Goal: Task Accomplishment & Management: Manage account settings

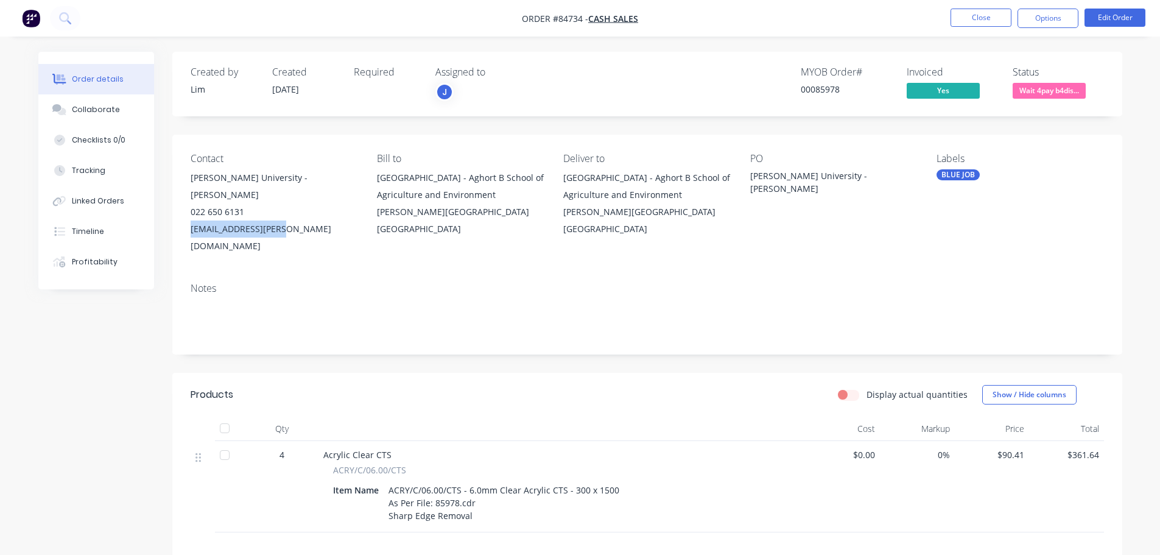
click at [53, 25] on button at bounding box center [65, 18] width 30 height 24
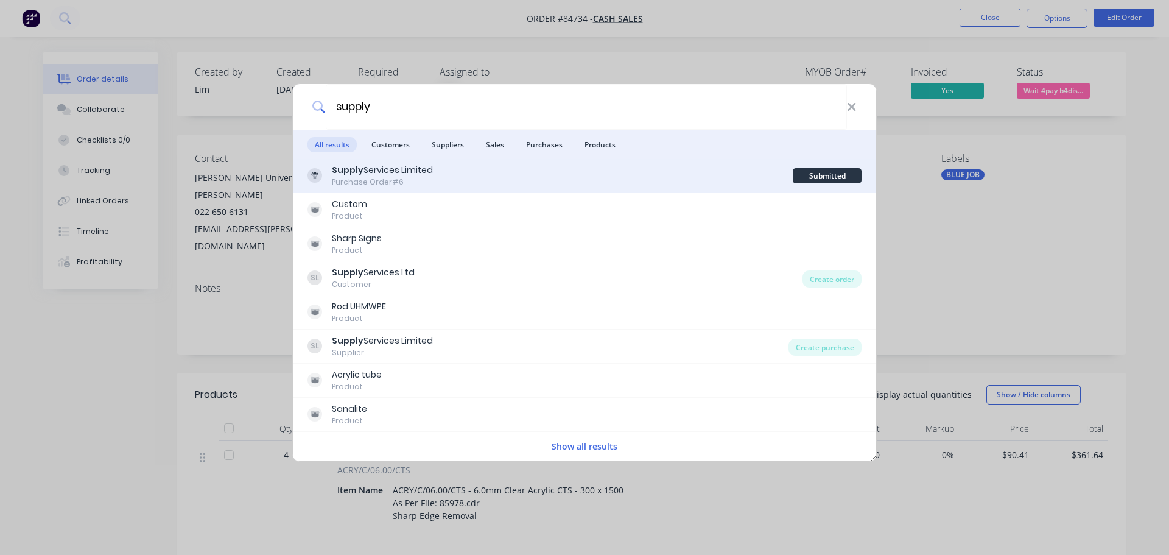
type input "supply"
click at [687, 167] on div "Supply Services Limited Purchase Order #6" at bounding box center [549, 176] width 485 height 24
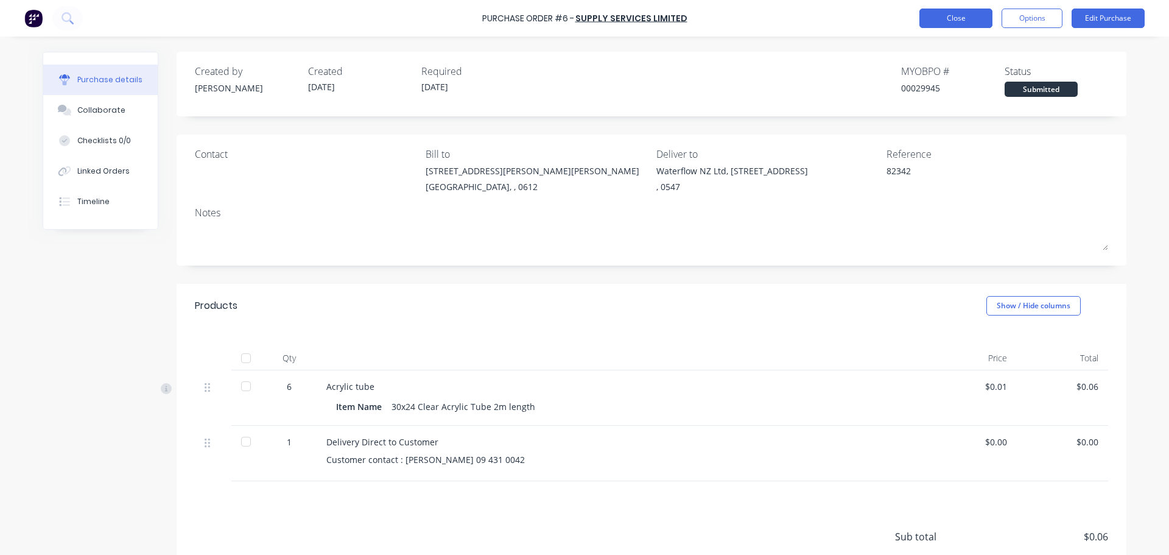
click at [946, 20] on button "Close" at bounding box center [955, 18] width 73 height 19
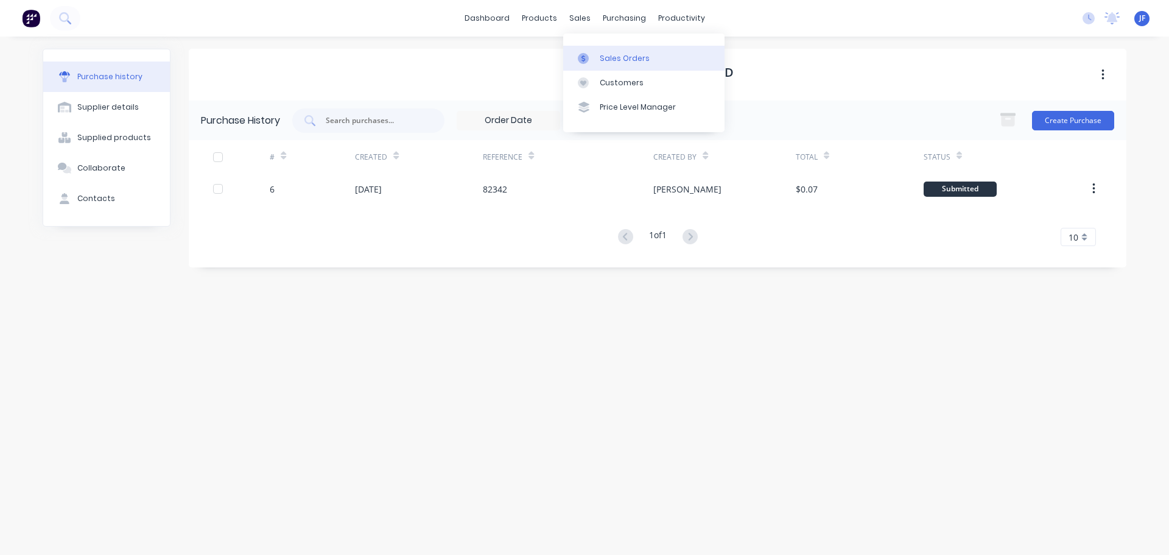
click at [595, 55] on div at bounding box center [587, 58] width 18 height 11
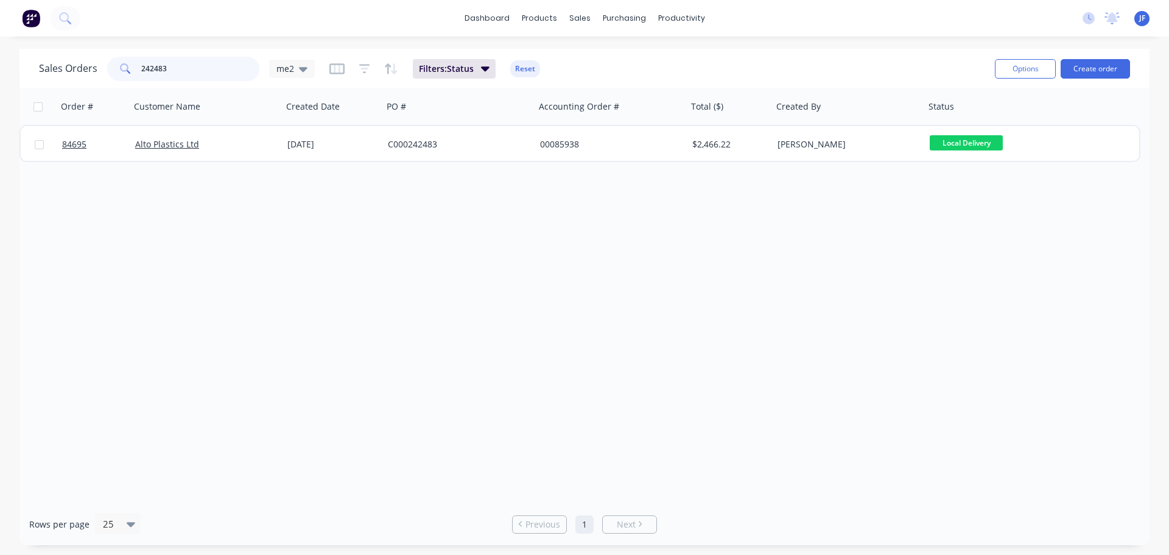
click at [206, 68] on input "242483" at bounding box center [200, 69] width 119 height 24
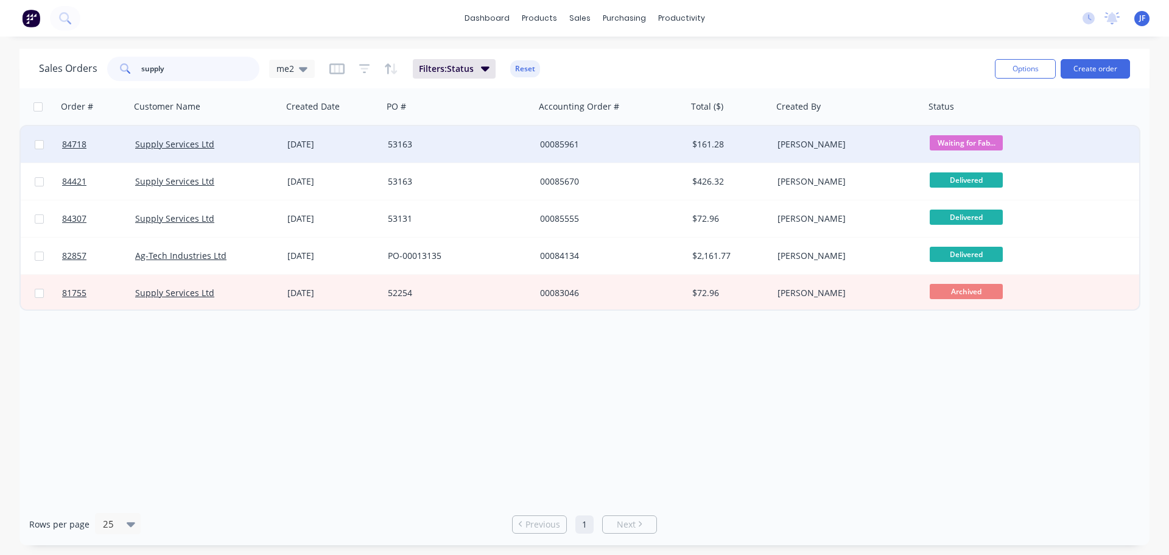
type input "supply"
click at [869, 138] on div "[PERSON_NAME]" at bounding box center [849, 144] width 152 height 37
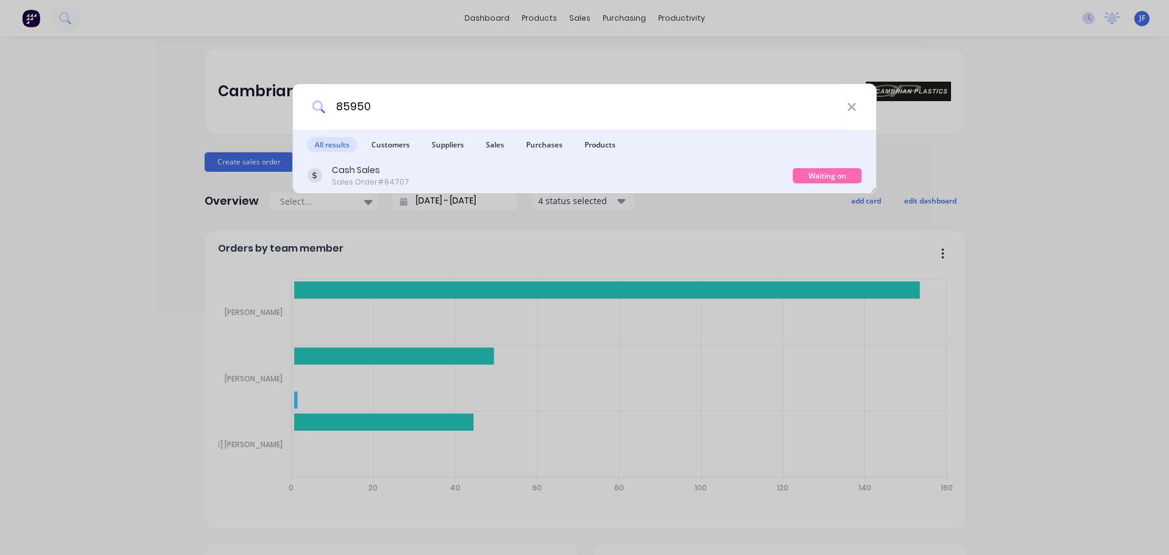
type input "85950"
click at [649, 169] on div "Cash Sales Sales Order #84707" at bounding box center [549, 176] width 485 height 24
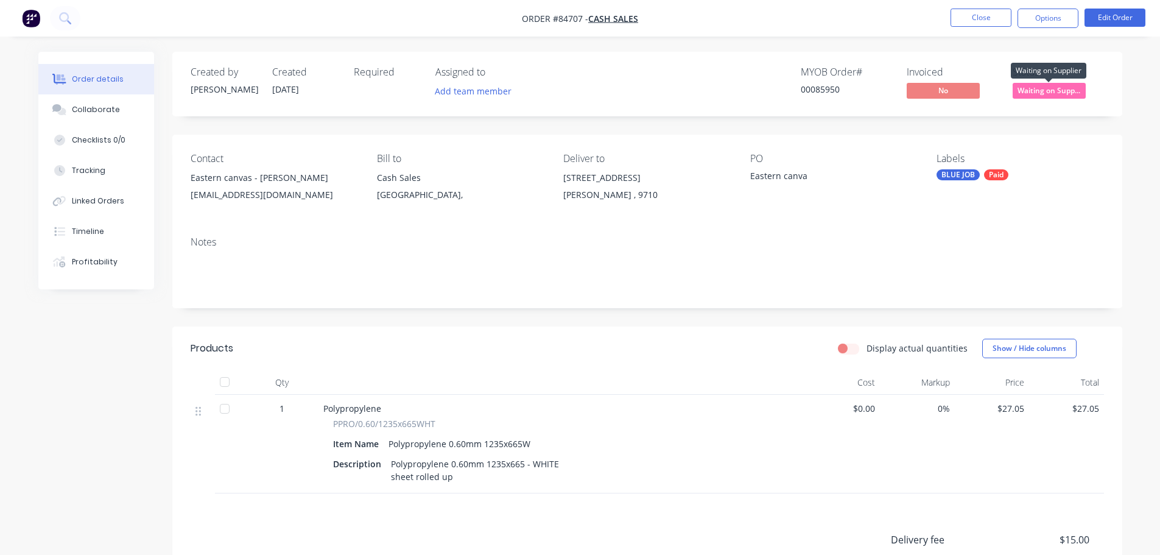
click at [1026, 90] on span "Waiting on Supp..." at bounding box center [1048, 90] width 73 height 15
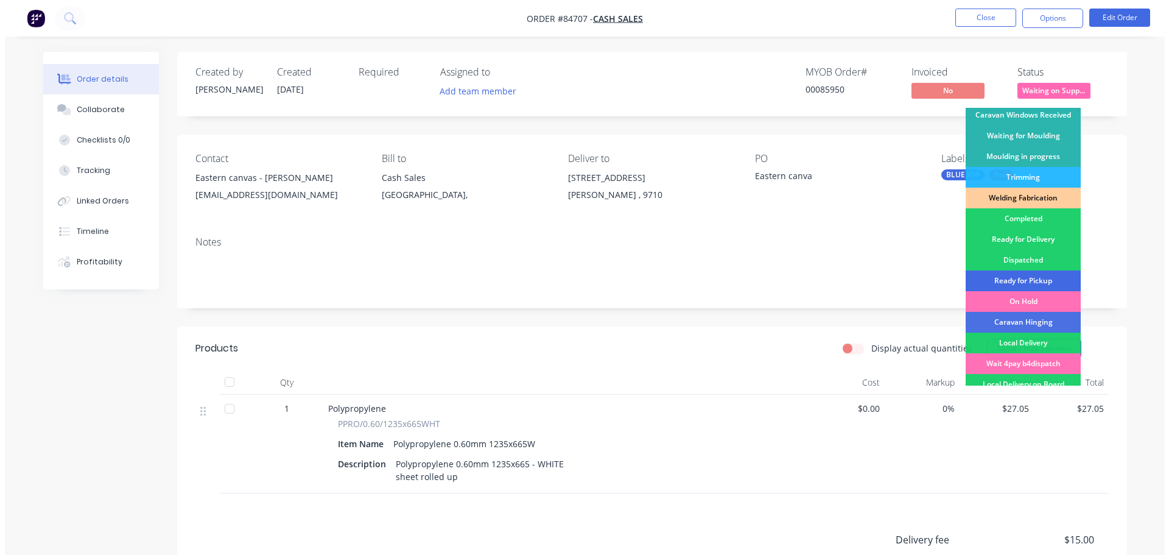
scroll to position [240, 0]
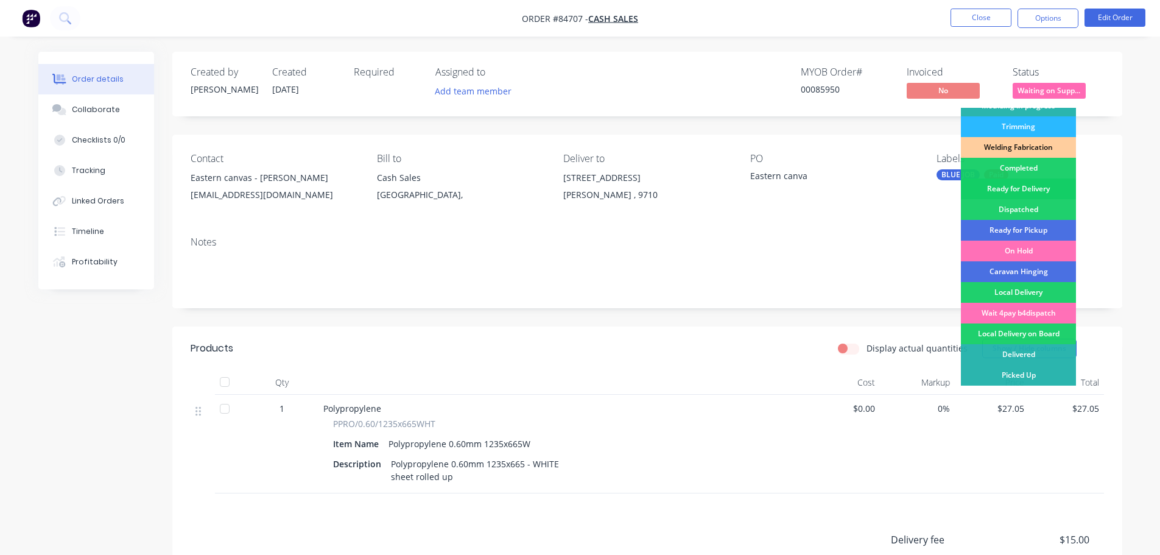
click at [1041, 192] on div "Ready for Delivery" at bounding box center [1018, 188] width 115 height 21
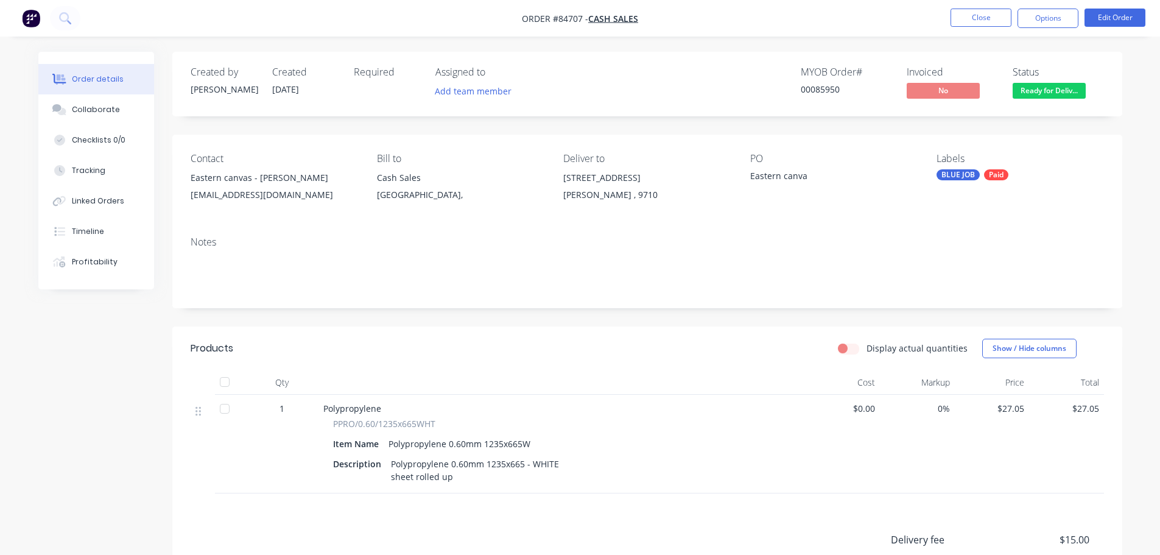
click at [1045, 3] on nav "Order #84707 - Cash Sales Close Options Edit Order" at bounding box center [580, 18] width 1160 height 37
click at [1044, 19] on button "Options" at bounding box center [1047, 18] width 61 height 19
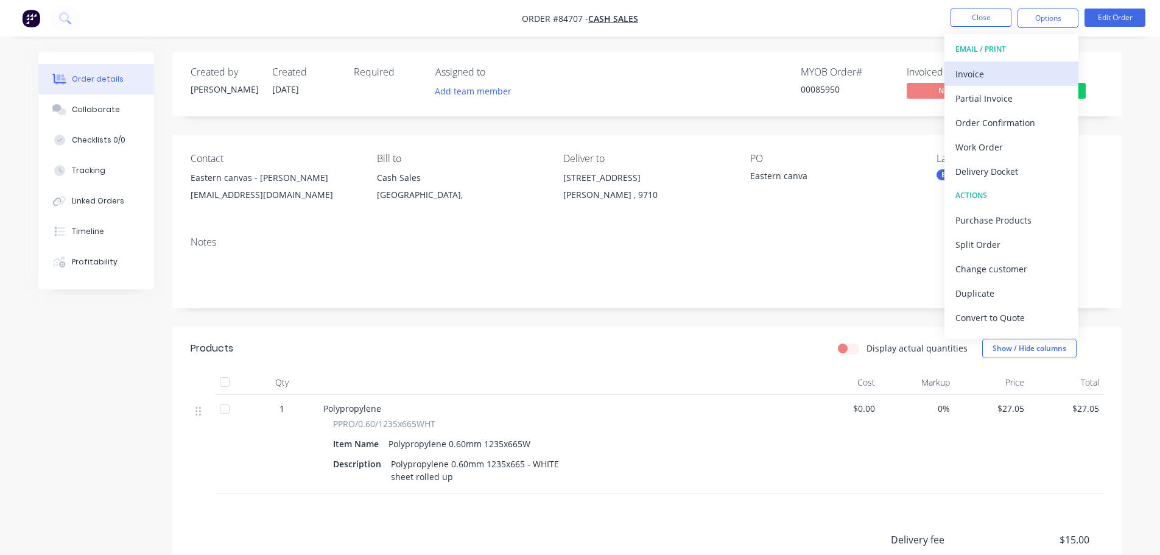
click at [1005, 80] on div "Invoice" at bounding box center [1011, 74] width 112 height 18
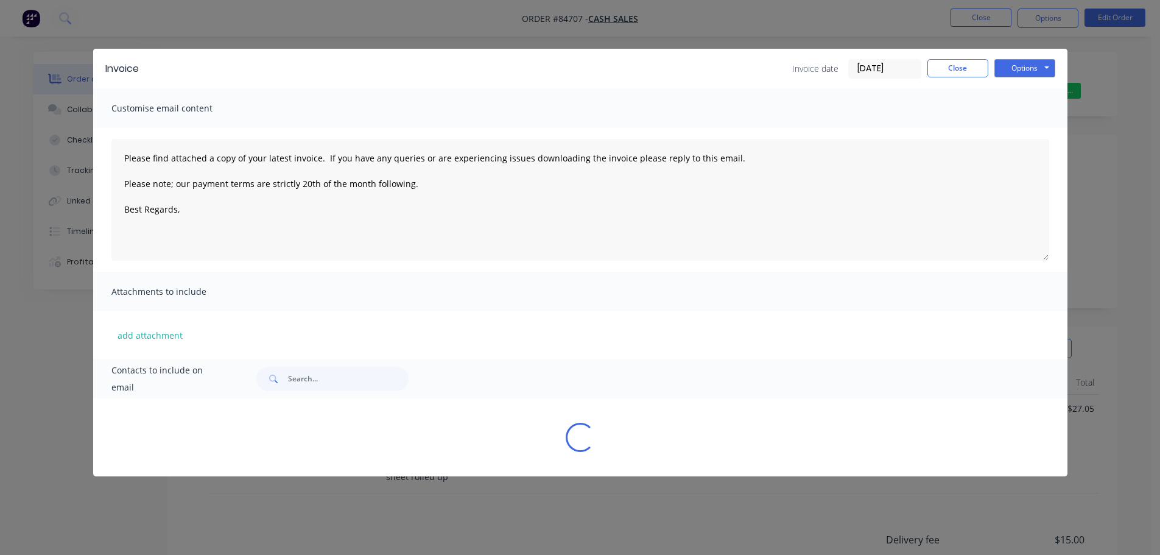
click at [1034, 61] on button "Options" at bounding box center [1024, 68] width 61 height 18
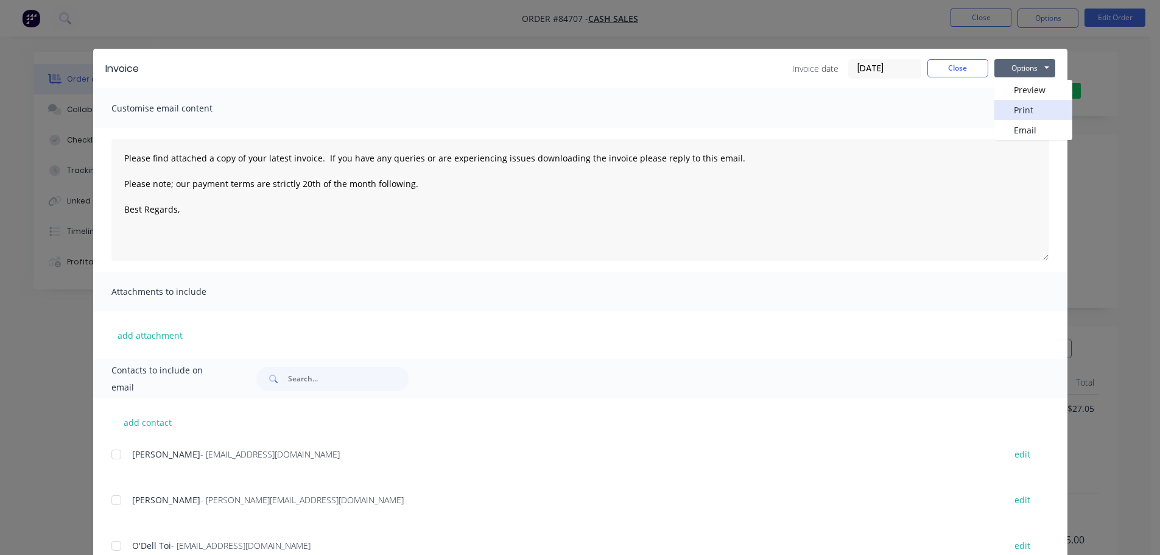
click at [1030, 100] on button "Print" at bounding box center [1033, 110] width 78 height 20
type textarea "Please find attached a copy of your latest invoice. If you have any queries or …"
click at [956, 62] on button "Close" at bounding box center [957, 68] width 61 height 18
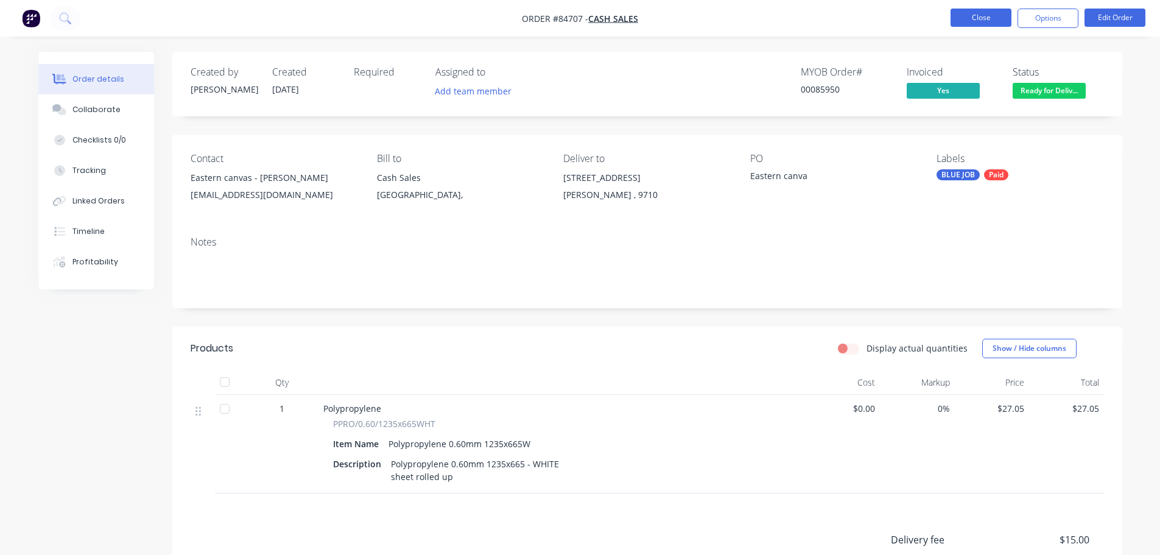
click at [975, 17] on button "Close" at bounding box center [980, 18] width 61 height 18
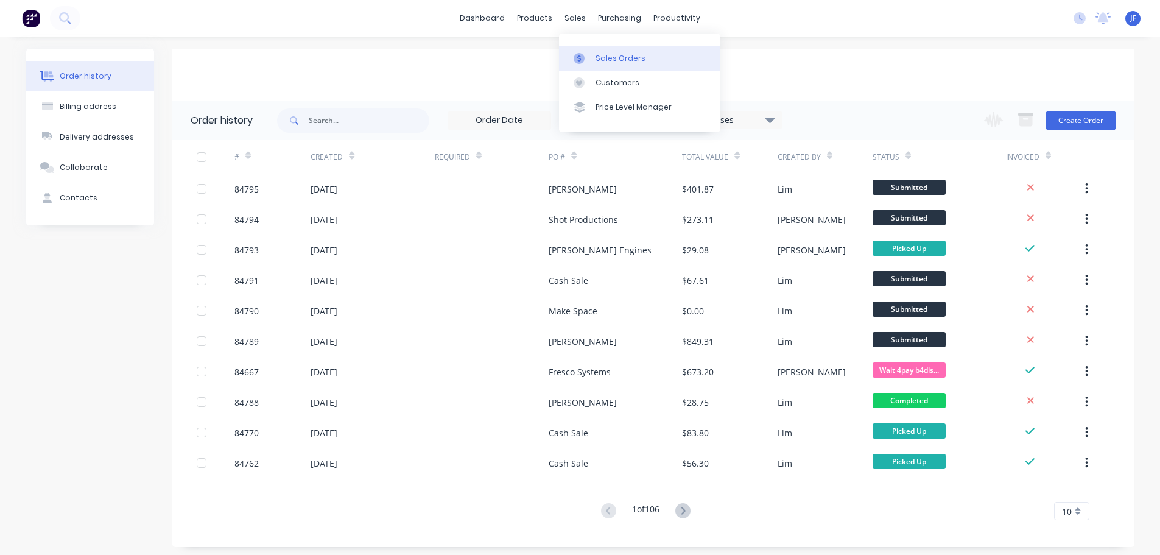
click at [588, 52] on link "Sales Orders" at bounding box center [639, 58] width 161 height 24
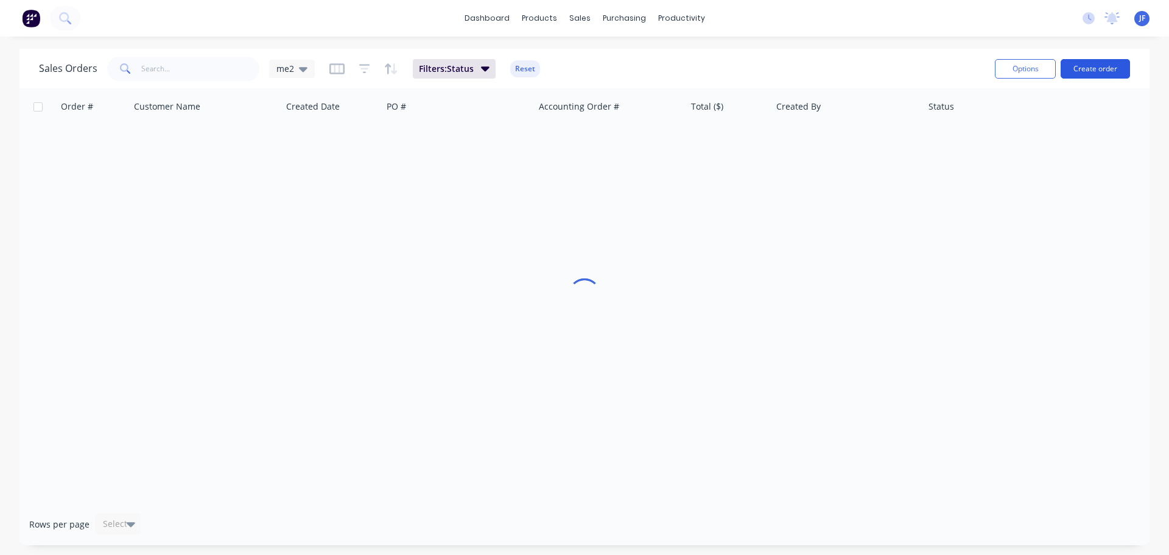
click at [1081, 71] on button "Create order" at bounding box center [1095, 68] width 69 height 19
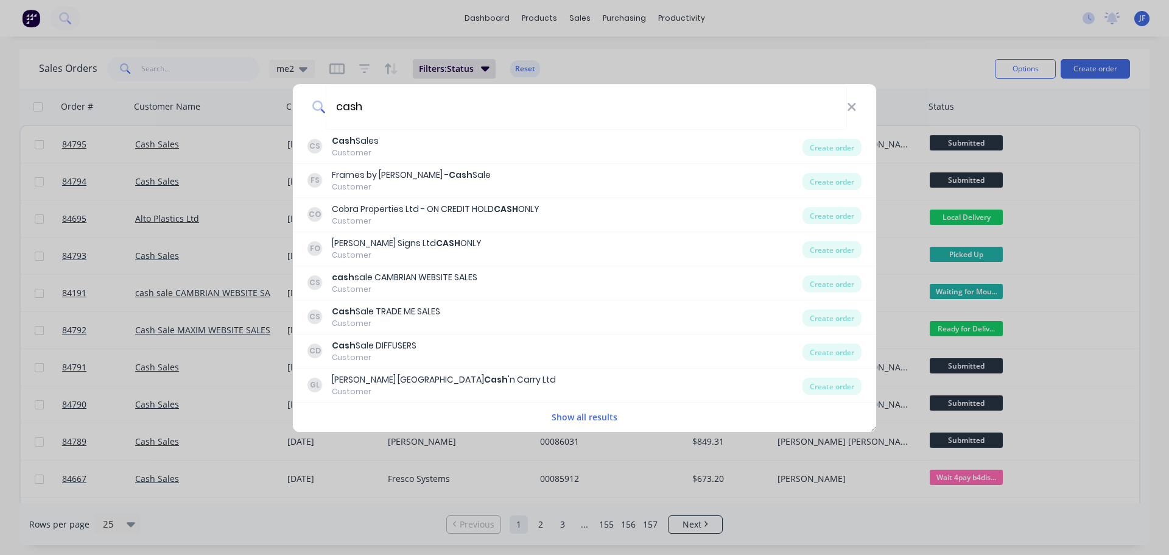
type input "cash"
drag, startPoint x: 225, startPoint y: 71, endPoint x: 170, endPoint y: 71, distance: 54.8
click at [224, 71] on div "cash CS Cash Sales Customer Create order FS Frames by Daniel - Cash Sale Custom…" at bounding box center [584, 277] width 1169 height 555
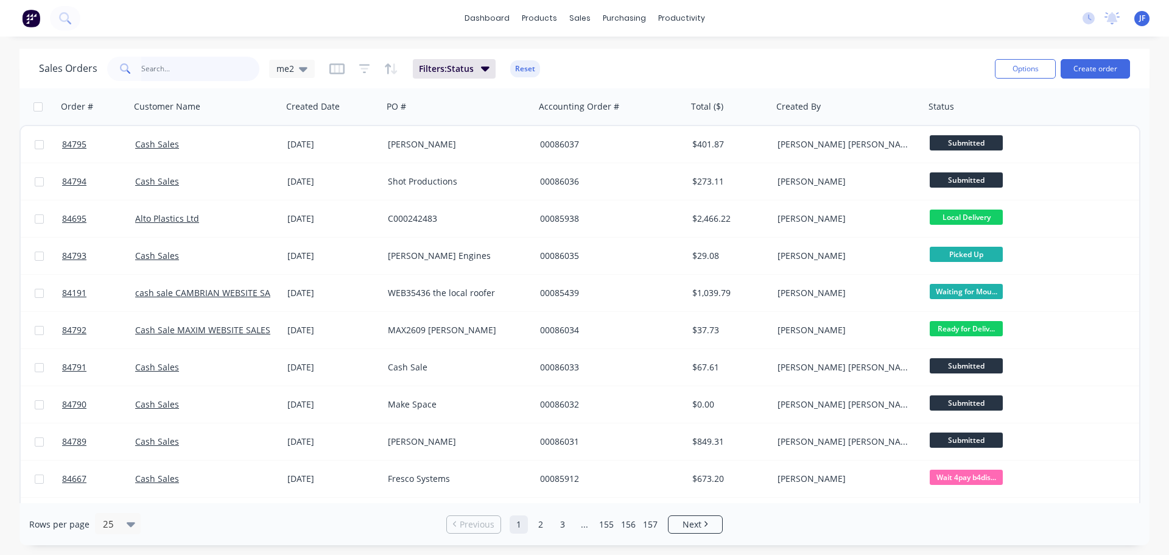
click at [155, 72] on input "text" at bounding box center [200, 69] width 119 height 24
click at [155, 72] on input "sam white" at bounding box center [200, 69] width 119 height 24
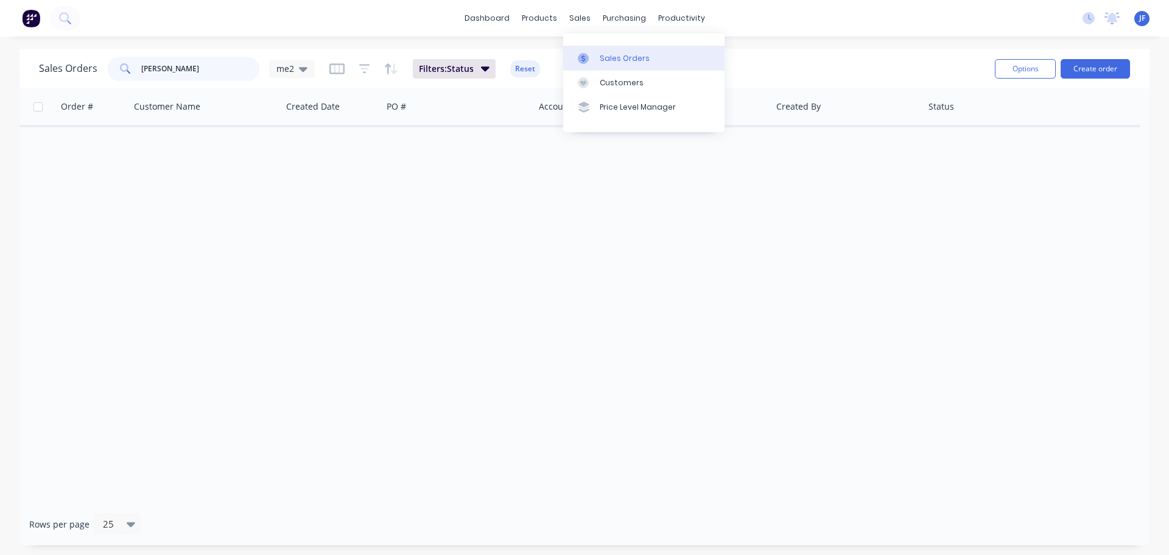
type input "sam white"
click at [594, 66] on link "Sales Orders" at bounding box center [643, 58] width 161 height 24
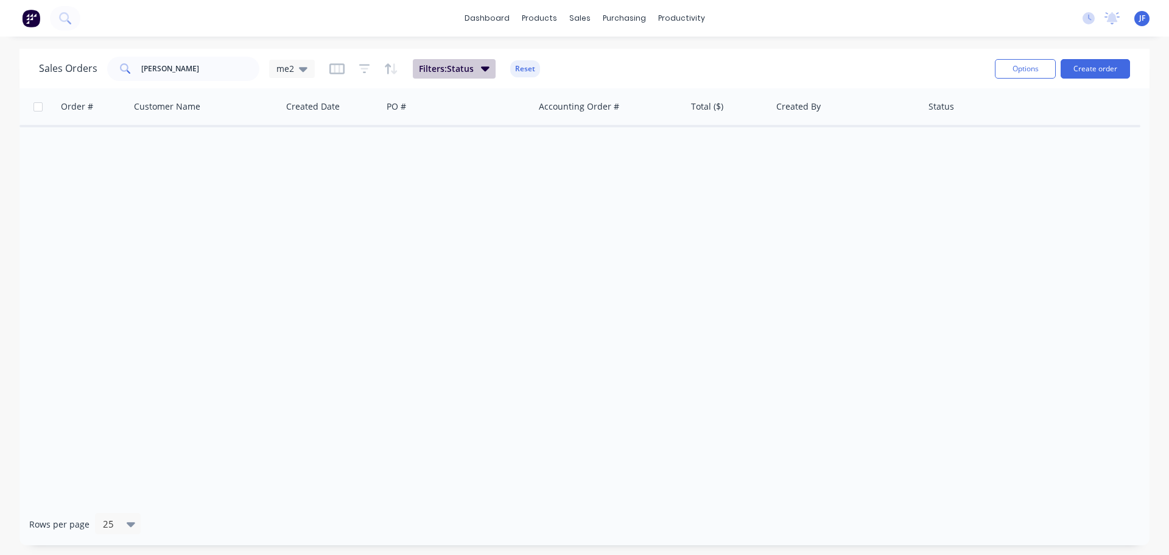
click at [482, 72] on icon "button" at bounding box center [485, 67] width 9 height 13
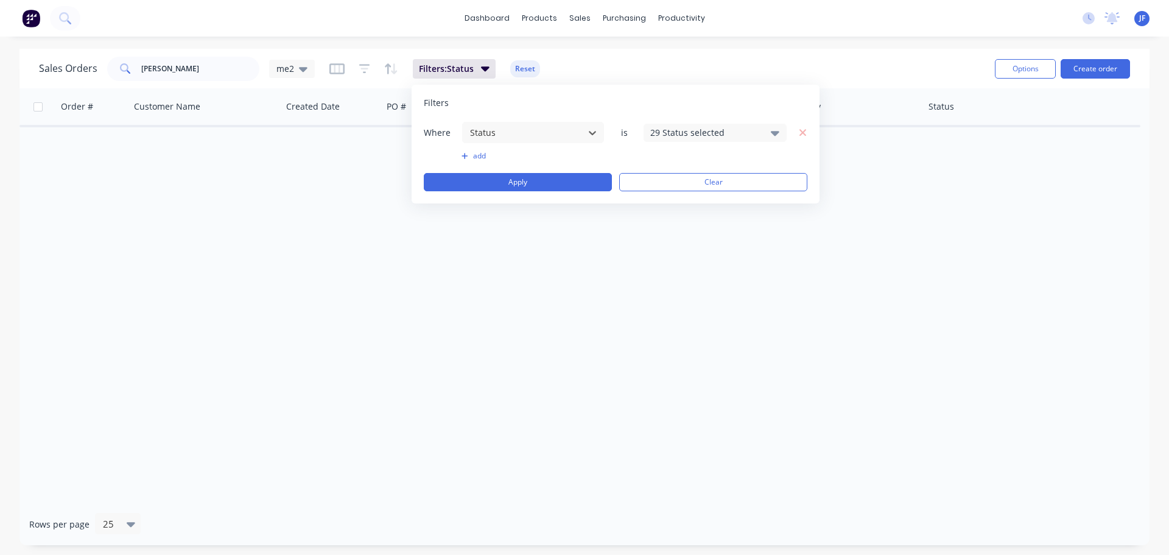
click at [664, 136] on div "29 Status selected" at bounding box center [705, 132] width 110 height 13
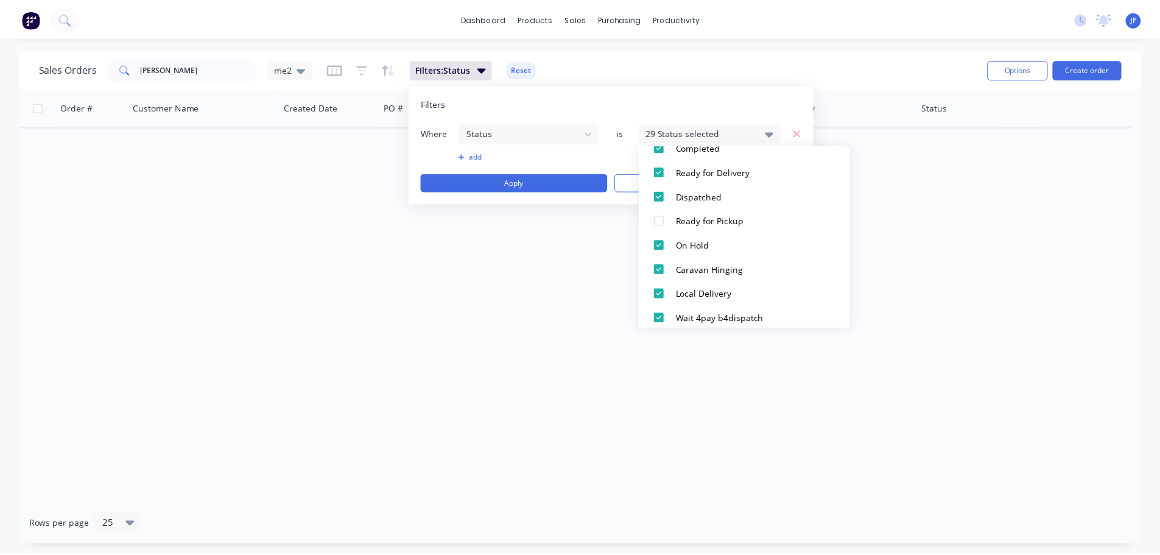
scroll to position [475, 0]
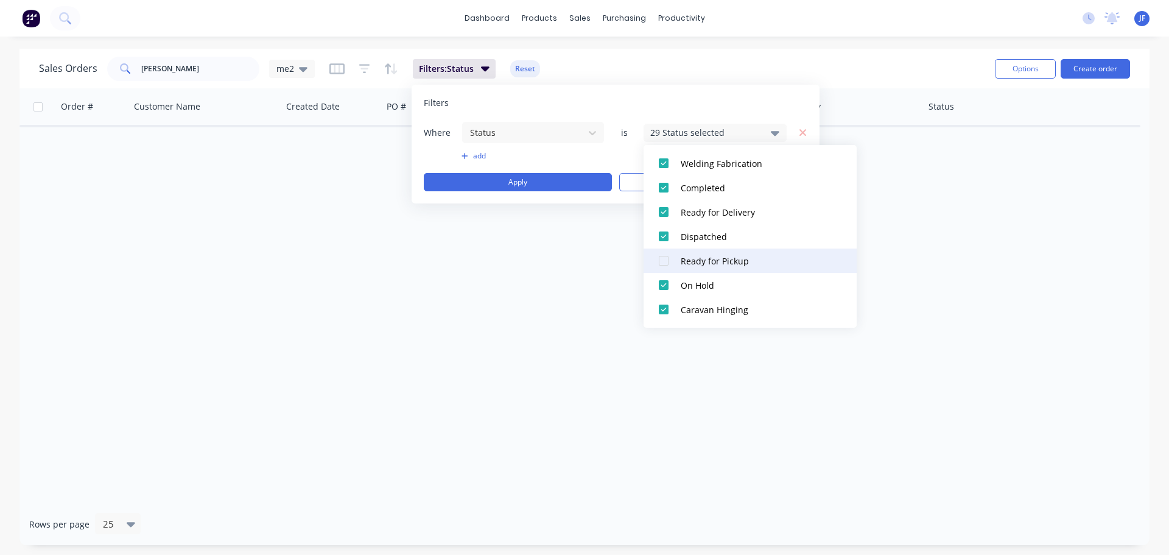
click at [715, 250] on button "Ready for Pickup" at bounding box center [750, 260] width 213 height 24
click at [570, 186] on button "Apply" at bounding box center [518, 182] width 188 height 18
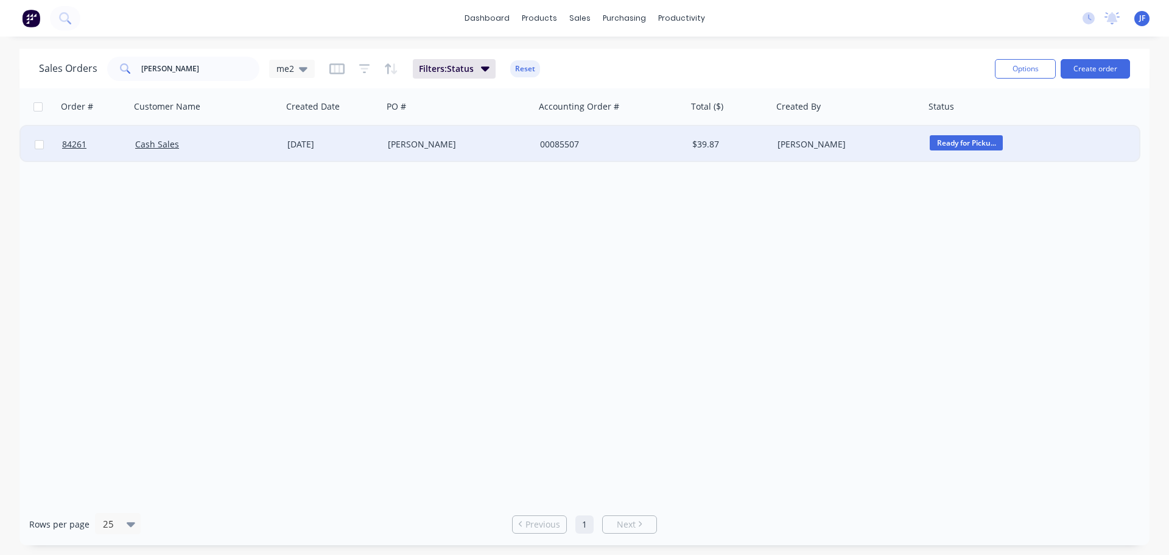
click at [253, 132] on div "Cash Sales" at bounding box center [206, 144] width 152 height 37
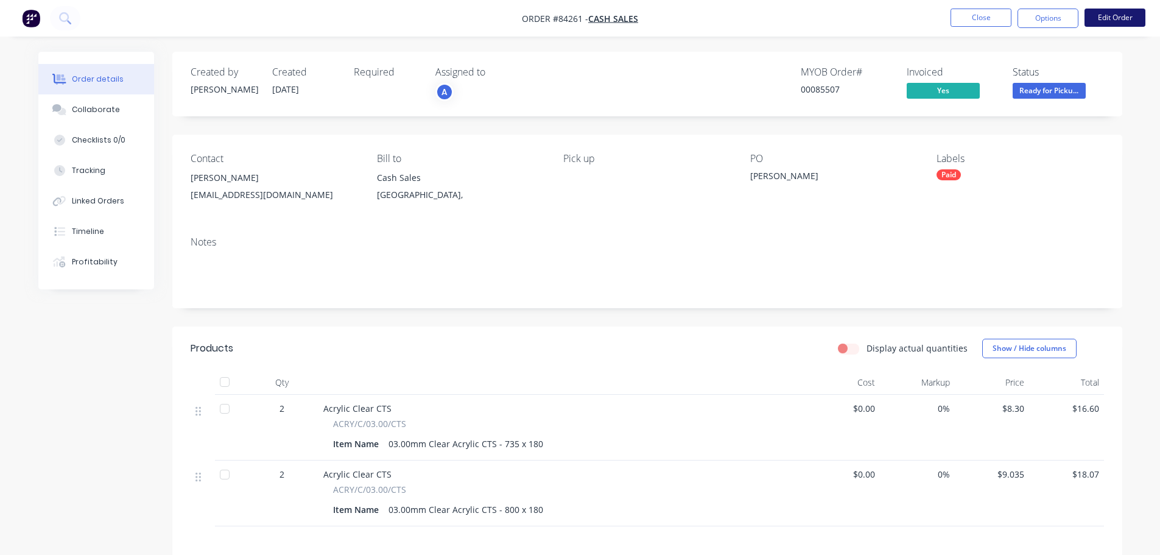
click at [1121, 20] on button "Edit Order" at bounding box center [1114, 18] width 61 height 18
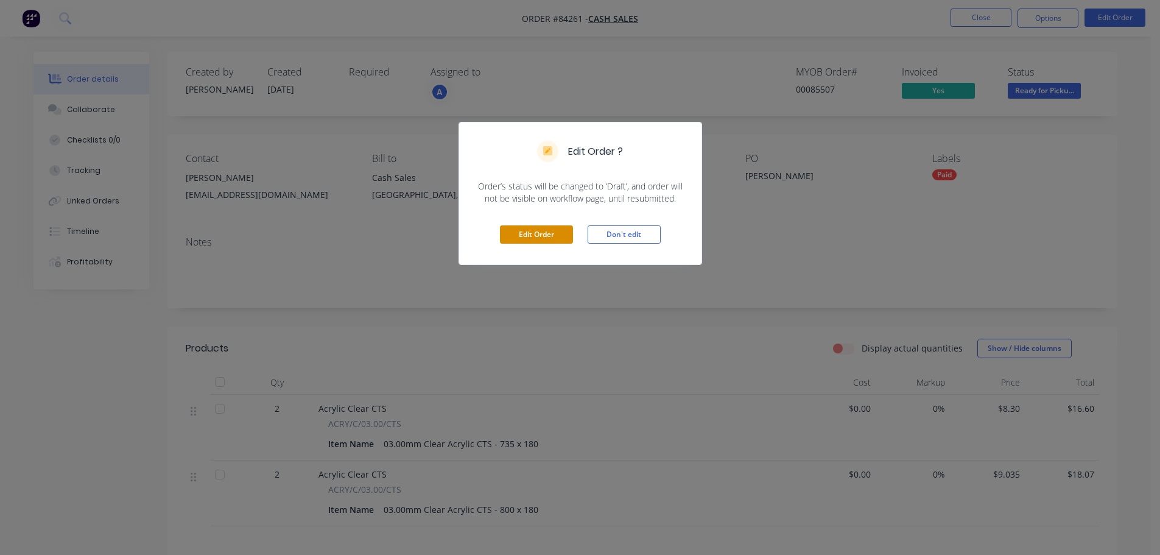
click at [545, 232] on button "Edit Order" at bounding box center [536, 234] width 73 height 18
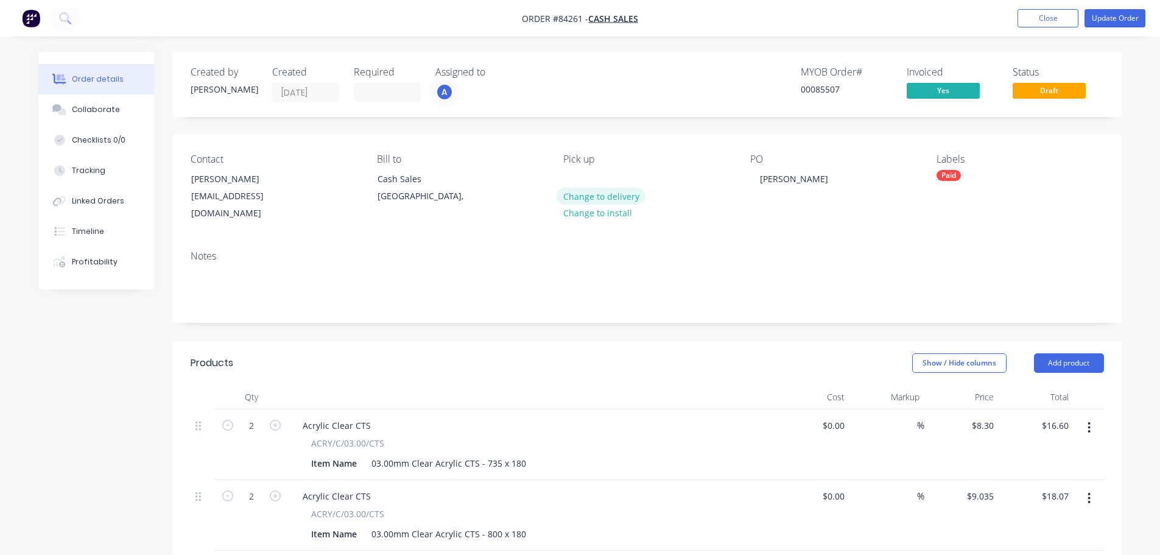
click at [589, 199] on button "Change to delivery" at bounding box center [600, 196] width 89 height 16
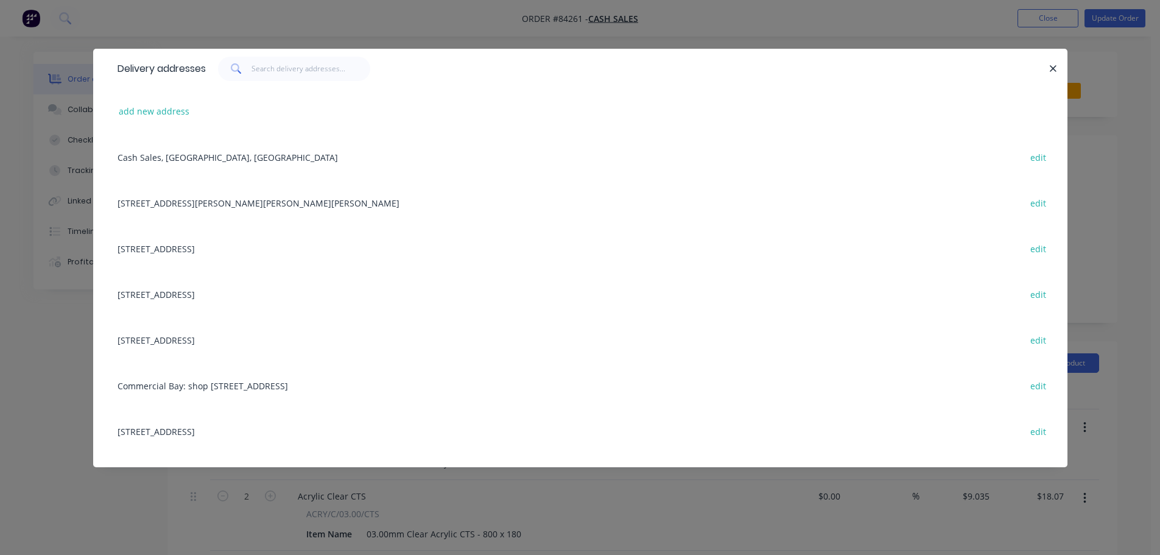
click at [180, 121] on div "add new address" at bounding box center [580, 111] width 938 height 46
click at [175, 120] on div "add new address" at bounding box center [580, 111] width 938 height 46
click at [171, 113] on button "add new address" at bounding box center [154, 111] width 83 height 16
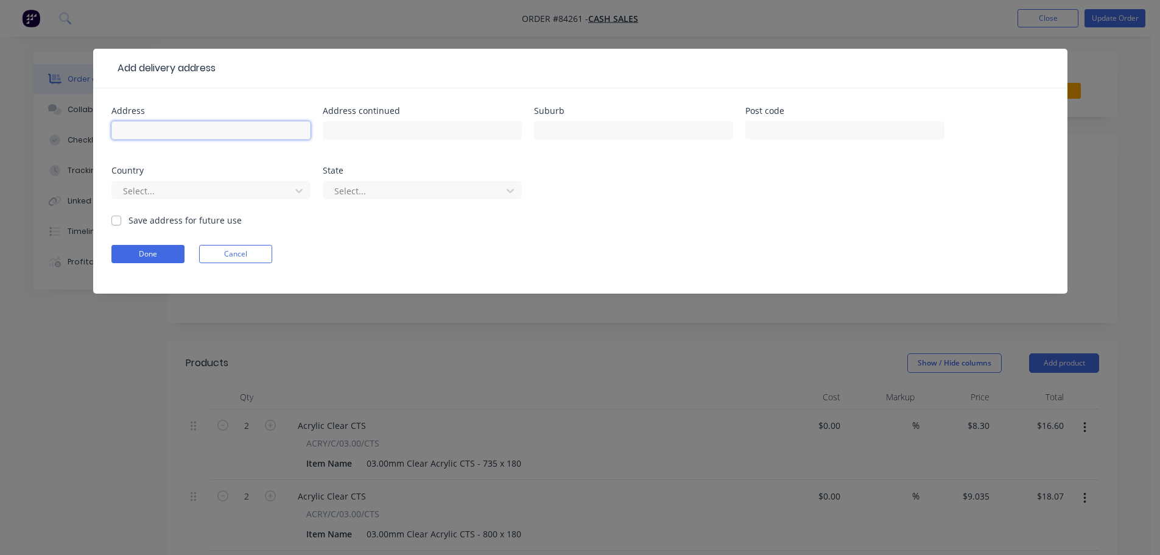
click at [167, 128] on input "text" at bounding box center [210, 130] width 199 height 18
paste input "77 Avondale Road Avondale"
click at [210, 128] on input "77 Avondale Road Avondale" at bounding box center [210, 130] width 199 height 18
type input "77 Avondale Road"
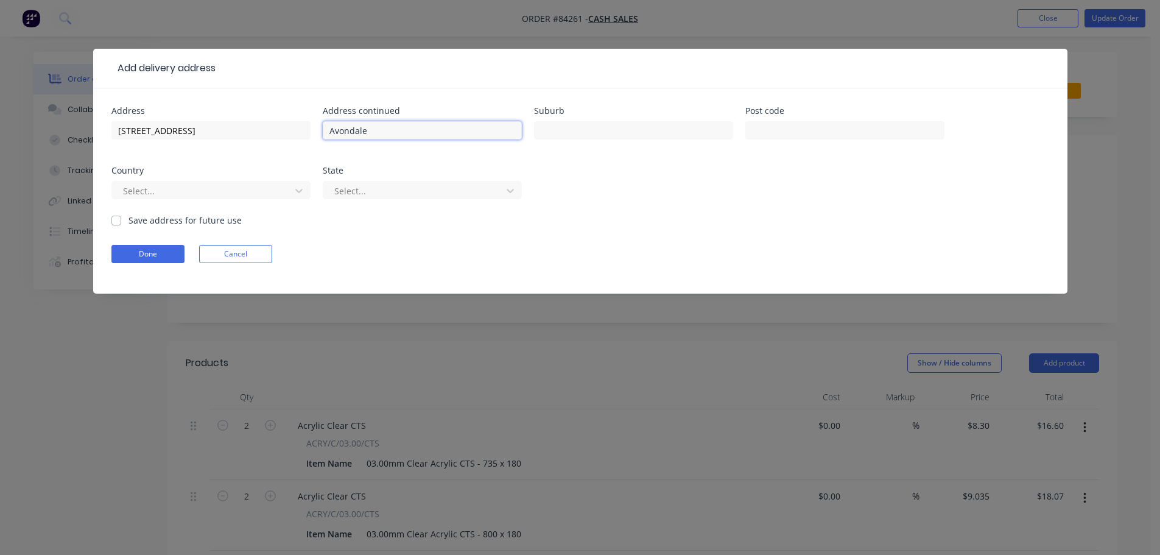
type input "Avondale"
click at [782, 128] on input "text" at bounding box center [844, 130] width 199 height 18
paste input "1026"
type input "1026"
click at [127, 254] on button "Done" at bounding box center [147, 254] width 73 height 18
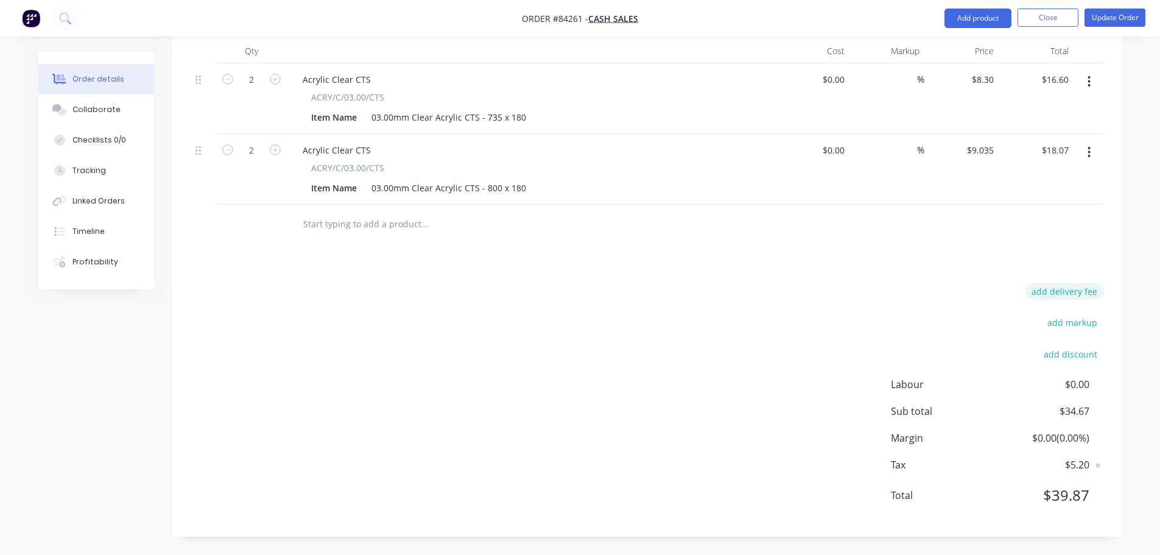
click at [1047, 289] on button "add delivery fee" at bounding box center [1064, 291] width 79 height 16
type input "12"
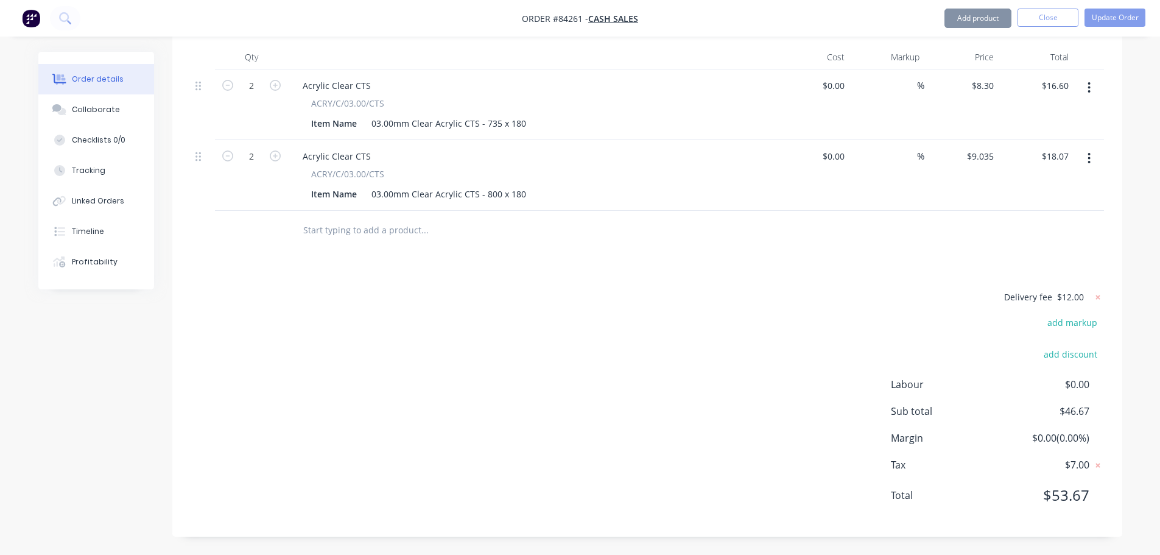
click at [565, 398] on div "Delivery fee $12.00 add markup add discount Labour $0.00 Sub total $46.67 Margi…" at bounding box center [647, 403] width 913 height 229
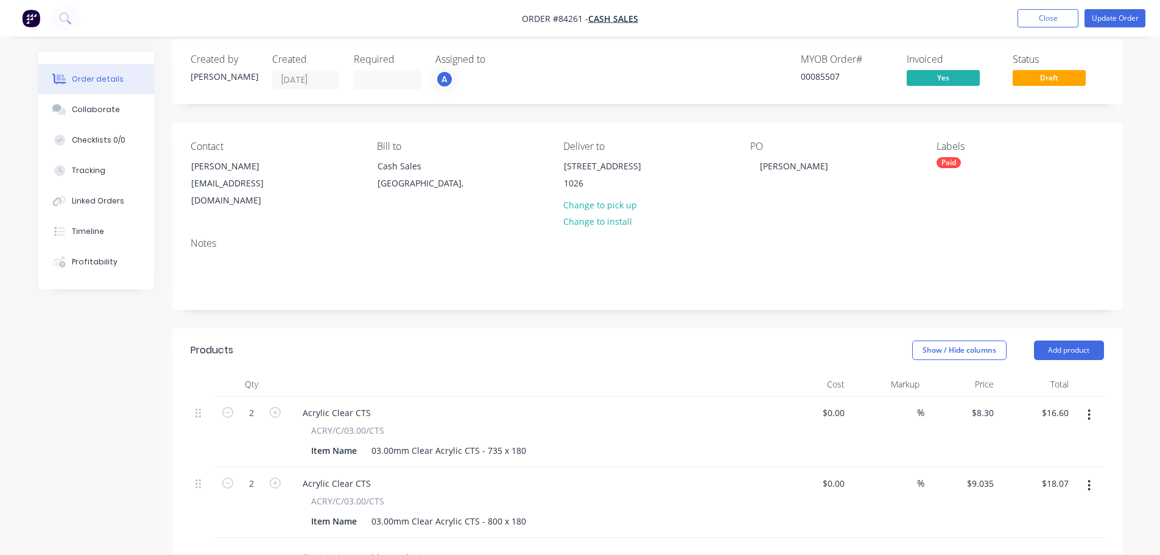
scroll to position [0, 0]
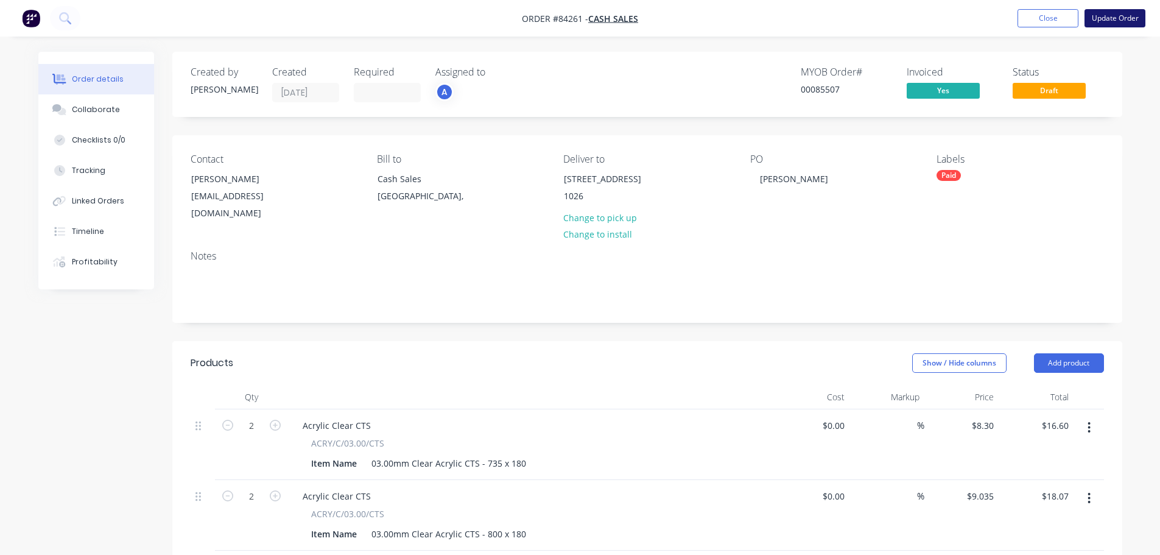
click at [1115, 13] on button "Update Order" at bounding box center [1114, 18] width 61 height 18
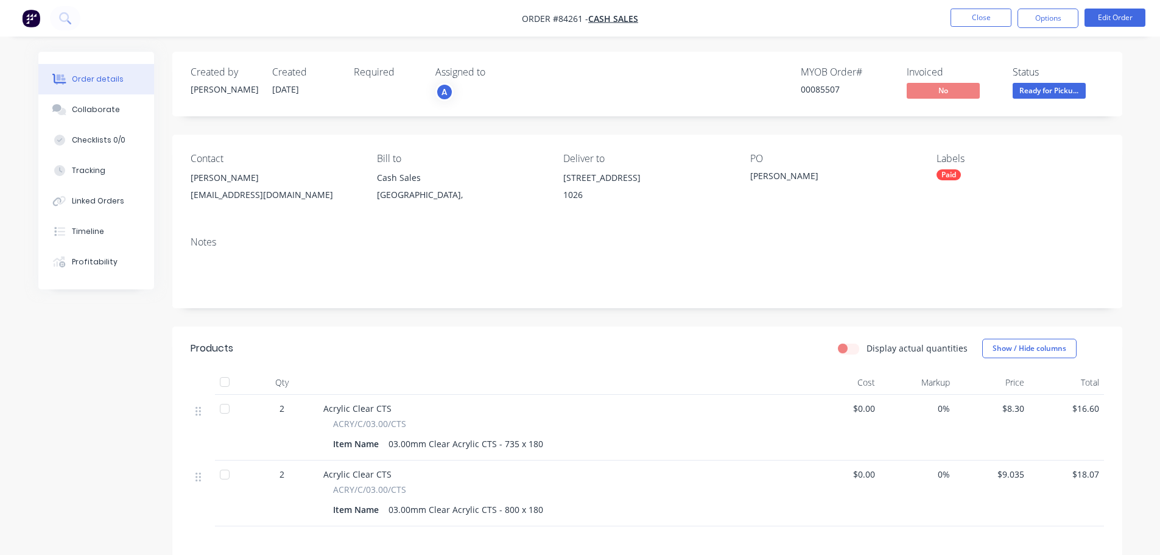
click at [1055, 84] on span "Ready for Picku..." at bounding box center [1048, 90] width 73 height 15
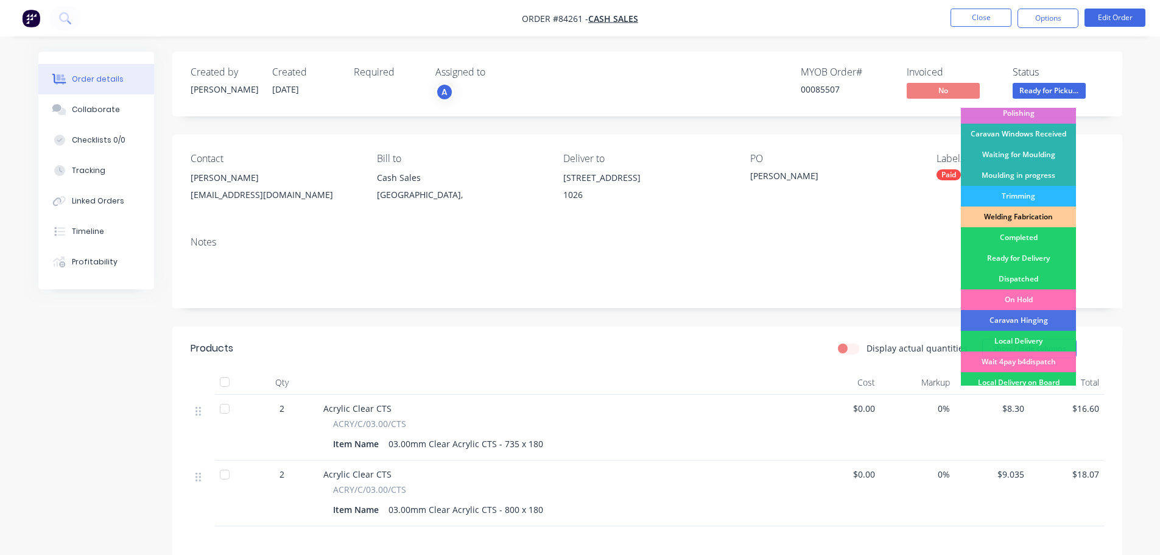
scroll to position [240, 0]
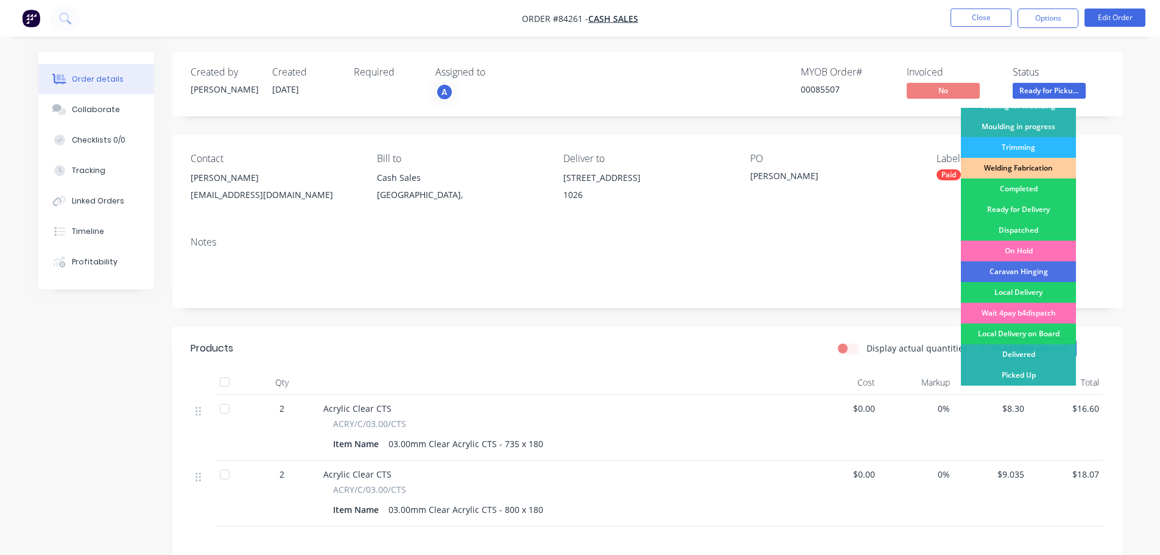
drag, startPoint x: 1034, startPoint y: 316, endPoint x: 1040, endPoint y: 225, distance: 90.9
click at [1034, 315] on div "Wait 4pay b4dispatch" at bounding box center [1018, 313] width 115 height 21
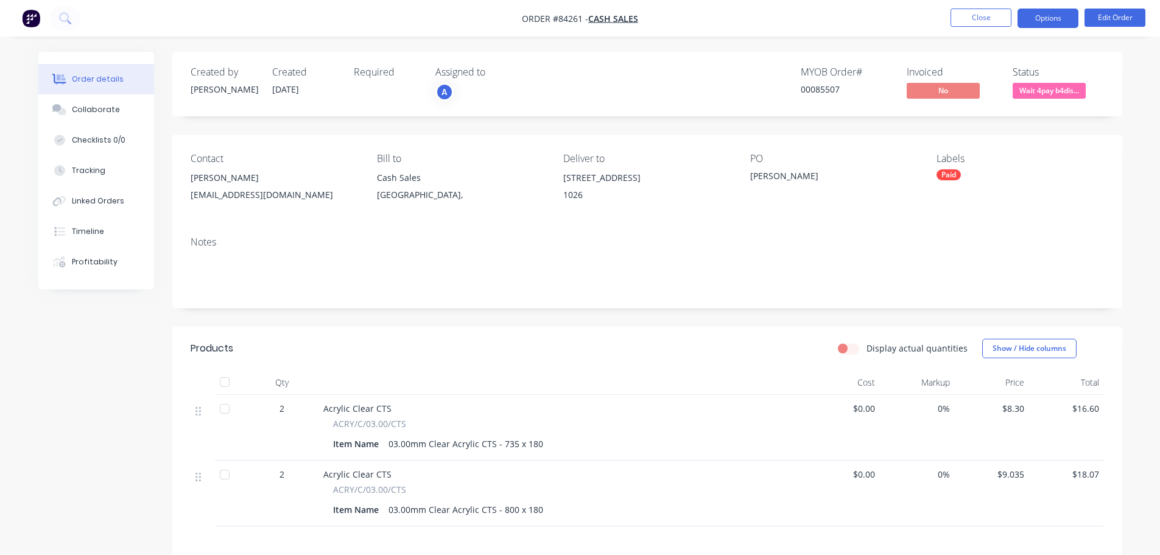
click at [1045, 23] on button "Options" at bounding box center [1047, 18] width 61 height 19
click at [1114, 60] on div "Created by Jess Created 29/08/25 Required Assigned to A MYOB Order # 00085507 I…" at bounding box center [647, 84] width 950 height 65
click at [1067, 94] on span "Wait 4pay b4dis..." at bounding box center [1048, 90] width 73 height 15
click at [1061, 25] on button "Options" at bounding box center [1047, 18] width 61 height 19
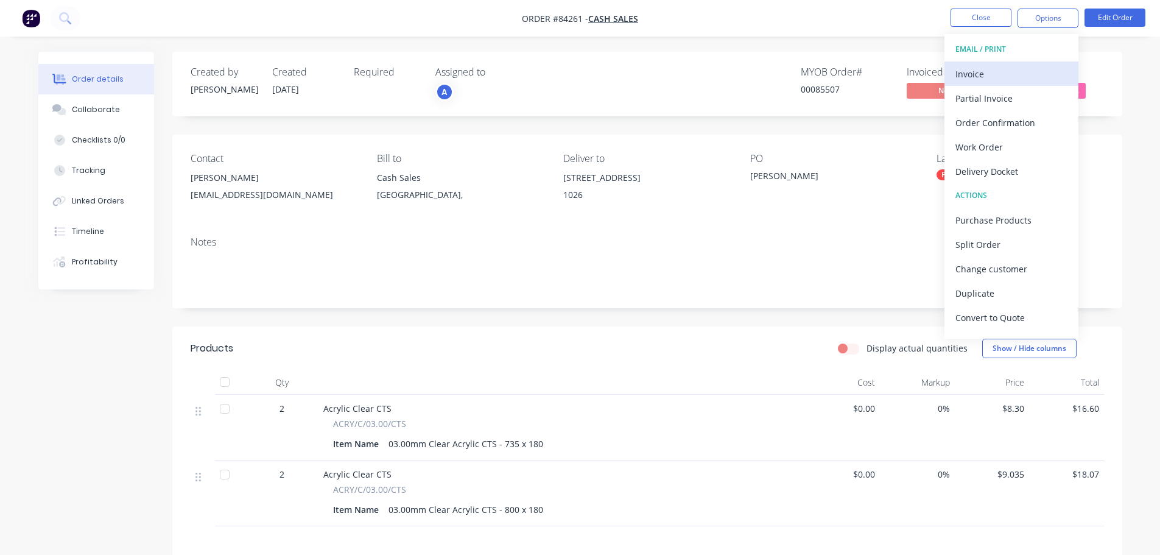
click at [1012, 71] on div "Invoice" at bounding box center [1011, 74] width 112 height 18
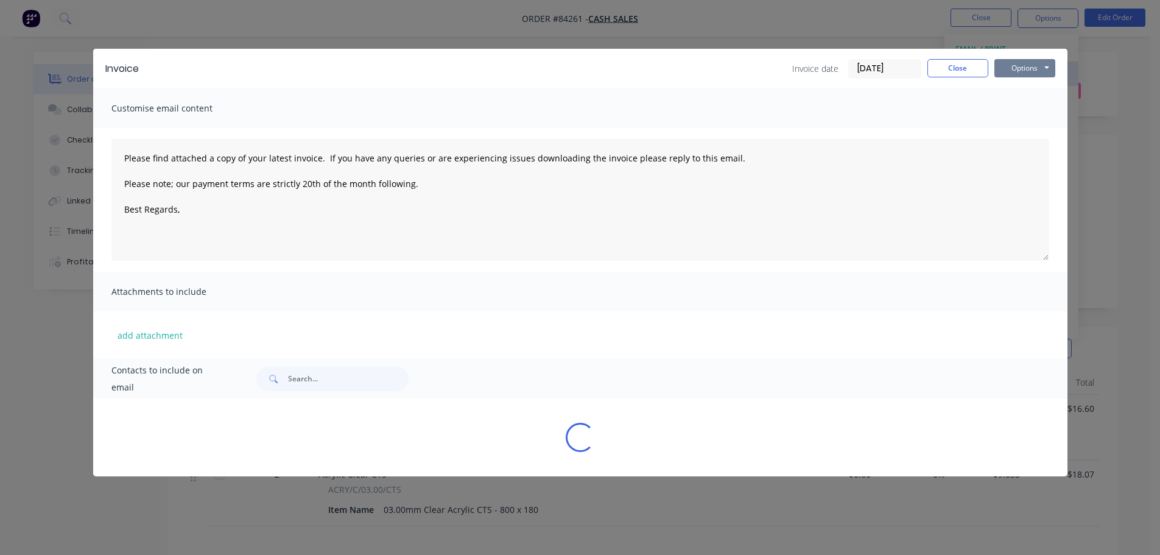
click at [1022, 63] on button "Options" at bounding box center [1024, 68] width 61 height 18
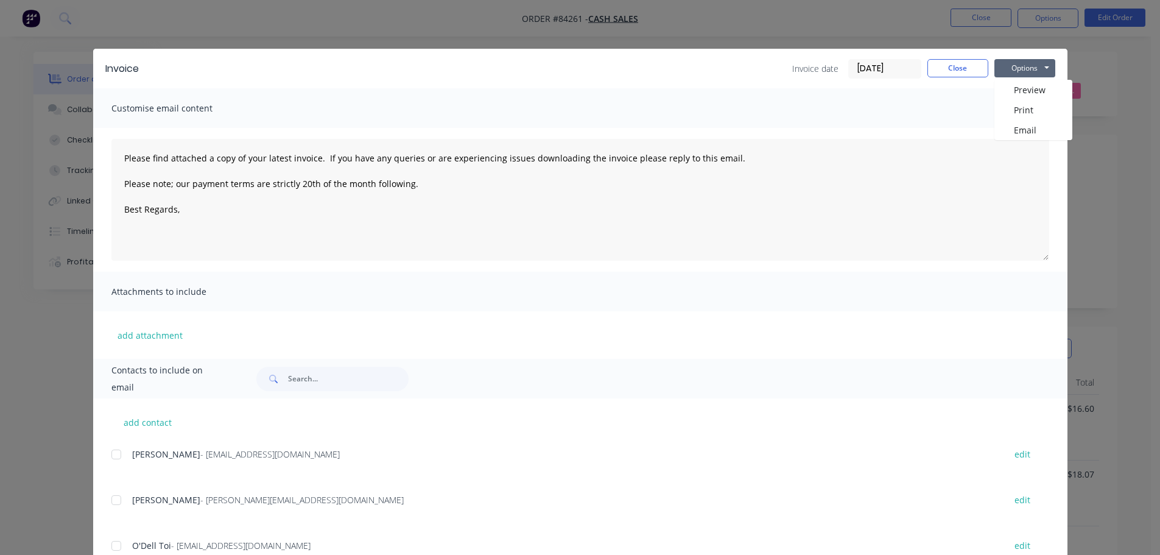
click at [1020, 80] on div "Invoice Invoice date 23/09/25 Close Options Preview Print Email" at bounding box center [580, 69] width 974 height 40
click at [1017, 75] on button "Options" at bounding box center [1024, 68] width 61 height 18
click at [1017, 85] on button "Preview" at bounding box center [1033, 90] width 78 height 20
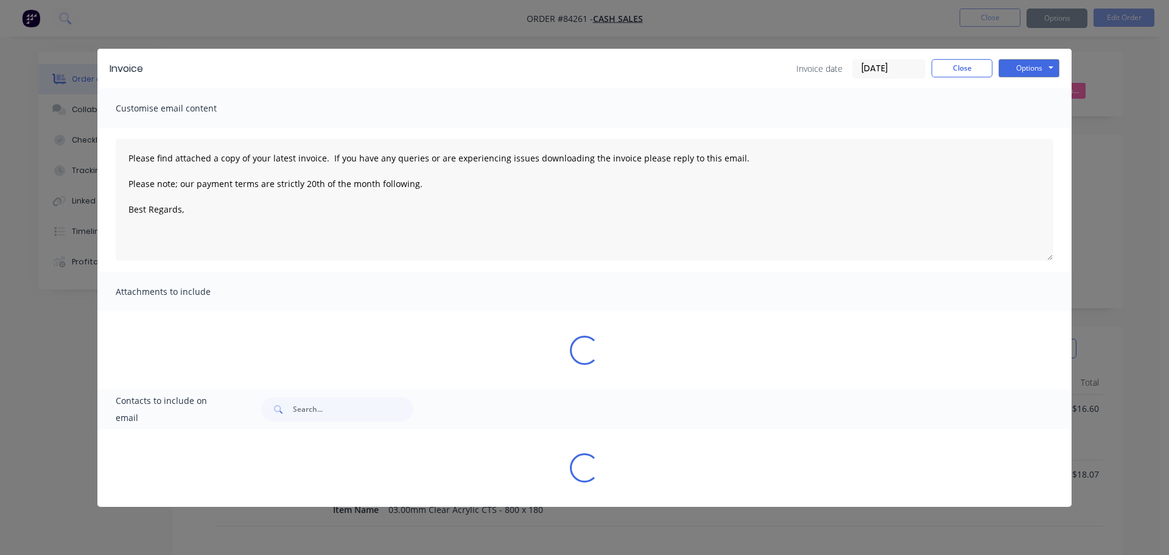
type textarea "Please find attached a copy of your latest invoice. If you have any queries or …"
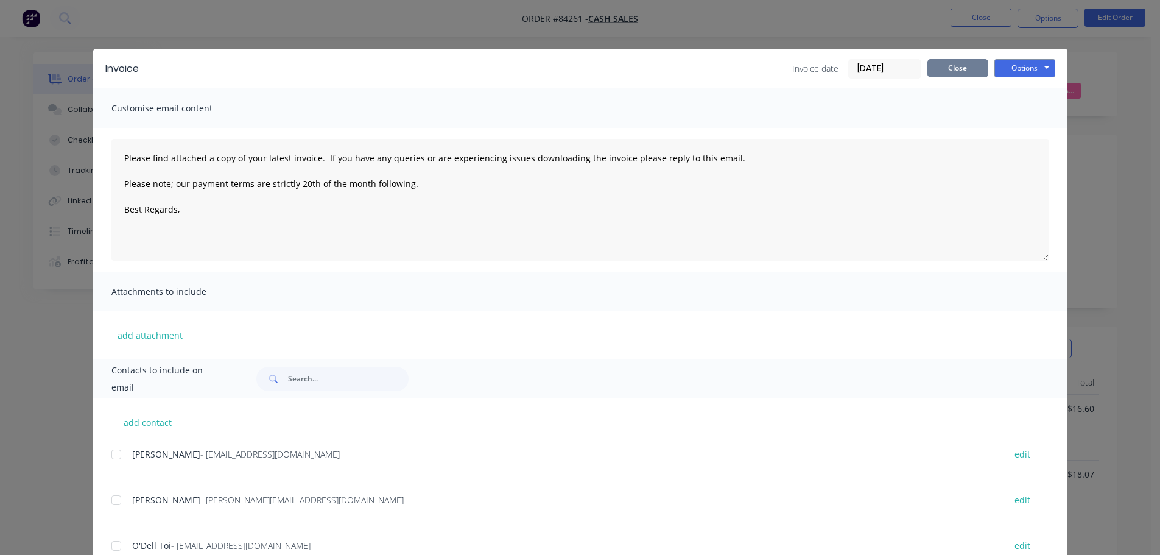
click at [936, 68] on button "Close" at bounding box center [957, 68] width 61 height 18
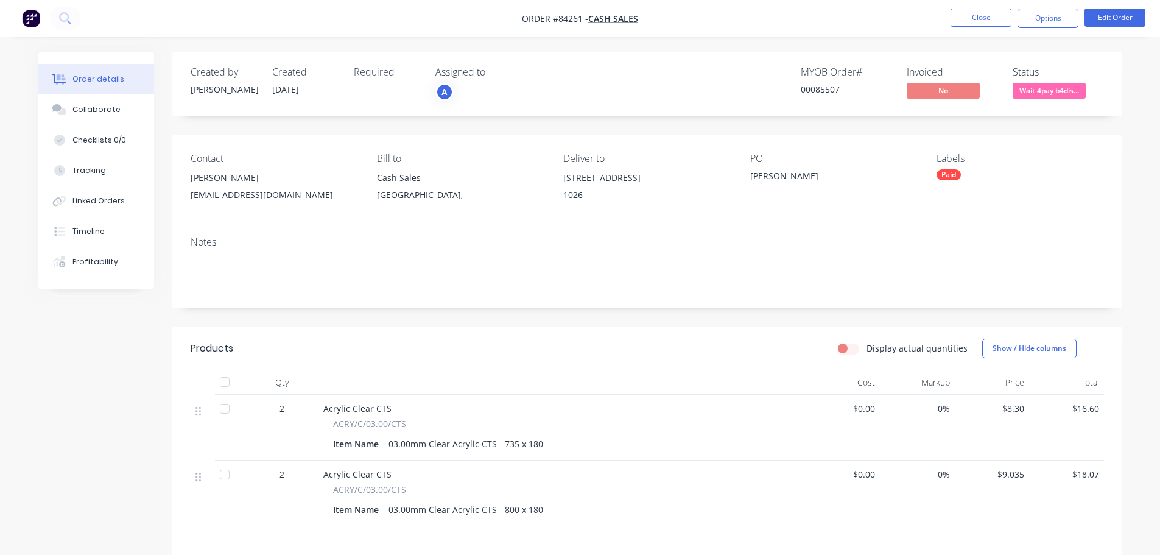
click at [951, 51] on div "Order details Collaborate Checklists 0/0 Tracking Linked Orders Timeline Profit…" at bounding box center [580, 385] width 1160 height 770
click at [1099, 13] on button "Edit Order" at bounding box center [1114, 18] width 61 height 18
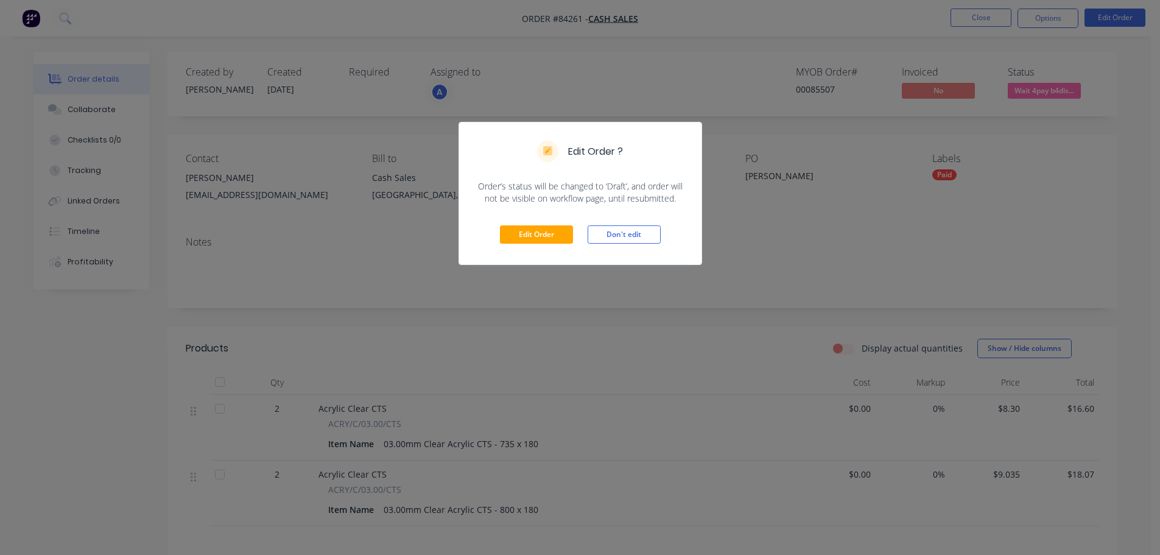
click at [605, 221] on div "Edit Order Don't edit" at bounding box center [580, 235] width 242 height 60
click at [603, 237] on button "Don't edit" at bounding box center [624, 234] width 73 height 18
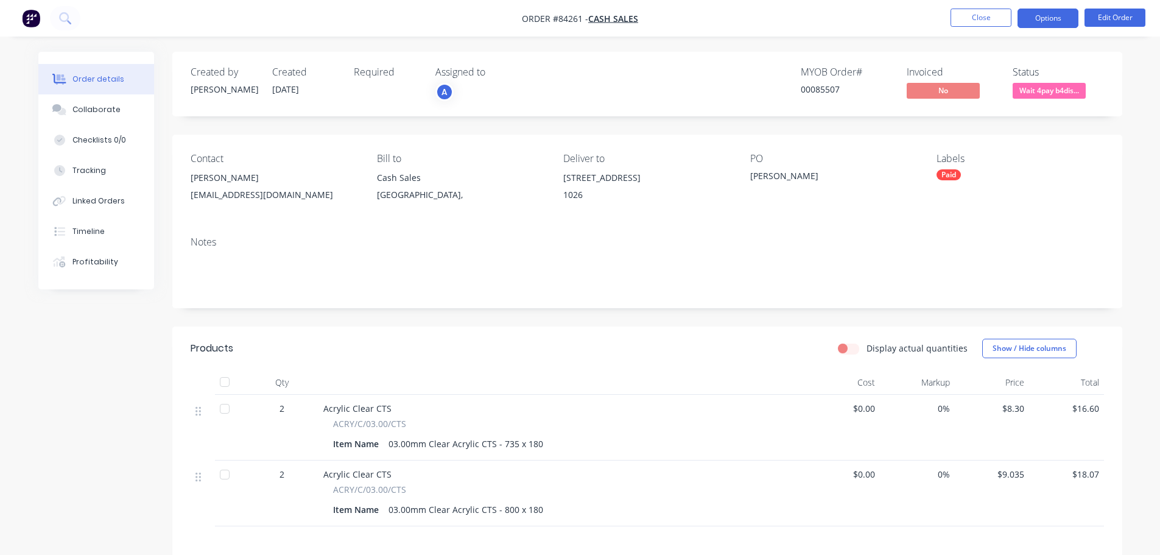
click at [1061, 21] on button "Options" at bounding box center [1047, 18] width 61 height 19
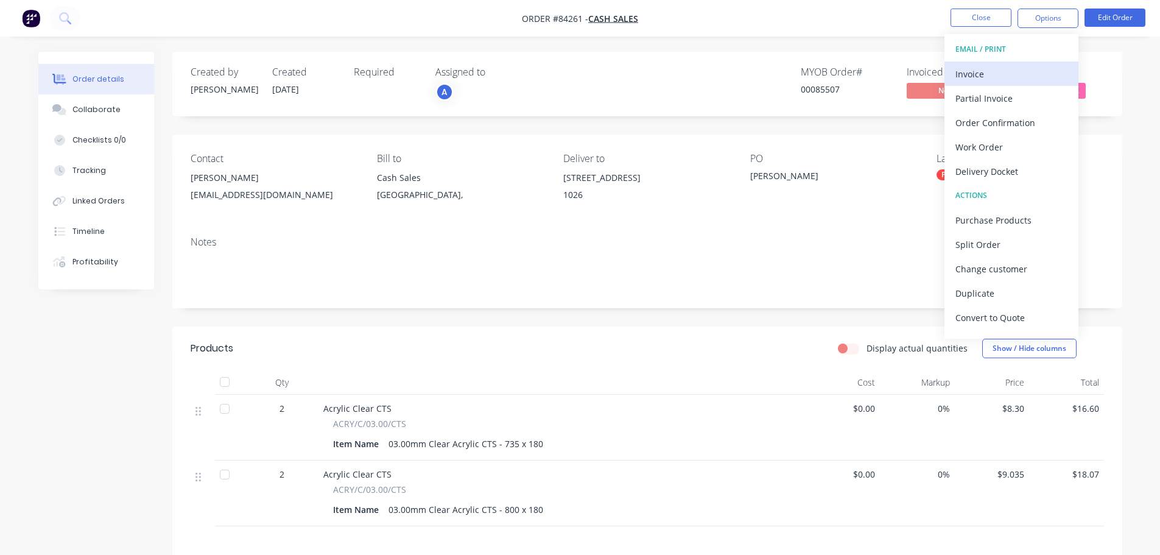
click at [1044, 68] on div "Invoice" at bounding box center [1011, 74] width 112 height 18
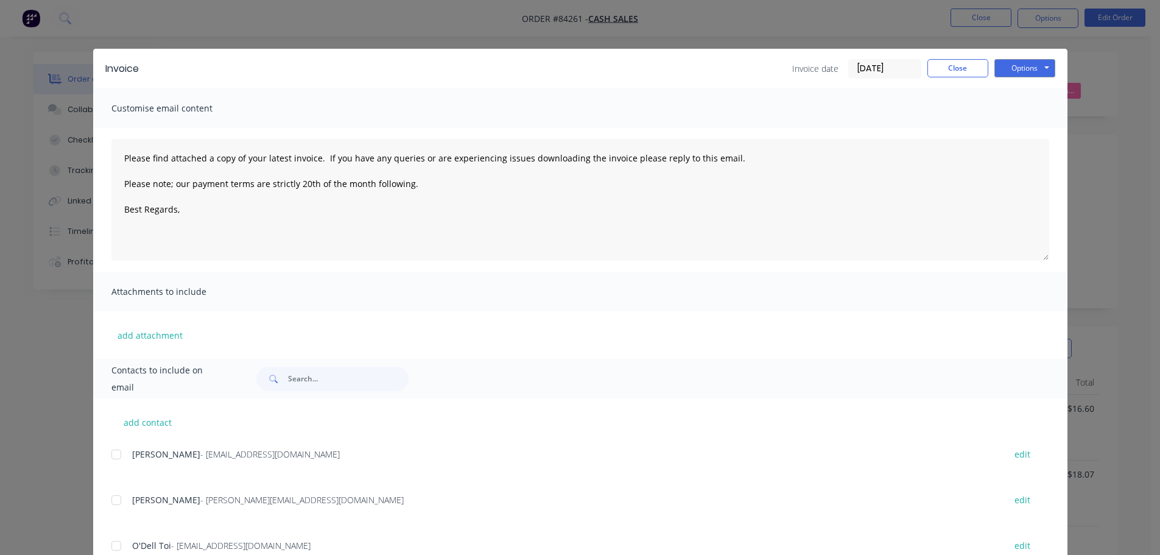
click at [1038, 68] on button "Options" at bounding box center [1024, 68] width 61 height 18
click at [1033, 107] on button "Print" at bounding box center [1033, 110] width 78 height 20
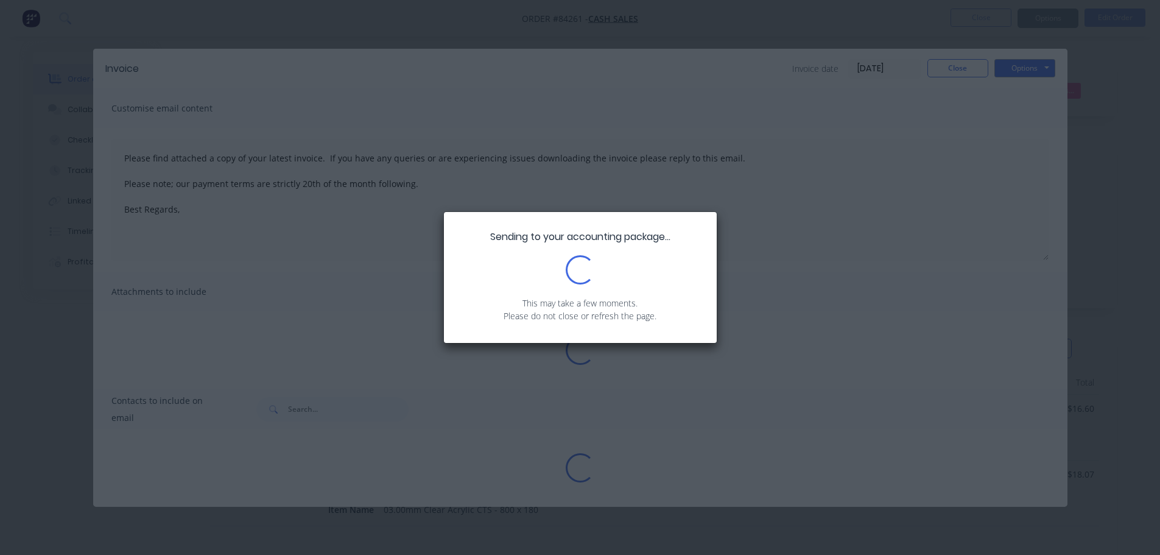
type textarea "Please find attached a copy of your latest invoice. If you have any queries or …"
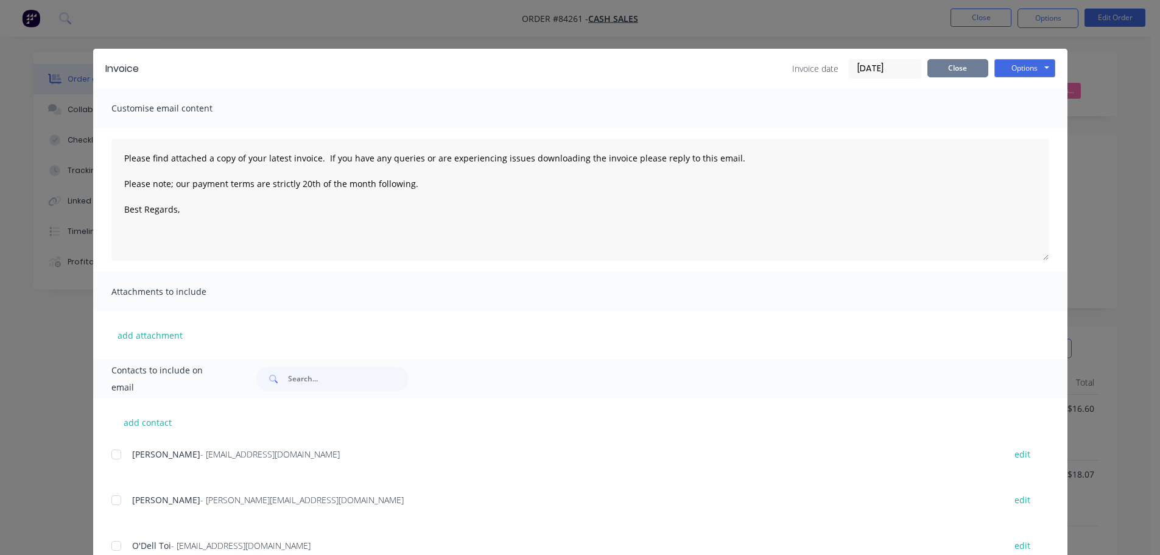
click at [938, 67] on button "Close" at bounding box center [957, 68] width 61 height 18
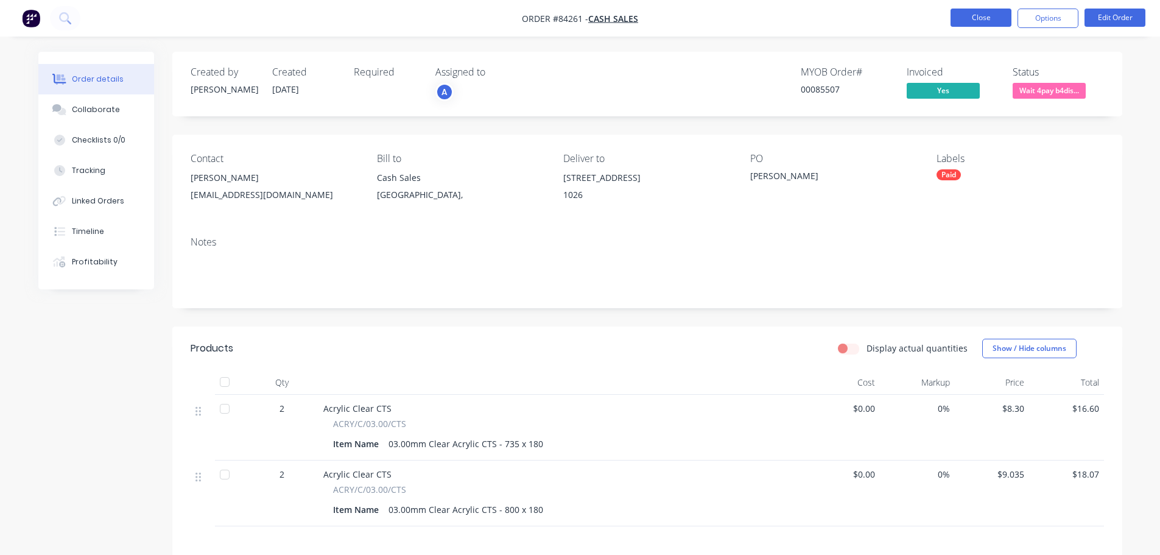
click at [972, 15] on button "Close" at bounding box center [980, 18] width 61 height 18
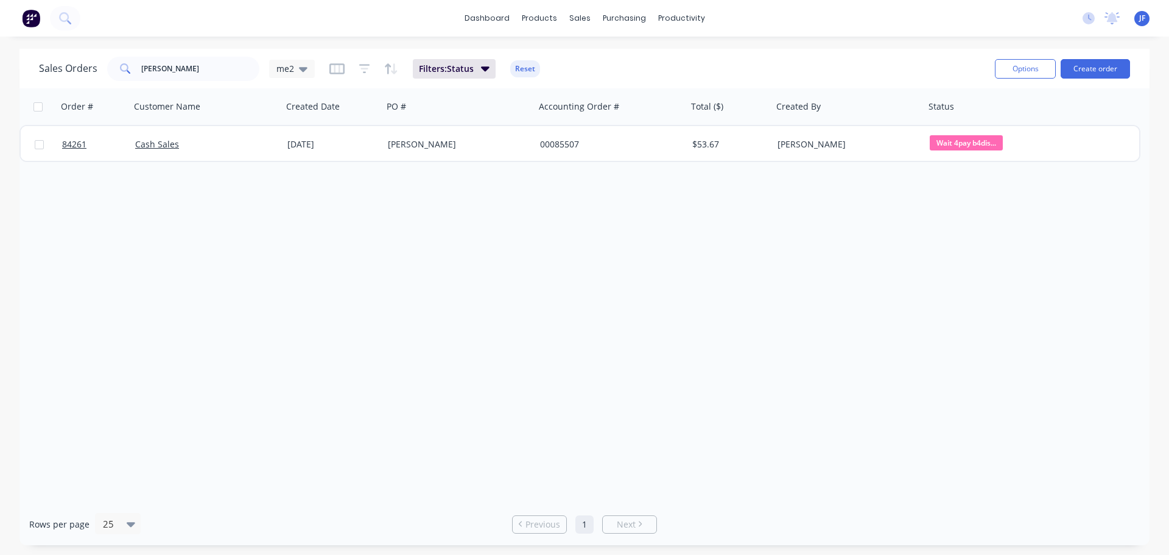
click at [567, 198] on div "Order # Customer Name Created Date PO # Accounting Order # Total ($) Created By…" at bounding box center [584, 295] width 1130 height 415
click at [1082, 65] on button "Create order" at bounding box center [1095, 68] width 69 height 19
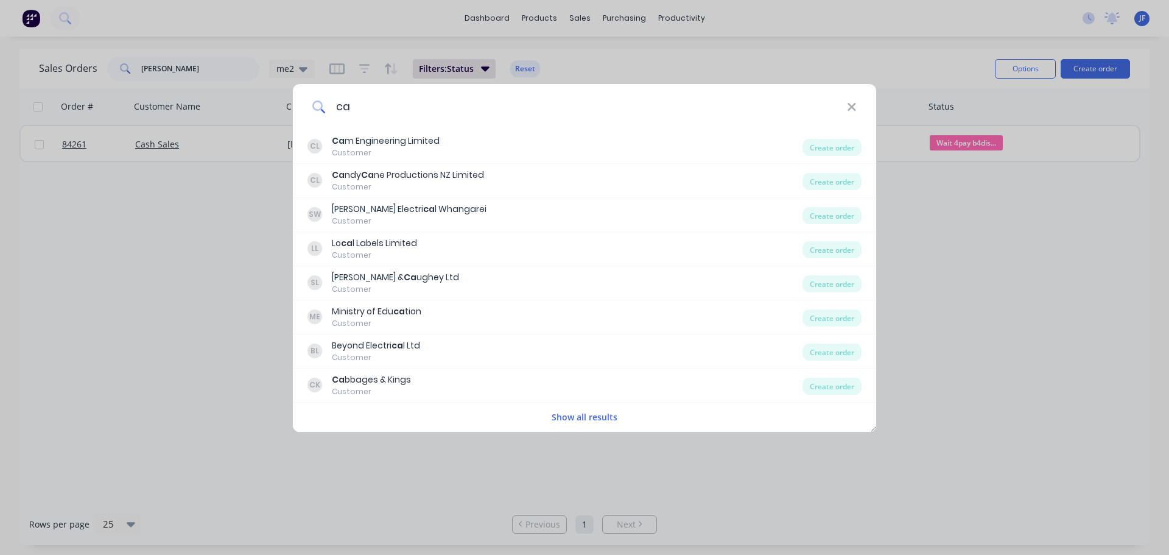
type input "c"
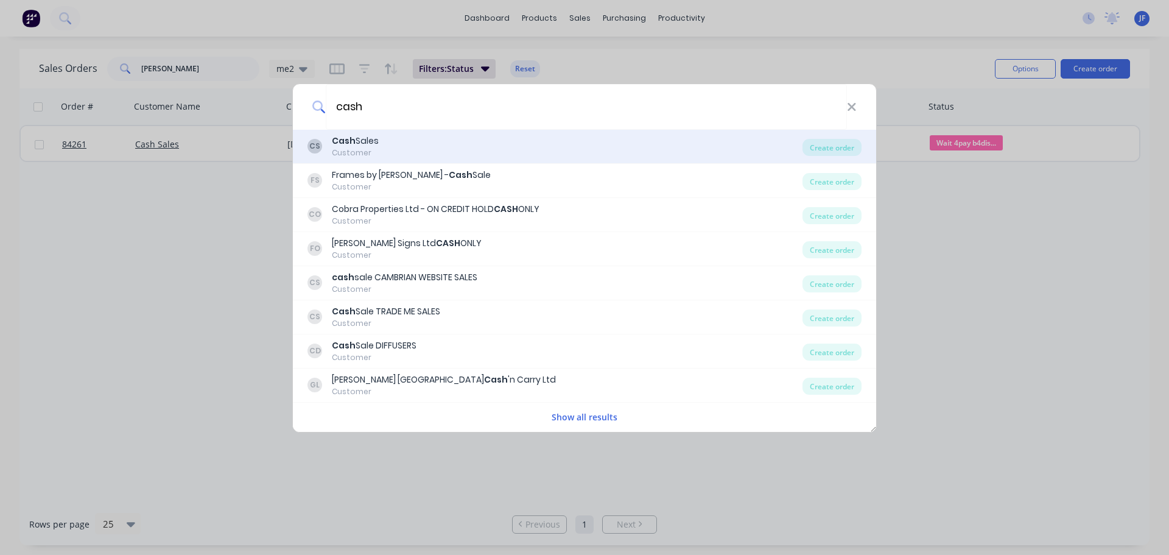
type input "cash"
click at [465, 146] on div "CS Cash Sales Customer" at bounding box center [554, 147] width 495 height 24
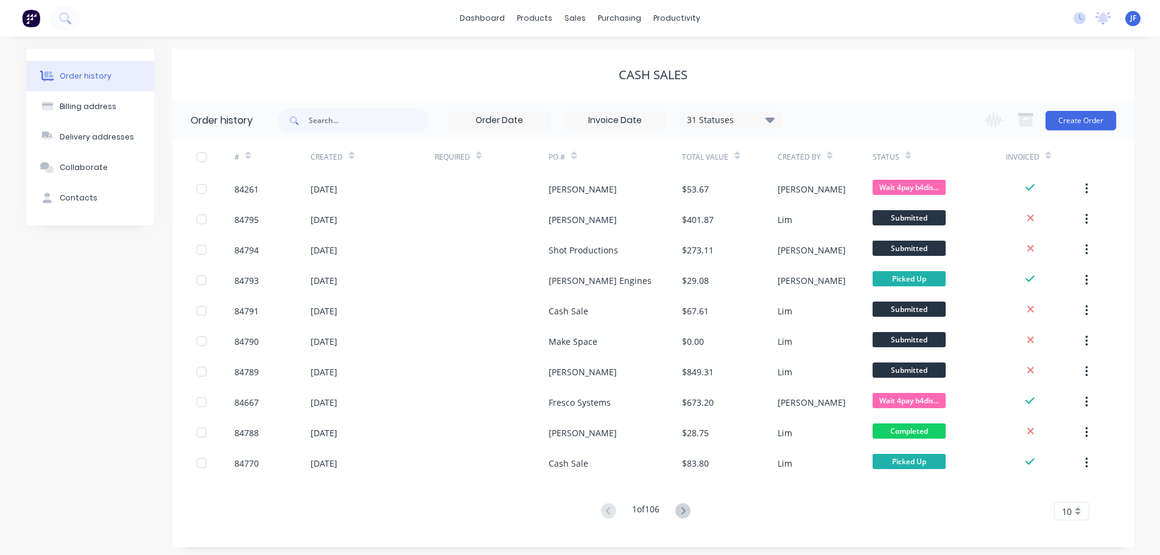
click at [487, 98] on div "Cash Sales" at bounding box center [653, 75] width 962 height 52
click at [1077, 116] on button "Create Order" at bounding box center [1080, 120] width 71 height 19
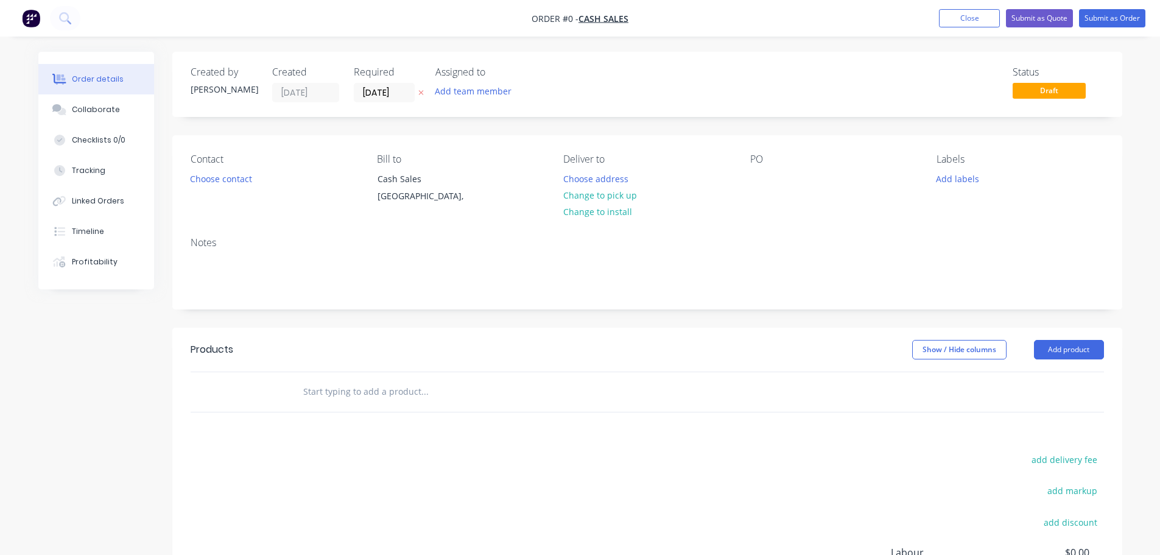
click at [418, 98] on button "button" at bounding box center [421, 93] width 13 height 14
click at [237, 176] on button "Choose contact" at bounding box center [220, 178] width 75 height 16
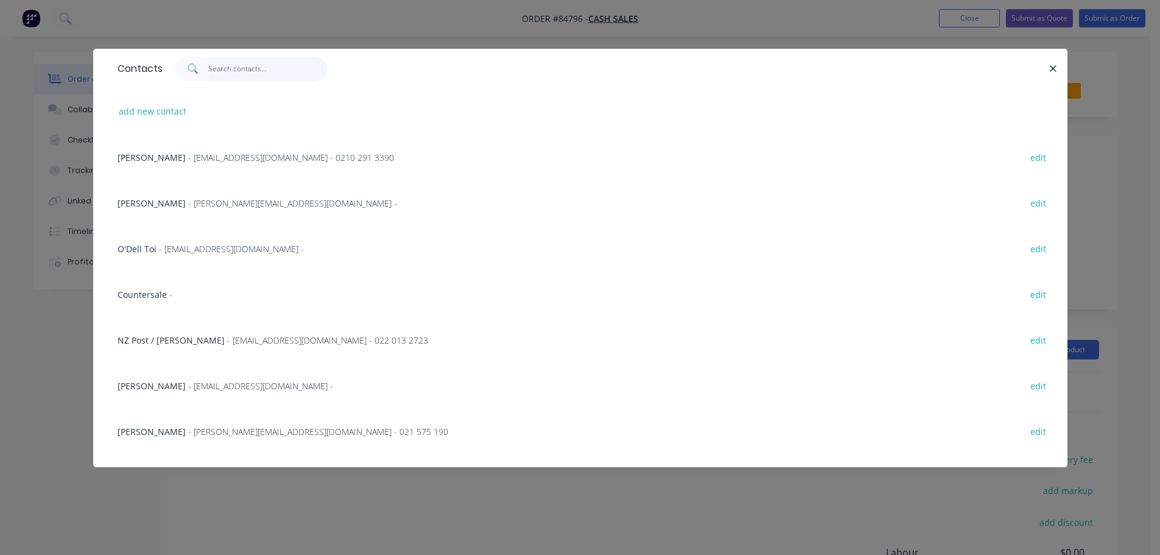
click at [219, 74] on input "text" at bounding box center [267, 69] width 119 height 24
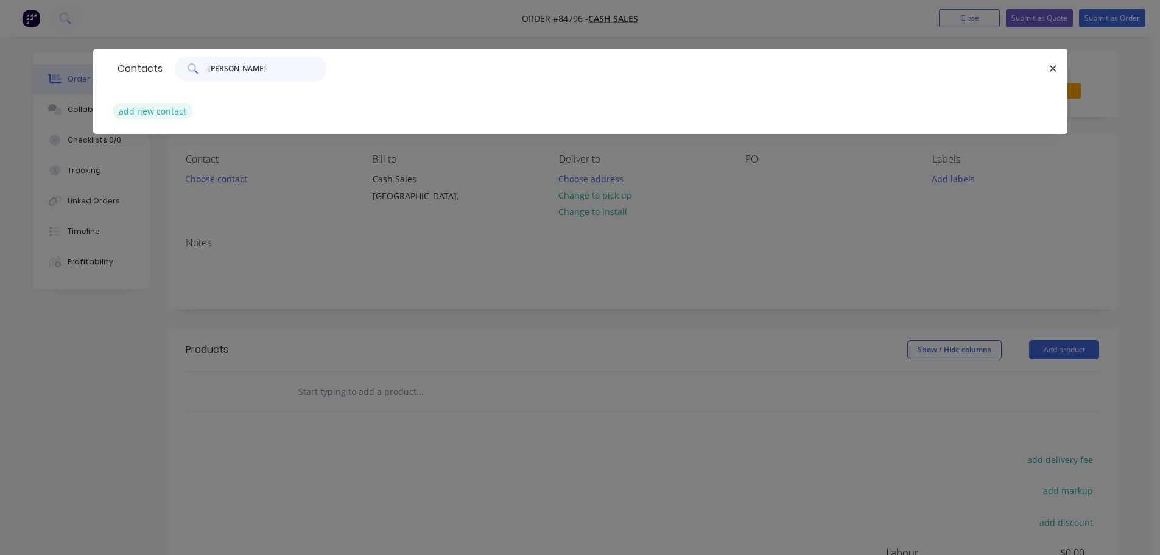
type input "brock"
click at [167, 117] on button "add new contact" at bounding box center [153, 111] width 80 height 16
select select "NZ"
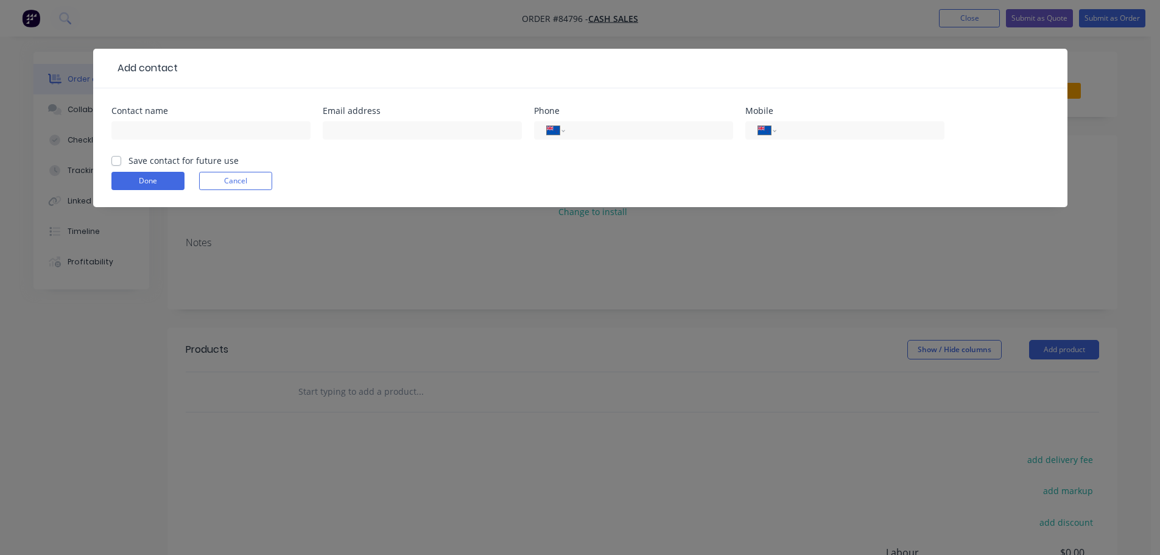
click at [169, 144] on div at bounding box center [210, 136] width 199 height 36
click at [166, 136] on input "text" at bounding box center [210, 130] width 199 height 18
type input "Brock Williams - BB Digital"
click at [210, 158] on label "Save contact for future use" at bounding box center [183, 160] width 110 height 13
click at [121, 158] on input "Save contact for future use" at bounding box center [116, 160] width 10 height 12
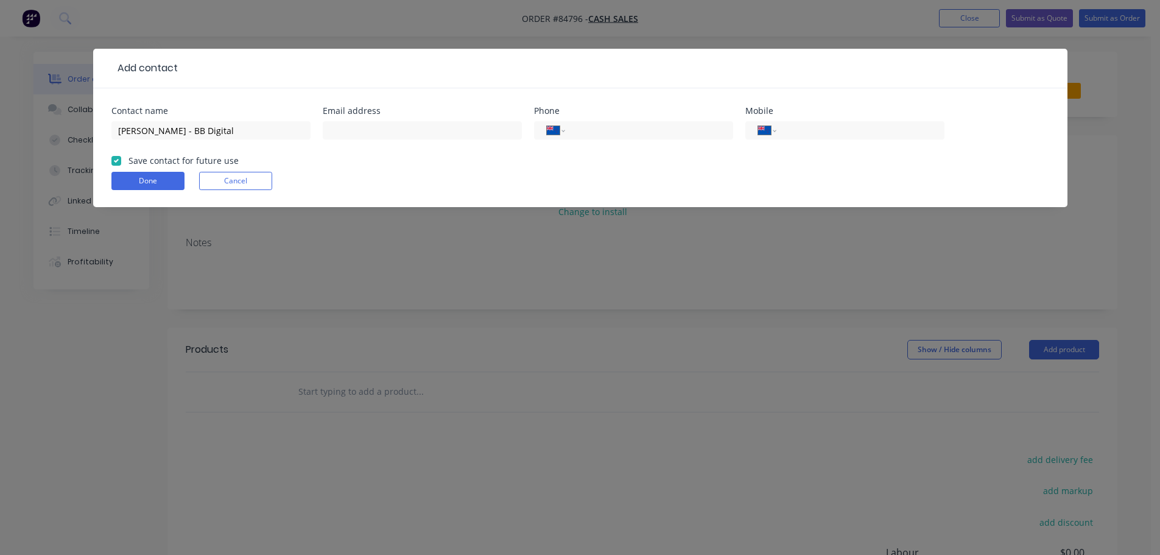
checkbox input "true"
click at [349, 136] on input "text" at bounding box center [422, 130] width 199 height 18
type input "brock@bbdigital.co.nz"
click at [819, 121] on div "International [GEOGRAPHIC_DATA] [GEOGRAPHIC_DATA] [GEOGRAPHIC_DATA] [GEOGRAPHIC…" at bounding box center [844, 136] width 199 height 36
click at [835, 143] on div "International [GEOGRAPHIC_DATA] [GEOGRAPHIC_DATA] [GEOGRAPHIC_DATA] [GEOGRAPHIC…" at bounding box center [844, 136] width 199 height 36
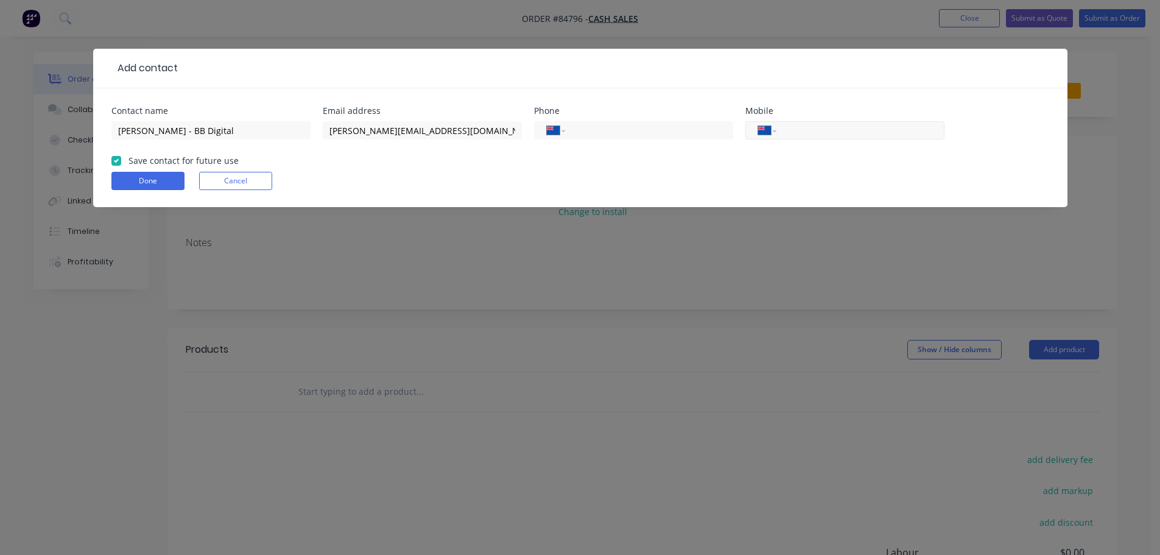
click at [833, 133] on input "tel" at bounding box center [858, 131] width 146 height 14
type input "021 591 428"
click at [163, 183] on button "Done" at bounding box center [147, 181] width 73 height 18
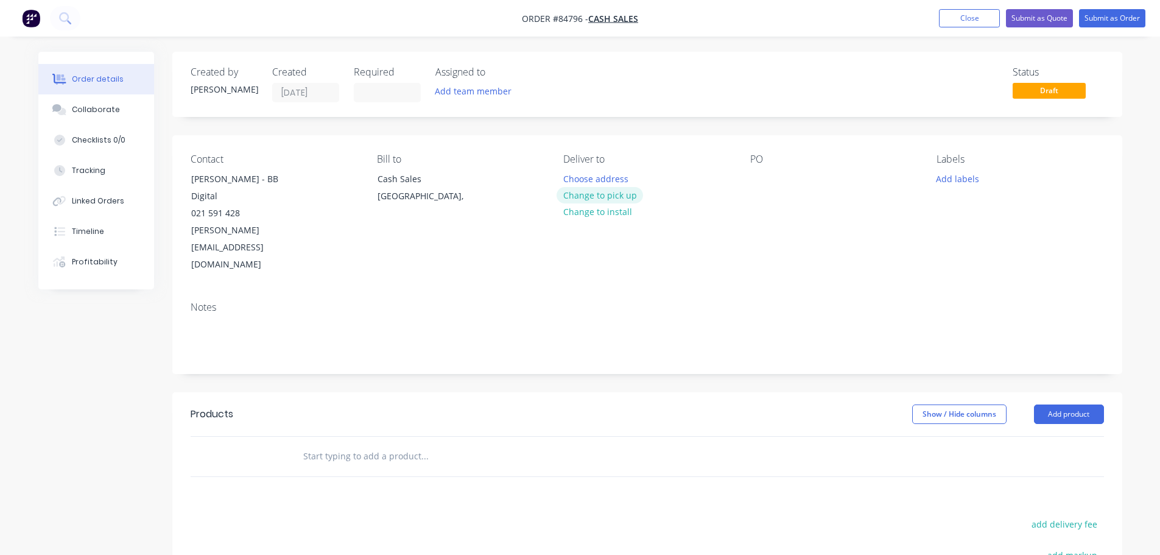
click at [614, 195] on button "Change to pick up" at bounding box center [599, 195] width 86 height 16
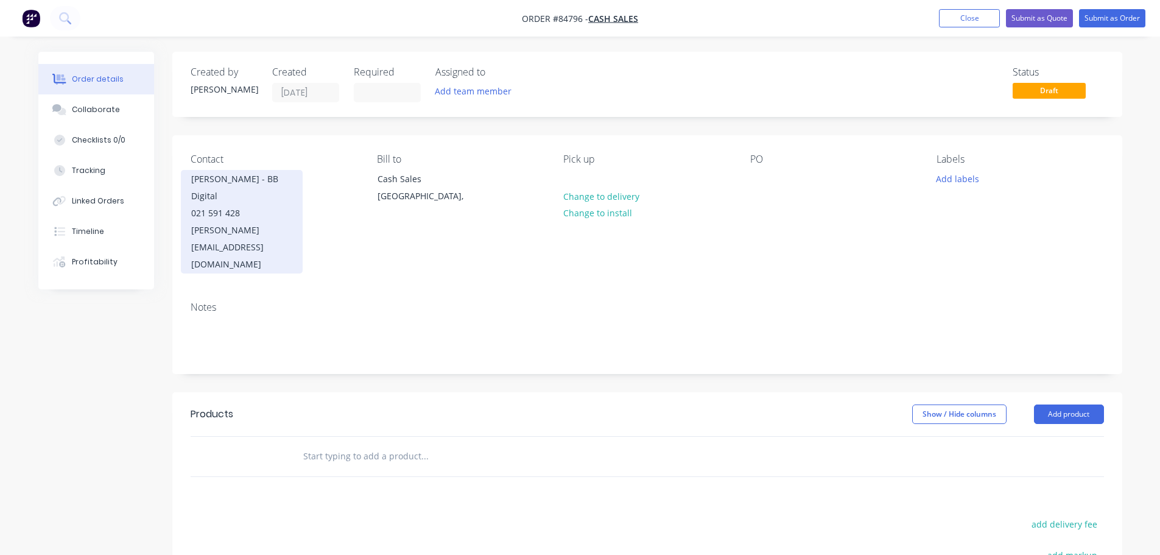
drag, startPoint x: 256, startPoint y: 176, endPoint x: 299, endPoint y: 194, distance: 46.1
click at [299, 194] on div "Brock Williams - BB Digital 021 591 428 brock@bbdigital.co.nz" at bounding box center [242, 222] width 122 height 104
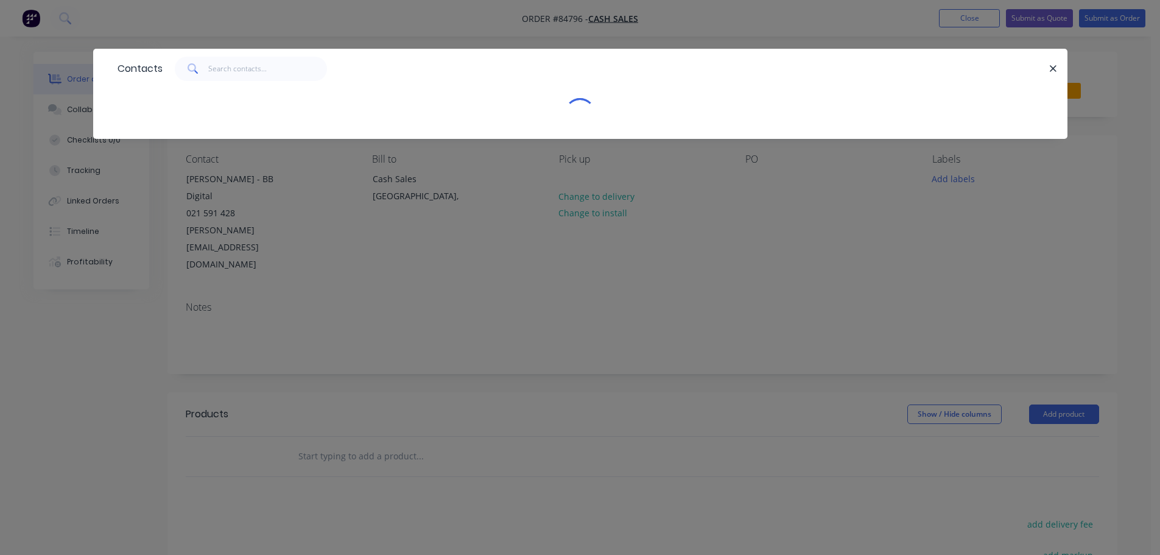
copy div "BB Digital"
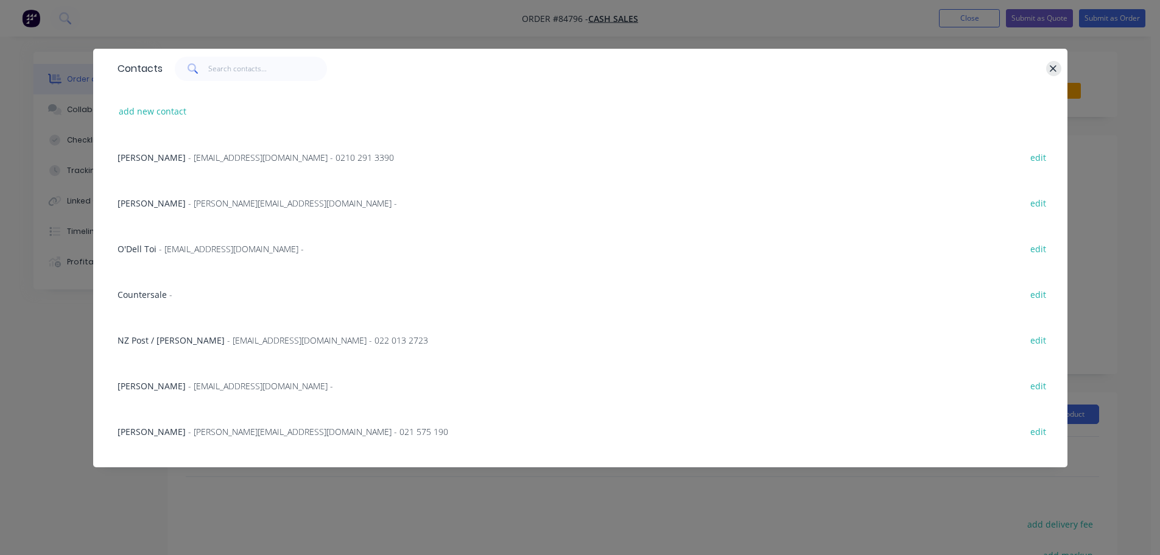
click at [1049, 68] on button "button" at bounding box center [1053, 68] width 15 height 15
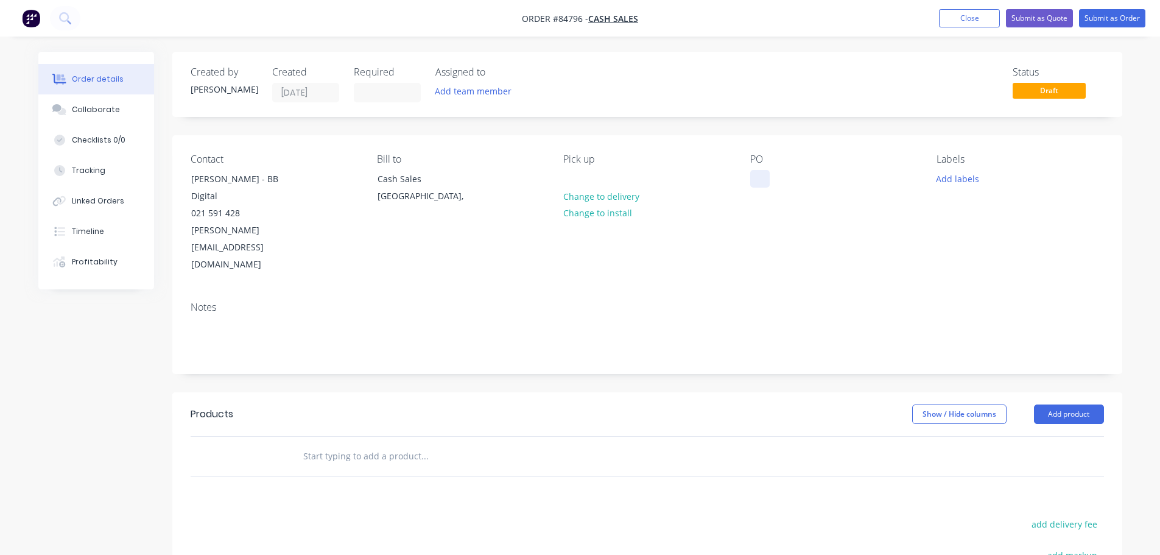
click at [760, 175] on div at bounding box center [759, 179] width 19 height 18
paste div
click at [399, 444] on input "text" at bounding box center [425, 456] width 244 height 24
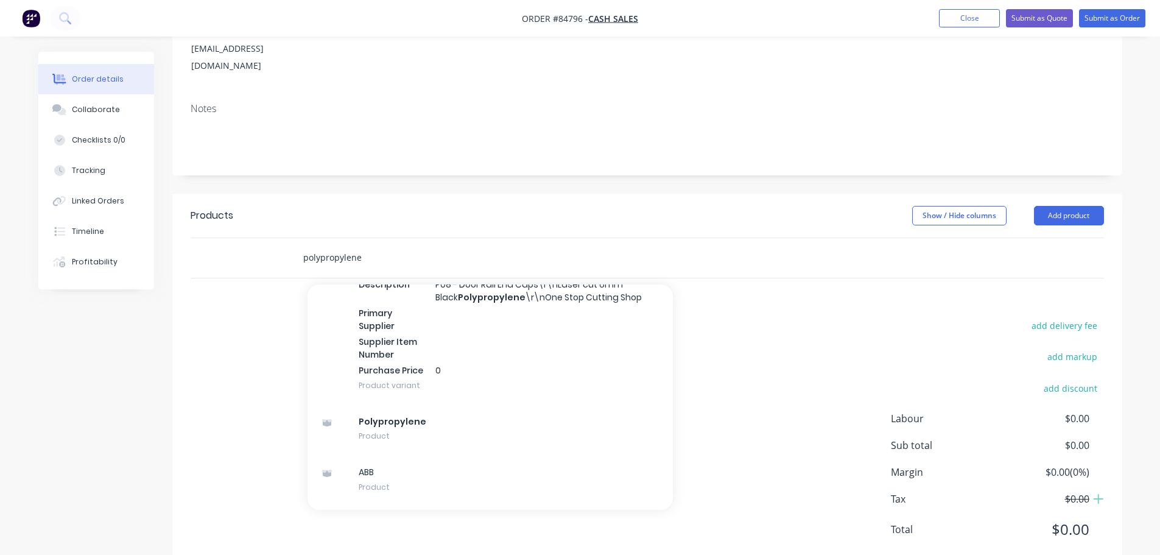
scroll to position [7718, 0]
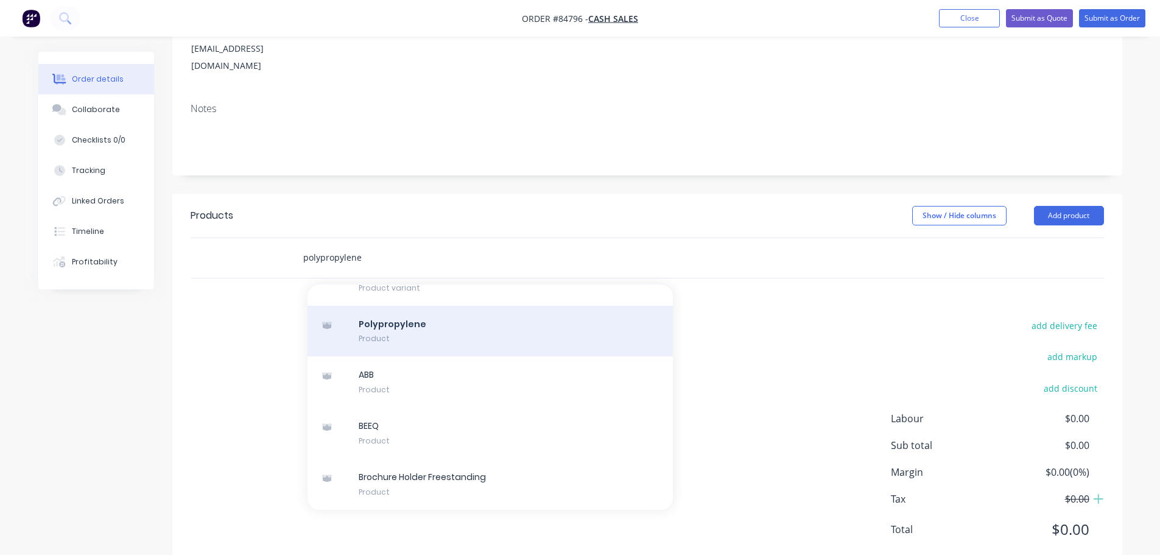
type input "polypropylene"
click at [409, 310] on div "Polypropylene Product" at bounding box center [489, 331] width 365 height 51
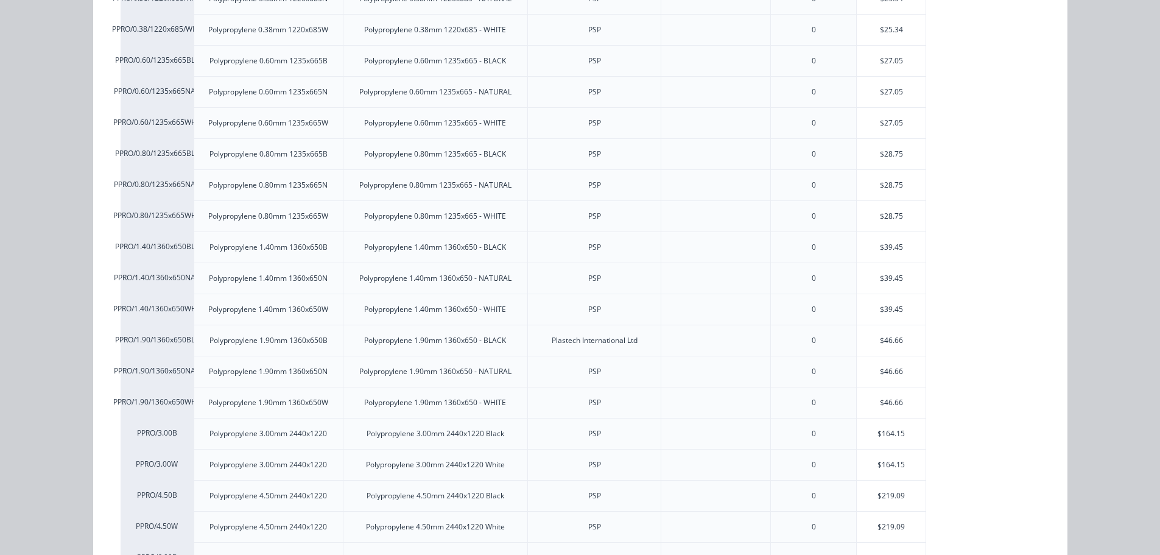
scroll to position [244, 0]
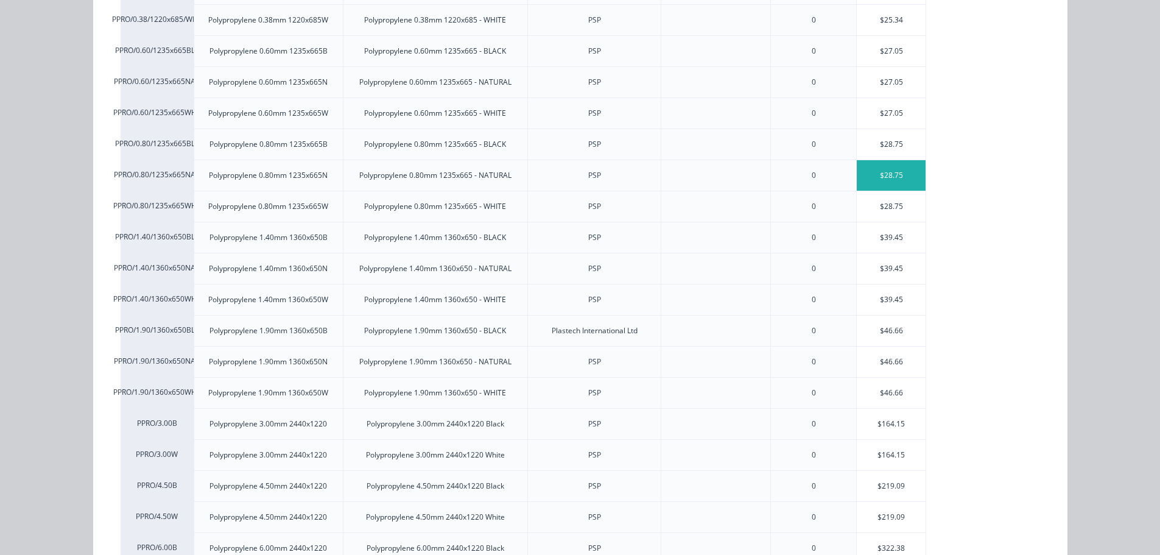
click at [870, 171] on div "$28.75" at bounding box center [891, 175] width 69 height 30
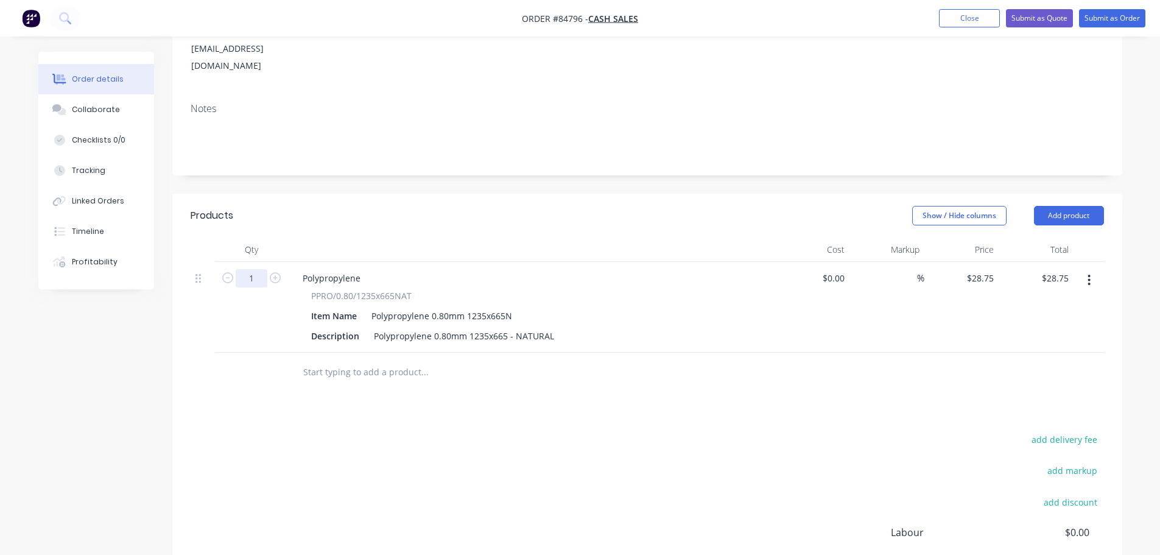
click at [255, 269] on input "1" at bounding box center [252, 278] width 32 height 18
type input "28"
type input "$805.00"
click at [337, 386] on div "Products Show / Hide columns Add product Qty Cost Markup Price Total 28 Polypro…" at bounding box center [647, 439] width 950 height 491
click at [1113, 19] on button "Submit as Order" at bounding box center [1112, 18] width 66 height 18
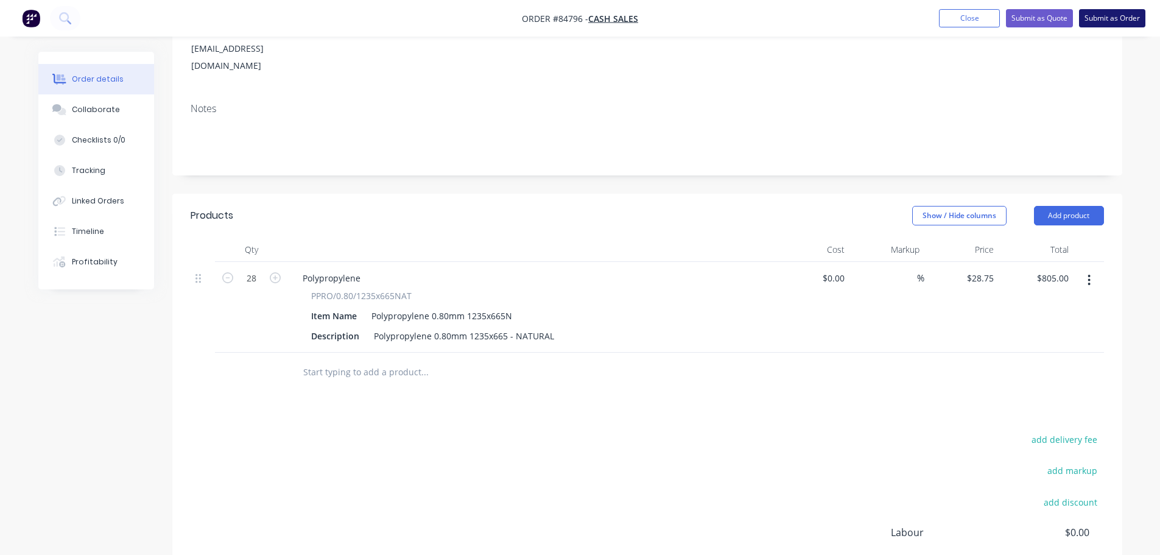
scroll to position [0, 0]
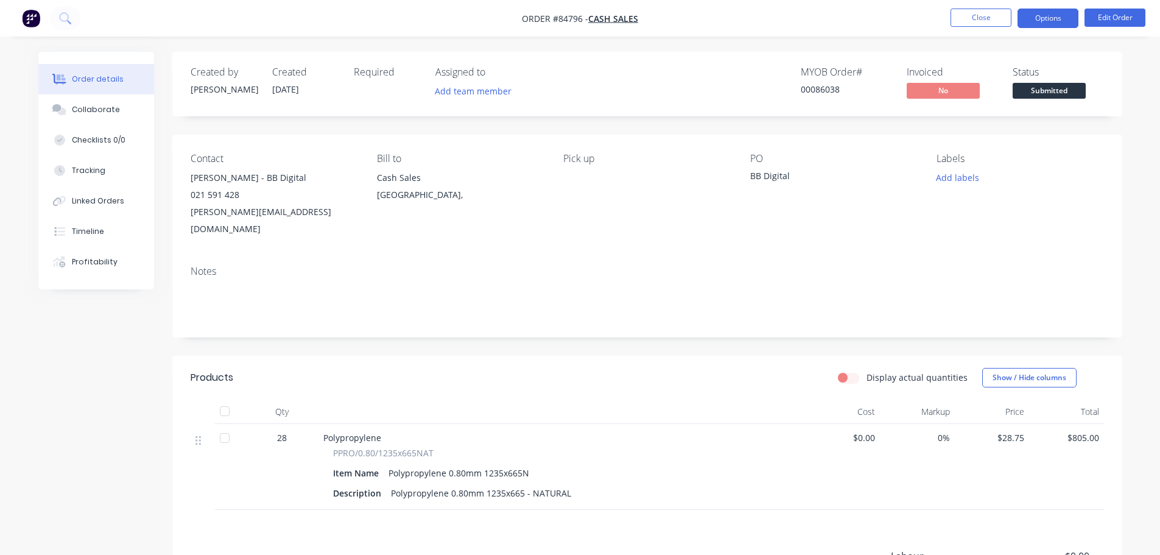
click at [1043, 21] on button "Options" at bounding box center [1047, 18] width 61 height 19
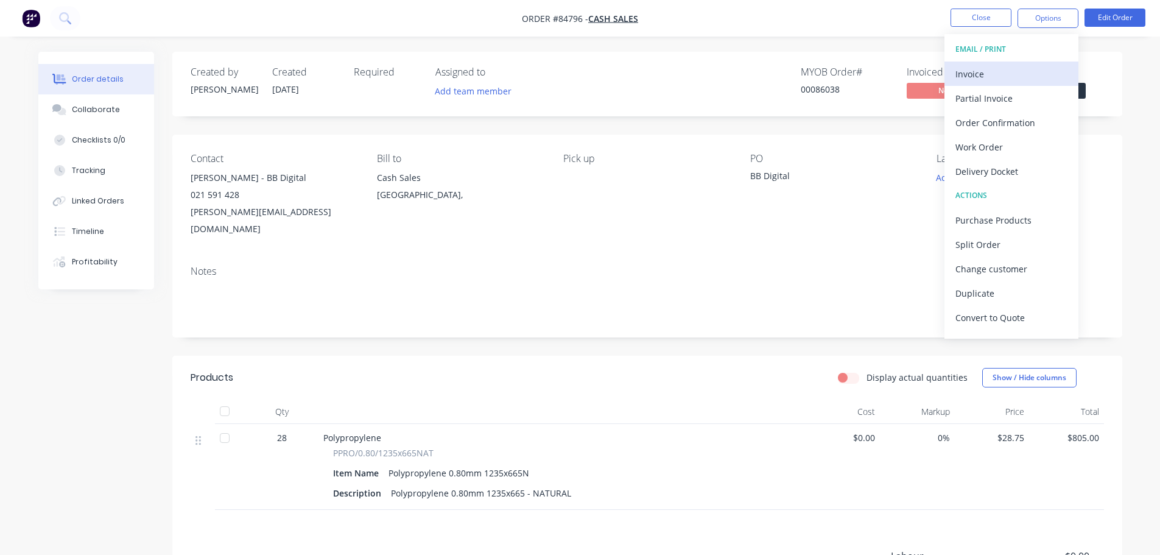
drag, startPoint x: 993, startPoint y: 88, endPoint x: 991, endPoint y: 79, distance: 10.0
click at [991, 79] on div "EMAIL / PRINT Invoice Partial Invoice Order Confirmation Work Order Delivery Do…" at bounding box center [1011, 186] width 134 height 304
click at [991, 79] on div "Invoice" at bounding box center [1011, 74] width 112 height 18
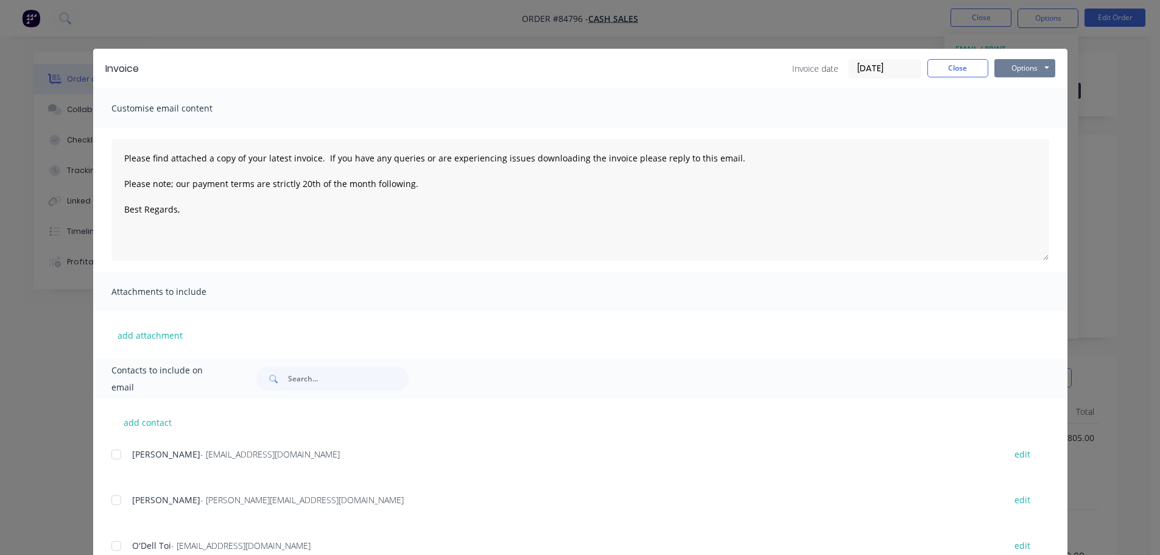
drag, startPoint x: 991, startPoint y: 79, endPoint x: 1037, endPoint y: 69, distance: 47.2
click at [1036, 64] on button "Options" at bounding box center [1024, 68] width 61 height 18
click at [1037, 85] on button "Preview" at bounding box center [1033, 90] width 78 height 20
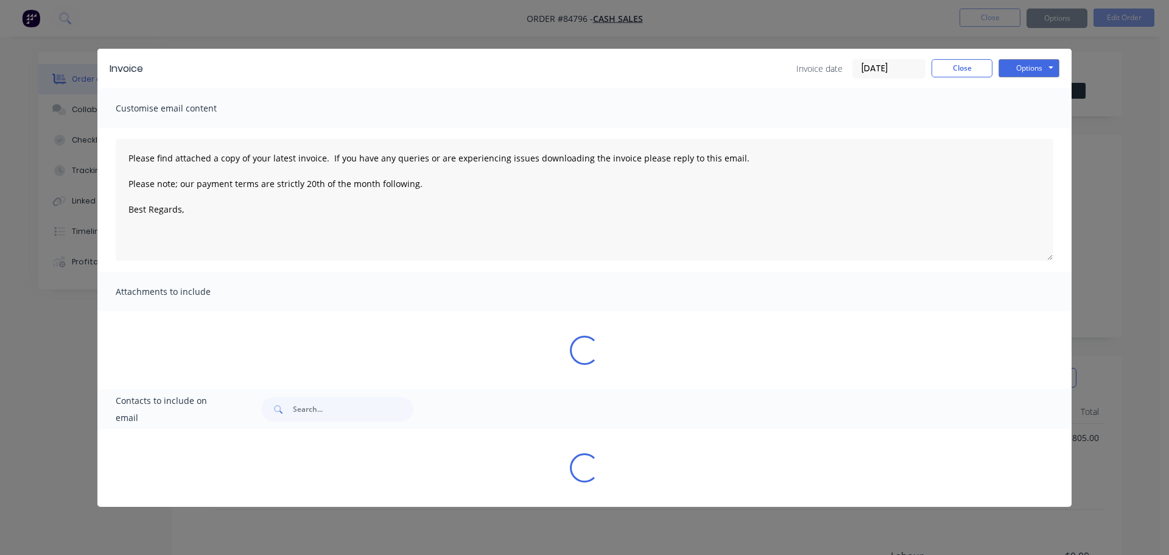
type textarea "Please find attached a copy of your latest invoice. If you have any queries or …"
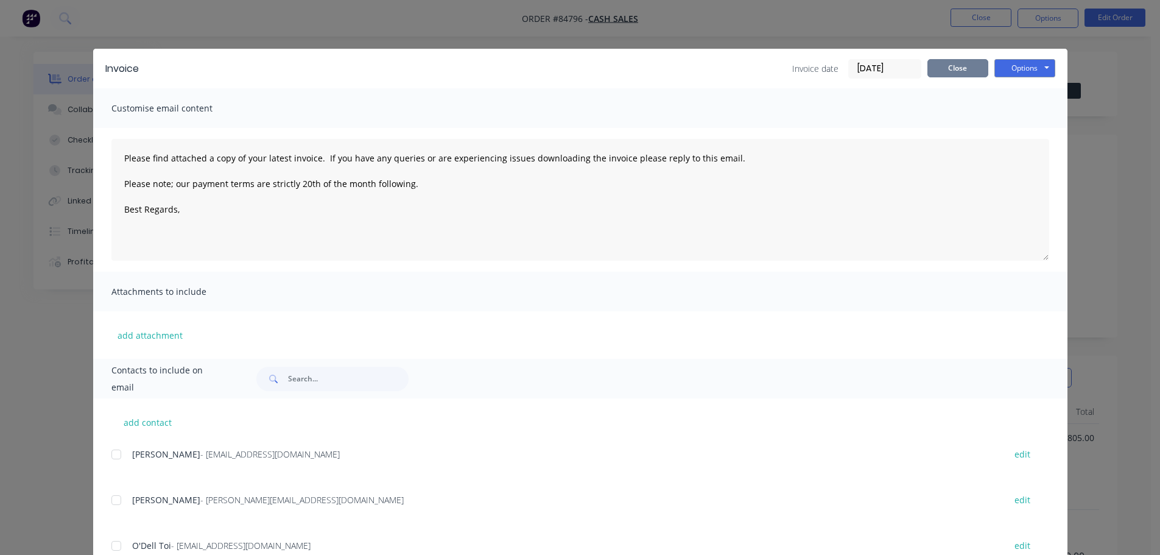
click at [950, 70] on button "Close" at bounding box center [957, 68] width 61 height 18
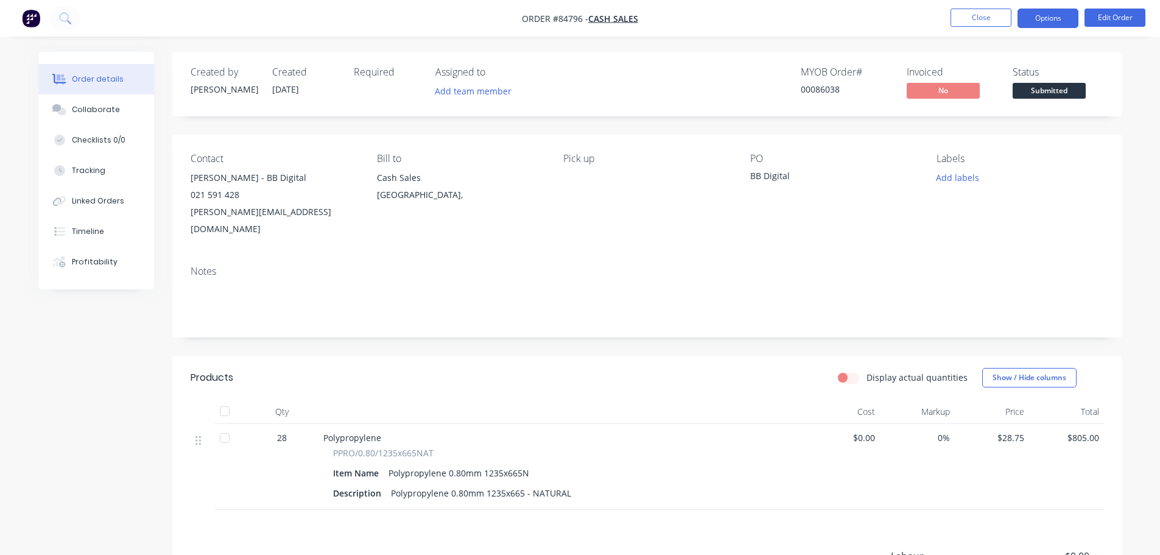
click at [1051, 22] on button "Options" at bounding box center [1047, 18] width 61 height 19
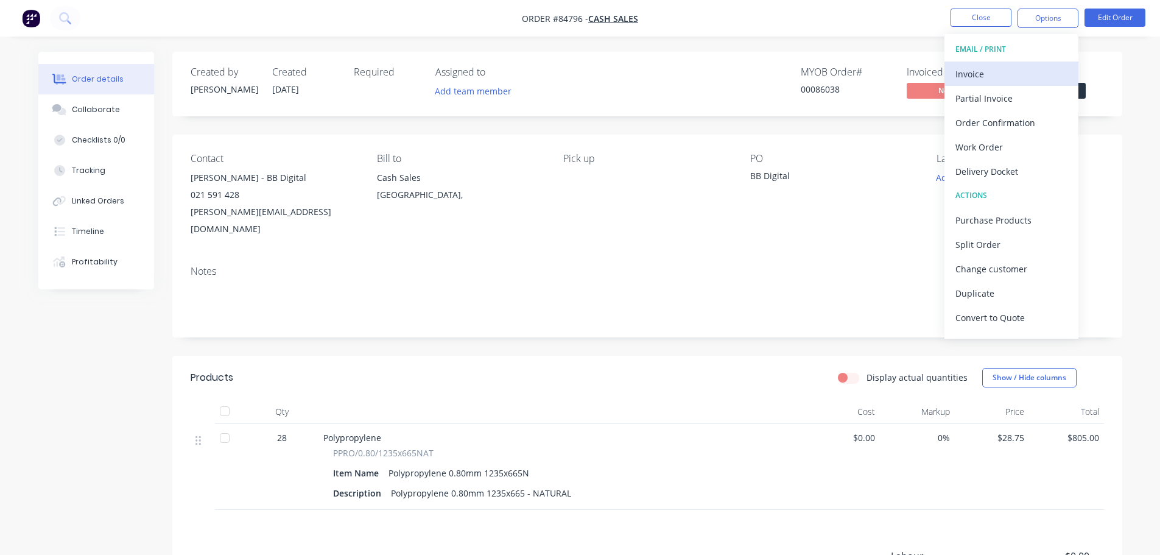
click at [1021, 66] on div "Invoice" at bounding box center [1011, 74] width 112 height 18
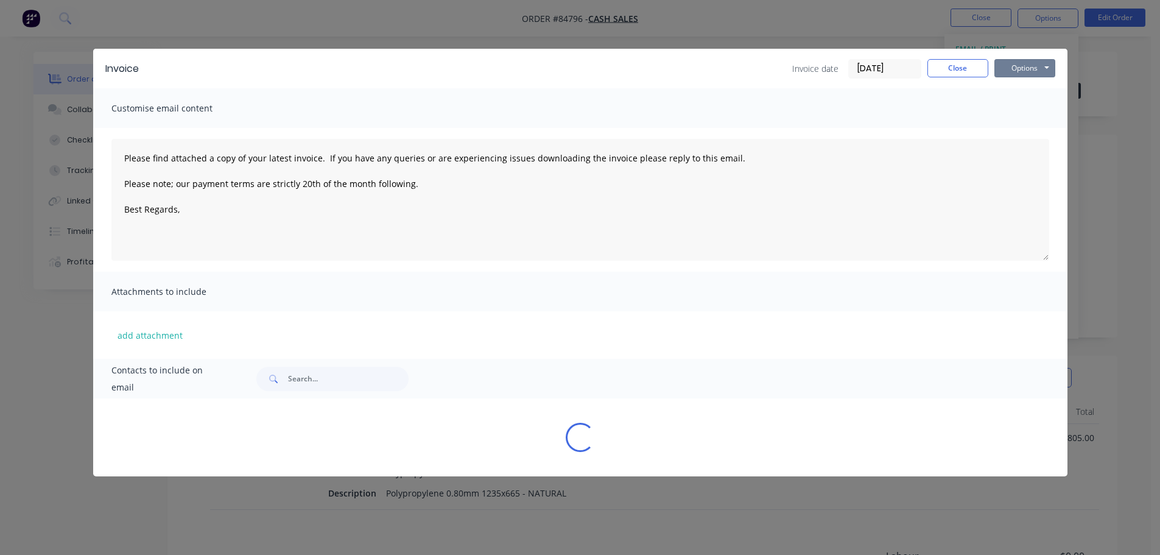
drag, startPoint x: 1021, startPoint y: 66, endPoint x: 1025, endPoint y: 77, distance: 11.6
click at [1025, 61] on button "Options" at bounding box center [1024, 68] width 61 height 18
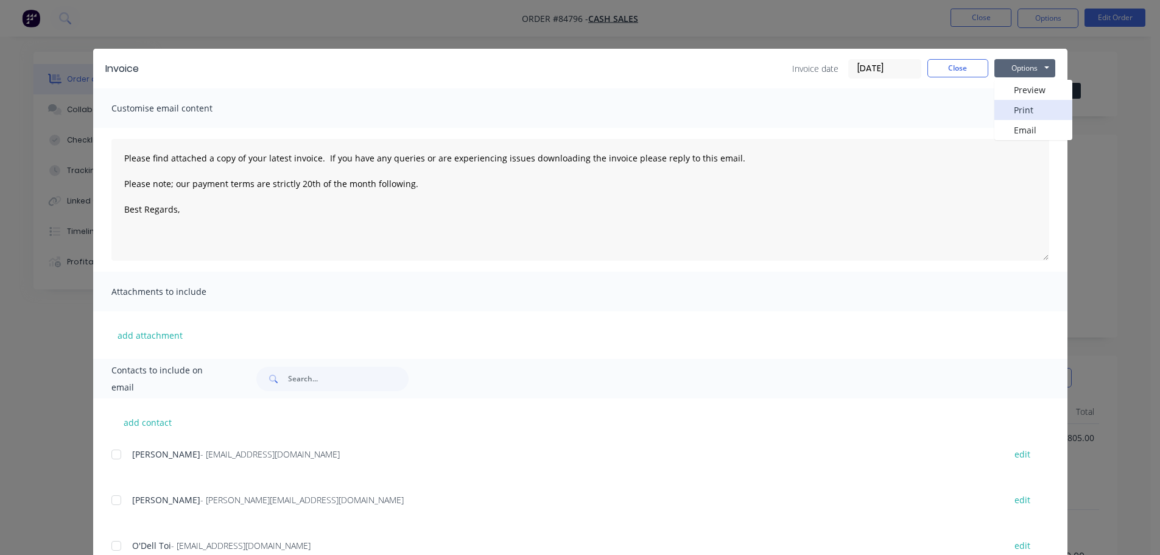
click at [1025, 106] on button "Print" at bounding box center [1033, 110] width 78 height 20
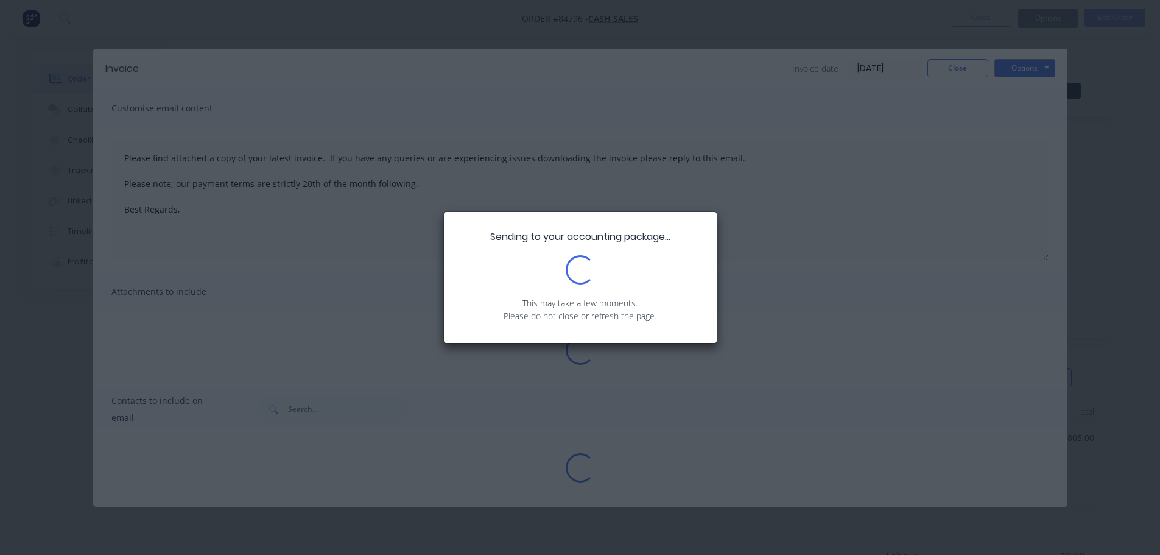
type textarea "Please find attached a copy of your latest invoice. If you have any queries or …"
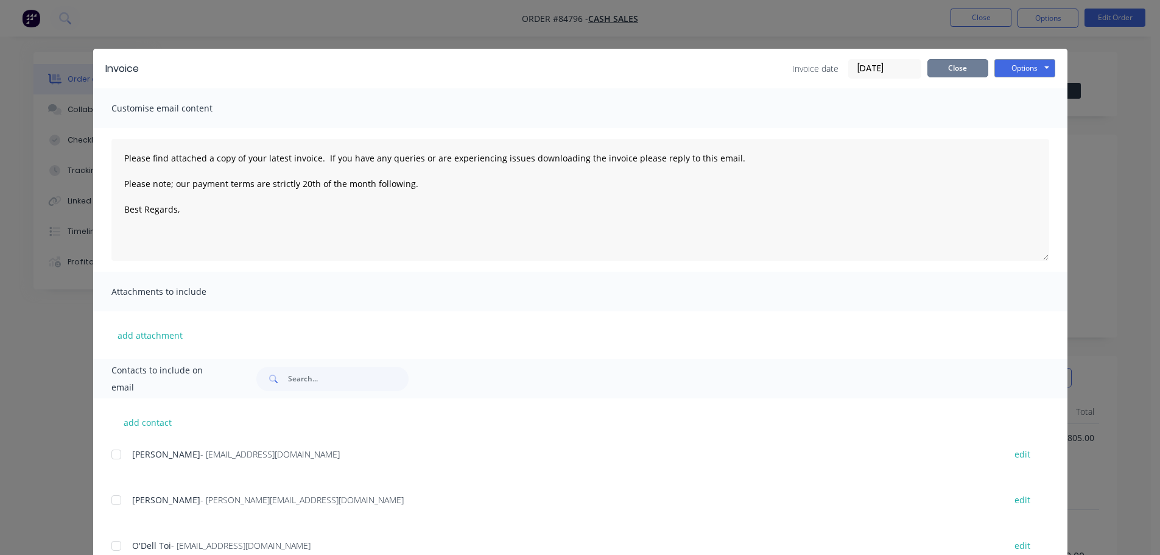
drag, startPoint x: 957, startPoint y: 61, endPoint x: 1014, endPoint y: 80, distance: 59.5
click at [959, 62] on button "Close" at bounding box center [957, 68] width 61 height 18
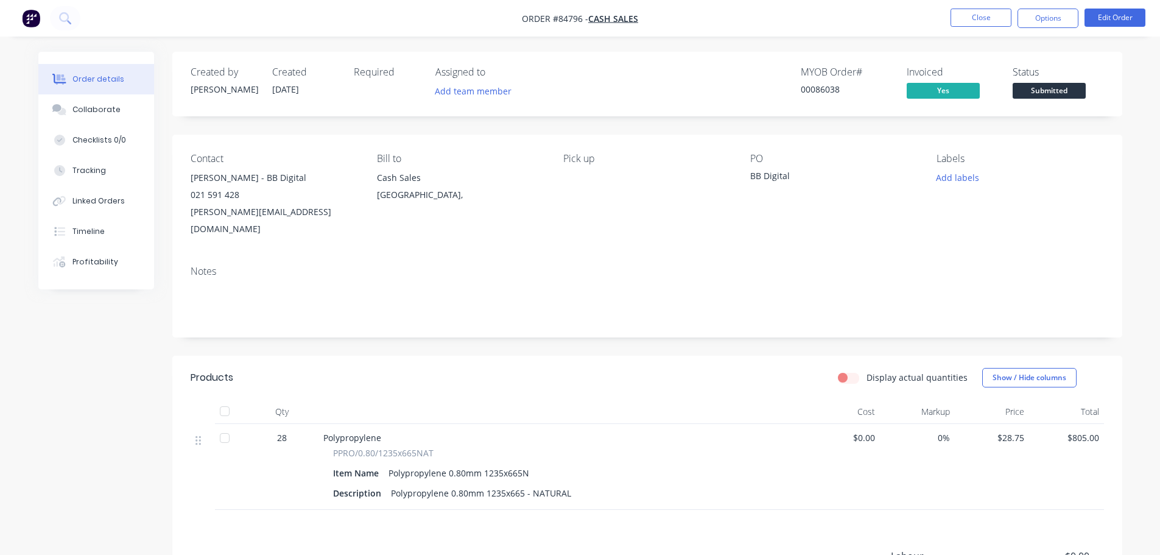
click at [1017, 80] on div "Status Submitted" at bounding box center [1057, 83] width 91 height 35
click at [1036, 92] on span "Submitted" at bounding box center [1048, 90] width 73 height 15
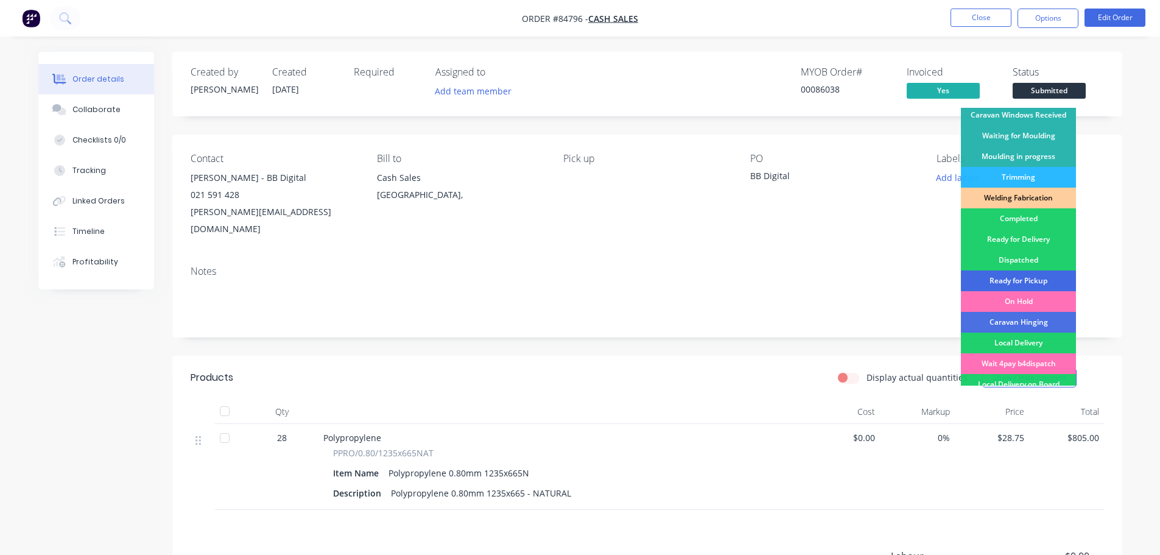
scroll to position [240, 0]
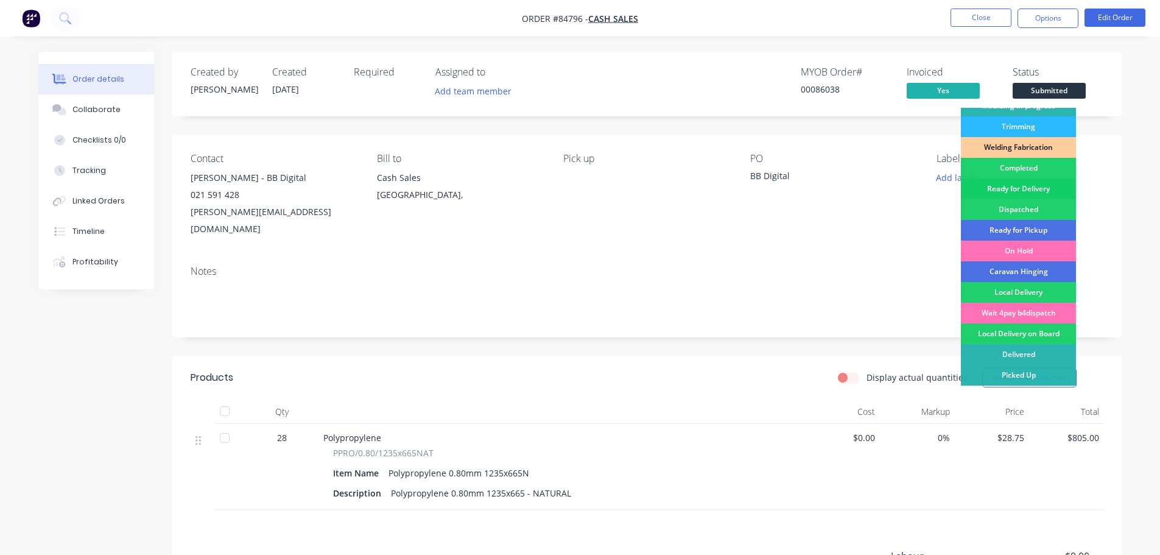
click at [1044, 191] on div "Ready for Delivery" at bounding box center [1018, 188] width 115 height 21
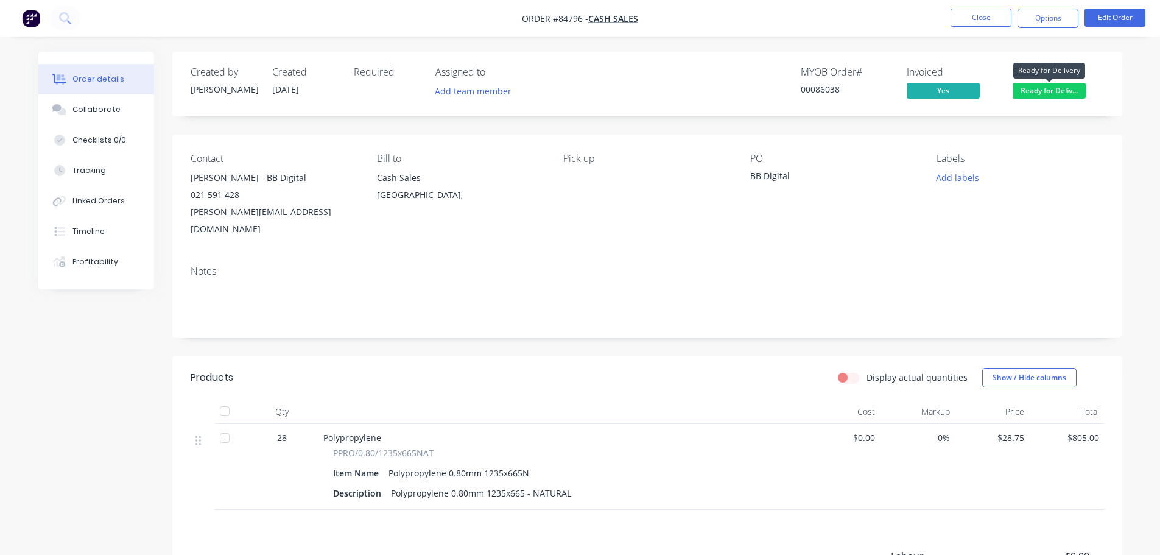
click at [1058, 91] on span "Ready for Deliv..." at bounding box center [1048, 90] width 73 height 15
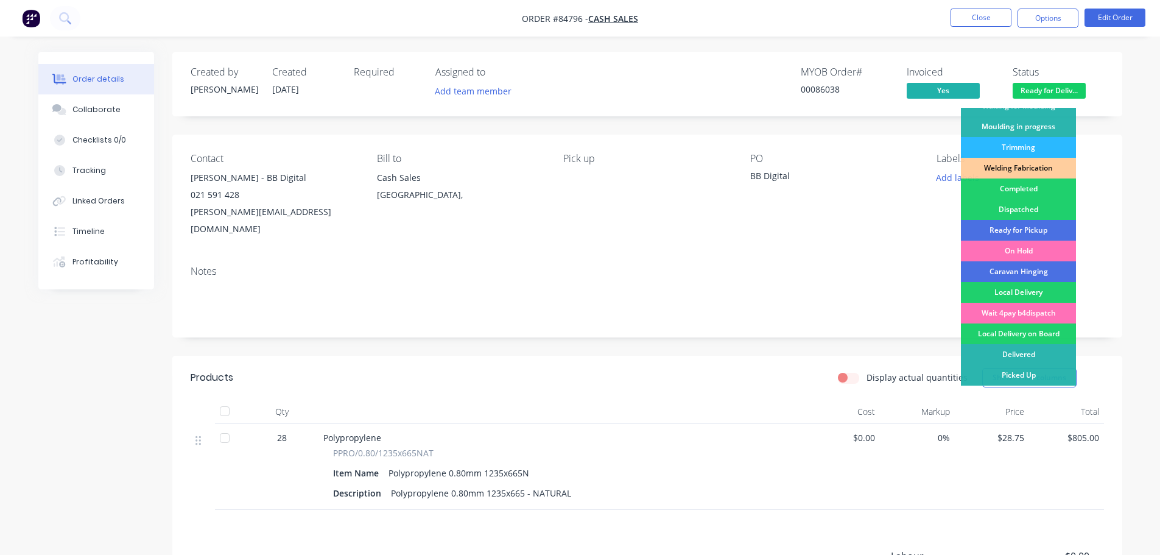
click at [1053, 225] on div "Ready for Pickup" at bounding box center [1018, 230] width 115 height 21
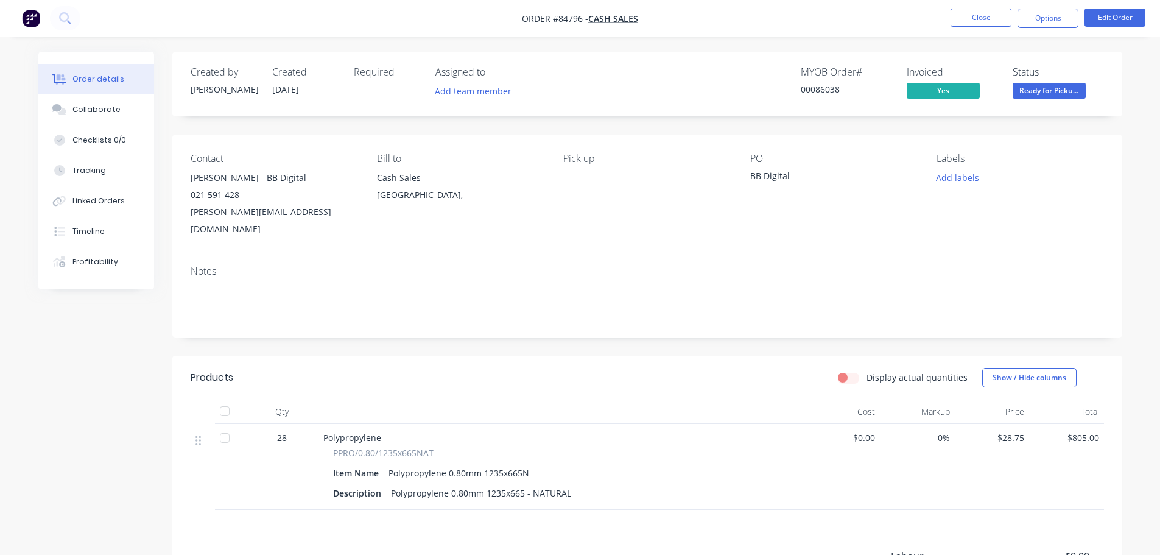
drag, startPoint x: 997, startPoint y: 54, endPoint x: 993, endPoint y: 30, distance: 24.1
click at [997, 53] on div "Created by Jess Created 23/09/25 Required Assigned to Add team member MYOB Orde…" at bounding box center [647, 84] width 950 height 65
click at [991, 21] on button "Close" at bounding box center [980, 18] width 61 height 18
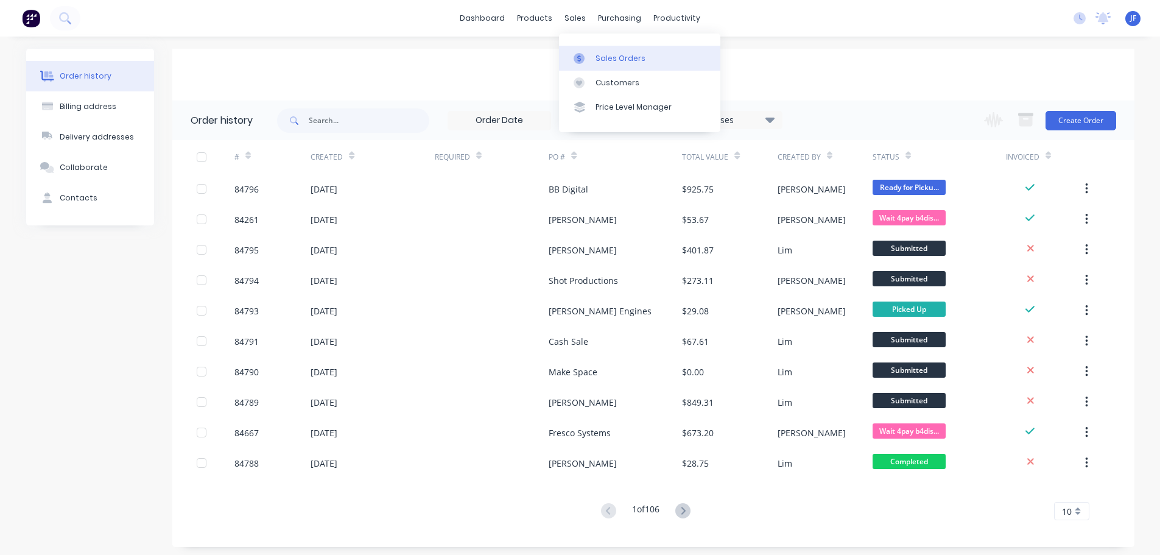
click at [594, 57] on link "Sales Orders" at bounding box center [639, 58] width 161 height 24
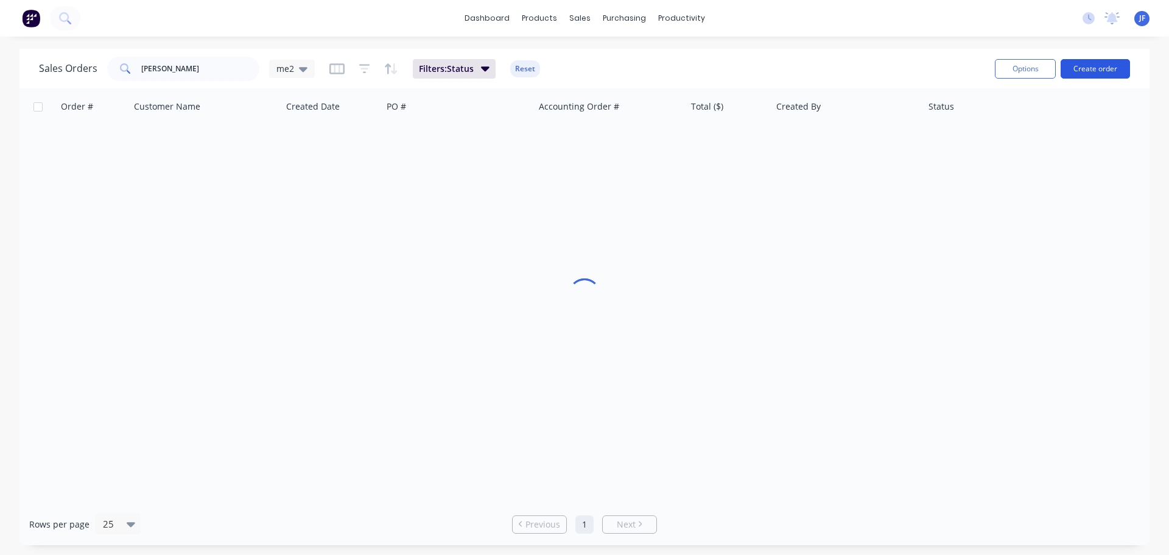
click at [1086, 75] on button "Create order" at bounding box center [1095, 68] width 69 height 19
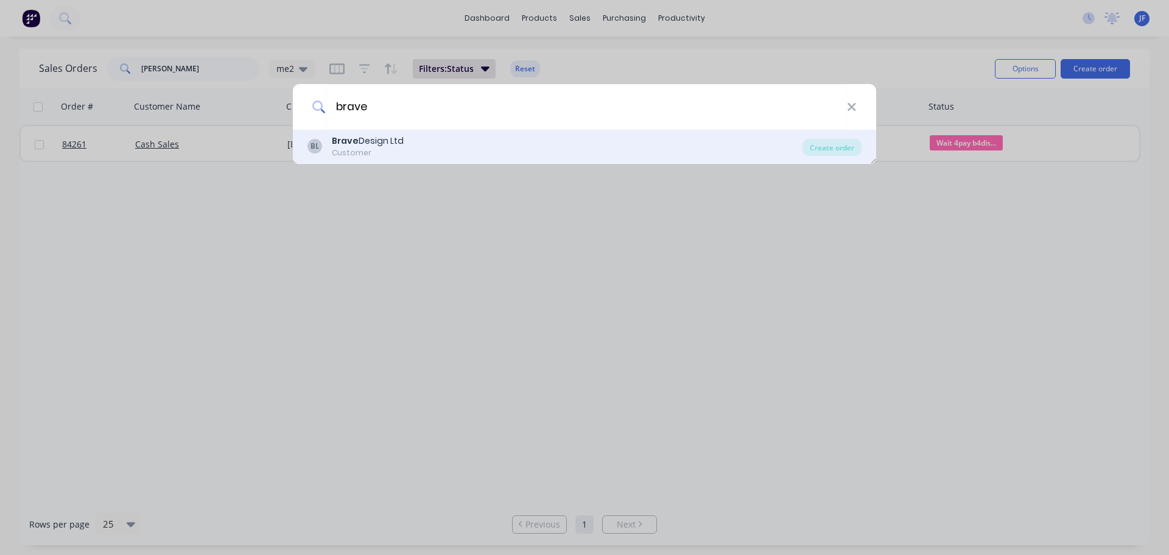
type input "brave"
click at [504, 145] on div "BL Brave Design Ltd Customer" at bounding box center [554, 147] width 495 height 24
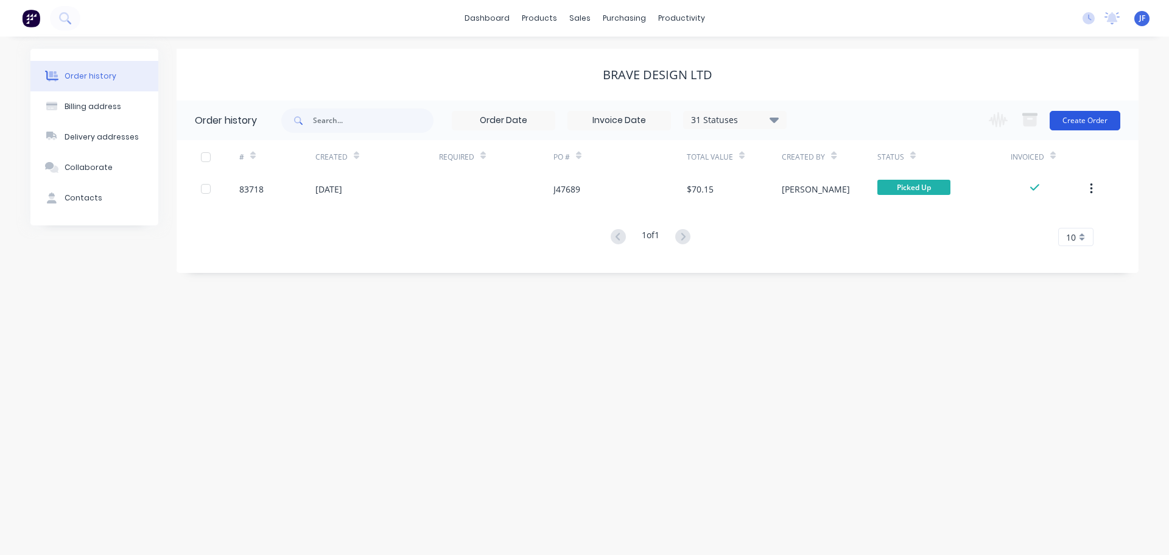
click at [1092, 114] on button "Create Order" at bounding box center [1085, 120] width 71 height 19
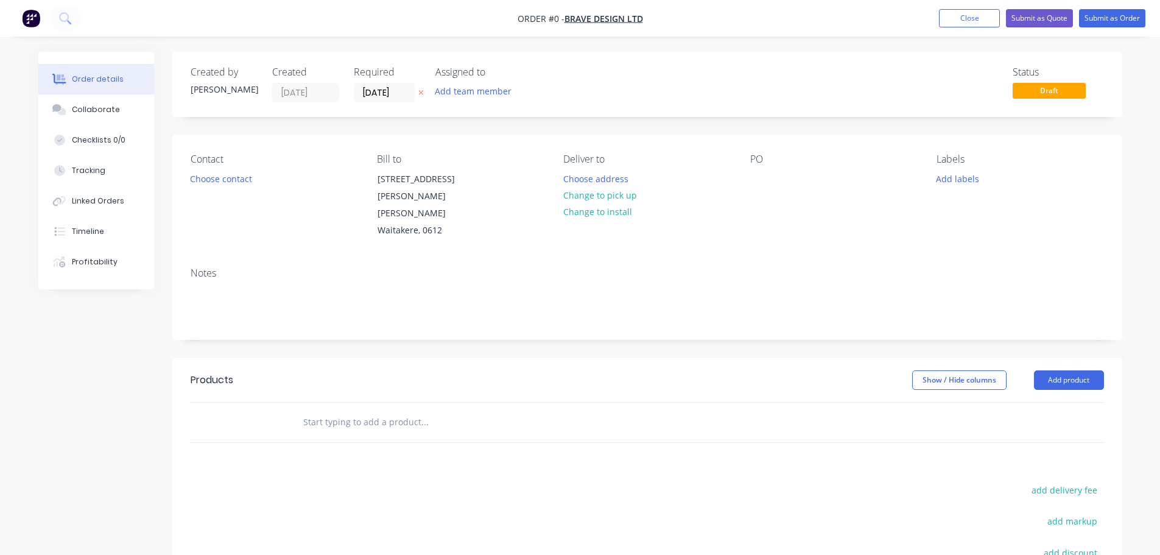
click at [421, 89] on icon "button" at bounding box center [420, 92] width 5 height 7
click at [195, 188] on div "Contact Choose contact" at bounding box center [274, 196] width 167 height 86
click at [203, 181] on button "Choose contact" at bounding box center [220, 178] width 75 height 16
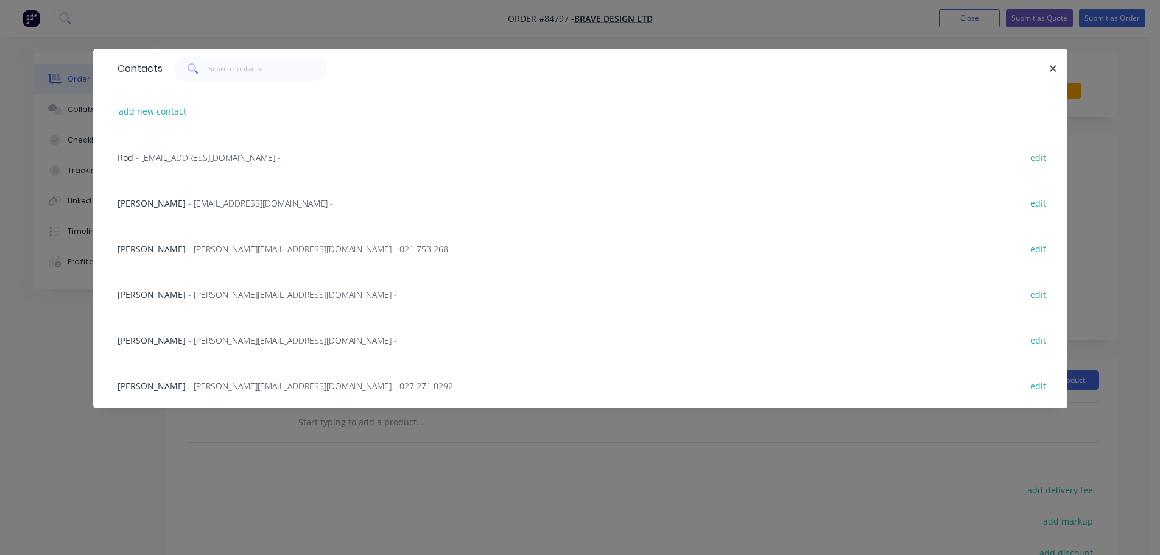
click at [188, 381] on span "- julian@bravedesign.co.nz - 027 271 0292" at bounding box center [320, 386] width 265 height 12
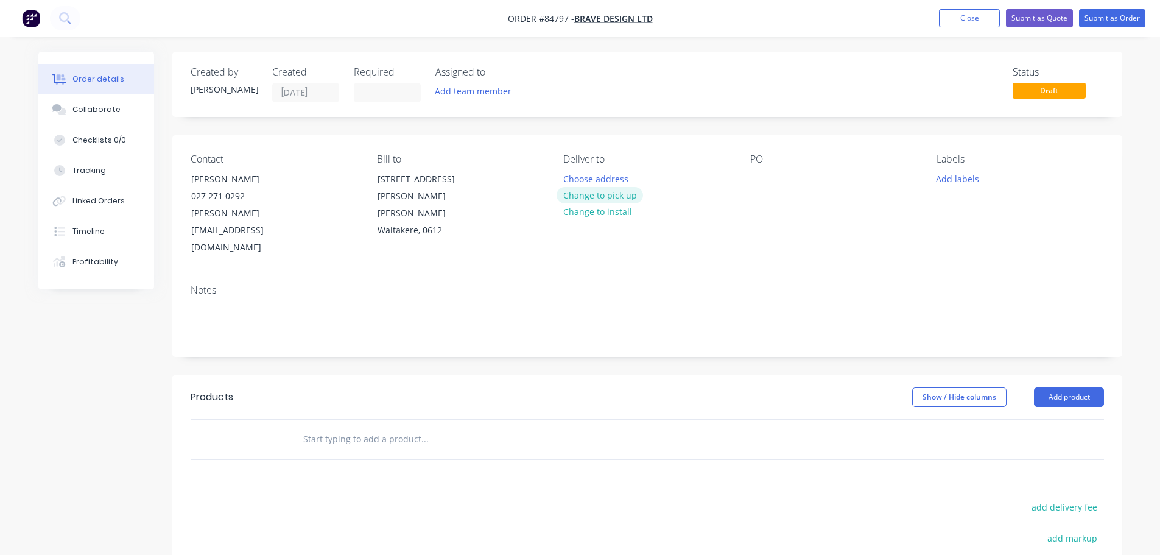
click at [610, 195] on button "Change to pick up" at bounding box center [599, 195] width 86 height 16
click at [757, 183] on div at bounding box center [759, 179] width 19 height 18
click at [428, 427] on input "text" at bounding box center [425, 439] width 244 height 24
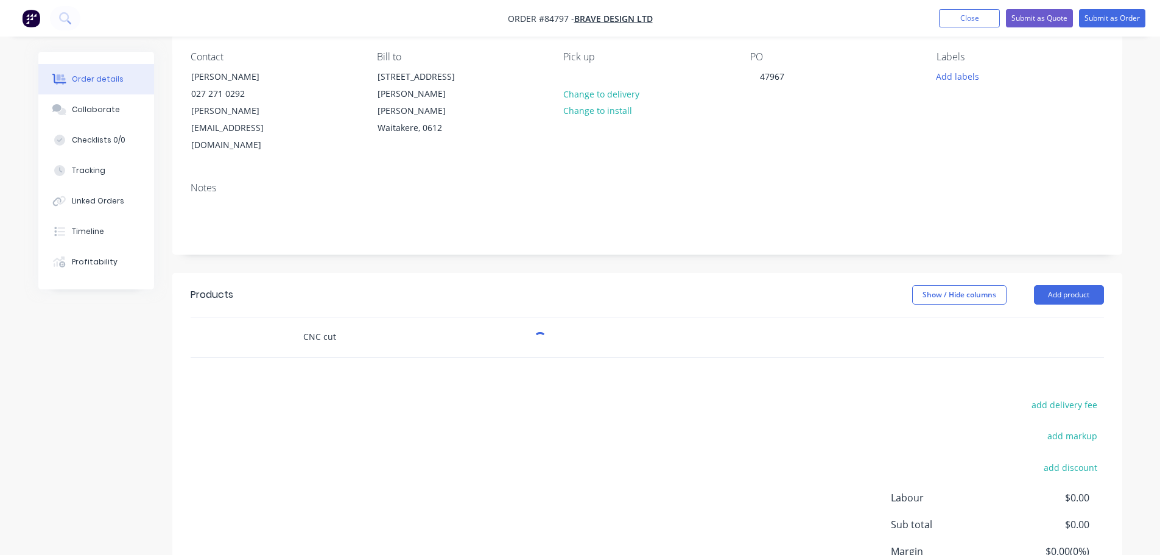
scroll to position [181, 0]
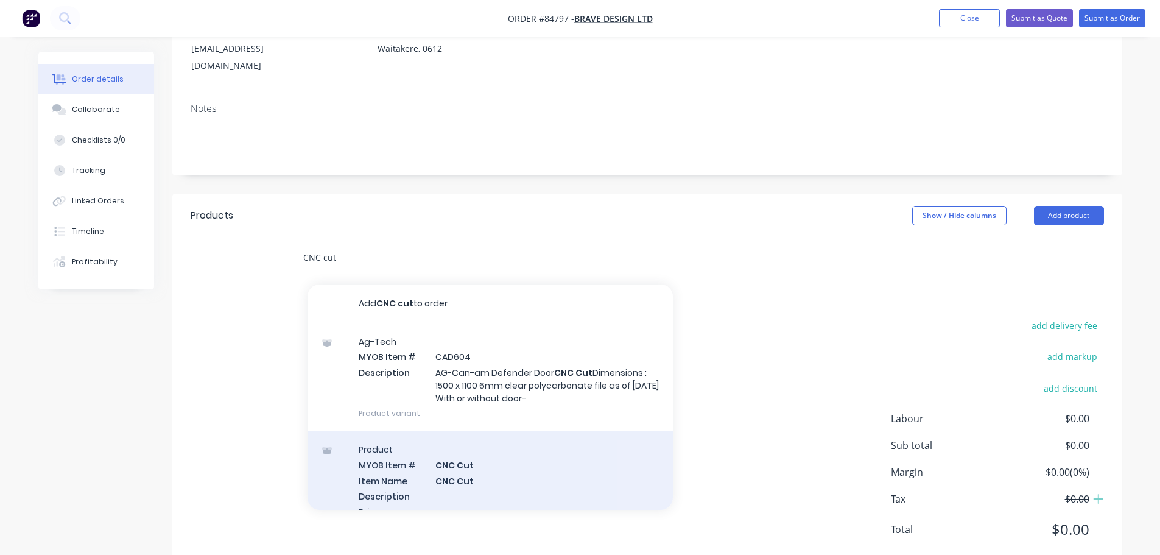
type input "CNC cut"
click at [437, 431] on div "Product MYOB Item # CNC Cut Item Name CNC Cut Description Primary Supplier Supp…" at bounding box center [489, 516] width 365 height 171
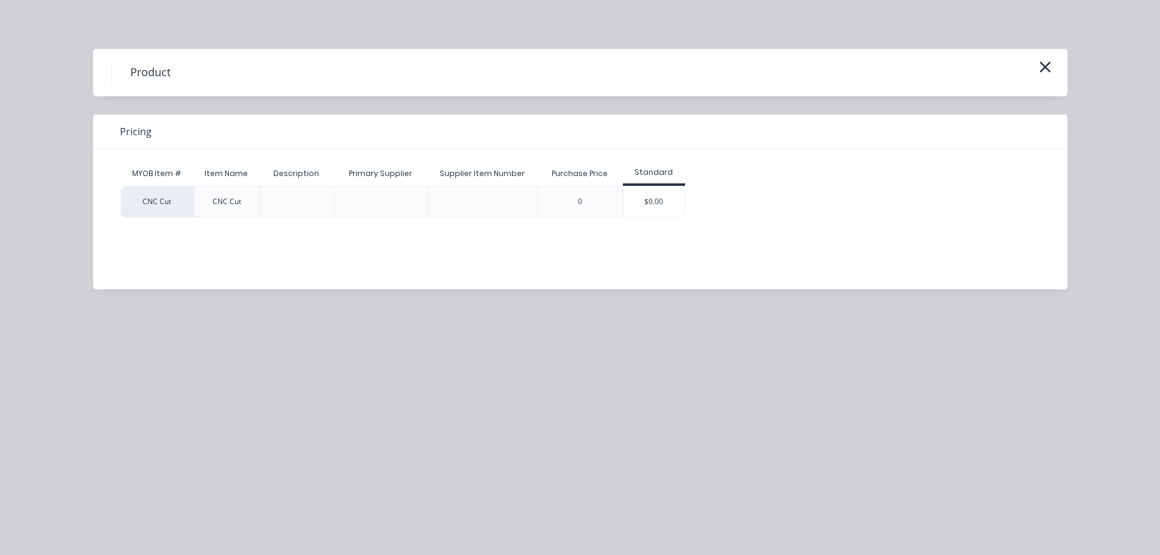
click at [667, 205] on div "$0.00" at bounding box center [653, 201] width 61 height 30
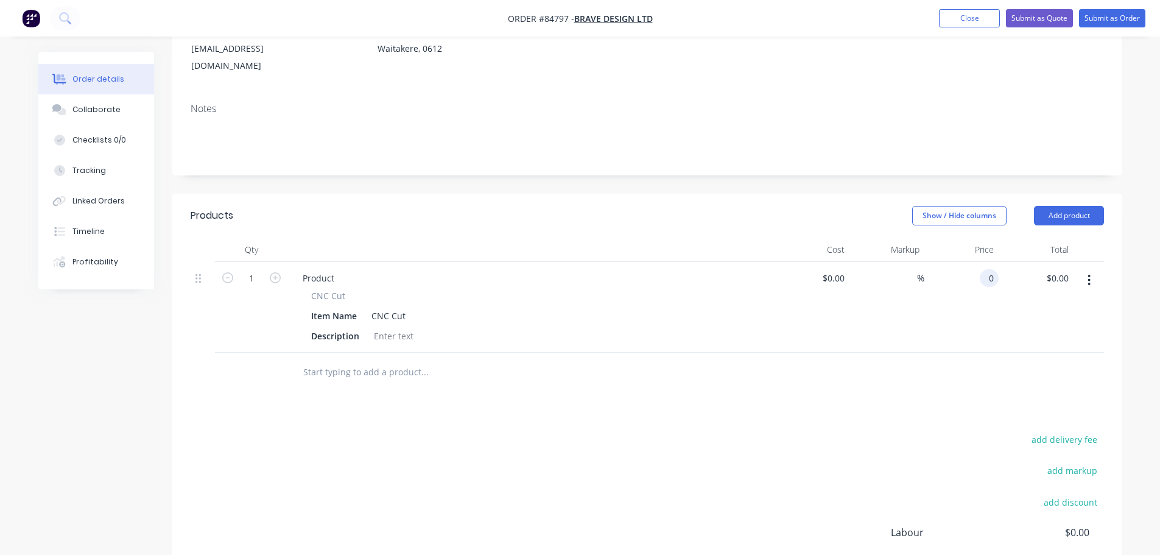
click at [971, 262] on div "0 0" at bounding box center [961, 307] width 75 height 91
type input "$75.00"
drag, startPoint x: 317, startPoint y: 262, endPoint x: 351, endPoint y: 261, distance: 34.1
click at [370, 289] on div "CNC Cut" at bounding box center [531, 295] width 441 height 13
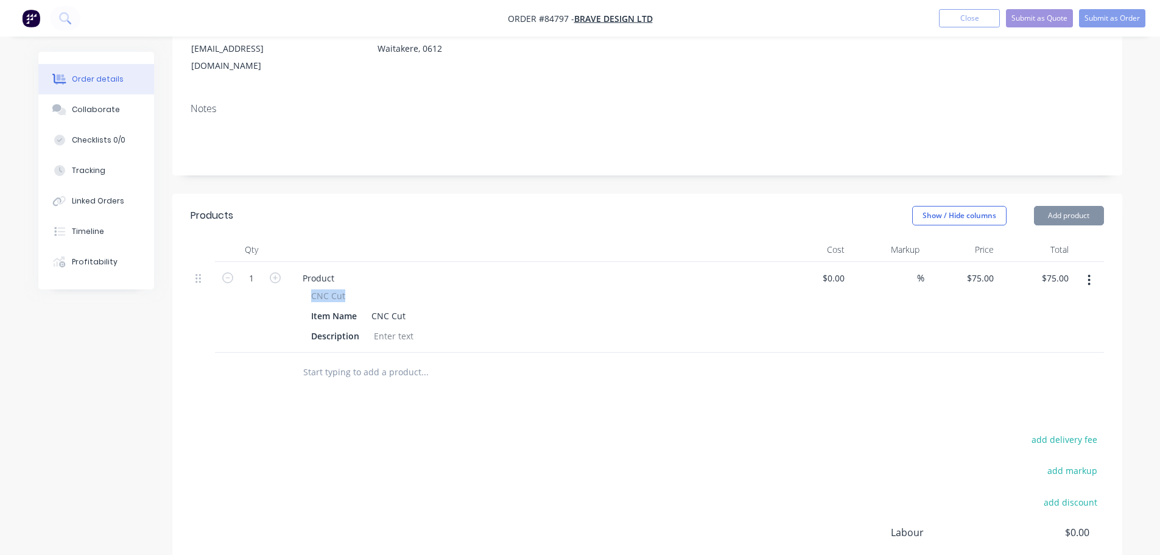
copy span "CNC Cut"
click at [321, 269] on div "Product" at bounding box center [318, 278] width 51 height 18
paste div
click at [393, 327] on div at bounding box center [393, 336] width 49 height 18
click at [399, 327] on div at bounding box center [393, 336] width 49 height 18
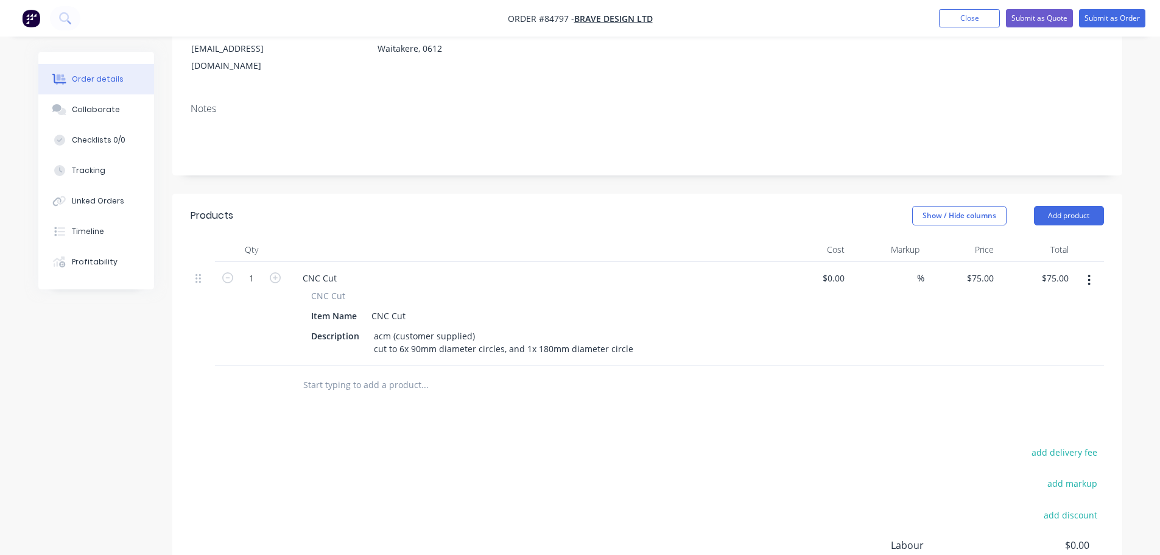
click at [648, 371] on div "Products Show / Hide columns Add product Qty Cost Markup Price Total 1 CNC Cut …" at bounding box center [647, 445] width 950 height 503
click at [1118, 18] on button "Submit as Order" at bounding box center [1112, 18] width 66 height 18
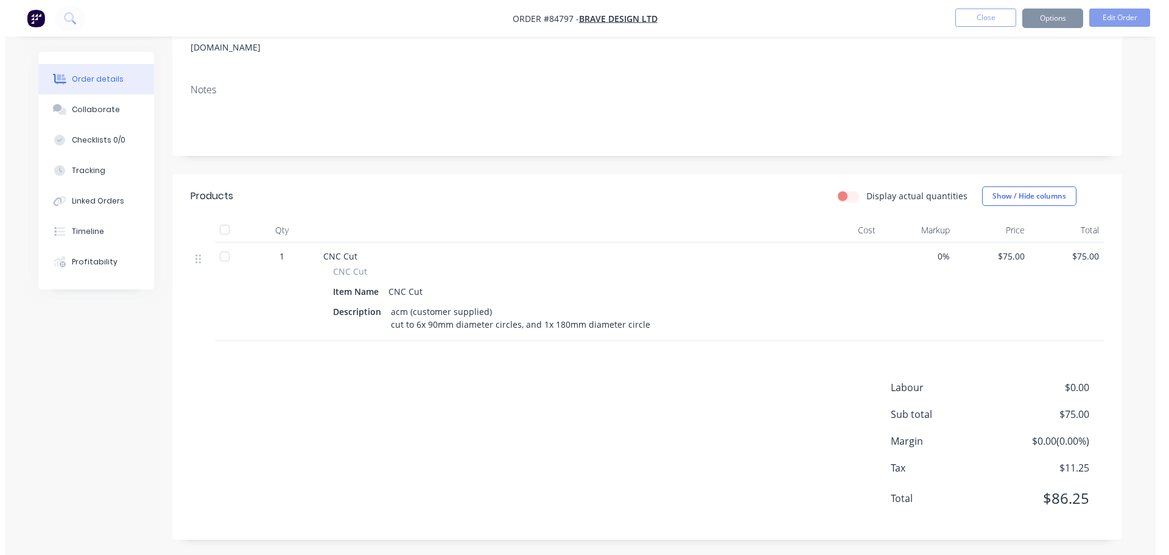
scroll to position [0, 0]
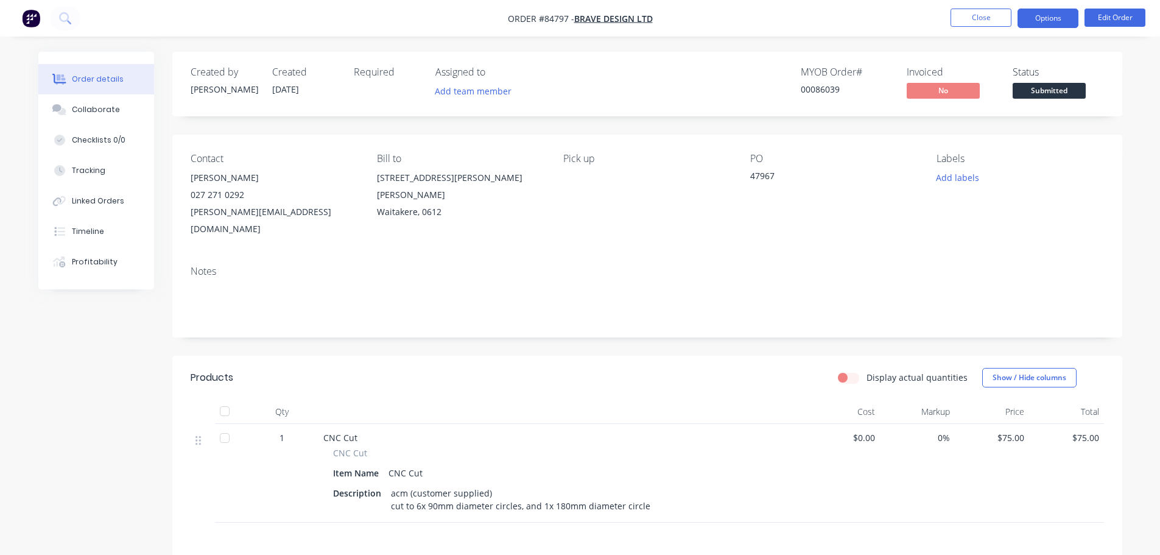
click at [1033, 26] on button "Options" at bounding box center [1047, 18] width 61 height 19
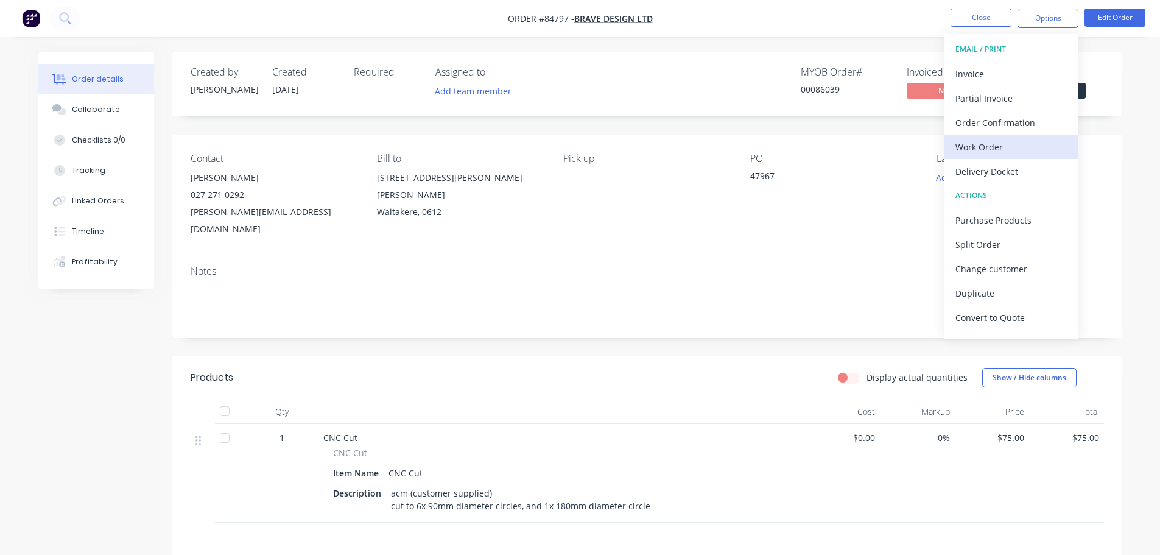
click at [997, 146] on div "Work Order" at bounding box center [1011, 147] width 112 height 18
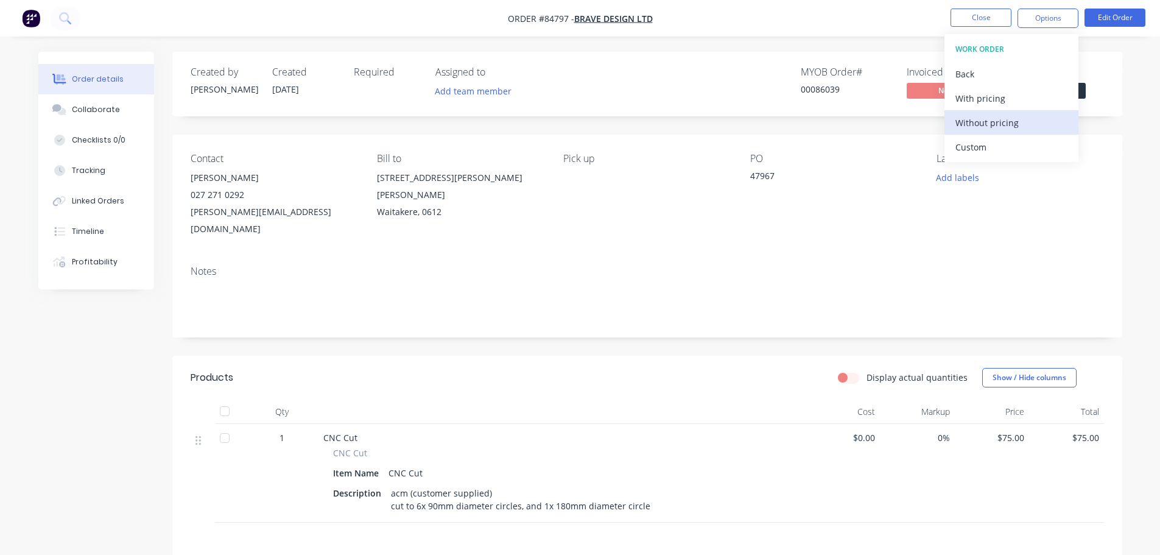
click at [1005, 128] on div "Without pricing" at bounding box center [1011, 123] width 112 height 18
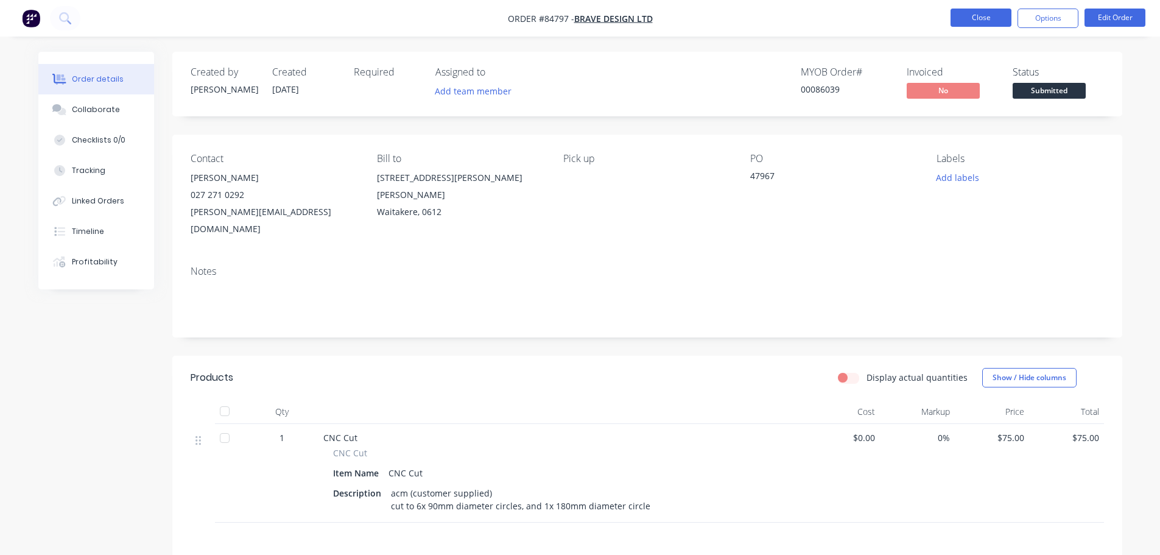
click at [992, 12] on button "Close" at bounding box center [980, 18] width 61 height 18
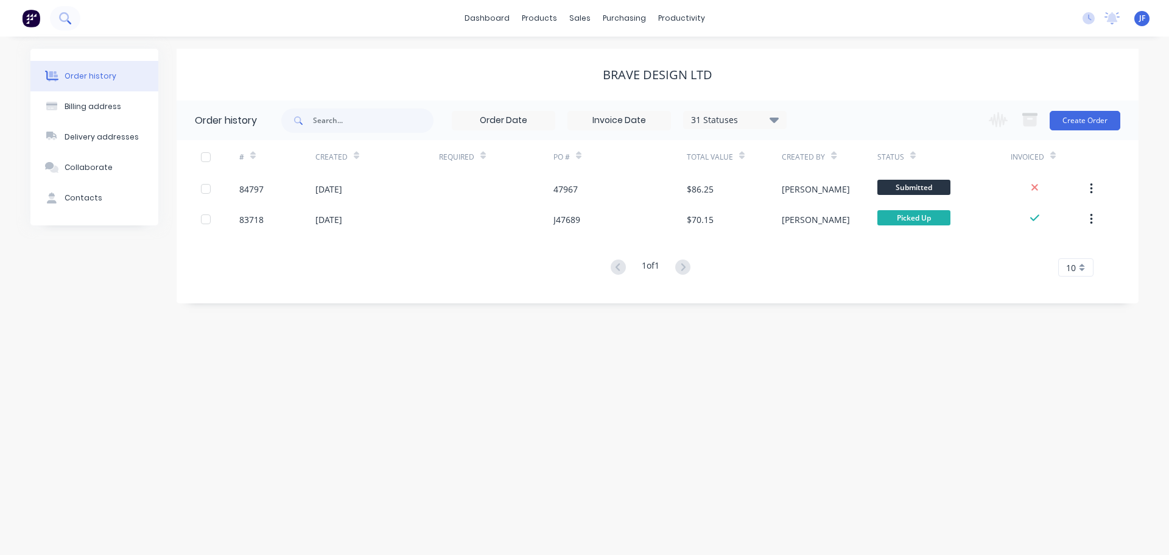
click at [59, 19] on icon at bounding box center [65, 18] width 12 height 12
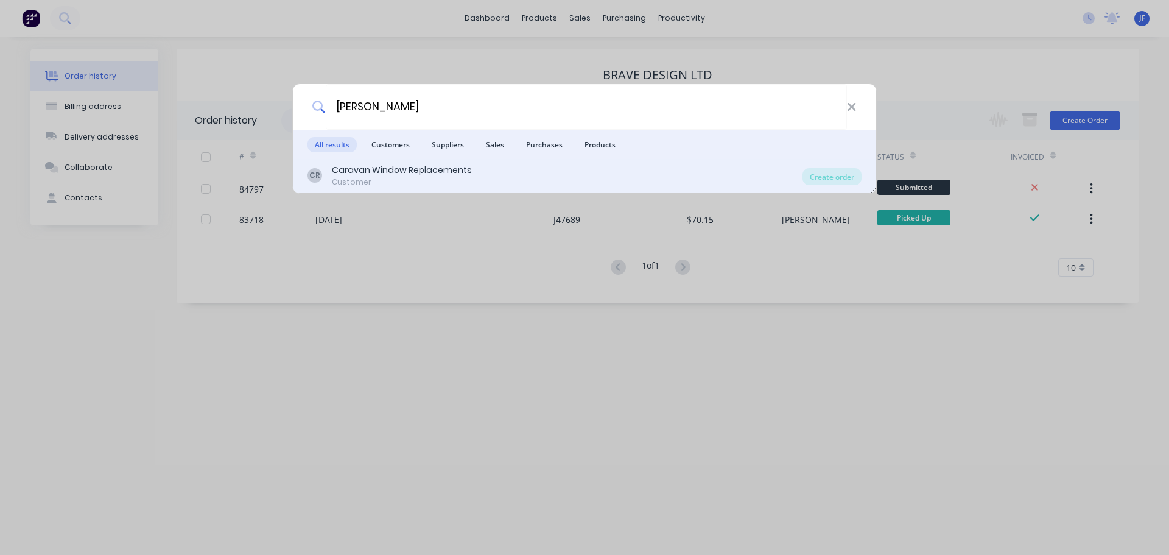
type input "donna mat"
click at [687, 172] on div "CR Caravan Window Replacements Customer" at bounding box center [554, 176] width 495 height 24
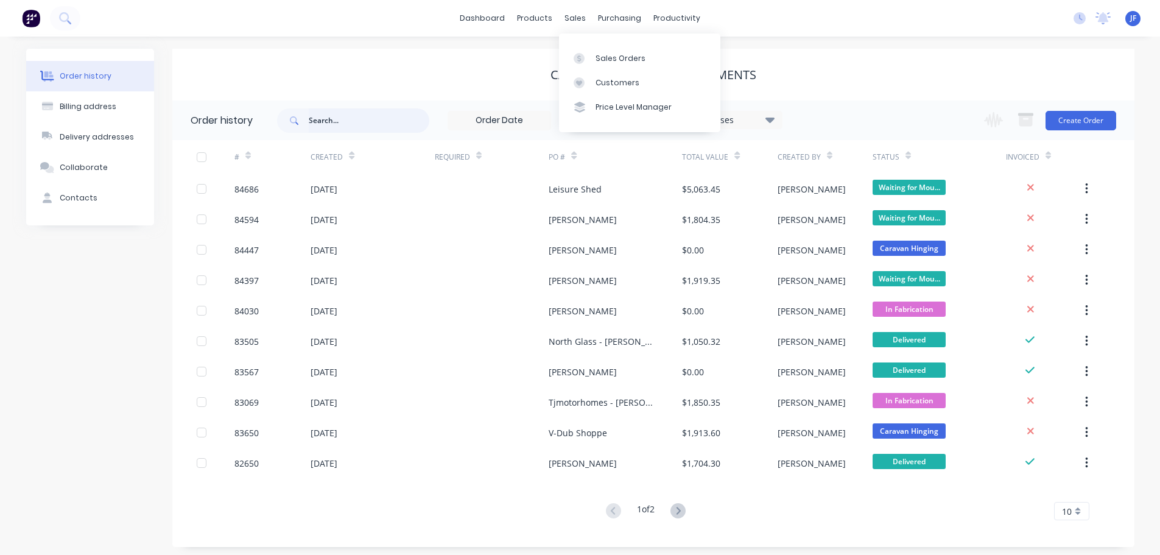
click at [371, 117] on input "text" at bounding box center [369, 120] width 121 height 24
type input "donna"
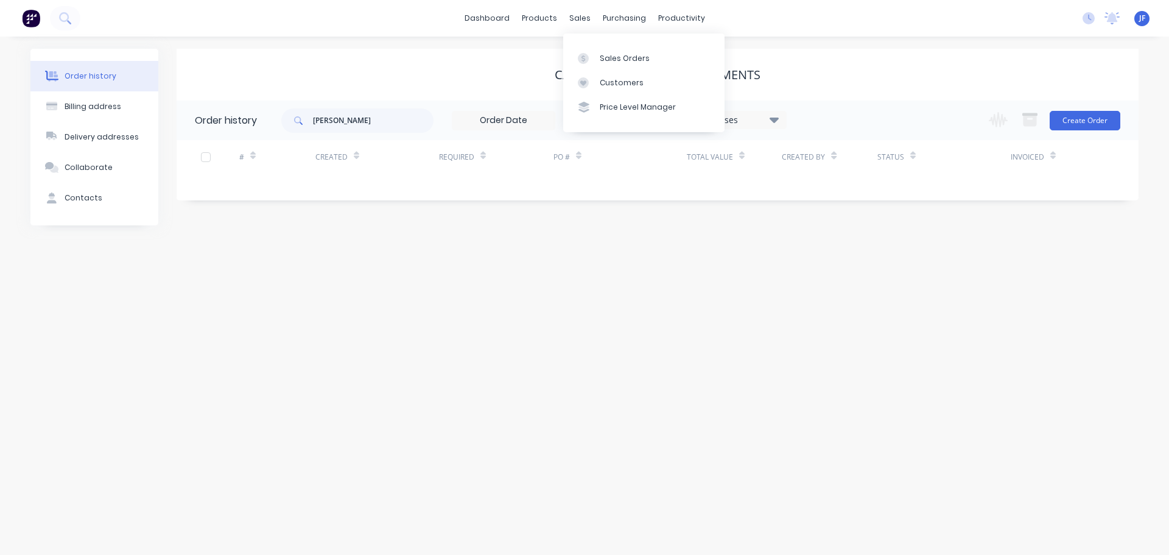
click at [594, 40] on div "Sales Orders Customers Price Level Manager" at bounding box center [643, 82] width 161 height 98
click at [598, 51] on link "Sales Orders" at bounding box center [643, 58] width 161 height 24
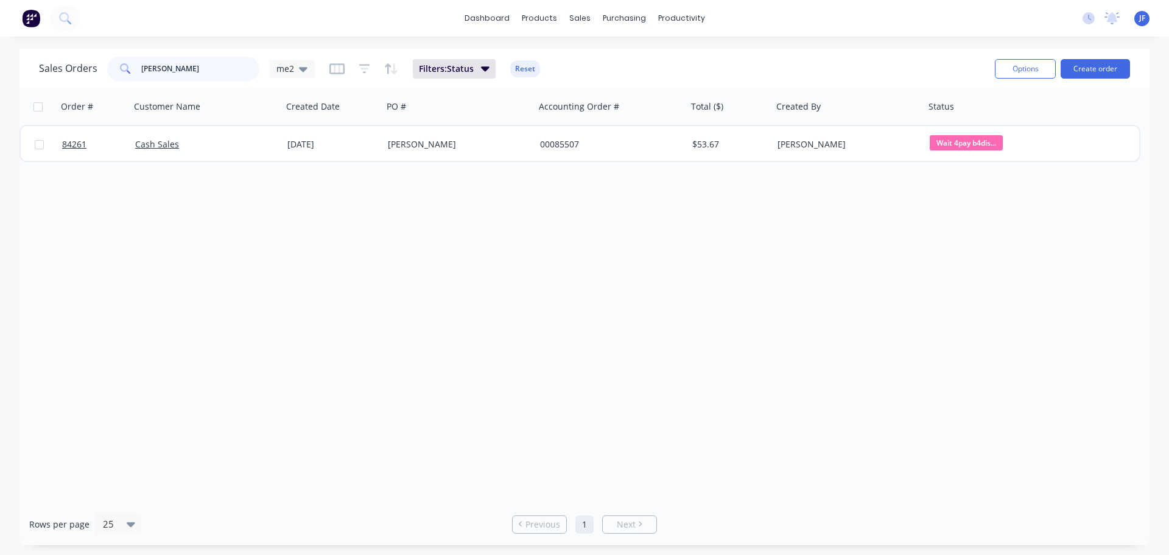
click at [226, 70] on input "sam white" at bounding box center [200, 69] width 119 height 24
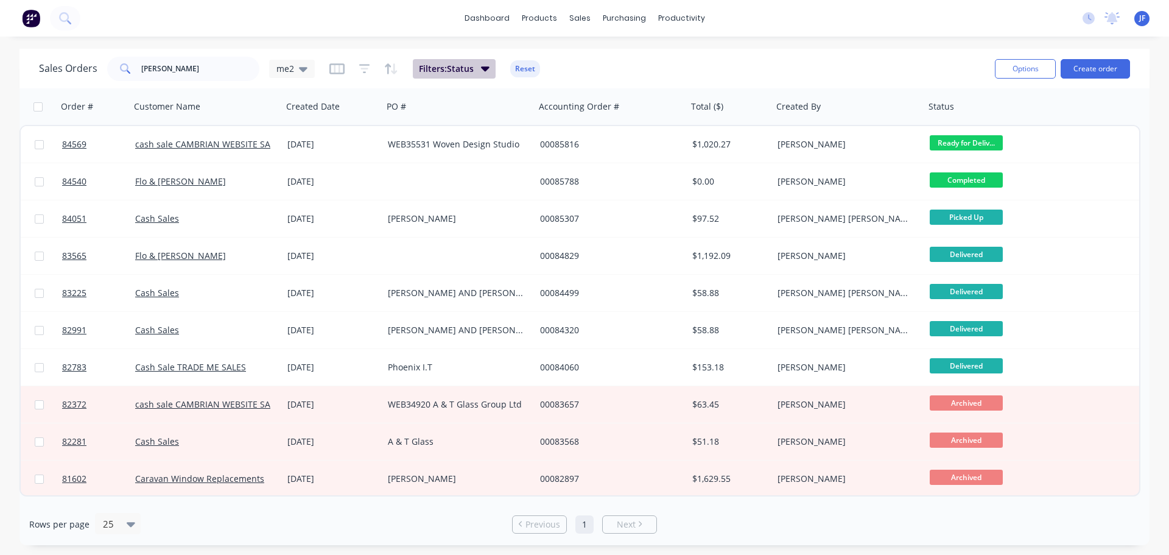
click at [463, 68] on span "Filters: Status" at bounding box center [446, 69] width 55 height 12
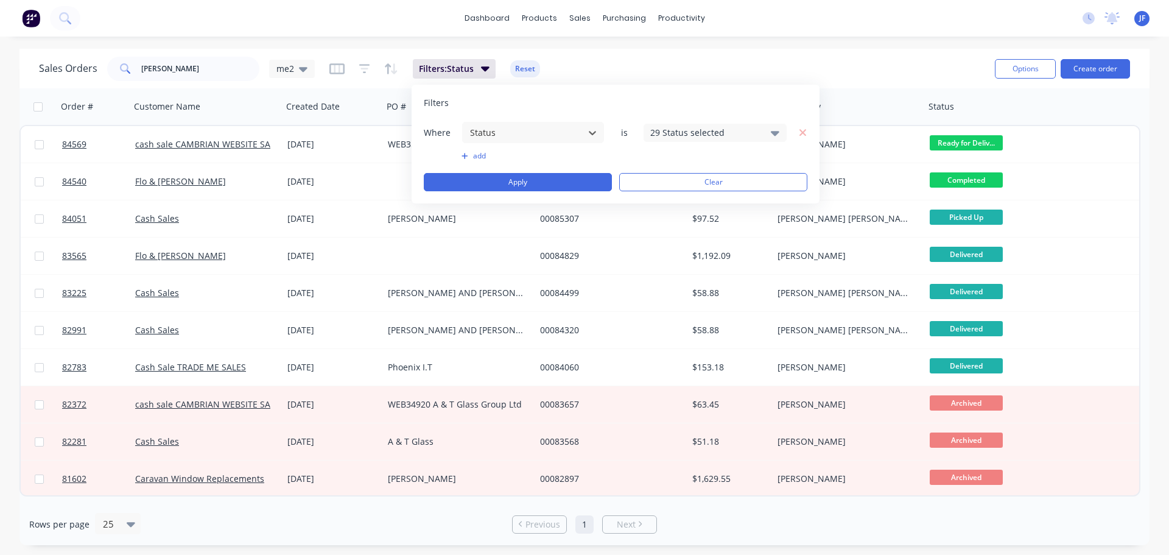
drag, startPoint x: 692, startPoint y: 111, endPoint x: 693, endPoint y: 124, distance: 13.4
click at [692, 111] on div "Filters Where option Status, selected. Select is focused ,type to refine list, …" at bounding box center [616, 144] width 408 height 119
click at [694, 125] on div "29 Status selected" at bounding box center [715, 133] width 143 height 18
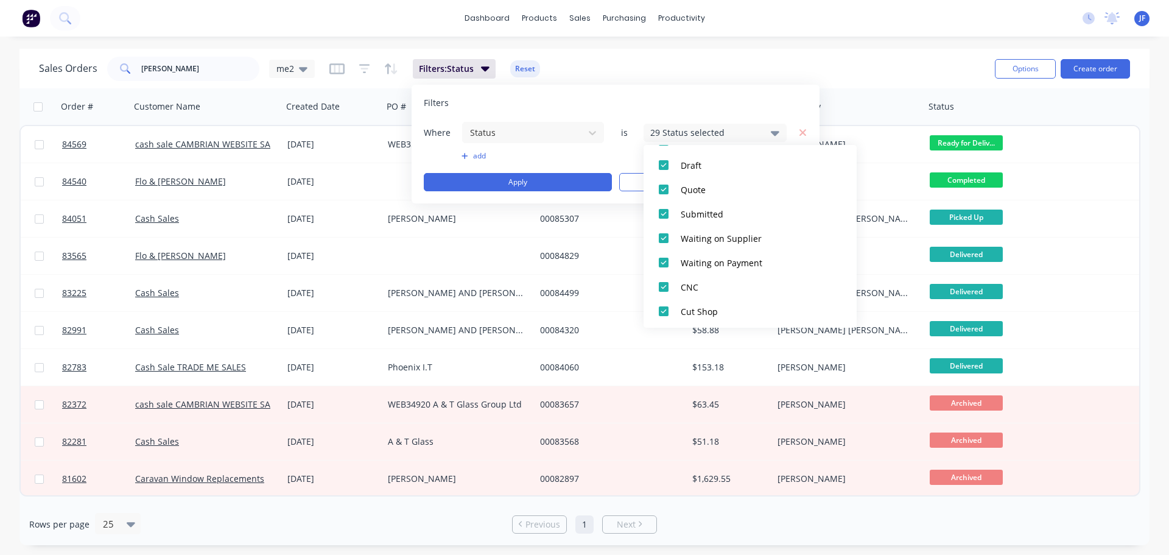
scroll to position [244, 0]
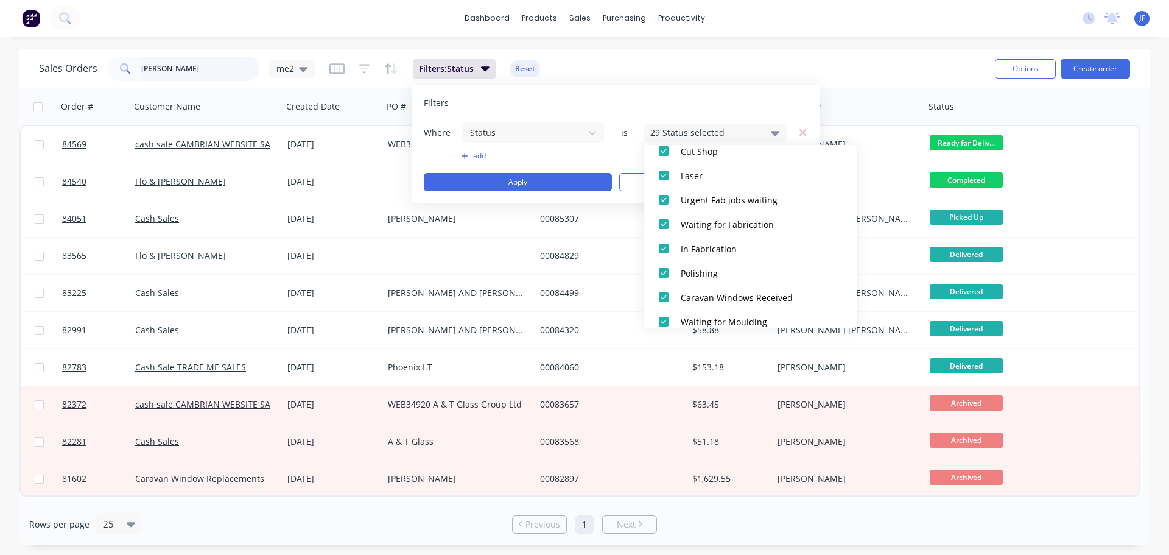
click at [198, 61] on input "donna" at bounding box center [200, 69] width 119 height 24
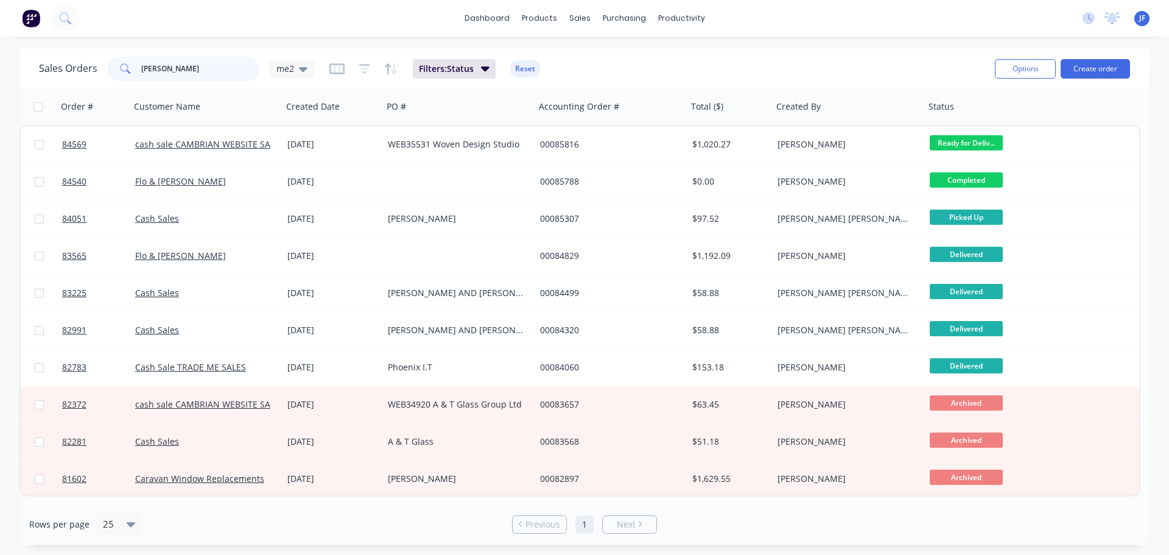
click at [198, 61] on input "donna" at bounding box center [200, 69] width 119 height 24
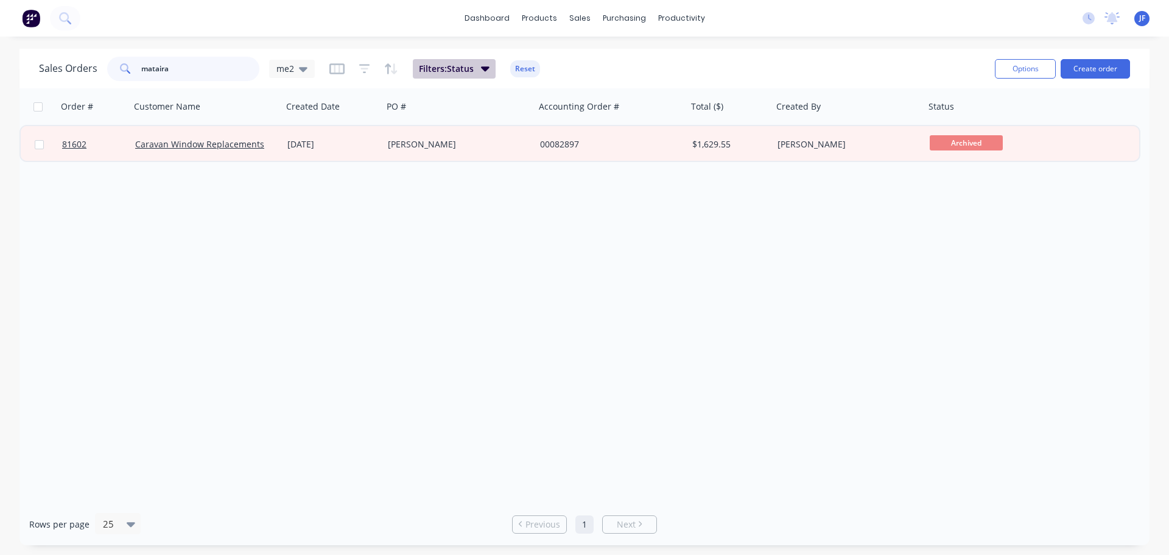
type input "mataira"
click at [474, 63] on button "Filters: Status" at bounding box center [454, 68] width 83 height 19
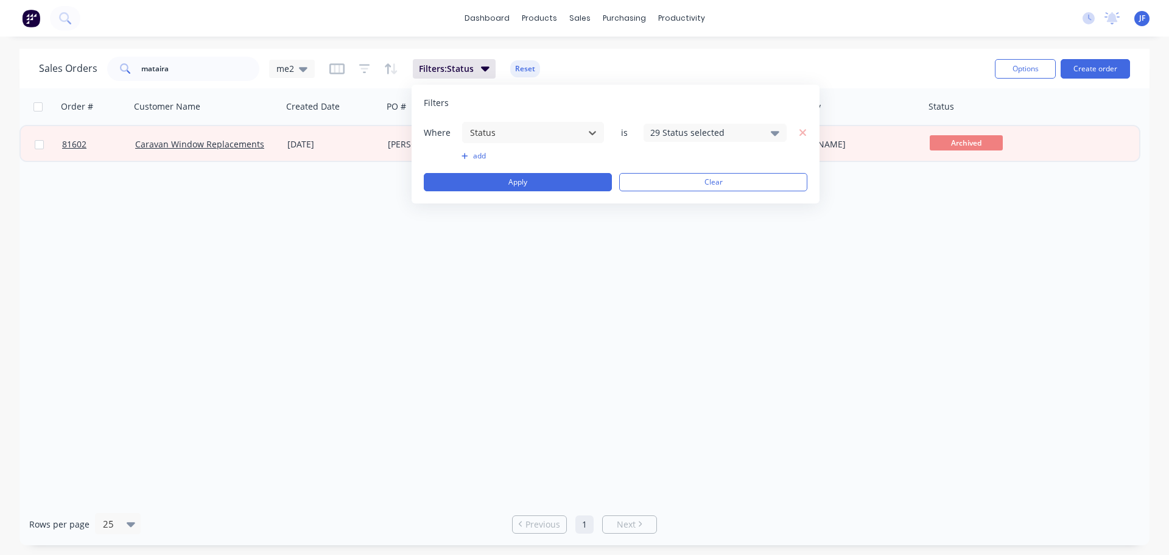
click at [653, 126] on div "29 Status selected" at bounding box center [705, 132] width 110 height 13
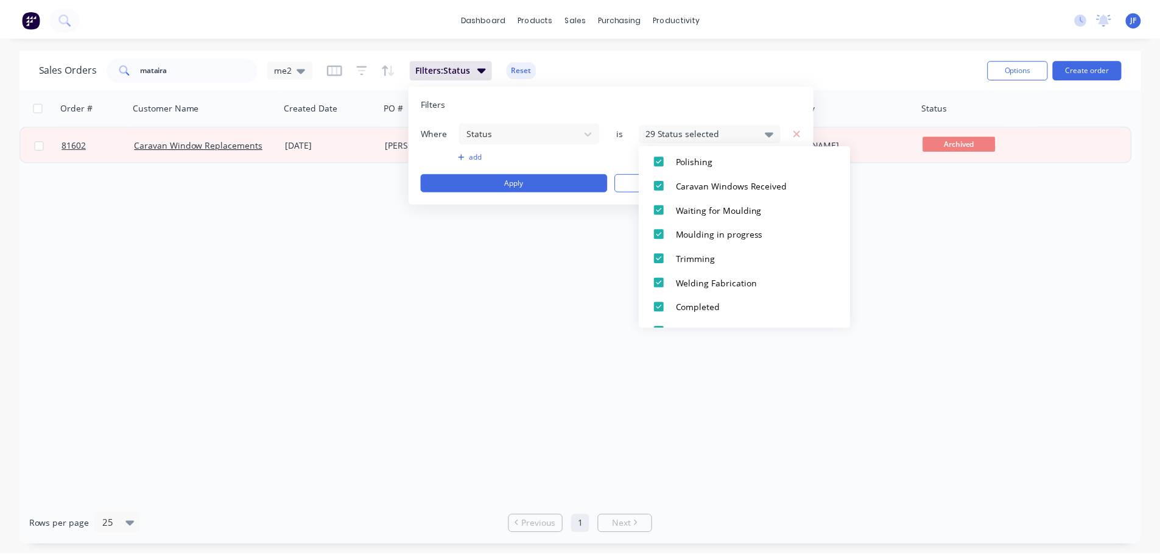
scroll to position [487, 0]
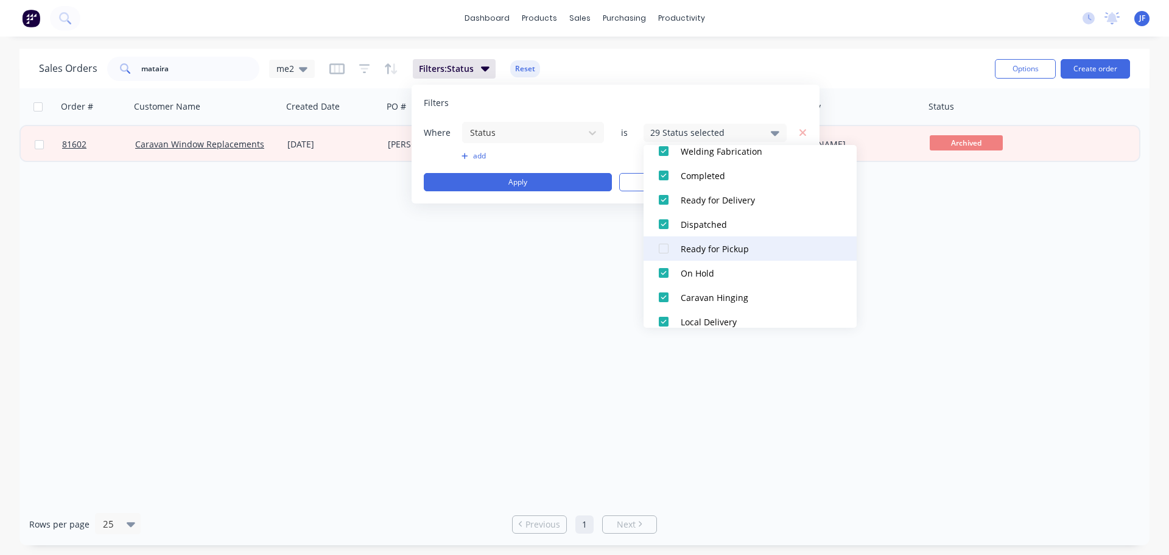
click at [713, 245] on div "Ready for Pickup" at bounding box center [754, 248] width 146 height 13
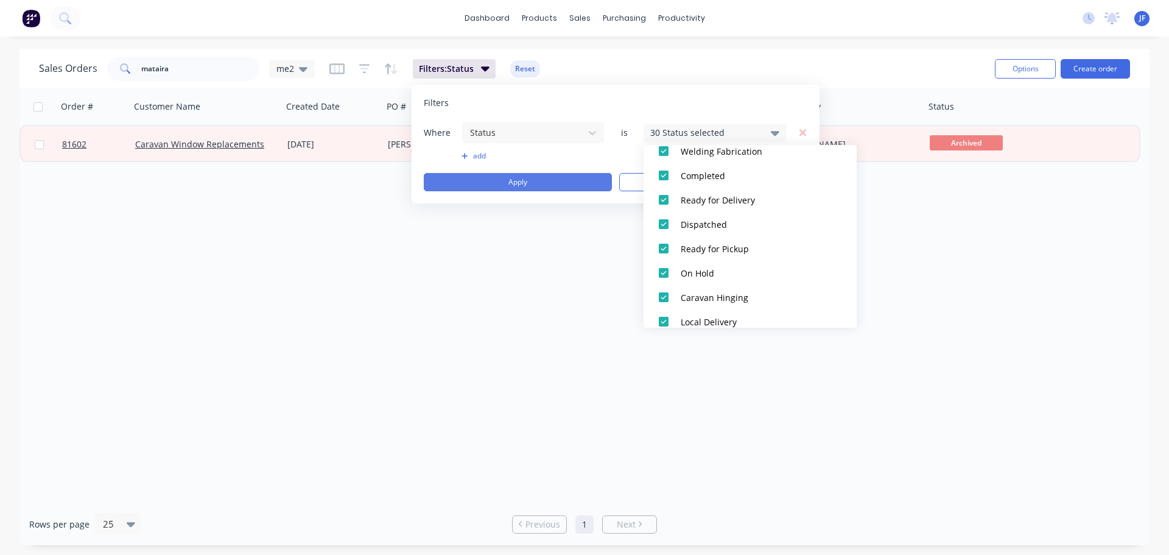
click at [541, 186] on button "Apply" at bounding box center [518, 182] width 188 height 18
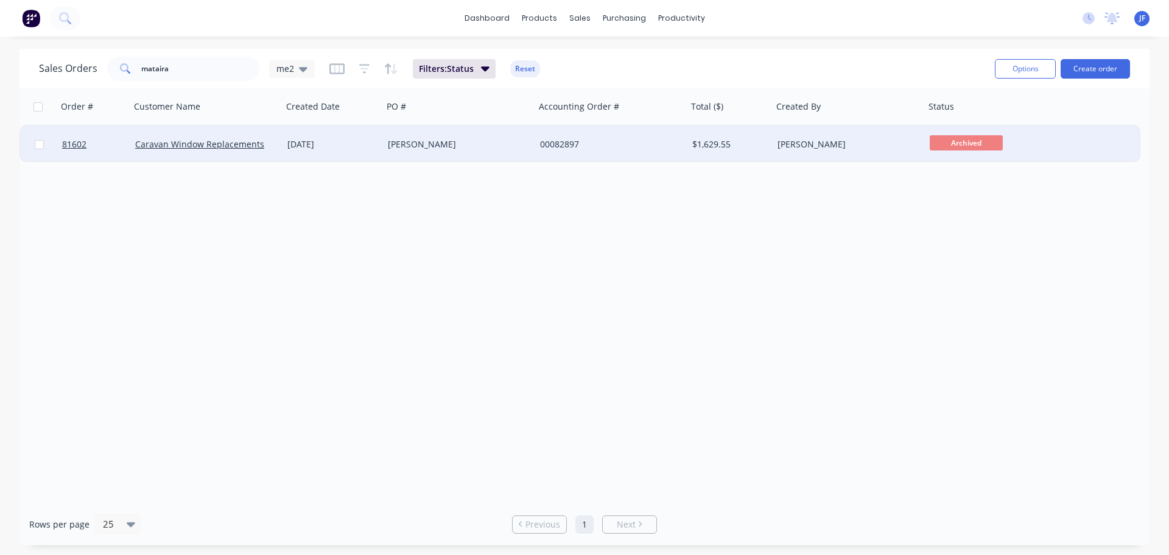
click at [494, 158] on div "[PERSON_NAME]" at bounding box center [459, 144] width 152 height 37
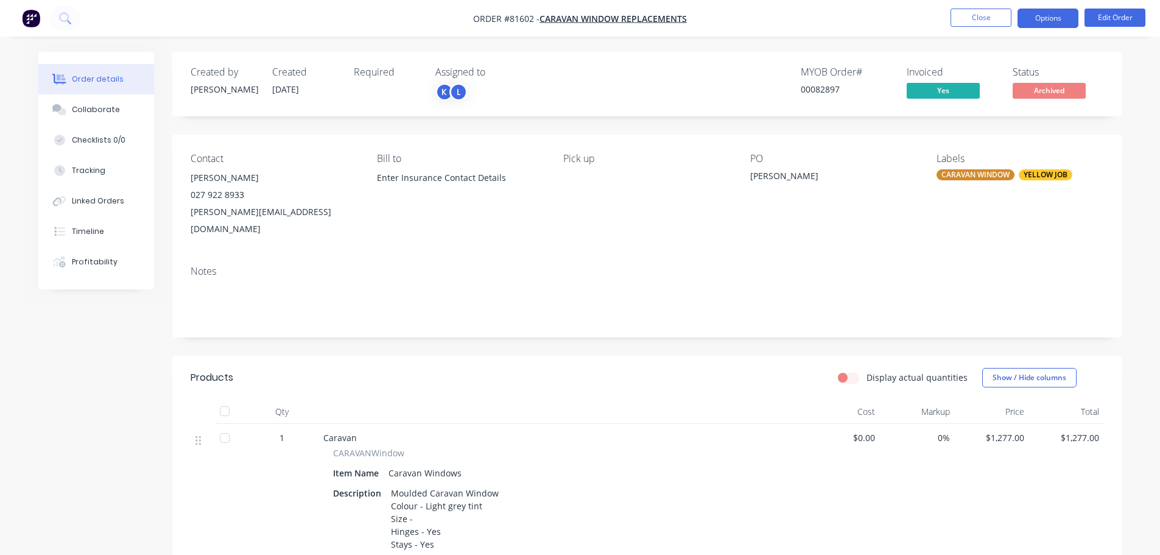
click at [1032, 18] on button "Options" at bounding box center [1047, 18] width 61 height 19
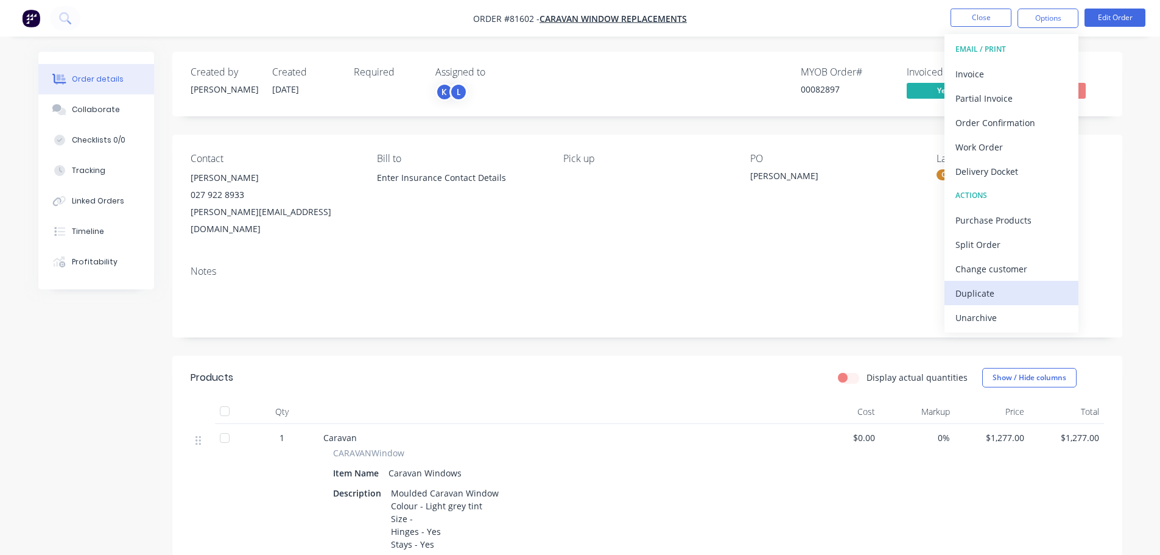
click at [991, 295] on div "Duplicate" at bounding box center [1011, 293] width 112 height 18
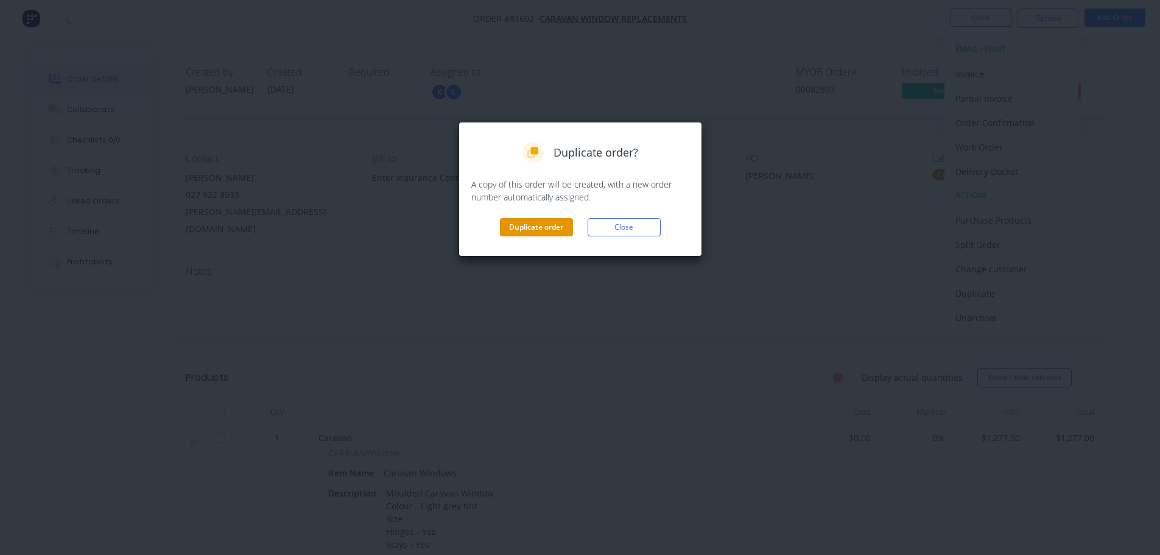
click at [541, 221] on button "Duplicate order" at bounding box center [536, 227] width 73 height 18
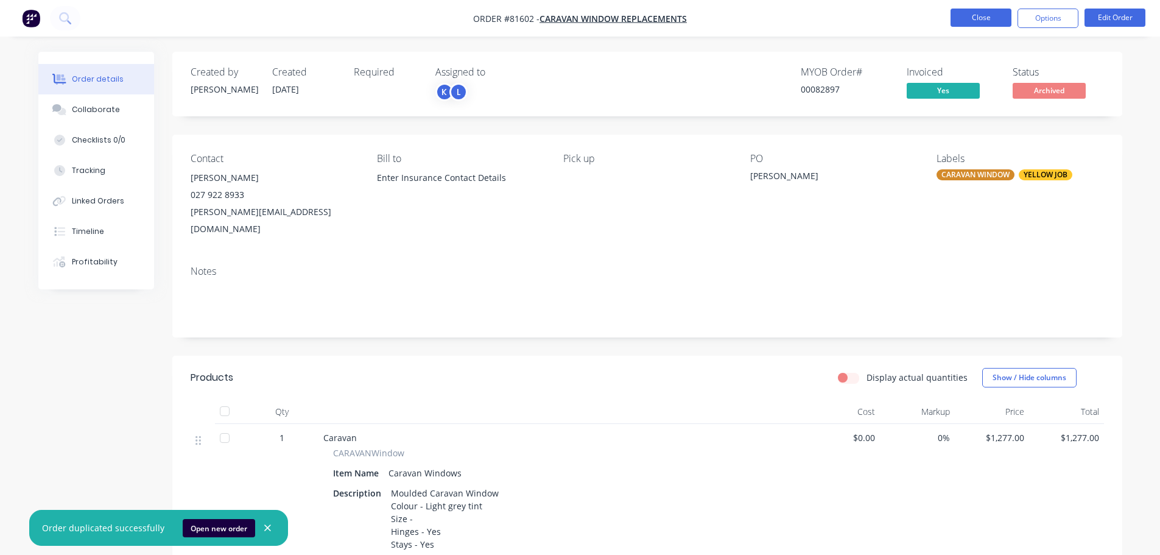
click at [1003, 16] on button "Close" at bounding box center [980, 18] width 61 height 18
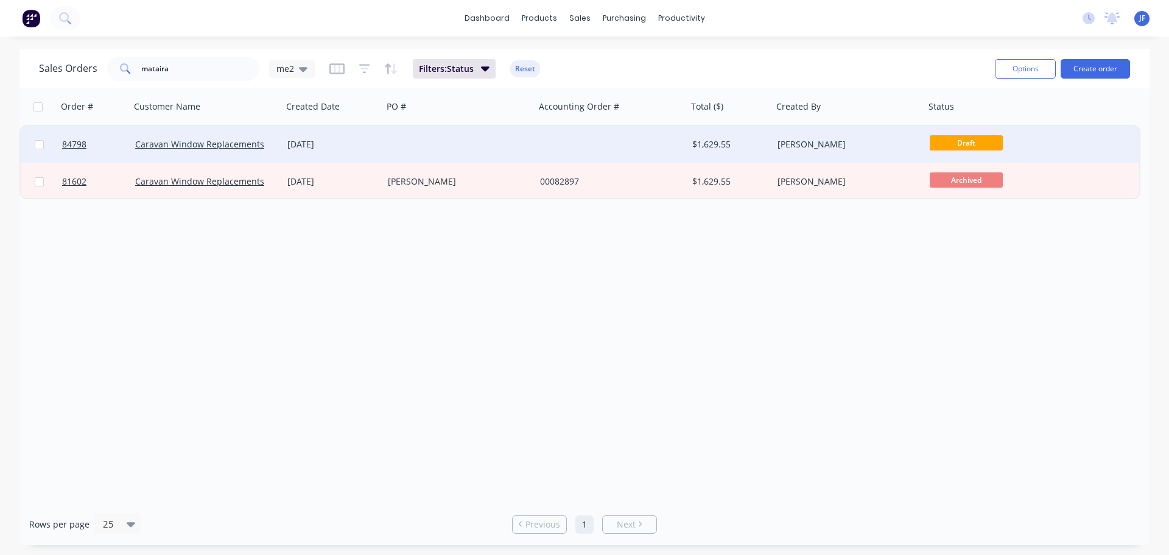
click at [471, 147] on div at bounding box center [459, 144] width 152 height 37
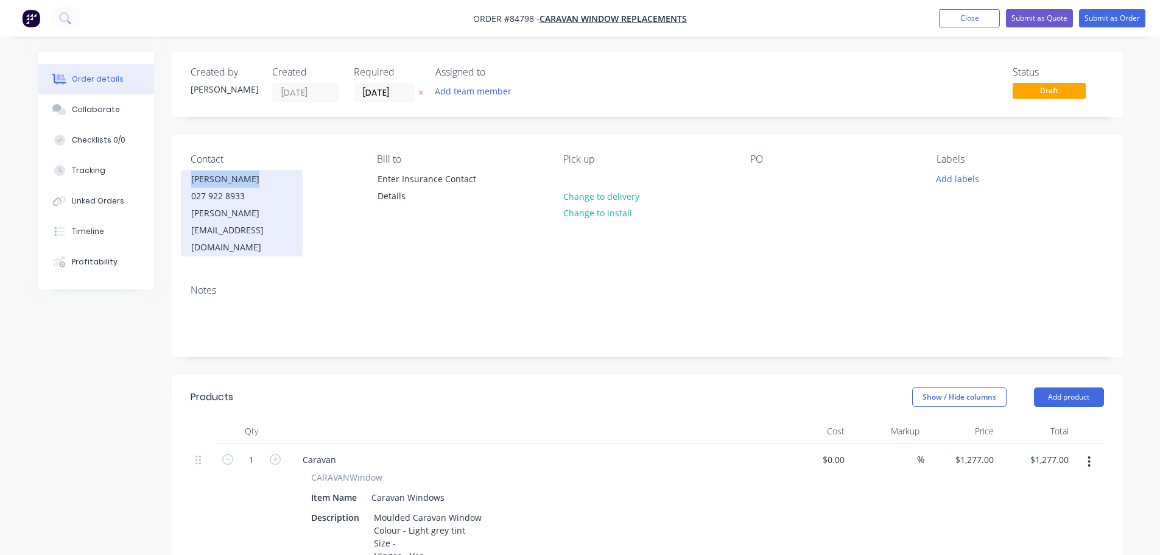
drag, startPoint x: 190, startPoint y: 180, endPoint x: 293, endPoint y: 175, distance: 103.6
click at [293, 175] on div "Donna Mataira 027 922 8933 donna.mataira@gmail.com" at bounding box center [242, 213] width 122 height 86
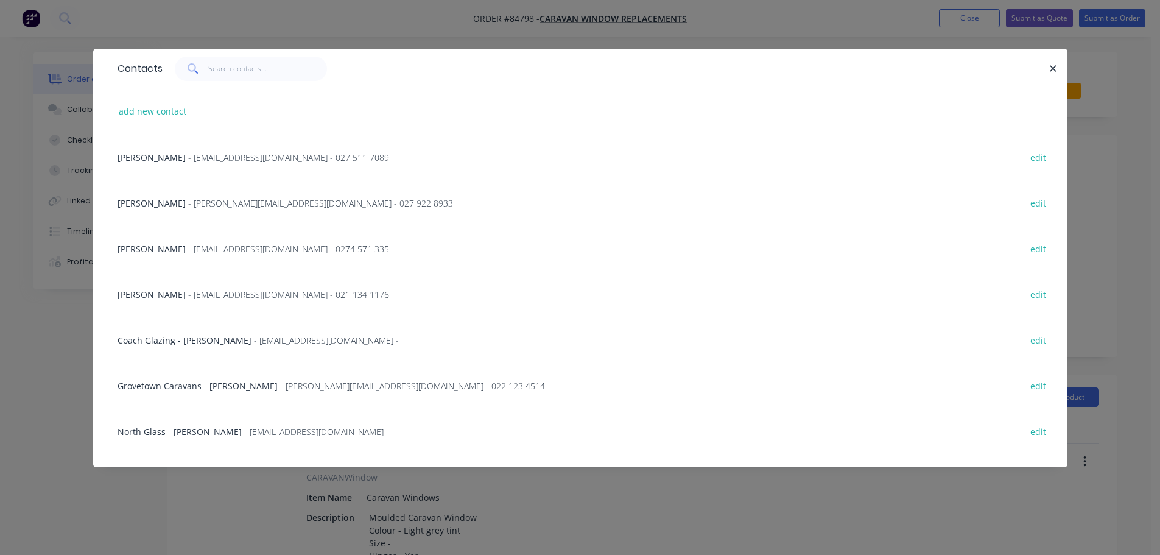
copy div "[PERSON_NAME]"
click at [1051, 64] on icon "button" at bounding box center [1053, 68] width 8 height 11
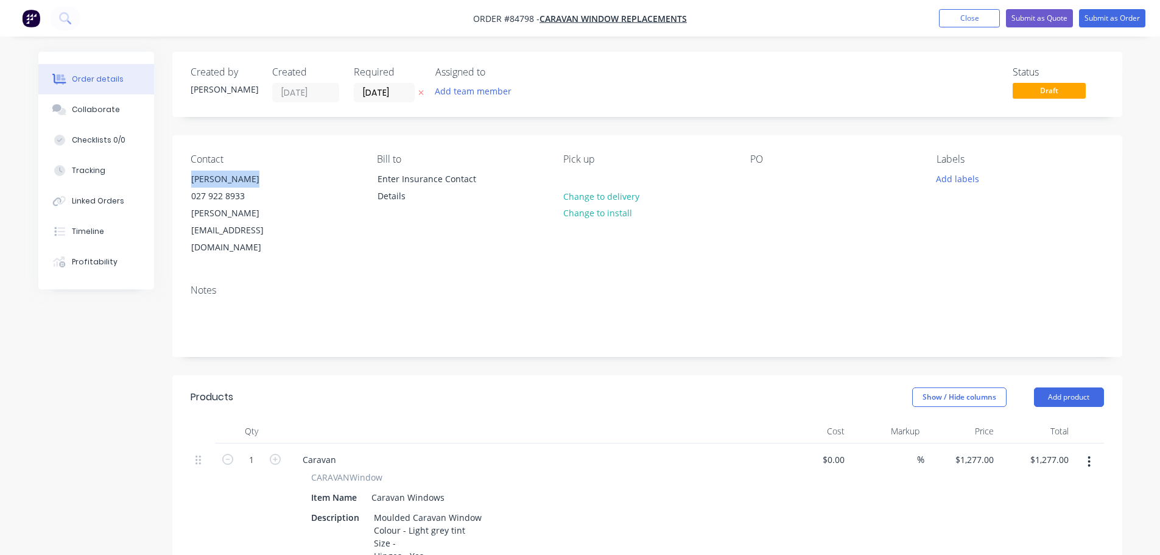
click at [421, 94] on icon "button" at bounding box center [420, 92] width 5 height 7
click at [761, 178] on div at bounding box center [759, 179] width 19 height 18
paste div
click at [734, 275] on div "Notes" at bounding box center [647, 316] width 950 height 82
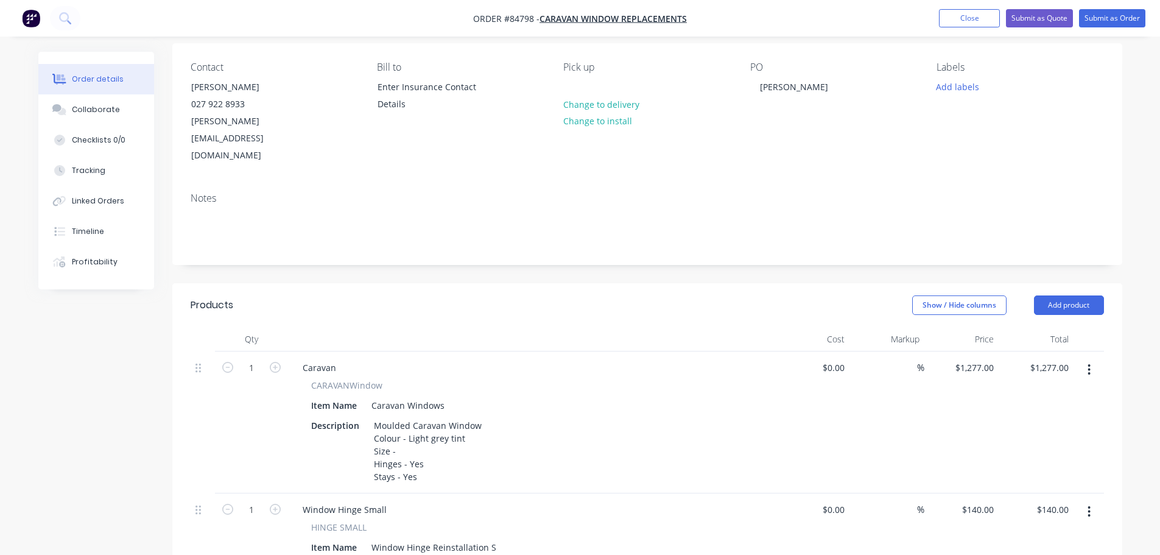
scroll to position [122, 0]
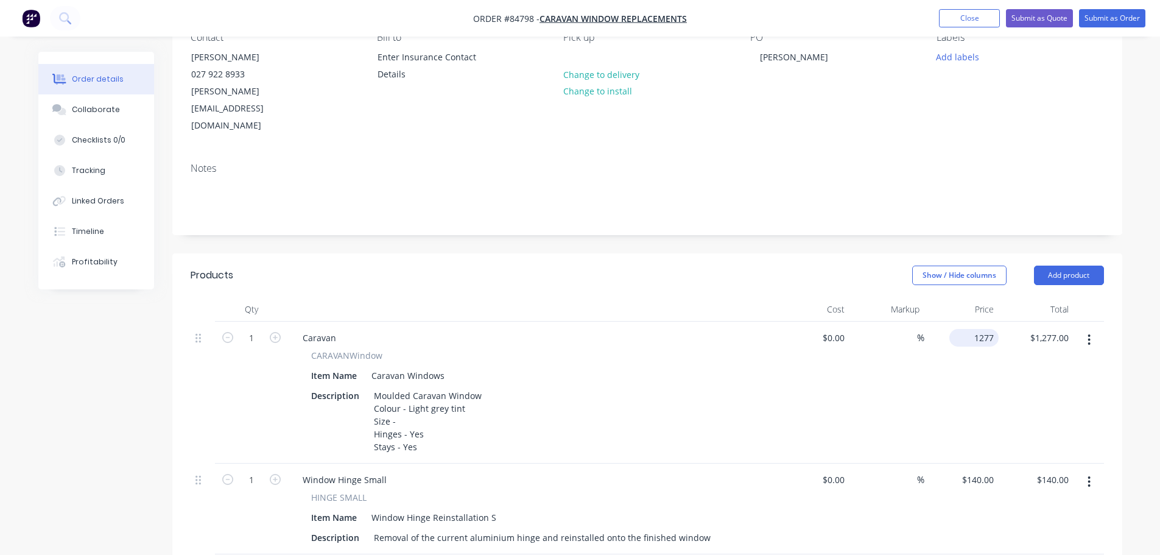
click at [972, 329] on div "1277 $1,277.00" at bounding box center [973, 338] width 49 height 18
type input "$0.00"
click at [975, 463] on div "$140.00 $140.00" at bounding box center [961, 508] width 75 height 91
click at [977, 471] on div "140 $140.00" at bounding box center [977, 480] width 43 height 18
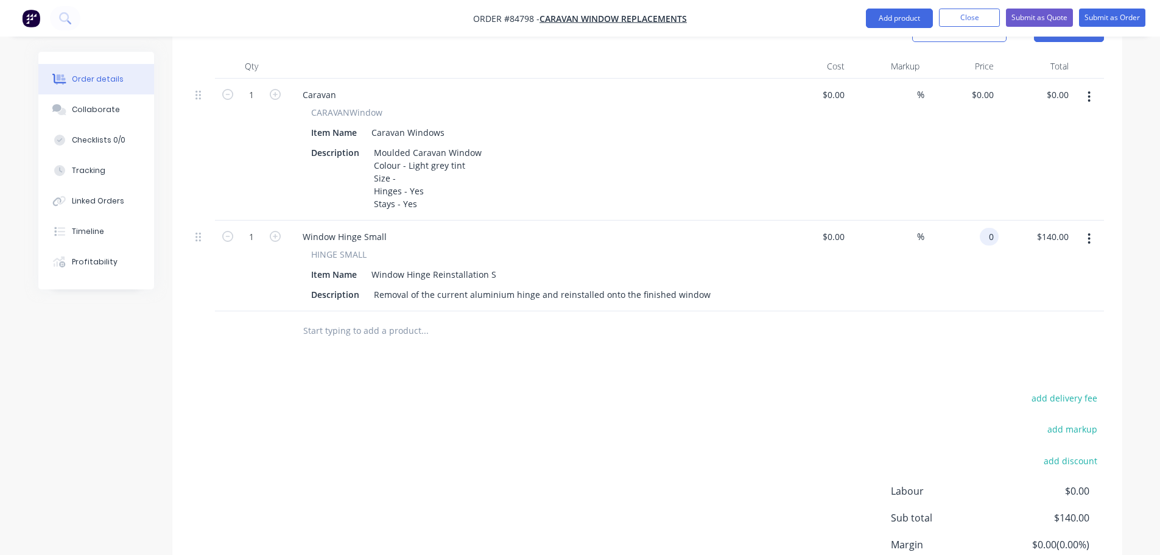
scroll to position [365, 0]
type input "$0.00"
click at [363, 318] on input "text" at bounding box center [425, 330] width 244 height 24
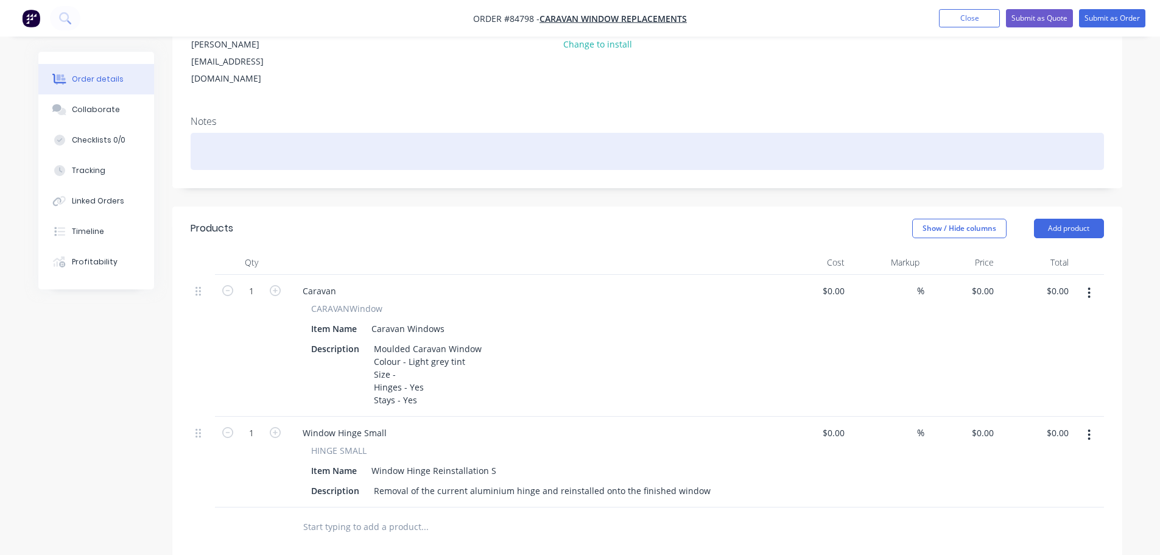
scroll to position [122, 0]
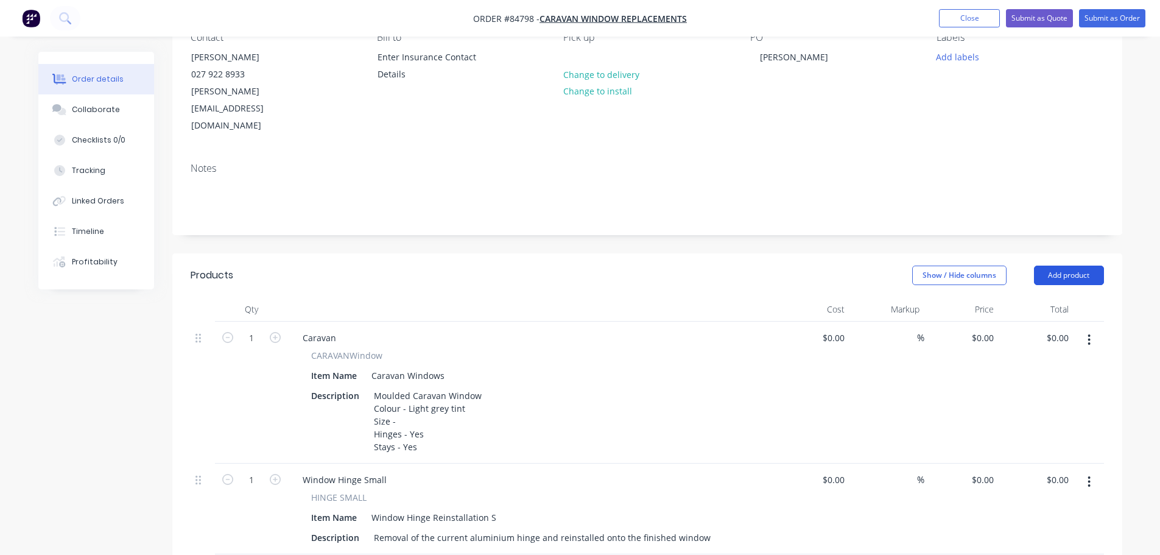
click at [1054, 265] on button "Add product" at bounding box center [1069, 274] width 70 height 19
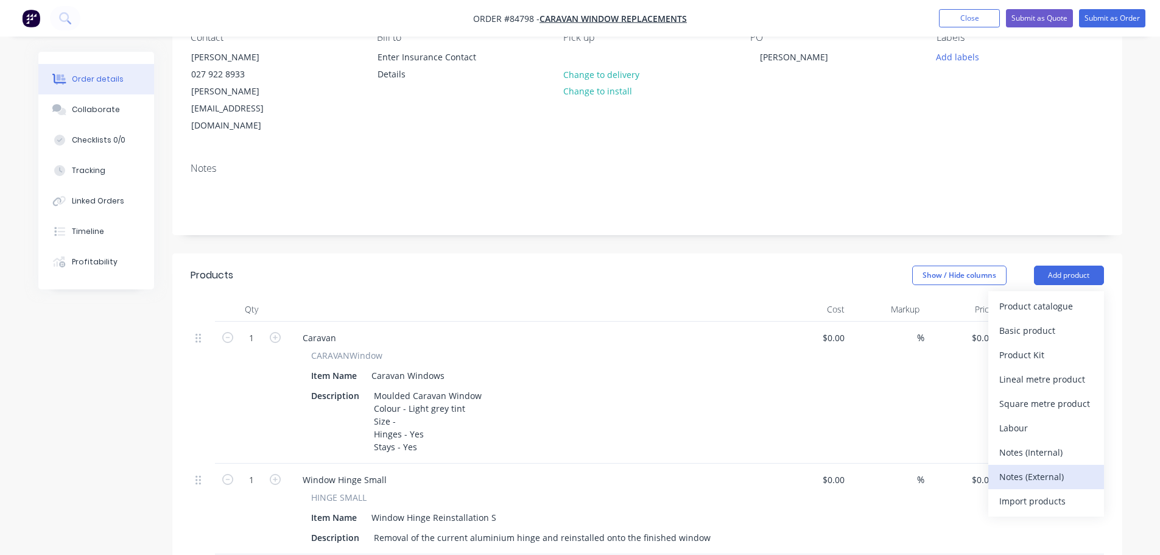
click at [1048, 468] on div "Notes (External)" at bounding box center [1046, 477] width 94 height 18
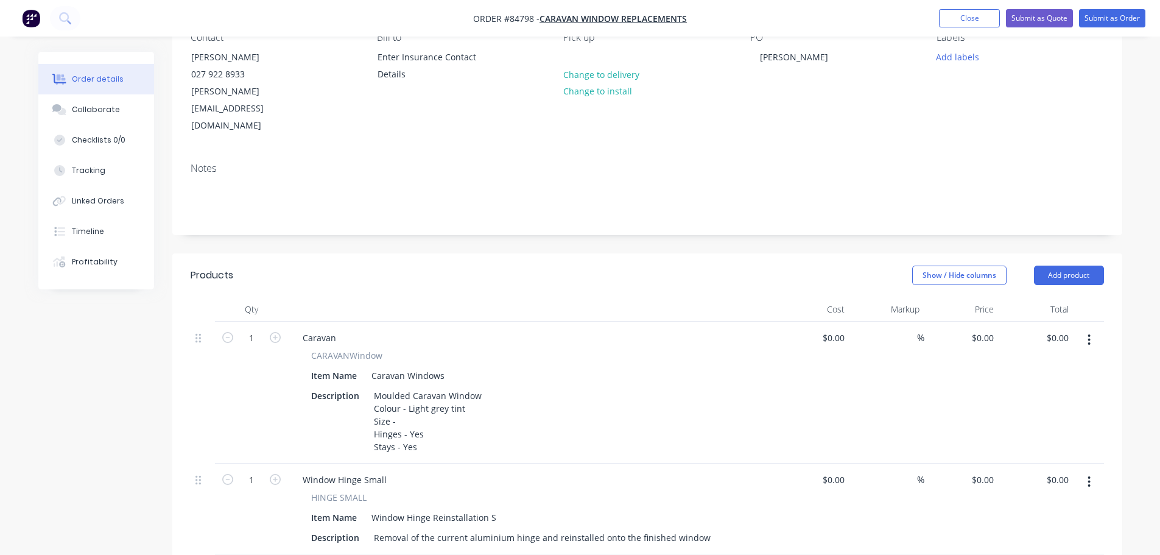
click at [1109, 13] on button "Submit as Order" at bounding box center [1112, 18] width 66 height 18
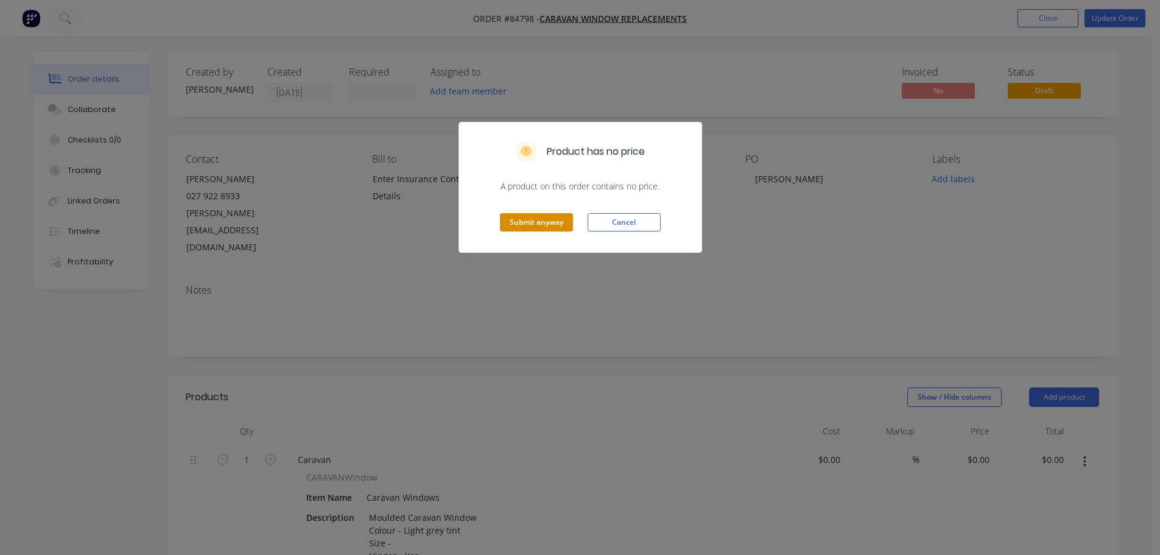
click at [560, 212] on div "Submit anyway Cancel" at bounding box center [580, 222] width 242 height 60
click at [554, 219] on button "Submit anyway" at bounding box center [536, 222] width 73 height 18
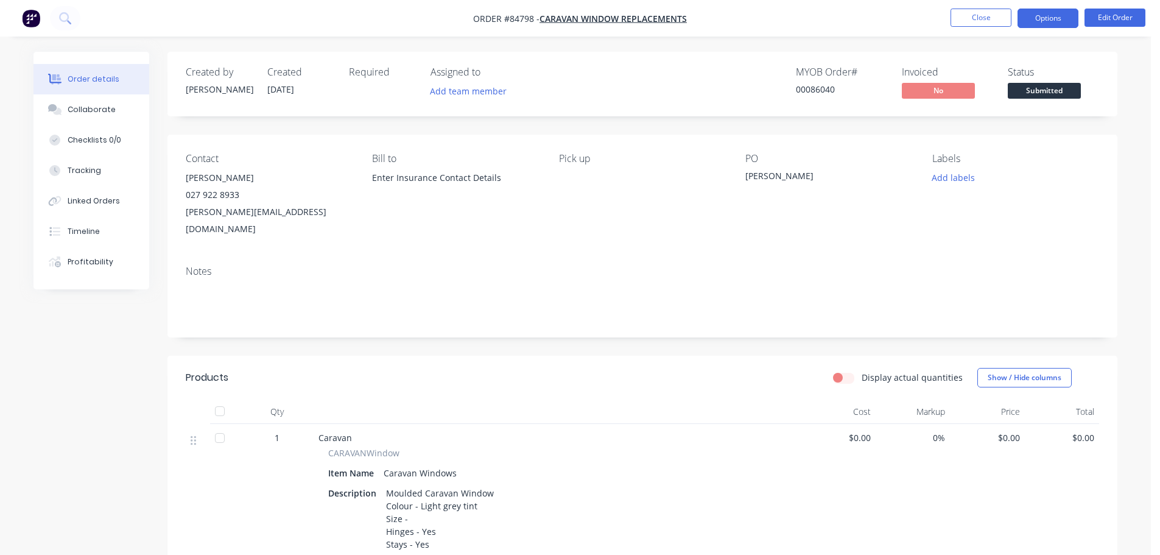
click at [1042, 21] on button "Options" at bounding box center [1047, 18] width 61 height 19
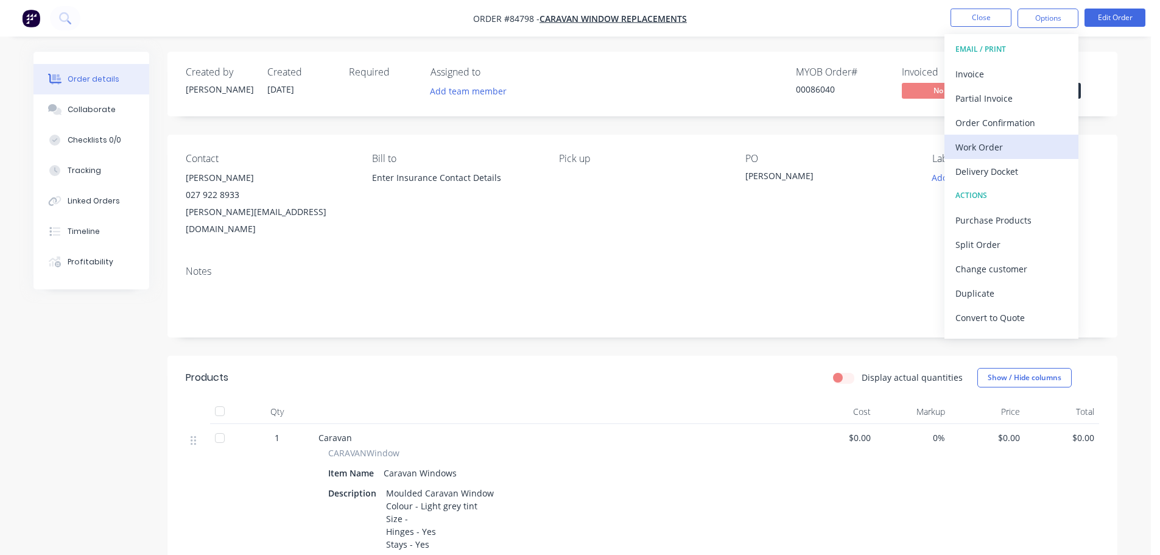
click at [980, 152] on div "Work Order" at bounding box center [1011, 147] width 112 height 18
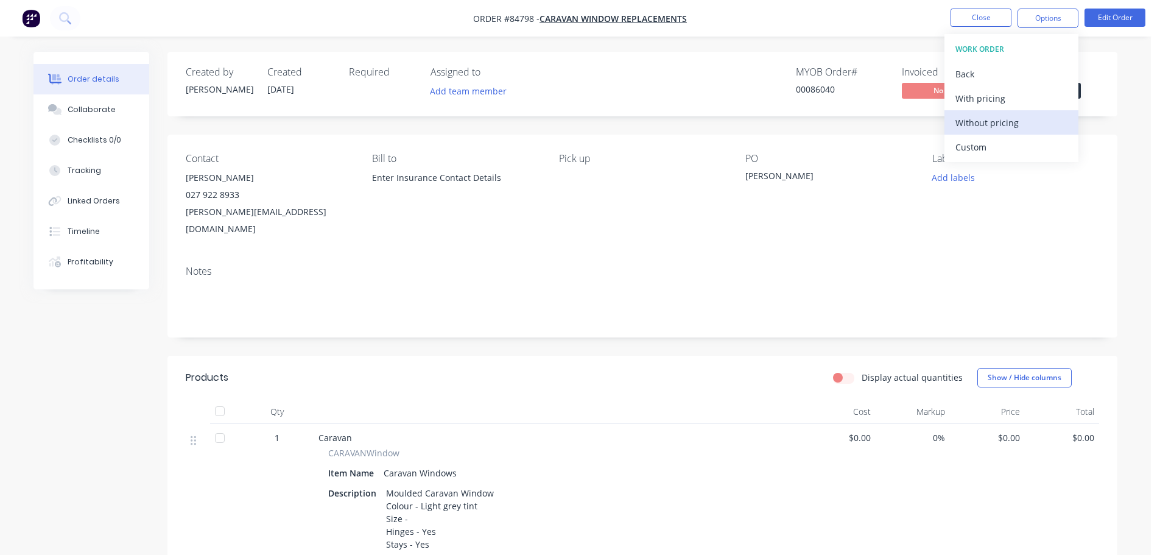
click at [984, 118] on div "Without pricing" at bounding box center [1011, 123] width 112 height 18
click at [581, 123] on div "Created by Jess Created 23/09/25 Required Assigned to Add team member MYOB Orde…" at bounding box center [642, 465] width 950 height 826
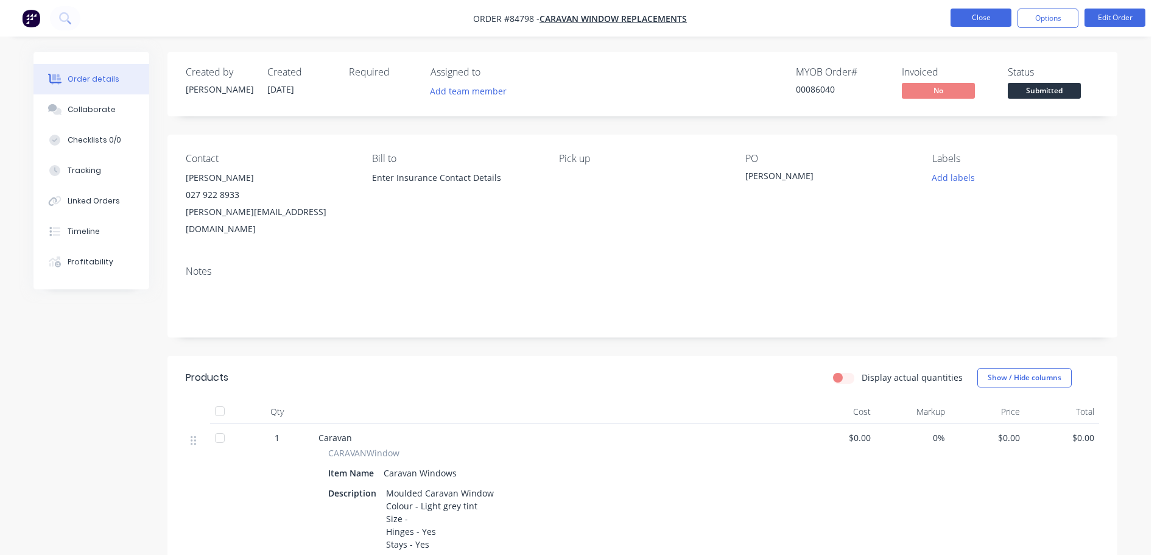
click at [960, 24] on button "Close" at bounding box center [980, 18] width 61 height 18
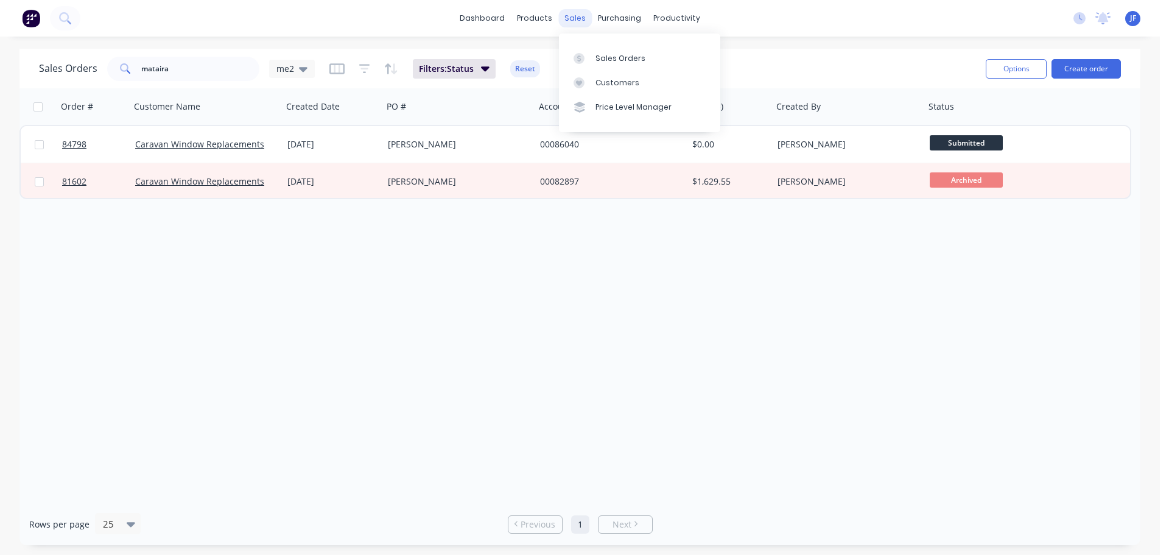
click at [570, 17] on div "sales" at bounding box center [574, 18] width 33 height 18
click at [593, 47] on link "Sales Orders" at bounding box center [639, 58] width 161 height 24
click at [1110, 69] on button "Create order" at bounding box center [1085, 68] width 69 height 19
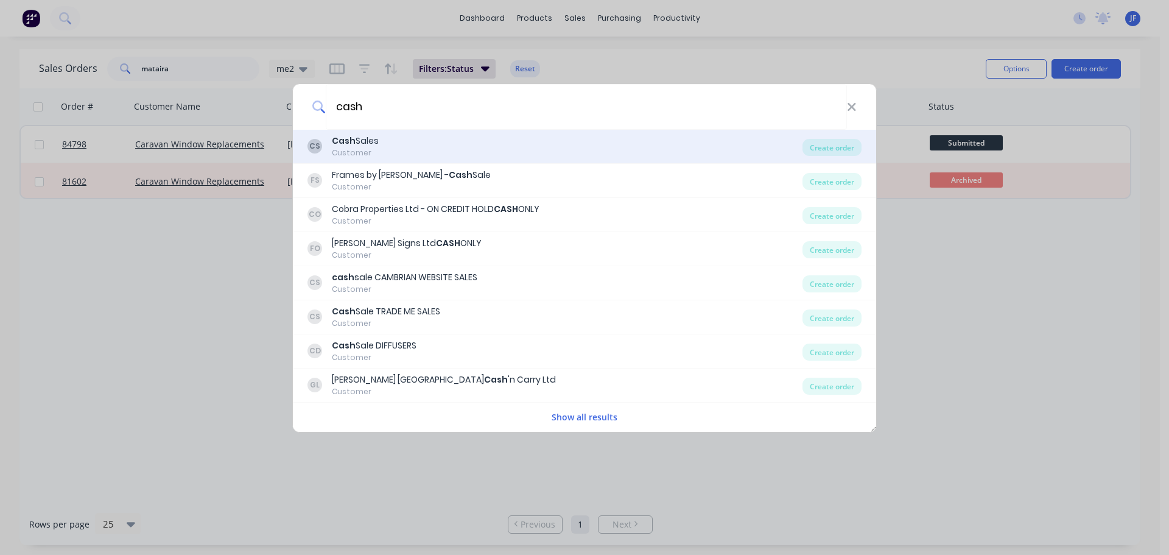
type input "cash"
click at [628, 156] on div "CS Cash Sales Customer" at bounding box center [554, 147] width 495 height 24
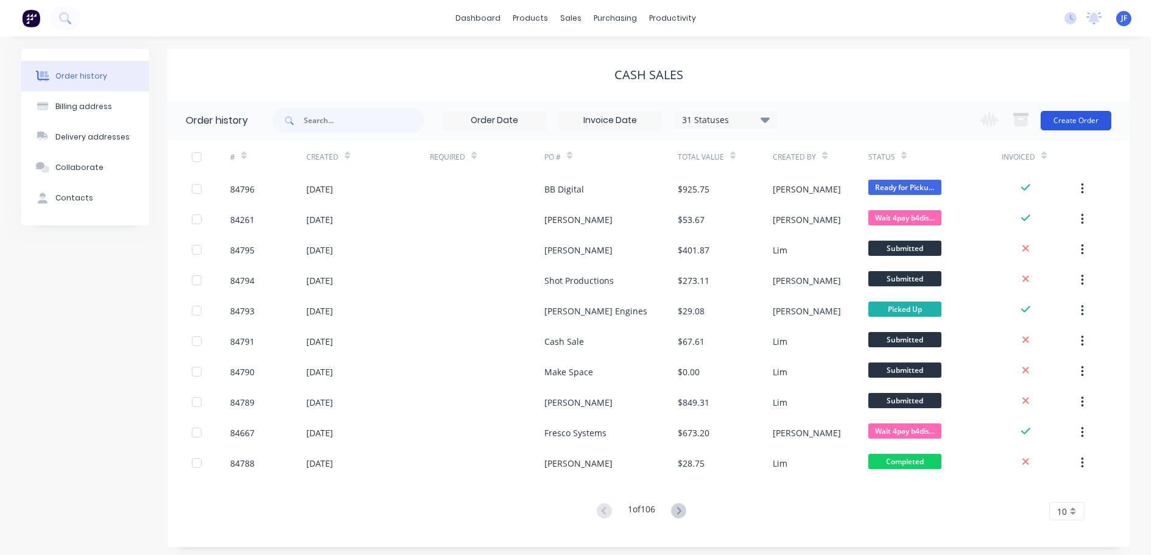
click at [1092, 113] on button "Create Order" at bounding box center [1075, 120] width 71 height 19
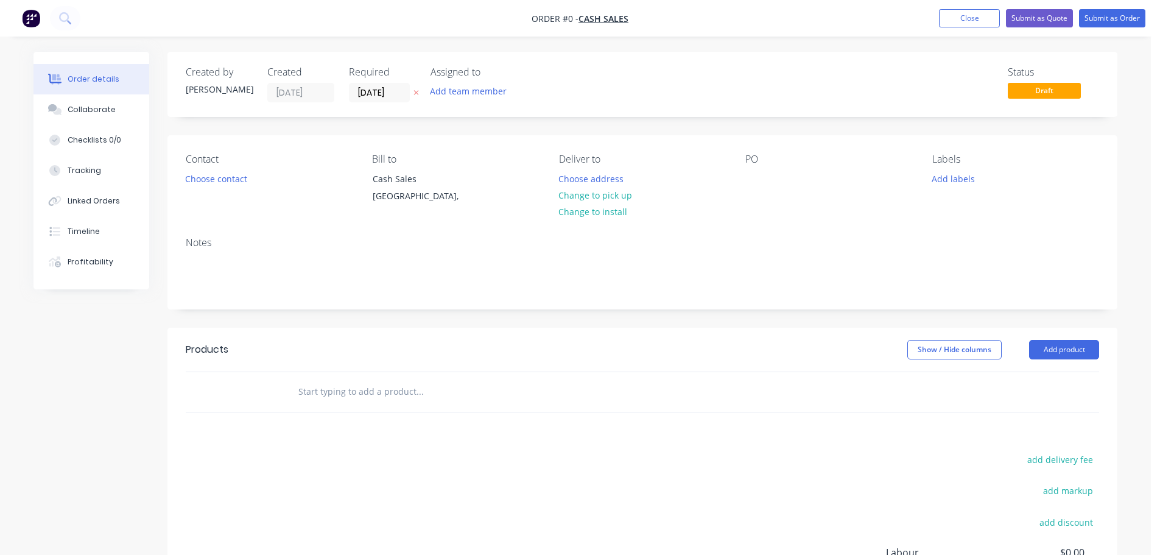
click at [420, 96] on button "button" at bounding box center [416, 93] width 13 height 14
click at [225, 180] on button "Choose contact" at bounding box center [216, 178] width 75 height 16
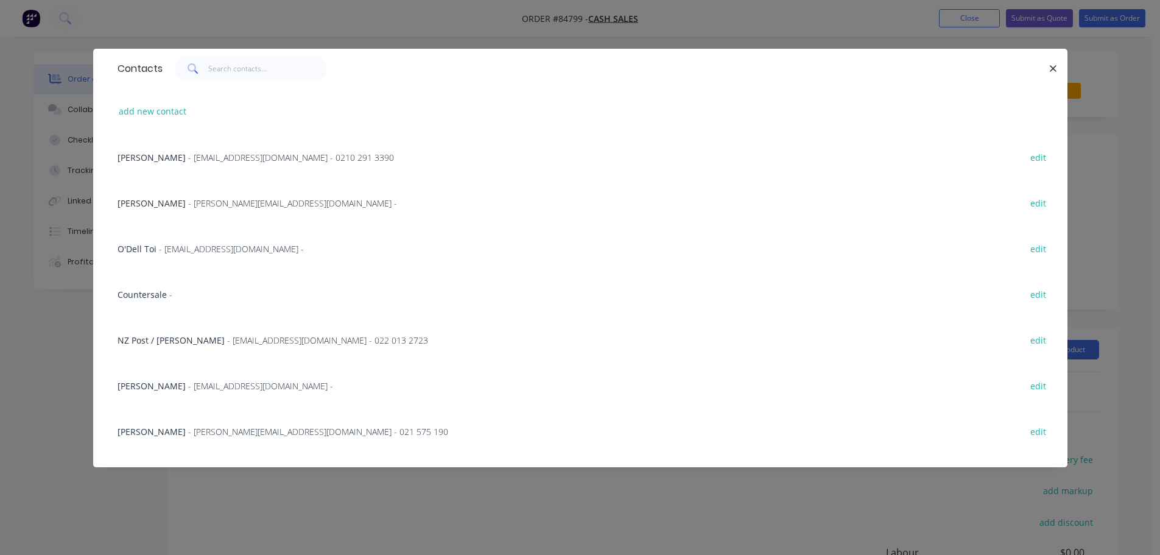
click at [158, 288] on div "Countersale -" at bounding box center [145, 294] width 55 height 13
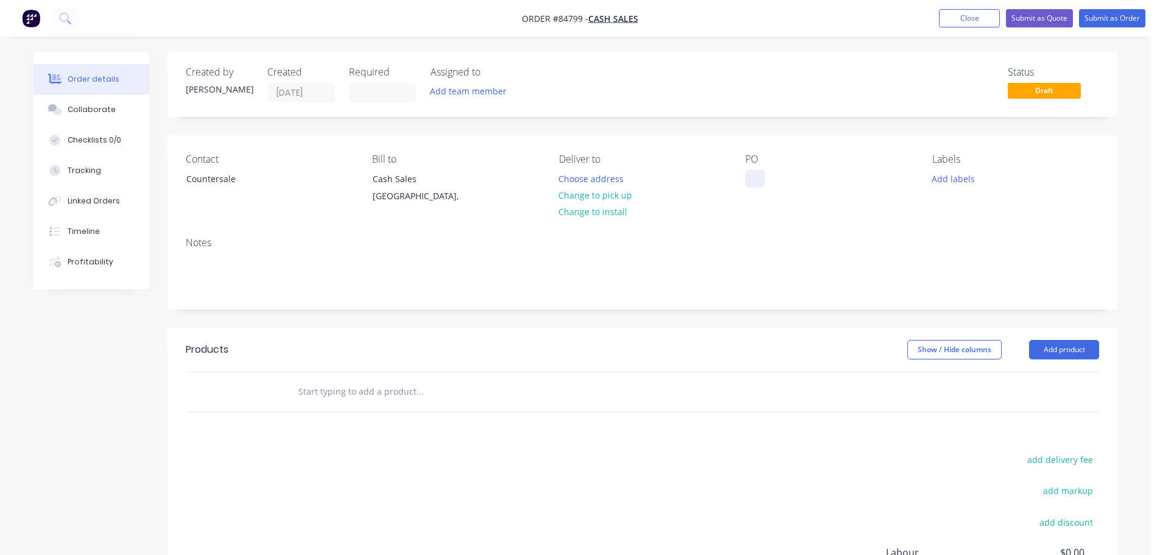
click at [760, 173] on div at bounding box center [754, 179] width 19 height 18
click at [603, 196] on button "Change to pick up" at bounding box center [595, 195] width 86 height 16
click at [329, 390] on input "text" at bounding box center [420, 391] width 244 height 24
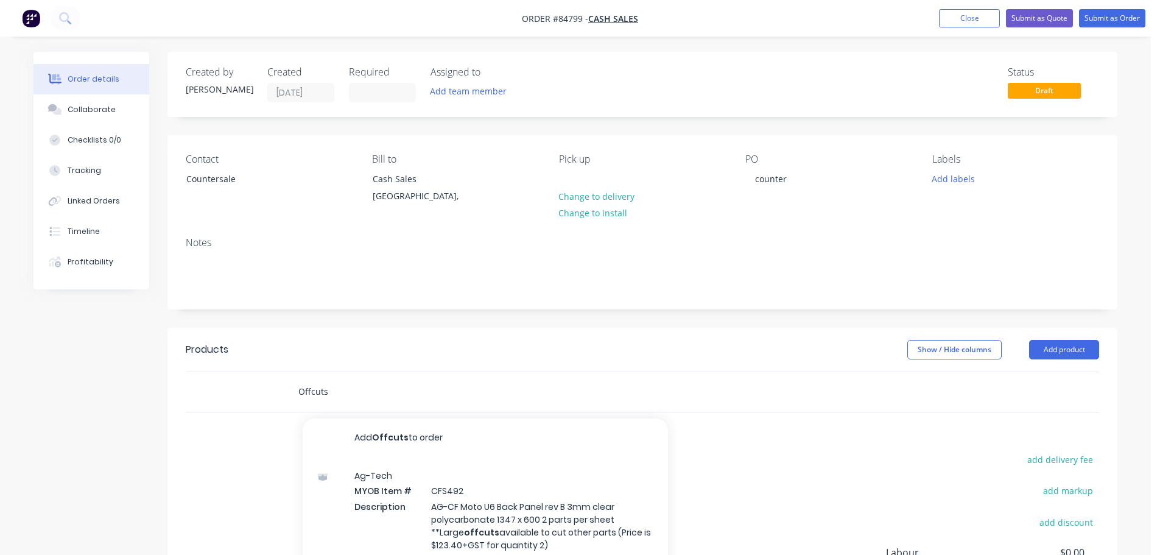
type input "Offcuts"
click at [401, 443] on button "Add Offcuts to order" at bounding box center [485, 437] width 365 height 39
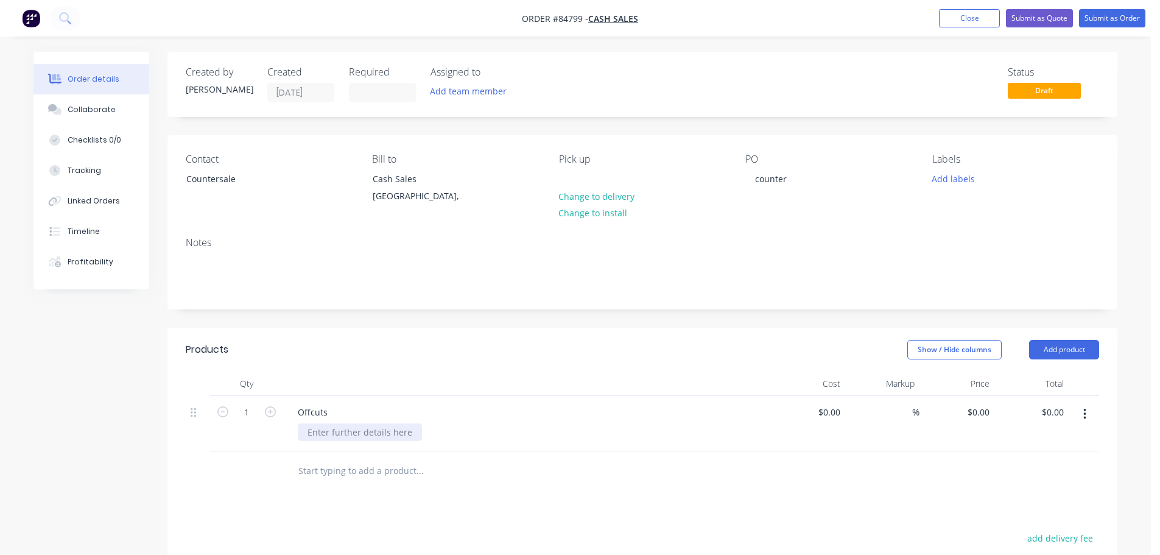
click at [354, 431] on div at bounding box center [360, 432] width 124 height 18
click at [981, 407] on input "0" at bounding box center [987, 412] width 14 height 18
type input "$9.42"
drag, startPoint x: 989, startPoint y: 443, endPoint x: 991, endPoint y: 432, distance: 10.6
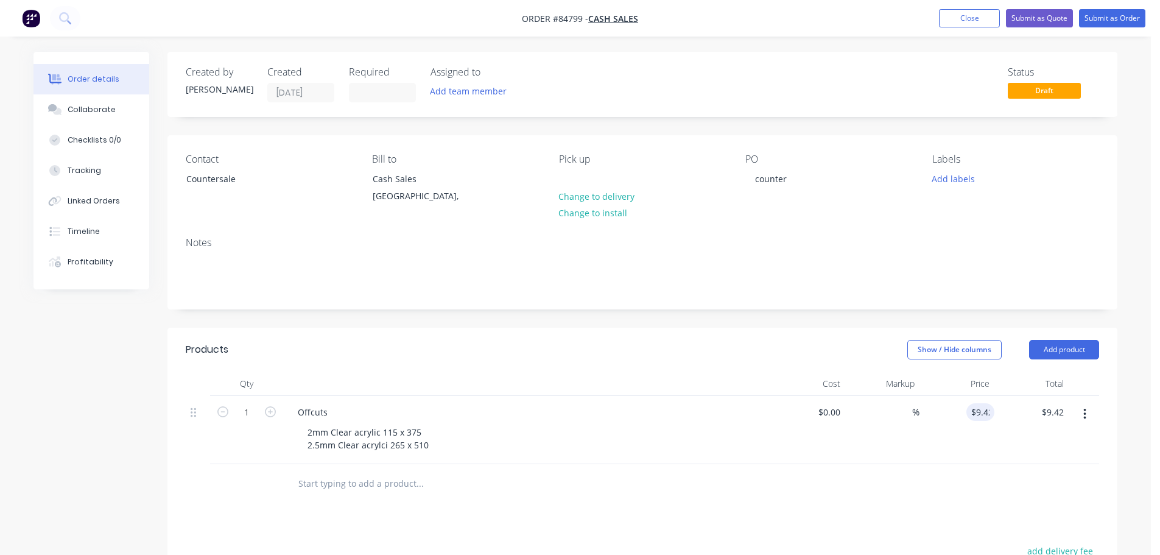
click at [989, 444] on div "$9.42 9.42" at bounding box center [956, 430] width 75 height 68
click at [1115, 7] on nav "Order #84799 - Cash Sales Add product Close Submit as Quote Submit as Order" at bounding box center [580, 18] width 1160 height 37
click at [1120, 14] on button "Submit as Order" at bounding box center [1112, 18] width 66 height 18
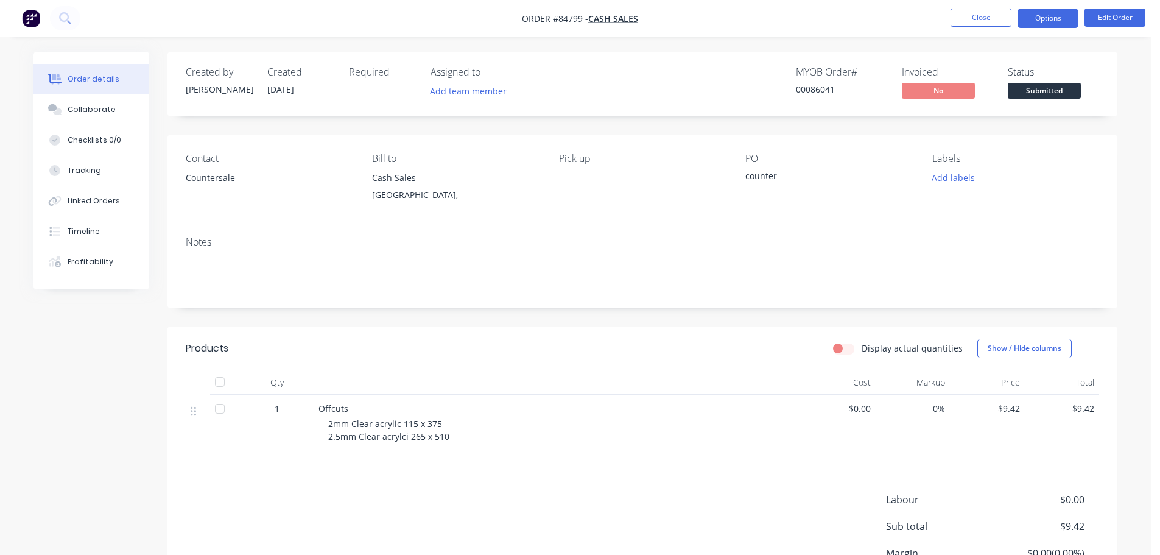
click at [1070, 12] on button "Options" at bounding box center [1047, 18] width 61 height 19
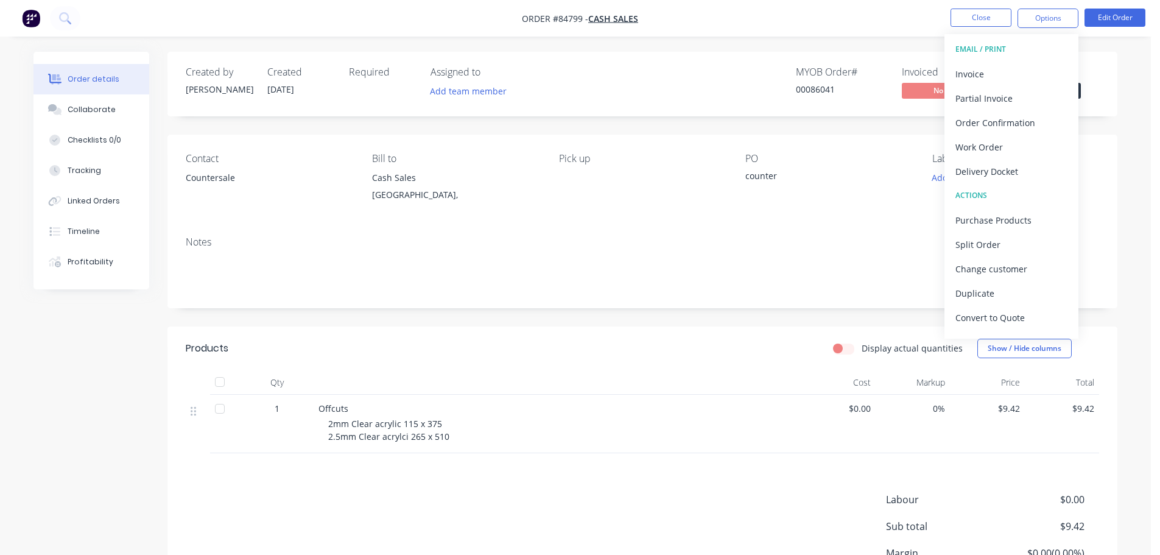
click at [1033, 63] on button "Invoice" at bounding box center [1011, 73] width 134 height 24
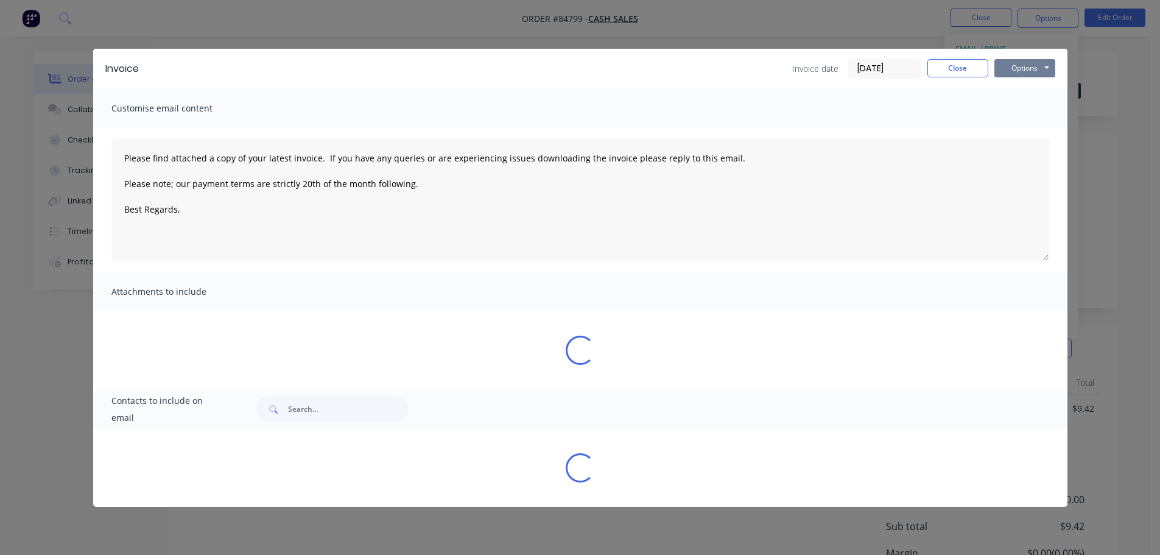
click at [1029, 68] on button "Options" at bounding box center [1024, 68] width 61 height 18
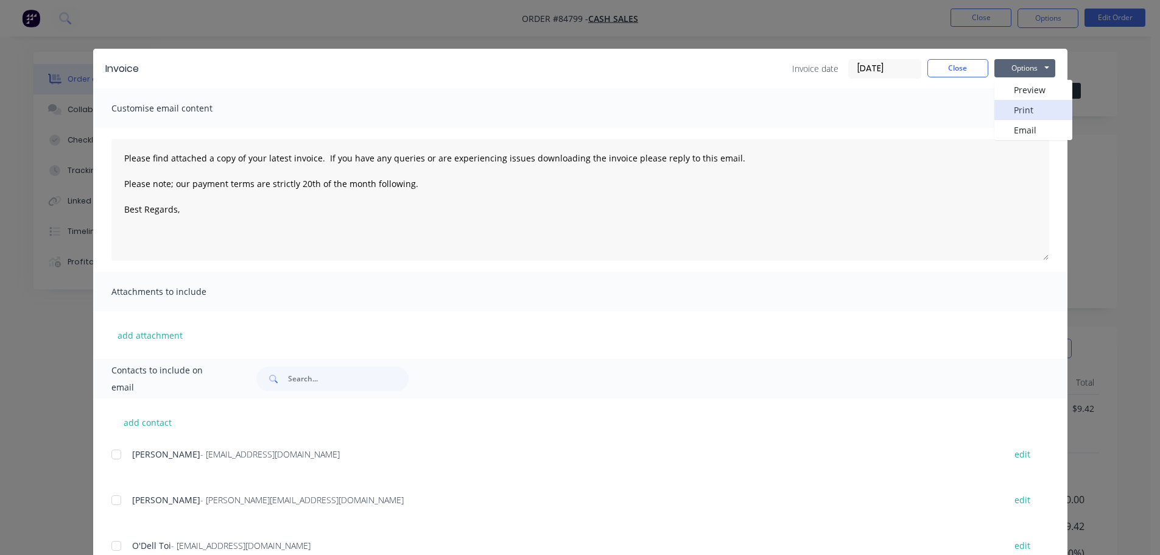
click at [1028, 108] on button "Print" at bounding box center [1033, 110] width 78 height 20
type textarea "Please find attached a copy of your latest invoice. If you have any queries or …"
click at [966, 69] on button "Close" at bounding box center [957, 68] width 61 height 18
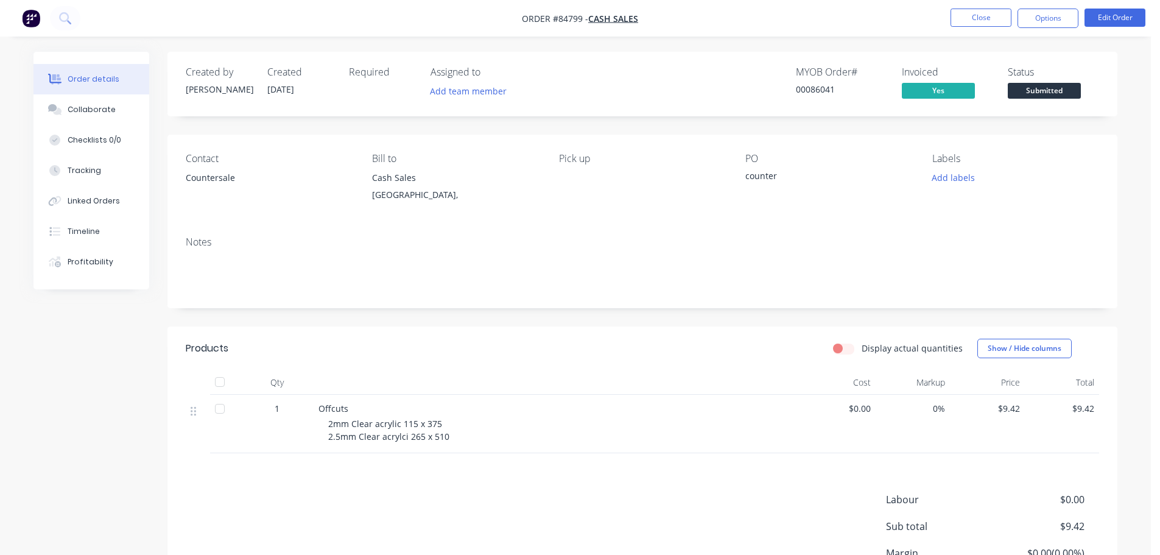
drag, startPoint x: 1052, startPoint y: 89, endPoint x: 1054, endPoint y: 100, distance: 11.7
click at [1053, 89] on span "Submitted" at bounding box center [1044, 90] width 73 height 15
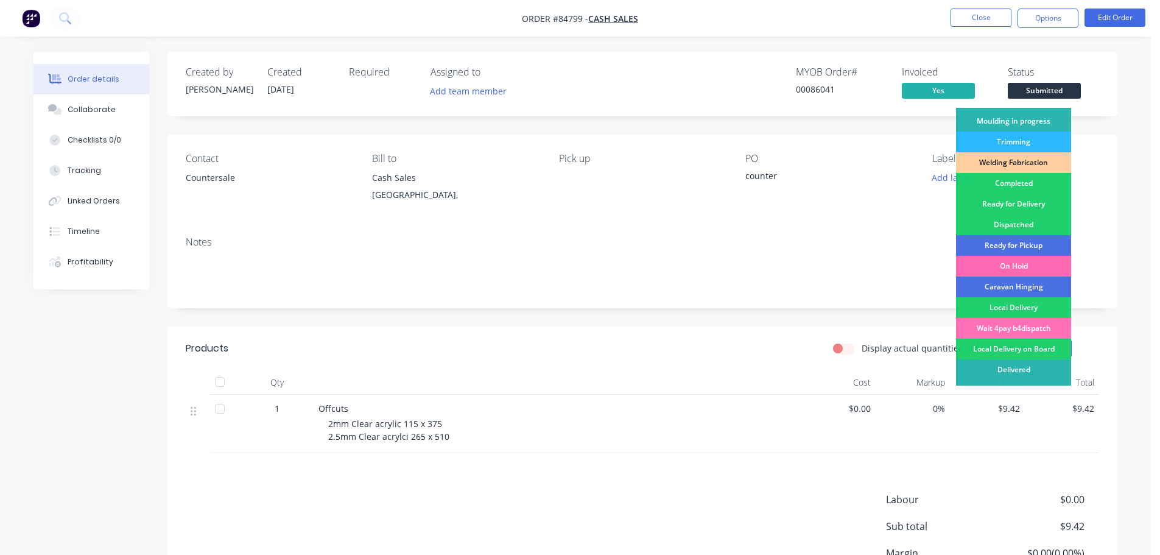
scroll to position [240, 0]
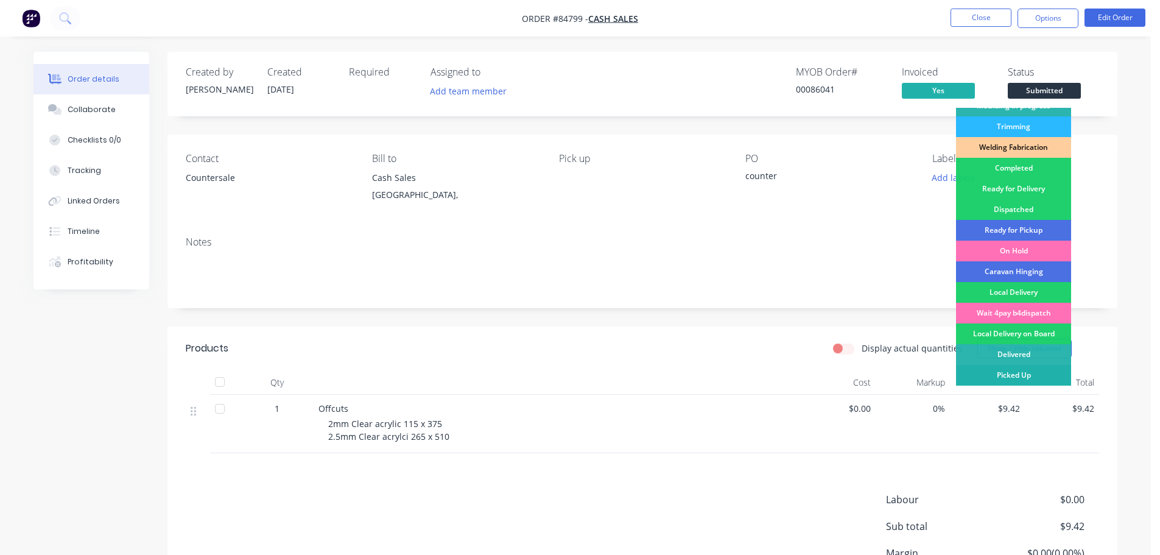
click at [1011, 372] on div "Picked Up" at bounding box center [1013, 375] width 115 height 21
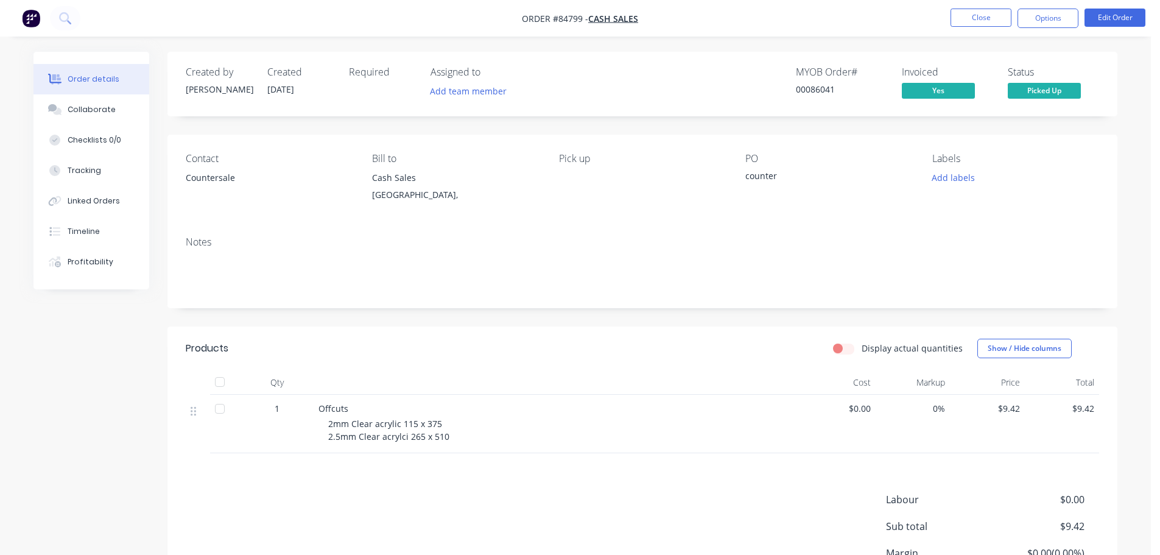
click at [998, 73] on div "MYOB Order # 00086041 Invoiced Yes Status Picked Up" at bounding box center [825, 83] width 547 height 35
click at [72, 23] on button at bounding box center [65, 18] width 30 height 24
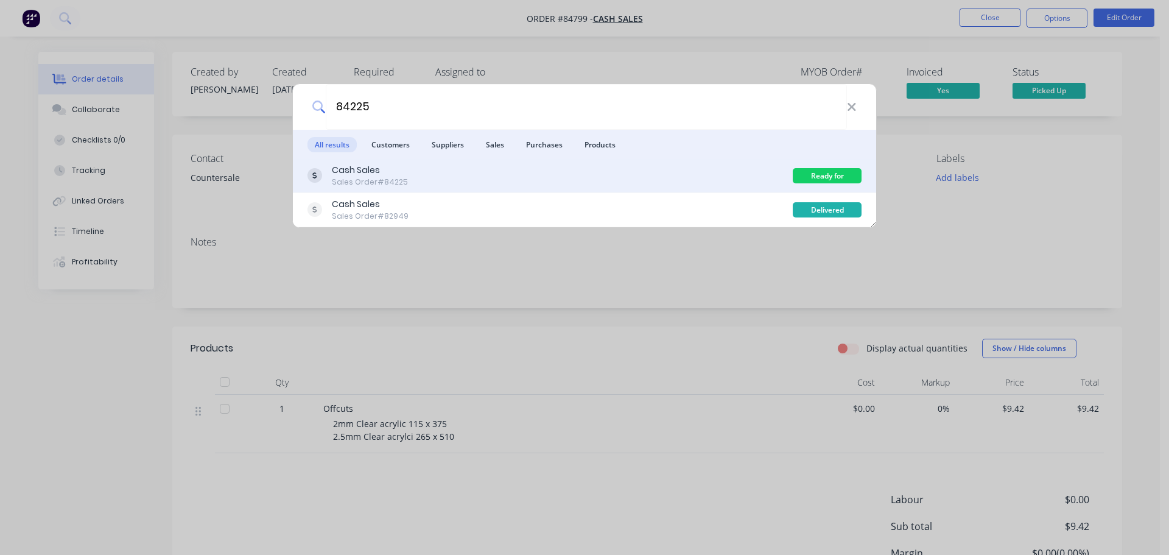
type input "84225"
click at [678, 183] on div "Cash Sales Sales Order #84225" at bounding box center [549, 176] width 485 height 24
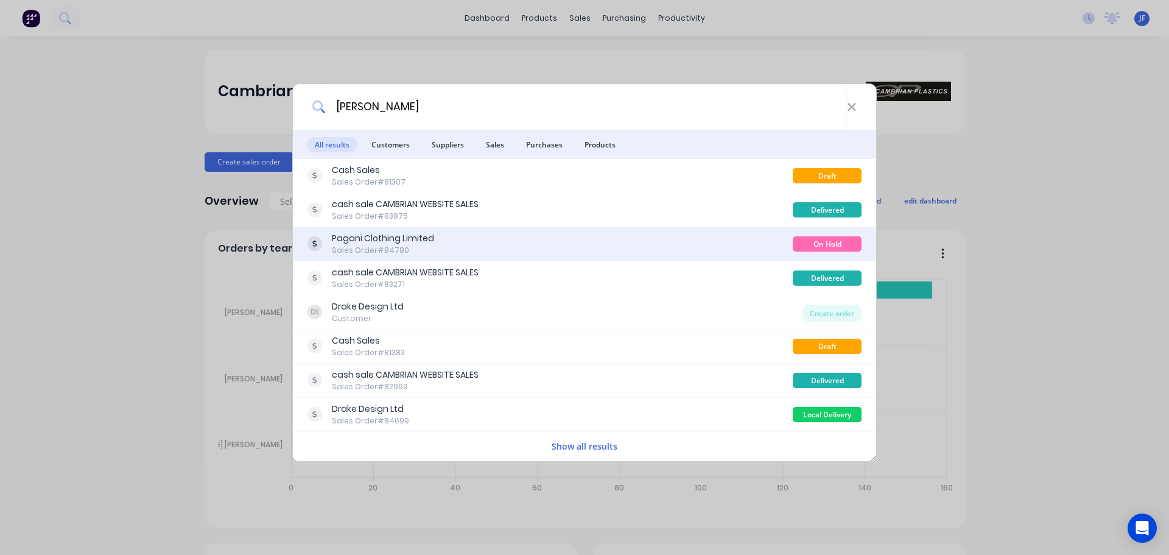
type input "roger"
click at [609, 242] on div "Pagani Clothing Limited Sales Order #84780" at bounding box center [549, 244] width 485 height 24
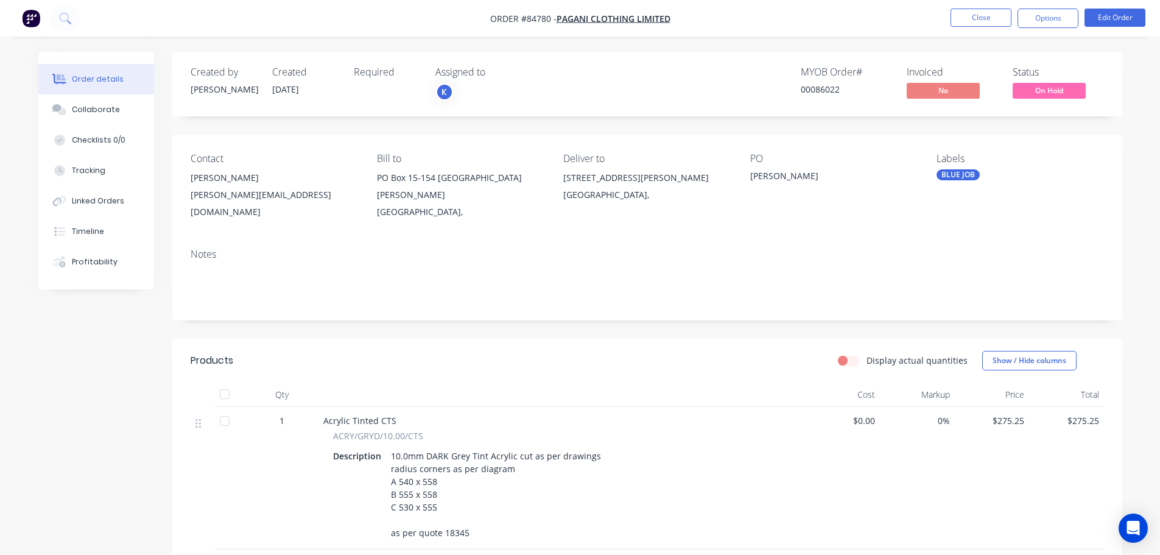
click at [1049, 88] on span "On Hold" at bounding box center [1048, 90] width 73 height 15
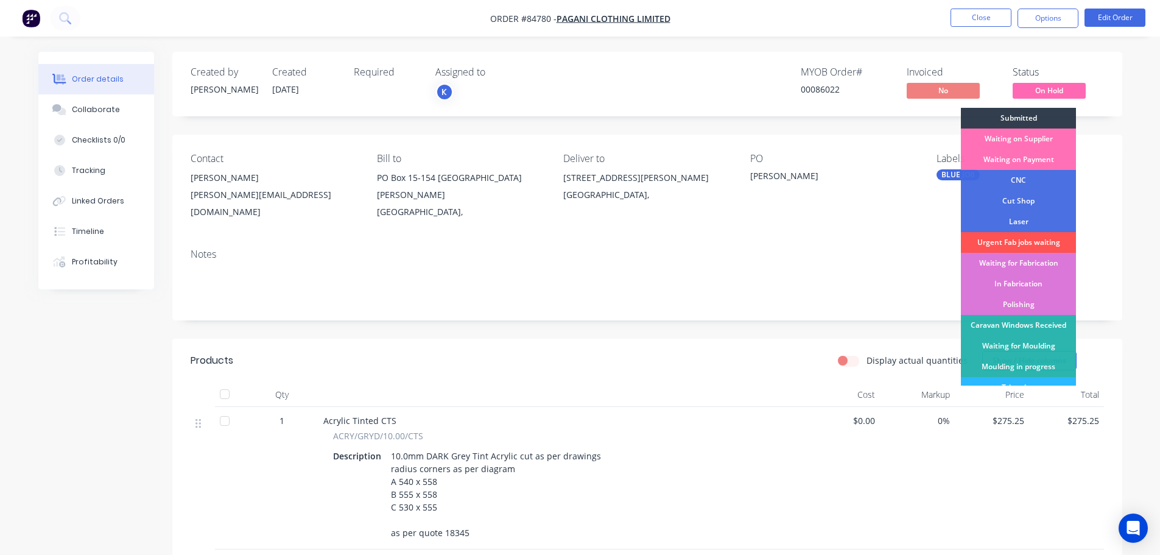
click at [1048, 115] on div "Submitted" at bounding box center [1018, 118] width 115 height 21
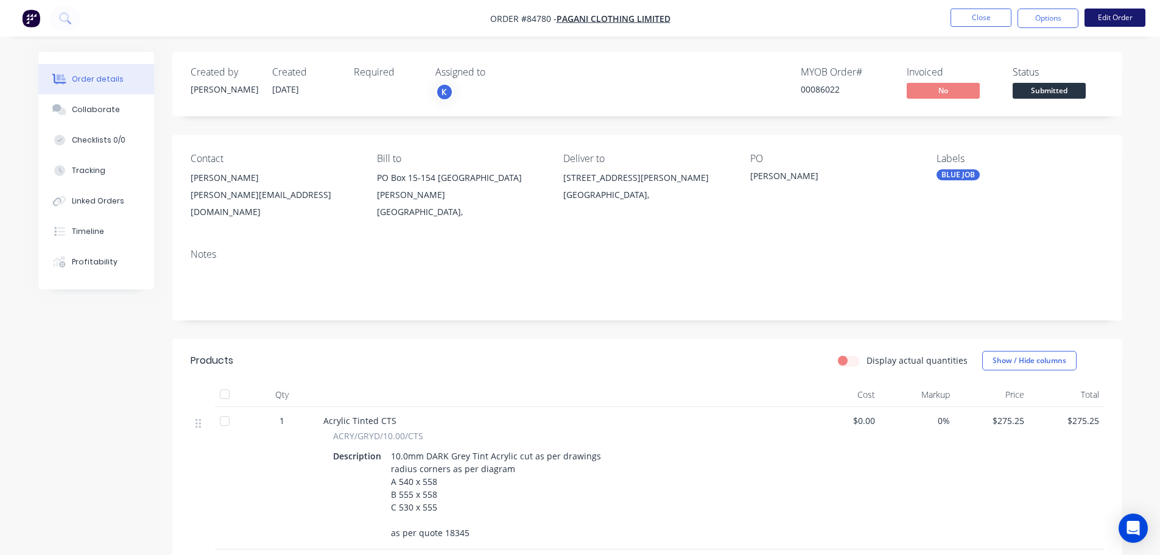
click at [1121, 14] on button "Edit Order" at bounding box center [1114, 18] width 61 height 18
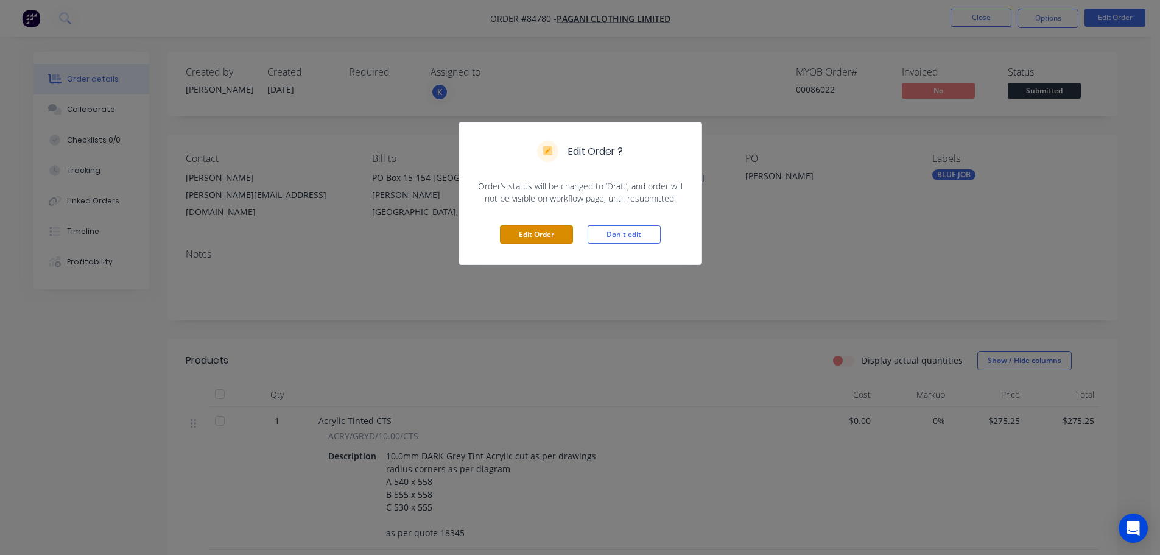
click at [533, 220] on div "Edit Order Don't edit" at bounding box center [580, 235] width 242 height 60
click at [542, 234] on button "Edit Order" at bounding box center [536, 234] width 73 height 18
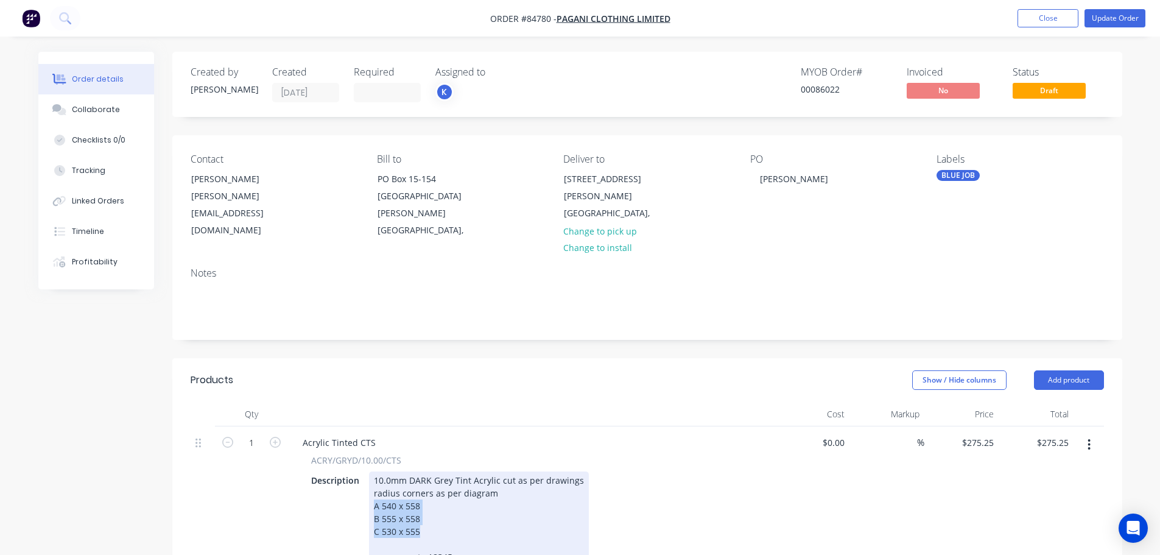
drag, startPoint x: 450, startPoint y: 515, endPoint x: 364, endPoint y: 494, distance: 88.3
click at [364, 494] on div "Description 10.0mm DARK Grey Tint Acrylic cut as per drawings radius corners as…" at bounding box center [529, 518] width 446 height 94
click at [410, 503] on div "10.0mm DARK Grey Tint Acrylic cut as per drawings radius corners as per diagram…" at bounding box center [479, 518] width 220 height 94
click at [418, 508] on div "10.0mm DARK Grey Tint Acrylic cut as per drawings radius corners as per diagram…" at bounding box center [479, 518] width 220 height 94
drag, startPoint x: 433, startPoint y: 491, endPoint x: 381, endPoint y: 487, distance: 52.5
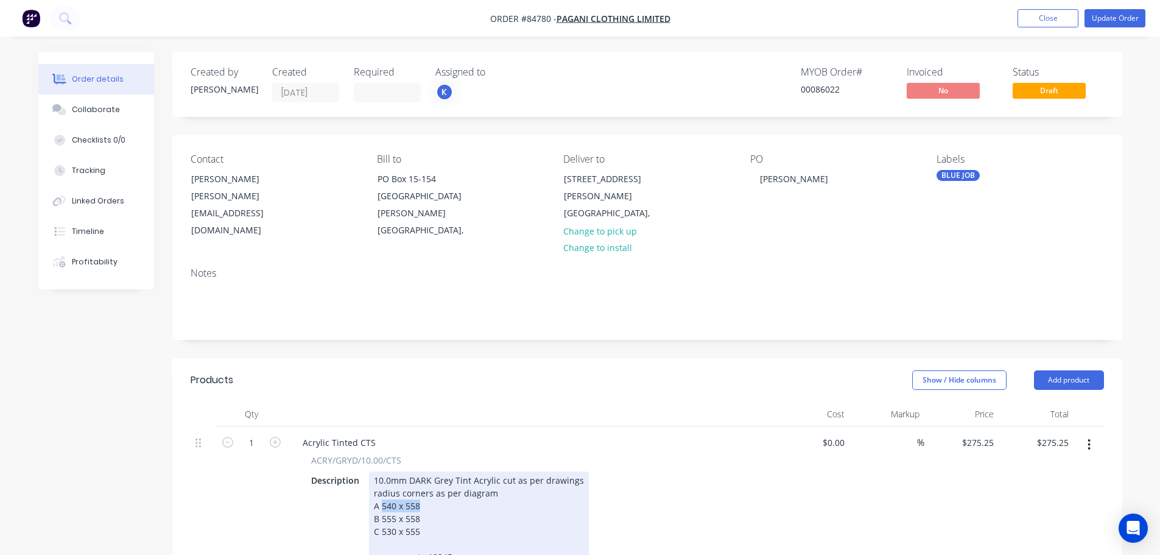
click at [381, 487] on div "10.0mm DARK Grey Tint Acrylic cut as per drawings radius corners as per diagram…" at bounding box center [479, 518] width 220 height 94
drag, startPoint x: 421, startPoint y: 501, endPoint x: 381, endPoint y: 501, distance: 40.2
click at [381, 501] on div "10.0mm DARK Grey Tint Acrylic cut as per drawings radius corners as per diagram…" at bounding box center [479, 518] width 220 height 94
drag, startPoint x: 424, startPoint y: 511, endPoint x: 382, endPoint y: 513, distance: 42.0
click at [382, 513] on div "10.0mm DARK Grey Tint Acrylic cut as per drawings radius corners as per diagram…" at bounding box center [479, 518] width 220 height 94
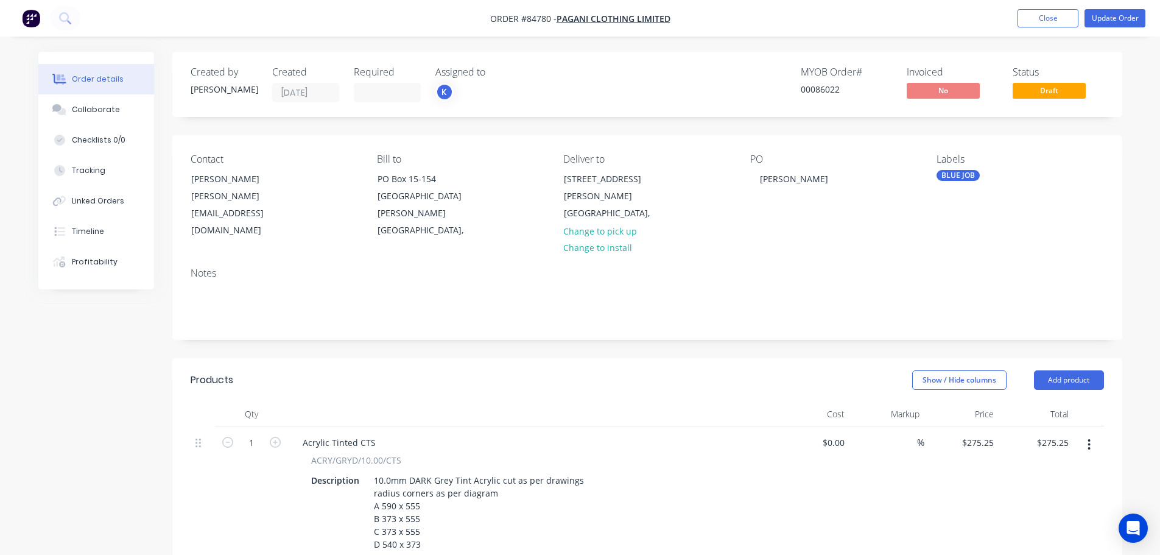
click at [866, 475] on div "%" at bounding box center [886, 506] width 75 height 160
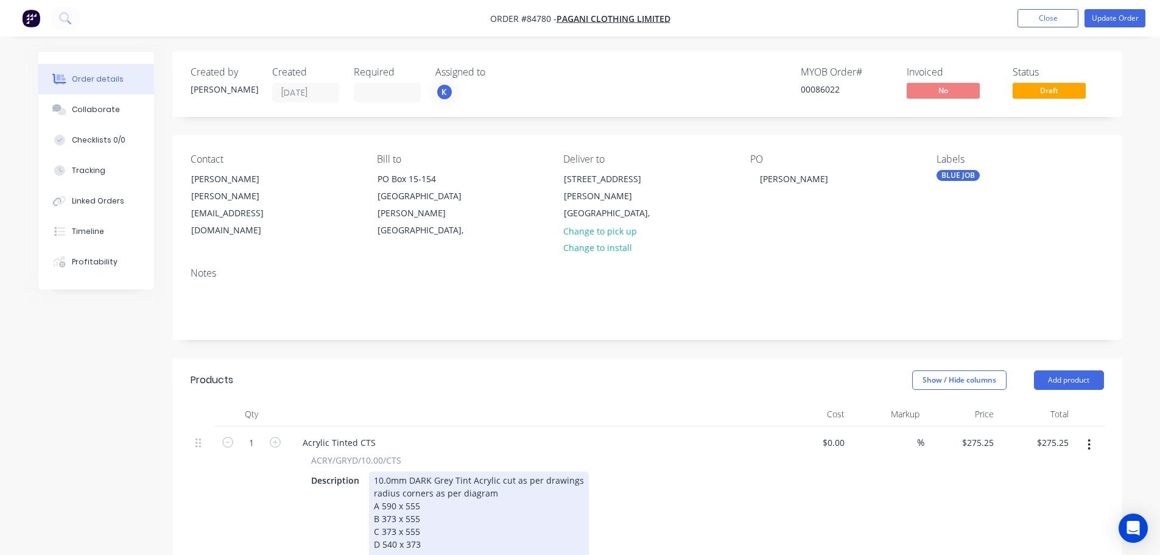
click at [468, 500] on div "10.0mm DARK Grey Tint Acrylic cut as per drawings radius corners as per diagram…" at bounding box center [479, 524] width 220 height 107
click at [522, 471] on div "10.0mm DARK Grey Tint Acrylic cut as per drawings radius corners as per diagram…" at bounding box center [479, 524] width 220 height 107
click at [521, 478] on div "10.0mm DARK Grey Tint Acrylic cut as per drawings radius corners as per diagram…" at bounding box center [479, 524] width 220 height 107
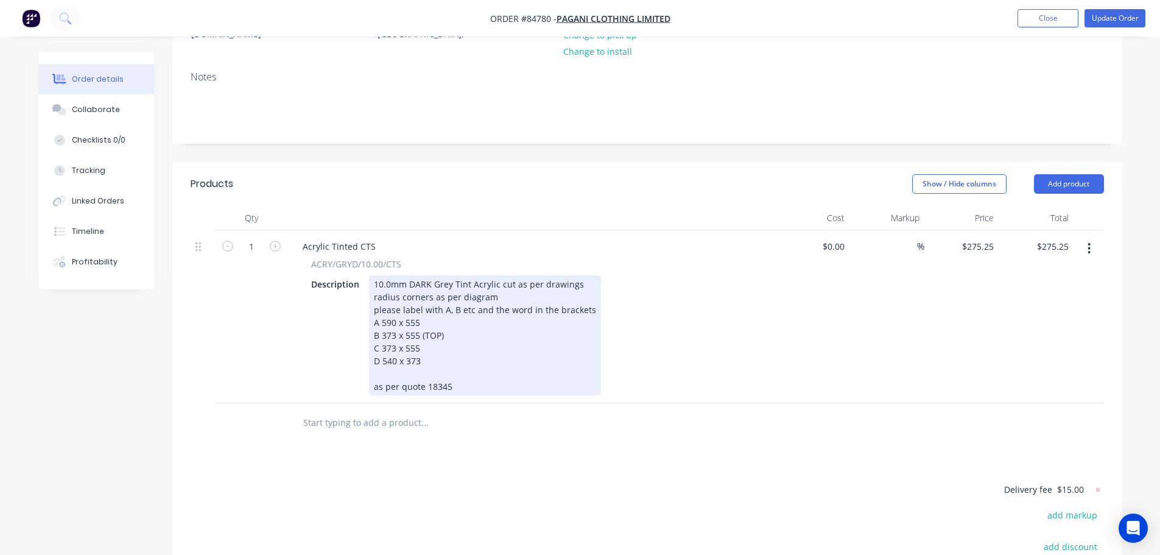
scroll to position [244, 0]
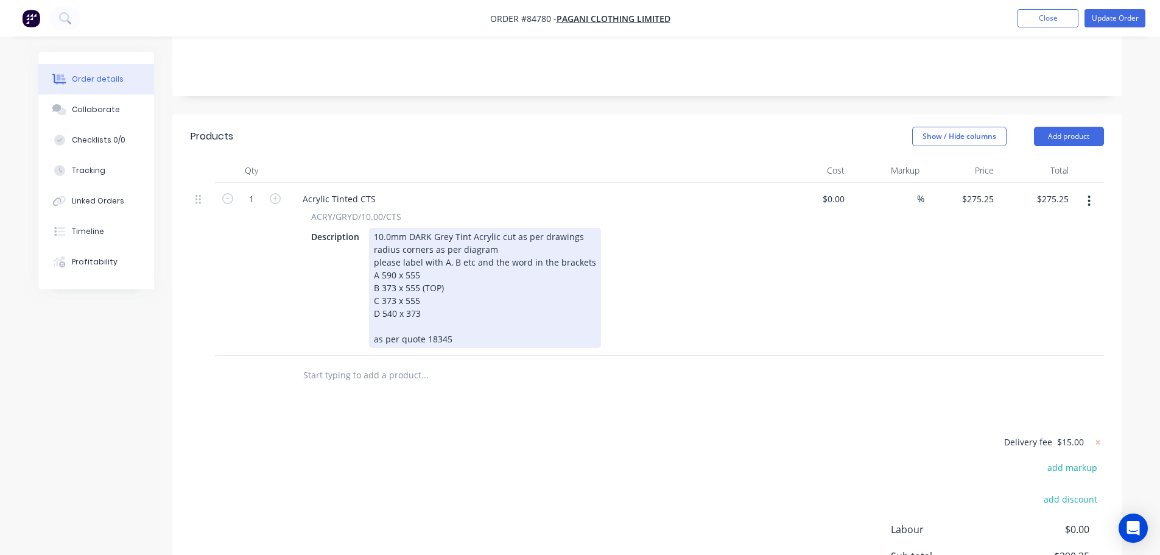
click at [431, 300] on div "10.0mm DARK Grey Tint Acrylic cut as per drawings radius corners as per diagram…" at bounding box center [485, 288] width 232 height 120
drag, startPoint x: 410, startPoint y: 308, endPoint x: 371, endPoint y: 310, distance: 39.0
click at [371, 310] on div "10.0mm DARK Grey Tint Acrylic cut as per drawings radius corners as per diagram…" at bounding box center [485, 288] width 232 height 120
click at [420, 308] on div "10.0mm DARK Grey Tint Acrylic cut as per drawings radius corners as per diagram…" at bounding box center [485, 288] width 232 height 120
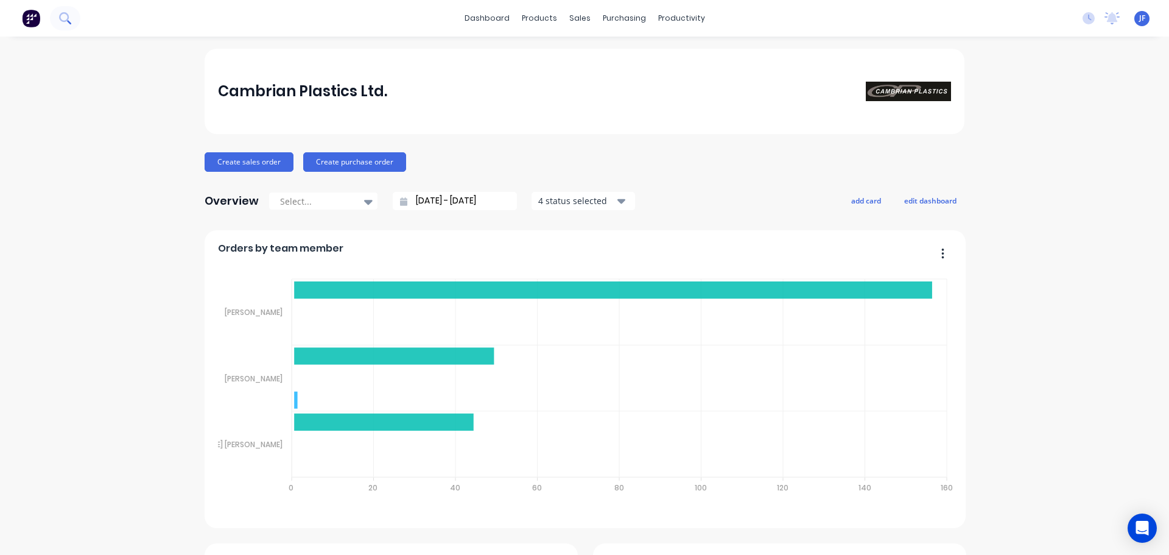
click at [66, 23] on icon at bounding box center [65, 18] width 12 height 12
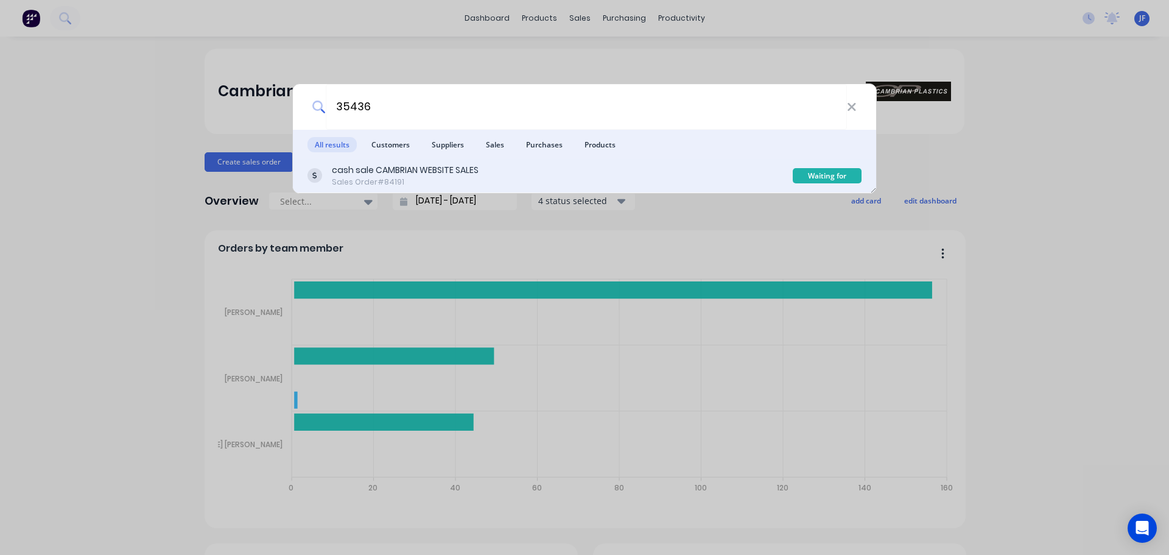
type input "35436"
click at [489, 173] on div "cash sale CAMBRIAN WEBSITE SALES Sales Order #84191" at bounding box center [549, 176] width 485 height 24
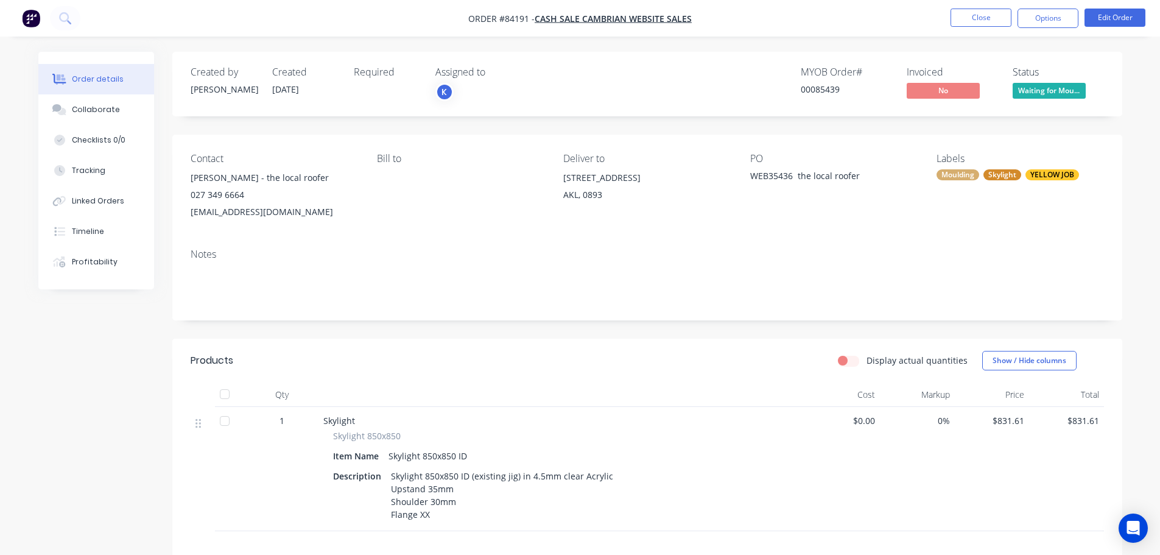
click at [1048, 132] on div "Created by Jess Created 26/08/25 Required Assigned to K MYOB Order # 00085439 I…" at bounding box center [647, 404] width 950 height 704
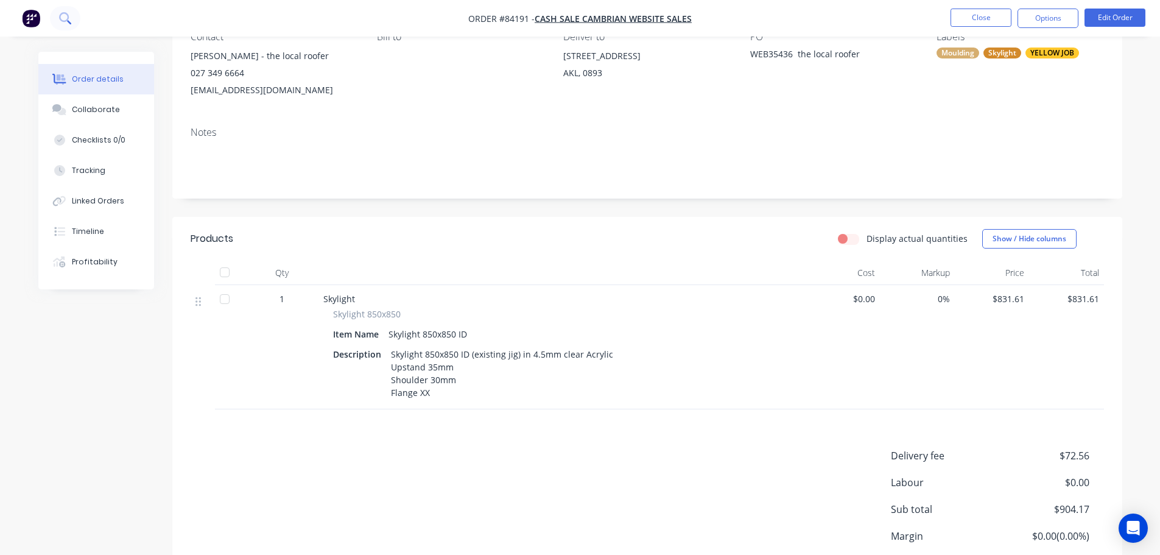
click at [68, 21] on icon at bounding box center [69, 22] width 4 height 4
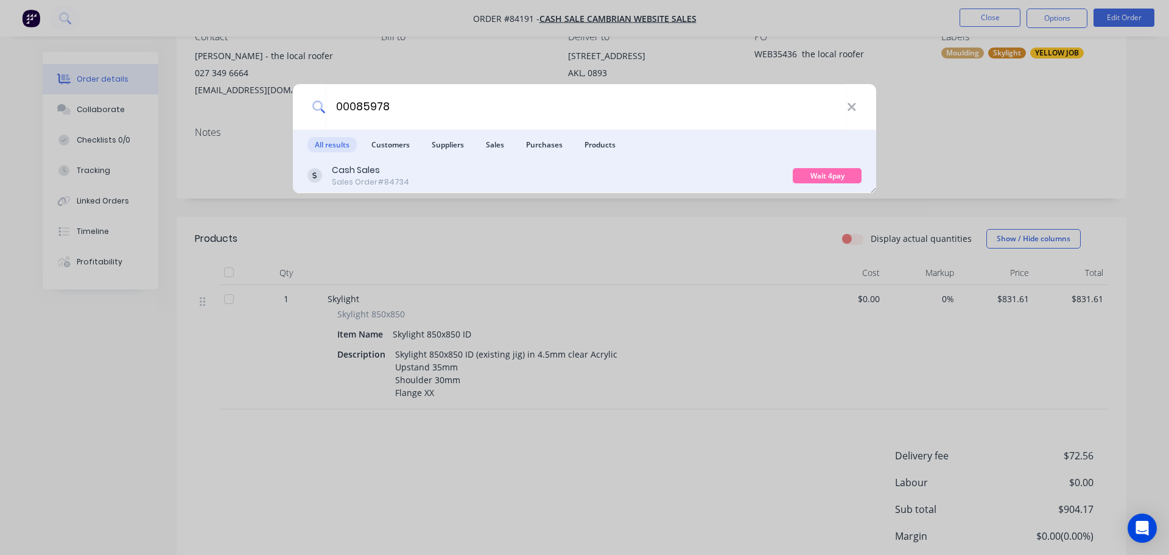
type input "00085978"
click at [632, 175] on div "Cash Sales Sales Order #84734" at bounding box center [549, 176] width 485 height 24
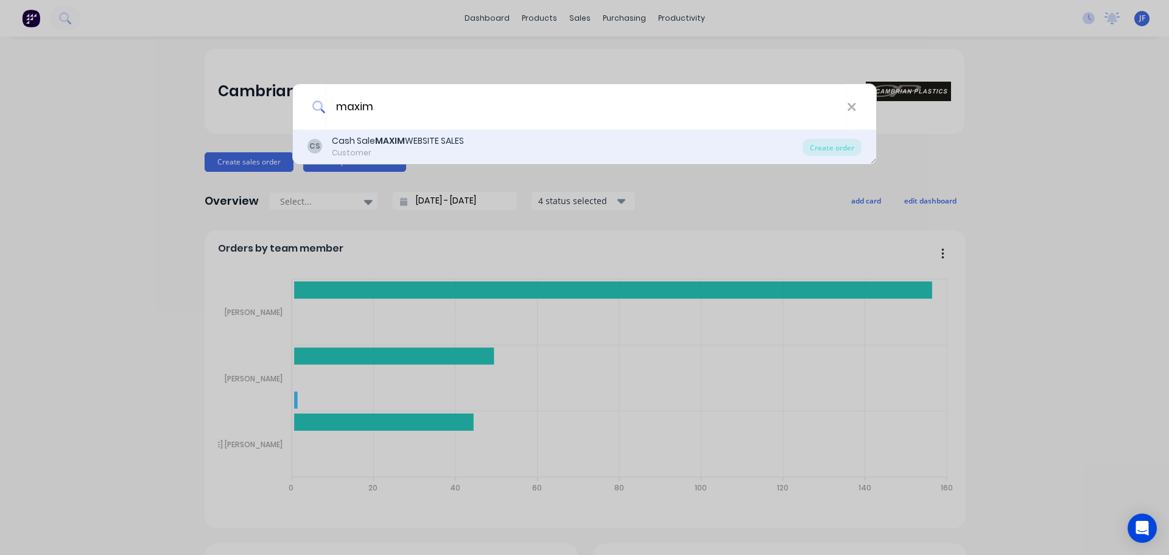
type input "maxim"
click at [421, 155] on div "Customer" at bounding box center [398, 152] width 132 height 11
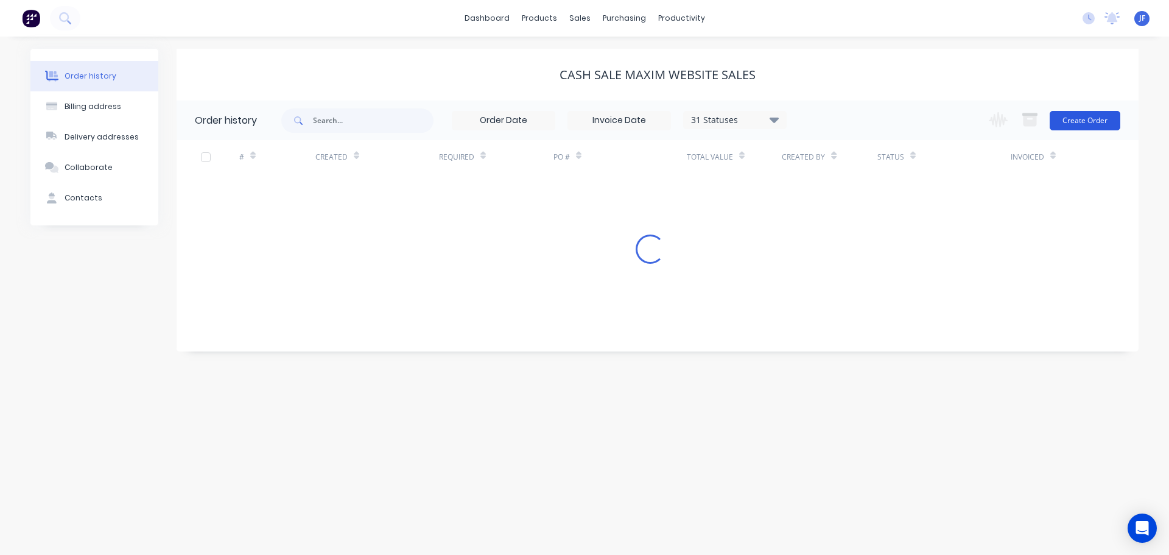
click at [1078, 115] on button "Create Order" at bounding box center [1085, 120] width 71 height 19
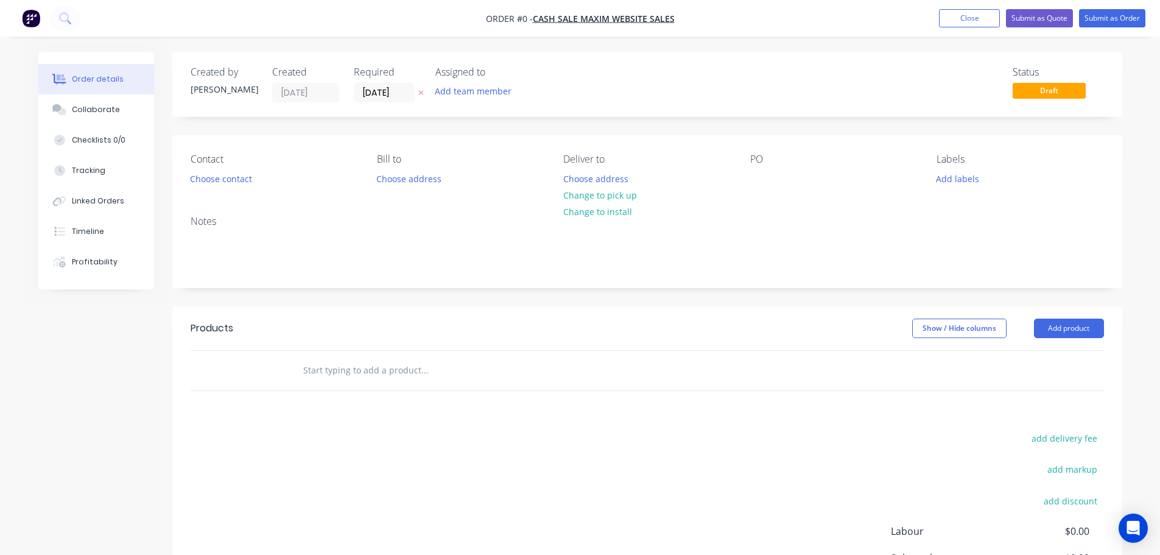
click at [424, 91] on button "button" at bounding box center [421, 93] width 13 height 14
click at [217, 178] on button "Choose contact" at bounding box center [220, 178] width 75 height 16
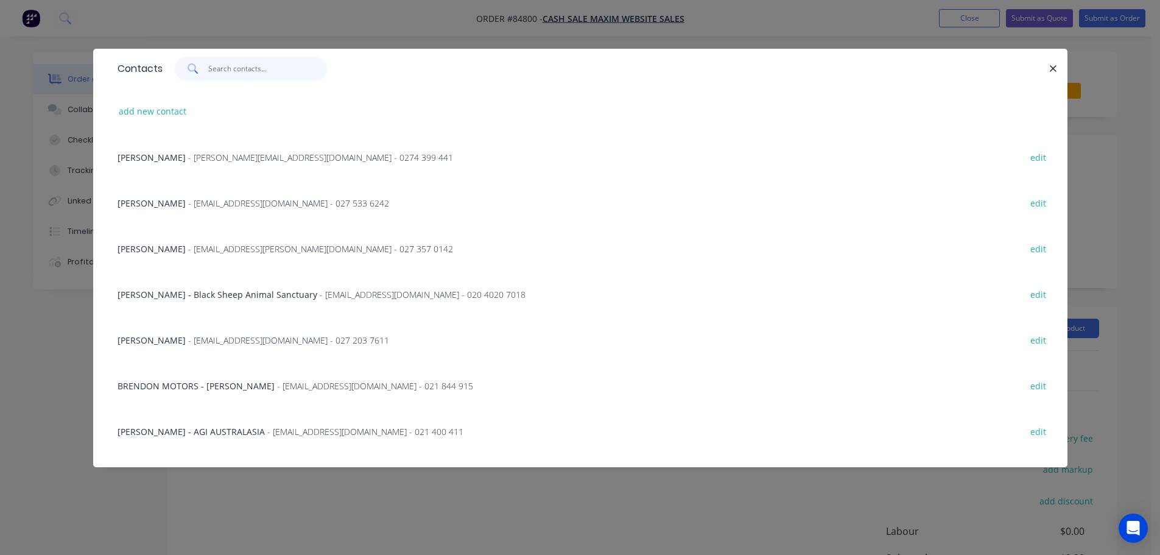
click at [239, 75] on input "text" at bounding box center [267, 69] width 119 height 24
paste input "Paul Howells"
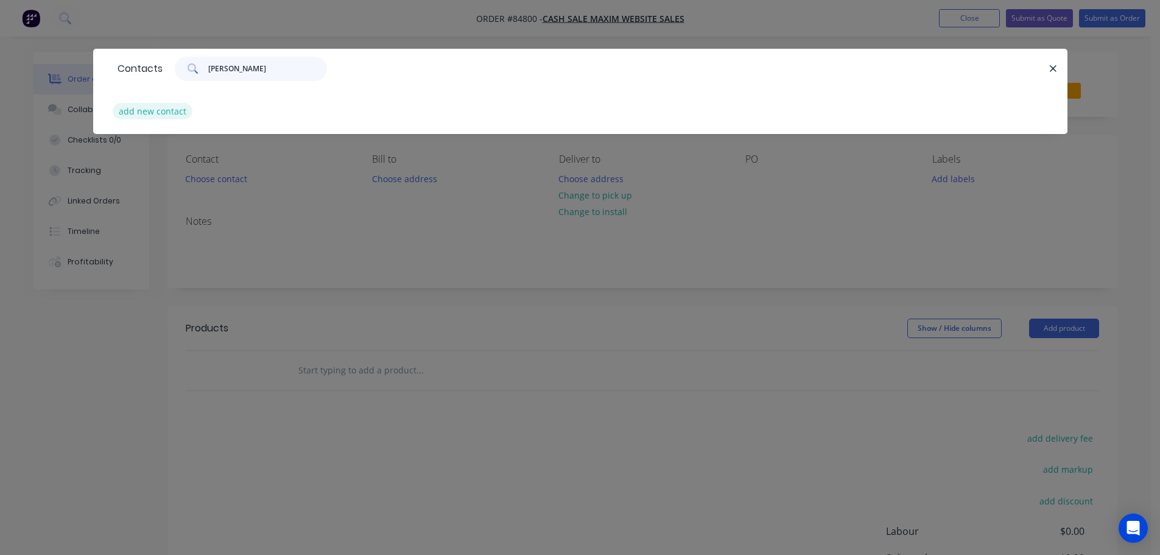
type input "Paul Howells"
click at [132, 116] on button "add new contact" at bounding box center [153, 111] width 80 height 16
select select "NZ"
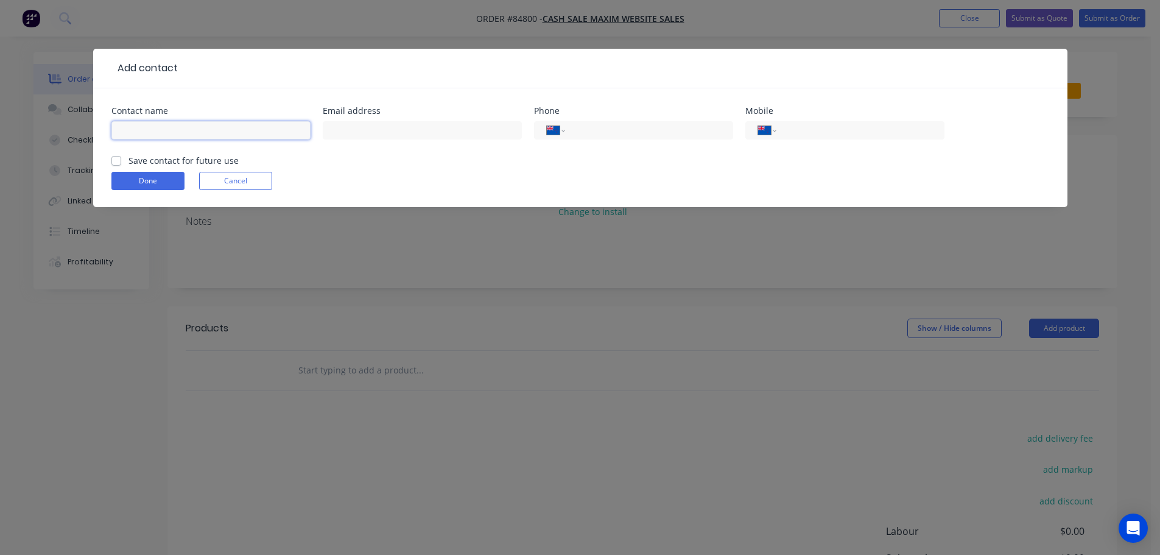
click at [152, 127] on input "text" at bounding box center [210, 130] width 199 height 18
paste input "Paul Howells"
type input "Paul Howells"
click at [152, 161] on label "Save contact for future use" at bounding box center [183, 160] width 110 height 13
click at [121, 161] on input "Save contact for future use" at bounding box center [116, 160] width 10 height 12
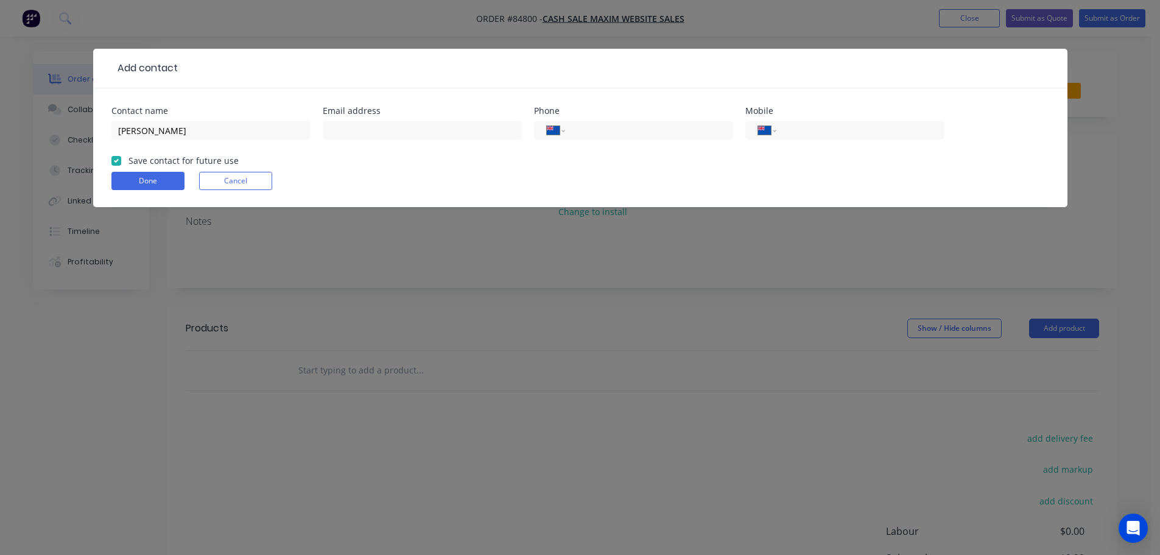
checkbox input "true"
click at [467, 125] on input "text" at bounding box center [422, 130] width 199 height 18
paste input "lisam.paulh@gmail.com"
type input "lisam.paulh@gmail.com"
click at [644, 131] on input "tel" at bounding box center [647, 131] width 146 height 14
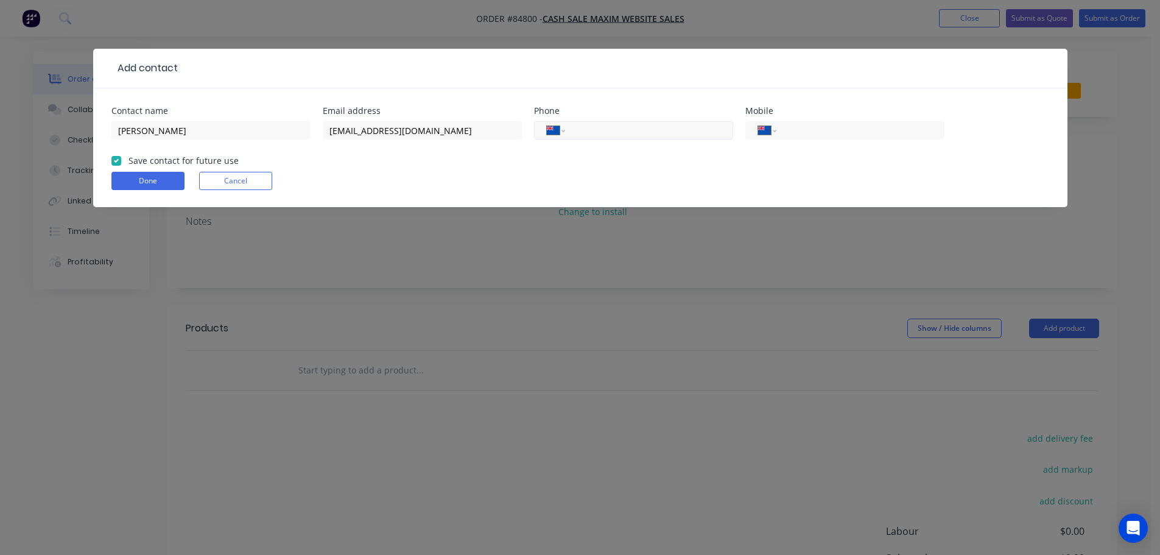
paste input "07 308 7818"
type input "07 308 7818"
select select "AU"
type input "07 308 7818"
click at [177, 177] on button "Done" at bounding box center [147, 181] width 73 height 18
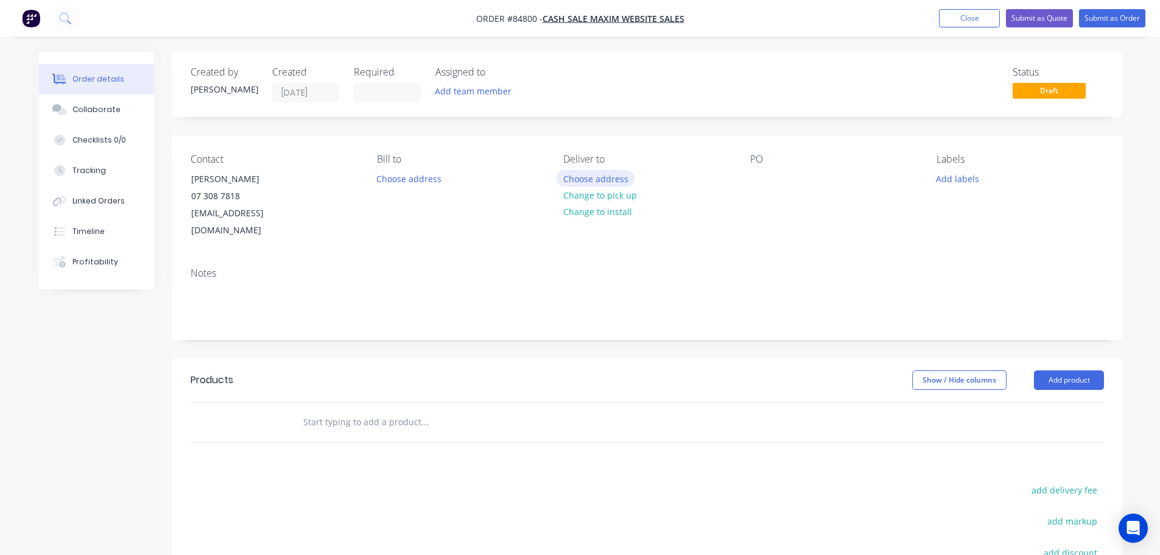
click at [611, 179] on button "Choose address" at bounding box center [595, 178] width 78 height 16
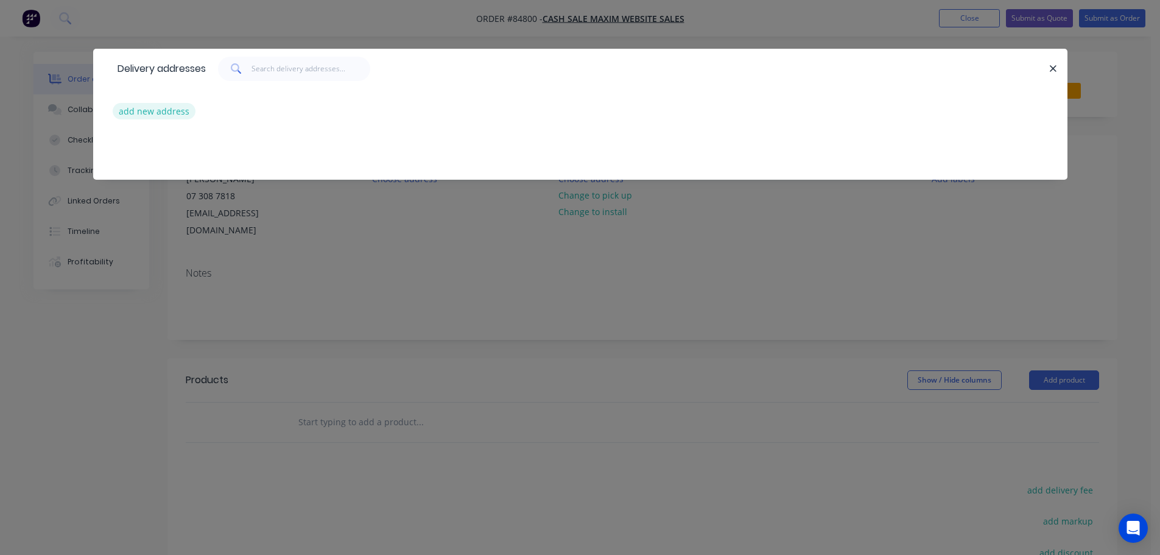
click at [167, 105] on button "add new address" at bounding box center [154, 111] width 83 height 16
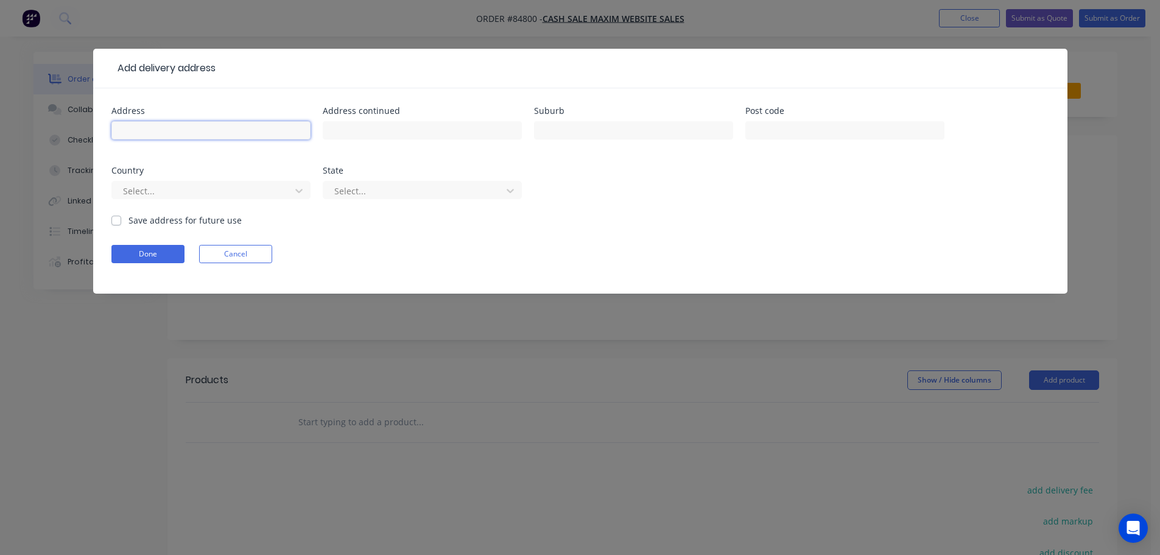
click at [246, 127] on input "text" at bounding box center [210, 130] width 199 height 18
paste input "32 Carling Rd BOP Whakatane 3120"
click at [208, 133] on input "32 Carling Rd BOP Whakatane 3120" at bounding box center [210, 130] width 199 height 18
type input "32 Carling Rd BOP 3120"
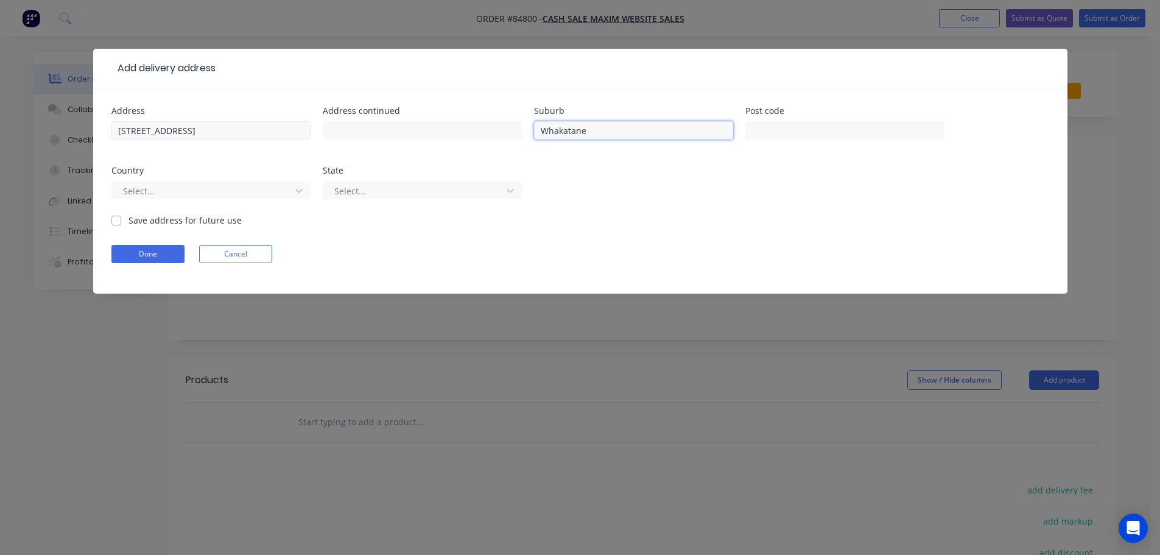
type input "Whakatane"
click at [184, 127] on input "32 Carling Rd BOP 3120" at bounding box center [210, 130] width 199 height 18
type input "32 Carling Rd 3120"
type input "BOP"
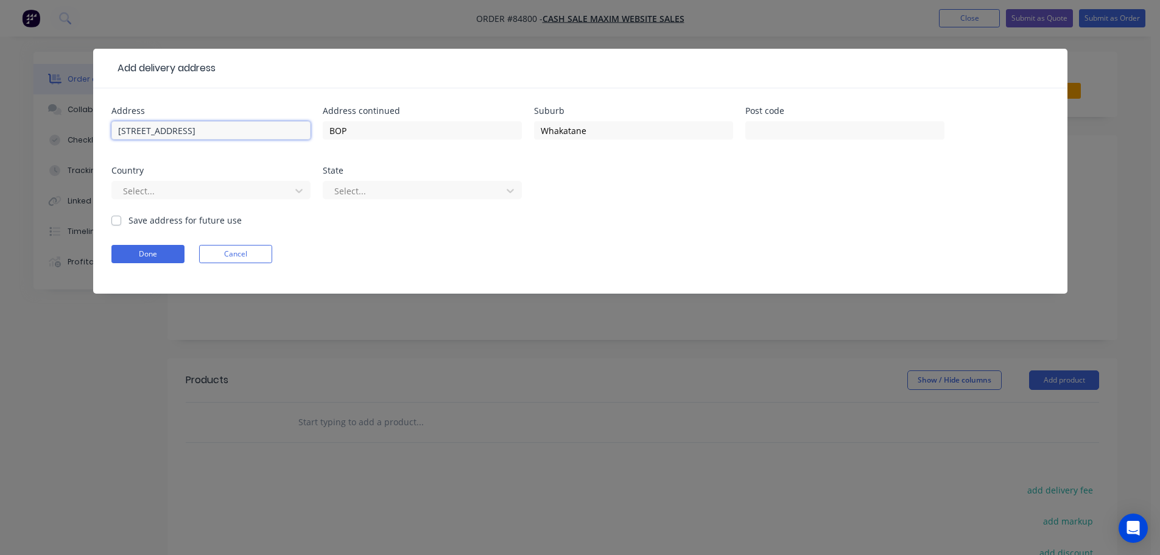
click at [177, 133] on input "32 Carling Rd 3120" at bounding box center [210, 130] width 199 height 18
type input "32 Carling Rd"
type input "3120"
click at [138, 250] on button "Done" at bounding box center [147, 254] width 73 height 18
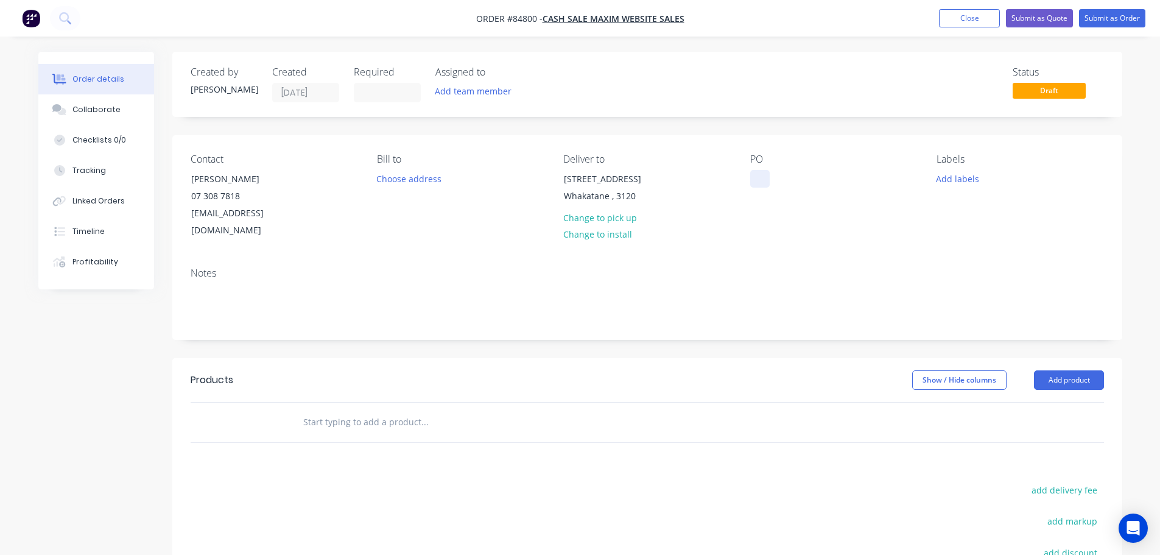
click at [758, 179] on div at bounding box center [759, 179] width 19 height 18
drag, startPoint x: 186, startPoint y: 174, endPoint x: 353, endPoint y: 182, distance: 167.0
click at [331, 182] on div "Contact Paul Howells 07 308 7818 lisam.paulh@gmail.com" at bounding box center [274, 196] width 167 height 86
copy div "Paul Howells"
click at [801, 180] on div "MAX2610" at bounding box center [778, 179] width 57 height 18
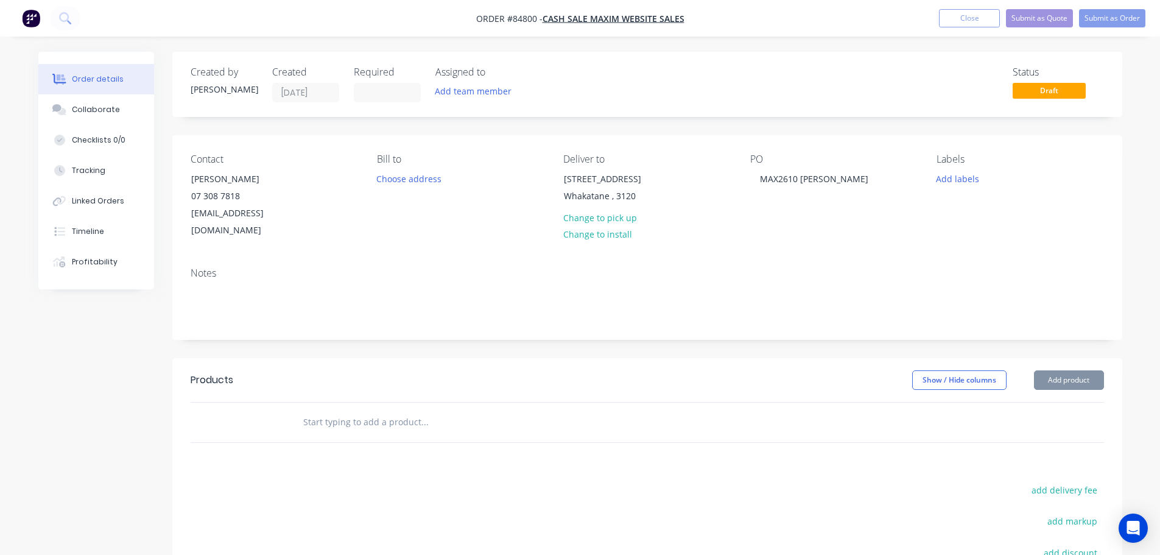
click at [367, 410] on input "text" at bounding box center [425, 422] width 244 height 24
click at [373, 410] on input "text" at bounding box center [425, 422] width 244 height 24
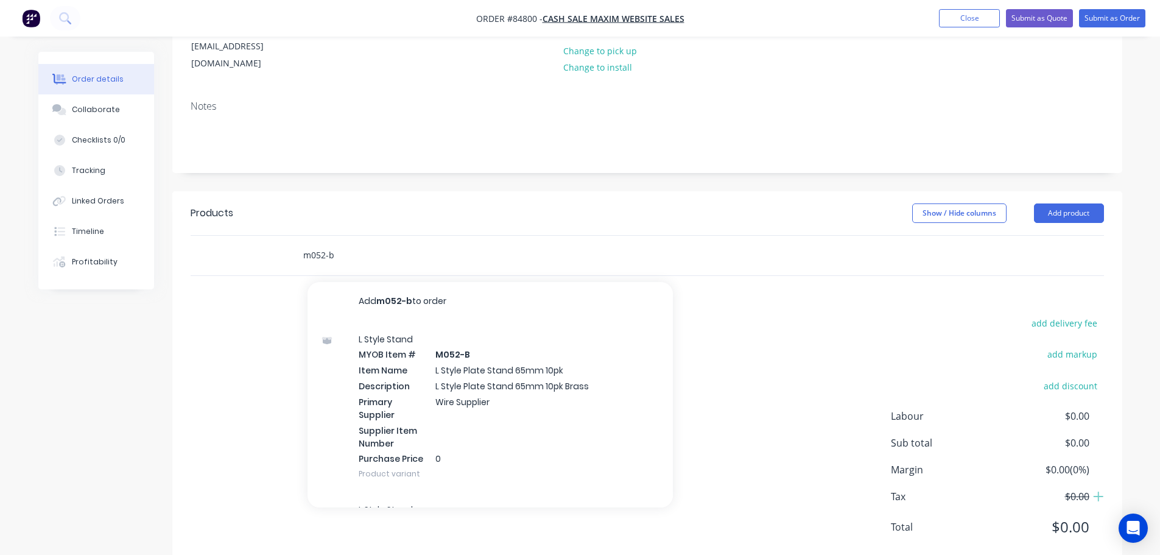
scroll to position [181, 0]
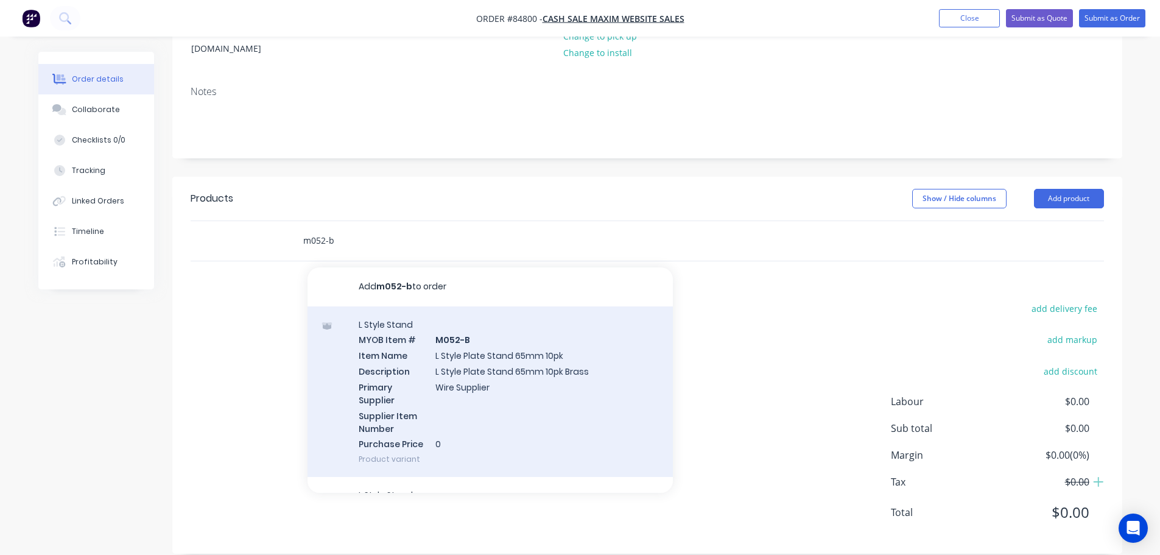
type input "m052-b"
click at [514, 374] on div "L Style Stand MYOB Item # M052-B Item Name L Style Plate Stand 65mm 10pk Descri…" at bounding box center [489, 391] width 365 height 171
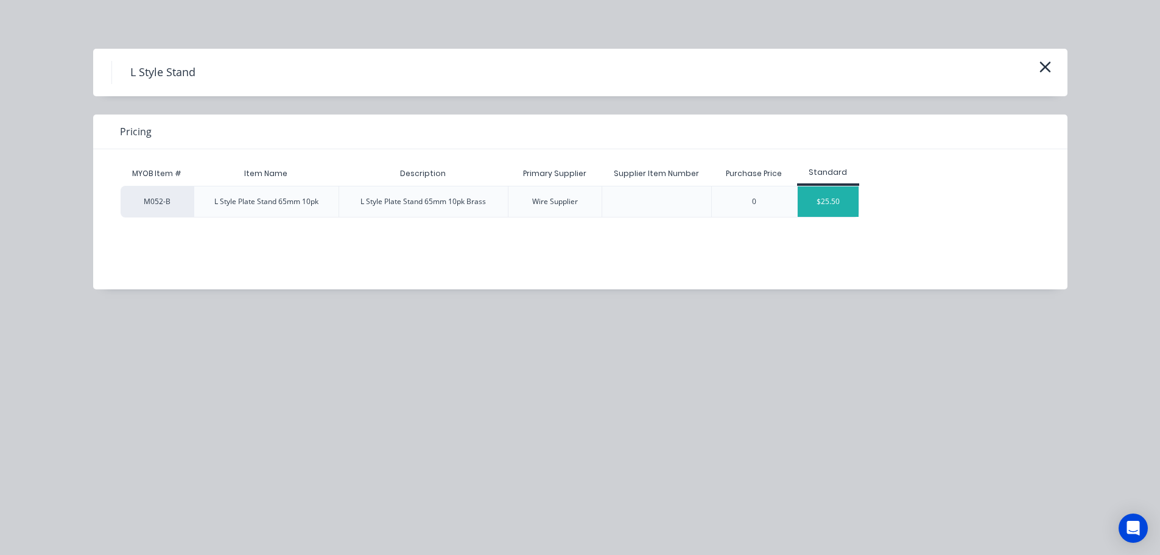
click at [839, 208] on div "$25.50" at bounding box center [828, 201] width 61 height 30
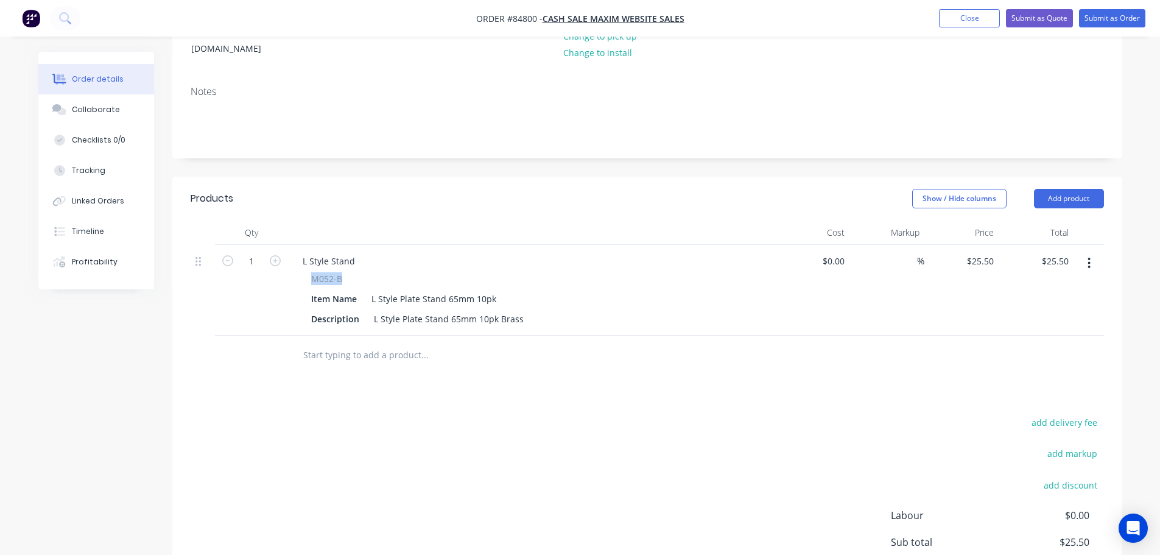
drag, startPoint x: 311, startPoint y: 259, endPoint x: 353, endPoint y: 258, distance: 42.0
click at [354, 272] on div "M052-B" at bounding box center [531, 278] width 441 height 13
copy span "M052-B"
click at [332, 252] on div "L Style Stand" at bounding box center [329, 261] width 72 height 18
paste div
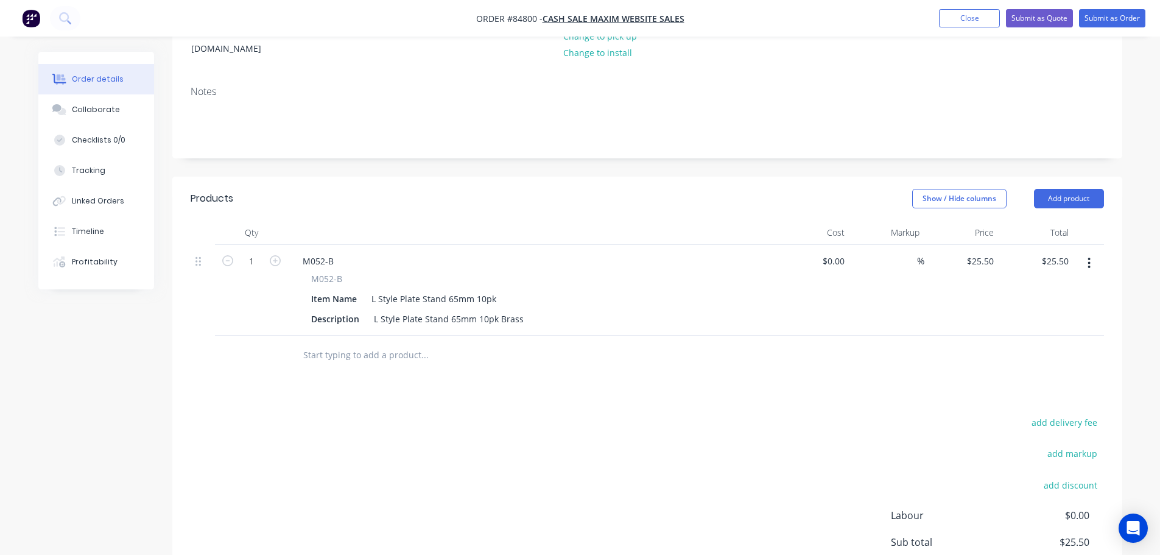
click at [962, 245] on div "$25.50 $25.50" at bounding box center [961, 290] width 75 height 91
click at [968, 245] on div "25.5 $25.50" at bounding box center [961, 290] width 75 height 91
type input "$13.35"
click at [932, 342] on div at bounding box center [647, 355] width 913 height 40
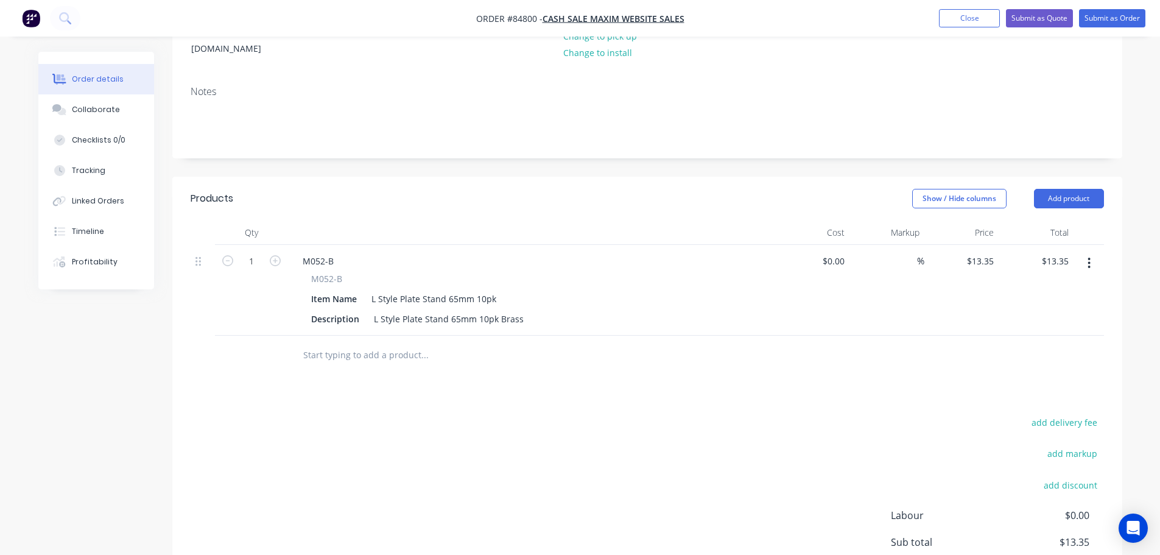
click at [426, 343] on input "text" at bounding box center [425, 355] width 244 height 24
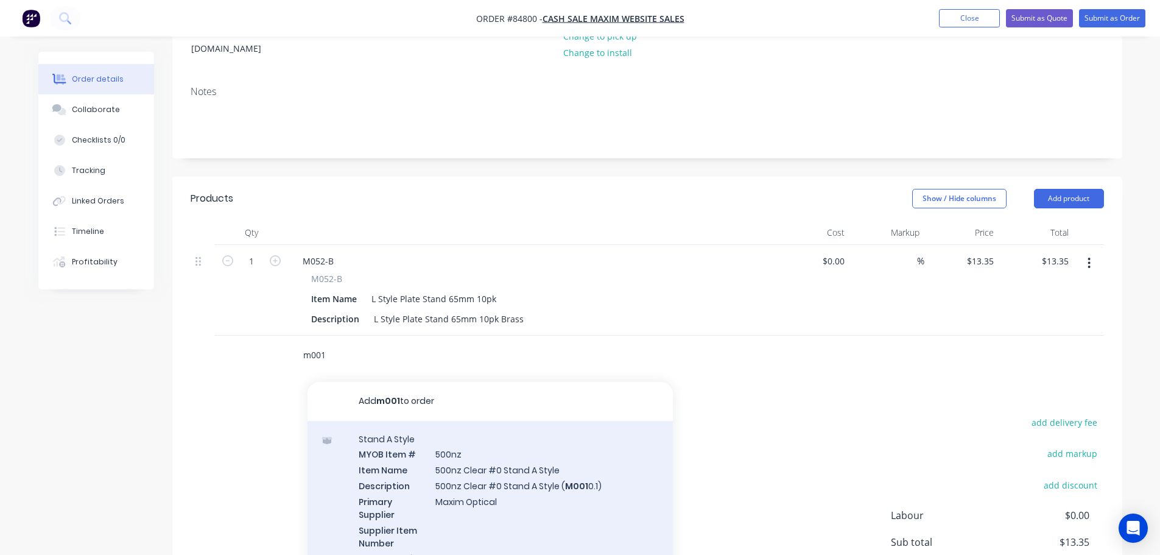
scroll to position [122, 0]
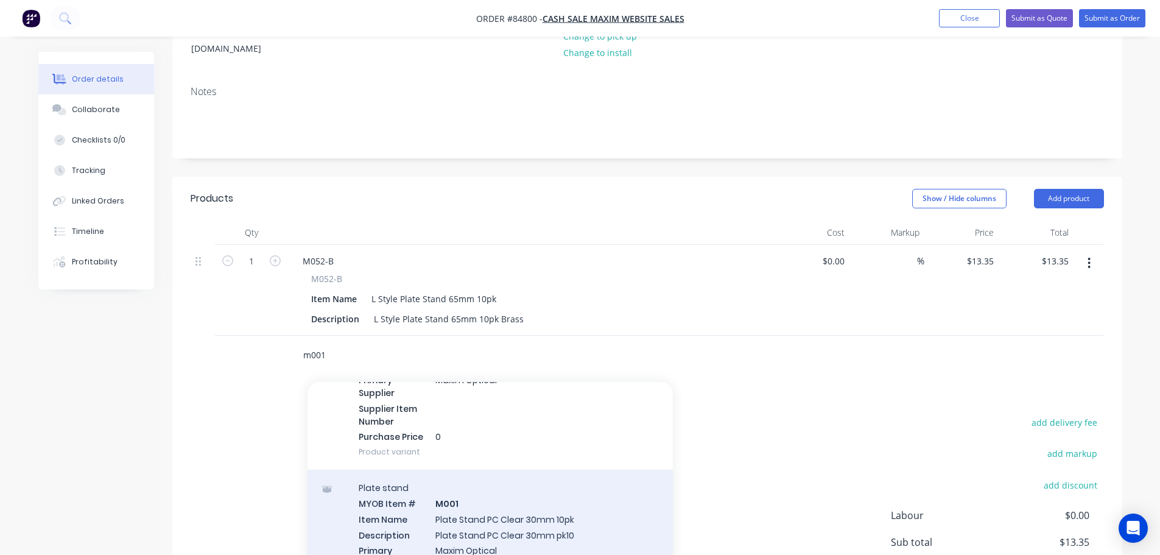
type input "m001"
click at [535, 491] on div "Plate stand MYOB Item # M001 Item Name Plate Stand PC Clear 30mm 10pk Descripti…" at bounding box center [489, 554] width 365 height 171
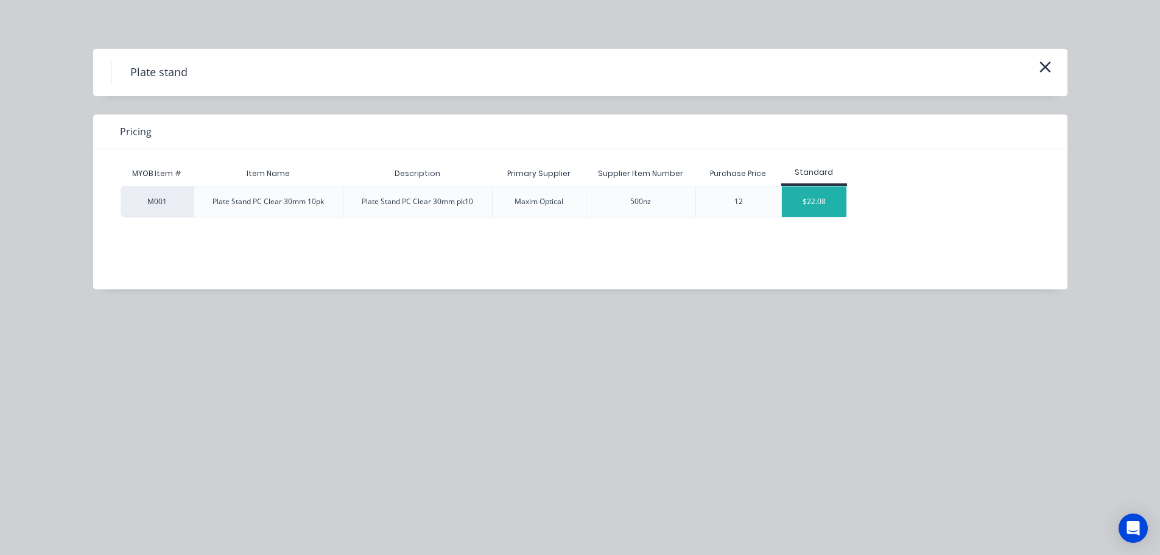
click at [806, 196] on div "$22.08" at bounding box center [814, 201] width 65 height 30
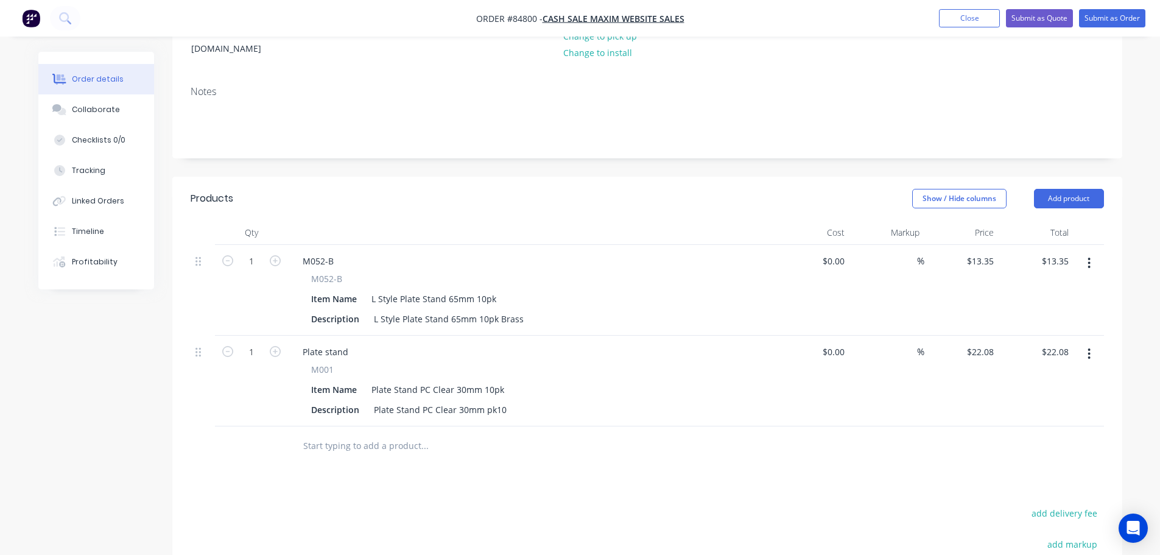
click at [318, 363] on span "M001" at bounding box center [322, 369] width 23 height 13
copy span "M001"
click at [311, 343] on div "Plate stand" at bounding box center [325, 352] width 65 height 18
paste div
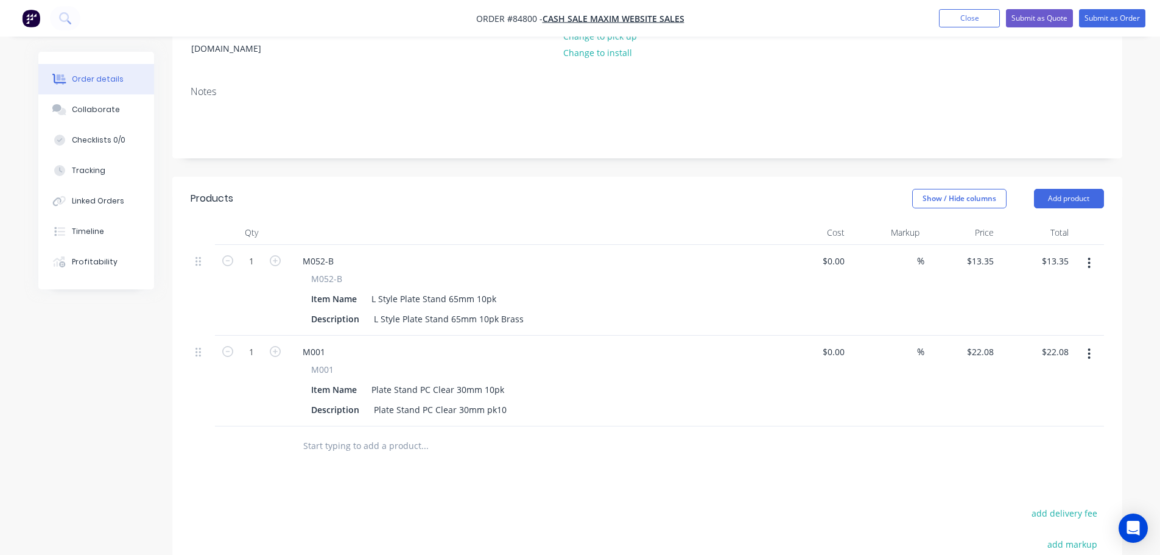
click at [670, 433] on div at bounding box center [507, 445] width 429 height 24
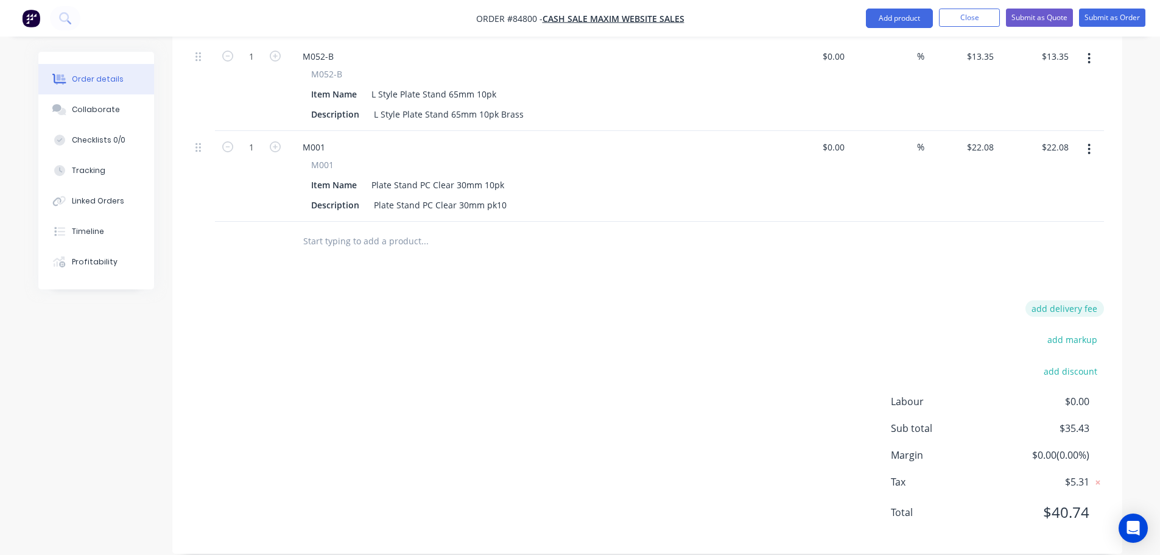
click at [1054, 300] on button "add delivery fee" at bounding box center [1064, 308] width 79 height 16
type input "10"
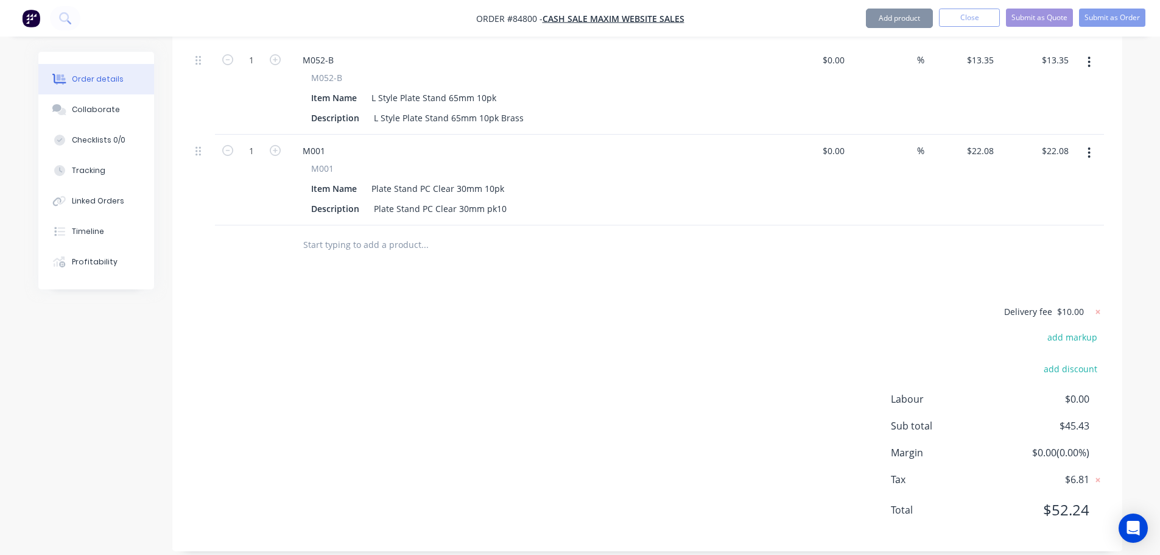
scroll to position [380, 0]
click at [571, 400] on div "Delivery fee $10.00 add markup add discount Labour $0.00 Sub total $45.43 Margi…" at bounding box center [647, 420] width 913 height 229
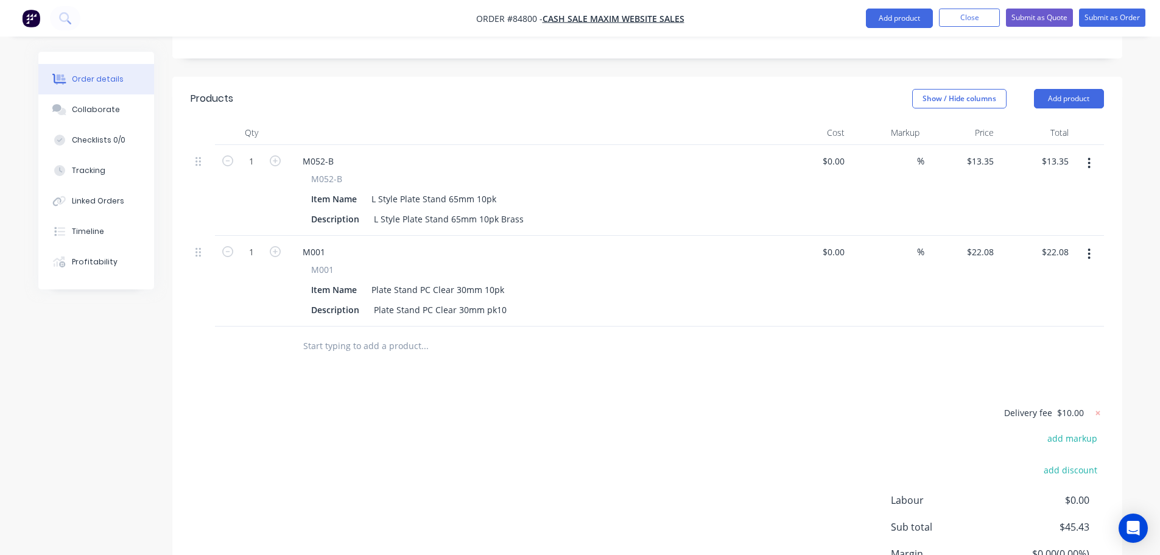
scroll to position [258, 0]
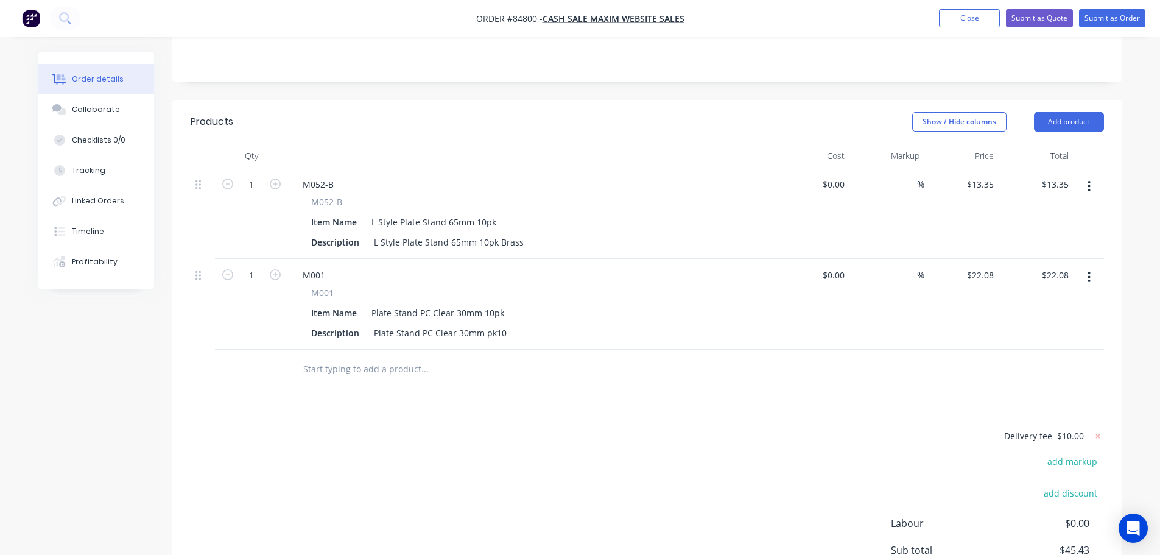
click at [989, 259] on div "$22.08 $22.08" at bounding box center [961, 304] width 75 height 91
click at [985, 266] on input "22.08" at bounding box center [982, 275] width 33 height 18
type input "22.08"
type input "13.35"
type input "$22.08"
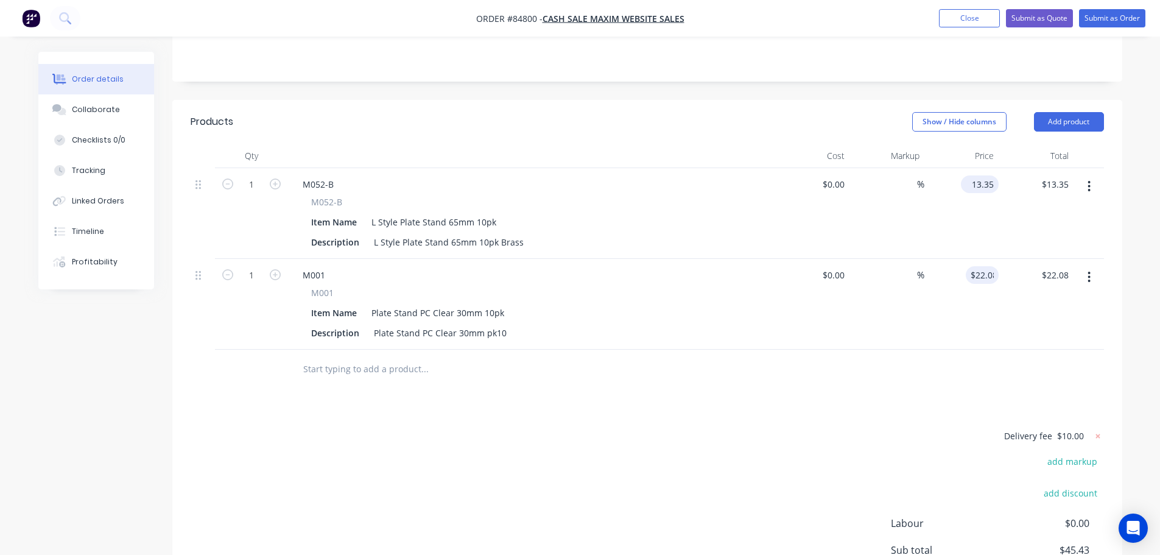
click at [992, 175] on input "13.35" at bounding box center [982, 184] width 33 height 18
type input "$15.35"
click at [1004, 188] on div "$15.35 $15.35" at bounding box center [1035, 213] width 75 height 91
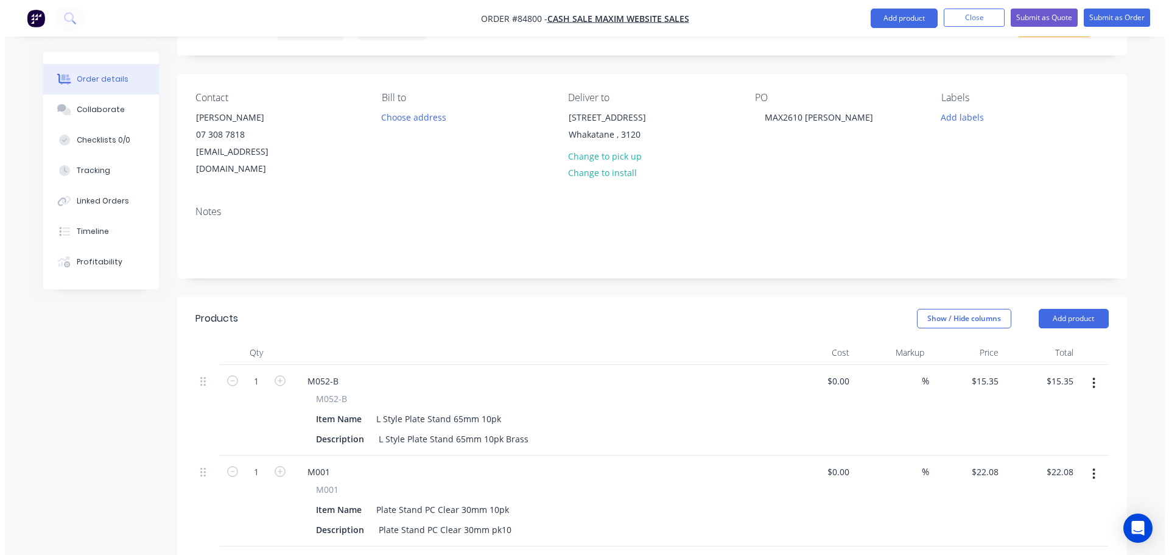
scroll to position [0, 0]
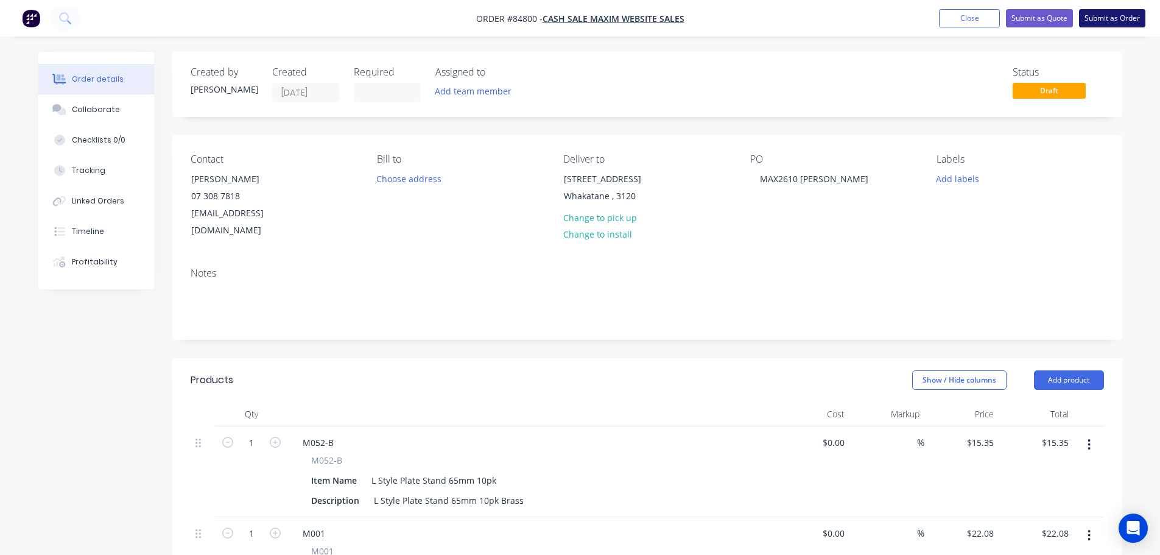
click at [1115, 18] on button "Submit as Order" at bounding box center [1112, 18] width 66 height 18
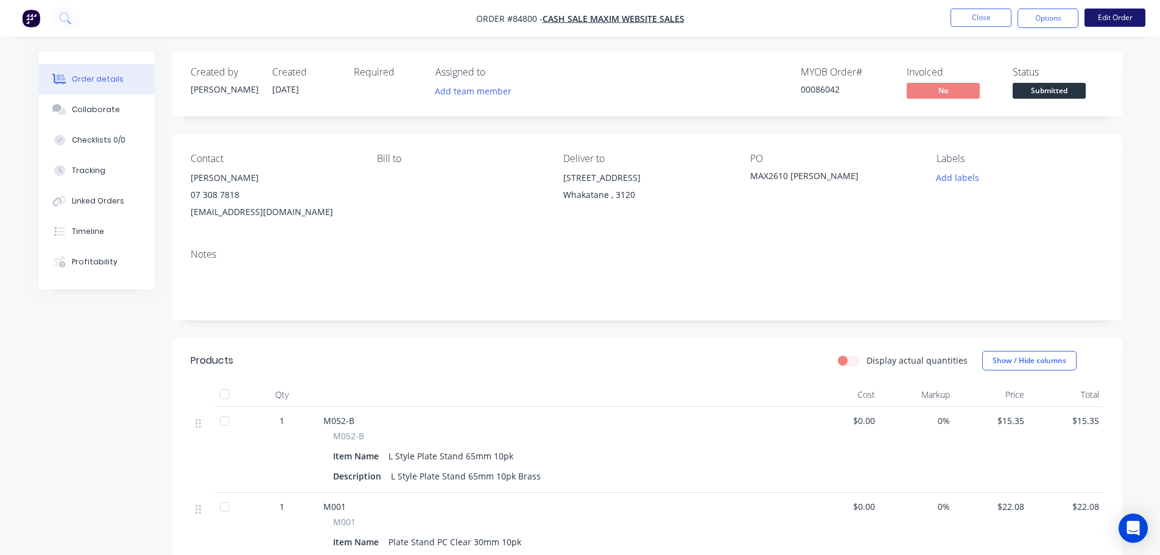
click at [1103, 18] on button "Edit Order" at bounding box center [1114, 18] width 61 height 18
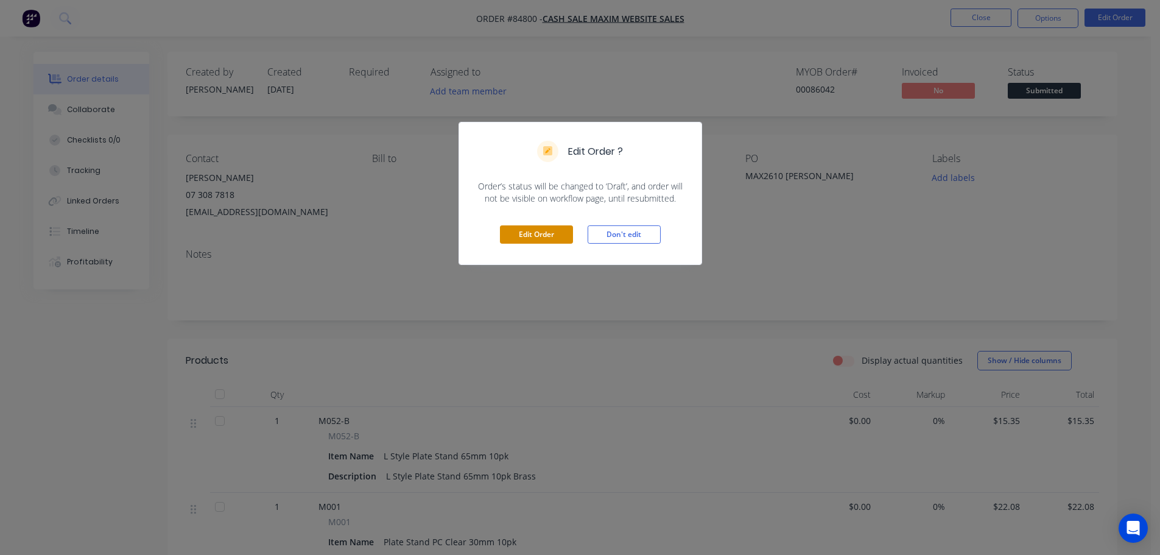
click at [550, 233] on button "Edit Order" at bounding box center [536, 234] width 73 height 18
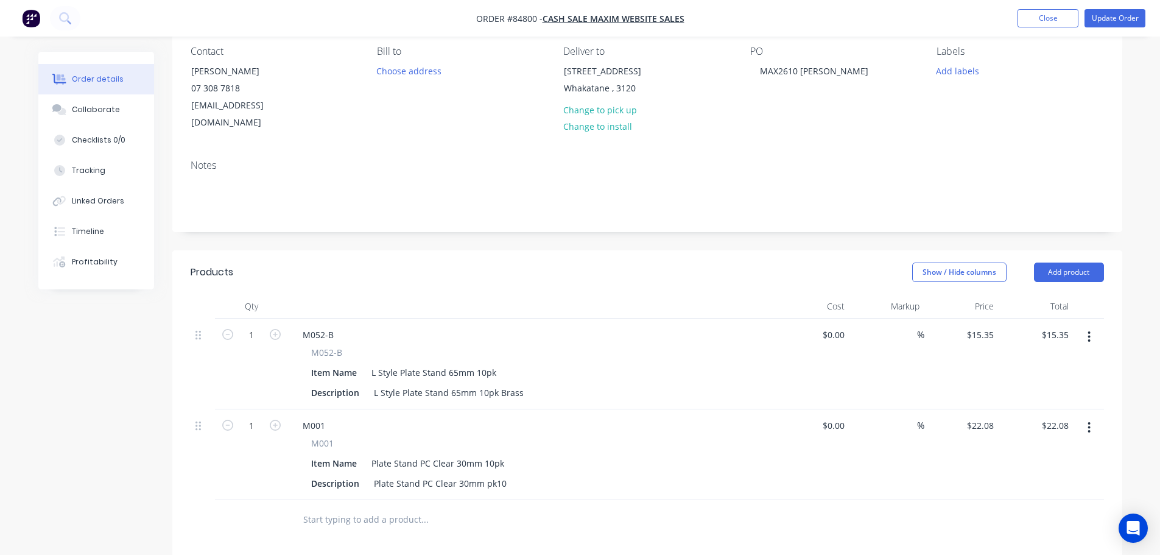
scroll to position [244, 0]
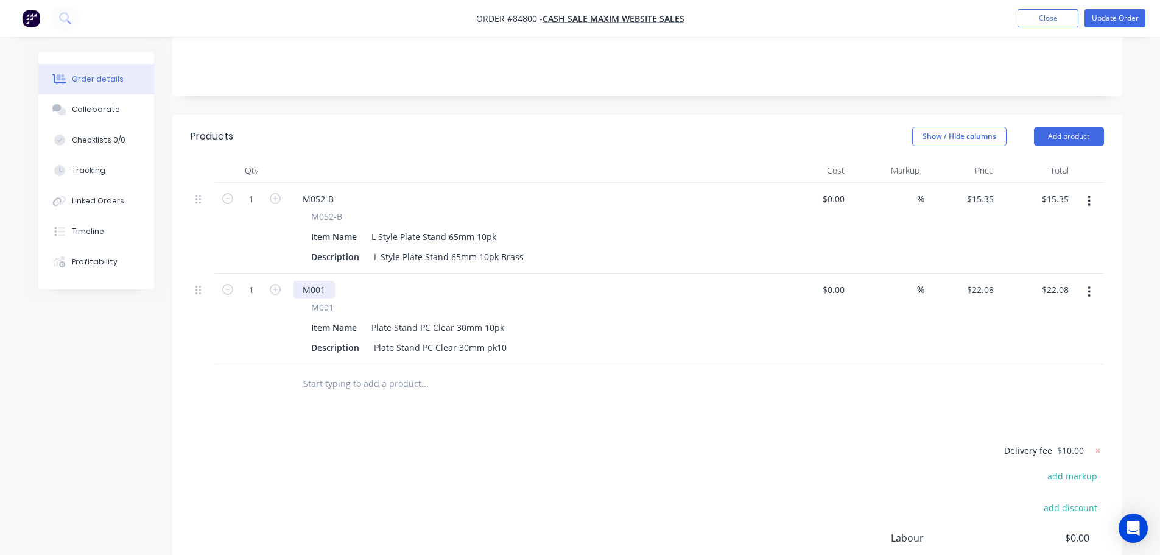
click at [325, 281] on div "M001" at bounding box center [314, 290] width 42 height 18
click at [1103, 17] on button "Update Order" at bounding box center [1114, 18] width 61 height 18
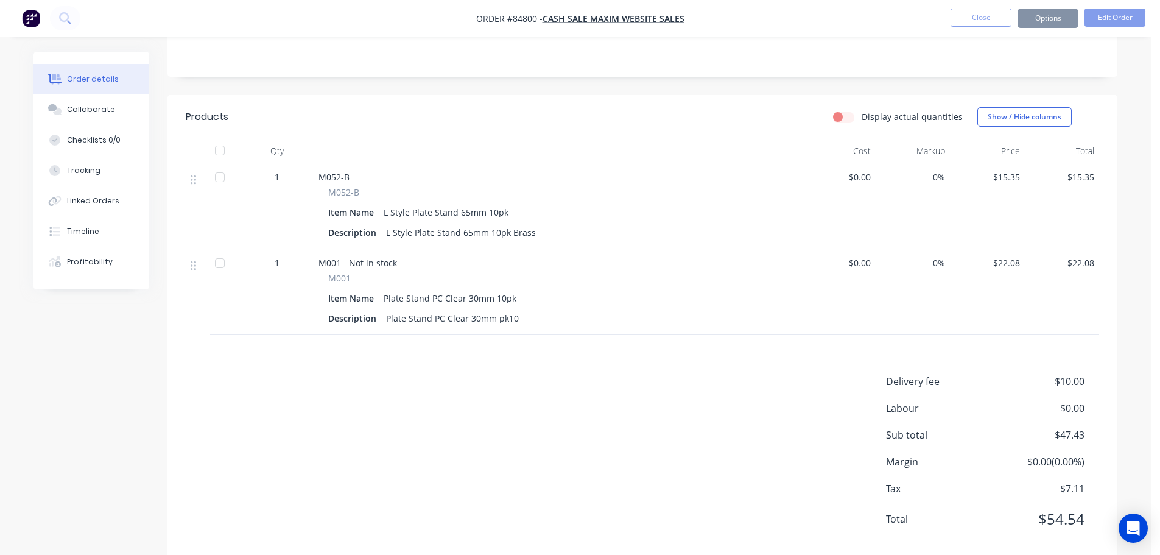
scroll to position [0, 0]
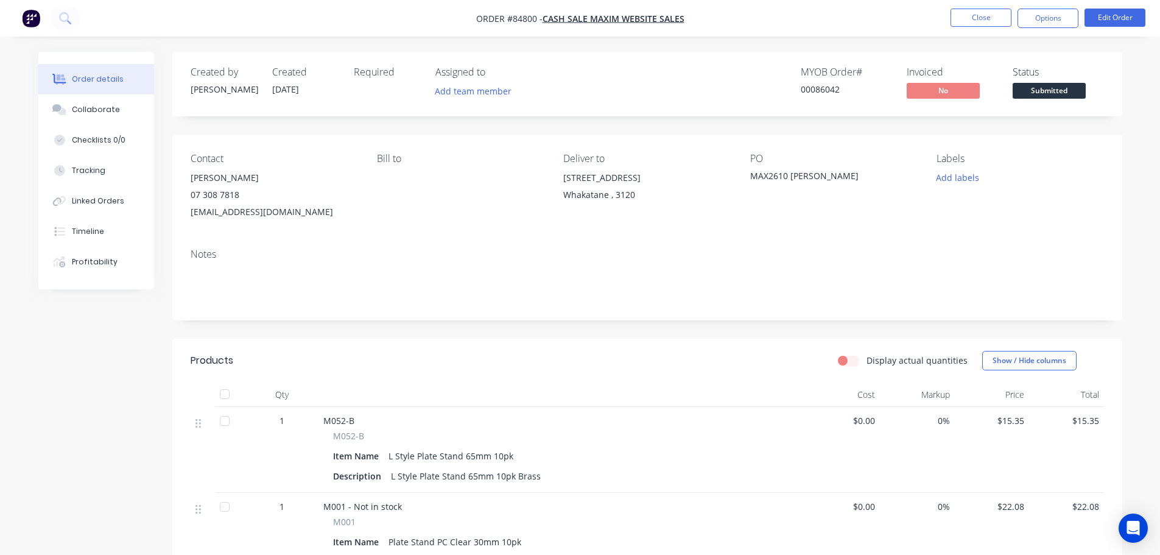
click at [815, 96] on div "00086042" at bounding box center [846, 89] width 91 height 13
click at [817, 91] on div "00086042" at bounding box center [846, 89] width 91 height 13
click at [818, 90] on div "00086042" at bounding box center [846, 89] width 91 height 13
copy div "00086042"
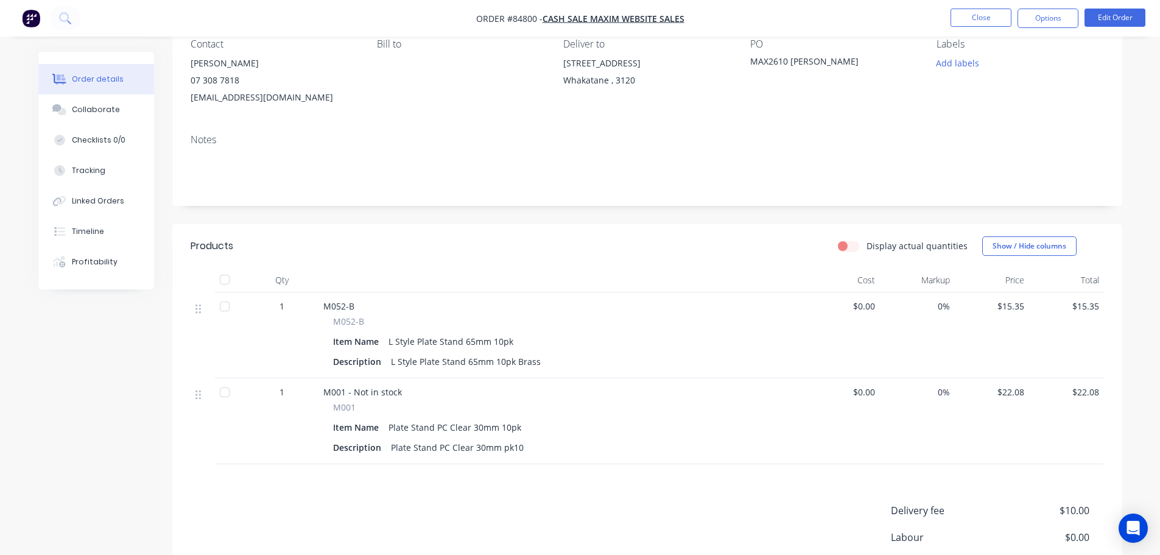
scroll to position [24, 0]
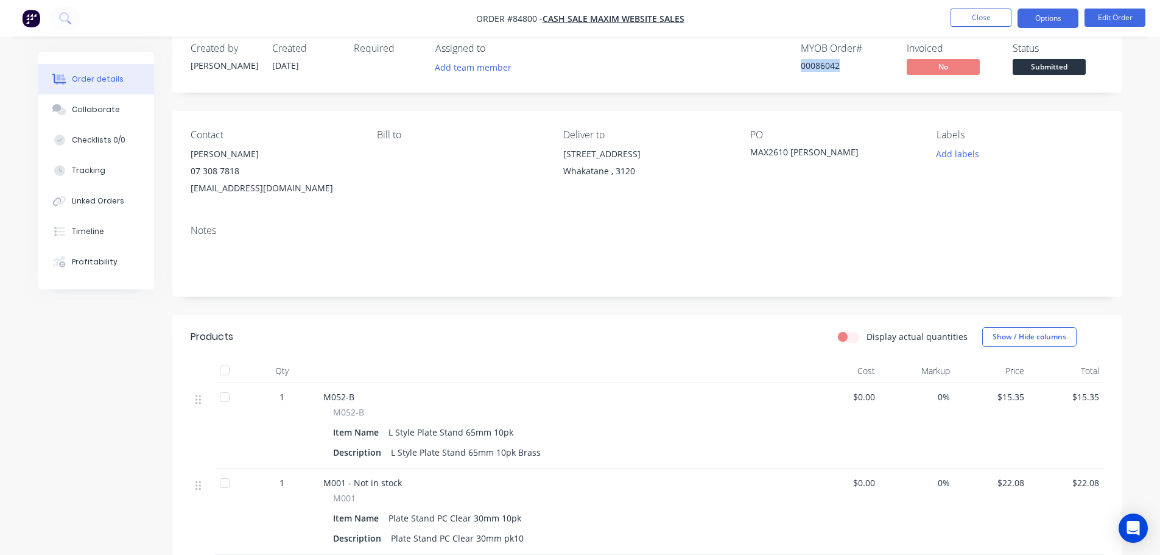
click at [1048, 24] on button "Options" at bounding box center [1047, 18] width 61 height 19
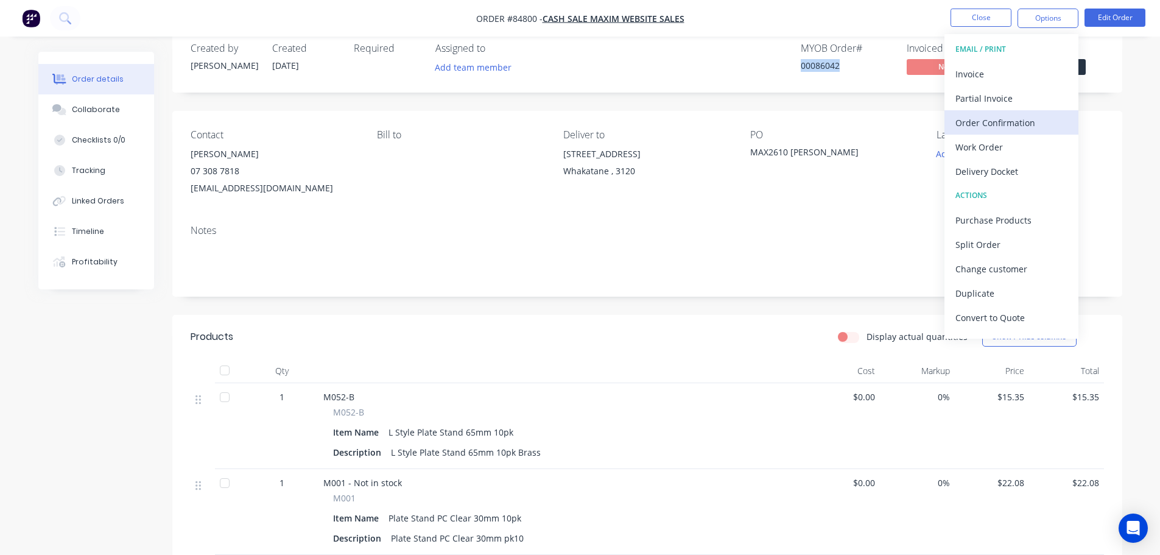
click at [1036, 121] on div "Order Confirmation" at bounding box center [1011, 123] width 112 height 18
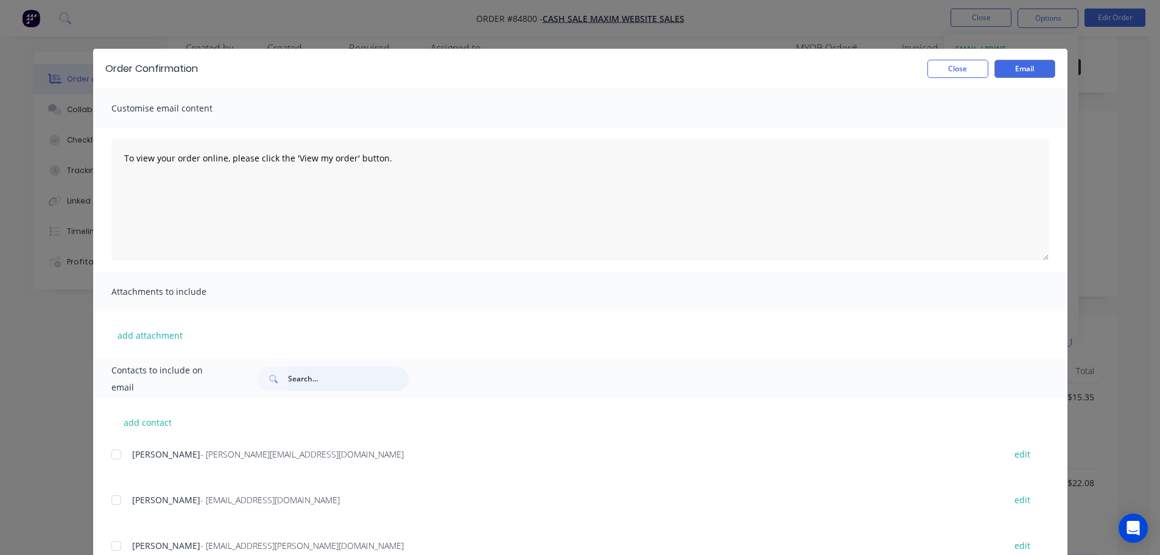
click at [336, 381] on input "text" at bounding box center [348, 379] width 121 height 24
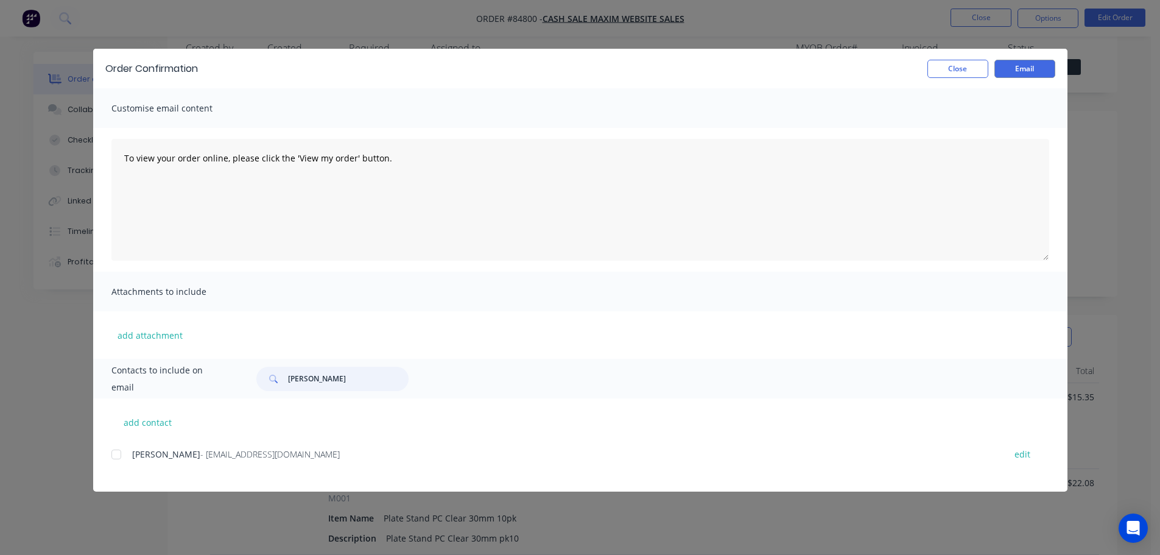
click at [119, 460] on div at bounding box center [116, 454] width 24 height 24
type input "paul"
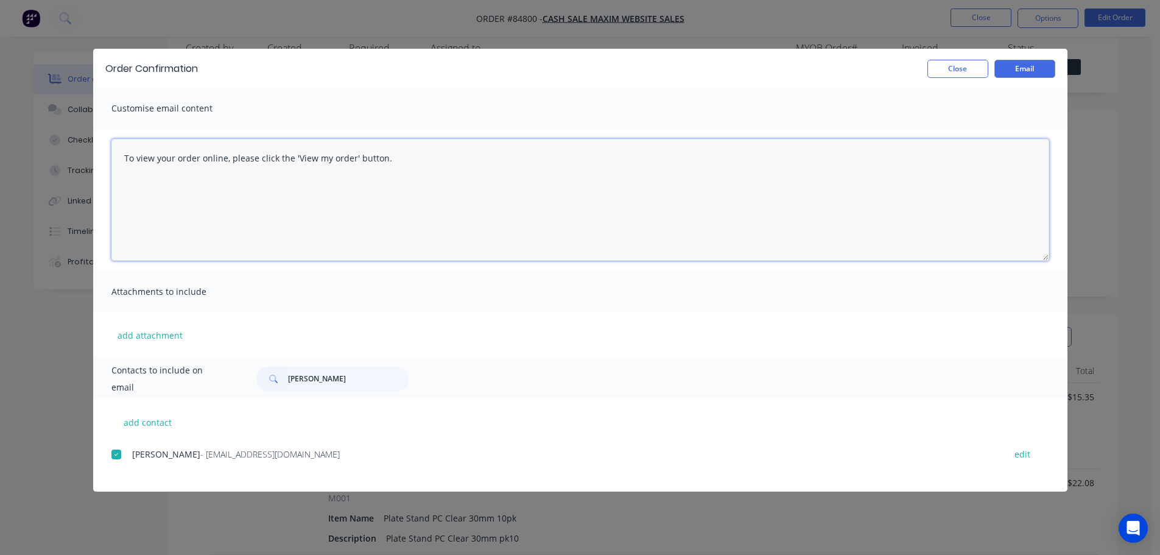
click at [214, 230] on textarea "To view your order online, please click the 'View my order' button." at bounding box center [580, 200] width 938 height 122
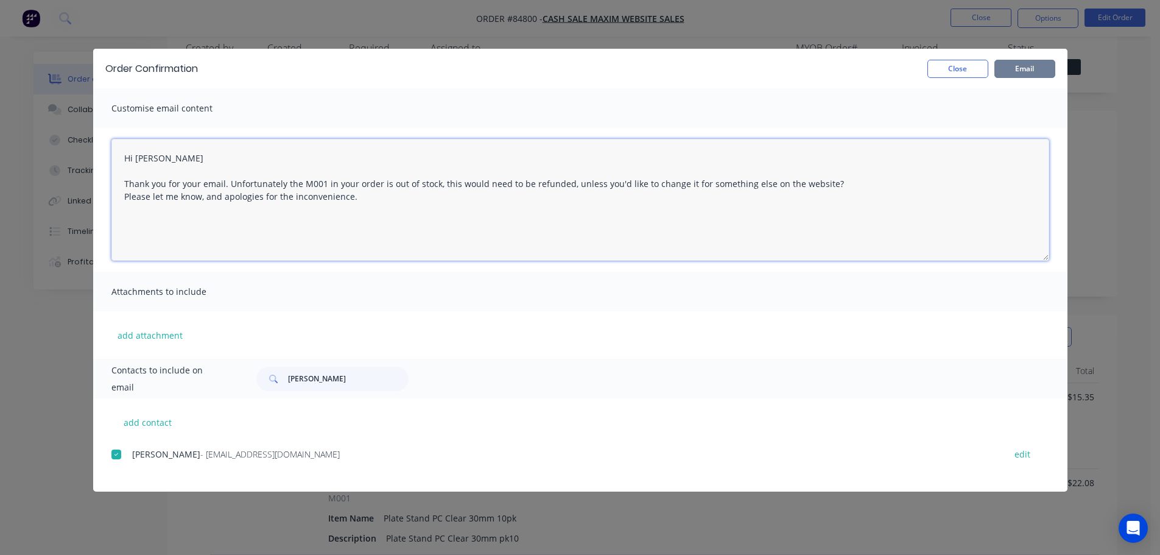
type textarea "Hi Paul Thank you for your email. Unfortunately the M001 in your order is out o…"
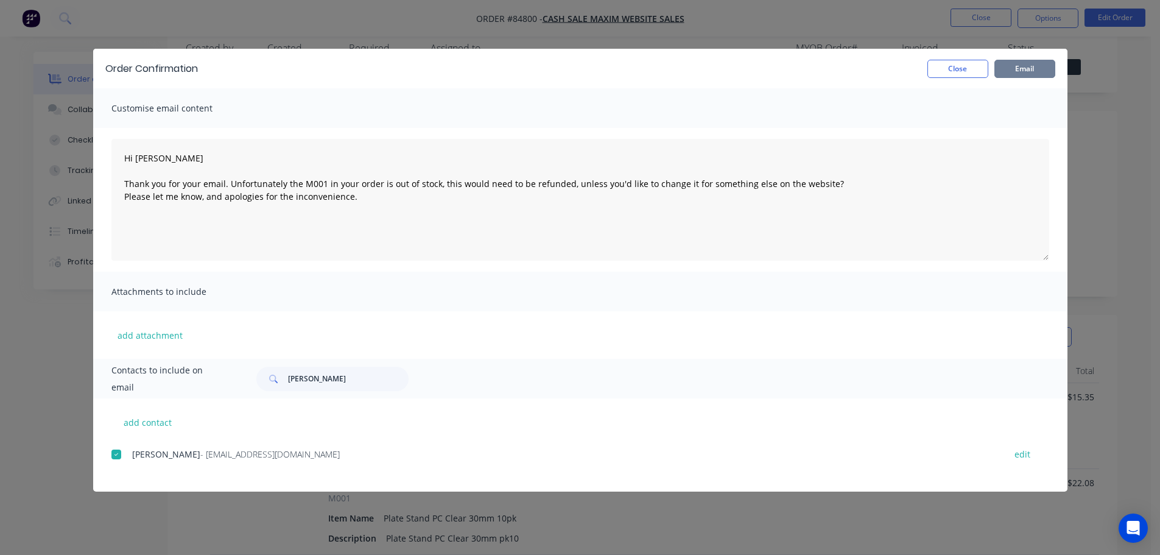
click at [1036, 75] on button "Email" at bounding box center [1024, 69] width 61 height 18
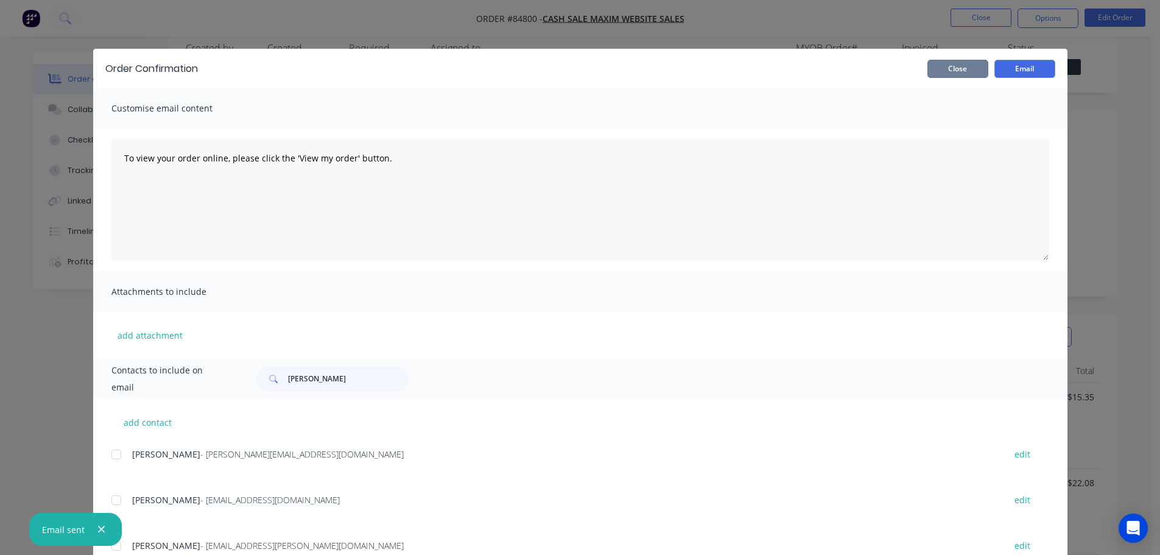
click at [967, 71] on button "Close" at bounding box center [957, 69] width 61 height 18
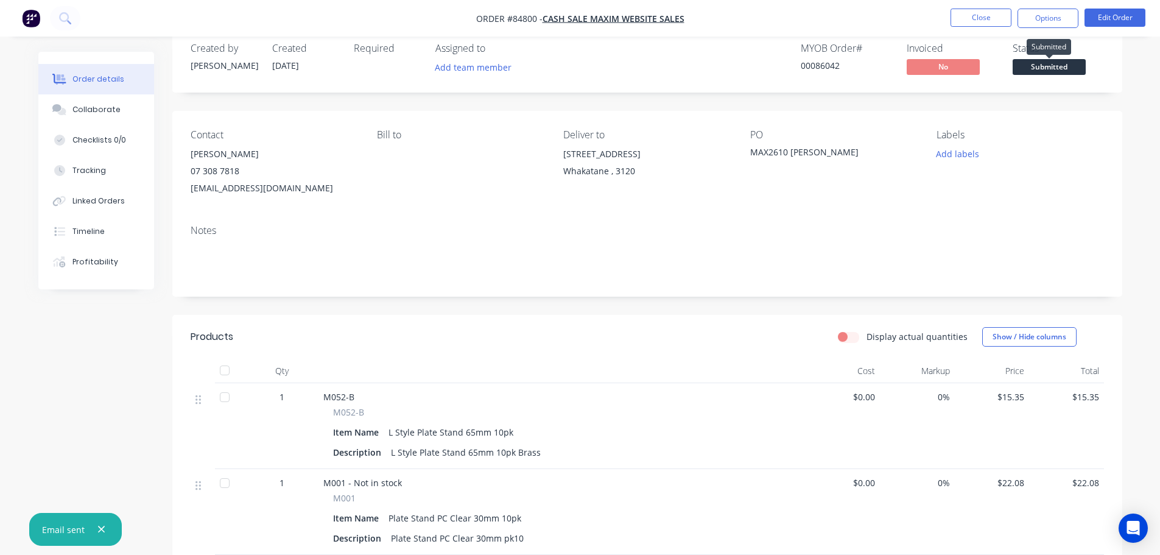
click at [1051, 66] on span "Submitted" at bounding box center [1048, 66] width 73 height 15
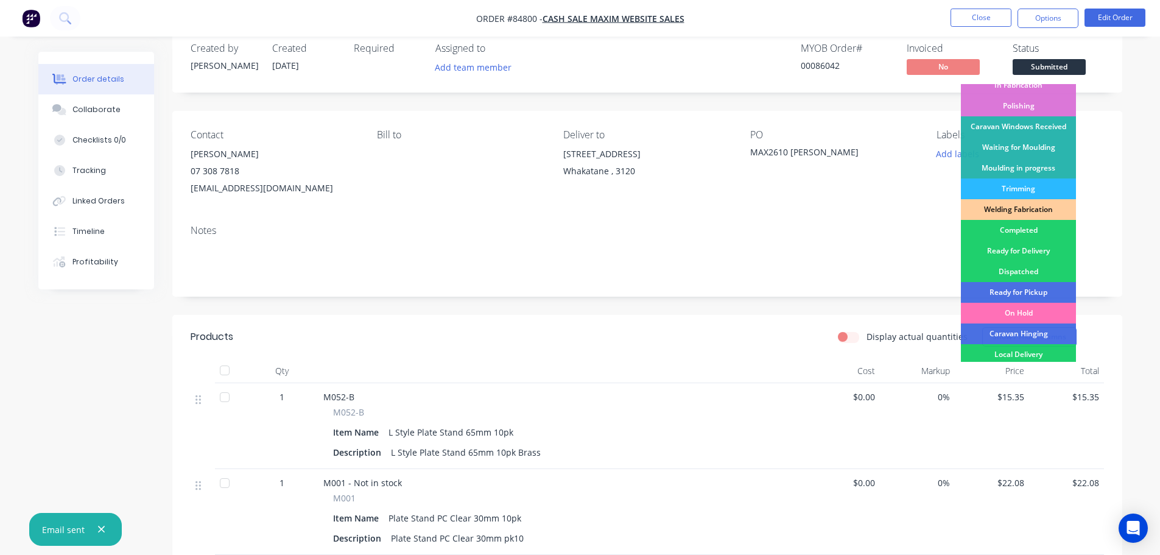
scroll to position [240, 0]
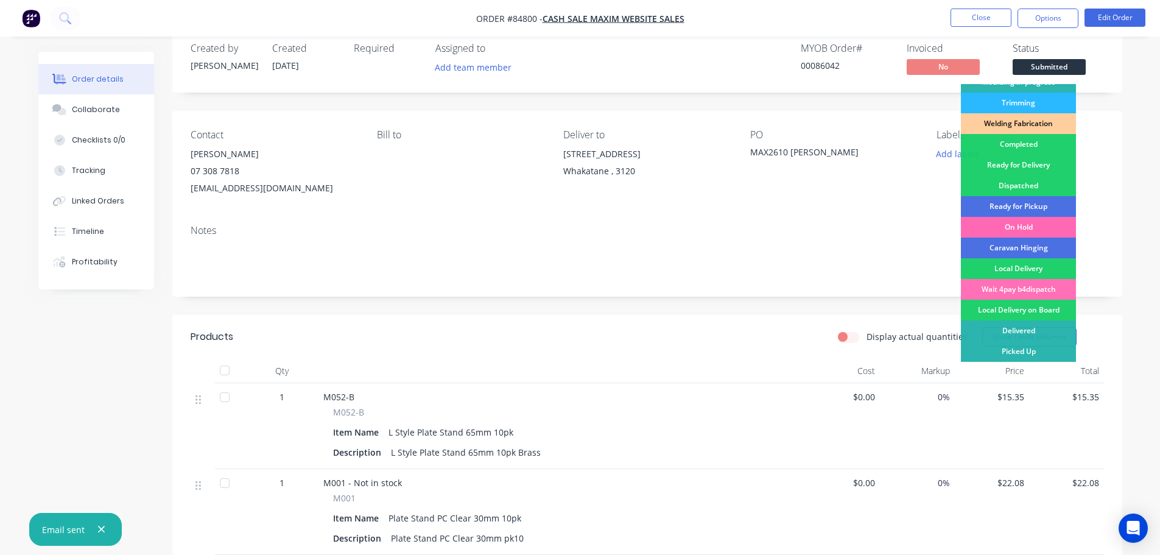
click at [1033, 222] on div "On Hold" at bounding box center [1018, 227] width 115 height 21
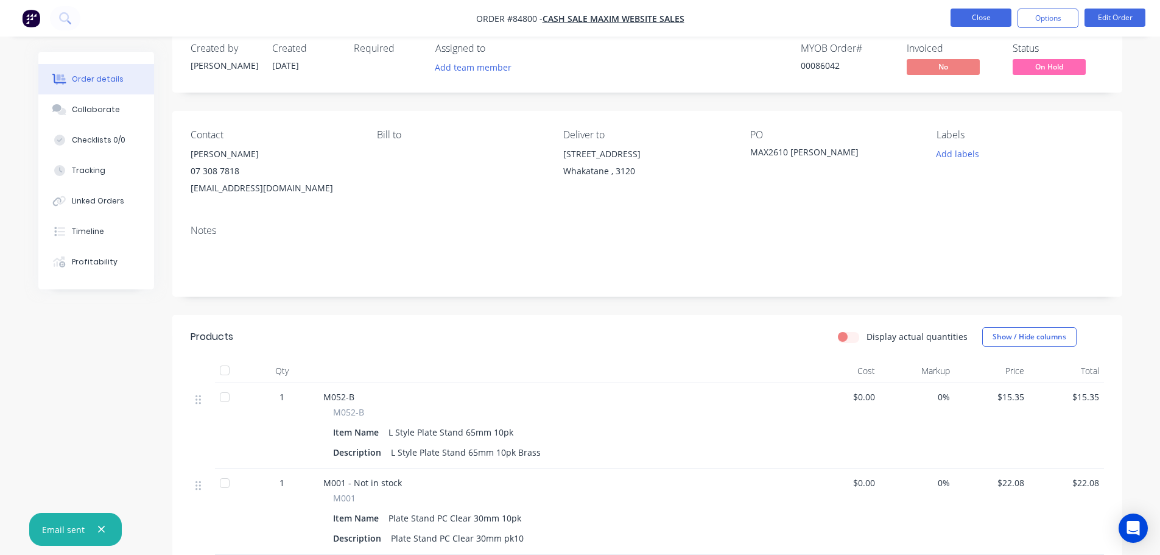
click at [1001, 12] on button "Close" at bounding box center [980, 18] width 61 height 18
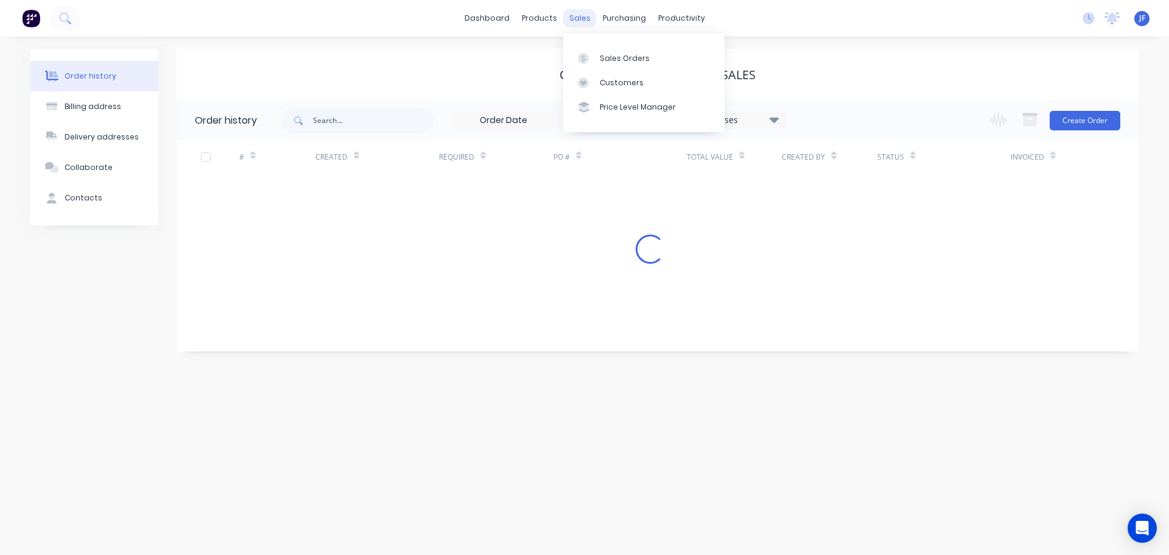
click at [591, 13] on div "sales" at bounding box center [579, 18] width 33 height 18
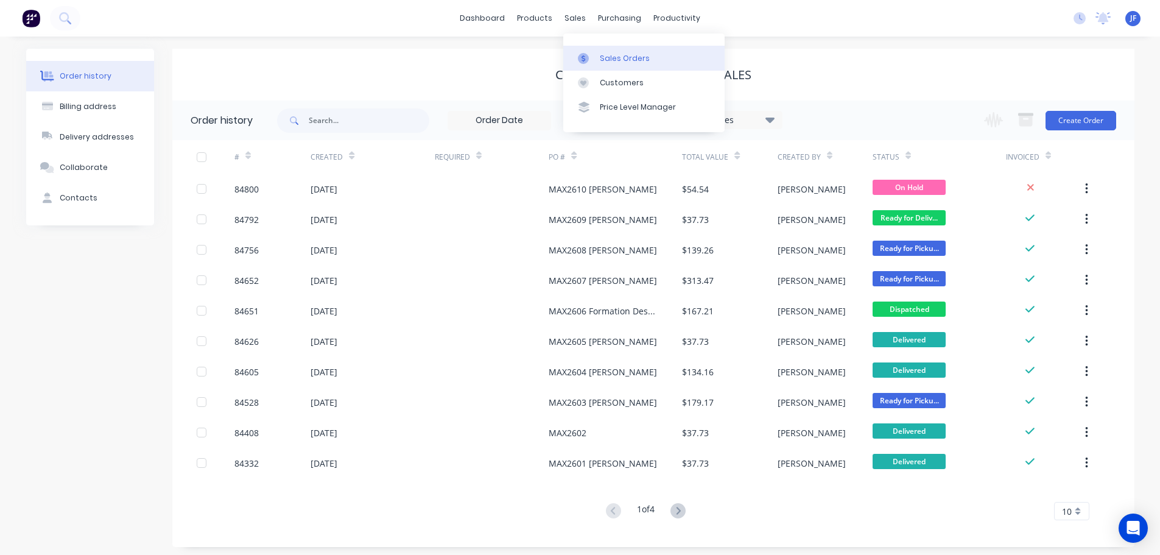
click at [609, 58] on div "Sales Orders" at bounding box center [625, 58] width 50 height 11
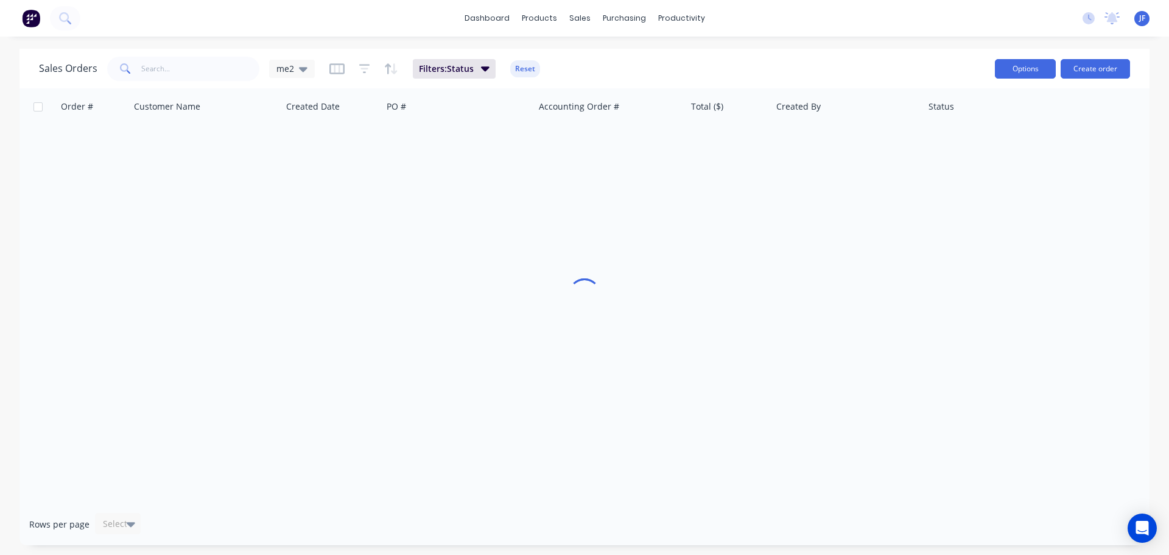
click at [1055, 69] on button "Options" at bounding box center [1025, 68] width 61 height 19
click at [1086, 66] on button "Create order" at bounding box center [1095, 68] width 69 height 19
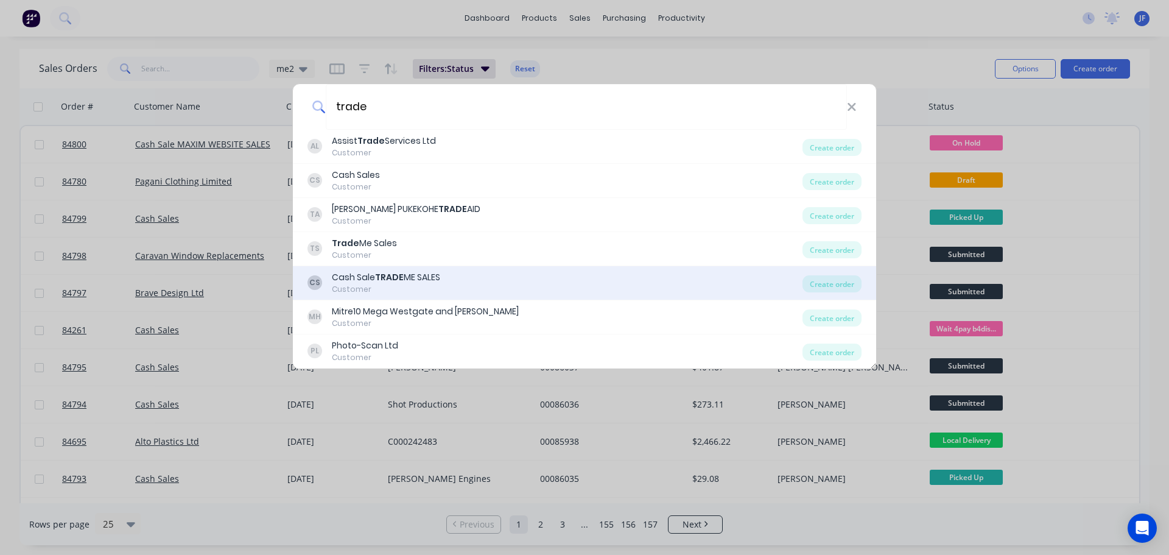
type input "trade"
click at [355, 272] on div "Cash Sale TRADE ME SALES" at bounding box center [386, 277] width 108 height 13
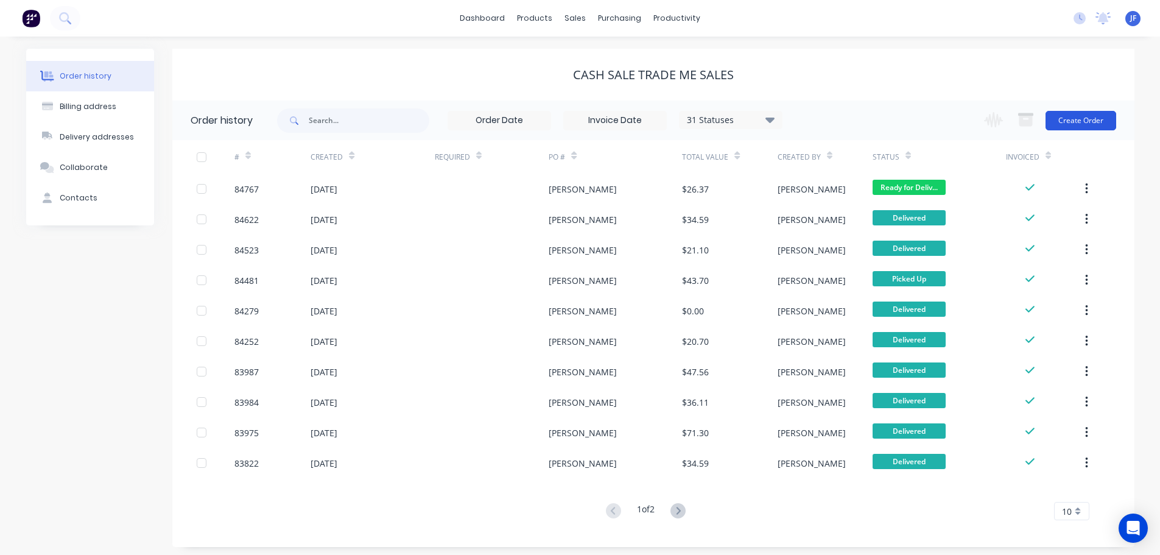
click at [1097, 116] on button "Create Order" at bounding box center [1080, 120] width 71 height 19
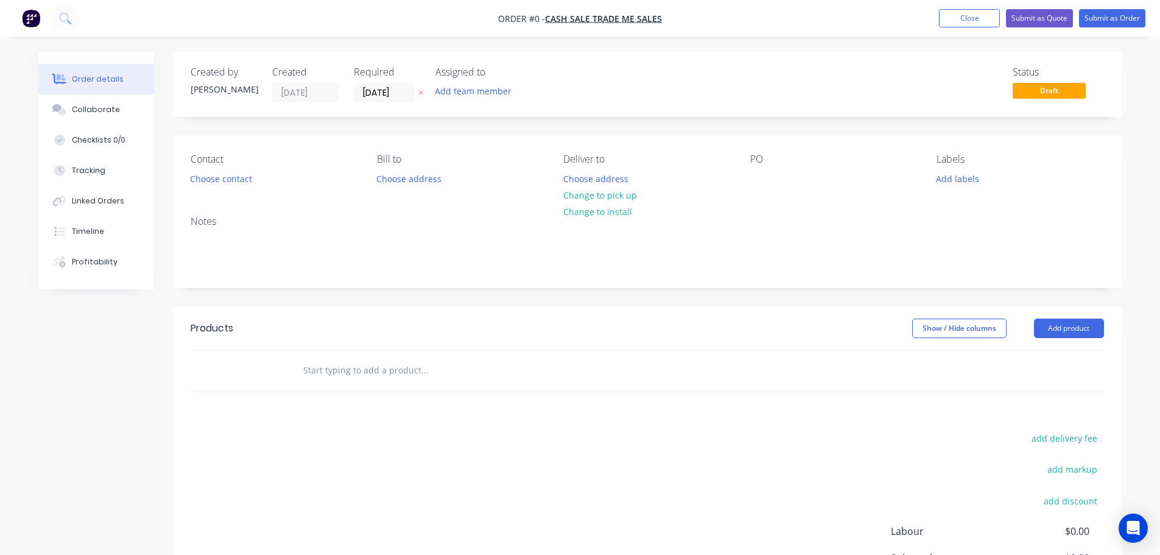
click at [426, 89] on button "button" at bounding box center [421, 93] width 13 height 14
click at [237, 175] on button "Choose contact" at bounding box center [220, 178] width 75 height 16
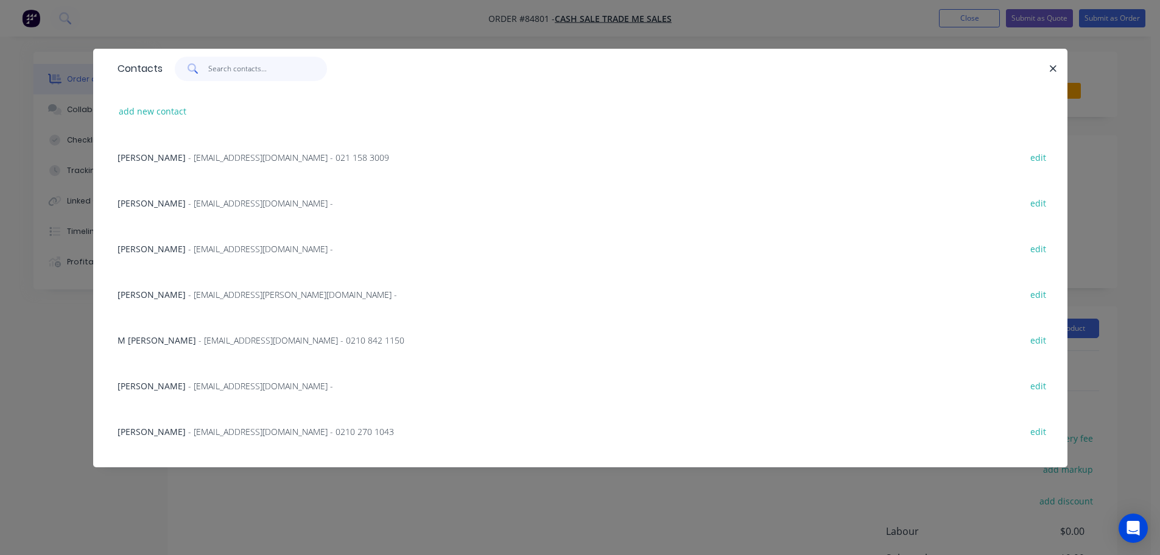
drag, startPoint x: 237, startPoint y: 74, endPoint x: 223, endPoint y: 84, distance: 17.1
click at [237, 74] on input "text" at bounding box center [267, 69] width 119 height 24
paste input "[PERSON_NAME]"
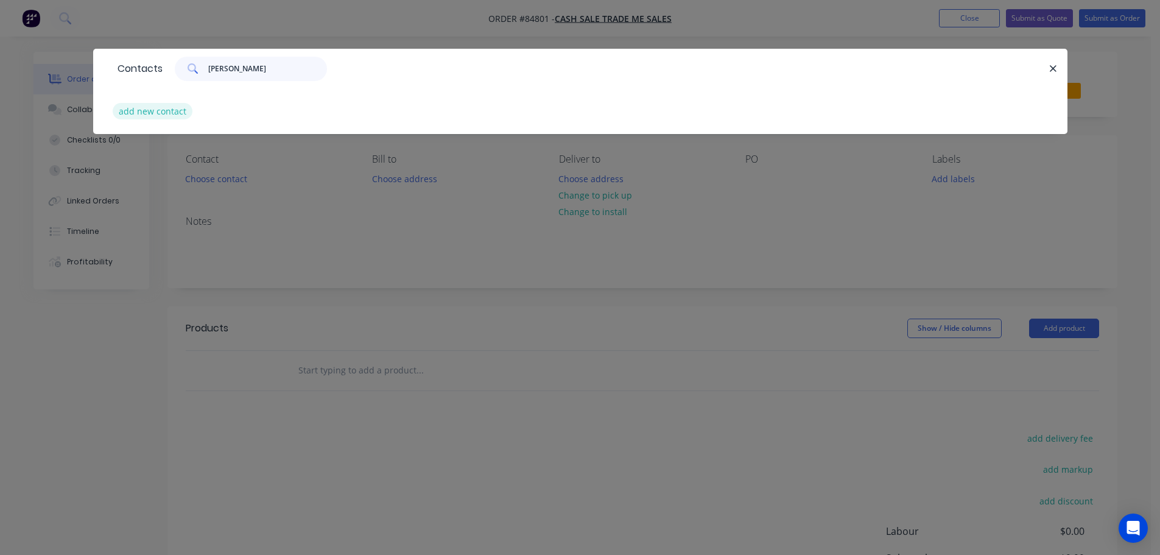
type input "[PERSON_NAME]"
click at [171, 113] on button "add new contact" at bounding box center [153, 111] width 80 height 16
select select "NZ"
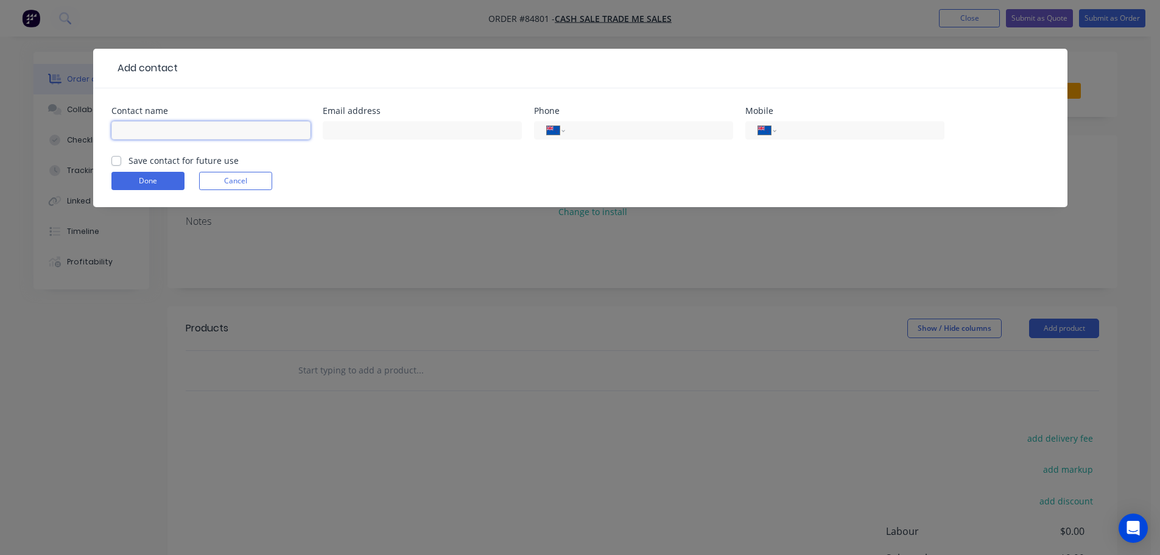
click at [186, 132] on input "text" at bounding box center [210, 130] width 199 height 18
paste input "[PERSON_NAME]"
type input "[PERSON_NAME]"
click at [190, 164] on label "Save contact for future use" at bounding box center [183, 160] width 110 height 13
click at [121, 164] on input "Save contact for future use" at bounding box center [116, 160] width 10 height 12
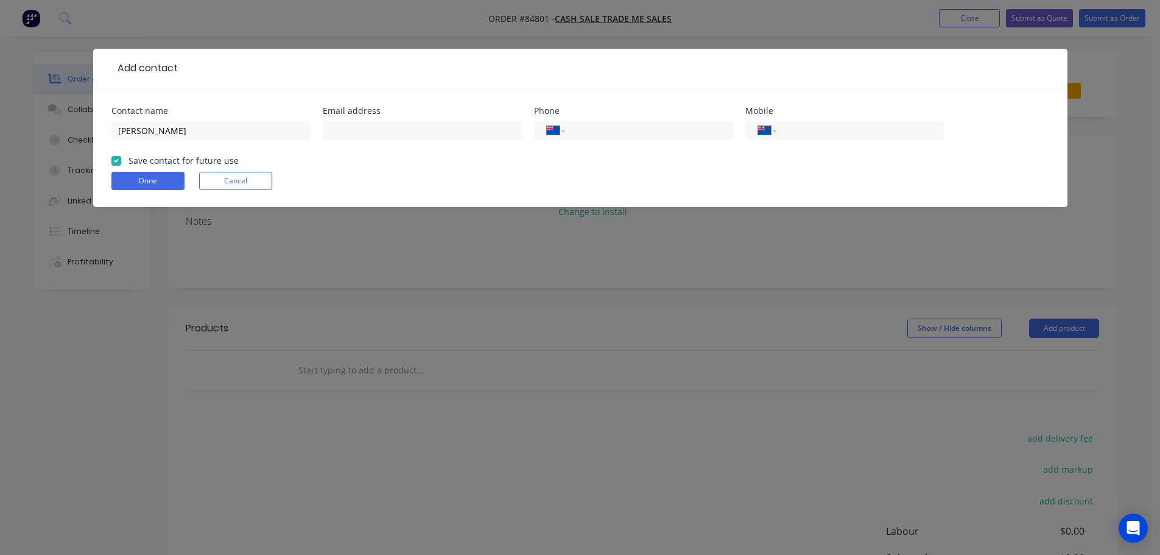
checkbox input "true"
drag, startPoint x: 141, startPoint y: 135, endPoint x: 71, endPoint y: 141, distance: 70.9
click at [71, 141] on div "Add contact Contact name Letitia Nolly Email address Phone International Afghan…" at bounding box center [580, 277] width 1160 height 555
click at [258, 135] on input "[PERSON_NAME]" at bounding box center [210, 130] width 199 height 18
click at [384, 131] on input "text" at bounding box center [422, 130] width 199 height 18
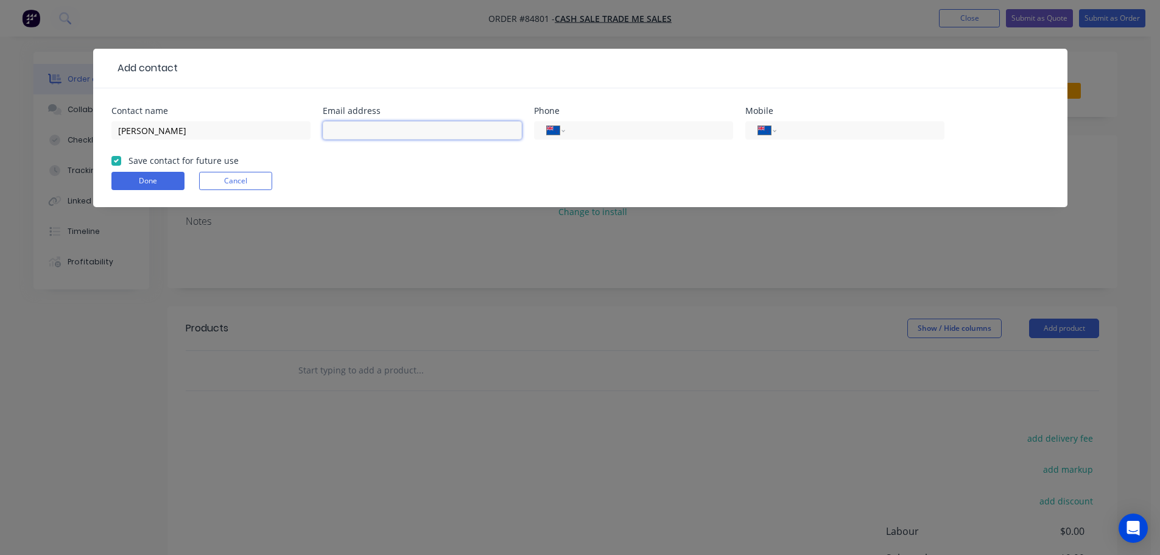
paste input "tishyandnolly@gmail.com"
type input "tishyandnolly@gmail.com"
click at [163, 180] on button "Done" at bounding box center [147, 181] width 73 height 18
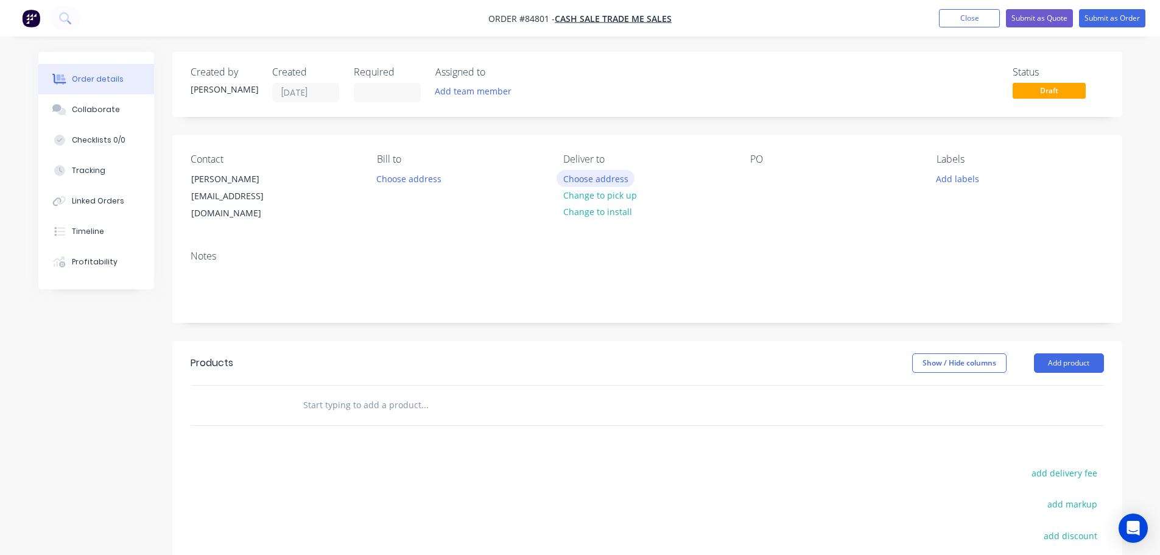
click at [612, 175] on button "Choose address" at bounding box center [595, 178] width 78 height 16
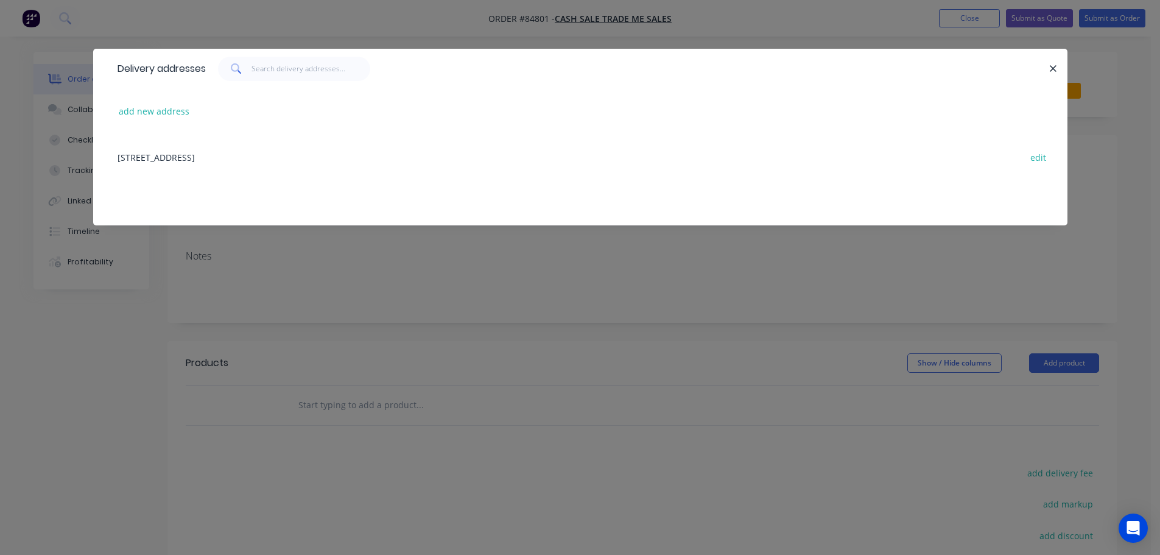
click at [141, 115] on button "add new address" at bounding box center [154, 111] width 83 height 16
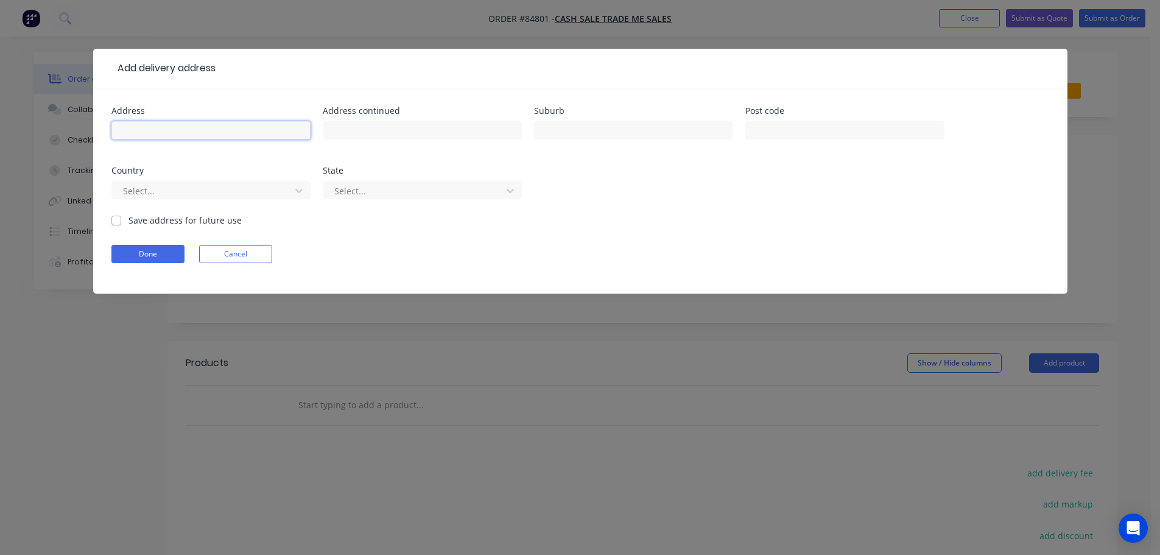
click at [256, 125] on input "text" at bounding box center [210, 130] width 199 height 18
paste input "36 Antonio Street Stratford"
click at [200, 137] on input "36 Antonio Street Stratford" at bounding box center [210, 130] width 199 height 18
type input "36 Antonio Street"
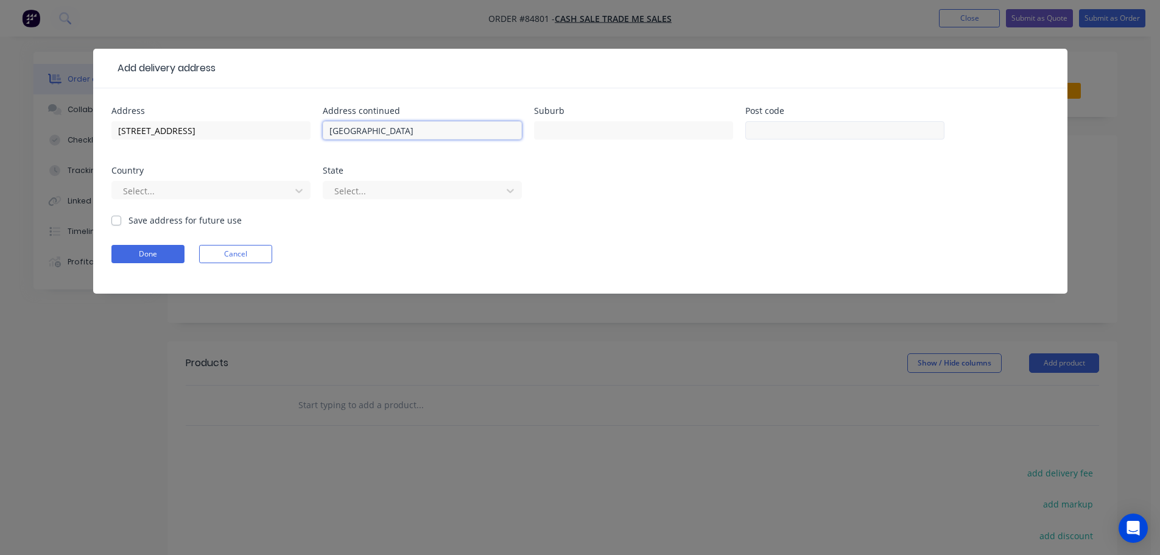
type input "Stratford"
click at [825, 130] on input "text" at bounding box center [844, 130] width 199 height 18
type input "4332"
click at [130, 251] on button "Done" at bounding box center [147, 254] width 73 height 18
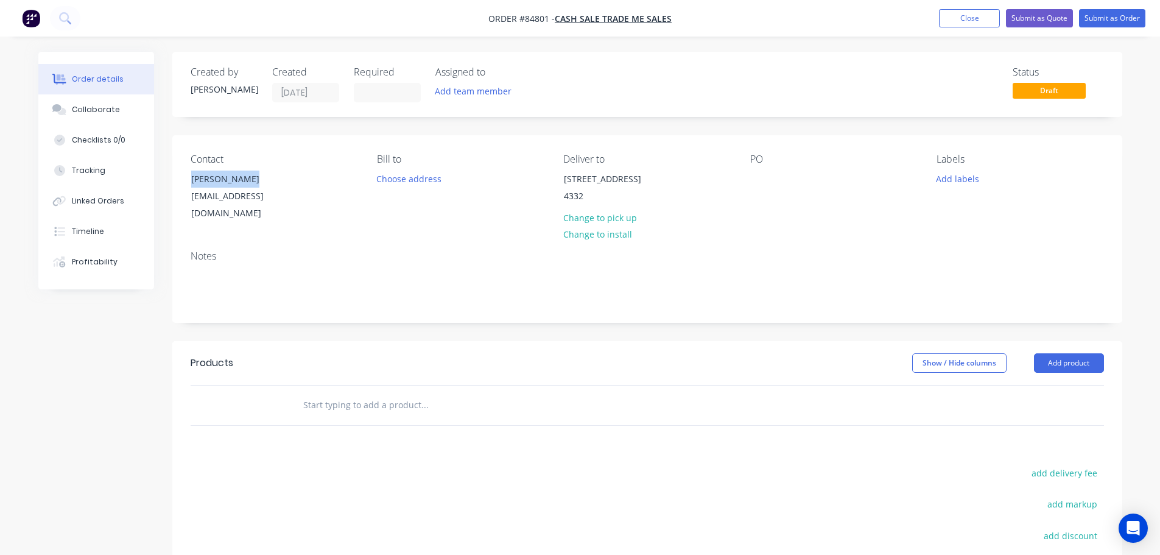
drag, startPoint x: 188, startPoint y: 180, endPoint x: 357, endPoint y: 178, distance: 169.3
click at [357, 178] on div "Contact Letitia Nolly tishyandnolly@gmail.com Bill to Choose address Deliver to…" at bounding box center [647, 187] width 950 height 105
copy div "[PERSON_NAME]"
click at [759, 172] on div at bounding box center [759, 179] width 19 height 18
paste div
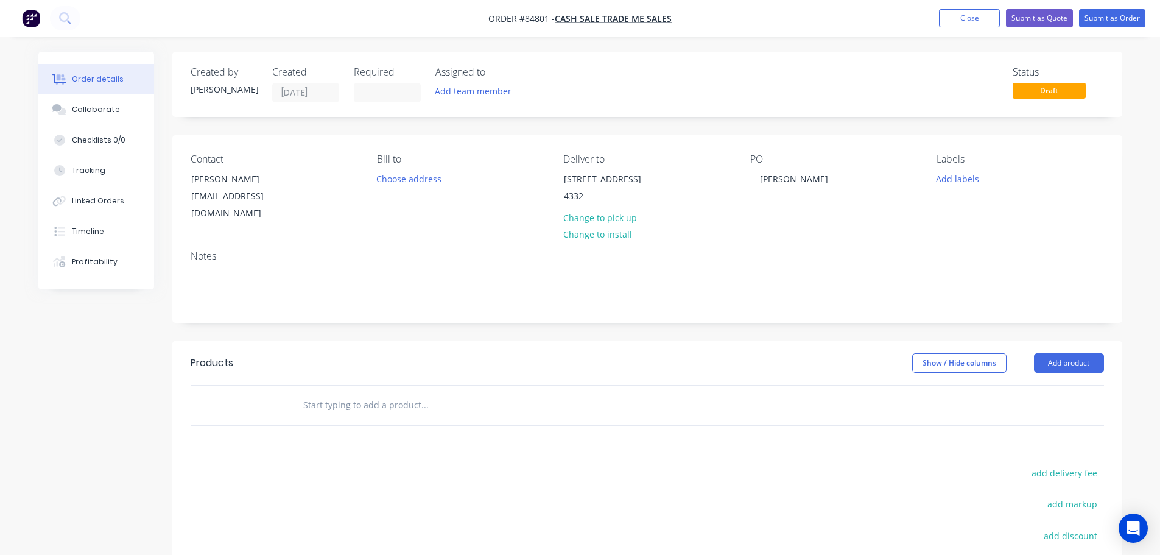
click at [449, 403] on input "text" at bounding box center [425, 405] width 244 height 24
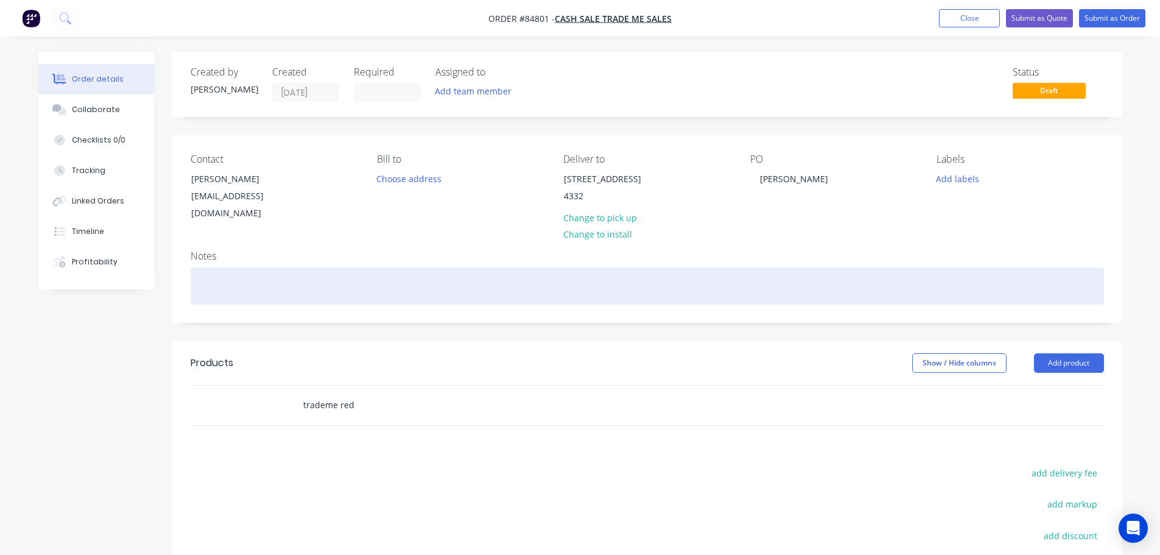
scroll to position [181, 0]
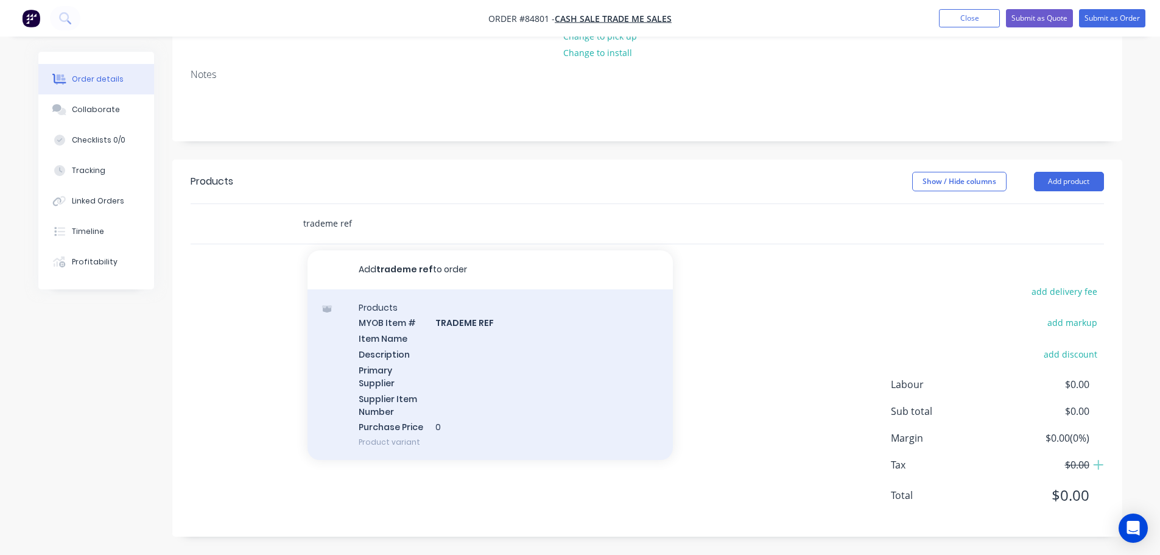
type input "trademe ref"
click at [455, 375] on div "Products MYOB Item # TRADEME REF Item Name Description Primary Supplier Supplie…" at bounding box center [489, 374] width 365 height 171
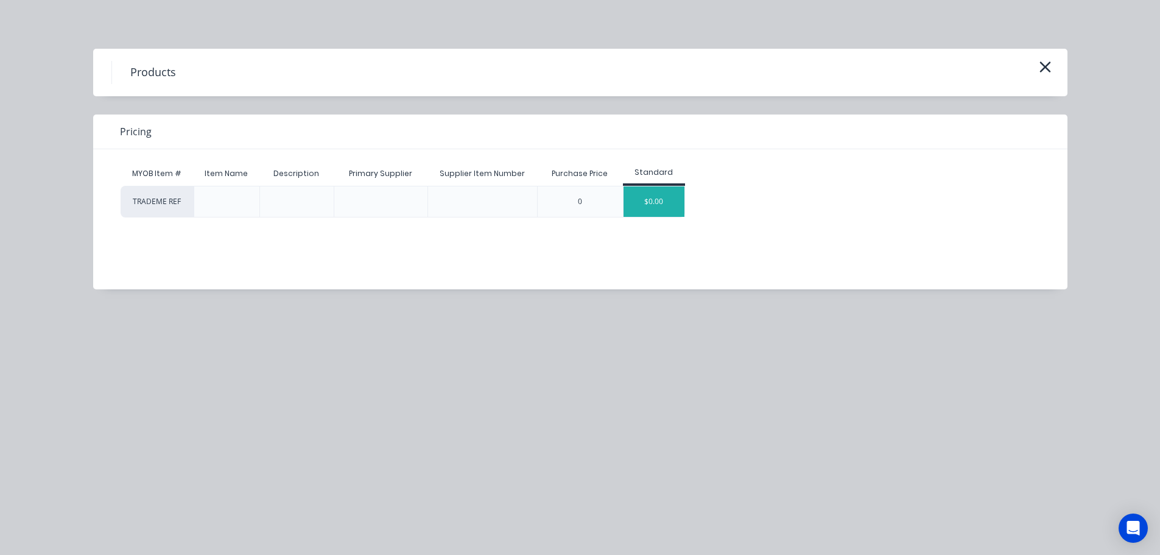
click at [679, 195] on div "$0.00" at bounding box center [653, 201] width 61 height 30
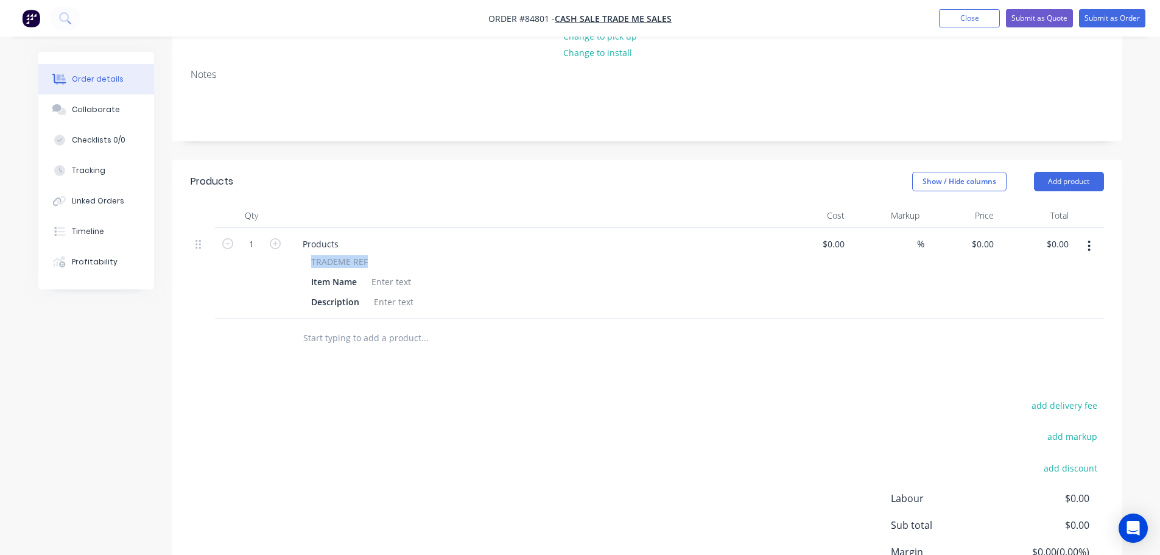
drag, startPoint x: 315, startPoint y: 261, endPoint x: 382, endPoint y: 264, distance: 67.0
click at [382, 264] on div "TRADEME REF" at bounding box center [531, 261] width 441 height 13
copy span "TRADEME REF"
click at [328, 240] on div "Products" at bounding box center [320, 244] width 55 height 18
paste div
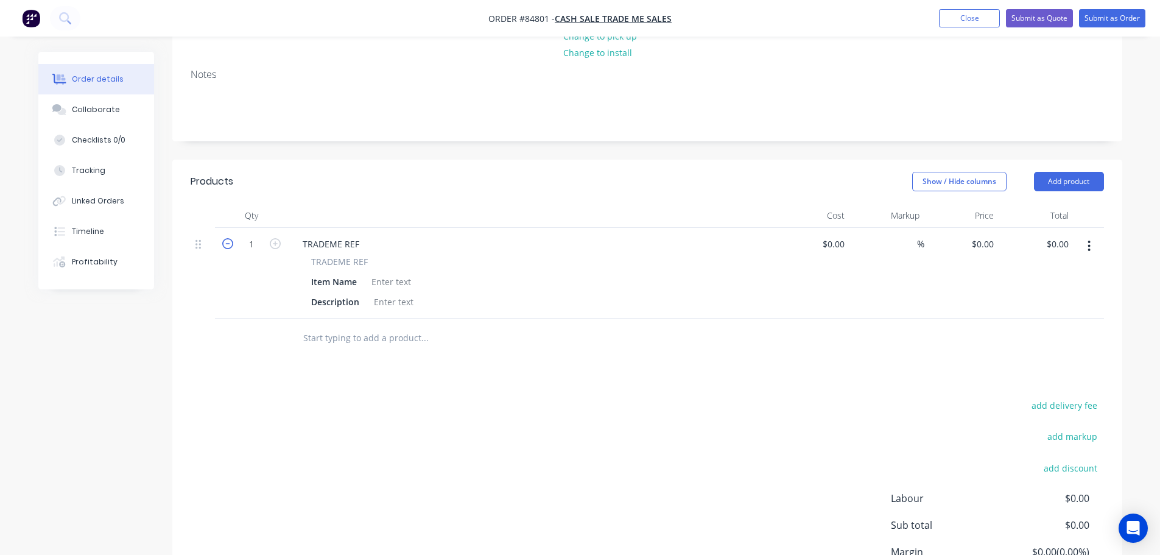
click at [227, 240] on icon "button" at bounding box center [227, 243] width 11 height 11
type input "0"
click at [388, 286] on div at bounding box center [391, 282] width 49 height 18
paste div
click at [414, 342] on input "text" at bounding box center [425, 338] width 244 height 24
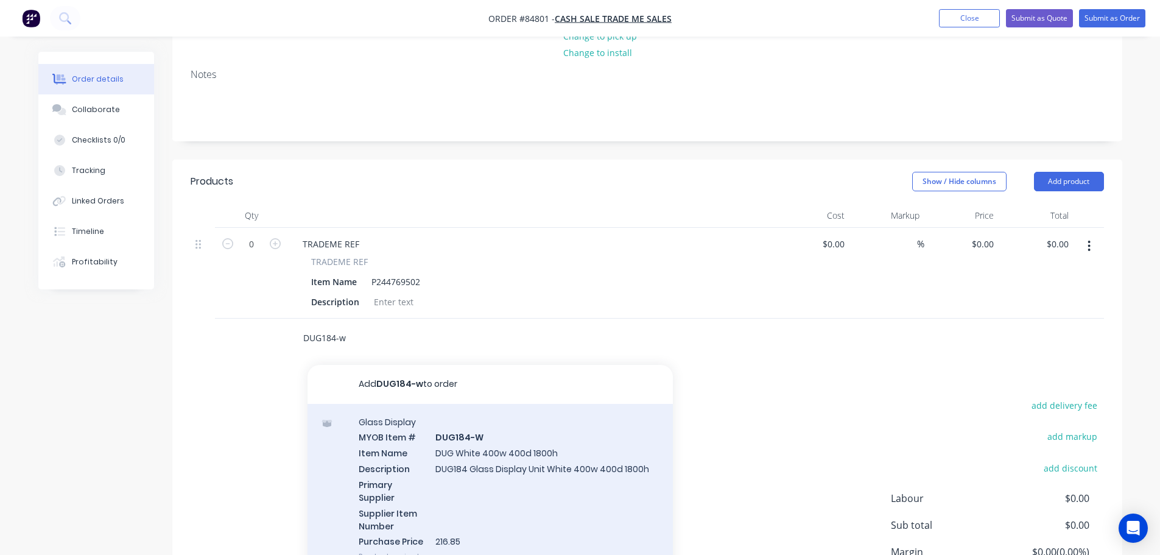
type input "DUG184-w"
click at [617, 465] on div "Glass Display MYOB Item # DUG184-W Item Name DUG White 400w 400d 1800h Descript…" at bounding box center [489, 489] width 365 height 171
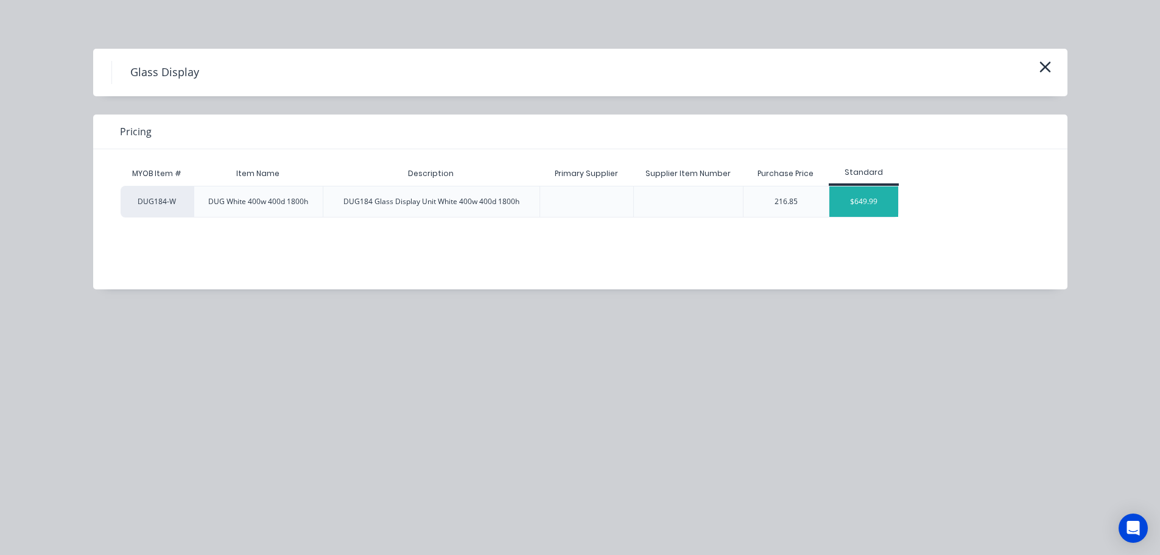
click at [853, 208] on div "$649.99" at bounding box center [863, 201] width 69 height 30
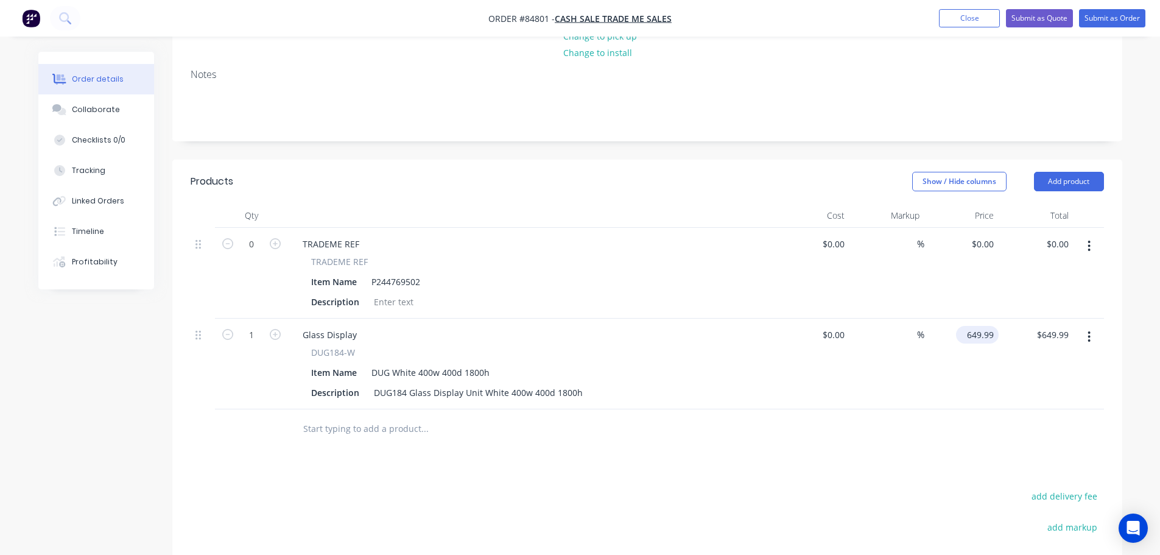
click at [980, 339] on input "649.99" at bounding box center [980, 335] width 38 height 18
type input "$935.73"
click at [962, 429] on div at bounding box center [647, 429] width 913 height 40
drag, startPoint x: 320, startPoint y: 351, endPoint x: 402, endPoint y: 349, distance: 82.8
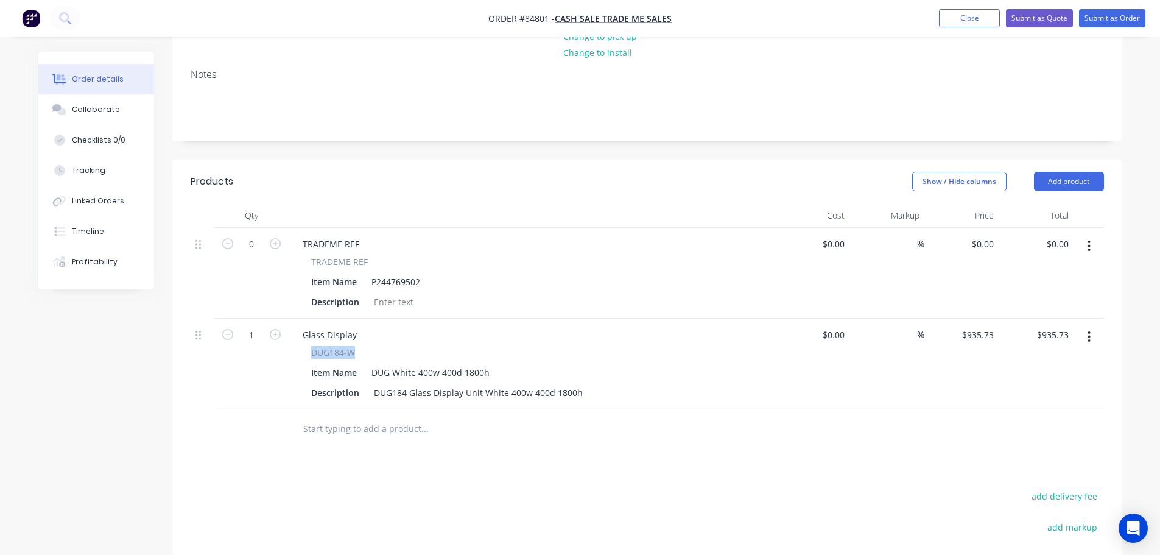
click at [402, 349] on div "DUG184-W" at bounding box center [531, 352] width 441 height 13
copy span "DUG184-W"
click at [329, 339] on div "Glass Display" at bounding box center [330, 335] width 74 height 18
paste div
click at [397, 454] on div "Products Show / Hide columns Add product Qty Cost Markup Price Total 0 TRADEME …" at bounding box center [647, 450] width 950 height 581
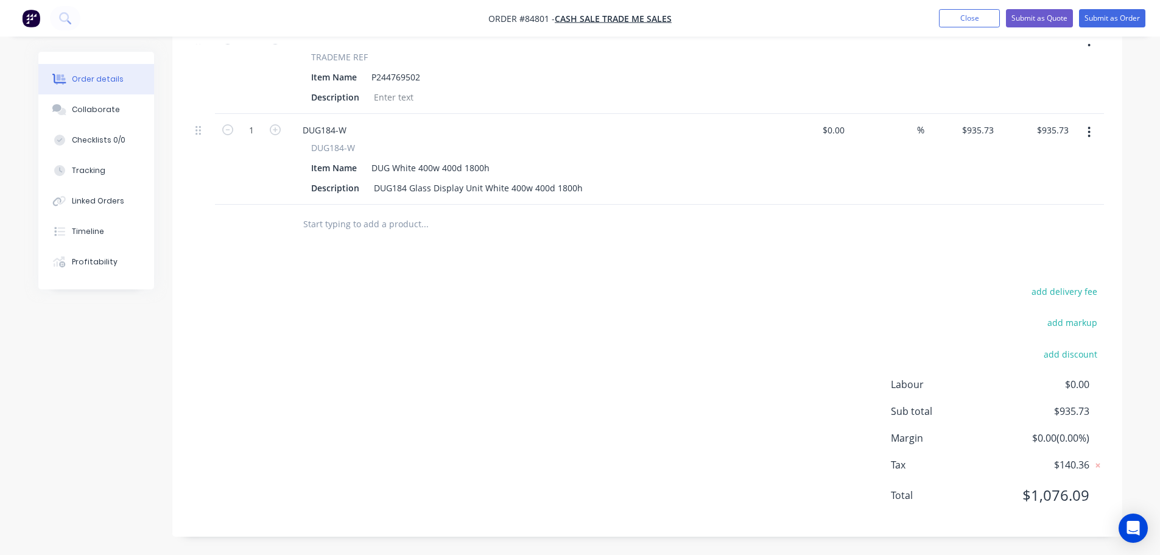
scroll to position [0, 0]
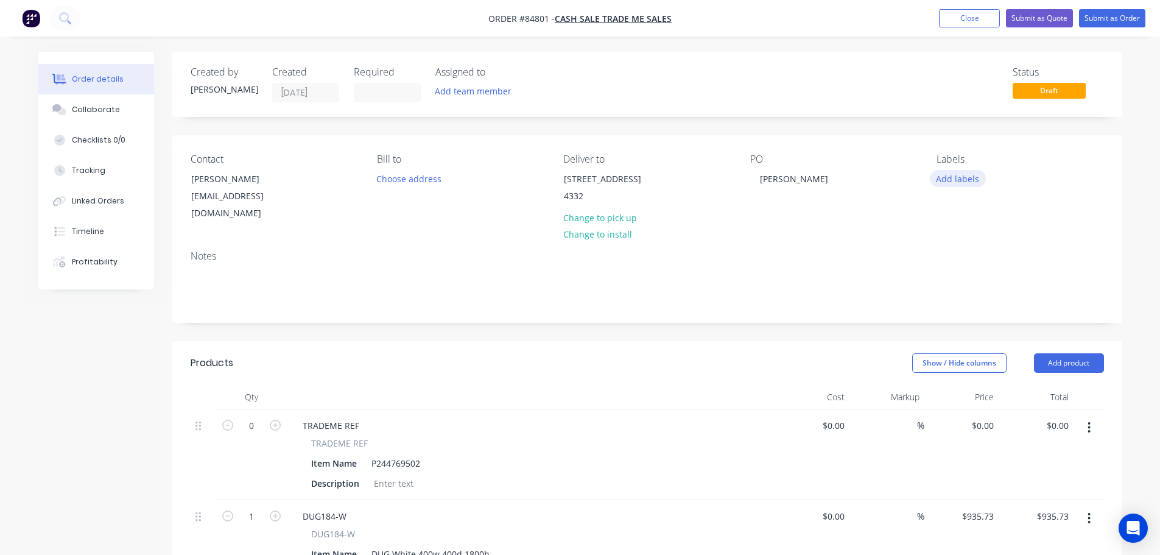
click at [967, 183] on button "Add labels" at bounding box center [958, 178] width 56 height 16
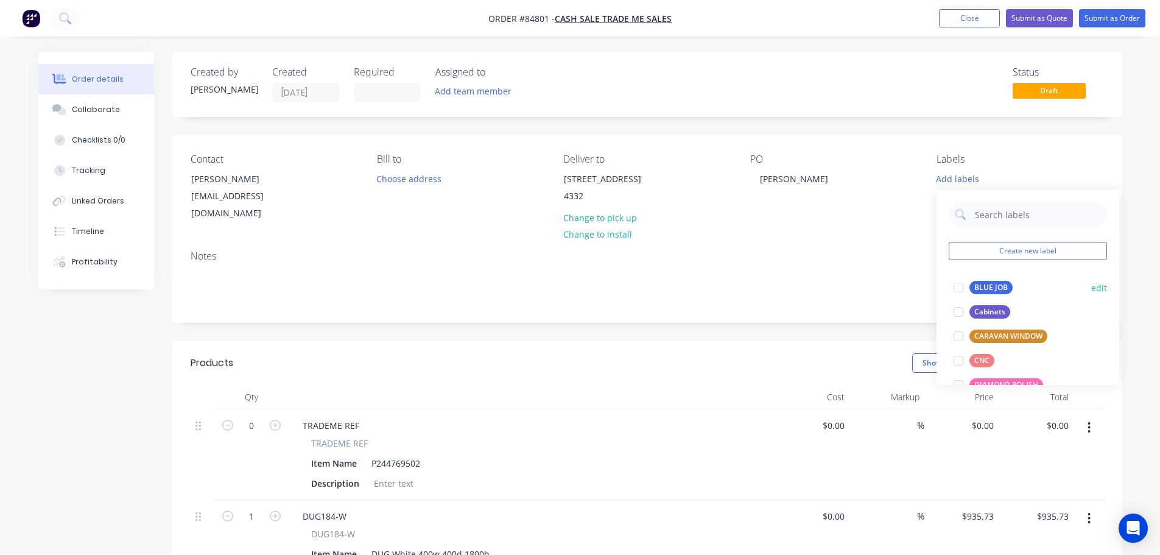
click at [976, 304] on button "Cabinets" at bounding box center [982, 311] width 66 height 17
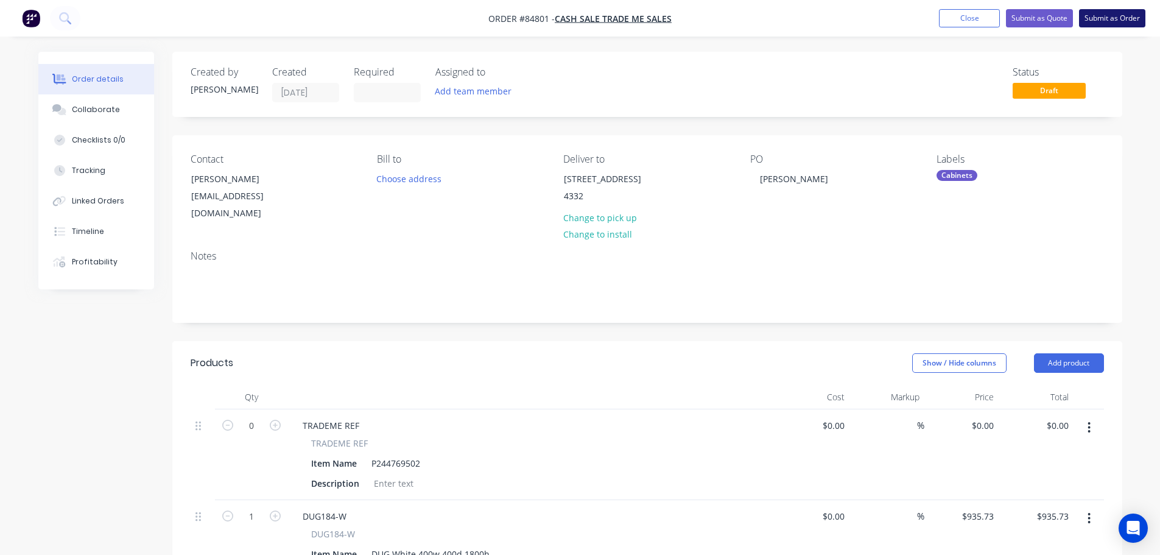
click at [1117, 24] on button "Submit as Order" at bounding box center [1112, 18] width 66 height 18
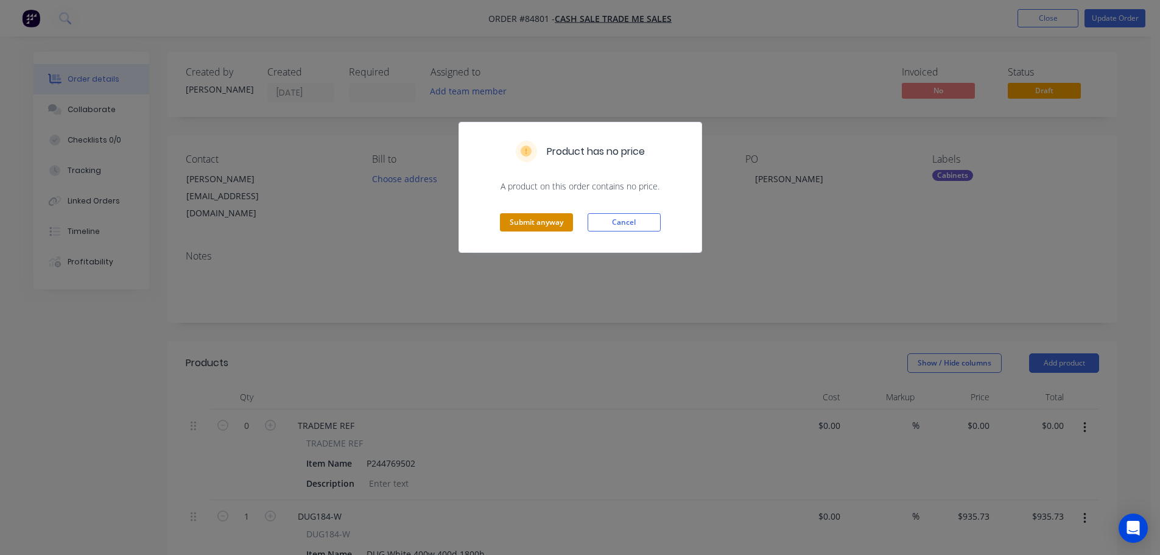
click at [530, 221] on button "Submit anyway" at bounding box center [536, 222] width 73 height 18
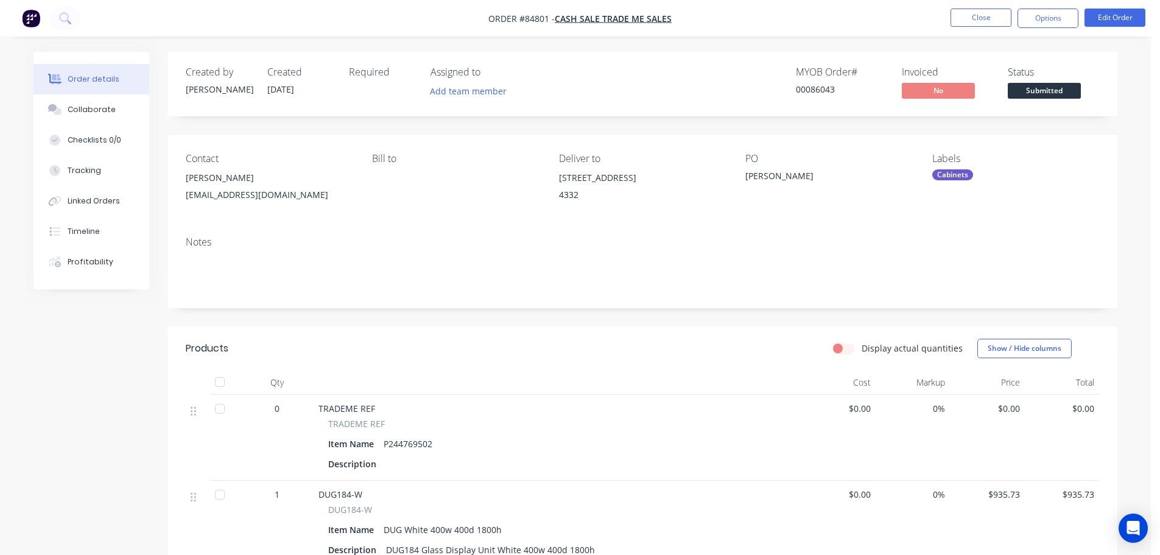
click at [815, 88] on div "00086043" at bounding box center [841, 89] width 91 height 13
copy div "00086043"
click at [1049, 16] on button "Options" at bounding box center [1047, 18] width 61 height 19
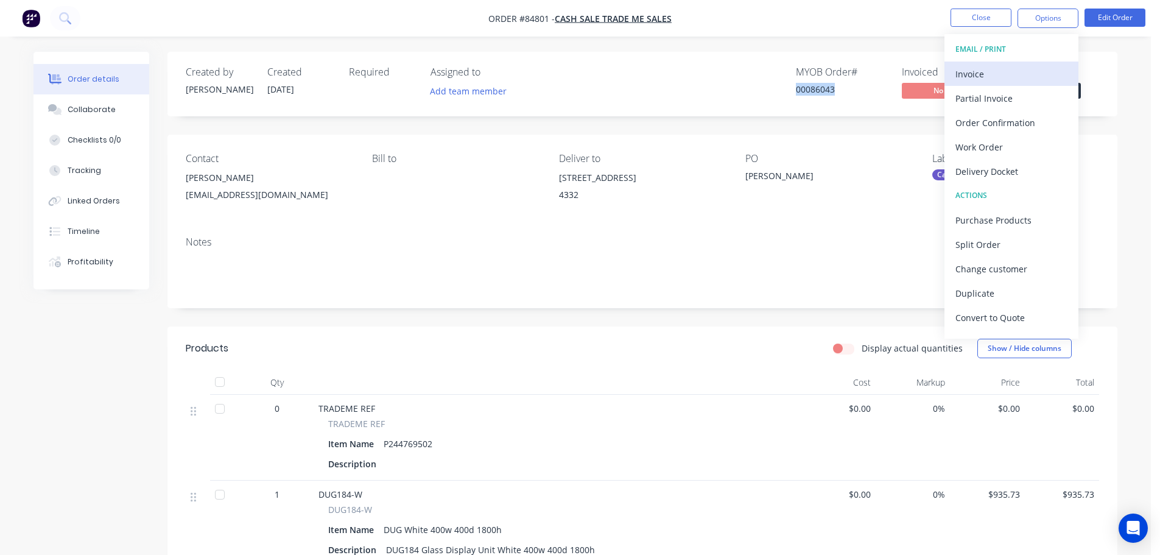
click at [1011, 66] on div "Invoice" at bounding box center [1011, 74] width 112 height 18
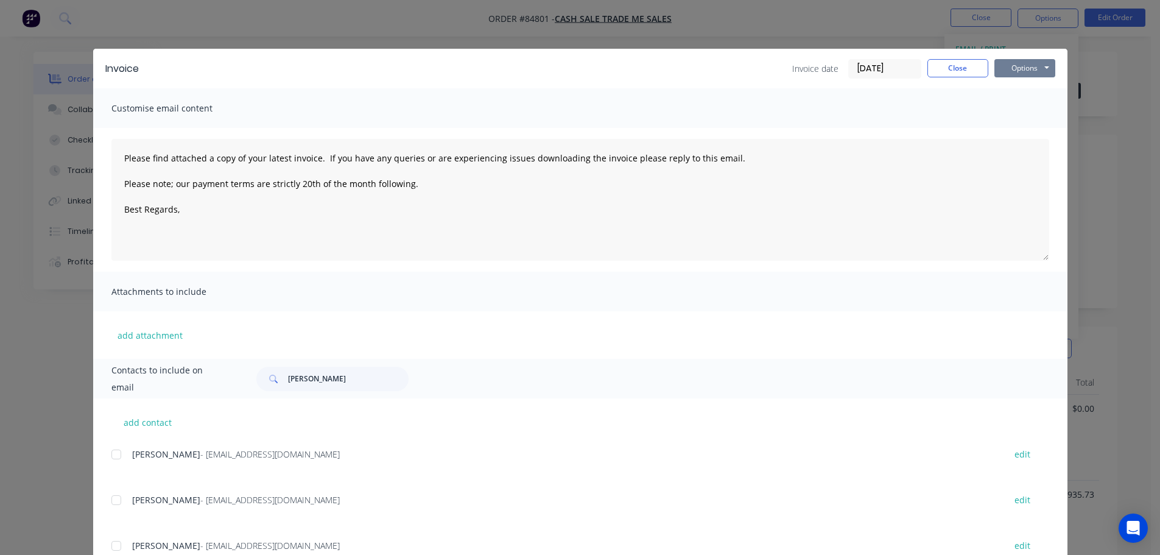
click at [1027, 66] on button "Options" at bounding box center [1024, 68] width 61 height 18
click at [1027, 111] on button "Print" at bounding box center [1033, 110] width 78 height 20
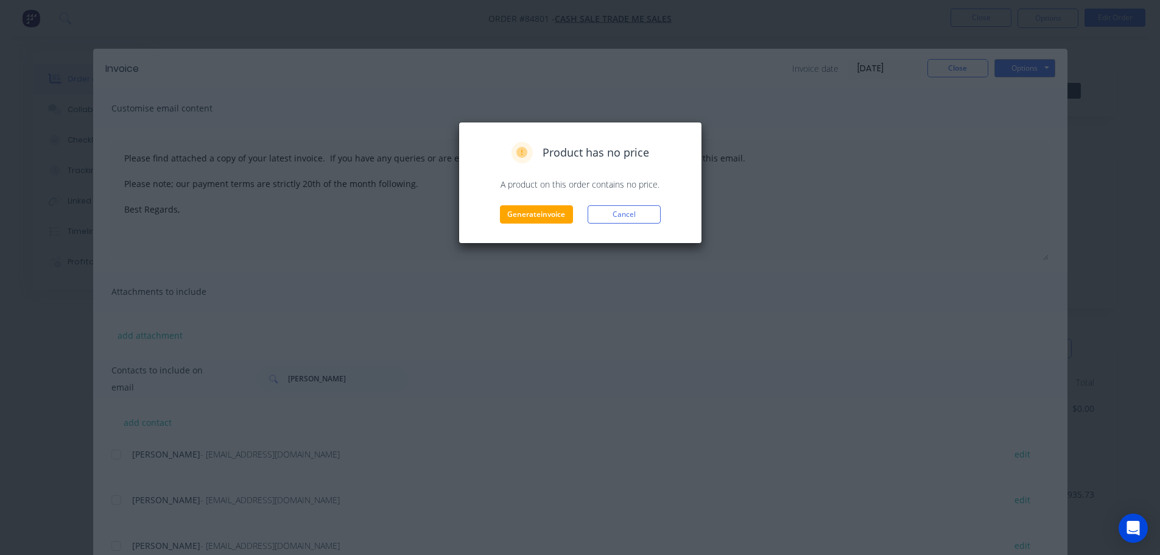
click at [528, 223] on div "Product has no price A product on this order contains no price. Generate invoic…" at bounding box center [580, 183] width 244 height 122
click at [528, 219] on button "Generate invoice" at bounding box center [536, 214] width 73 height 18
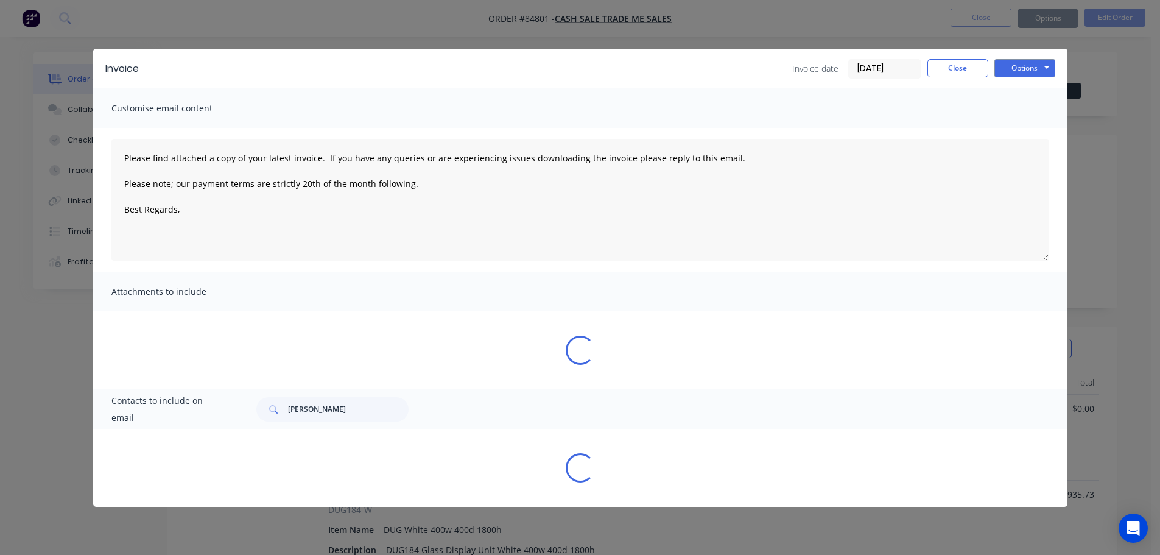
type textarea "Please find attached a copy of your latest invoice. If you have any queries or …"
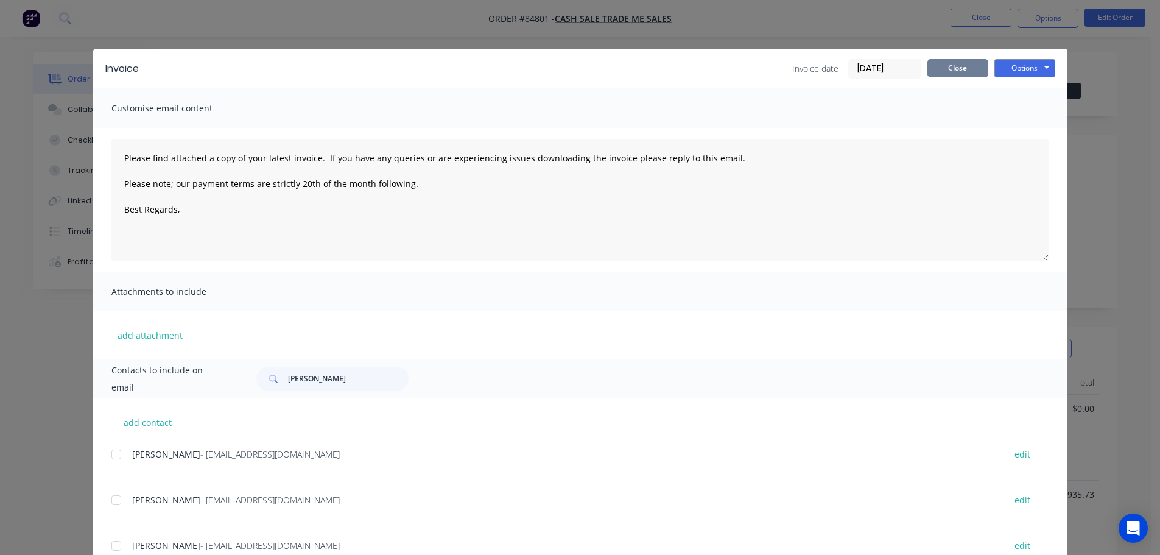
click at [963, 59] on button "Close" at bounding box center [957, 68] width 61 height 18
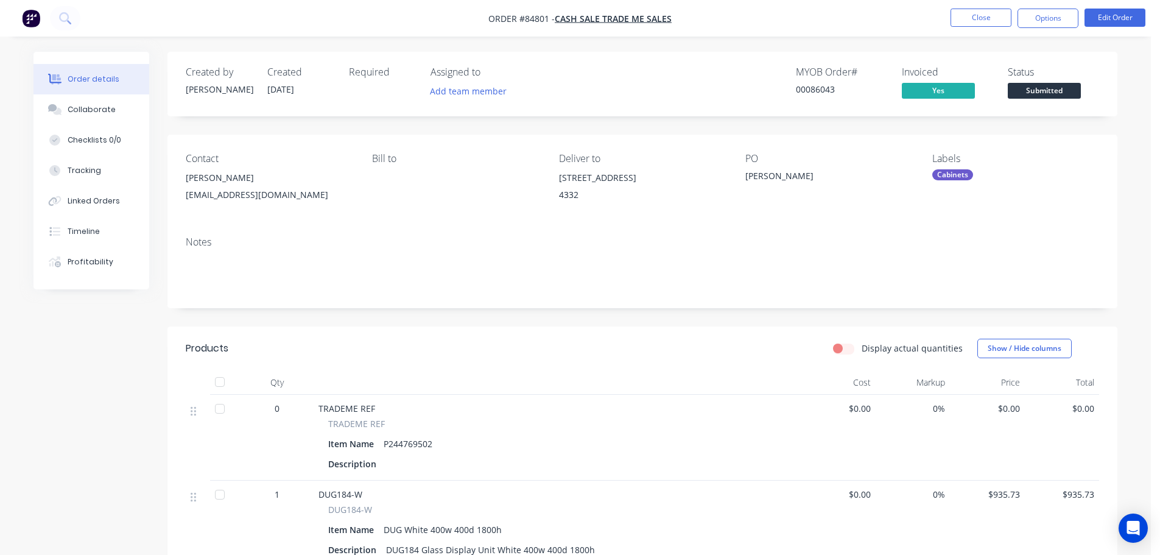
click at [1066, 89] on span "Submitted" at bounding box center [1044, 90] width 73 height 15
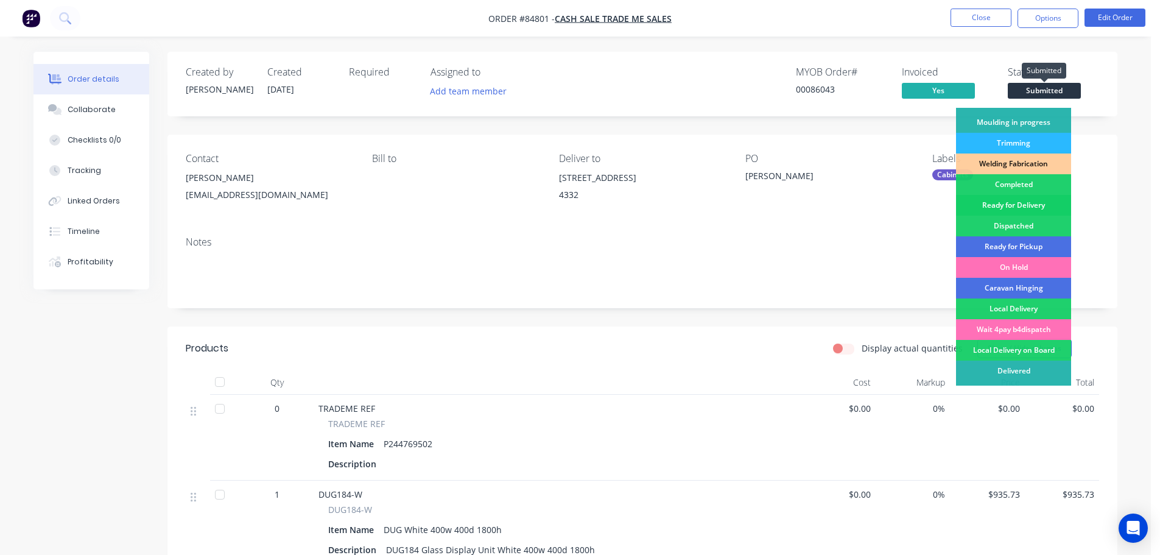
scroll to position [240, 0]
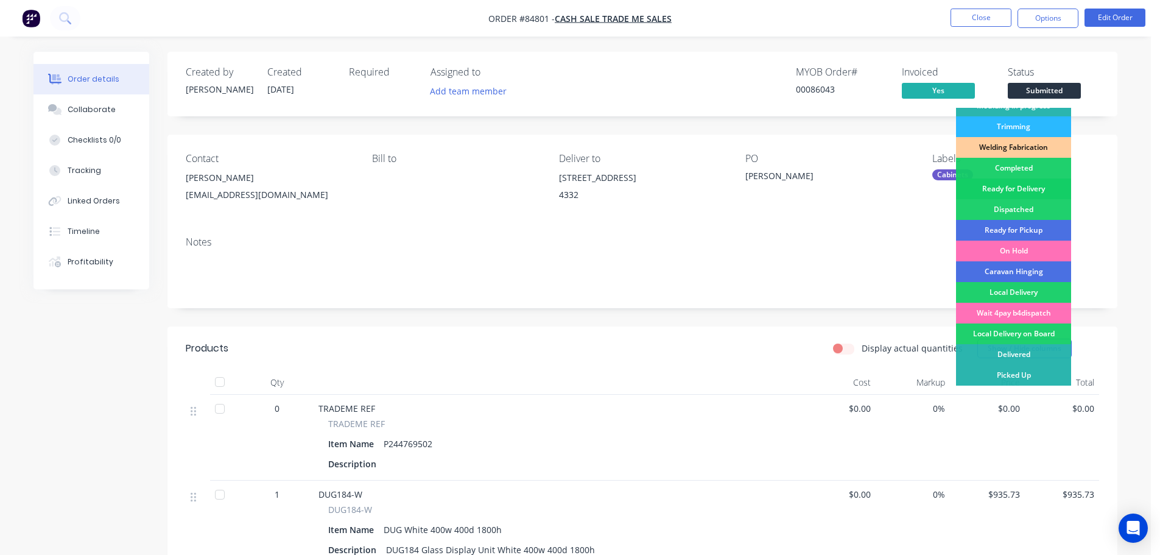
click at [1045, 191] on div "Ready for Delivery" at bounding box center [1013, 188] width 115 height 21
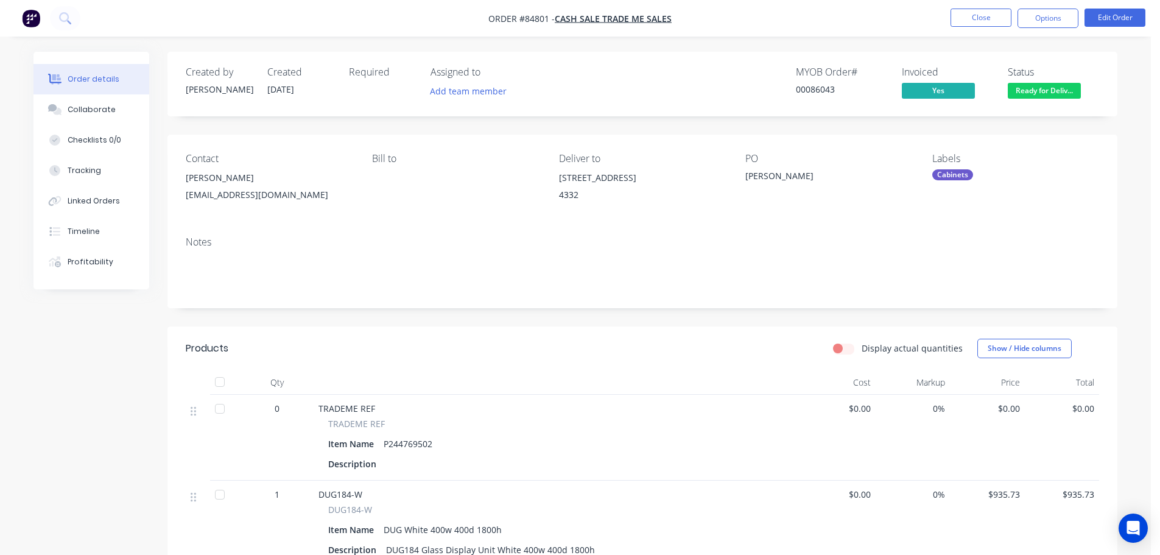
click at [1033, 100] on button "Ready for Deliv..." at bounding box center [1044, 92] width 73 height 18
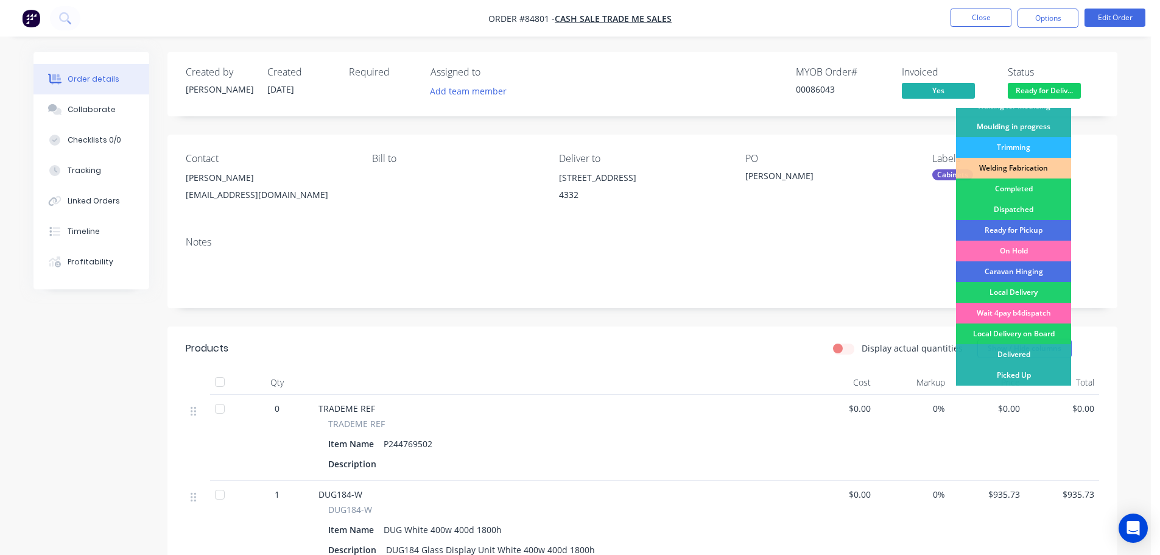
click at [1026, 307] on div "Wait 4pay b4dispatch" at bounding box center [1013, 313] width 115 height 21
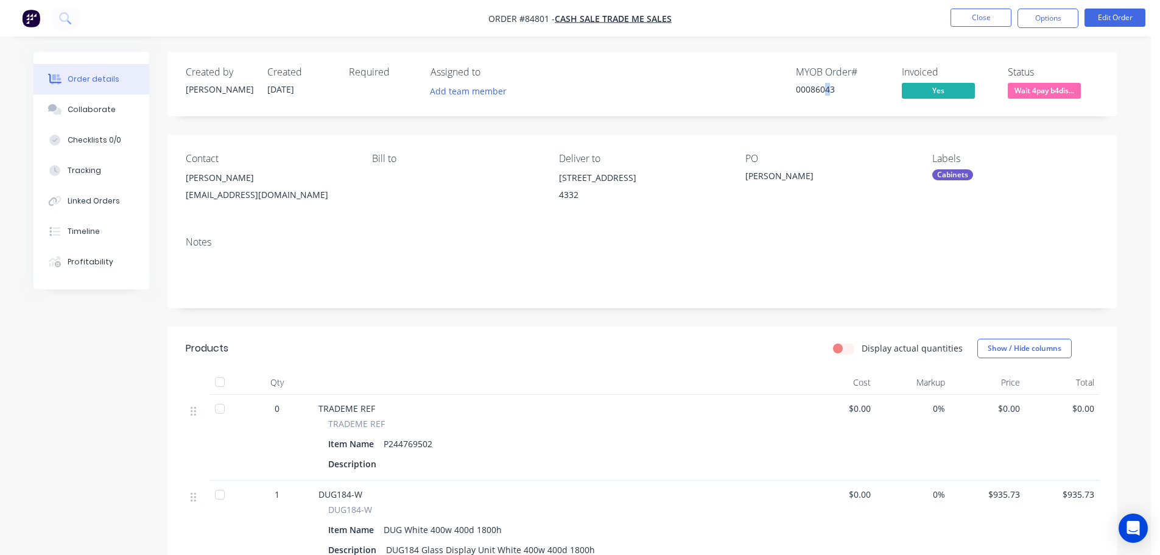
click at [827, 91] on div "00086043" at bounding box center [841, 89] width 91 height 13
copy div "4"
click at [991, 20] on button "Close" at bounding box center [980, 18] width 61 height 18
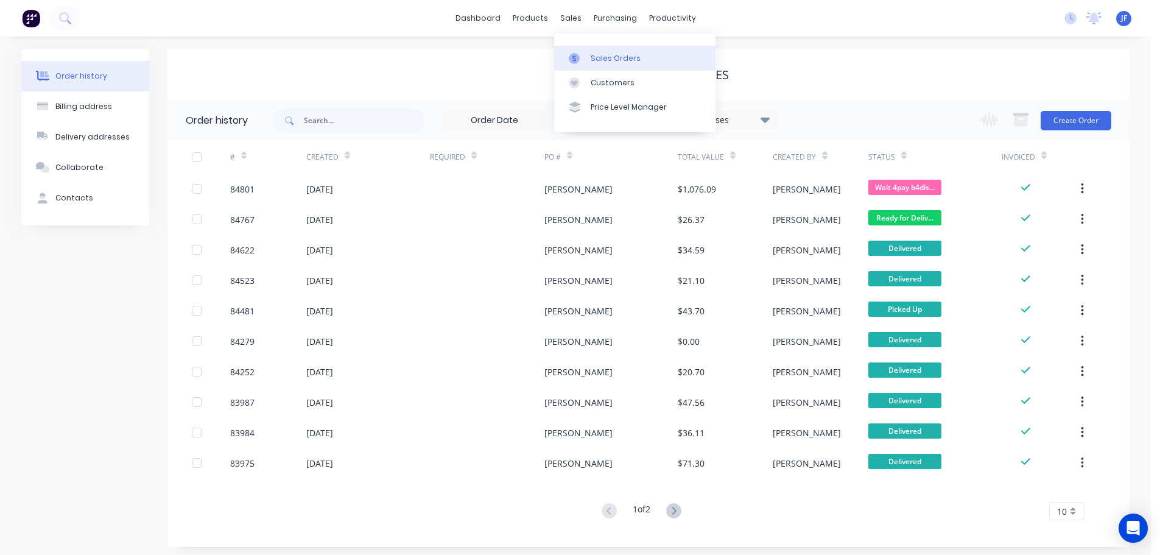
click at [600, 49] on link "Sales Orders" at bounding box center [634, 58] width 161 height 24
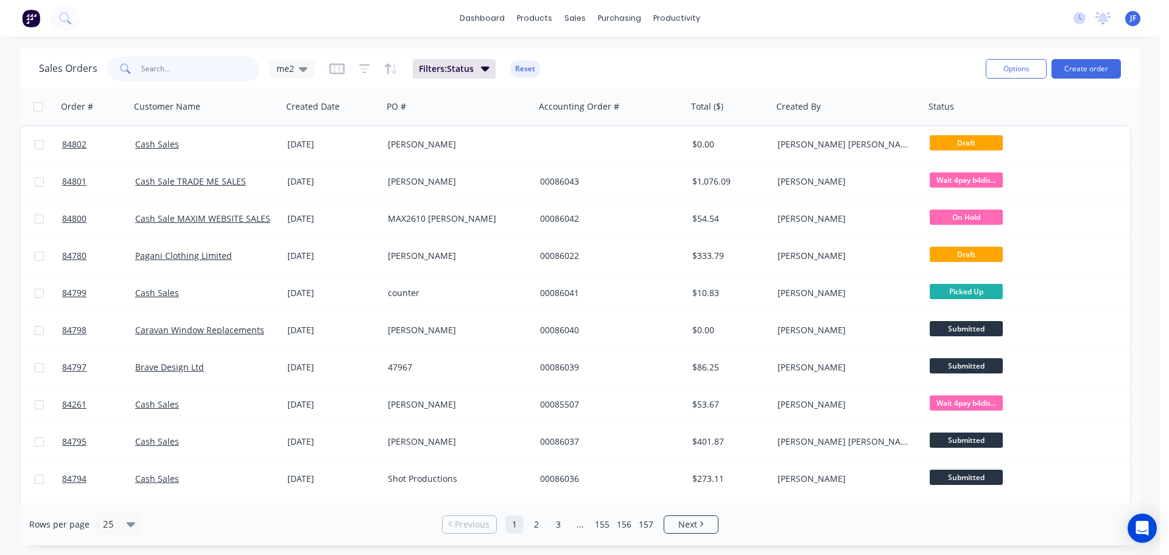
click at [175, 58] on input "text" at bounding box center [200, 69] width 119 height 24
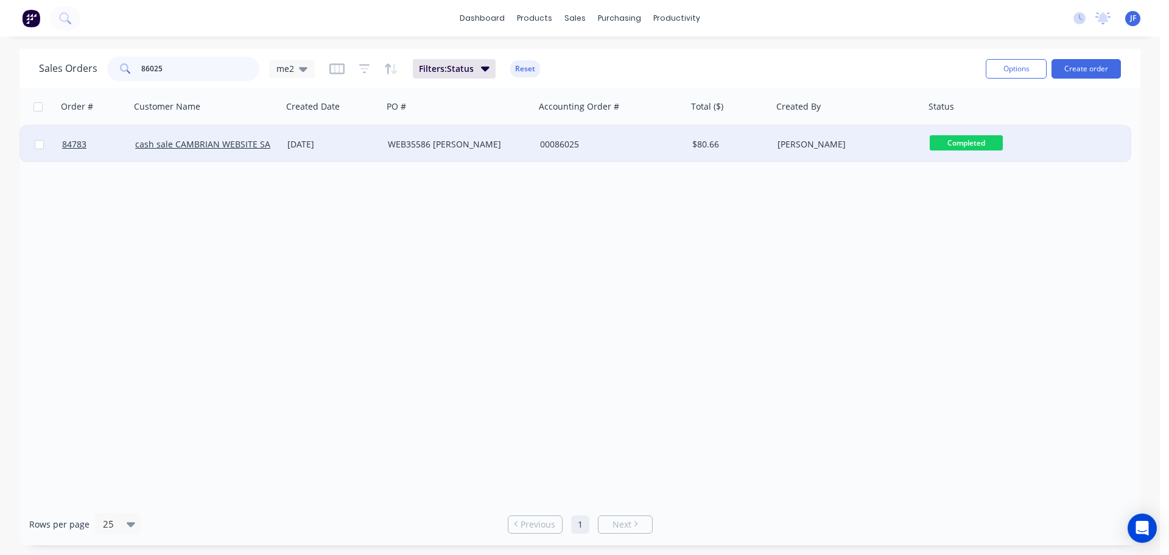
type input "86025"
click at [348, 137] on div "[DATE]" at bounding box center [332, 144] width 100 height 37
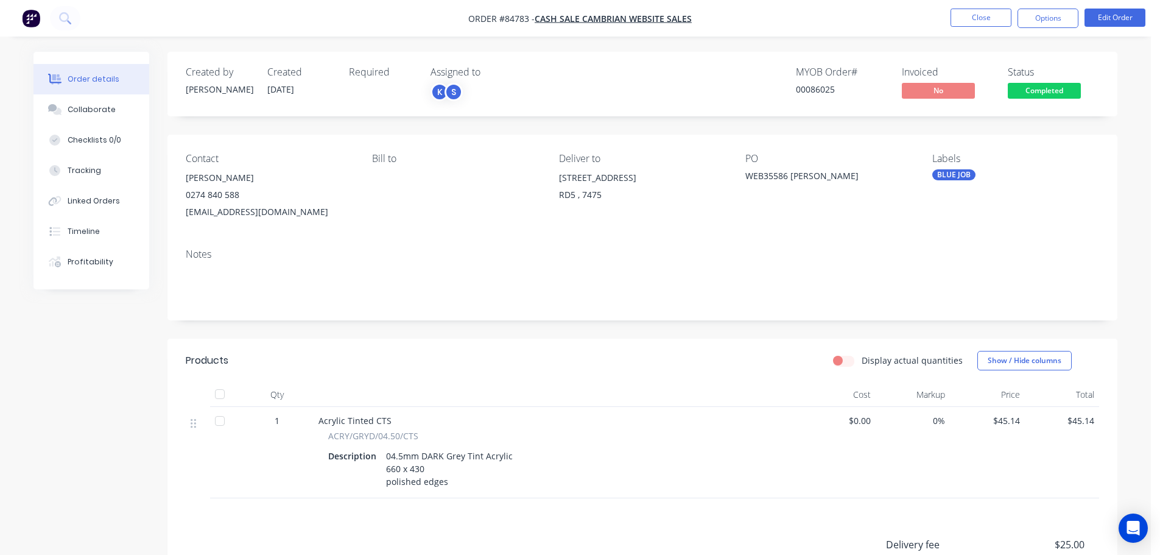
click at [1044, 89] on span "Completed" at bounding box center [1044, 90] width 73 height 15
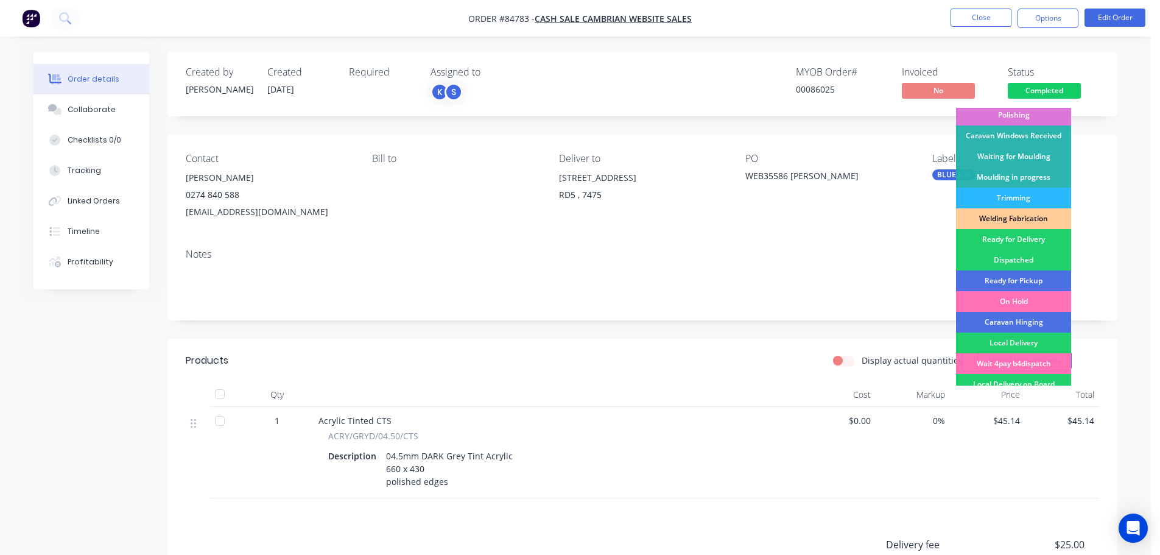
scroll to position [240, 0]
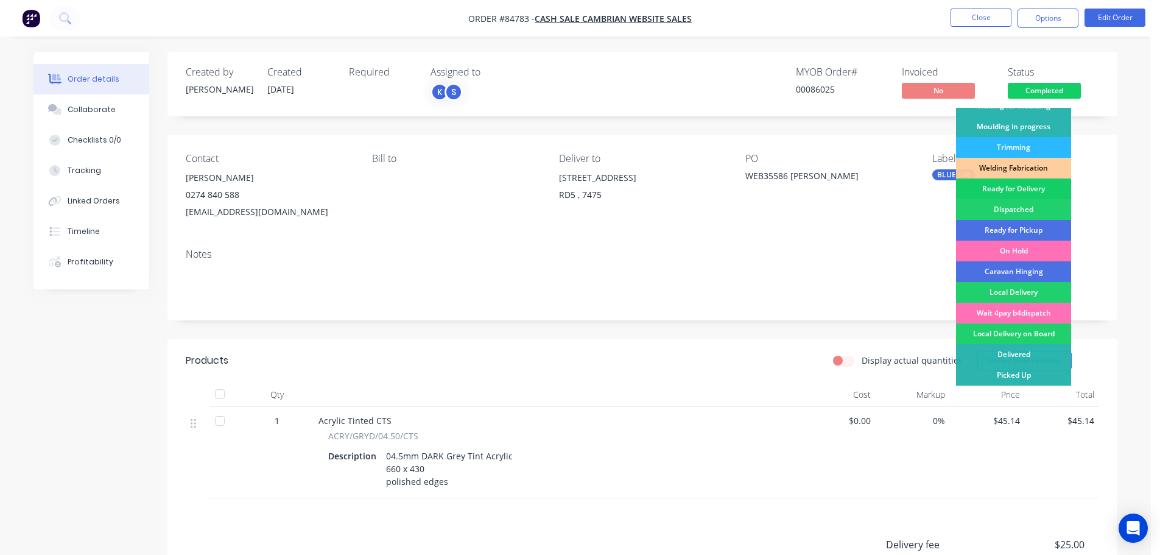
click at [1026, 187] on div "Ready for Delivery" at bounding box center [1013, 188] width 115 height 21
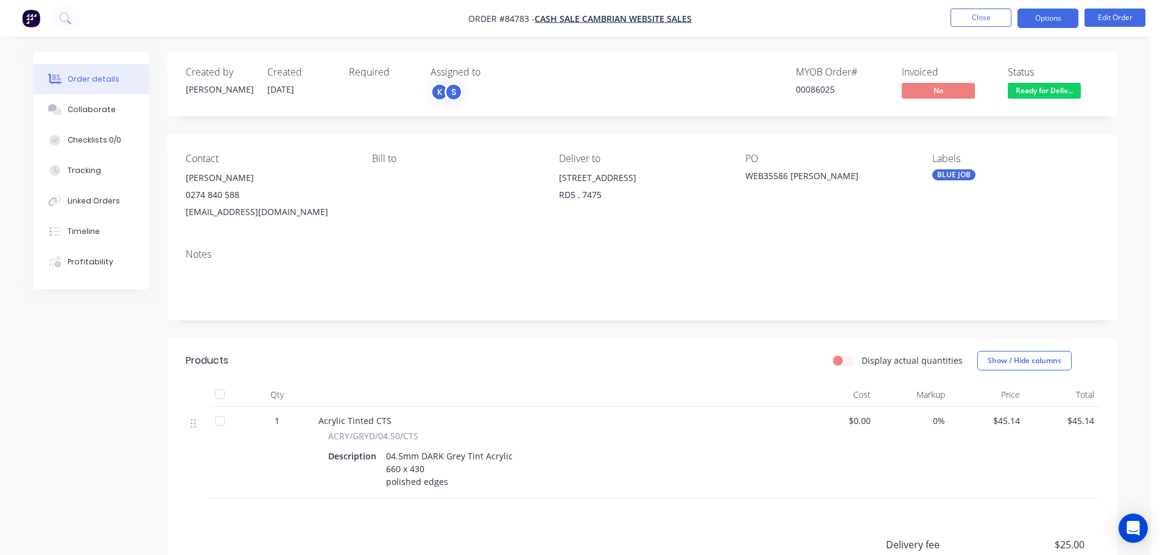
click at [1049, 24] on button "Options" at bounding box center [1047, 18] width 61 height 19
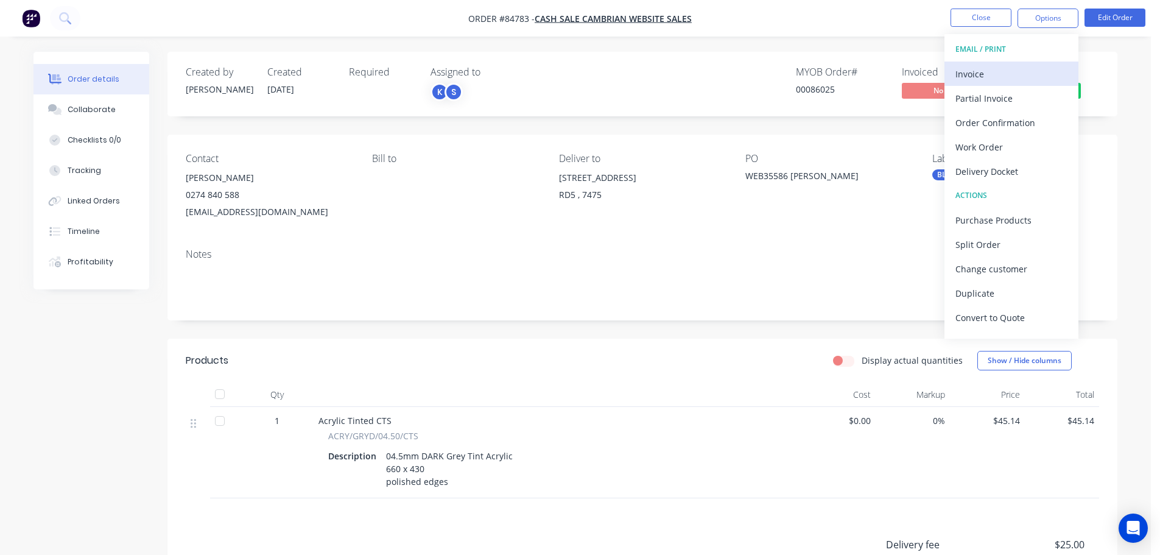
click at [1018, 68] on div "Invoice" at bounding box center [1011, 74] width 112 height 18
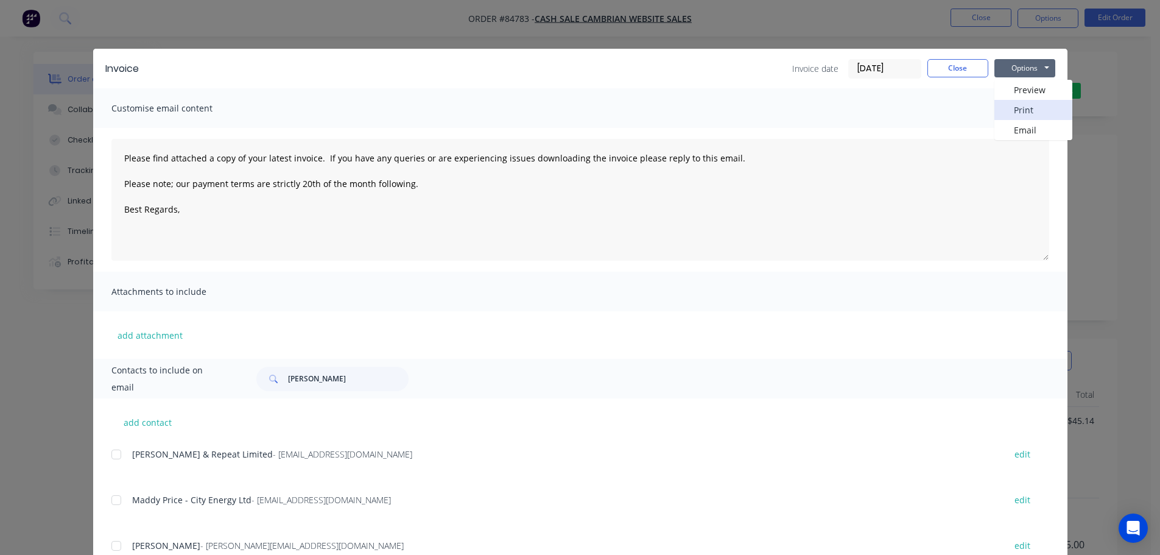
click at [1028, 111] on button "Print" at bounding box center [1033, 110] width 78 height 20
type textarea "Please find attached a copy of your latest invoice. If you have any queries or …"
click at [945, 68] on button "Close" at bounding box center [957, 68] width 61 height 18
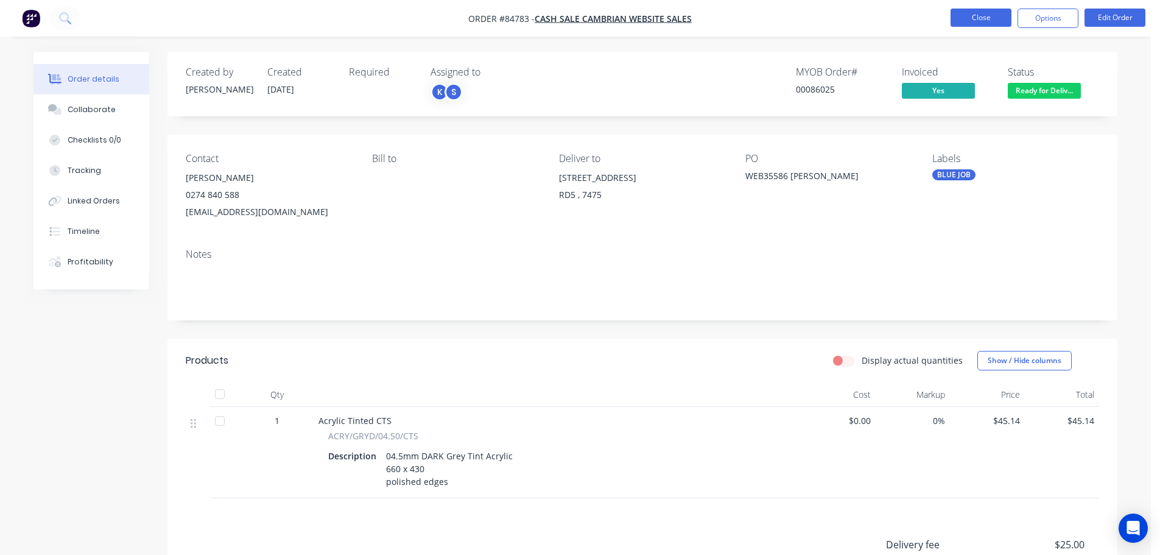
click at [971, 24] on button "Close" at bounding box center [980, 18] width 61 height 18
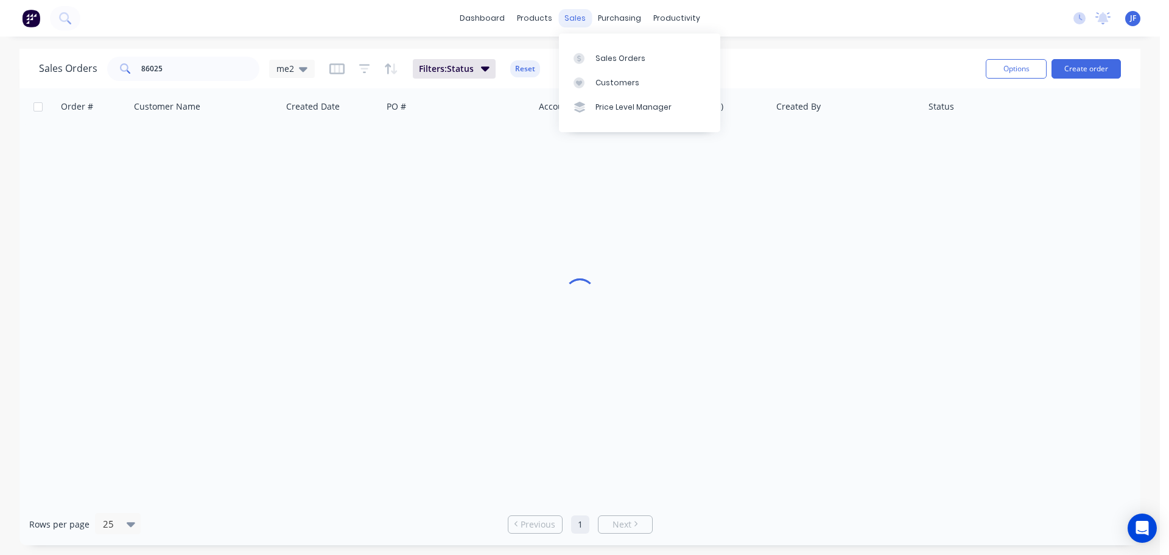
click at [571, 20] on div "sales" at bounding box center [574, 18] width 33 height 18
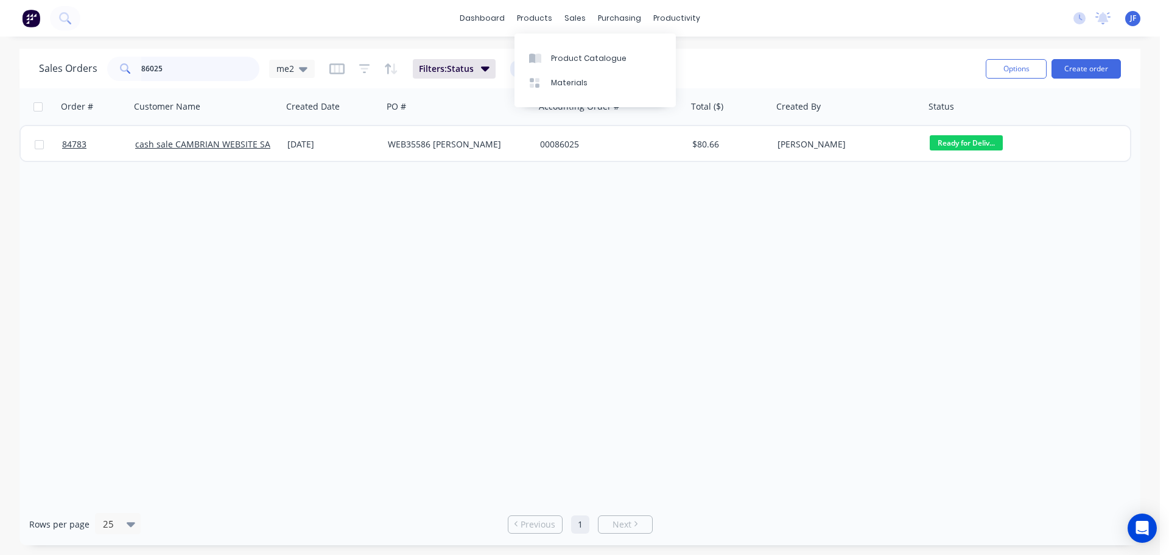
click at [225, 77] on input "86025" at bounding box center [200, 69] width 119 height 24
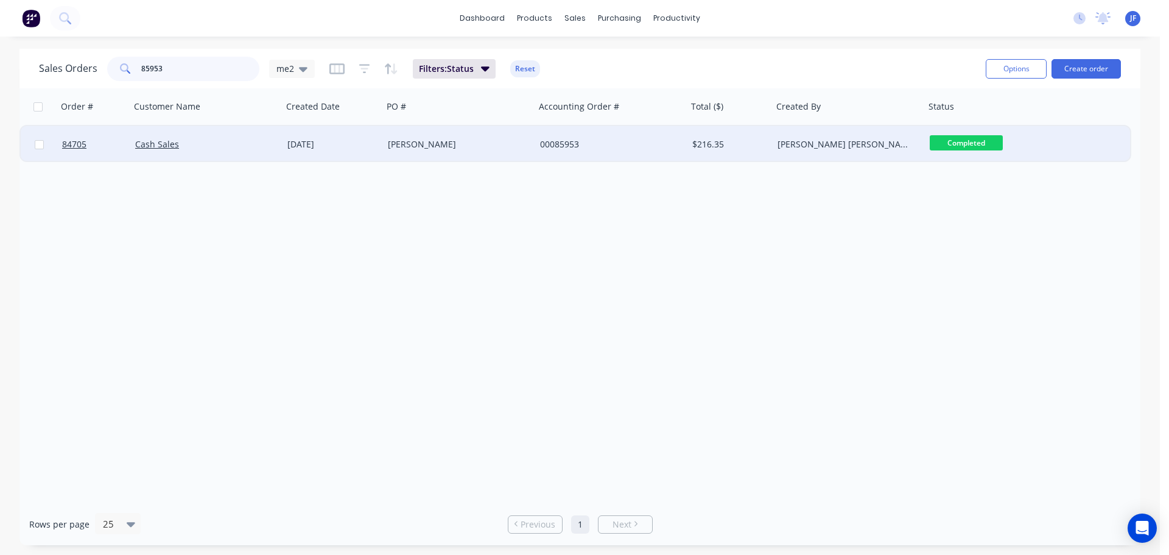
type input "85953"
click at [424, 155] on div "Paul Cossman" at bounding box center [459, 144] width 152 height 37
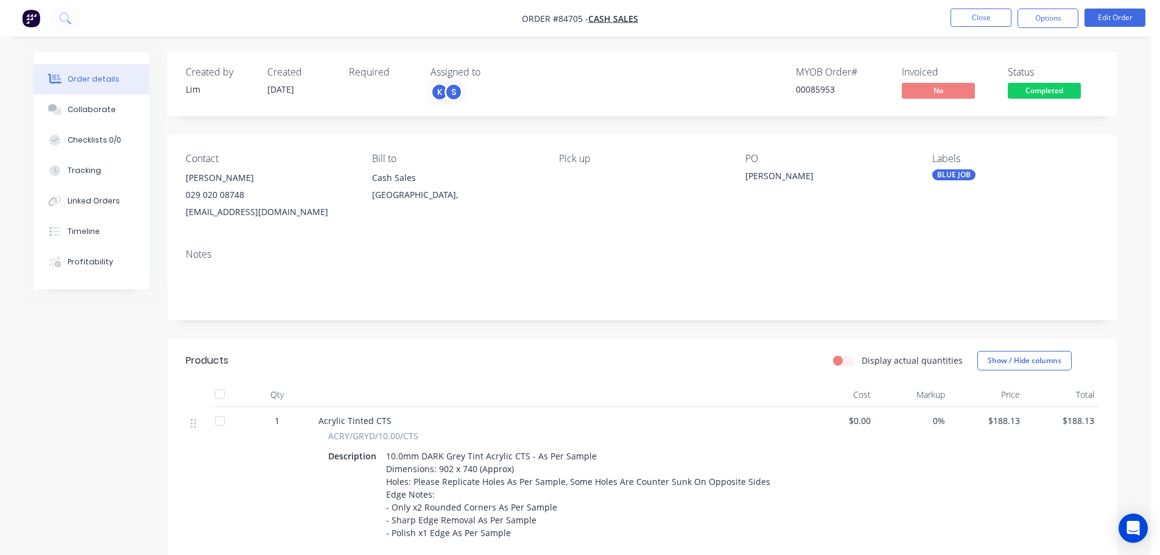
click at [1066, 91] on span "Completed" at bounding box center [1044, 90] width 73 height 15
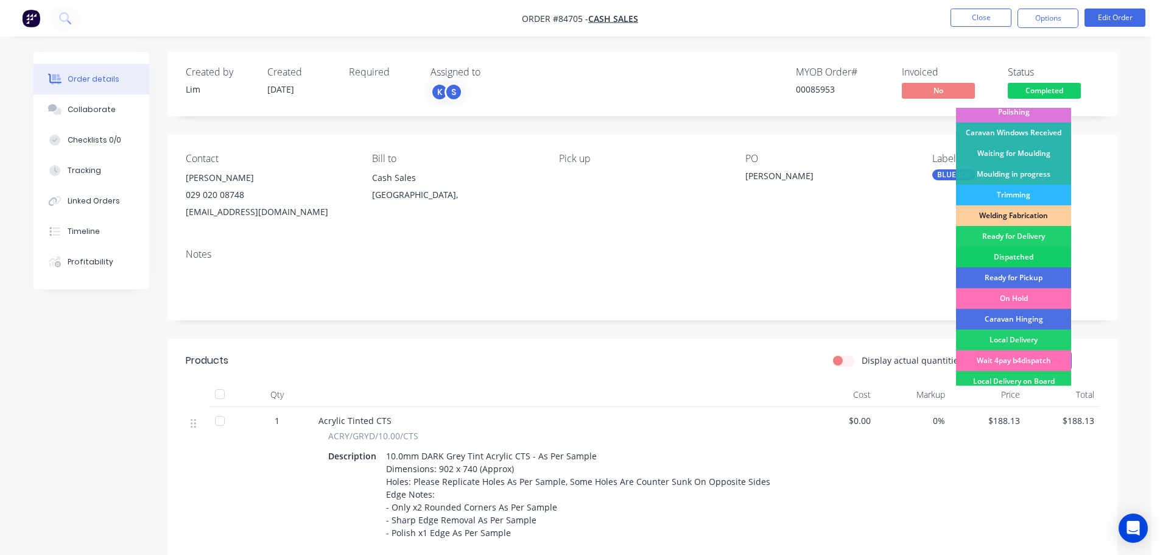
scroll to position [240, 0]
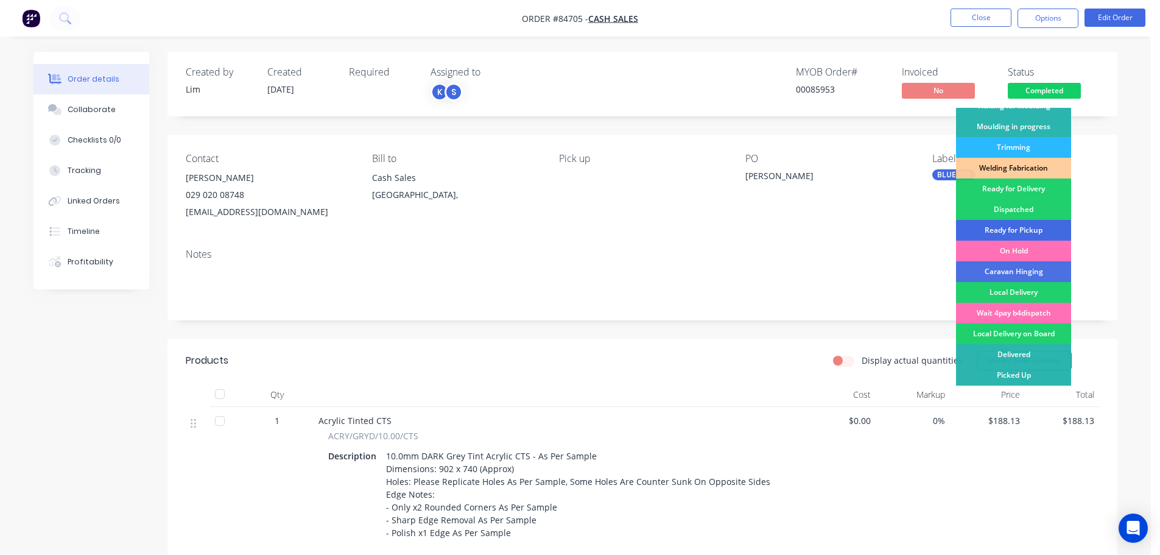
click at [1042, 226] on div "Ready for Pickup" at bounding box center [1013, 230] width 115 height 21
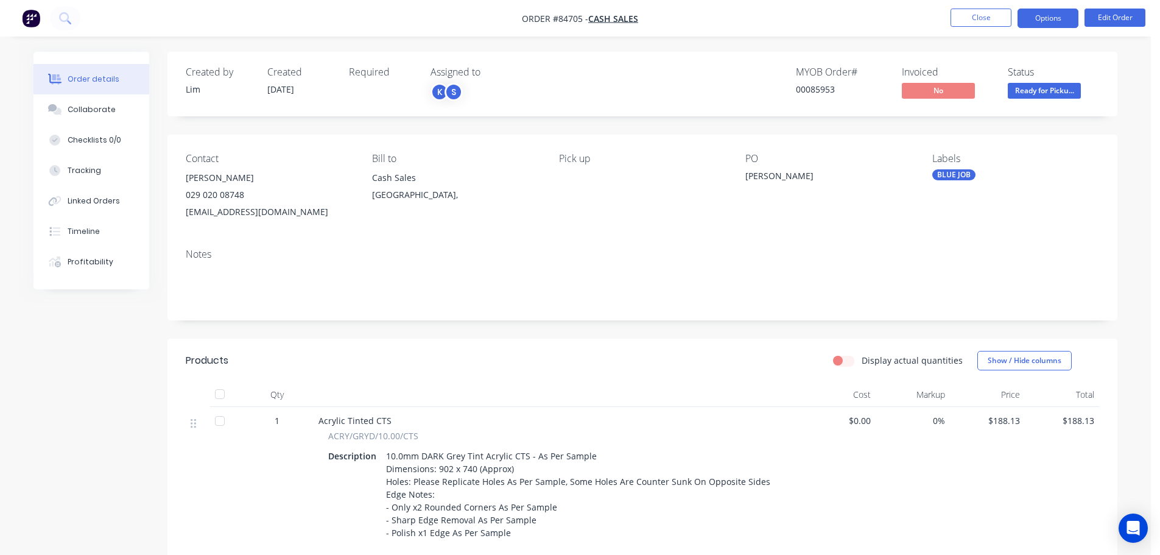
click at [1044, 19] on button "Options" at bounding box center [1047, 18] width 61 height 19
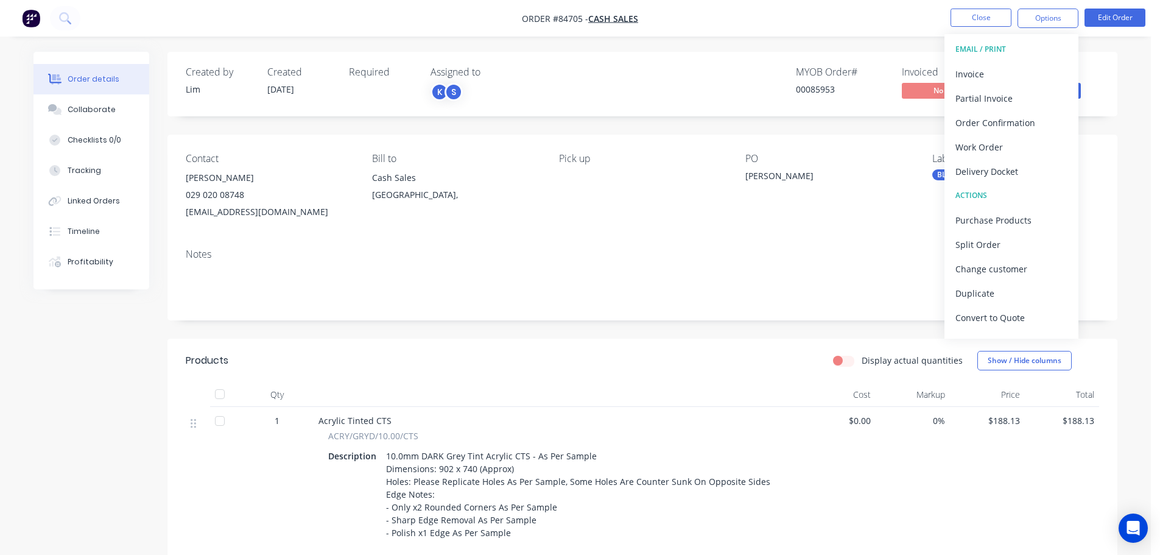
click at [1033, 60] on button "EMAIL / PRINT" at bounding box center [1011, 49] width 134 height 24
click at [1033, 69] on div "Invoice" at bounding box center [1011, 74] width 112 height 18
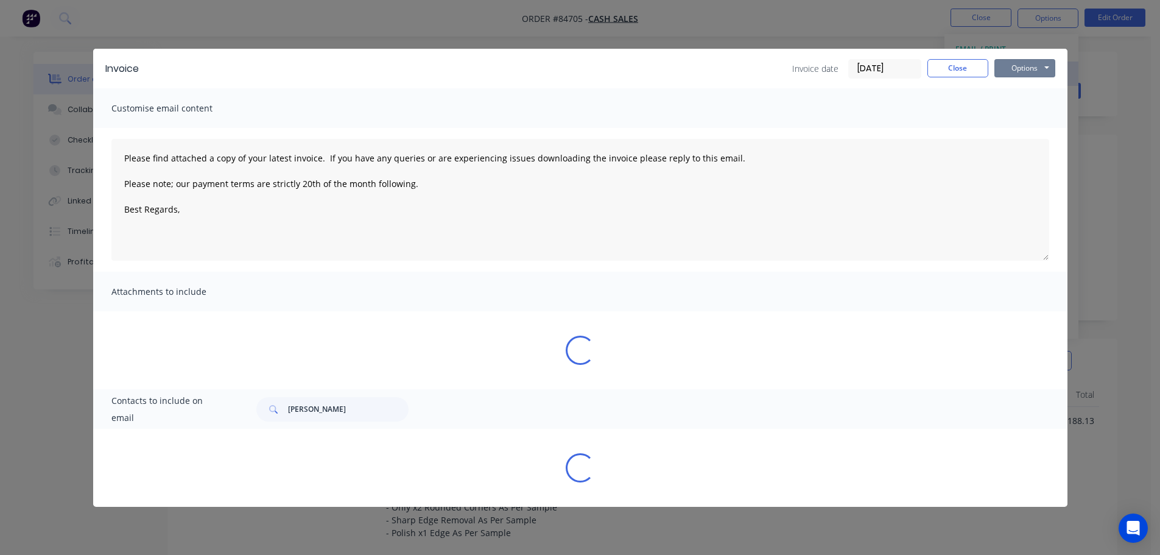
click at [1033, 69] on button "Options" at bounding box center [1024, 68] width 61 height 18
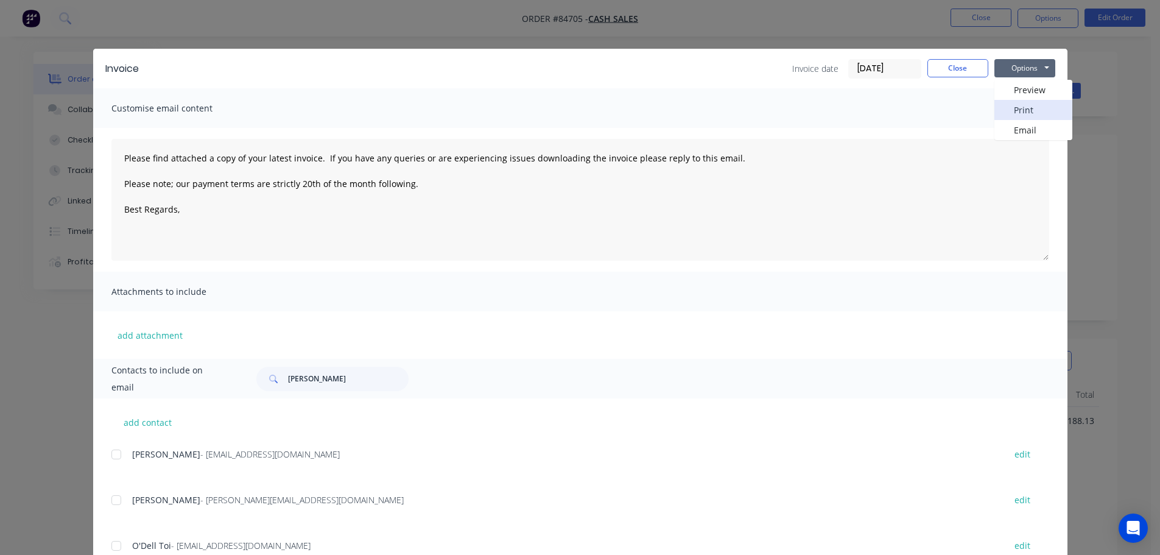
click at [1034, 111] on button "Print" at bounding box center [1033, 110] width 78 height 20
type textarea "Please find attached a copy of your latest invoice. If you have any queries or …"
click at [95, 12] on div "Invoice Invoice date 23/09/25 Close Options Preview Print Email Customise email…" at bounding box center [580, 277] width 1160 height 555
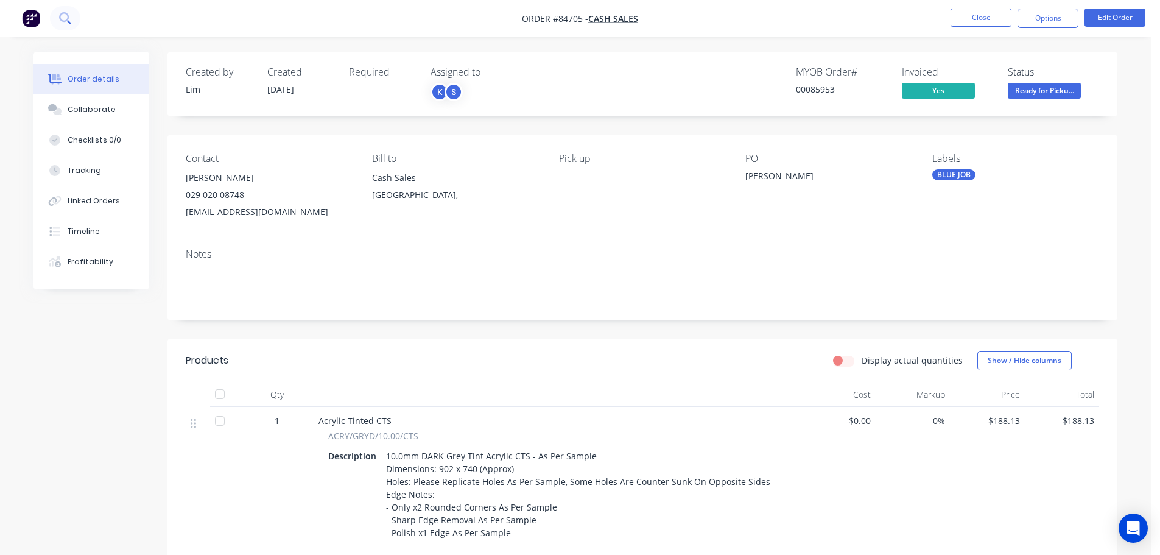
click at [64, 11] on button at bounding box center [65, 18] width 30 height 24
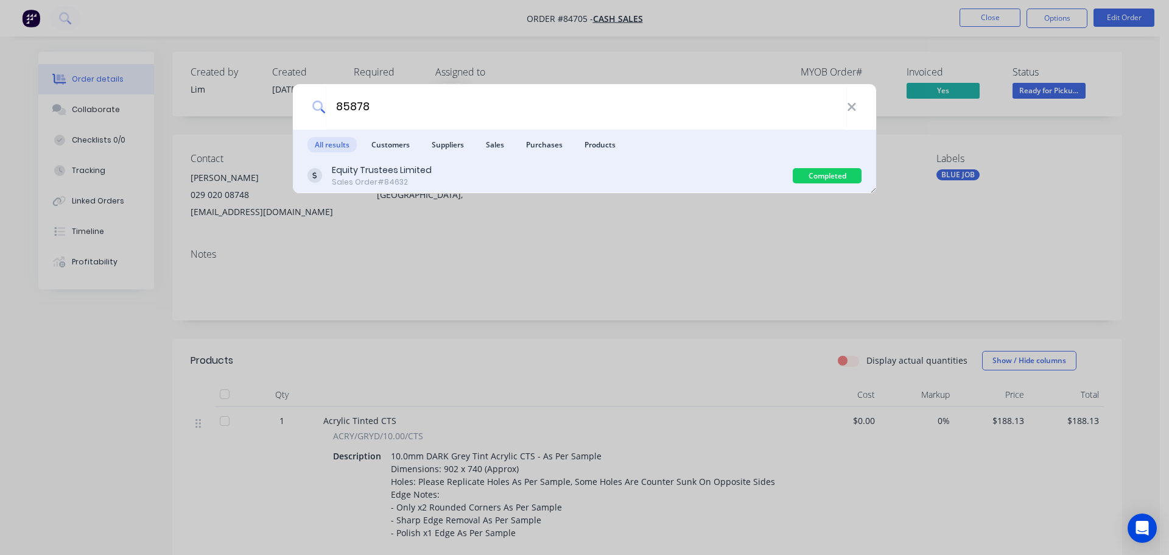
type input "85878"
click at [684, 180] on div "Equity Trustees Limited Sales Order #84632" at bounding box center [549, 176] width 485 height 24
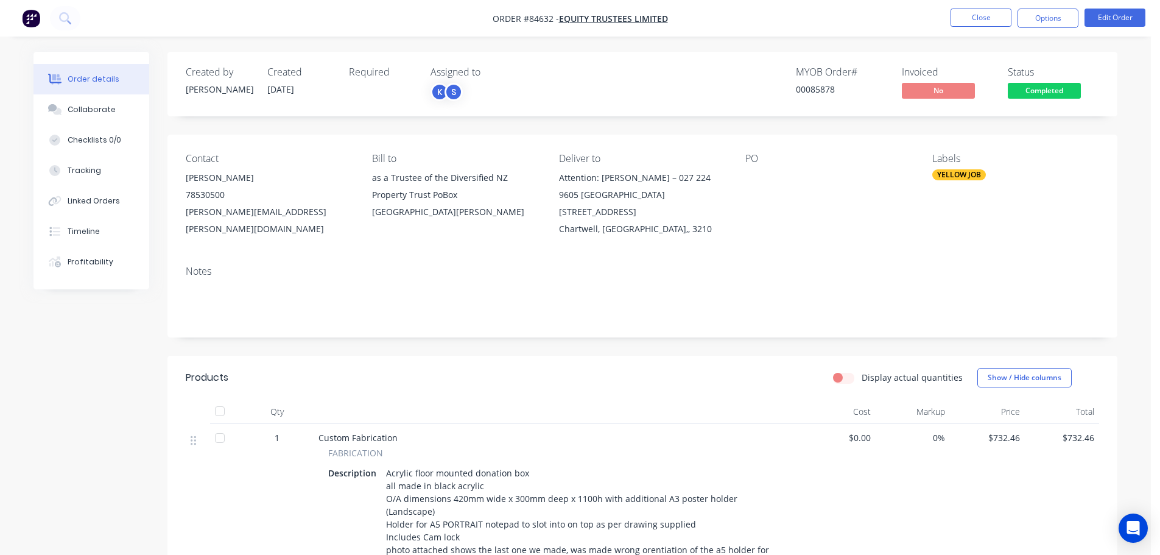
click at [1045, 93] on span "Completed" at bounding box center [1044, 90] width 73 height 15
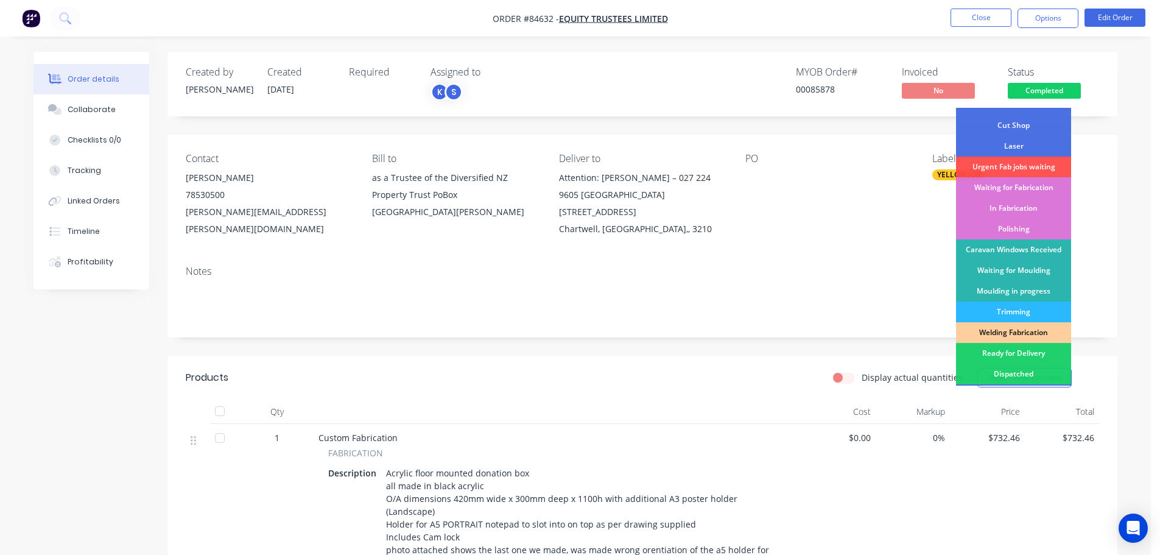
scroll to position [122, 0]
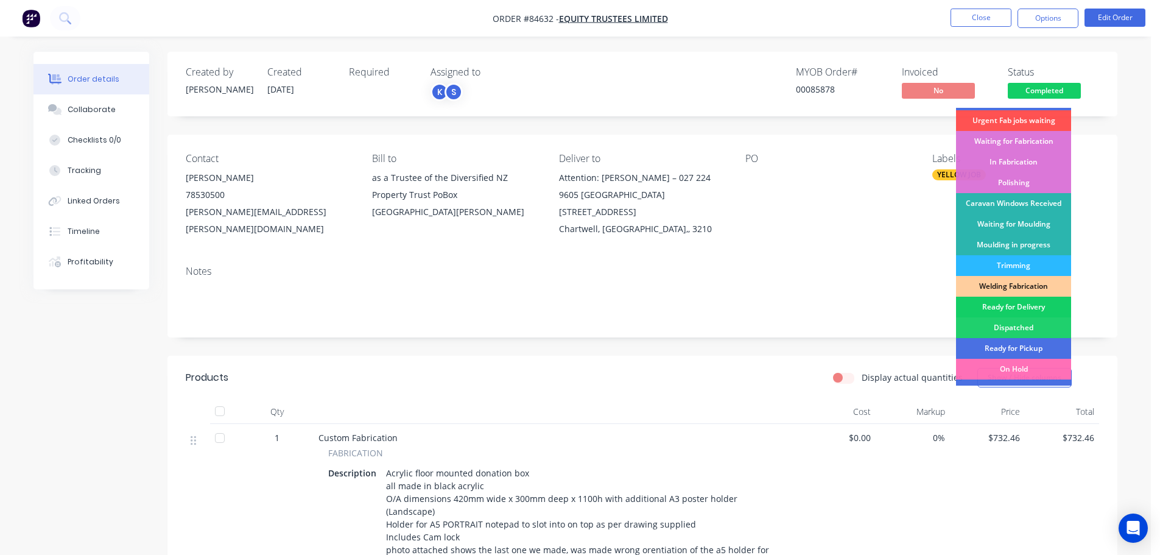
click at [1038, 303] on div "Ready for Delivery" at bounding box center [1013, 306] width 115 height 21
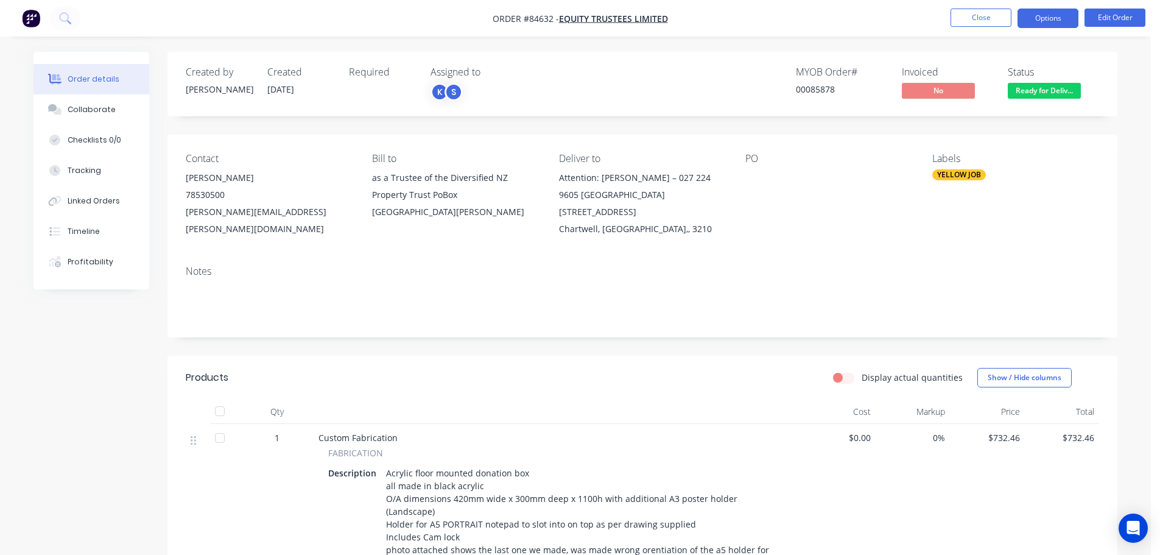
click at [1054, 18] on button "Options" at bounding box center [1047, 18] width 61 height 19
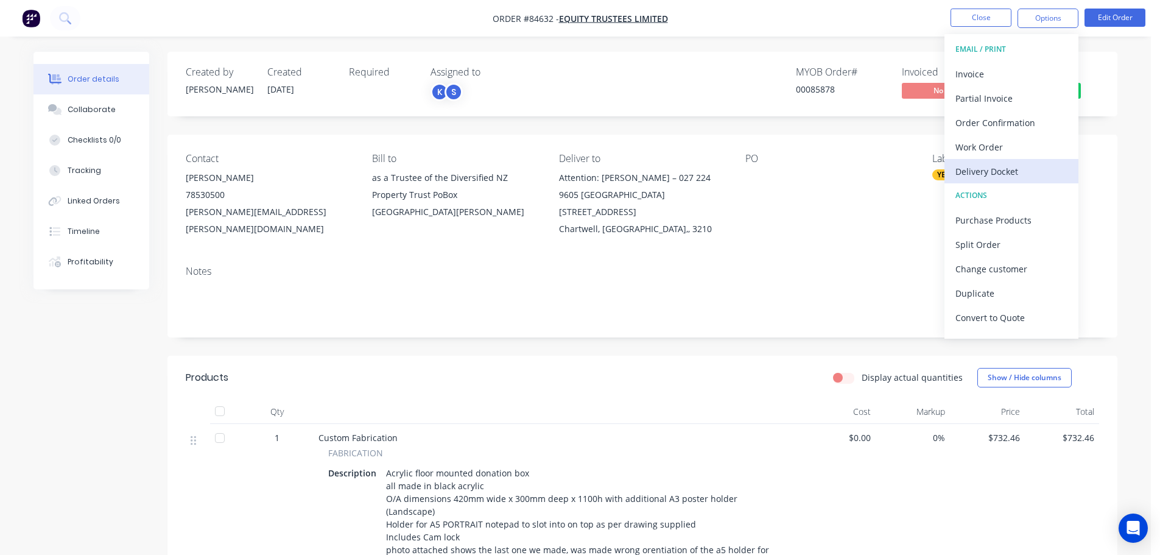
click at [1023, 174] on div "Delivery Docket" at bounding box center [1011, 172] width 112 height 18
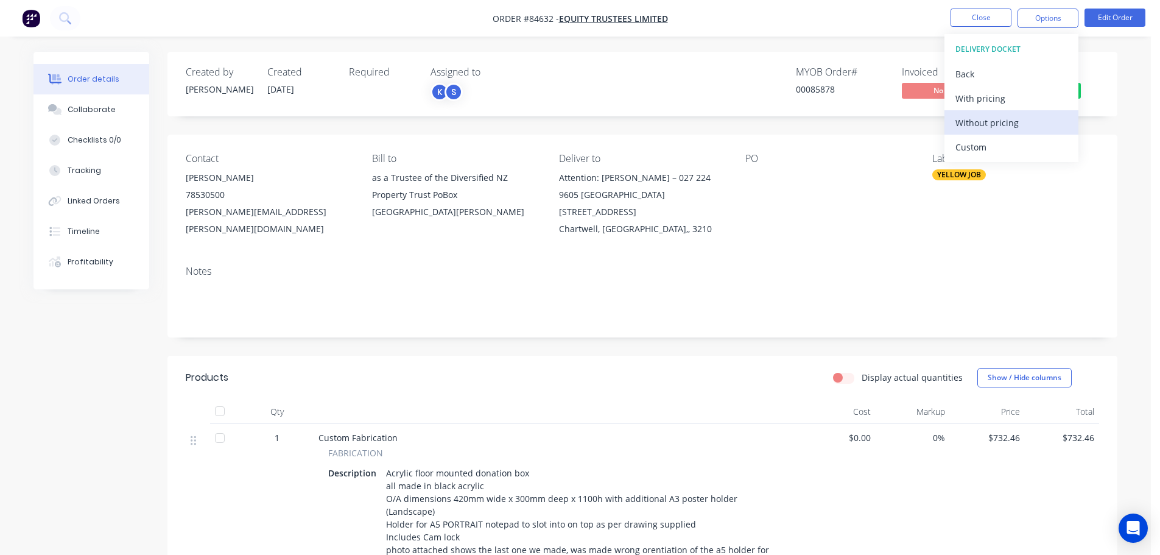
click at [1023, 124] on div "Without pricing" at bounding box center [1011, 123] width 112 height 18
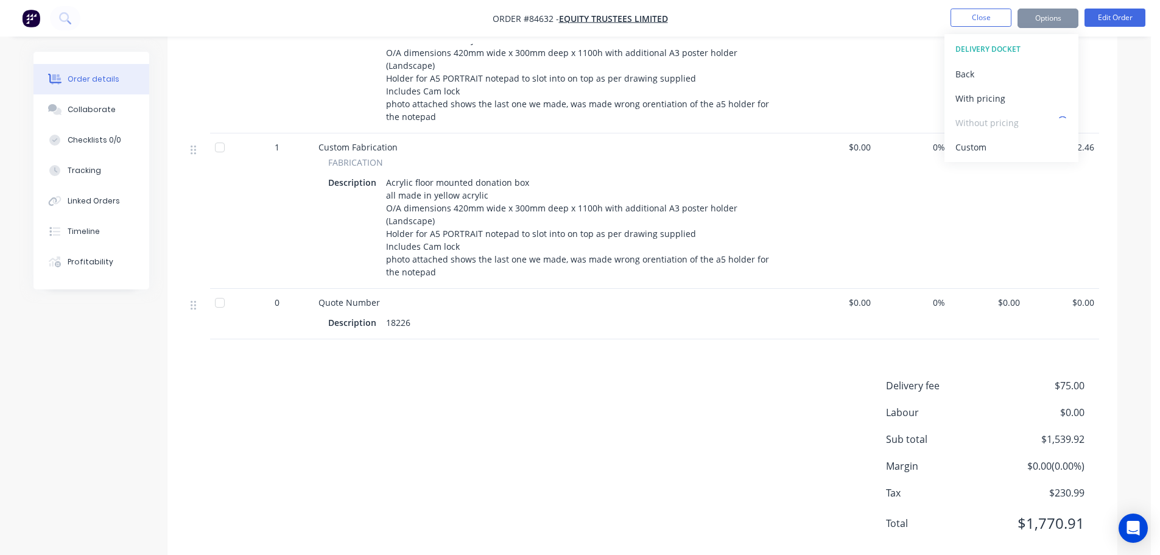
scroll to position [448, 0]
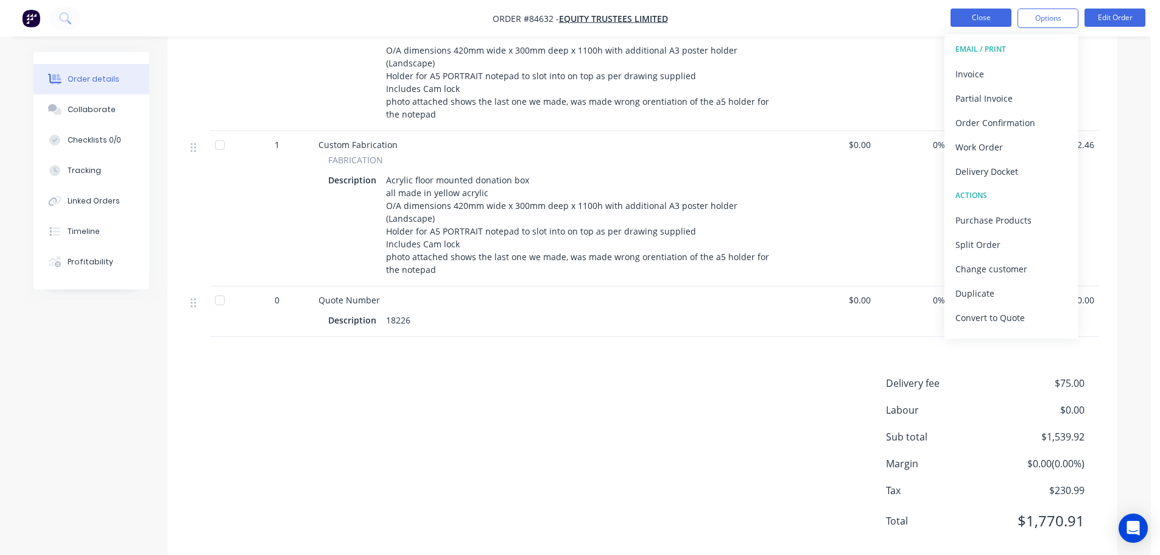
click at [973, 16] on button "Close" at bounding box center [980, 18] width 61 height 18
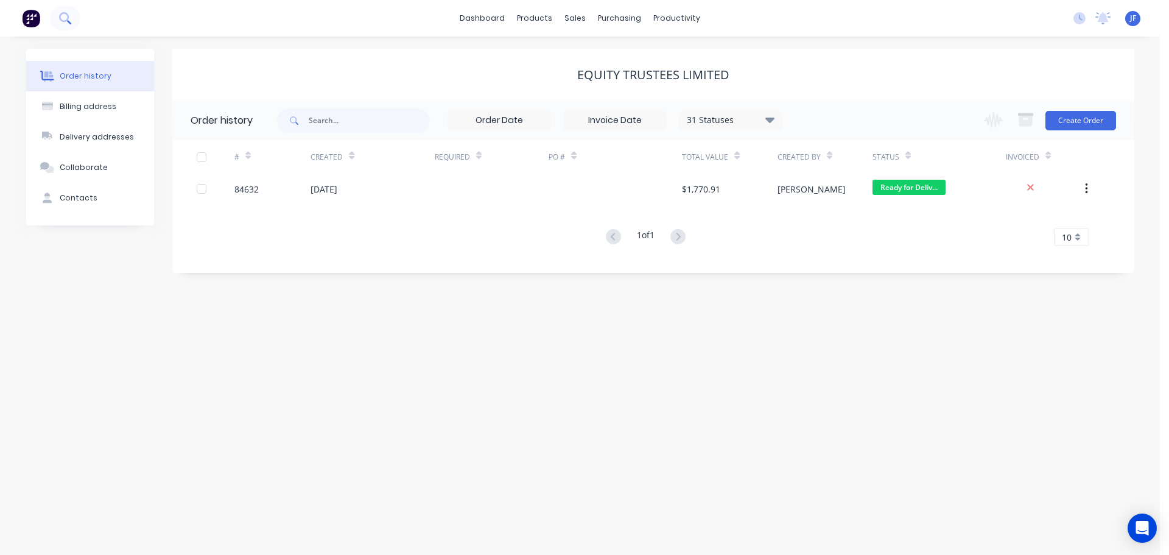
click at [66, 21] on icon at bounding box center [64, 17] width 10 height 10
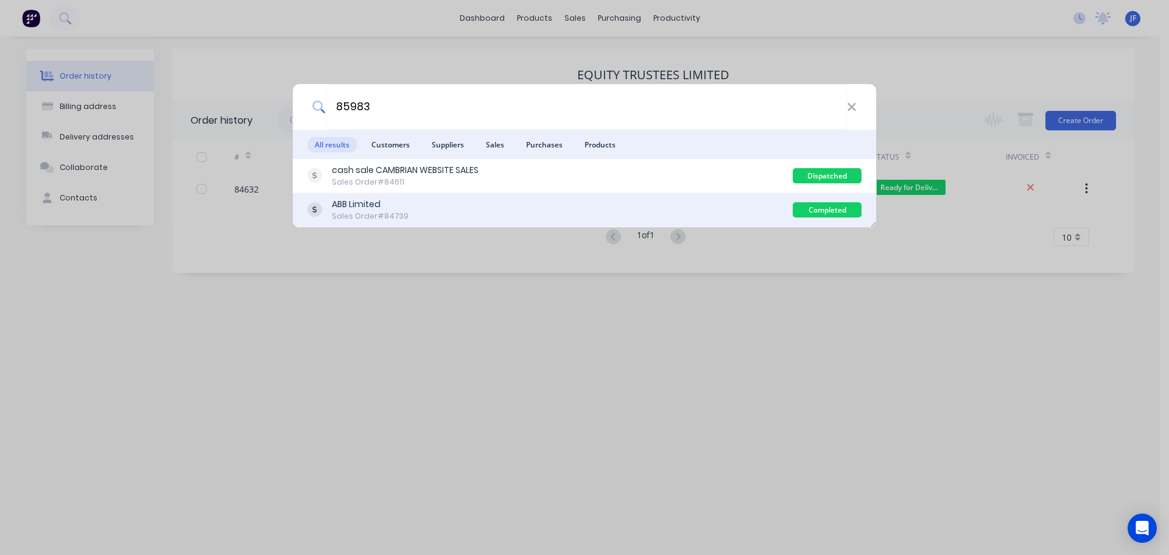
type input "85983"
click at [547, 207] on div "ABB Limited Sales Order #84739" at bounding box center [549, 210] width 485 height 24
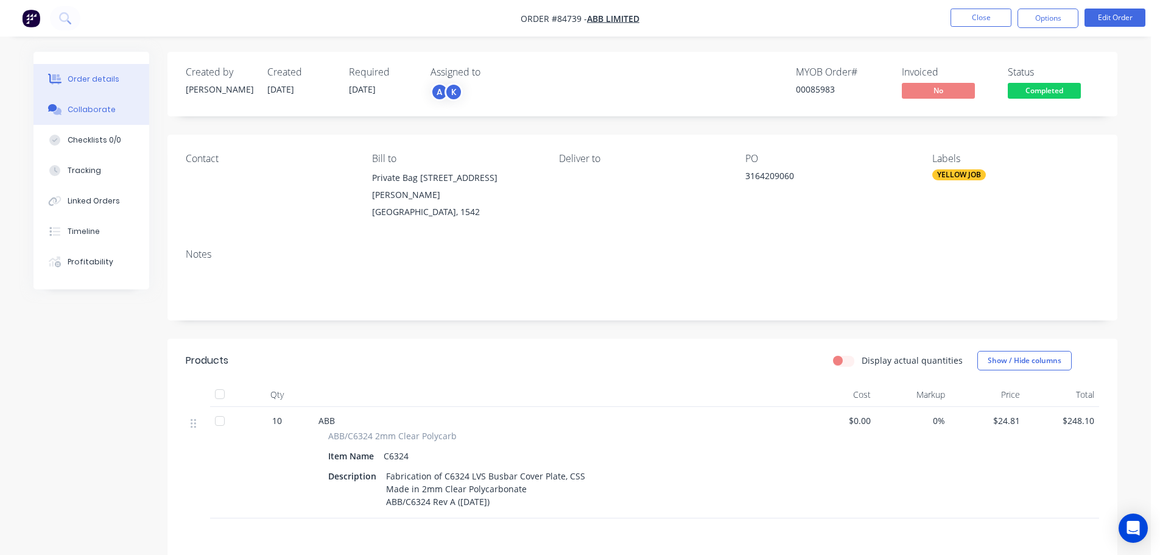
click at [116, 118] on button "Collaborate" at bounding box center [91, 109] width 116 height 30
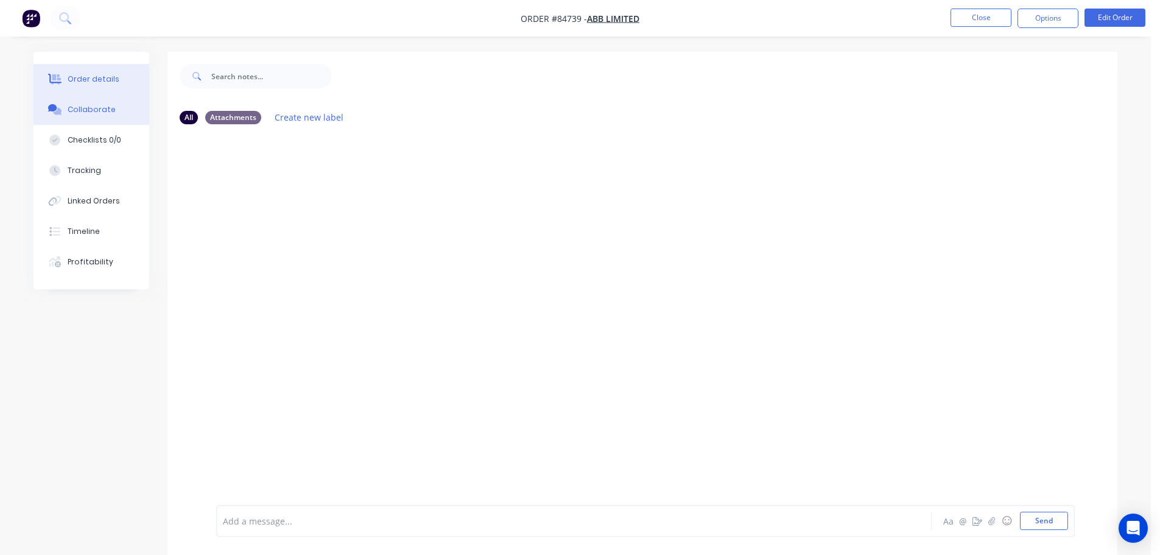
click at [88, 72] on button "Order details" at bounding box center [91, 79] width 116 height 30
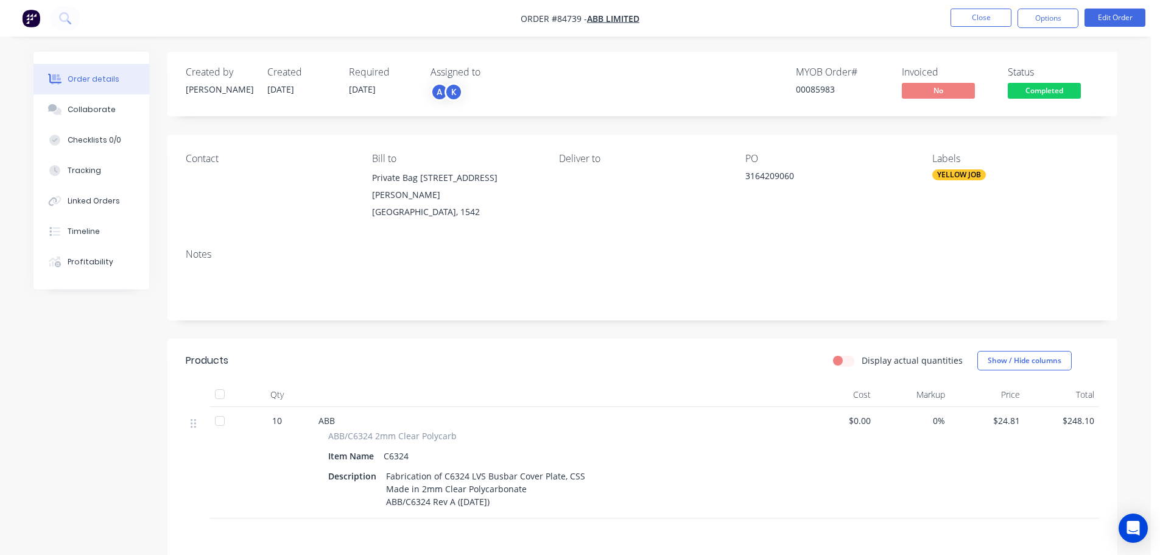
click at [1030, 19] on button "Options" at bounding box center [1047, 18] width 61 height 19
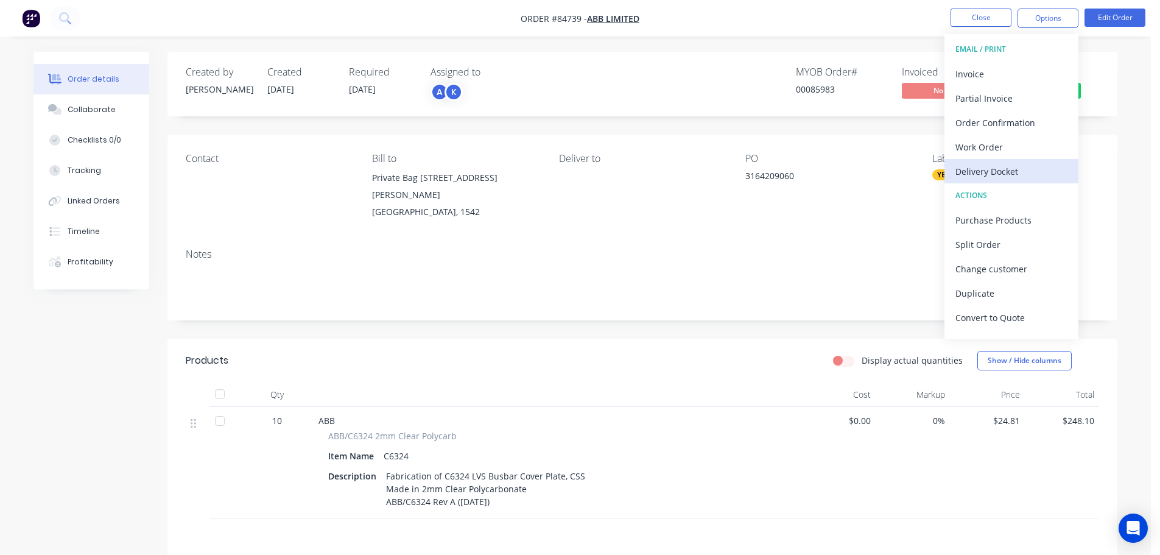
click at [996, 166] on div "Delivery Docket" at bounding box center [1011, 172] width 112 height 18
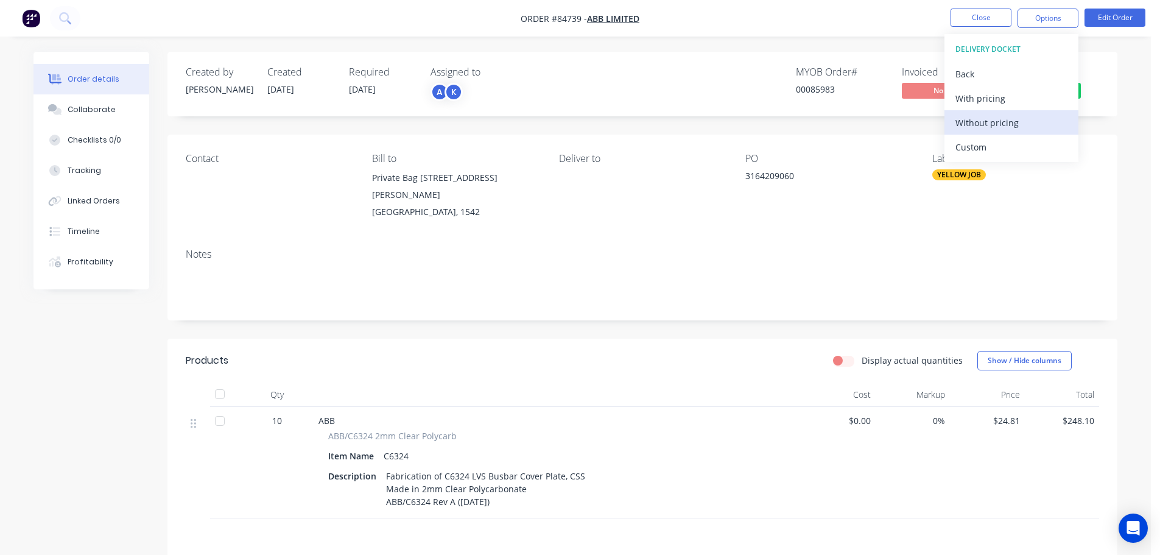
click at [999, 121] on div "Without pricing" at bounding box center [1011, 123] width 112 height 18
click at [1082, 87] on div "Status Completed" at bounding box center [1053, 83] width 91 height 35
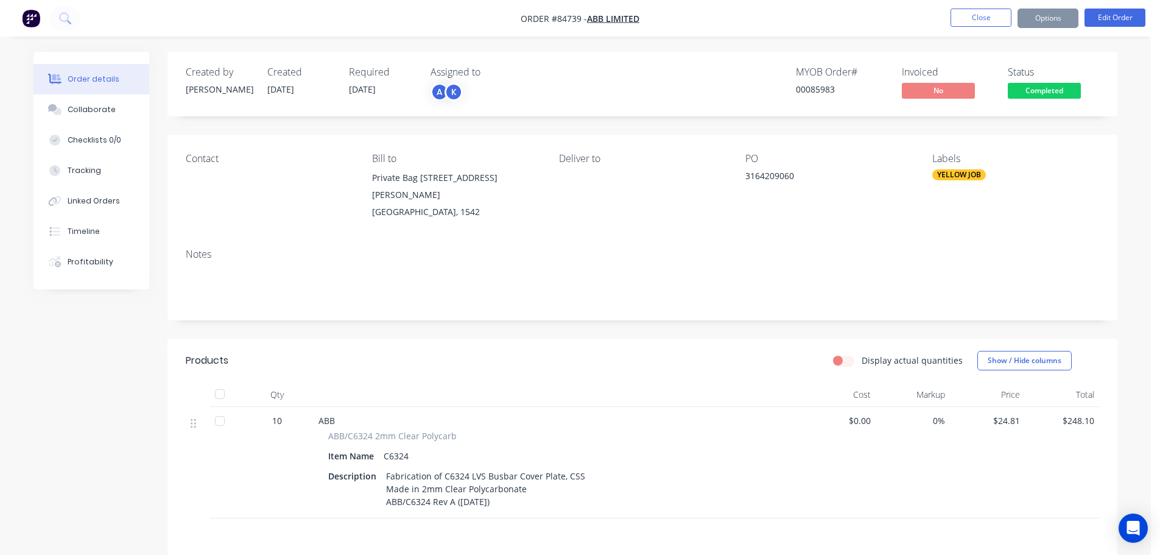
click at [1076, 88] on span "Completed" at bounding box center [1044, 90] width 73 height 15
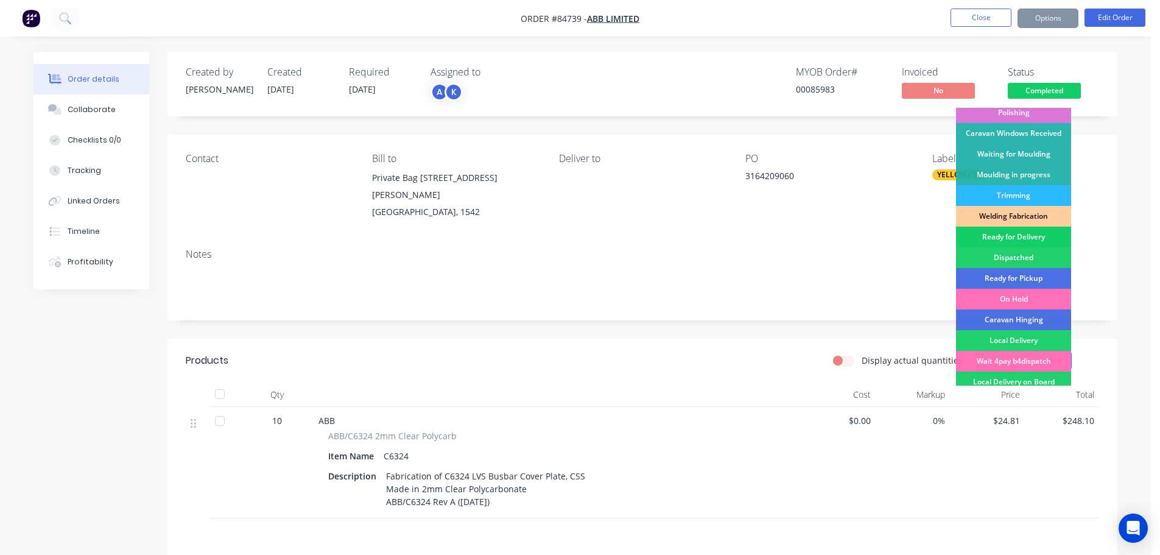
scroll to position [240, 0]
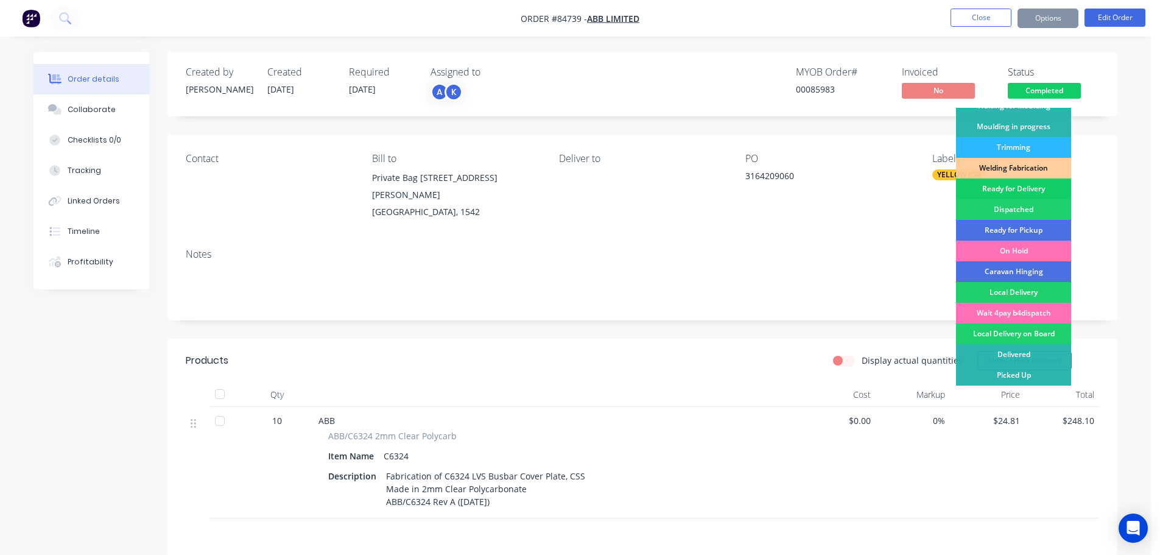
drag, startPoint x: 1049, startPoint y: 184, endPoint x: 1050, endPoint y: 166, distance: 17.7
click at [1049, 183] on div "Ready for Delivery" at bounding box center [1013, 188] width 115 height 21
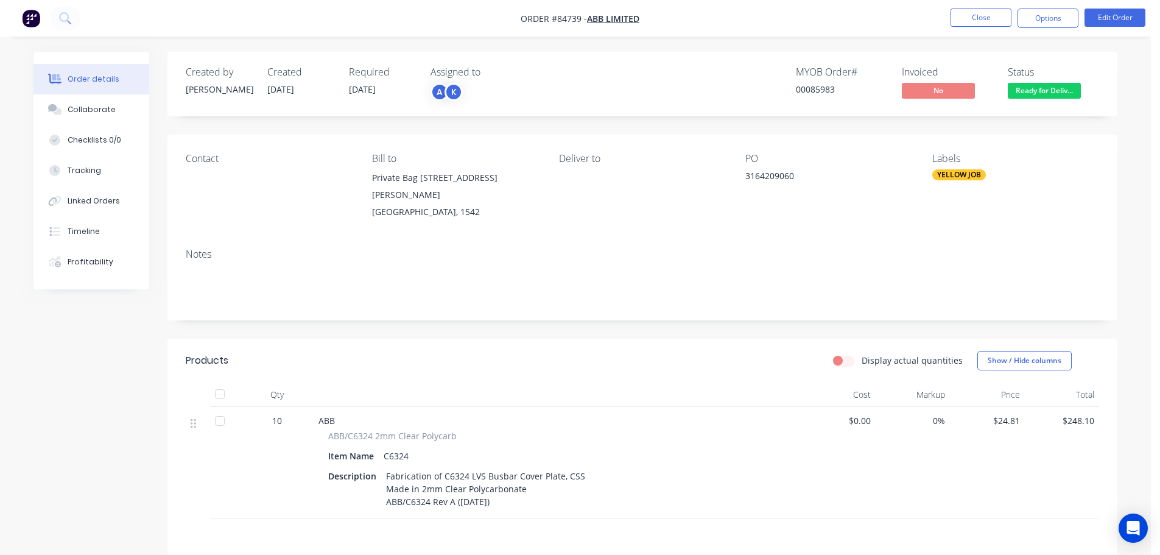
click at [220, 36] on nav "Order #84739 - ABB Limited Close Options Edit Order" at bounding box center [580, 18] width 1160 height 37
click at [986, 10] on button "Close" at bounding box center [980, 18] width 61 height 18
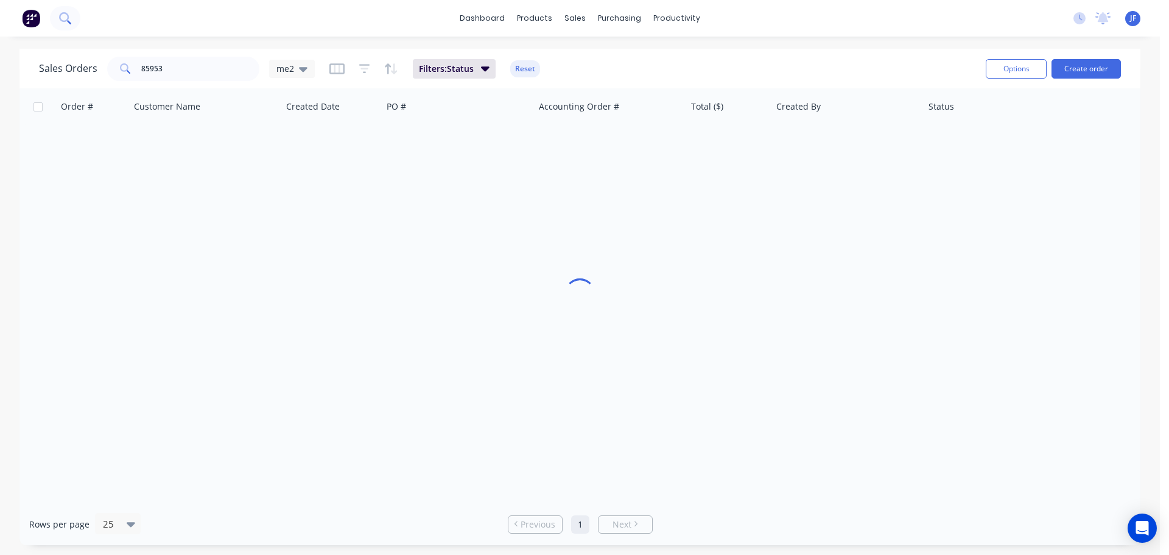
click at [72, 7] on button at bounding box center [65, 18] width 30 height 24
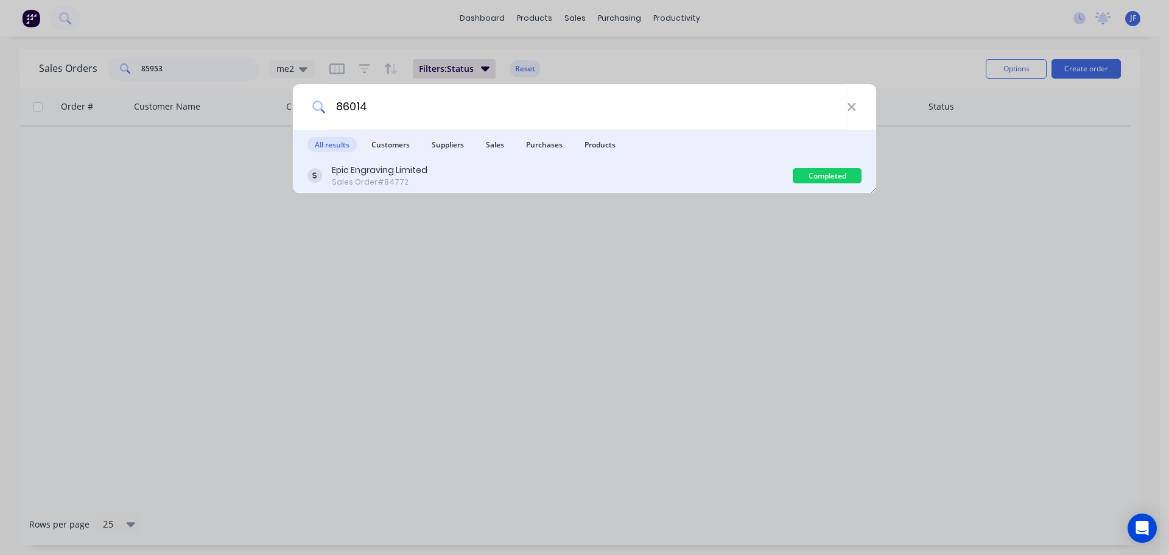
type input "86014"
click at [552, 163] on div "Epic Engraving Limited Sales Order #84772 Completed" at bounding box center [584, 176] width 583 height 34
click at [767, 170] on div "Epic Engraving Limited Sales Order #84772" at bounding box center [549, 176] width 485 height 24
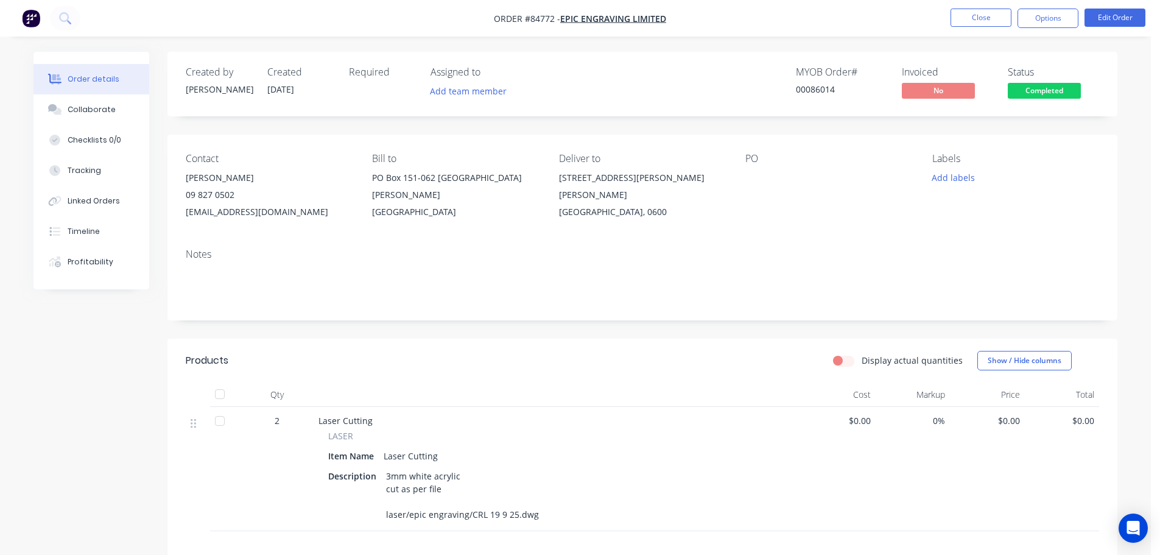
click at [1025, 94] on span "Completed" at bounding box center [1044, 90] width 73 height 15
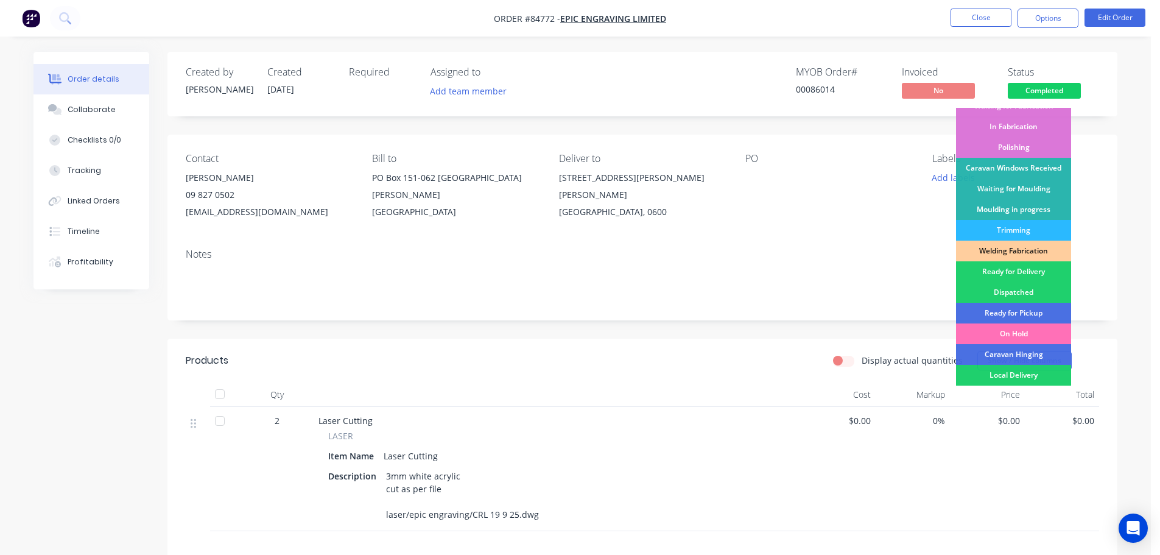
scroll to position [240, 0]
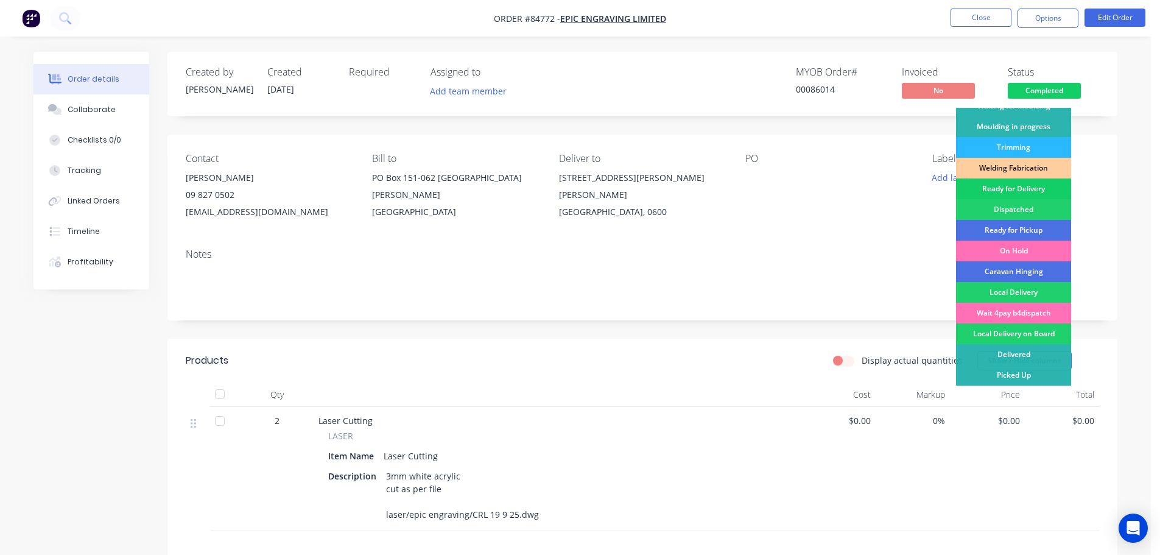
click at [1026, 193] on div "Ready for Delivery" at bounding box center [1013, 188] width 115 height 21
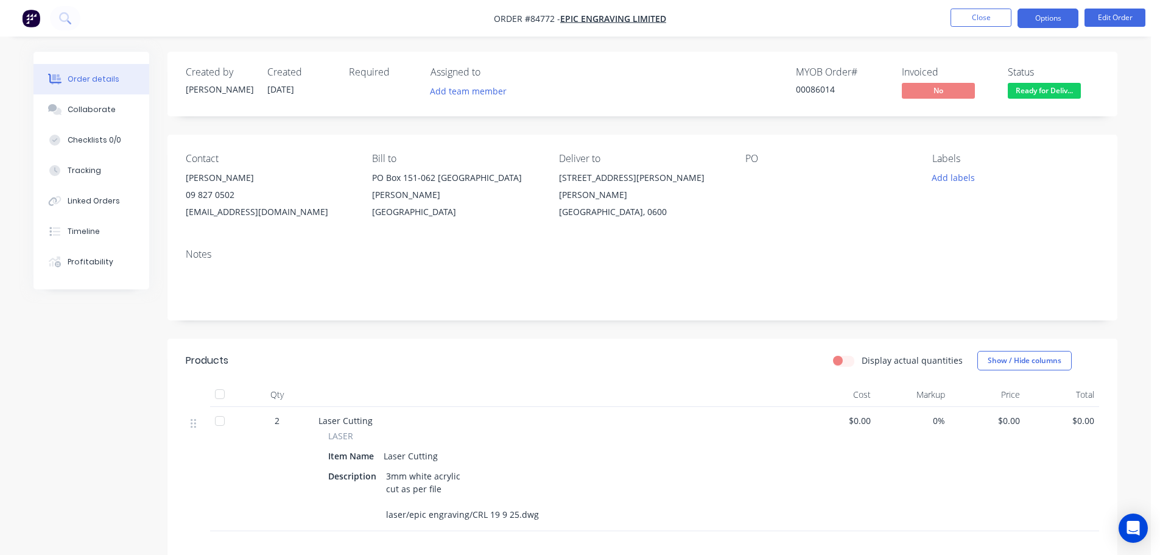
click at [1050, 24] on button "Options" at bounding box center [1047, 18] width 61 height 19
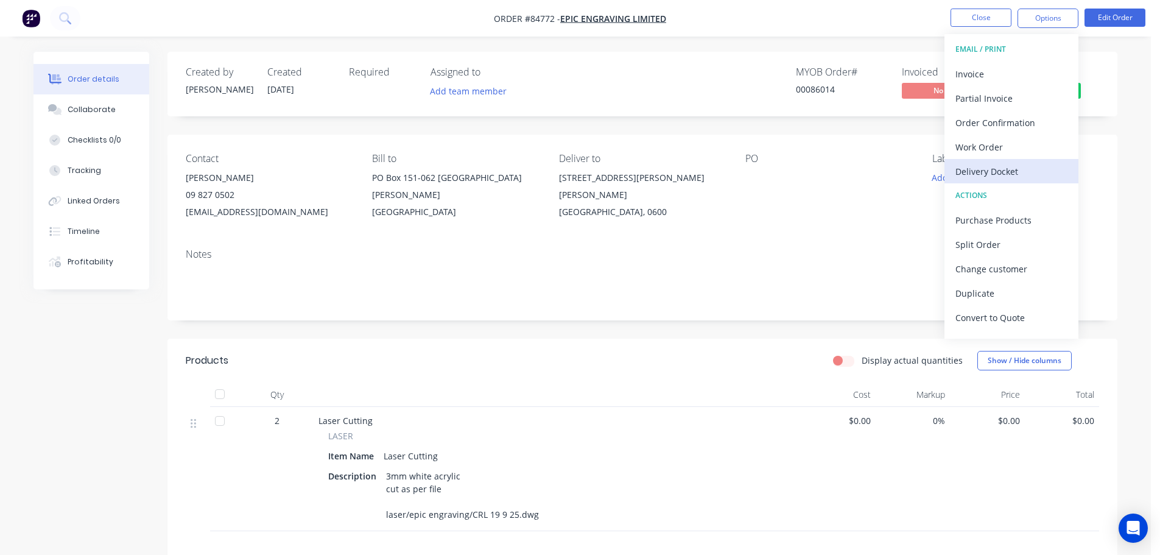
click at [1011, 166] on div "Delivery Docket" at bounding box center [1011, 172] width 112 height 18
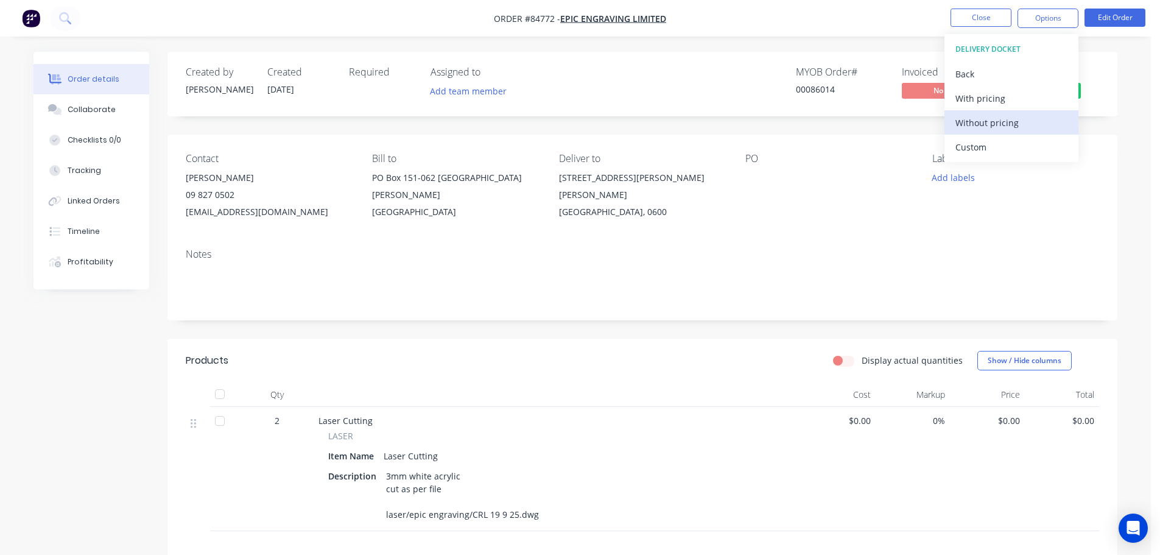
click at [1010, 123] on div "Without pricing" at bounding box center [1011, 123] width 112 height 18
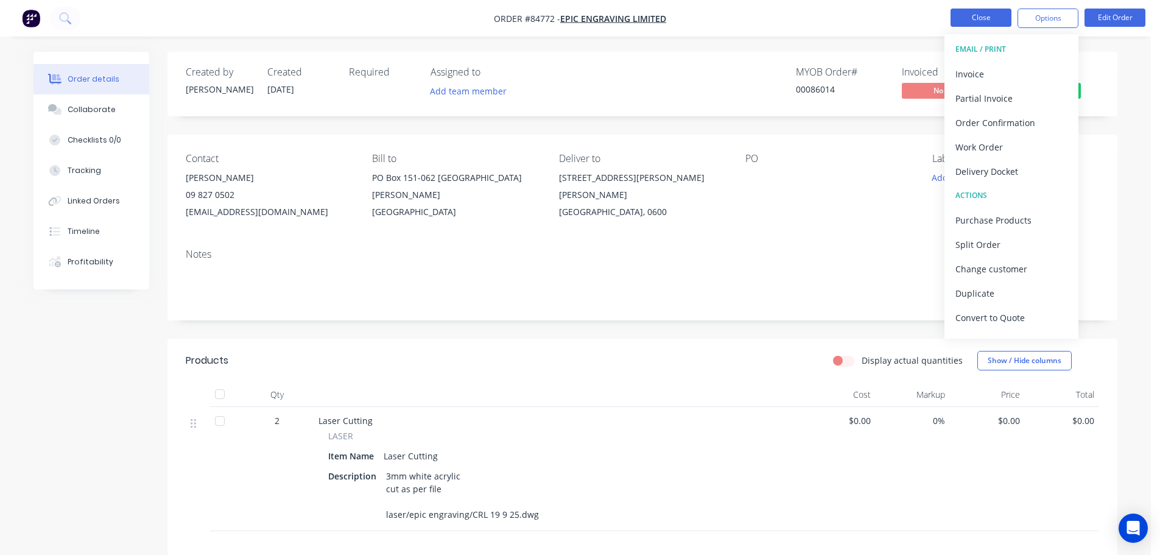
click at [959, 25] on button "Close" at bounding box center [980, 18] width 61 height 18
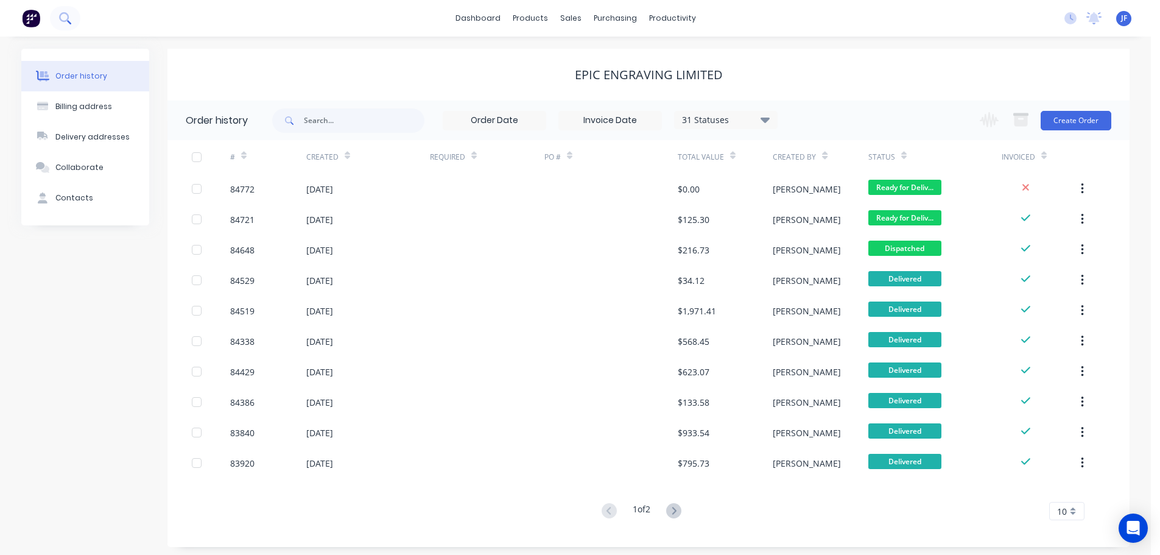
click at [66, 16] on icon at bounding box center [65, 18] width 12 height 12
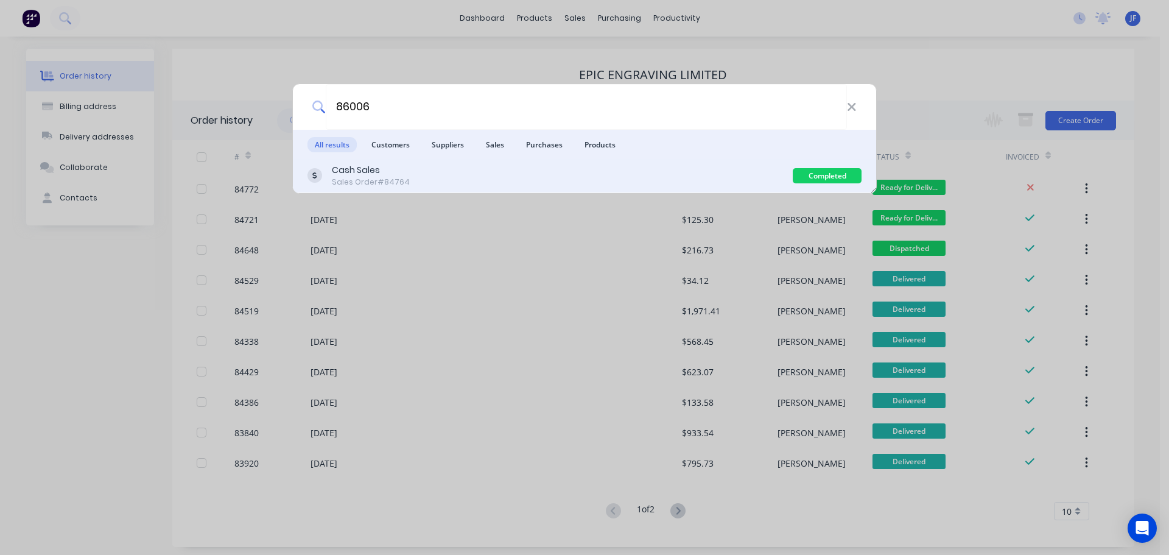
type input "86006"
click at [758, 180] on div "Cash Sales Sales Order #84764" at bounding box center [549, 176] width 485 height 24
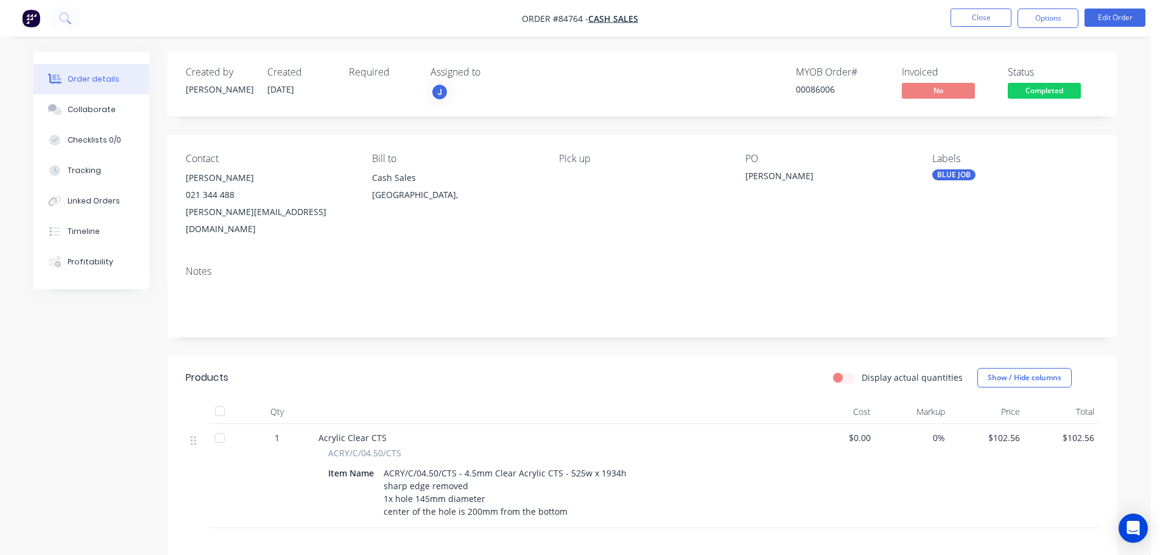
click at [1039, 93] on span "Completed" at bounding box center [1044, 90] width 73 height 15
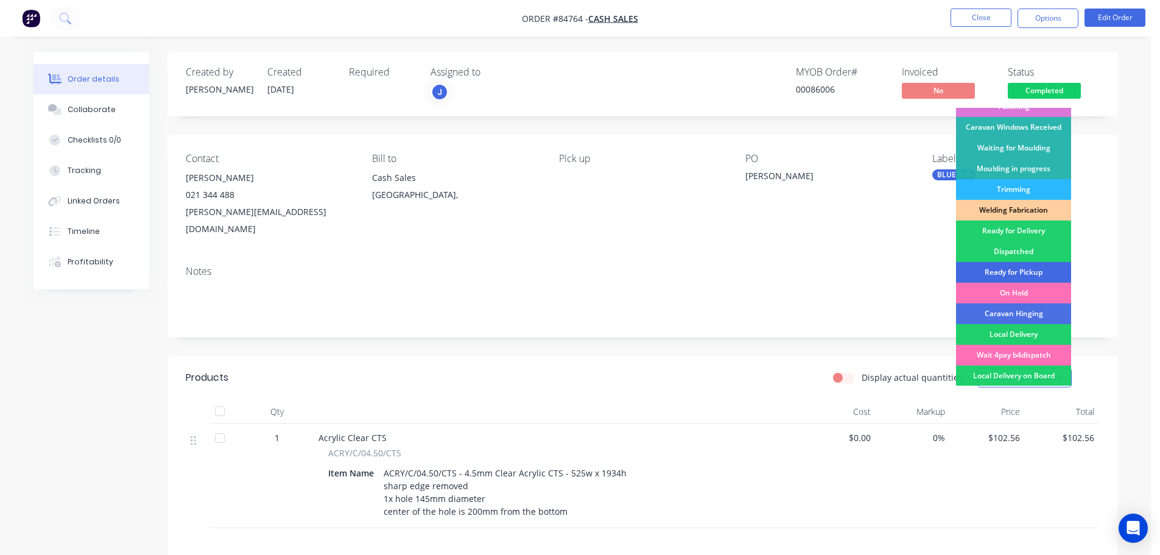
scroll to position [240, 0]
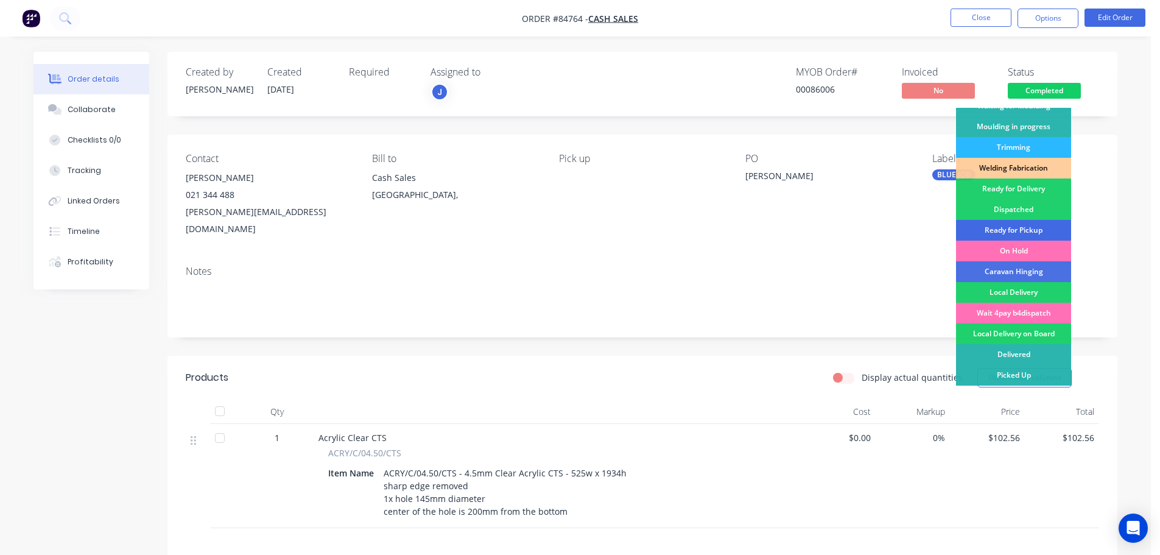
click at [1025, 228] on div "Ready for Pickup" at bounding box center [1013, 230] width 115 height 21
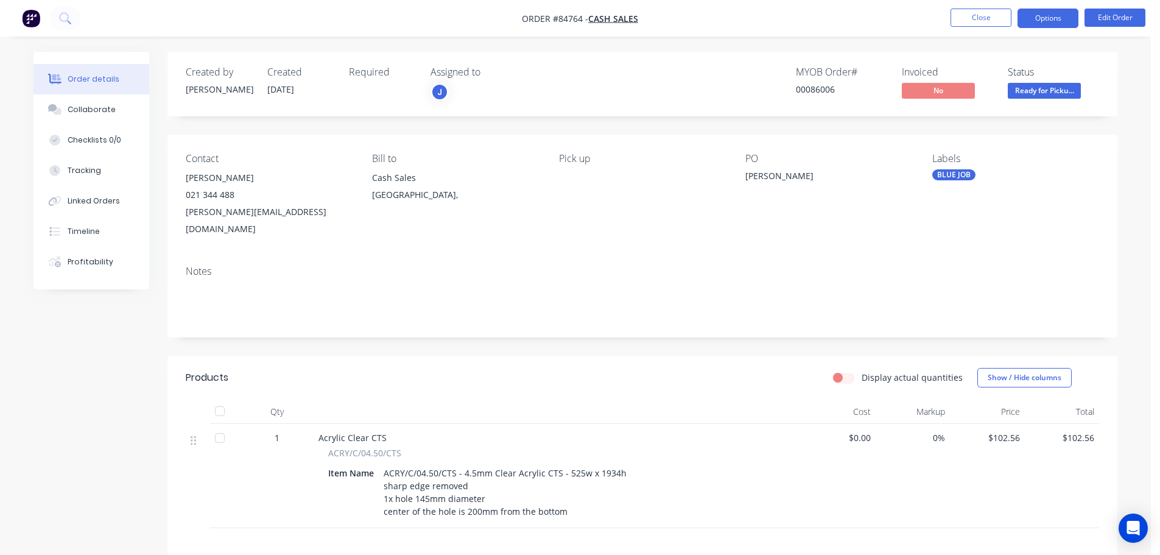
click at [1061, 23] on button "Options" at bounding box center [1047, 18] width 61 height 19
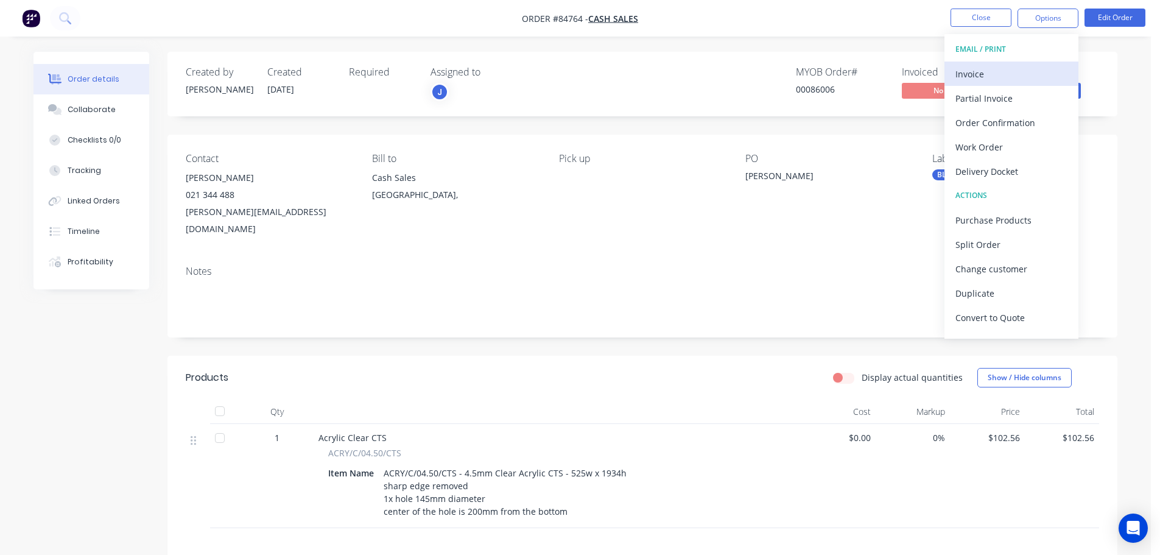
click at [1011, 72] on div "Invoice" at bounding box center [1011, 74] width 112 height 18
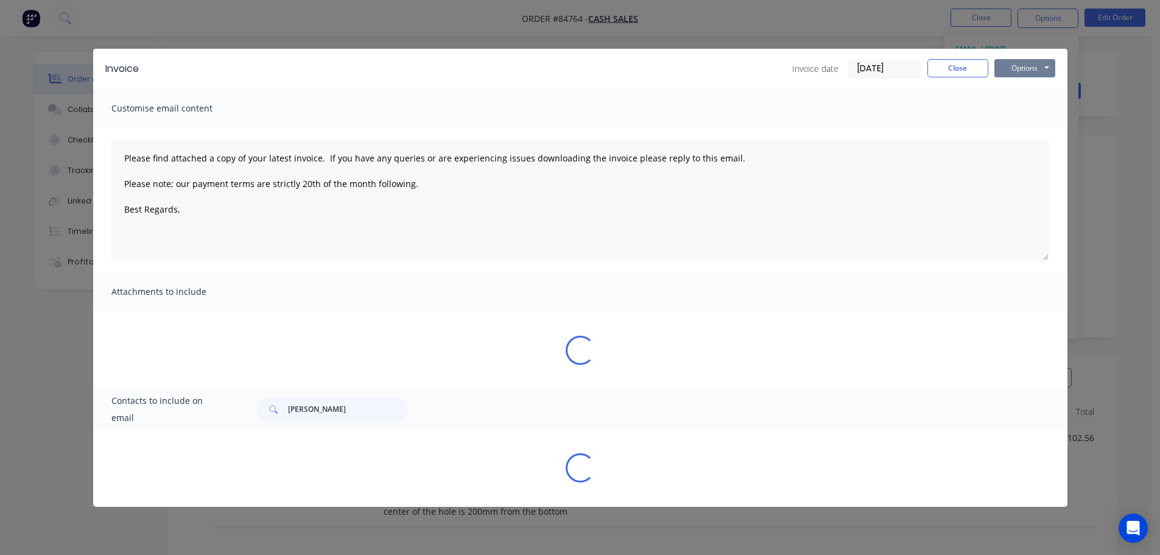
click at [1028, 66] on button "Options" at bounding box center [1024, 68] width 61 height 18
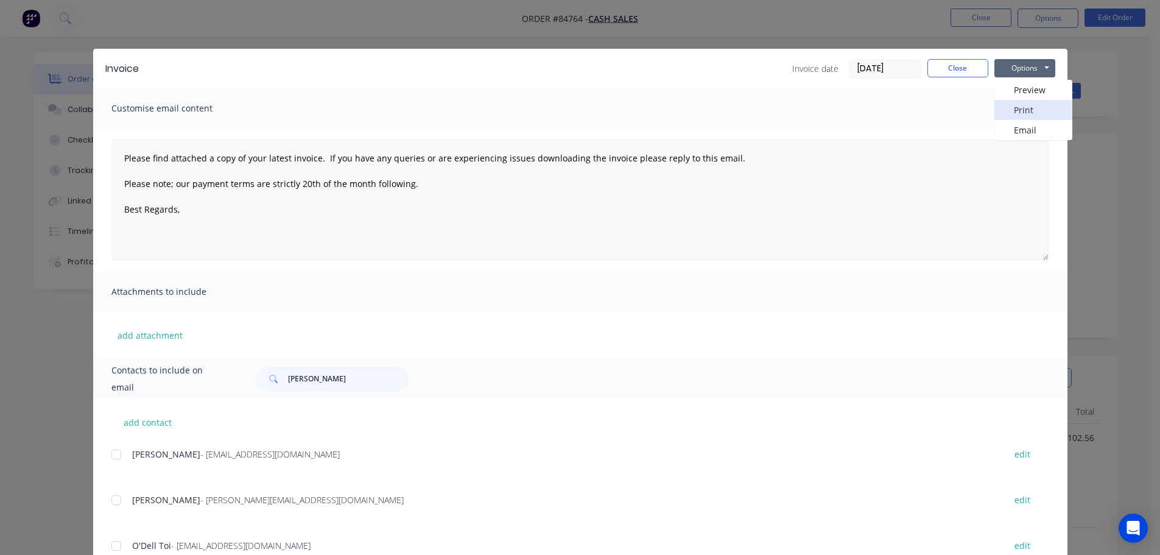
click at [1029, 102] on button "Print" at bounding box center [1033, 110] width 78 height 20
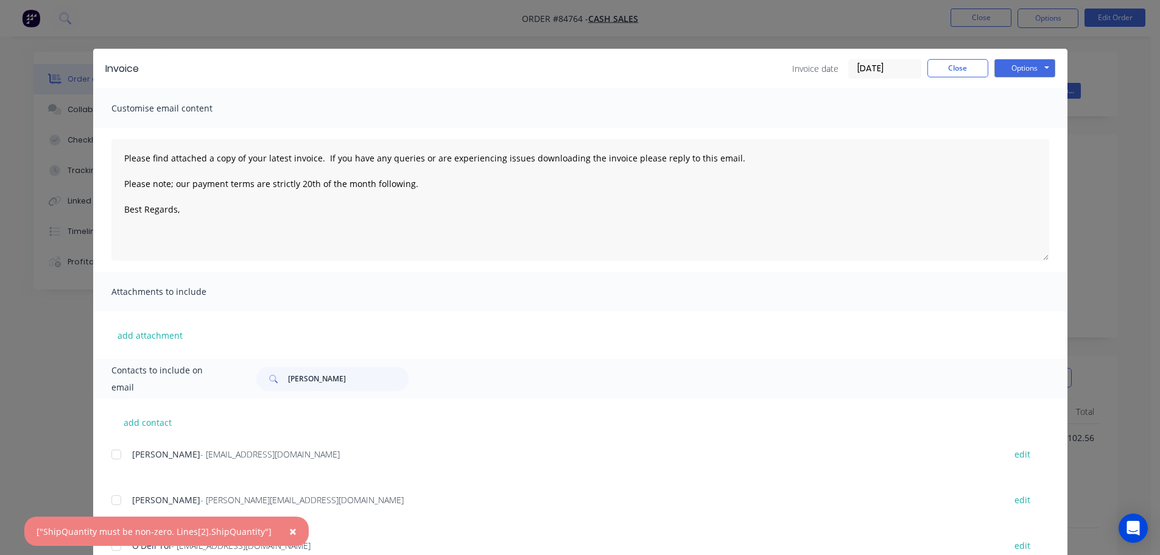
click at [266, 533] on div "× ["ShipQuantity must be non-zero. Lines[2].ShipQuantity"]" at bounding box center [166, 530] width 284 height 29
click at [277, 533] on button "×" at bounding box center [293, 530] width 32 height 29
type textarea "Please find attached a copy of your latest invoice. If you have any queries or …"
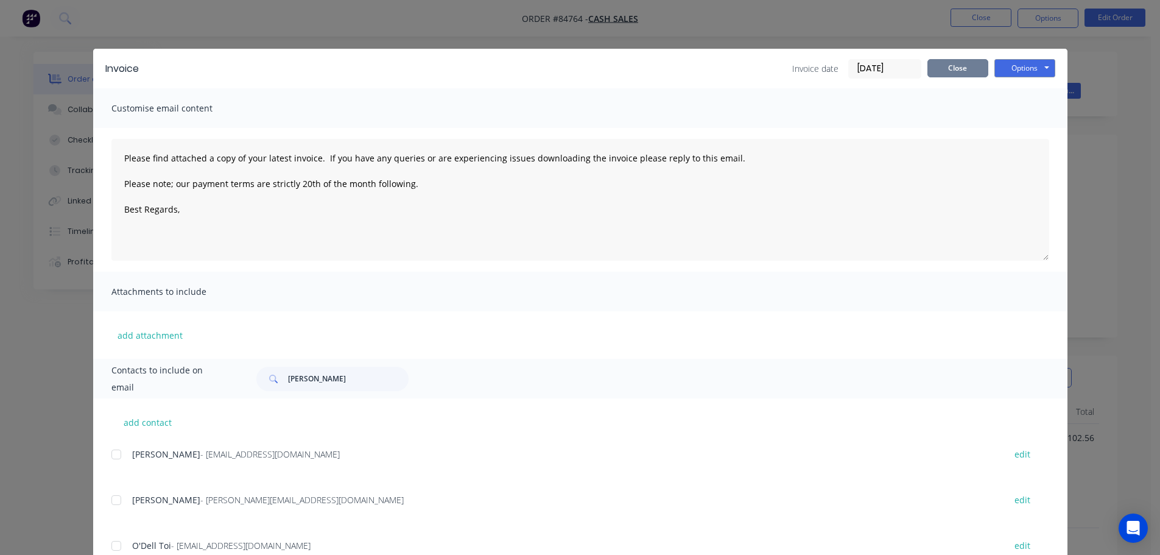
click at [951, 62] on button "Close" at bounding box center [957, 68] width 61 height 18
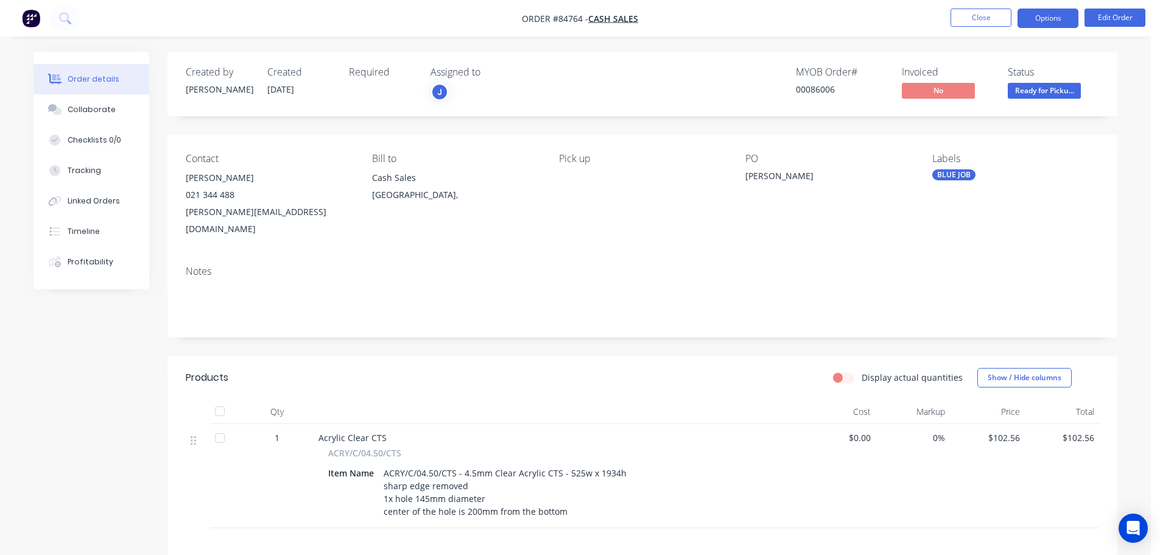
click at [1051, 16] on button "Options" at bounding box center [1047, 18] width 61 height 19
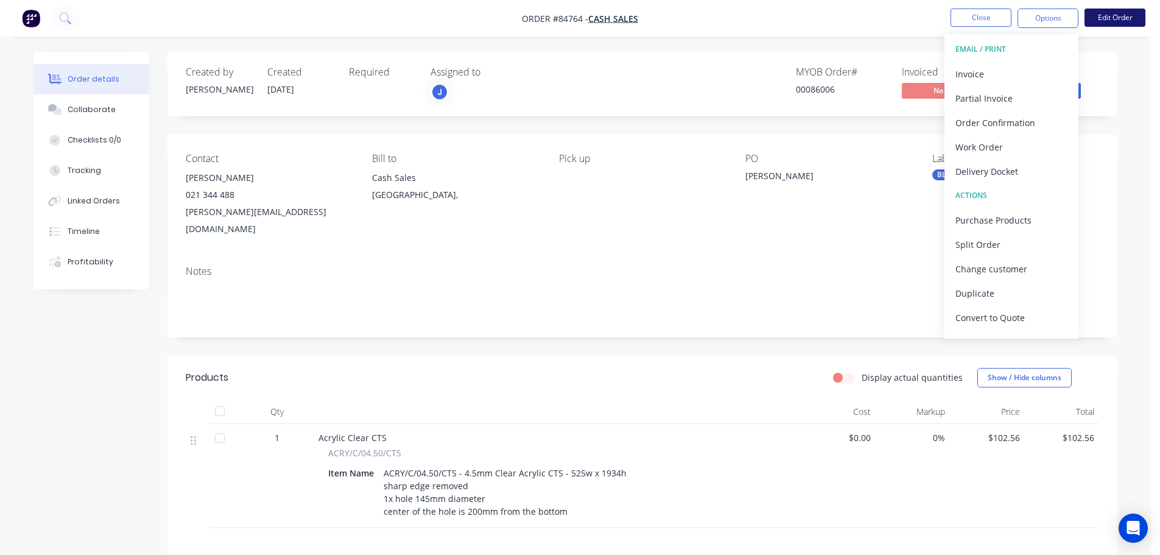
click at [1095, 15] on button "Edit Order" at bounding box center [1114, 18] width 61 height 18
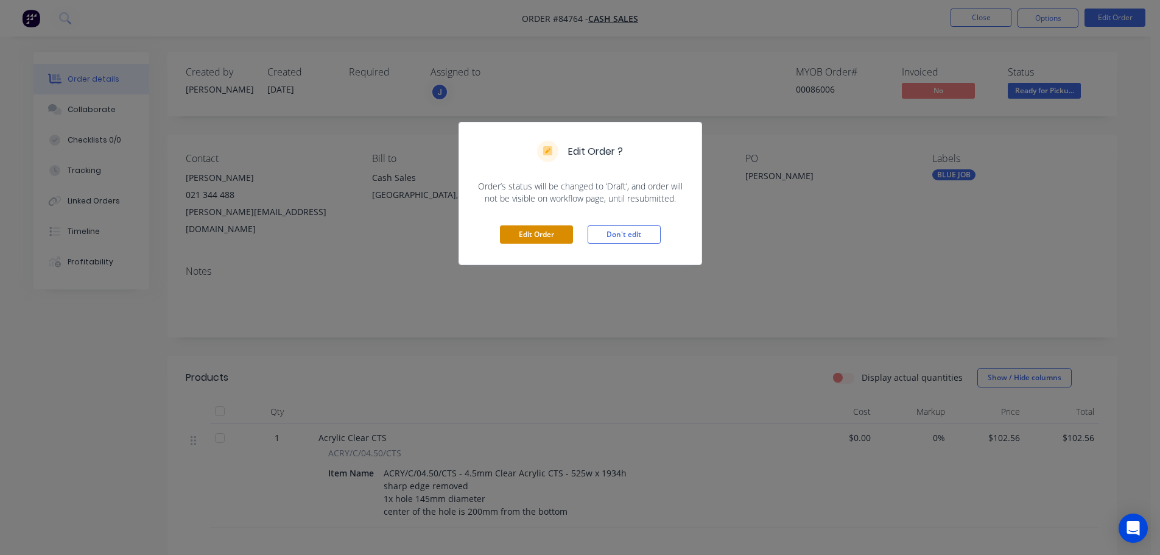
click at [534, 234] on button "Edit Order" at bounding box center [536, 234] width 73 height 18
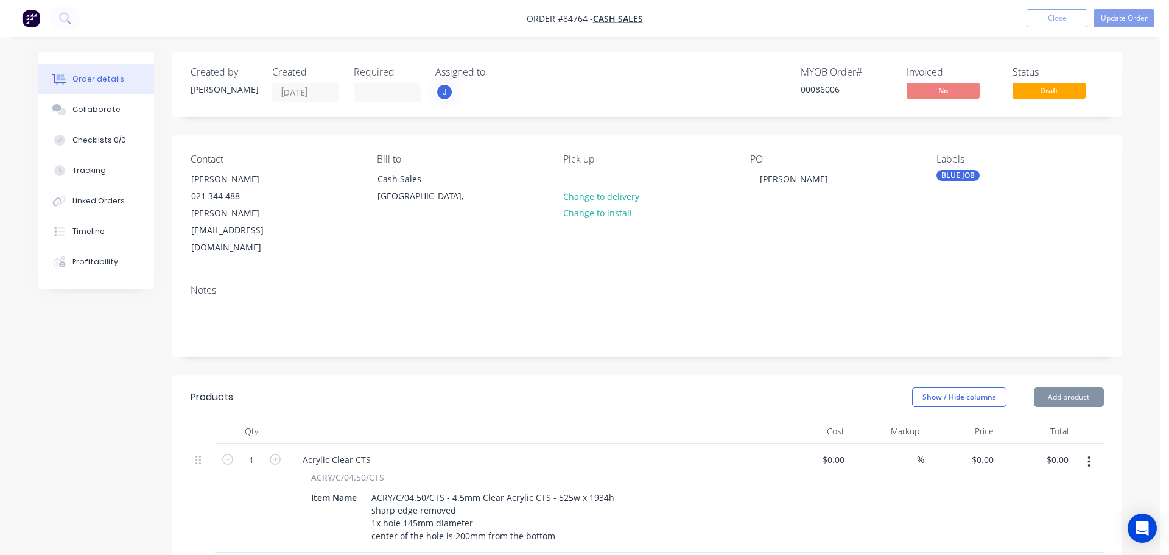
type input "$102.56"
click at [1114, 16] on button "Update Order" at bounding box center [1114, 18] width 61 height 18
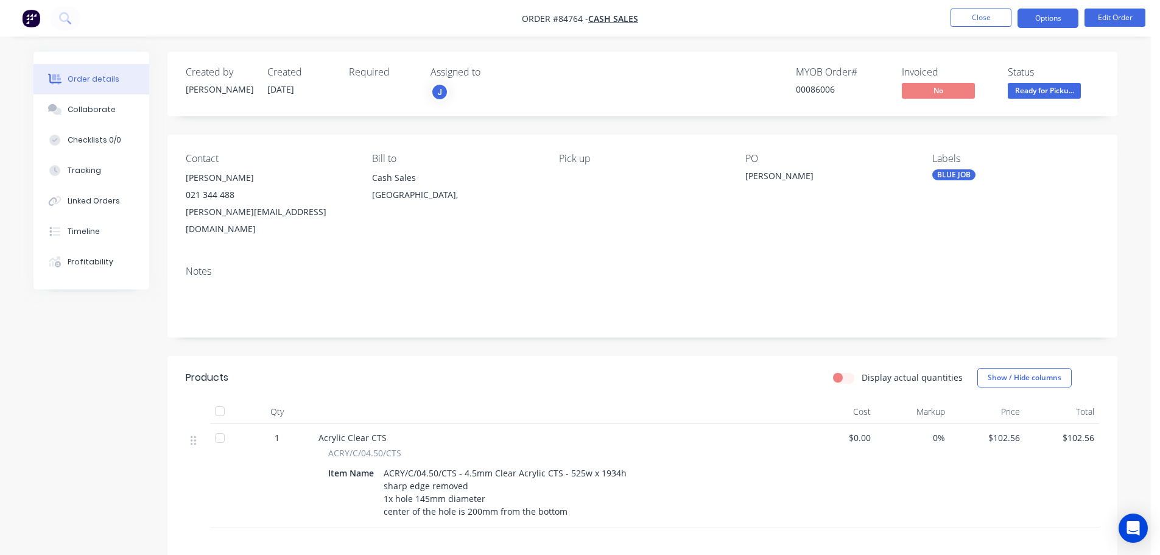
click at [1065, 12] on button "Options" at bounding box center [1047, 18] width 61 height 19
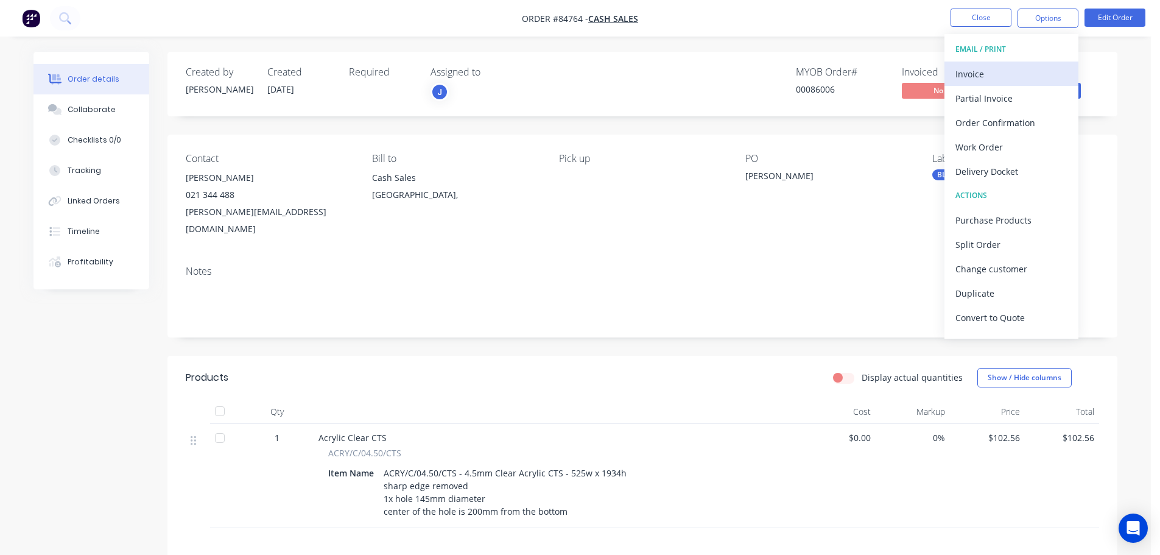
click at [1017, 73] on div "Invoice" at bounding box center [1011, 74] width 112 height 18
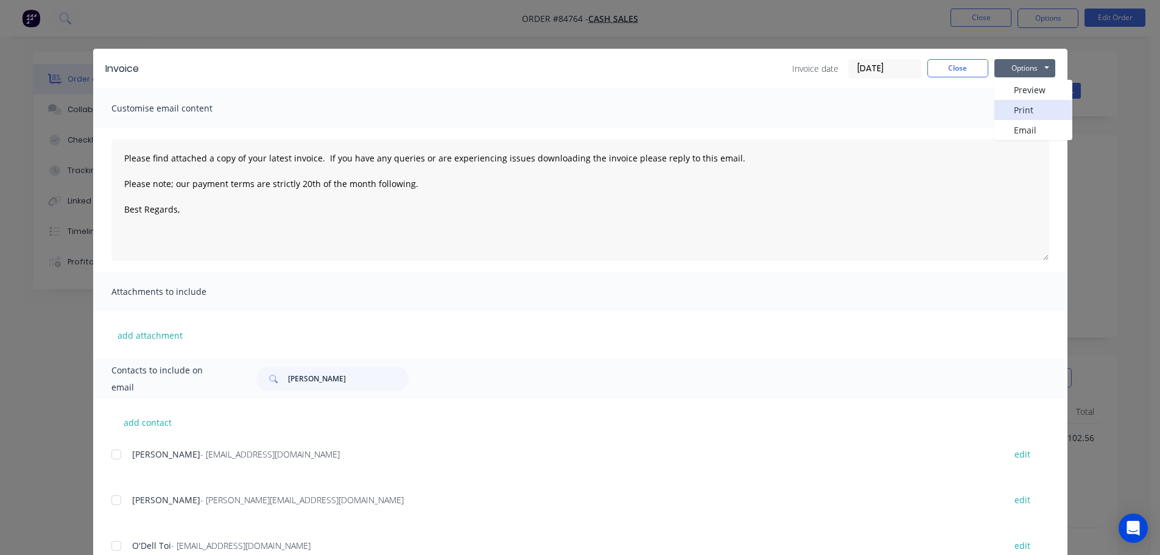
click at [1023, 103] on button "Print" at bounding box center [1033, 110] width 78 height 20
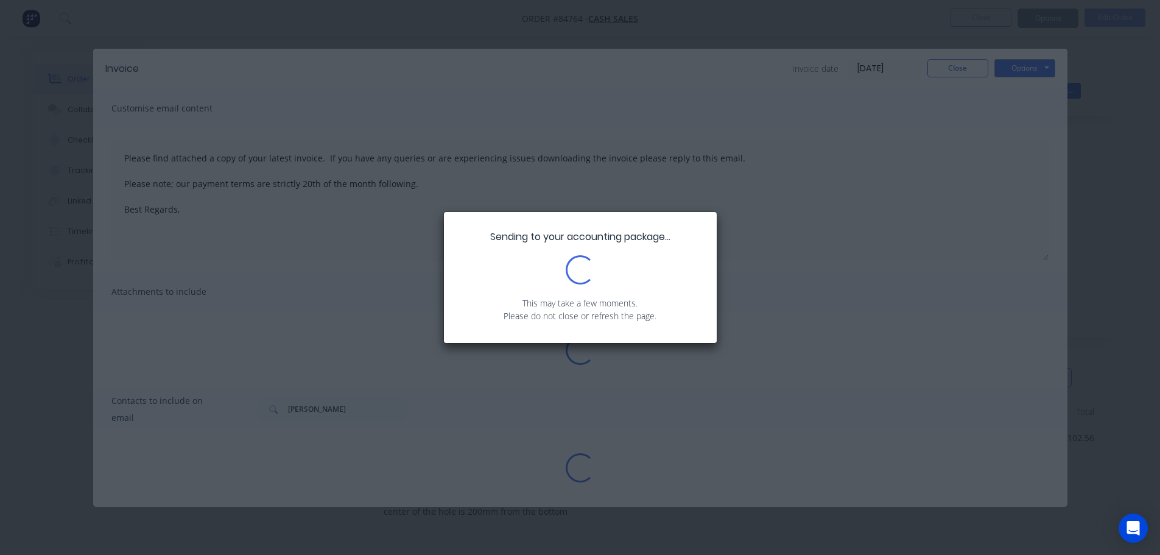
type textarea "Please find attached a copy of your latest invoice. If you have any queries or …"
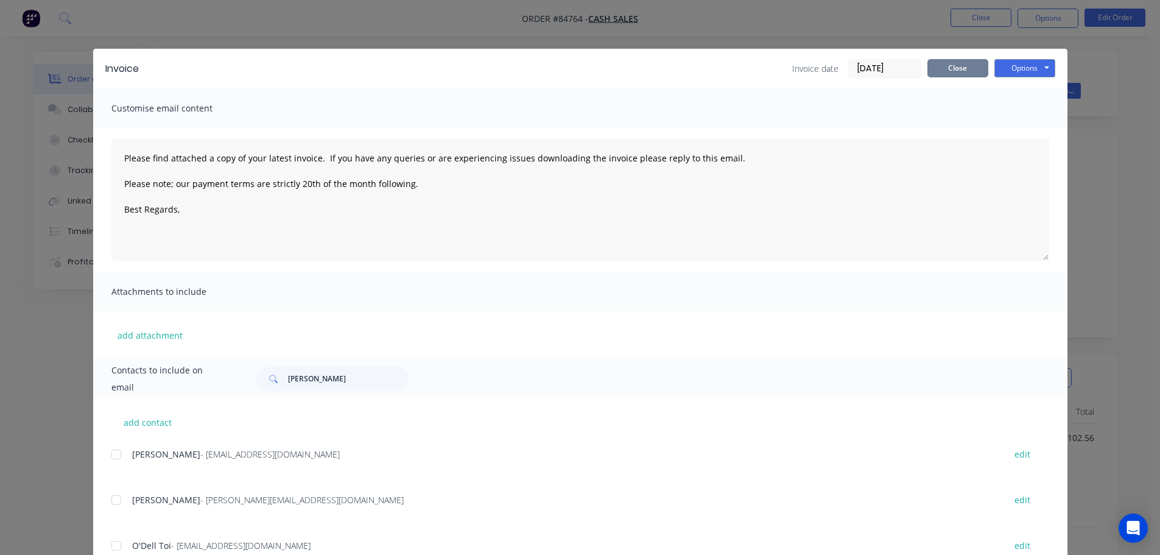
click at [963, 65] on button "Close" at bounding box center [957, 68] width 61 height 18
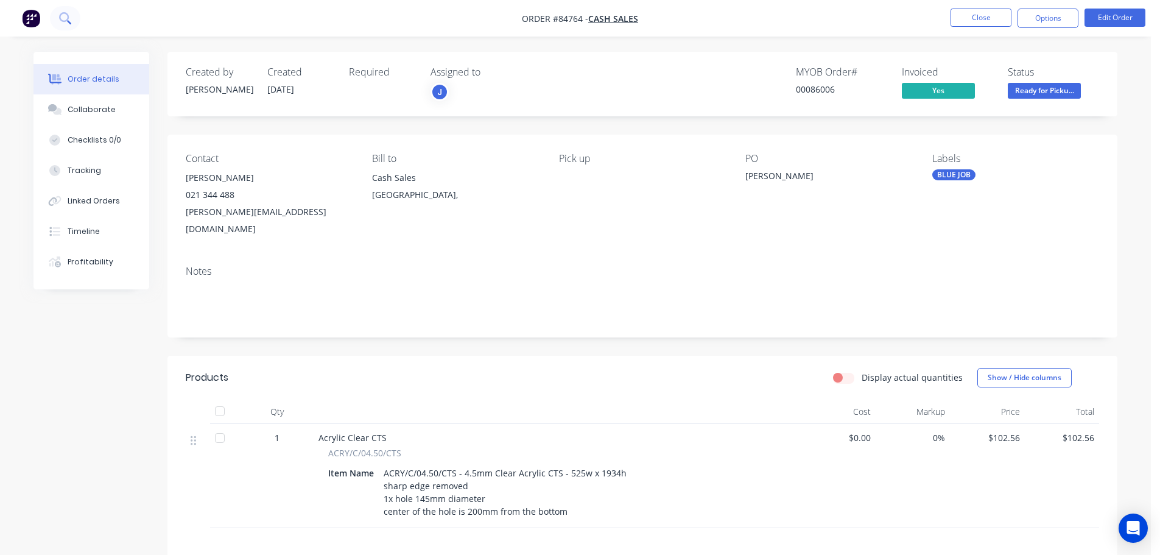
click at [67, 24] on icon at bounding box center [65, 18] width 12 height 12
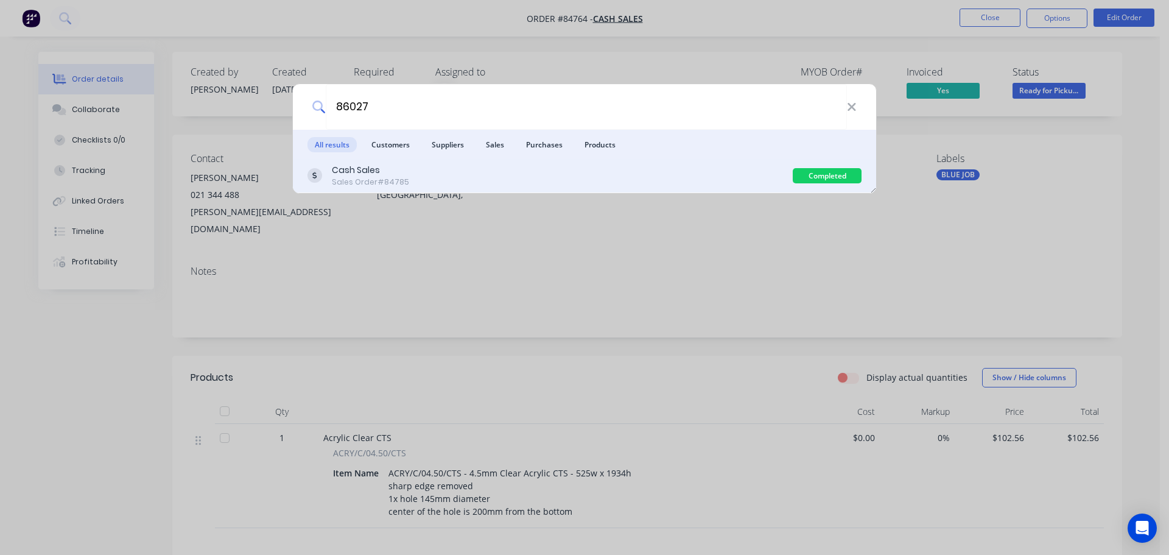
type input "86027"
click at [693, 169] on div "Cash Sales Sales Order #84785" at bounding box center [549, 176] width 485 height 24
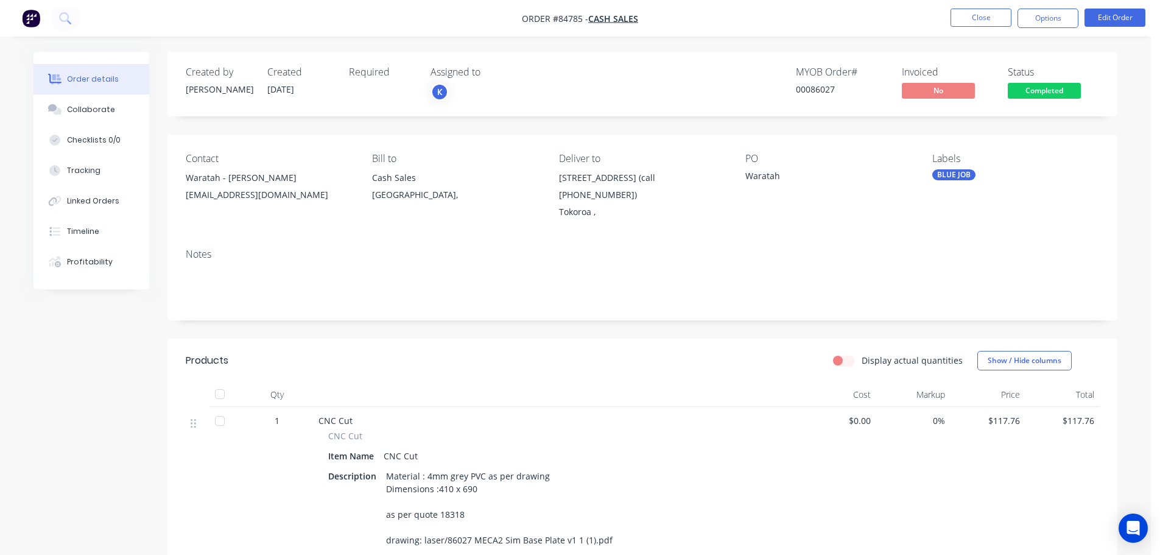
click at [1030, 86] on span "Completed" at bounding box center [1044, 90] width 73 height 15
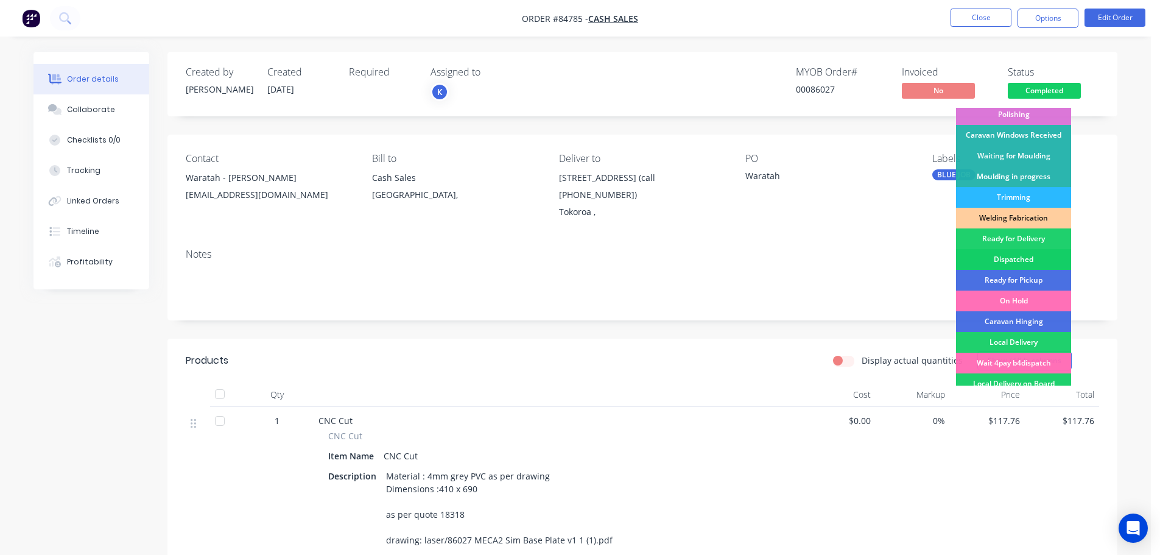
scroll to position [240, 0]
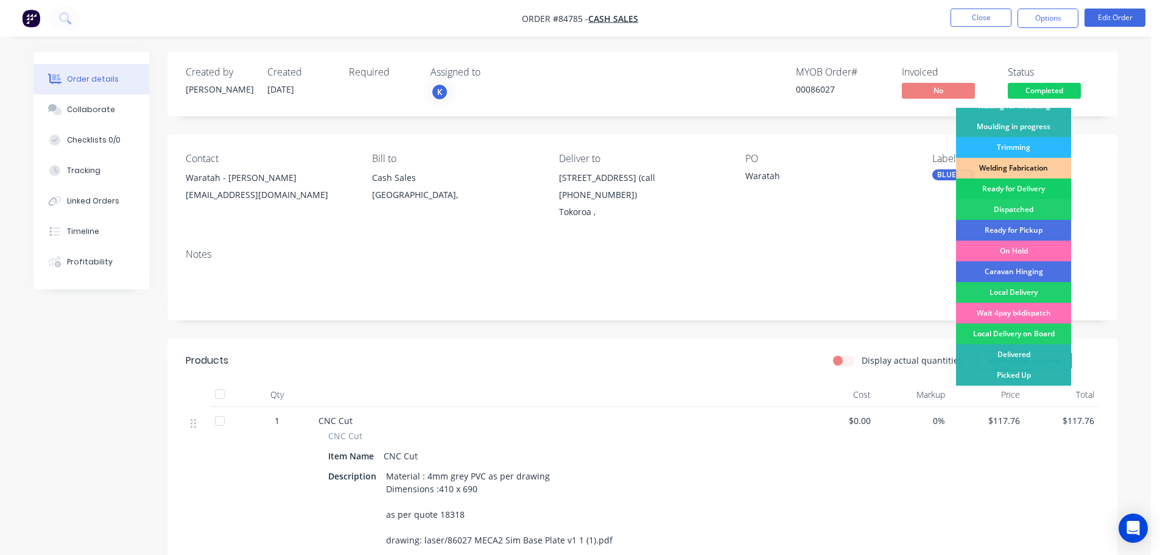
click at [1028, 188] on div "Ready for Delivery" at bounding box center [1013, 188] width 115 height 21
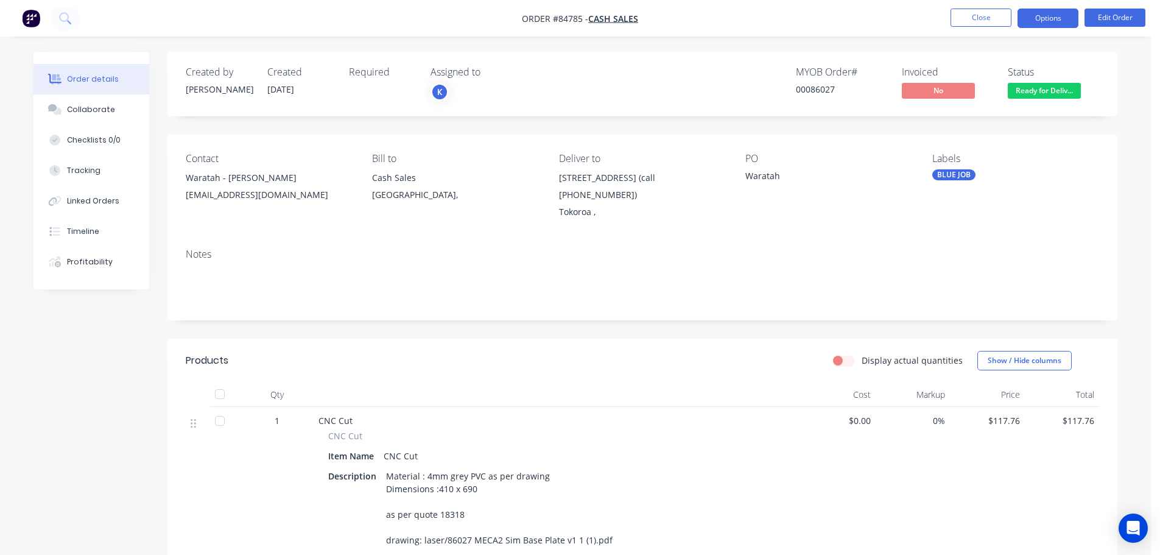
click at [1060, 23] on button "Options" at bounding box center [1047, 18] width 61 height 19
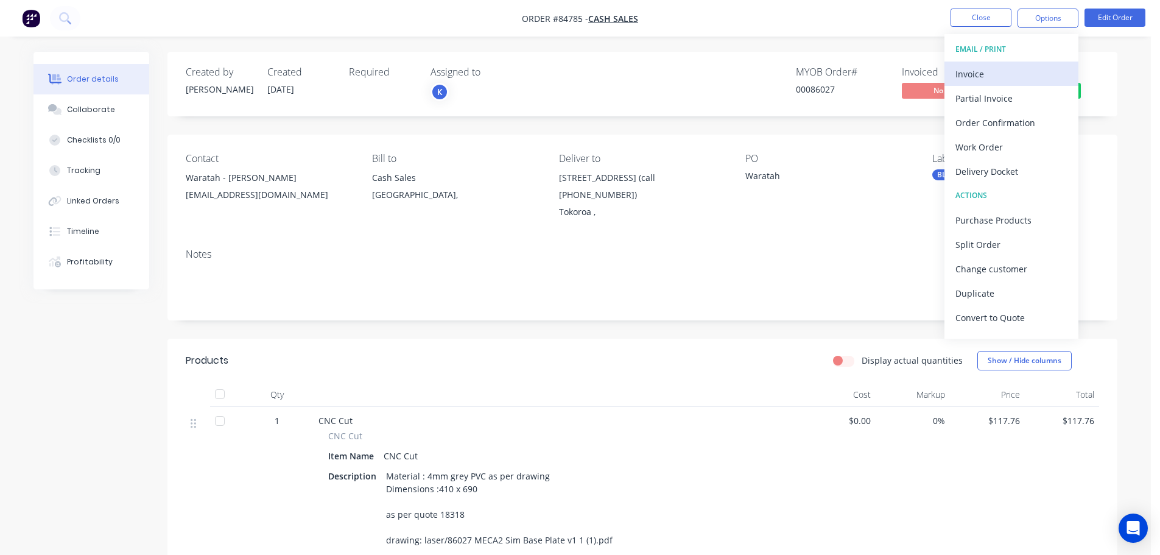
click at [1021, 77] on div "Invoice" at bounding box center [1011, 74] width 112 height 18
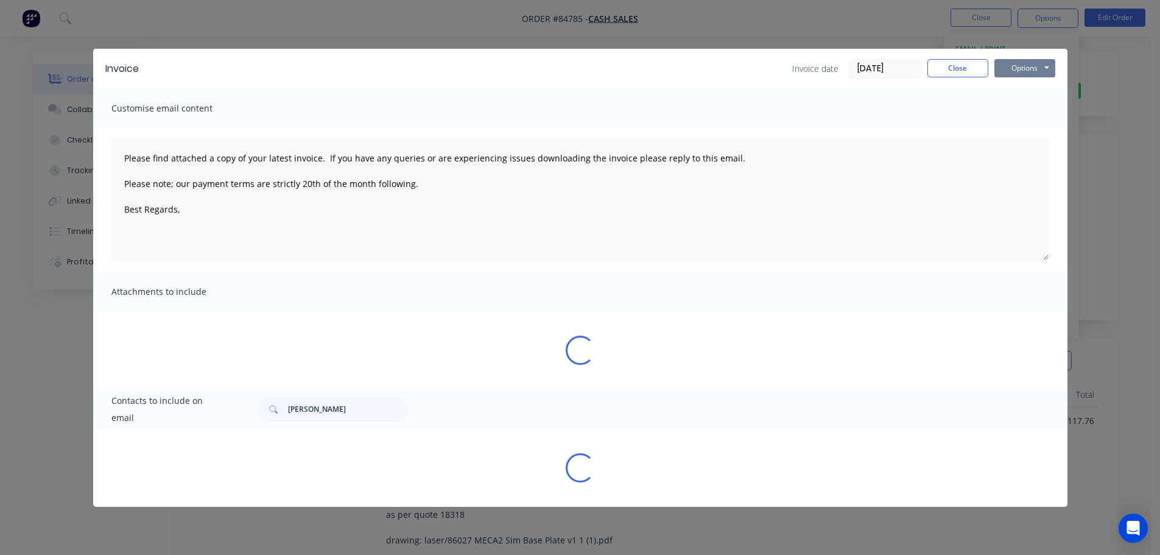
click at [1039, 63] on button "Options" at bounding box center [1024, 68] width 61 height 18
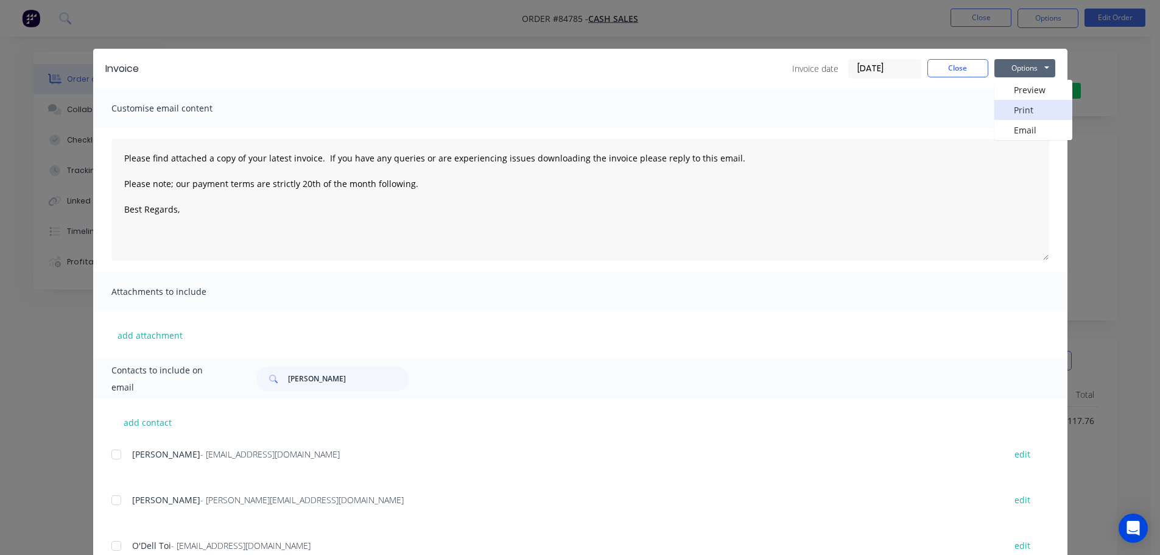
click at [1031, 109] on button "Print" at bounding box center [1033, 110] width 78 height 20
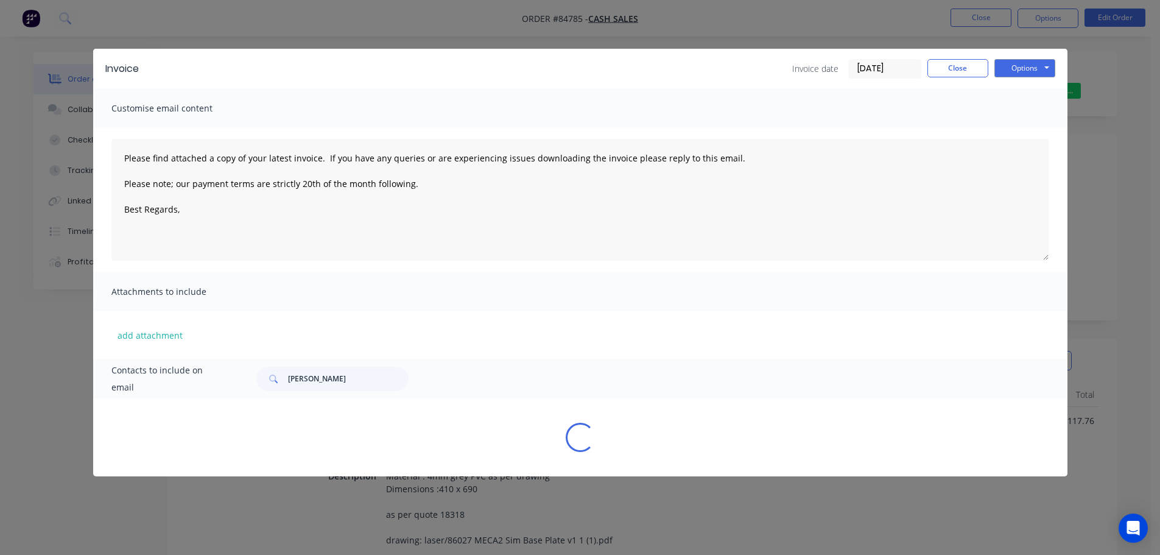
type textarea "Please find attached a copy of your latest invoice. If you have any queries or …"
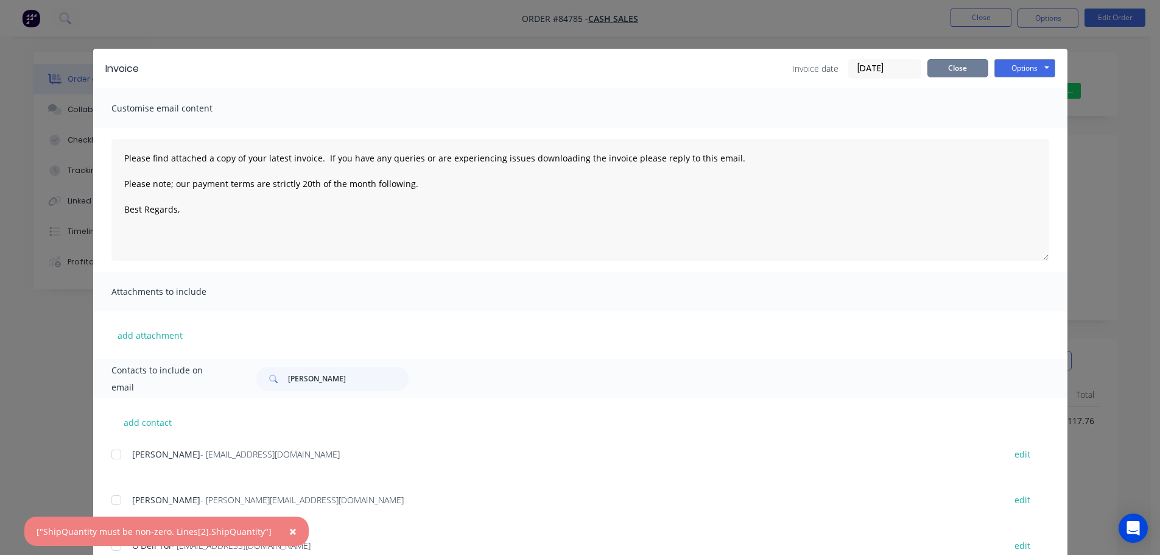
drag, startPoint x: 947, startPoint y: 68, endPoint x: 975, endPoint y: 51, distance: 32.8
click at [947, 68] on button "Close" at bounding box center [957, 68] width 61 height 18
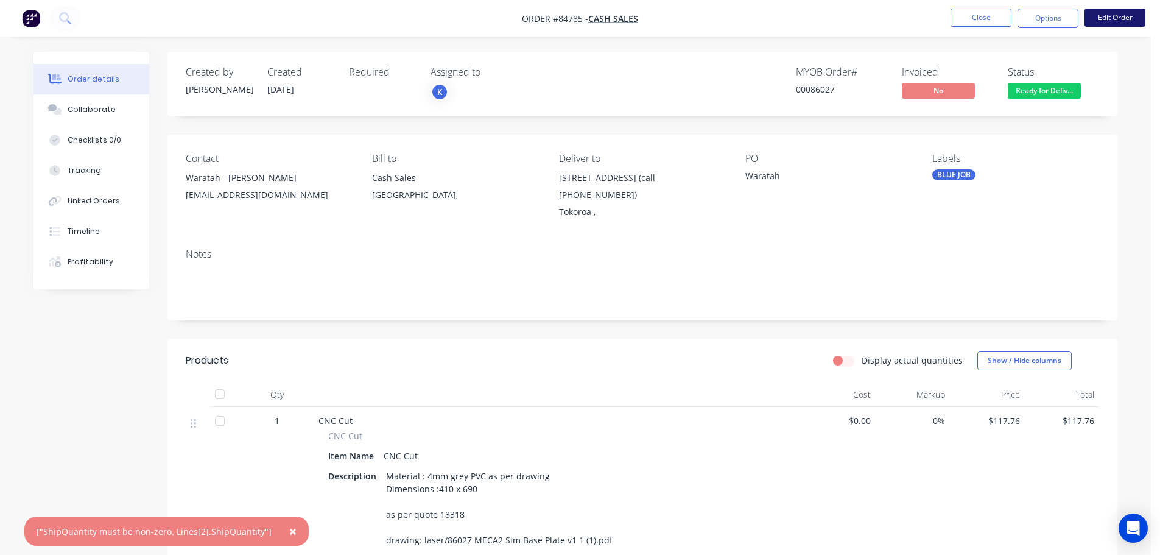
click at [1110, 21] on button "Edit Order" at bounding box center [1114, 18] width 61 height 18
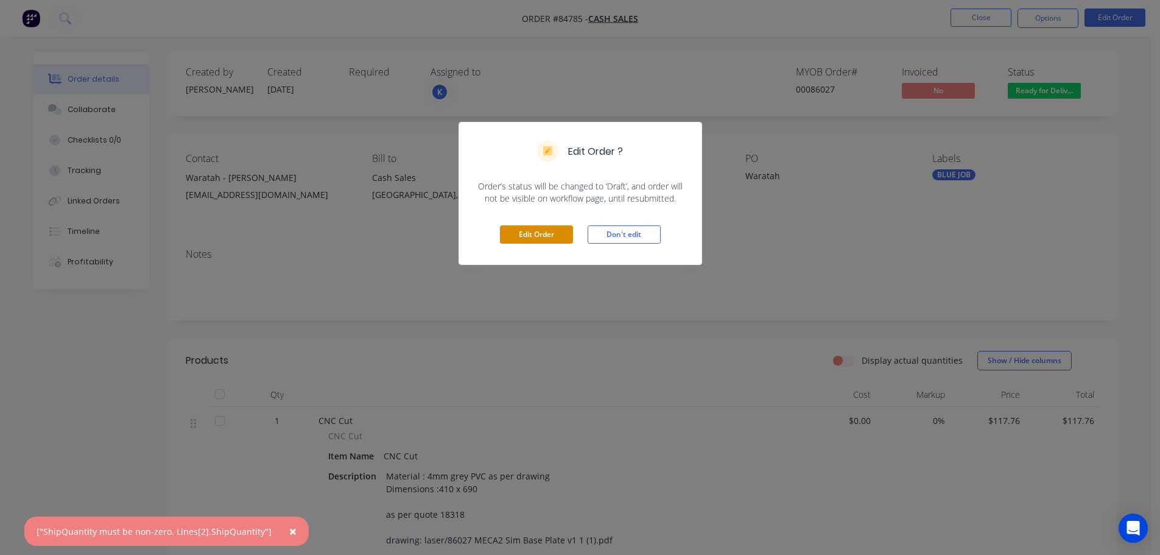
click at [557, 235] on button "Edit Order" at bounding box center [536, 234] width 73 height 18
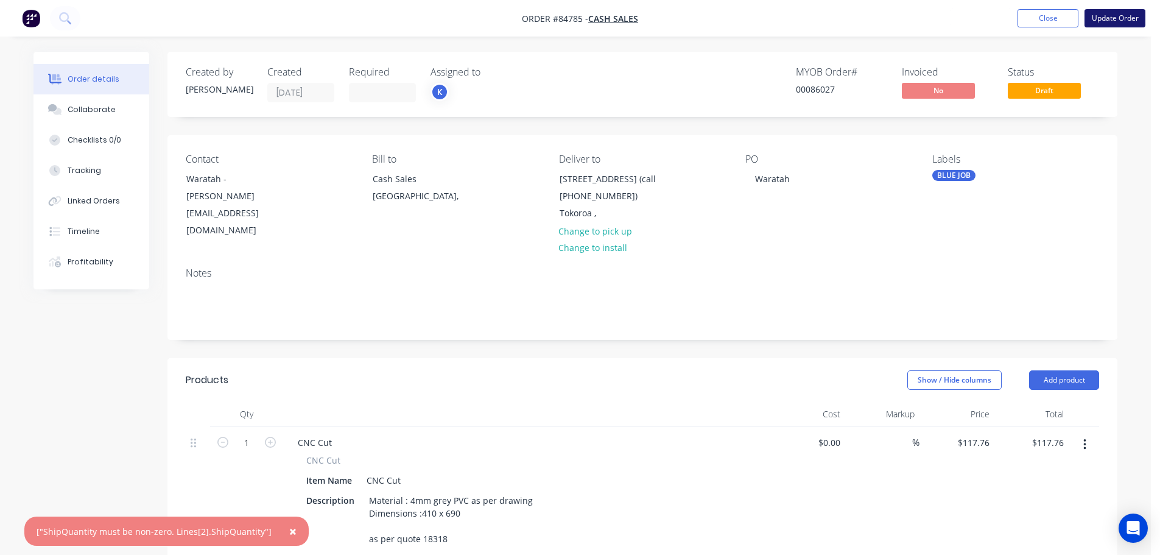
click at [1132, 10] on button "Update Order" at bounding box center [1114, 18] width 61 height 18
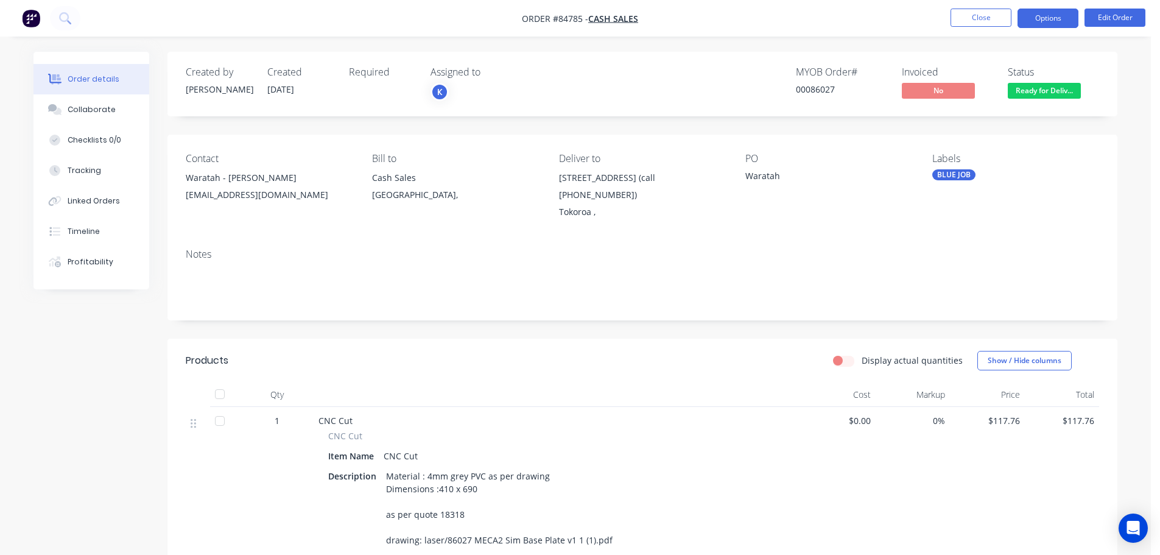
click at [1075, 12] on button "Options" at bounding box center [1047, 18] width 61 height 19
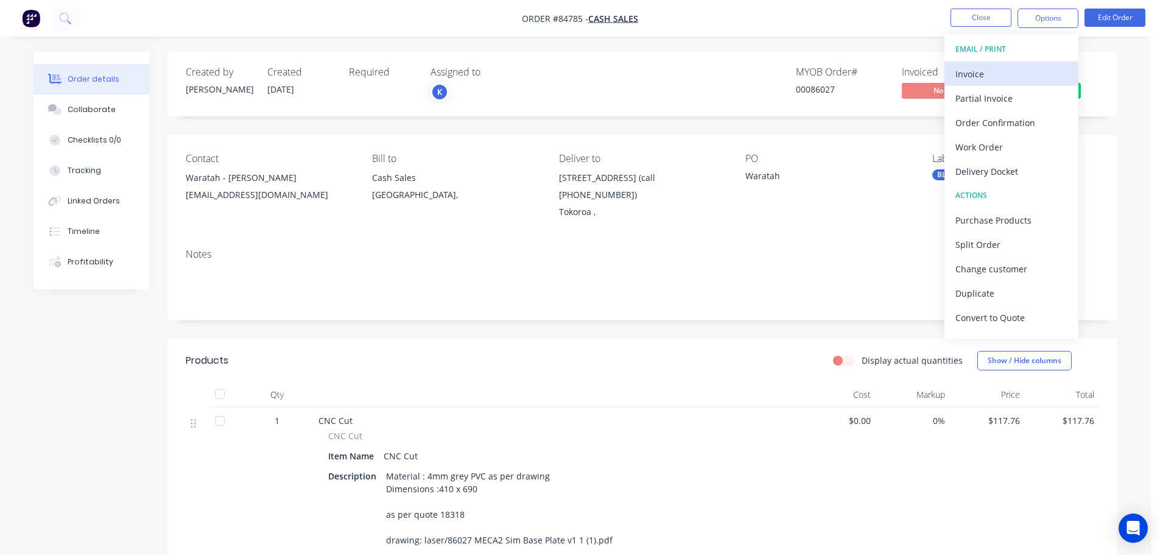
click at [1023, 62] on button "Invoice" at bounding box center [1011, 73] width 134 height 24
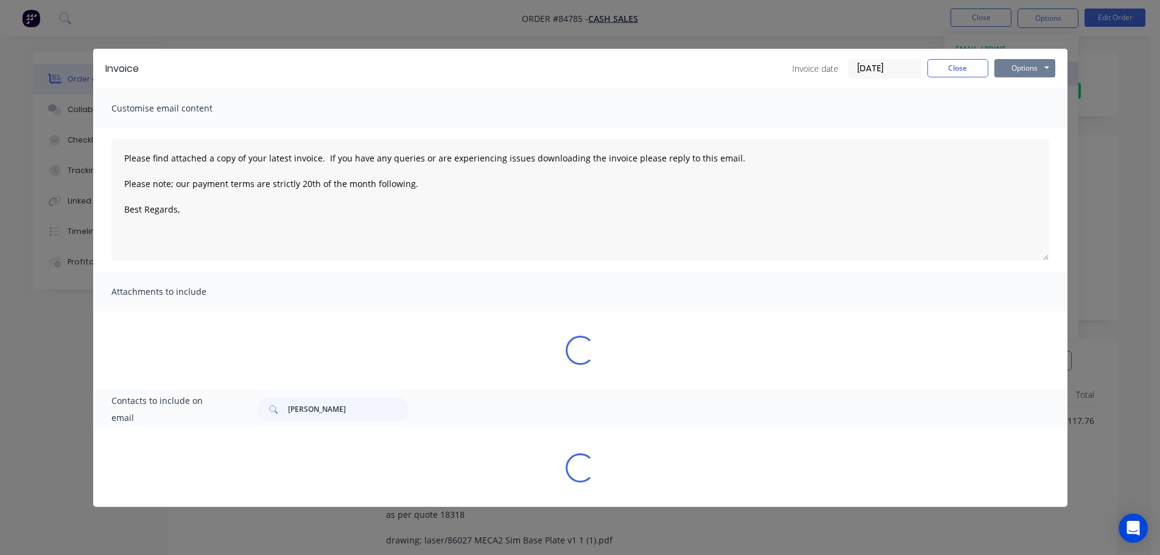
click at [1023, 62] on button "Options" at bounding box center [1024, 68] width 61 height 18
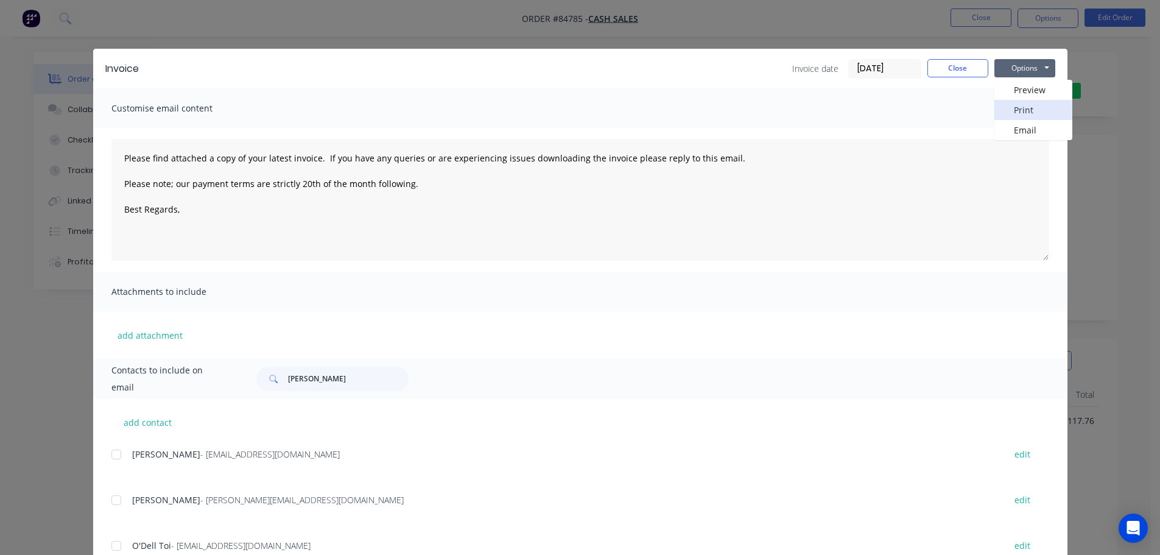
click at [1023, 107] on button "Print" at bounding box center [1033, 110] width 78 height 20
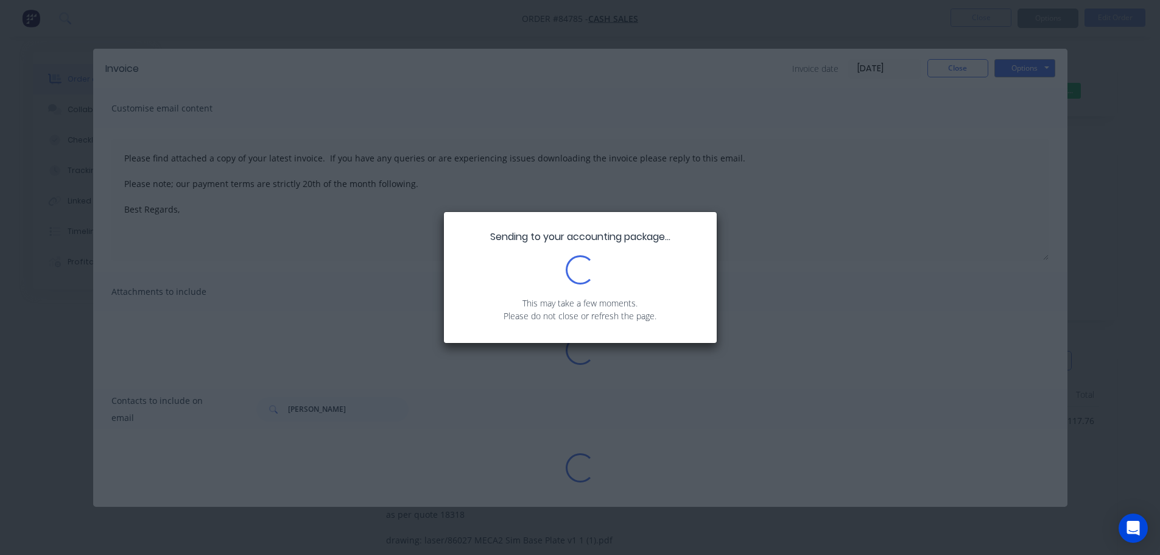
type textarea "Please find attached a copy of your latest invoice. If you have any queries or …"
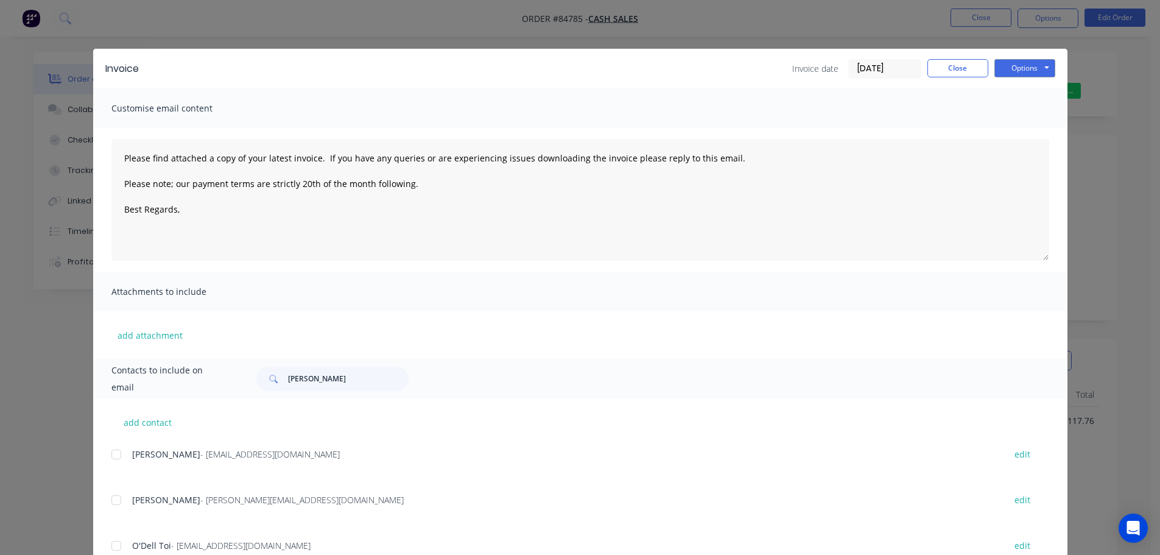
click at [130, 10] on div "Invoice Invoice date 23/09/25 Close Options Preview Print Email Customise email…" at bounding box center [580, 277] width 1160 height 555
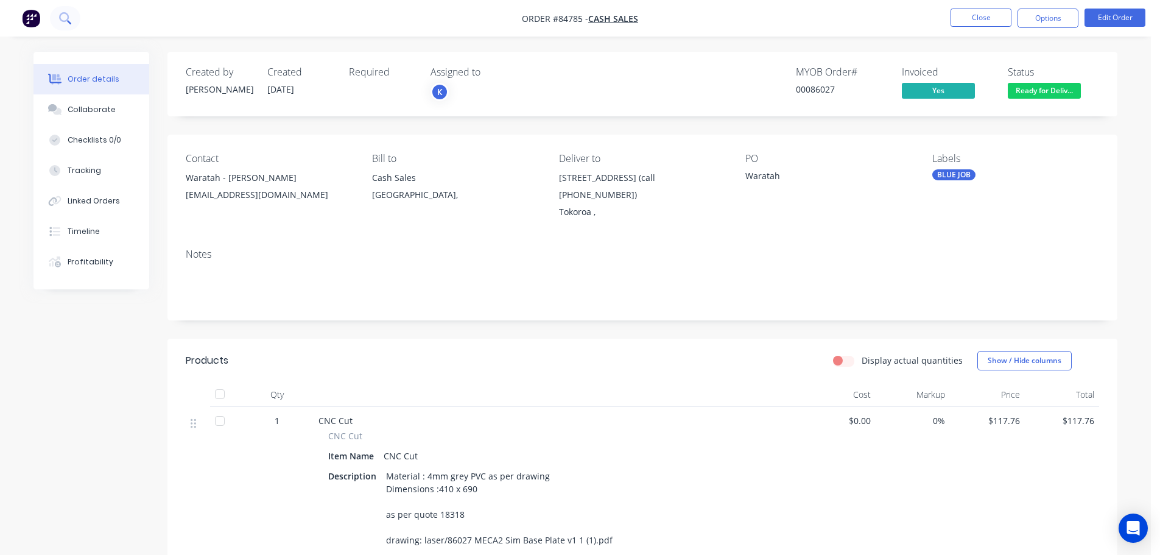
click at [74, 13] on button at bounding box center [65, 18] width 30 height 24
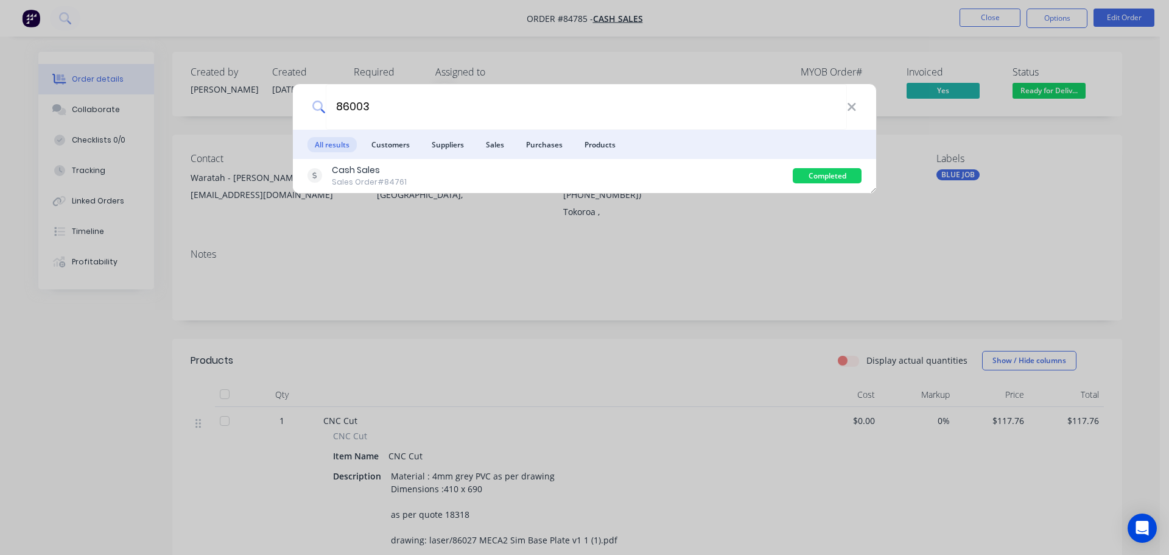
type input "86003"
click at [715, 178] on div "Cash Sales Sales Order #84761" at bounding box center [549, 176] width 485 height 24
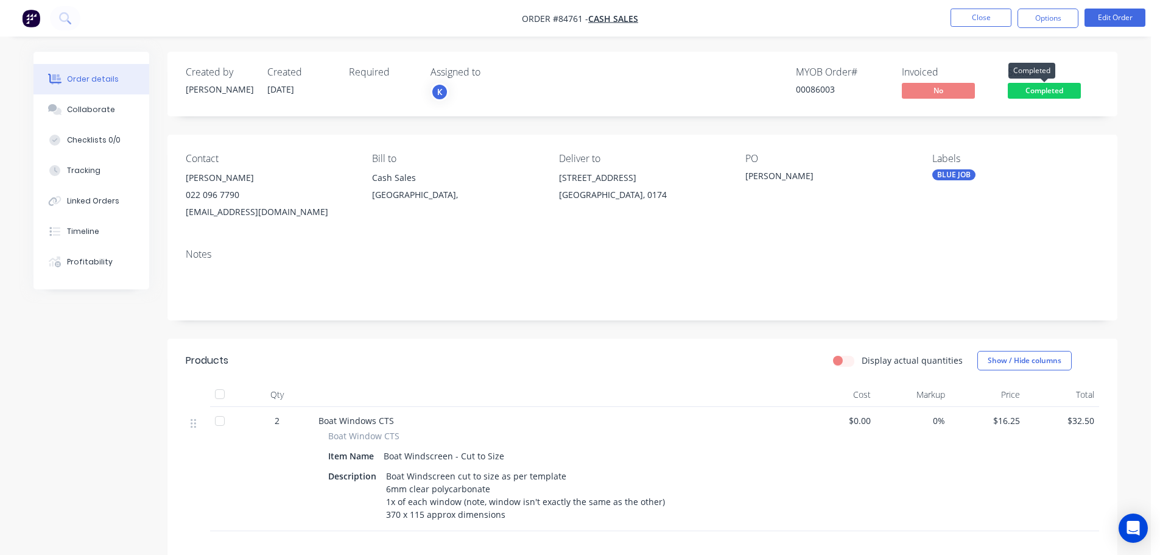
click at [1034, 85] on span "Completed" at bounding box center [1044, 90] width 73 height 15
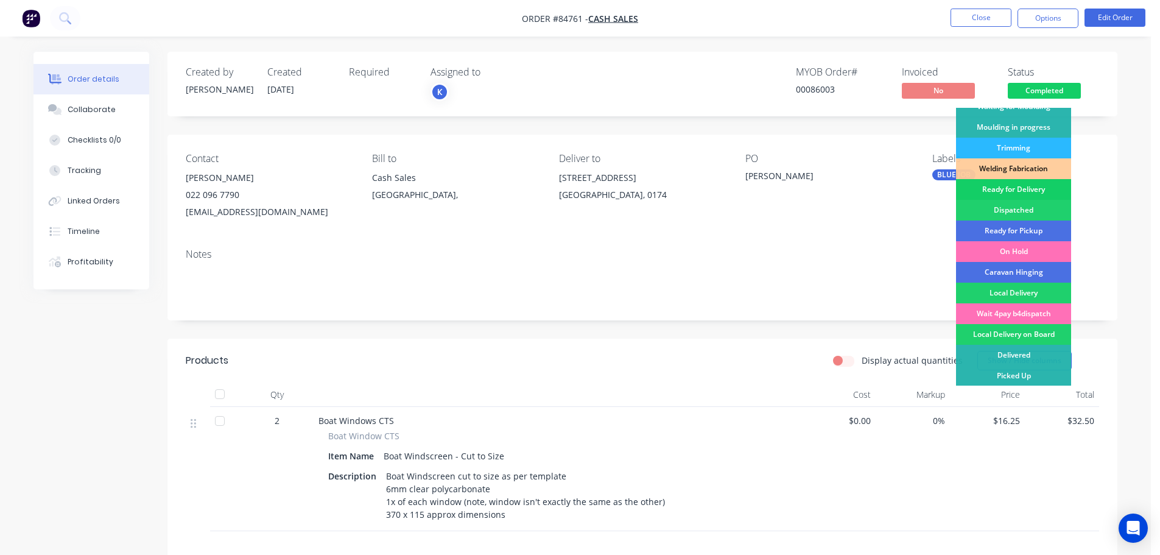
scroll to position [240, 0]
click at [1022, 191] on div "Ready for Delivery" at bounding box center [1013, 188] width 115 height 21
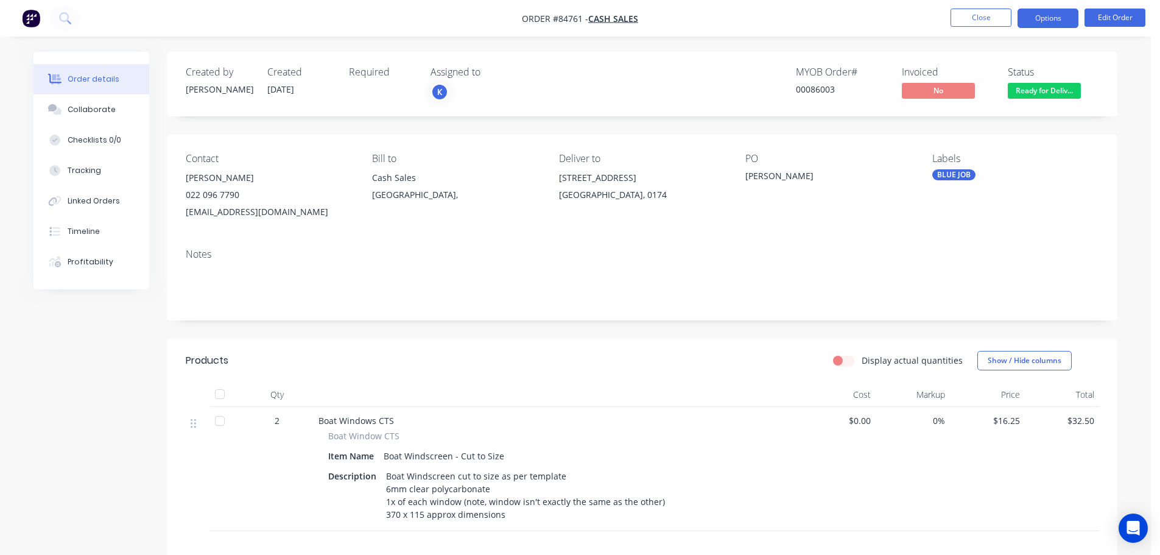
click at [1044, 19] on button "Options" at bounding box center [1047, 18] width 61 height 19
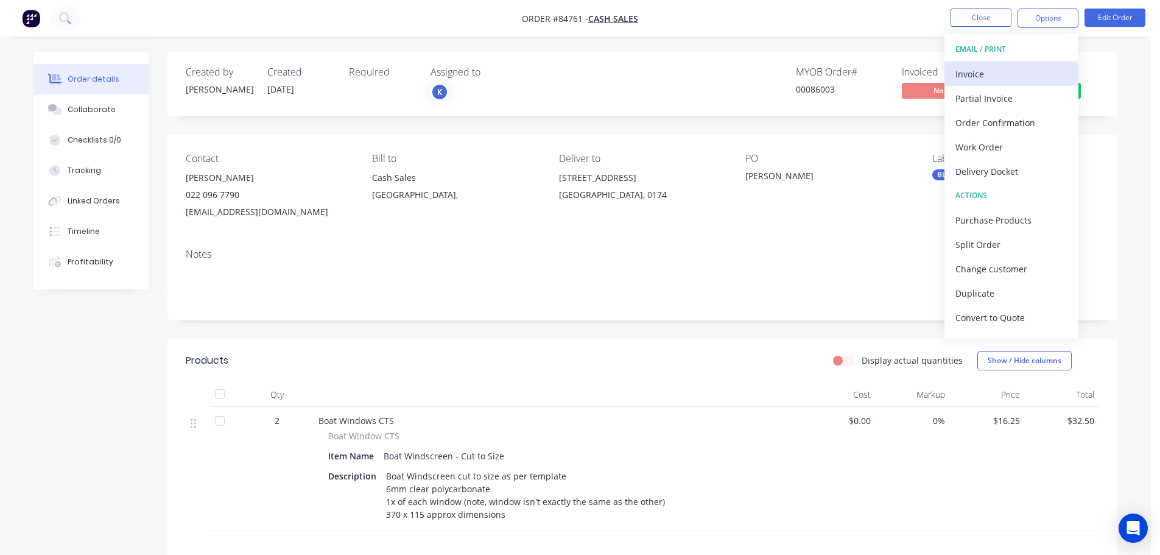
click at [1012, 69] on div "Invoice" at bounding box center [1011, 74] width 112 height 18
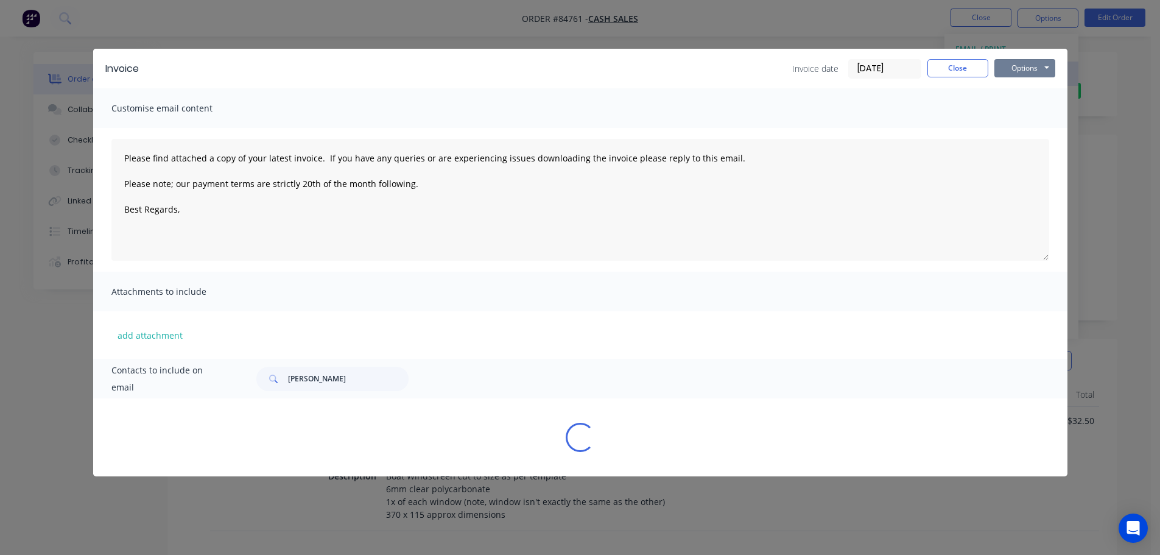
click at [1031, 68] on button "Options" at bounding box center [1024, 68] width 61 height 18
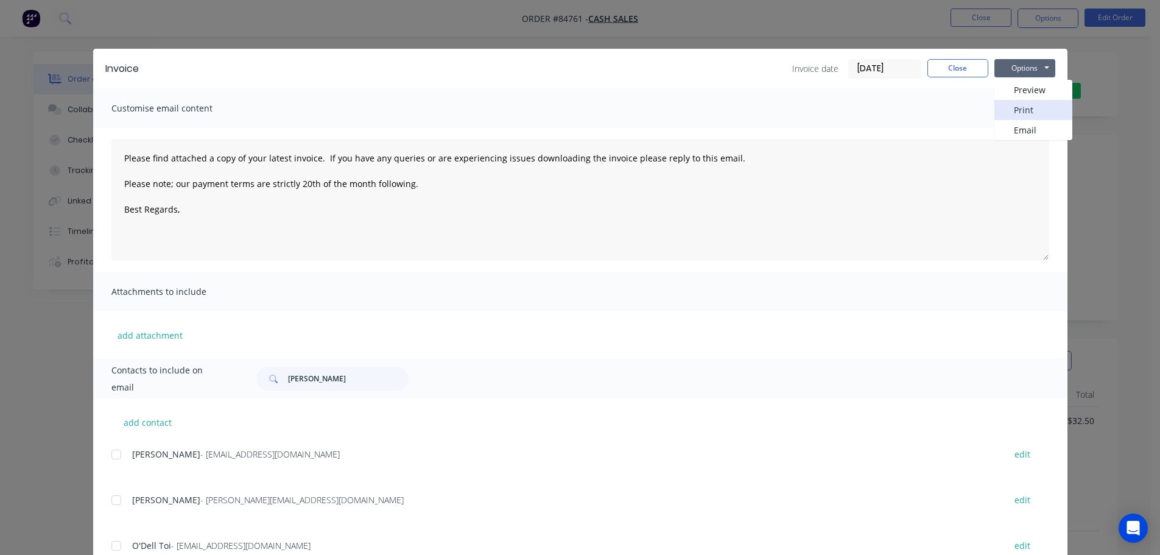
click at [1024, 112] on button "Print" at bounding box center [1033, 110] width 78 height 20
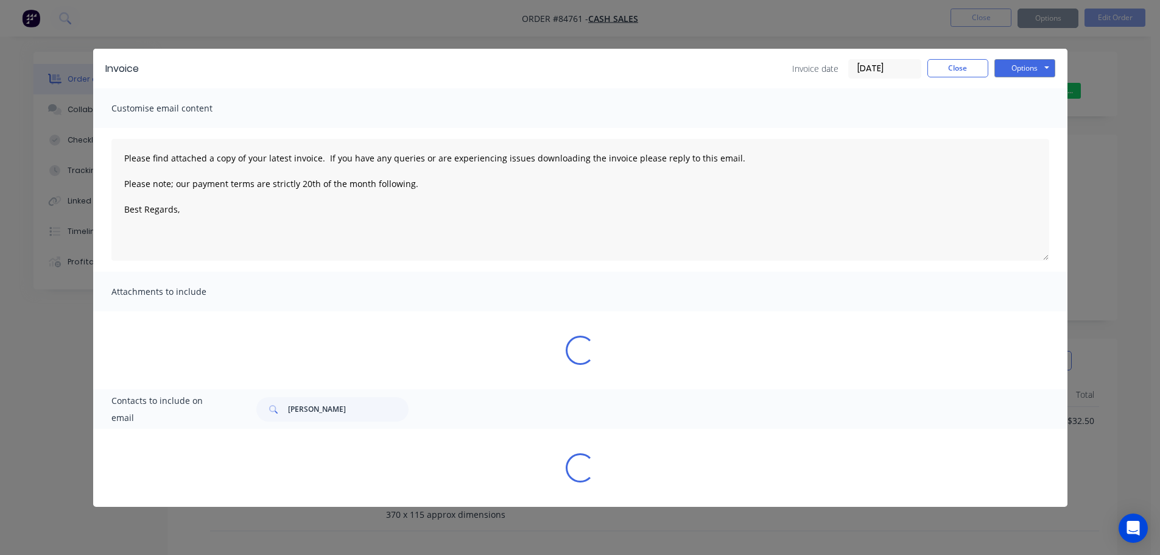
type textarea "Please find attached a copy of your latest invoice. If you have any queries or …"
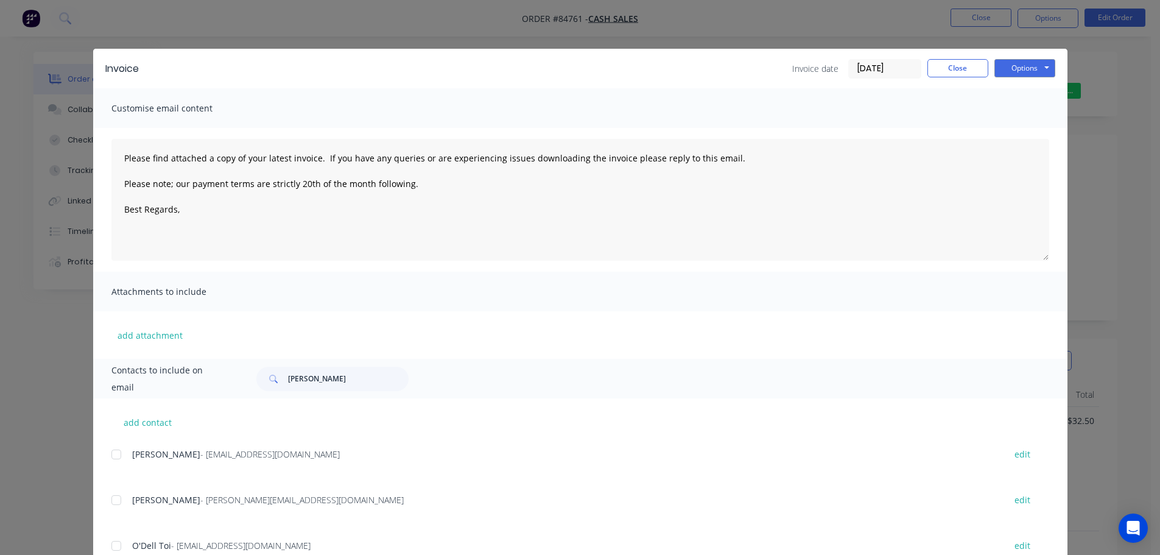
drag, startPoint x: 133, startPoint y: 10, endPoint x: 100, endPoint y: 18, distance: 33.4
click at [130, 10] on div "Invoice Invoice date 23/09/25 Close Options Preview Print Email Customise email…" at bounding box center [580, 277] width 1160 height 555
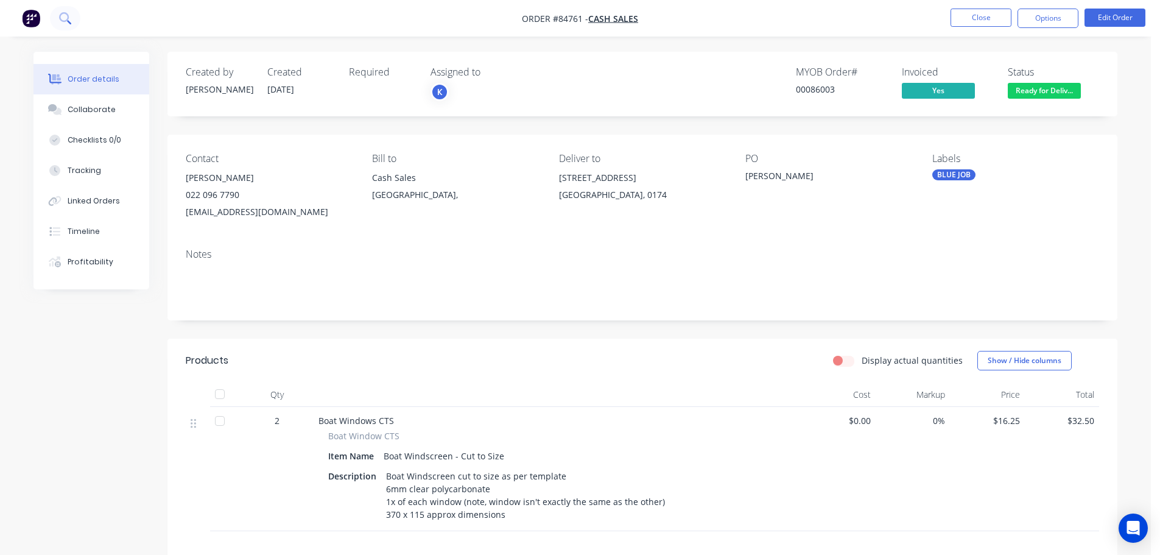
click at [62, 23] on icon at bounding box center [65, 18] width 12 height 12
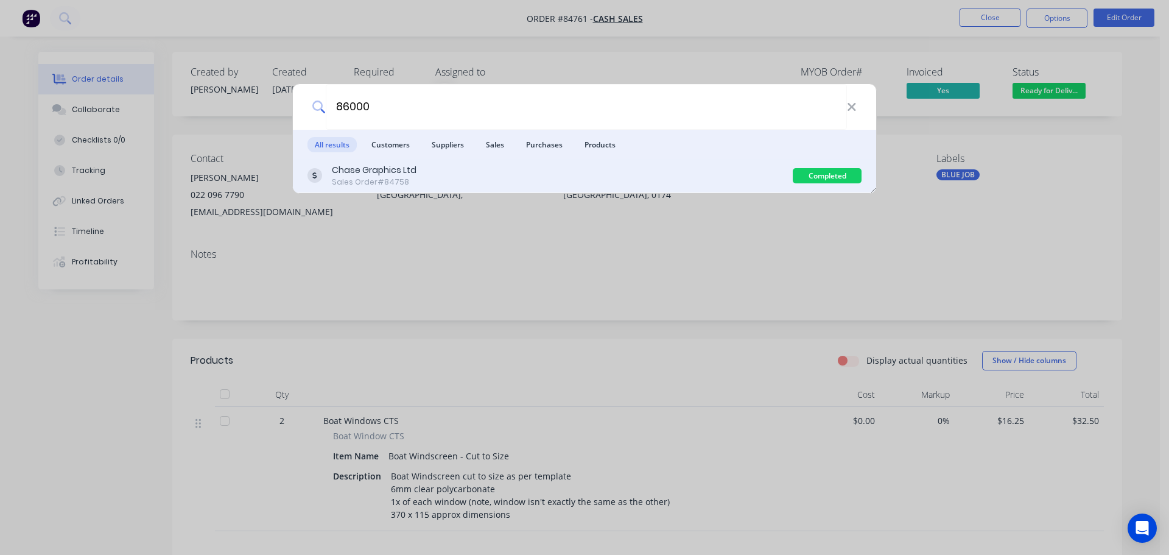
type input "86000"
click at [483, 174] on div "Chase Graphics Ltd Sales Order #84758" at bounding box center [549, 176] width 485 height 24
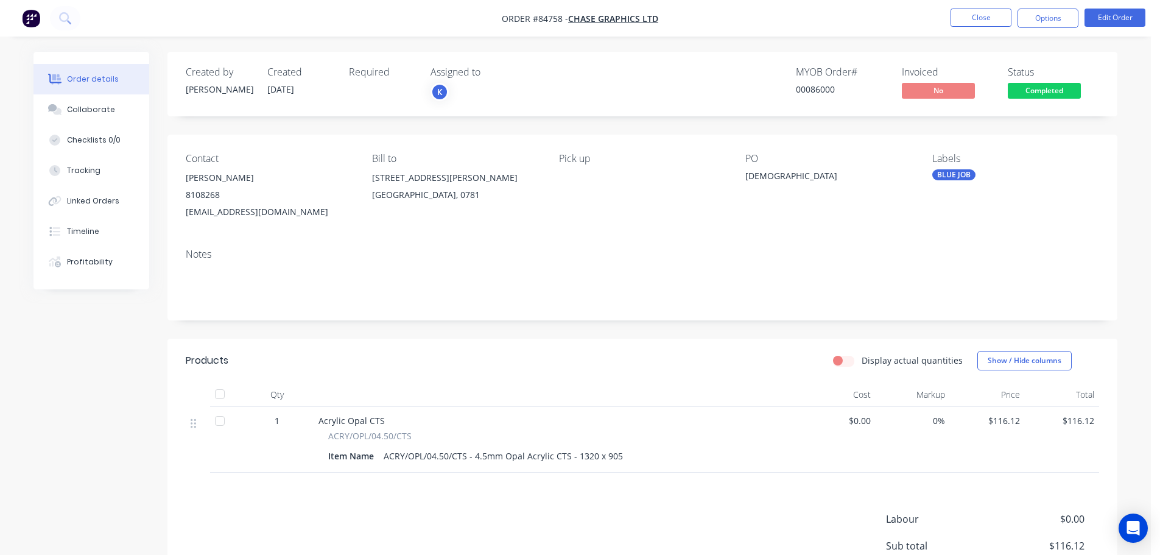
click at [1076, 85] on span "Completed" at bounding box center [1044, 90] width 73 height 15
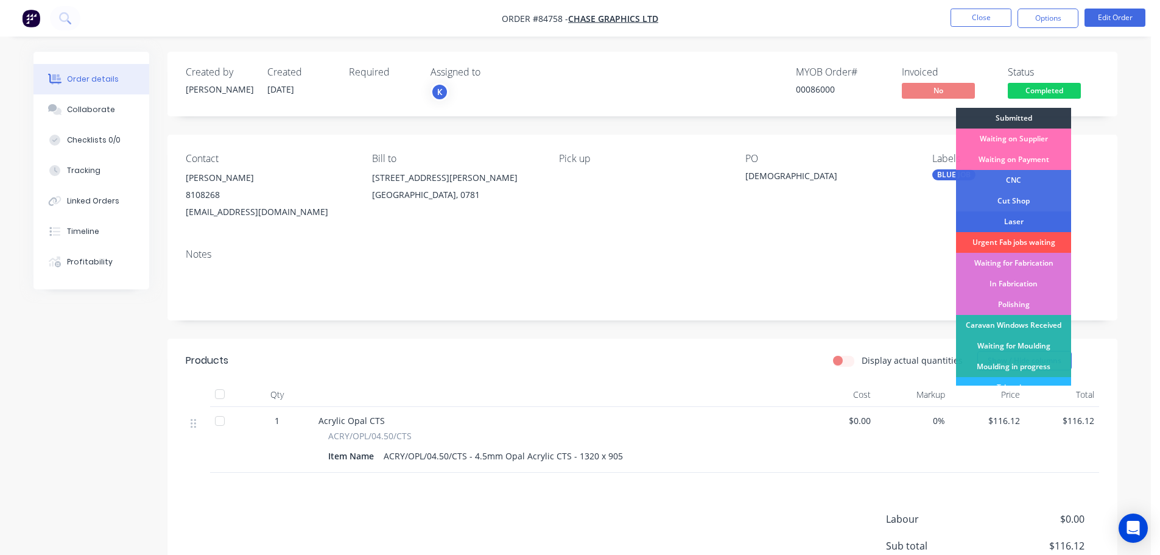
scroll to position [122, 0]
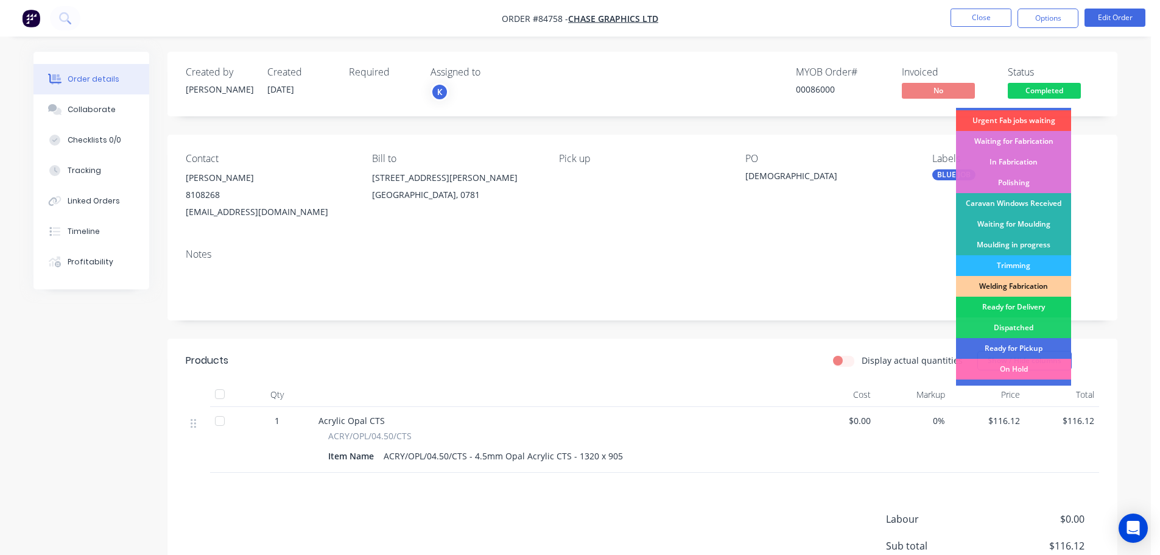
click at [1019, 303] on div "Ready for Delivery" at bounding box center [1013, 306] width 115 height 21
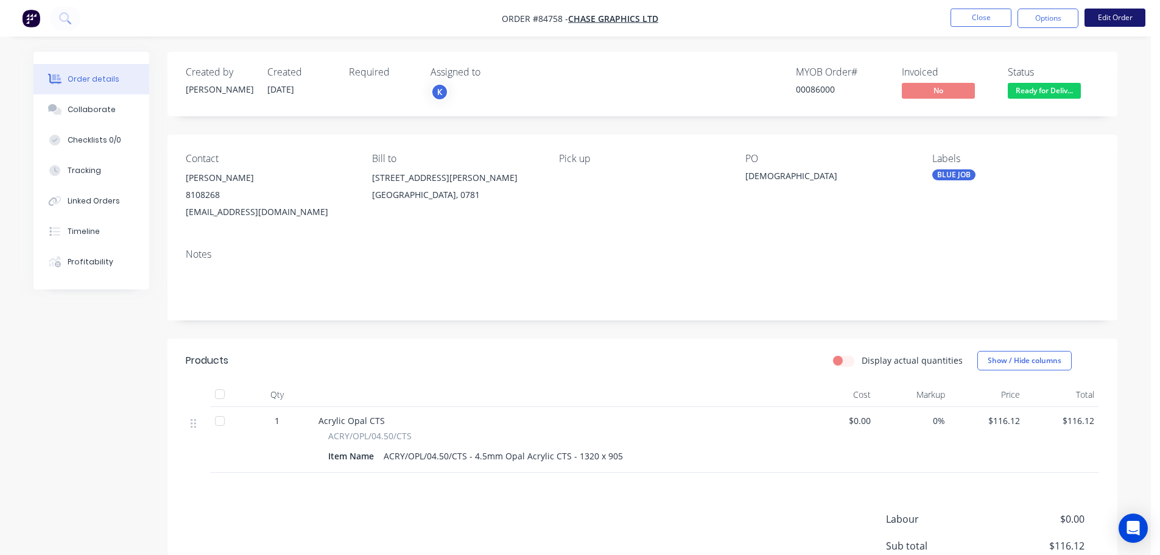
click at [1124, 16] on button "Edit Order" at bounding box center [1114, 18] width 61 height 18
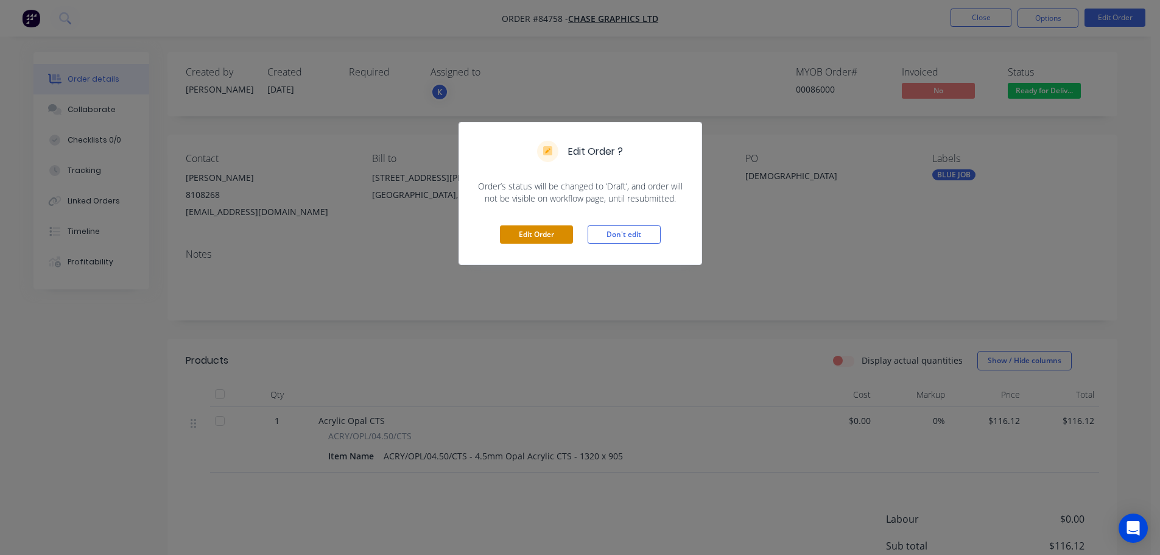
click at [541, 227] on div "Edit Order Don't edit" at bounding box center [580, 235] width 242 height 60
click at [541, 234] on button "Edit Order" at bounding box center [536, 234] width 73 height 18
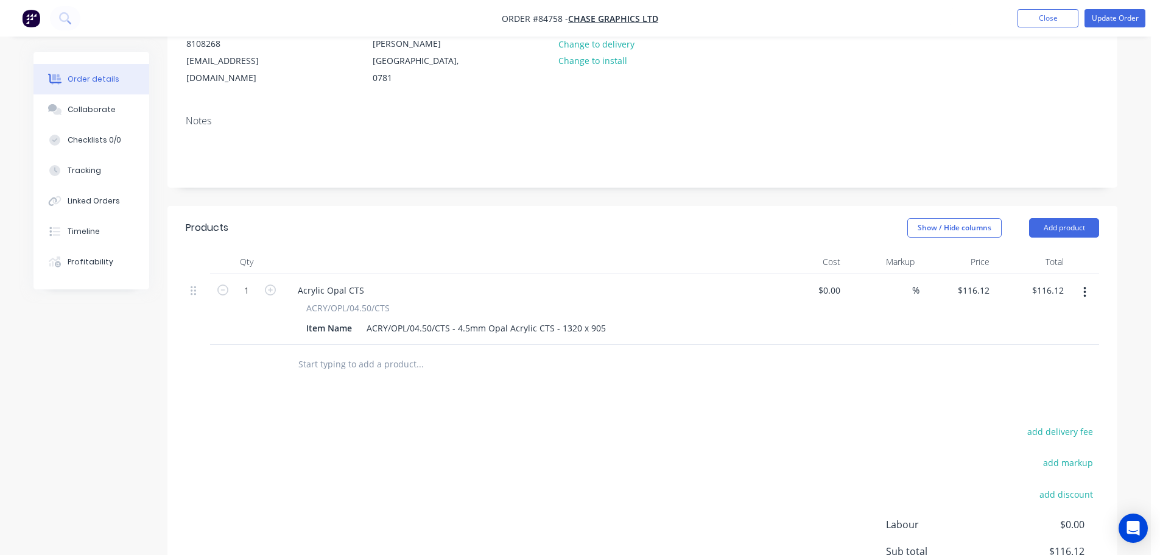
scroll to position [244, 0]
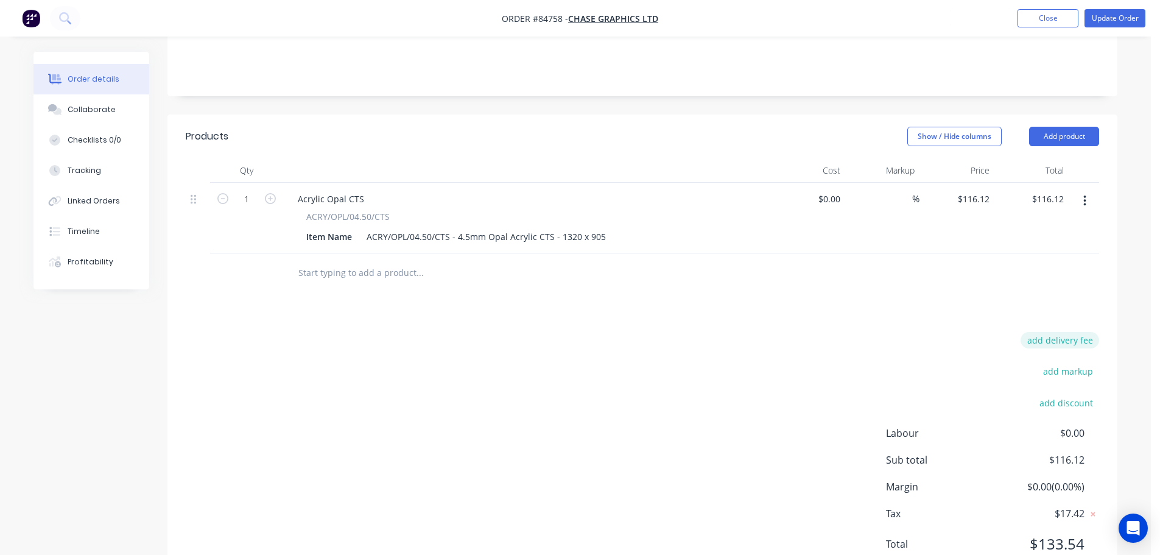
click at [1078, 332] on button "add delivery fee" at bounding box center [1059, 340] width 79 height 16
type input "15"
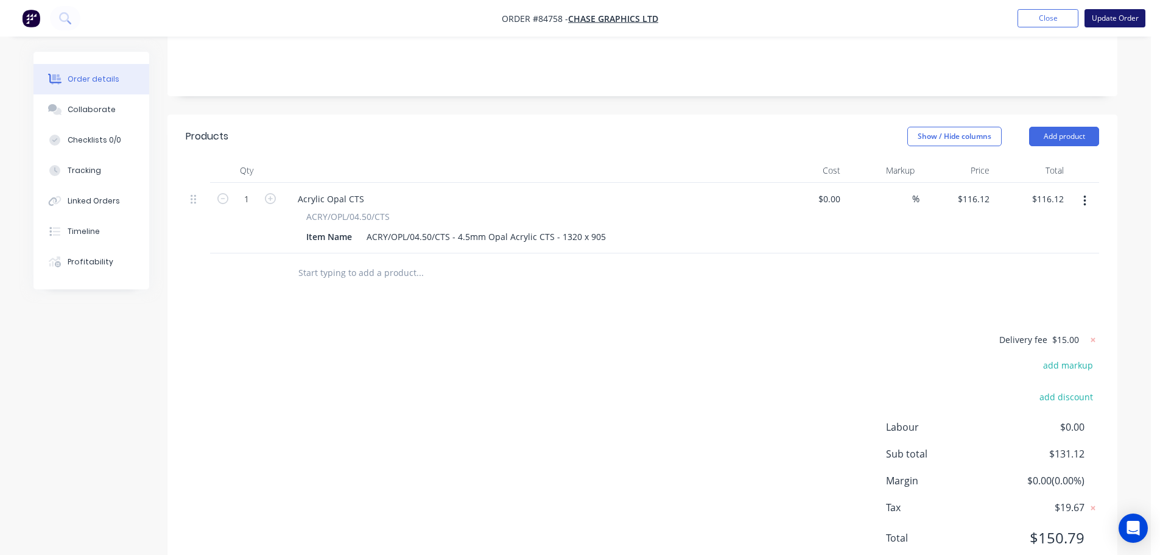
click at [1123, 26] on button "Update Order" at bounding box center [1114, 18] width 61 height 18
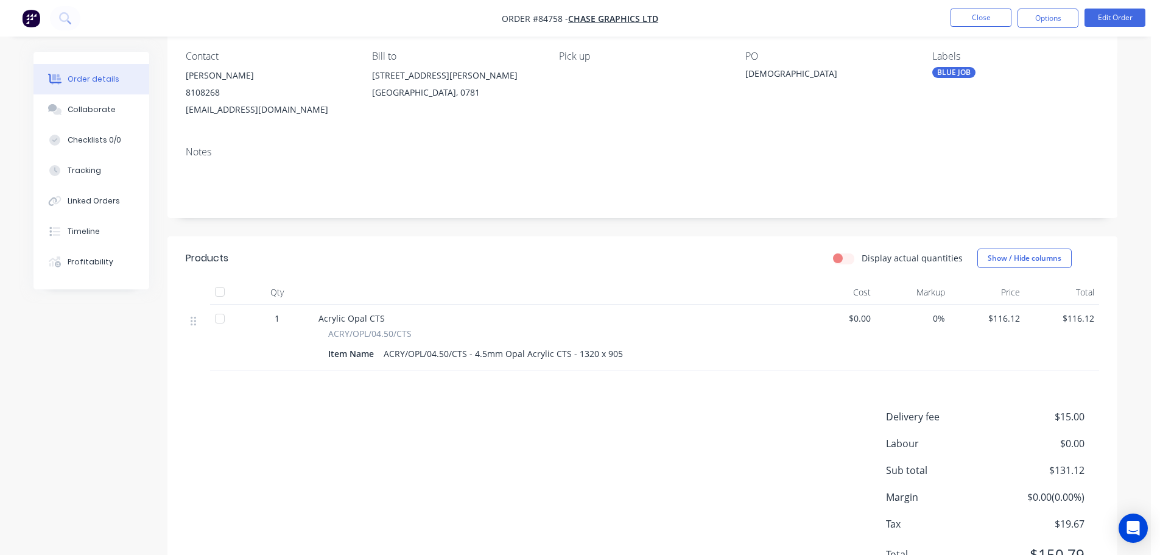
scroll to position [0, 0]
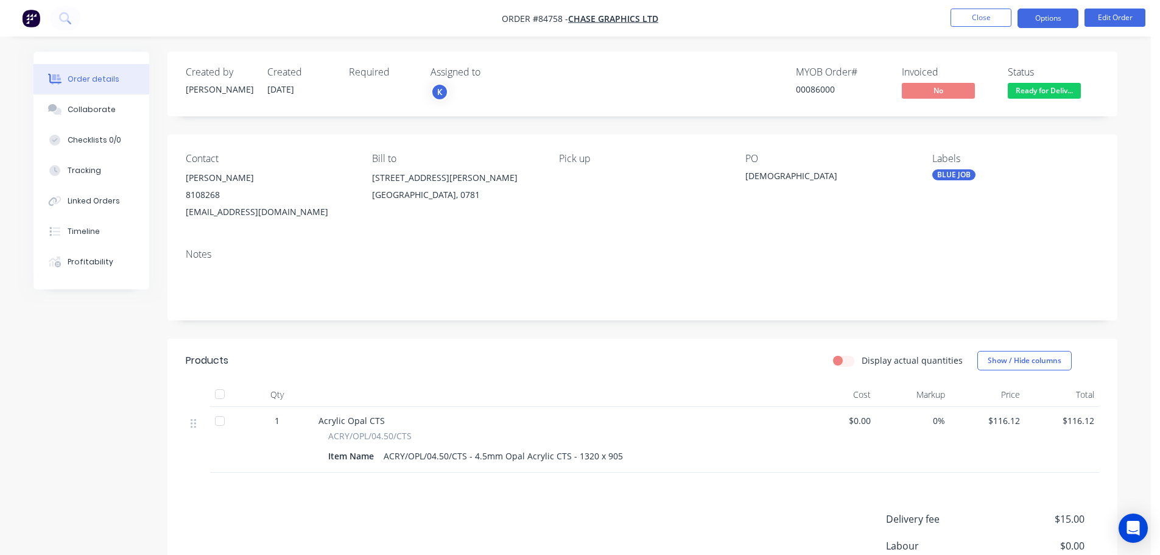
click at [1074, 18] on button "Options" at bounding box center [1047, 18] width 61 height 19
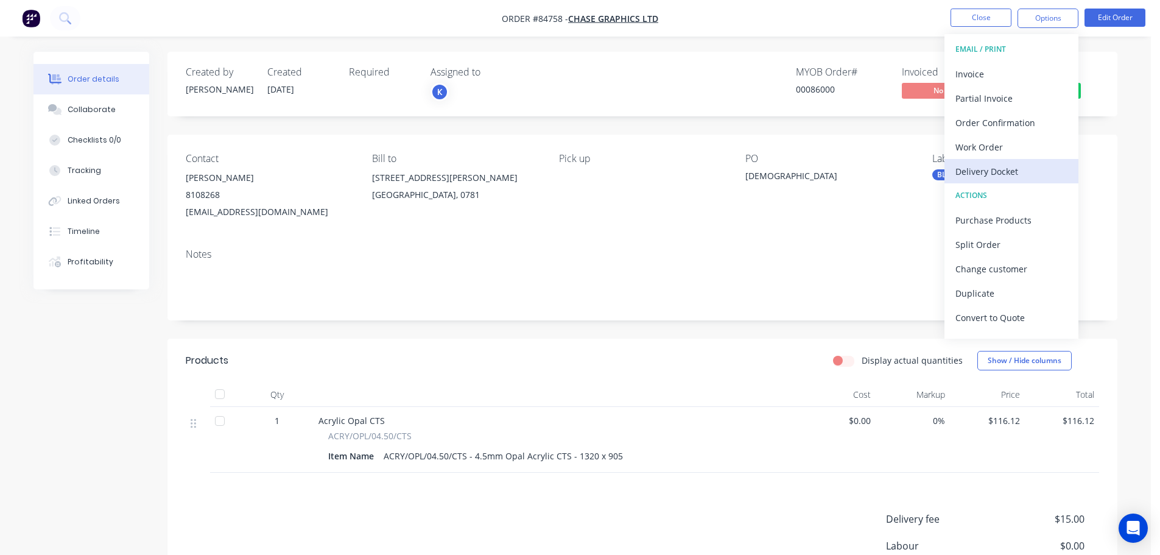
click at [988, 173] on div "Delivery Docket" at bounding box center [1011, 172] width 112 height 18
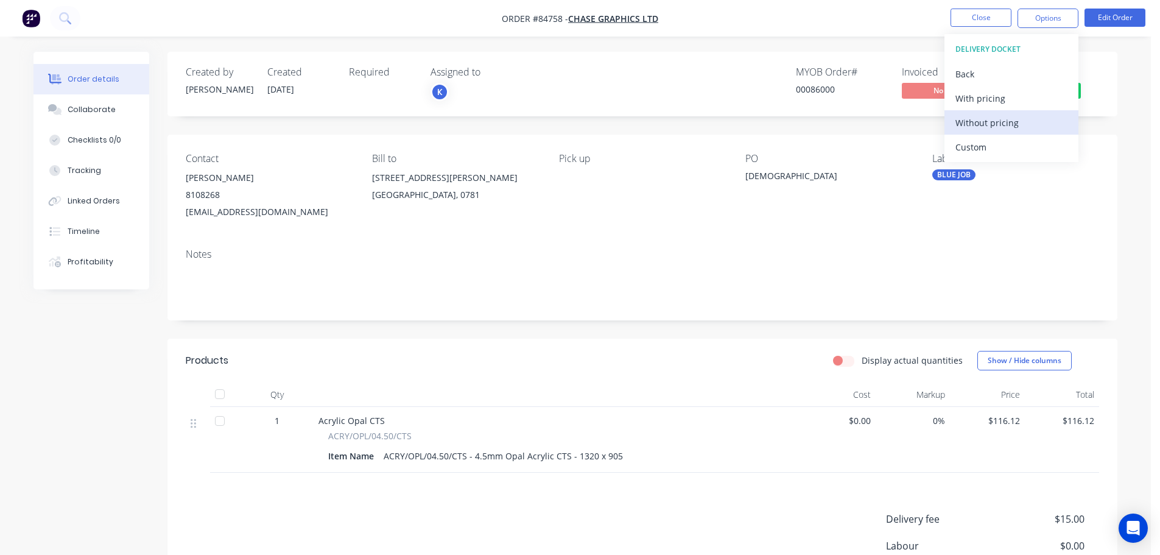
click at [1000, 124] on div "Without pricing" at bounding box center [1011, 123] width 112 height 18
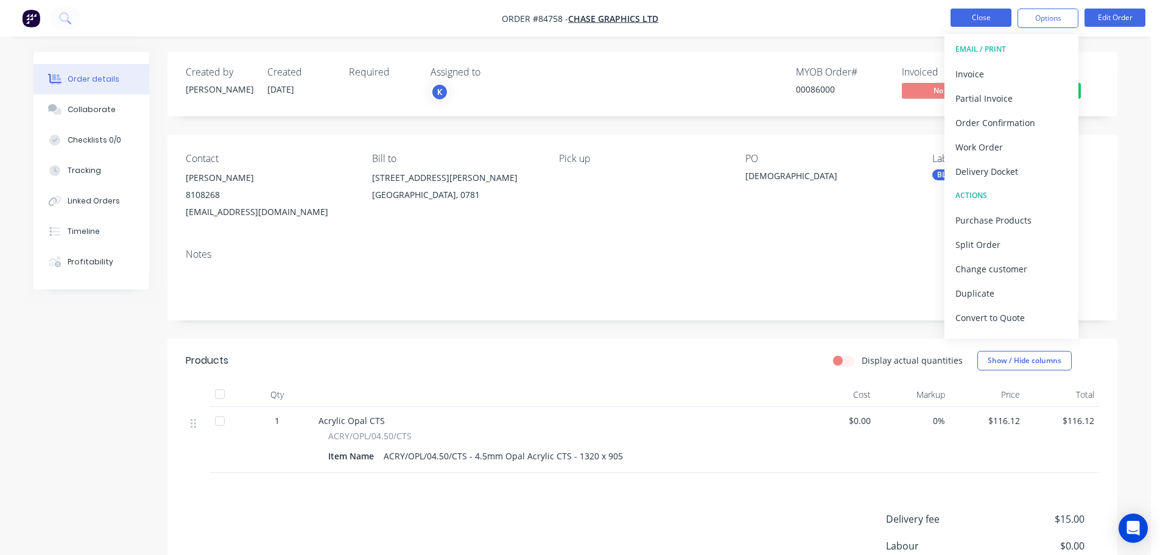
click at [971, 25] on button "Close" at bounding box center [980, 18] width 61 height 18
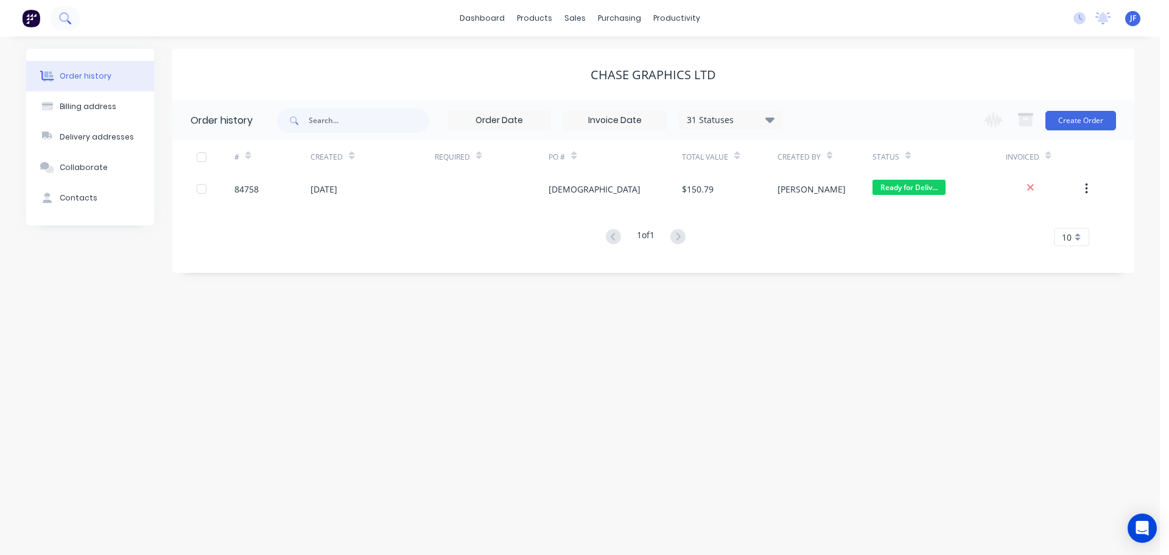
click at [74, 21] on button at bounding box center [65, 18] width 30 height 24
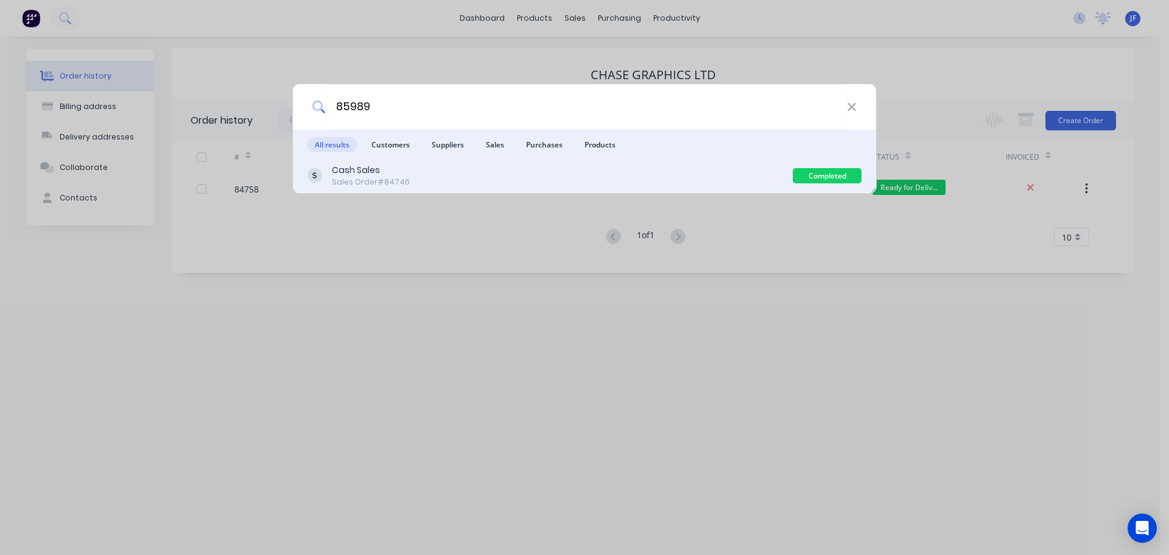
type input "85989"
click at [513, 177] on div "Cash Sales Sales Order #84746" at bounding box center [549, 176] width 485 height 24
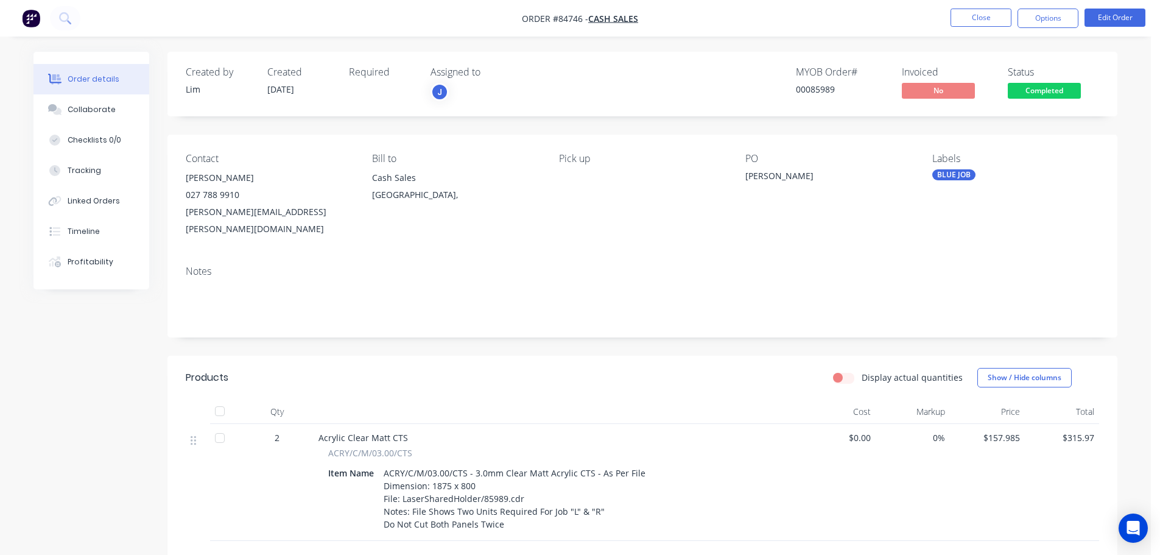
click at [1056, 84] on span "Completed" at bounding box center [1044, 90] width 73 height 15
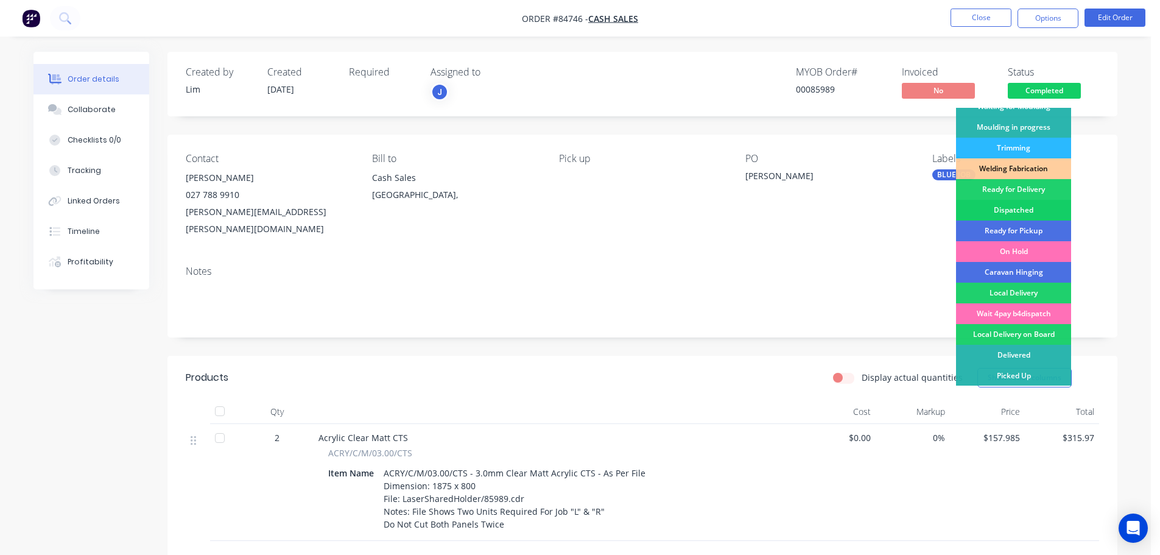
scroll to position [240, 0]
click at [1038, 225] on div "Ready for Pickup" at bounding box center [1013, 230] width 115 height 21
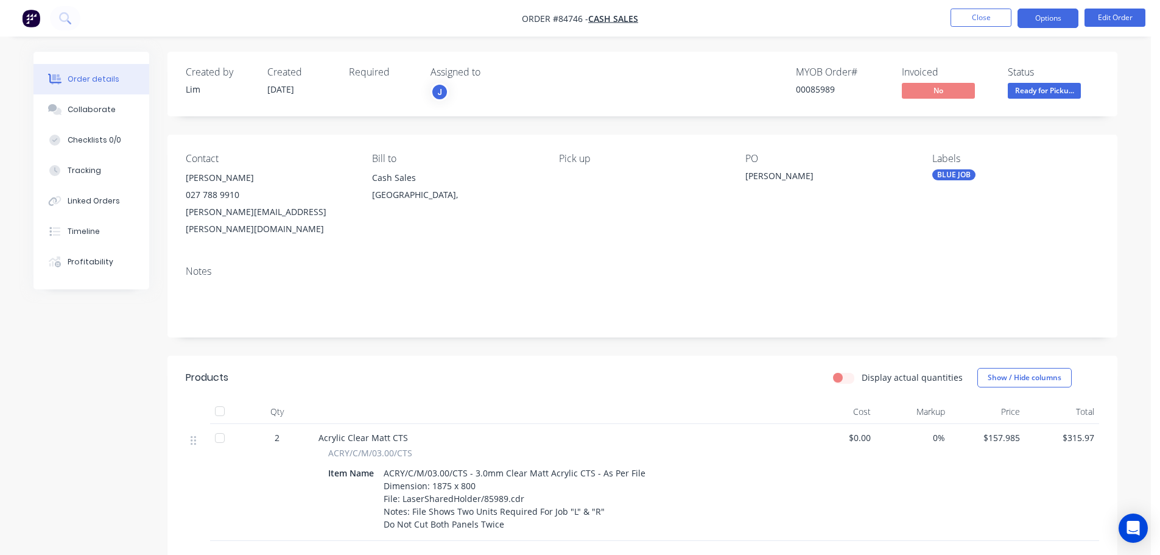
click at [1038, 15] on button "Options" at bounding box center [1047, 18] width 61 height 19
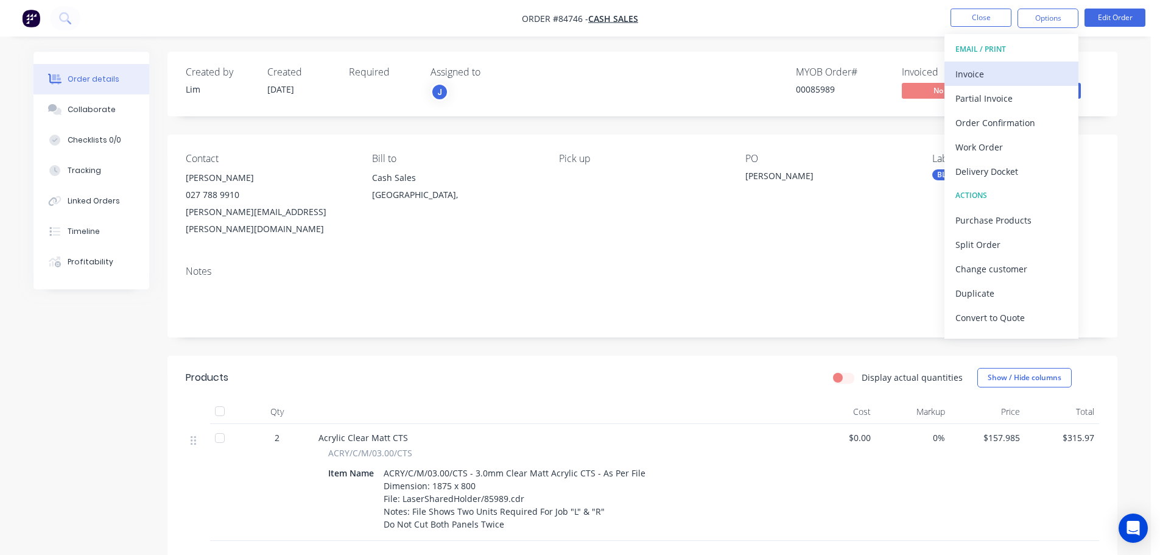
click at [1006, 68] on div "Invoice" at bounding box center [1011, 74] width 112 height 18
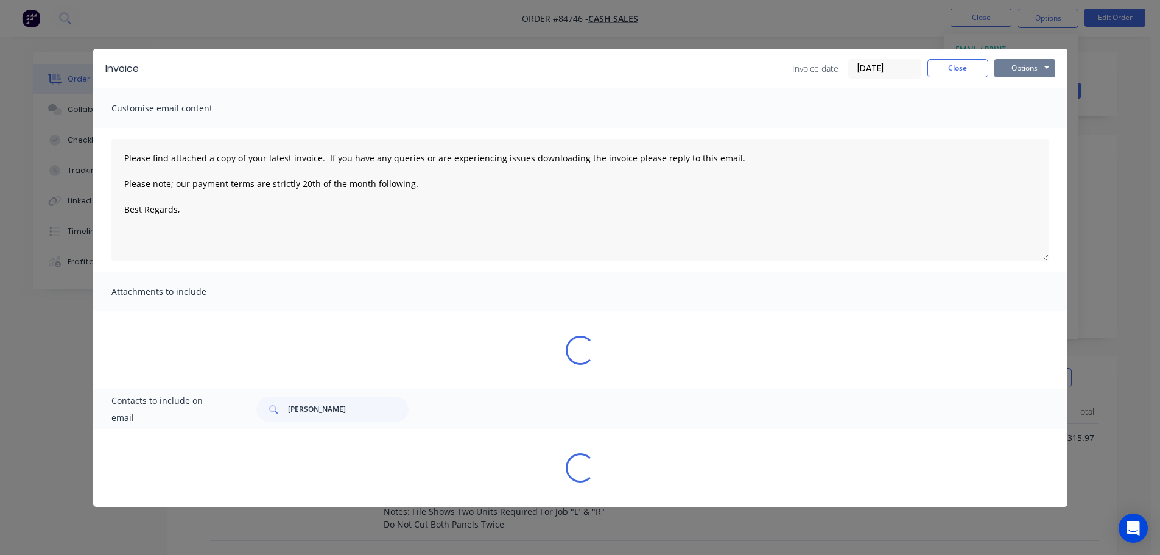
click at [1018, 63] on button "Options" at bounding box center [1024, 68] width 61 height 18
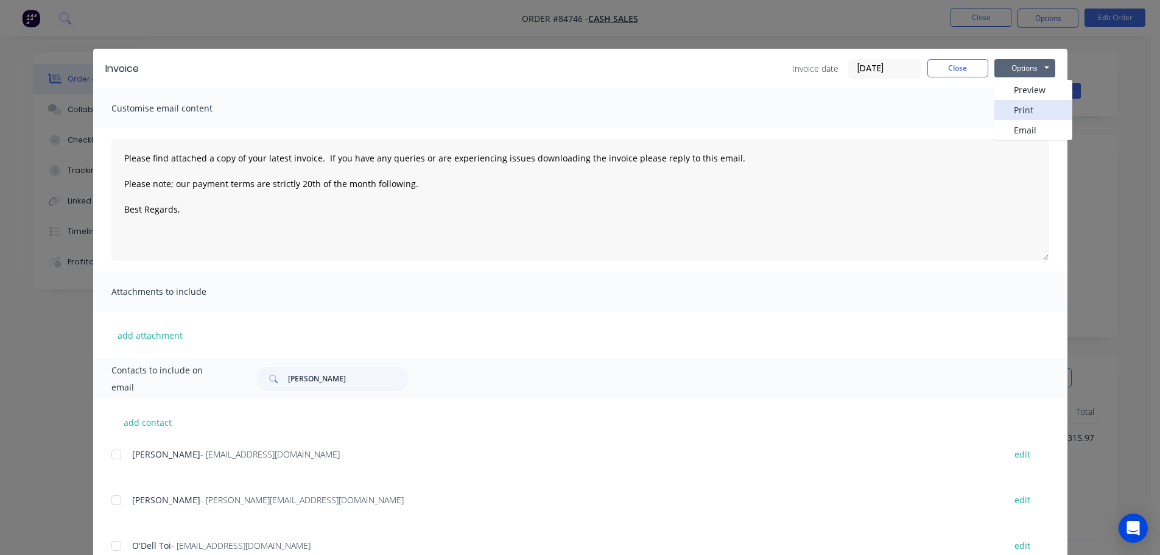
click at [1022, 111] on button "Print" at bounding box center [1033, 110] width 78 height 20
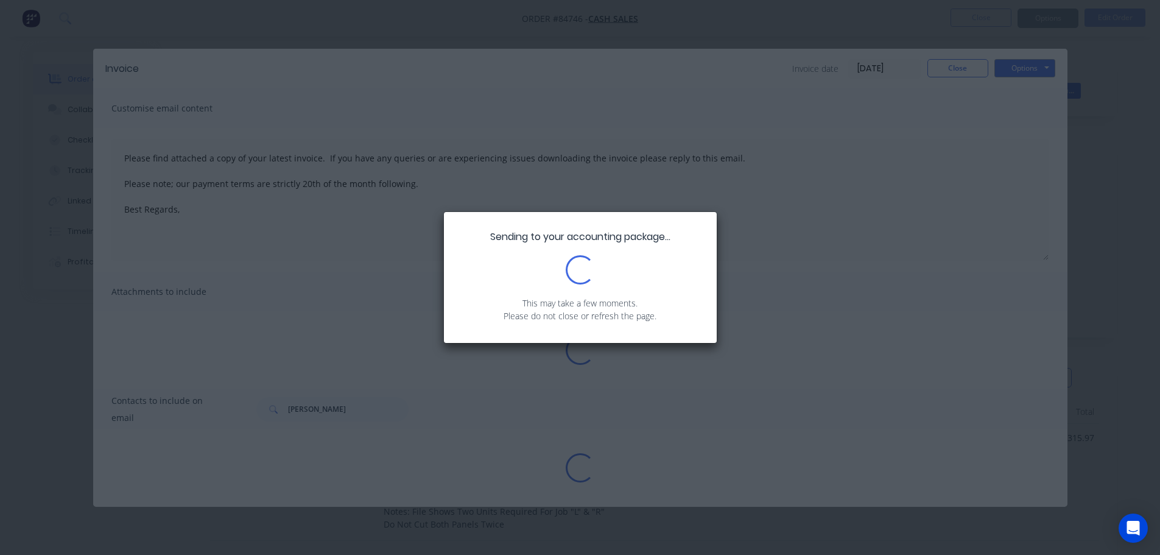
type textarea "Please find attached a copy of your latest invoice. If you have any queries or …"
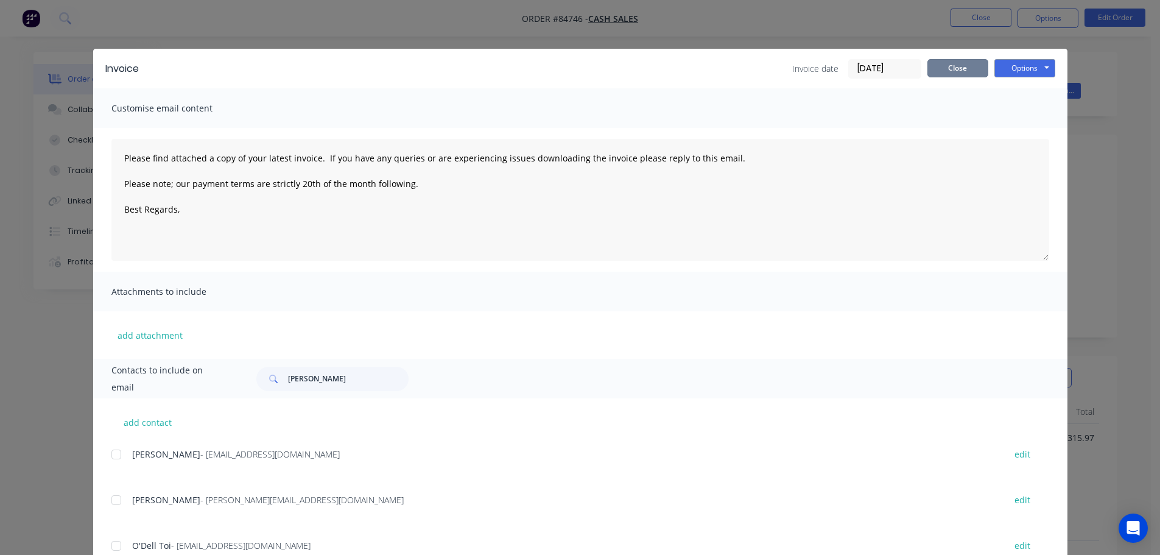
click at [950, 62] on button "Close" at bounding box center [957, 68] width 61 height 18
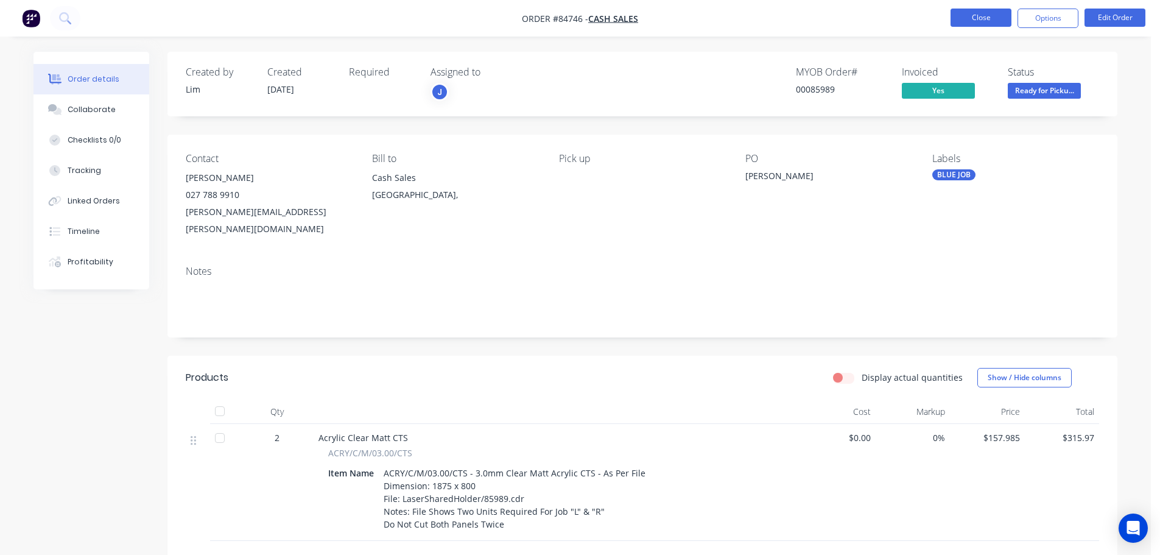
drag, startPoint x: 983, startPoint y: 22, endPoint x: 975, endPoint y: 24, distance: 8.3
click at [975, 24] on button "Close" at bounding box center [980, 18] width 61 height 18
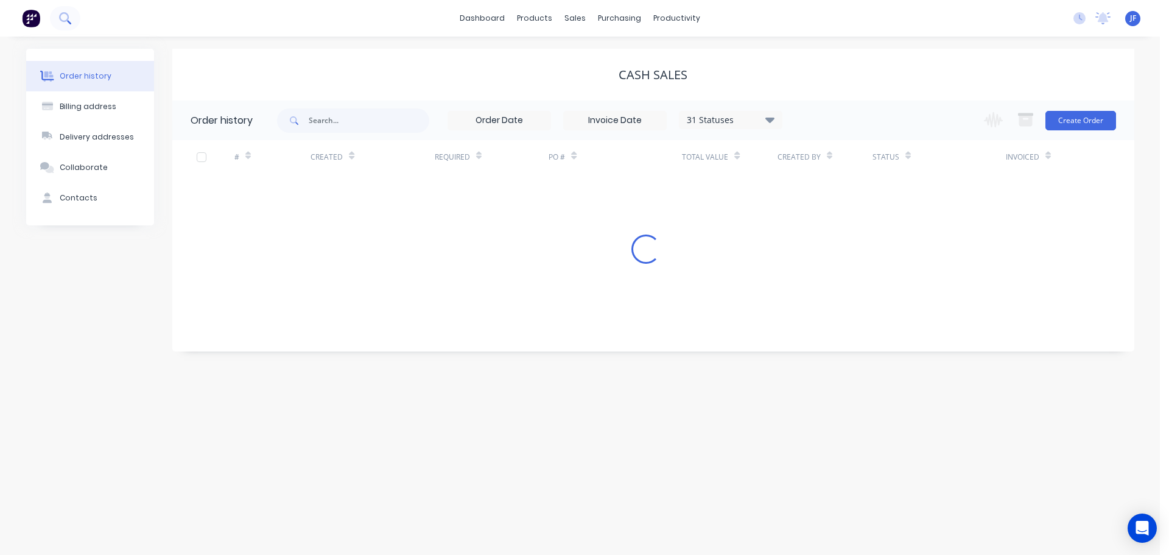
click at [75, 19] on button at bounding box center [65, 18] width 30 height 24
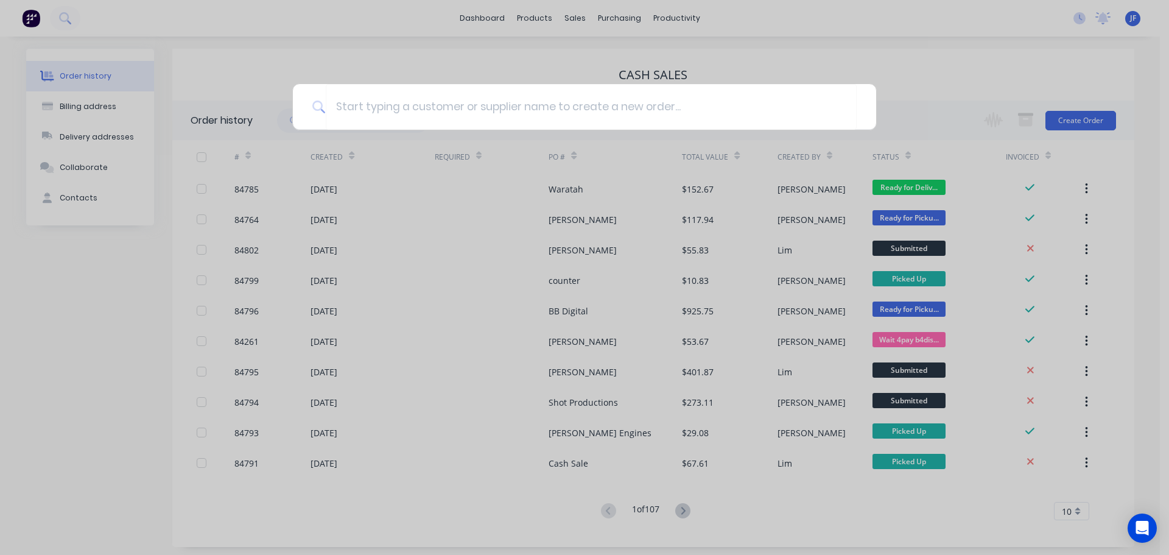
click at [72, 21] on div at bounding box center [584, 277] width 1169 height 555
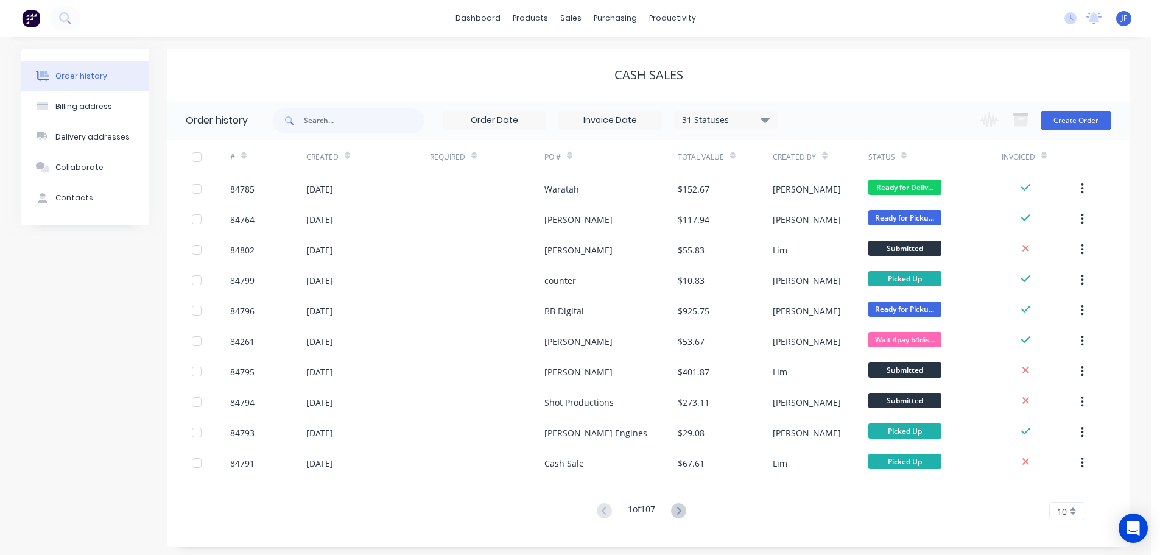
click at [72, 21] on button at bounding box center [65, 18] width 30 height 24
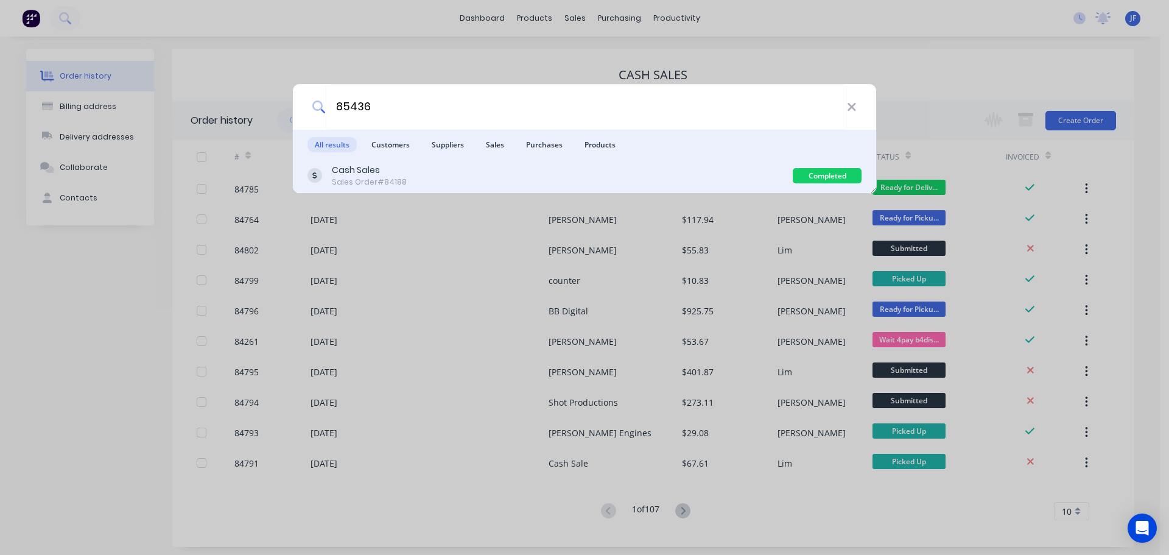
type input "85436"
click at [774, 169] on div "Cash Sales Sales Order #84188" at bounding box center [549, 176] width 485 height 24
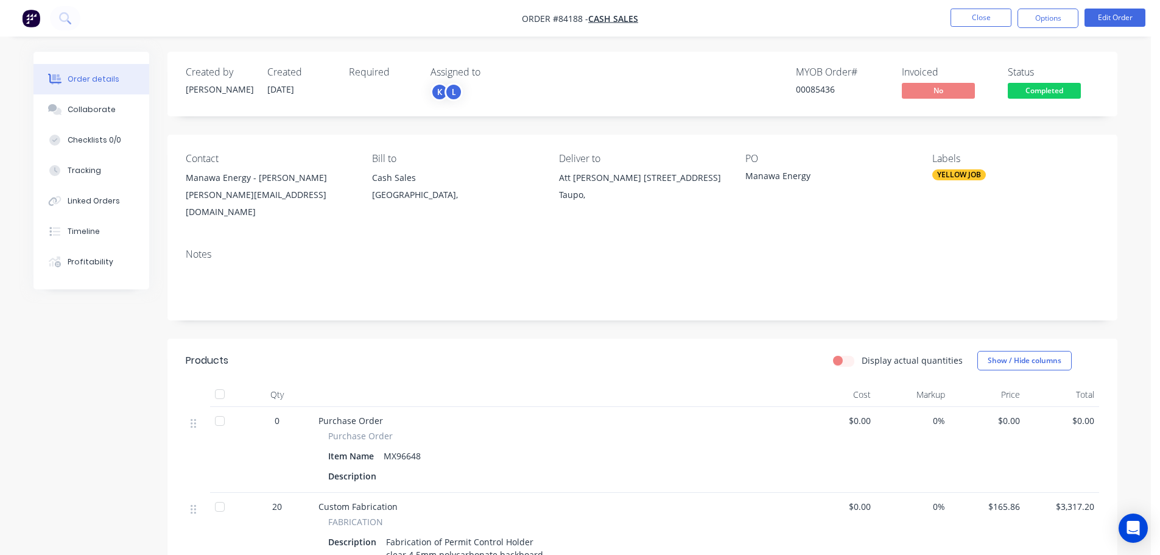
click at [1061, 89] on span "Completed" at bounding box center [1044, 90] width 73 height 15
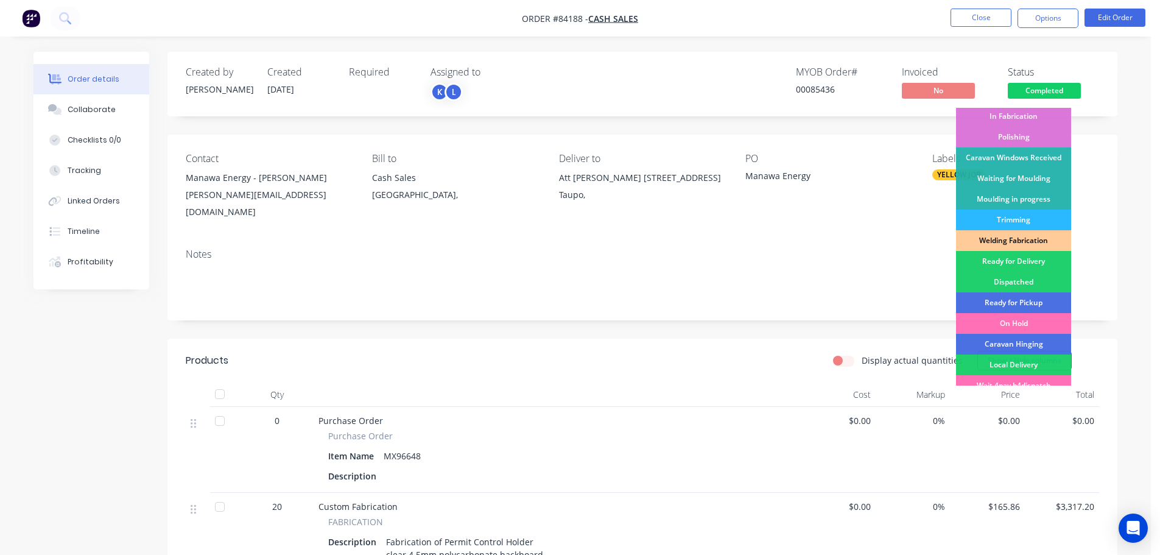
scroll to position [240, 0]
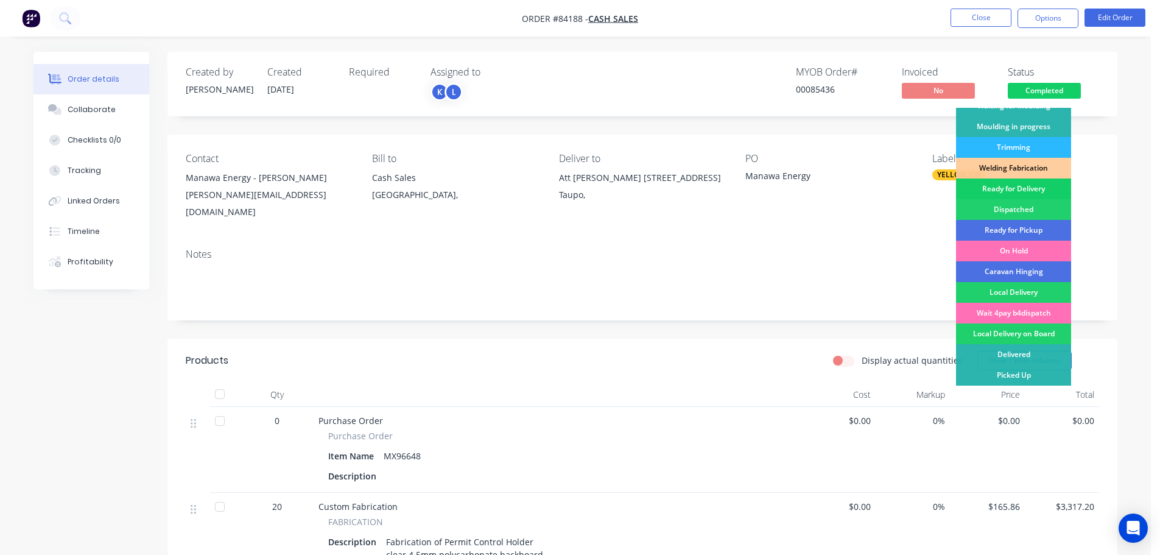
click at [1041, 186] on div "Ready for Delivery" at bounding box center [1013, 188] width 115 height 21
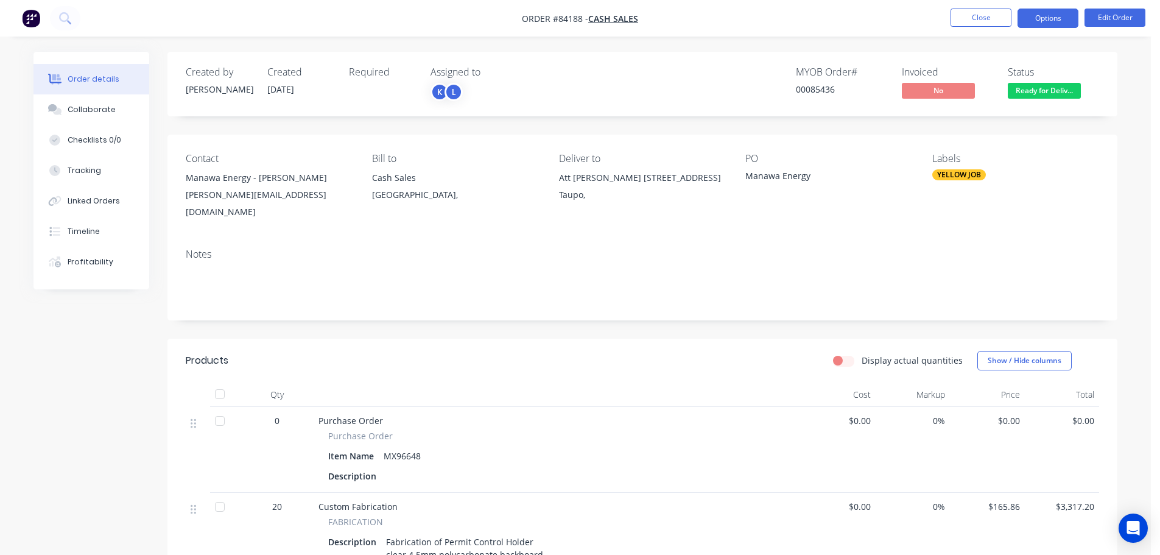
click at [1055, 17] on button "Options" at bounding box center [1047, 18] width 61 height 19
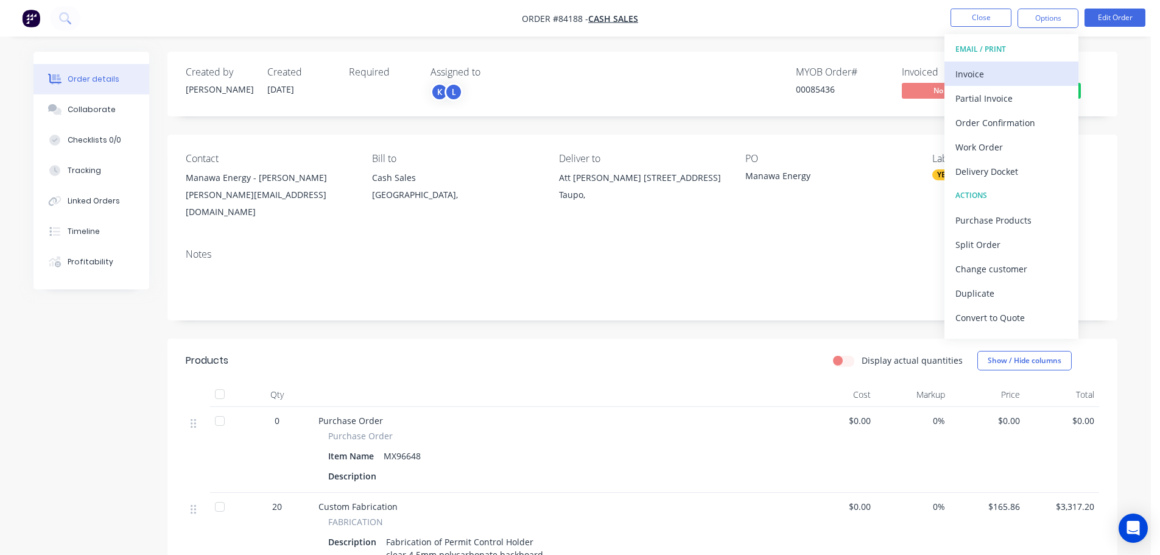
click at [1016, 66] on div "Invoice" at bounding box center [1011, 74] width 112 height 18
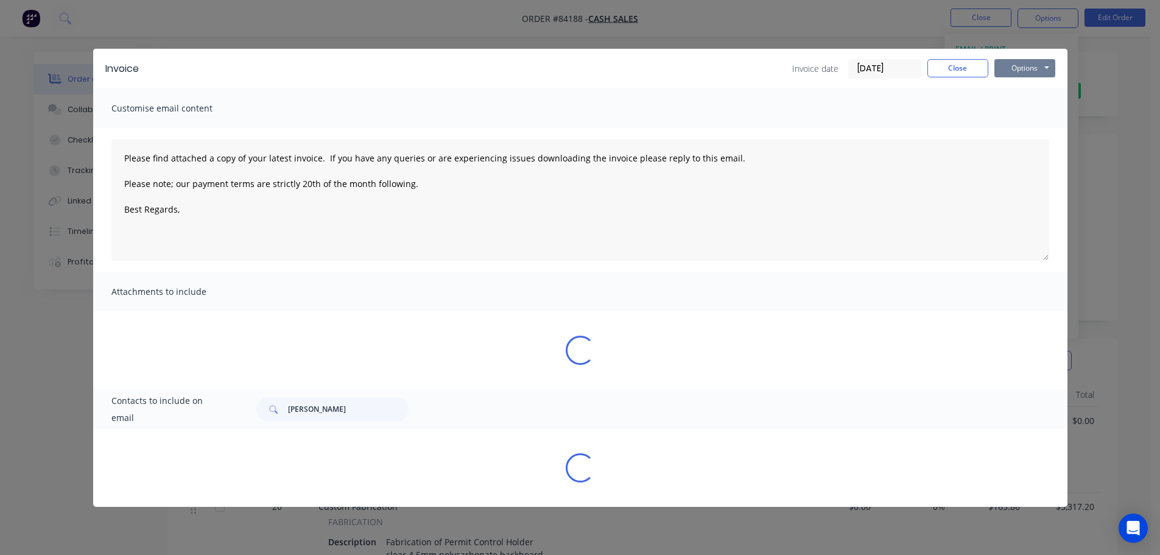
click at [1033, 65] on button "Options" at bounding box center [1024, 68] width 61 height 18
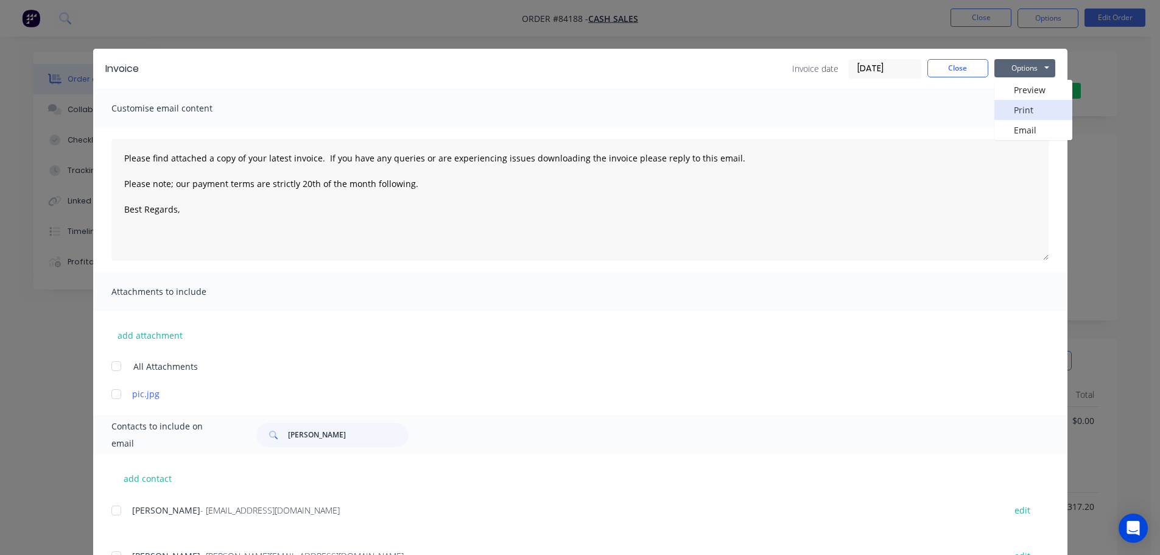
click at [1030, 111] on button "Print" at bounding box center [1033, 110] width 78 height 20
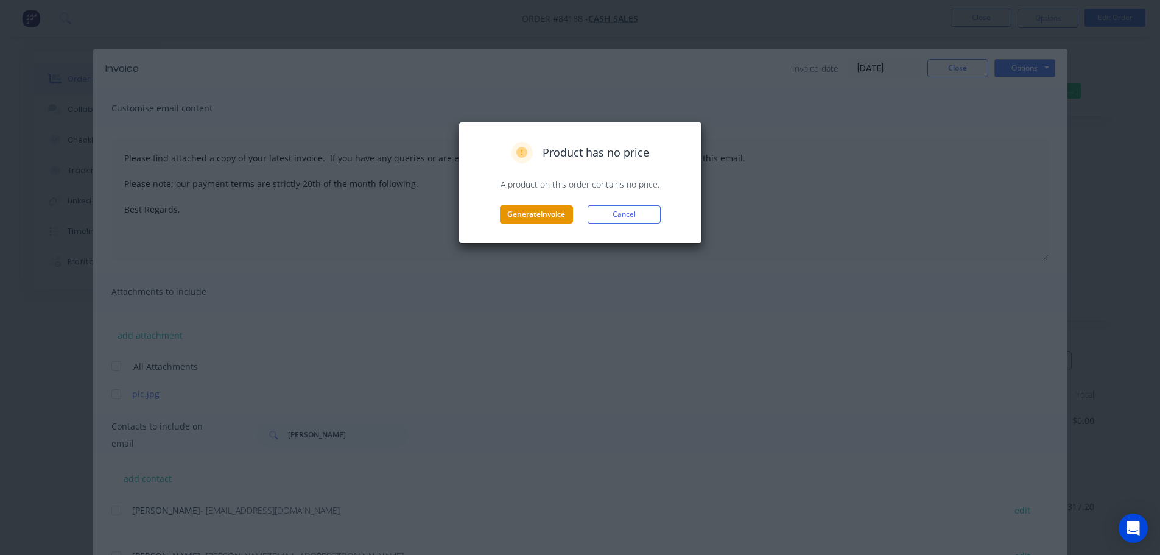
click at [556, 215] on button "Generate invoice" at bounding box center [536, 214] width 73 height 18
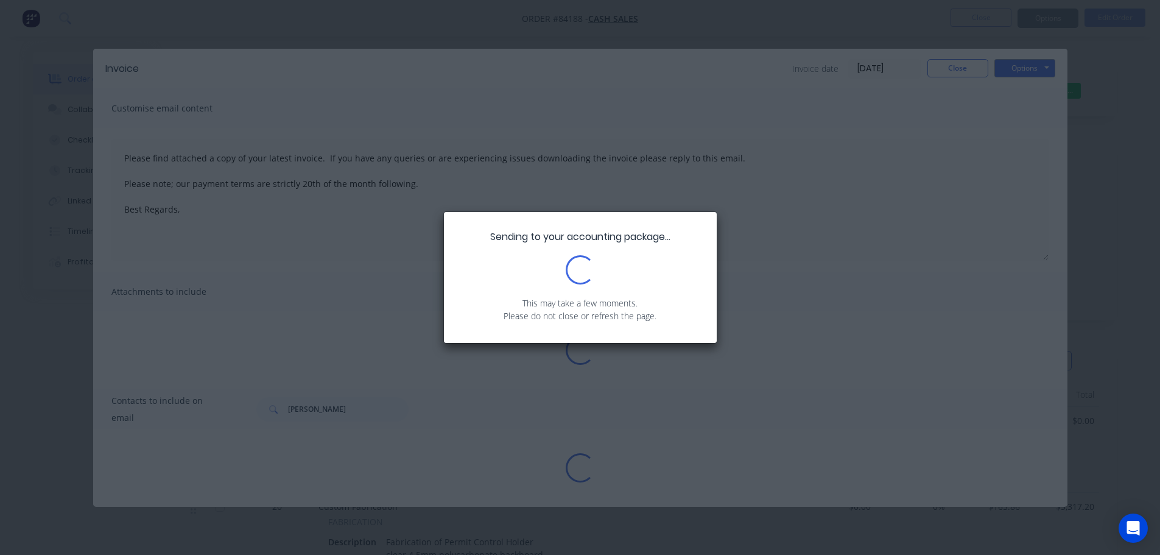
type textarea "Please find attached a copy of your latest invoice. If you have any queries or …"
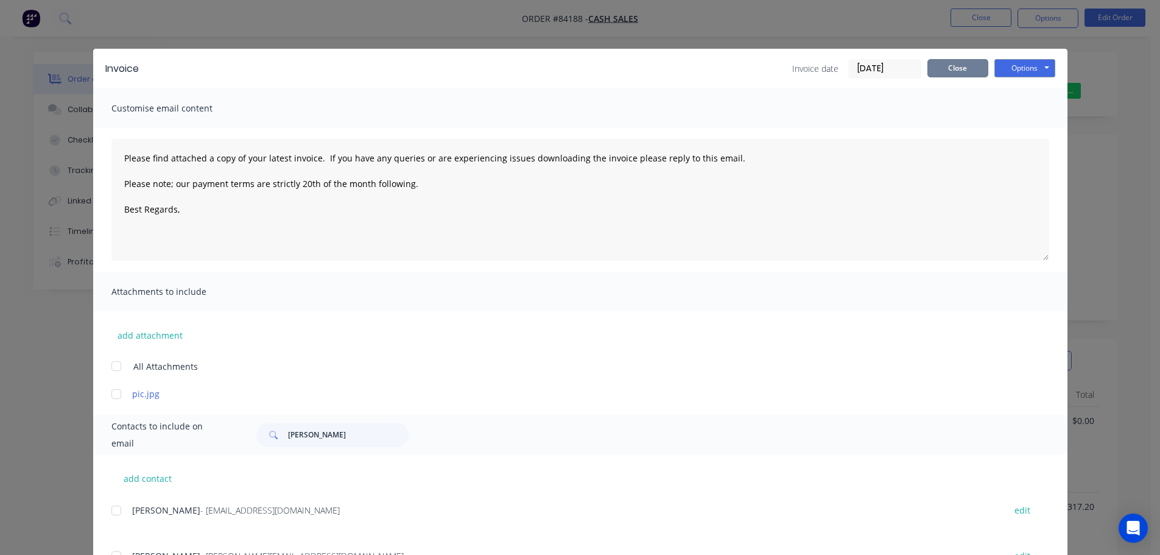
drag, startPoint x: 938, startPoint y: 71, endPoint x: 958, endPoint y: 50, distance: 29.3
click at [940, 69] on button "Close" at bounding box center [957, 68] width 61 height 18
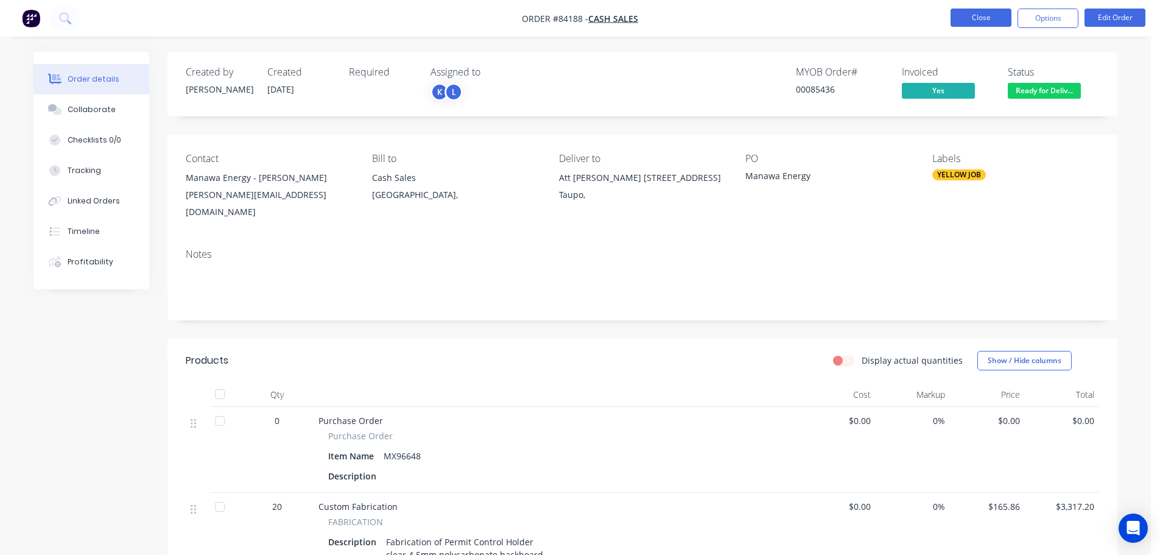
click at [974, 22] on button "Close" at bounding box center [980, 18] width 61 height 18
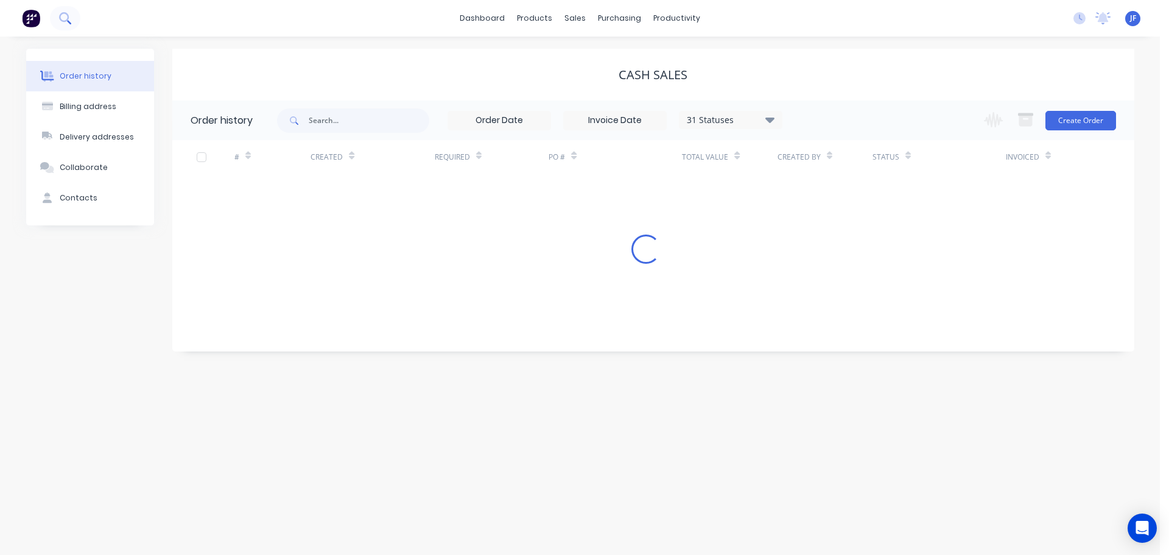
click at [57, 25] on button at bounding box center [65, 18] width 30 height 24
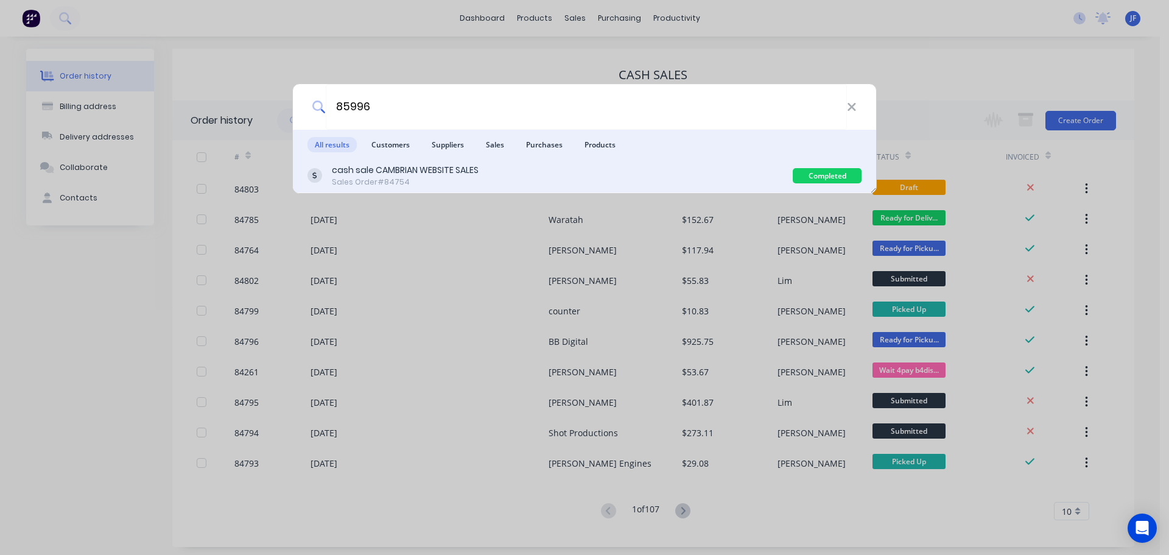
type input "85996"
click at [585, 178] on div "cash sale CAMBRIAN WEBSITE SALES Sales Order #84754" at bounding box center [549, 176] width 485 height 24
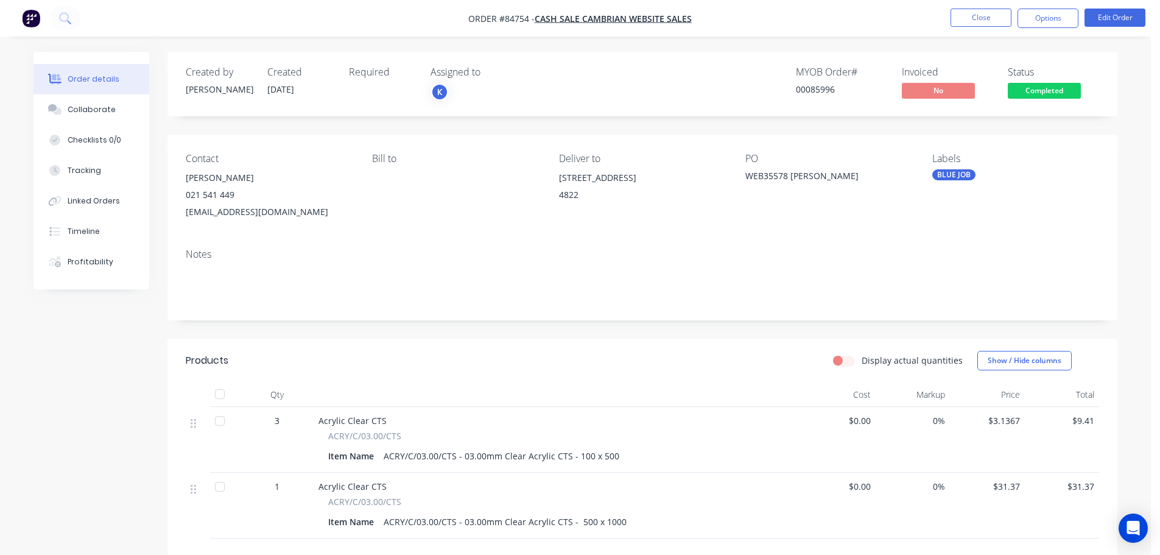
click at [1038, 94] on span "Completed" at bounding box center [1044, 90] width 73 height 15
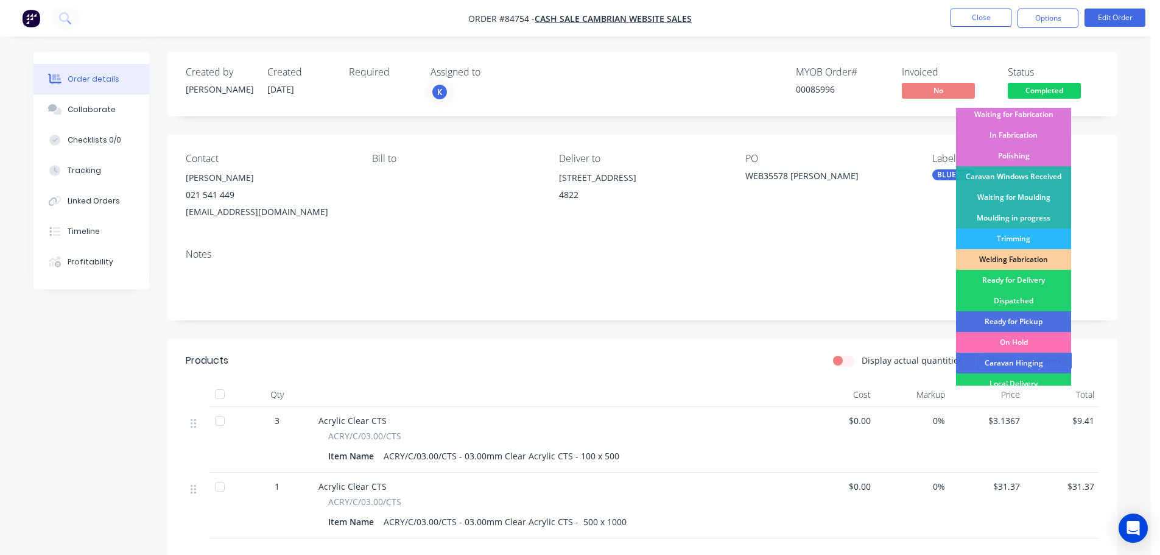
scroll to position [240, 0]
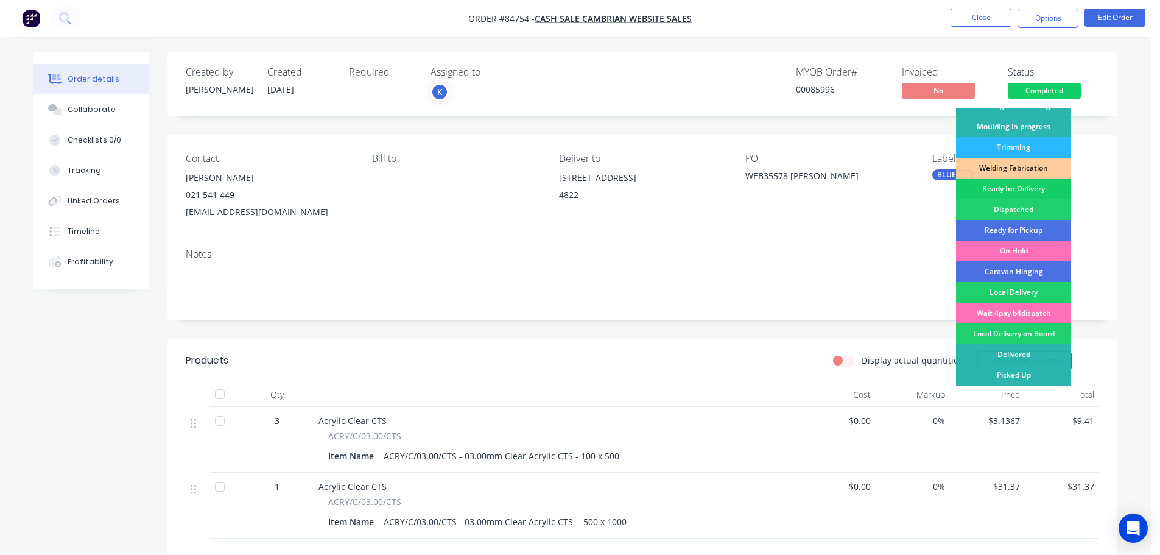
click at [1033, 183] on div "Ready for Delivery" at bounding box center [1013, 188] width 115 height 21
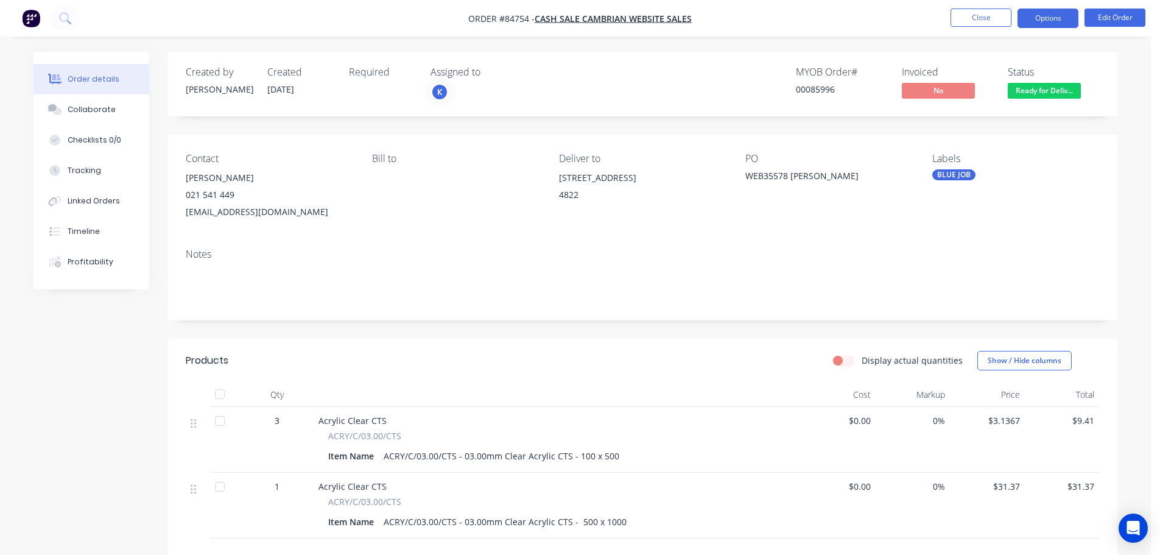
click at [1066, 19] on button "Options" at bounding box center [1047, 18] width 61 height 19
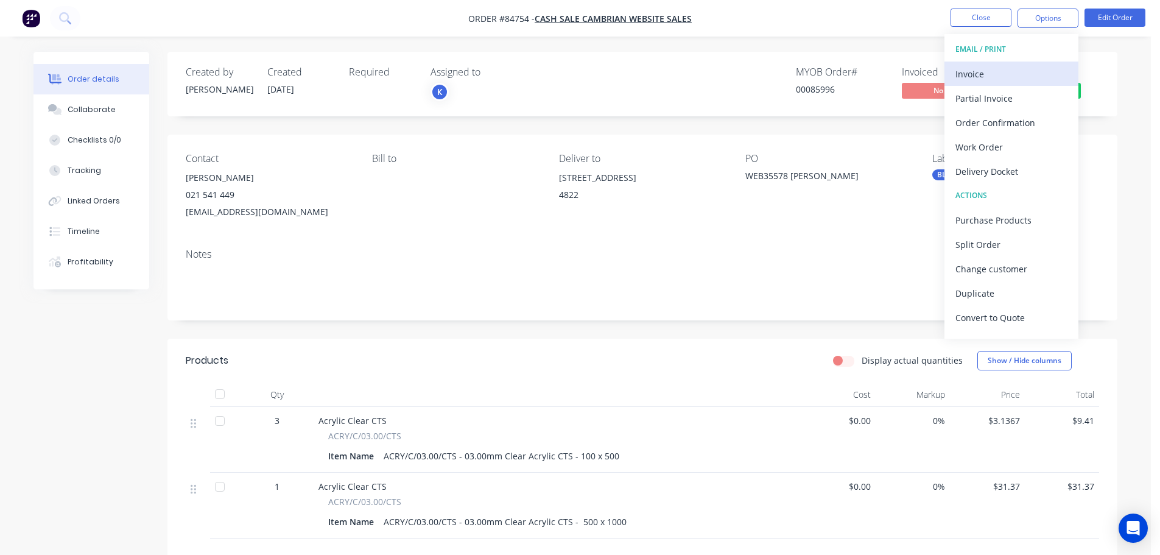
click at [1026, 68] on div "Invoice" at bounding box center [1011, 74] width 112 height 18
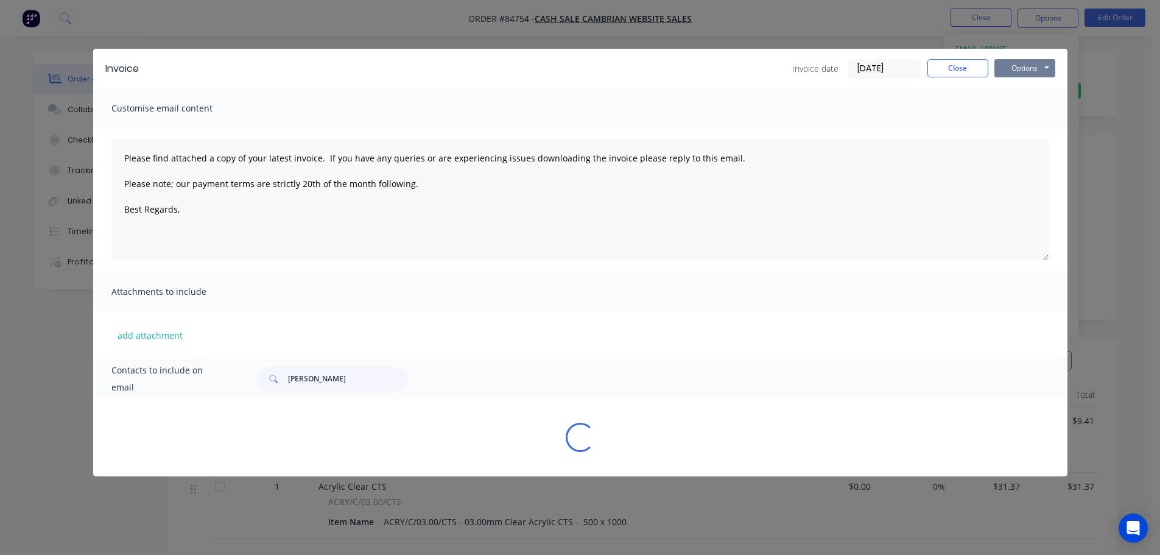
click at [1030, 66] on button "Options" at bounding box center [1024, 68] width 61 height 18
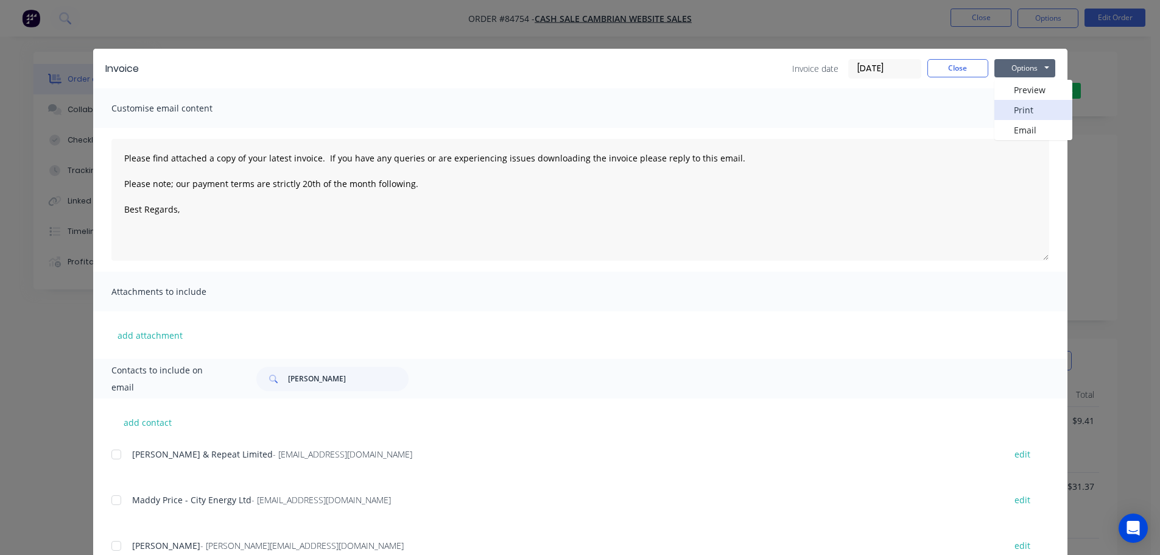
click at [1032, 104] on button "Print" at bounding box center [1033, 110] width 78 height 20
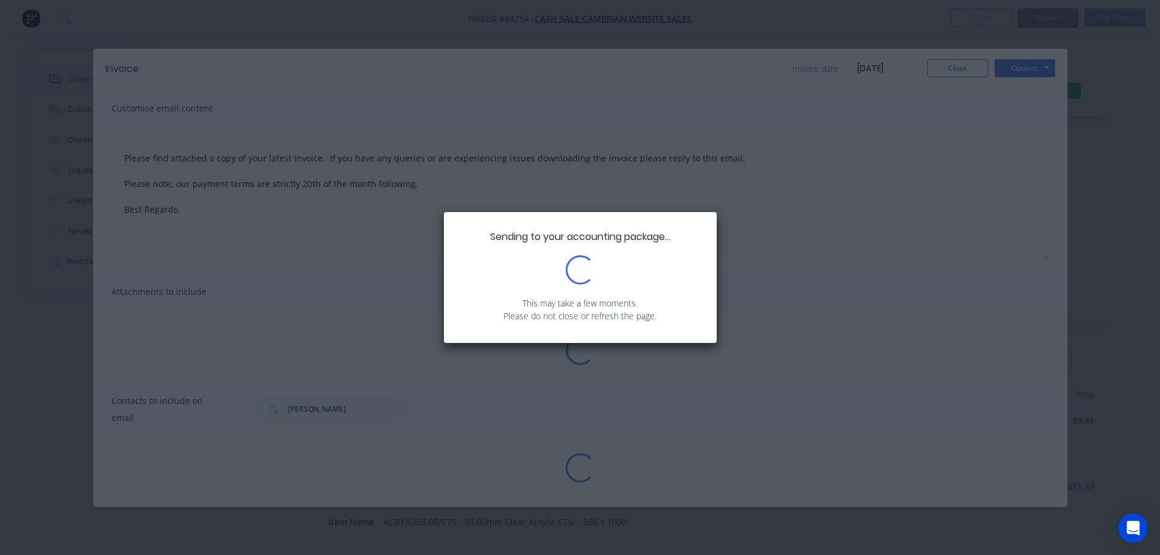
type textarea "Please find attached a copy of your latest invoice. If you have any queries or …"
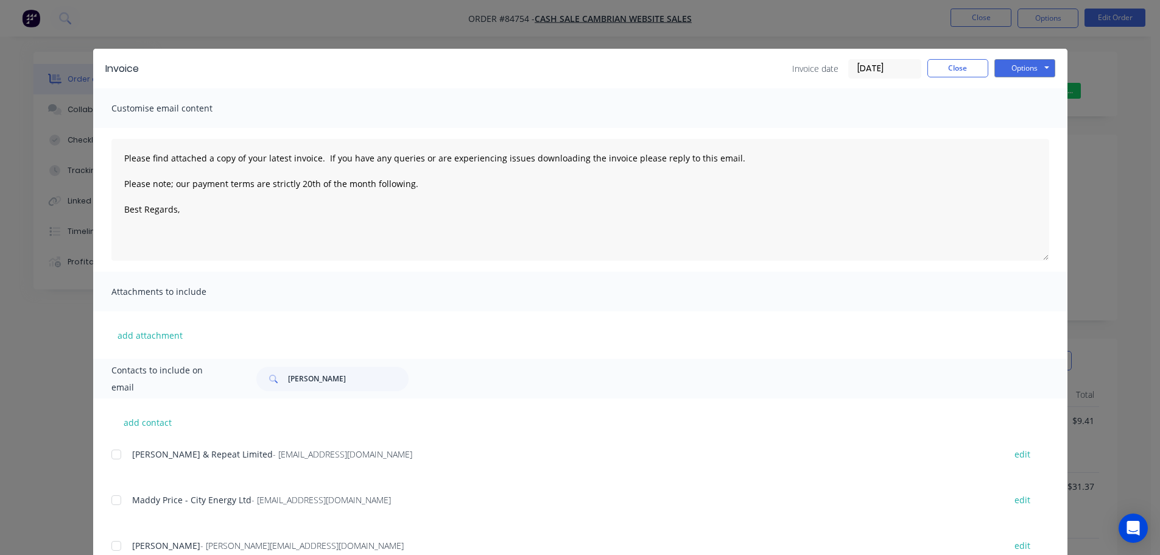
click at [142, 39] on div "Invoice Invoice date 23/09/25 Close Options Preview Print Email Customise email…" at bounding box center [580, 277] width 1160 height 555
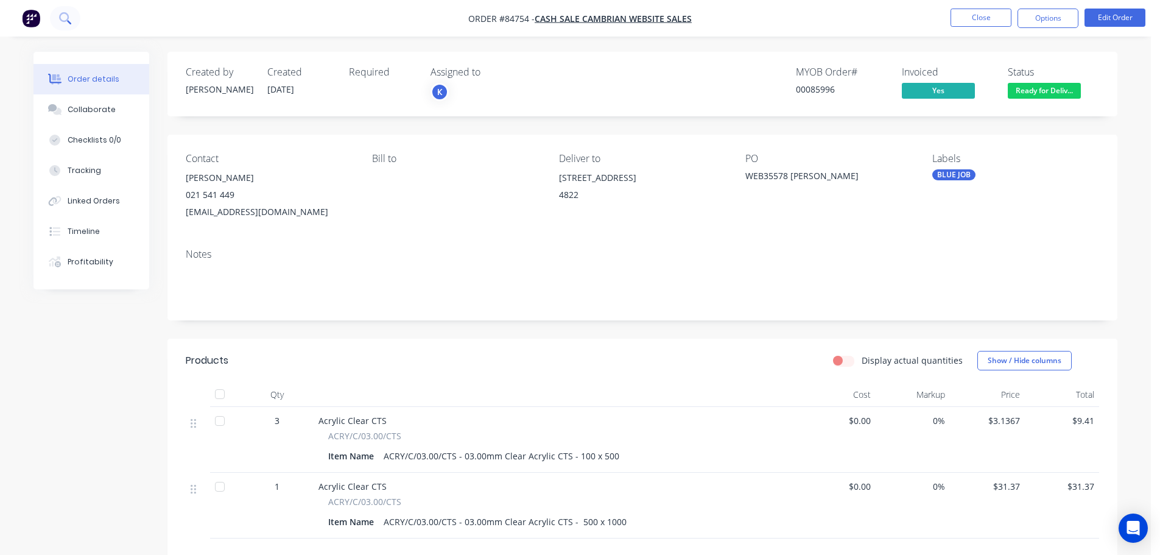
click at [65, 8] on button at bounding box center [65, 18] width 30 height 24
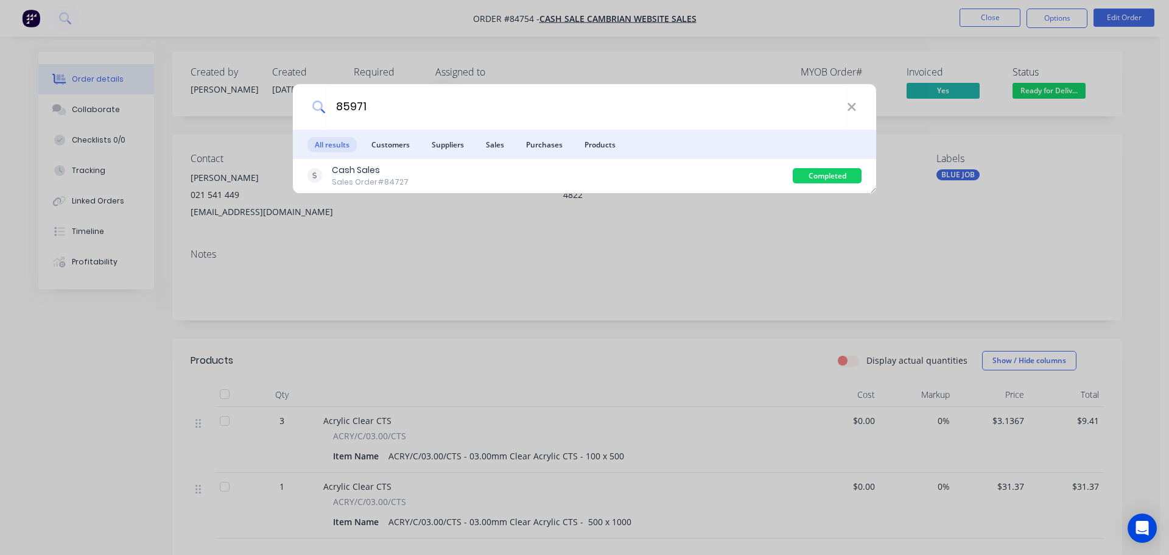
type input "85971"
click at [634, 175] on div "Cash Sales Sales Order #84727" at bounding box center [549, 176] width 485 height 24
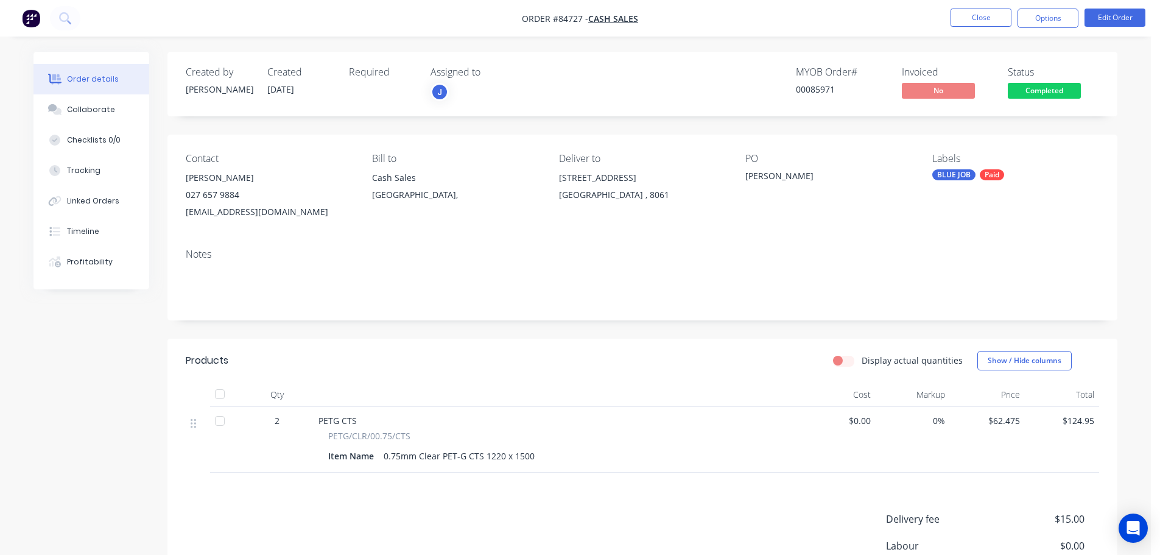
click at [1034, 95] on span "Completed" at bounding box center [1044, 90] width 73 height 15
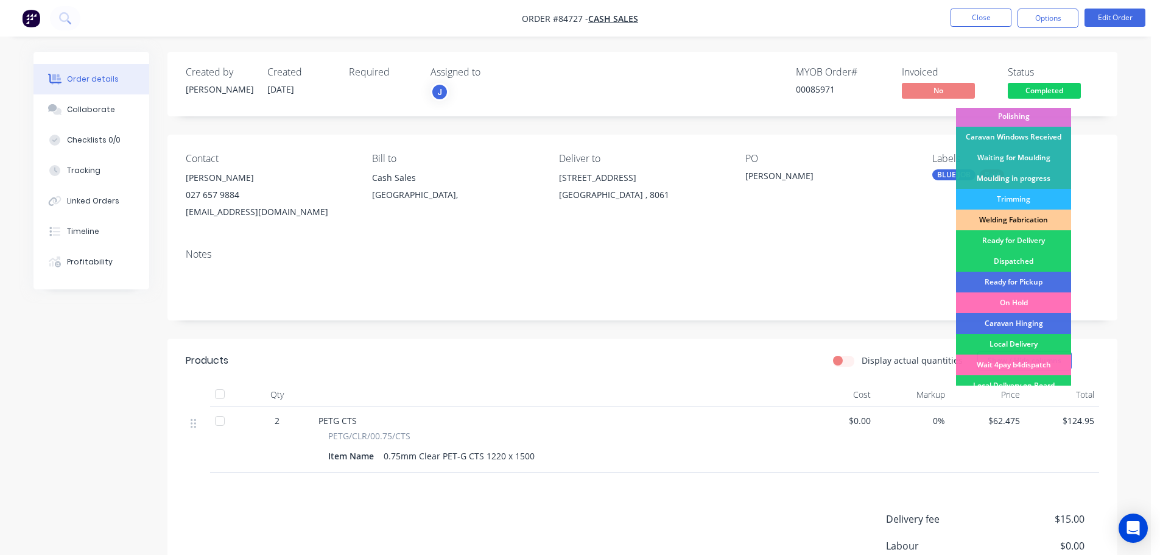
scroll to position [240, 0]
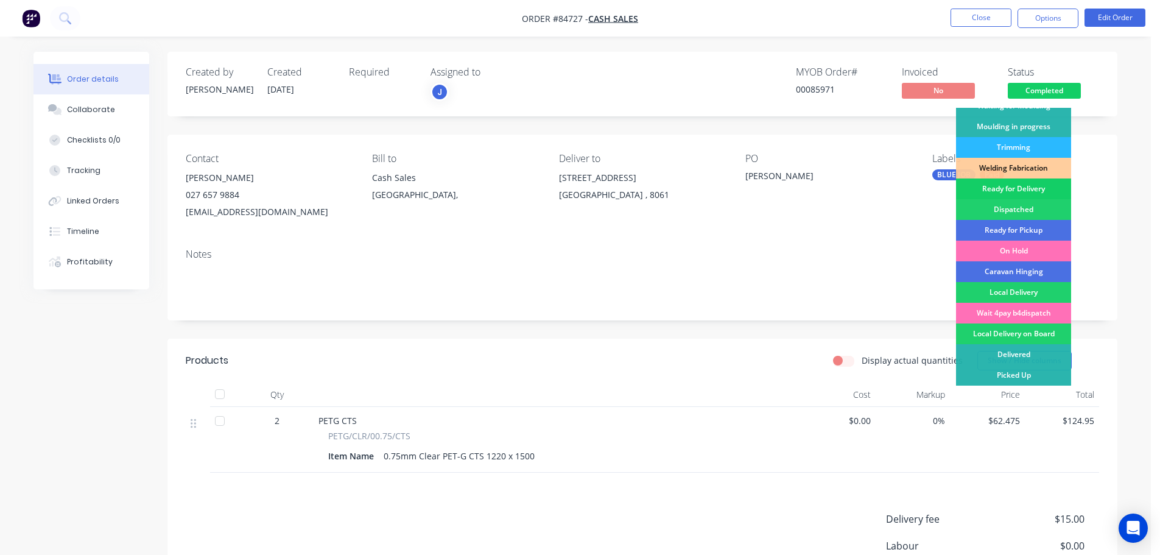
click at [1025, 187] on div "Ready for Delivery" at bounding box center [1013, 188] width 115 height 21
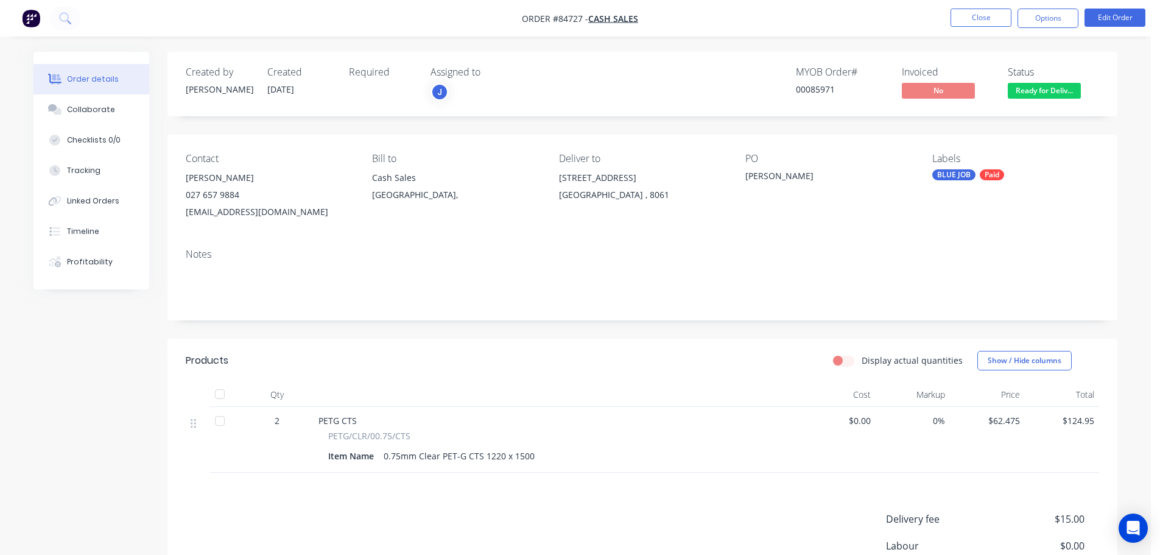
click at [1055, 6] on nav "Order #84727 - Cash Sales Close Options Edit Order" at bounding box center [580, 18] width 1160 height 37
click at [1050, 16] on button "Options" at bounding box center [1047, 18] width 61 height 19
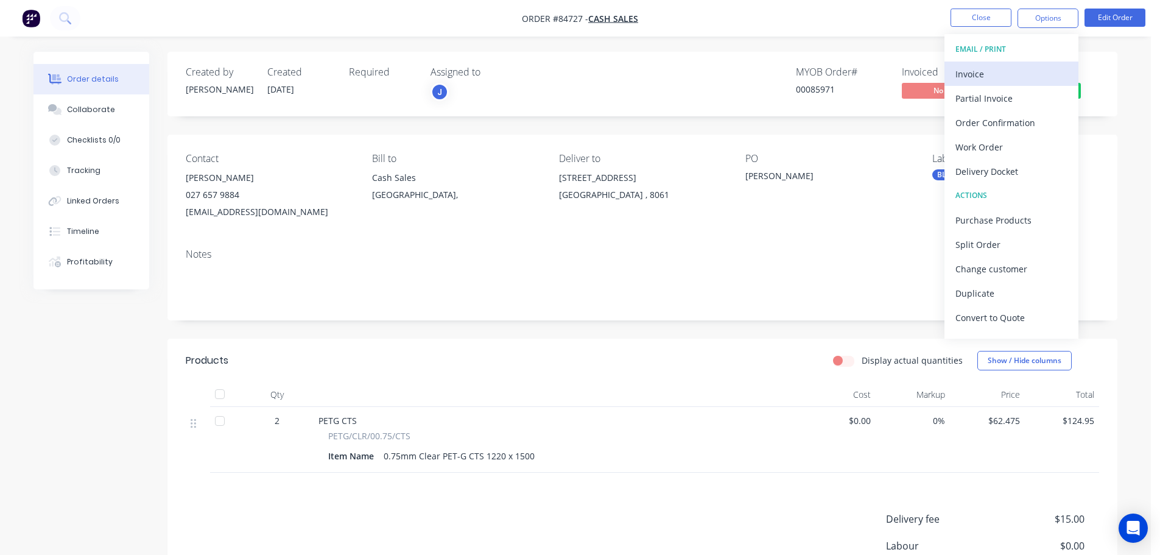
click at [1005, 72] on div "Invoice" at bounding box center [1011, 74] width 112 height 18
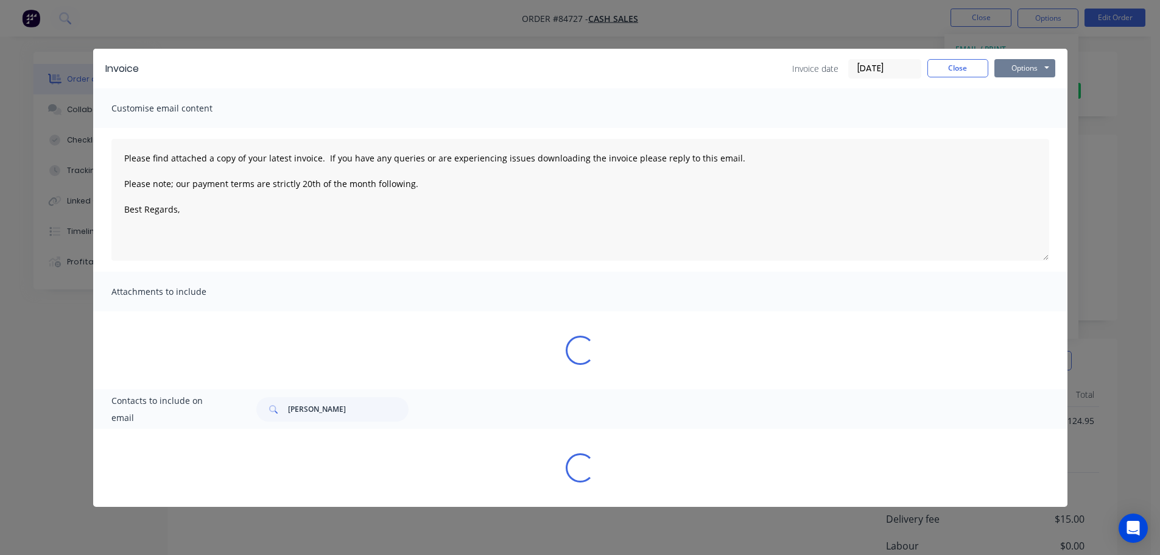
click at [1026, 66] on button "Options" at bounding box center [1024, 68] width 61 height 18
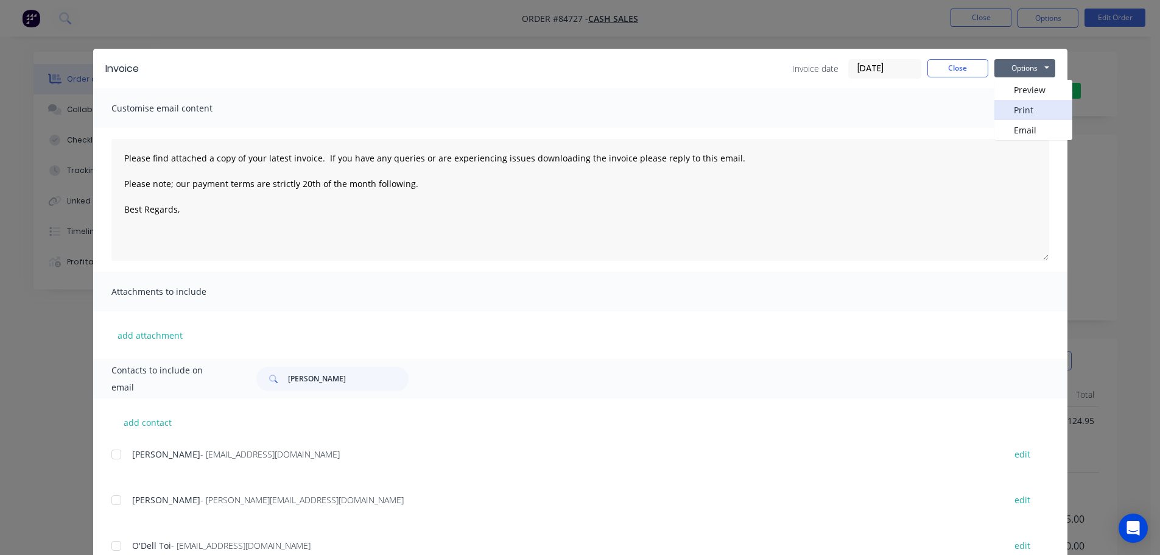
click at [1022, 105] on button "Print" at bounding box center [1033, 110] width 78 height 20
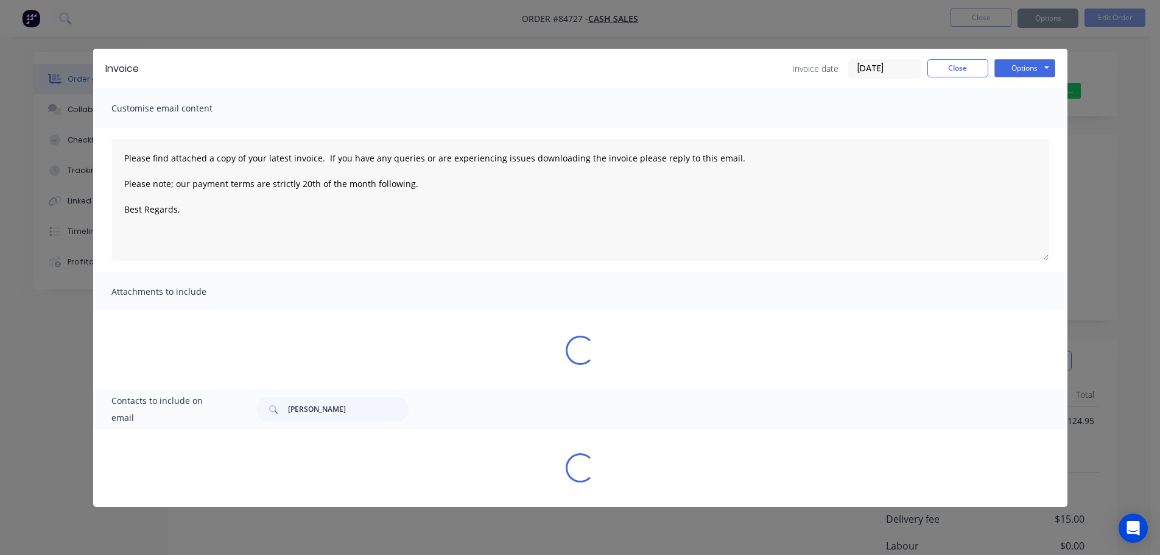
type textarea "Please find attached a copy of your latest invoice. If you have any queries or …"
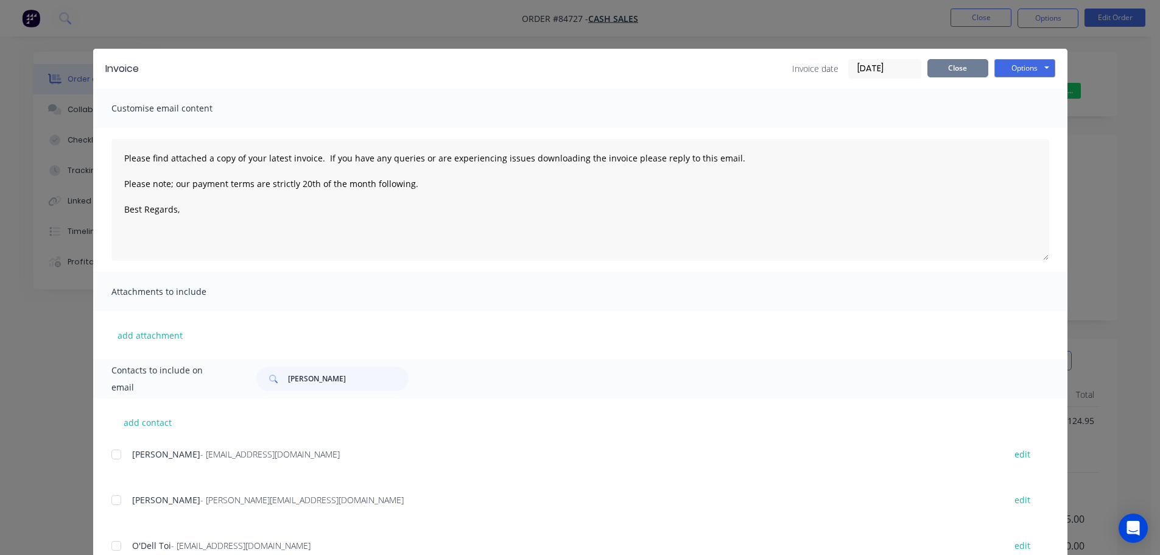
click at [936, 61] on button "Close" at bounding box center [957, 68] width 61 height 18
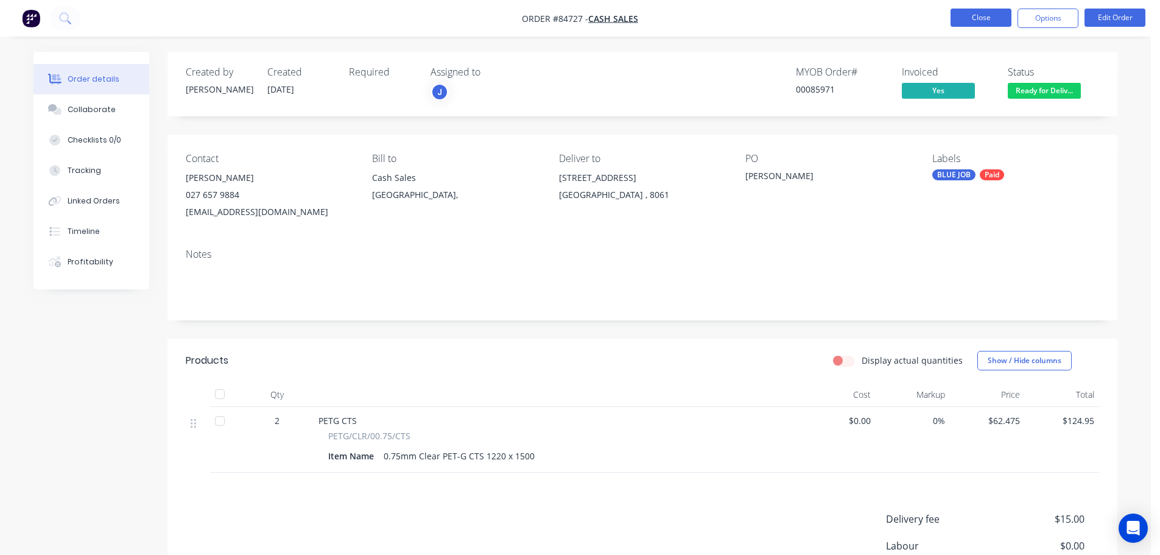
click at [981, 23] on button "Close" at bounding box center [980, 18] width 61 height 18
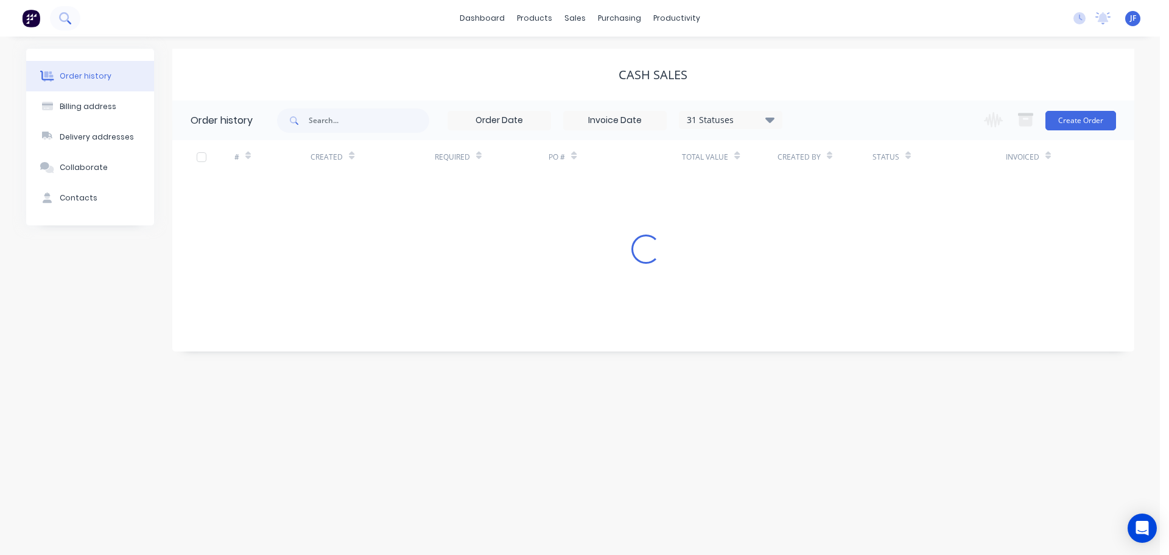
click at [63, 22] on icon at bounding box center [65, 18] width 12 height 12
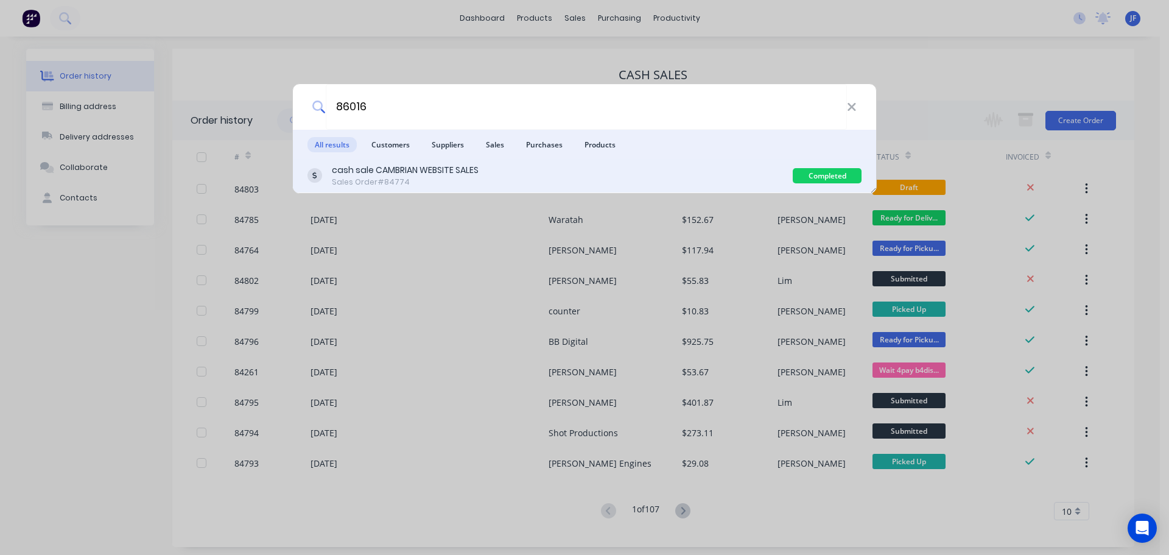
type input "86016"
click at [475, 163] on div "cash sale CAMBRIAN WEBSITE SALES Sales Order #84774 Completed" at bounding box center [584, 176] width 583 height 34
click at [749, 186] on div "cash sale CAMBRIAN WEBSITE SALES Sales Order #84774" at bounding box center [549, 176] width 485 height 24
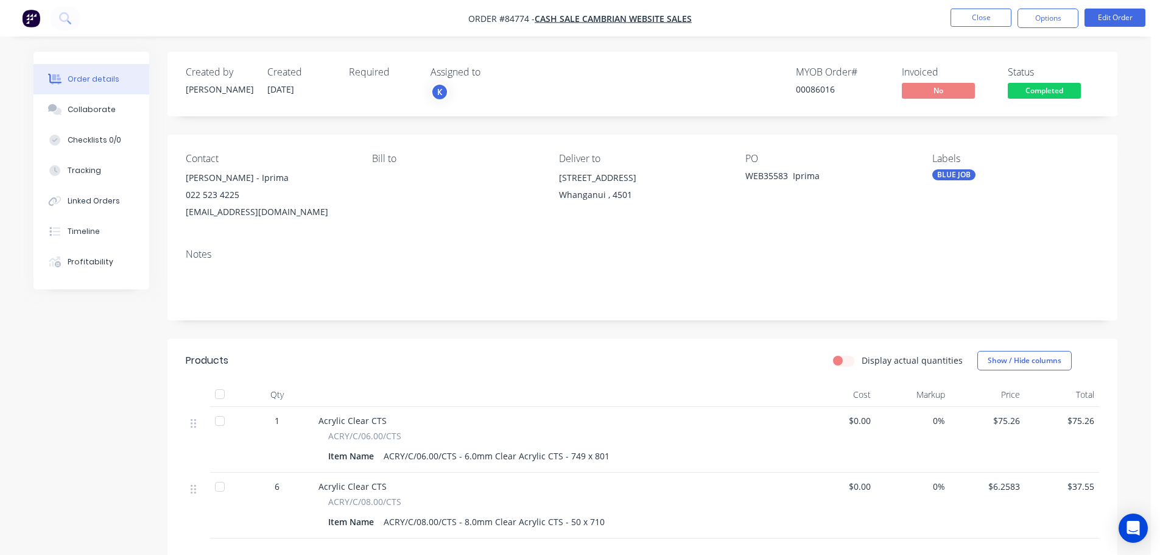
click at [1049, 89] on span "Completed" at bounding box center [1044, 90] width 73 height 15
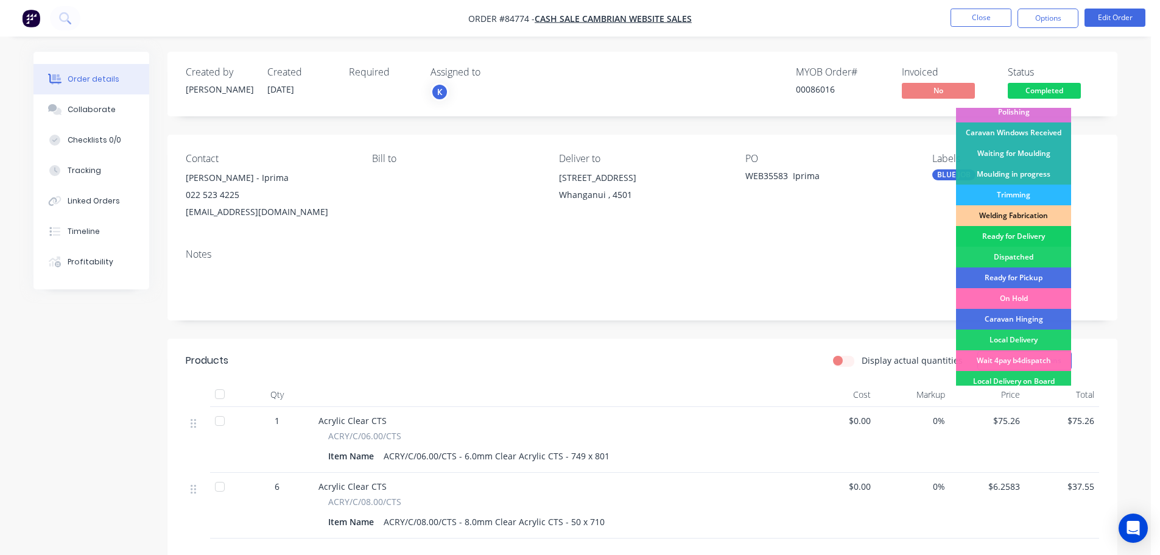
scroll to position [240, 0]
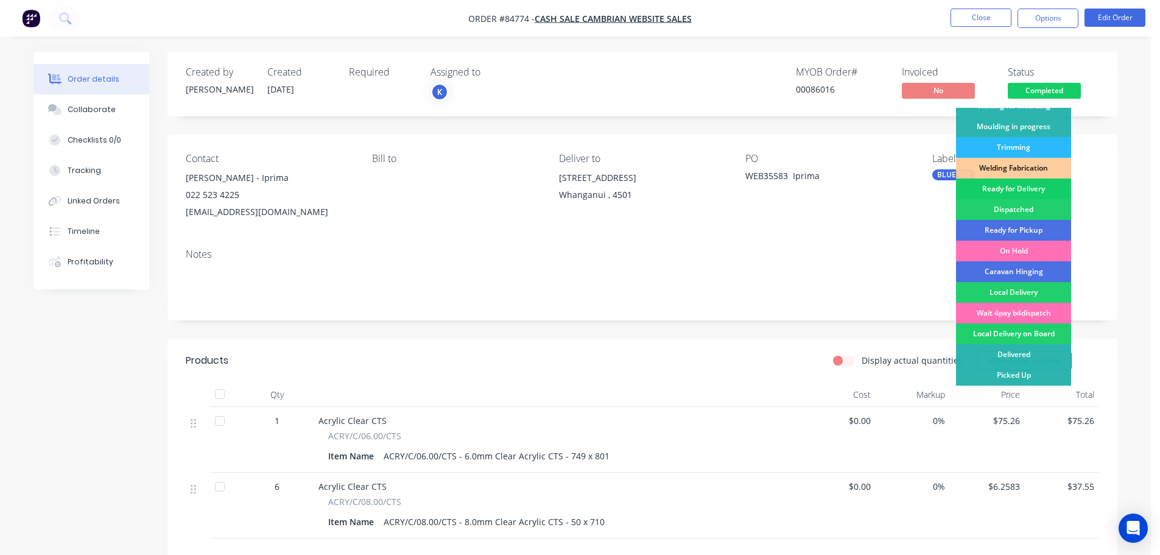
click at [1026, 192] on div "Ready for Delivery" at bounding box center [1013, 188] width 115 height 21
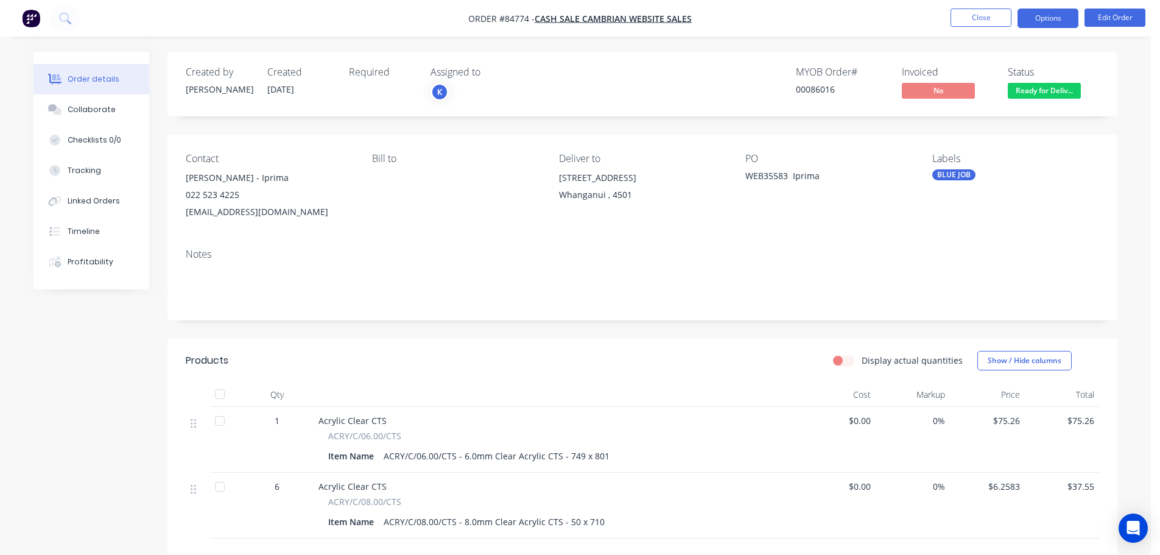
click at [1058, 20] on button "Options" at bounding box center [1047, 18] width 61 height 19
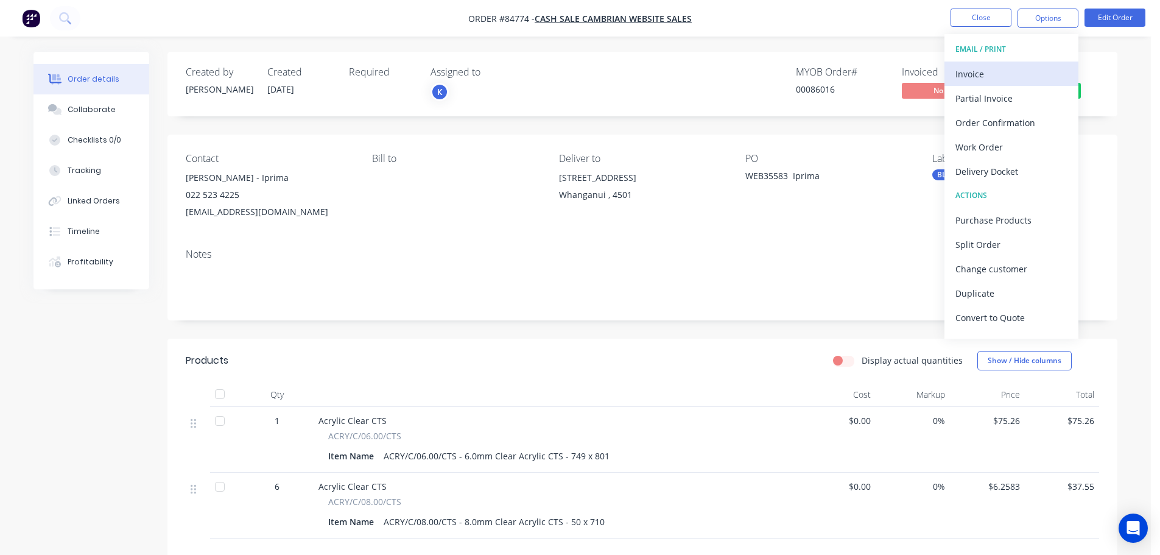
click at [1004, 75] on div "Invoice" at bounding box center [1011, 74] width 112 height 18
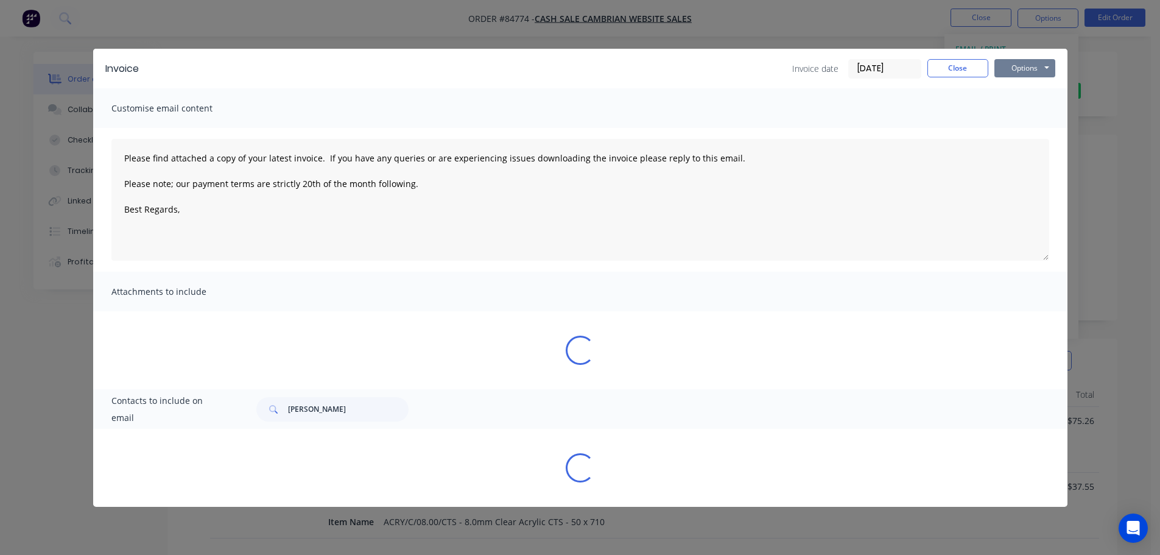
click at [1028, 66] on button "Options" at bounding box center [1024, 68] width 61 height 18
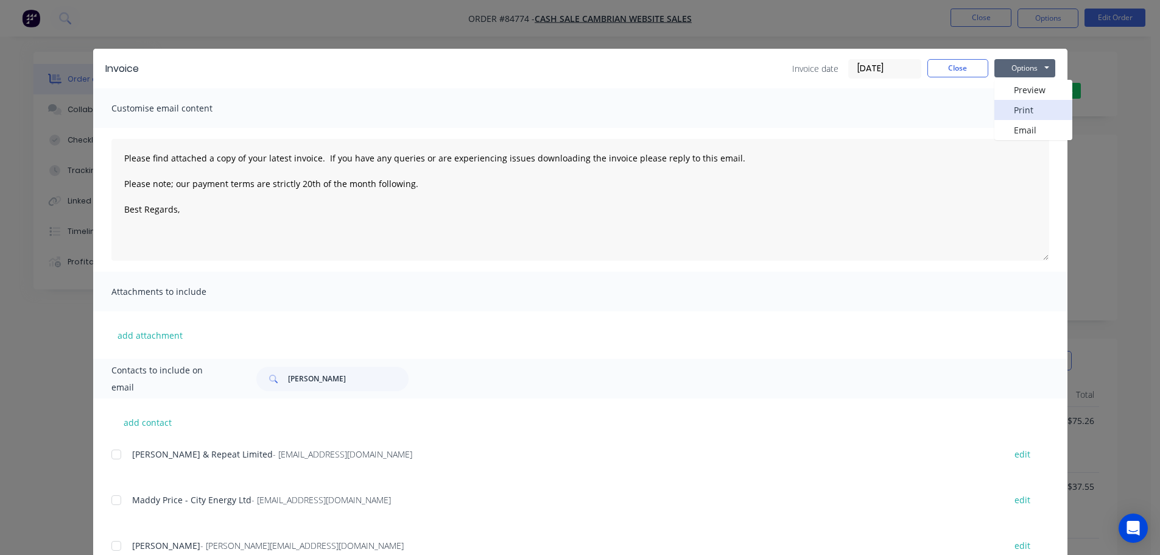
click at [1028, 103] on button "Print" at bounding box center [1033, 110] width 78 height 20
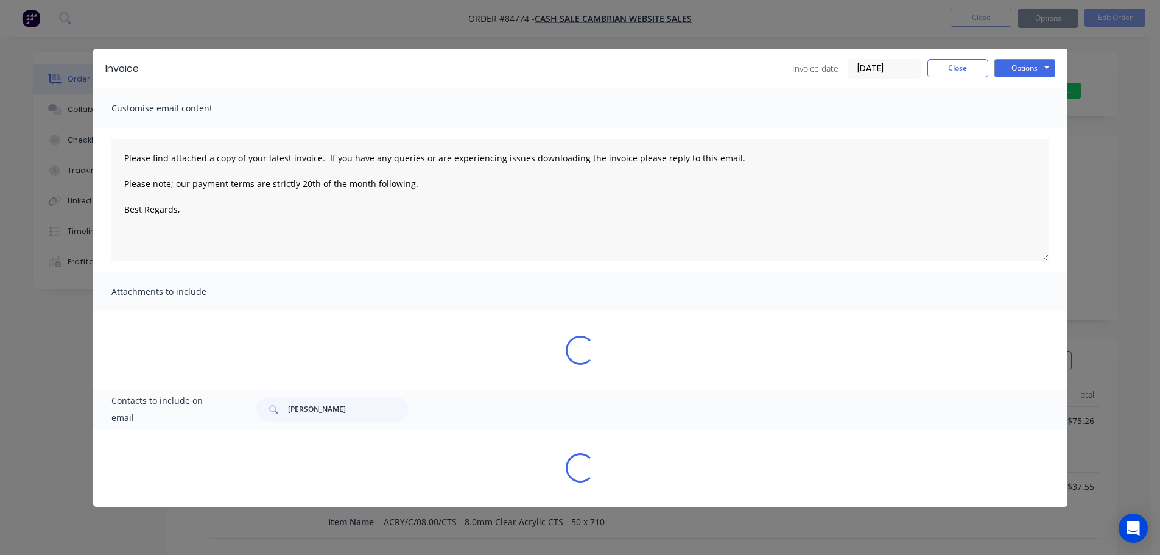
type textarea "Please find attached a copy of your latest invoice. If you have any queries or …"
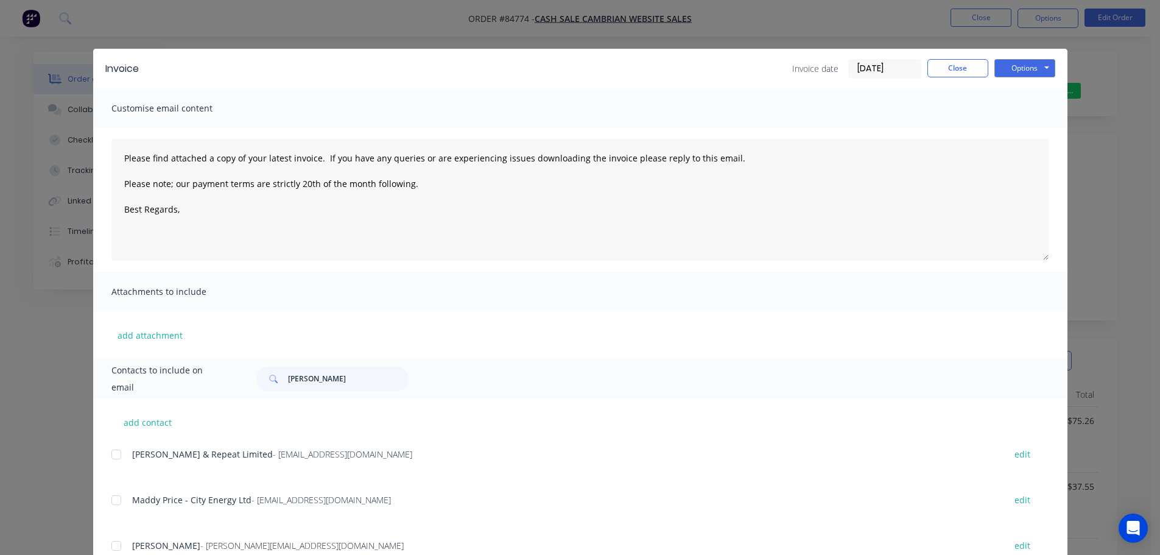
click at [91, 36] on div "Invoice Invoice date 23/09/25 Close Options Preview Print Email Customise email…" at bounding box center [580, 277] width 1160 height 555
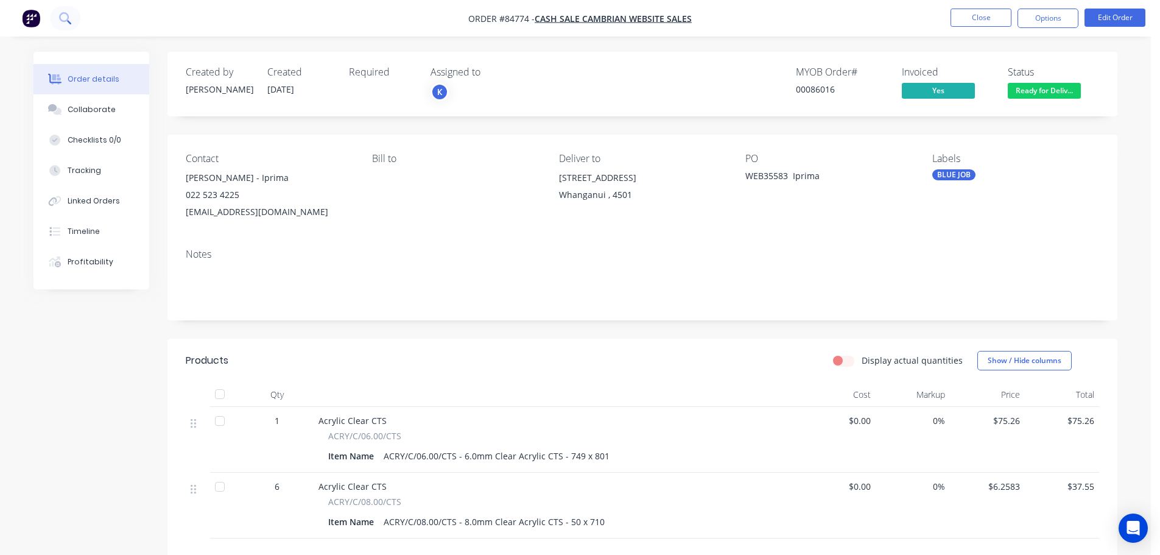
click at [60, 23] on icon at bounding box center [65, 18] width 12 height 12
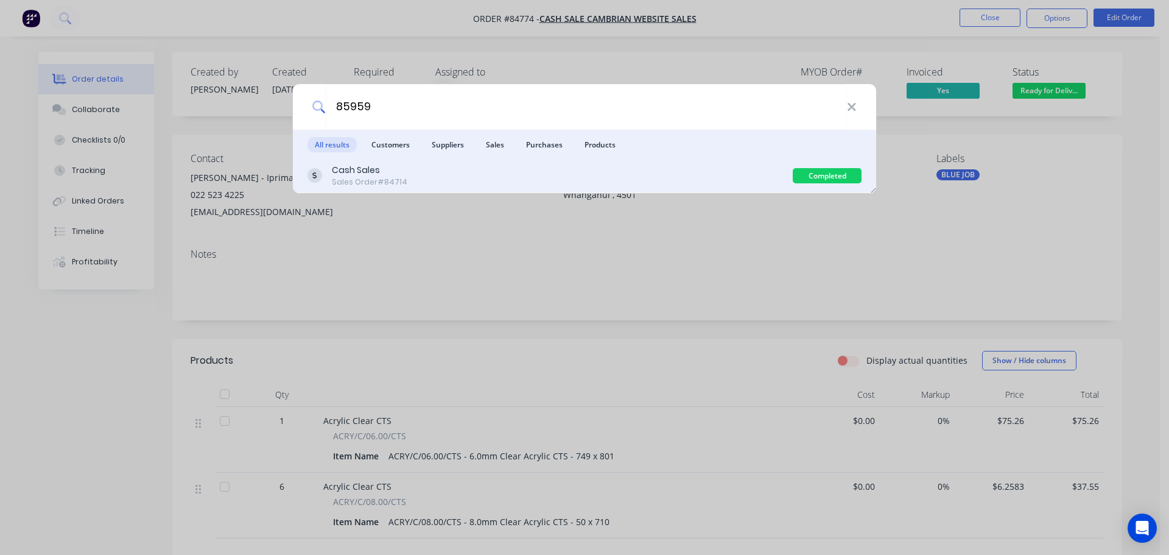
type input "85959"
click at [406, 171] on div "Cash Sales Sales Order #84714" at bounding box center [549, 176] width 485 height 24
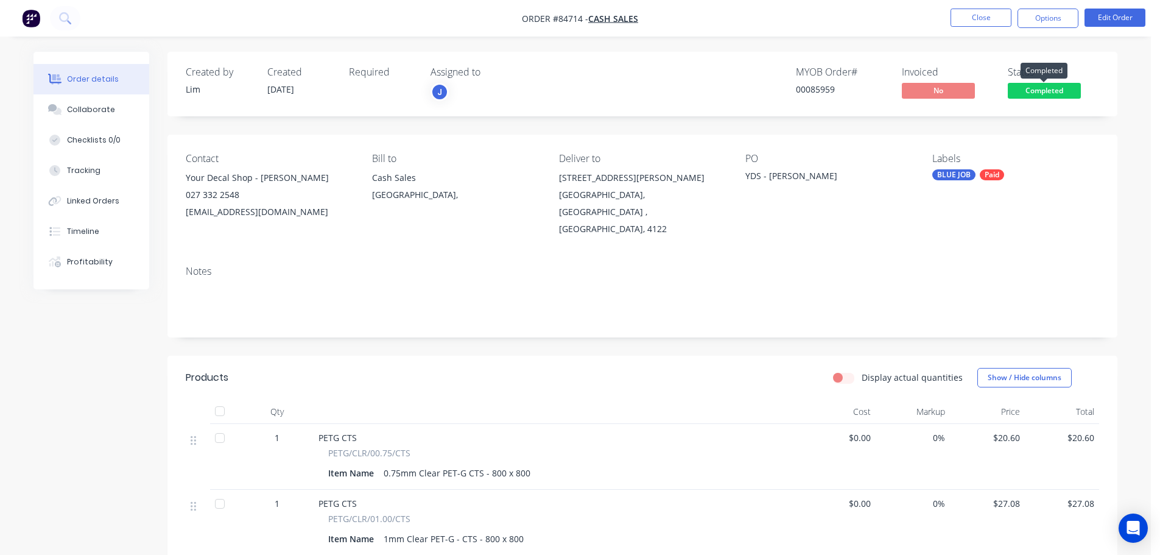
click at [1023, 93] on span "Completed" at bounding box center [1044, 90] width 73 height 15
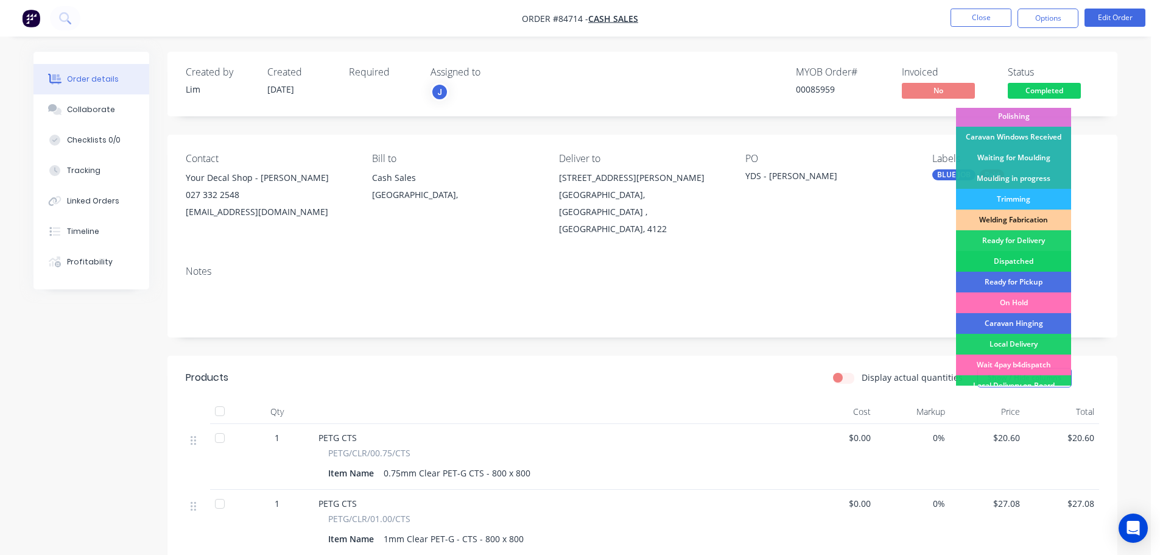
scroll to position [240, 0]
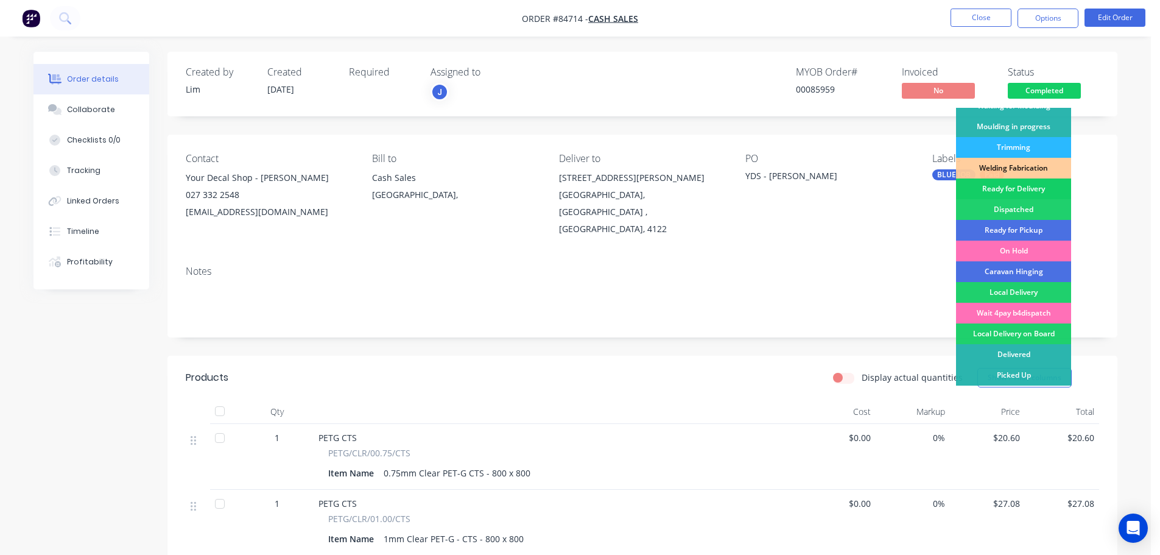
click at [1042, 191] on div "Ready for Delivery" at bounding box center [1013, 188] width 115 height 21
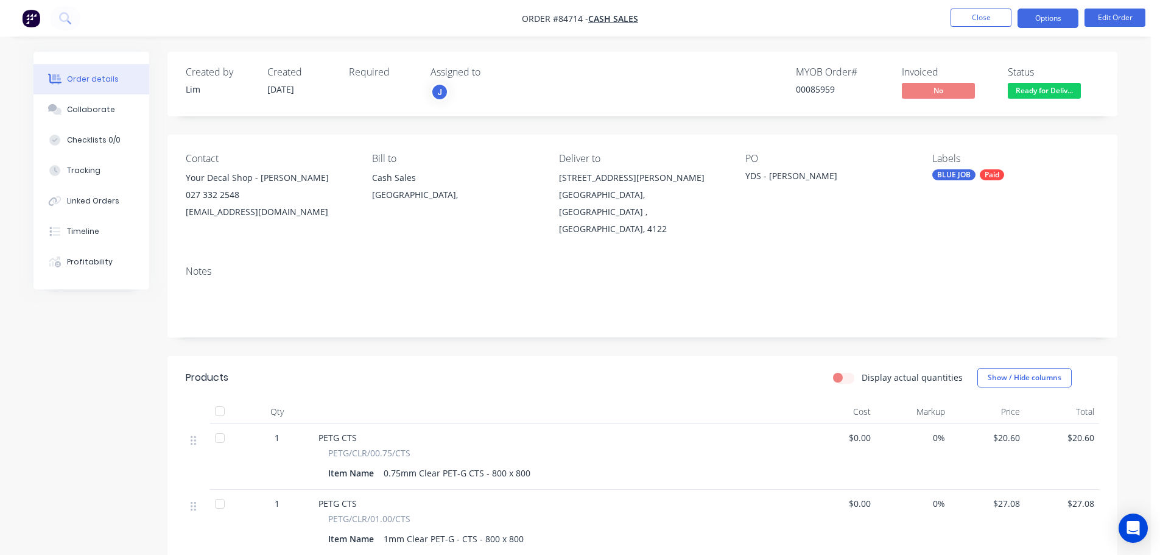
click at [1045, 20] on button "Options" at bounding box center [1047, 18] width 61 height 19
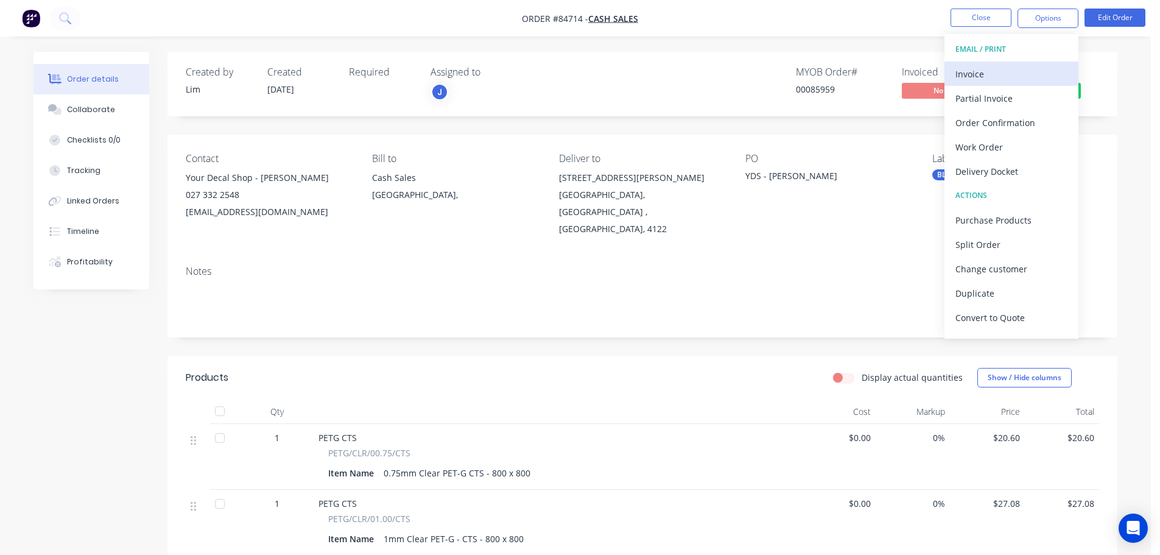
click at [1008, 72] on div "Invoice" at bounding box center [1011, 74] width 112 height 18
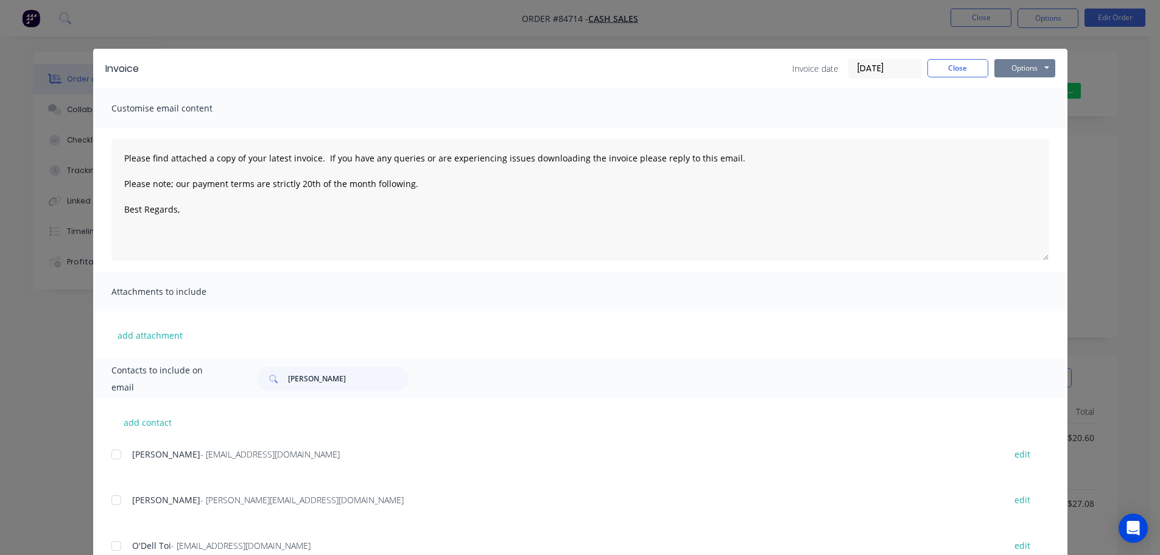
click at [1039, 68] on button "Options" at bounding box center [1024, 68] width 61 height 18
click at [1036, 108] on button "Print" at bounding box center [1033, 110] width 78 height 20
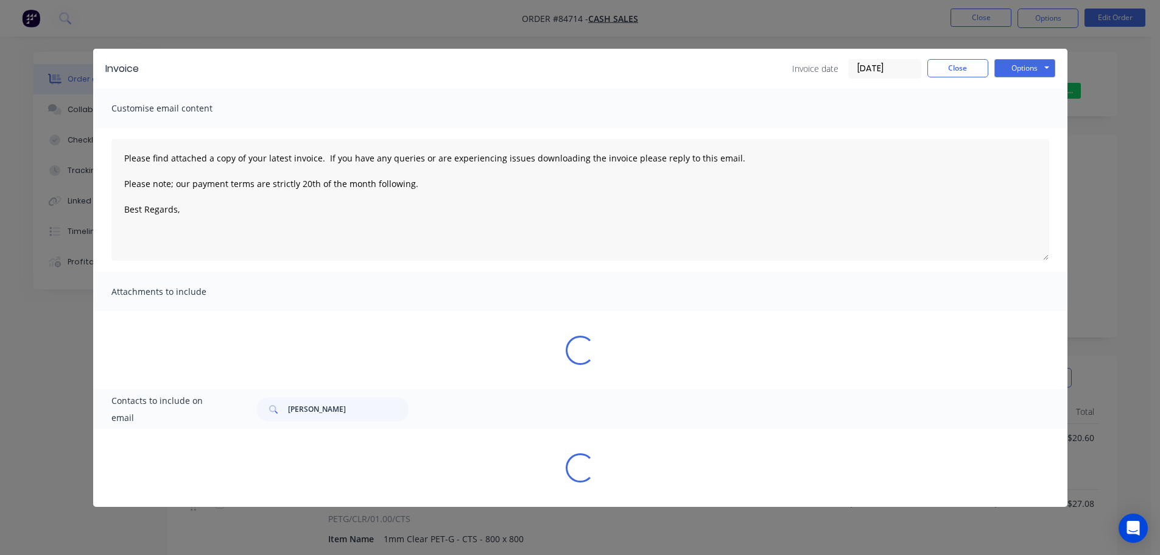
type textarea "Please find attached a copy of your latest invoice. If you have any queries or …"
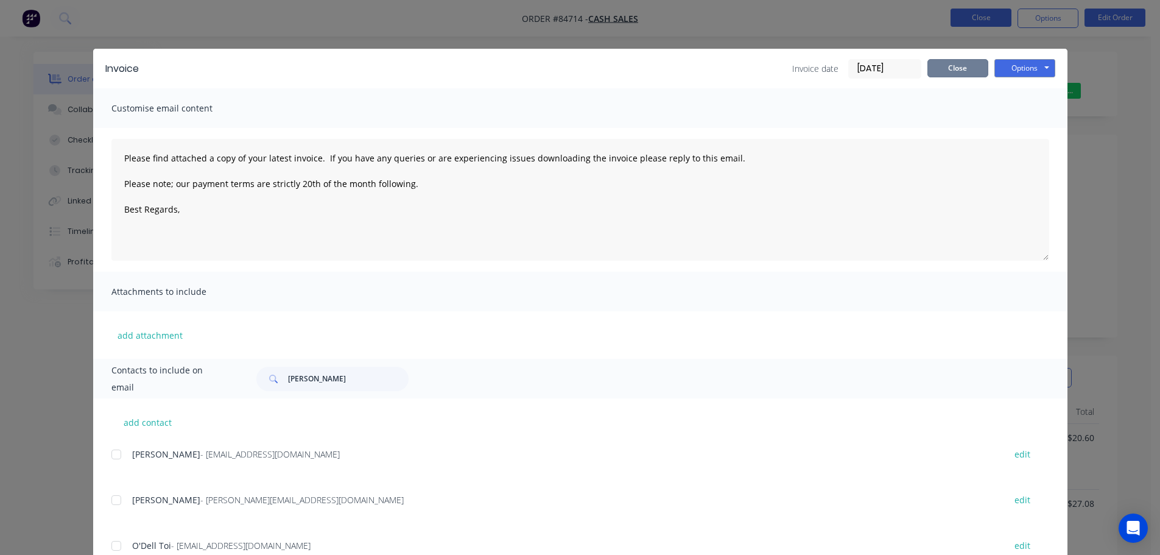
drag, startPoint x: 950, startPoint y: 63, endPoint x: 988, endPoint y: 22, distance: 56.0
click at [951, 63] on button "Close" at bounding box center [957, 68] width 61 height 18
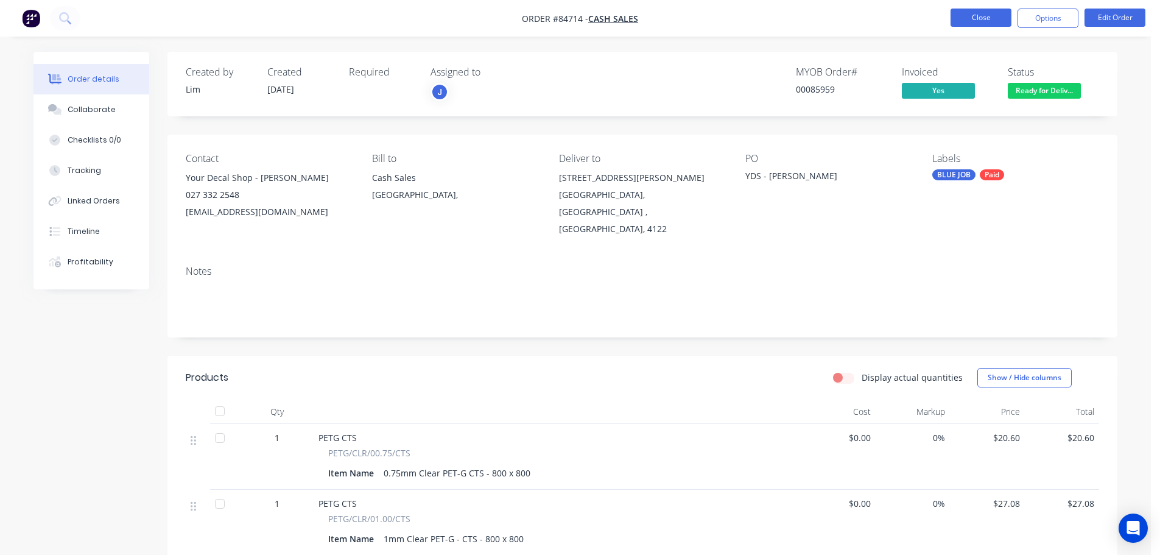
click at [991, 15] on button "Close" at bounding box center [980, 18] width 61 height 18
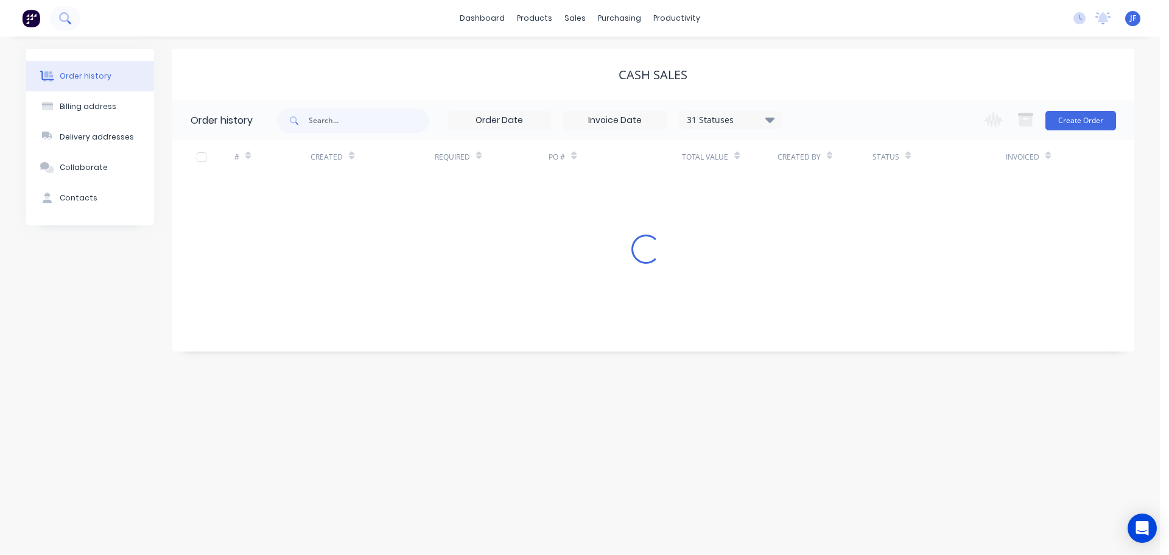
click at [60, 21] on icon at bounding box center [65, 18] width 12 height 12
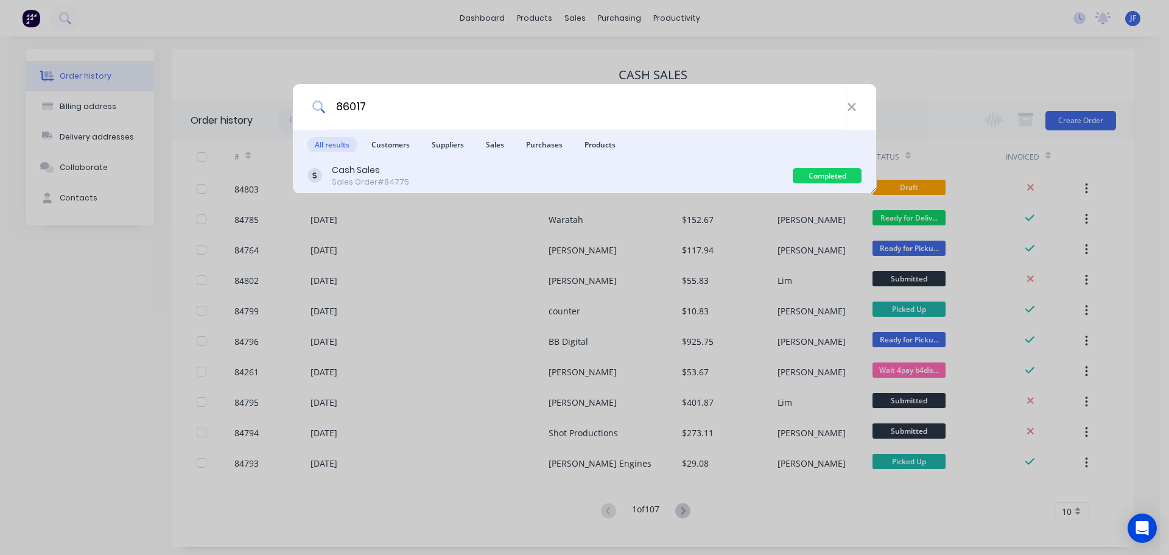
type input "86017"
click at [416, 175] on div "Cash Sales Sales Order #84775" at bounding box center [549, 176] width 485 height 24
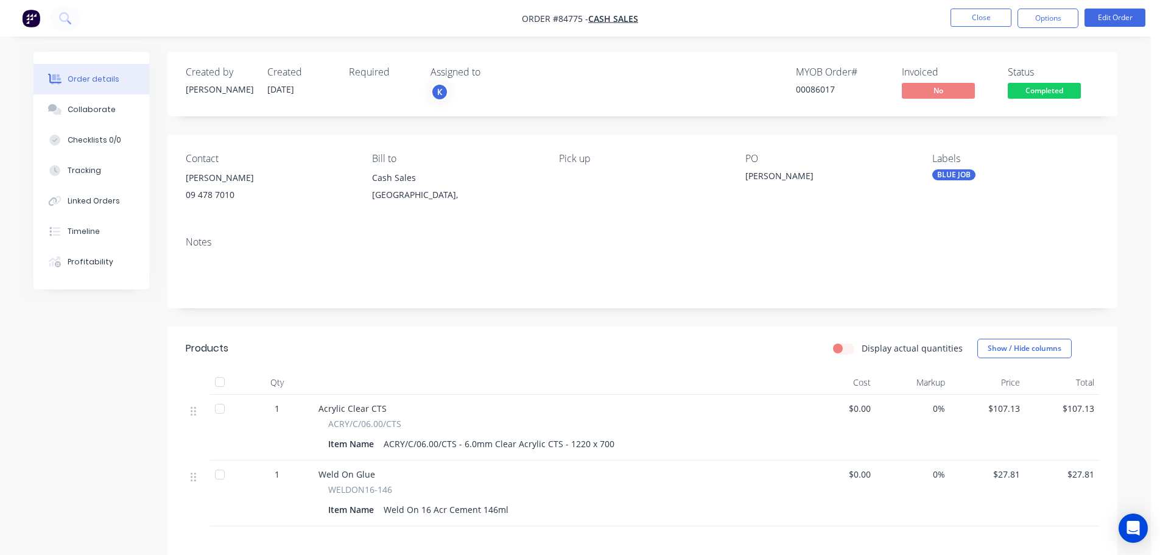
click at [1058, 89] on span "Completed" at bounding box center [1044, 90] width 73 height 15
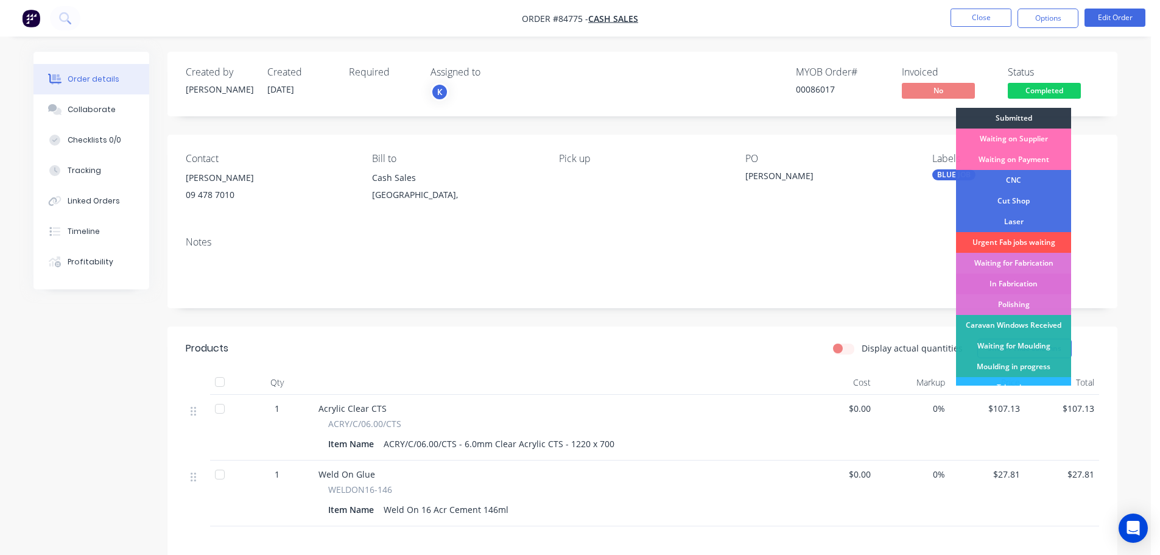
scroll to position [240, 0]
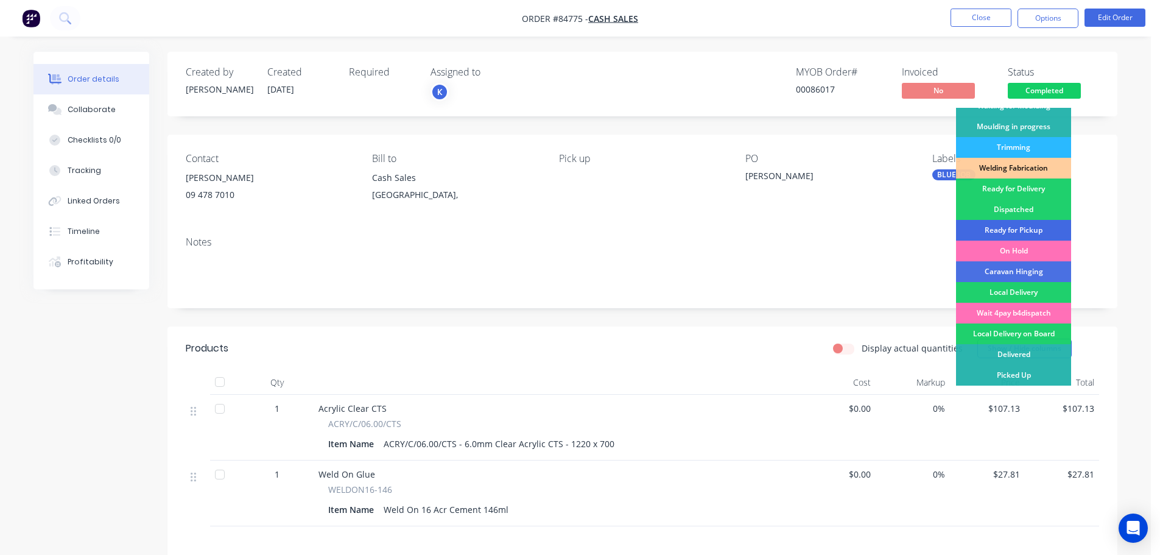
click at [1037, 233] on div "Ready for Pickup" at bounding box center [1013, 230] width 115 height 21
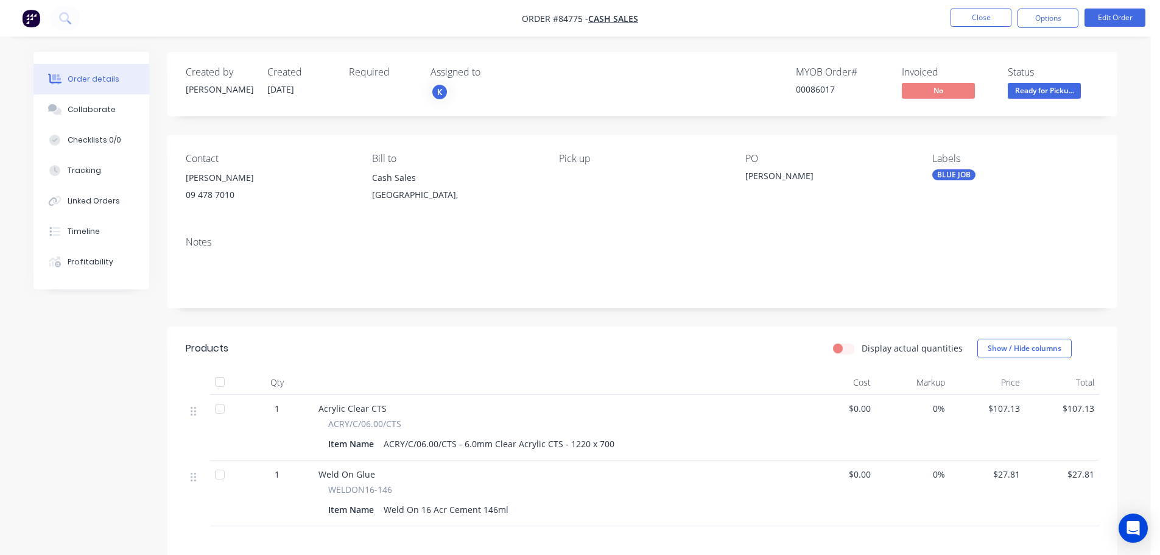
click at [1019, 68] on div "Status" at bounding box center [1053, 72] width 91 height 12
click at [919, 73] on div "Invoiced" at bounding box center [947, 72] width 91 height 12
click at [906, 74] on div "Invoiced" at bounding box center [947, 72] width 91 height 12
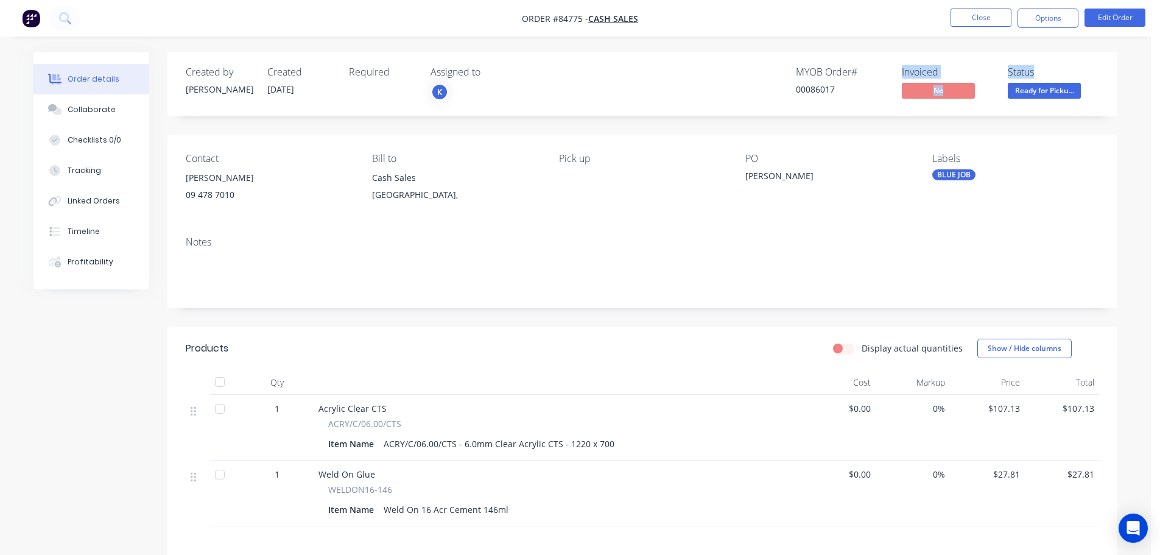
drag, startPoint x: 900, startPoint y: 72, endPoint x: 1051, endPoint y: 67, distance: 150.5
click at [1051, 67] on div "MYOB Order # 00086017 Invoiced No Status Ready for Picku..." at bounding box center [825, 83] width 547 height 35
click at [1051, 67] on div "Status" at bounding box center [1053, 72] width 91 height 12
drag, startPoint x: 795, startPoint y: 69, endPoint x: 837, endPoint y: 95, distance: 48.7
click at [837, 95] on div "MYOB Order # 00086017 Invoiced No Status Ready for Picku..." at bounding box center [825, 83] width 547 height 35
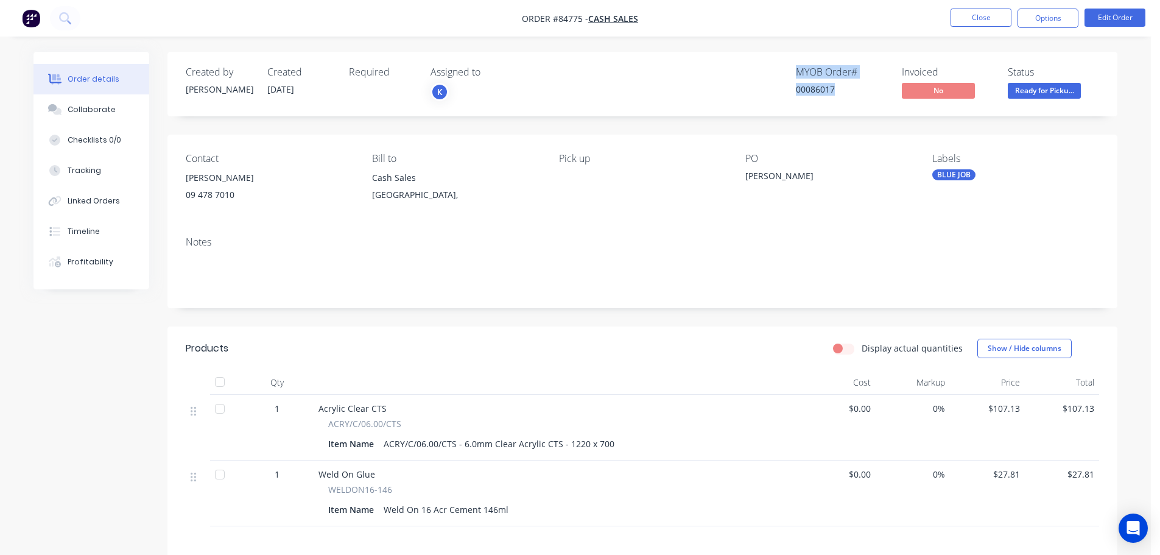
click at [837, 95] on div "00086017" at bounding box center [841, 89] width 91 height 13
drag, startPoint x: 798, startPoint y: 72, endPoint x: 859, endPoint y: 107, distance: 69.8
click at [859, 107] on div "Created by Jess Created 22/09/25 Required Assigned to K MYOB Order # 00086017 I…" at bounding box center [642, 84] width 950 height 65
click at [860, 107] on div "Created by Jess Created 22/09/25 Required Assigned to K MYOB Order # 00086017 I…" at bounding box center [642, 84] width 950 height 65
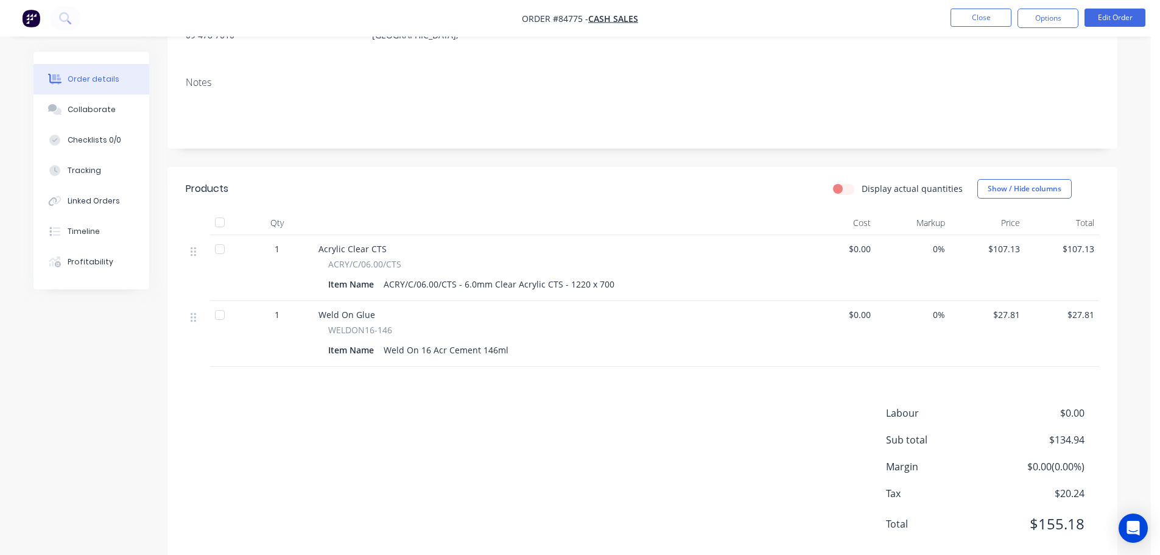
scroll to position [158, 0]
click at [1143, 267] on div "Order details Collaborate Checklists 0/0 Tracking Linked Orders Timeline Profit…" at bounding box center [575, 213] width 1151 height 743
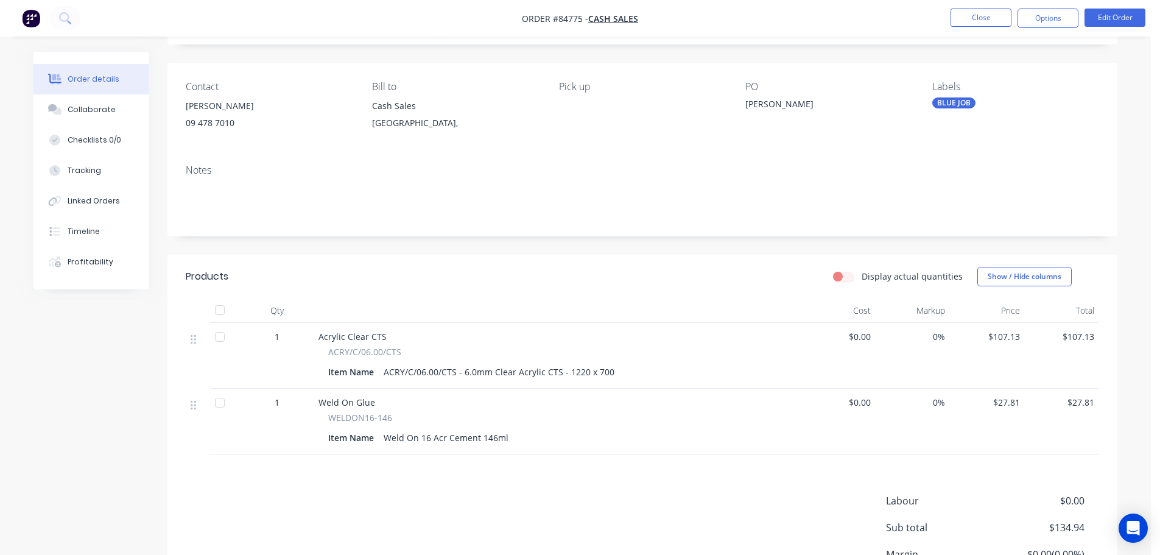
scroll to position [0, 0]
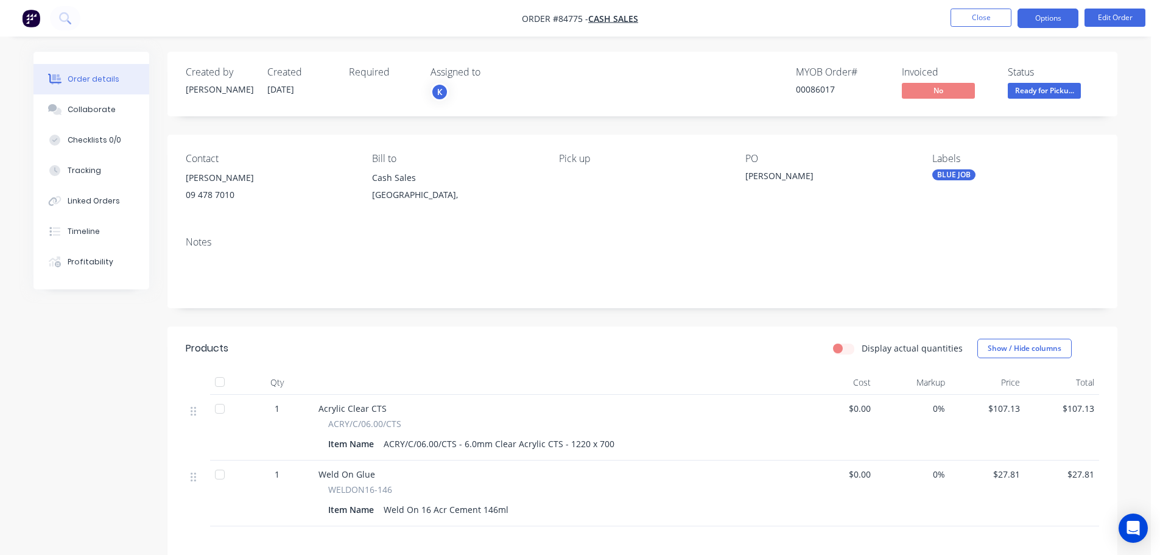
click at [1063, 19] on button "Options" at bounding box center [1047, 18] width 61 height 19
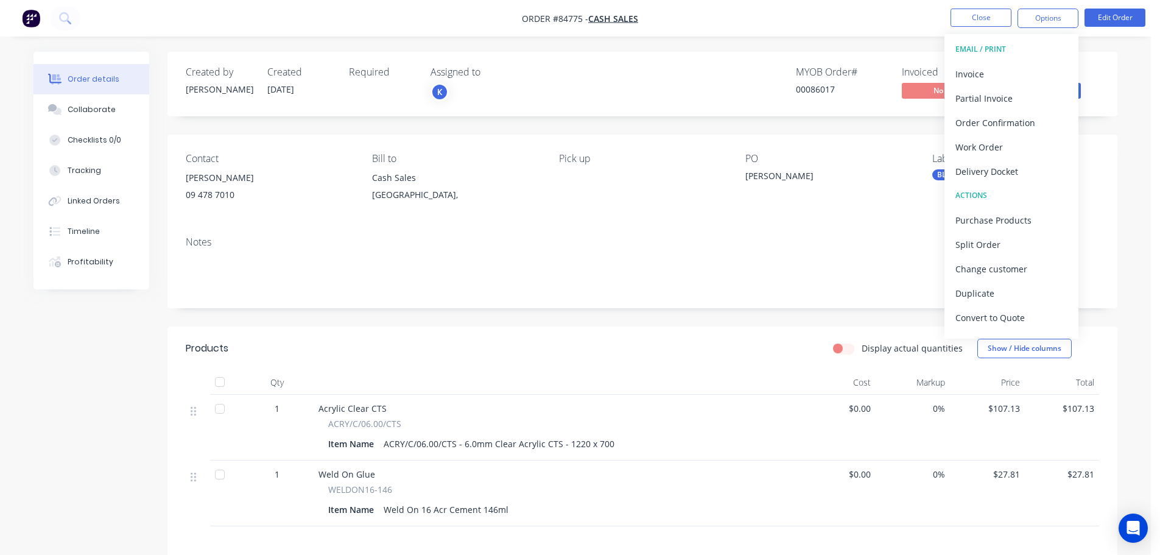
click at [1037, 76] on div "Invoice" at bounding box center [1011, 74] width 112 height 18
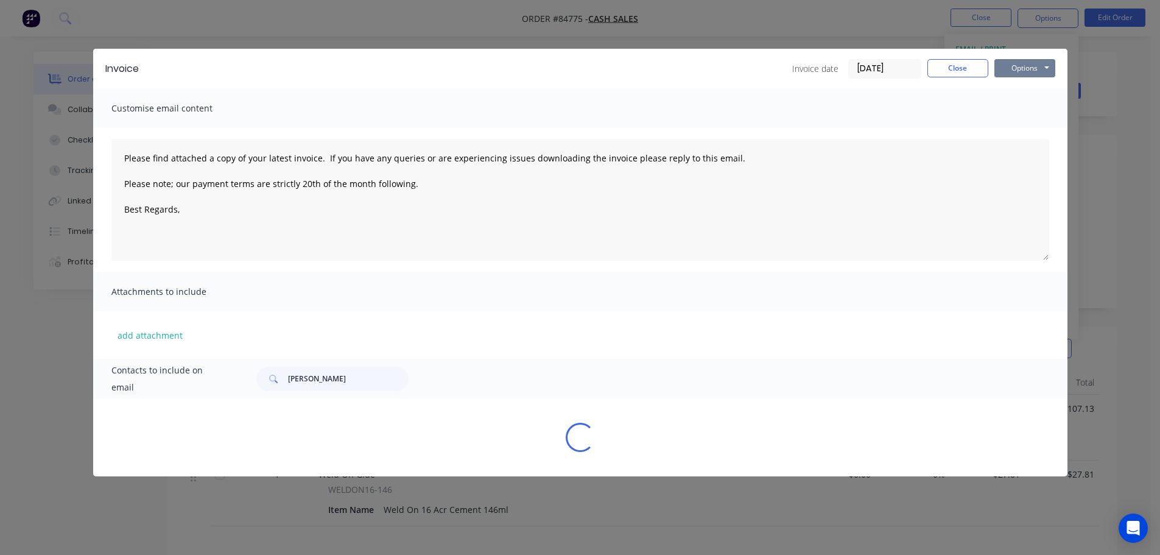
click at [1032, 74] on button "Options" at bounding box center [1024, 68] width 61 height 18
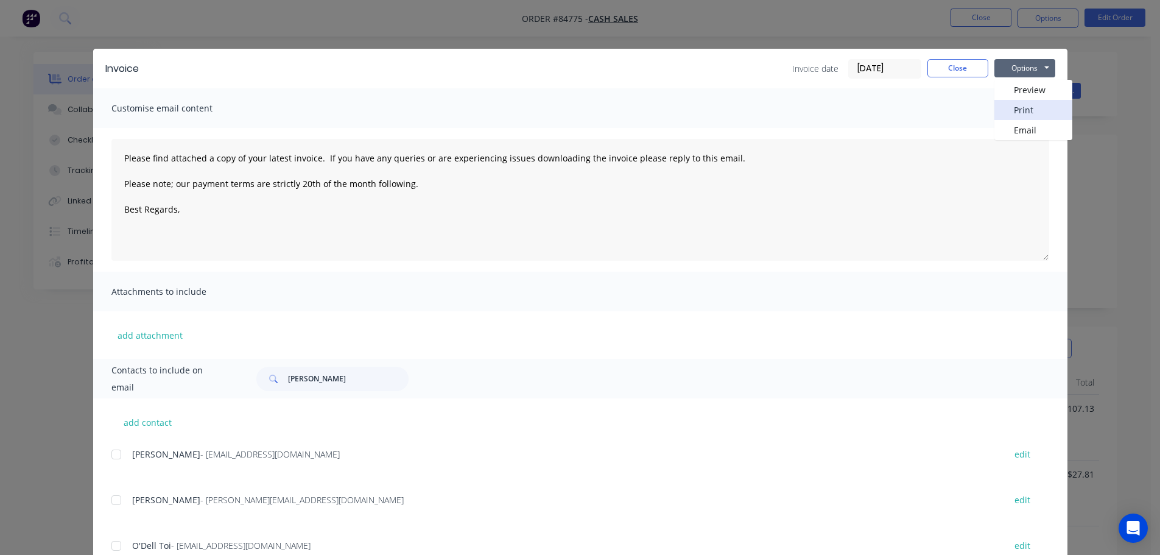
click at [1030, 105] on button "Print" at bounding box center [1033, 110] width 78 height 20
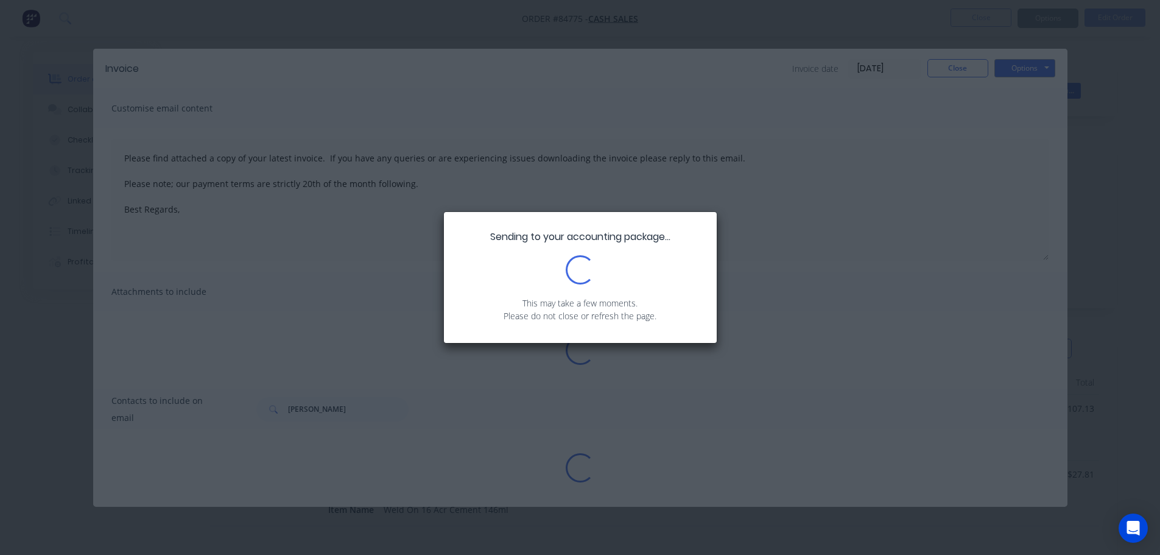
type textarea "Please find attached a copy of your latest invoice. If you have any queries or …"
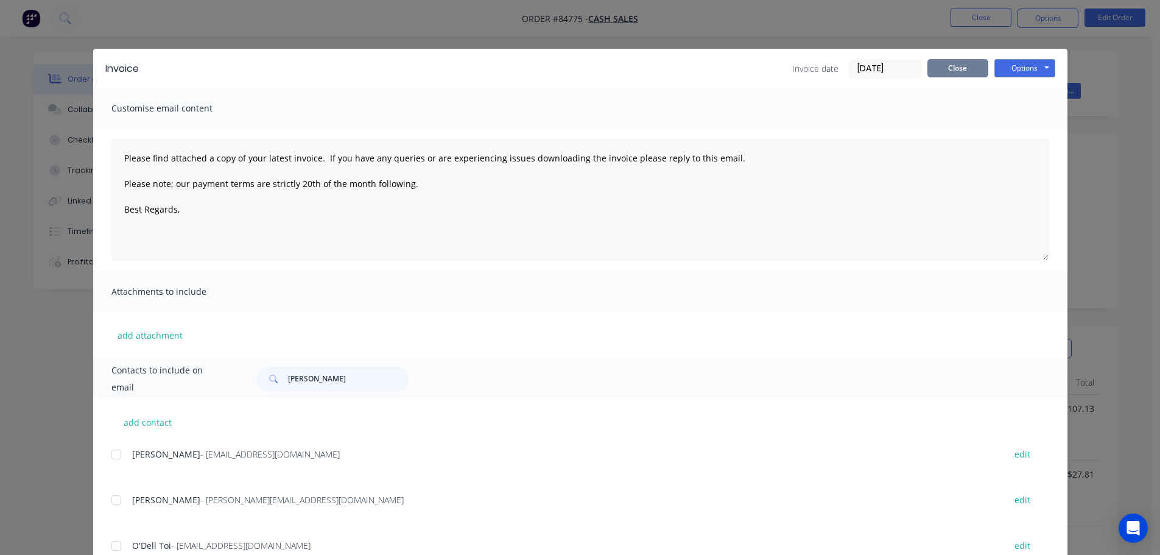
click at [932, 64] on button "Close" at bounding box center [957, 68] width 61 height 18
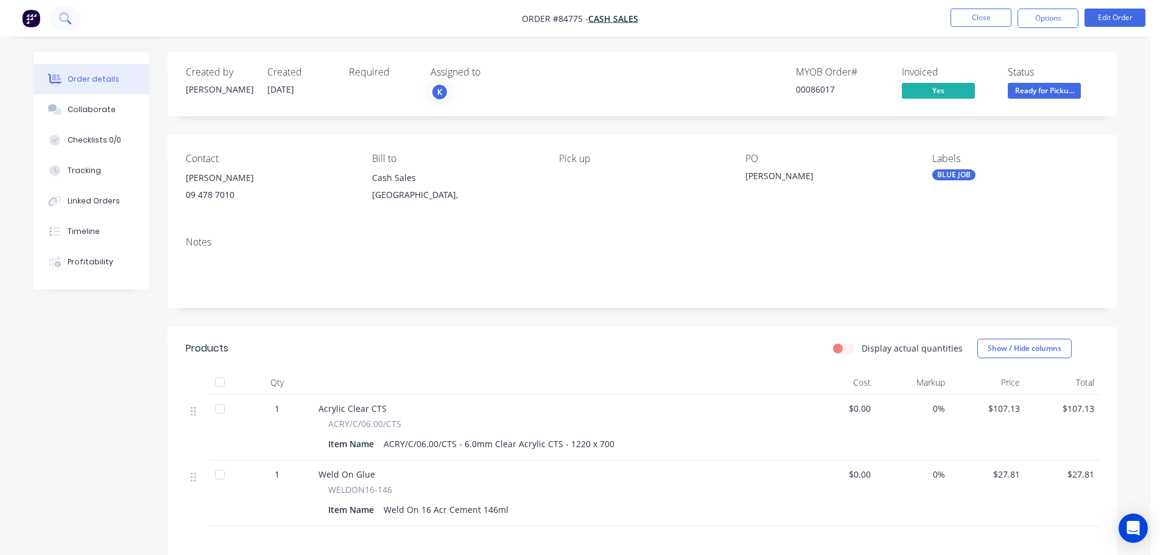
click at [71, 23] on button at bounding box center [65, 18] width 30 height 24
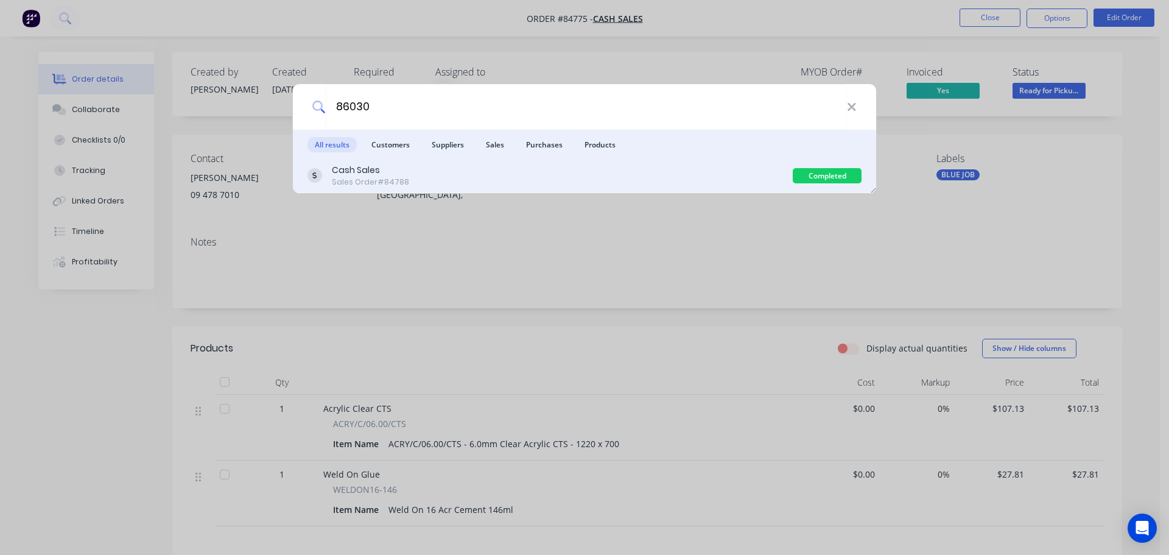
type input "86030"
click at [578, 184] on div "Cash Sales Sales Order #84788" at bounding box center [549, 176] width 485 height 24
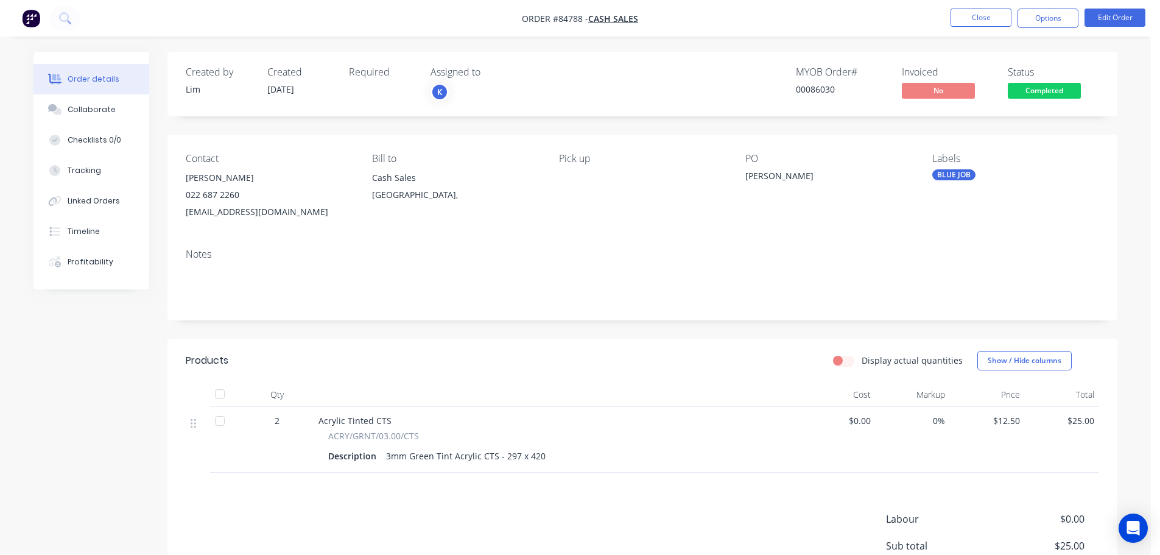
click at [1067, 89] on span "Completed" at bounding box center [1044, 90] width 73 height 15
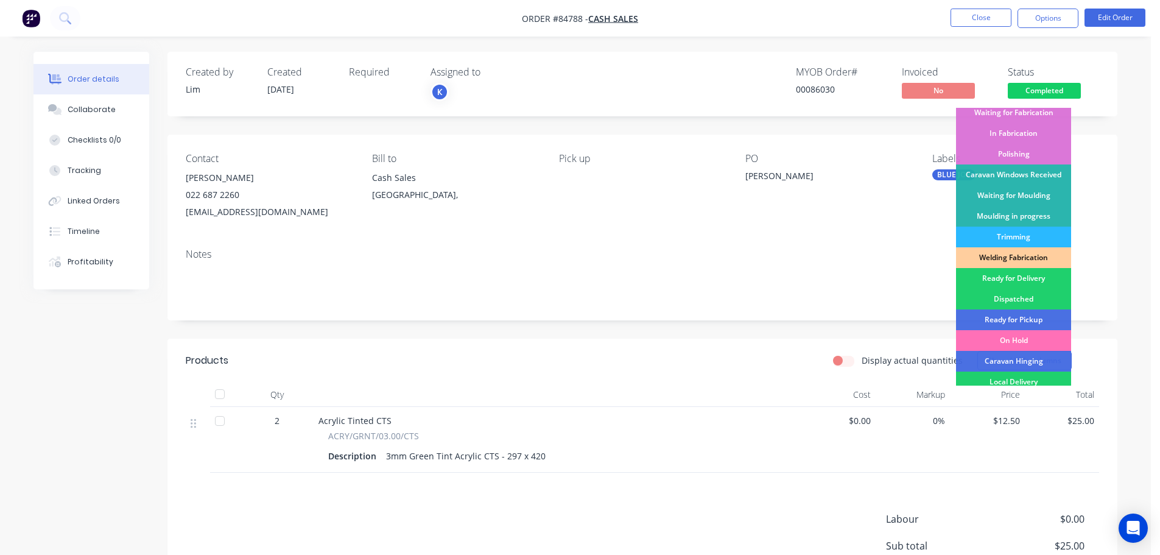
scroll to position [240, 0]
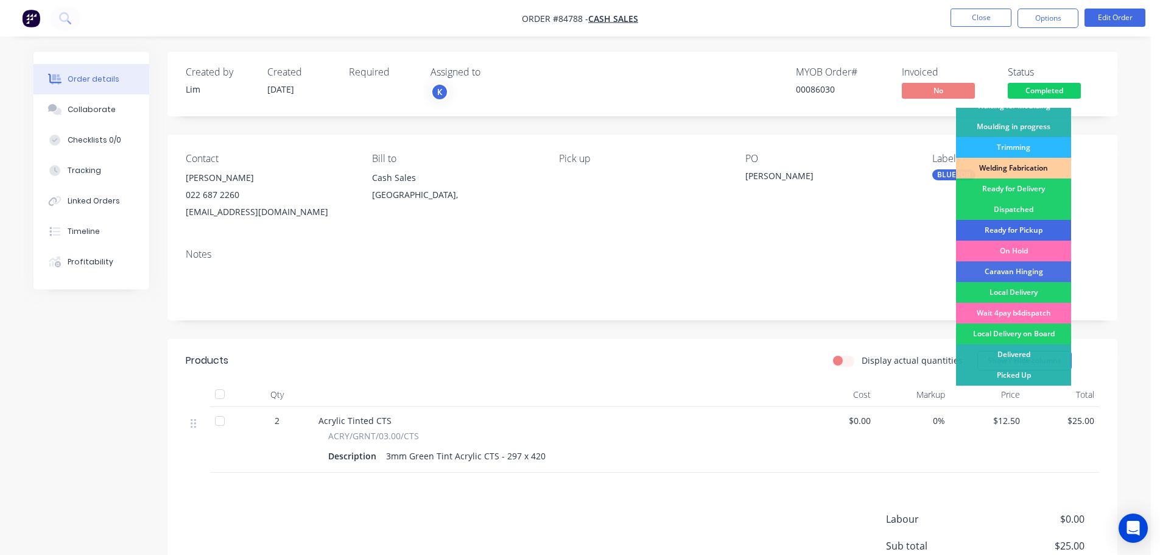
click at [1039, 231] on div "Ready for Pickup" at bounding box center [1013, 230] width 115 height 21
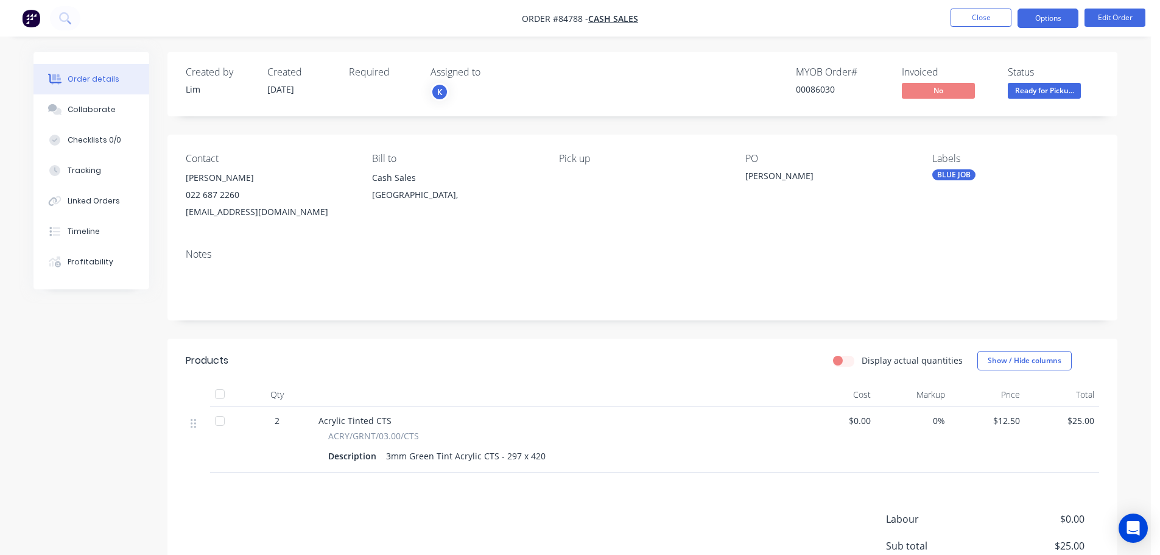
click at [1039, 15] on button "Options" at bounding box center [1047, 18] width 61 height 19
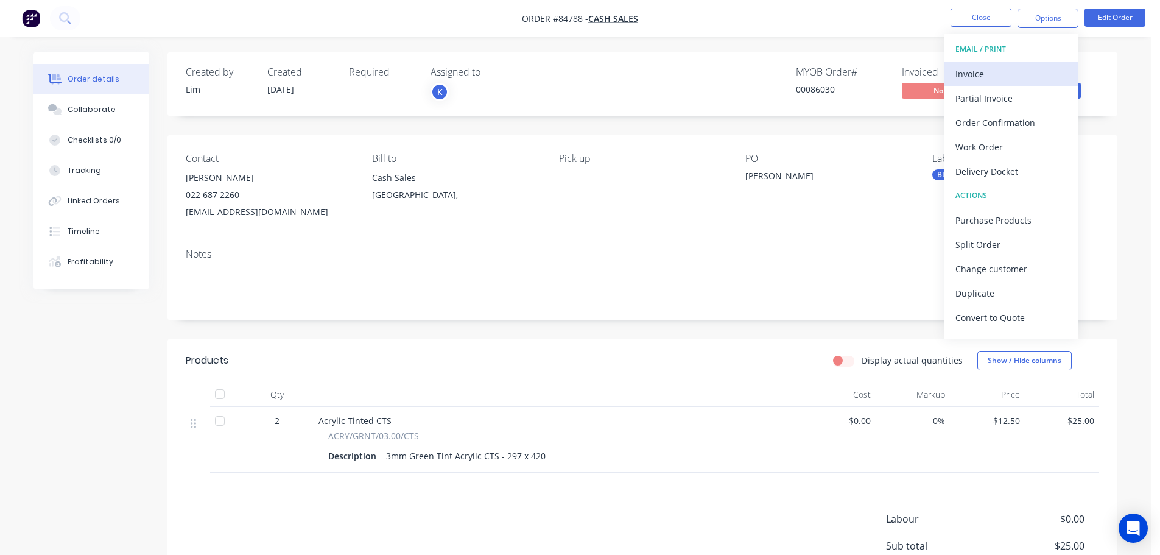
click at [1029, 69] on div "Invoice" at bounding box center [1011, 74] width 112 height 18
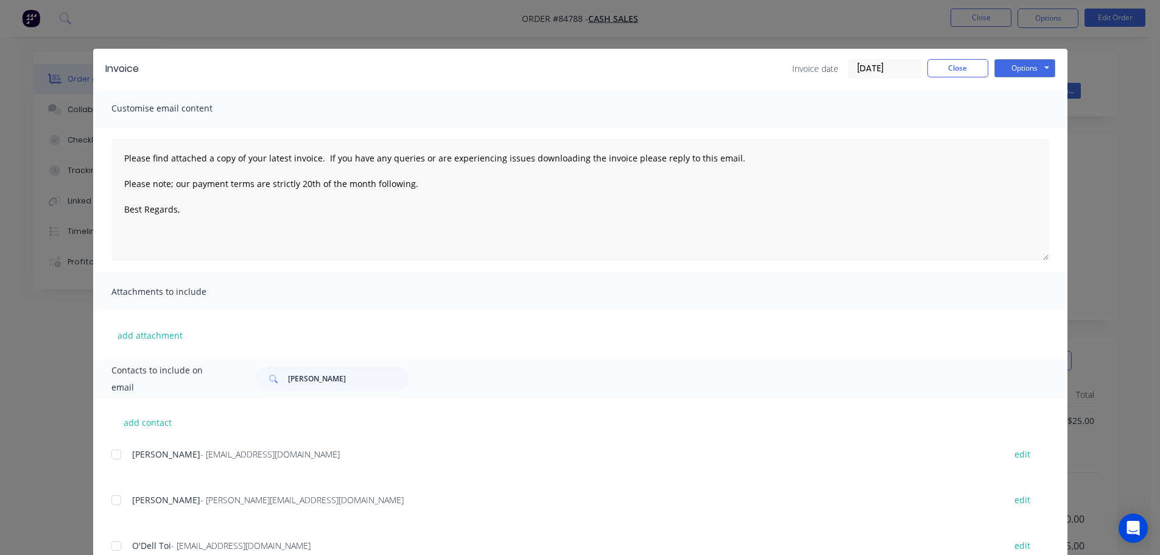
click at [1030, 67] on button "Options" at bounding box center [1024, 68] width 61 height 18
click at [1036, 111] on button "Print" at bounding box center [1033, 110] width 78 height 20
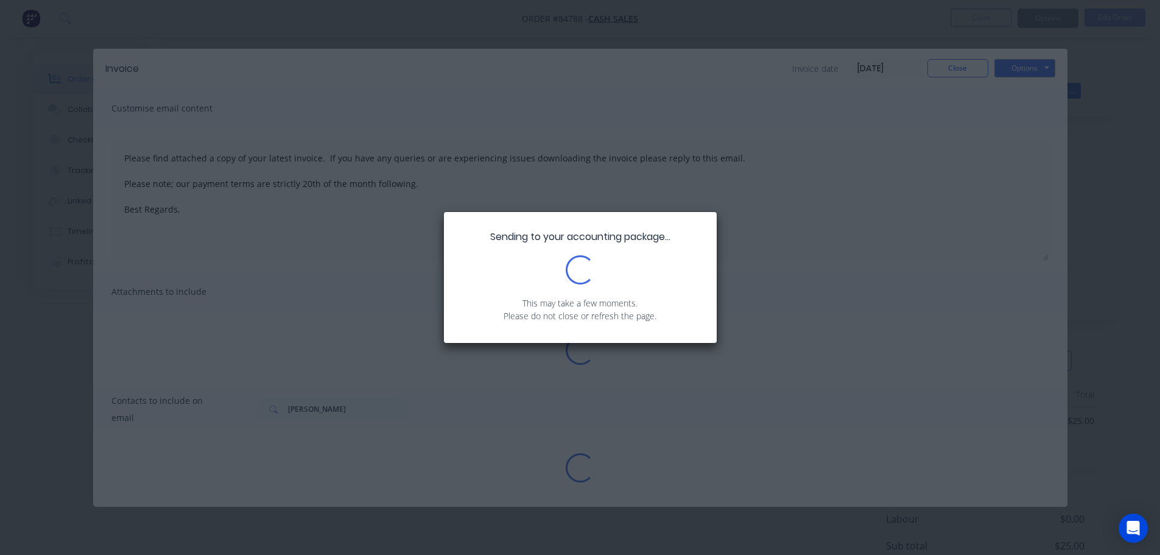
type textarea "Please find attached a copy of your latest invoice. If you have any queries or …"
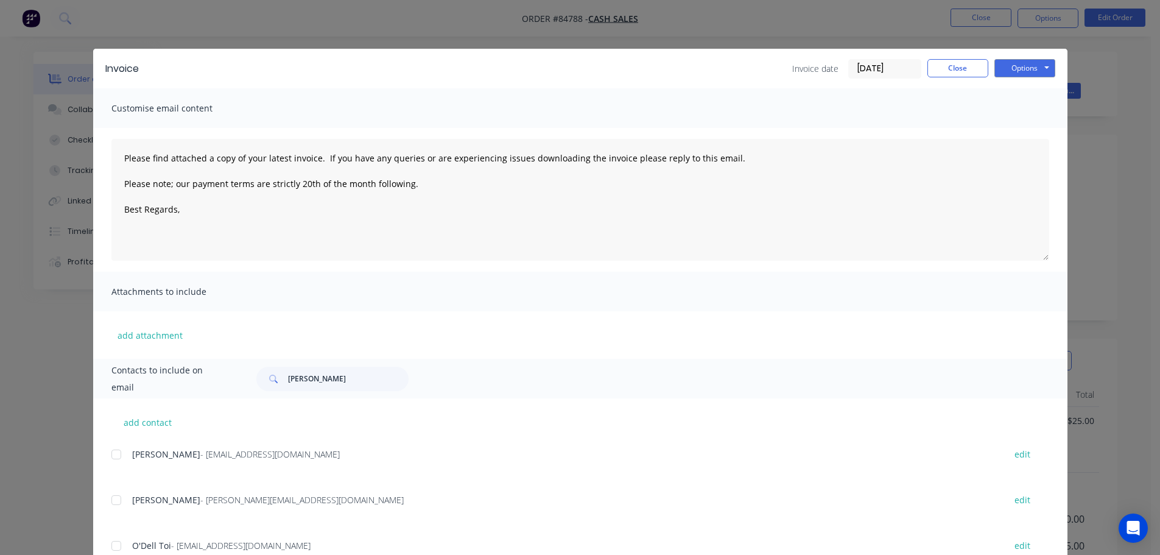
click at [169, 38] on div "Invoice Invoice date 23/09/25 Close Options Preview Print Email Customise email…" at bounding box center [580, 277] width 1160 height 555
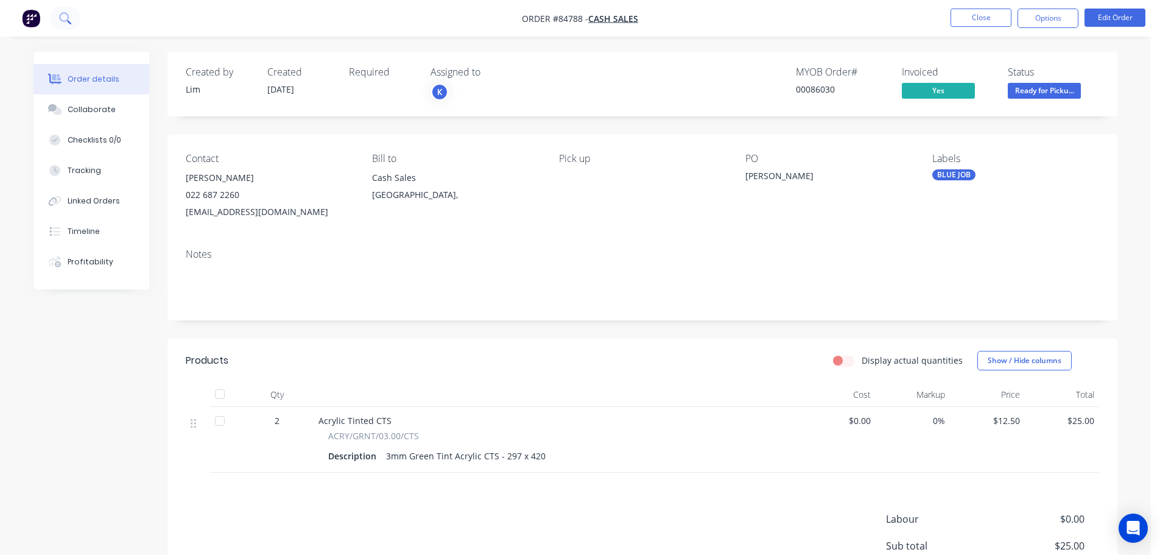
click at [68, 15] on icon at bounding box center [64, 17] width 10 height 10
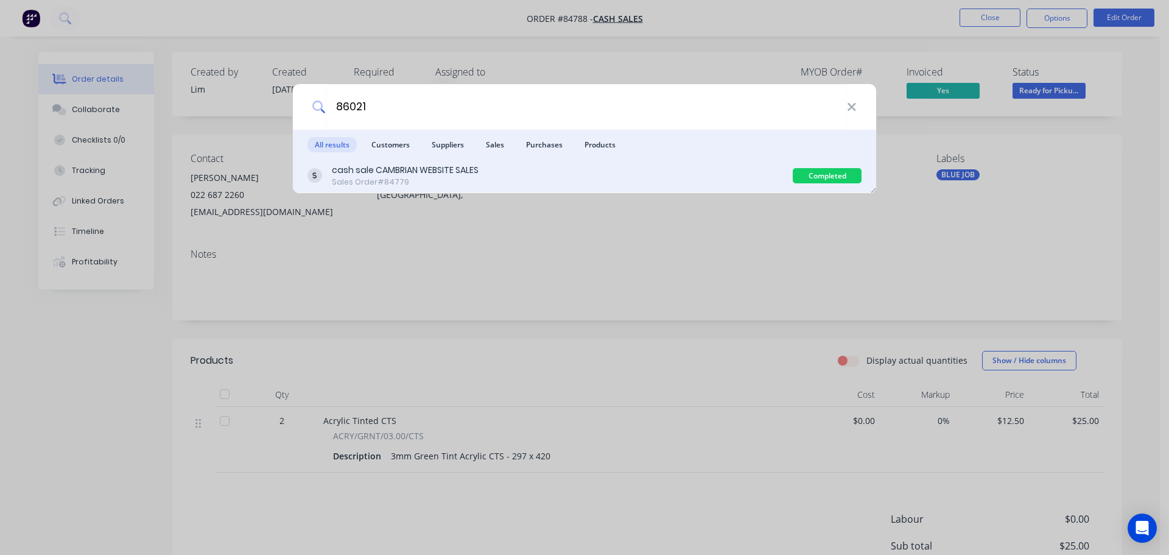
type input "86021"
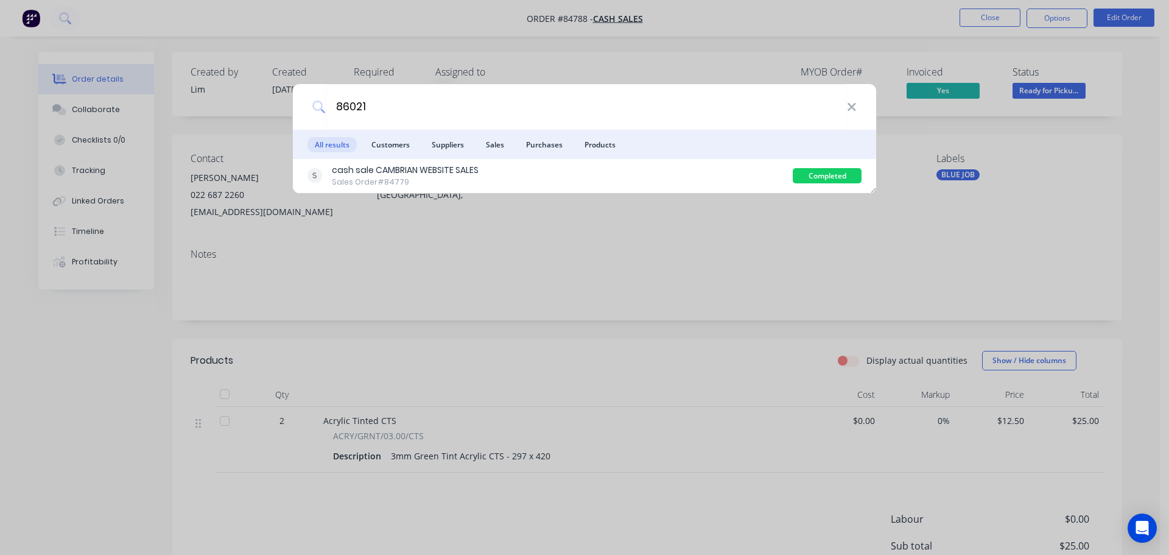
click at [720, 172] on div "cash sale CAMBRIAN WEBSITE SALES Sales Order #84779" at bounding box center [549, 176] width 485 height 24
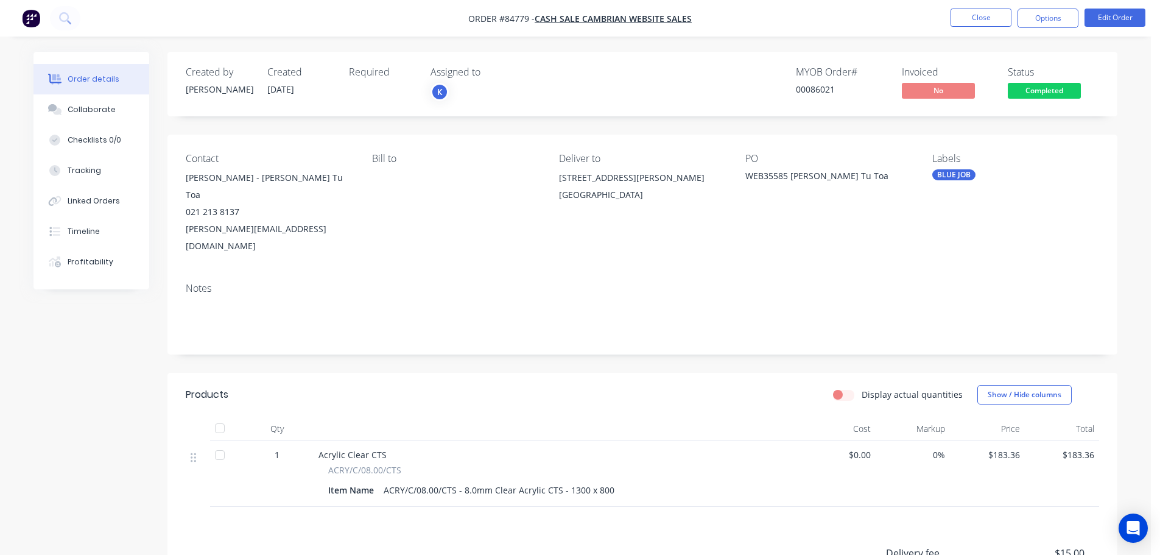
click at [1050, 92] on span "Completed" at bounding box center [1044, 90] width 73 height 15
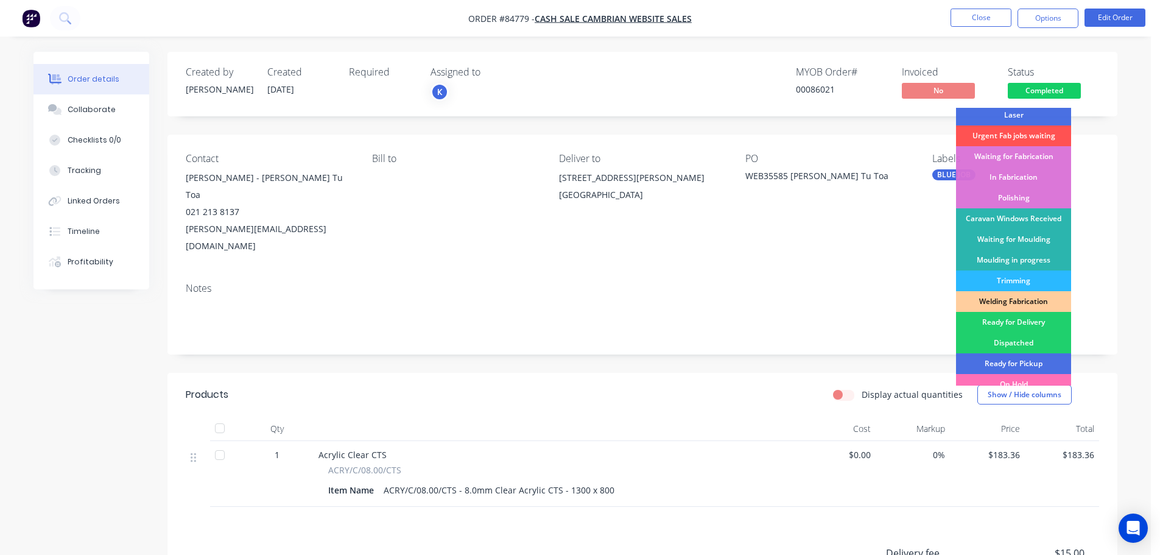
scroll to position [240, 0]
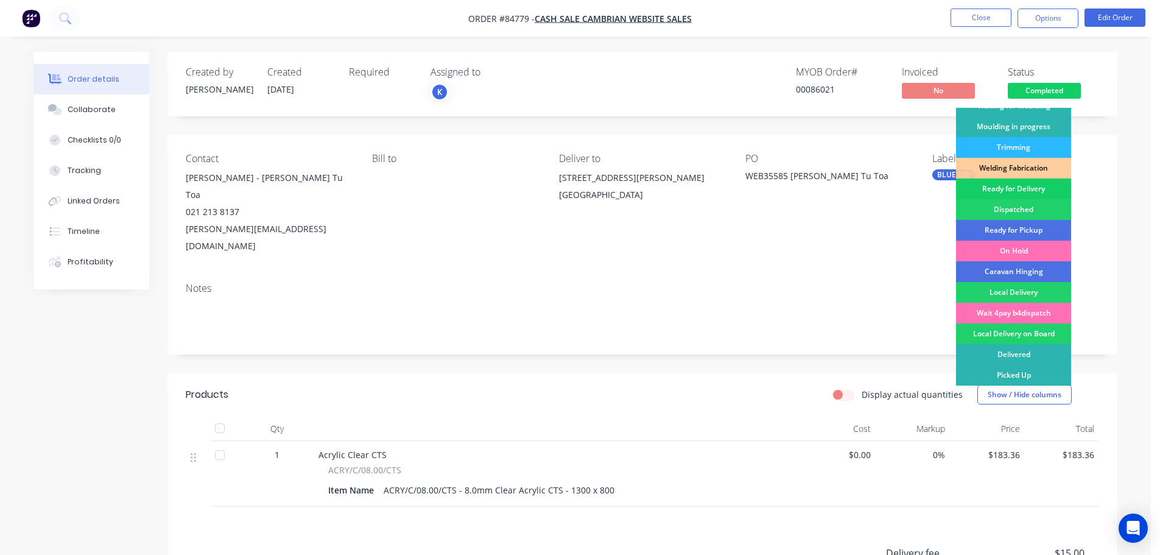
click at [1038, 183] on div "Ready for Delivery" at bounding box center [1013, 188] width 115 height 21
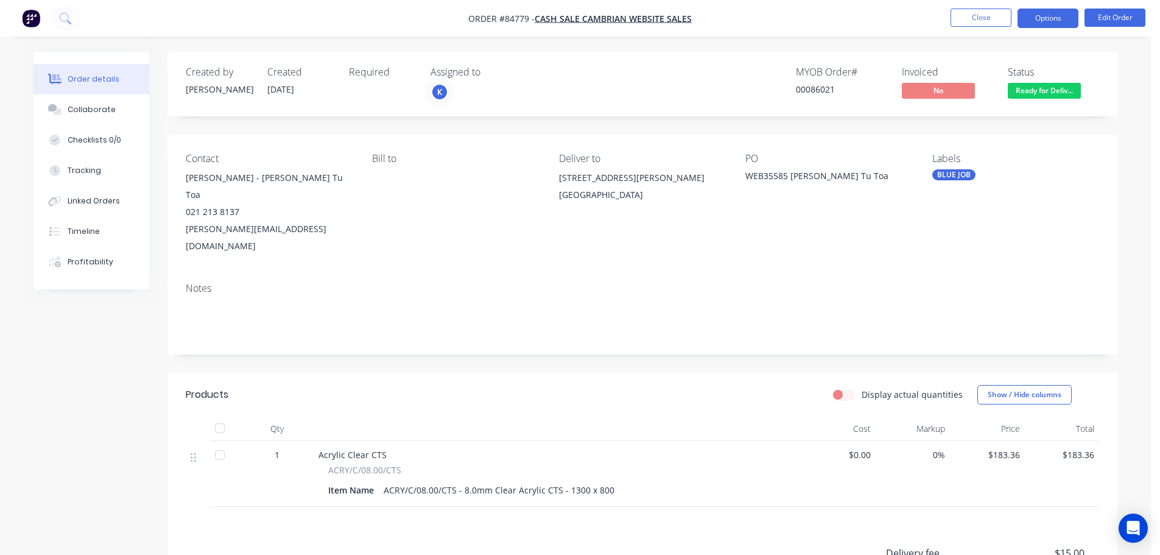
click at [1063, 18] on button "Options" at bounding box center [1047, 18] width 61 height 19
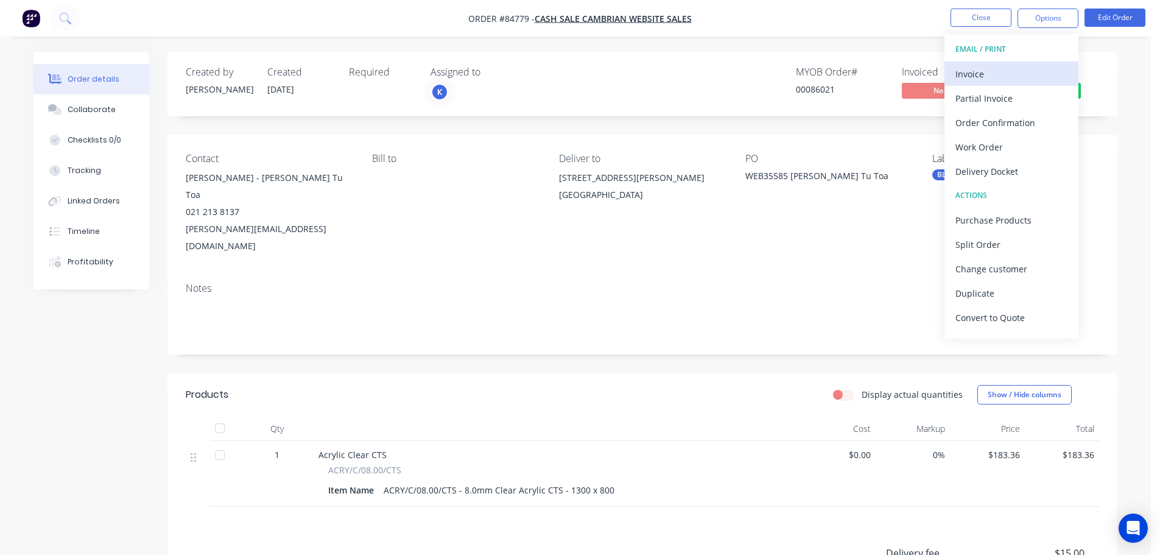
click at [1011, 68] on div "Invoice" at bounding box center [1011, 74] width 112 height 18
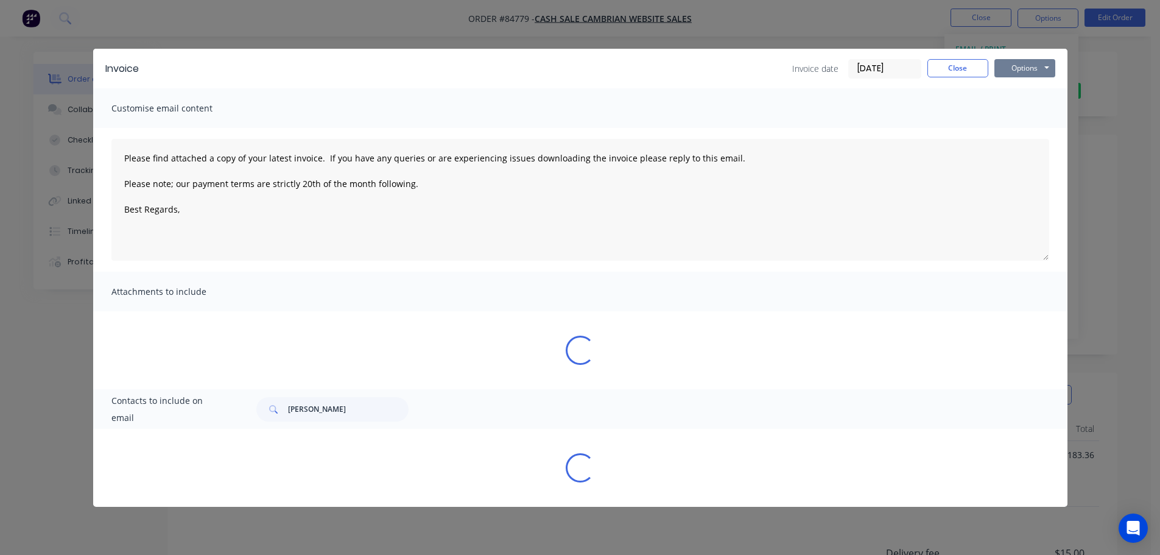
click at [1022, 69] on button "Options" at bounding box center [1024, 68] width 61 height 18
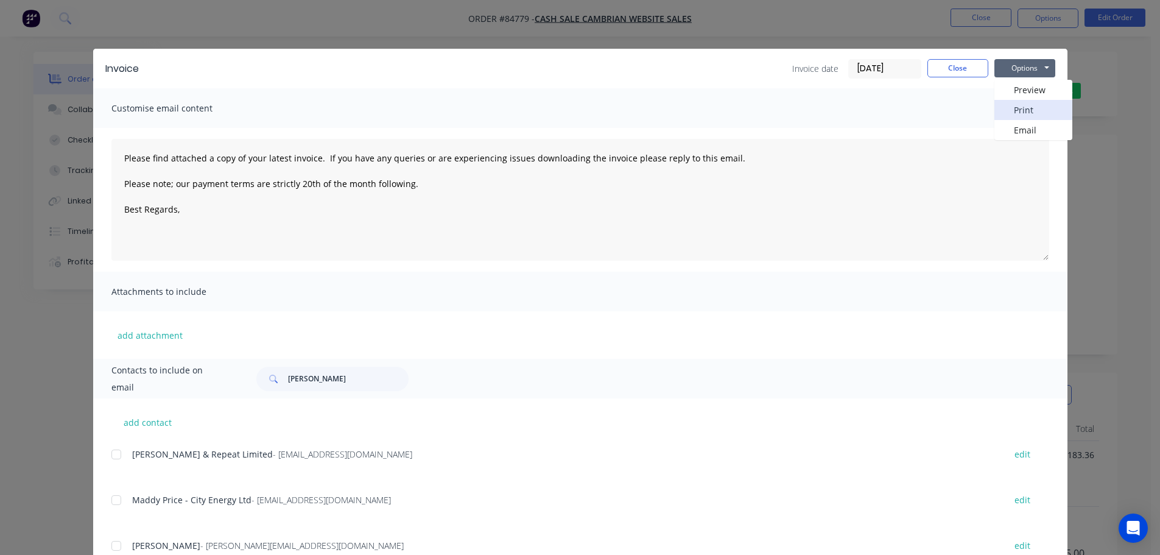
click at [1033, 108] on button "Print" at bounding box center [1033, 110] width 78 height 20
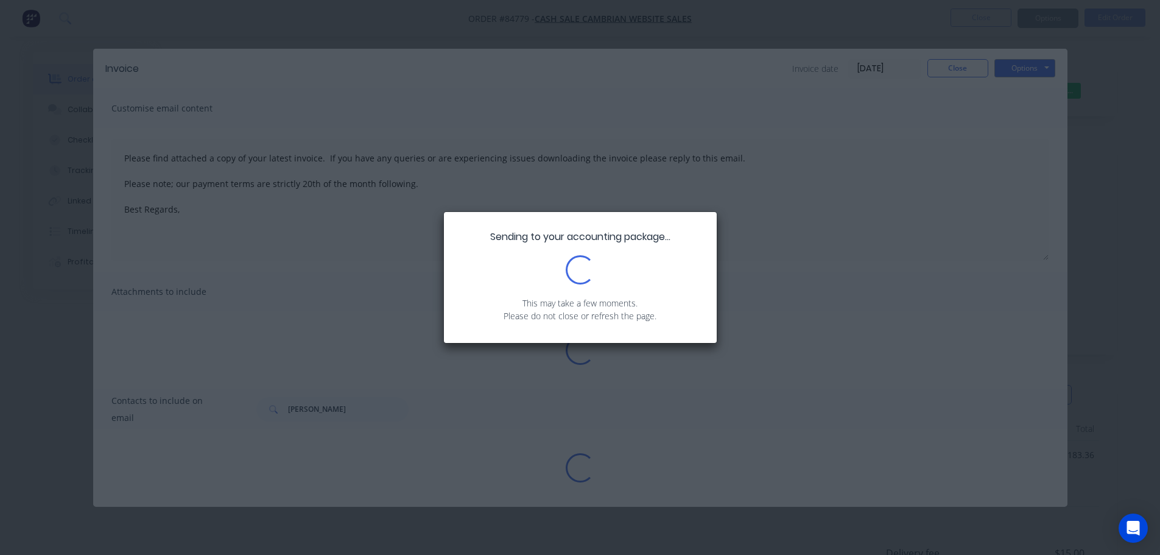
type textarea "Please find attached a copy of your latest invoice. If you have any queries or …"
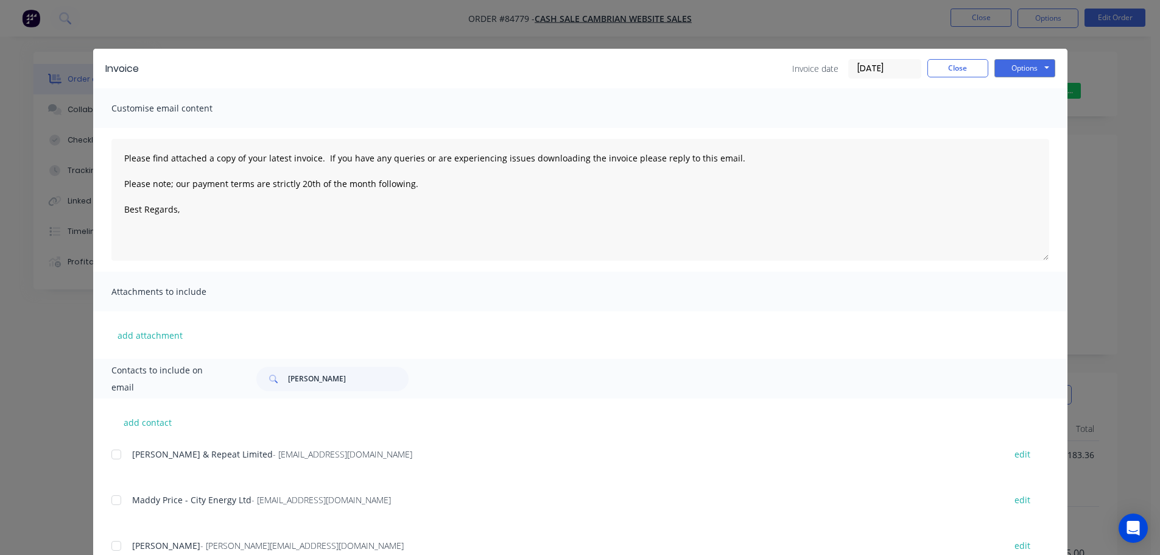
click at [949, 77] on div "Invoice date 23/09/25 Close Options Preview Print Email" at bounding box center [923, 68] width 263 height 19
click at [950, 74] on button "Close" at bounding box center [957, 68] width 61 height 18
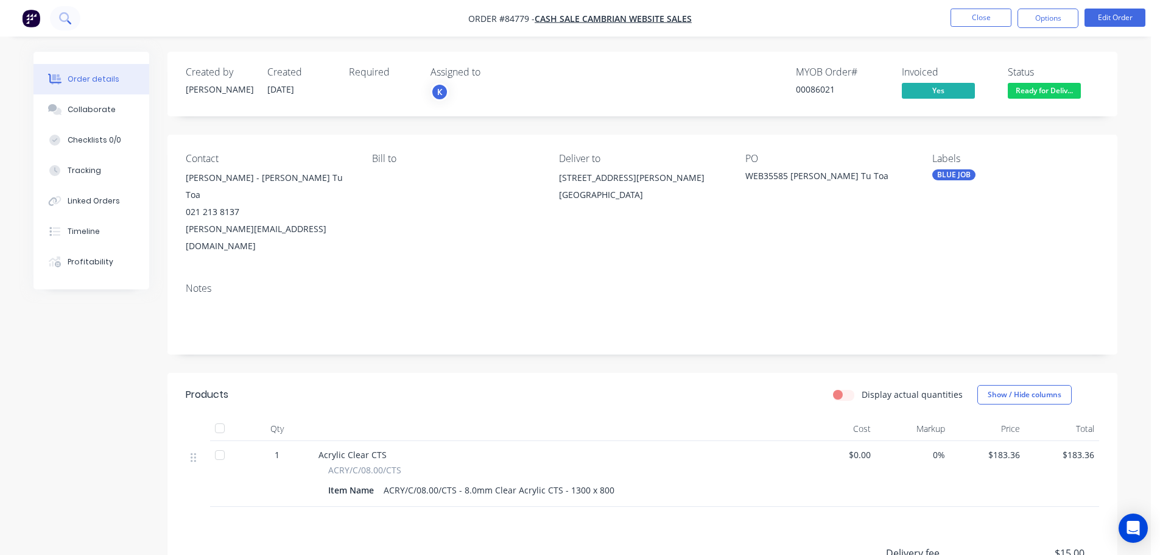
click at [69, 20] on icon at bounding box center [65, 18] width 12 height 12
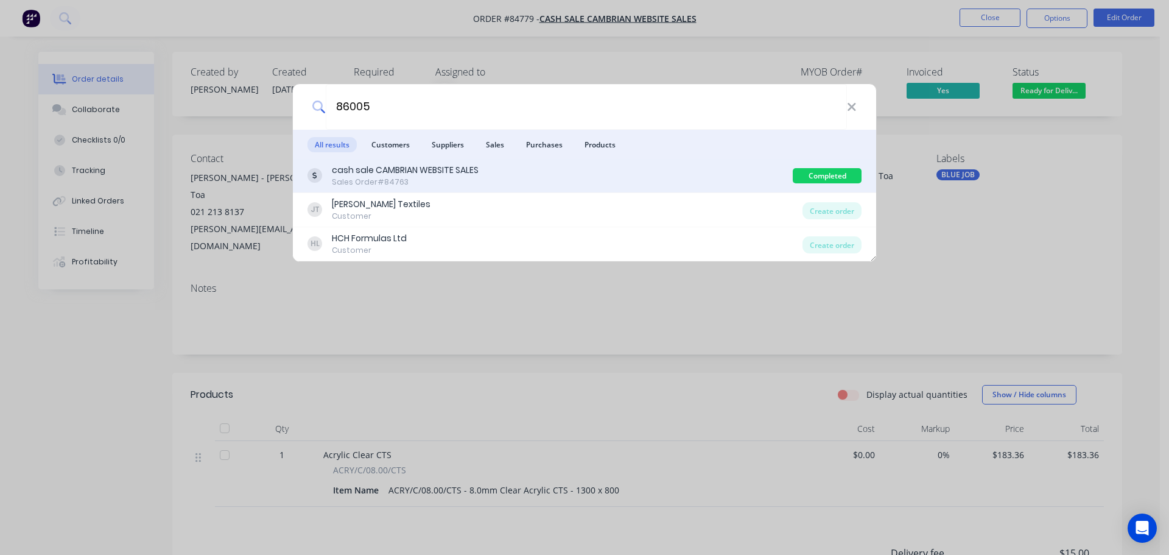
type input "86005"
click at [500, 178] on div "cash sale CAMBRIAN WEBSITE SALES Sales Order #84763" at bounding box center [549, 176] width 485 height 24
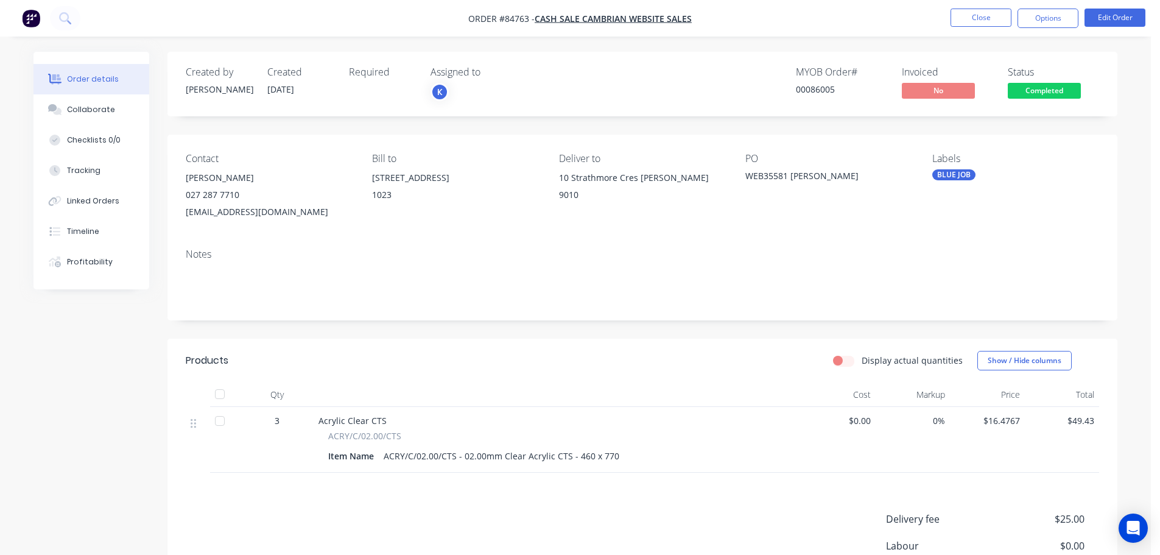
click at [1060, 99] on button "Completed" at bounding box center [1044, 92] width 73 height 18
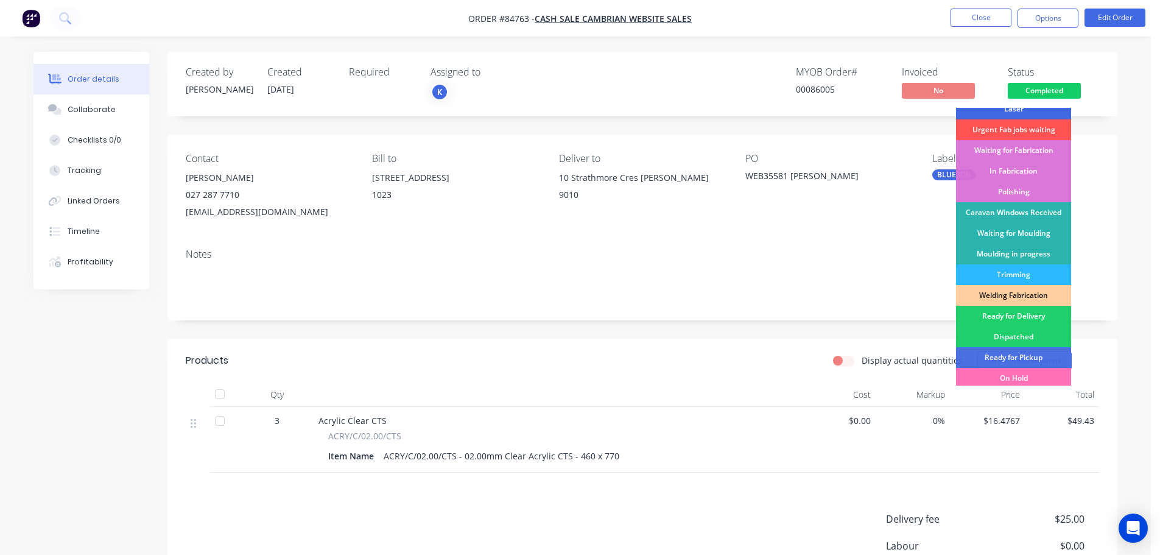
scroll to position [240, 0]
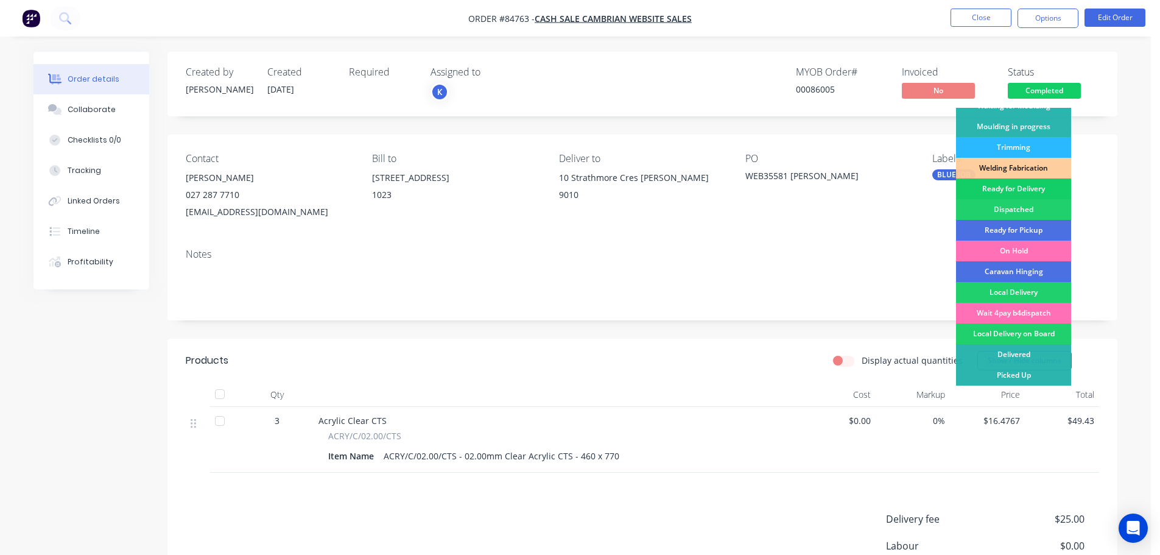
click at [1025, 190] on div "Ready for Delivery" at bounding box center [1013, 188] width 115 height 21
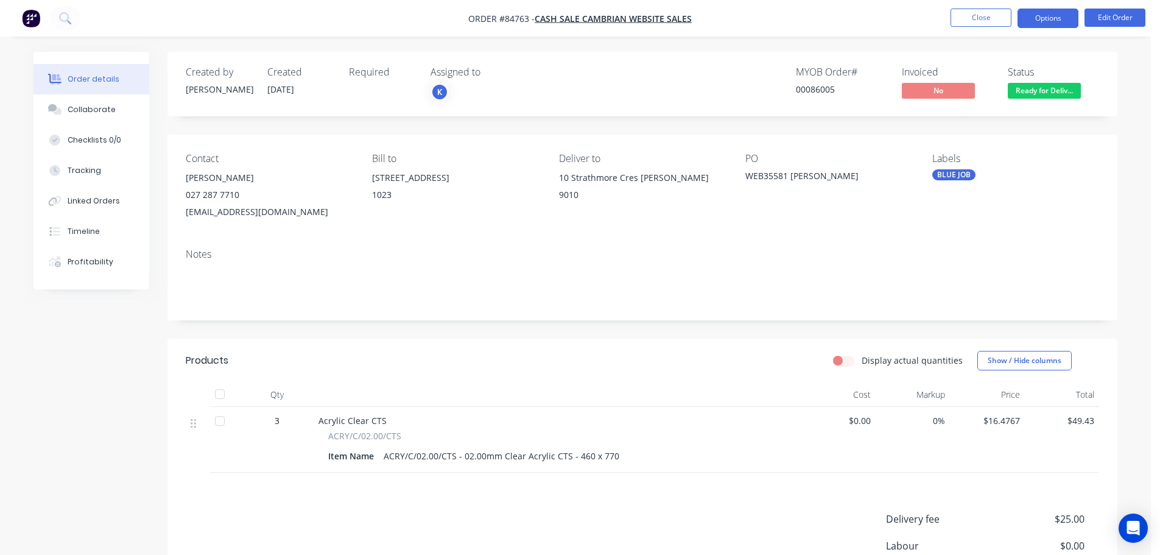
click at [1039, 17] on button "Options" at bounding box center [1047, 18] width 61 height 19
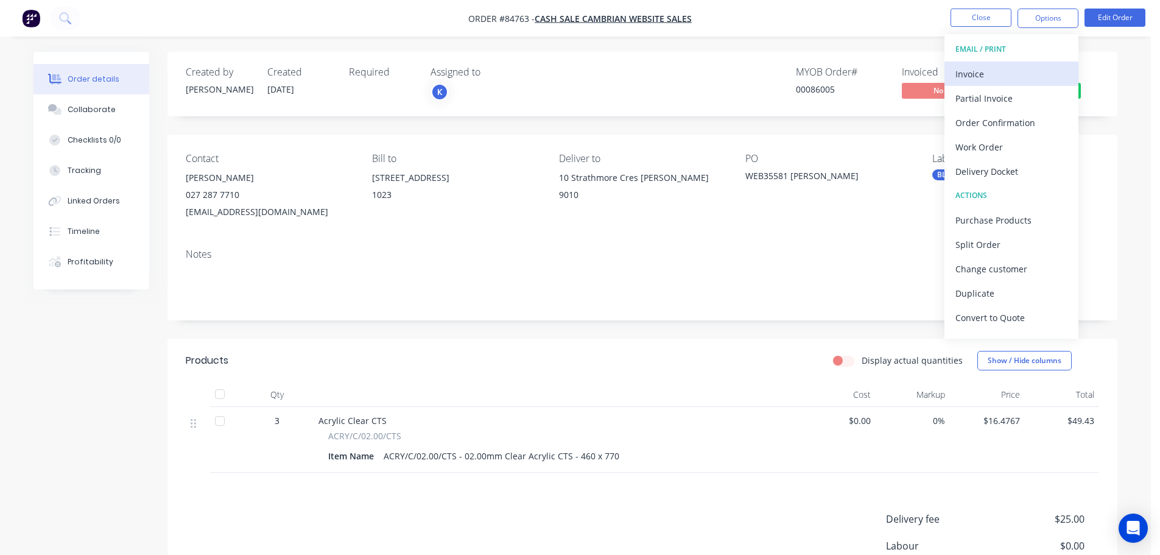
click at [1006, 75] on div "Invoice" at bounding box center [1011, 74] width 112 height 18
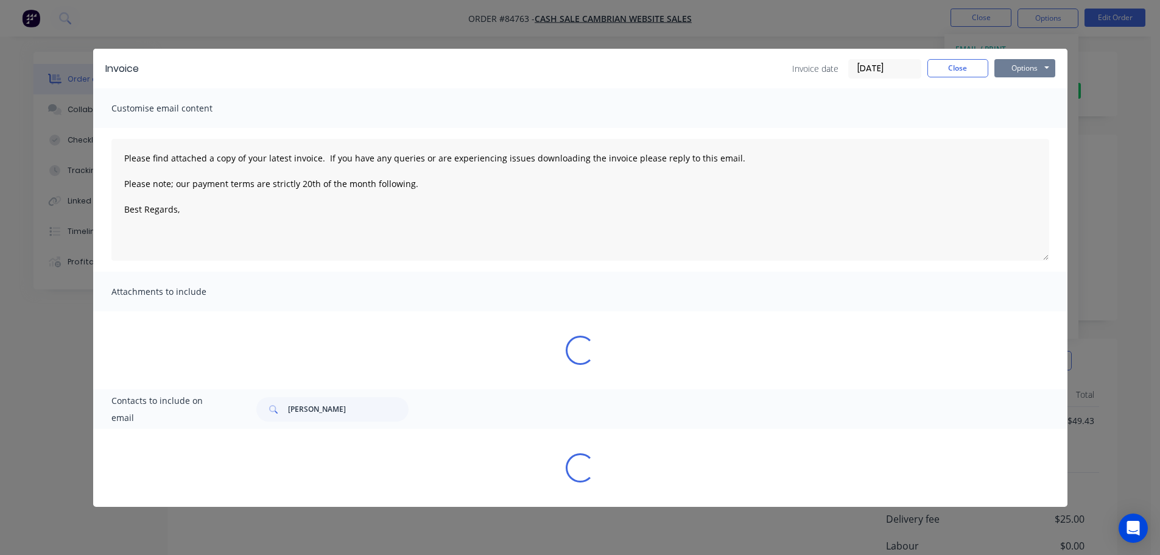
click at [1037, 63] on button "Options" at bounding box center [1024, 68] width 61 height 18
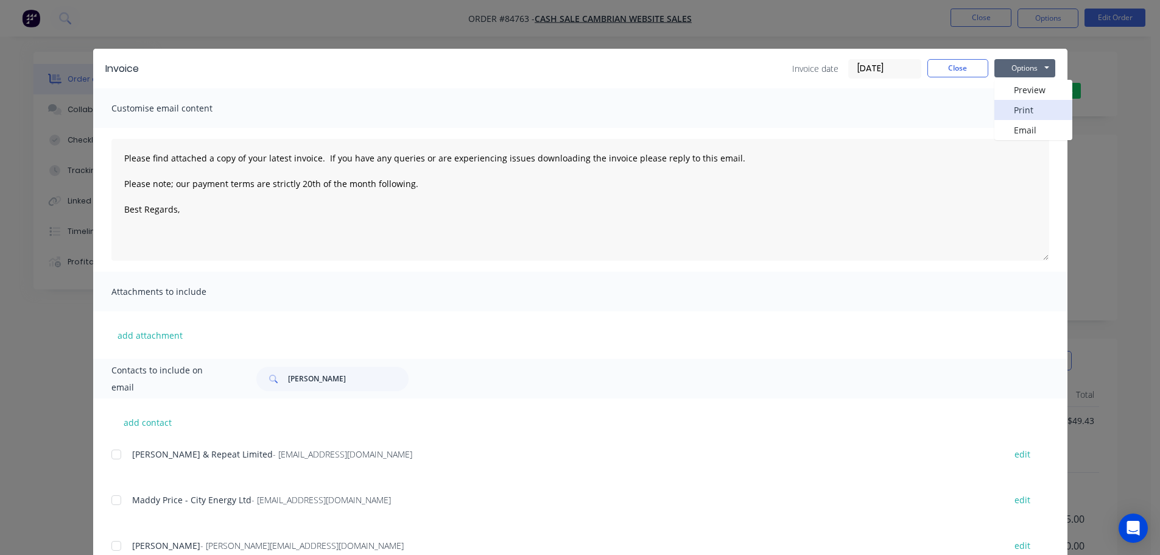
click at [1041, 100] on button "Print" at bounding box center [1033, 110] width 78 height 20
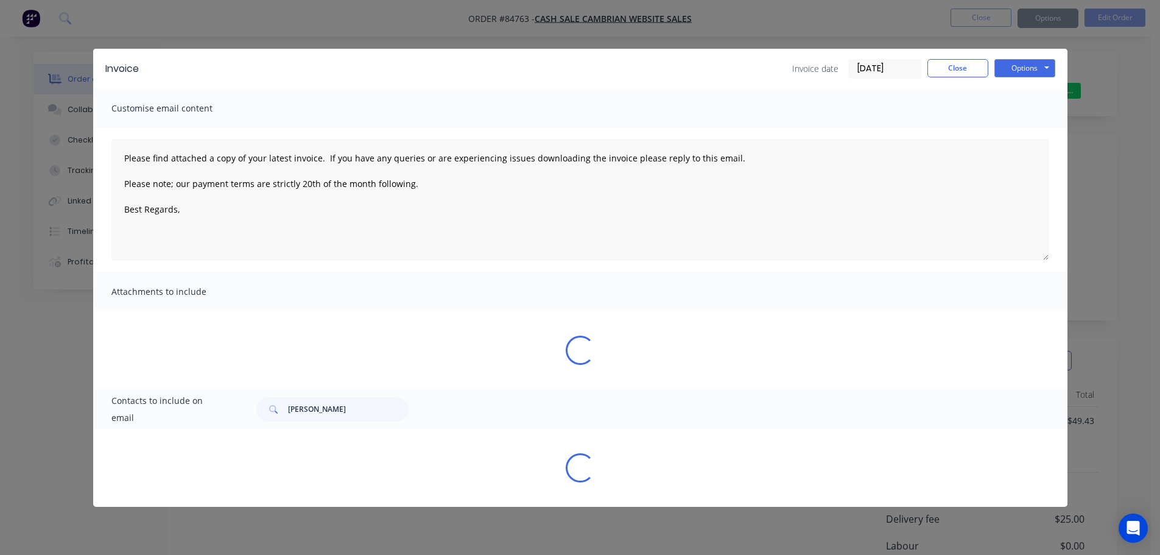
type textarea "Please find attached a copy of your latest invoice. If you have any queries or …"
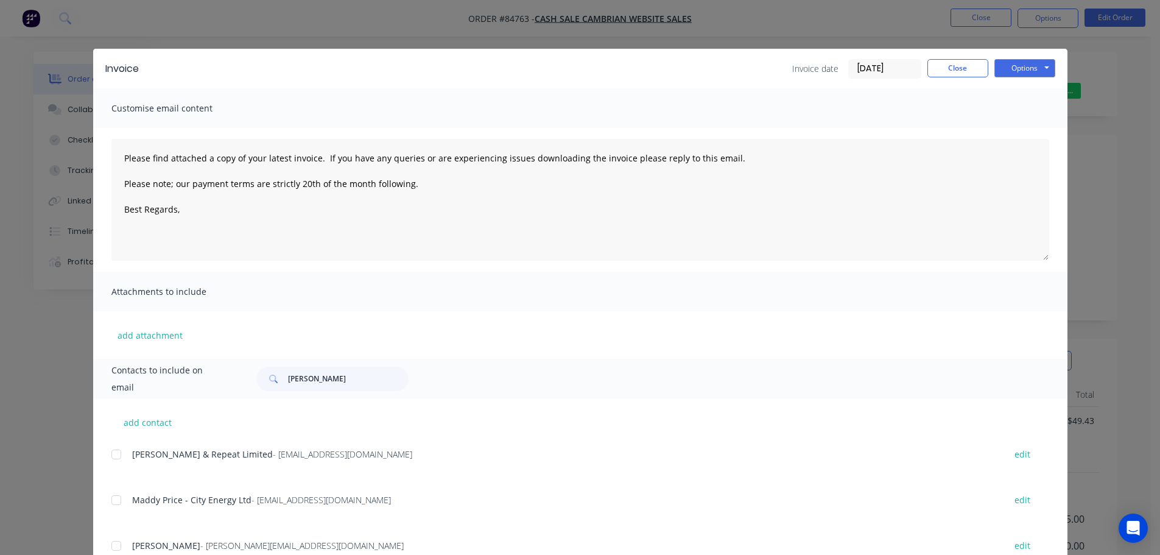
drag, startPoint x: 145, startPoint y: 23, endPoint x: 88, endPoint y: 22, distance: 56.6
click at [142, 23] on div "Invoice Invoice date 23/09/25 Close Options Preview Print Email Customise email…" at bounding box center [580, 277] width 1160 height 555
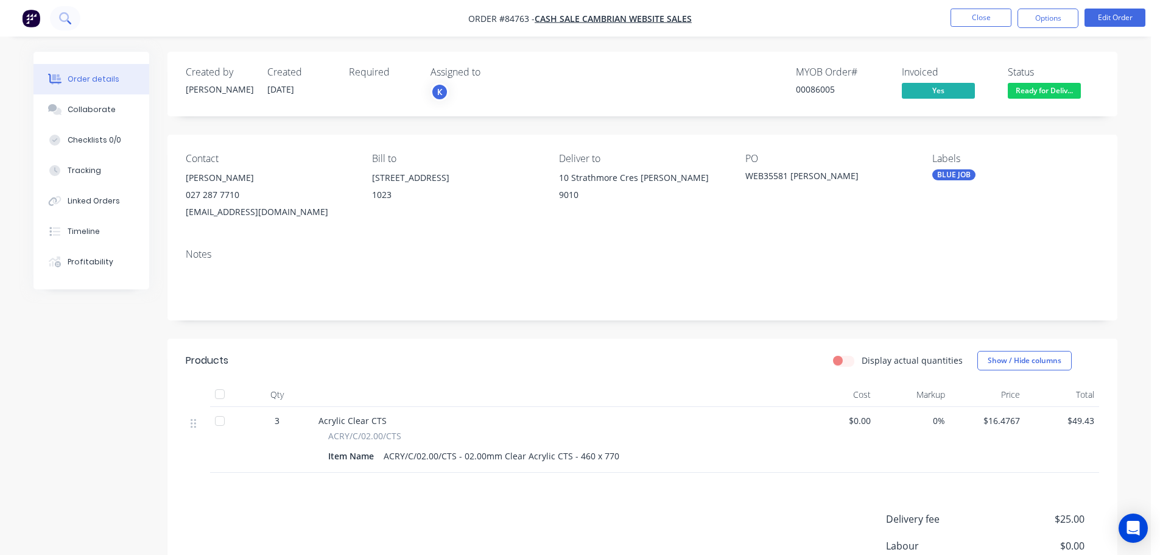
click at [74, 14] on button at bounding box center [65, 18] width 30 height 24
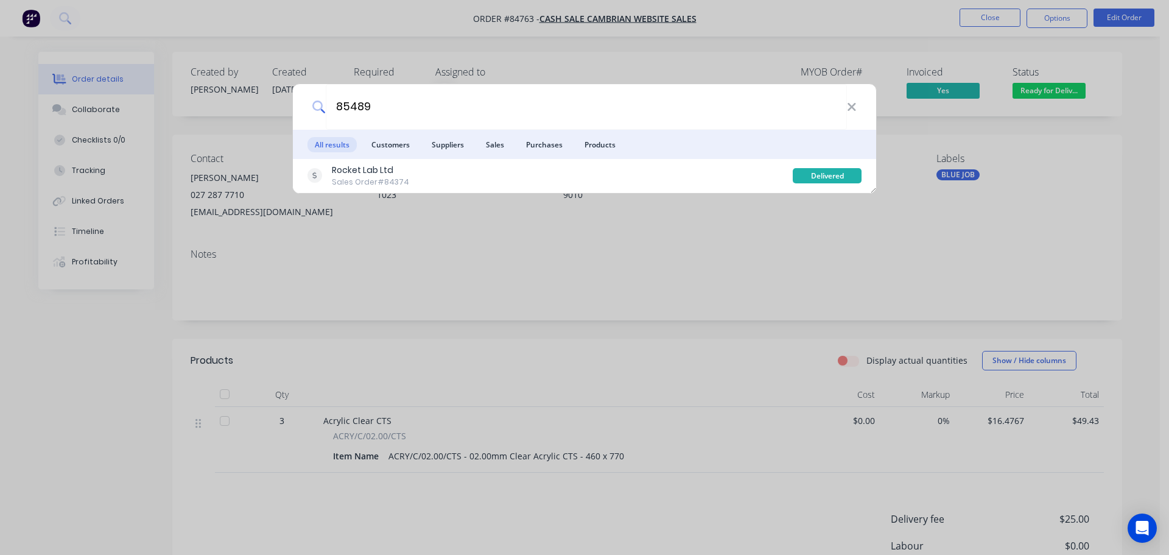
type input "85489"
drag, startPoint x: 624, startPoint y: 23, endPoint x: 825, endPoint y: 38, distance: 201.5
click at [626, 23] on div "85489 All results Customers Suppliers Sales Purchases Products Rocket Lab Ltd S…" at bounding box center [584, 277] width 1169 height 555
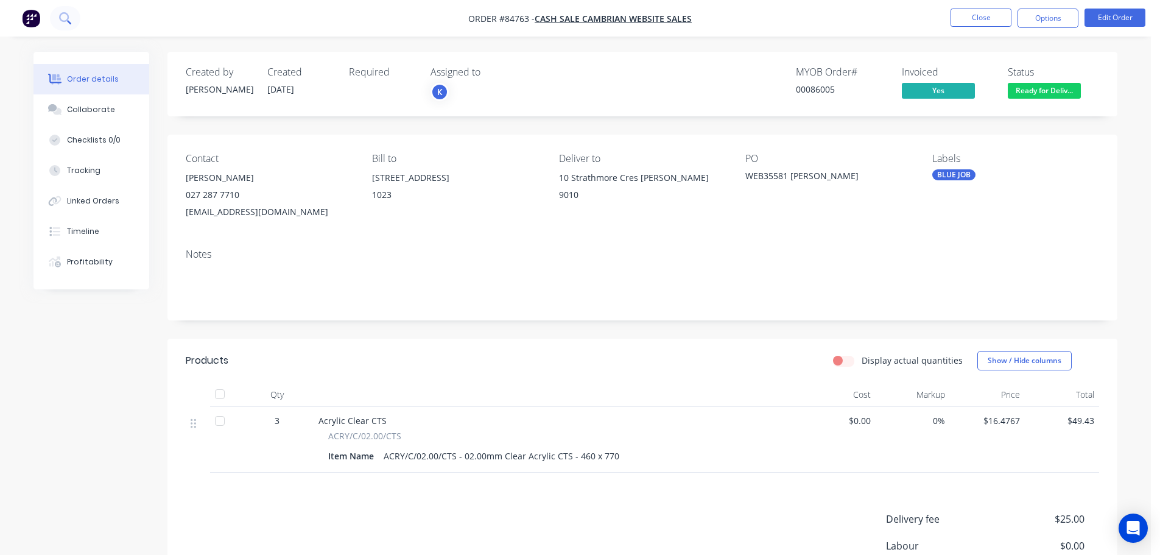
click at [66, 12] on icon at bounding box center [65, 18] width 12 height 12
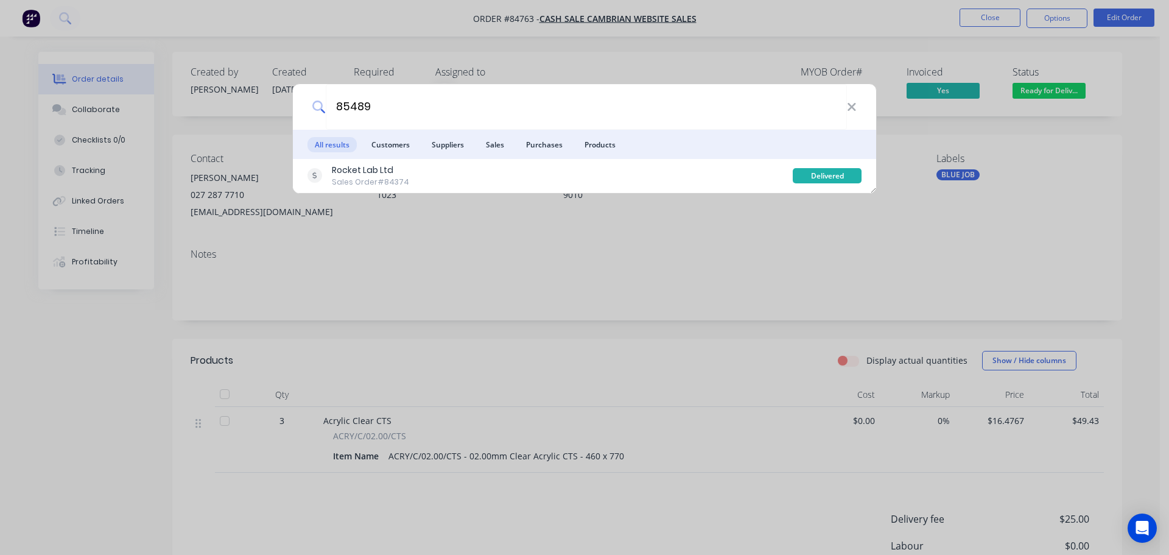
type input "85489"
drag, startPoint x: 657, startPoint y: 77, endPoint x: 646, endPoint y: 74, distance: 11.6
click at [657, 77] on div "85489 All results Customers Suppliers Sales Purchases Products Rocket Lab Ltd S…" at bounding box center [584, 277] width 1169 height 555
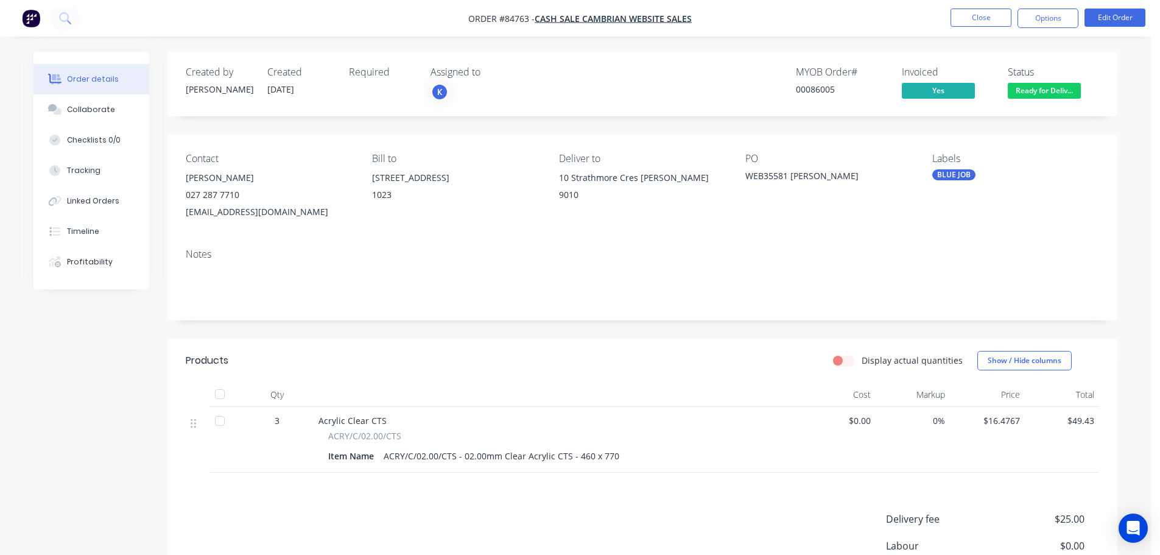
click at [40, 26] on button "button" at bounding box center [31, 18] width 26 height 19
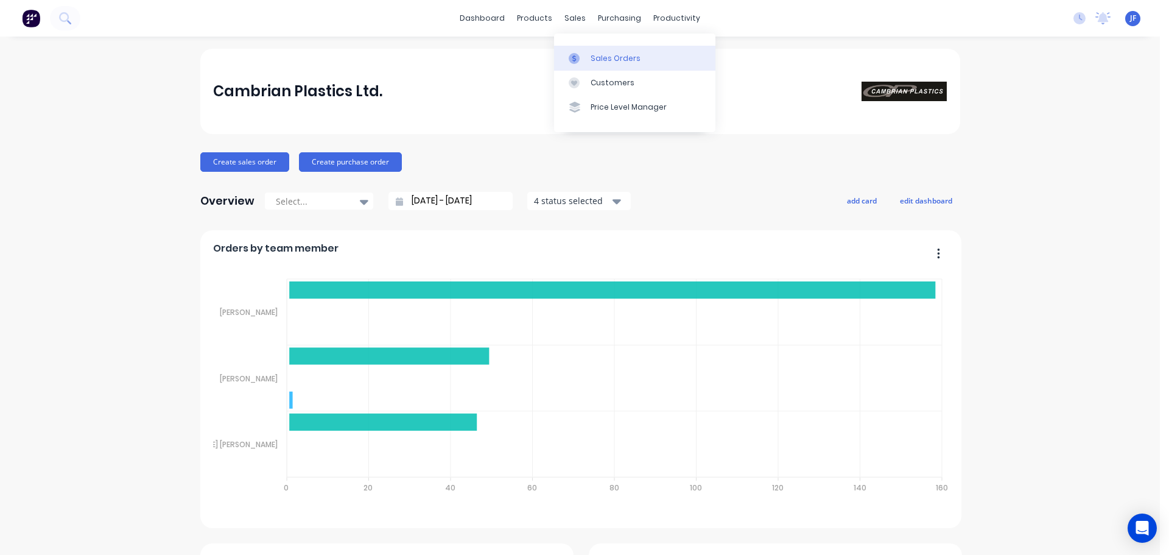
click at [601, 55] on div "Sales Orders" at bounding box center [616, 58] width 50 height 11
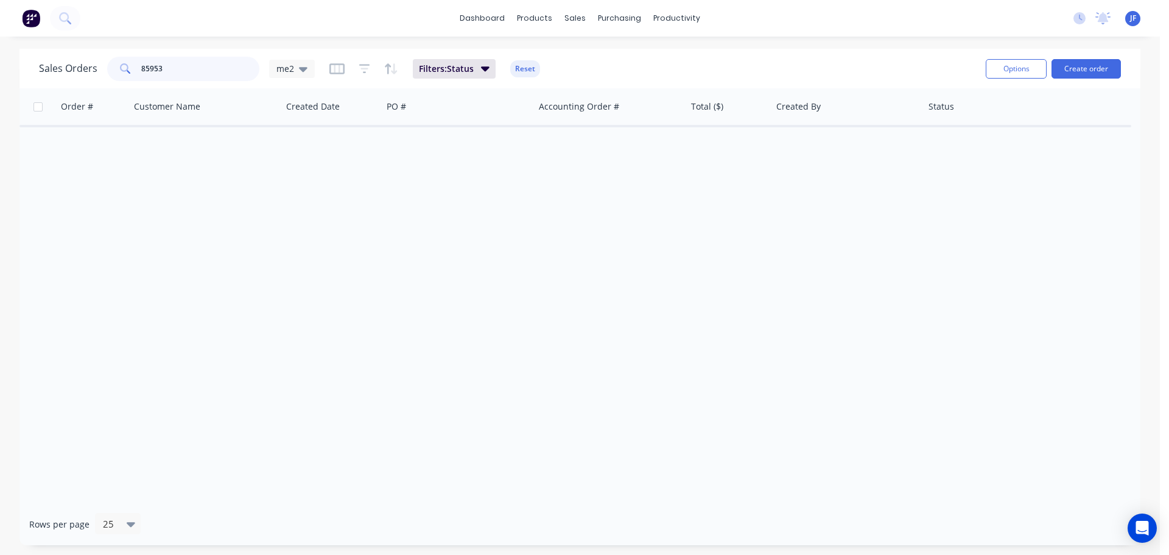
click at [172, 65] on input "85953" at bounding box center [200, 69] width 119 height 24
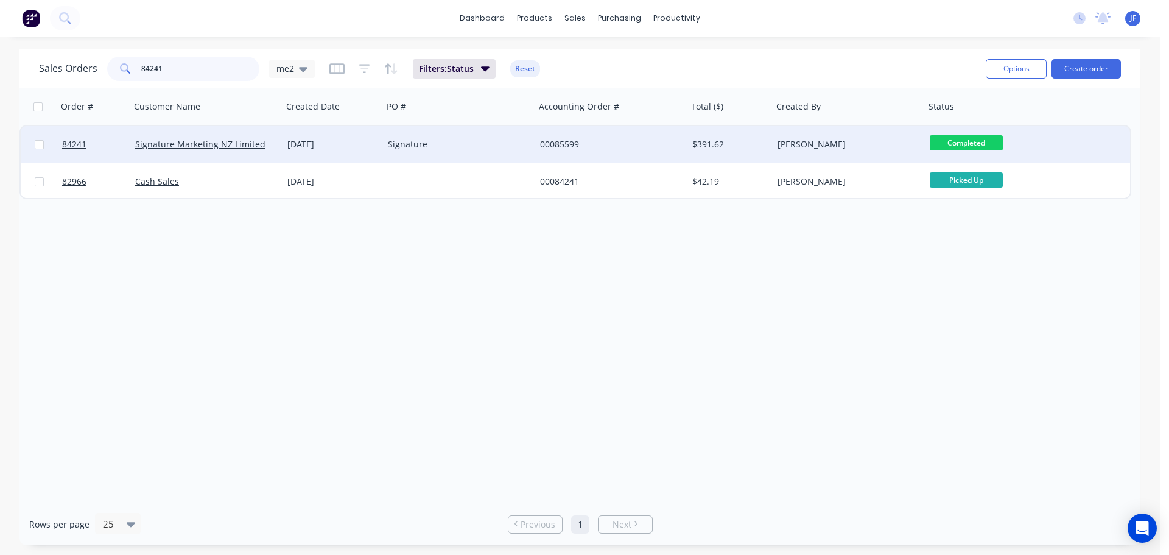
type input "84241"
click at [418, 135] on div "Signature" at bounding box center [459, 144] width 152 height 37
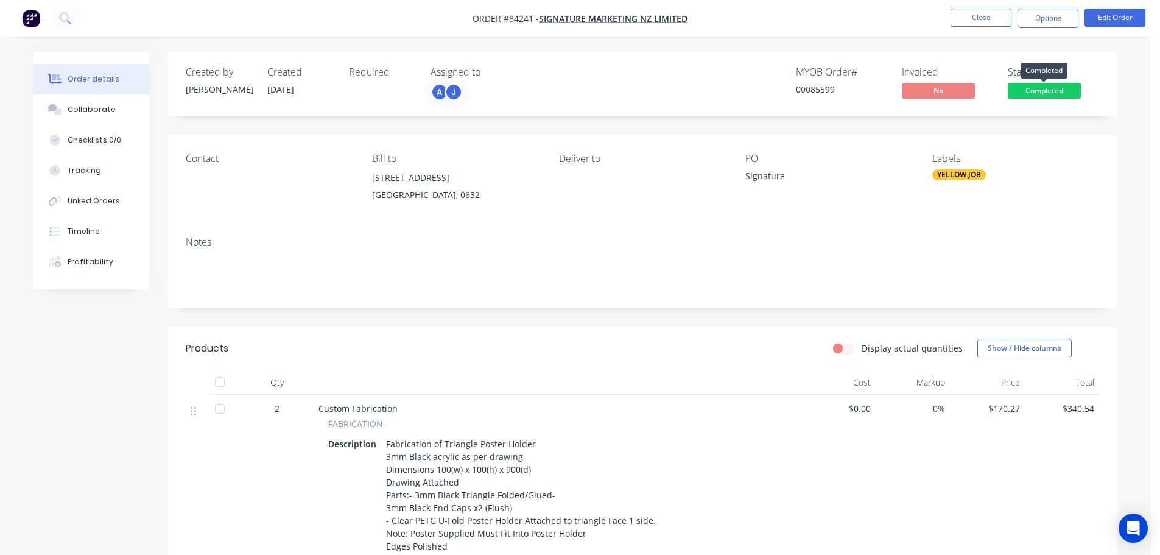
click at [1069, 91] on span "Completed" at bounding box center [1044, 90] width 73 height 15
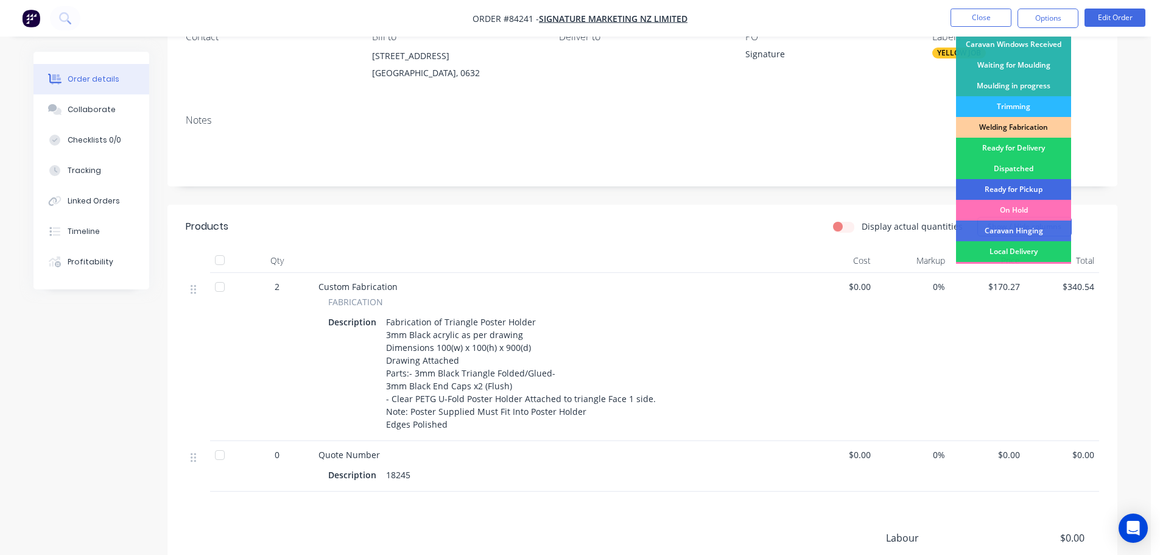
scroll to position [118, 0]
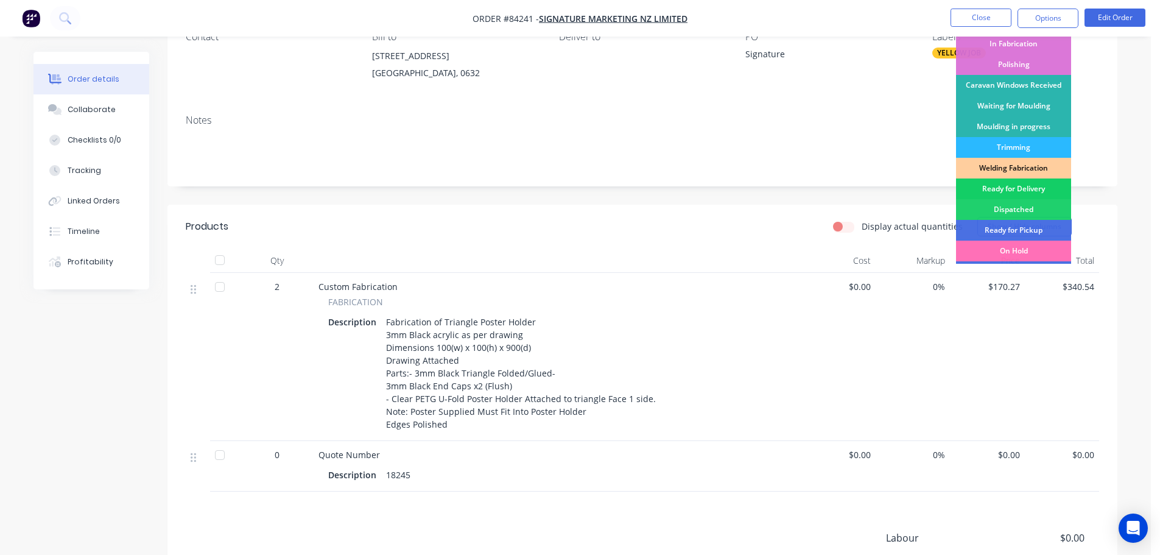
click at [1017, 183] on div "Ready for Delivery" at bounding box center [1013, 188] width 115 height 21
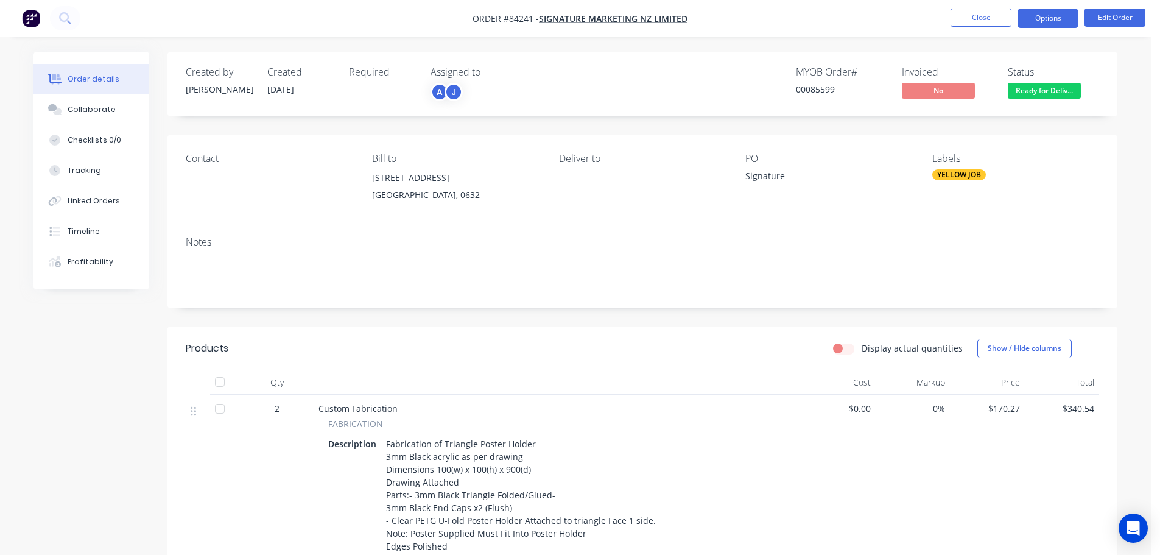
click at [1075, 17] on button "Options" at bounding box center [1047, 18] width 61 height 19
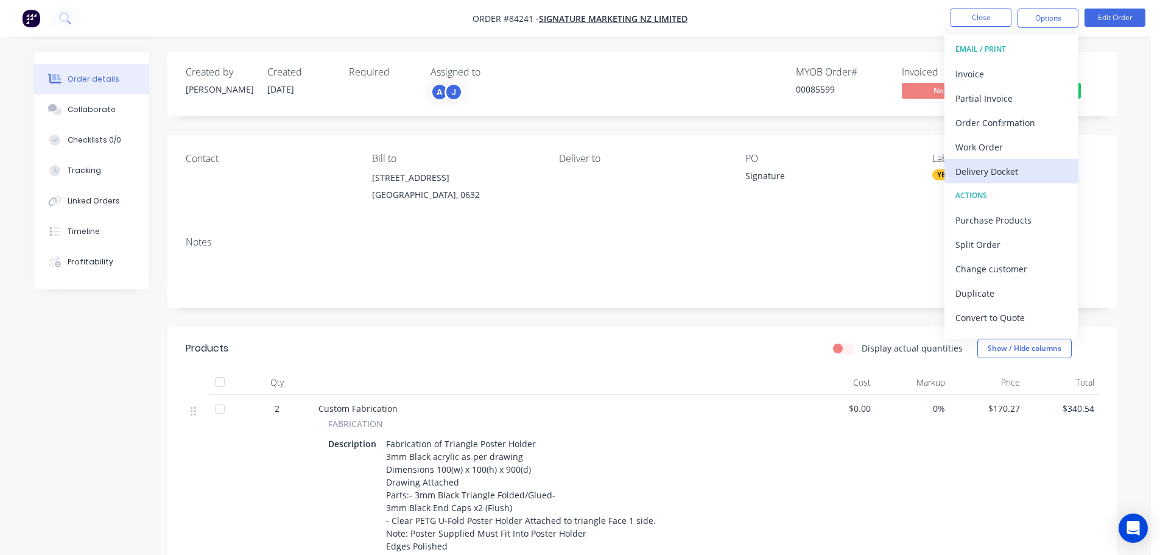
click at [1016, 165] on div "Delivery Docket" at bounding box center [1011, 172] width 112 height 18
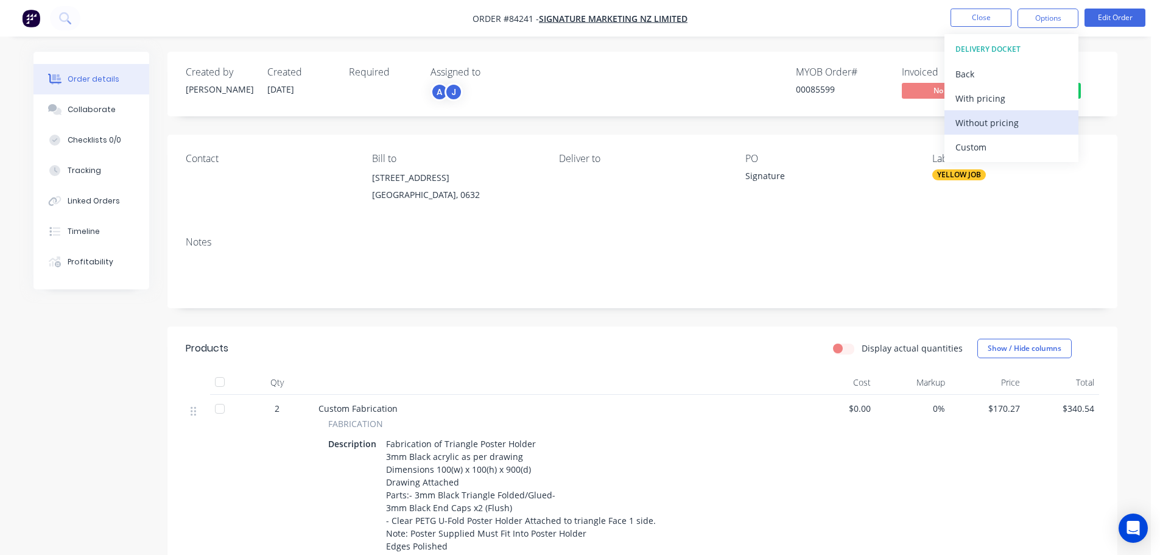
click at [1017, 128] on div "Without pricing" at bounding box center [1011, 123] width 112 height 18
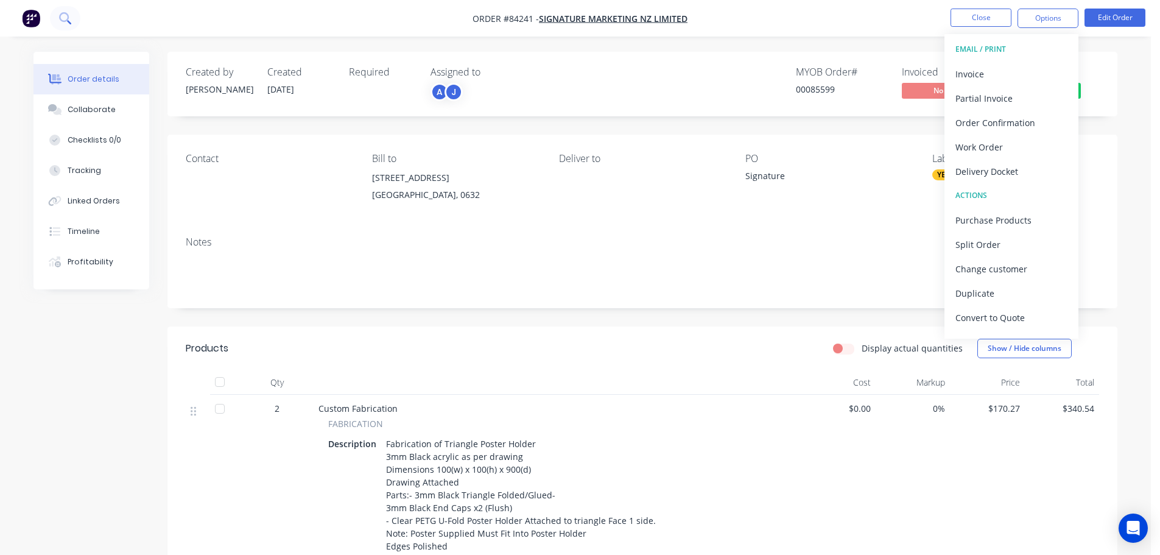
click at [66, 16] on icon at bounding box center [65, 18] width 12 height 12
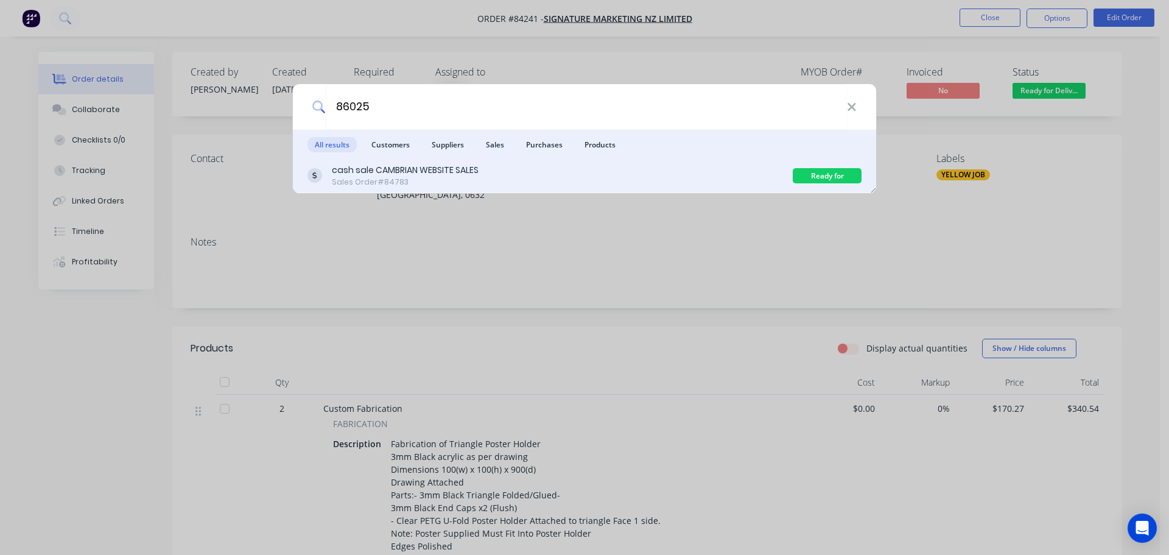
type input "86025"
click at [598, 172] on div "cash sale CAMBRIAN WEBSITE SALES Sales Order #84783" at bounding box center [549, 176] width 485 height 24
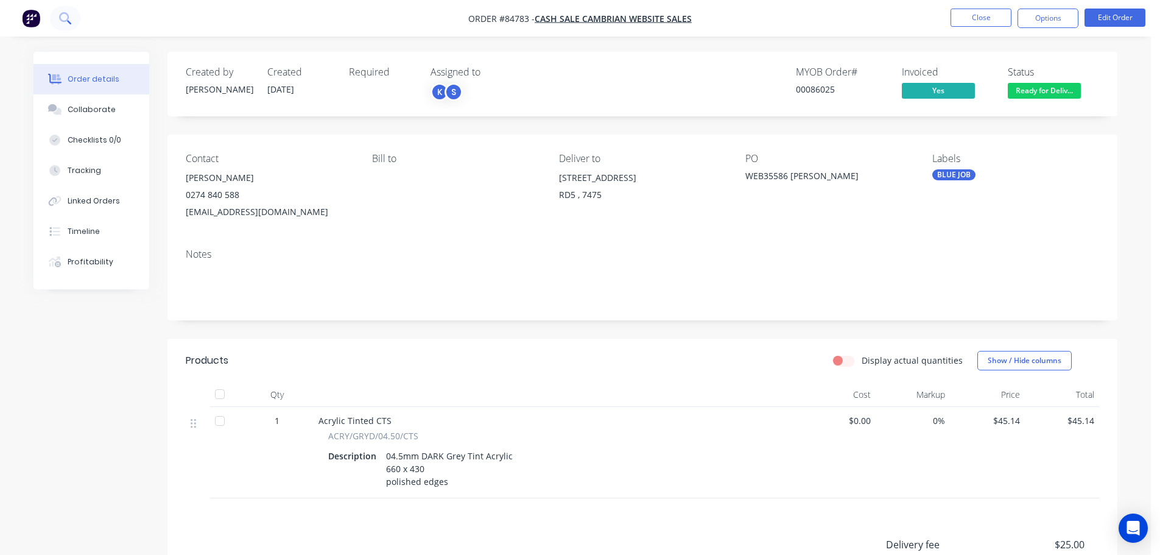
click at [57, 13] on button at bounding box center [65, 18] width 30 height 24
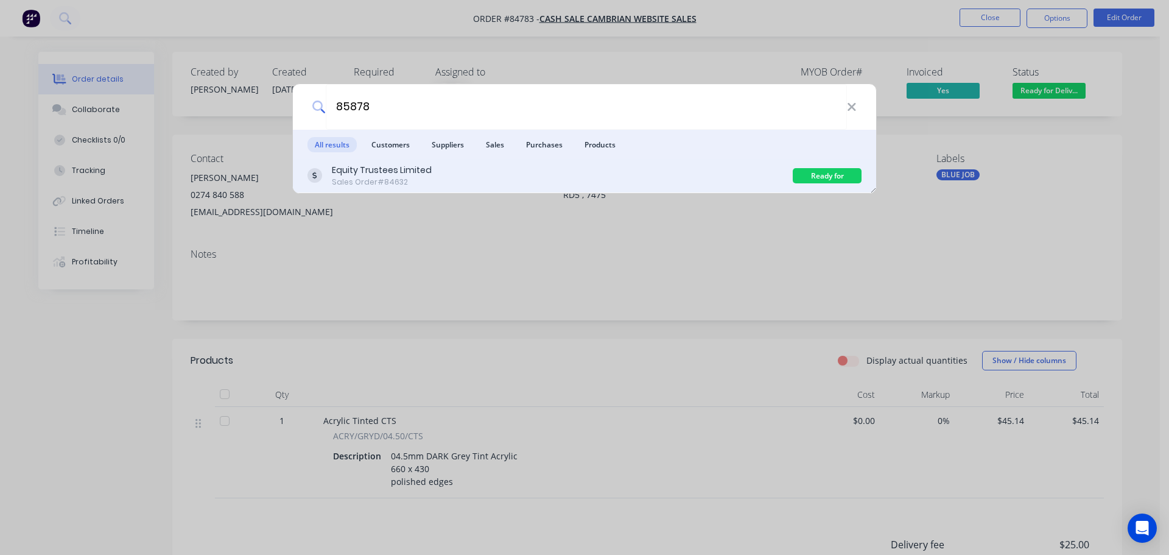
type input "85878"
click at [594, 174] on div "Equity Trustees Limited Sales Order #84632" at bounding box center [549, 176] width 485 height 24
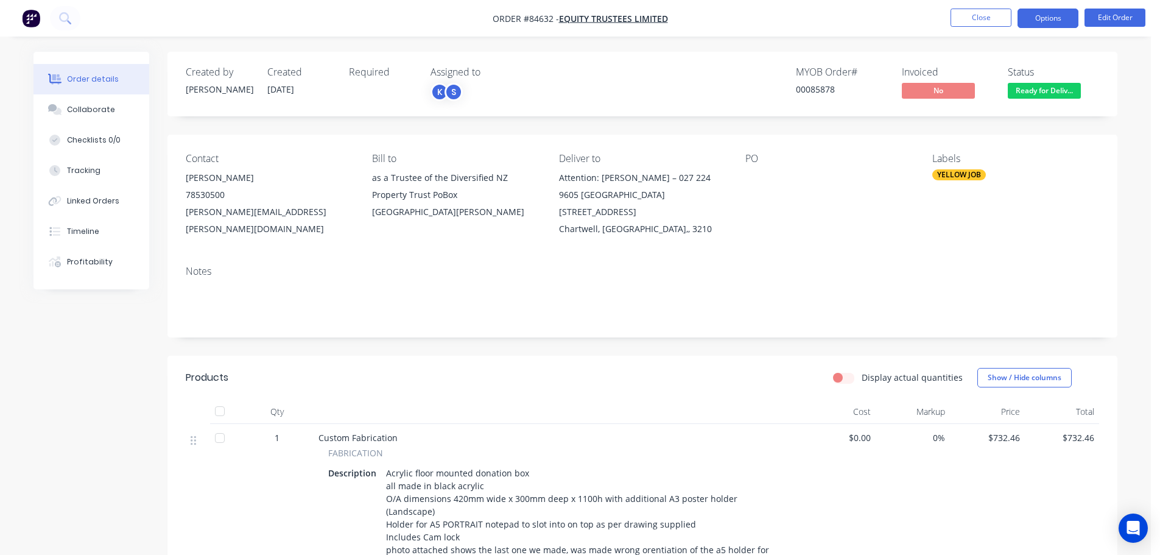
click at [1058, 12] on button "Options" at bounding box center [1047, 18] width 61 height 19
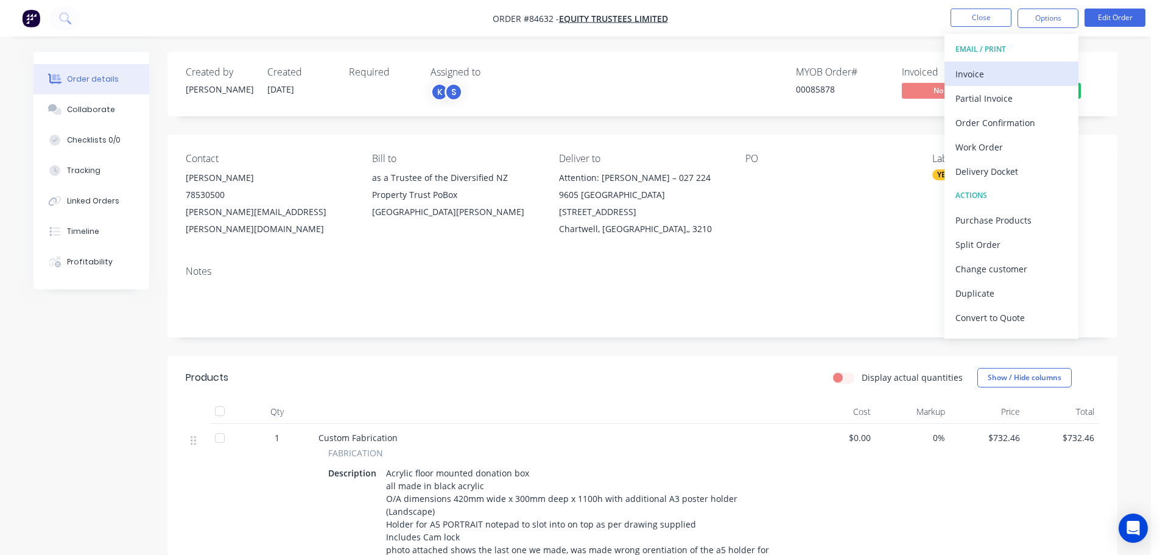
click at [1011, 69] on div "Invoice" at bounding box center [1011, 74] width 112 height 18
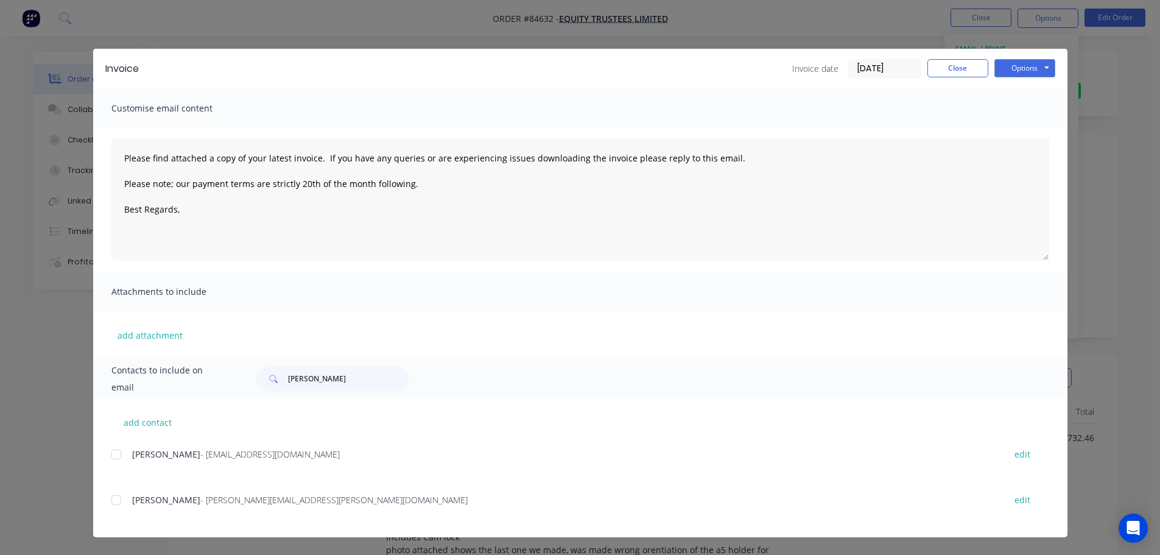
click at [117, 455] on div at bounding box center [116, 454] width 24 height 24
click at [1016, 59] on button "Options" at bounding box center [1024, 68] width 61 height 18
click at [1025, 128] on button "Email" at bounding box center [1033, 130] width 78 height 20
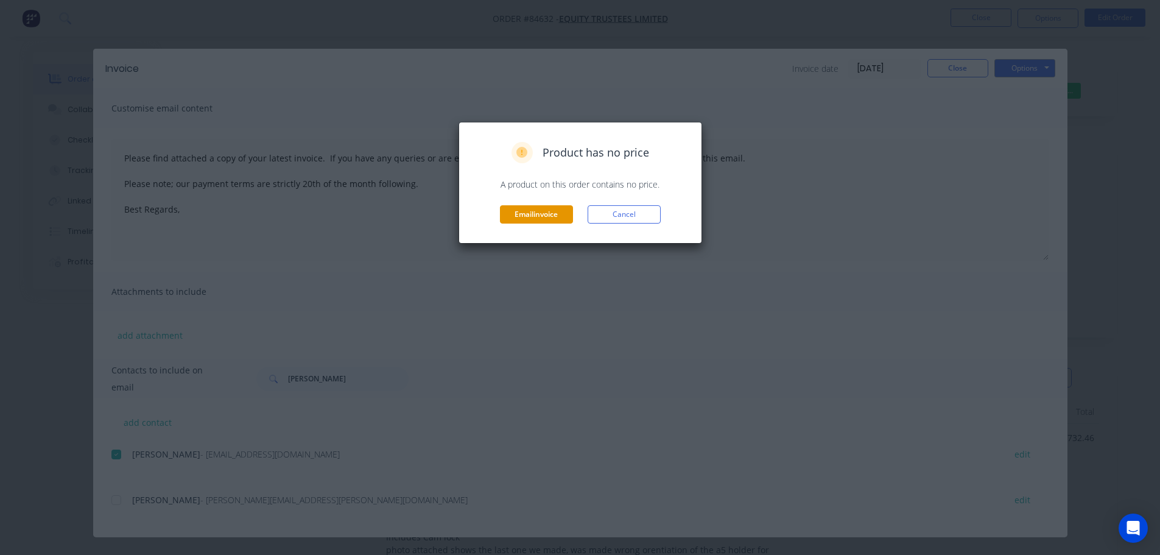
click at [561, 215] on button "Email invoice" at bounding box center [536, 214] width 73 height 18
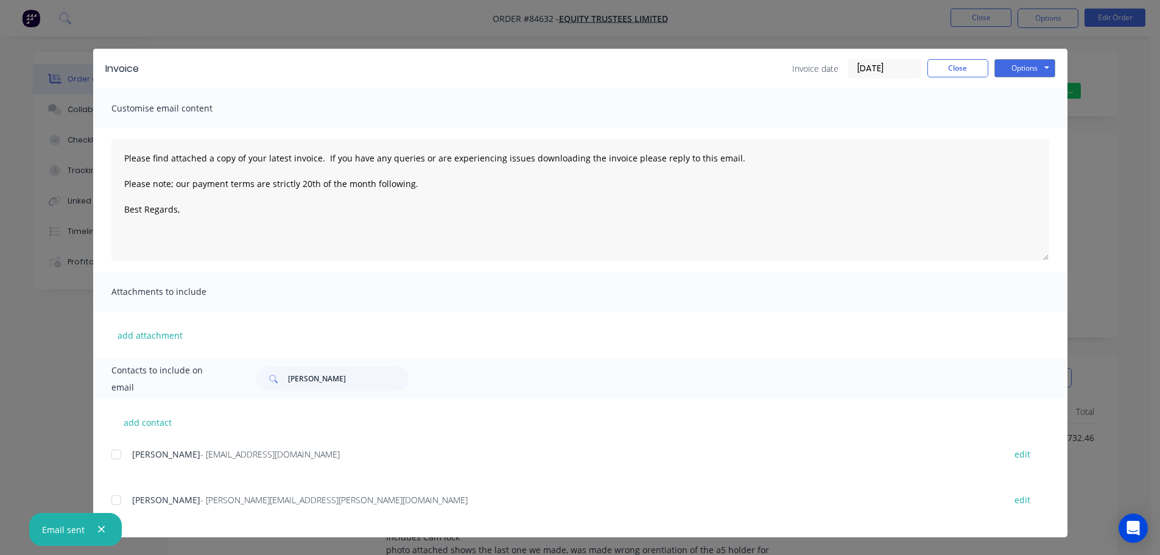
type textarea "Please find attached a copy of your latest invoice. If you have any queries or …"
click at [966, 68] on button "Close" at bounding box center [957, 68] width 61 height 18
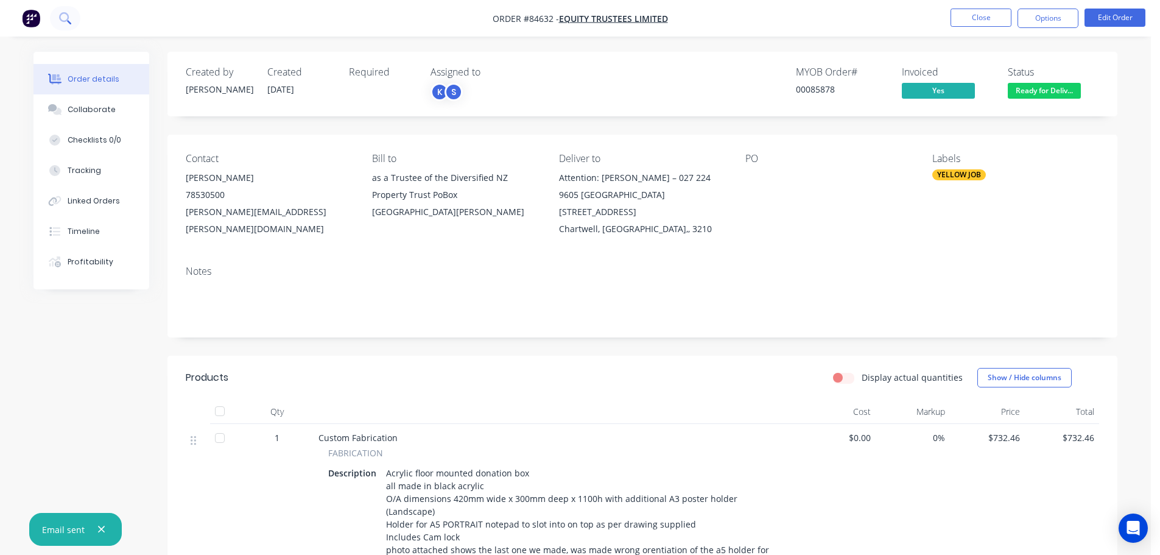
click at [68, 17] on icon at bounding box center [64, 17] width 10 height 10
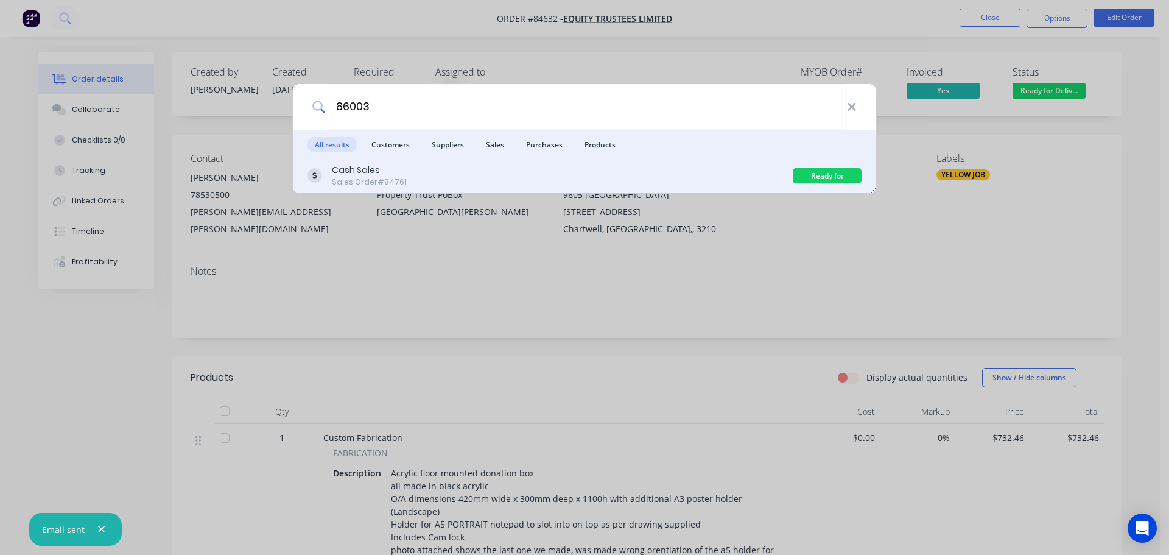
type input "86003"
click at [730, 169] on div "Cash Sales Sales Order #84761" at bounding box center [549, 176] width 485 height 24
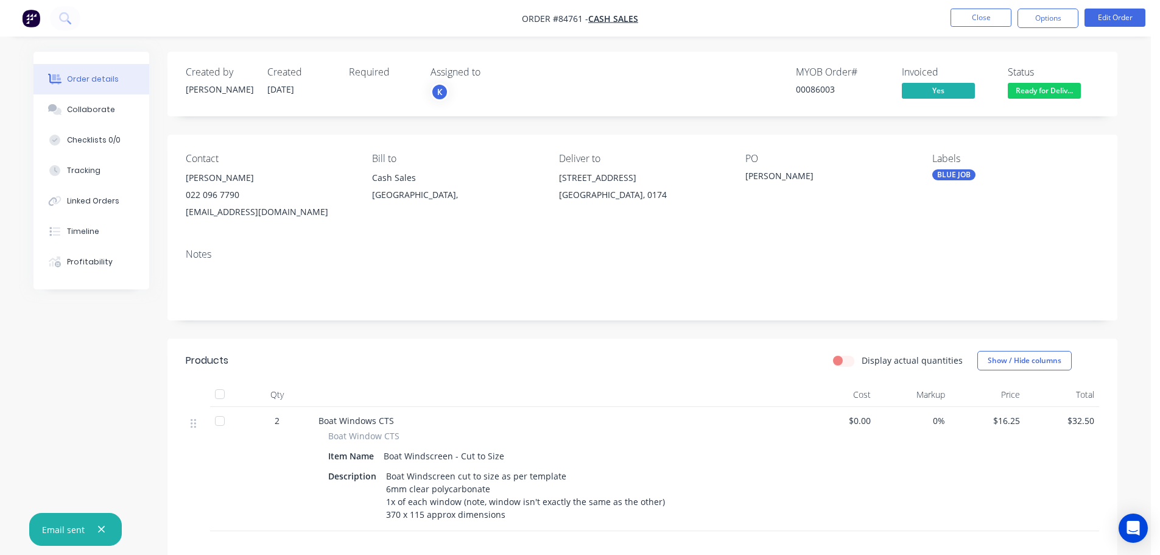
click at [1054, 87] on span "Ready for Deliv..." at bounding box center [1044, 90] width 73 height 15
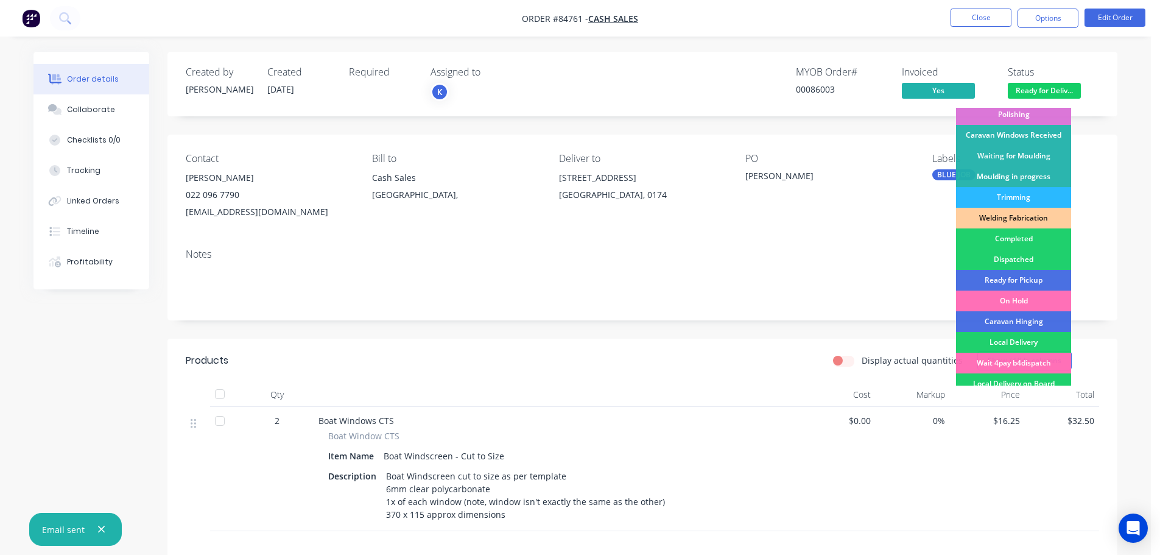
scroll to position [240, 0]
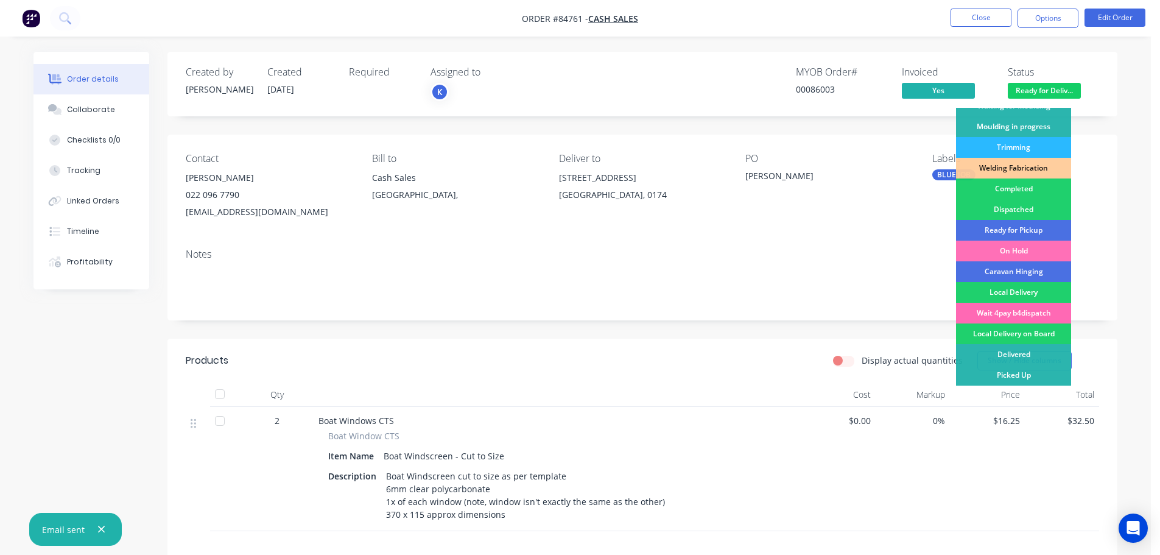
click at [1052, 307] on div "Wait 4pay b4dispatch" at bounding box center [1013, 313] width 115 height 21
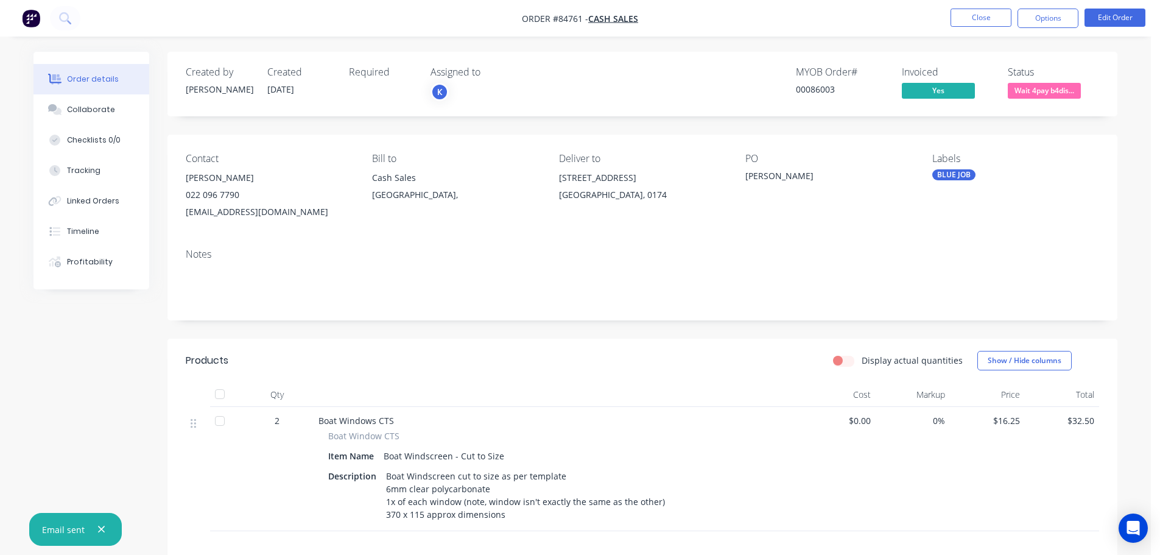
click at [960, 129] on div "Created by Jess Created 22/09/25 Required Assigned to K MYOB Order # 00086003 I…" at bounding box center [642, 404] width 950 height 704
click at [77, 19] on button at bounding box center [65, 18] width 30 height 24
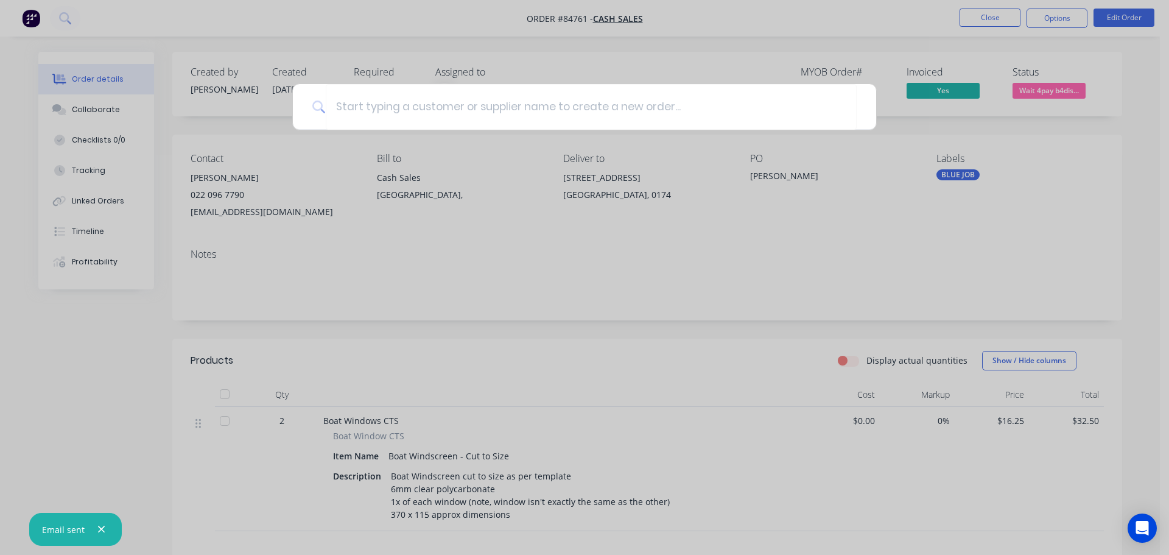
click at [190, 79] on div at bounding box center [584, 277] width 1169 height 555
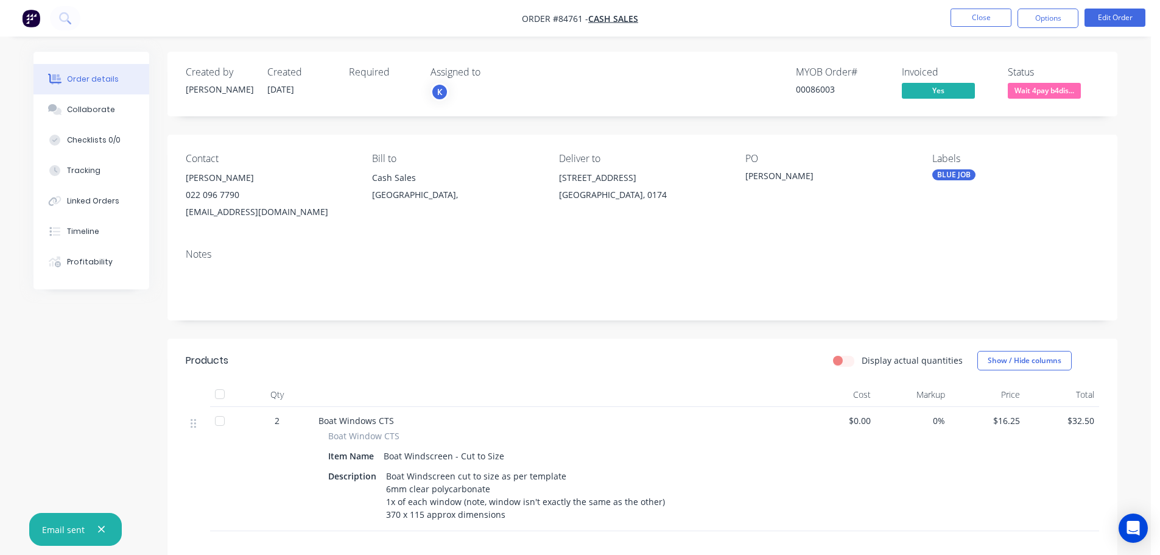
click at [61, 5] on nav "Order #84761 - Cash Sales Close Options Edit Order" at bounding box center [580, 18] width 1160 height 37
click at [65, 18] on icon at bounding box center [65, 18] width 12 height 12
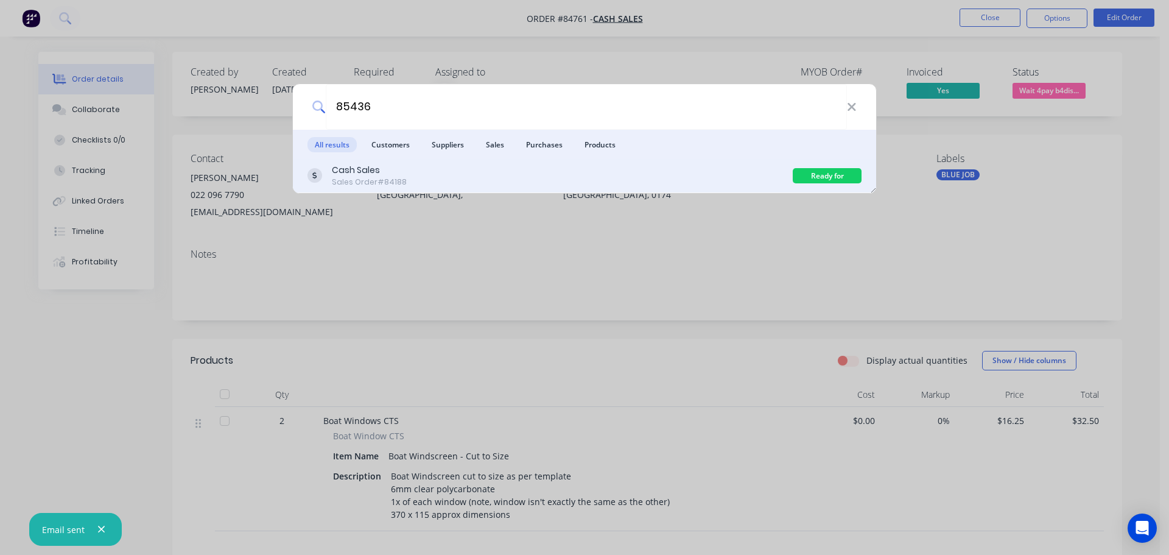
type input "85436"
click at [726, 177] on div "Cash Sales Sales Order #84188" at bounding box center [549, 176] width 485 height 24
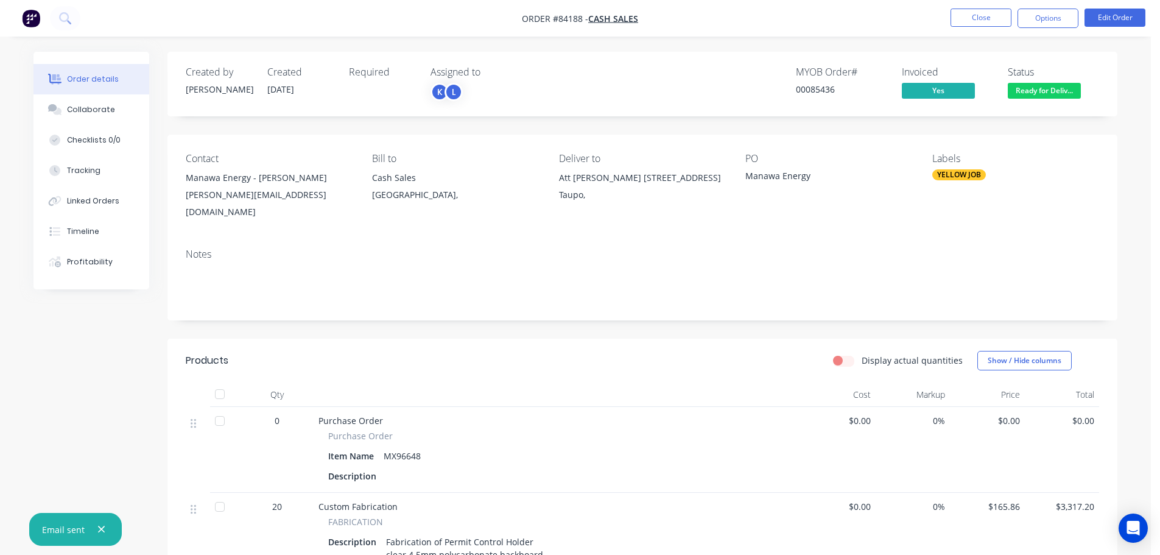
click at [1047, 93] on span "Ready for Deliv..." at bounding box center [1044, 90] width 73 height 15
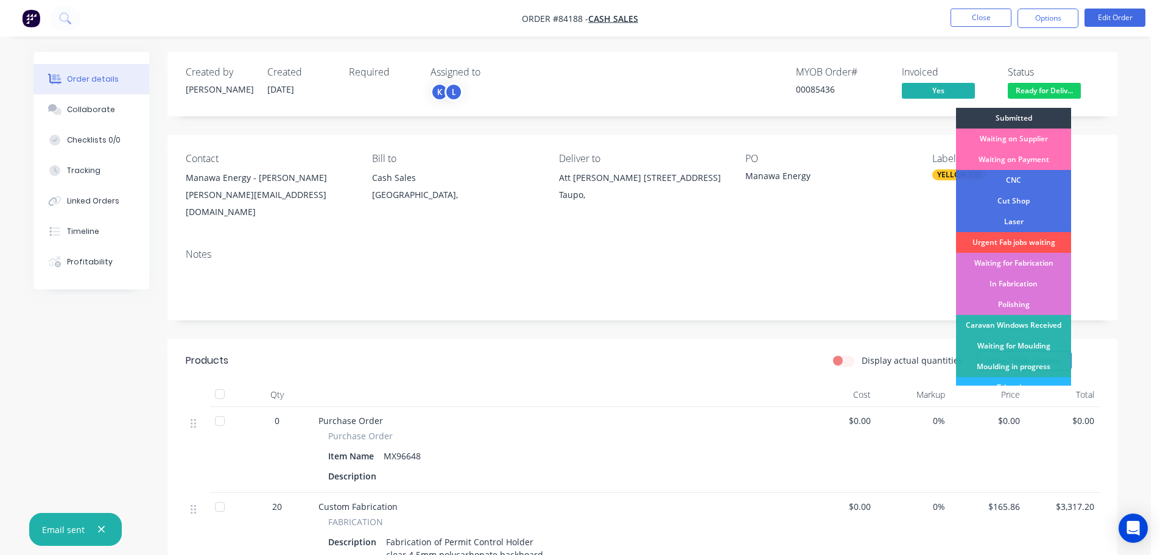
scroll to position [240, 0]
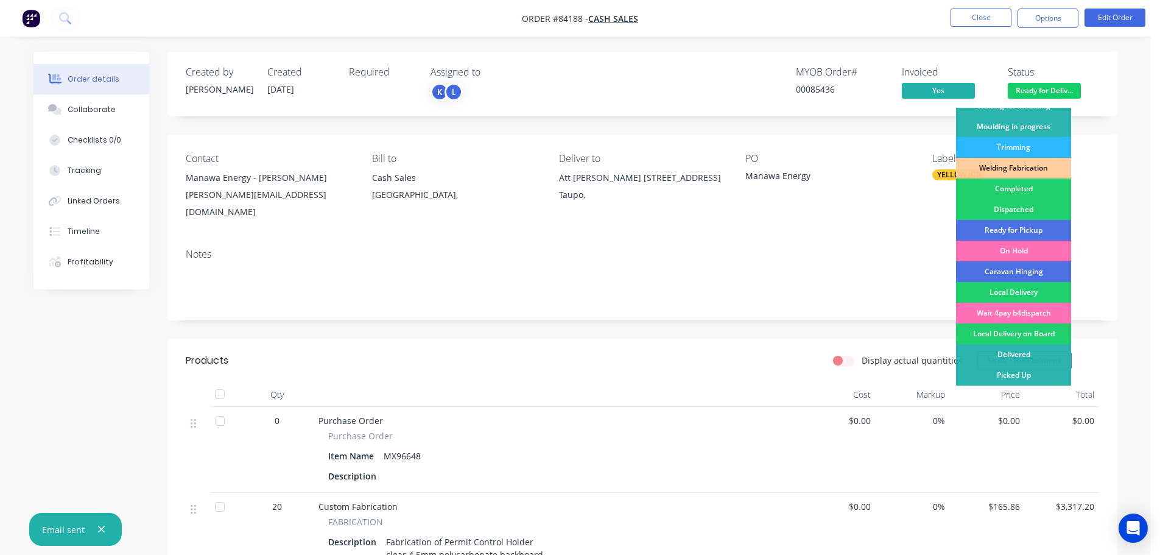
click at [1042, 309] on div "Wait 4pay b4dispatch" at bounding box center [1013, 313] width 115 height 21
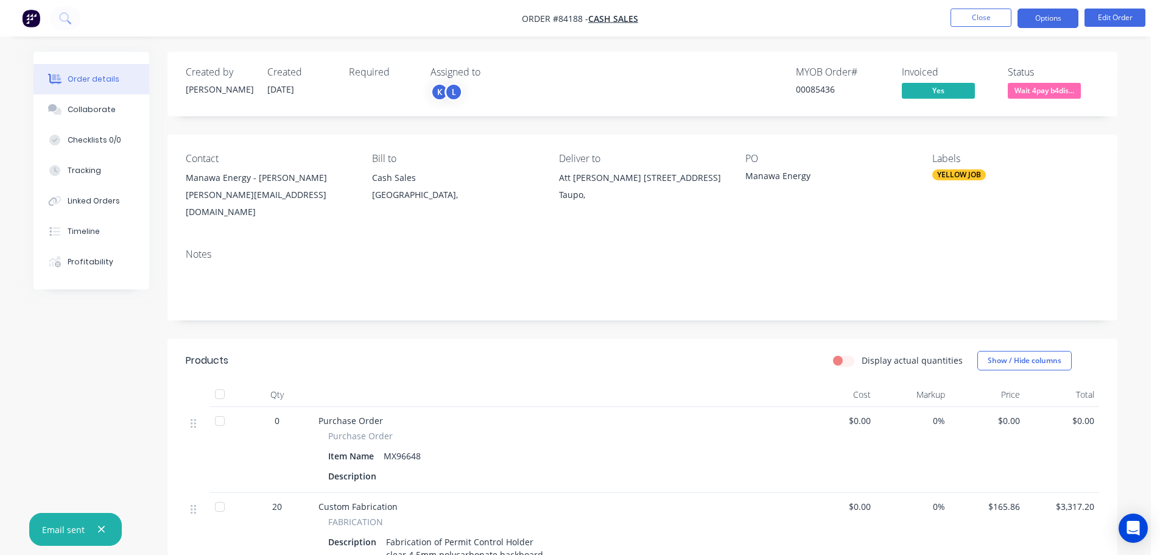
click at [1062, 9] on button "Options" at bounding box center [1047, 18] width 61 height 19
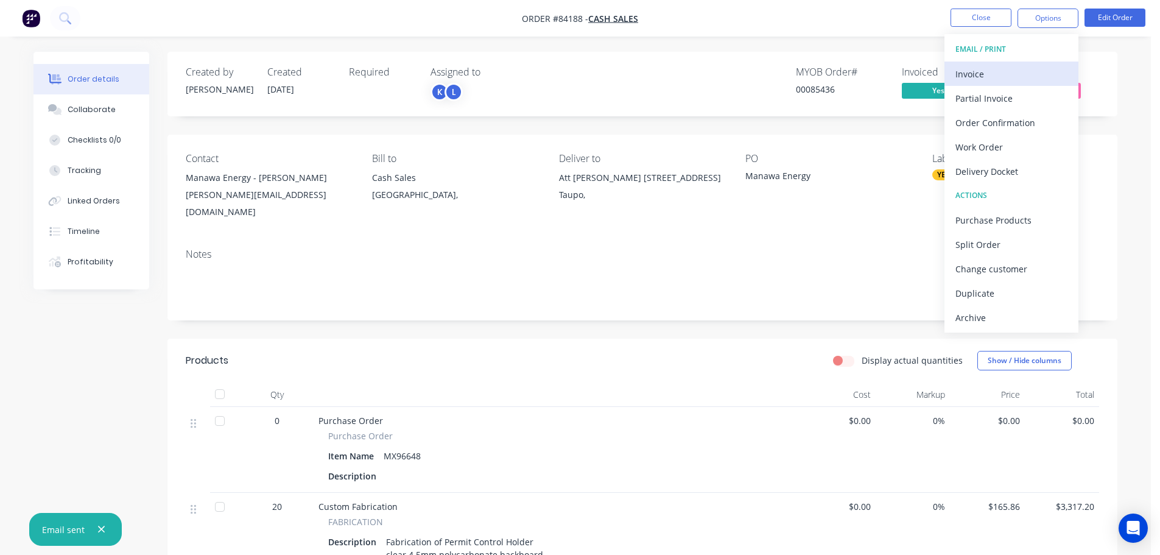
click at [1030, 69] on div "Invoice" at bounding box center [1011, 74] width 112 height 18
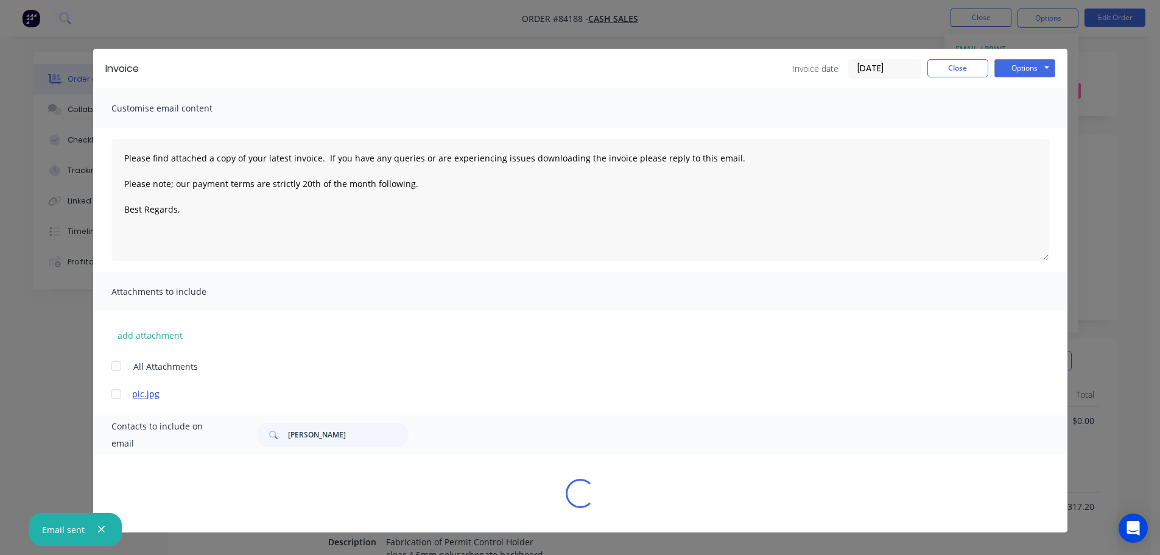
type textarea "Please find attached a copy of your latest invoice. If you have any queries or …"
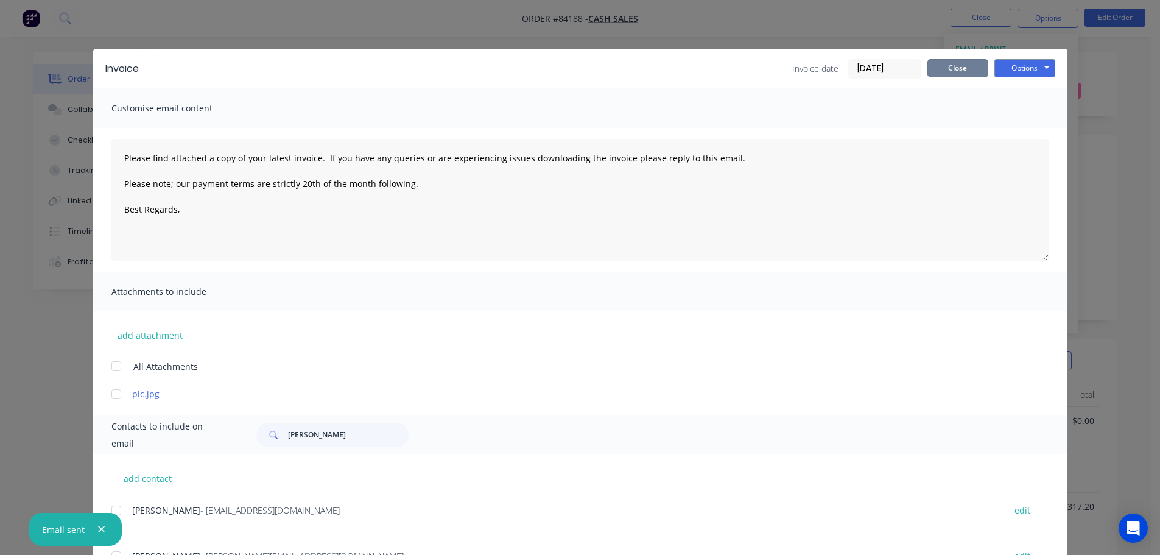
drag, startPoint x: 943, startPoint y: 71, endPoint x: 936, endPoint y: 84, distance: 15.3
click at [944, 69] on button "Close" at bounding box center [957, 68] width 61 height 18
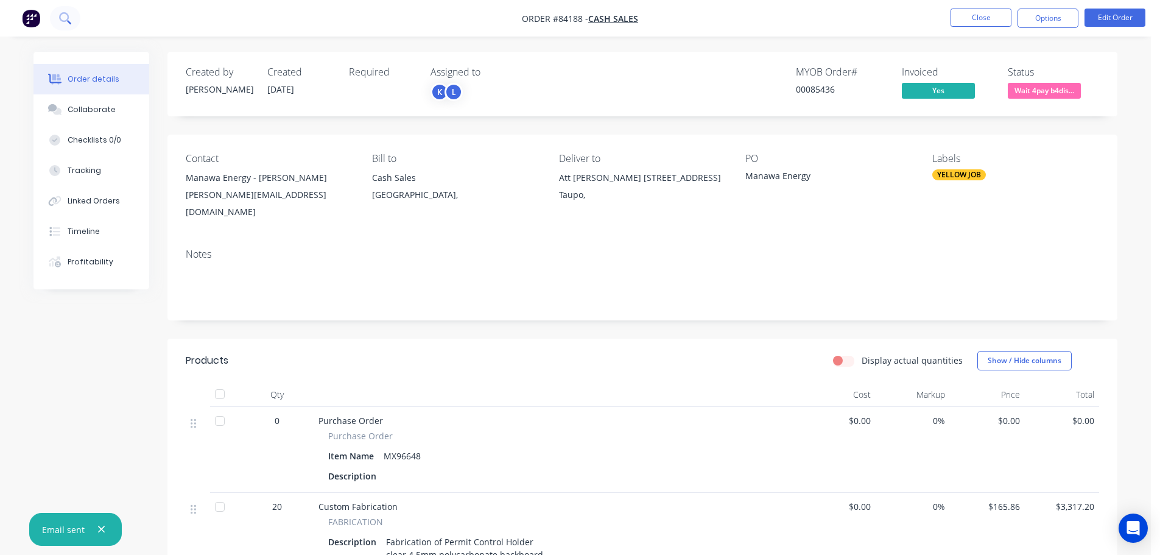
click at [72, 15] on button at bounding box center [65, 18] width 30 height 24
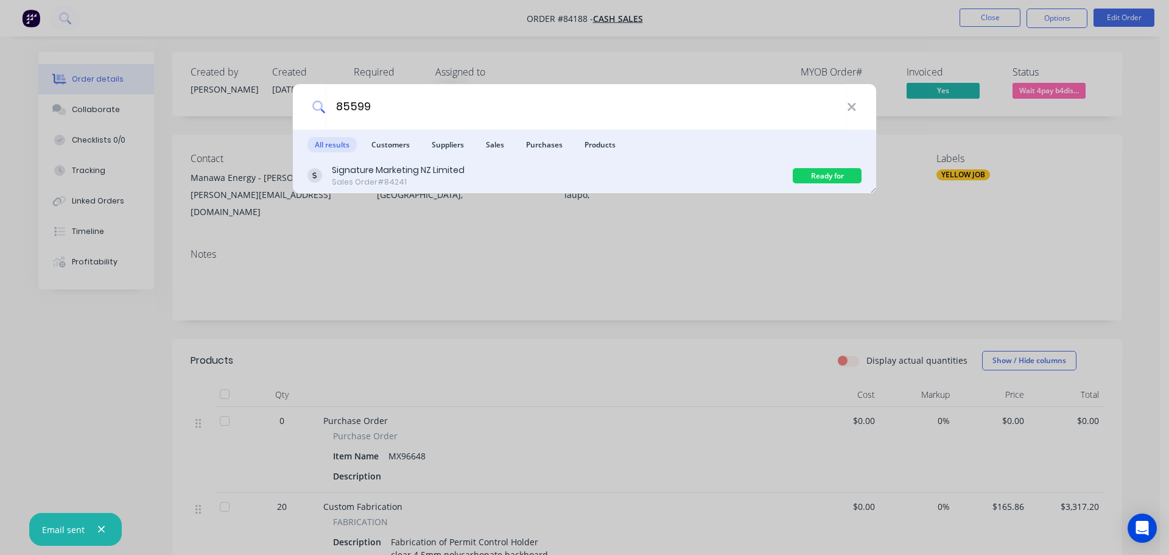
type input "85599"
click at [685, 170] on div "Signature Marketing NZ Limited Sales Order #84241" at bounding box center [549, 176] width 485 height 24
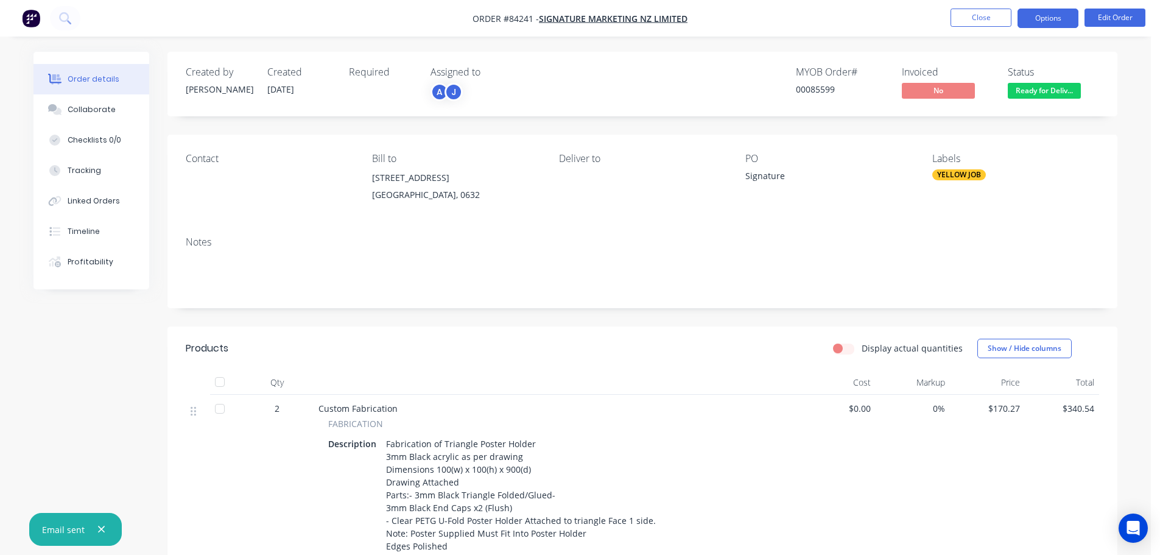
click at [1050, 19] on button "Options" at bounding box center [1047, 18] width 61 height 19
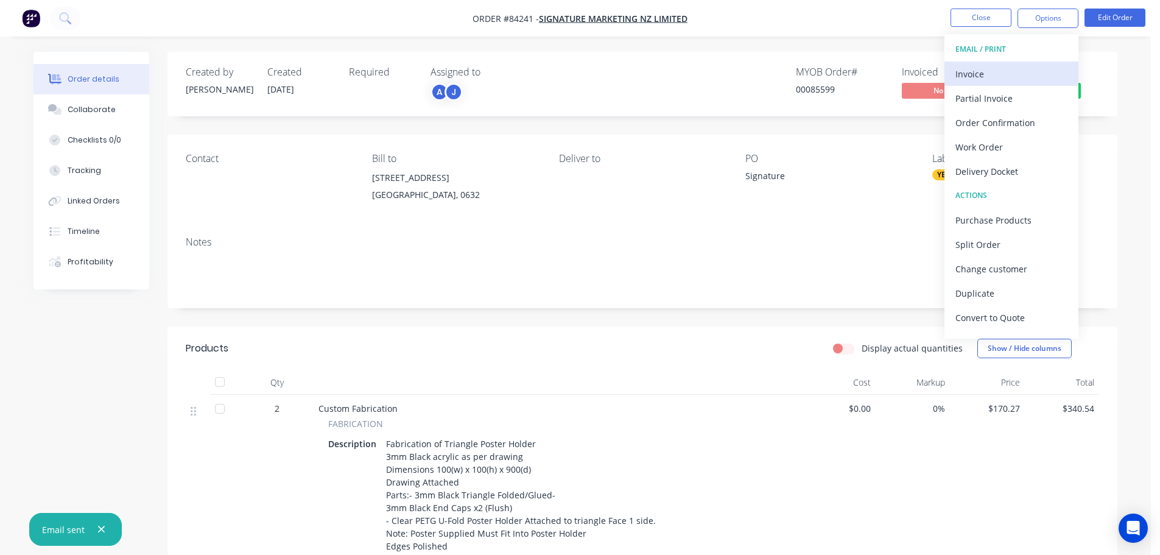
click at [1025, 75] on div "Invoice" at bounding box center [1011, 74] width 112 height 18
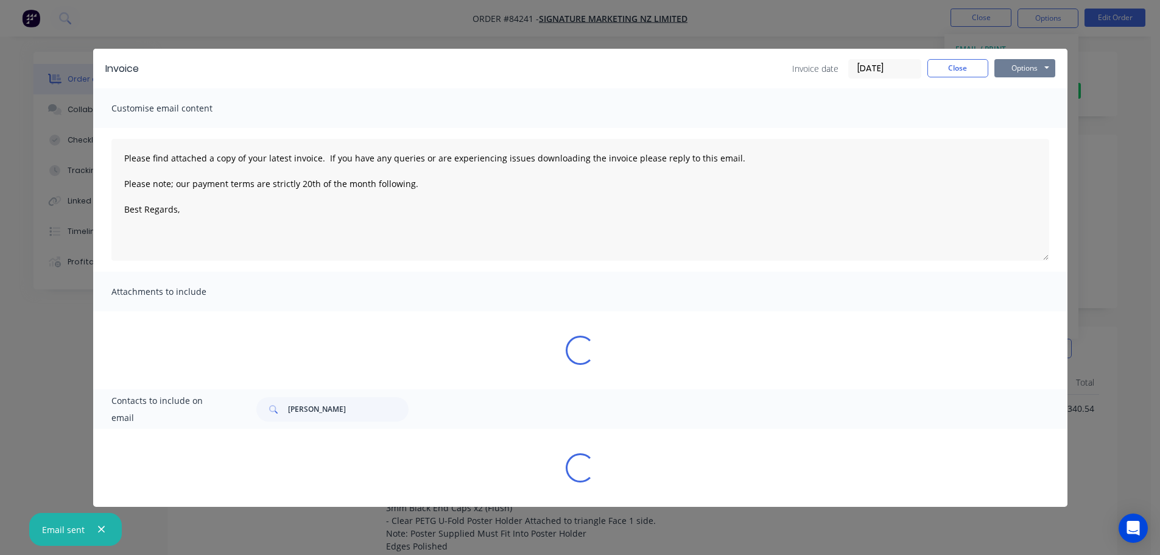
click at [1037, 72] on button "Options" at bounding box center [1024, 68] width 61 height 18
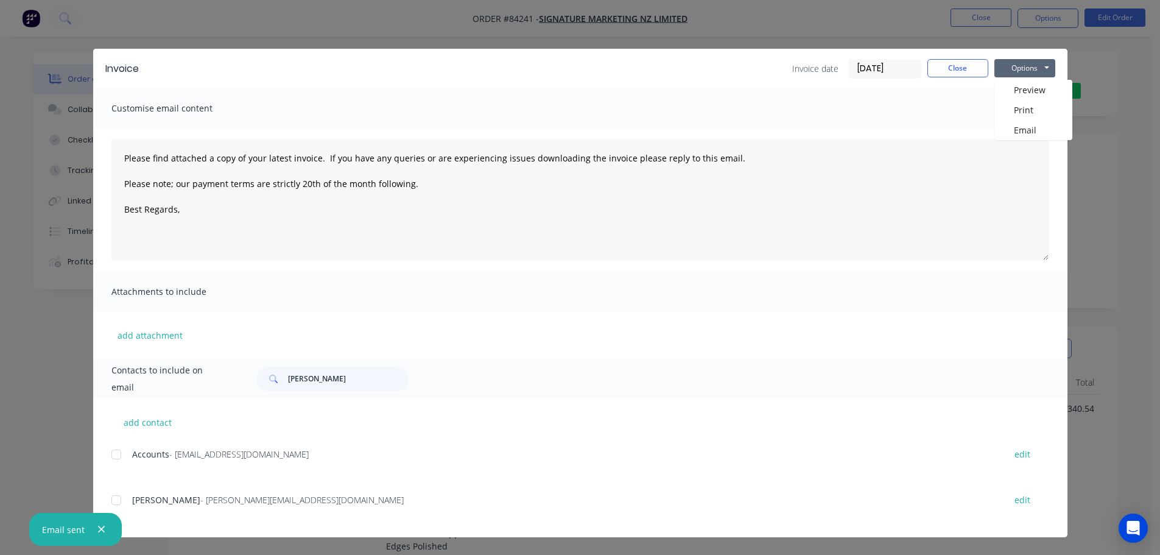
click at [118, 452] on div at bounding box center [116, 454] width 24 height 24
click at [1018, 71] on button "Options" at bounding box center [1024, 68] width 61 height 18
click at [113, 501] on div at bounding box center [116, 500] width 24 height 24
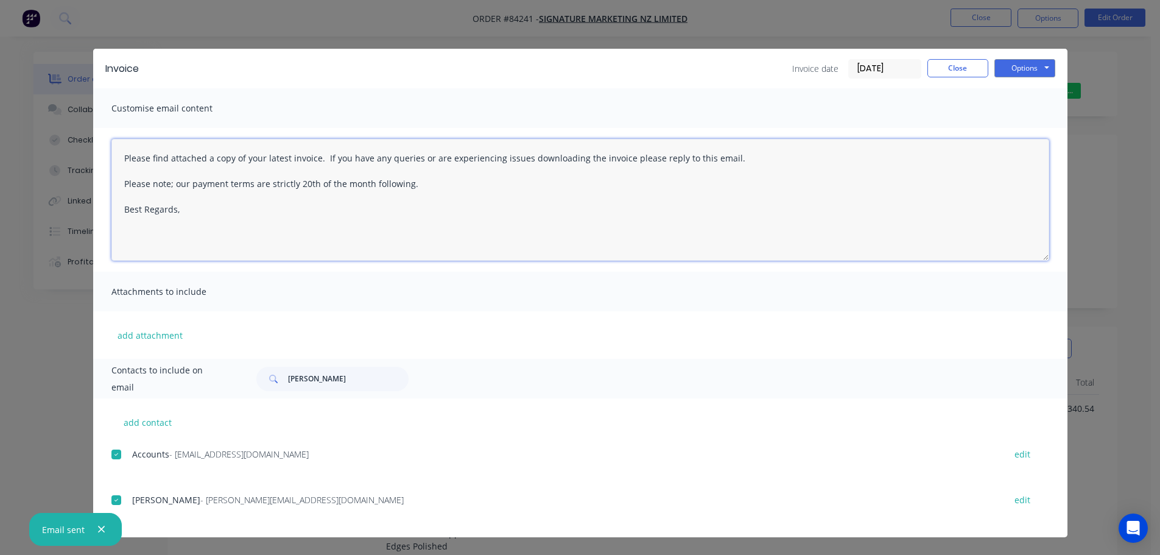
drag, startPoint x: 408, startPoint y: 231, endPoint x: 597, endPoint y: 195, distance: 192.7
click at [408, 231] on textarea "Please find attached a copy of your latest invoice. If you have any queries or …" at bounding box center [580, 200] width 938 height 122
paste textarea "Hi, your order is now ready for collection."
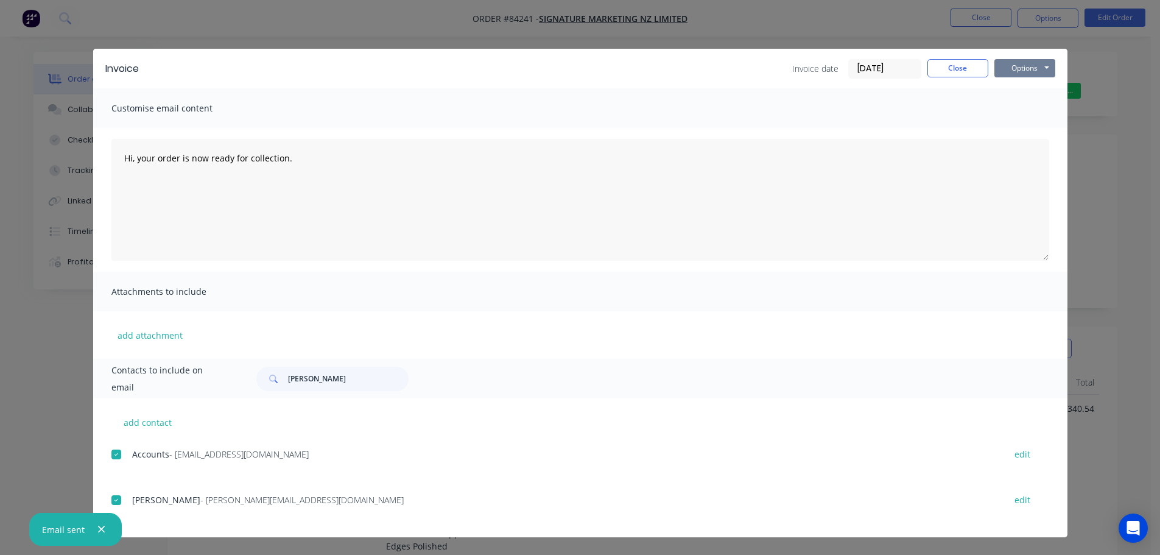
click at [1023, 71] on button "Options" at bounding box center [1024, 68] width 61 height 18
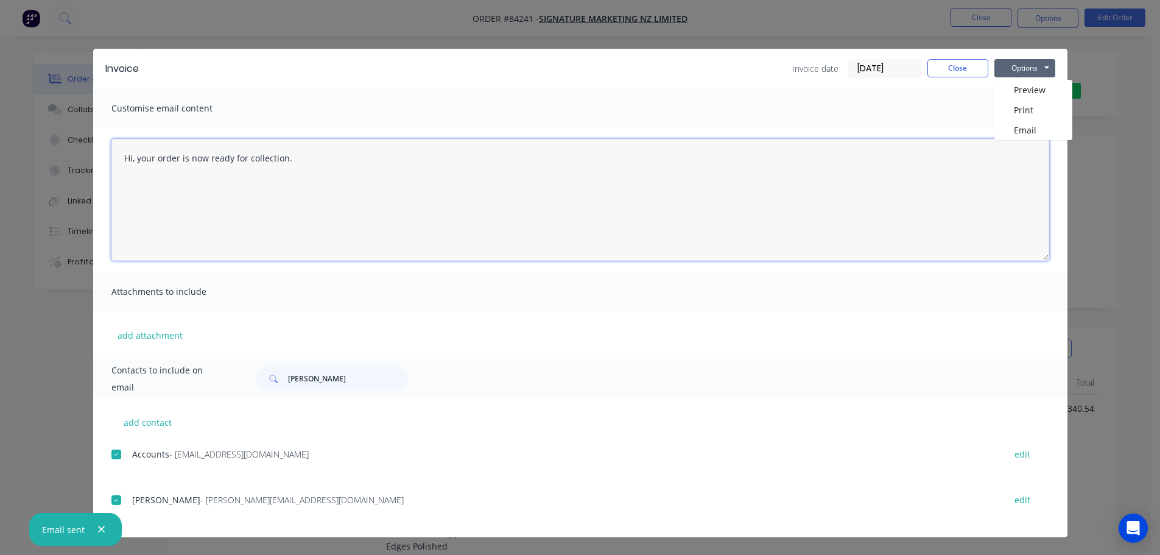
drag, startPoint x: 763, startPoint y: 150, endPoint x: 753, endPoint y: 164, distance: 16.9
click at [762, 150] on textarea "Hi, your order is now ready for collection." at bounding box center [580, 200] width 938 height 122
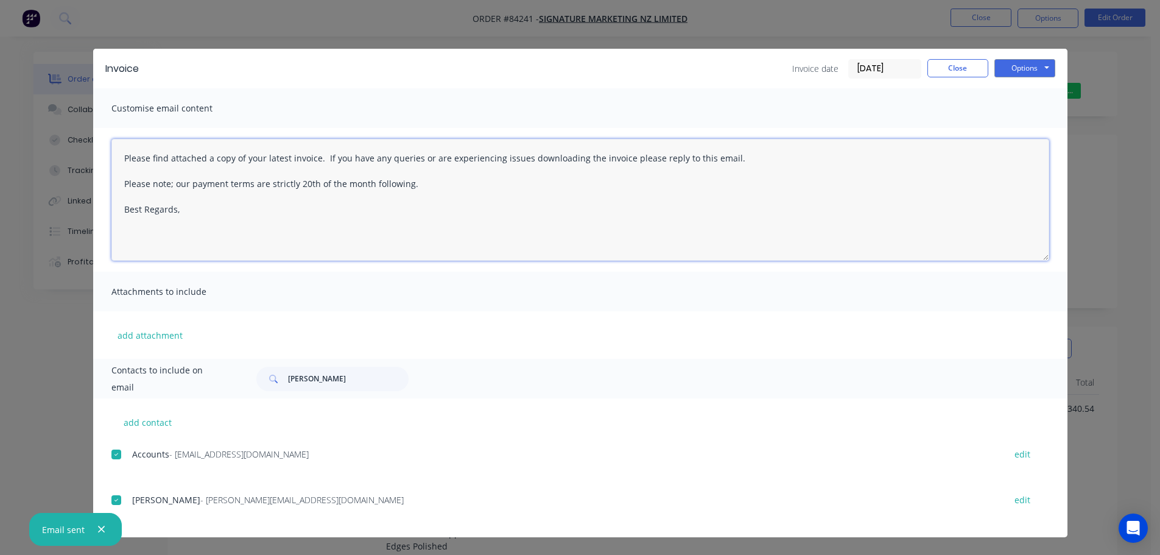
click at [423, 191] on textarea "Please find attached a copy of your latest invoice. If you have any queries or …" at bounding box center [580, 200] width 938 height 122
drag, startPoint x: 739, startPoint y: 148, endPoint x: 77, endPoint y: 143, distance: 661.8
click at [77, 143] on div "Invoice Invoice date 23/09/25 Close Options Preview Print Email Customise email…" at bounding box center [580, 277] width 1160 height 555
paste textarea "Hi, your order is now ready for collection"
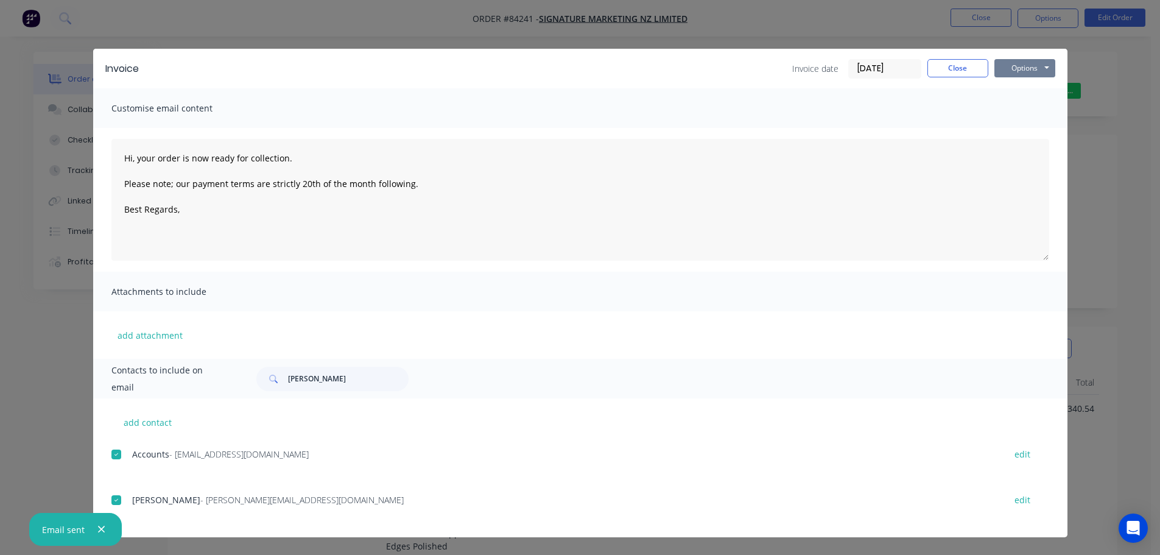
click at [1025, 68] on button "Options" at bounding box center [1024, 68] width 61 height 18
click at [1028, 125] on button "Email" at bounding box center [1033, 130] width 78 height 20
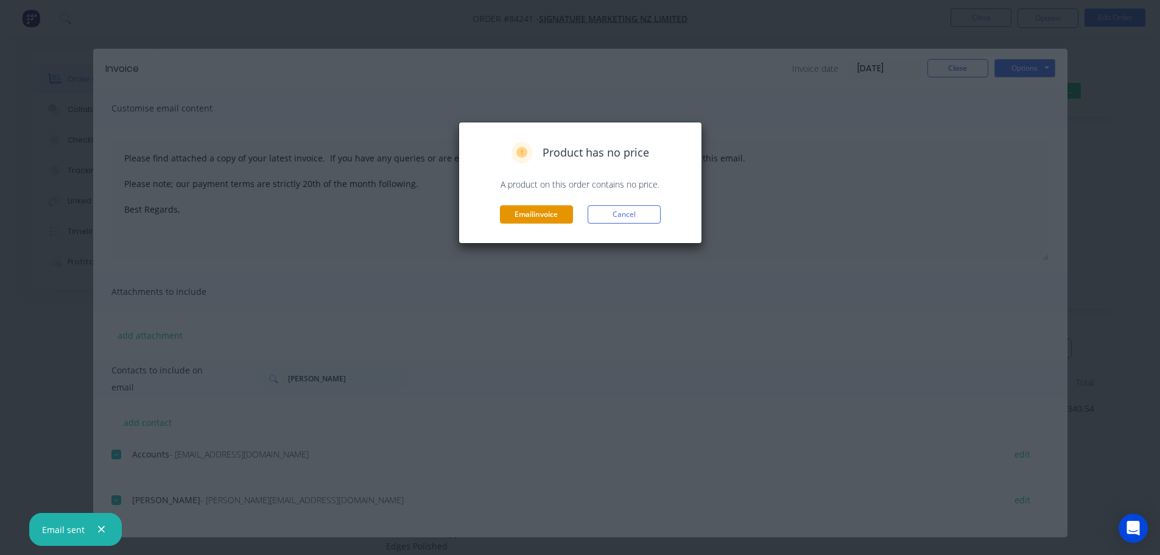
click at [538, 214] on button "Email invoice" at bounding box center [536, 214] width 73 height 18
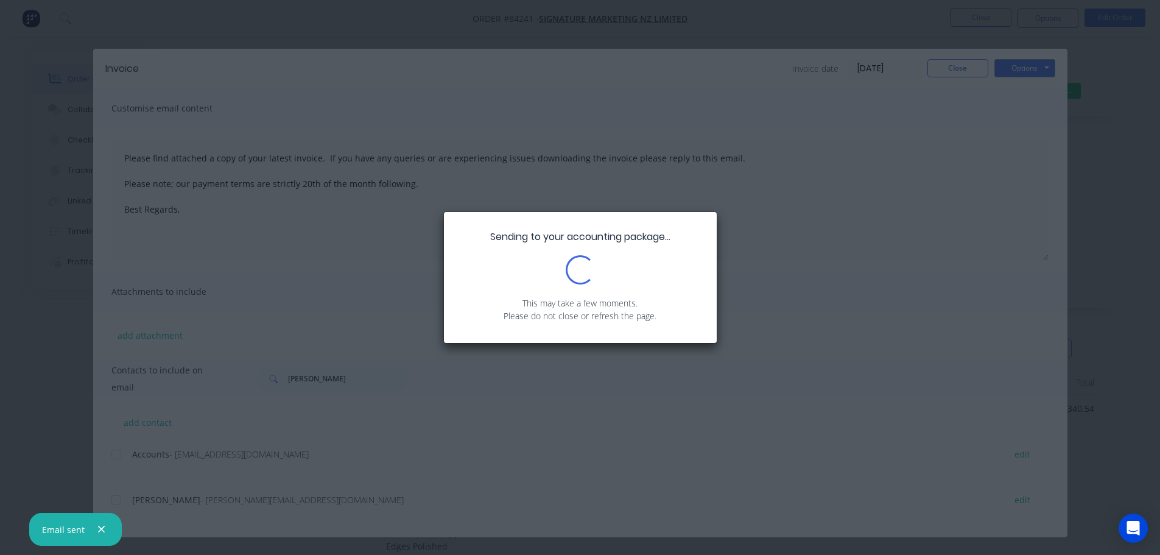
click at [99, 527] on icon "button" at bounding box center [101, 529] width 8 height 11
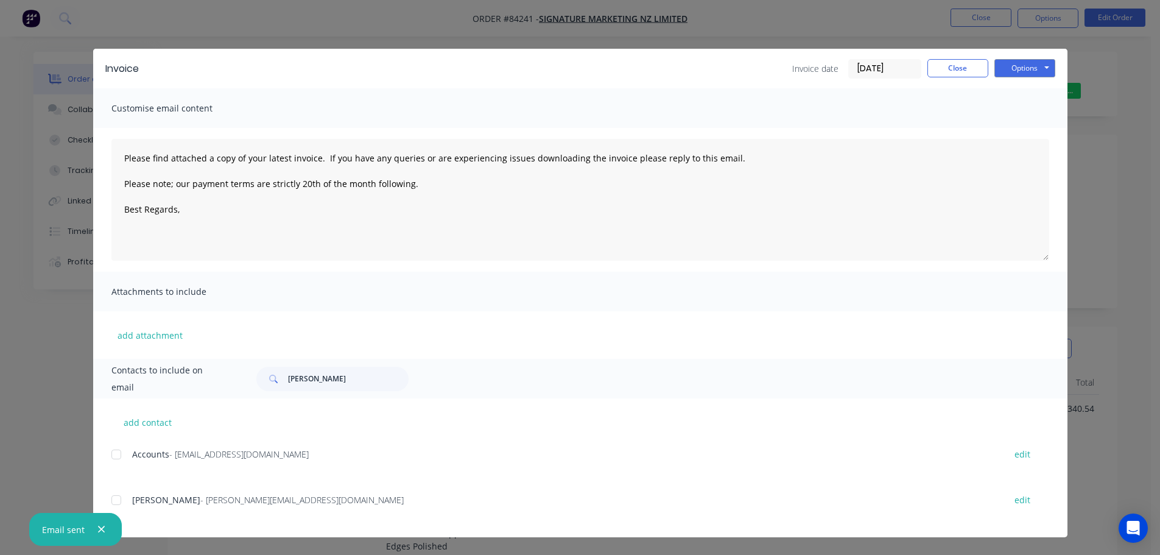
type textarea "Please find attached a copy of your latest invoice. If you have any queries or …"
click at [949, 71] on button "Close" at bounding box center [957, 68] width 61 height 18
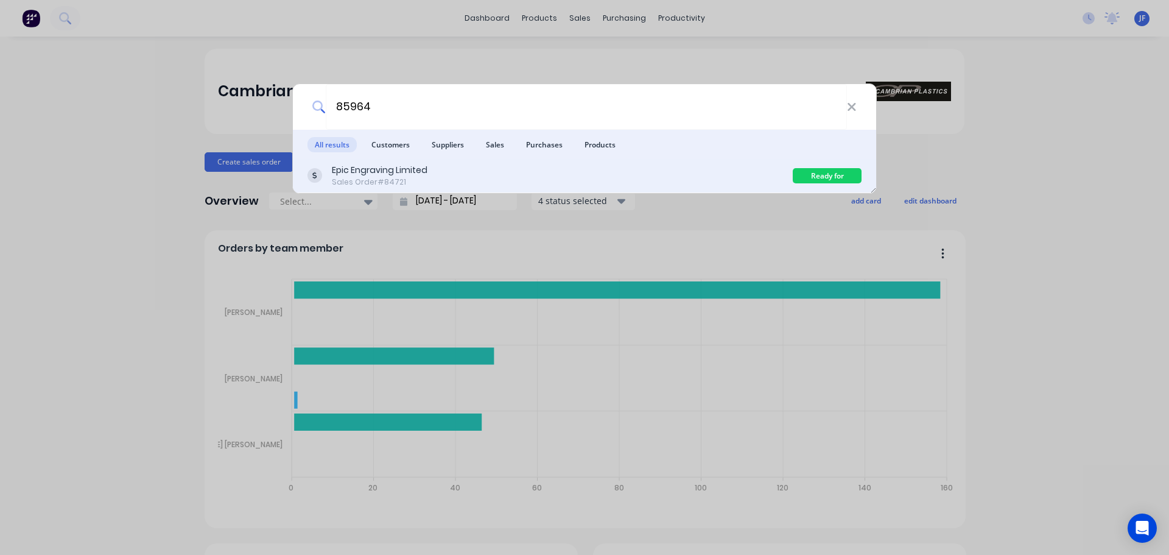
type input "85964"
click at [634, 180] on div "Epic Engraving Limited Sales Order #84721" at bounding box center [549, 176] width 485 height 24
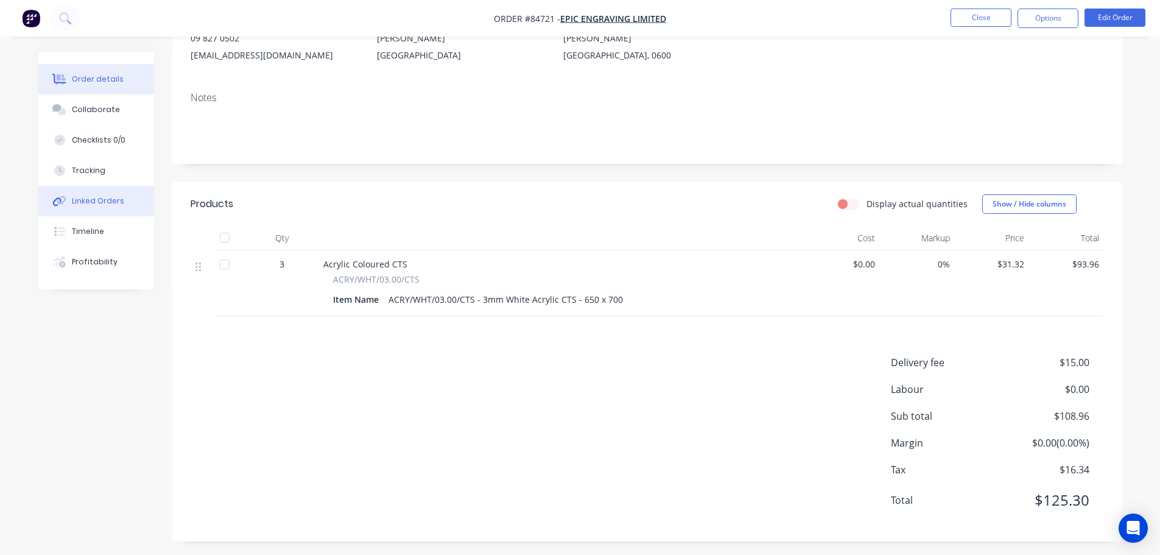
scroll to position [161, 0]
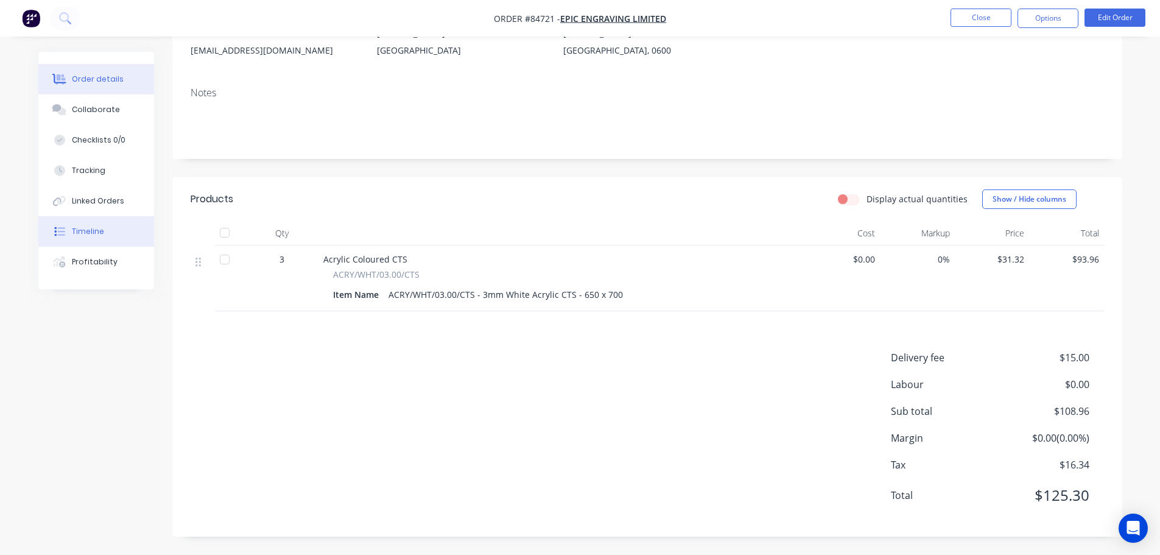
click at [85, 230] on div "Timeline" at bounding box center [88, 231] width 32 height 11
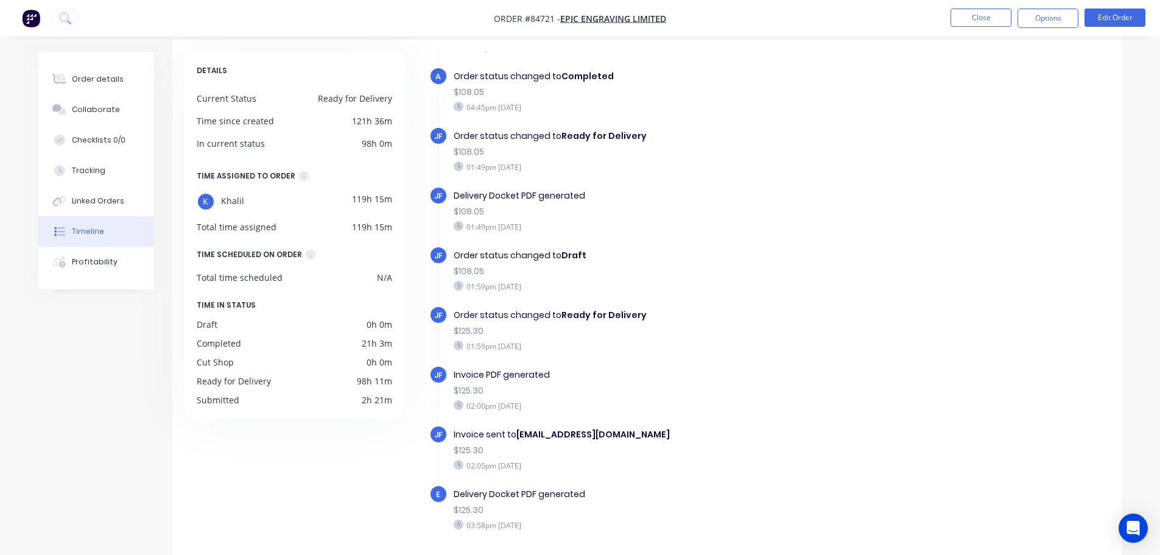
scroll to position [94, 0]
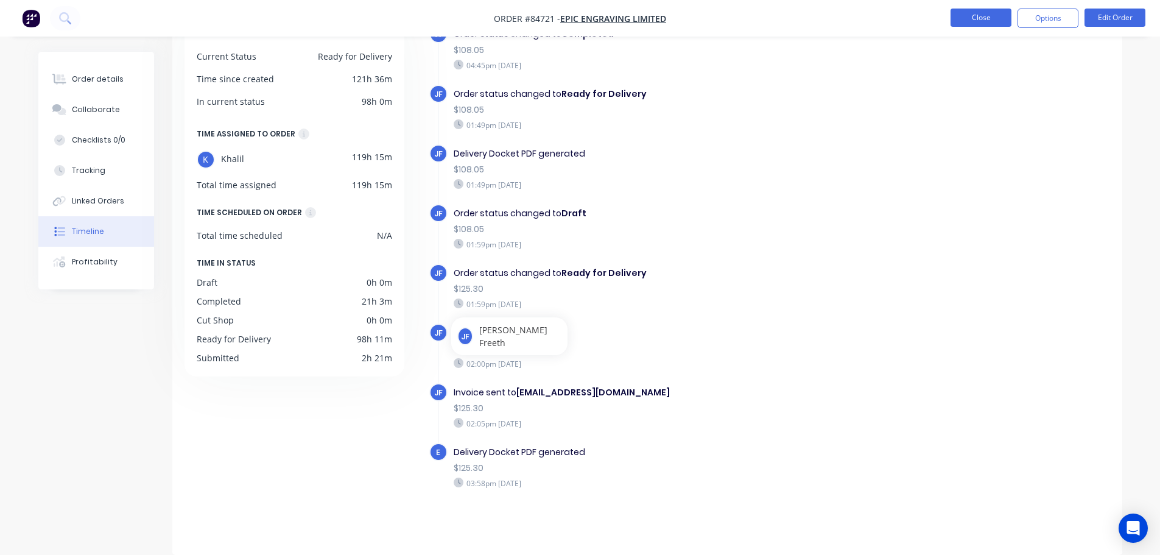
click at [994, 16] on button "Close" at bounding box center [980, 18] width 61 height 18
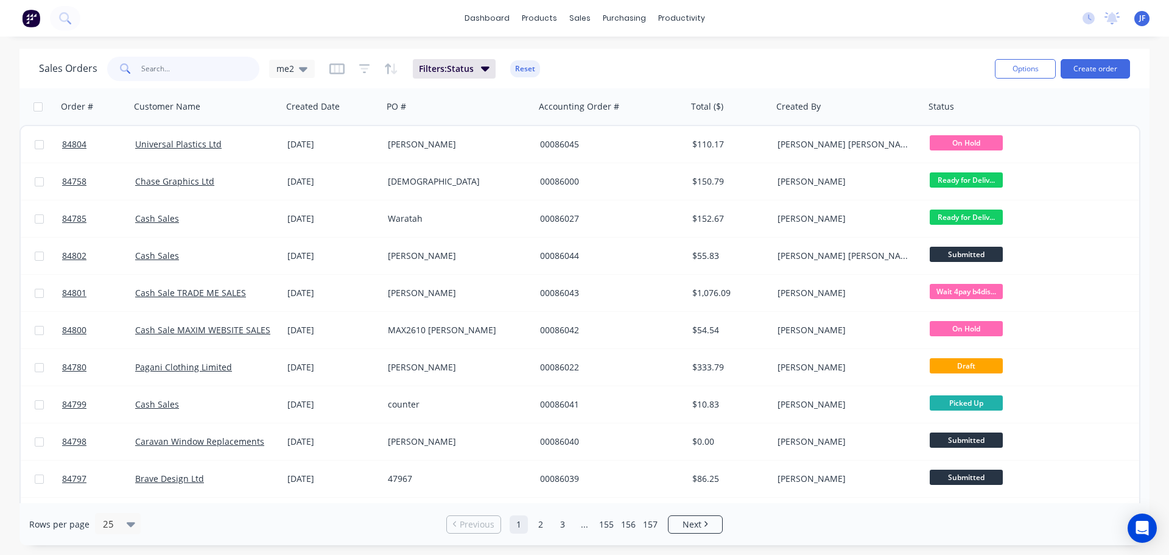
click at [163, 64] on input "text" at bounding box center [200, 69] width 119 height 24
click at [172, 68] on input "8" at bounding box center [200, 69] width 119 height 24
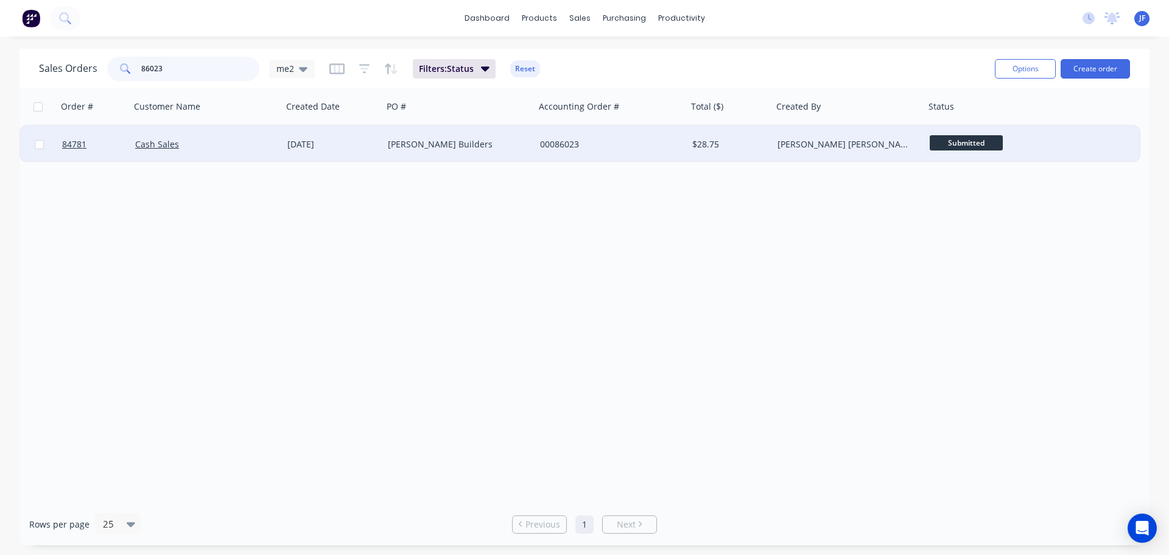
type input "86023"
click at [618, 151] on div "00086023" at bounding box center [611, 144] width 152 height 37
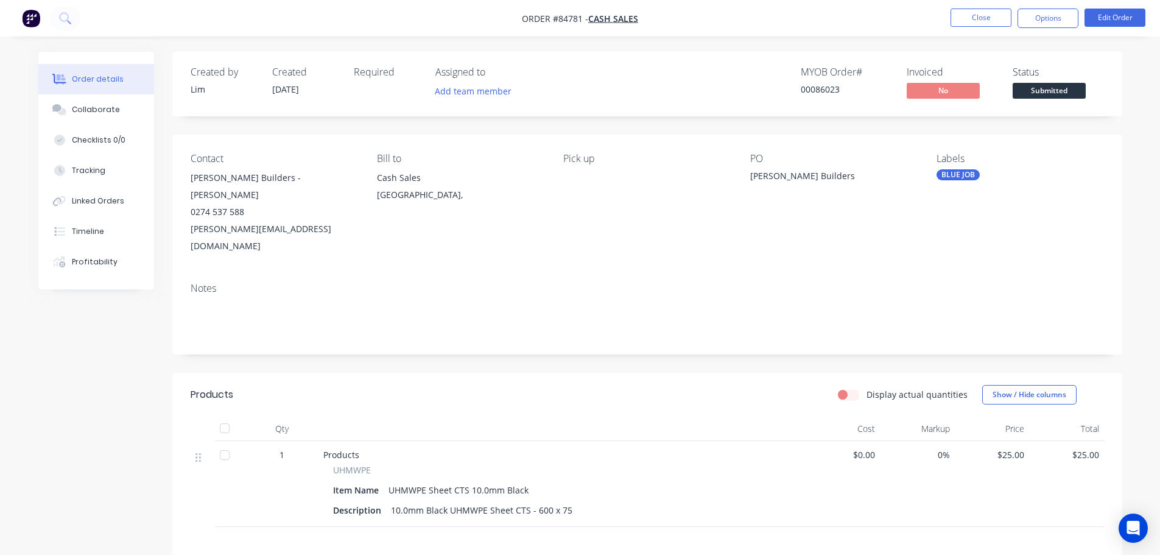
click at [1040, 89] on span "Submitted" at bounding box center [1048, 90] width 73 height 15
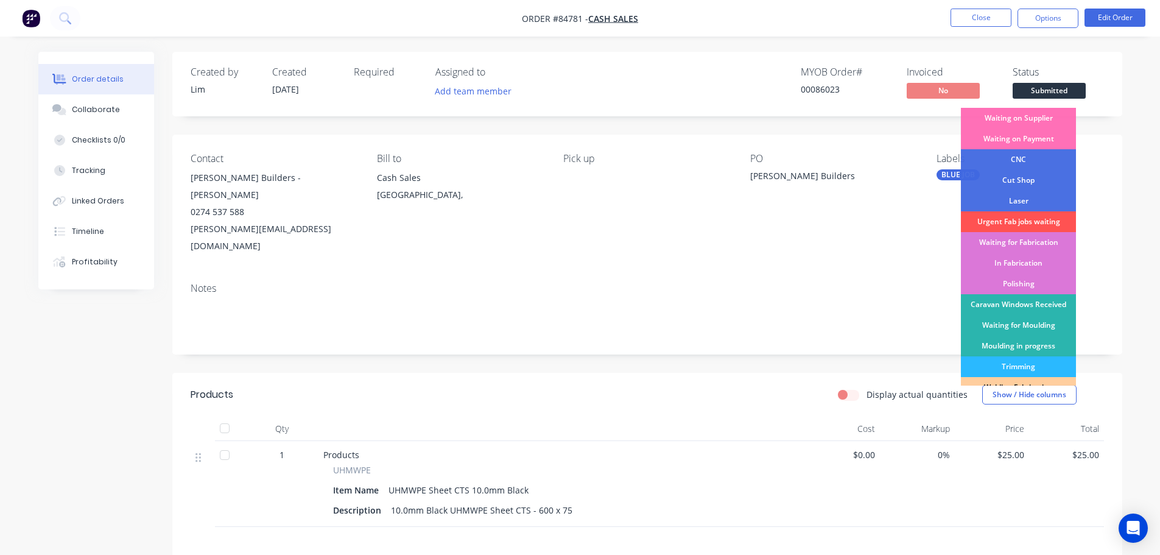
scroll to position [240, 0]
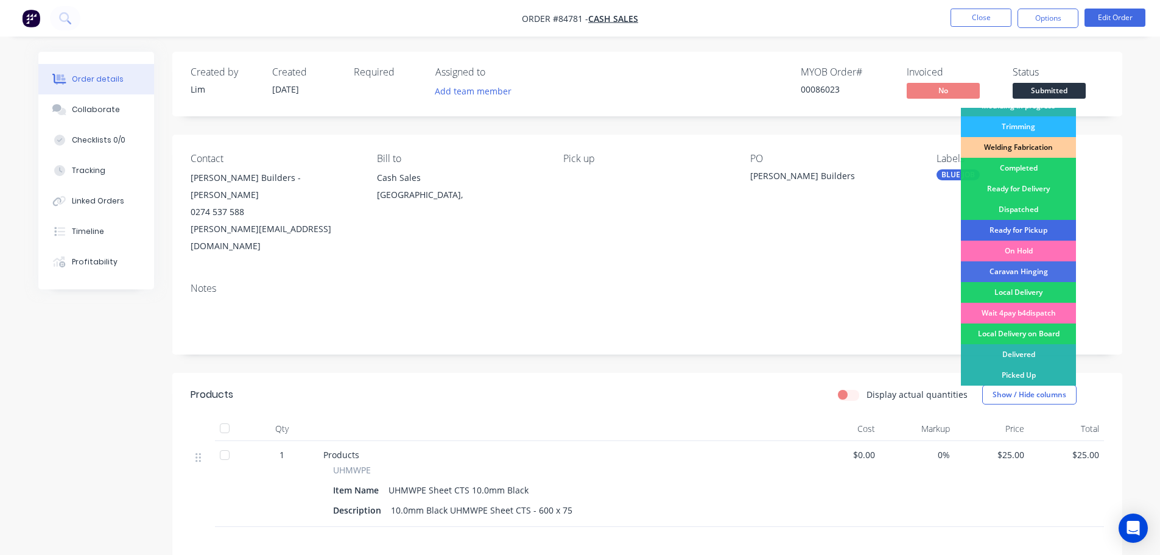
click at [1037, 227] on div "Ready for Pickup" at bounding box center [1018, 230] width 115 height 21
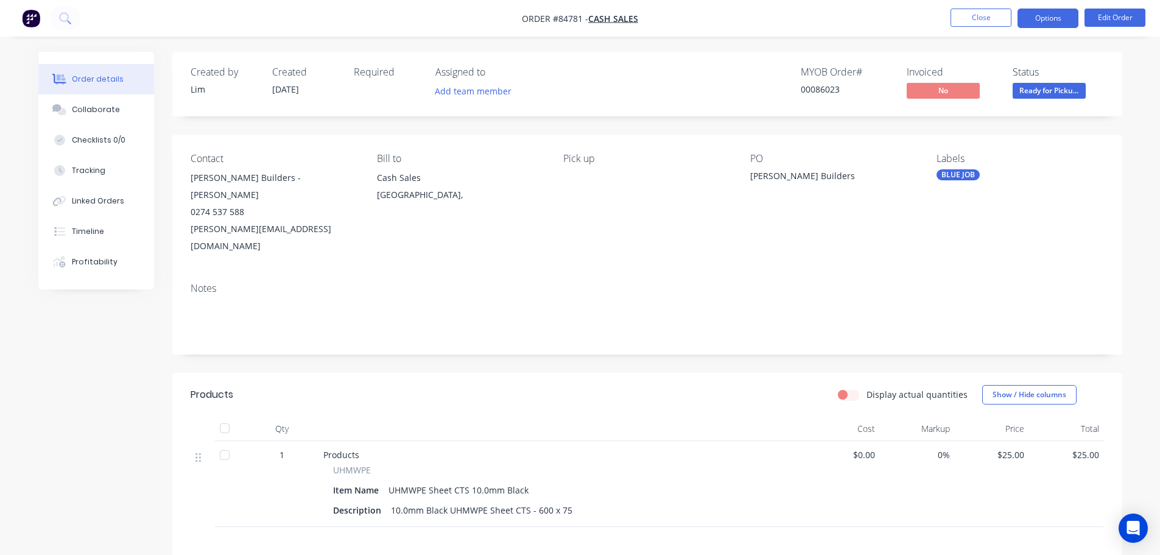
click at [1063, 10] on button "Options" at bounding box center [1047, 18] width 61 height 19
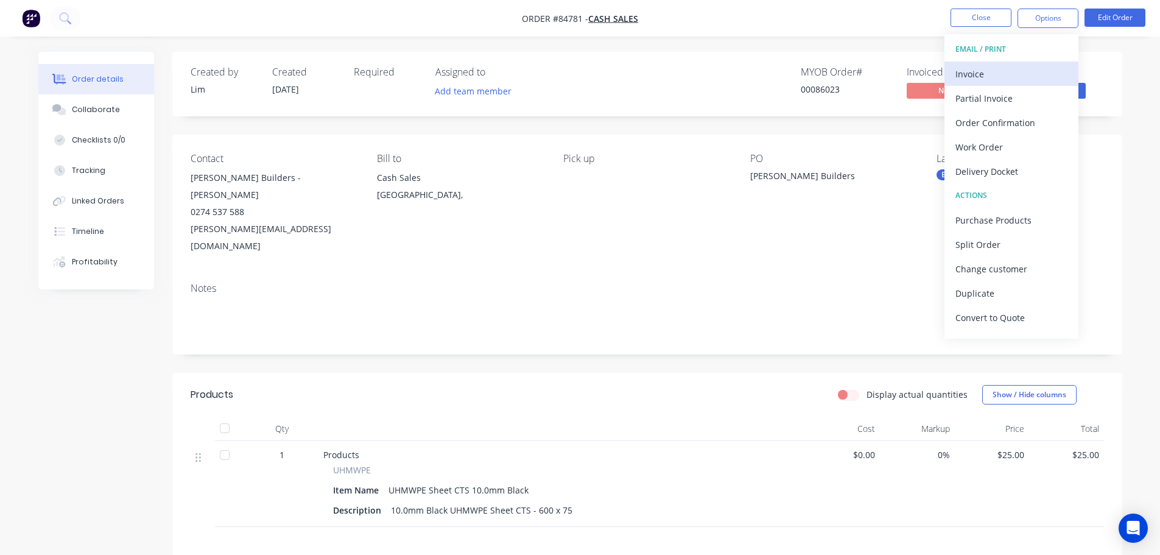
click at [1036, 74] on div "Invoice" at bounding box center [1011, 74] width 112 height 18
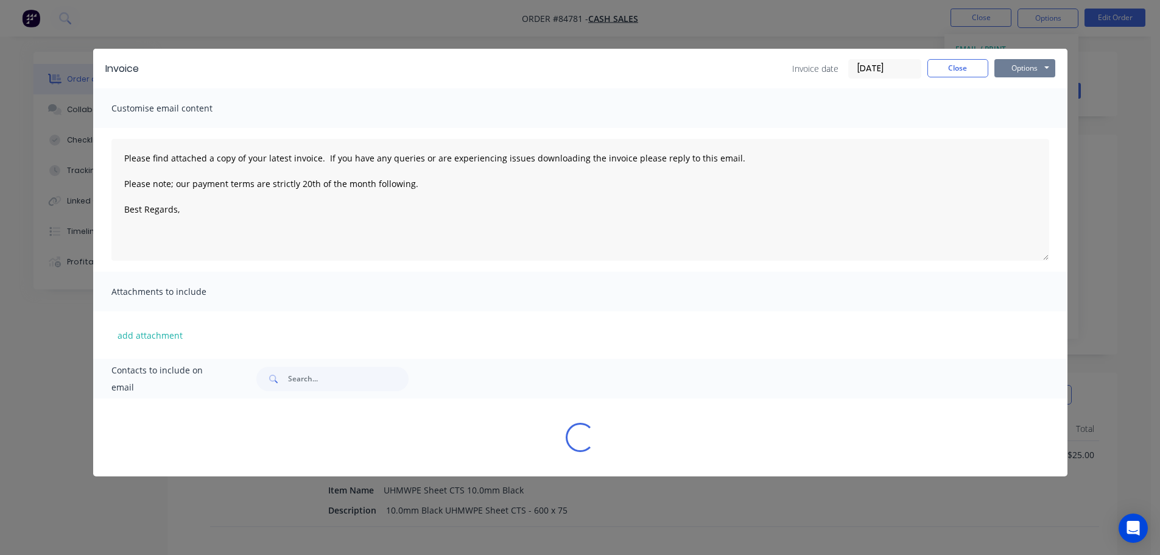
click at [1039, 69] on button "Options" at bounding box center [1024, 68] width 61 height 18
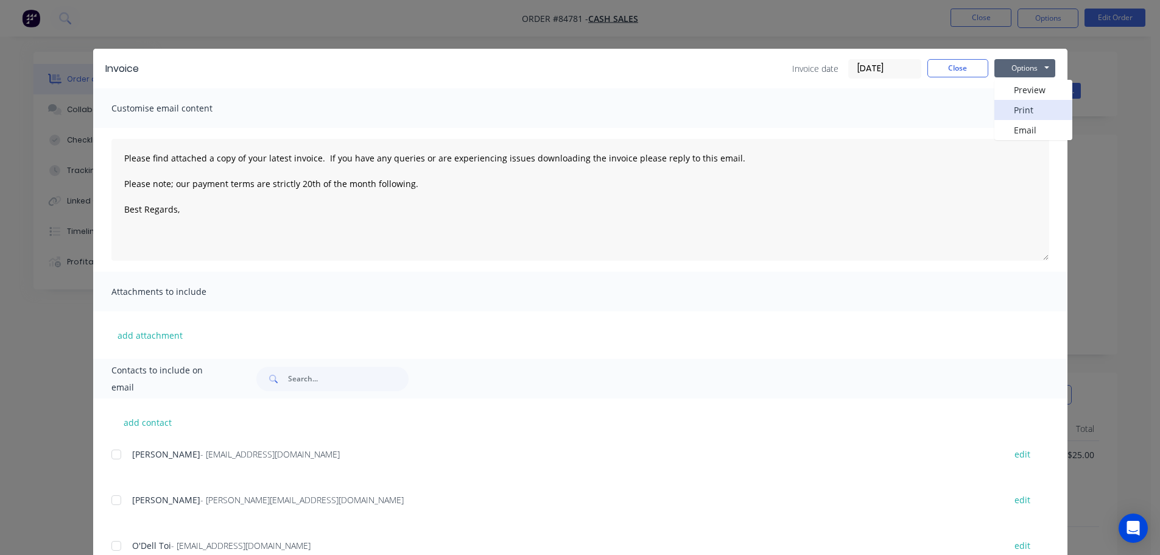
click at [1039, 105] on button "Print" at bounding box center [1033, 110] width 78 height 20
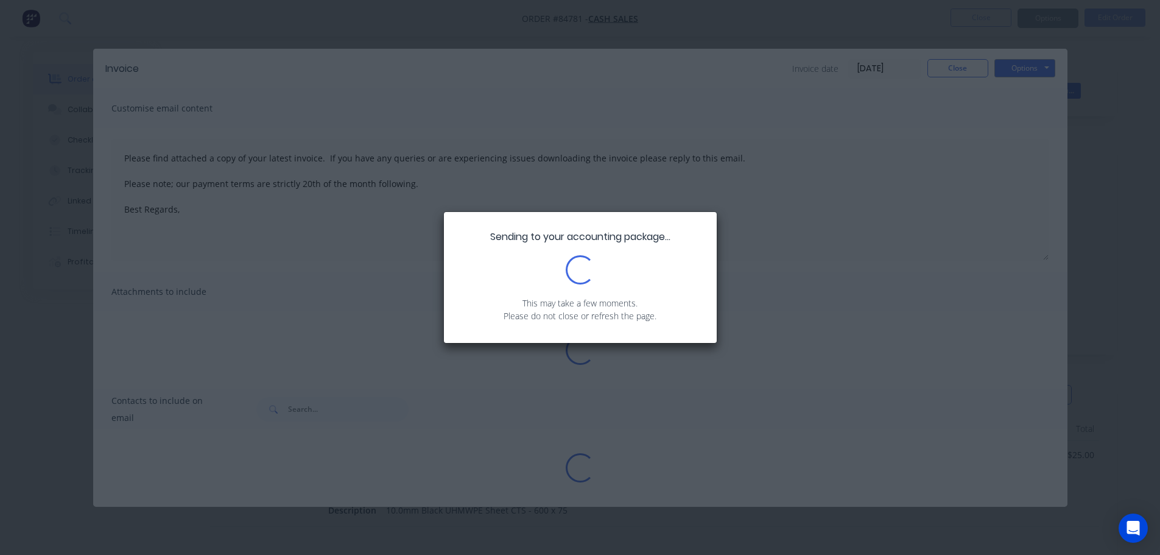
type textarea "Please find attached a copy of your latest invoice. If you have any queries or …"
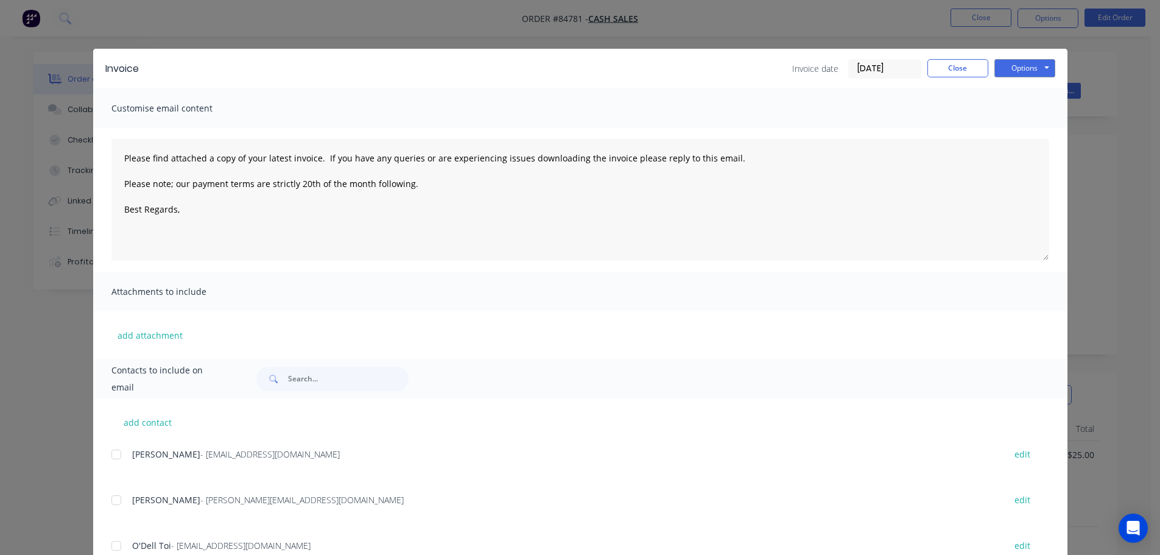
click at [108, 44] on div "Invoice Invoice date 23/09/25 Close Options Preview Print Email Customise email…" at bounding box center [580, 277] width 1160 height 555
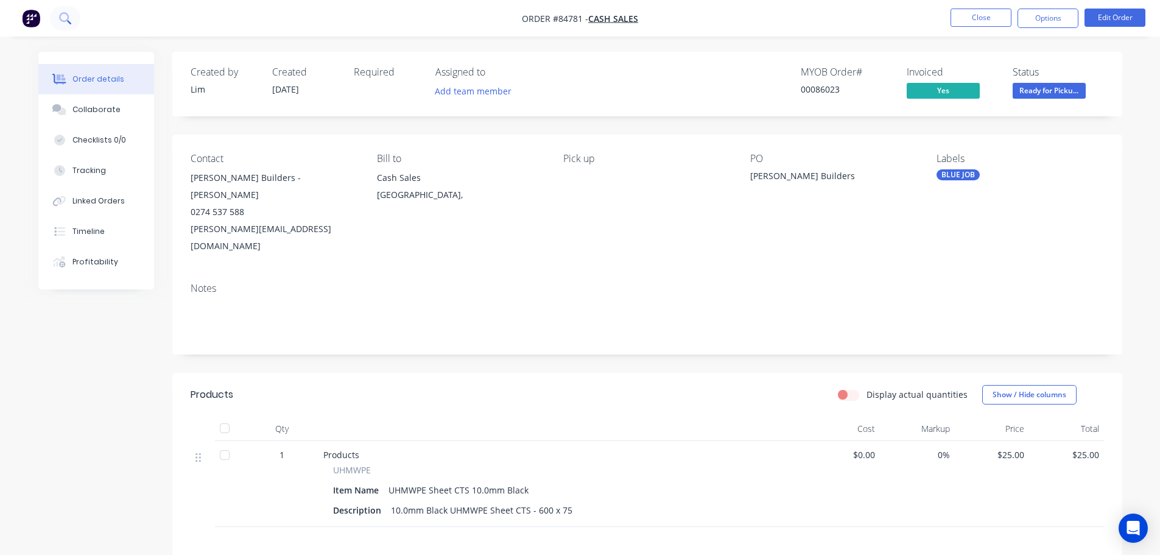
click at [69, 16] on icon at bounding box center [65, 18] width 12 height 12
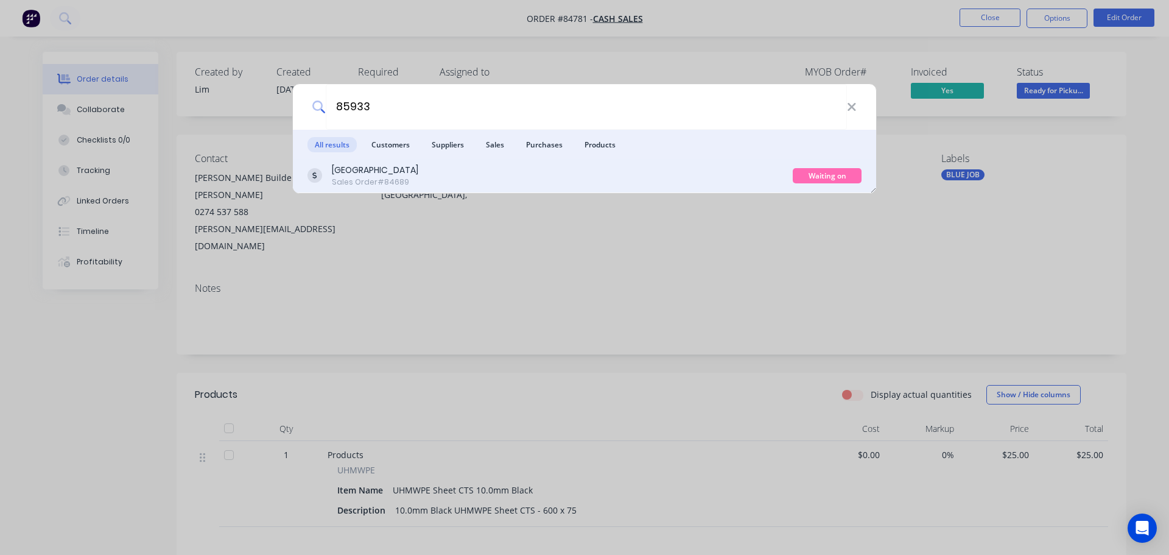
type input "85933"
click at [737, 174] on div "Auckland Museum Sales Order #84689" at bounding box center [549, 176] width 485 height 24
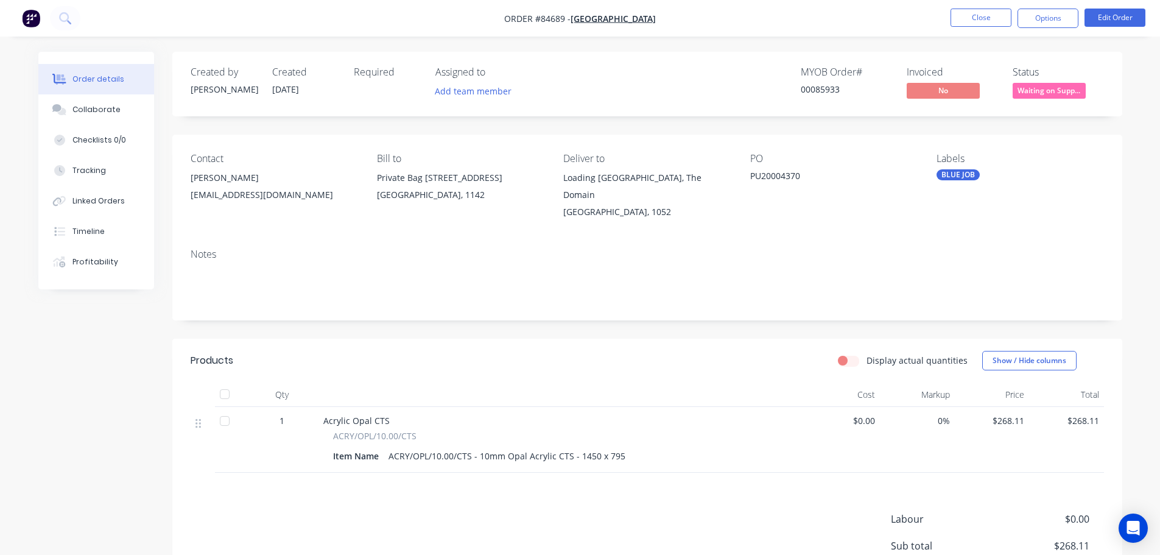
click at [1068, 88] on span "Waiting on Supp..." at bounding box center [1048, 90] width 73 height 15
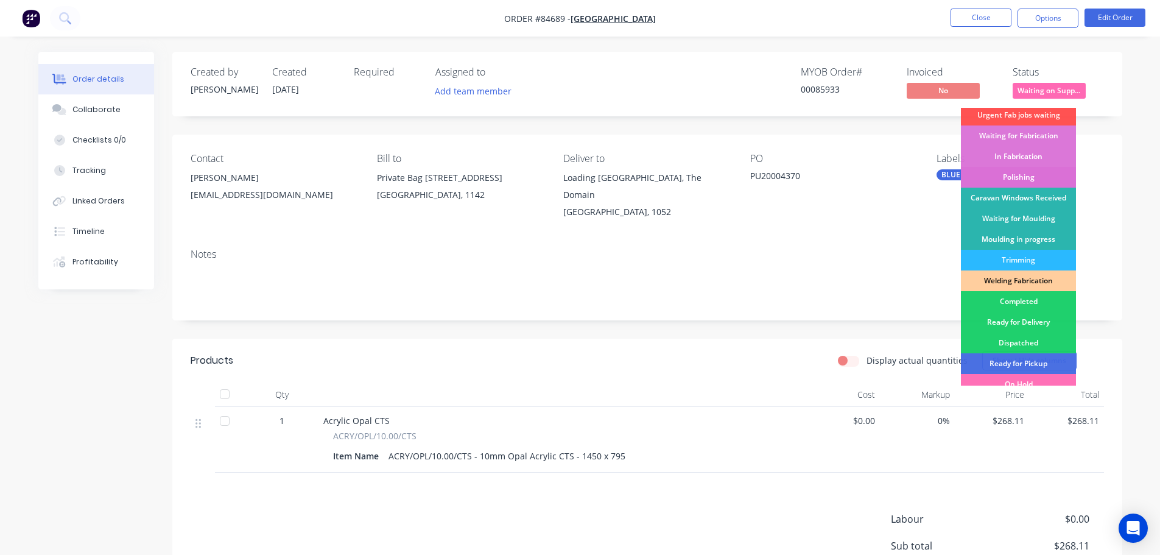
scroll to position [240, 0]
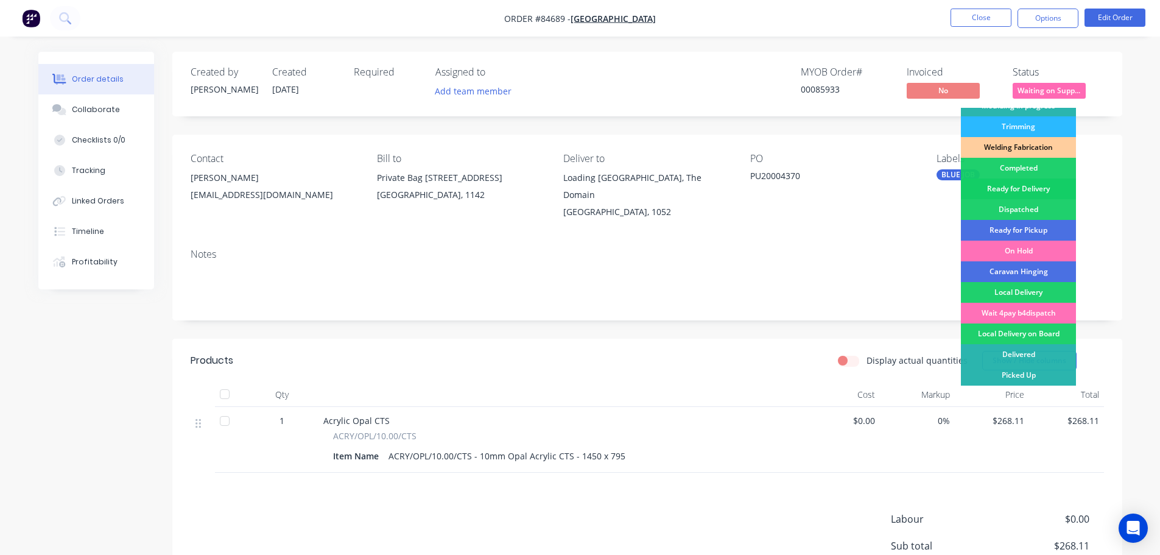
click at [1043, 181] on div "Ready for Delivery" at bounding box center [1018, 188] width 115 height 21
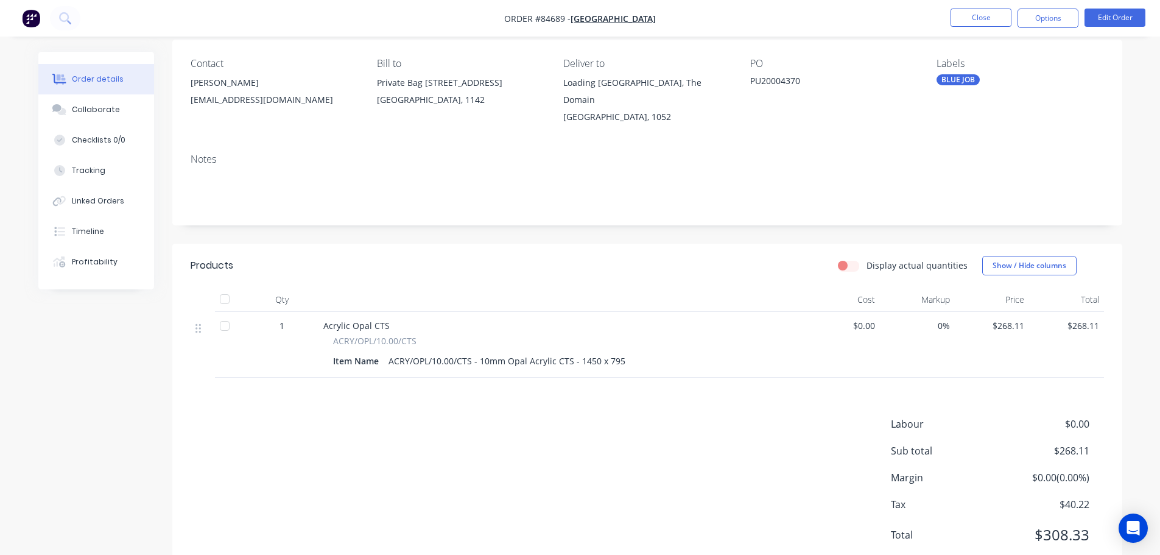
scroll to position [135, 0]
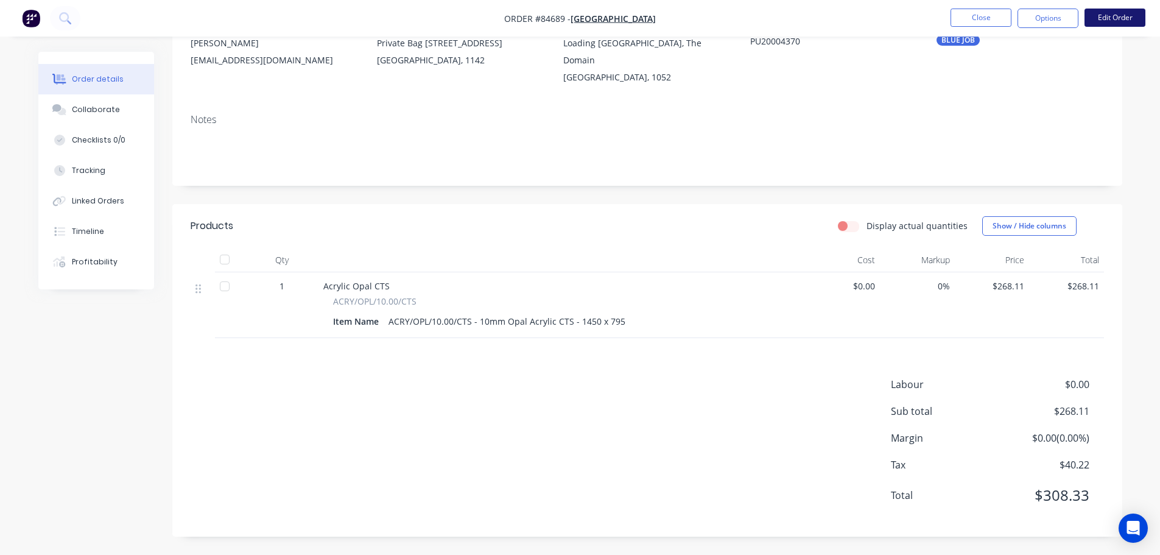
click at [1143, 21] on button "Edit Order" at bounding box center [1114, 18] width 61 height 18
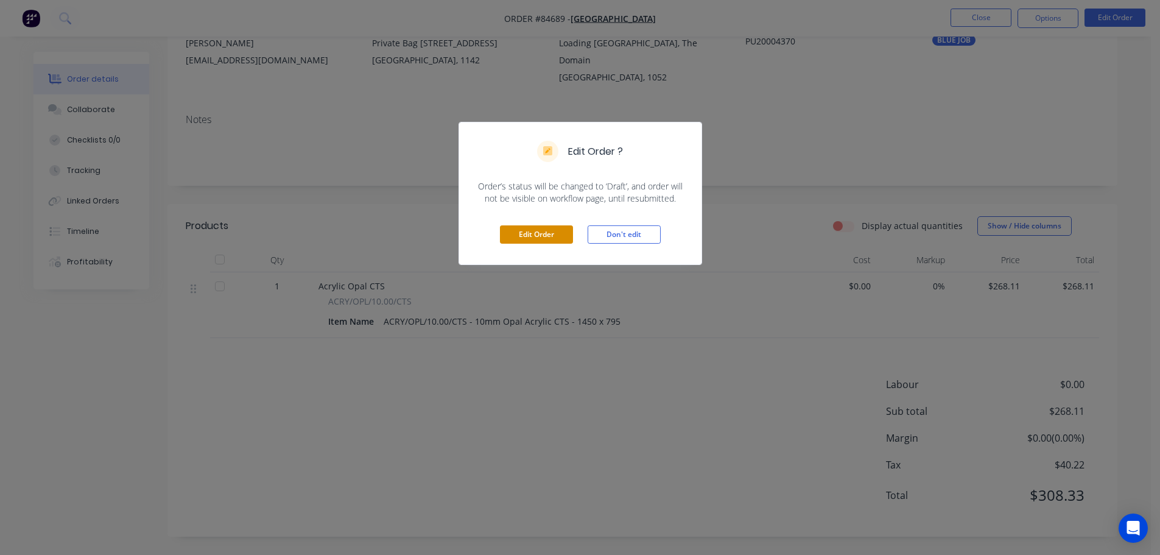
click at [525, 232] on button "Edit Order" at bounding box center [536, 234] width 73 height 18
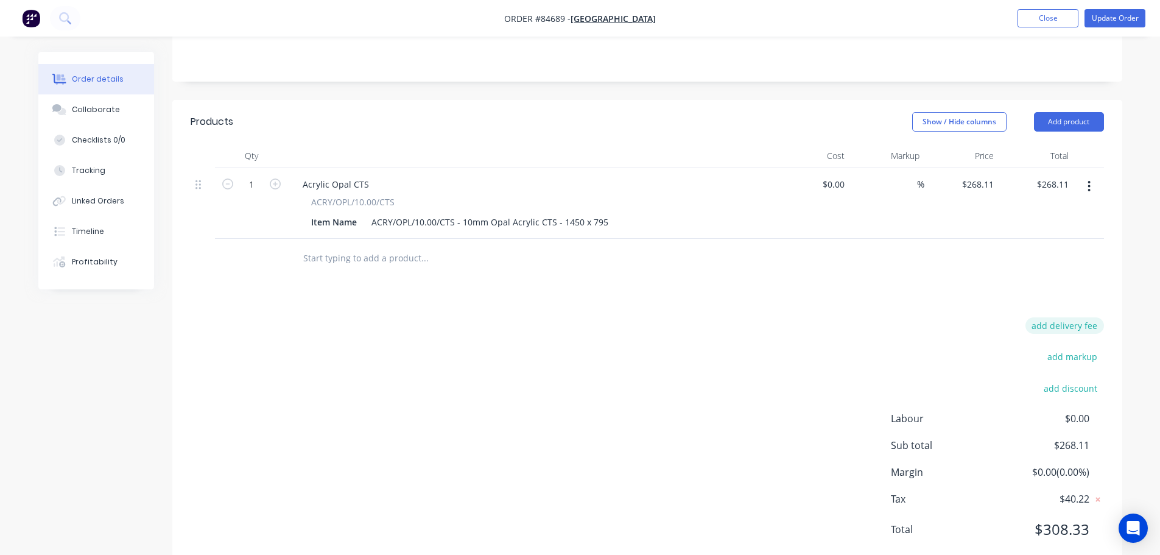
click at [1058, 317] on button "add delivery fee" at bounding box center [1064, 325] width 79 height 16
type input "4"
type input "16"
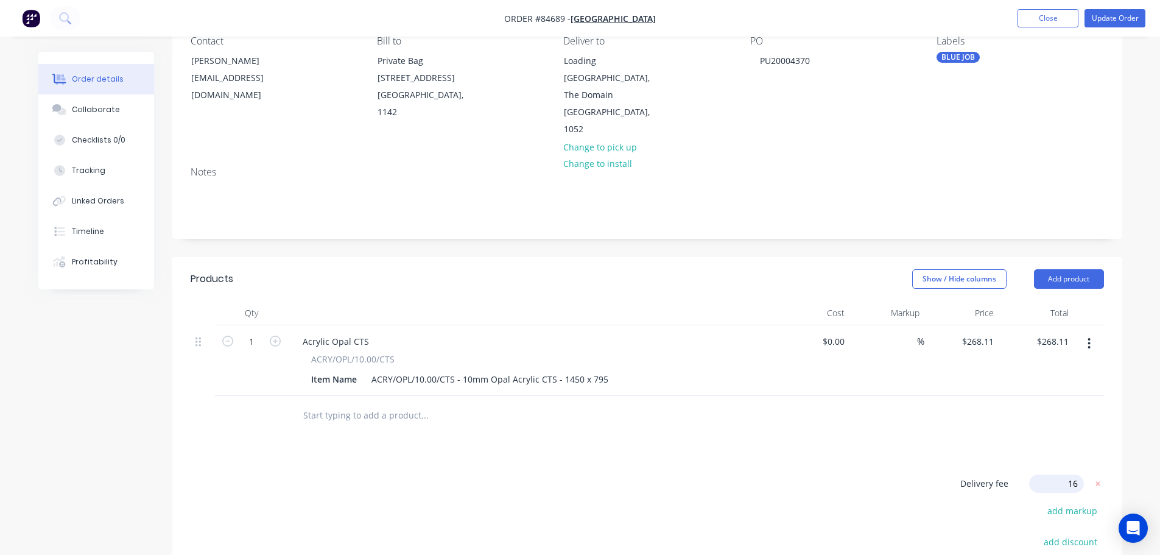
scroll to position [28, 0]
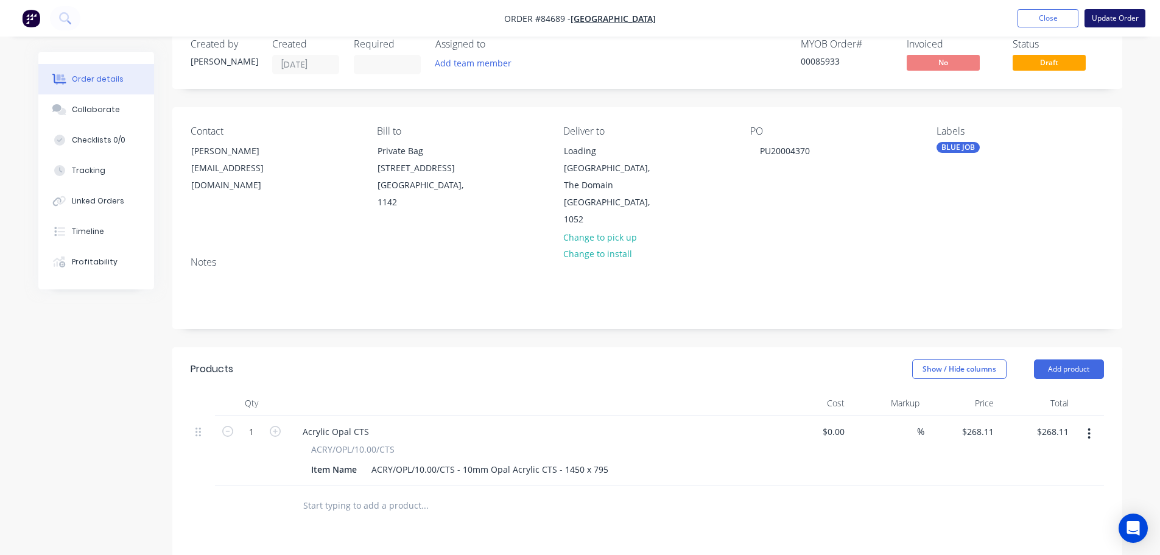
click at [1107, 19] on button "Update Order" at bounding box center [1114, 18] width 61 height 18
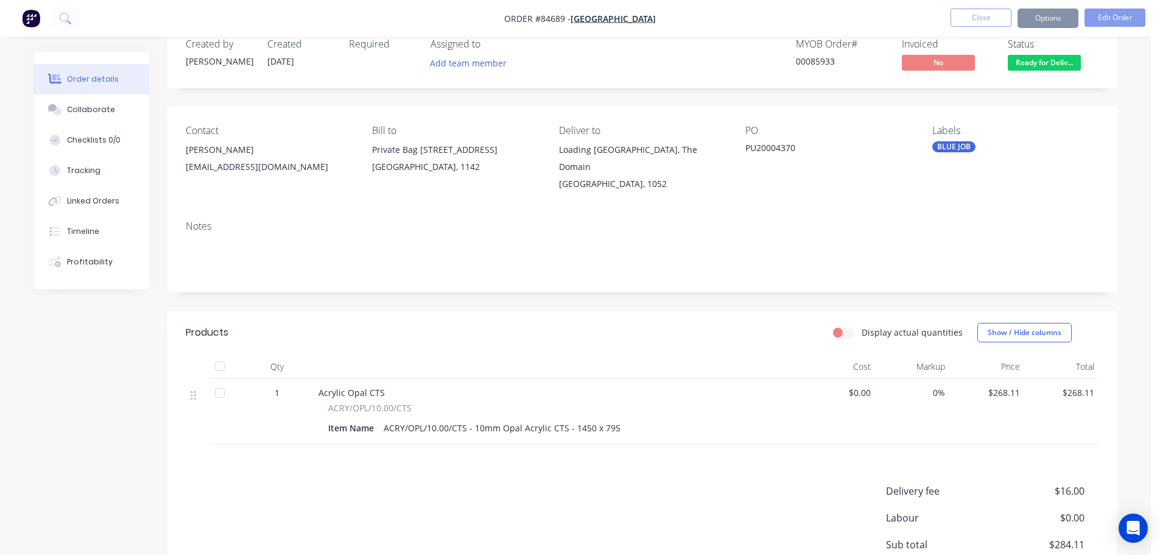
scroll to position [0, 0]
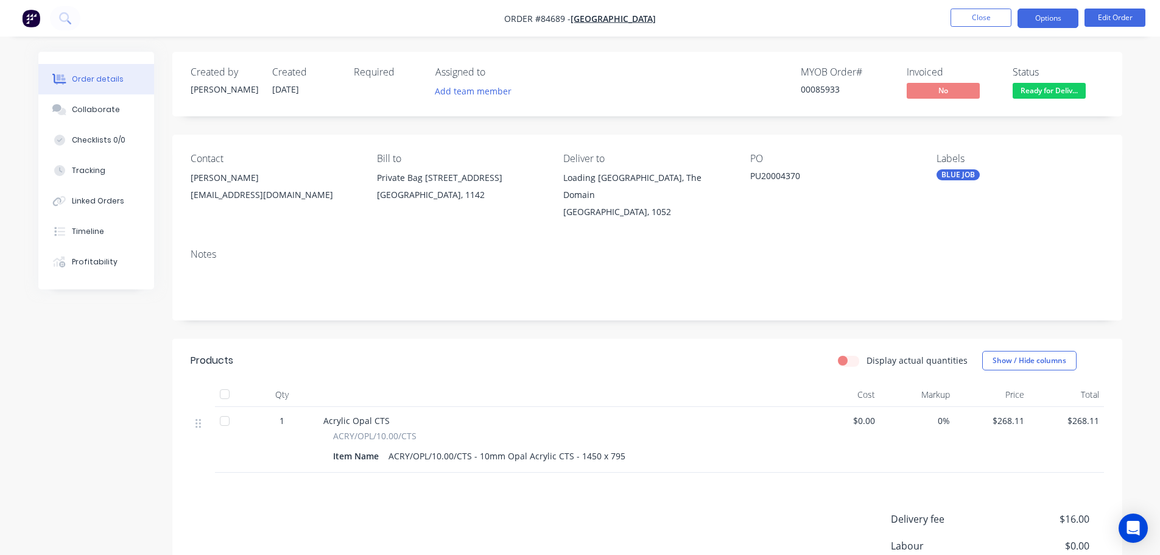
click at [1041, 27] on button "Options" at bounding box center [1047, 18] width 61 height 19
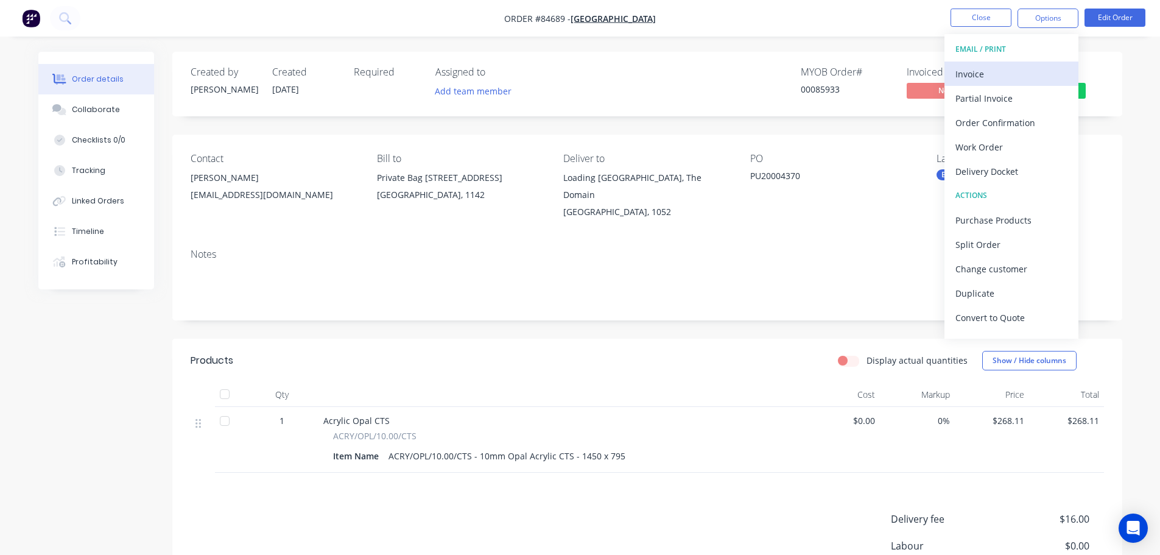
click at [1024, 75] on div "Invoice" at bounding box center [1011, 74] width 112 height 18
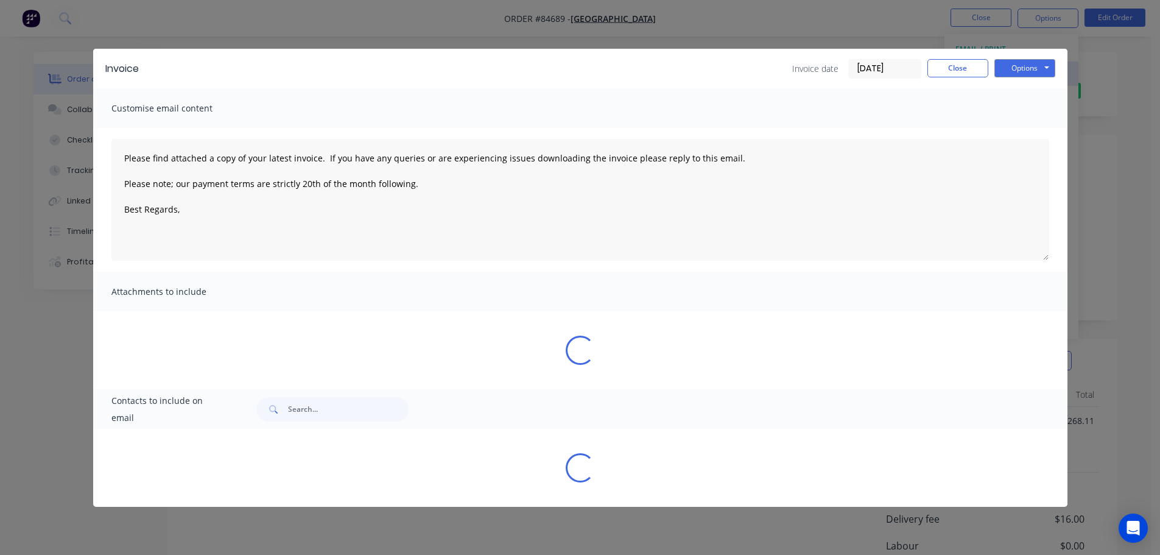
type textarea "Please find attached a copy of your latest invoice. If you have any queries or …"
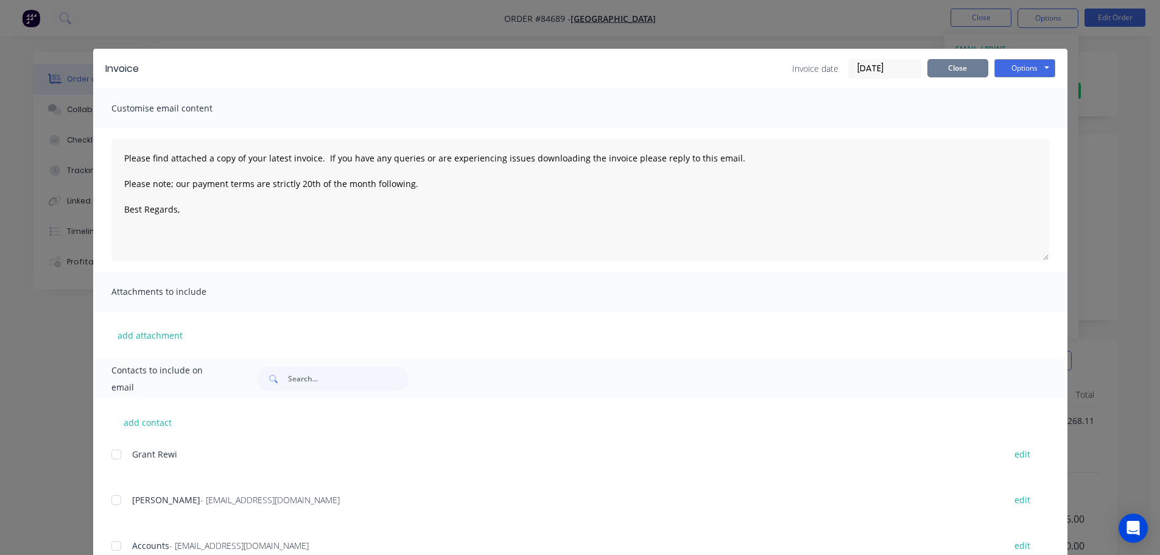
drag, startPoint x: 948, startPoint y: 66, endPoint x: 988, endPoint y: 52, distance: 42.6
click at [949, 66] on button "Close" at bounding box center [957, 68] width 61 height 18
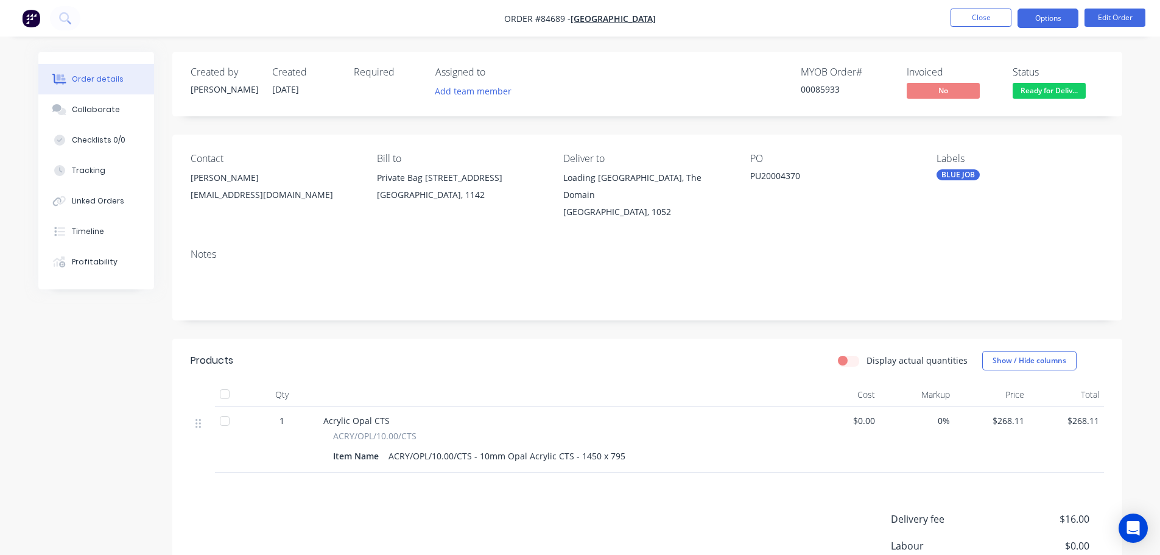
click at [1050, 24] on button "Options" at bounding box center [1047, 18] width 61 height 19
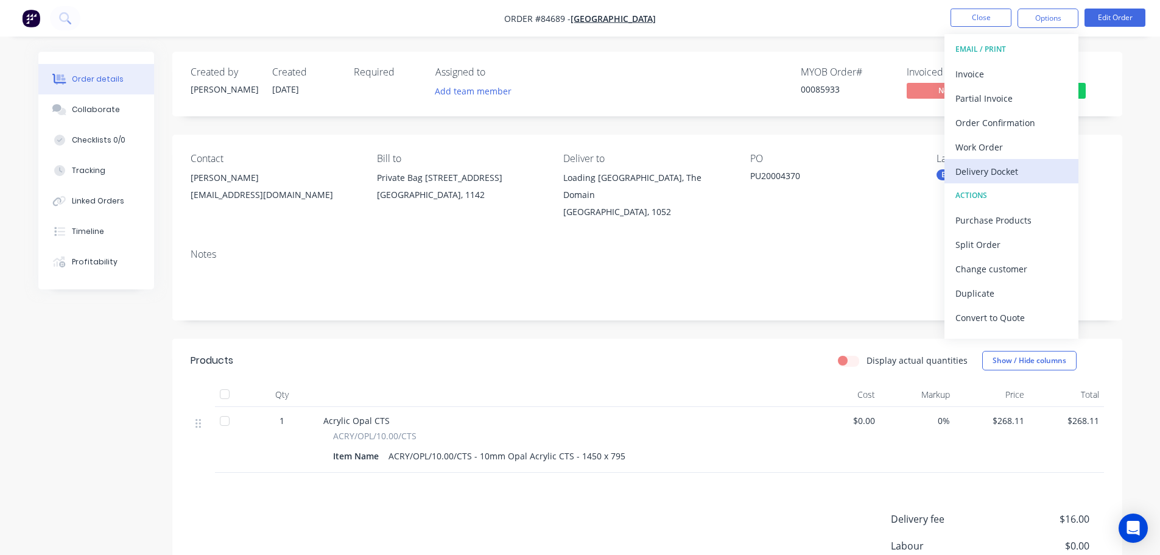
click at [1011, 175] on div "Delivery Docket" at bounding box center [1011, 172] width 112 height 18
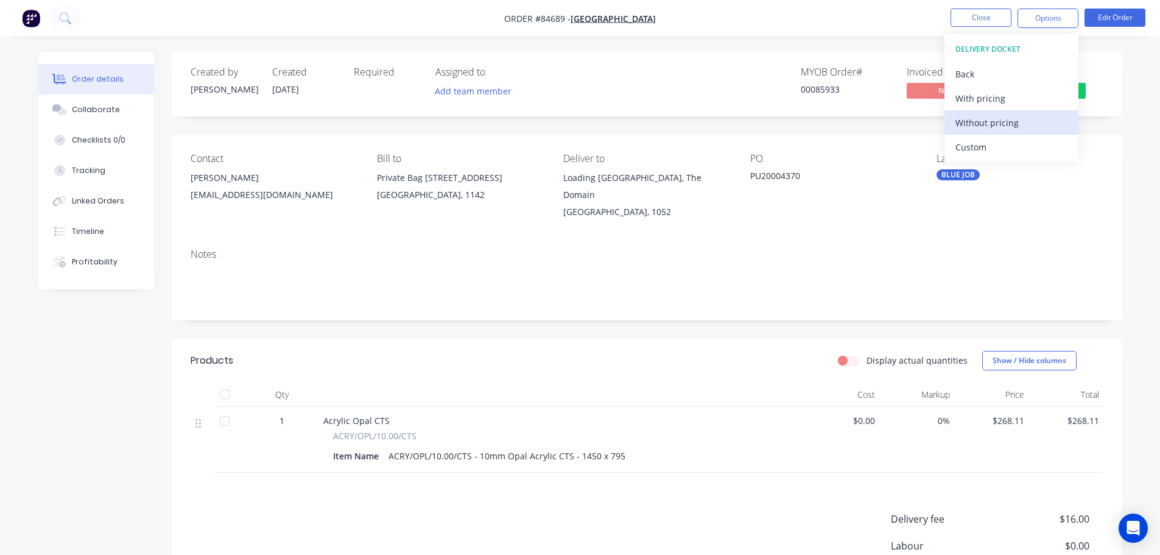
click at [1014, 121] on div "Without pricing" at bounding box center [1011, 123] width 112 height 18
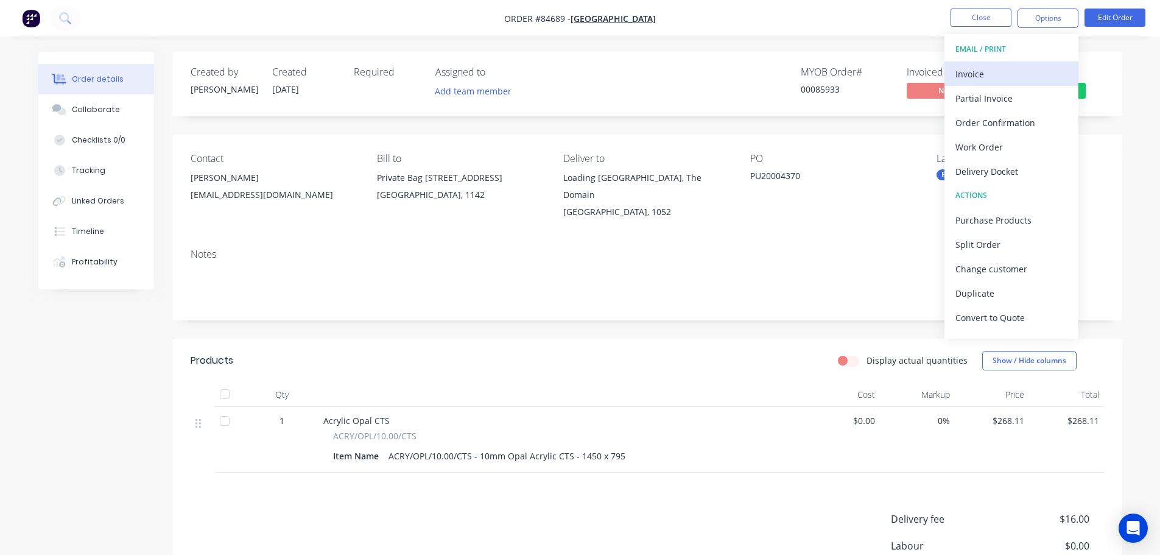
click at [974, 72] on div "Invoice" at bounding box center [1011, 74] width 112 height 18
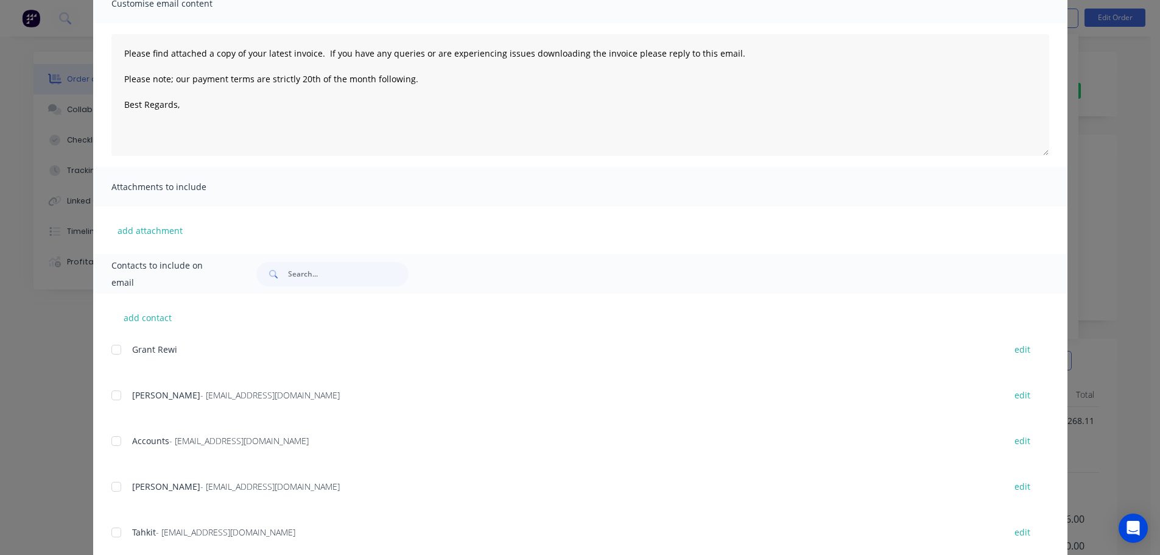
scroll to position [182, 0]
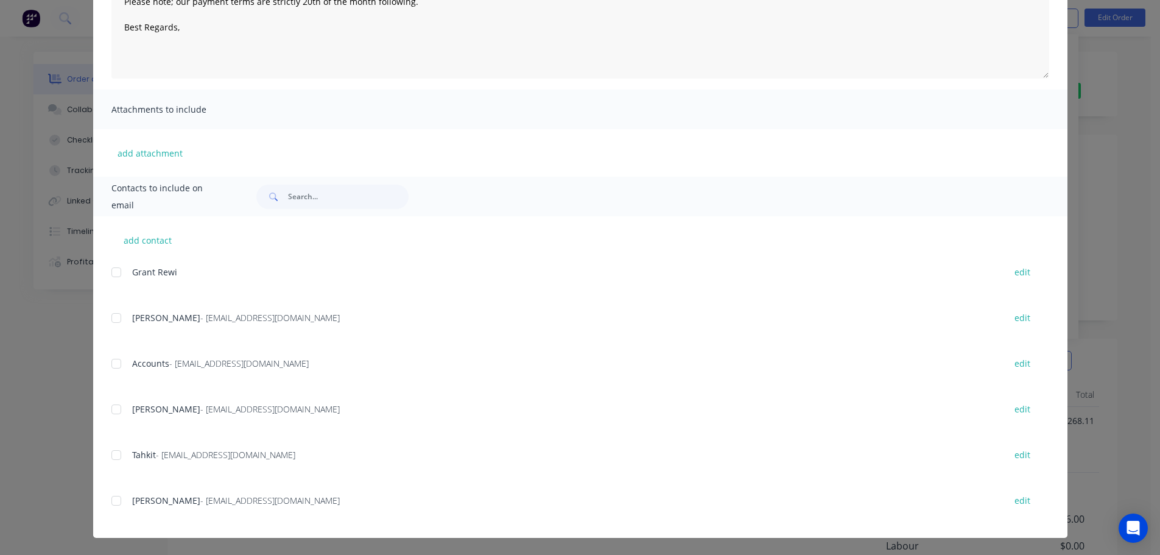
click at [121, 364] on div at bounding box center [116, 363] width 24 height 24
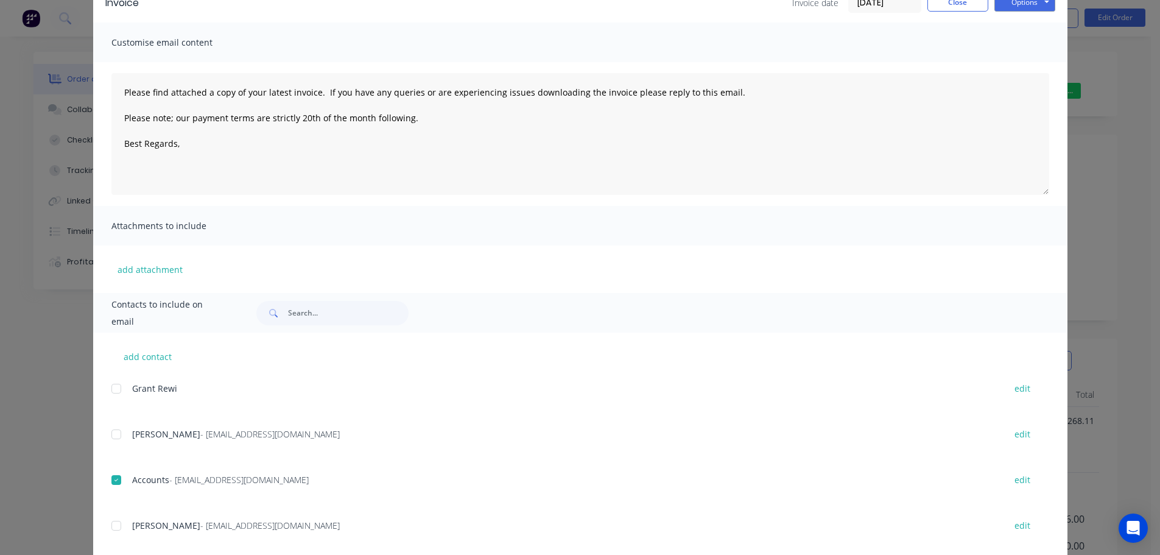
scroll to position [0, 0]
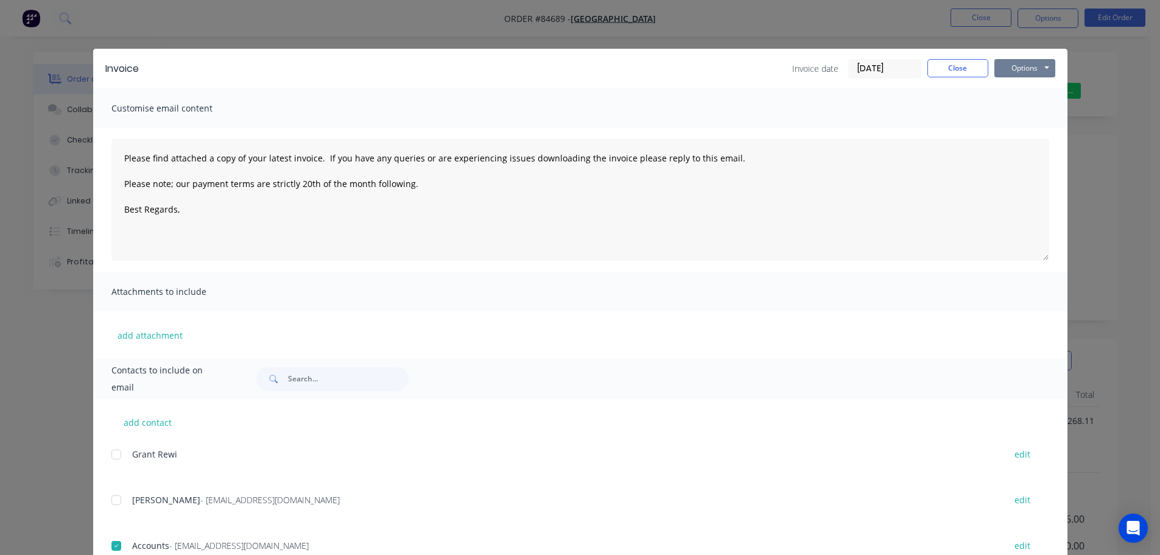
click at [1029, 75] on button "Options" at bounding box center [1024, 68] width 61 height 18
click at [1030, 125] on button "Email" at bounding box center [1033, 130] width 78 height 20
type textarea "Please find attached a copy of your latest invoice. If you have any queries or …"
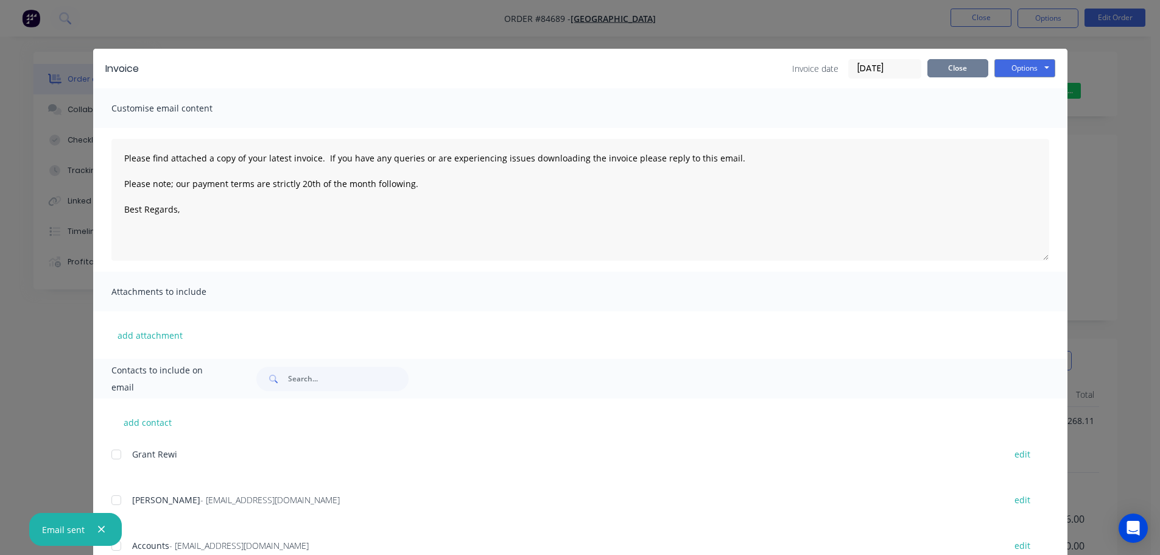
click at [950, 74] on button "Close" at bounding box center [957, 68] width 61 height 18
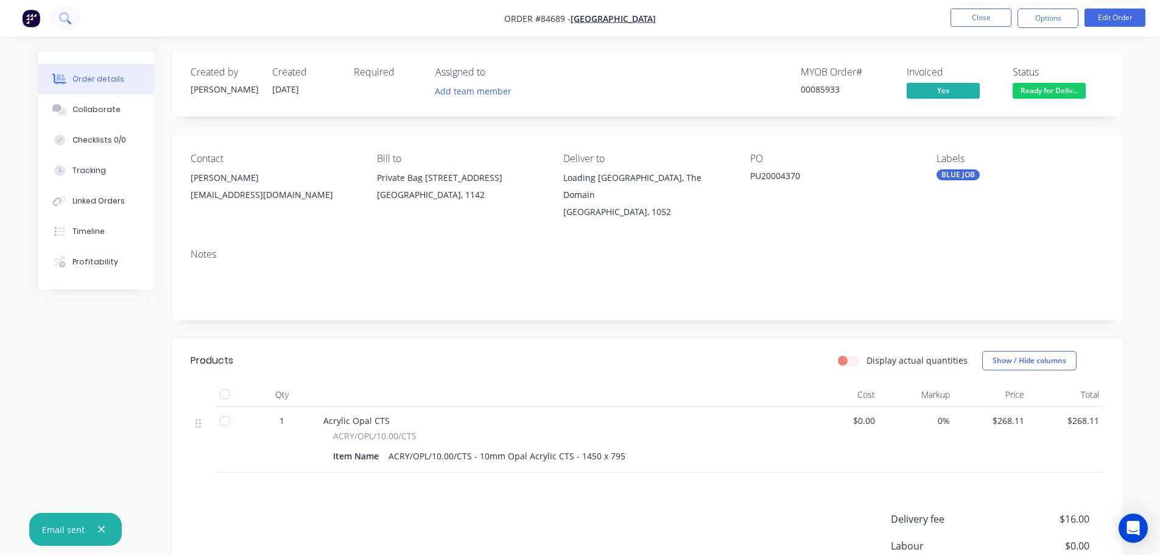
click at [63, 24] on icon at bounding box center [65, 18] width 12 height 12
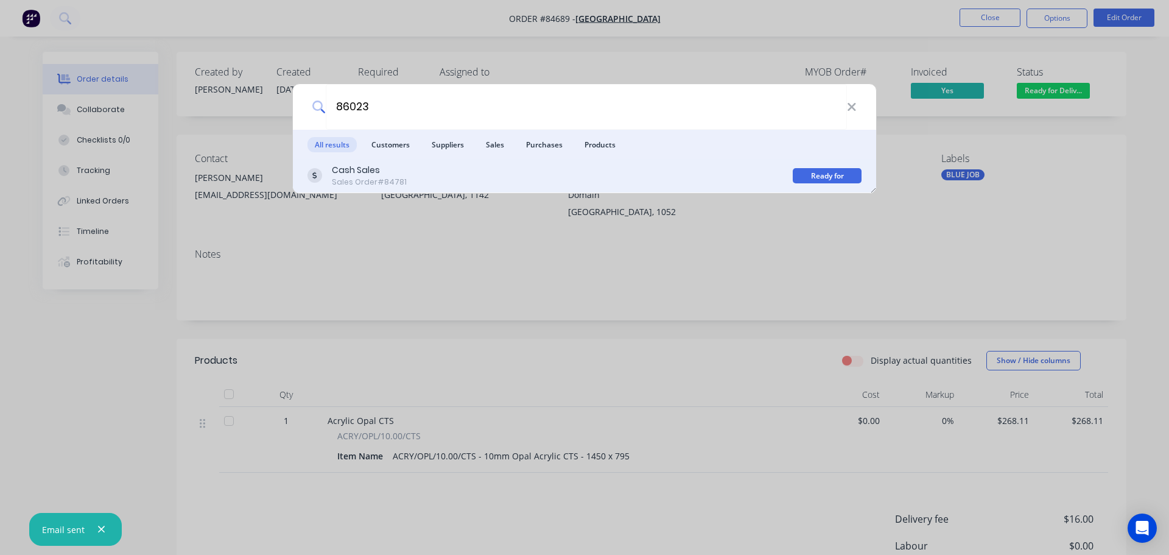
type input "86023"
click at [447, 171] on div "Cash Sales Sales Order #84781" at bounding box center [549, 176] width 485 height 24
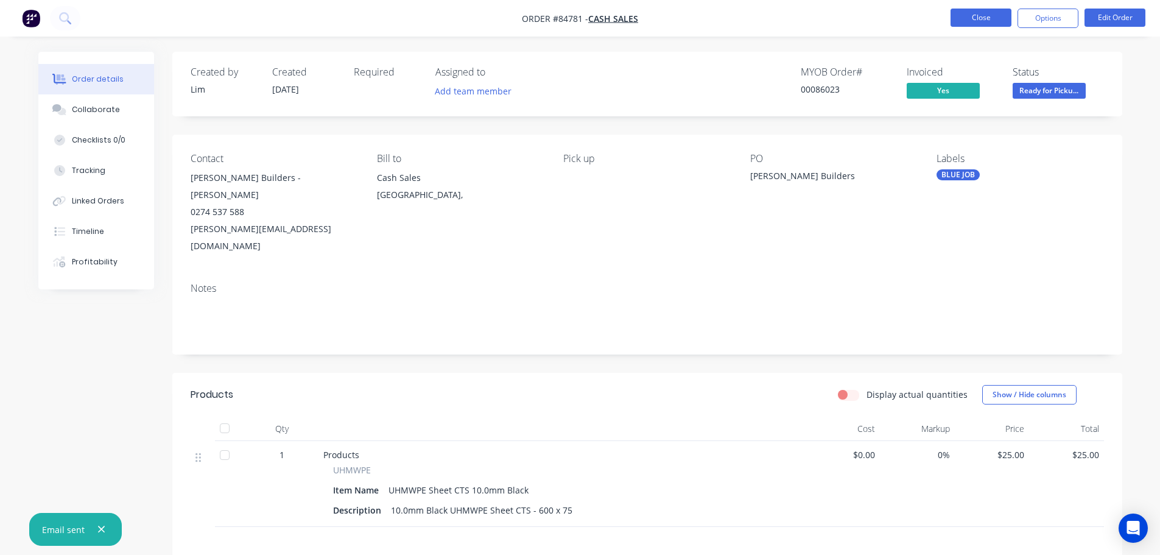
click at [978, 24] on button "Close" at bounding box center [980, 18] width 61 height 18
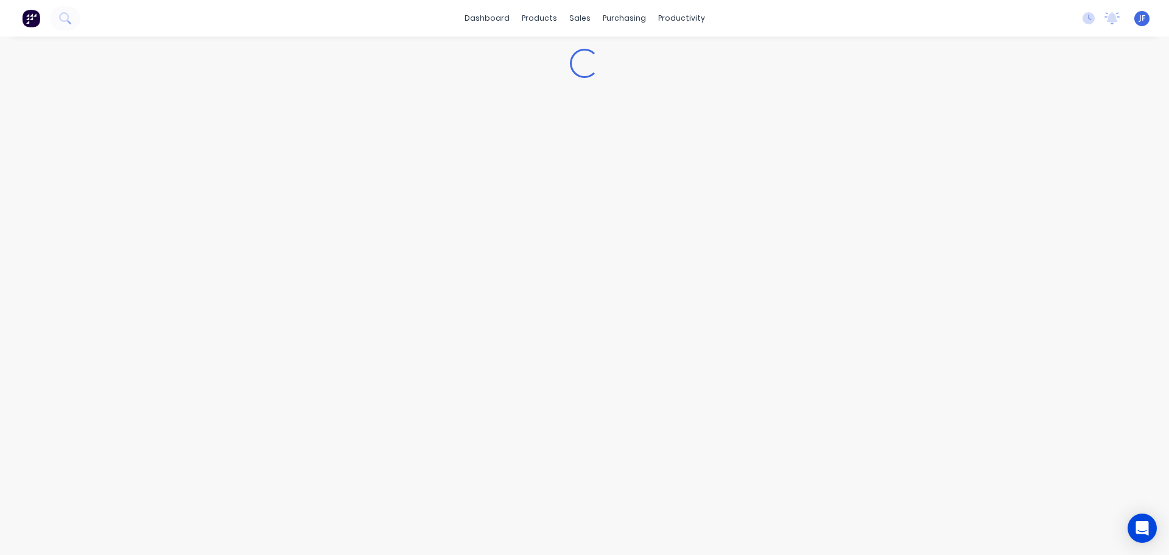
click at [584, 27] on div "sales" at bounding box center [579, 18] width 33 height 18
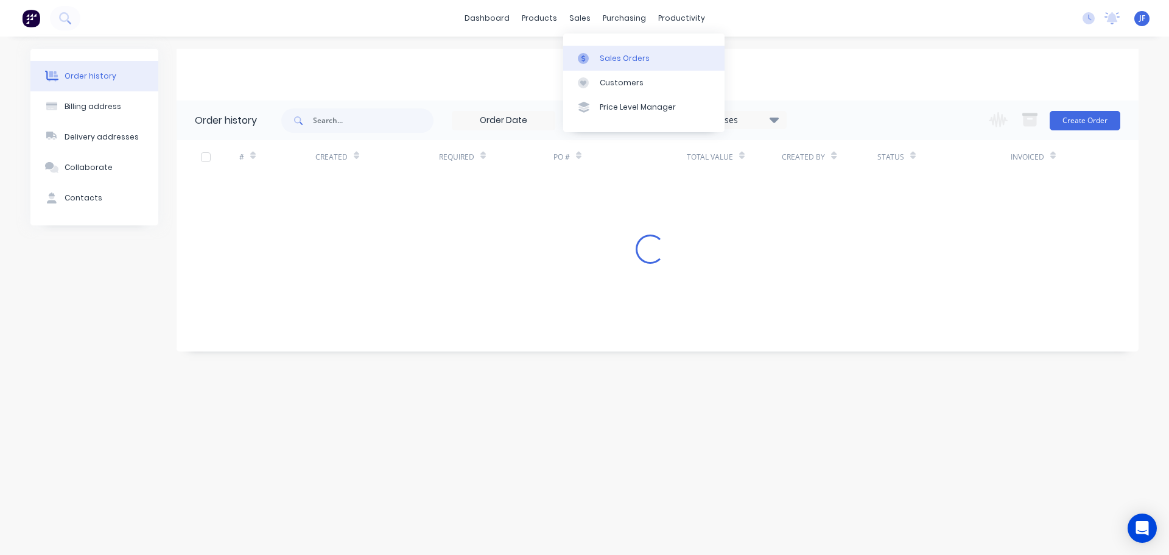
click at [611, 57] on div "Sales Orders" at bounding box center [625, 58] width 50 height 11
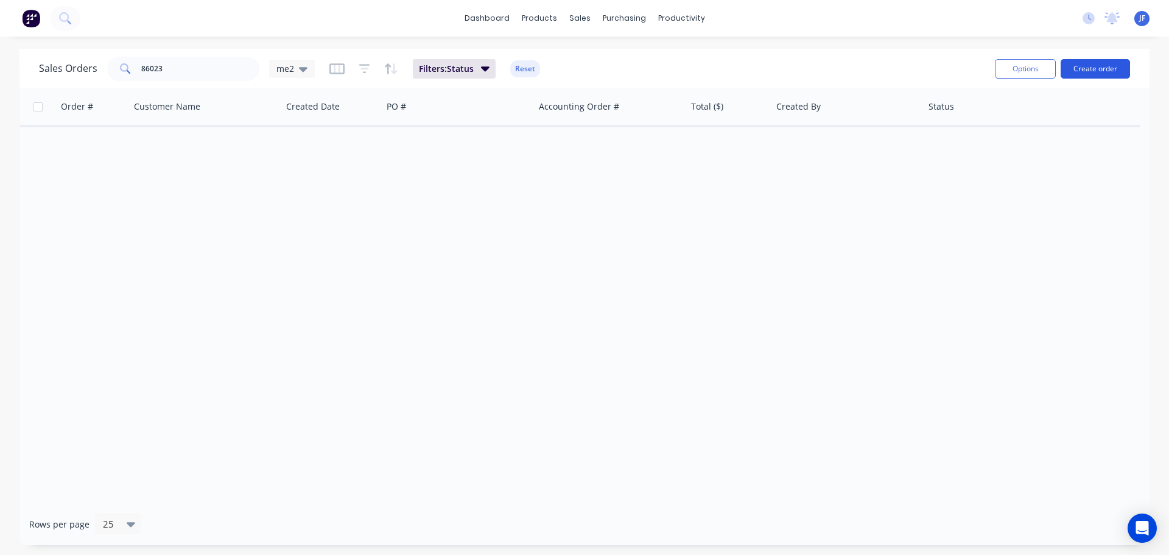
click at [1104, 72] on button "Create order" at bounding box center [1095, 68] width 69 height 19
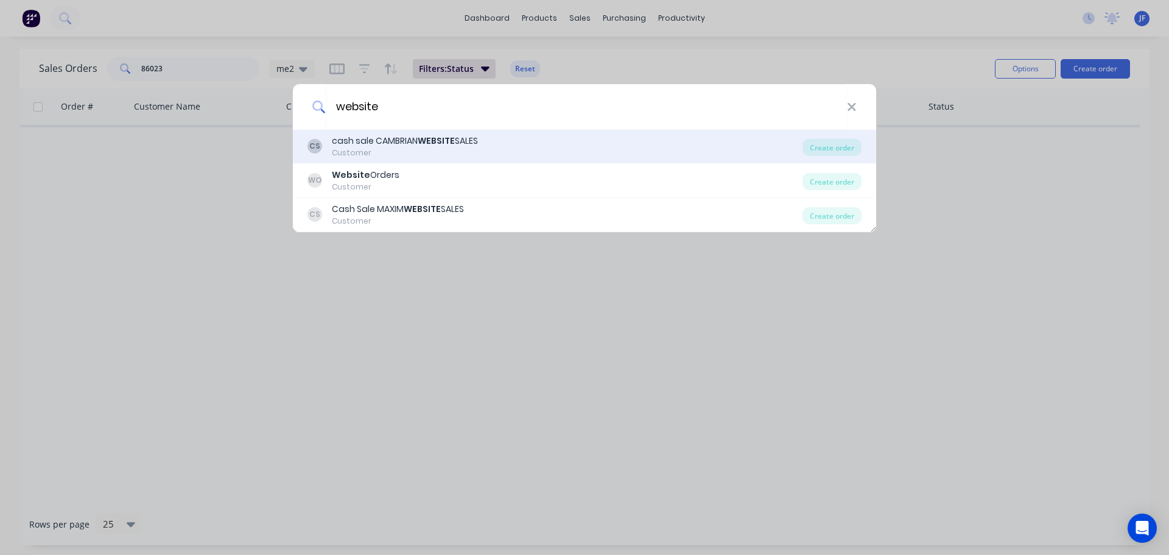
type input "website"
click at [510, 139] on div "CS cash sale CAMBRIAN WEBSITE SALES Customer" at bounding box center [554, 147] width 495 height 24
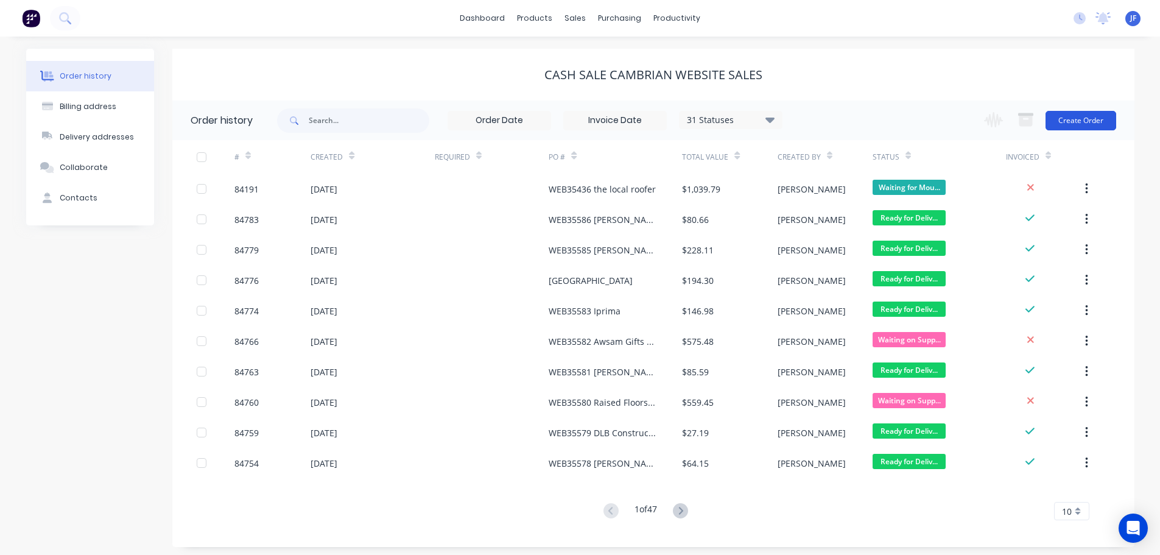
click at [1073, 114] on button "Create Order" at bounding box center [1080, 120] width 71 height 19
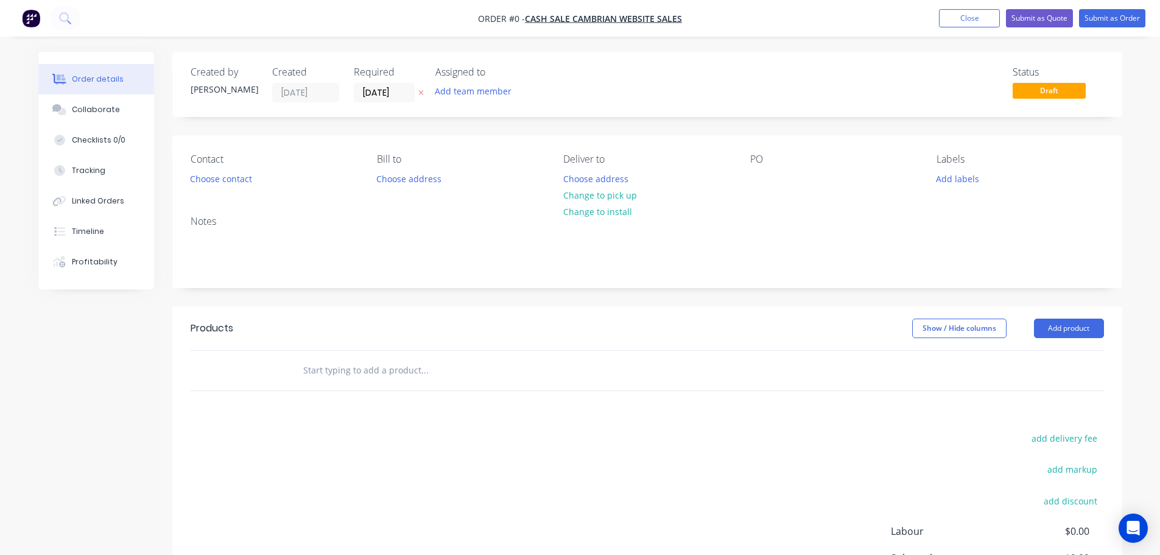
click at [426, 94] on button "button" at bounding box center [421, 93] width 13 height 14
click at [218, 171] on button "Choose contact" at bounding box center [220, 178] width 75 height 16
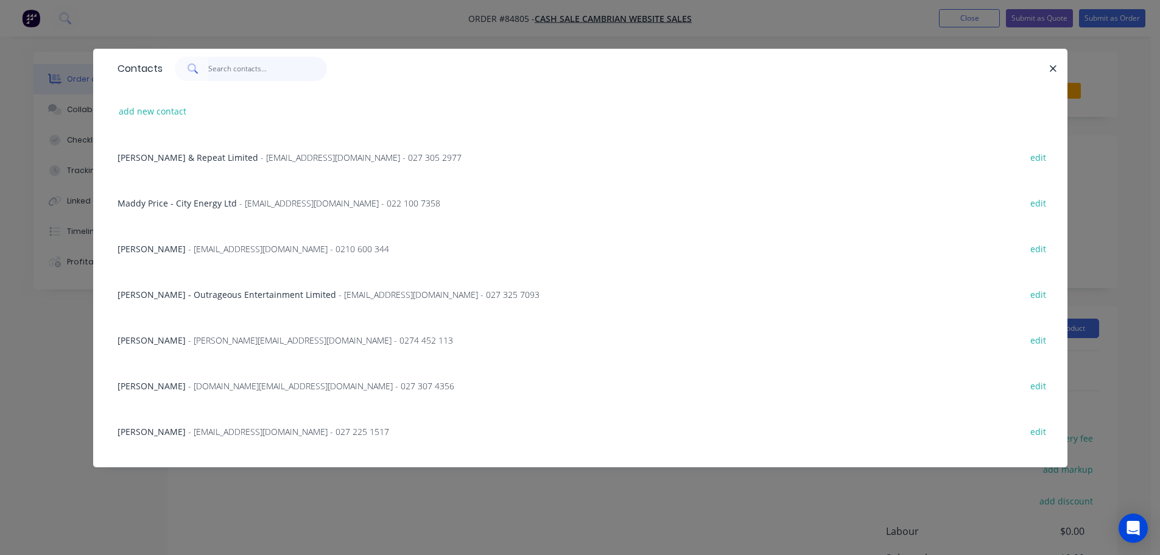
click at [260, 63] on input "text" at bounding box center [267, 69] width 119 height 24
paste input "Julia Ruediger"
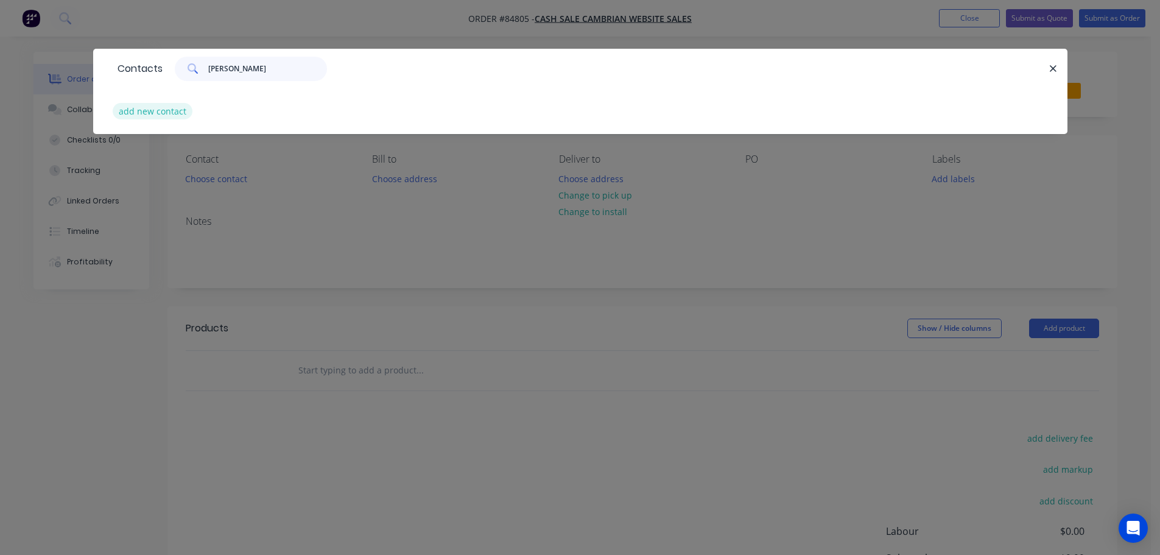
type input "Julia Ruediger"
click at [163, 116] on button "add new contact" at bounding box center [153, 111] width 80 height 16
select select "NZ"
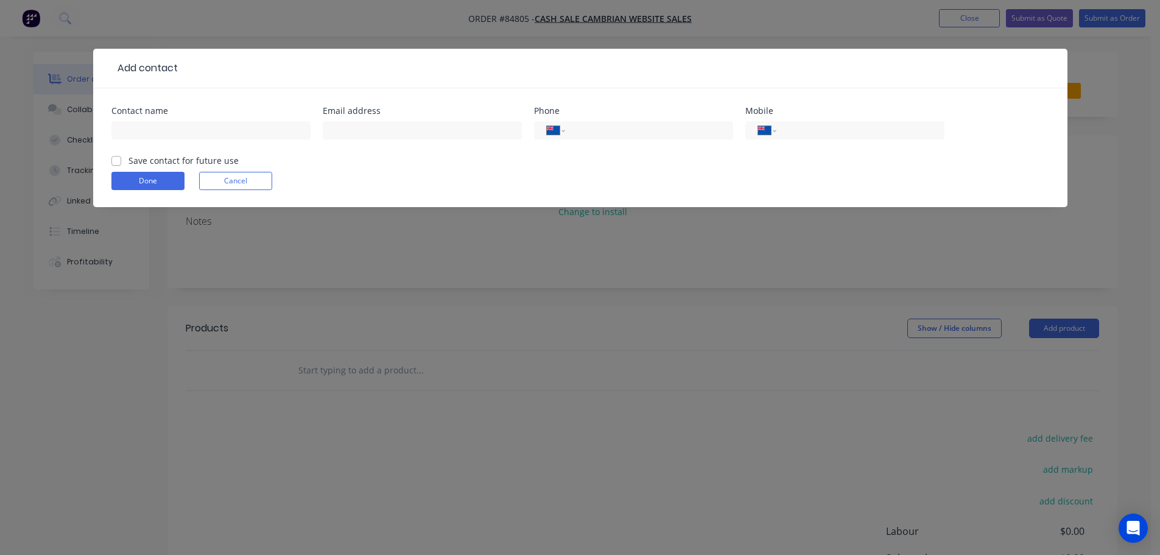
click at [164, 135] on input "text" at bounding box center [210, 130] width 199 height 18
type input "Julia Ruediger"
click at [164, 158] on label "Save contact for future use" at bounding box center [183, 160] width 110 height 13
click at [121, 158] on input "Save contact for future use" at bounding box center [116, 160] width 10 height 12
checkbox input "true"
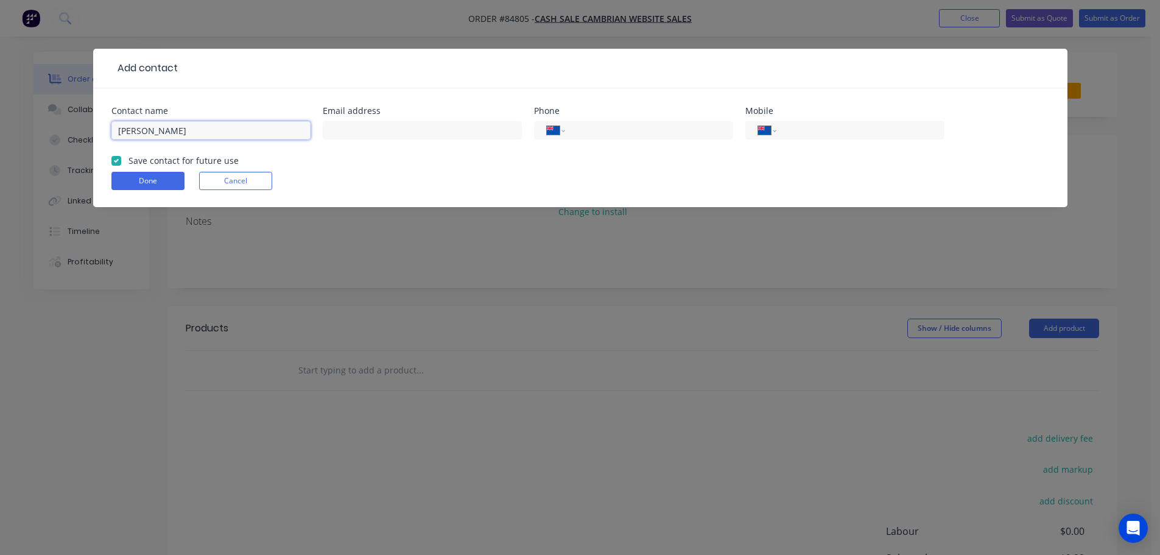
click at [263, 135] on input "Julia Ruediger" at bounding box center [210, 130] width 199 height 18
paste input "Nzsignco"
type input "Julia Ruediger - Nzsignco"
click at [436, 135] on input "text" at bounding box center [422, 130] width 199 height 18
paste input "julia@nzsignco.co.nz"
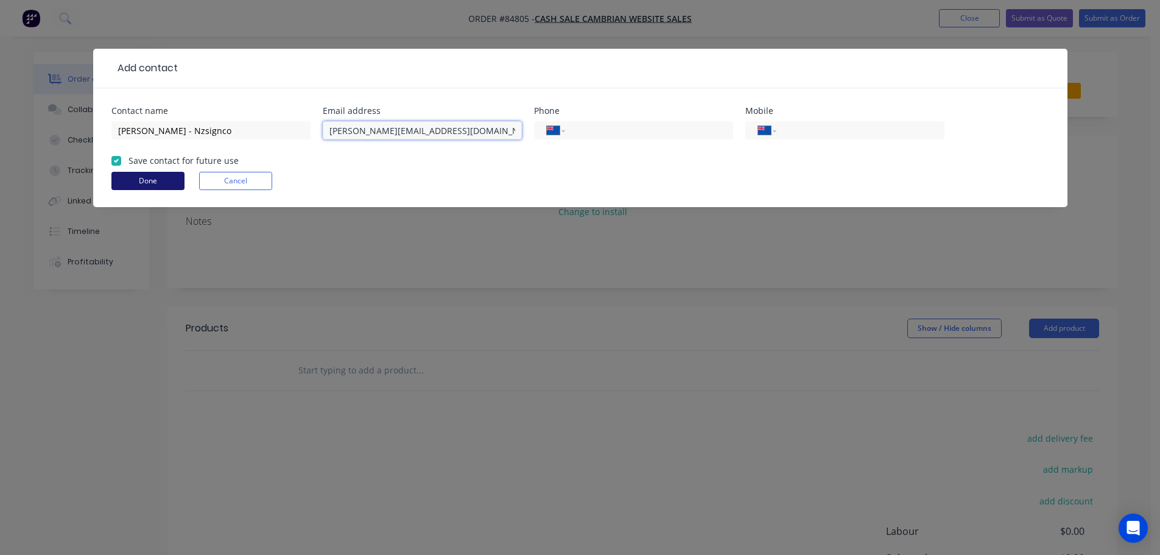
type input "julia@nzsignco.co.nz"
click at [151, 177] on button "Done" at bounding box center [147, 181] width 73 height 18
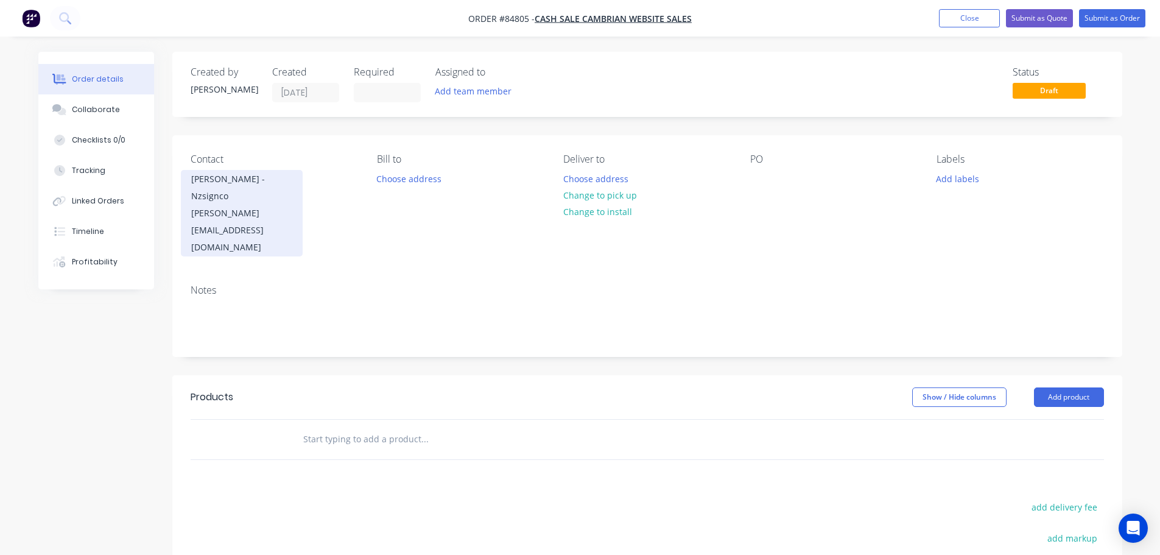
click at [264, 205] on div "julia@nzsignco.co.nz" at bounding box center [241, 230] width 101 height 51
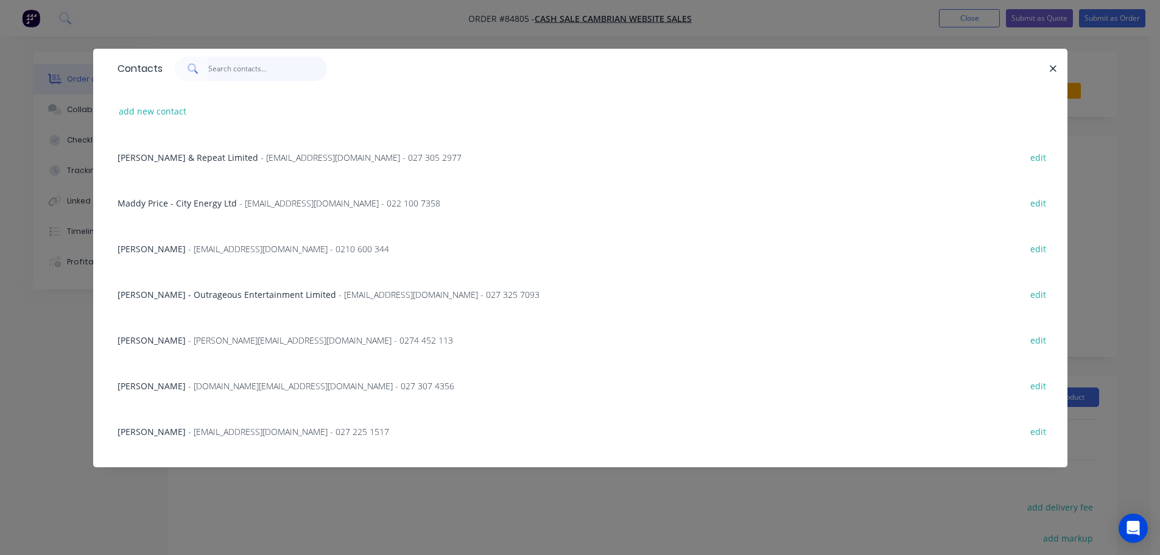
click at [263, 60] on input "text" at bounding box center [267, 69] width 119 height 24
paste input "julia@nzsignco.co.nz"
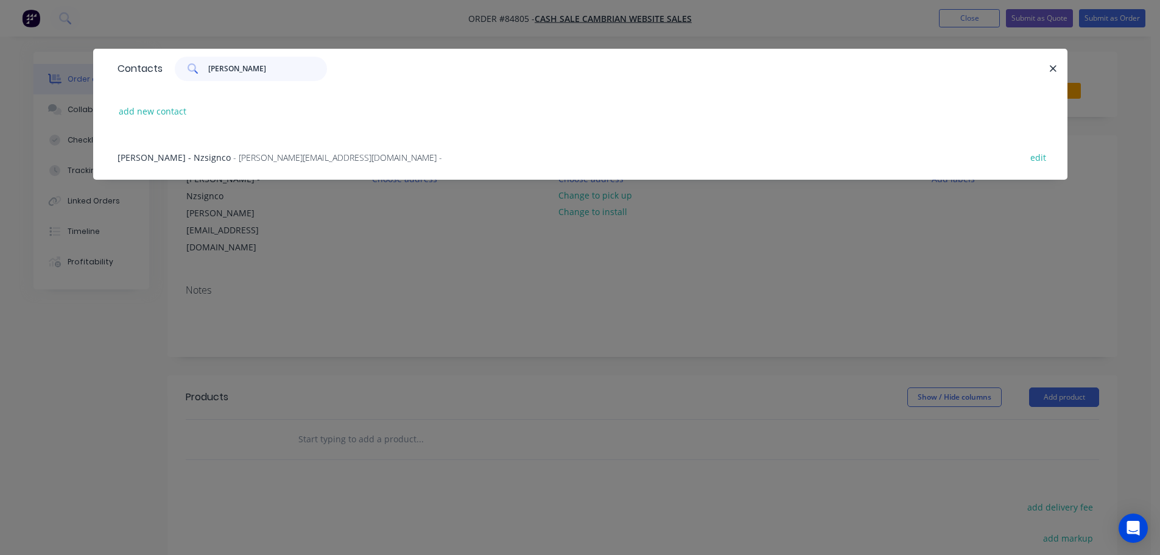
type input "julia"
click at [1058, 164] on div "Julia Ruediger - Nzsignco - julia@nzsignco.co.nz - edit" at bounding box center [580, 157] width 974 height 46
click at [1041, 160] on button "edit" at bounding box center [1038, 157] width 29 height 16
select select "NZ"
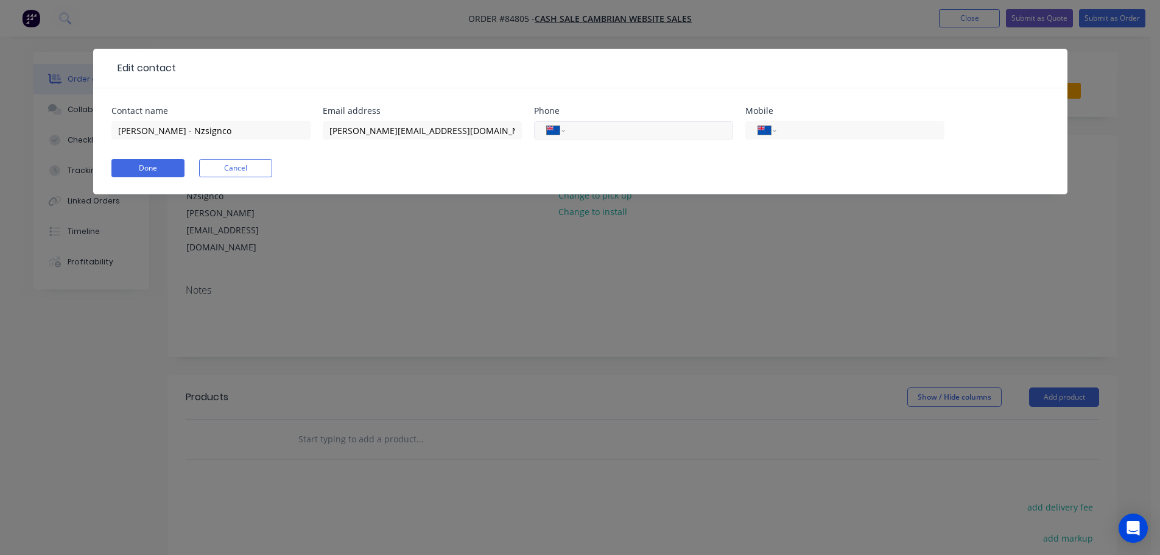
click at [622, 127] on input "tel" at bounding box center [647, 131] width 146 height 14
paste input "07 847 4476"
type input "07 847 4476"
select select "AU"
type input "07 847 4476"
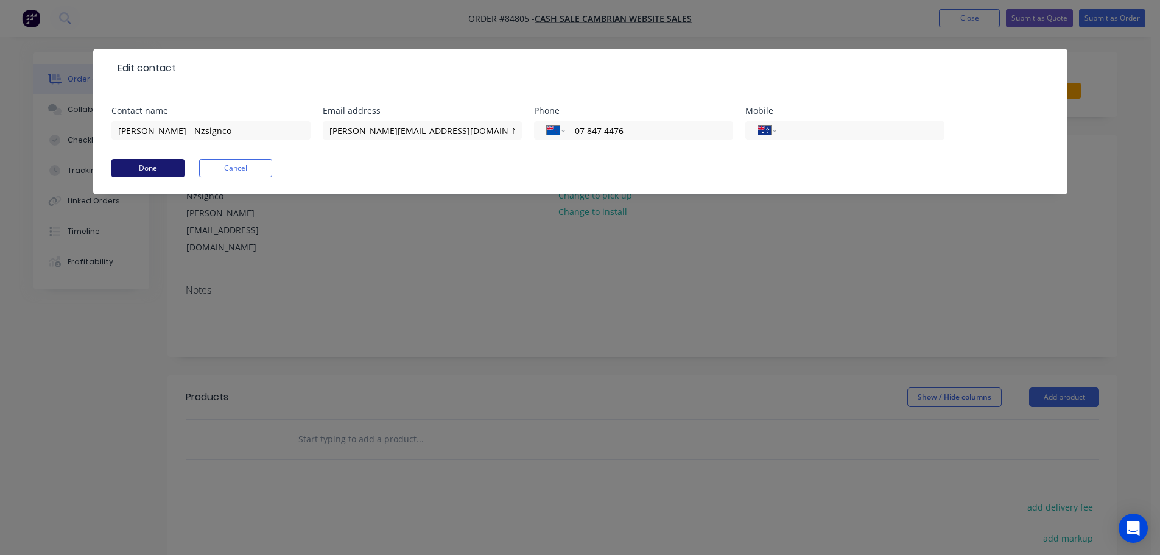
click at [138, 167] on button "Done" at bounding box center [147, 168] width 73 height 18
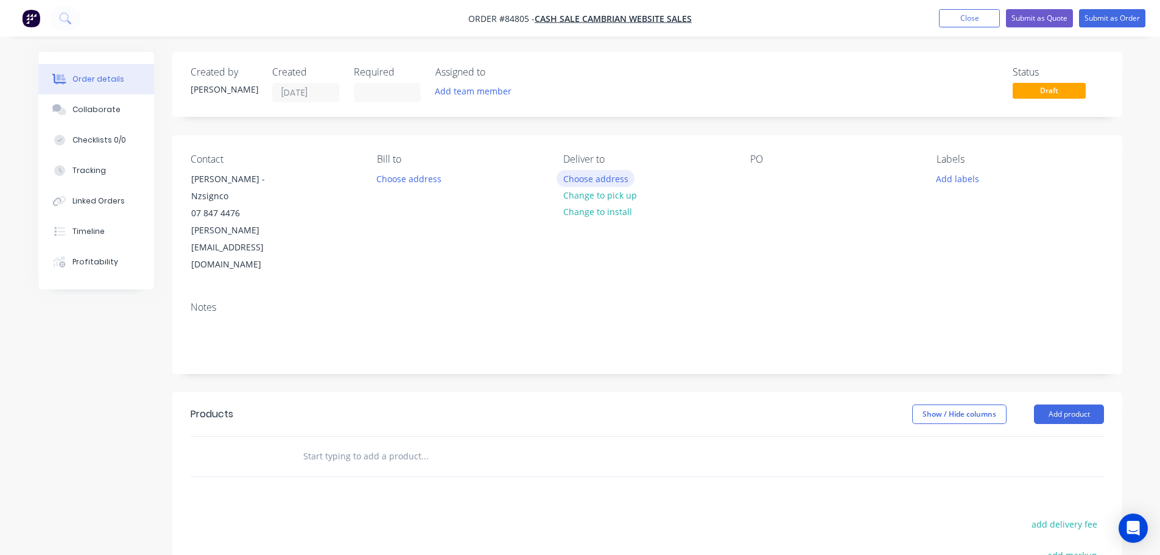
click at [602, 175] on button "Choose address" at bounding box center [595, 178] width 78 height 16
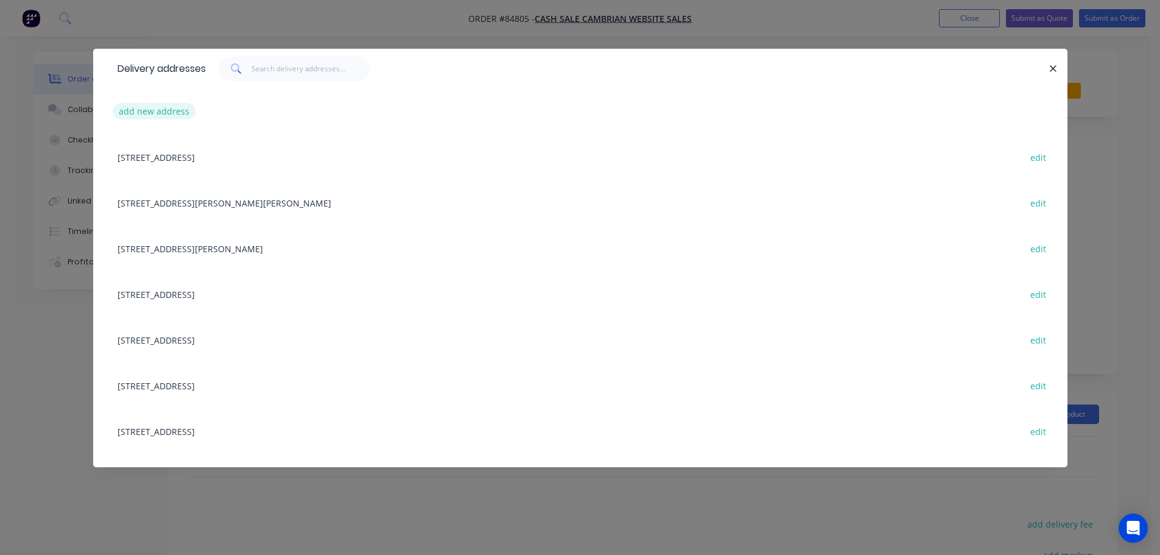
click at [139, 112] on button "add new address" at bounding box center [154, 111] width 83 height 16
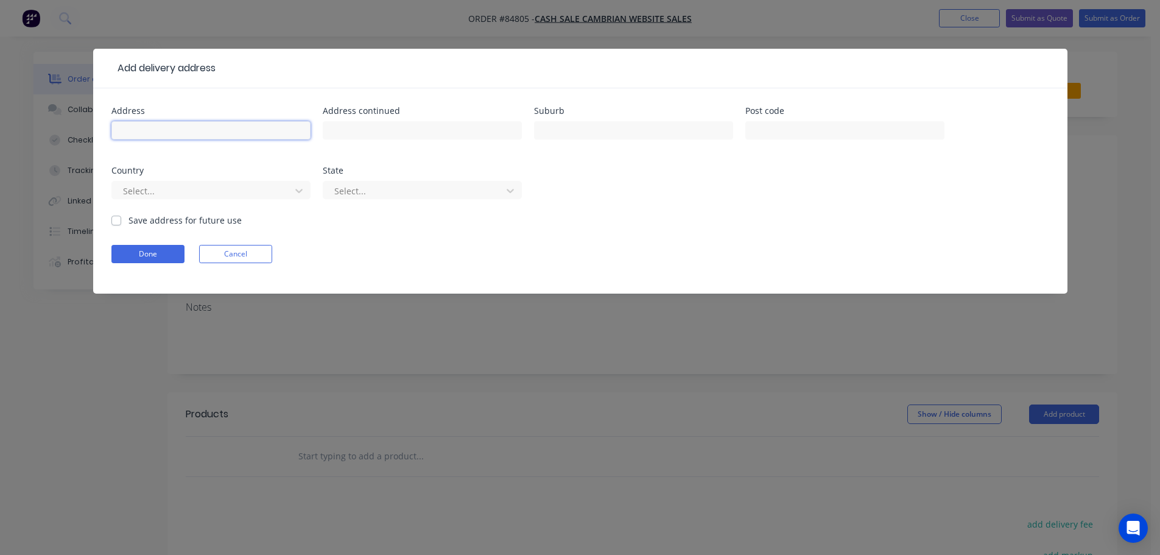
click at [203, 132] on input "text" at bounding box center [210, 130] width 199 height 18
paste input "attention : Andre"
type input "attention : Andre"
click at [342, 126] on input "text" at bounding box center [422, 130] width 199 height 18
paste input "19 Sheffield st Hamilton 3200"
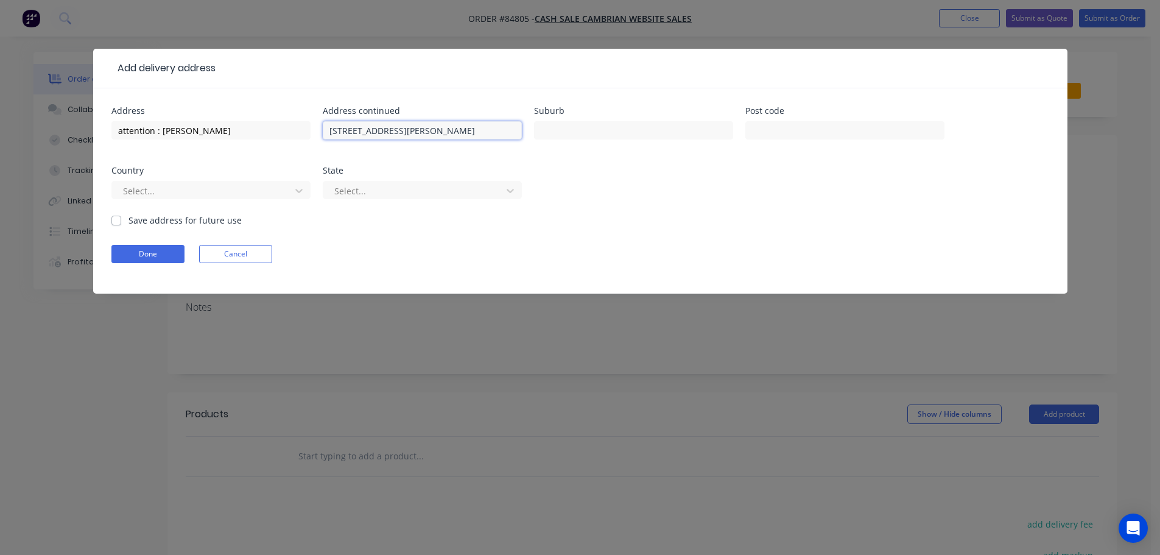
click at [423, 127] on input "19 Sheffield st Hamilton 3200" at bounding box center [422, 130] width 199 height 18
click at [414, 128] on input "19 Sheffield st Hamilton 3200" at bounding box center [422, 130] width 199 height 18
type input "19 Sheffield st 3200"
type input "Hamilton"
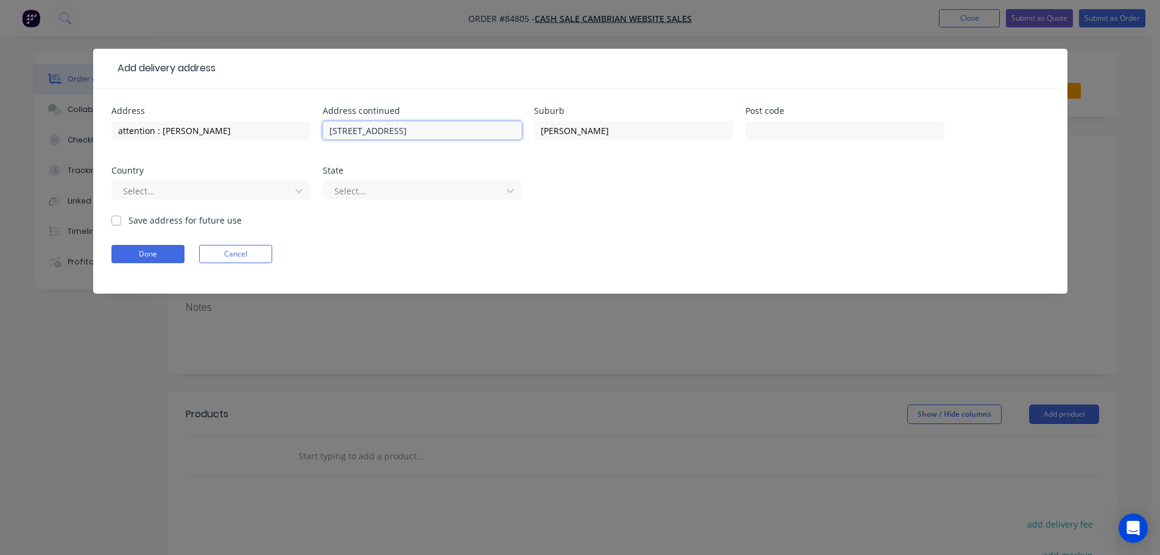
click at [396, 133] on input "19 Sheffield st 3200" at bounding box center [422, 130] width 199 height 18
type input "19 Sheffield st"
type input "3200"
click at [152, 256] on button "Done" at bounding box center [147, 254] width 73 height 18
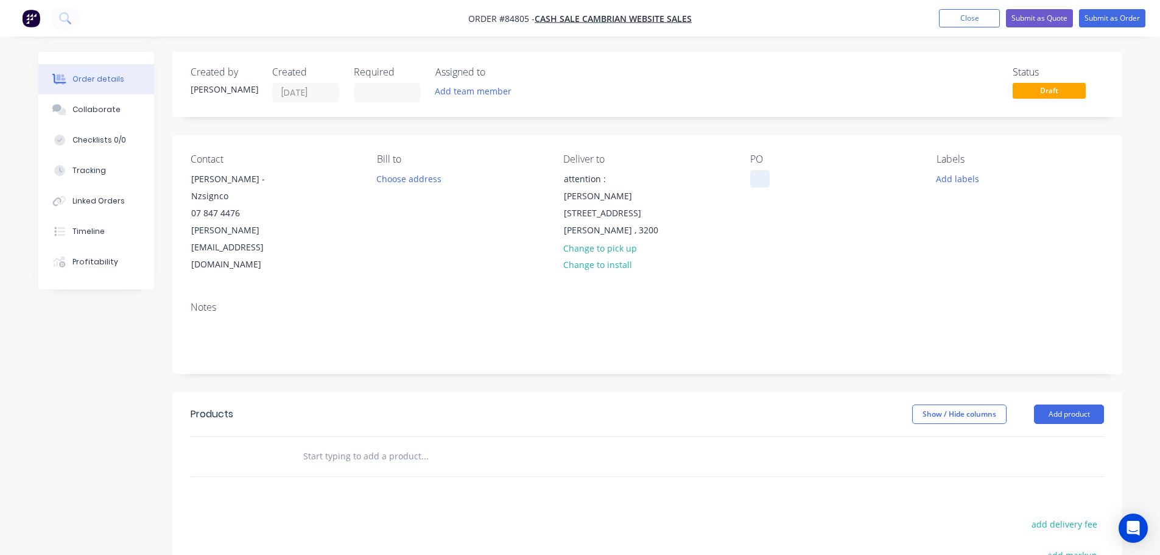
click at [758, 177] on div at bounding box center [759, 179] width 19 height 18
drag, startPoint x: 254, startPoint y: 178, endPoint x: 318, endPoint y: 180, distance: 64.6
click at [318, 180] on div "Contact Julia Ruediger - Nzsignco 07 847 4476 julia@nzsignco.co.nz" at bounding box center [274, 213] width 167 height 120
copy div "Nzsignco"
click at [805, 178] on div "WEB35588" at bounding box center [781, 179] width 62 height 18
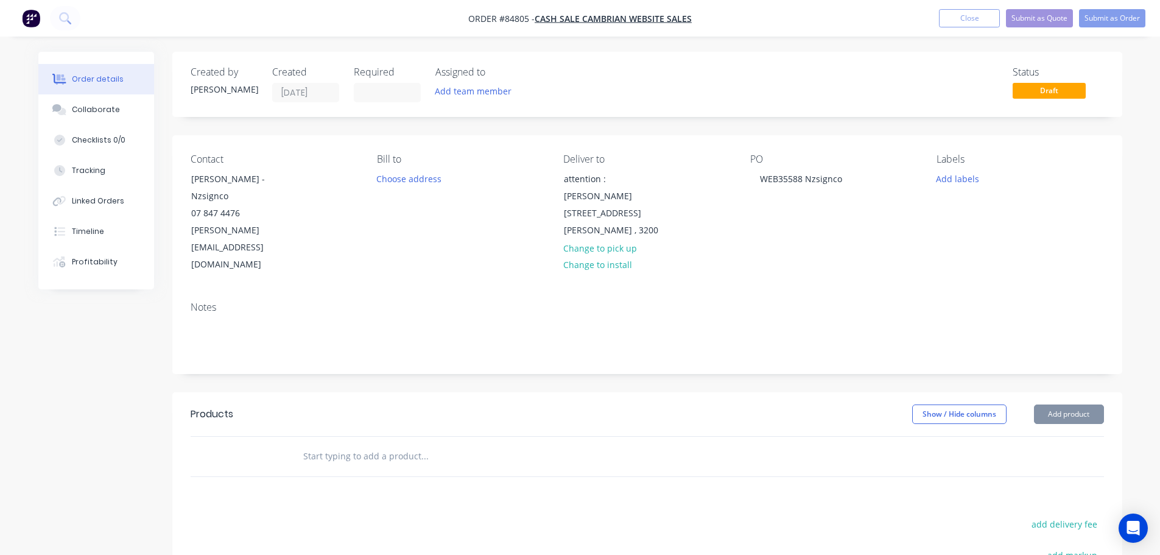
click at [403, 444] on input "text" at bounding box center [425, 456] width 244 height 24
click at [1036, 516] on button "add delivery fee" at bounding box center [1064, 524] width 79 height 16
type input "15"
click at [555, 444] on div at bounding box center [475, 456] width 365 height 24
click at [410, 444] on input "text" at bounding box center [425, 456] width 244 height 24
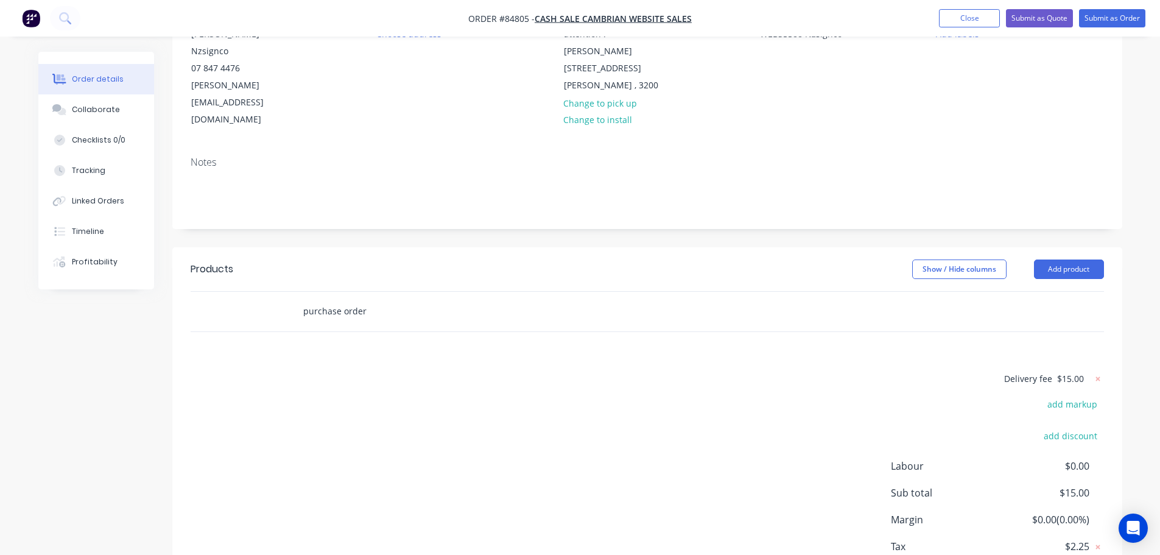
scroll to position [175, 0]
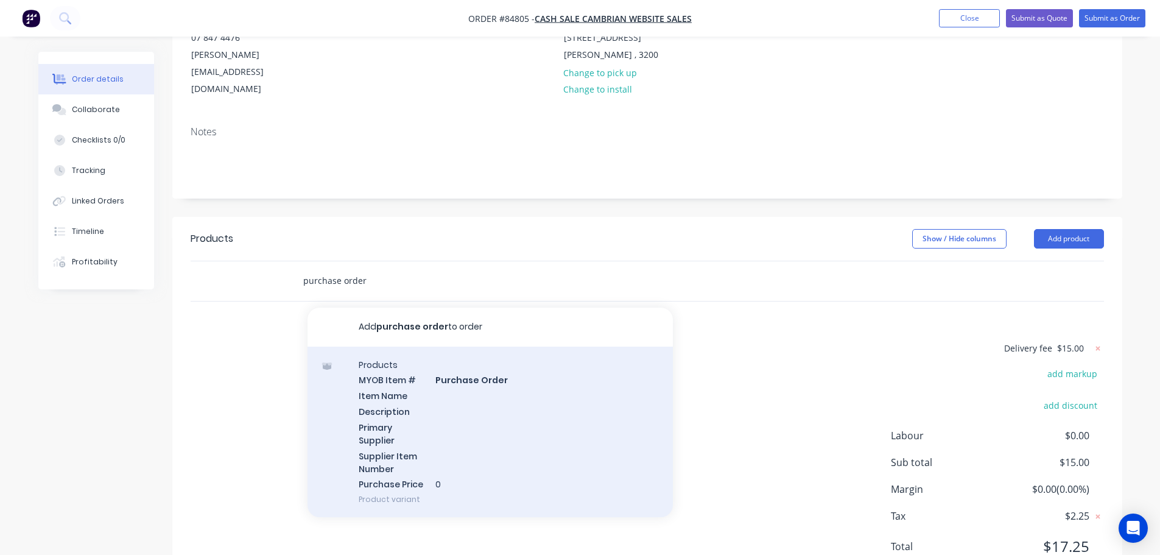
type input "purchase order"
click at [426, 346] on div "Products MYOB Item # Purchase Order Item Name Description Primary Supplier Supp…" at bounding box center [489, 431] width 365 height 171
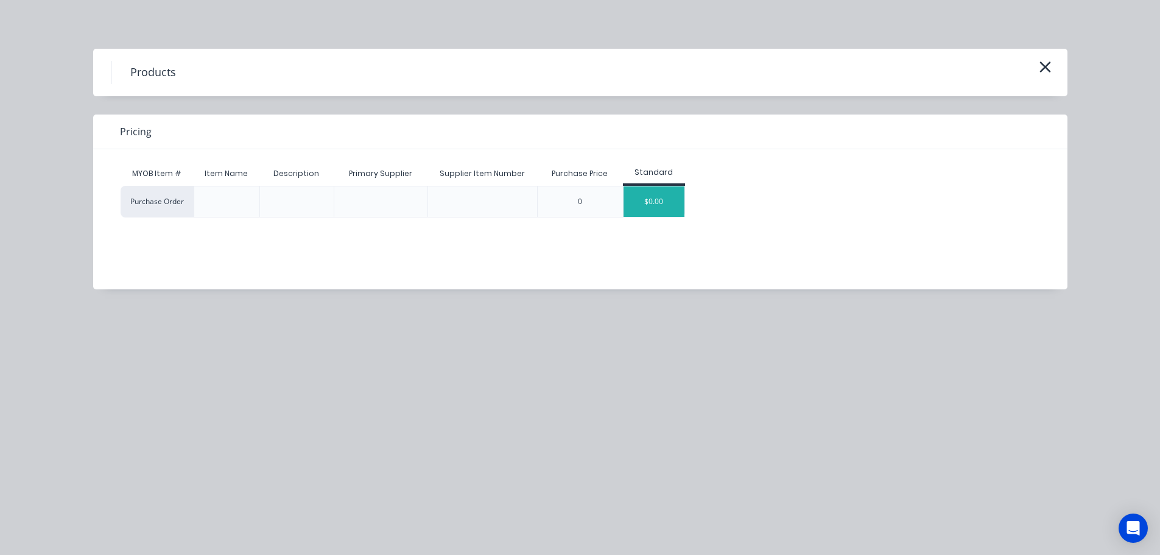
drag, startPoint x: 677, startPoint y: 194, endPoint x: 661, endPoint y: 201, distance: 17.2
click at [676, 194] on div "$0.00" at bounding box center [653, 201] width 61 height 30
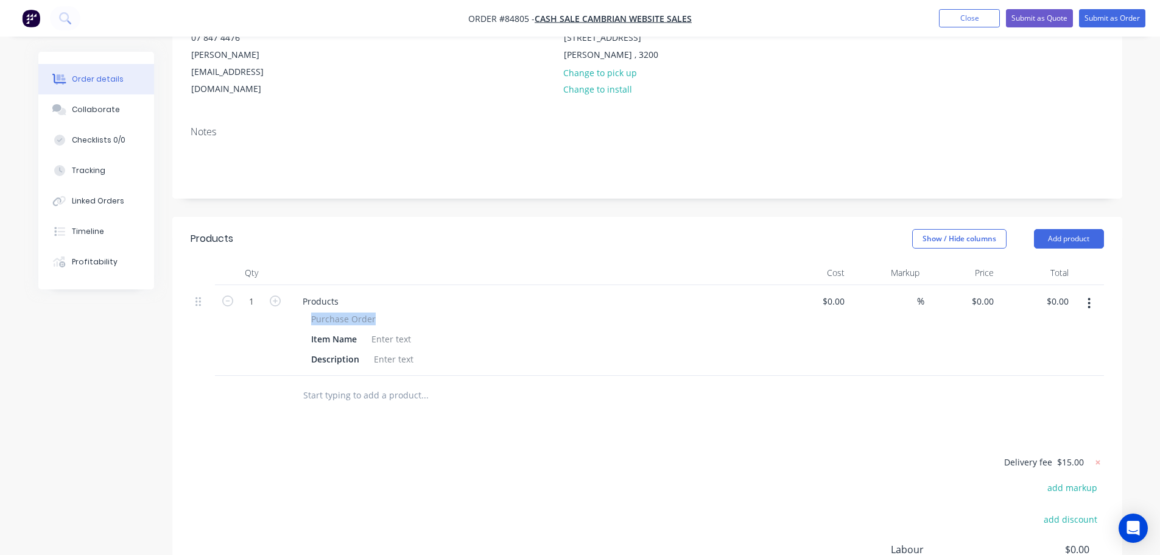
drag, startPoint x: 310, startPoint y: 264, endPoint x: 432, endPoint y: 264, distance: 121.8
click at [432, 312] on div "Purchase Order Item Name Description" at bounding box center [531, 339] width 477 height 55
copy span "Purchase Order"
drag, startPoint x: 339, startPoint y: 246, endPoint x: 325, endPoint y: 254, distance: 16.4
click at [337, 292] on div "Products" at bounding box center [320, 301] width 55 height 18
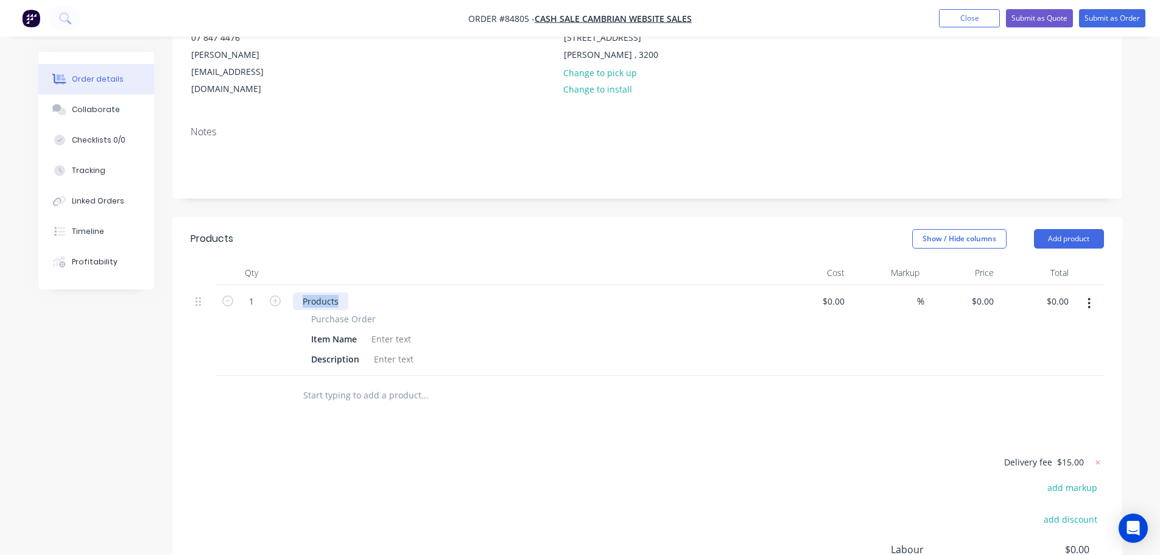
paste div
click at [218, 285] on div "1" at bounding box center [251, 330] width 73 height 91
click at [230, 295] on icon "button" at bounding box center [227, 300] width 11 height 11
type input "0"
click at [401, 330] on div at bounding box center [391, 339] width 49 height 18
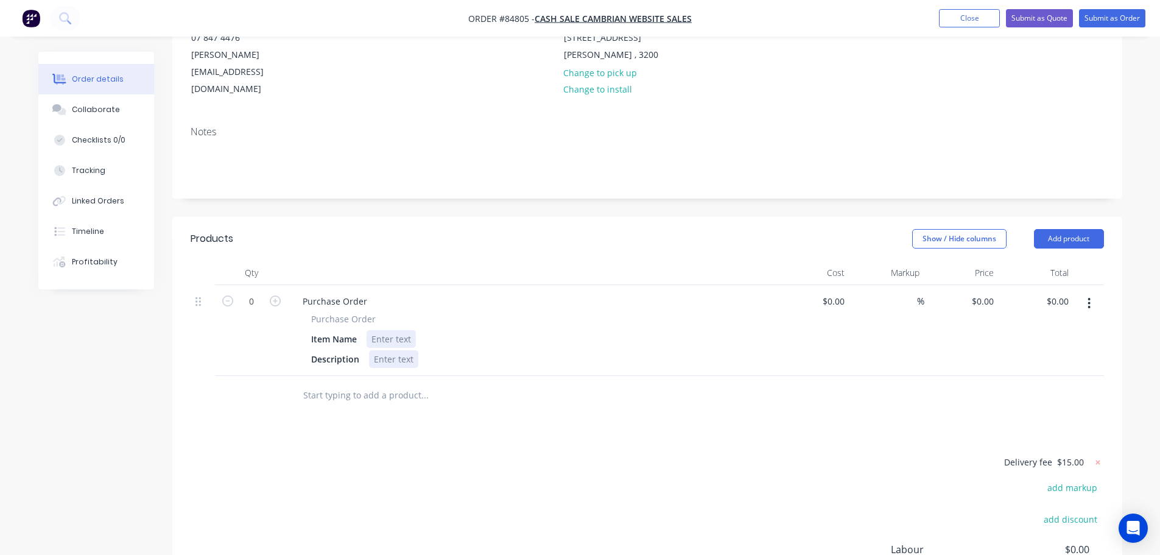
paste div
click at [370, 383] on input "text" at bounding box center [425, 395] width 244 height 24
click at [311, 383] on input "as1313" at bounding box center [425, 395] width 244 height 24
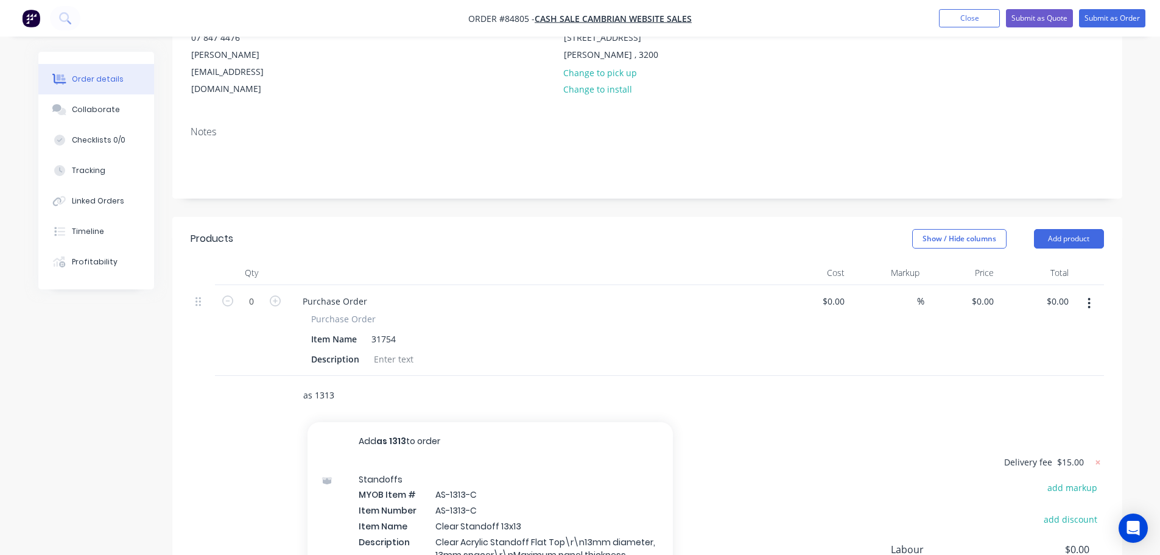
scroll to position [289, 0]
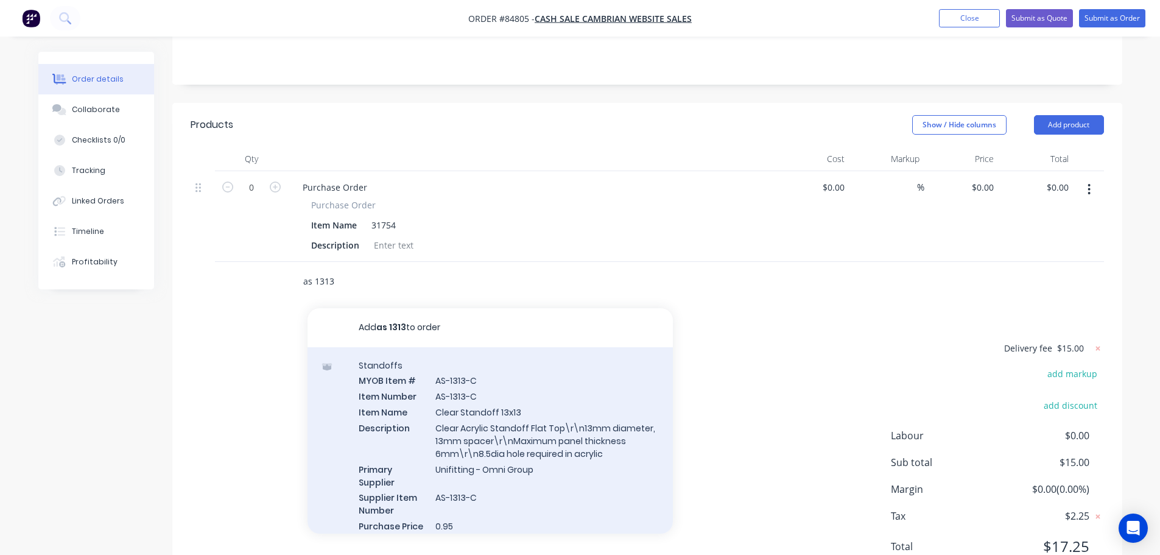
type input "as 1313"
click at [449, 387] on div "Standoffs MYOB Item # AS-1313-C Item Number AS-1313-C Item Name Clear Standoff …" at bounding box center [489, 453] width 365 height 212
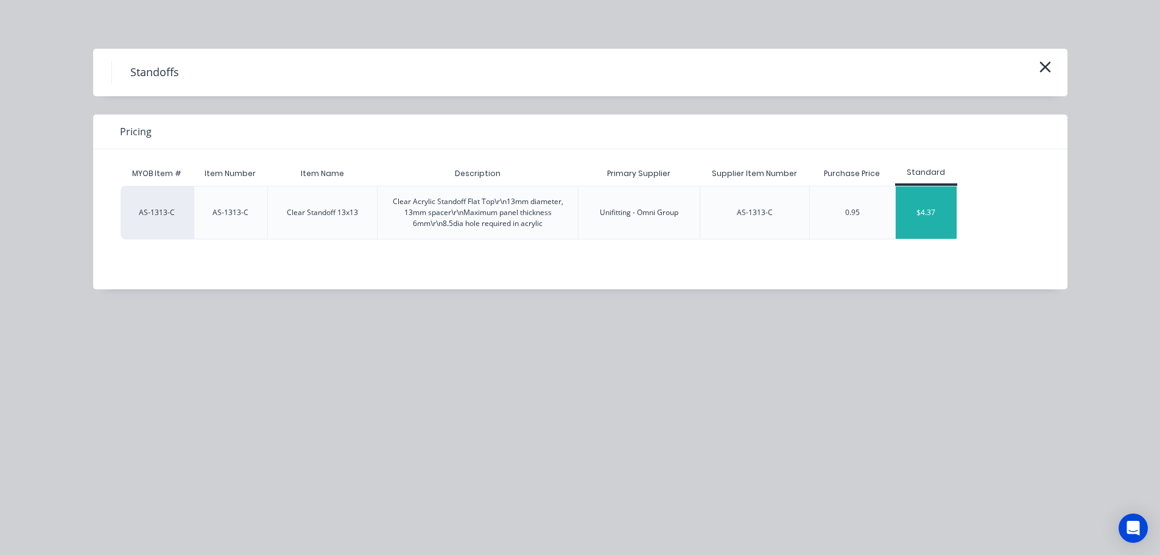
click at [923, 207] on div "$4.37" at bounding box center [926, 212] width 61 height 52
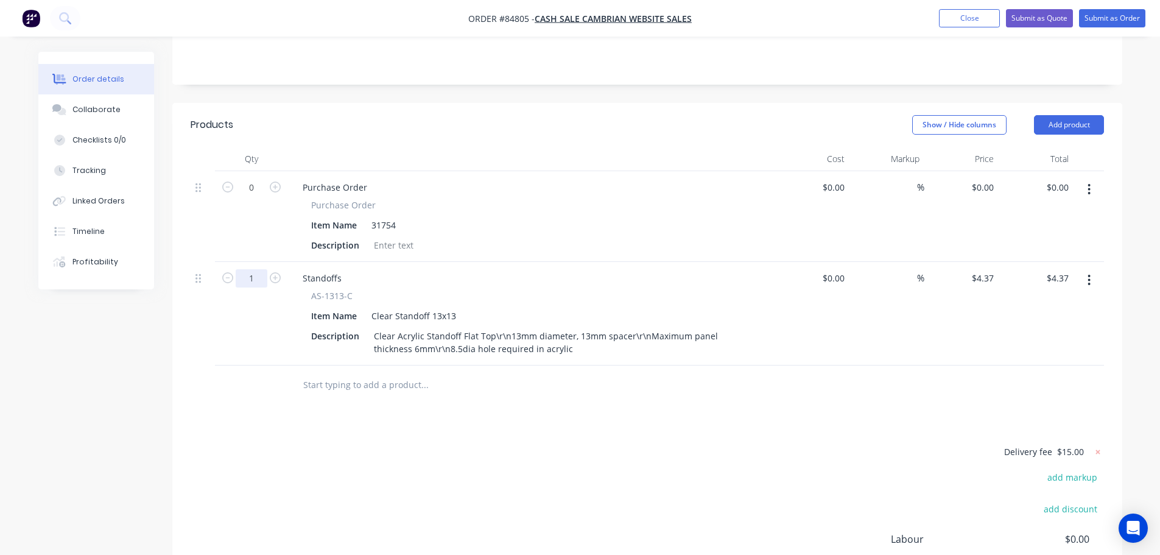
click at [253, 269] on input "1" at bounding box center [252, 278] width 32 height 18
type input "9"
type input "$39.33"
click at [325, 373] on input "text" at bounding box center [425, 385] width 244 height 24
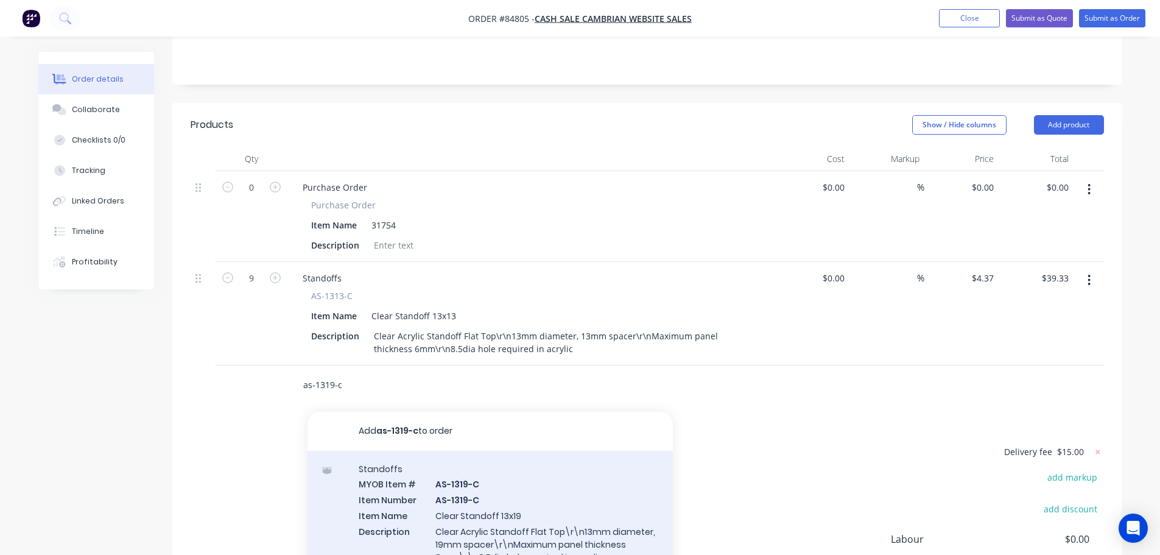
type input "as-1319-c"
click at [396, 454] on div "Standoffs MYOB Item # AS-1319-C Item Number AS-1319-C Item Name Clear Standoff …" at bounding box center [489, 557] width 365 height 212
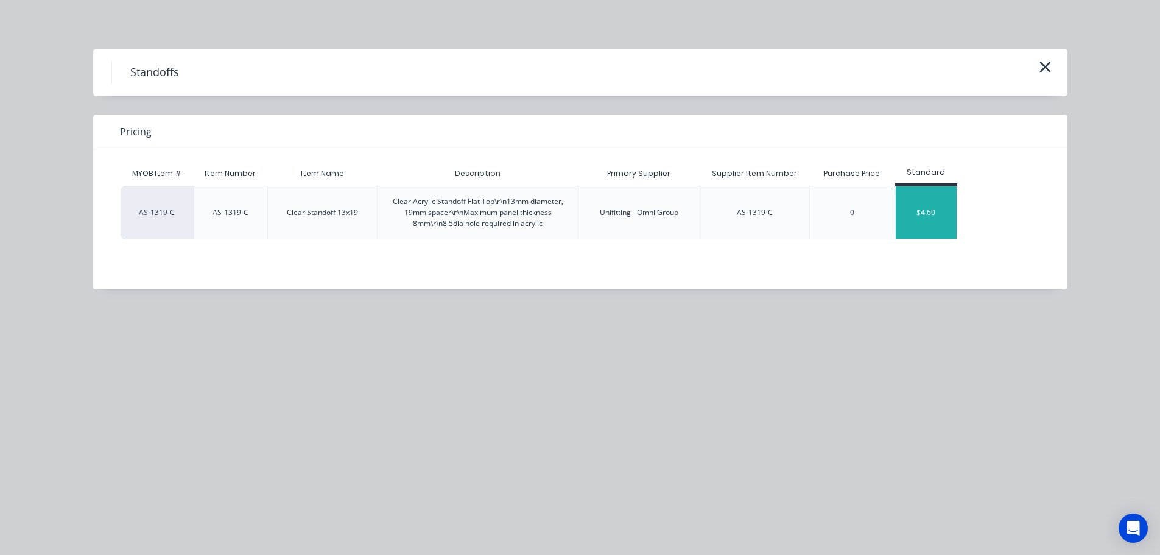
click at [928, 222] on div "$4.60" at bounding box center [926, 212] width 61 height 52
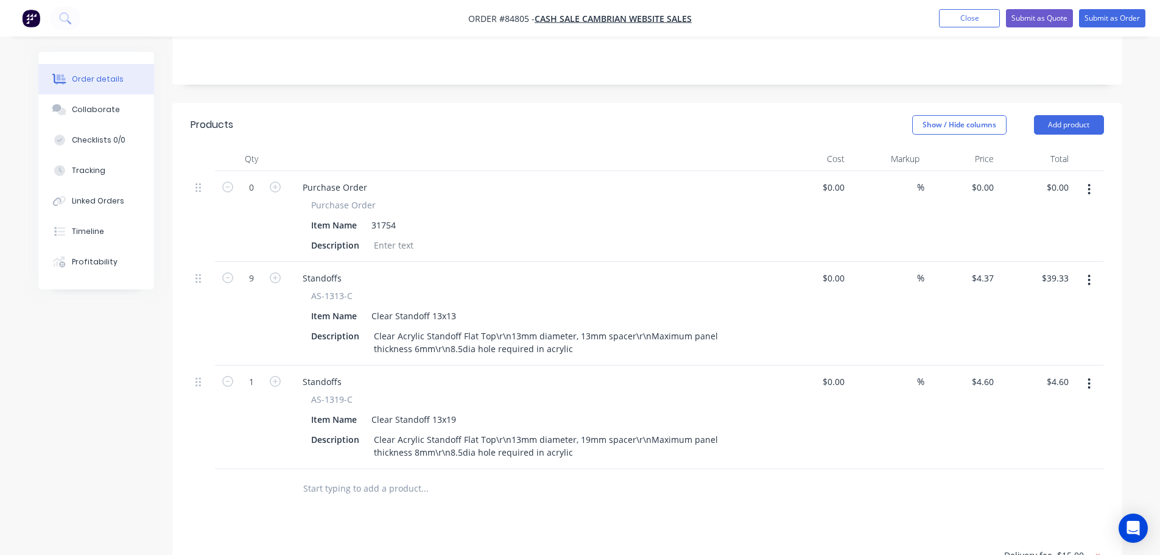
click at [250, 365] on div "1" at bounding box center [251, 417] width 73 height 104
click at [250, 373] on input "1" at bounding box center [252, 382] width 32 height 18
type input "11"
type input "$50.60"
click at [1035, 285] on div "$39.33 $39.33" at bounding box center [1035, 314] width 75 height 104
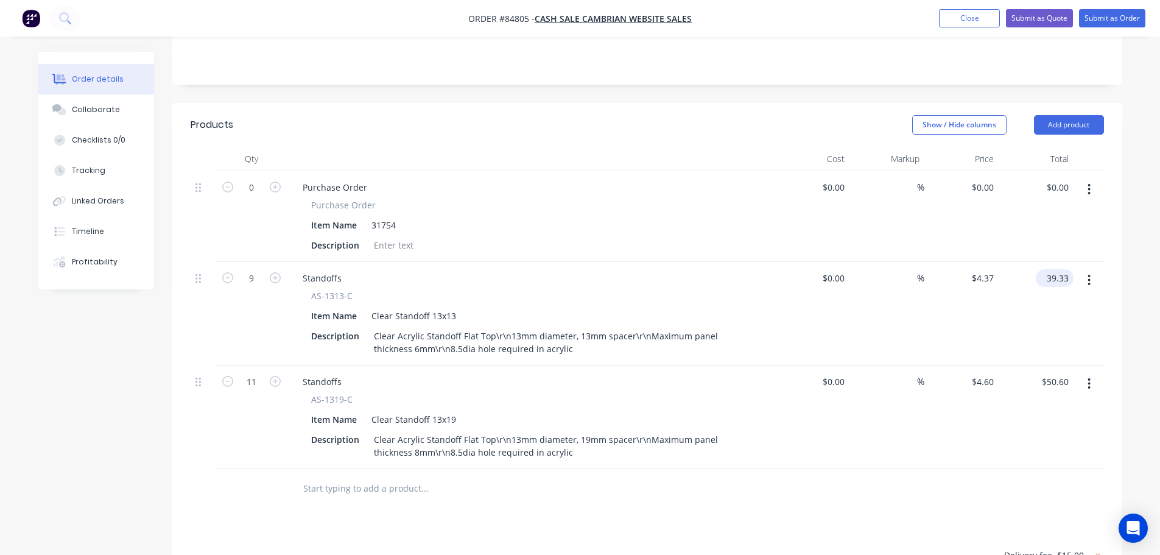
click at [1054, 269] on input "39.33" at bounding box center [1056, 278] width 33 height 18
type input "43.29"
type input "$4.81"
type input "$43.29"
click at [1060, 373] on input "50.60" at bounding box center [1059, 382] width 28 height 18
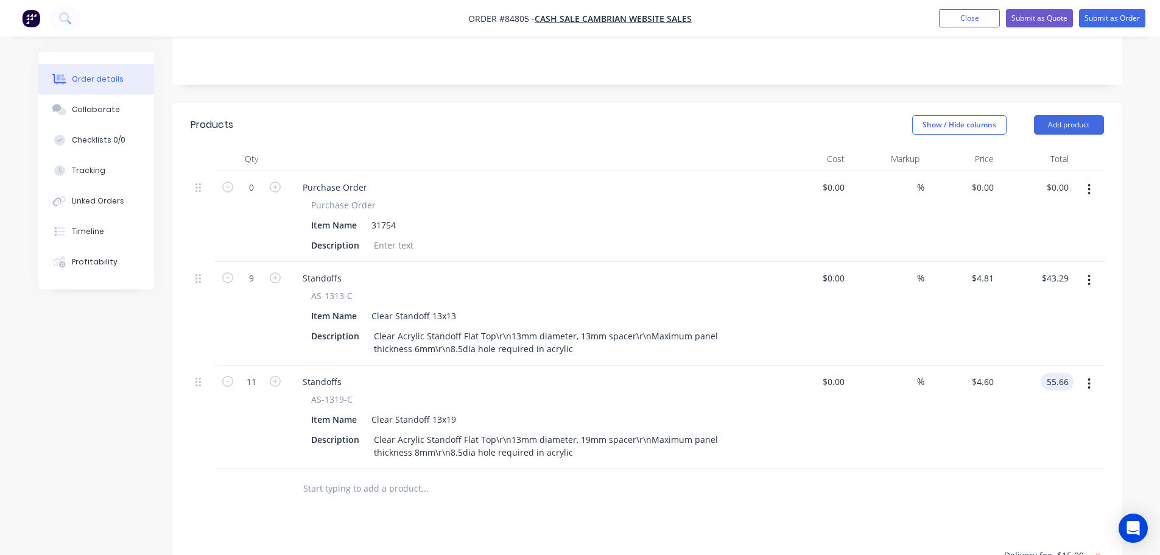
type input "55.66"
type input "$5.06"
type input "$55.66"
click at [1053, 384] on div "$55.66 55.66" at bounding box center [1035, 417] width 75 height 104
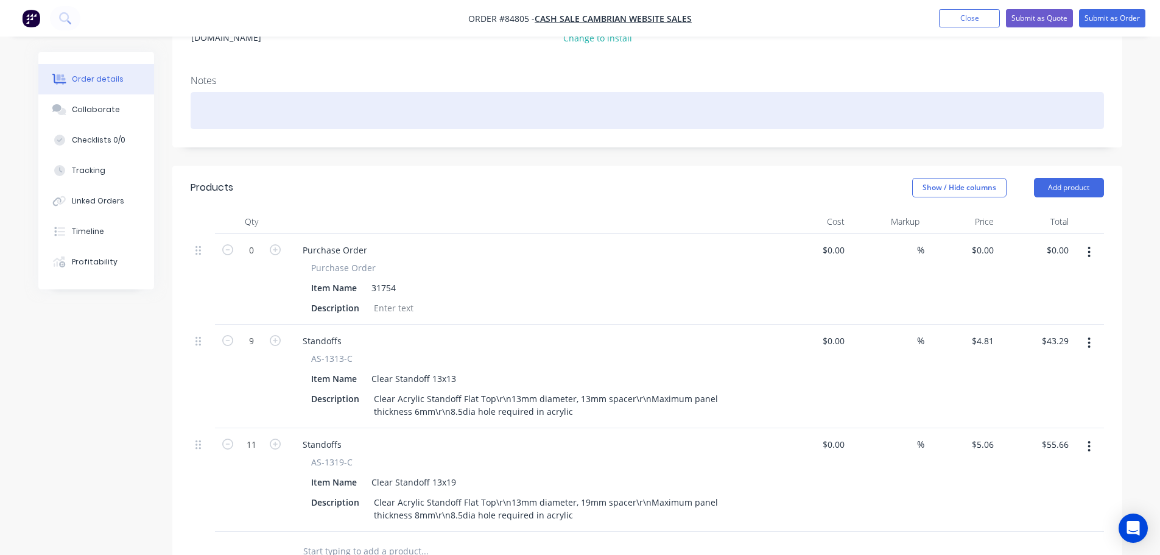
scroll to position [131, 0]
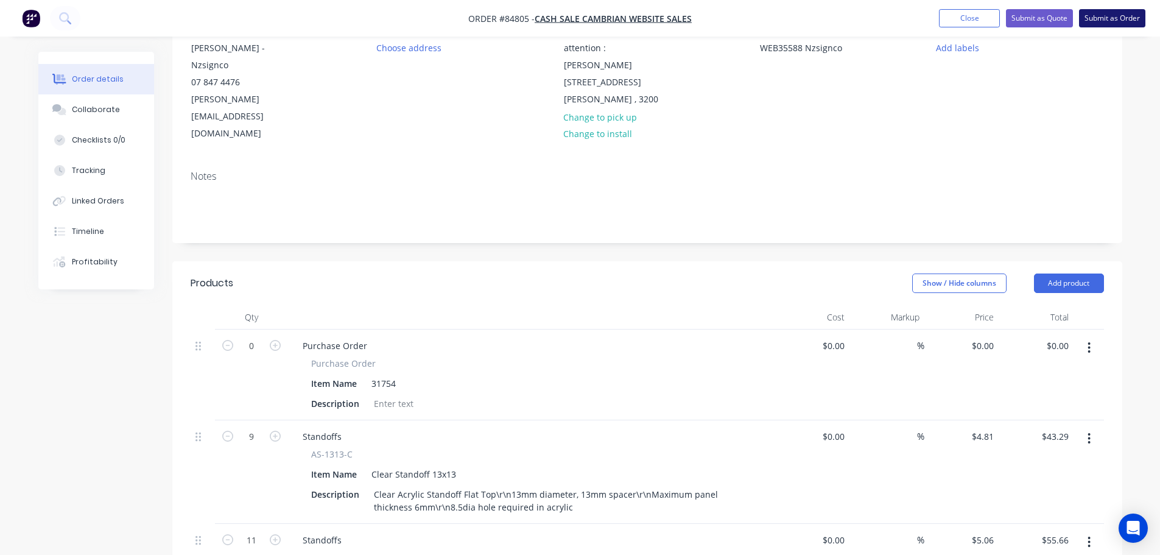
click at [1118, 19] on button "Submit as Order" at bounding box center [1112, 18] width 66 height 18
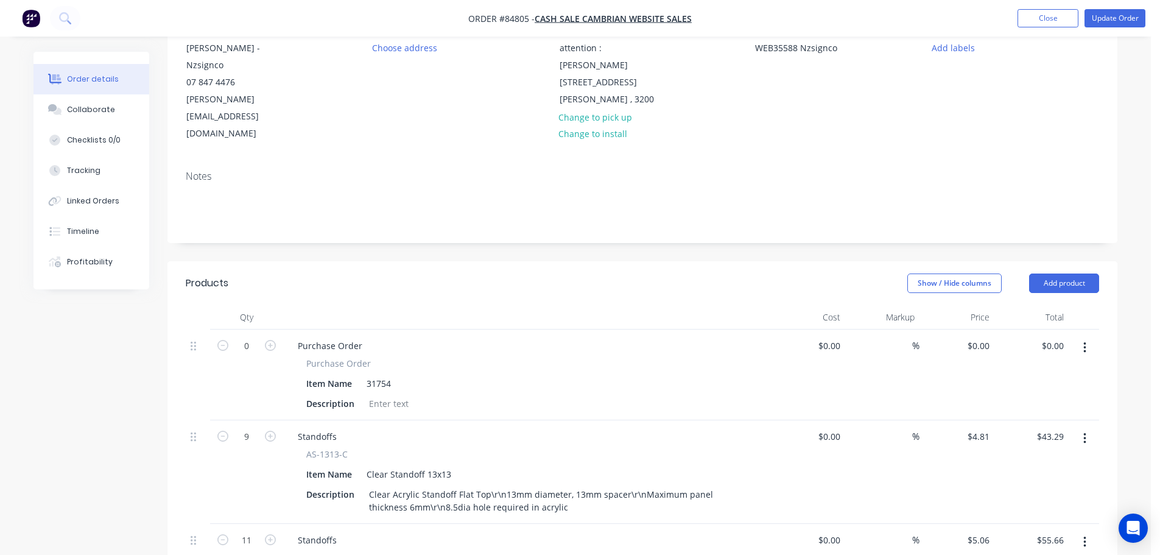
scroll to position [0, 0]
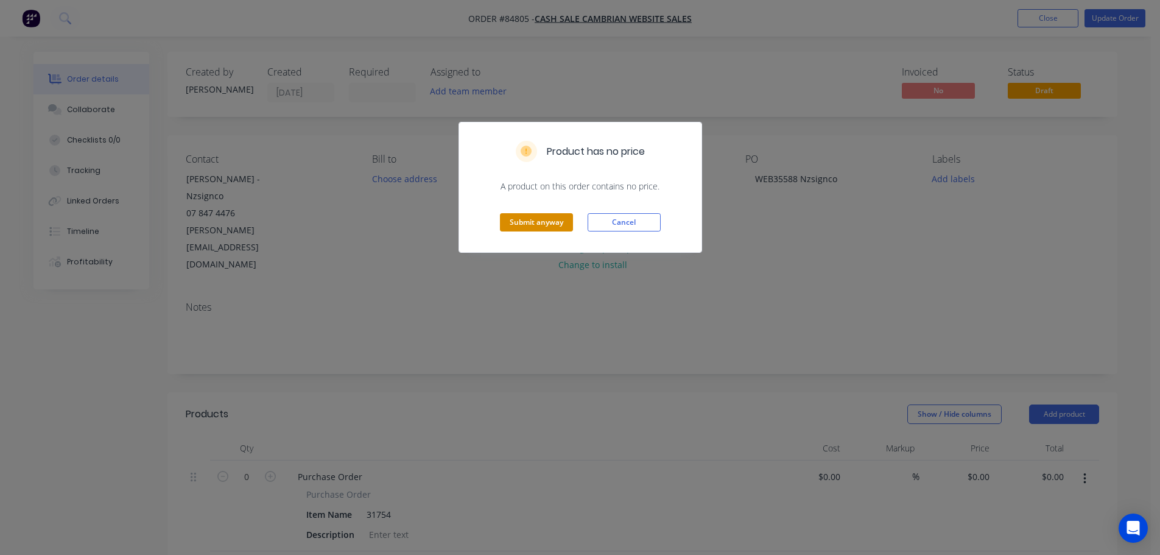
click at [527, 218] on button "Submit anyway" at bounding box center [536, 222] width 73 height 18
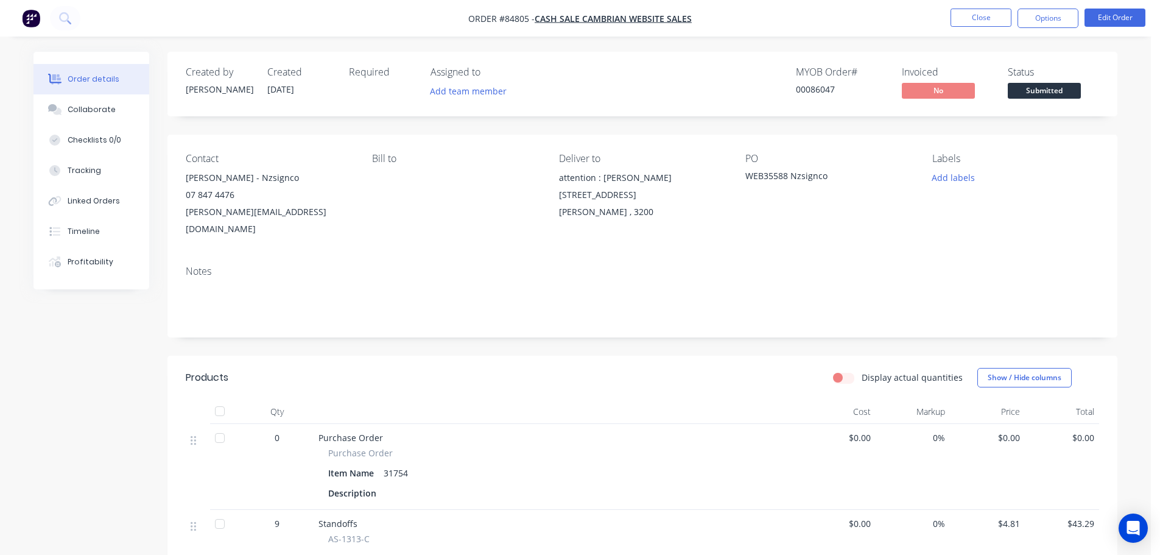
click at [811, 88] on div "00086047" at bounding box center [841, 89] width 91 height 13
copy div "00086047"
click at [1032, 25] on button "Options" at bounding box center [1047, 18] width 61 height 19
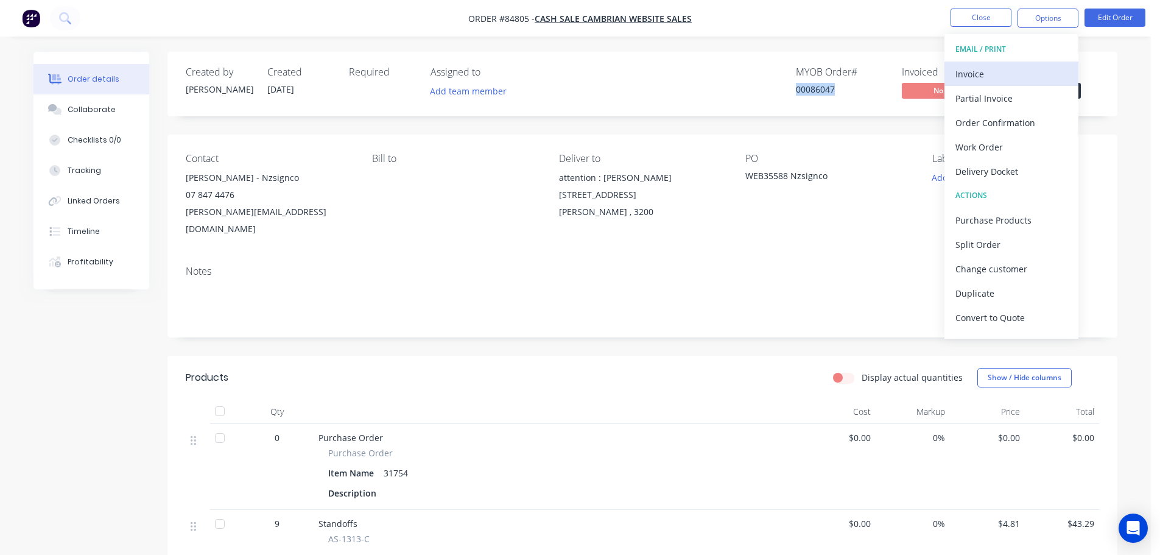
click at [1010, 68] on div "Invoice" at bounding box center [1011, 74] width 112 height 18
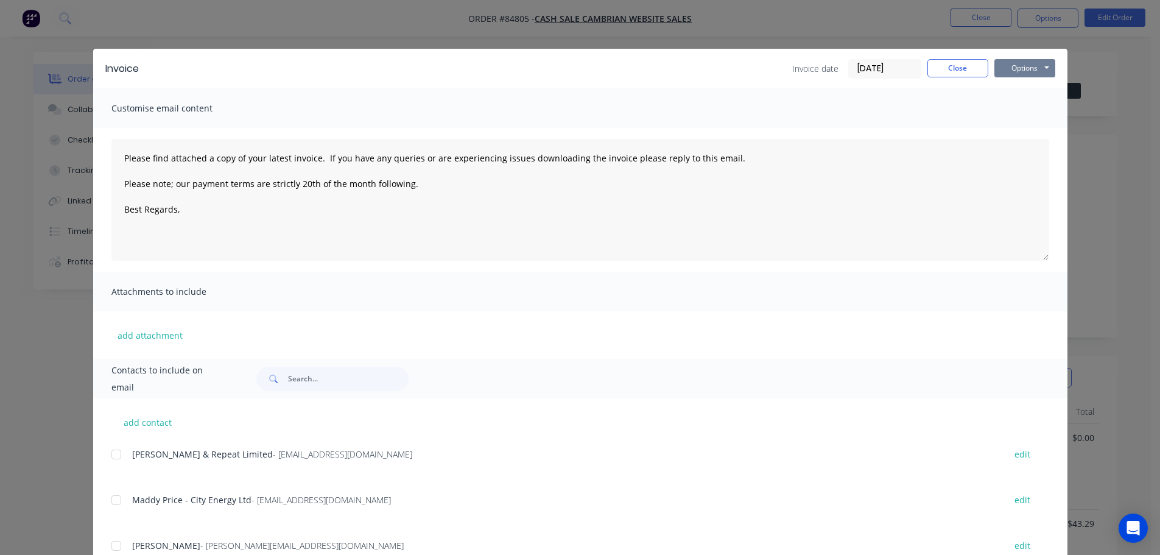
click at [1020, 68] on button "Options" at bounding box center [1024, 68] width 61 height 18
click at [1033, 106] on button "Print" at bounding box center [1033, 110] width 78 height 20
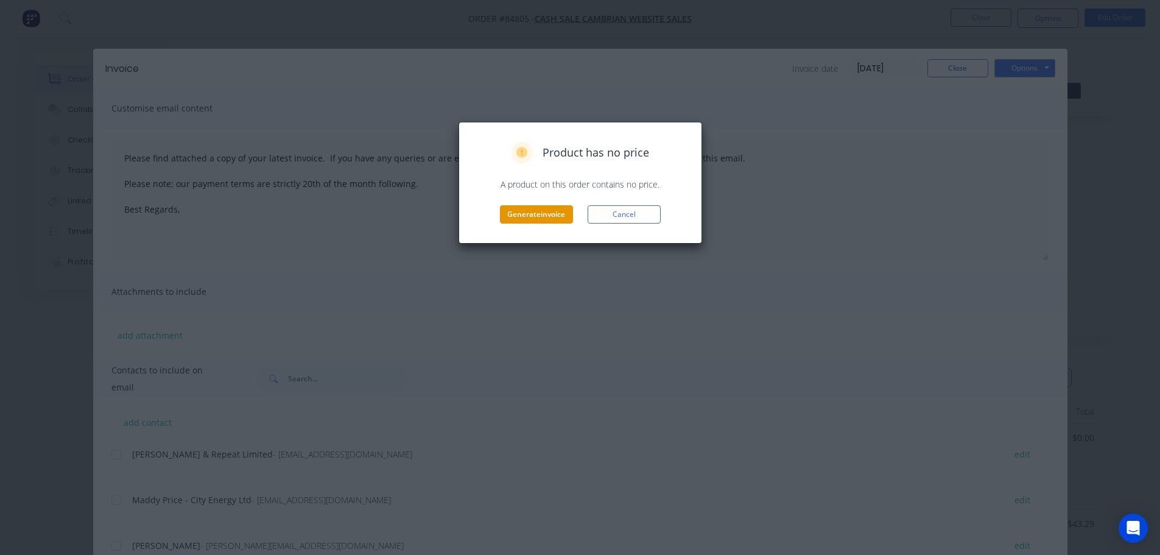
click at [519, 217] on button "Generate invoice" at bounding box center [536, 214] width 73 height 18
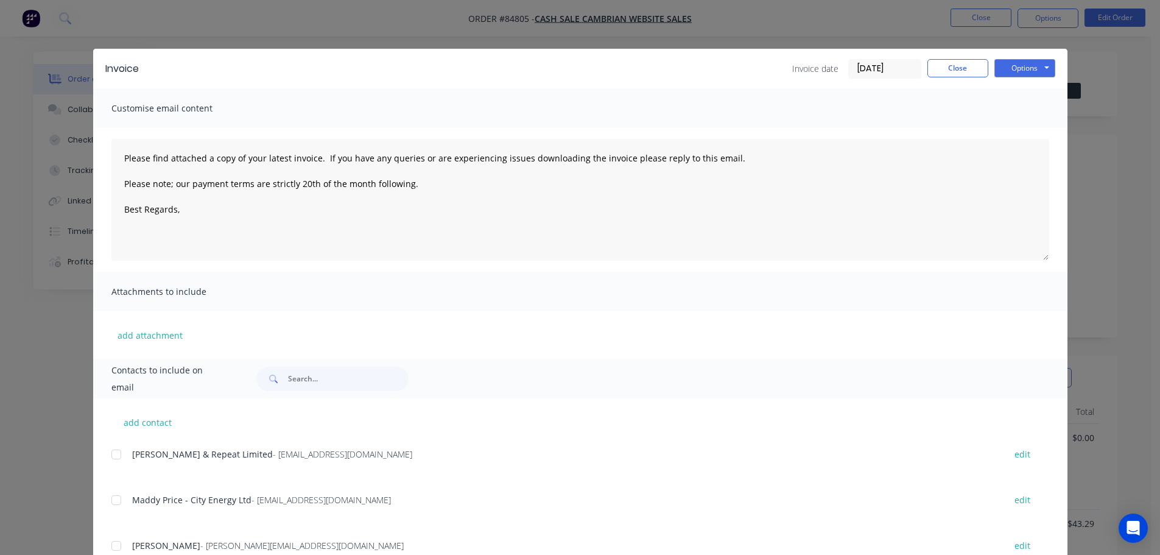
type textarea "Please find attached a copy of your latest invoice. If you have any queries or …"
click at [975, 63] on button "Close" at bounding box center [957, 68] width 61 height 18
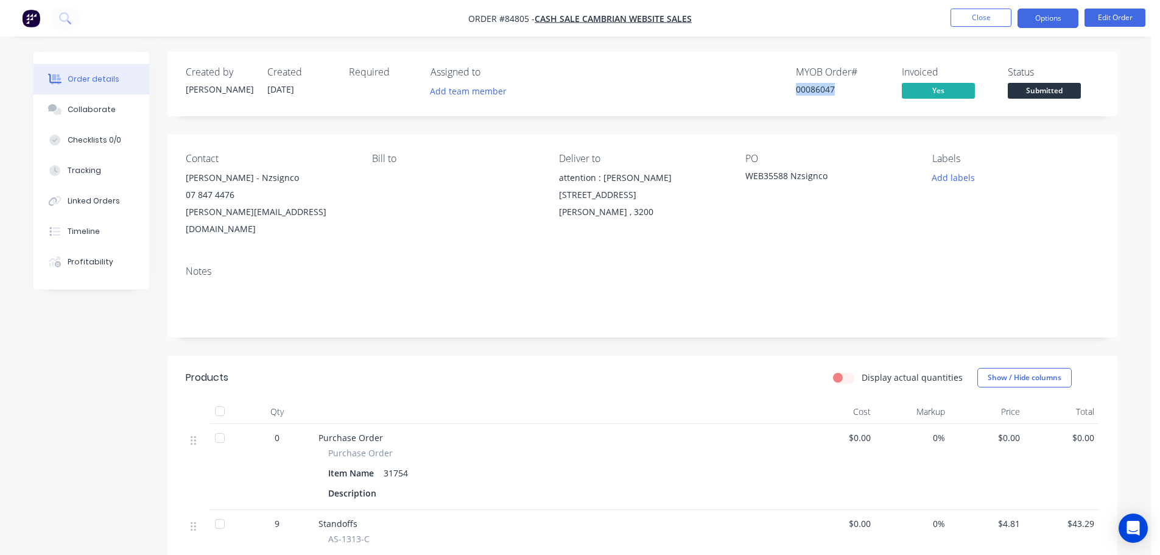
click at [1048, 20] on button "Options" at bounding box center [1047, 18] width 61 height 19
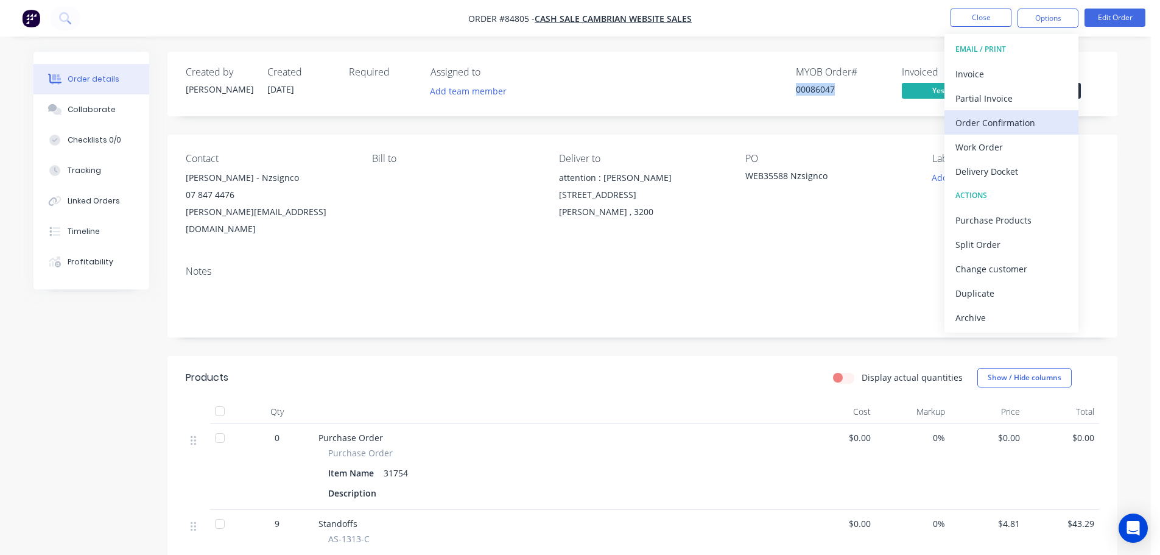
click at [1008, 114] on div "Order Confirmation" at bounding box center [1011, 123] width 112 height 18
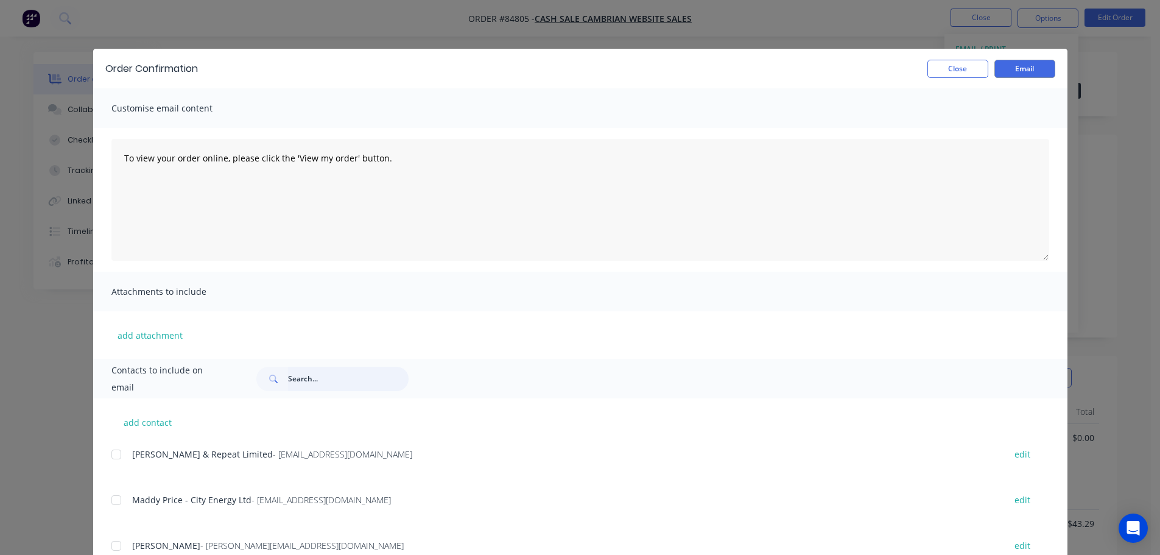
click at [359, 382] on input "text" at bounding box center [348, 379] width 121 height 24
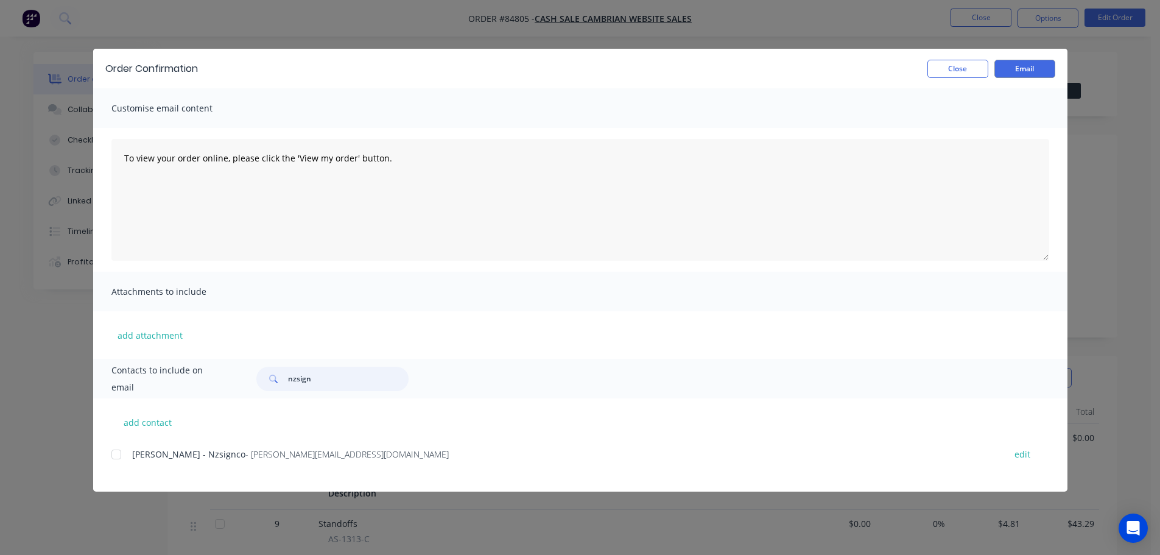
click at [117, 461] on div at bounding box center [116, 454] width 24 height 24
type input "nzsign"
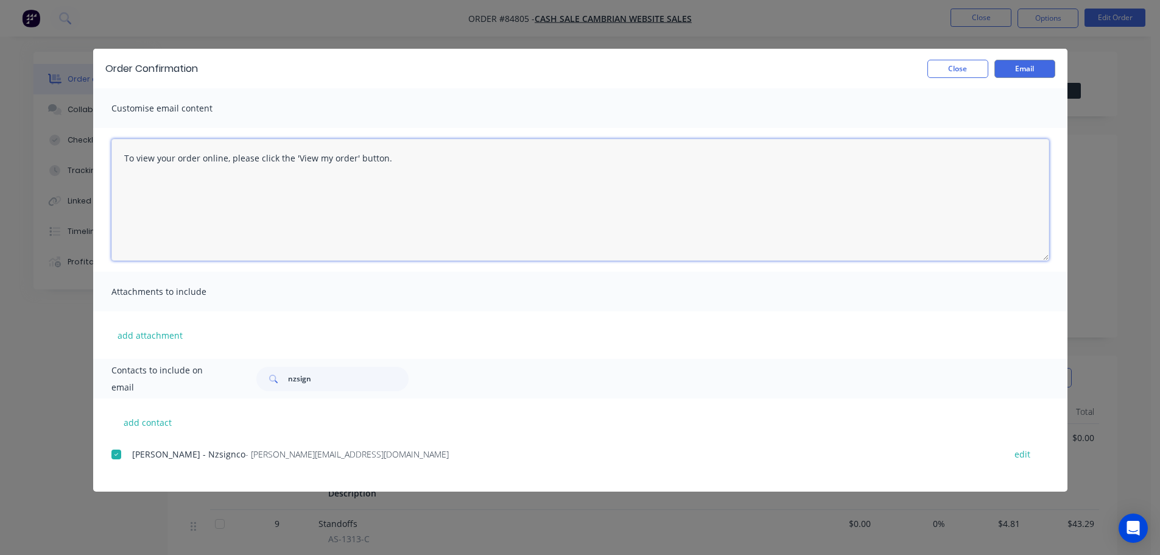
drag, startPoint x: 271, startPoint y: 221, endPoint x: 642, endPoint y: 166, distance: 374.9
click at [272, 220] on textarea "To view your order online, please click the 'View my order' button." at bounding box center [580, 200] width 938 height 122
paste textarea "hank you for your order, confirmation of your order is attached. Your order wil…"
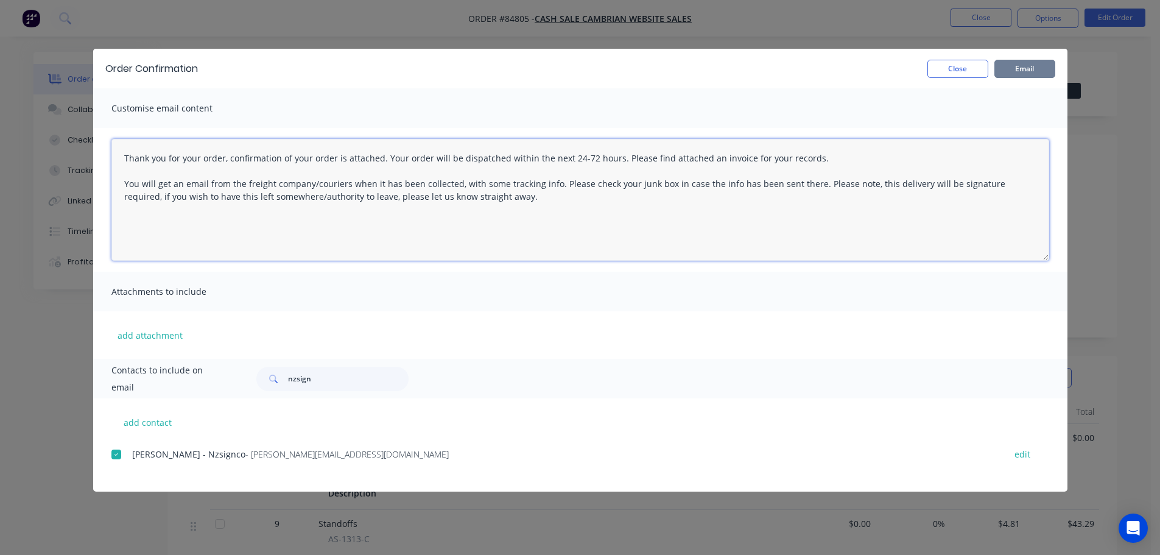
type textarea "Thank you for your order, confirmation of your order is attached. Your order wi…"
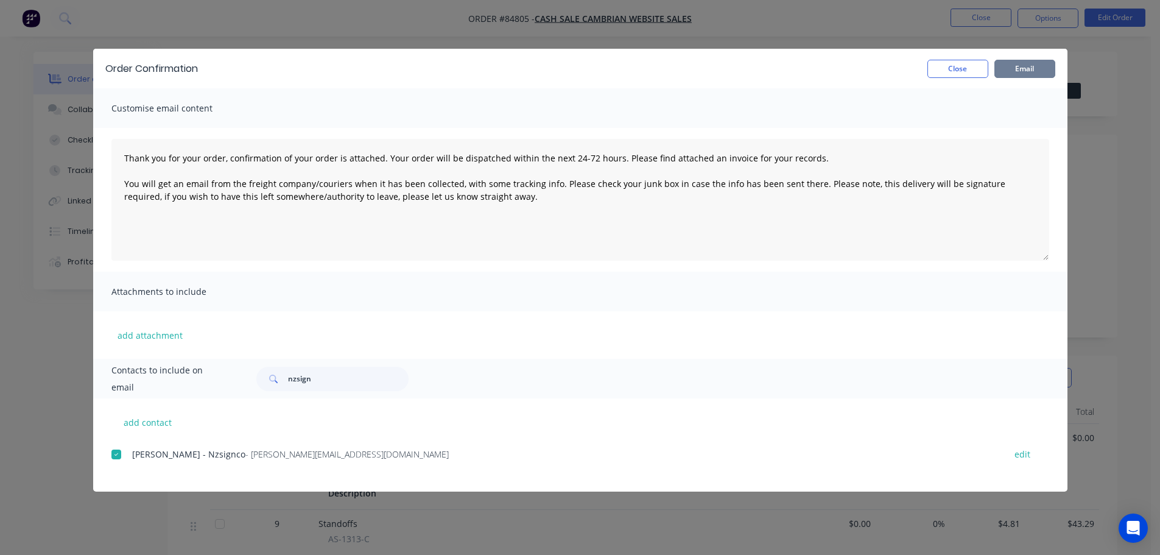
click at [1019, 62] on button "Email" at bounding box center [1024, 69] width 61 height 18
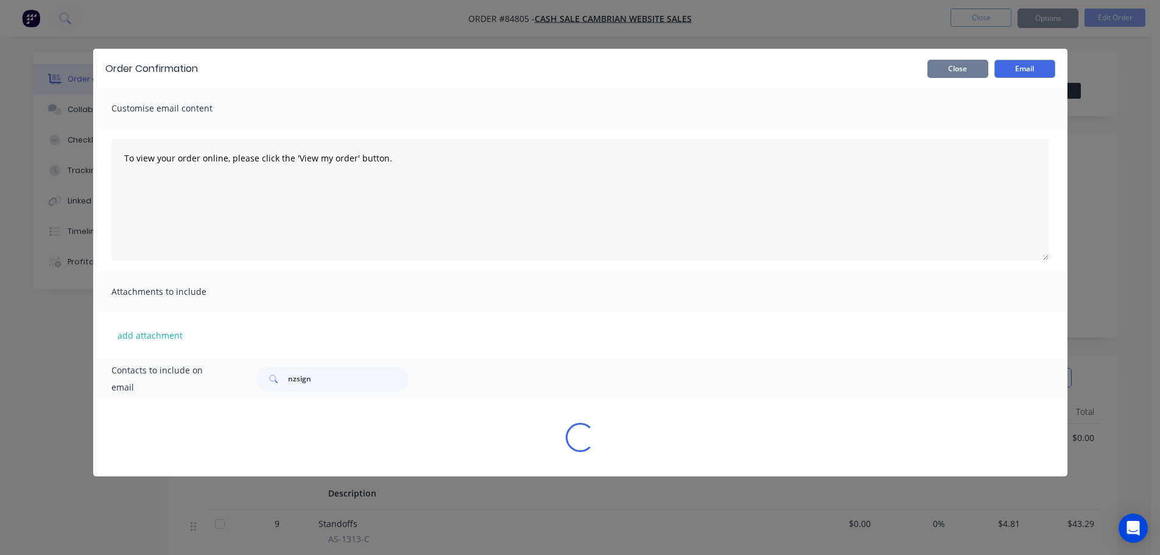
click at [947, 68] on button "Close" at bounding box center [957, 69] width 61 height 18
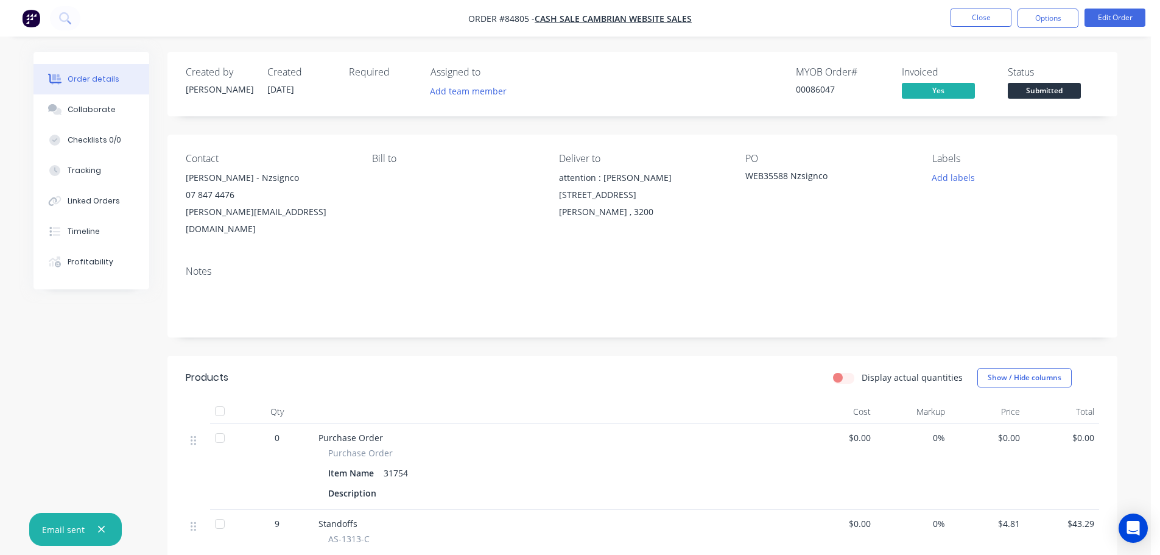
click at [1037, 93] on span "Submitted" at bounding box center [1044, 90] width 73 height 15
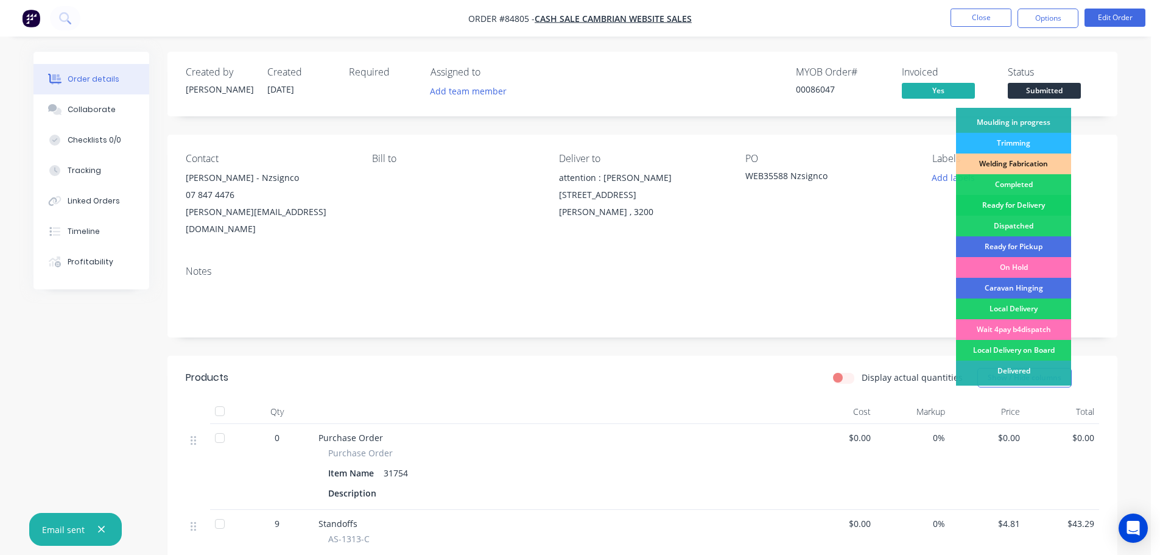
scroll to position [240, 0]
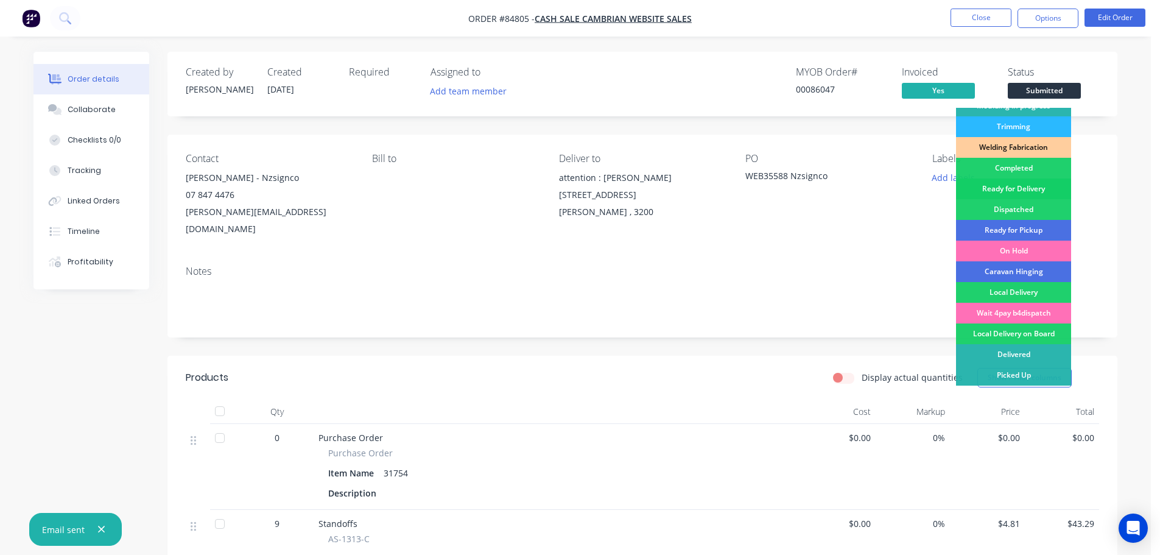
click at [1036, 188] on div "Ready for Delivery" at bounding box center [1013, 188] width 115 height 21
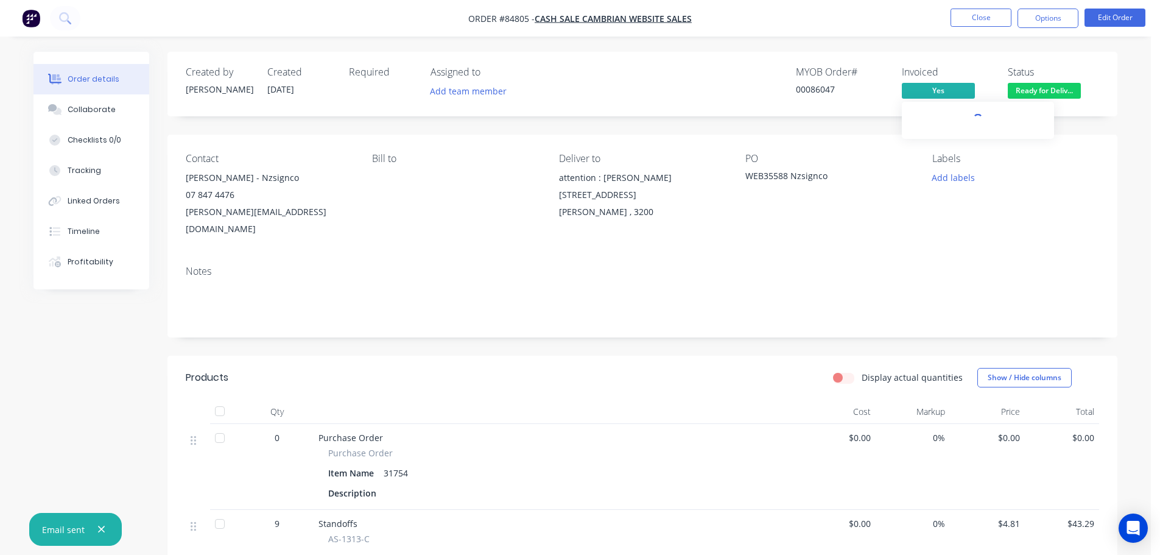
click at [933, 62] on div "Created by Jess Created 23/09/25 Required Assigned to Add team member MYOB Orde…" at bounding box center [642, 84] width 950 height 65
drag, startPoint x: 950, startPoint y: 32, endPoint x: 959, endPoint y: 24, distance: 12.1
click at [950, 32] on nav "Order #84805 - cash sale CAMBRIAN WEBSITE SALES Close Options Edit Order" at bounding box center [580, 18] width 1160 height 37
click at [961, 23] on button "Close" at bounding box center [980, 18] width 61 height 18
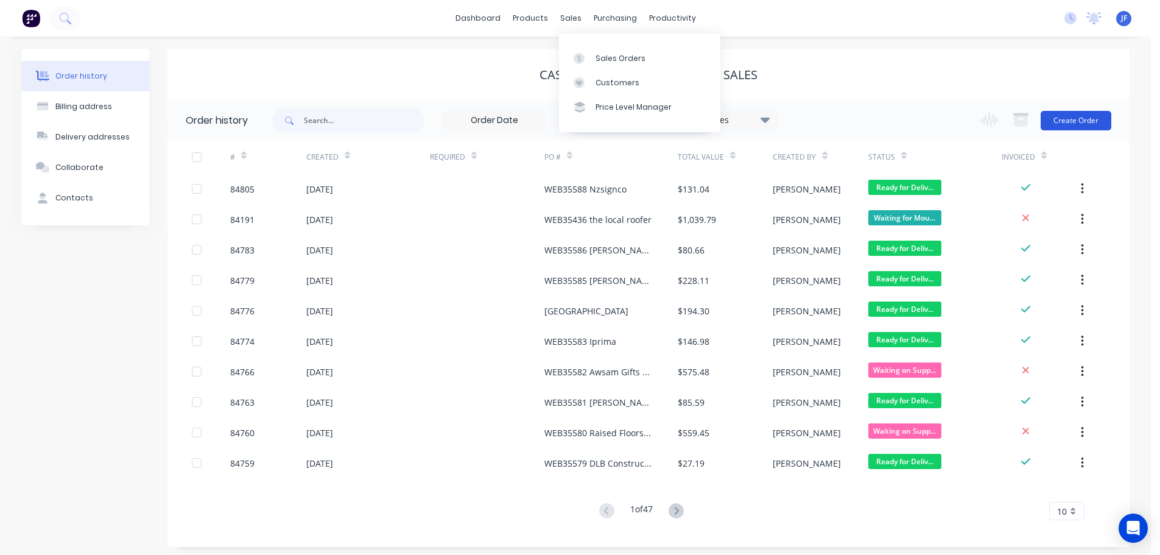
click at [1095, 120] on button "Create Order" at bounding box center [1075, 120] width 71 height 19
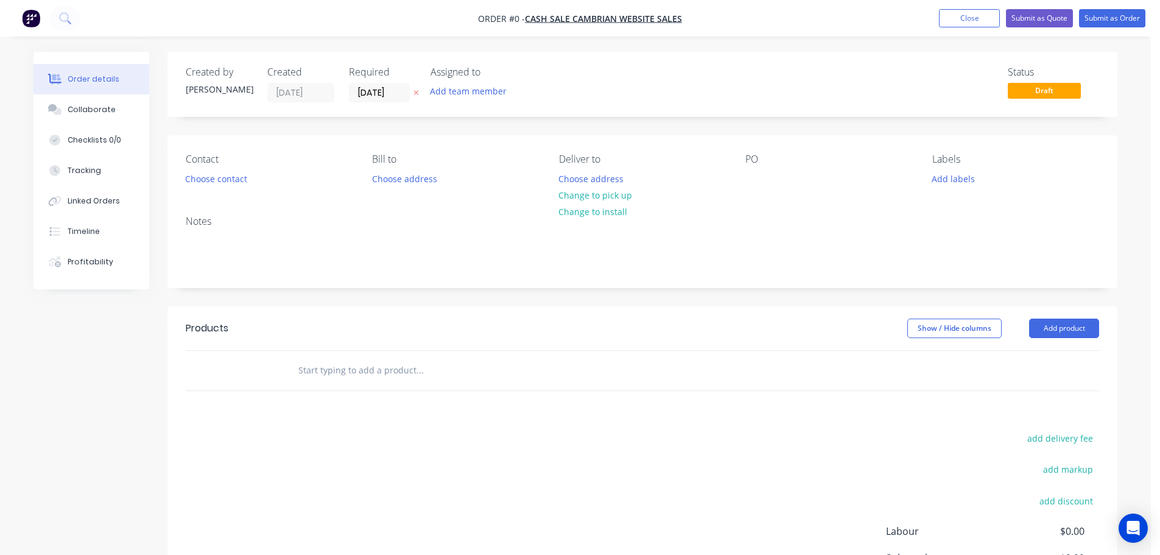
click at [412, 95] on button "button" at bounding box center [416, 93] width 13 height 14
click at [231, 183] on button "Choose contact" at bounding box center [216, 178] width 75 height 16
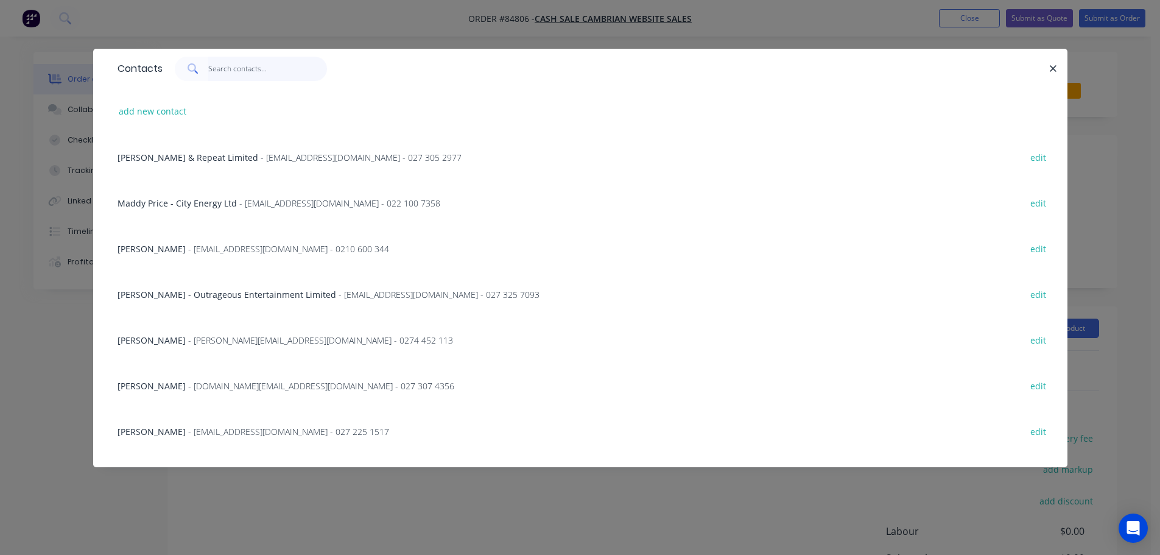
click at [307, 66] on input "text" at bounding box center [267, 69] width 119 height 24
paste input "Robert Stewart"
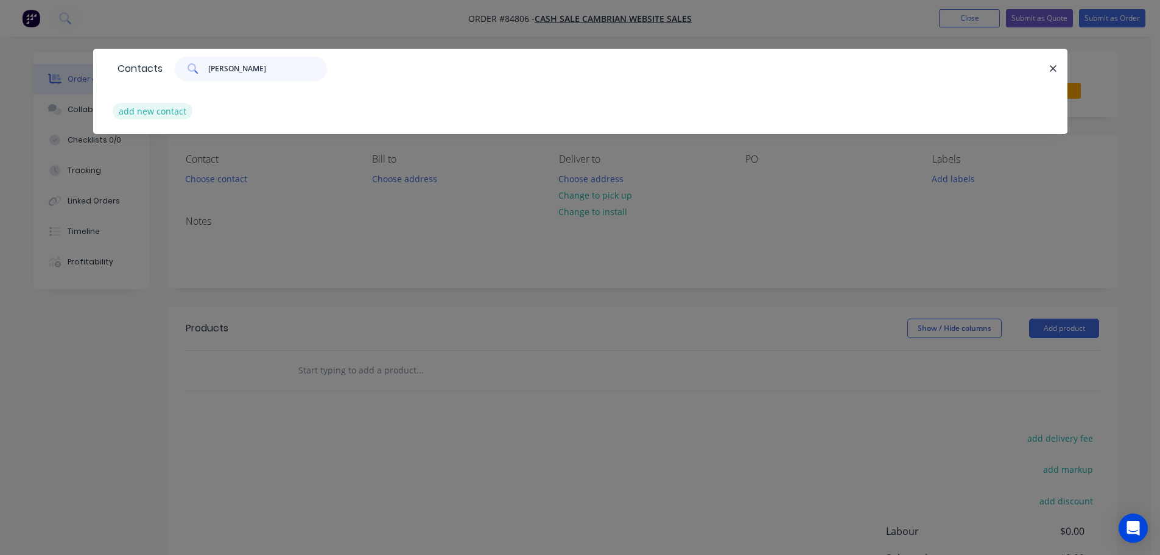
type input "Robert Stewart"
click at [132, 103] on button "add new contact" at bounding box center [153, 111] width 80 height 16
select select "NZ"
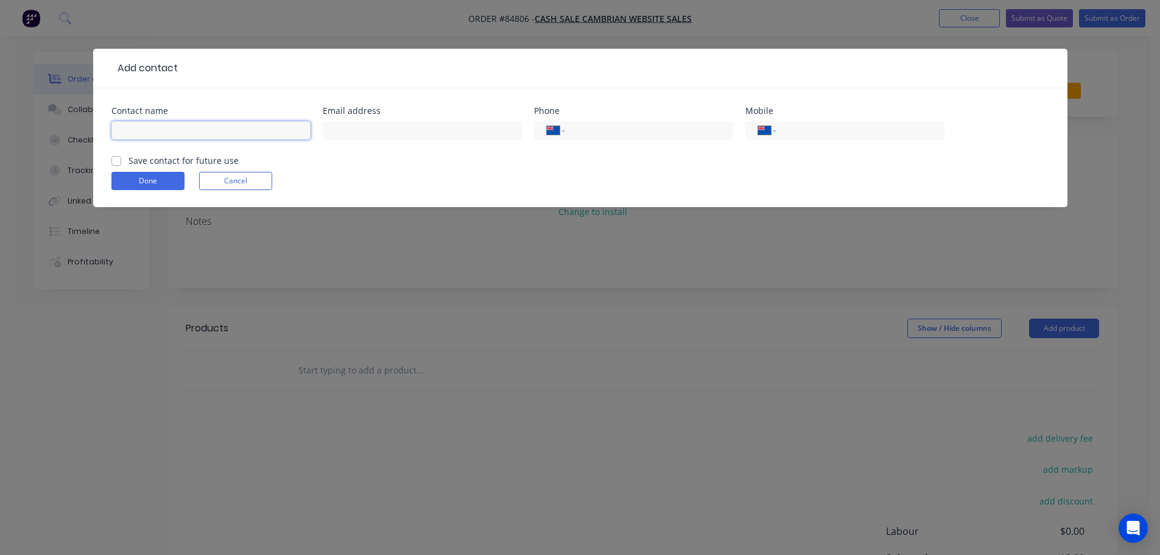
click at [150, 131] on input "text" at bounding box center [210, 130] width 199 height 18
paste input "Robert Stewart"
type input "Robert Stewart"
click at [150, 162] on label "Save contact for future use" at bounding box center [183, 160] width 110 height 13
click at [121, 162] on input "Save contact for future use" at bounding box center [116, 160] width 10 height 12
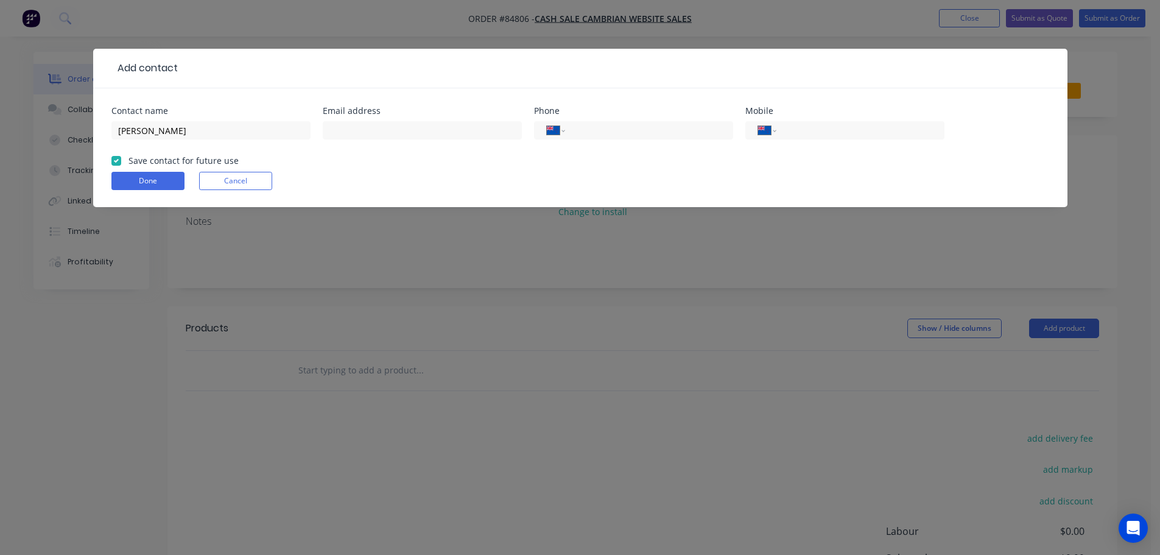
checkbox input "true"
click at [795, 127] on input "tel" at bounding box center [858, 131] width 146 height 14
paste input "029 429 8579"
type input "029 429 8579"
click at [361, 130] on input "text" at bounding box center [422, 130] width 199 height 18
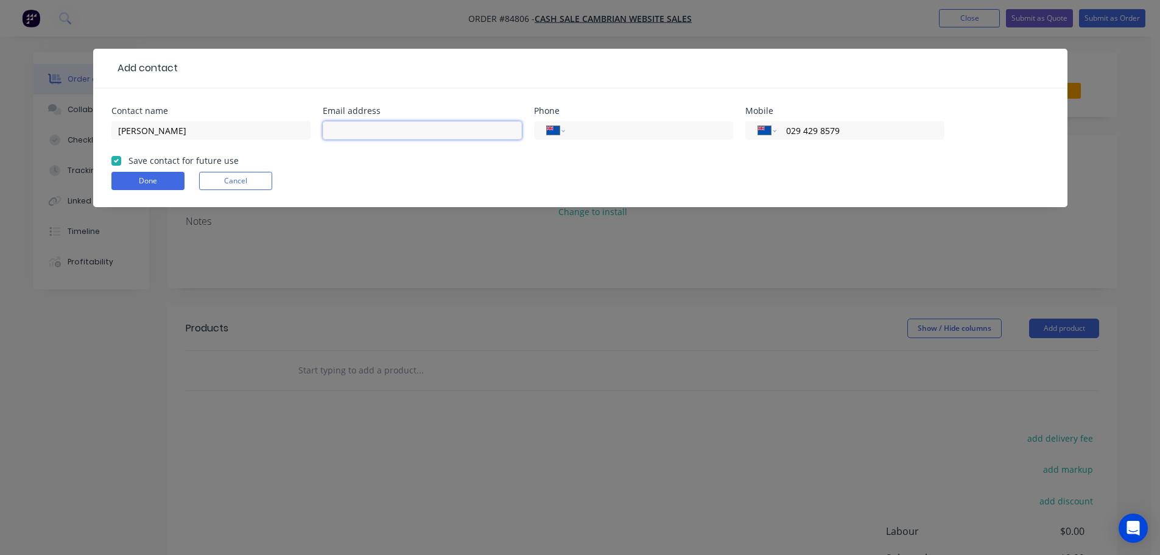
paste input "Robertstewartc@gmail.com"
type input "Robertstewartc@gmail.com"
click at [166, 181] on button "Done" at bounding box center [147, 181] width 73 height 18
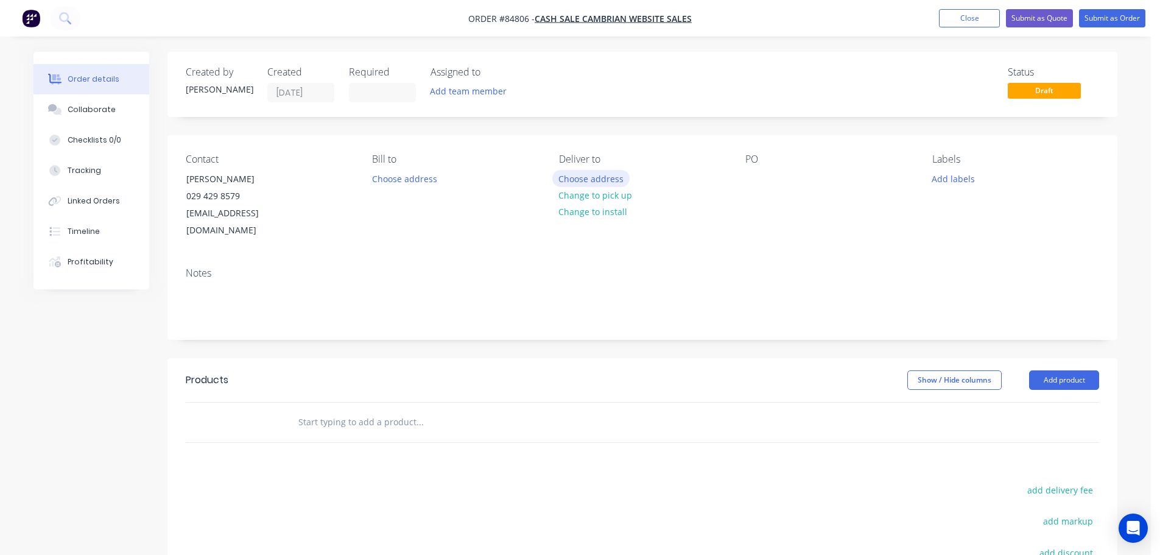
click at [608, 181] on button "Choose address" at bounding box center [591, 178] width 78 height 16
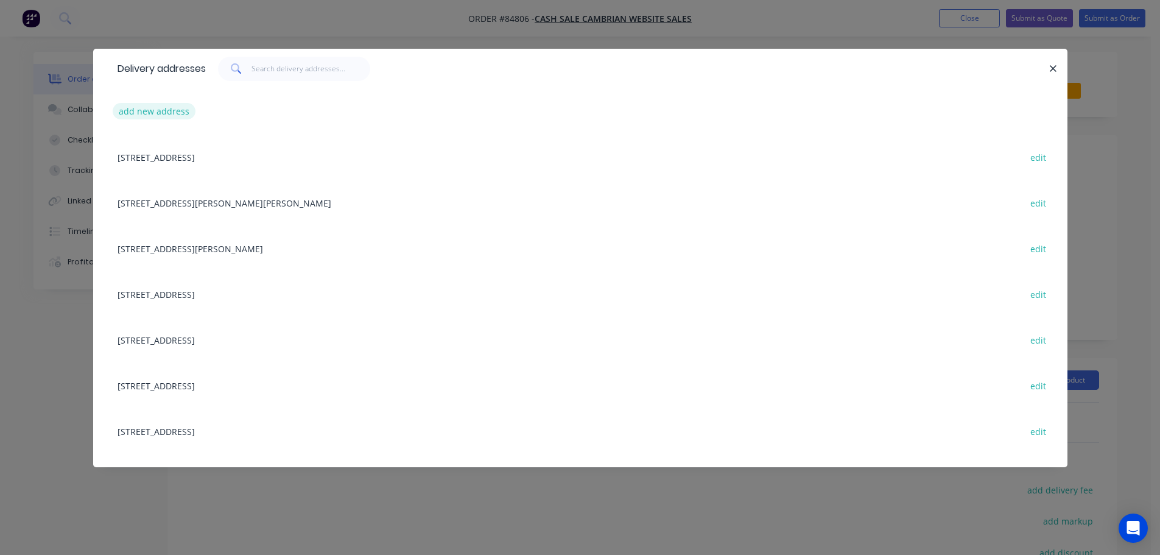
click at [145, 118] on button "add new address" at bounding box center [154, 111] width 83 height 16
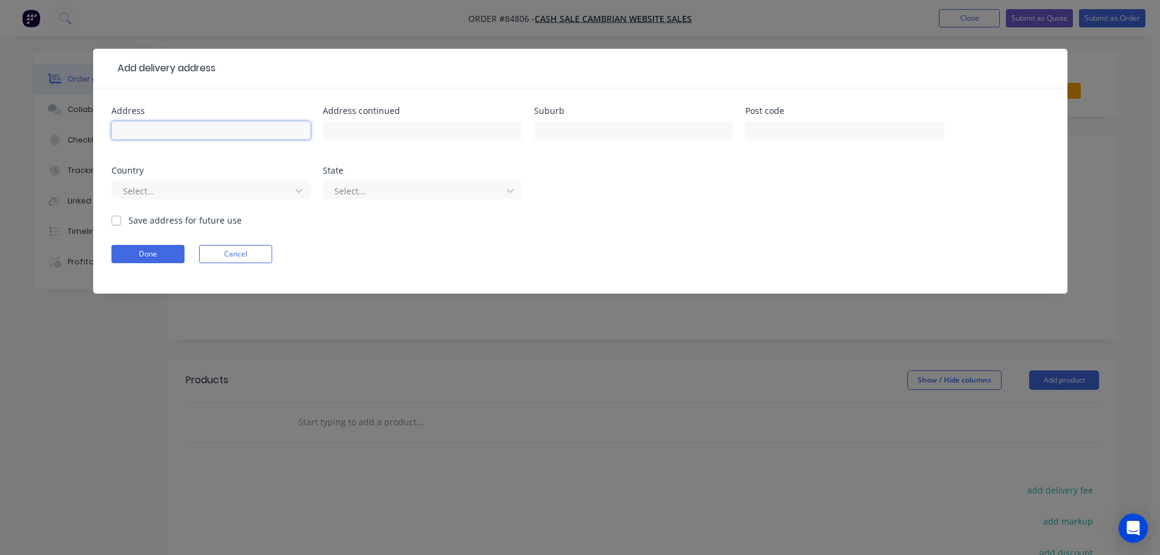
click at [186, 135] on input "text" at bounding box center [210, 130] width 199 height 18
paste input "11 fifth avenue Tauranga 3110"
click at [200, 132] on input "11 fifth avenue Tauranga 3110" at bounding box center [210, 130] width 199 height 18
type input "11 fifth avenue 3110"
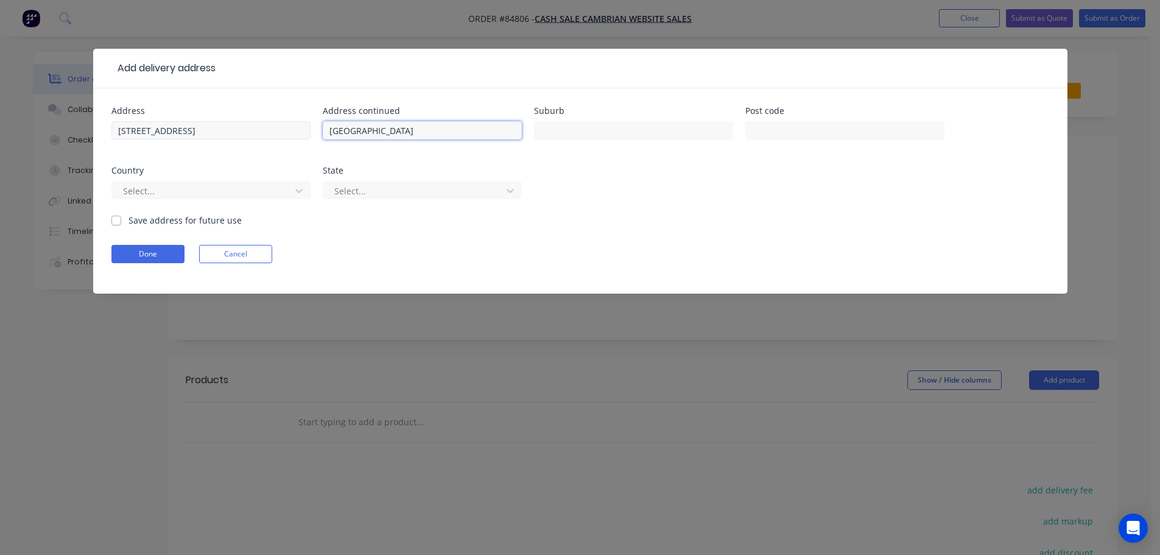
type input "[GEOGRAPHIC_DATA]"
click at [186, 130] on input "11 fifth avenue 3110" at bounding box center [210, 130] width 199 height 18
type input "11 fifth avenue"
type input "3110"
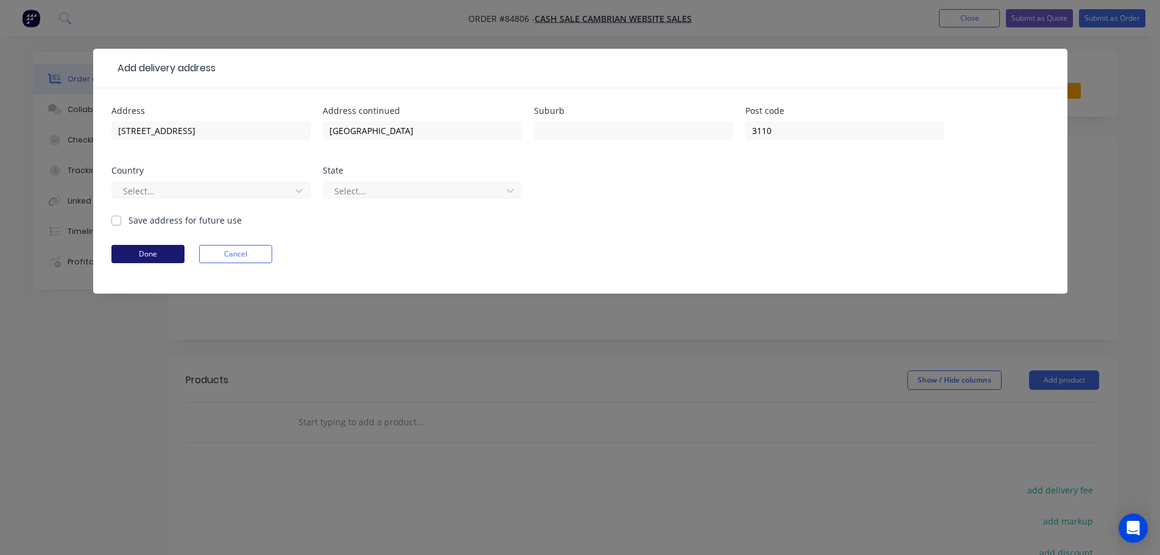
click at [163, 255] on button "Done" at bounding box center [147, 254] width 73 height 18
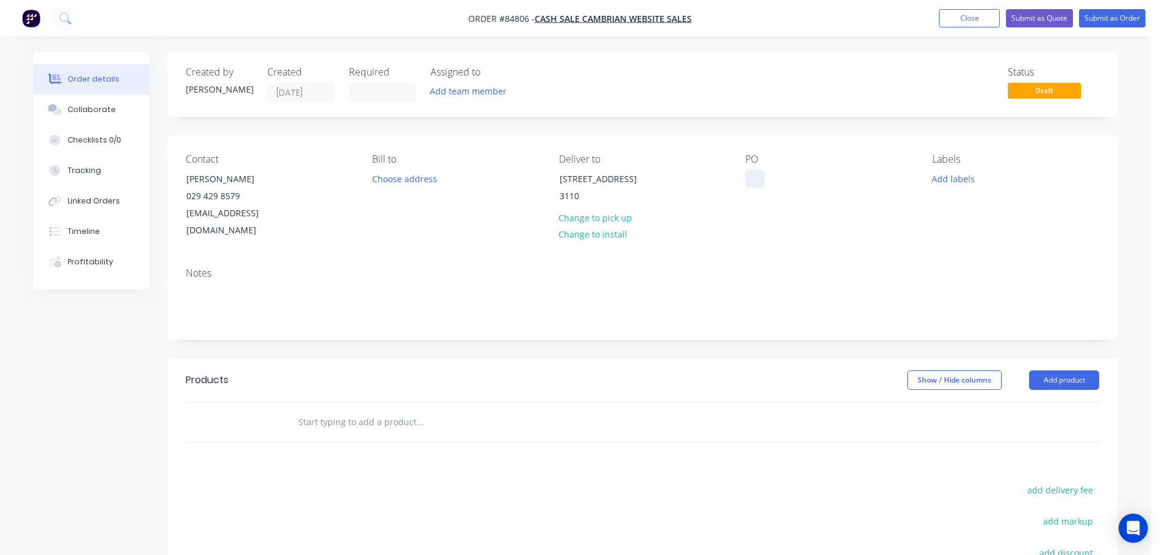
click at [759, 177] on div at bounding box center [754, 179] width 19 height 18
drag, startPoint x: 185, startPoint y: 176, endPoint x: 321, endPoint y: 182, distance: 136.5
click at [321, 182] on div "Contact Robert Stewart 029 429 8579 Robertstewartc@gmail.com" at bounding box center [269, 196] width 167 height 86
copy div "Robert Stewart"
click at [807, 175] on div "WEB35589" at bounding box center [776, 179] width 62 height 18
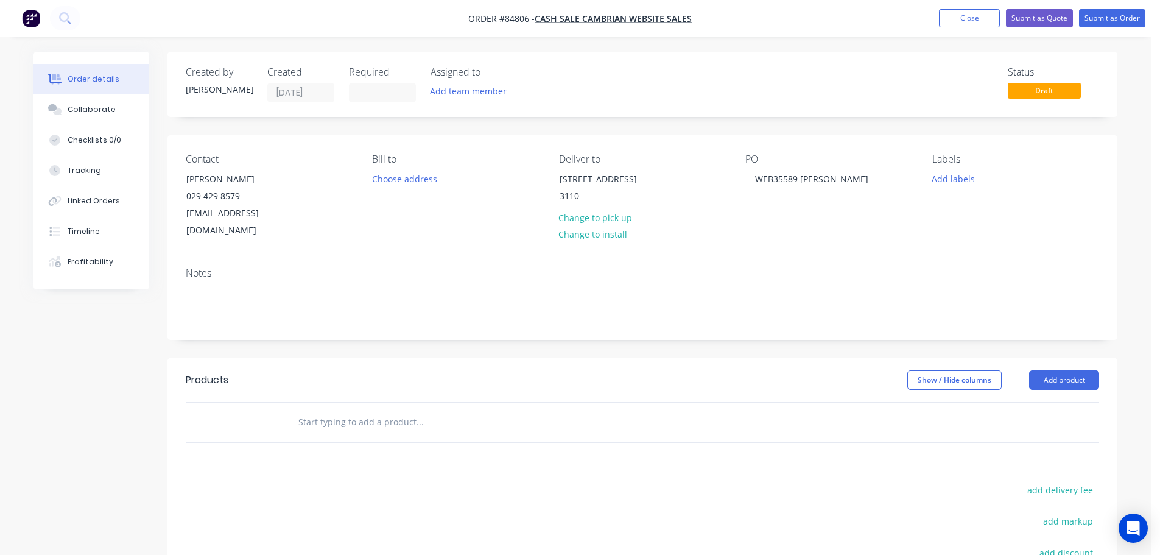
click at [833, 216] on div "PO WEB35589 Robert Stewart" at bounding box center [828, 196] width 167 height 86
click at [1072, 482] on button "add delivery fee" at bounding box center [1059, 490] width 79 height 16
type input "15"
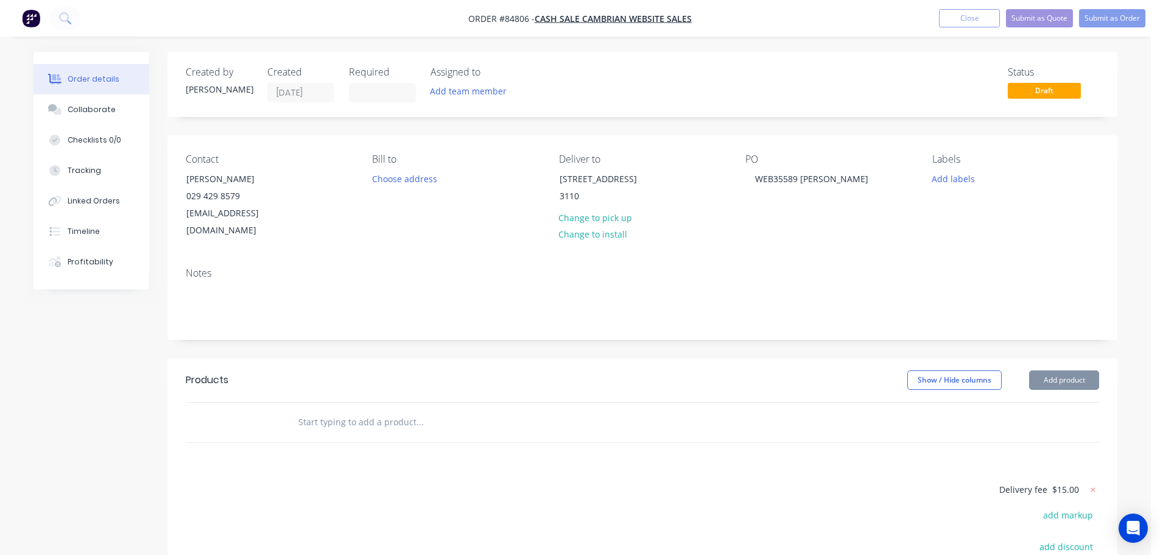
click at [480, 410] on input "text" at bounding box center [420, 422] width 244 height 24
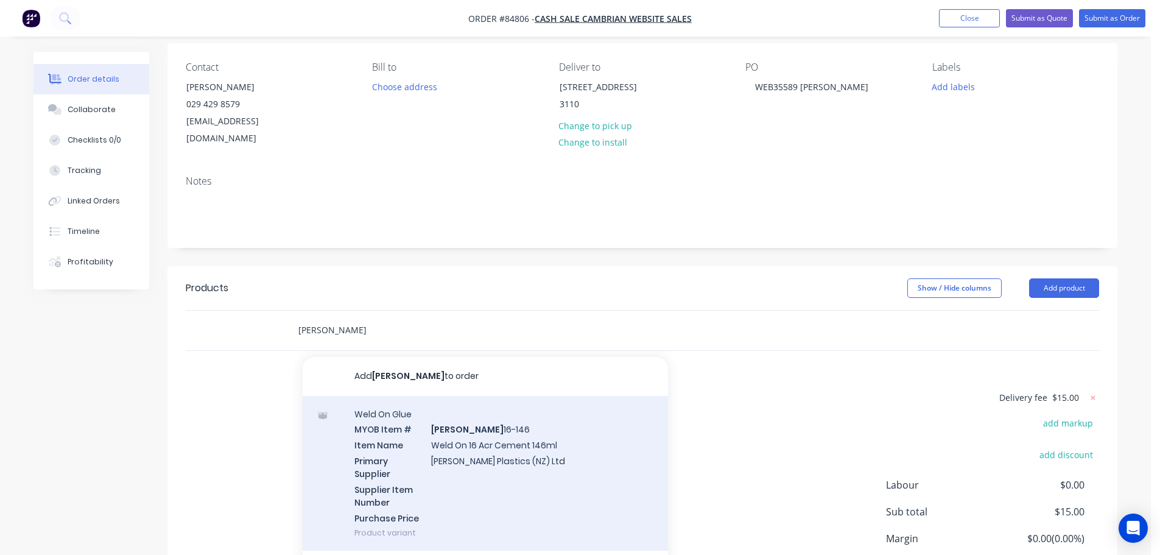
scroll to position [122, 0]
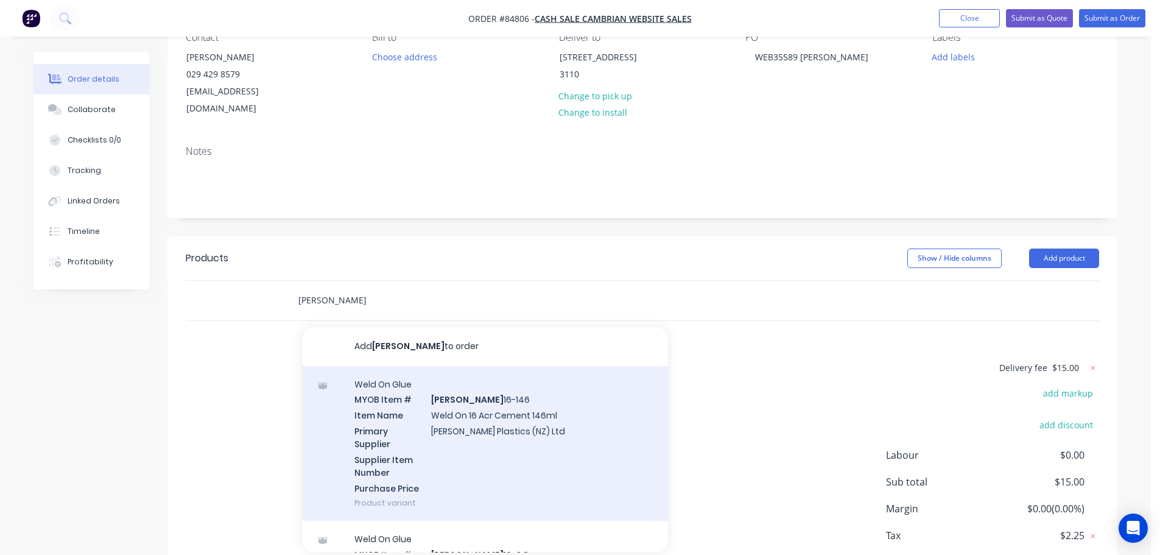
type input "weldon"
click at [501, 419] on div "Weld On Glue MYOB Item # WELDON 16-146 Item Name Weld On 16 Acr Cement 146ml Pr…" at bounding box center [485, 443] width 365 height 155
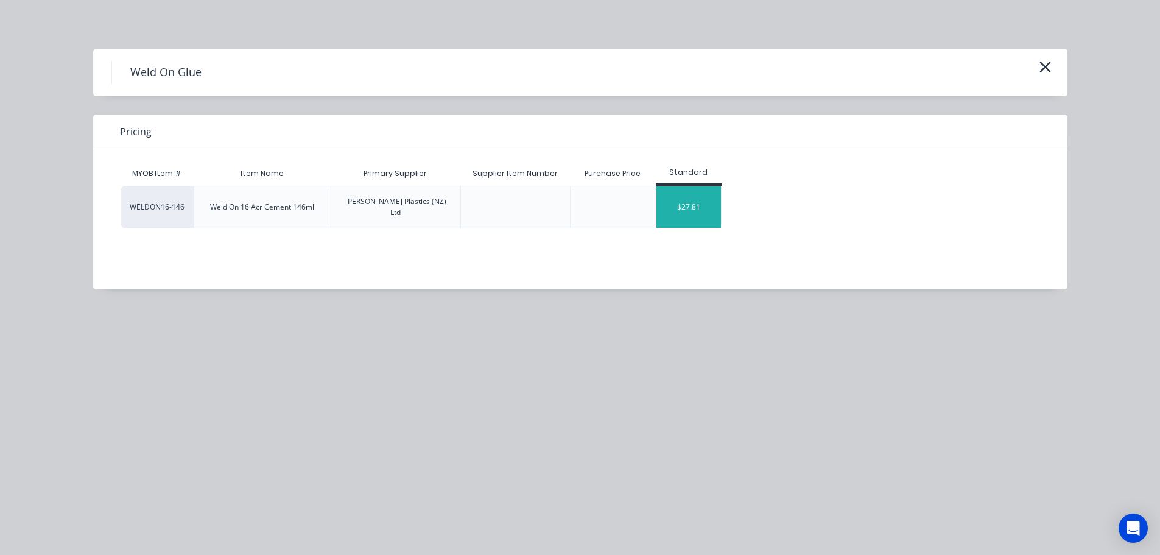
click at [711, 191] on div "$27.81" at bounding box center [688, 206] width 65 height 41
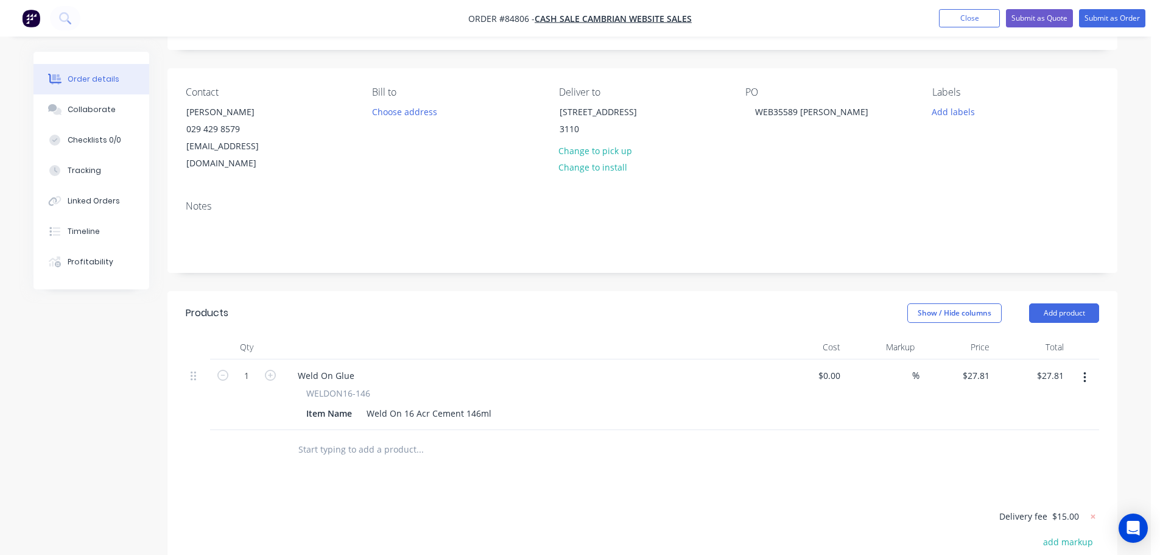
scroll to position [0, 0]
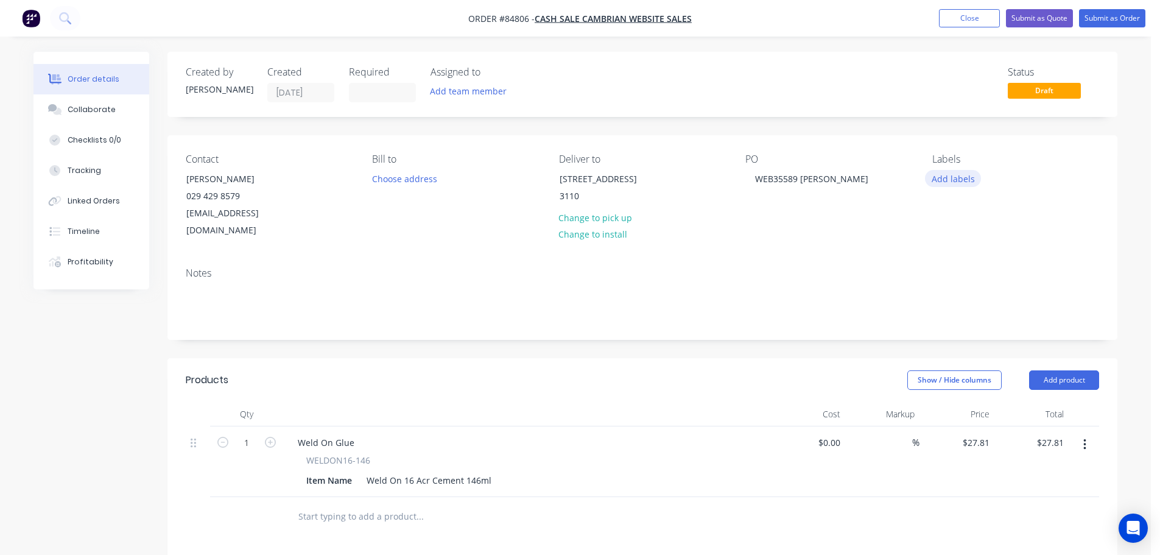
click at [946, 184] on button "Add labels" at bounding box center [953, 178] width 56 height 16
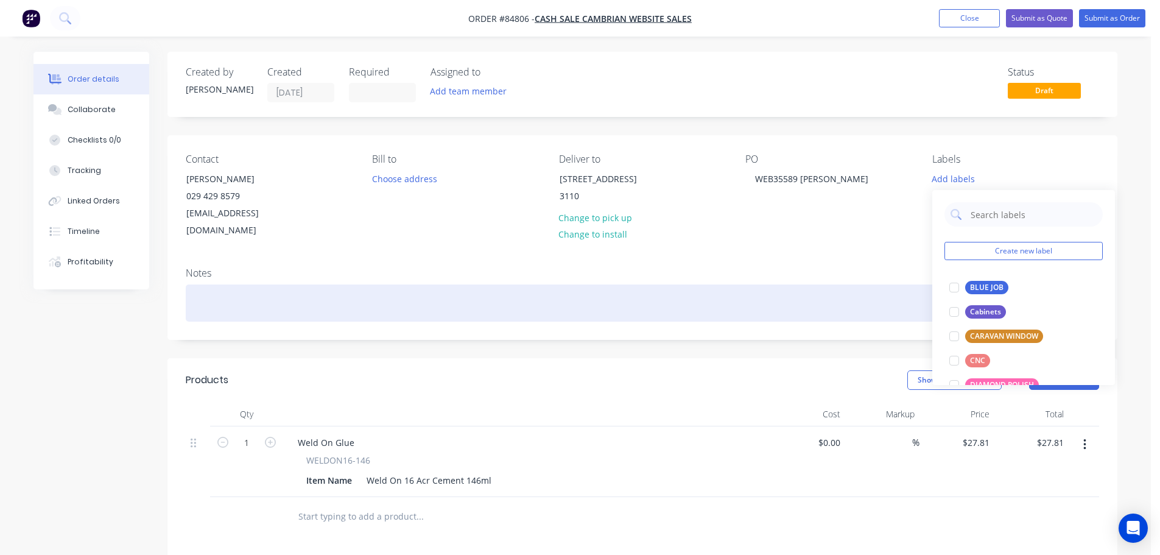
click at [903, 303] on div at bounding box center [642, 302] width 913 height 37
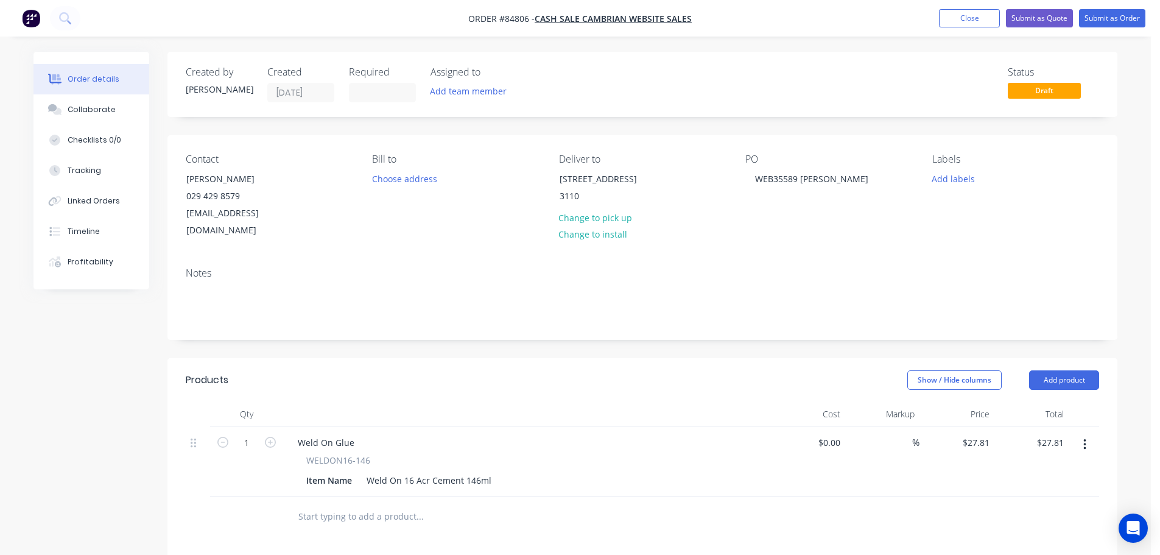
click at [902, 325] on div "Created by Jess Created 23/09/25 Required Assigned to Add team member Status Dr…" at bounding box center [642, 437] width 950 height 771
click at [1130, 18] on button "Submit as Order" at bounding box center [1112, 18] width 66 height 18
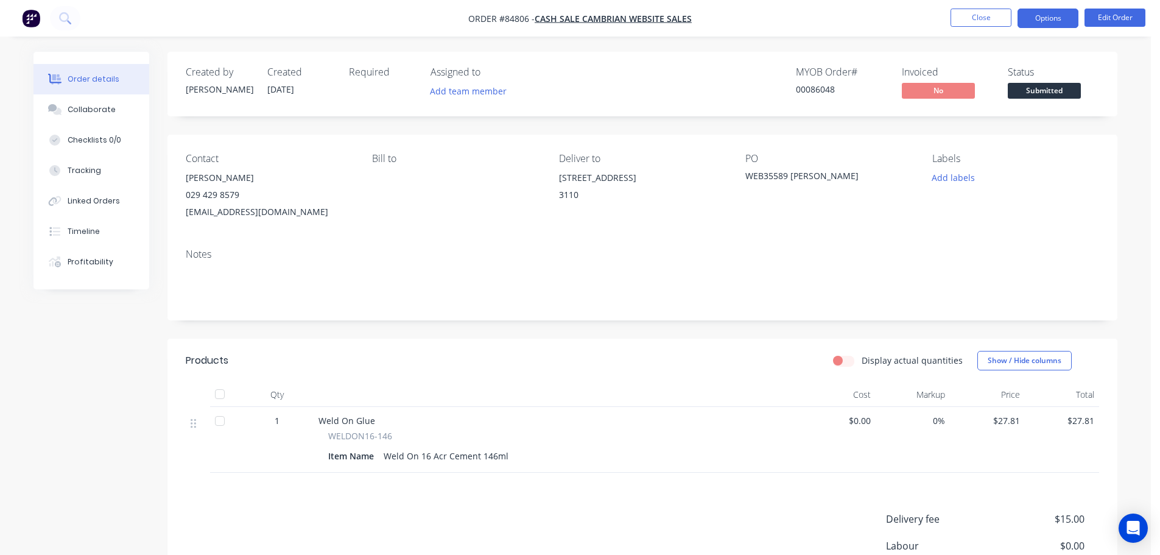
click at [1030, 24] on button "Options" at bounding box center [1047, 18] width 61 height 19
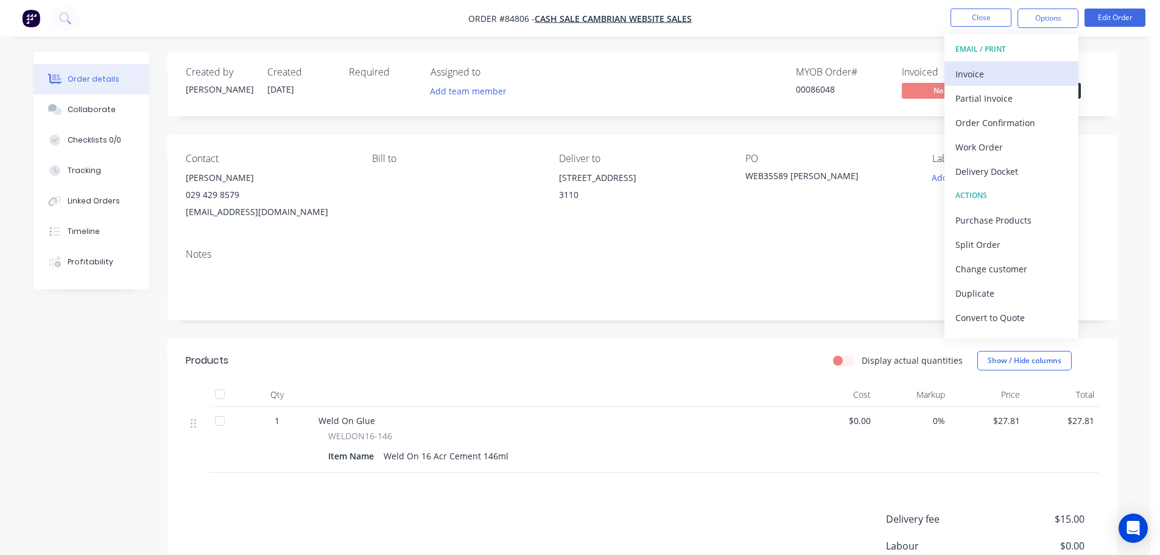
click at [1018, 66] on div "Invoice" at bounding box center [1011, 74] width 112 height 18
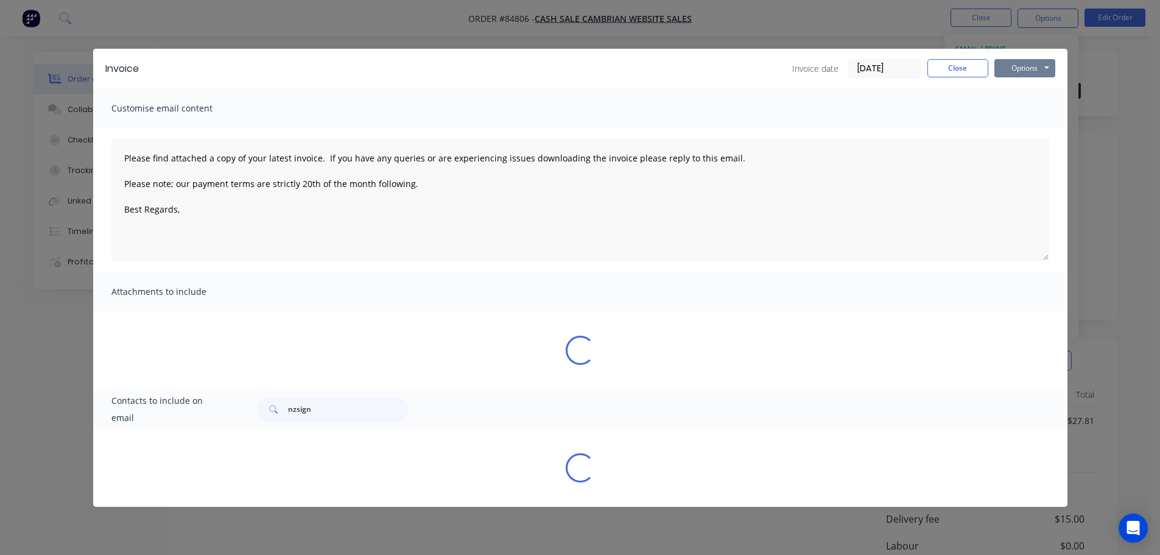
click at [1029, 65] on button "Options" at bounding box center [1024, 68] width 61 height 18
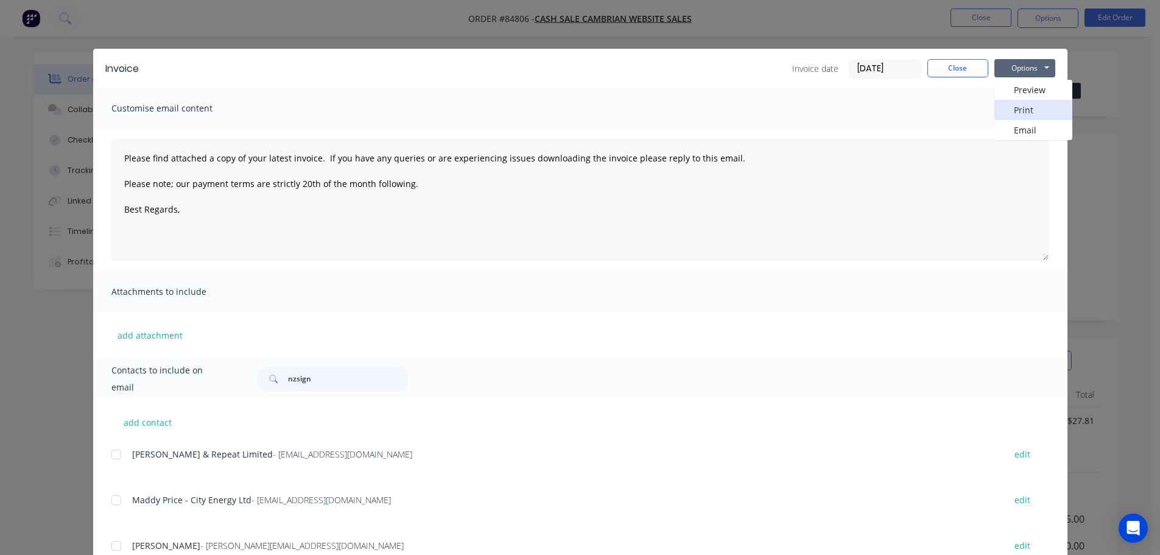
click at [1040, 111] on button "Print" at bounding box center [1033, 110] width 78 height 20
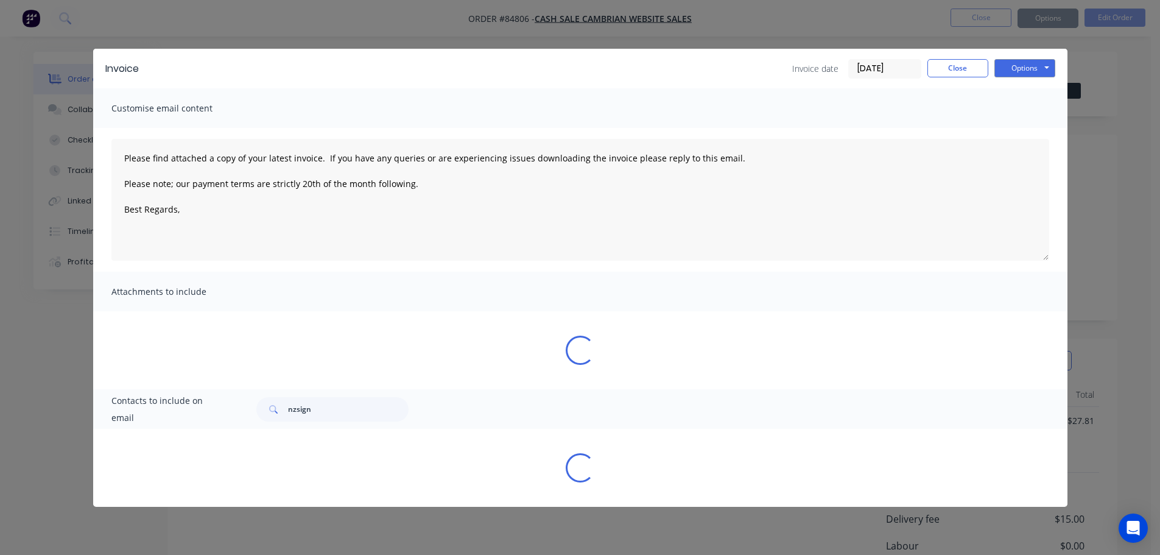
type textarea "Please find attached a copy of your latest invoice. If you have any queries or …"
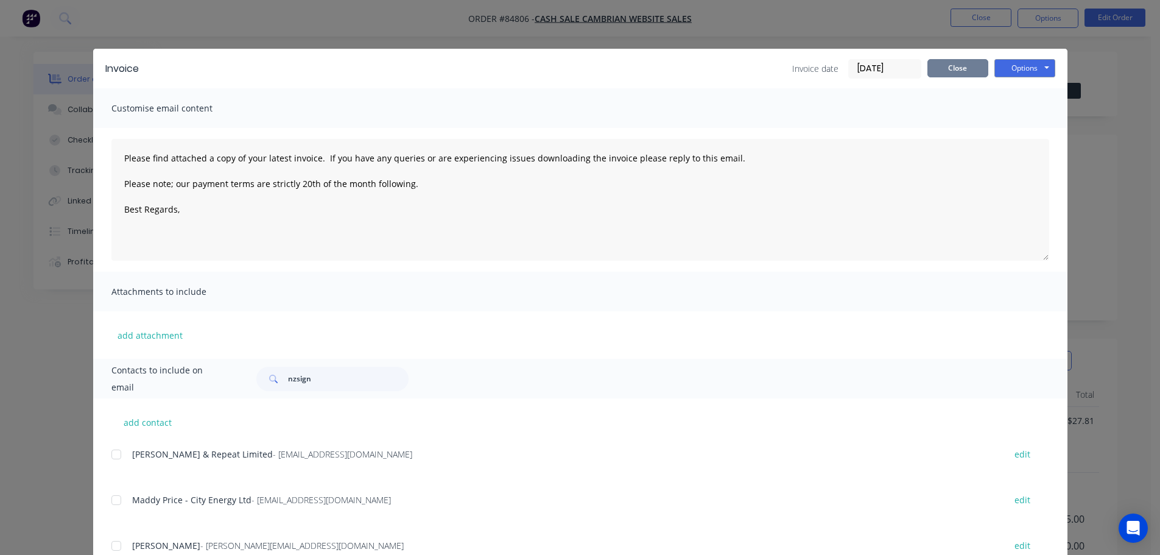
click at [957, 60] on button "Close" at bounding box center [957, 68] width 61 height 18
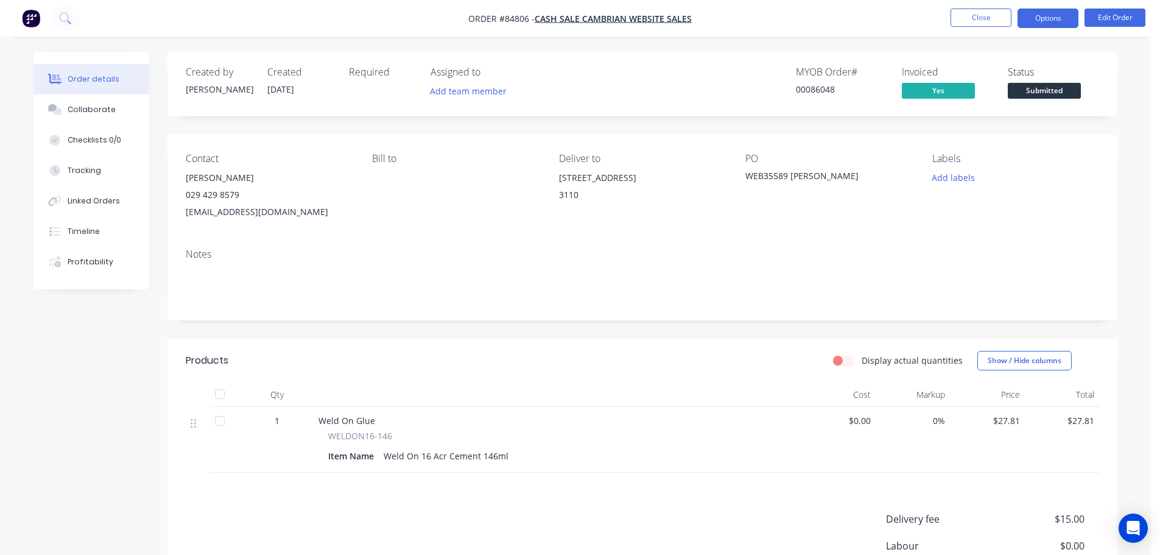
click at [1047, 18] on button "Options" at bounding box center [1047, 18] width 61 height 19
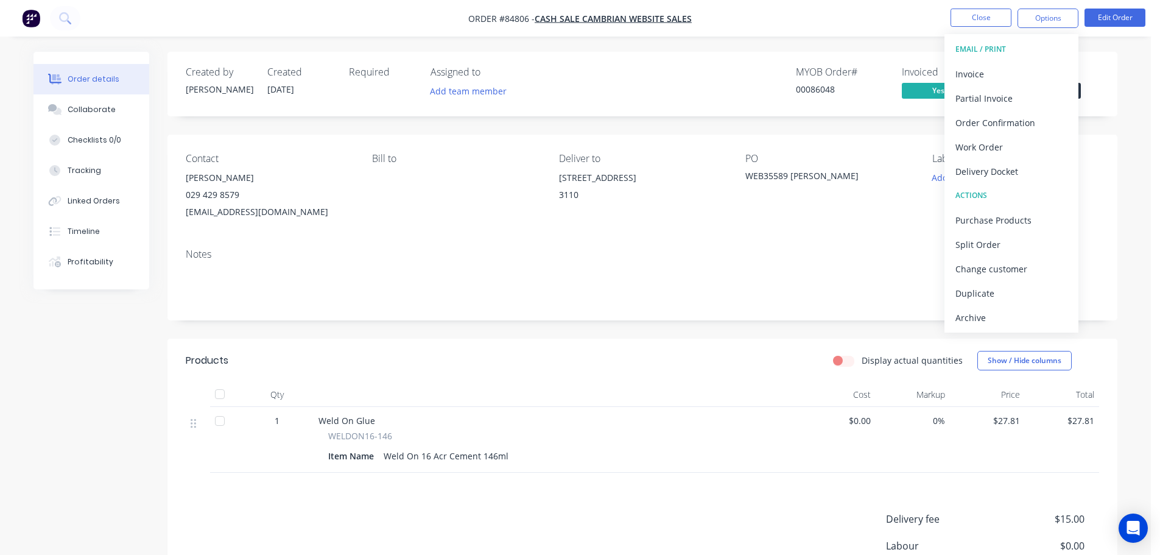
click at [1117, 55] on div "Order details Collaborate Checklists 0/0 Tracking Linked Orders Timeline Profit…" at bounding box center [575, 384] width 1108 height 664
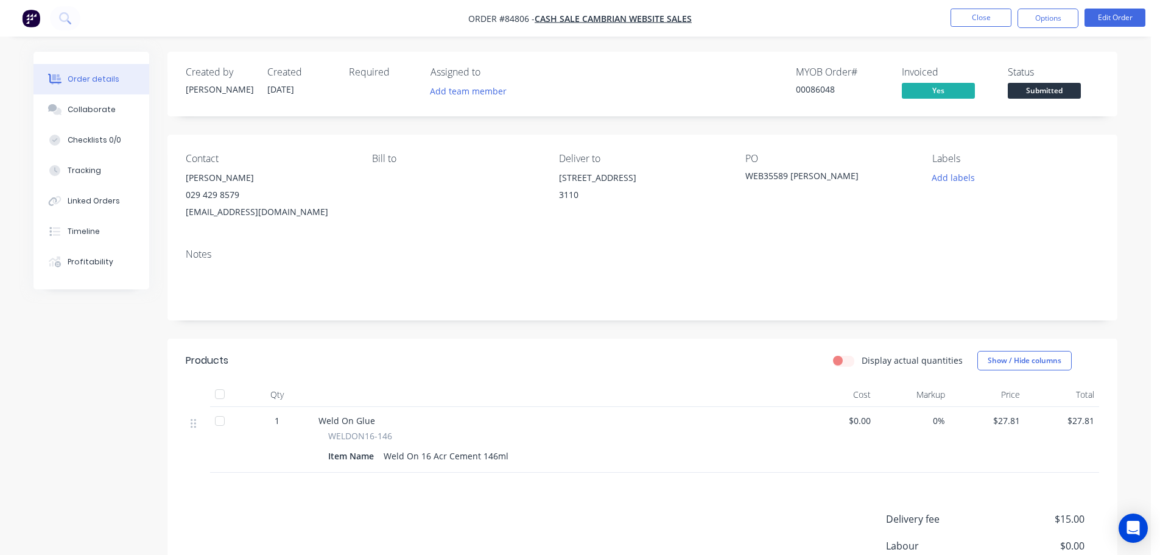
click at [1076, 89] on span "Submitted" at bounding box center [1044, 90] width 73 height 15
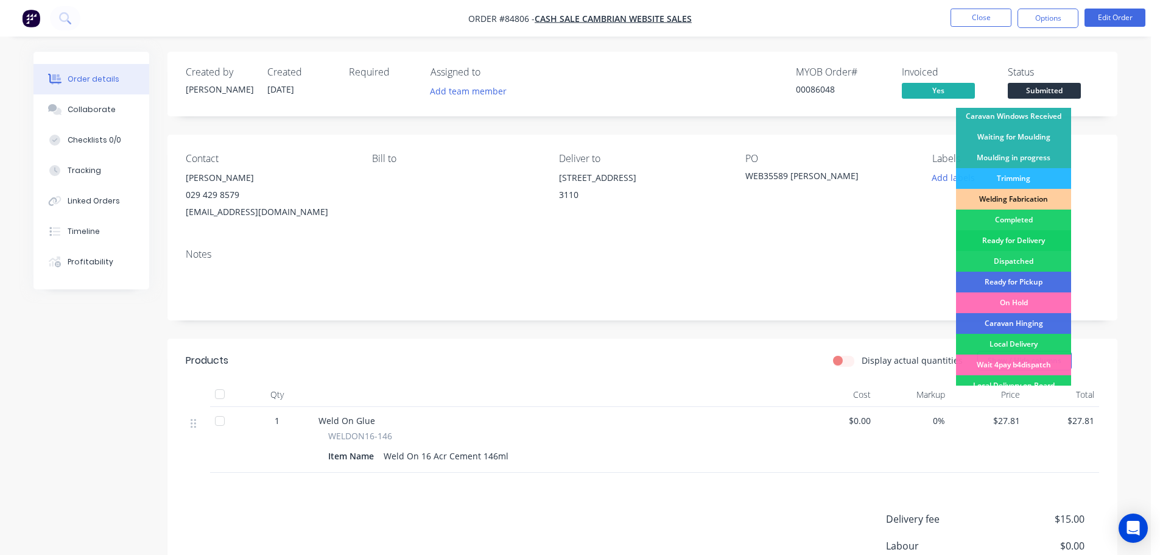
scroll to position [240, 0]
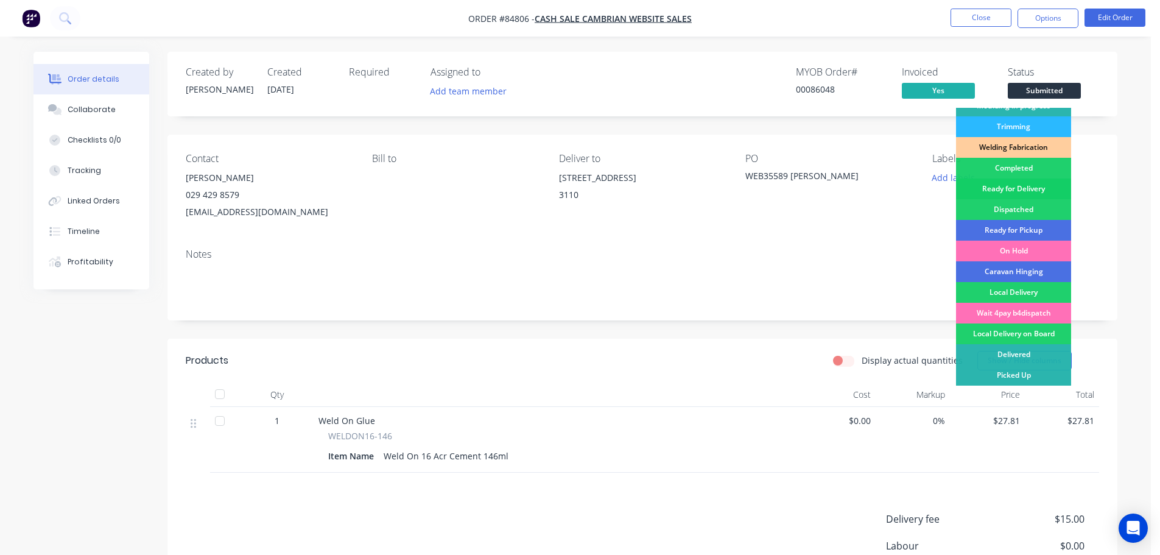
click at [1030, 189] on div "Ready for Delivery" at bounding box center [1013, 188] width 115 height 21
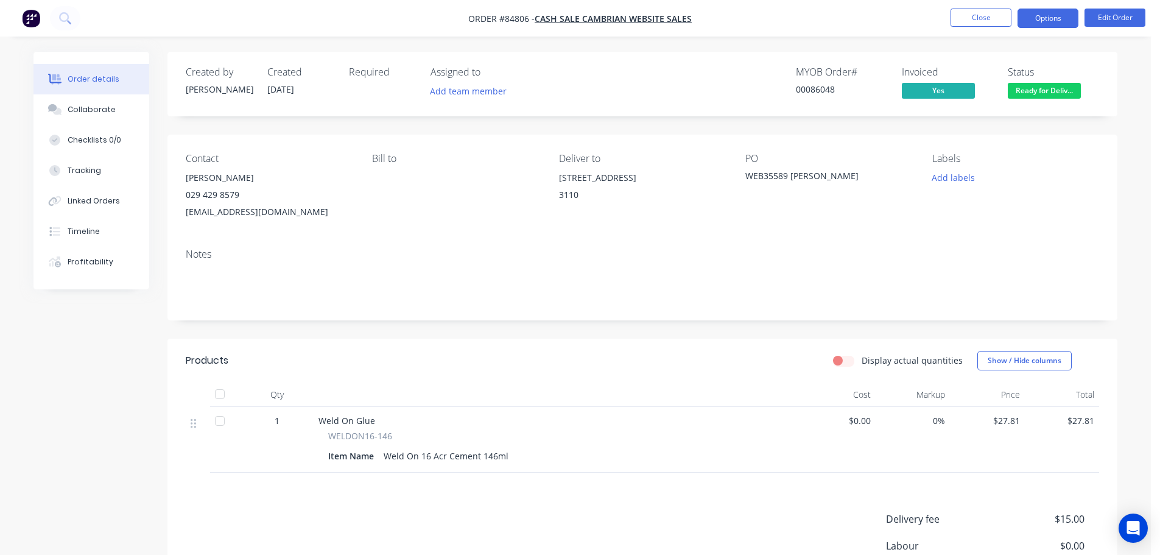
click at [1050, 20] on button "Options" at bounding box center [1047, 18] width 61 height 19
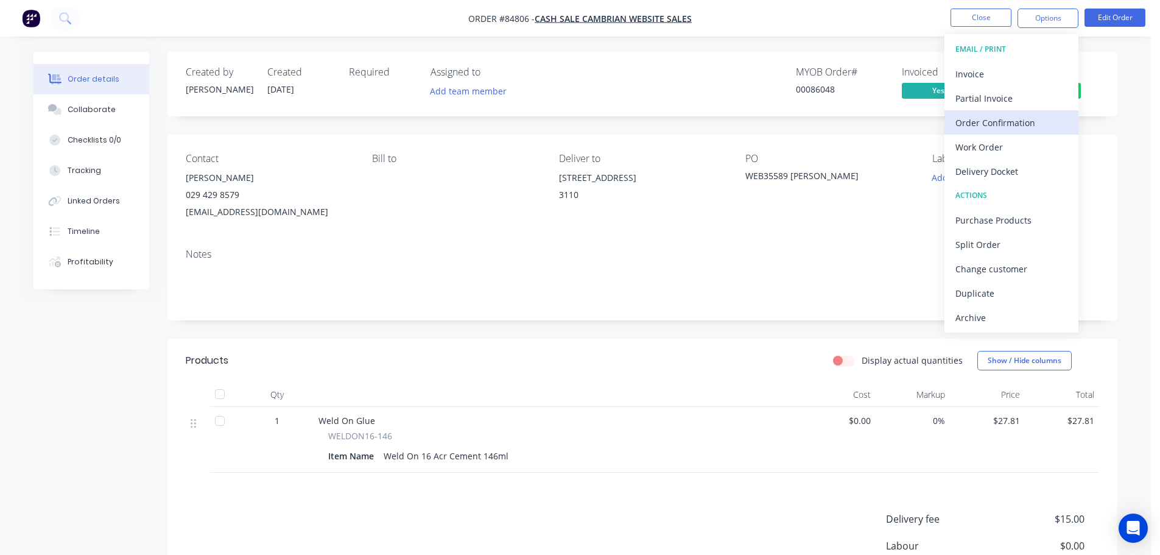
click at [1009, 121] on div "Order Confirmation" at bounding box center [1011, 123] width 112 height 18
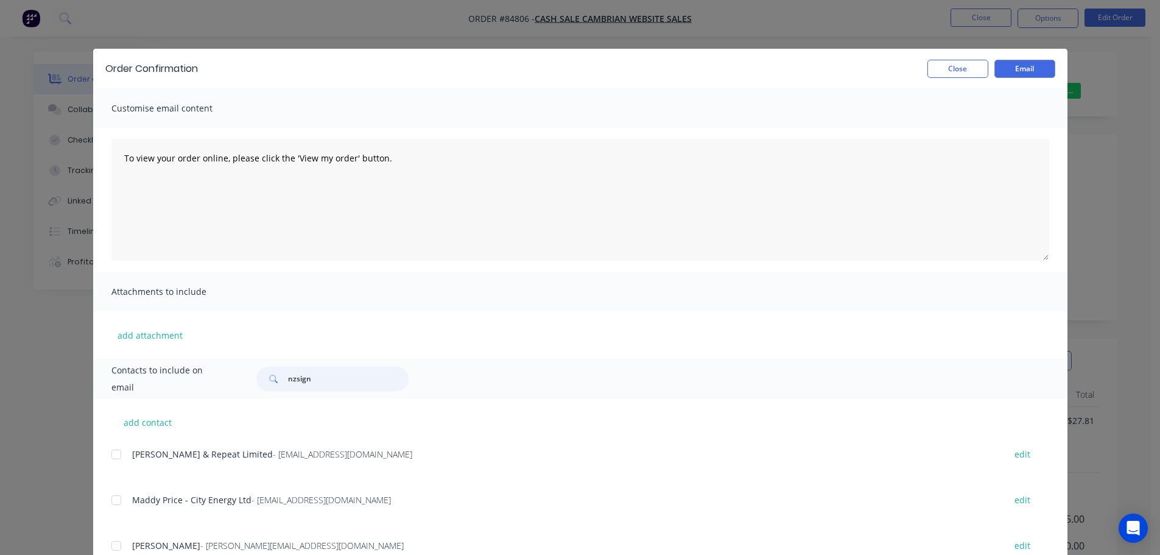
click at [308, 377] on input "nzsign" at bounding box center [348, 379] width 121 height 24
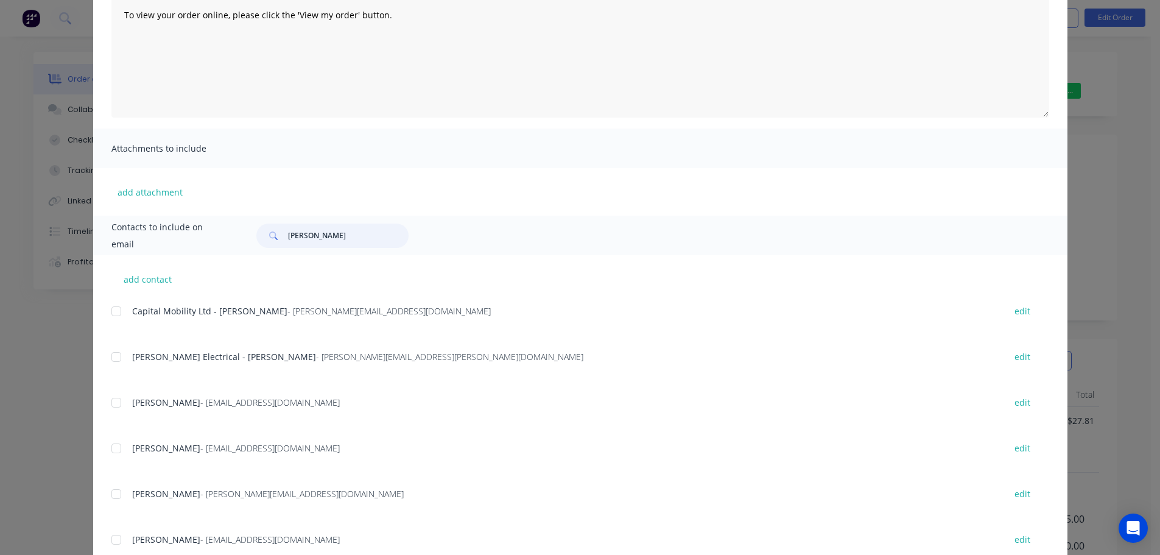
scroll to position [228, 0]
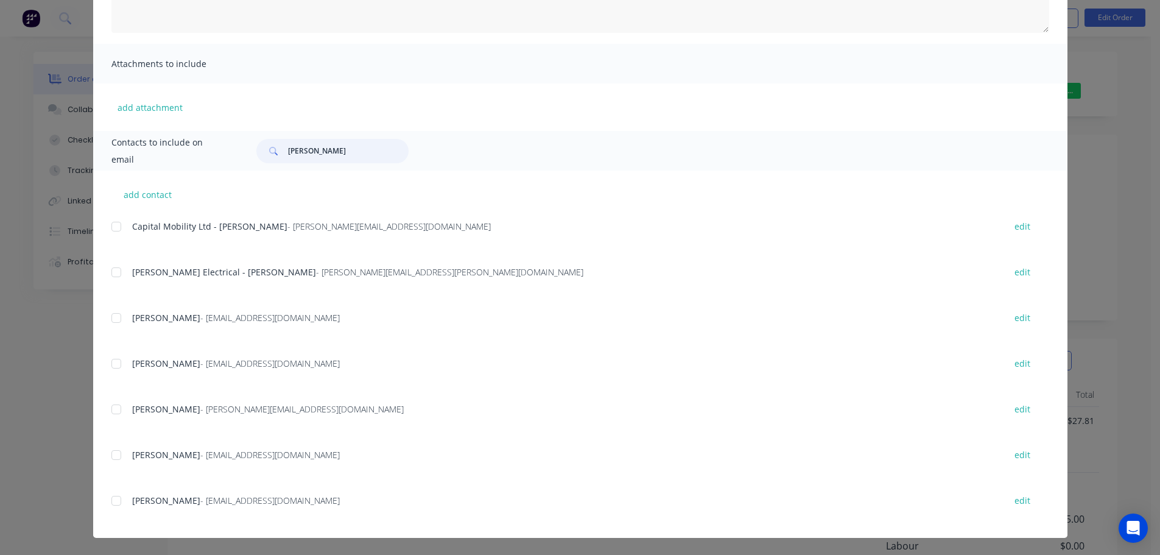
click at [114, 493] on div at bounding box center [116, 500] width 24 height 24
type input "robert"
paste textarea "hank you for your order, confirmation of your order is attached. Your order wil…"
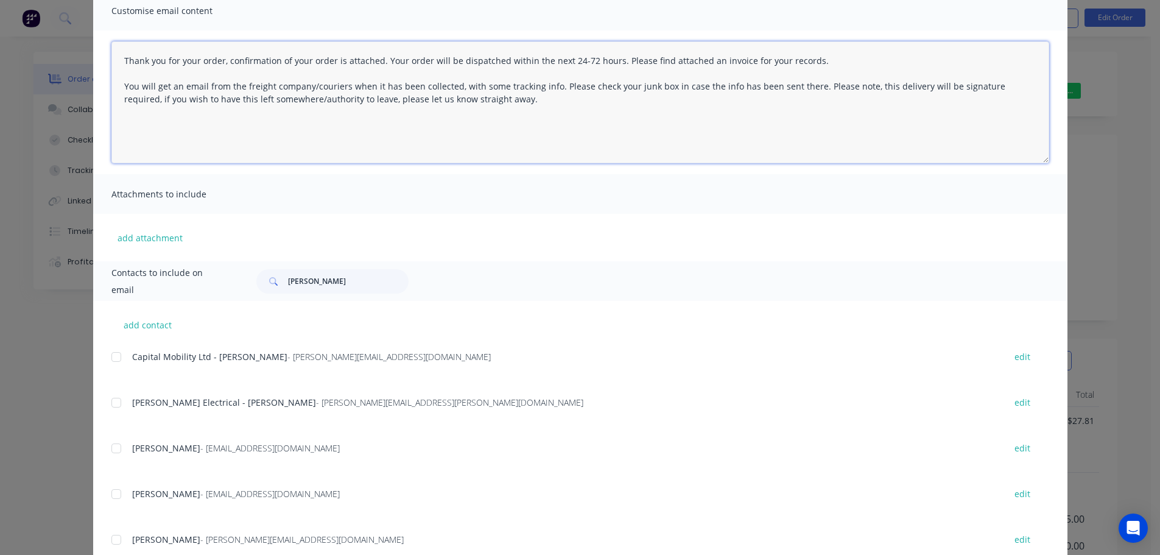
scroll to position [0, 0]
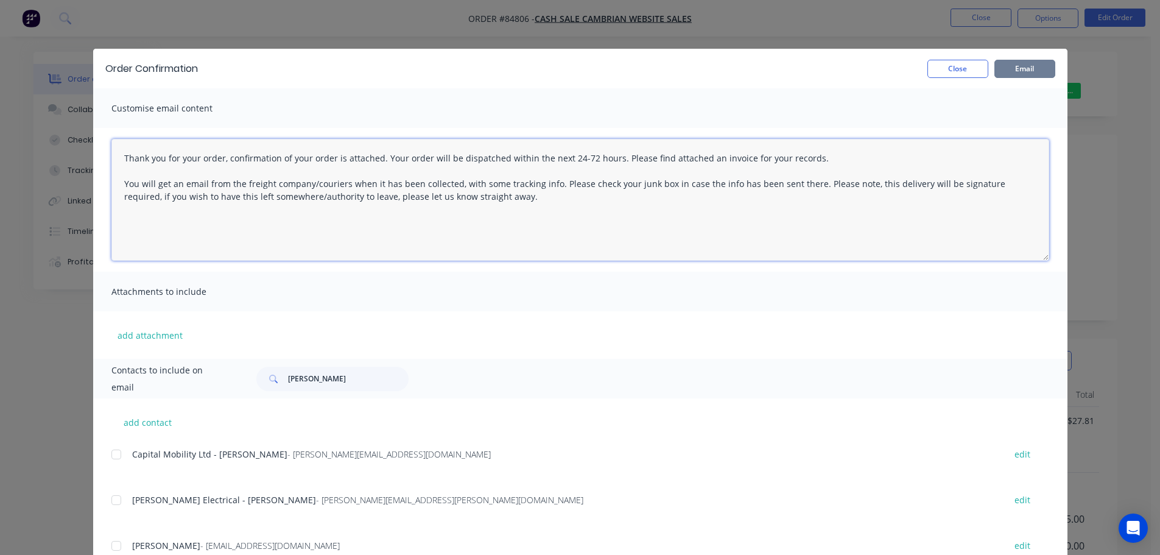
type textarea "Thank you for your order, confirmation of your order is attached. Your order wi…"
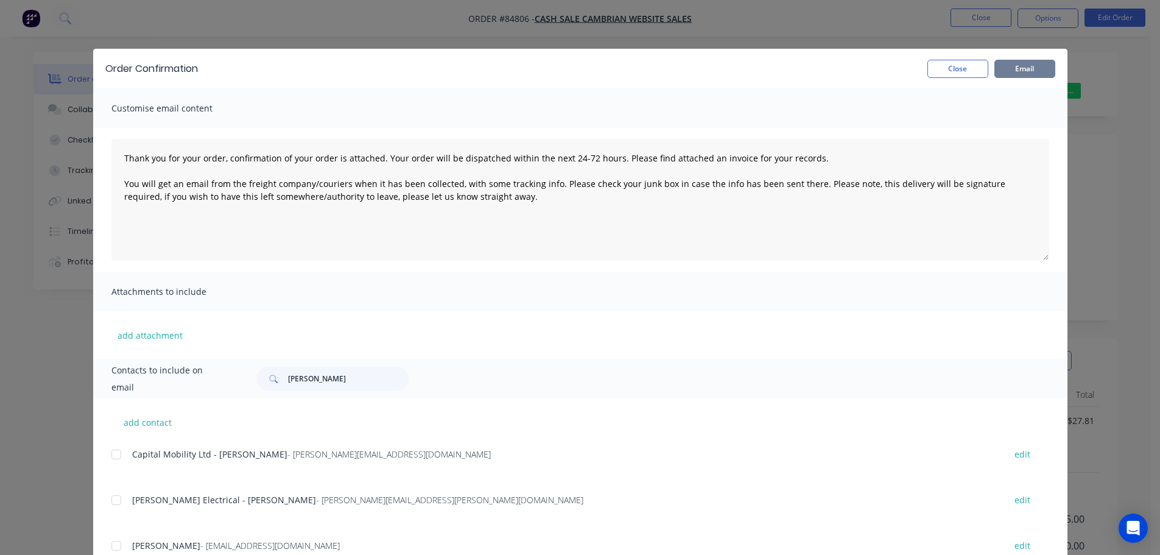
click at [1012, 63] on button "Email" at bounding box center [1024, 69] width 61 height 18
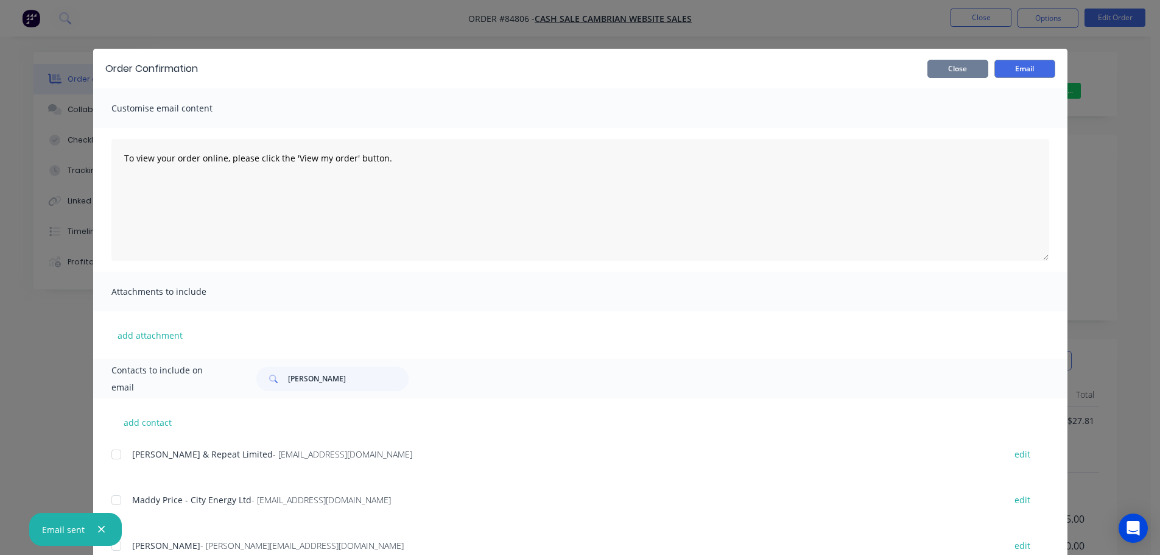
click at [960, 66] on button "Close" at bounding box center [957, 69] width 61 height 18
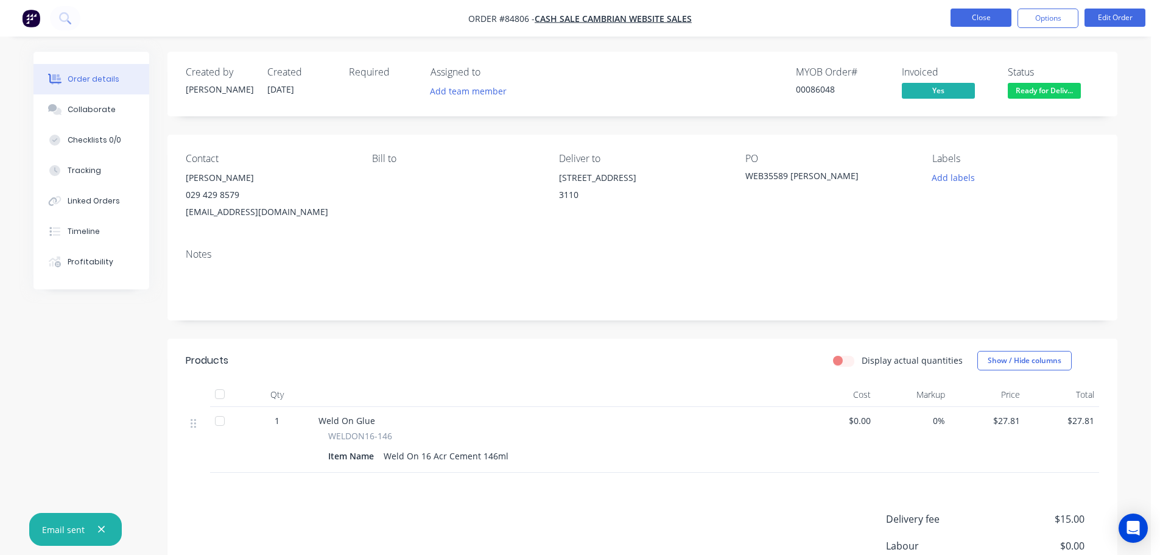
click at [974, 17] on button "Close" at bounding box center [980, 18] width 61 height 18
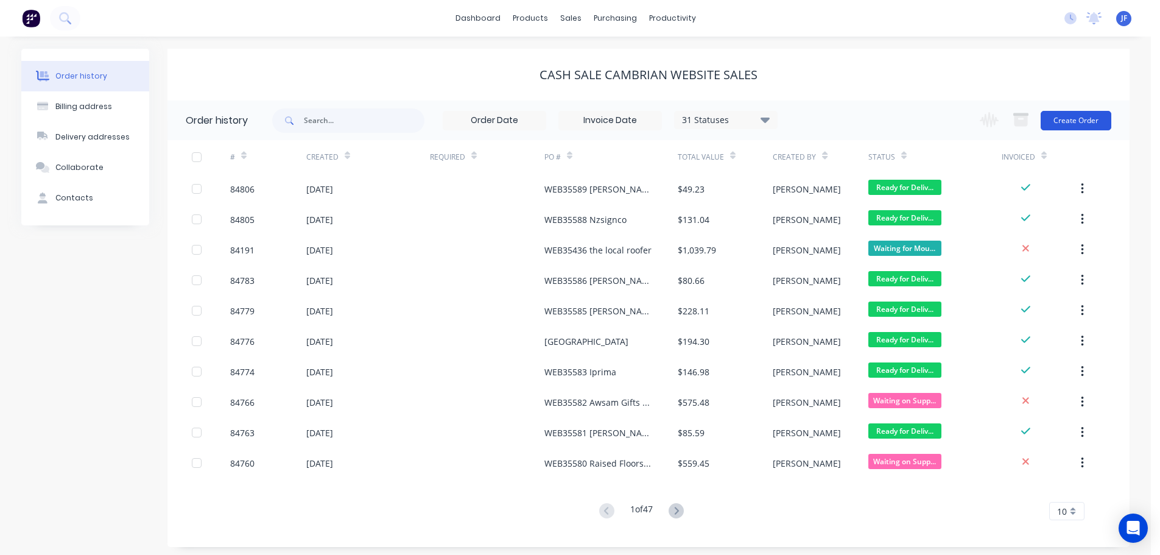
click at [1087, 117] on button "Create Order" at bounding box center [1075, 120] width 71 height 19
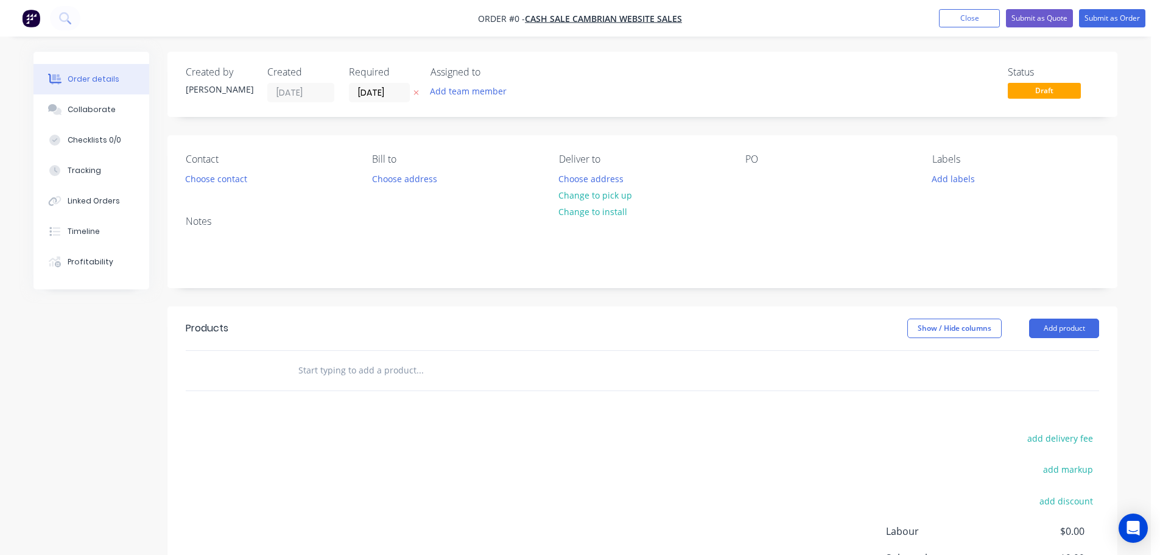
click at [417, 86] on button "button" at bounding box center [416, 93] width 13 height 14
click at [237, 177] on button "Choose contact" at bounding box center [216, 178] width 75 height 16
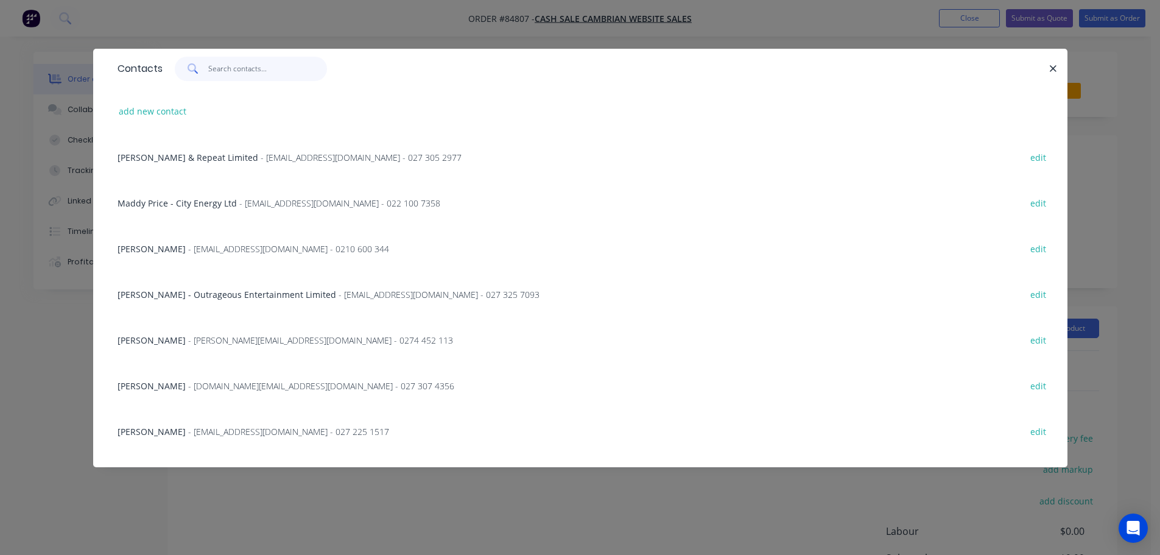
click at [240, 75] on input "text" at bounding box center [267, 69] width 119 height 24
paste input "Stefan van Workum"
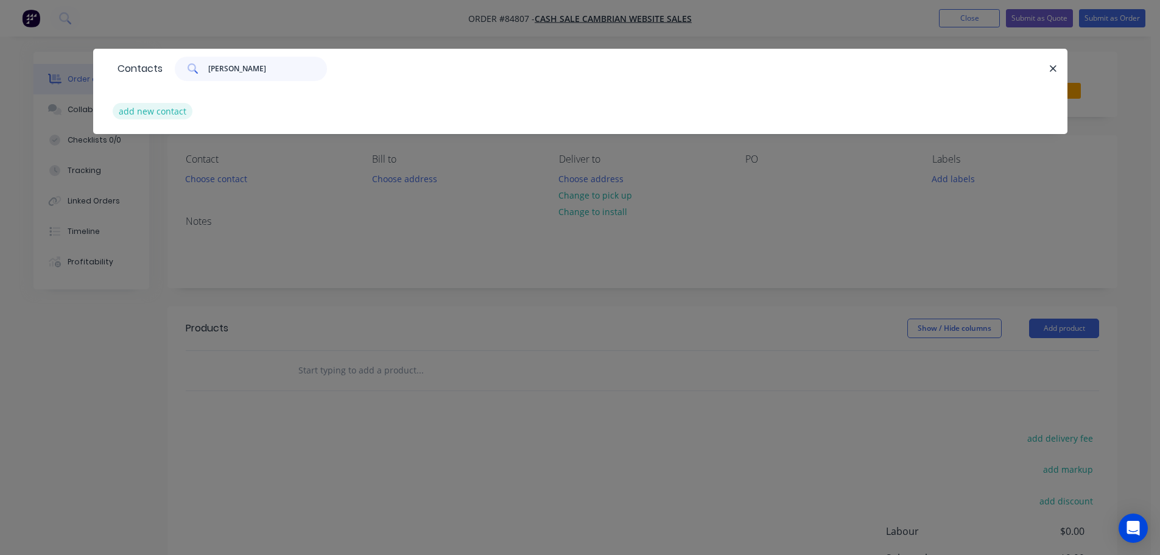
type input "Stefan van Workum"
click at [166, 112] on button "add new contact" at bounding box center [153, 111] width 80 height 16
select select "NZ"
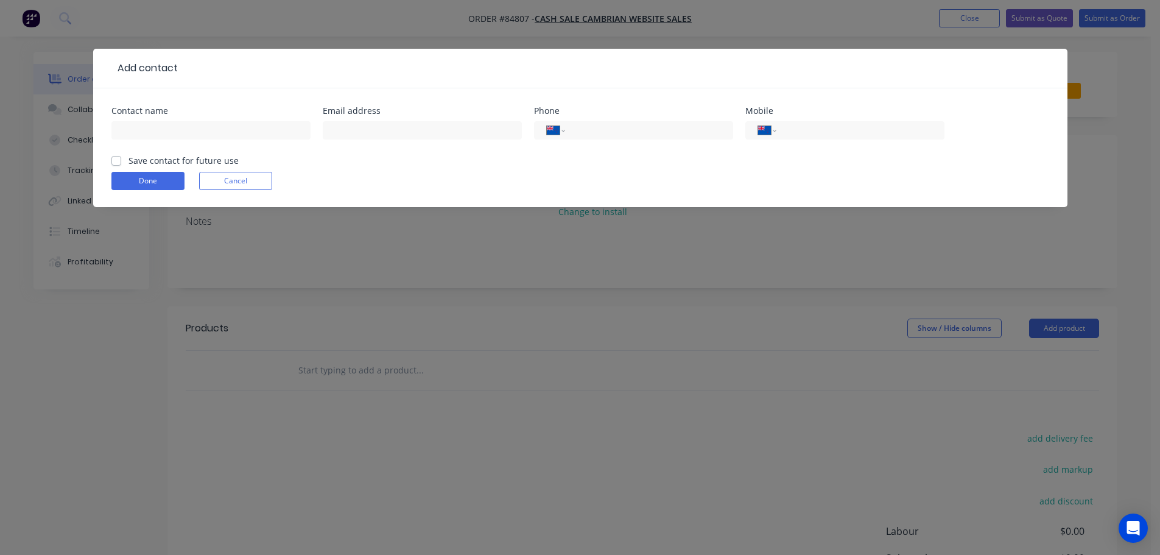
click at [169, 129] on input "text" at bounding box center [210, 130] width 199 height 18
type input "Stefan van Workum - Halter"
click at [149, 161] on label "Save contact for future use" at bounding box center [183, 160] width 110 height 13
click at [121, 161] on input "Save contact for future use" at bounding box center [116, 160] width 10 height 12
checkbox input "true"
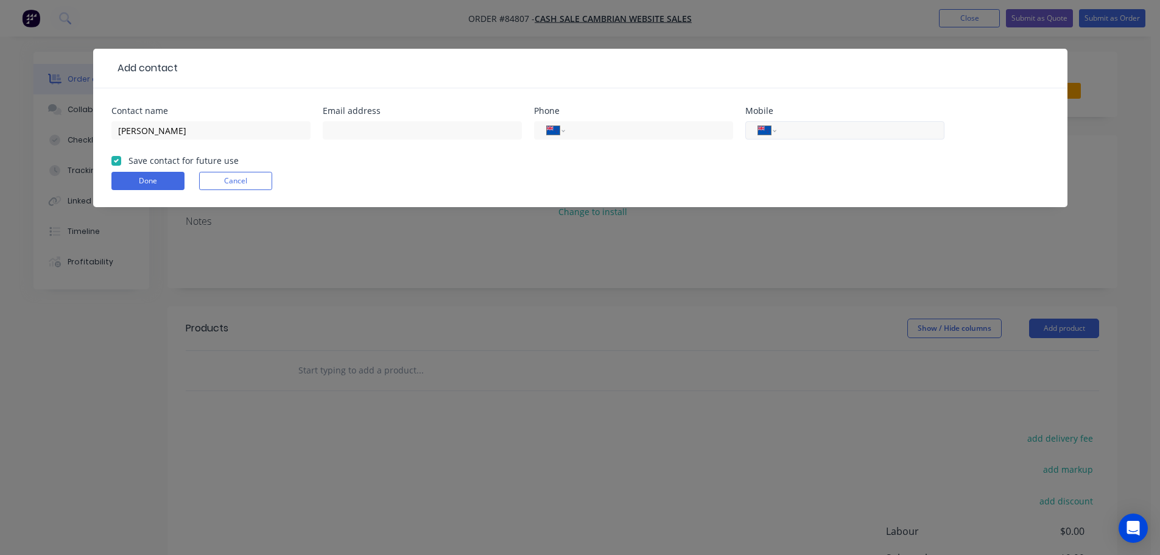
click at [819, 132] on input "tel" at bounding box center [858, 131] width 146 height 14
paste input "027 513 2427"
type input "027 513 2427"
click at [382, 134] on input "text" at bounding box center [422, 130] width 199 height 18
paste input "stefan.vanworkum@halter.co.nz"
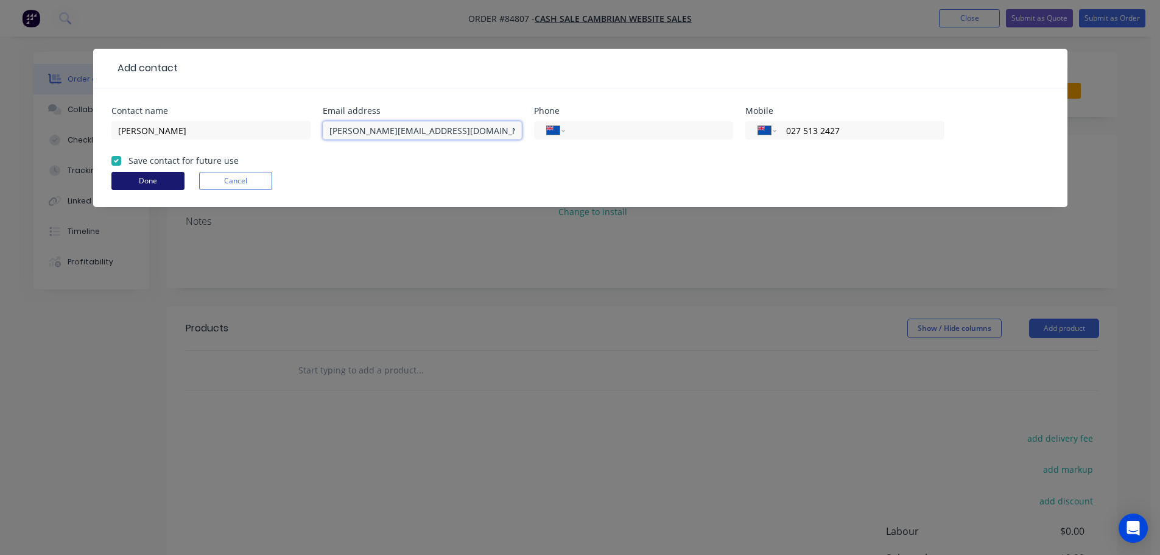
type input "stefan.vanworkum@halter.co.nz"
click at [154, 179] on button "Done" at bounding box center [147, 181] width 73 height 18
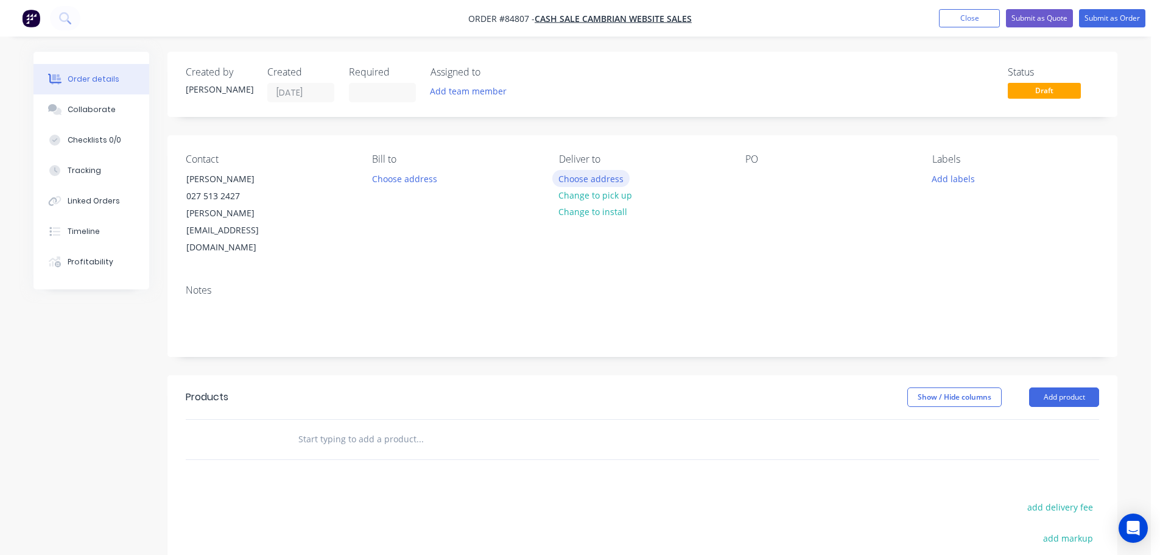
click at [592, 178] on button "Choose address" at bounding box center [591, 178] width 78 height 16
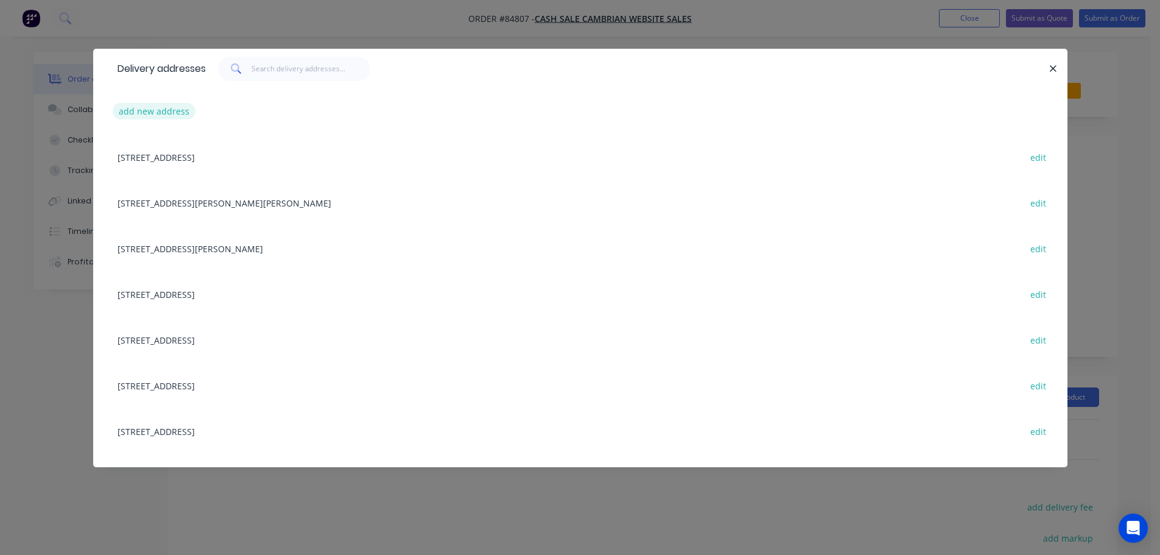
click at [158, 107] on button "add new address" at bounding box center [154, 111] width 83 height 16
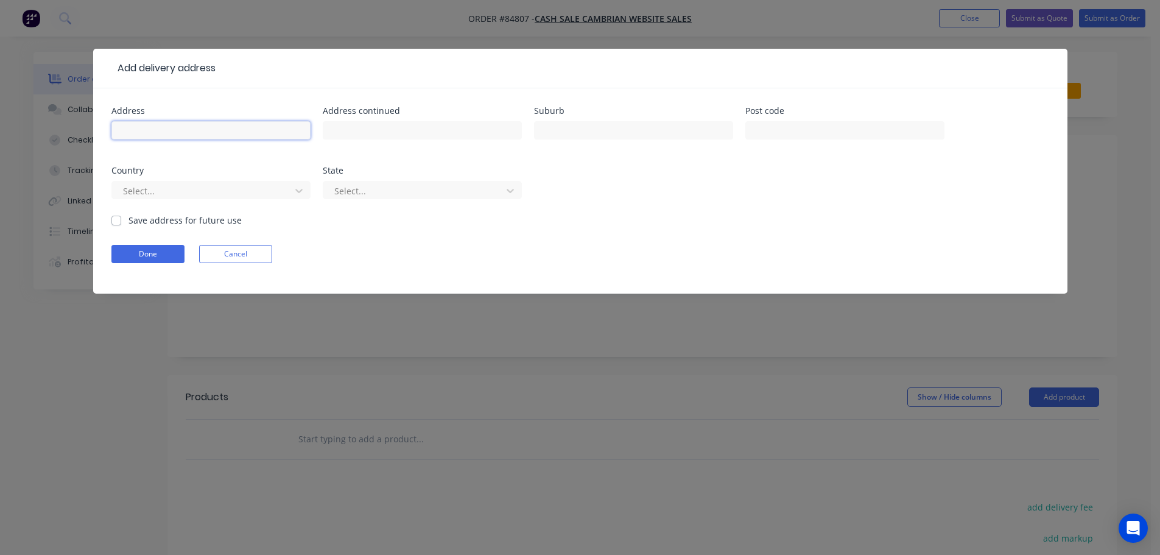
click at [146, 130] on input "text" at bounding box center [210, 130] width 199 height 18
paste input "105 cook street Auckland 1010"
click at [183, 126] on input "105 cook street Auckland 1010" at bounding box center [210, 130] width 199 height 18
type input "105 cook street 1010"
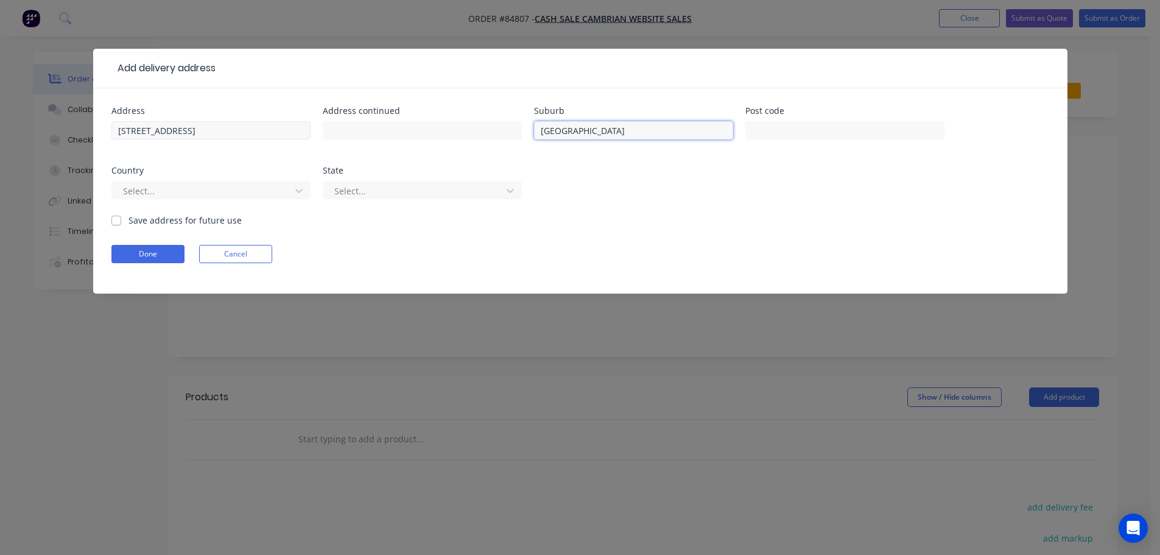
type input "Auckland"
click at [191, 138] on input "105 cook street 1010" at bounding box center [210, 130] width 199 height 18
type input "105 cook street"
type input "1010"
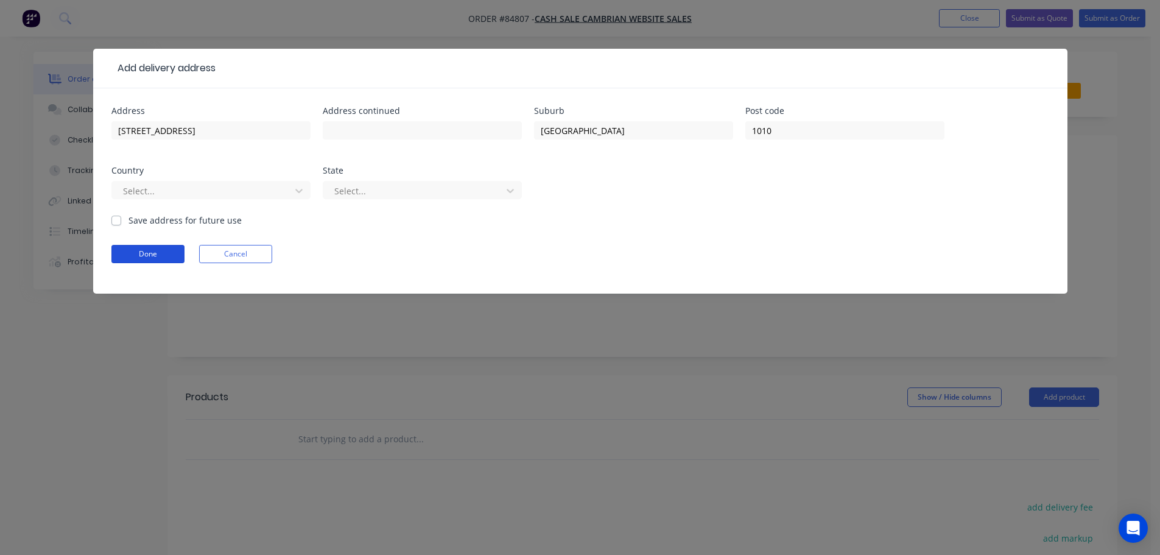
drag, startPoint x: 163, startPoint y: 254, endPoint x: 530, endPoint y: 224, distance: 369.0
click at [164, 253] on button "Done" at bounding box center [147, 254] width 73 height 18
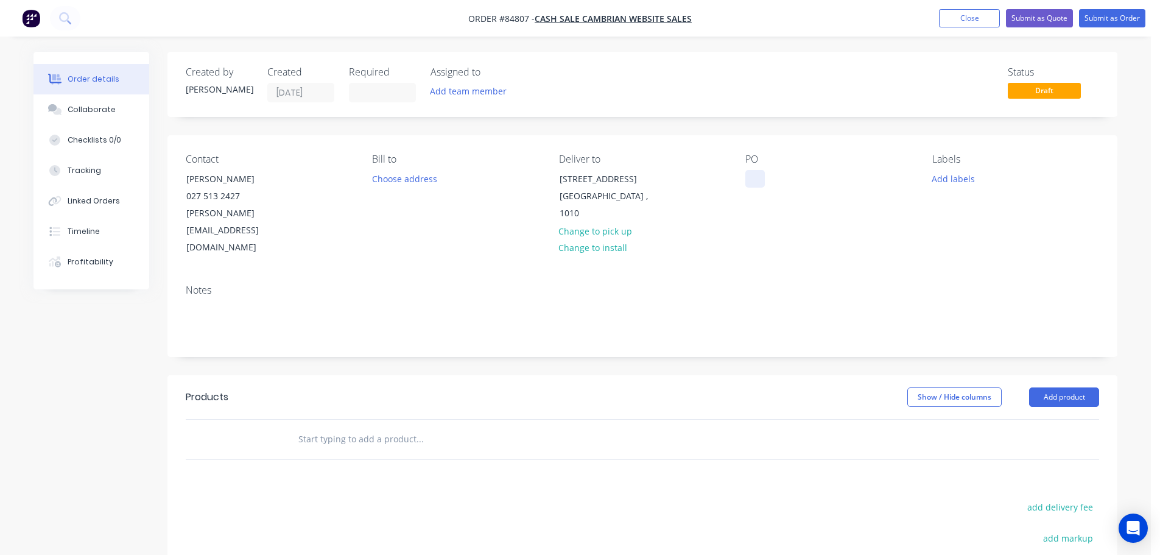
click at [752, 180] on div at bounding box center [754, 179] width 19 height 18
drag, startPoint x: 184, startPoint y: 197, endPoint x: 344, endPoint y: 194, distance: 160.1
click at [344, 194] on div "Contact Stefan van Workum - Halter 027 513 2427 stefan.vanworkum@halter.co.nz" at bounding box center [269, 204] width 167 height 103
copy div "Halter"
click at [805, 177] on div "WEB35590" at bounding box center [776, 179] width 62 height 18
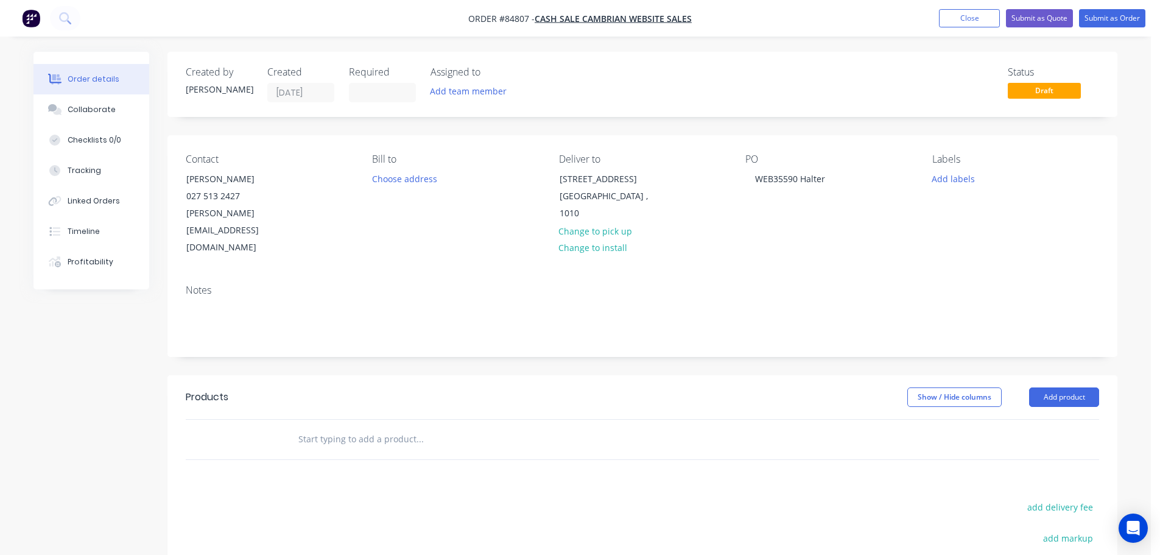
click at [1082, 499] on div "add delivery fee" at bounding box center [1023, 514] width 152 height 31
click at [1075, 499] on button "add delivery fee" at bounding box center [1059, 507] width 79 height 16
type input "12"
click at [379, 427] on input "text" at bounding box center [420, 439] width 244 height 24
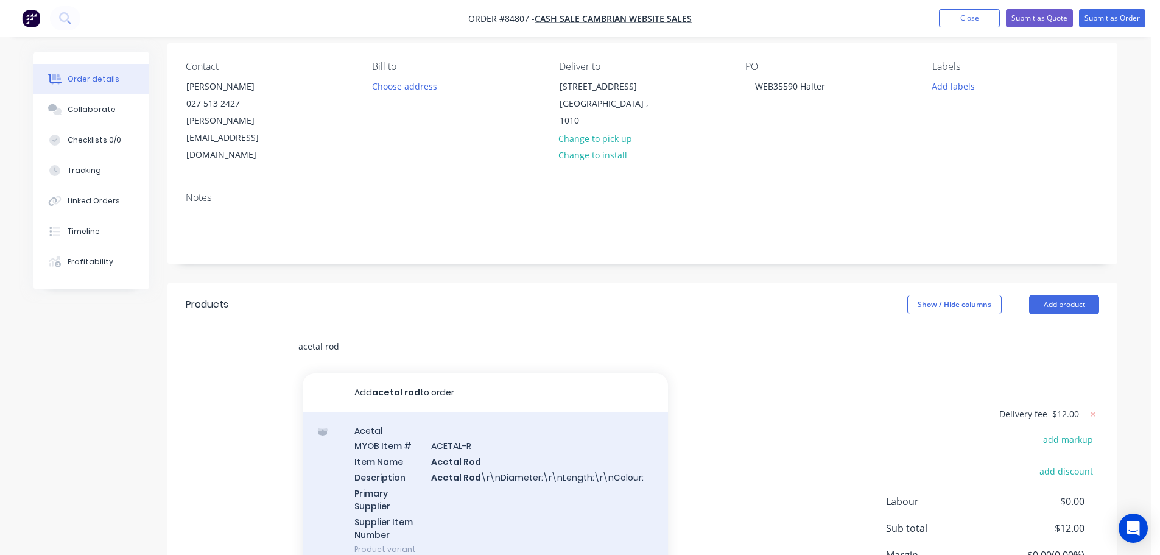
scroll to position [122, 0]
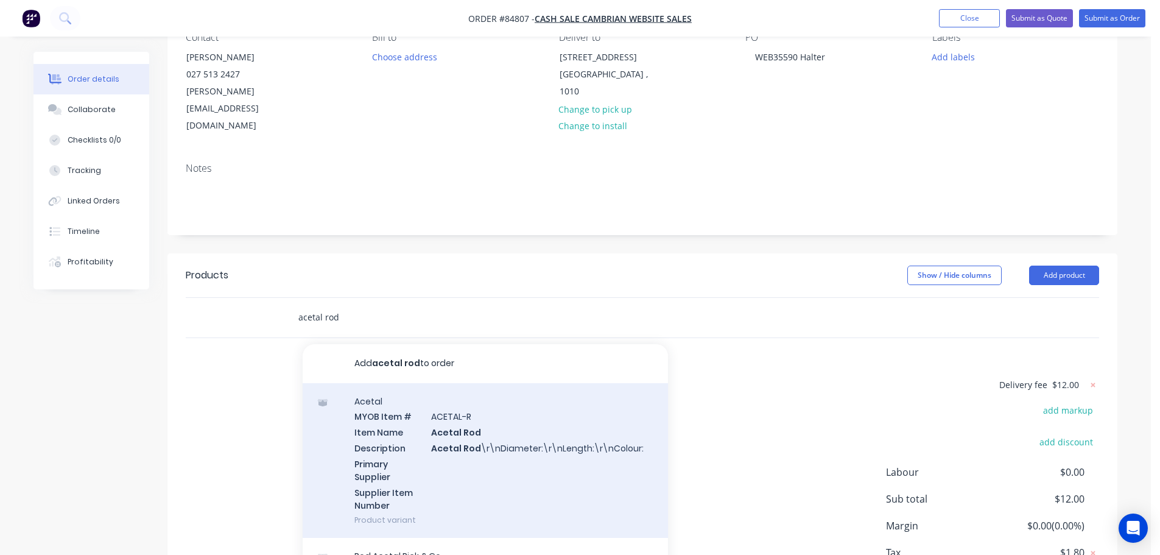
type input "acetal rod"
click at [370, 438] on div "Acetal MYOB Item # ACETAL-R Item Name Acetal Rod Description Acetal Rod \r\nDia…" at bounding box center [485, 460] width 365 height 155
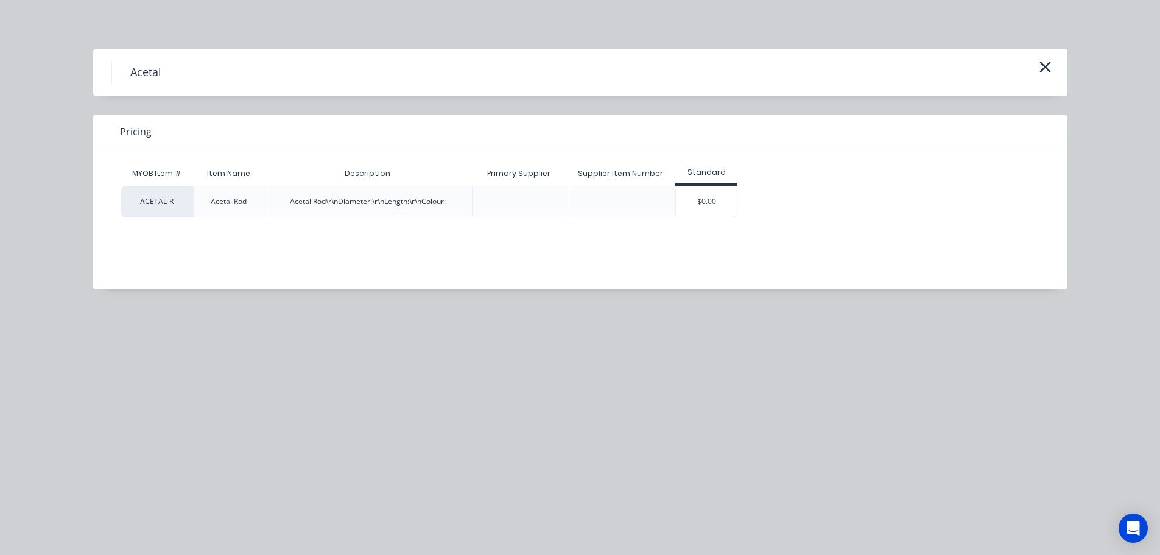
drag, startPoint x: 732, startPoint y: 201, endPoint x: 722, endPoint y: 201, distance: 9.7
click at [730, 201] on div "$0.00" at bounding box center [706, 201] width 61 height 30
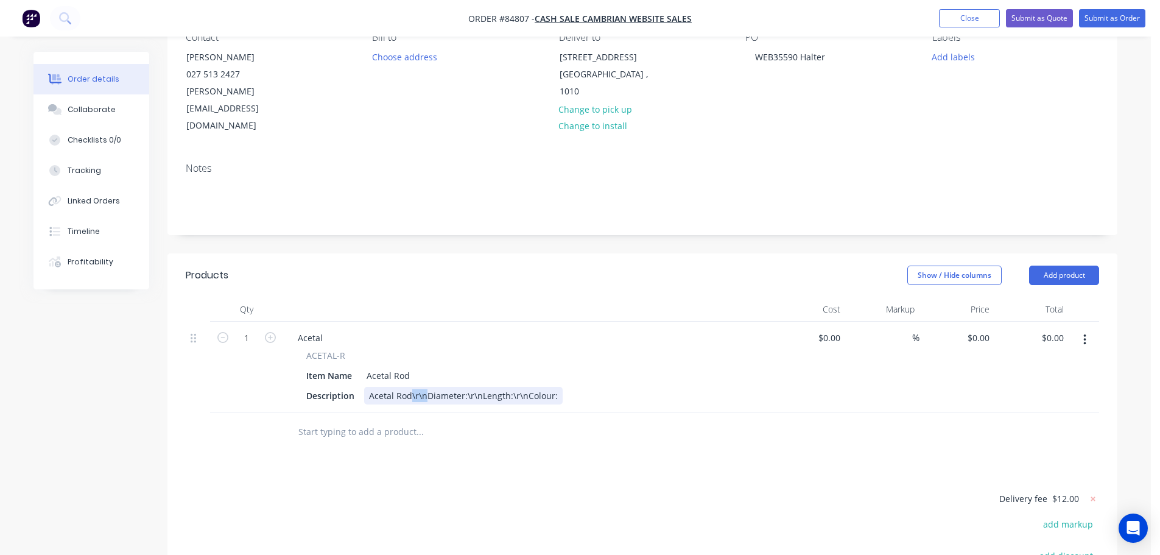
drag, startPoint x: 424, startPoint y: 376, endPoint x: 411, endPoint y: 377, distance: 12.8
click at [411, 387] on div "Acetal Rod\r\nDiameter:\r\nLength:\r\nColour:" at bounding box center [463, 396] width 198 height 18
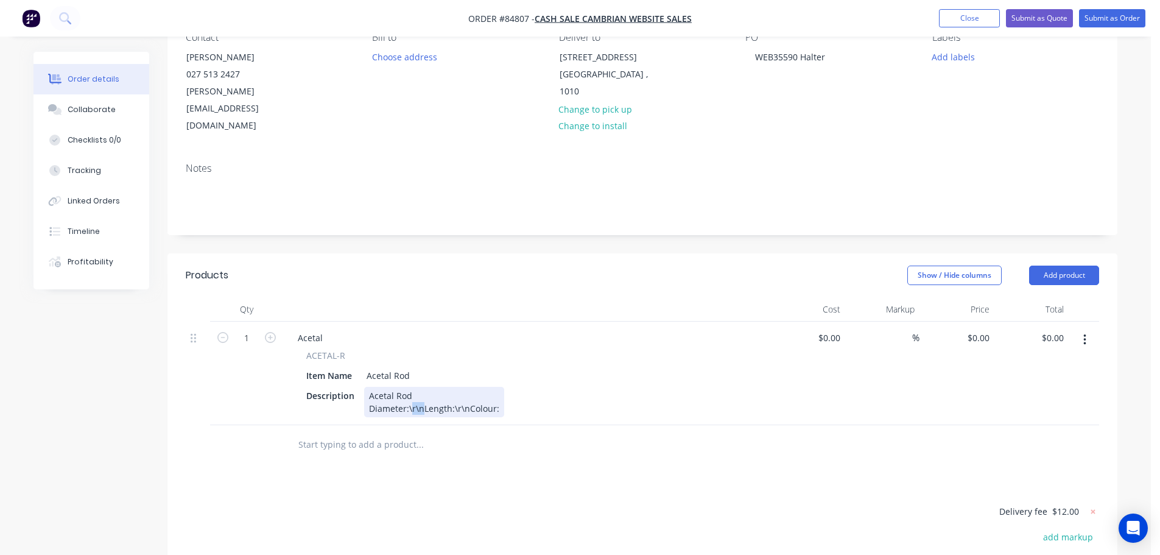
drag, startPoint x: 423, startPoint y: 391, endPoint x: 411, endPoint y: 391, distance: 12.2
click at [411, 391] on div "Acetal Rod Diameter:\r\nLength:\r\nColour:" at bounding box center [434, 402] width 140 height 30
click at [412, 395] on div "Acetal Rod Diameter:\ Length:\r\nColour:" at bounding box center [406, 408] width 85 height 43
drag, startPoint x: 412, startPoint y: 406, endPoint x: 398, endPoint y: 406, distance: 14.0
click at [398, 406] on div "Acetal Rod Diameter: Length:\r\nColour:" at bounding box center [406, 408] width 85 height 43
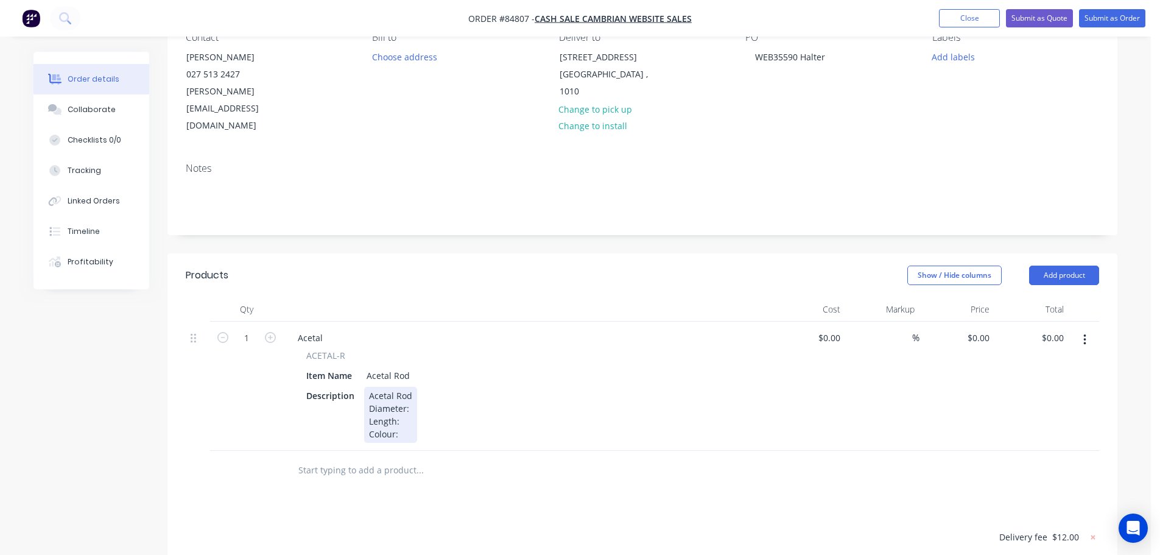
click at [410, 395] on div "Acetal Rod Diameter: Length: Colour:" at bounding box center [390, 415] width 53 height 56
click at [401, 404] on div "Acetal Rod Diameter: 4 Length: Colour:" at bounding box center [392, 415] width 57 height 56
click at [410, 415] on div "Acetal Rod Diameter: 4 Length: 1000 Colour:" at bounding box center [395, 415] width 62 height 56
click at [250, 329] on input "1" at bounding box center [247, 338] width 32 height 18
type input "5"
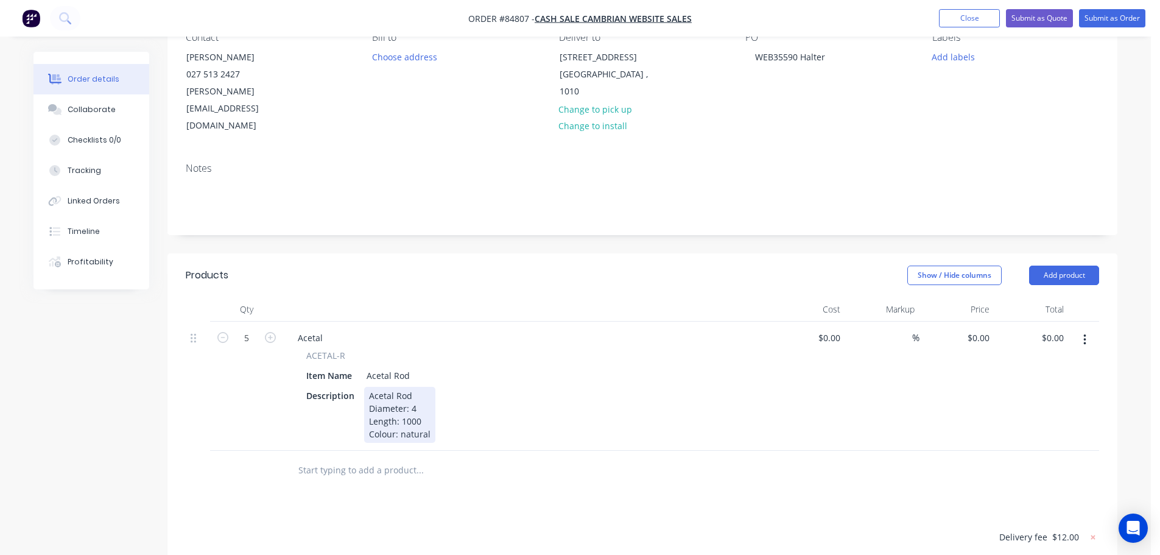
click at [712, 426] on div "Acetal ACETAL-R Item Name Acetal Rod Description Acetal Rod Diameter: 4 Length:…" at bounding box center [526, 385] width 487 height 129
click at [1050, 329] on input "0.00" at bounding box center [1054, 338] width 28 height 18
type input "27.50"
type input "$5.50"
type input "$27.50"
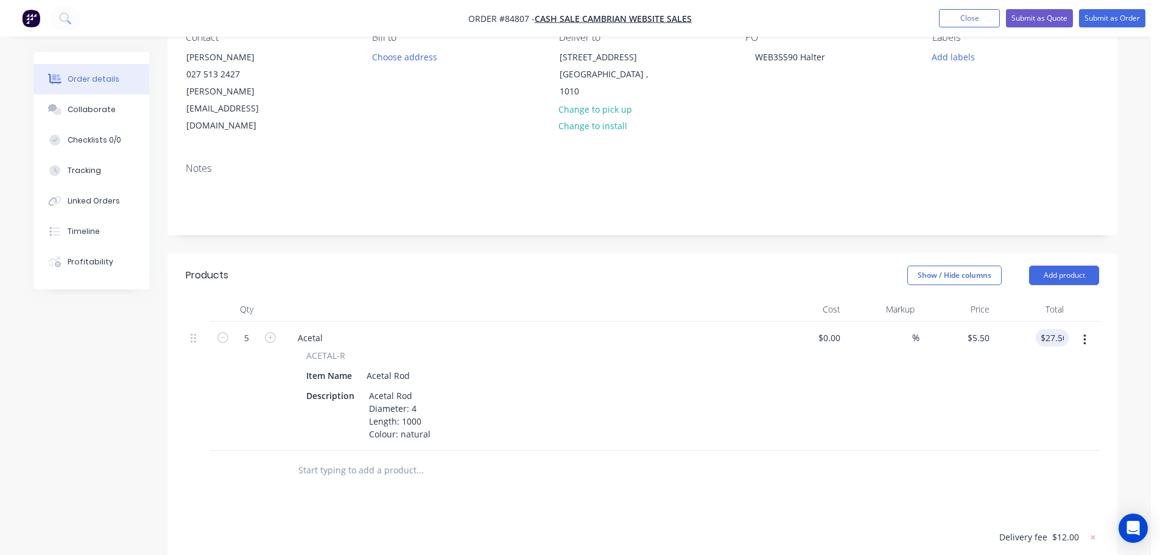
click at [1009, 373] on div "$27.50 27.50" at bounding box center [1031, 385] width 75 height 129
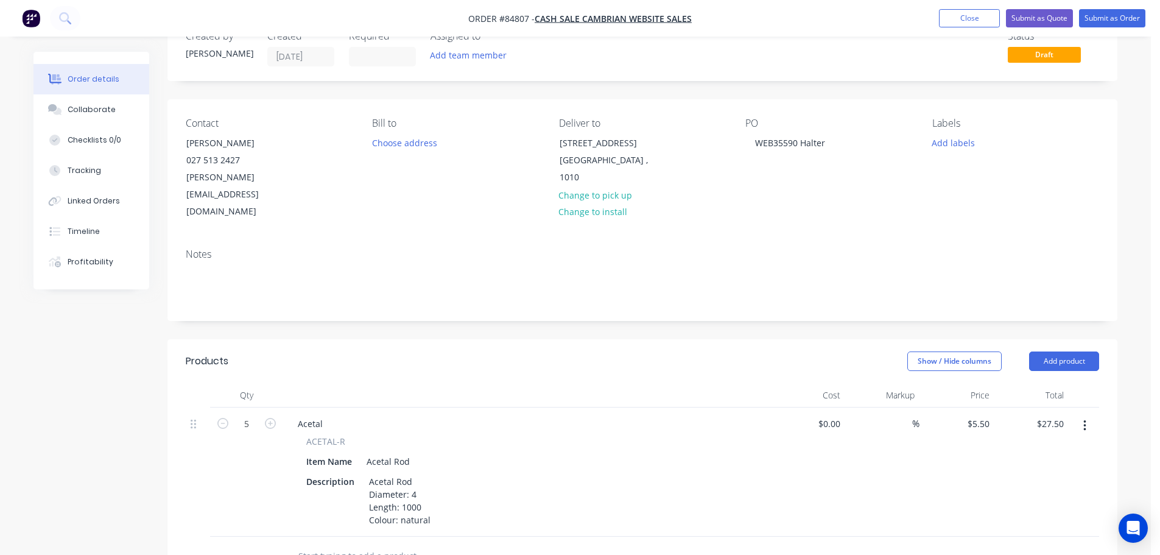
scroll to position [0, 0]
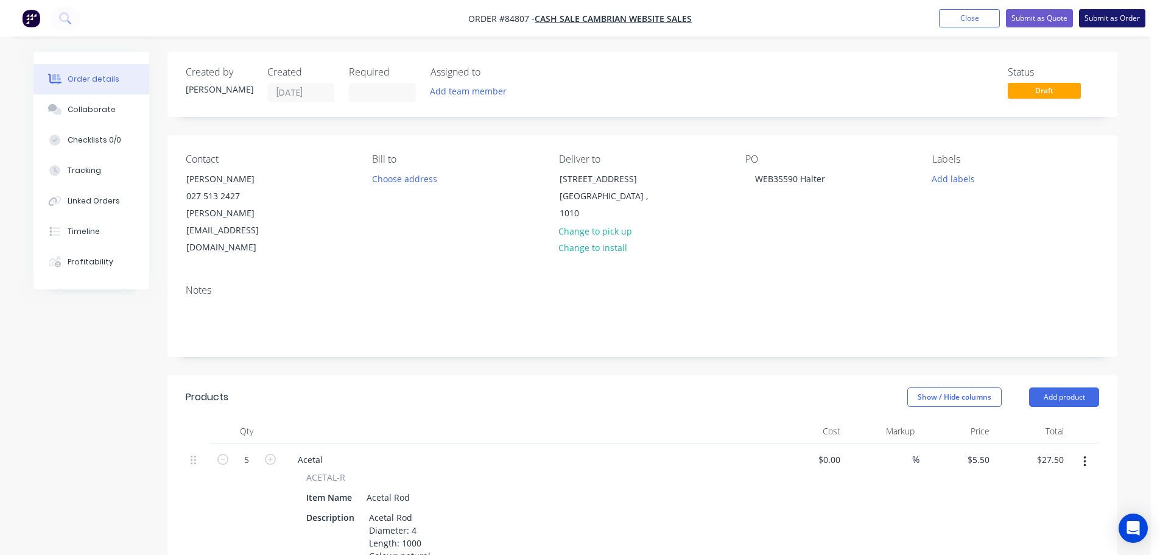
click at [1110, 17] on button "Submit as Order" at bounding box center [1112, 18] width 66 height 18
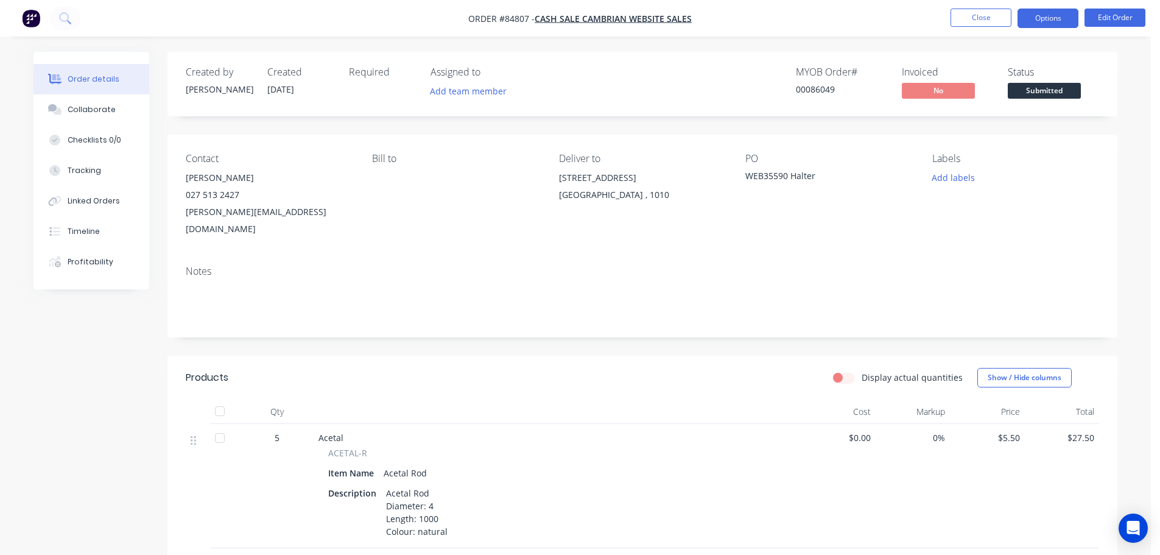
click at [1058, 15] on button "Options" at bounding box center [1047, 18] width 61 height 19
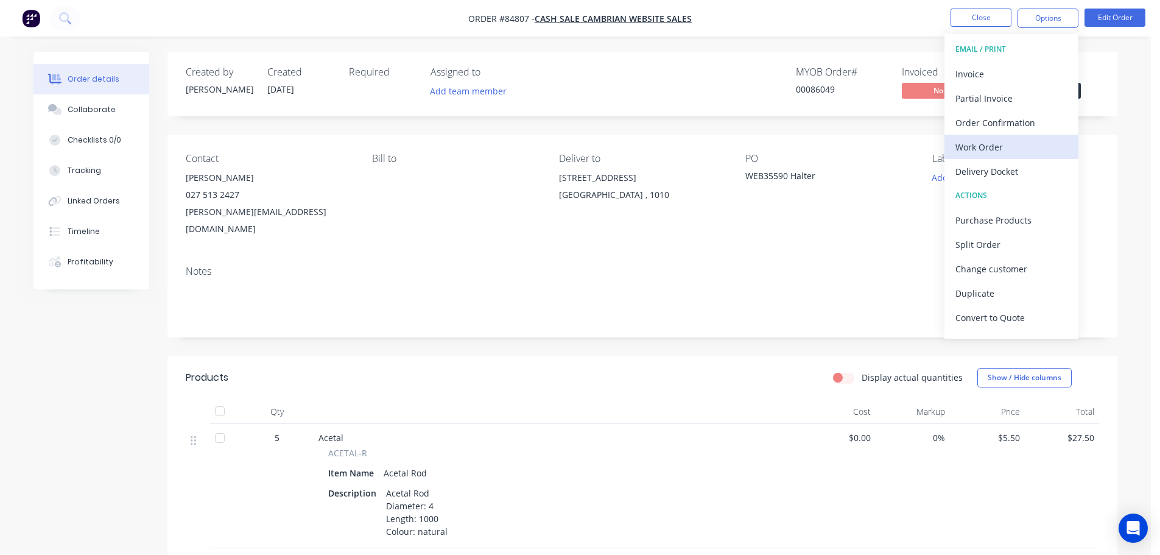
click at [1016, 146] on div "Work Order" at bounding box center [1011, 147] width 112 height 18
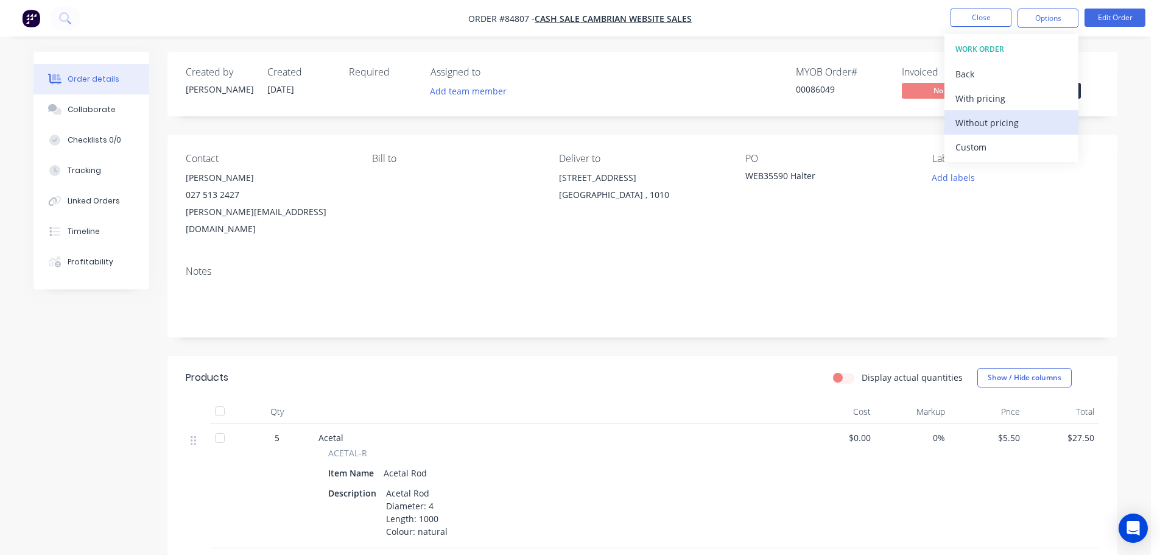
click at [1016, 125] on div "Without pricing" at bounding box center [1011, 123] width 112 height 18
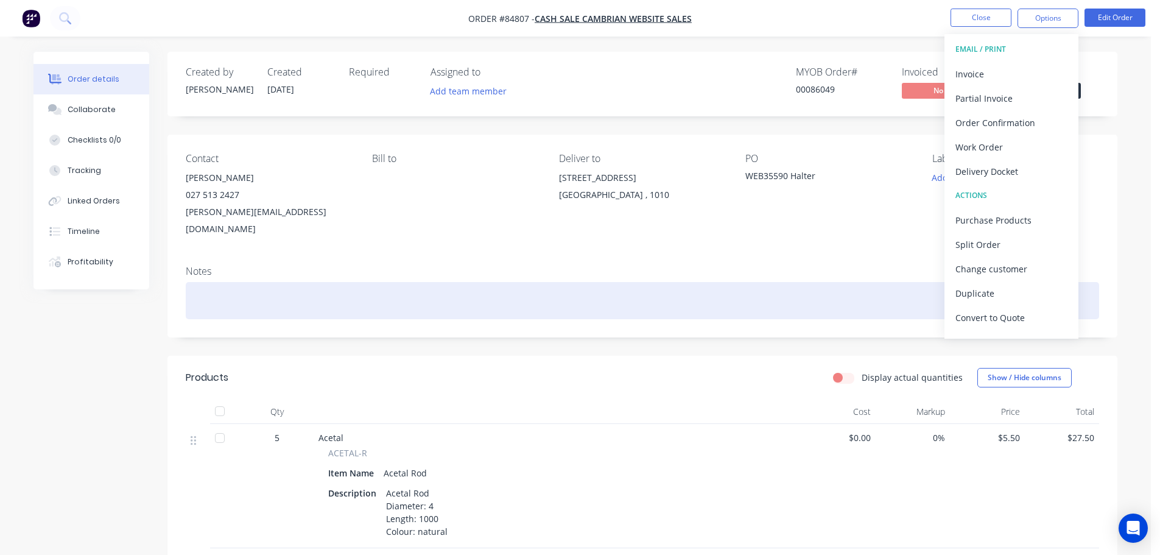
click at [814, 290] on div at bounding box center [642, 300] width 913 height 37
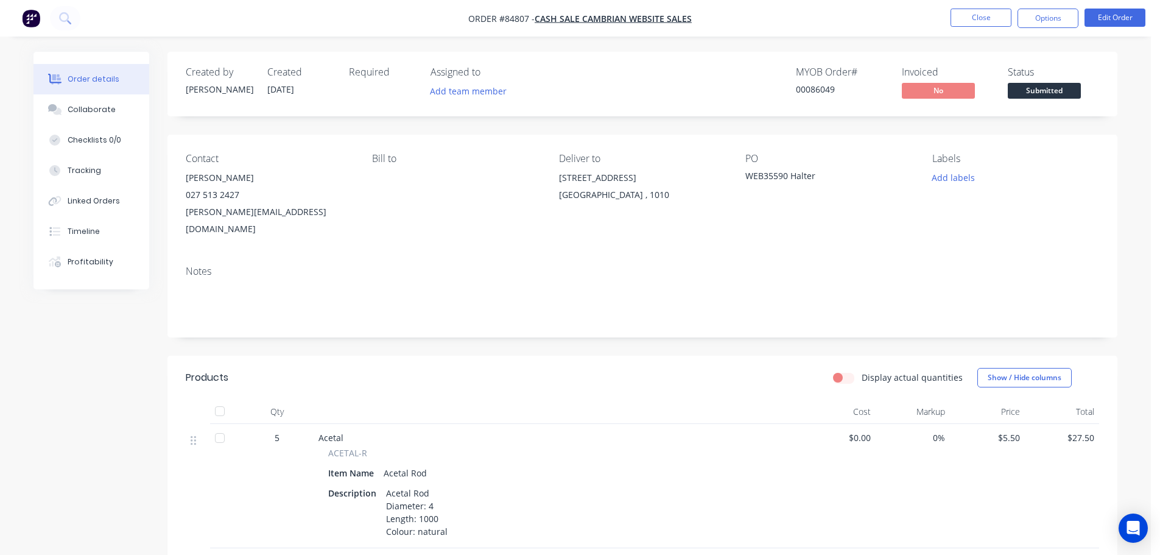
click at [838, 233] on div "Contact Stefan van Workum - Halter 027 513 2427 stefan.vanworkum@halter.co.nz B…" at bounding box center [642, 195] width 950 height 121
click at [1046, 21] on button "Options" at bounding box center [1047, 18] width 61 height 19
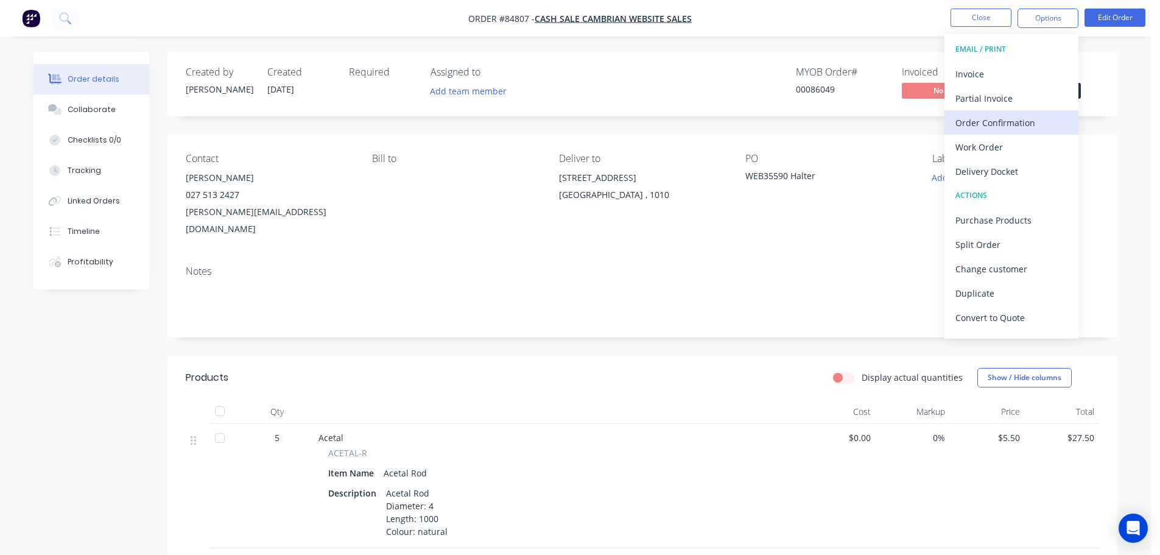
click at [1028, 112] on button "Order Confirmation" at bounding box center [1011, 122] width 134 height 24
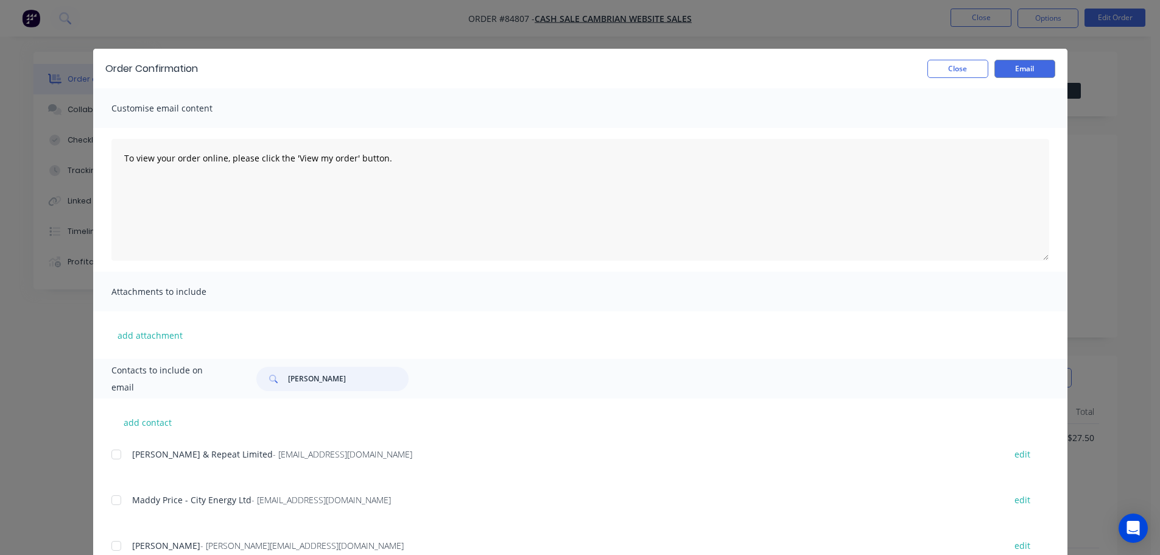
click at [314, 380] on input "robert" at bounding box center [348, 379] width 121 height 24
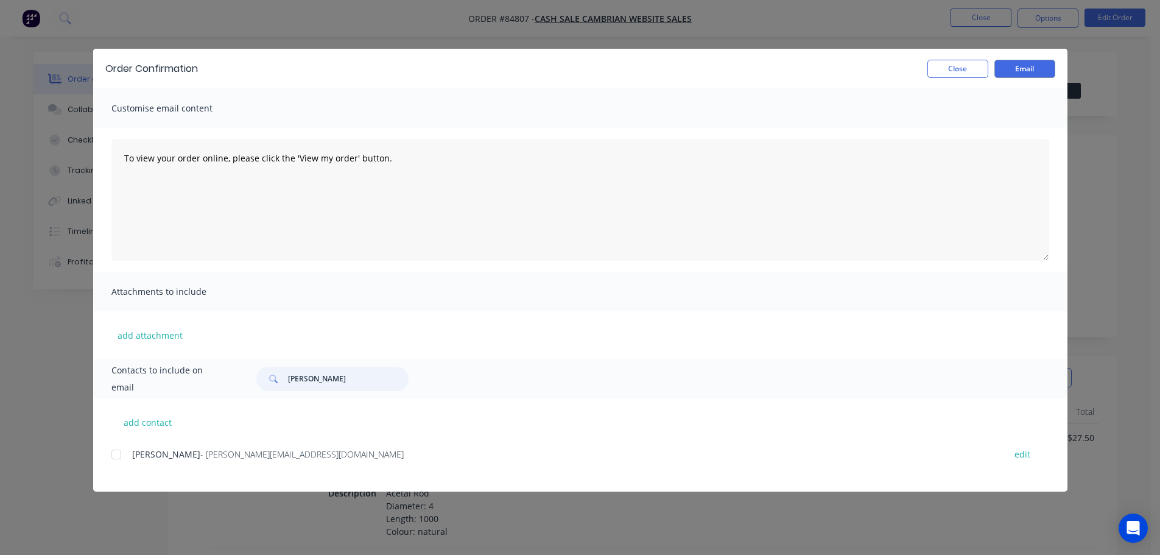
click at [116, 454] on div at bounding box center [116, 454] width 24 height 24
type input "stefan"
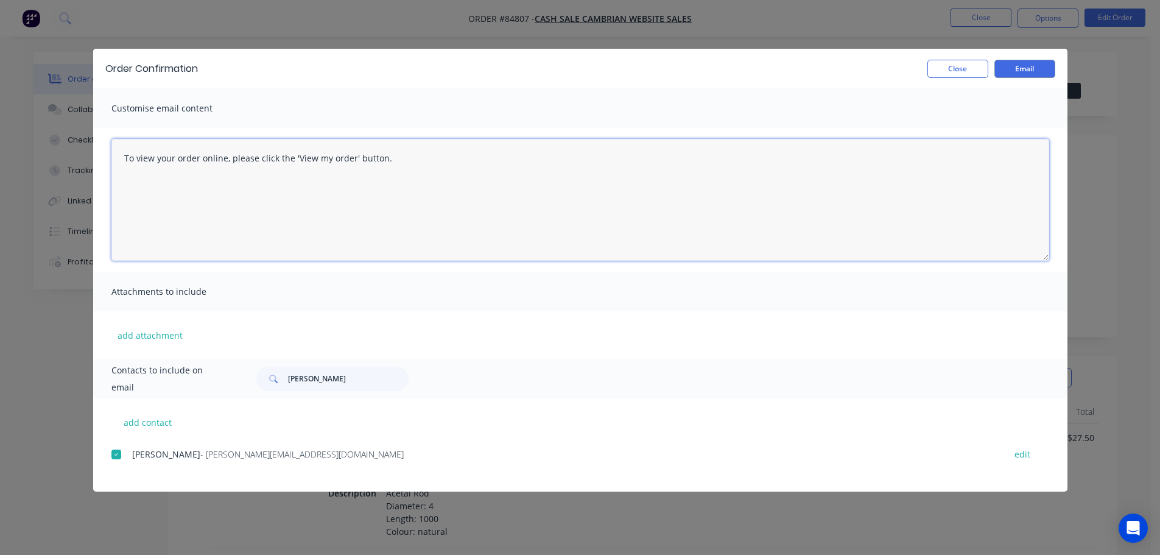
click at [353, 166] on textarea "To view your order online, please click the 'View my order' button." at bounding box center [580, 200] width 938 height 122
paste textarea "hank you for your order, confirmation of your order is attached. Your order wil…"
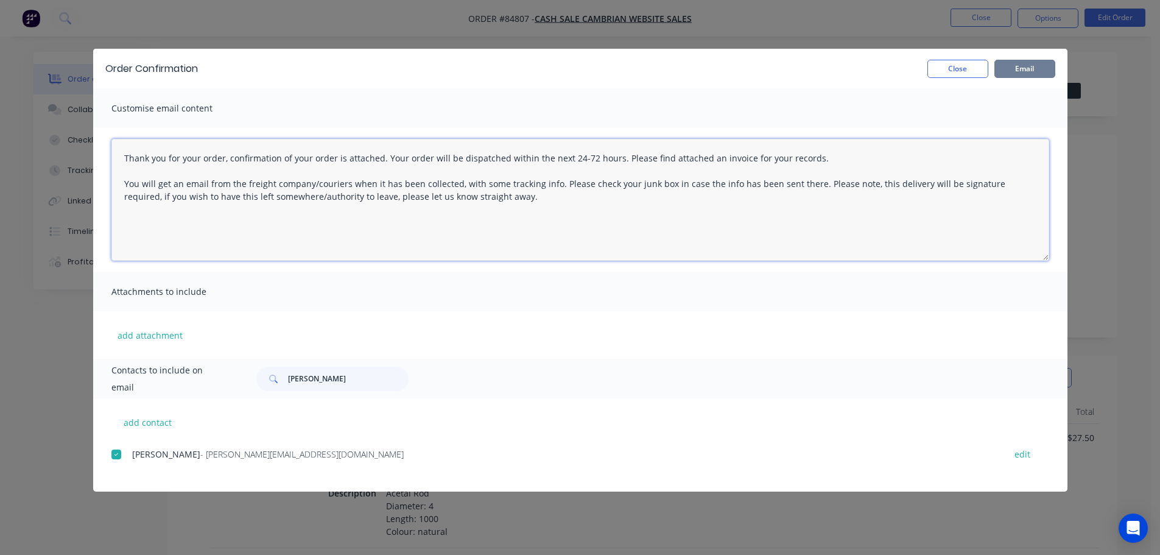
type textarea "Thank you for your order, confirmation of your order is attached. Your order wi…"
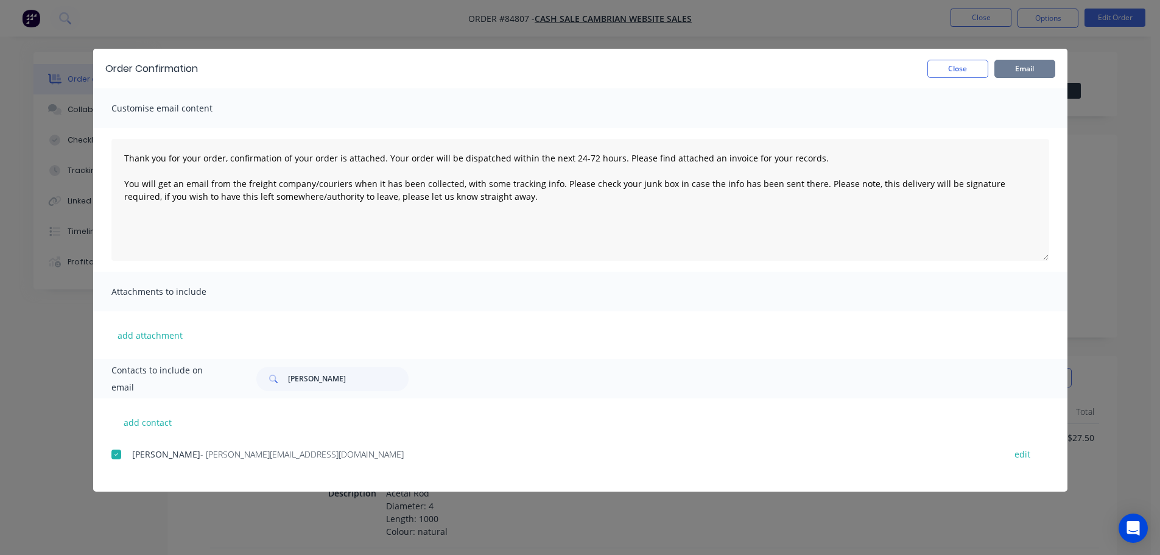
click at [1022, 70] on button "Email" at bounding box center [1024, 69] width 61 height 18
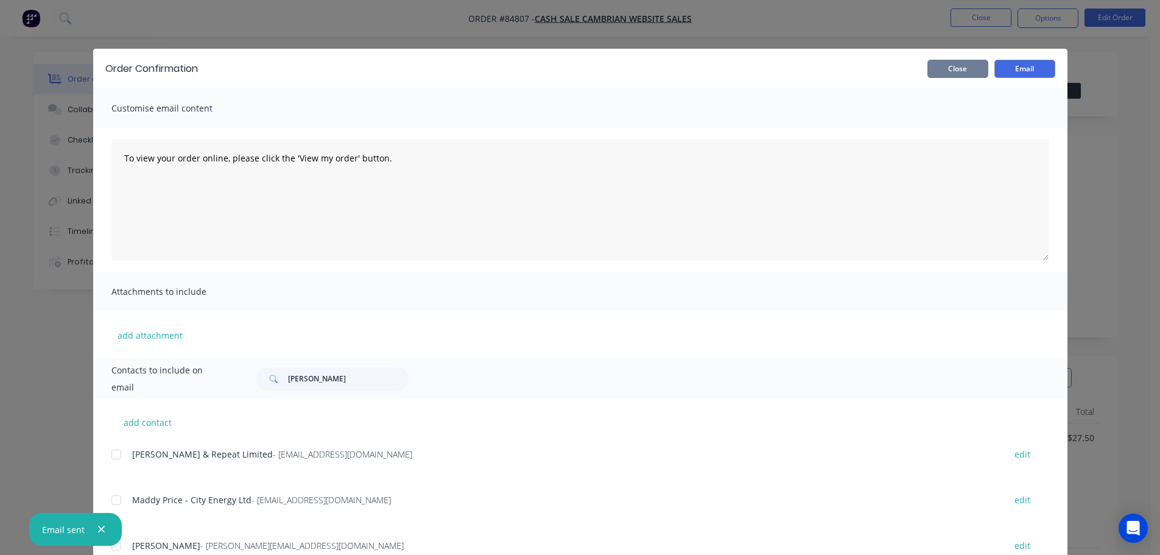
click at [964, 74] on button "Close" at bounding box center [957, 69] width 61 height 18
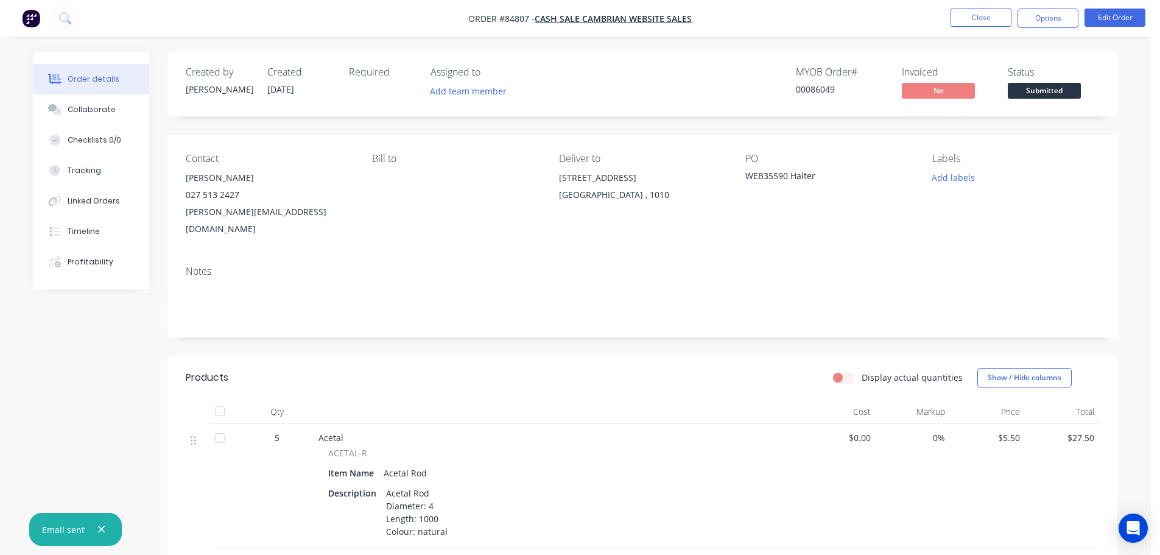
click at [1064, 87] on span "Submitted" at bounding box center [1044, 90] width 73 height 15
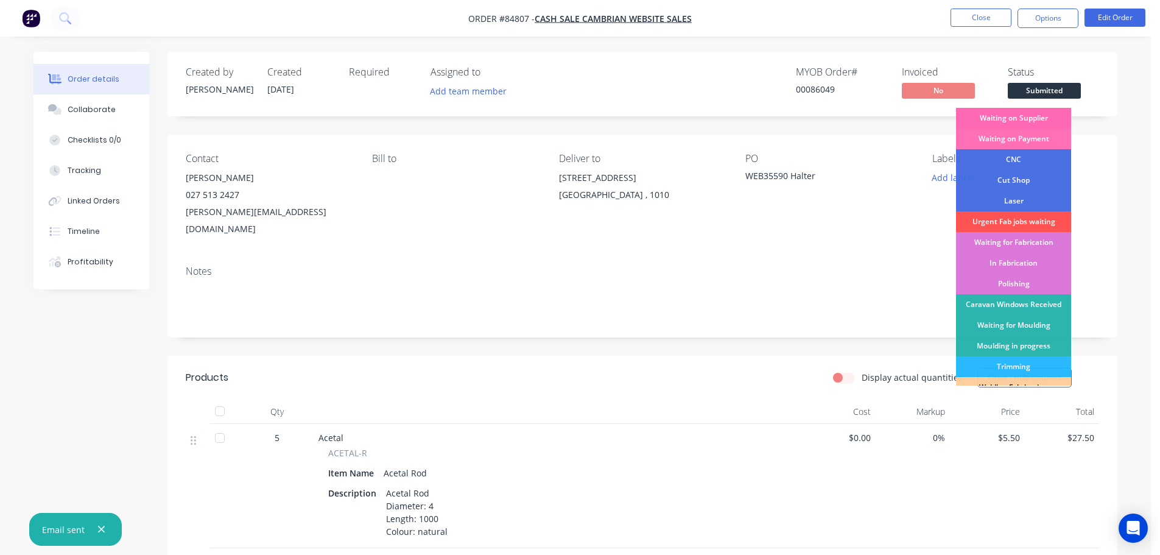
click at [1040, 121] on div "Waiting on Supplier" at bounding box center [1013, 118] width 115 height 21
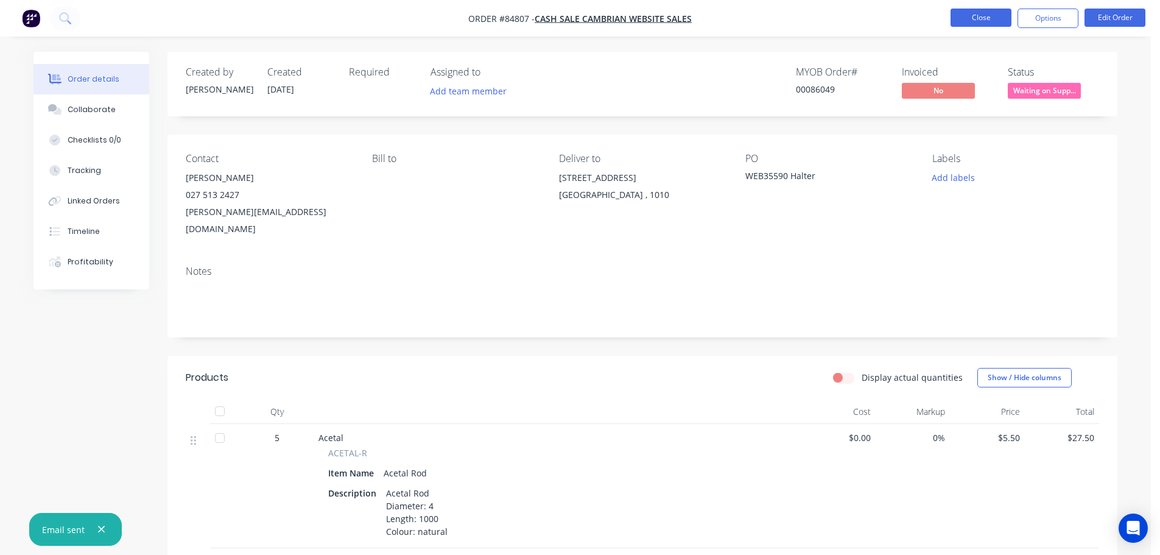
click at [980, 24] on button "Close" at bounding box center [980, 18] width 61 height 18
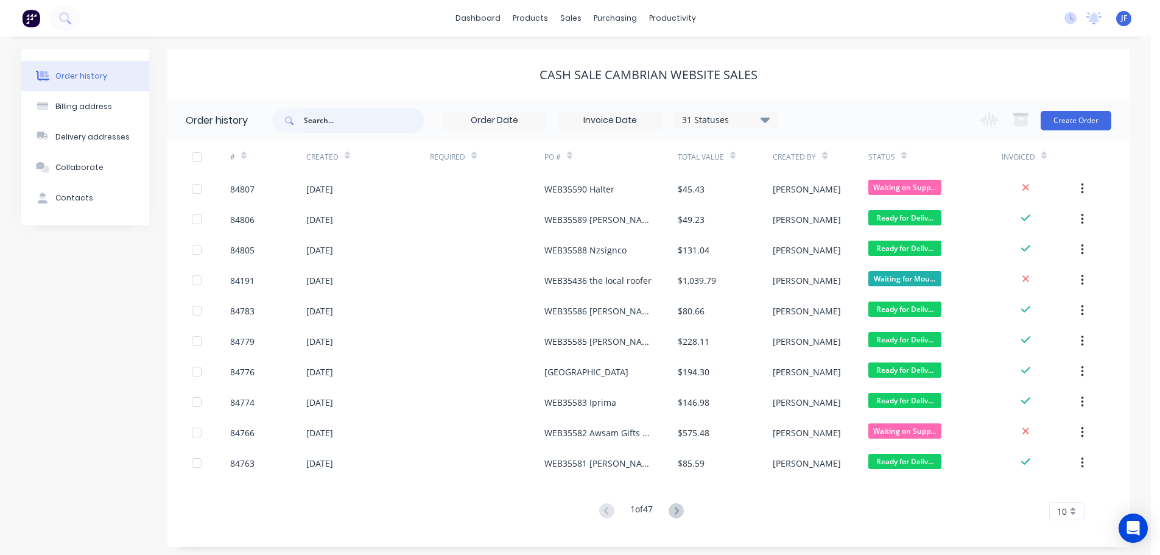
click at [367, 114] on input "text" at bounding box center [364, 120] width 121 height 24
click at [63, 17] on icon at bounding box center [65, 18] width 12 height 12
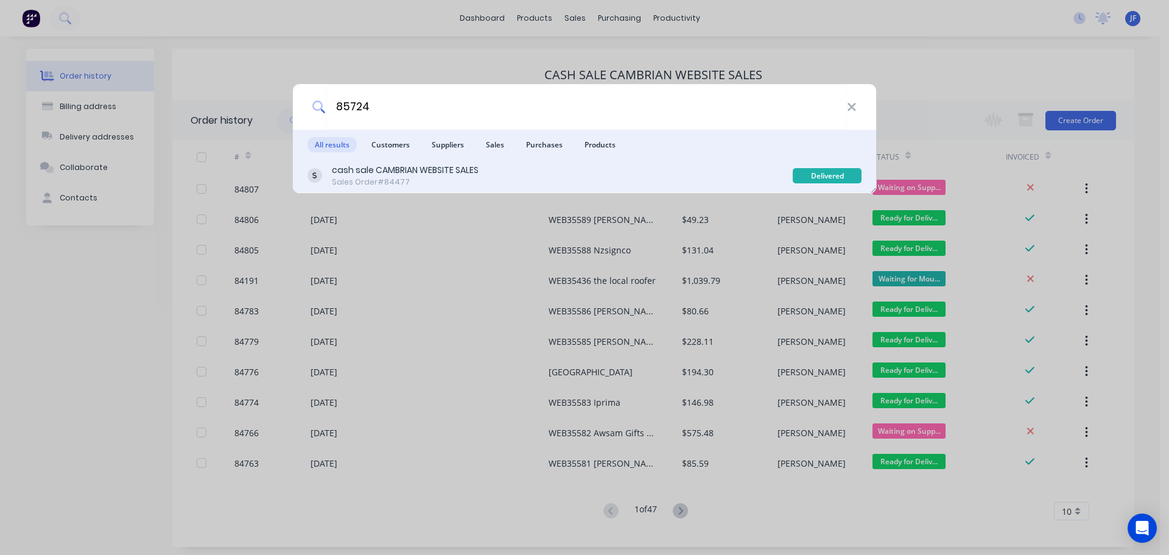
type input "85724"
click at [743, 179] on div "cash sale CAMBRIAN WEBSITE SALES Sales Order #84477" at bounding box center [549, 176] width 485 height 24
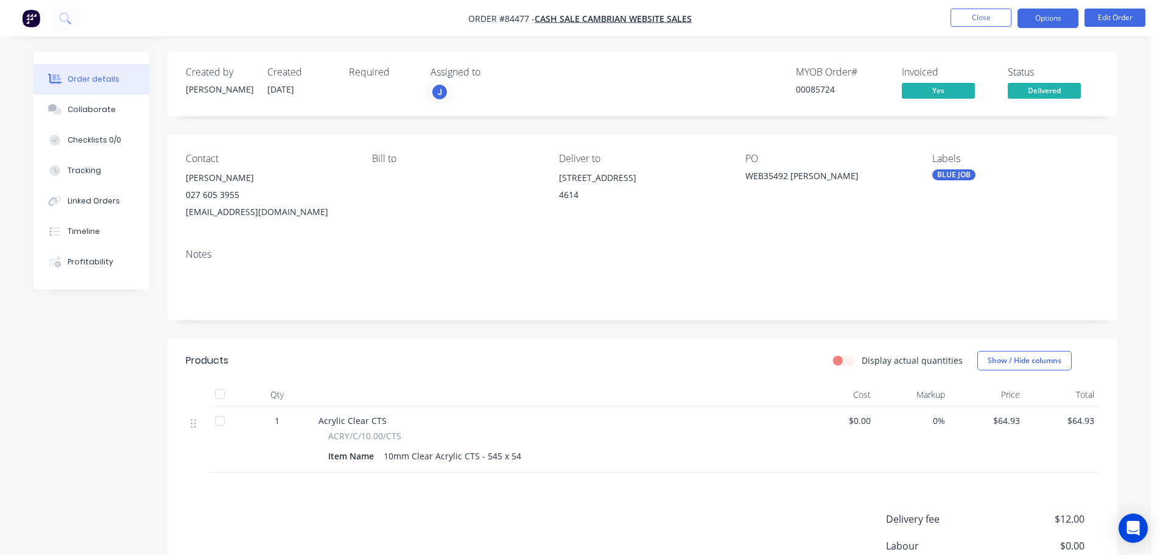
click at [1056, 15] on button "Options" at bounding box center [1047, 18] width 61 height 19
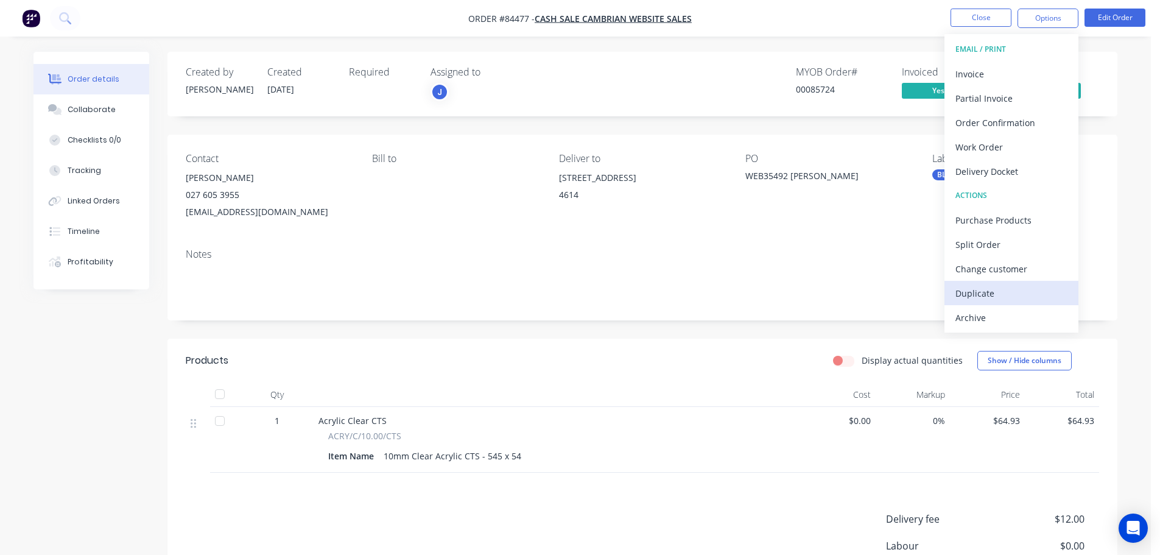
click at [972, 298] on div "Duplicate" at bounding box center [1011, 293] width 112 height 18
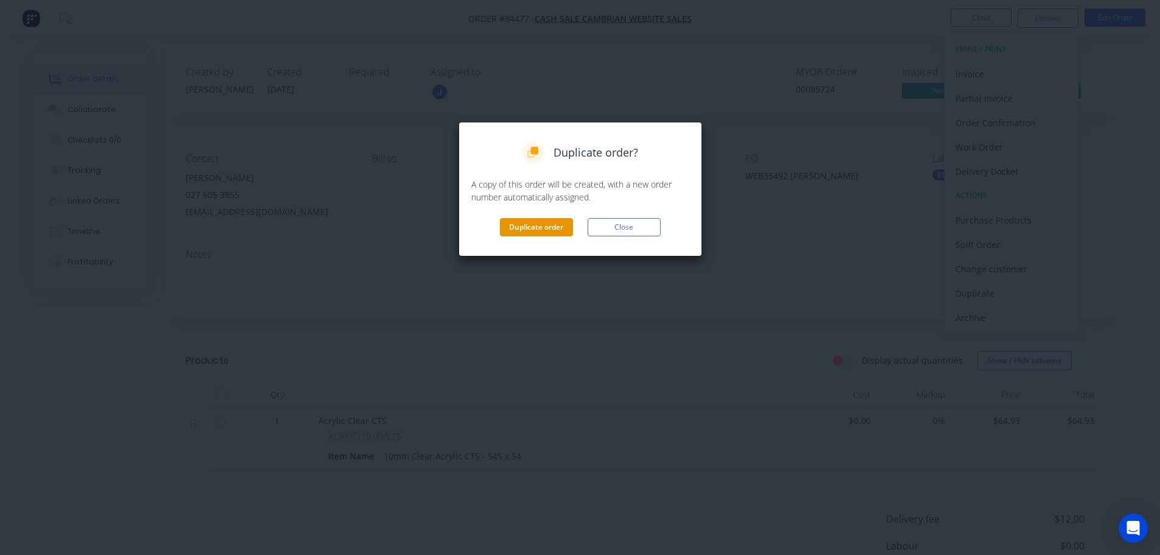
click at [531, 225] on button "Duplicate order" at bounding box center [536, 227] width 73 height 18
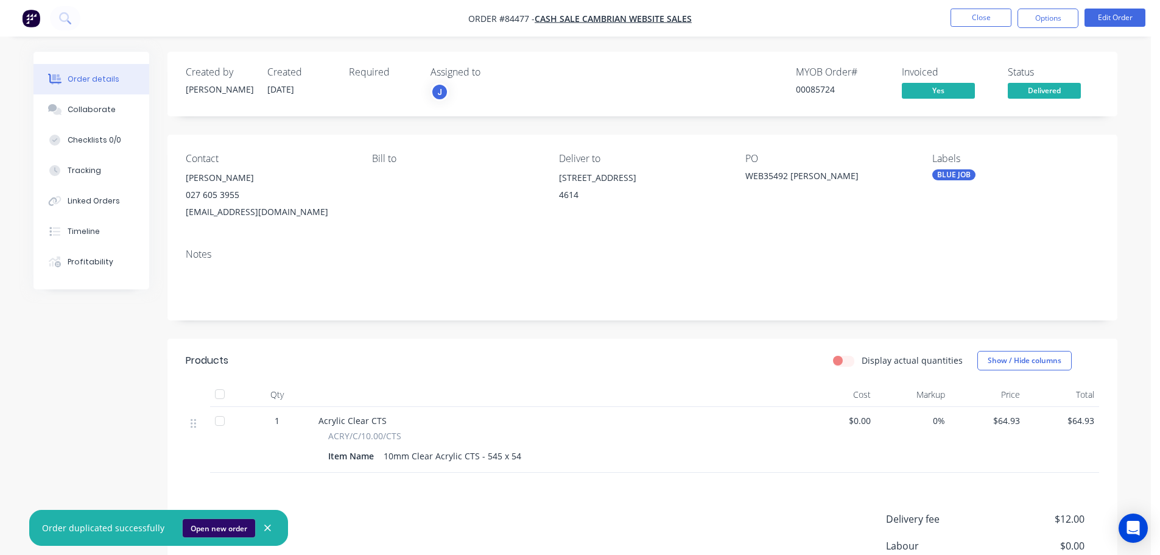
click at [197, 528] on button "Open new order" at bounding box center [219, 528] width 72 height 18
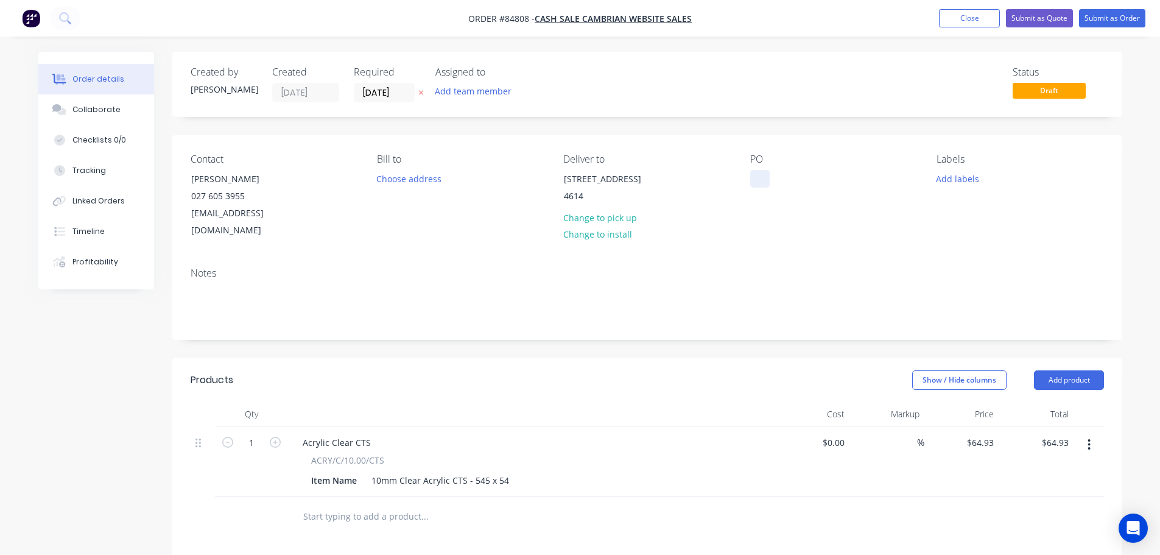
click at [762, 180] on div at bounding box center [759, 179] width 19 height 18
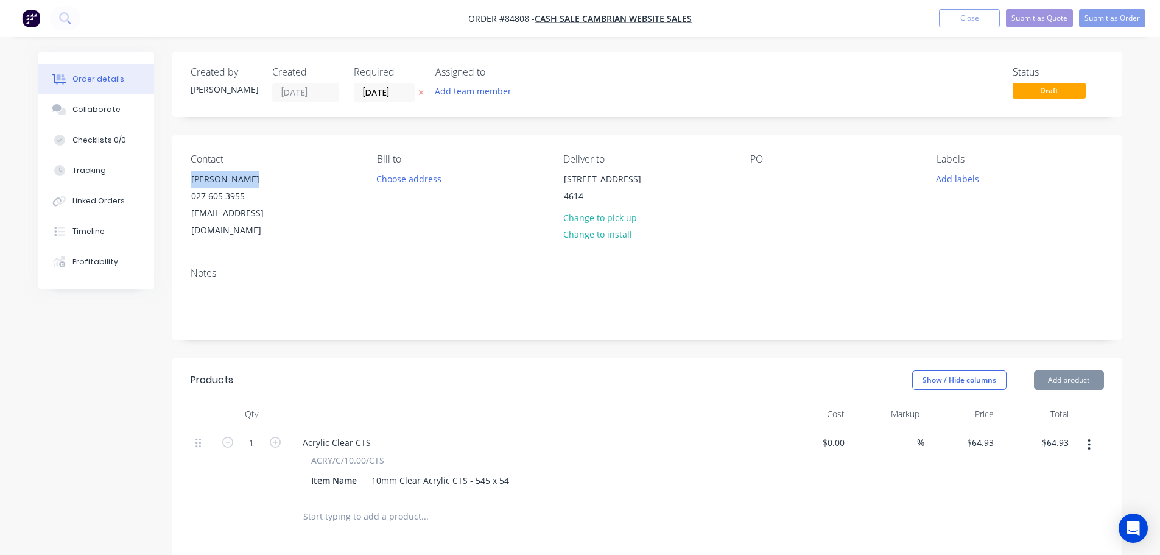
drag, startPoint x: 189, startPoint y: 178, endPoint x: 344, endPoint y: 174, distance: 154.7
click at [339, 174] on div "Contact [PERSON_NAME] [PHONE_NUMBER] [EMAIL_ADDRESS][DOMAIN_NAME]" at bounding box center [274, 196] width 167 height 86
copy div "[PERSON_NAME]"
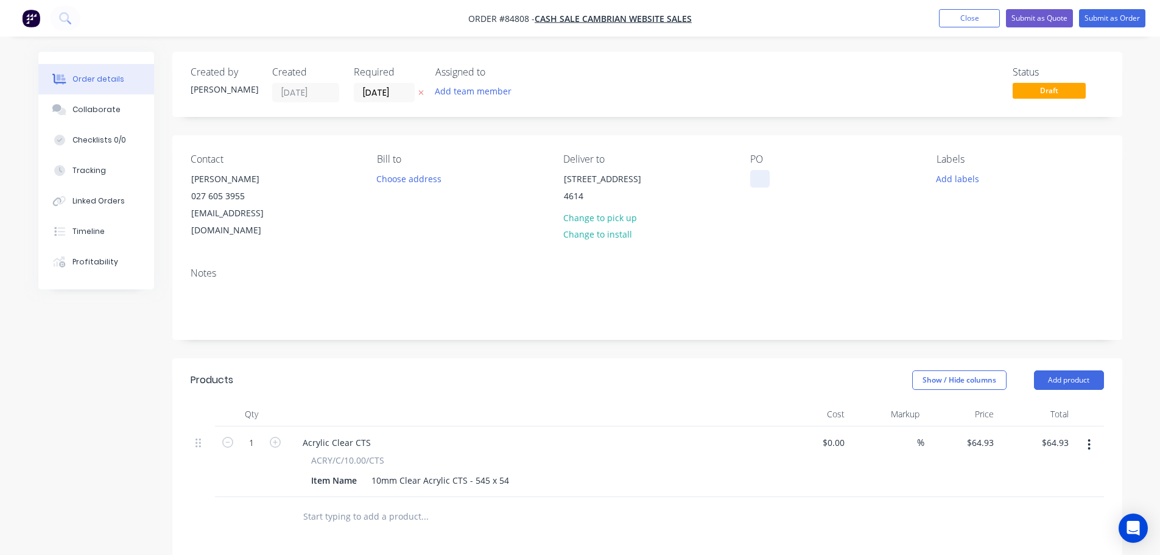
click at [760, 177] on div at bounding box center [759, 179] width 19 height 18
paste div
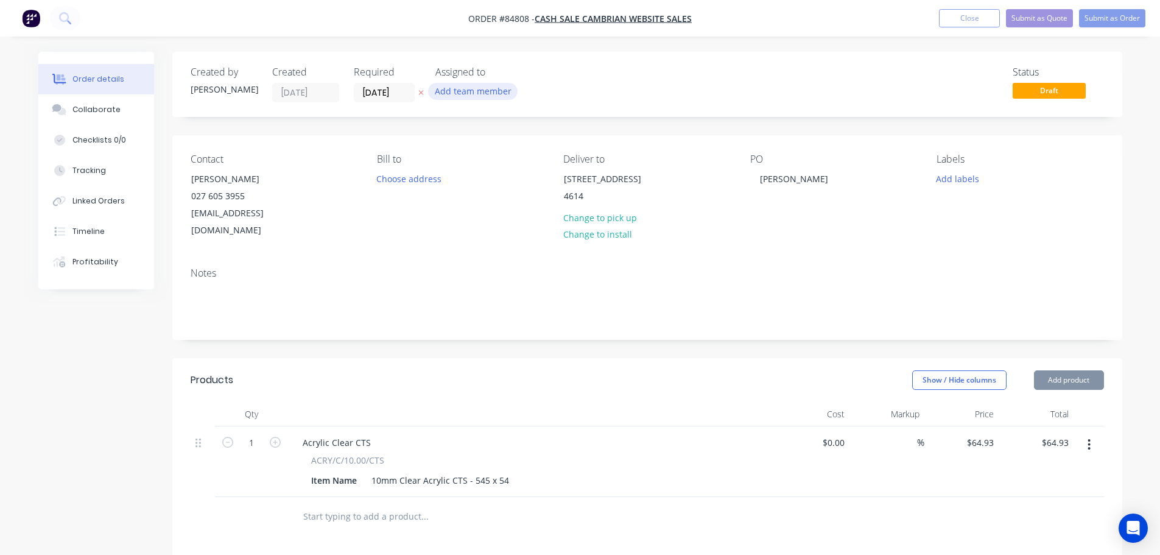
click at [429, 89] on button "Add team member" at bounding box center [472, 91] width 89 height 16
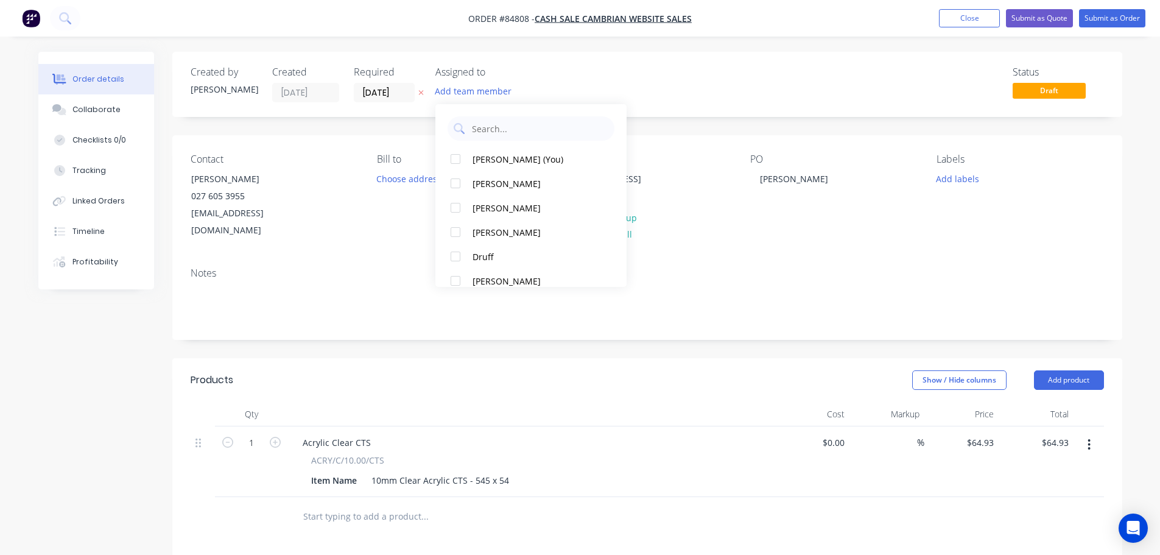
click at [422, 93] on icon "button" at bounding box center [420, 92] width 5 height 7
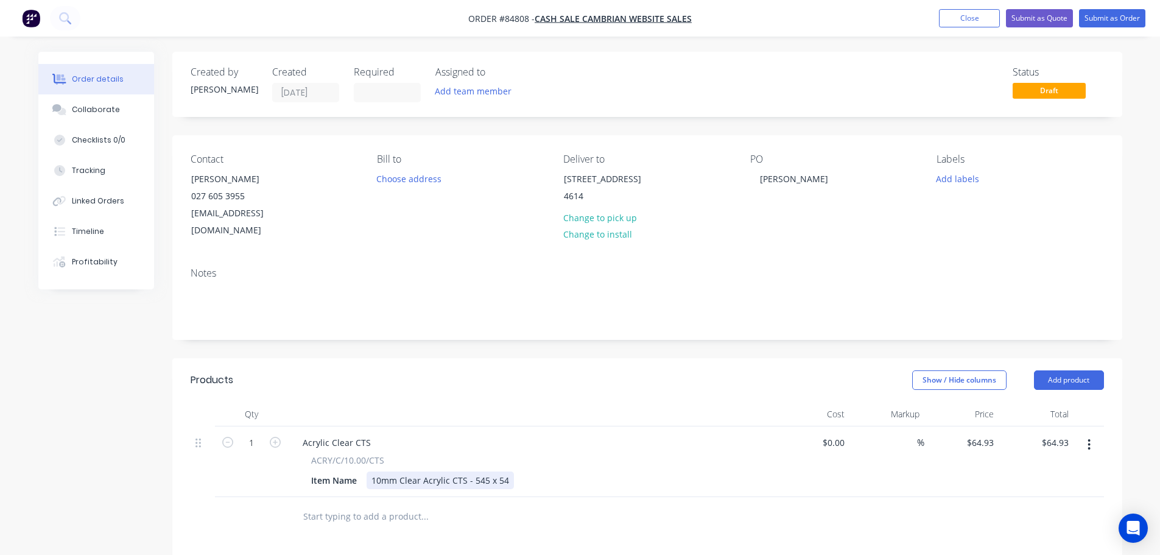
click at [505, 471] on div "10mm Clear Acrylic CTS - 545 x 54" at bounding box center [440, 480] width 147 height 18
click at [972, 433] on input "64.93" at bounding box center [984, 442] width 28 height 18
type input "$0.00"
click at [1124, 18] on button "Submit as Order" at bounding box center [1112, 18] width 66 height 18
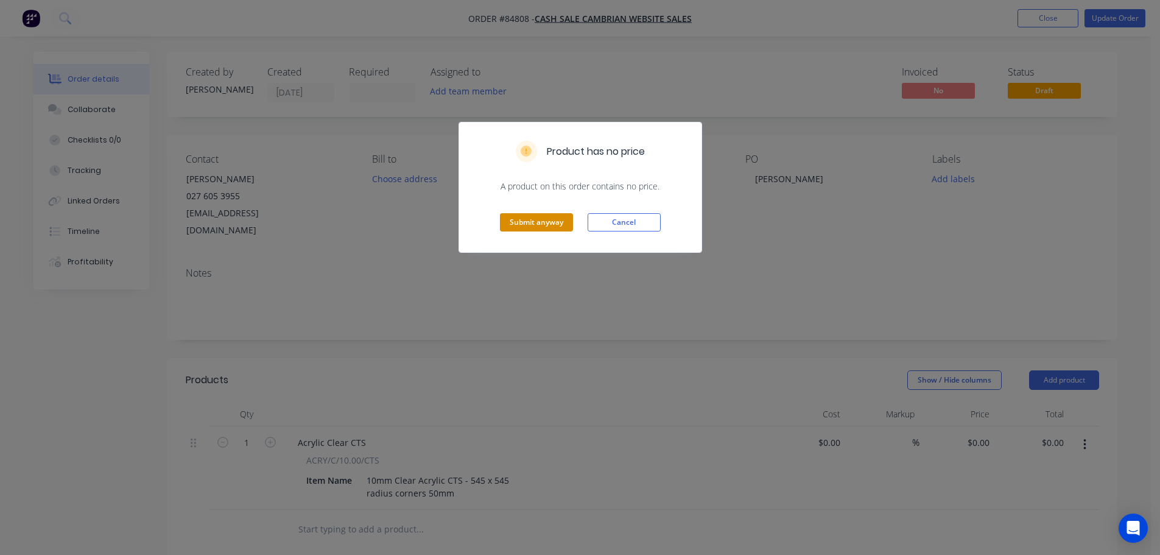
click at [521, 222] on button "Submit anyway" at bounding box center [536, 222] width 73 height 18
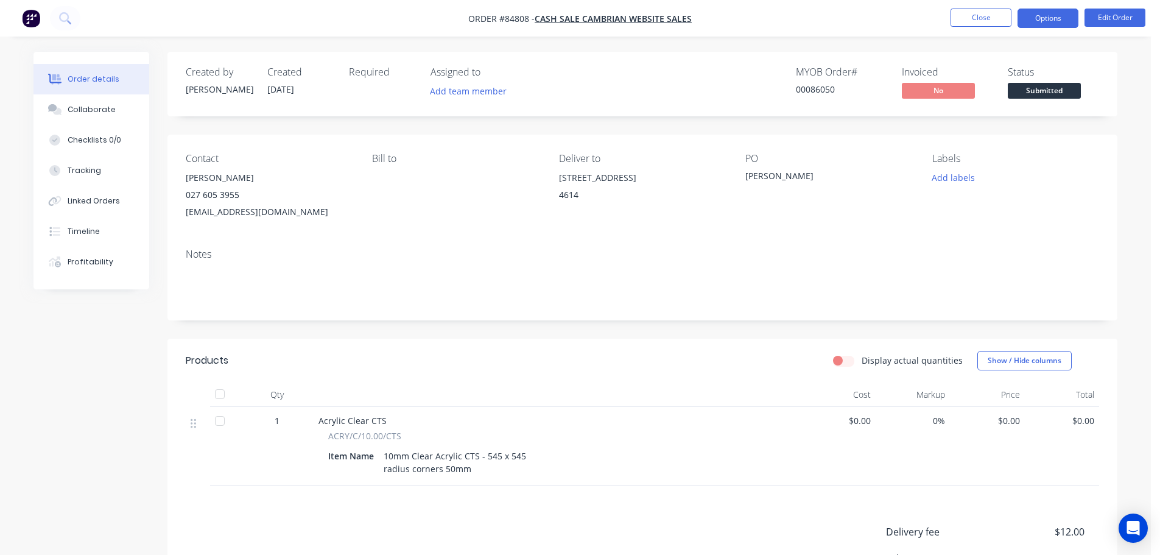
click at [1053, 23] on button "Options" at bounding box center [1047, 18] width 61 height 19
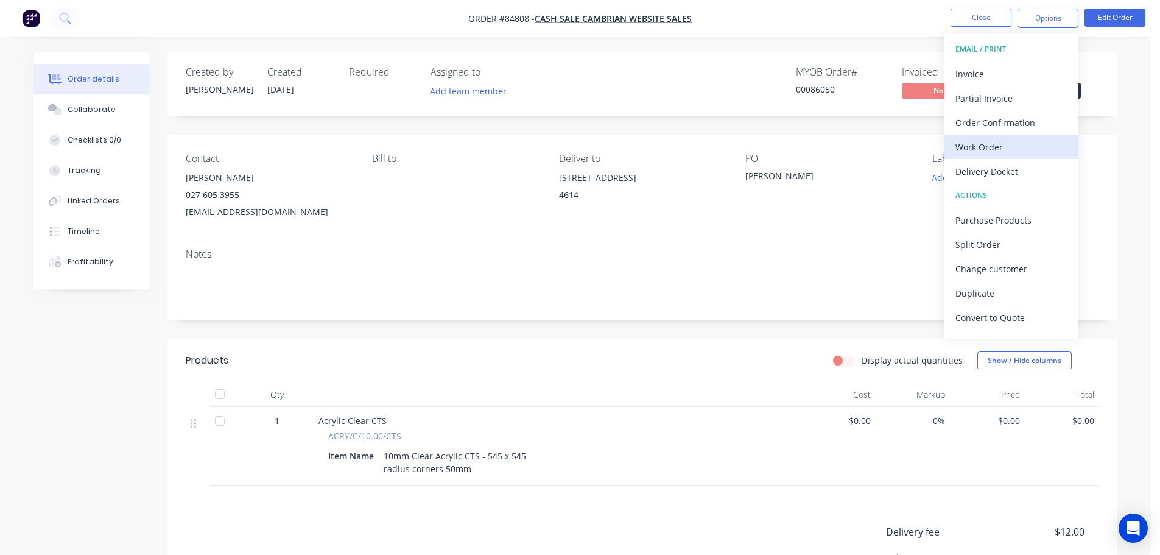
click at [1019, 147] on div "Work Order" at bounding box center [1011, 147] width 112 height 18
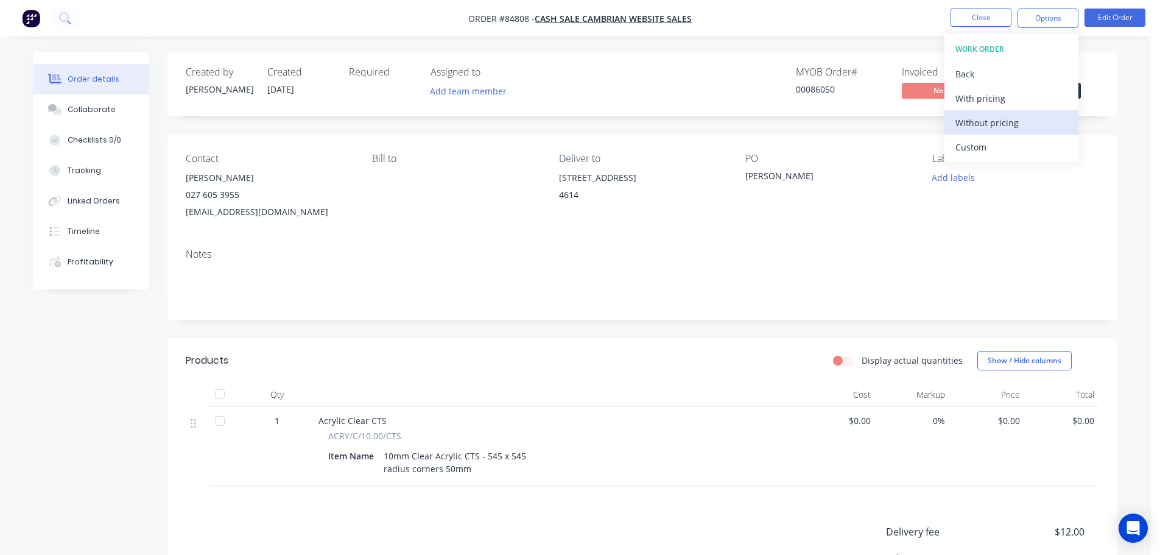
click at [1010, 122] on div "Without pricing" at bounding box center [1011, 123] width 112 height 18
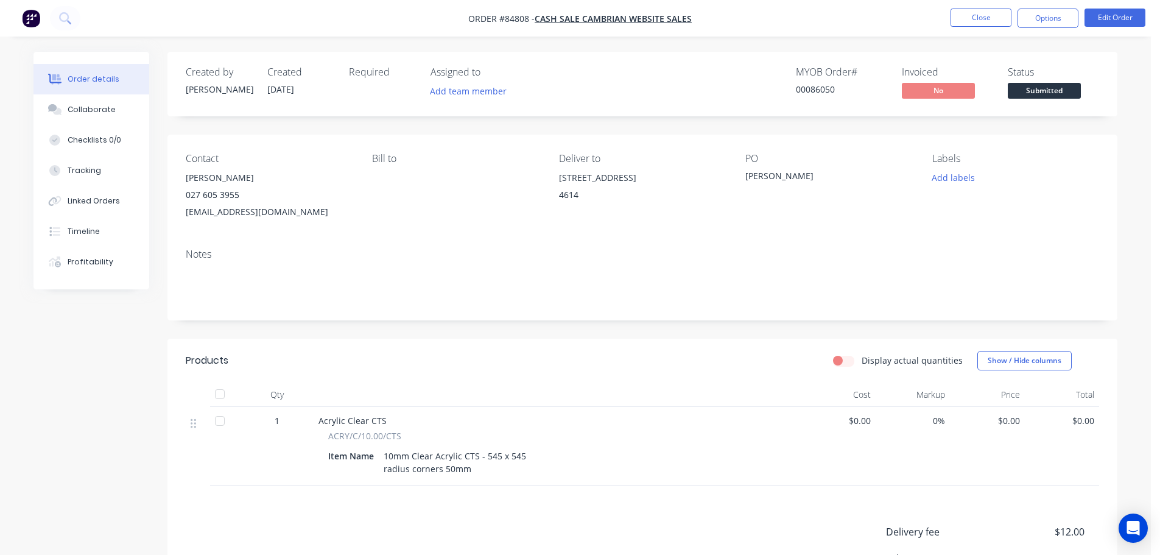
drag, startPoint x: 807, startPoint y: 127, endPoint x: 1022, endPoint y: 99, distance: 216.8
click at [809, 125] on div "Created by [PERSON_NAME] Created [DATE] Required Assigned to Add team member MY…" at bounding box center [642, 381] width 950 height 659
click at [1124, 10] on button "Edit Order" at bounding box center [1114, 18] width 61 height 18
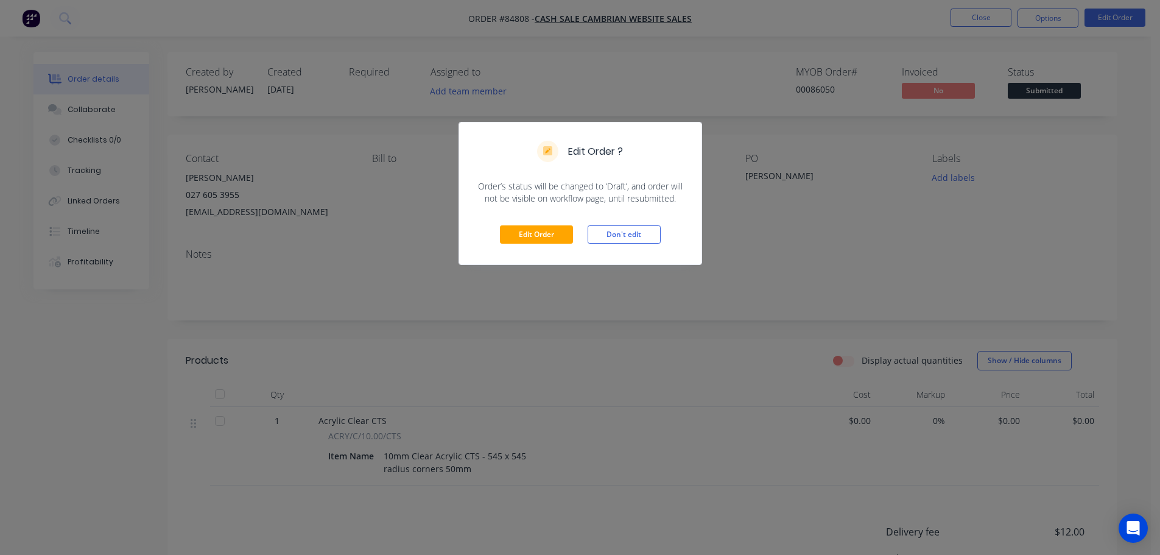
click at [535, 245] on div "Edit Order Don't edit" at bounding box center [580, 235] width 242 height 60
click at [535, 231] on button "Edit Order" at bounding box center [536, 234] width 73 height 18
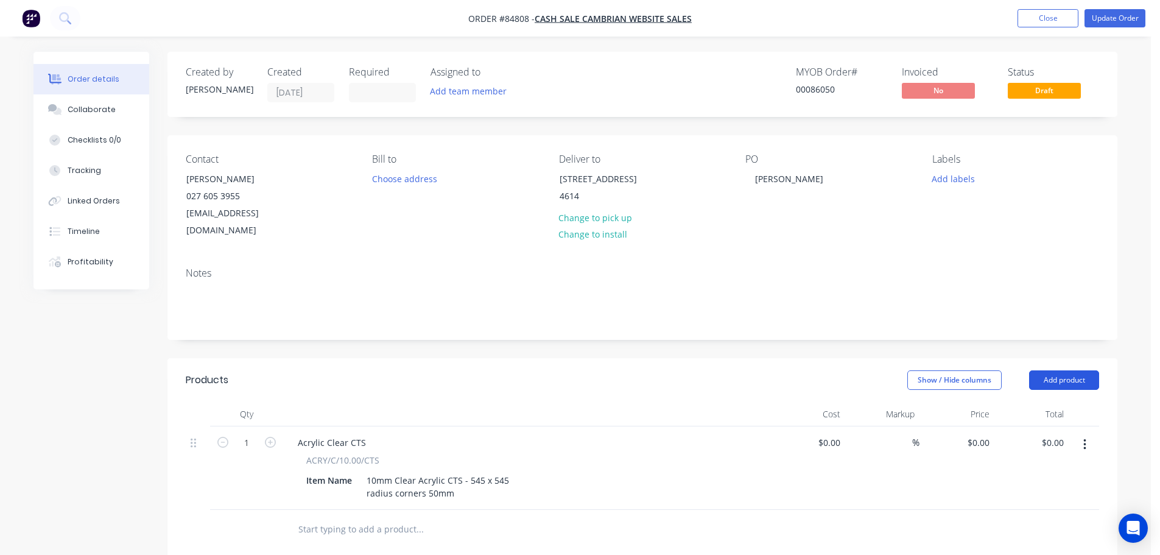
click at [1062, 370] on button "Add product" at bounding box center [1064, 379] width 70 height 19
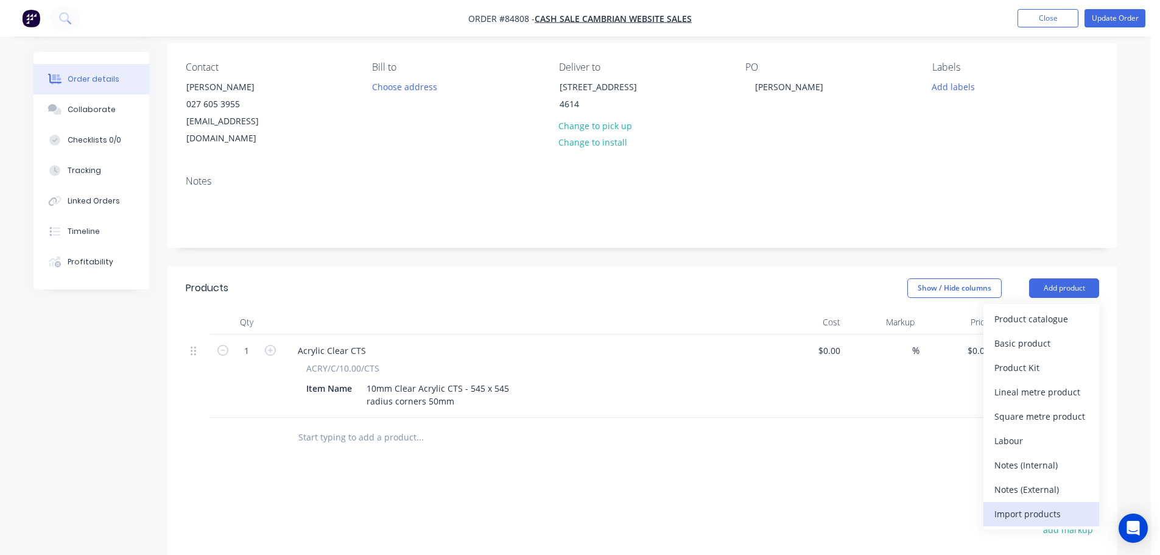
scroll to position [122, 0]
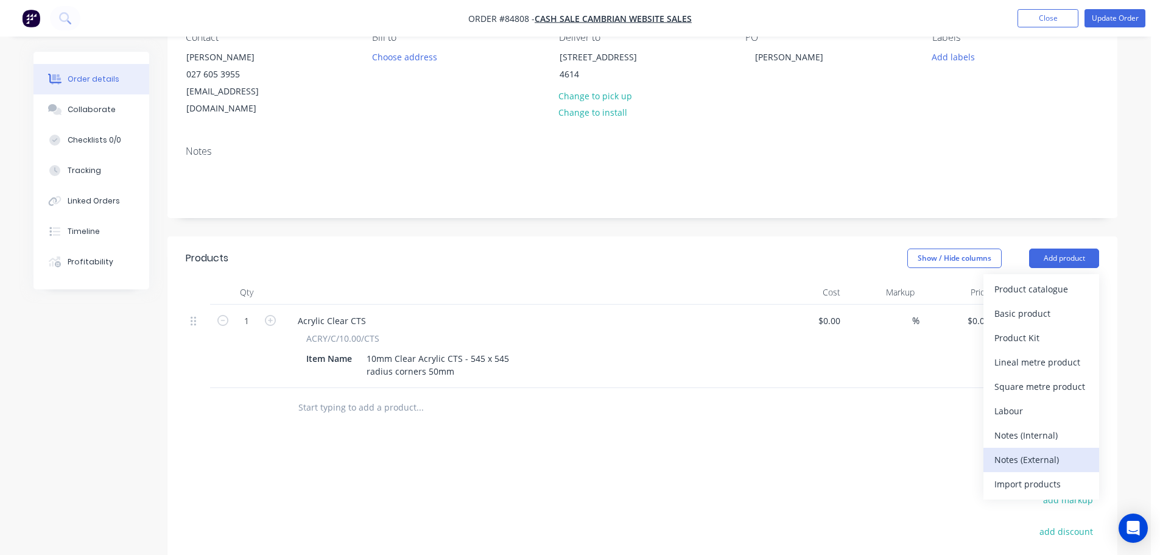
click at [1018, 451] on div "Notes (External)" at bounding box center [1041, 460] width 94 height 18
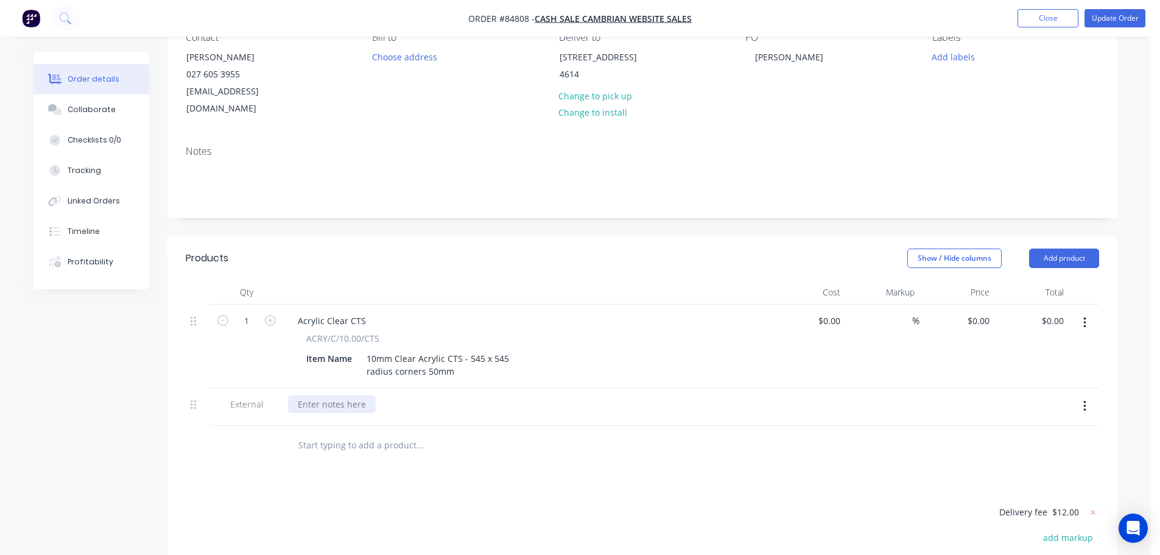
click at [337, 395] on div at bounding box center [332, 404] width 88 height 18
click at [1101, 22] on button "Update Order" at bounding box center [1114, 18] width 61 height 18
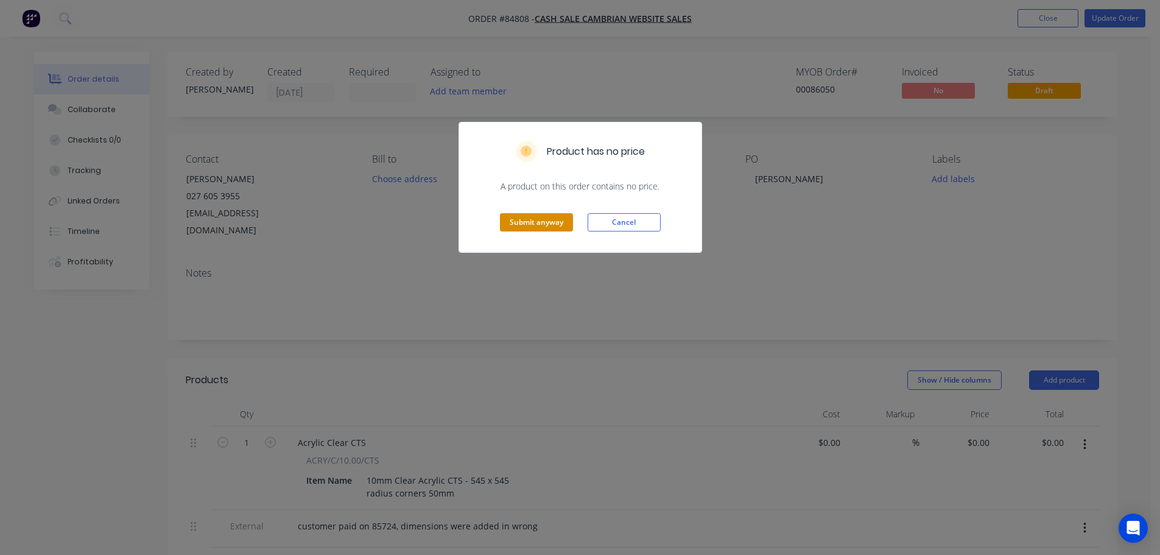
click at [564, 223] on button "Submit anyway" at bounding box center [536, 222] width 73 height 18
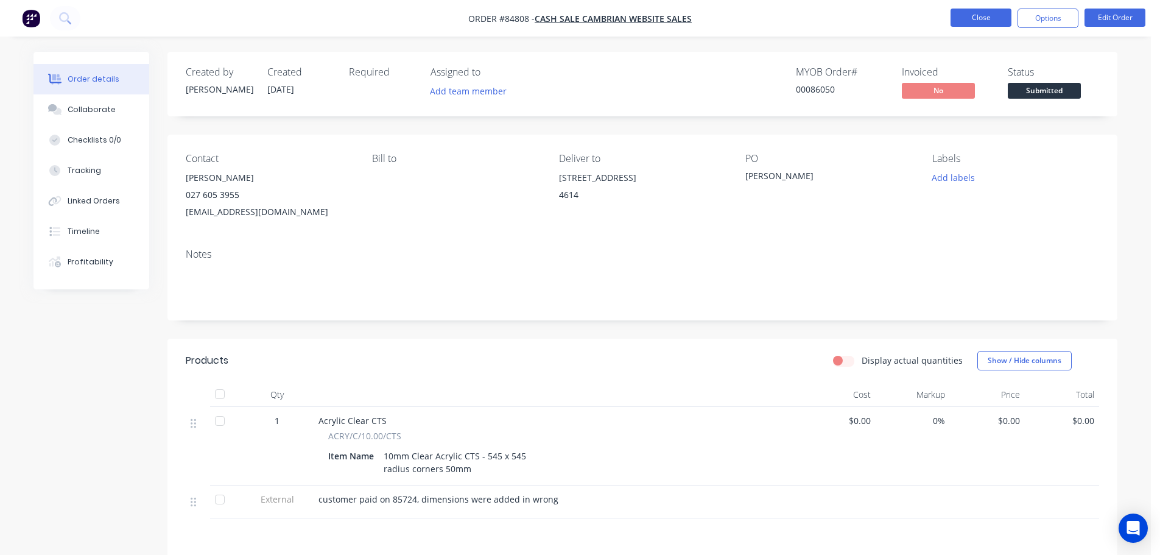
click at [974, 19] on button "Close" at bounding box center [980, 18] width 61 height 18
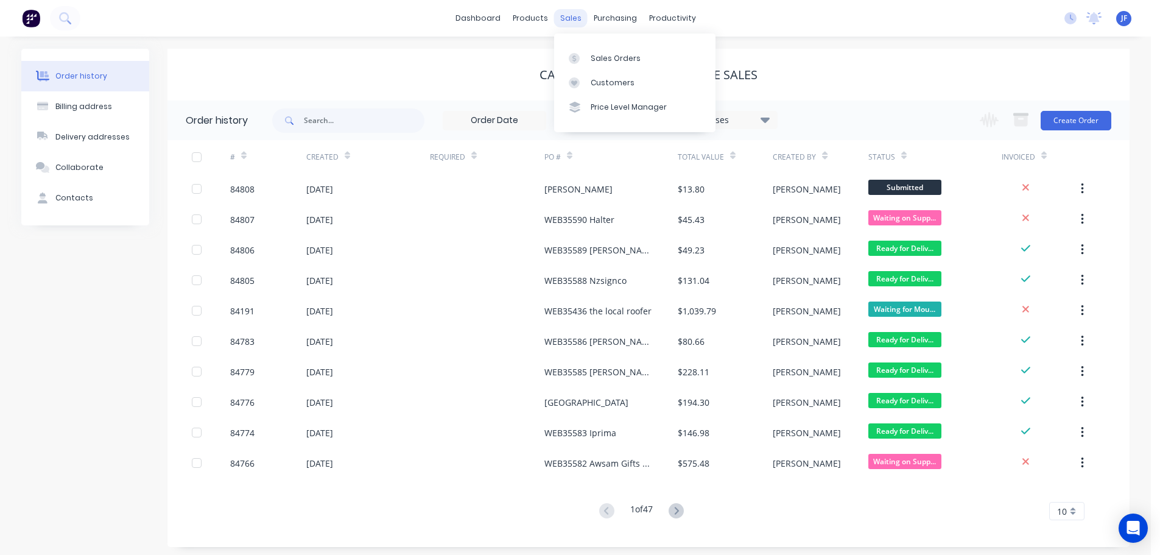
click at [573, 20] on div "sales" at bounding box center [570, 18] width 33 height 18
click at [620, 65] on link "Sales Orders" at bounding box center [634, 58] width 161 height 24
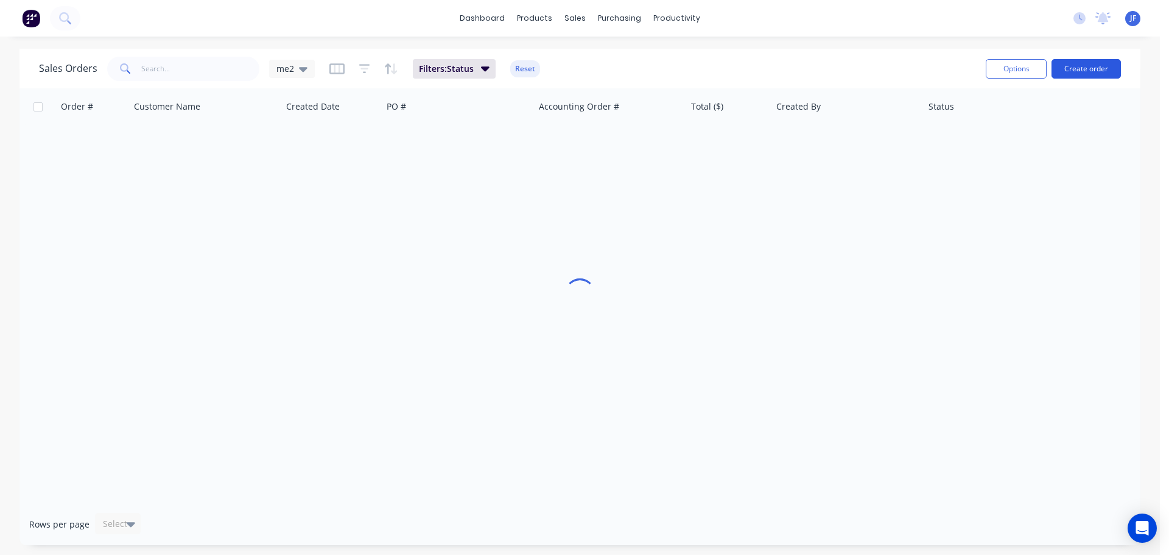
click at [1087, 66] on button "Create order" at bounding box center [1085, 68] width 69 height 19
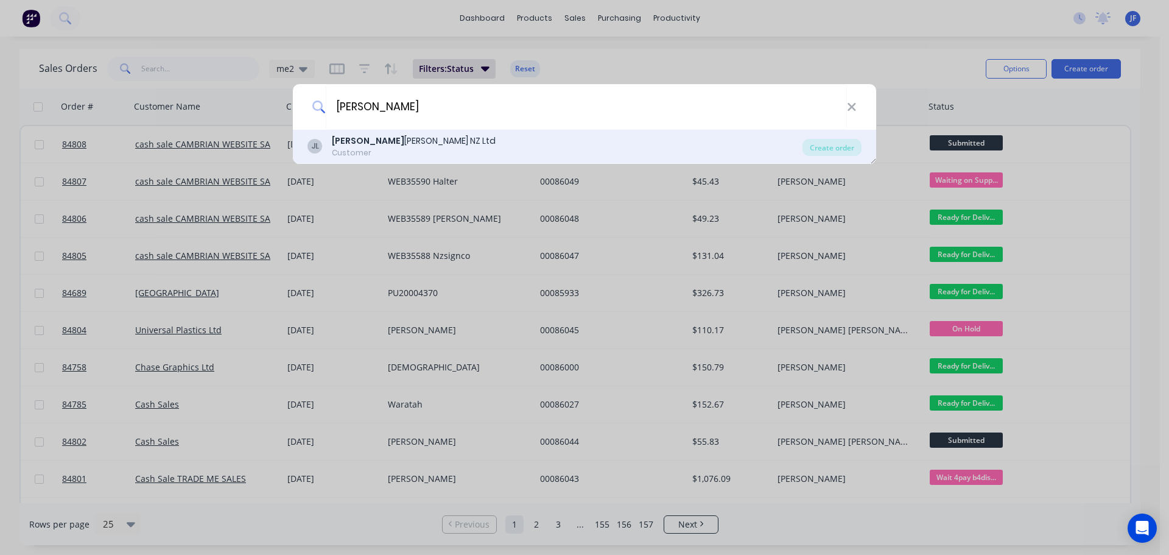
type input "[PERSON_NAME]"
click at [554, 144] on div "[PERSON_NAME] Mu [PERSON_NAME] NZ Ltd Customer" at bounding box center [554, 147] width 495 height 24
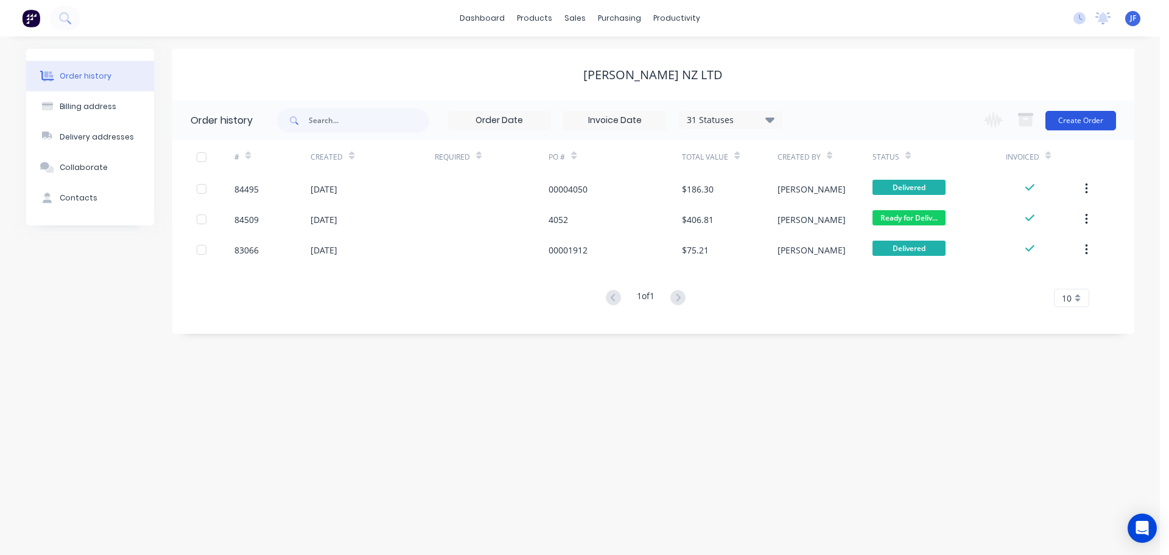
click at [1072, 122] on button "Create Order" at bounding box center [1080, 120] width 71 height 19
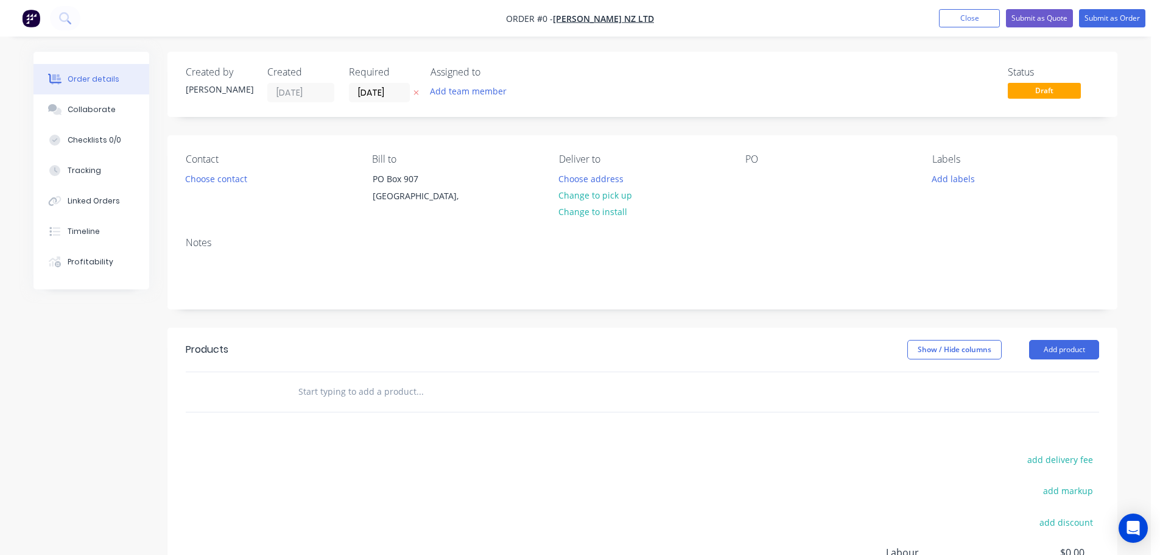
click at [419, 92] on button "button" at bounding box center [416, 93] width 13 height 14
click at [209, 175] on button "Choose contact" at bounding box center [216, 178] width 75 height 16
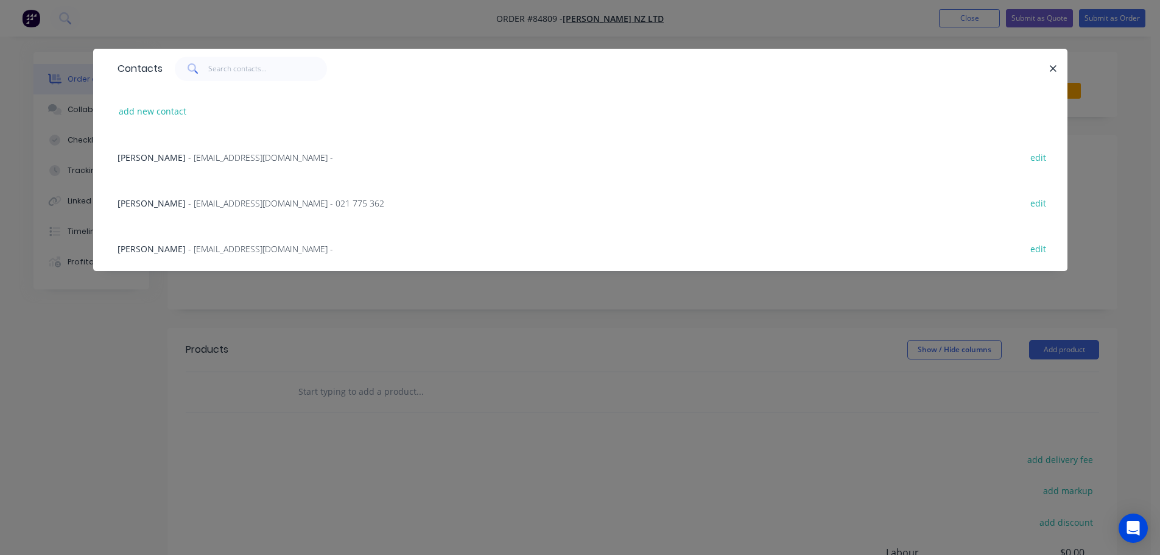
click at [177, 205] on span "Lance Brennan" at bounding box center [152, 203] width 68 height 12
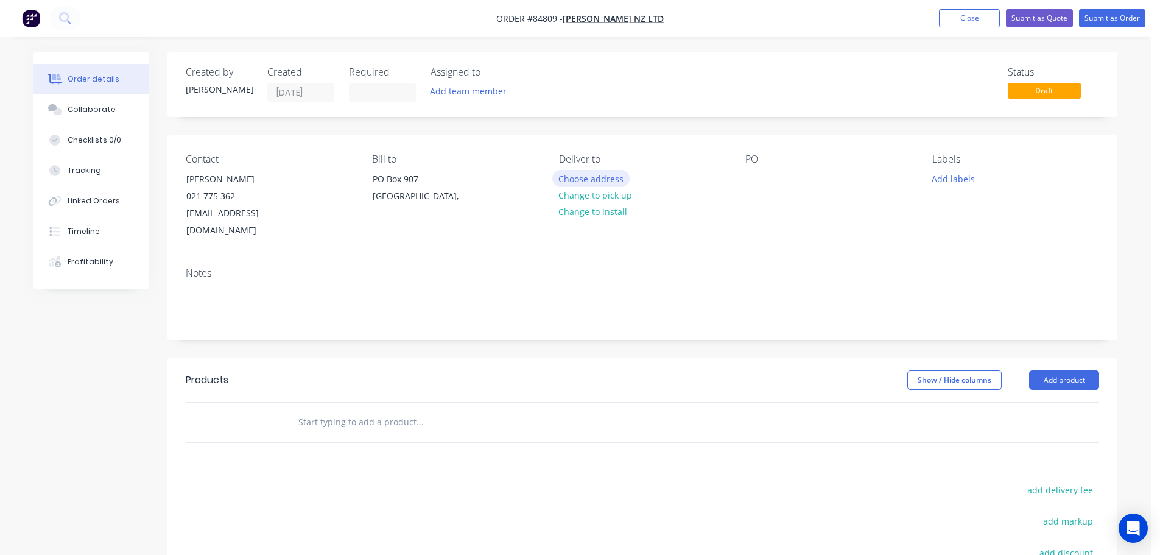
click at [604, 181] on button "Choose address" at bounding box center [591, 178] width 78 height 16
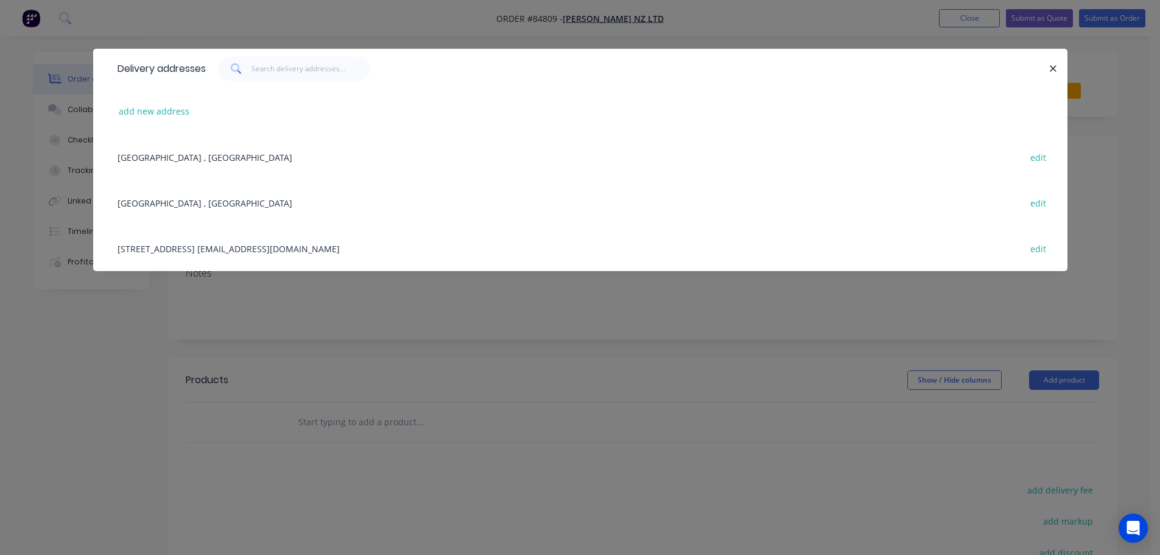
click at [166, 242] on div "56 Hurlstone Drive New Plymouth lbrennan@jeanmueller.co.nz edit" at bounding box center [580, 248] width 938 height 46
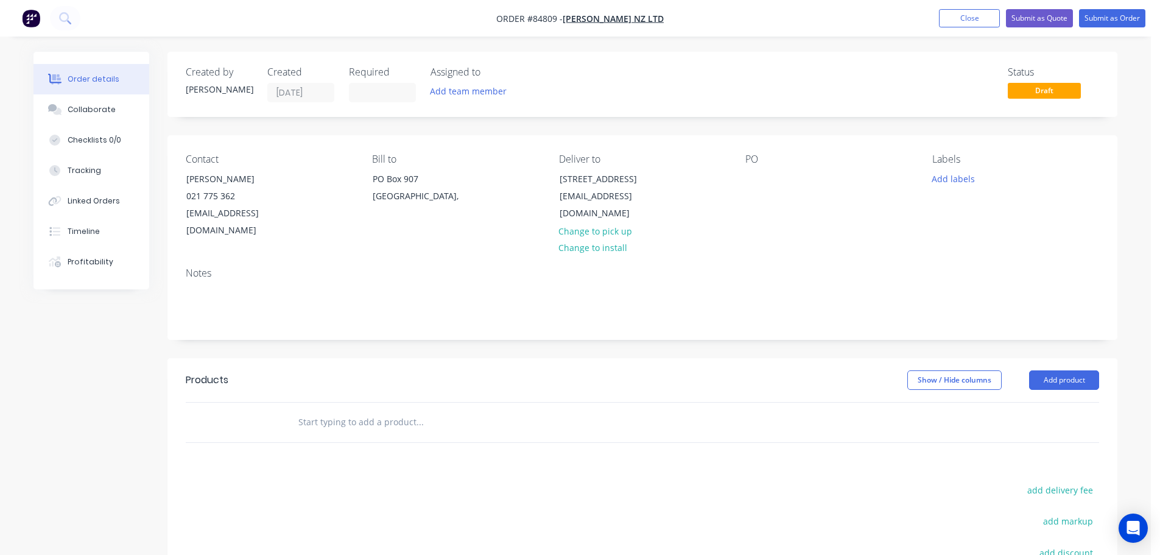
click at [396, 410] on input "text" at bounding box center [420, 422] width 244 height 24
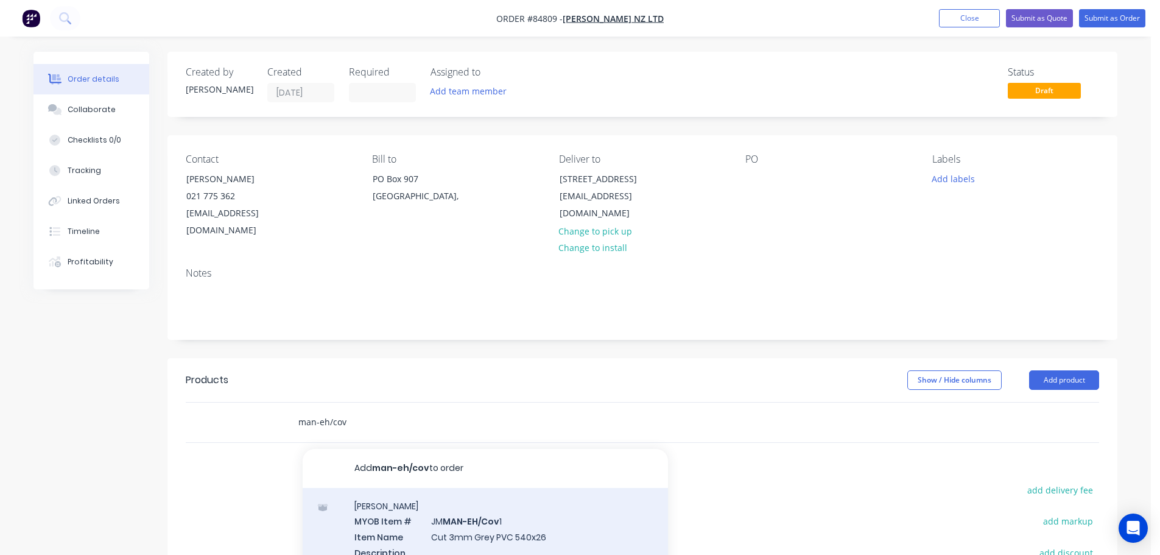
type input "man-eh/cov"
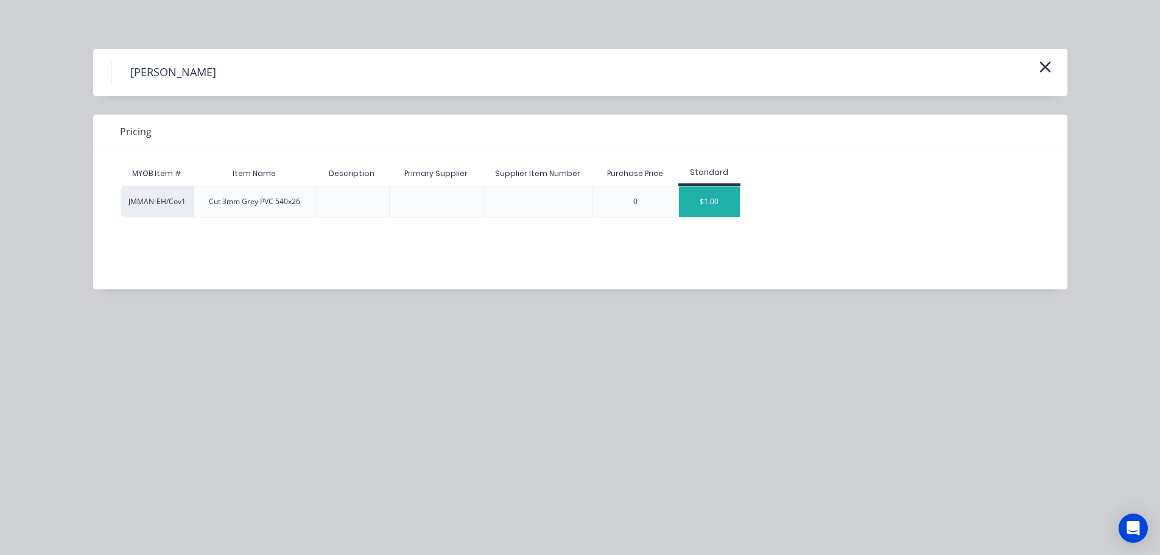
click at [707, 214] on div "$1.00" at bounding box center [709, 201] width 61 height 30
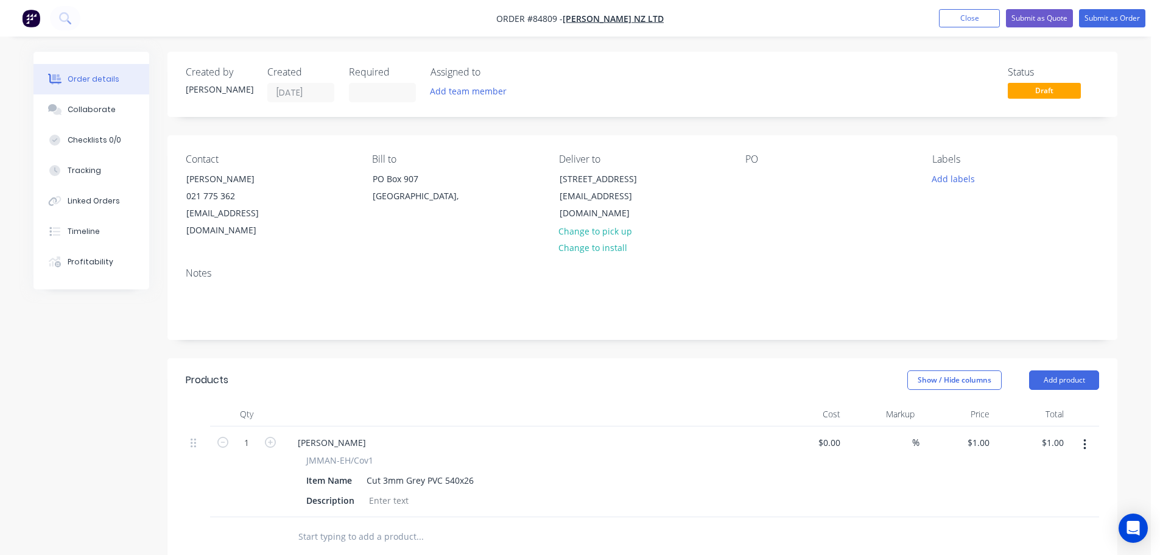
click at [359, 524] on input "text" at bounding box center [420, 536] width 244 height 24
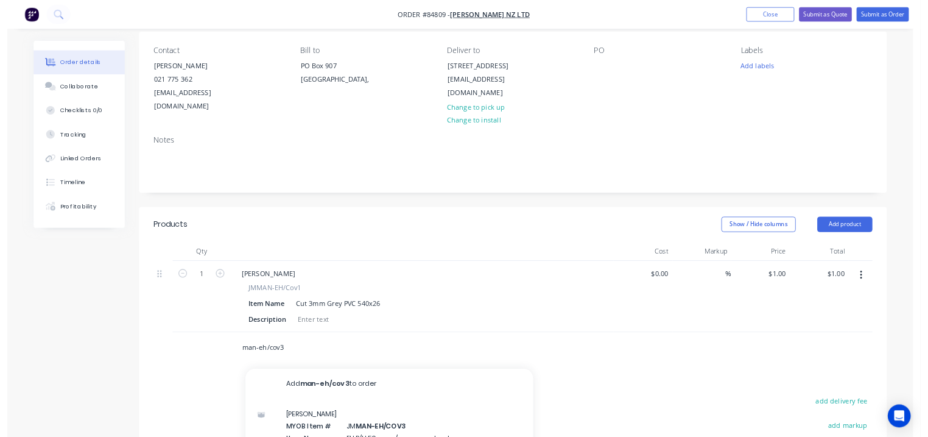
scroll to position [244, 0]
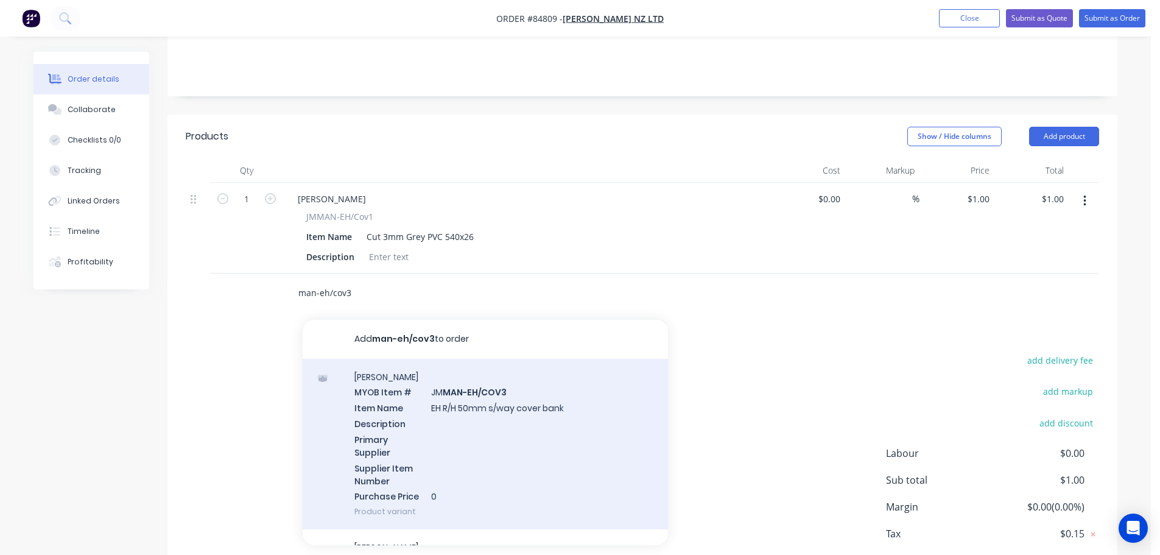
type input "man-eh/cov3"
click at [529, 405] on div "Jean Mueller MYOB Item # JM MAN-EH/COV3 Item Name EH R/H 50mm s/way cover bank …" at bounding box center [485, 444] width 365 height 171
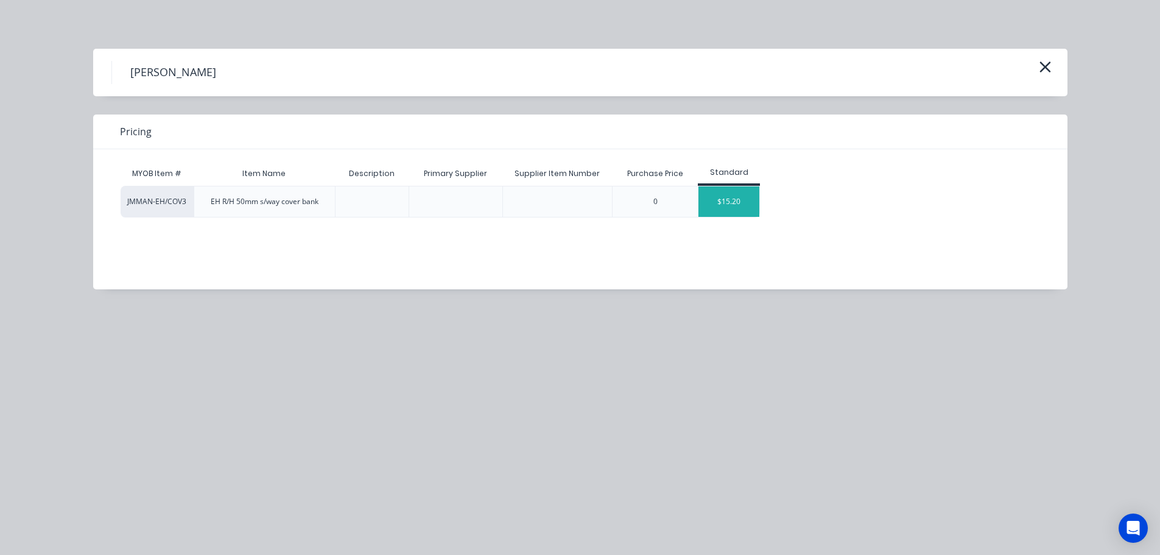
click at [732, 204] on div "$15.20" at bounding box center [728, 201] width 61 height 30
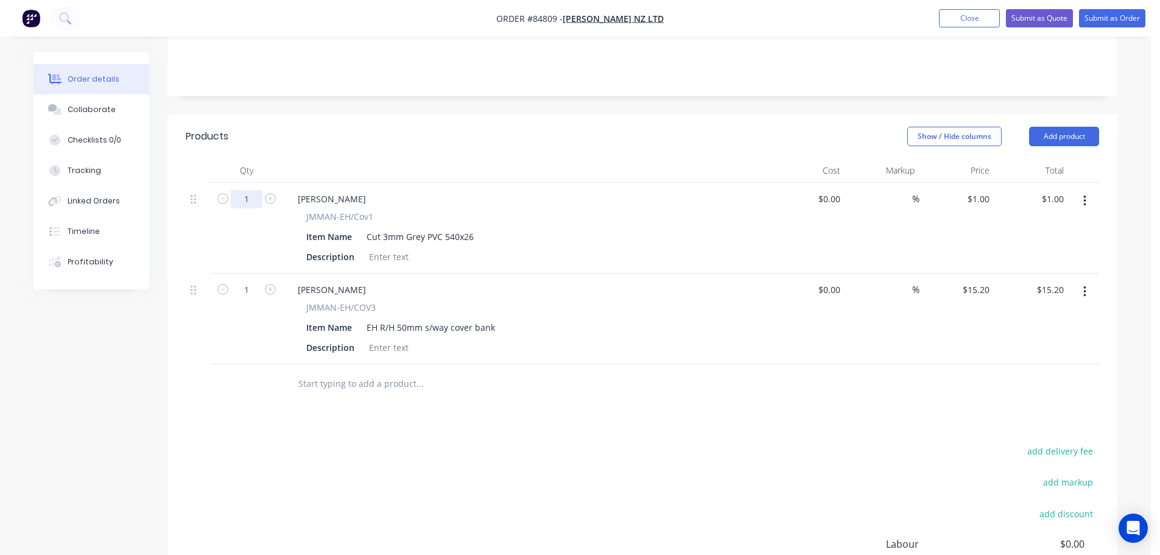
click at [242, 190] on input "1" at bounding box center [247, 199] width 32 height 18
type input "100"
type input "$100.00"
click at [244, 281] on input "1" at bounding box center [247, 290] width 32 height 18
type input "60"
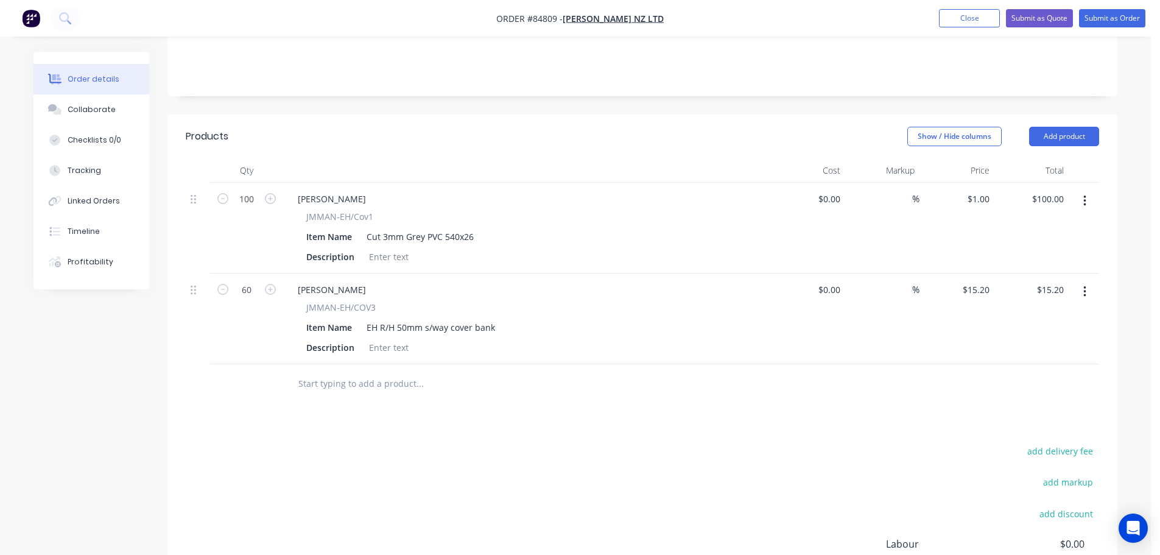
type input "$912.00"
click at [570, 422] on div "Products Show / Hide columns Add product Qty Cost Markup Price Total 100 Jean M…" at bounding box center [642, 404] width 950 height 581
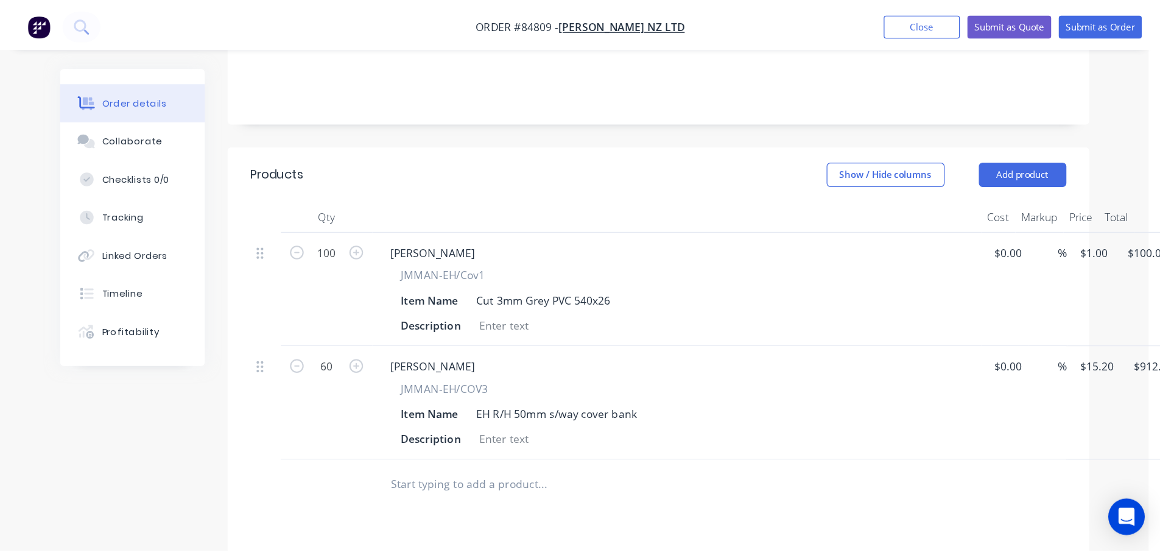
scroll to position [0, 0]
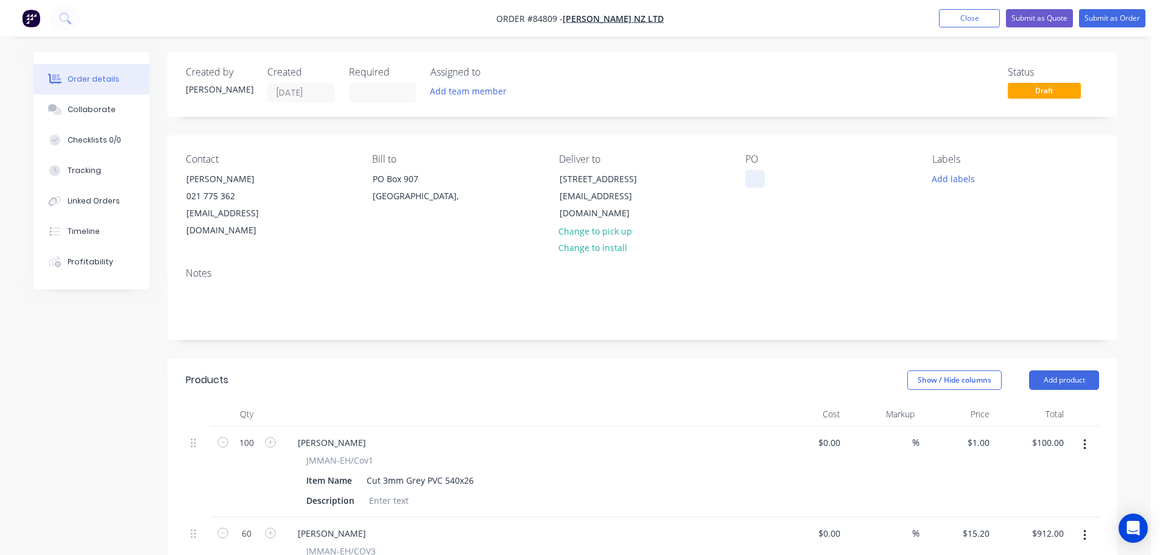
drag, startPoint x: 762, startPoint y: 180, endPoint x: 776, endPoint y: 186, distance: 15.3
click at [762, 180] on div at bounding box center [754, 179] width 19 height 18
paste div
drag, startPoint x: 847, startPoint y: 240, endPoint x: 855, endPoint y: 236, distance: 8.5
click at [849, 258] on div "Notes" at bounding box center [642, 299] width 950 height 82
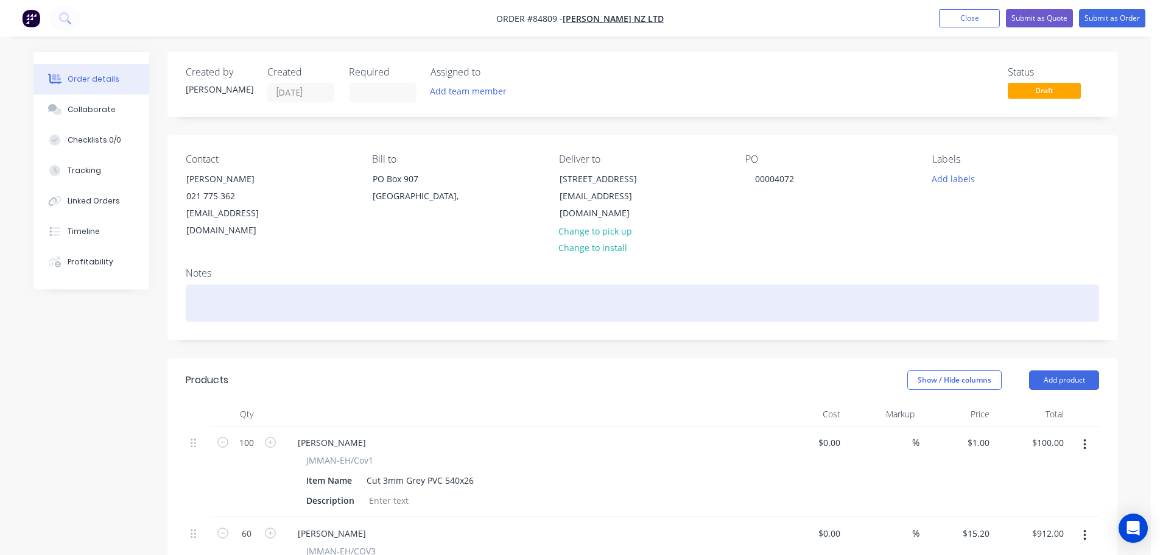
click at [820, 284] on div at bounding box center [642, 302] width 913 height 37
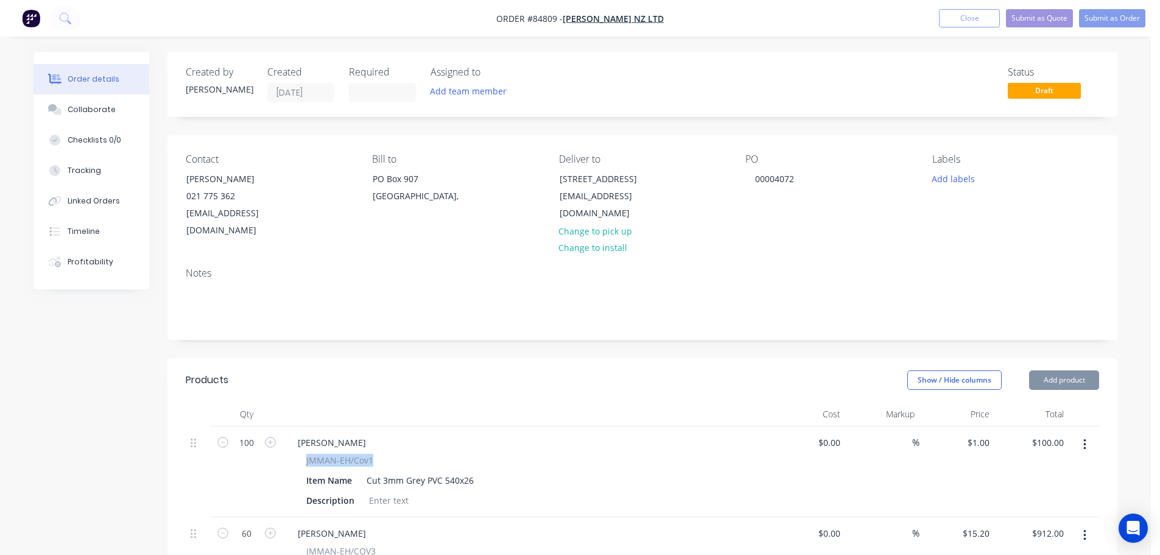
drag, startPoint x: 337, startPoint y: 441, endPoint x: 402, endPoint y: 439, distance: 65.2
click at [402, 454] on div "JMMAN-EH/Cov1 Item Name Cut 3mm Grey PVC 540x26 Description" at bounding box center [526, 481] width 477 height 55
copy span "JMMAN-EH/Cov1"
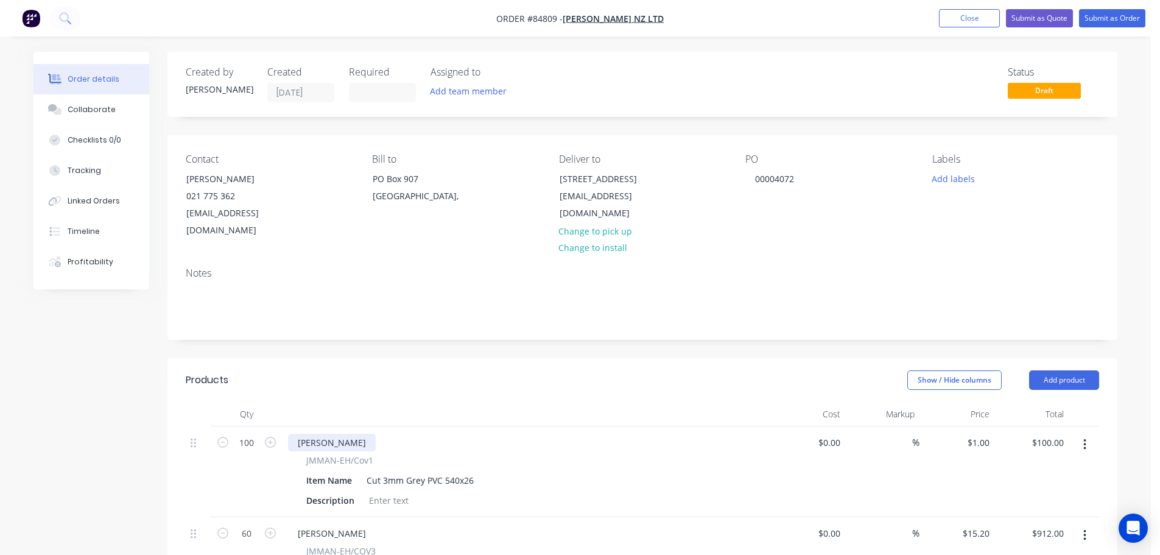
click at [326, 433] on div "[PERSON_NAME]" at bounding box center [332, 442] width 88 height 18
paste div
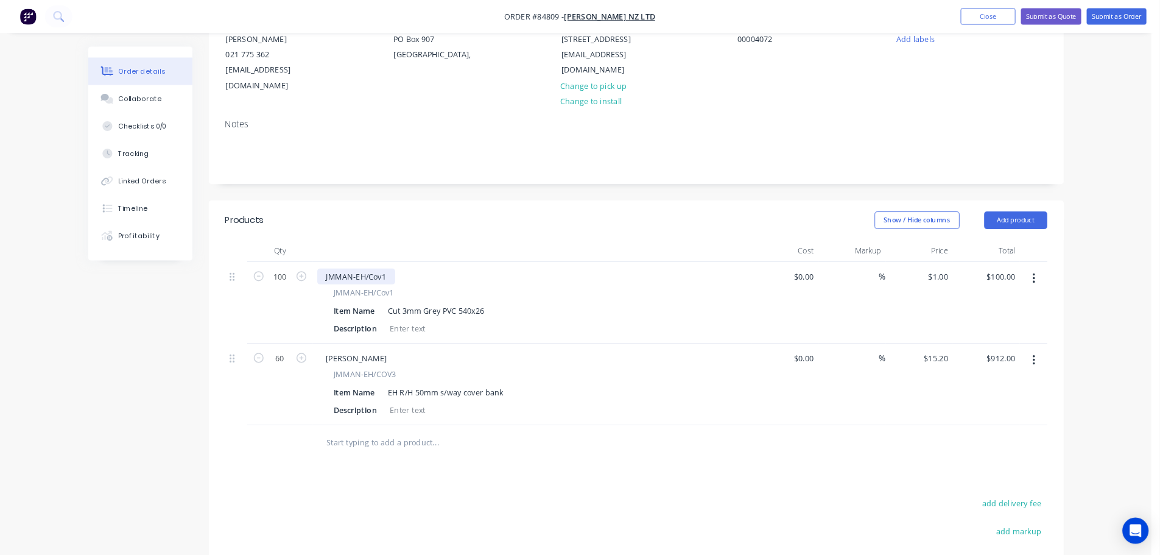
scroll to position [135, 0]
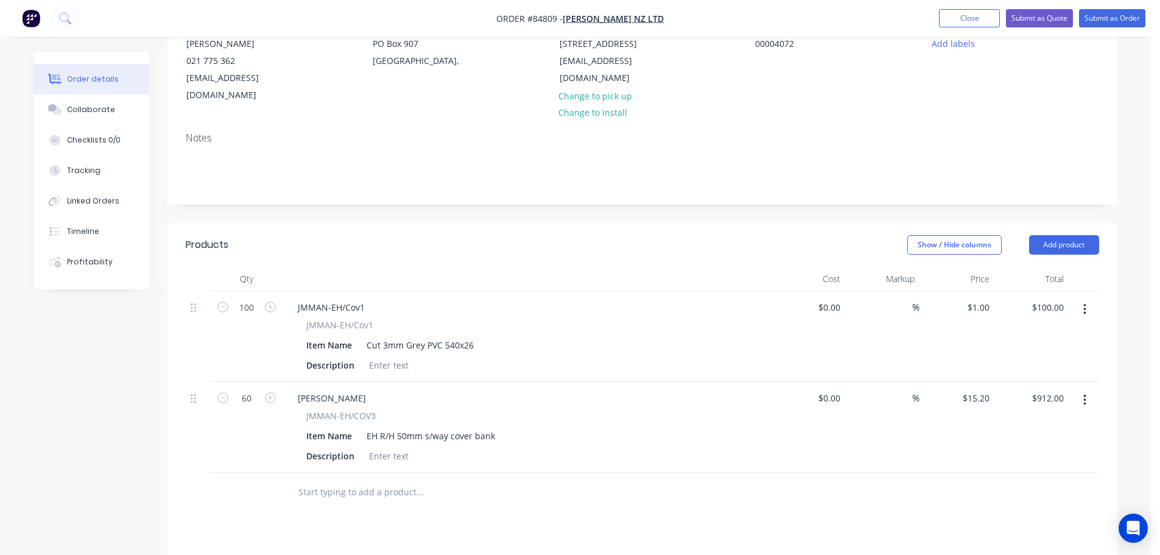
click at [328, 409] on span "JMMAN-EH/COV3" at bounding box center [340, 415] width 69 height 13
drag, startPoint x: 306, startPoint y: 397, endPoint x: 392, endPoint y: 401, distance: 86.6
click at [392, 409] on div "JMMAN-EH/COV3 Item Name EH R/H 50mm s/way cover bank Description" at bounding box center [526, 436] width 477 height 55
copy span "JMMAN-EH/COV3"
click at [331, 389] on div "[PERSON_NAME]" at bounding box center [332, 398] width 88 height 18
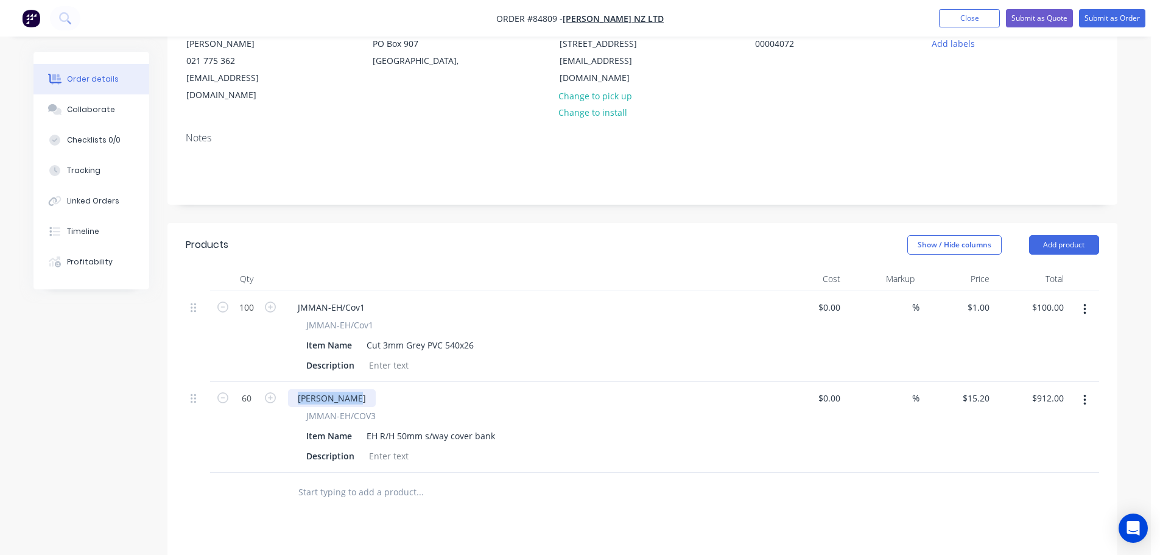
paste div
click at [576, 427] on div "Item Name EH R/H 50mm s/way cover bank" at bounding box center [524, 436] width 446 height 18
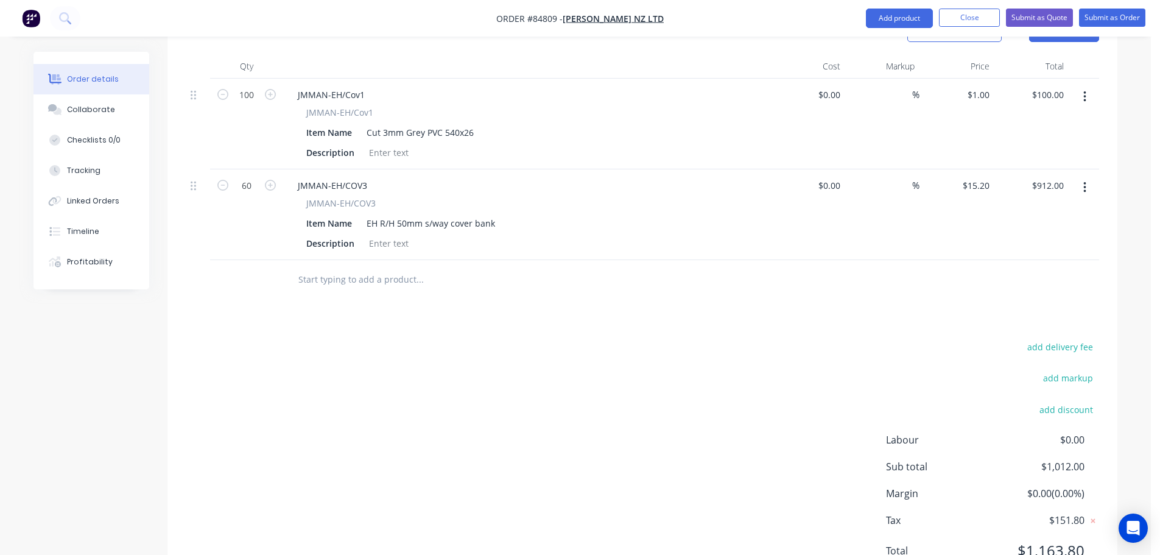
scroll to position [386, 0]
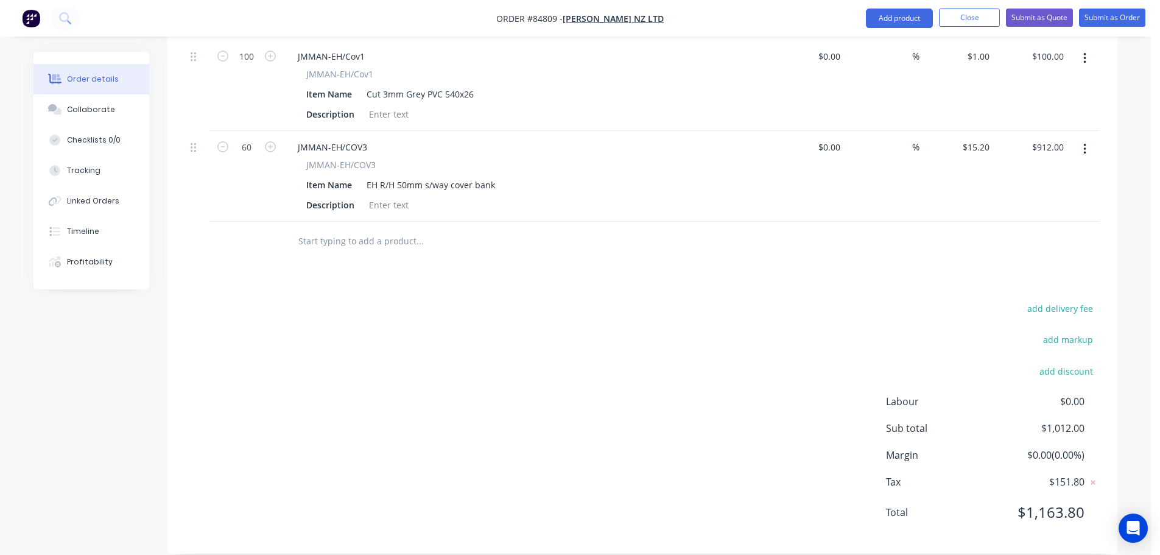
click at [837, 423] on div "add delivery fee add markup add discount Labour $0.00 Sub total $1,012.00 Margi…" at bounding box center [642, 417] width 913 height 235
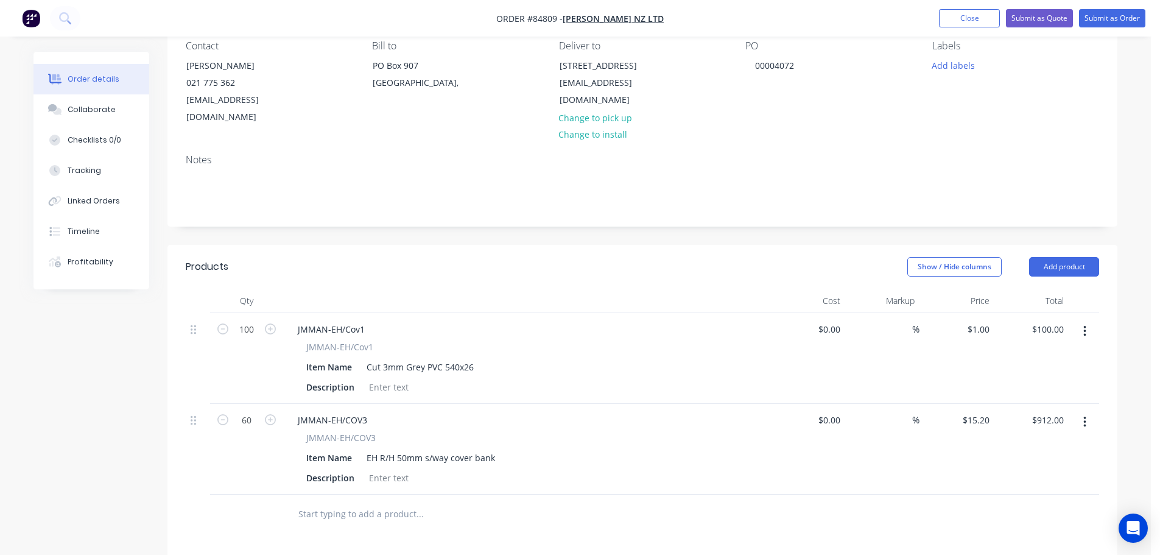
scroll to position [0, 0]
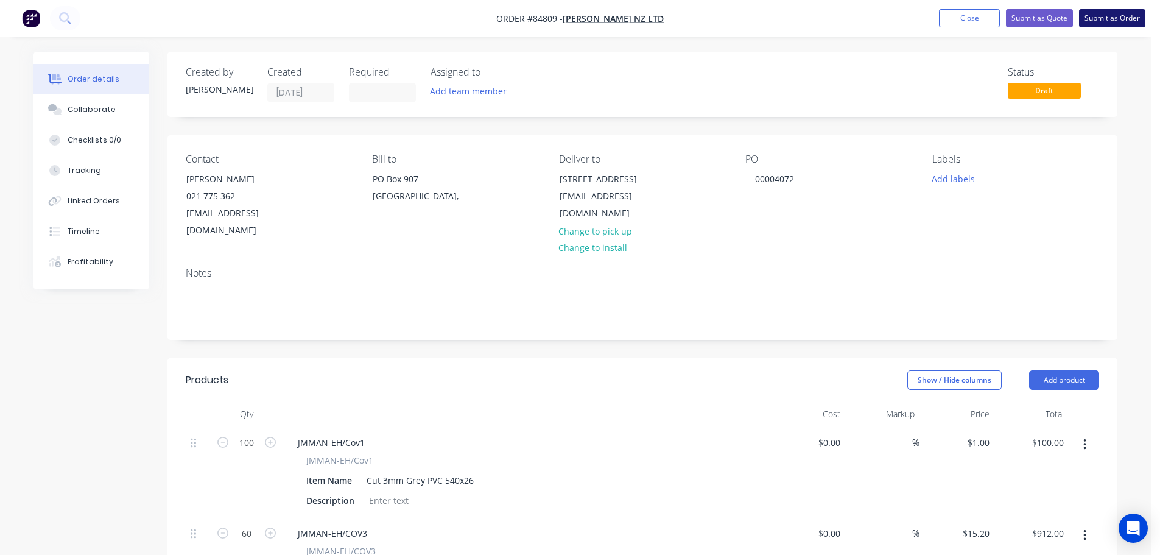
click at [1097, 18] on button "Submit as Order" at bounding box center [1112, 18] width 66 height 18
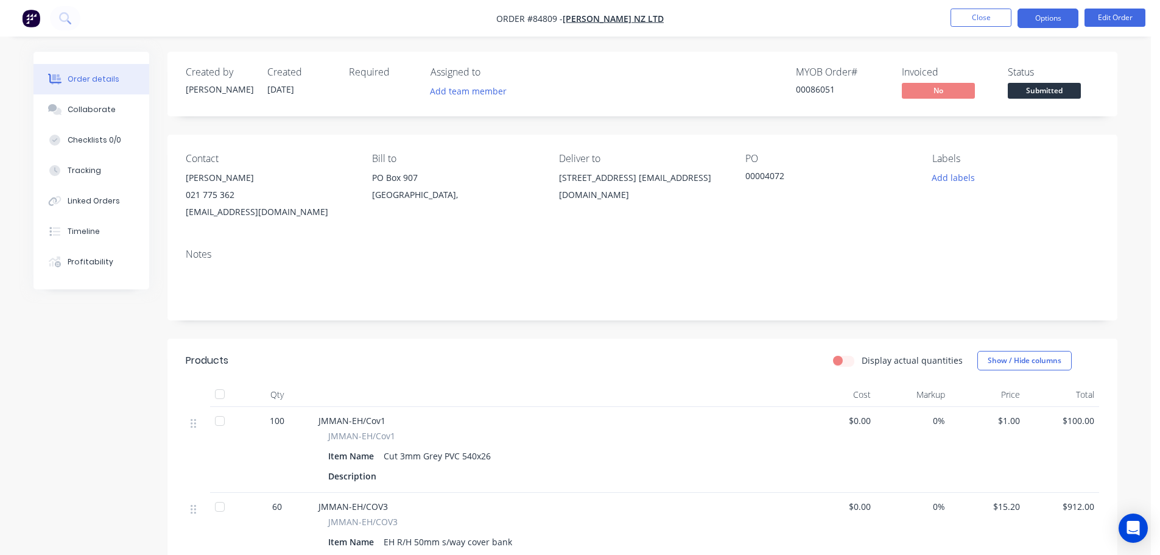
click at [1039, 21] on button "Options" at bounding box center [1047, 18] width 61 height 19
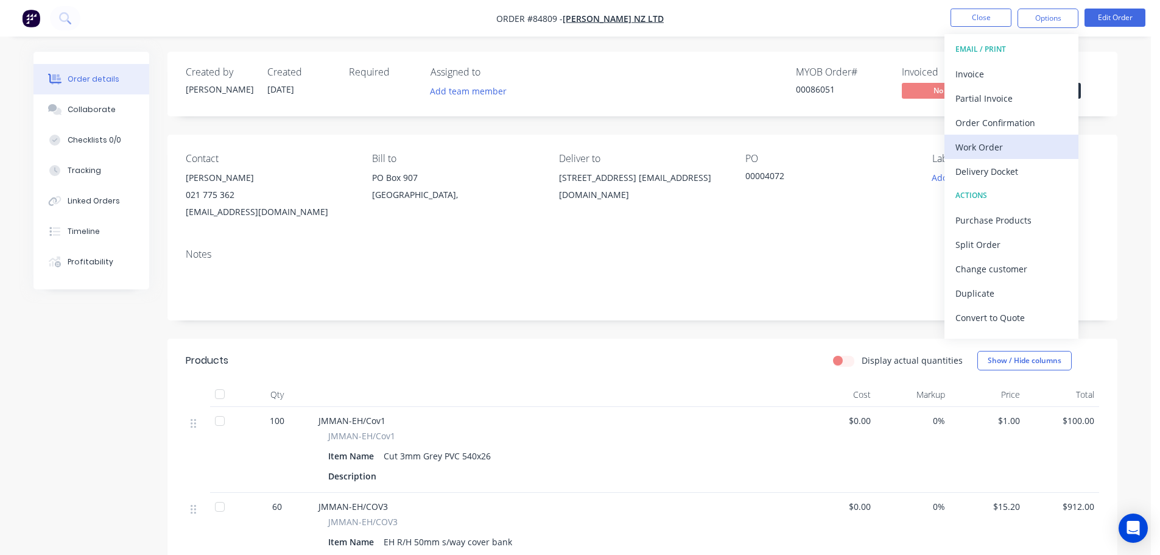
click at [998, 142] on div "Work Order" at bounding box center [1011, 147] width 112 height 18
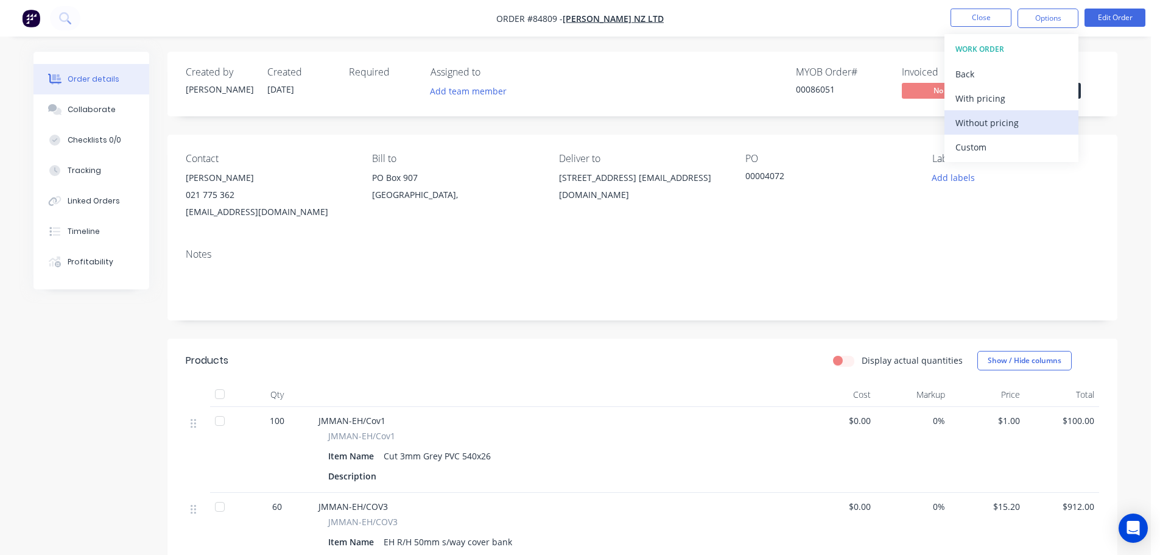
click at [1005, 120] on div "Without pricing" at bounding box center [1011, 123] width 112 height 18
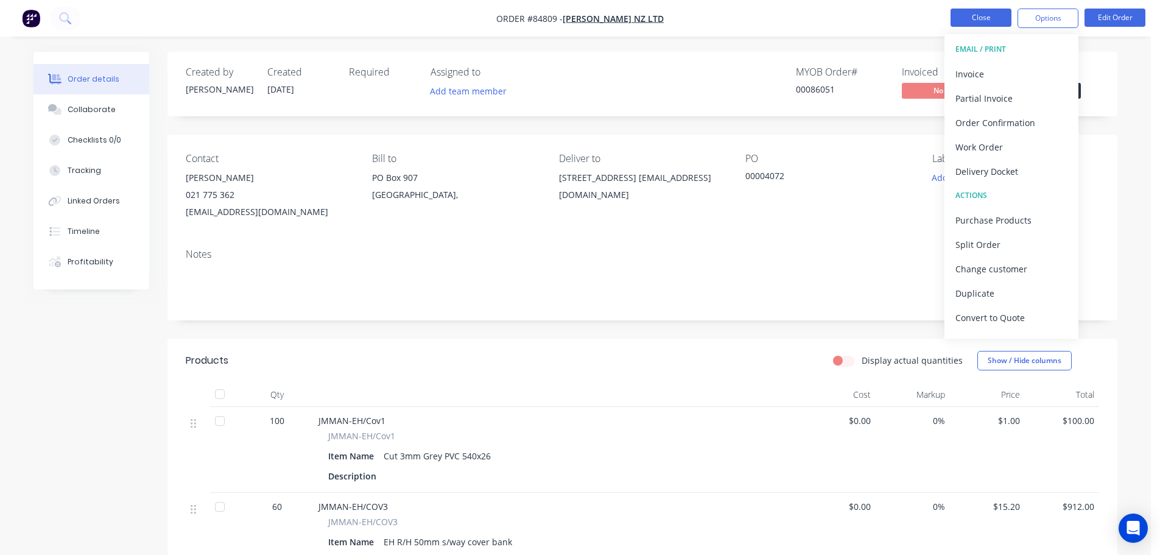
click at [965, 13] on button "Close" at bounding box center [980, 18] width 61 height 18
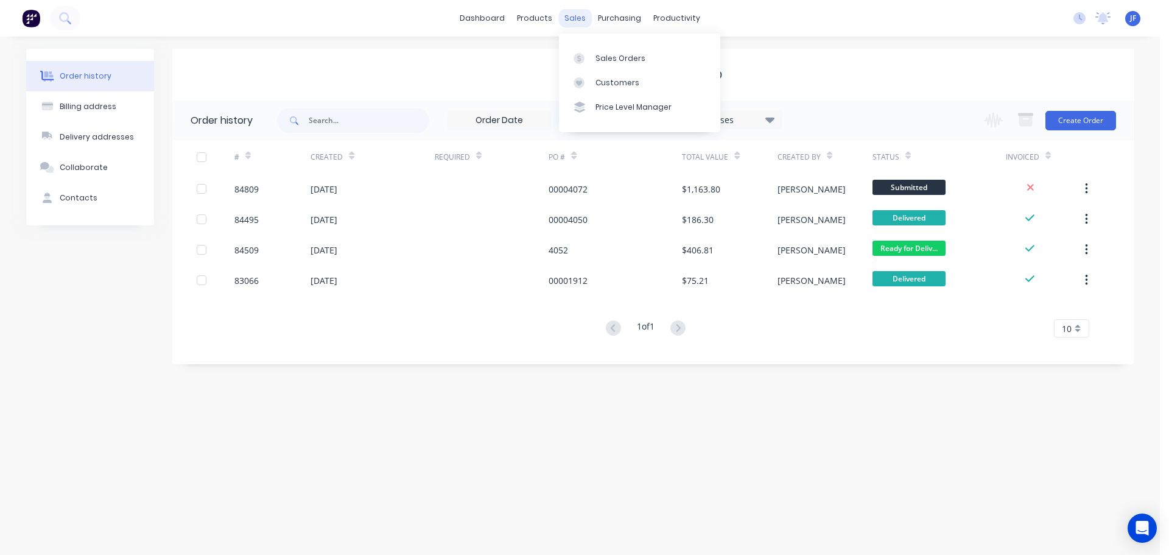
click at [583, 15] on div "sales" at bounding box center [574, 18] width 33 height 18
click at [609, 51] on link "Sales Orders" at bounding box center [639, 58] width 161 height 24
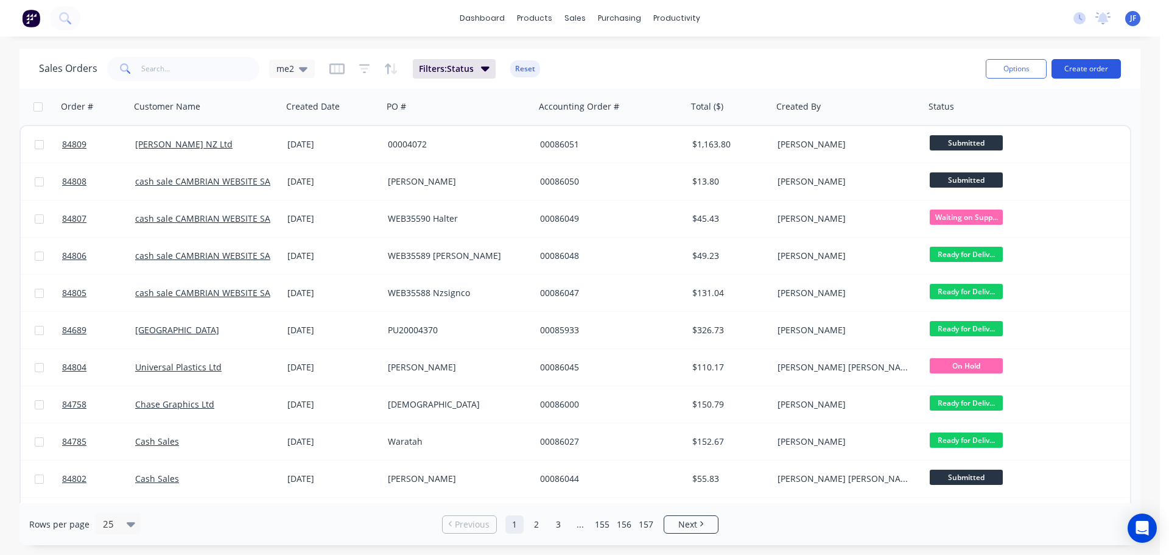
click at [1081, 68] on button "Create order" at bounding box center [1085, 68] width 69 height 19
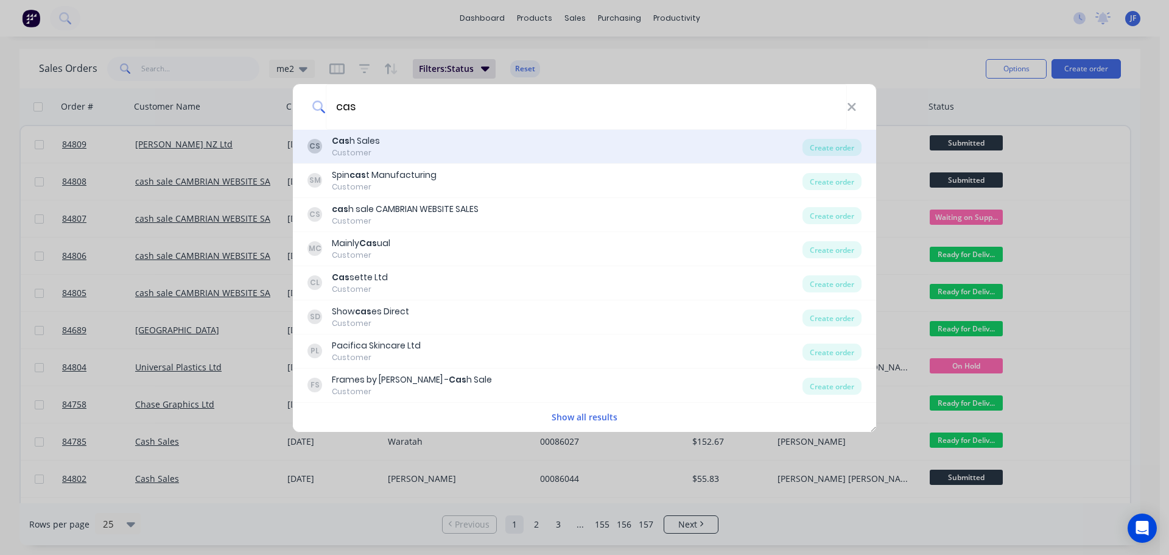
type input "cas"
click at [408, 138] on div "CS Cas h Sales Customer" at bounding box center [554, 147] width 495 height 24
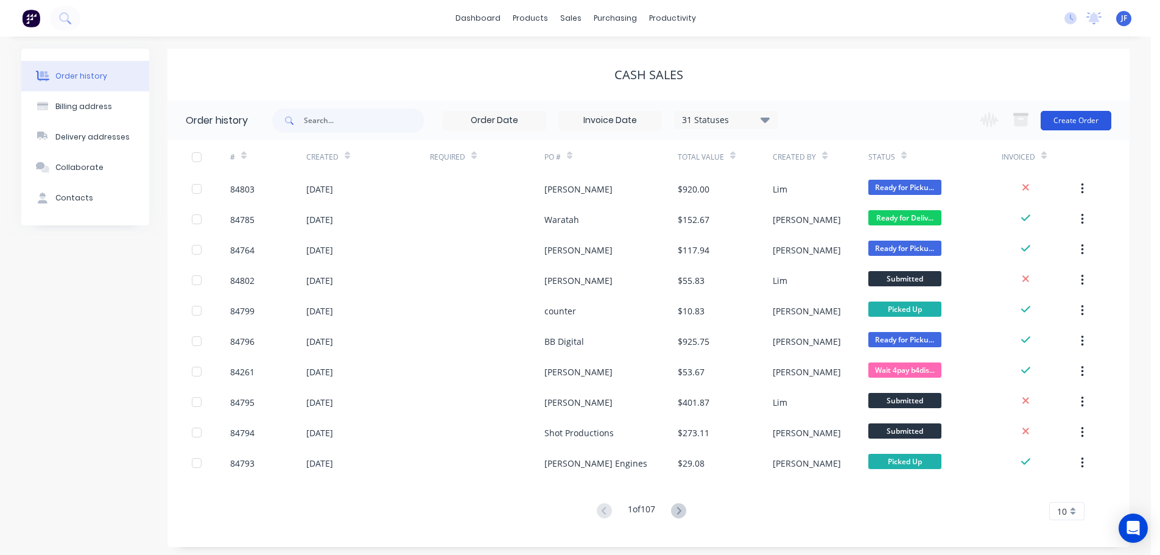
click at [1061, 126] on button "Create Order" at bounding box center [1075, 120] width 71 height 19
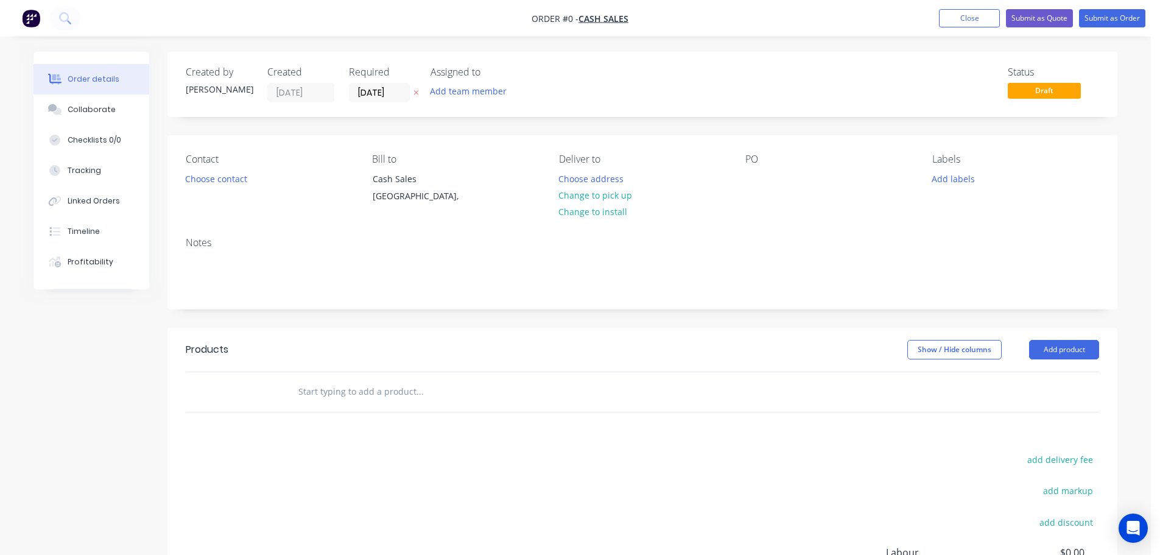
click at [418, 96] on icon "button" at bounding box center [415, 92] width 5 height 7
click at [226, 181] on button "Choose contact" at bounding box center [216, 178] width 75 height 16
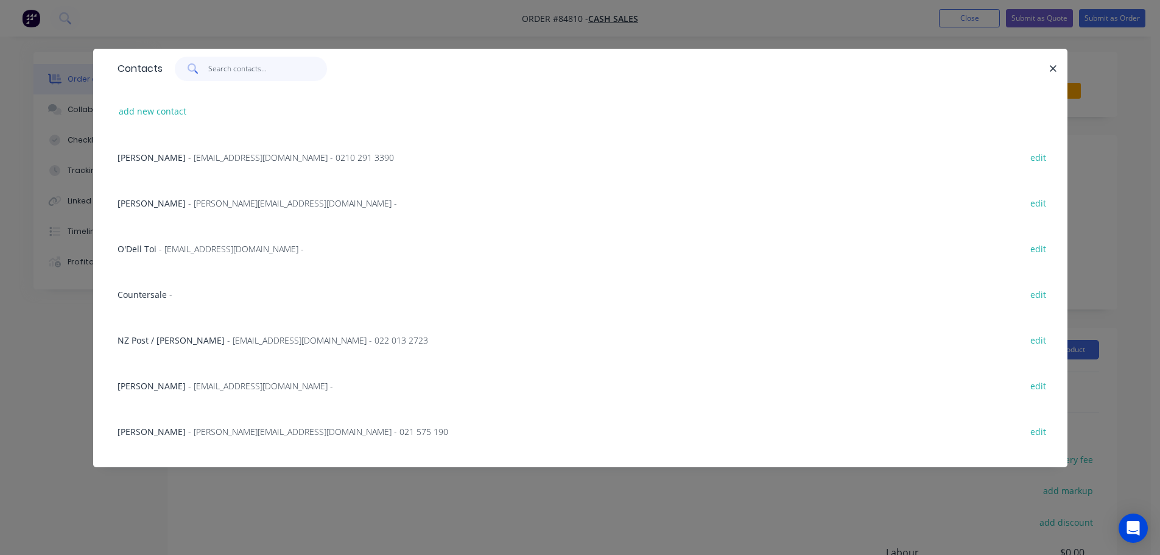
click at [216, 73] on input "text" at bounding box center [267, 69] width 119 height 24
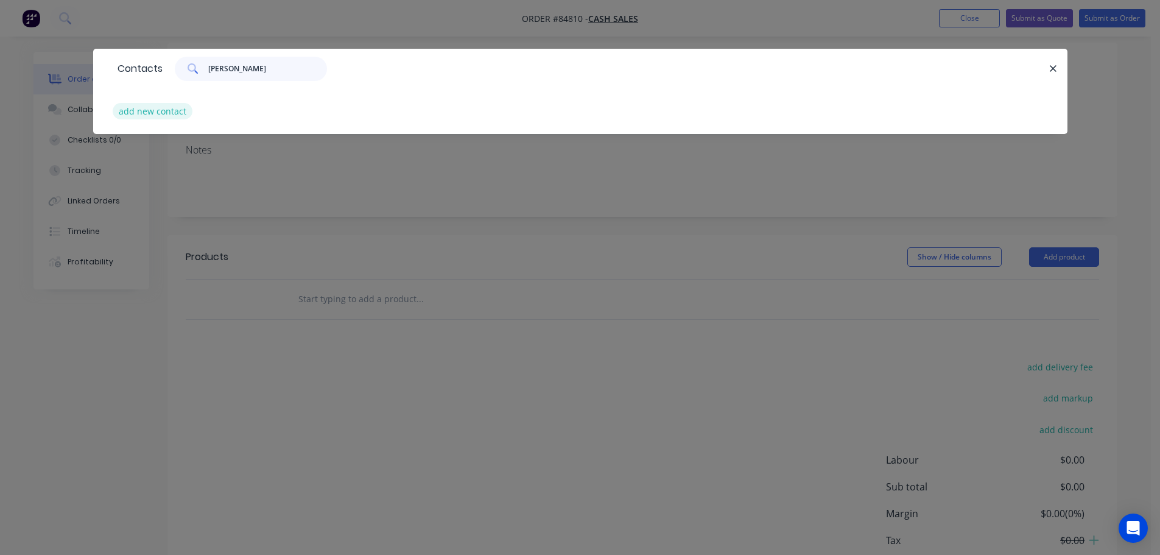
scroll to position [122, 0]
type input "rory"
click at [152, 114] on button "add new contact" at bounding box center [153, 111] width 80 height 16
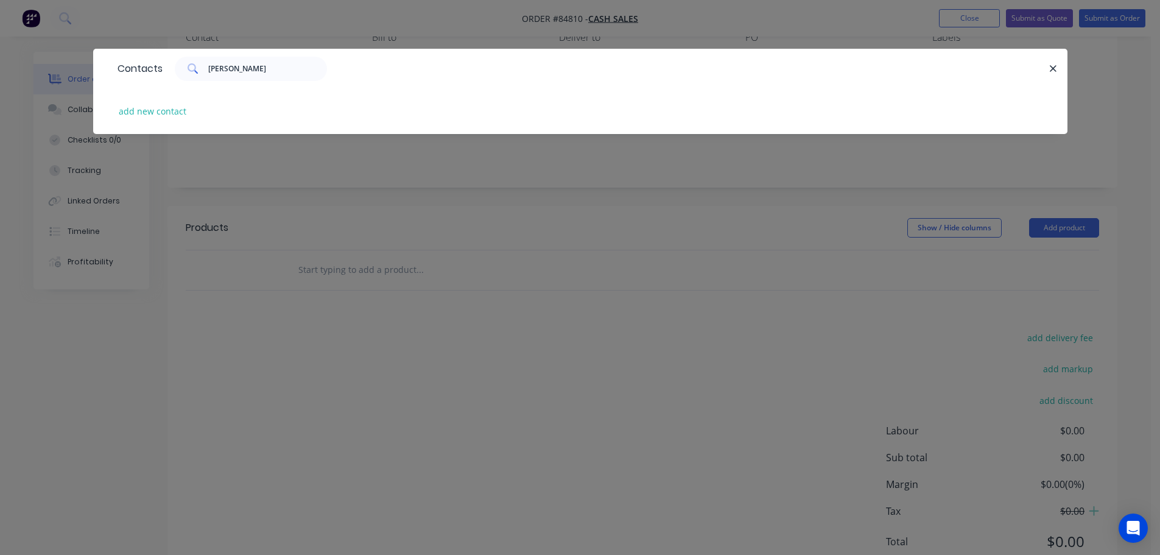
select select "NZ"
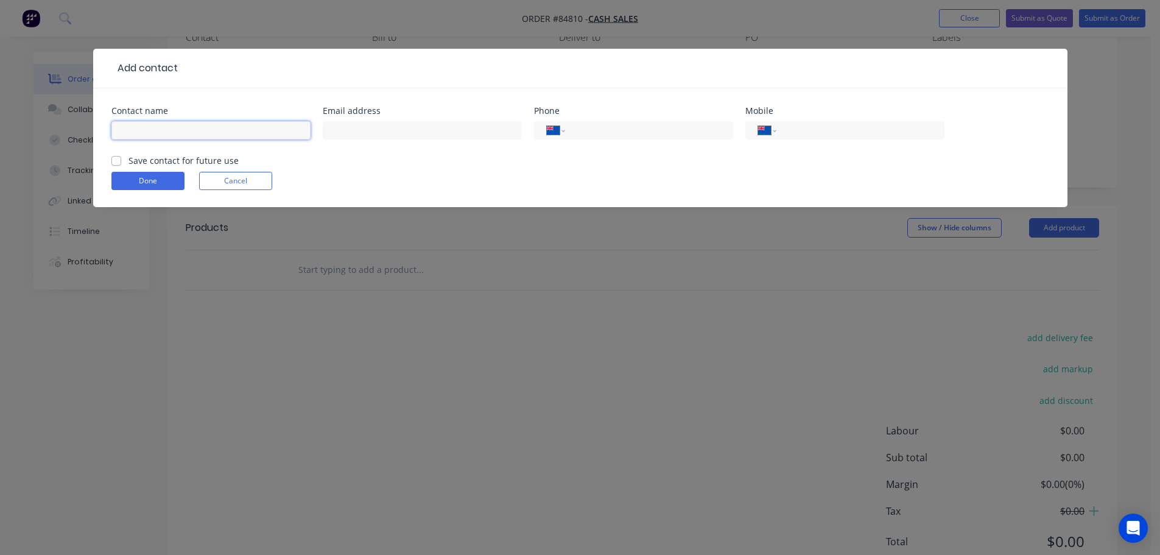
click at [203, 127] on input "text" at bounding box center [210, 130] width 199 height 18
paste input "Evo Cycles"
type input "Evo Cycles"
click at [195, 161] on label "Save contact for future use" at bounding box center [183, 160] width 110 height 13
click at [121, 161] on input "Save contact for future use" at bounding box center [116, 160] width 10 height 12
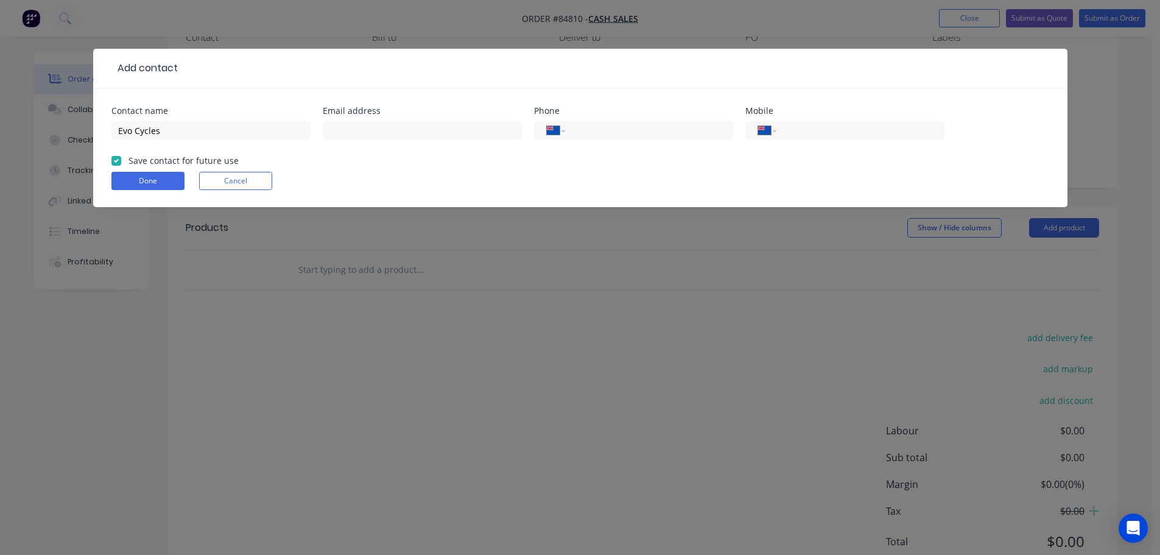
checkbox input "true"
click at [206, 132] on input "Evo Cycles" at bounding box center [210, 130] width 199 height 18
type input "Evo Cycles - Rory Sprong"
click at [390, 133] on input "text" at bounding box center [422, 130] width 199 height 18
paste input "rory.spong@evocycles.co.nz"
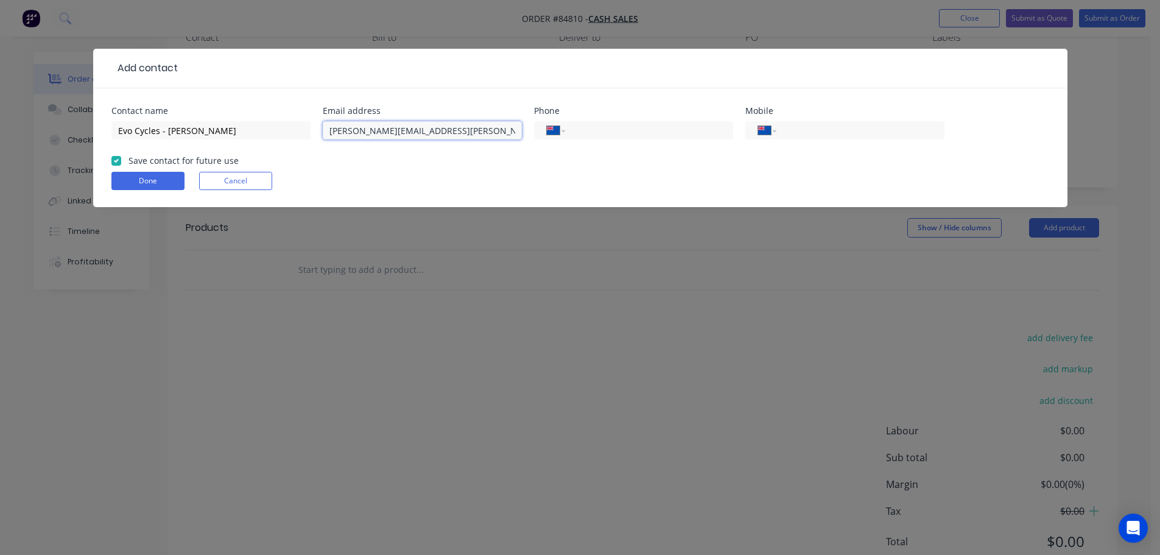
type input "rory.spong@evocycles.co.nz"
click at [871, 141] on div "International Afghanistan Åland Islands Albania Algeria American Samoa Andorra …" at bounding box center [844, 136] width 199 height 36
click at [866, 130] on input "tel" at bounding box center [858, 131] width 146 height 14
paste input "0210 298 4410"
type input "0210 298 4410"
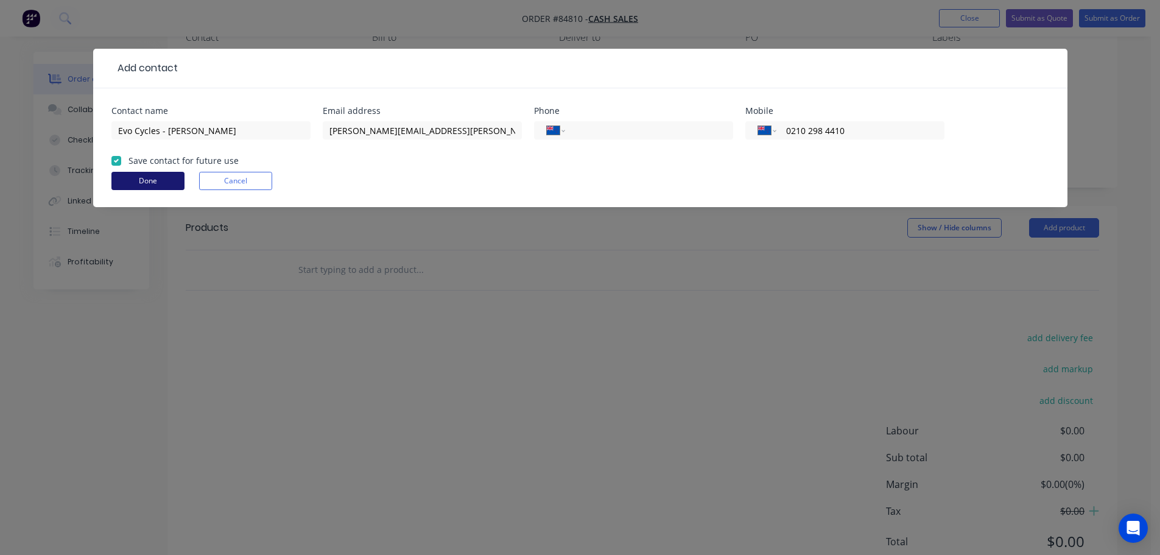
click at [160, 180] on button "Done" at bounding box center [147, 181] width 73 height 18
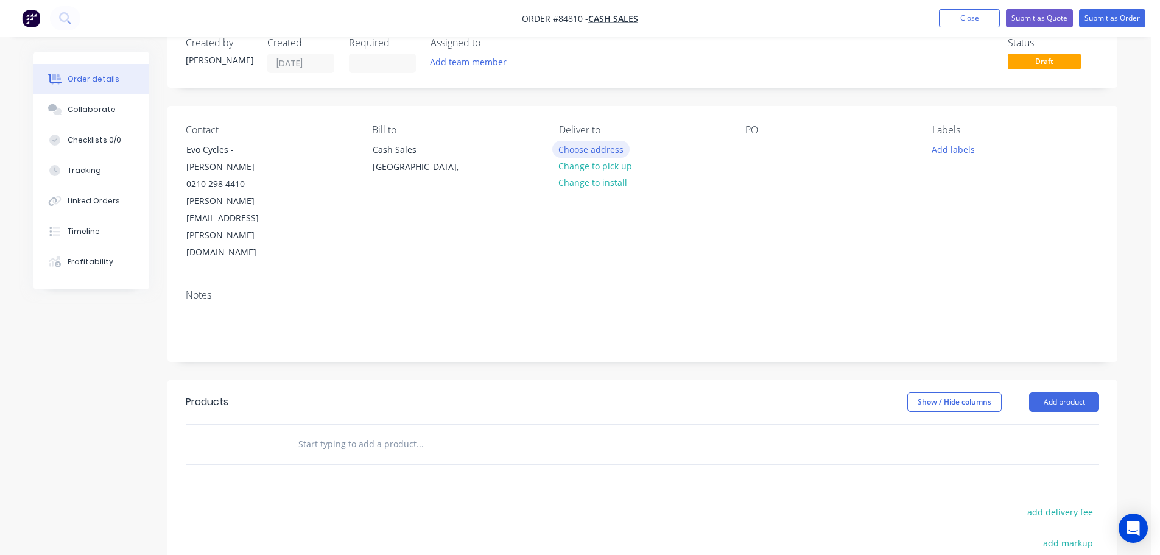
scroll to position [0, 0]
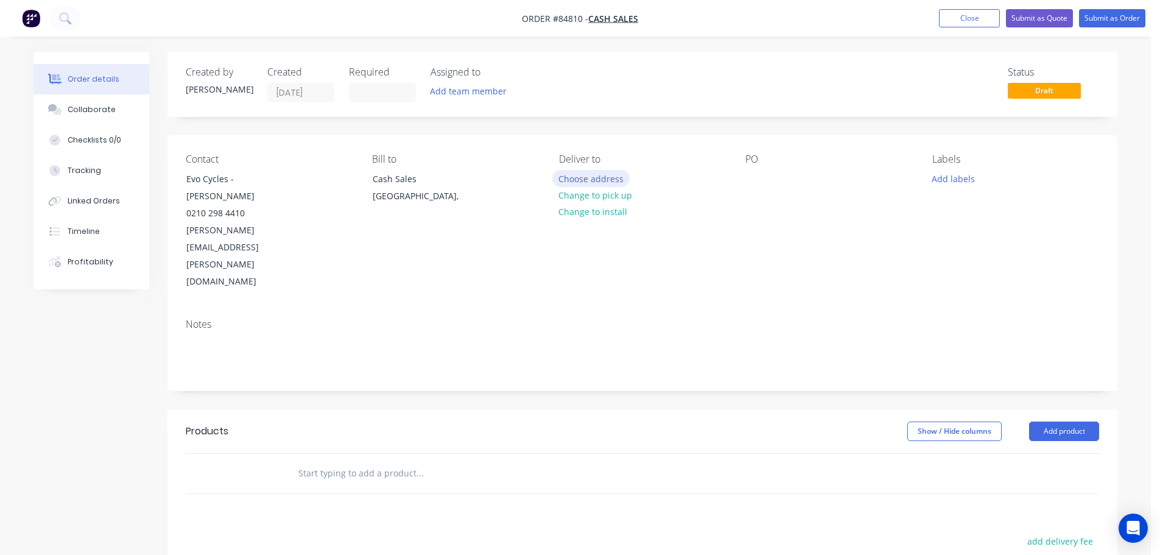
click at [591, 176] on button "Choose address" at bounding box center [591, 178] width 78 height 16
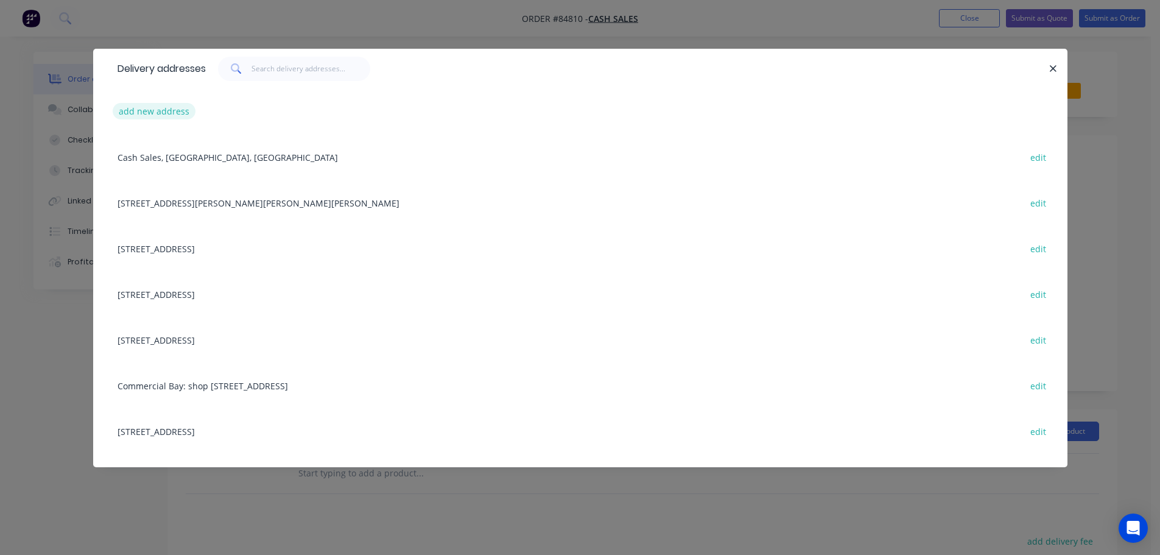
click at [164, 109] on button "add new address" at bounding box center [154, 111] width 83 height 16
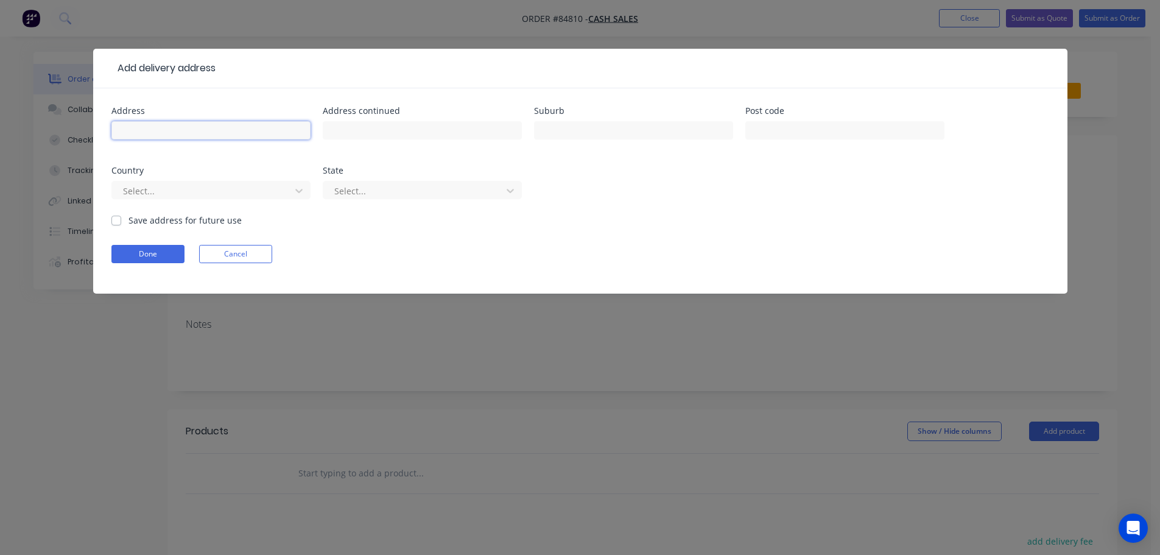
click at [160, 133] on input "text" at bounding box center [210, 130] width 199 height 18
type input "229 Fraser Street"
click button "Done" at bounding box center [147, 254] width 73 height 18
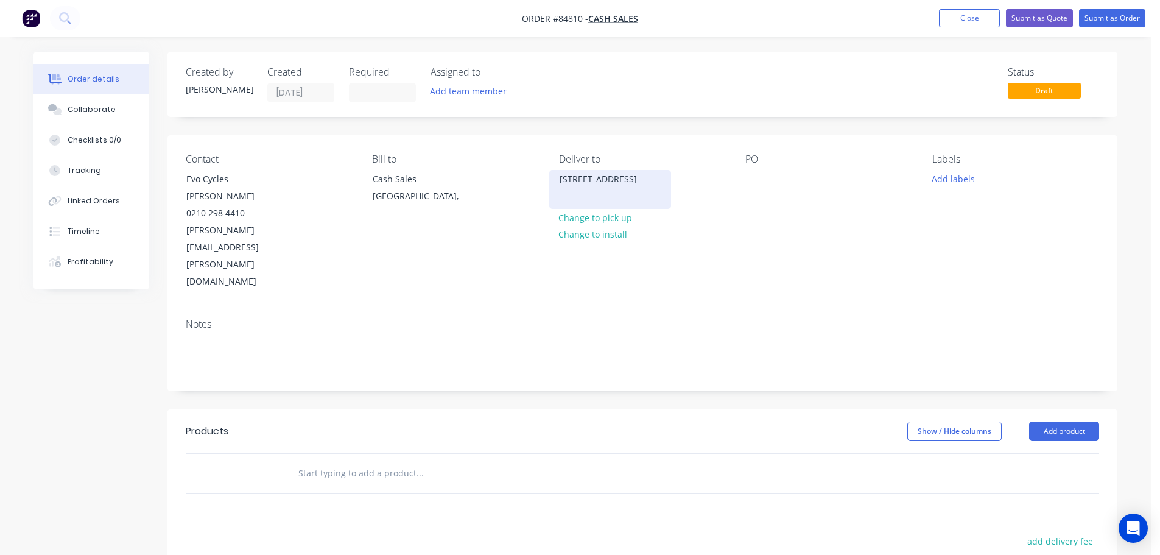
click at [577, 179] on div "229 Fraser Street" at bounding box center [610, 178] width 101 height 17
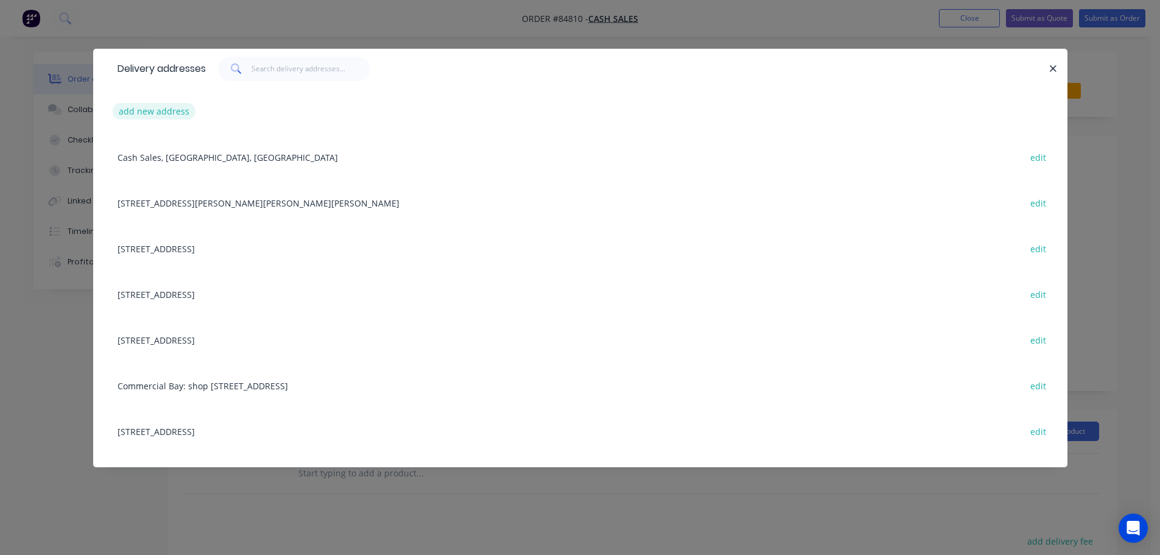
click at [166, 111] on button "add new address" at bounding box center [154, 111] width 83 height 16
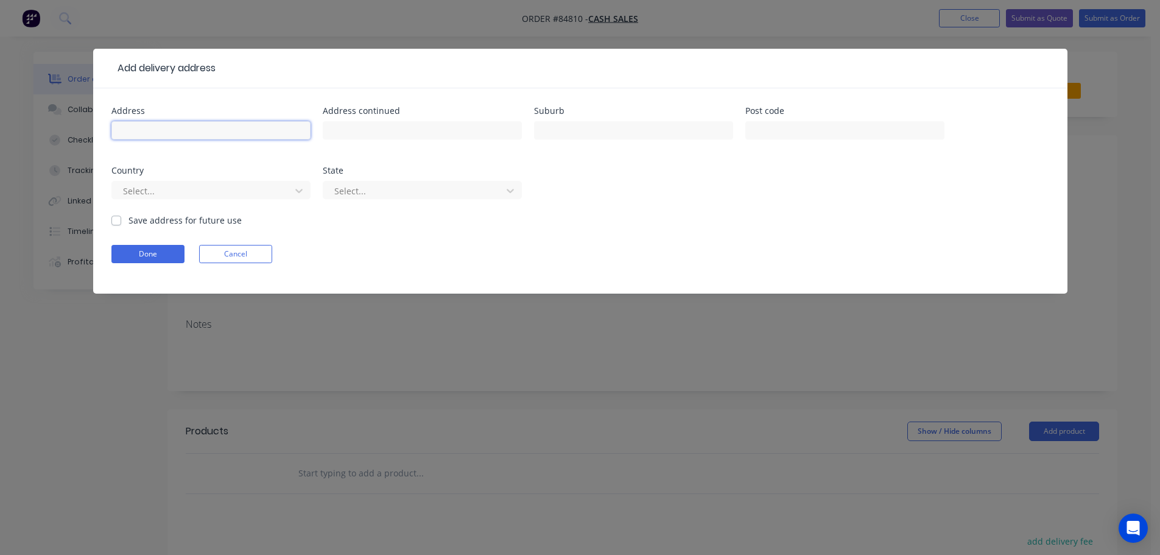
click at [163, 131] on input "text" at bounding box center [210, 130] width 199 height 18
click at [167, 129] on input "229 Fraser STreet" at bounding box center [210, 130] width 199 height 18
click at [167, 130] on input "229 Fraser STreet" at bounding box center [210, 130] width 199 height 18
type input "229 Fraser Street"
click at [362, 128] on input "text" at bounding box center [422, 130] width 199 height 18
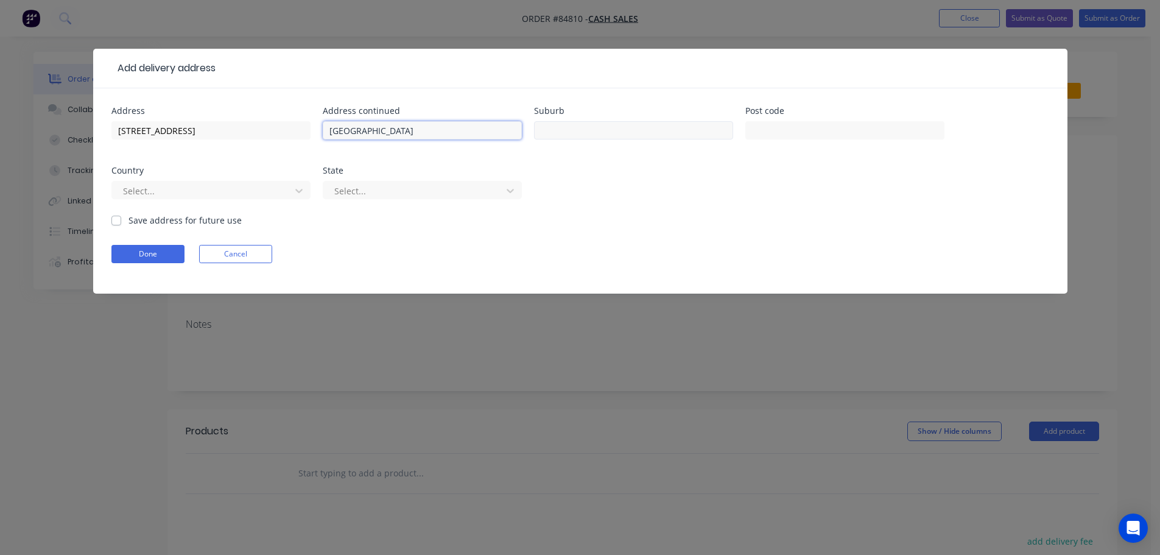
type input "Fraser Cove"
click at [686, 125] on input "text" at bounding box center [633, 130] width 199 height 18
type input "Tauranga"
click at [816, 130] on input "text" at bounding box center [844, 130] width 199 height 18
type input "3112"
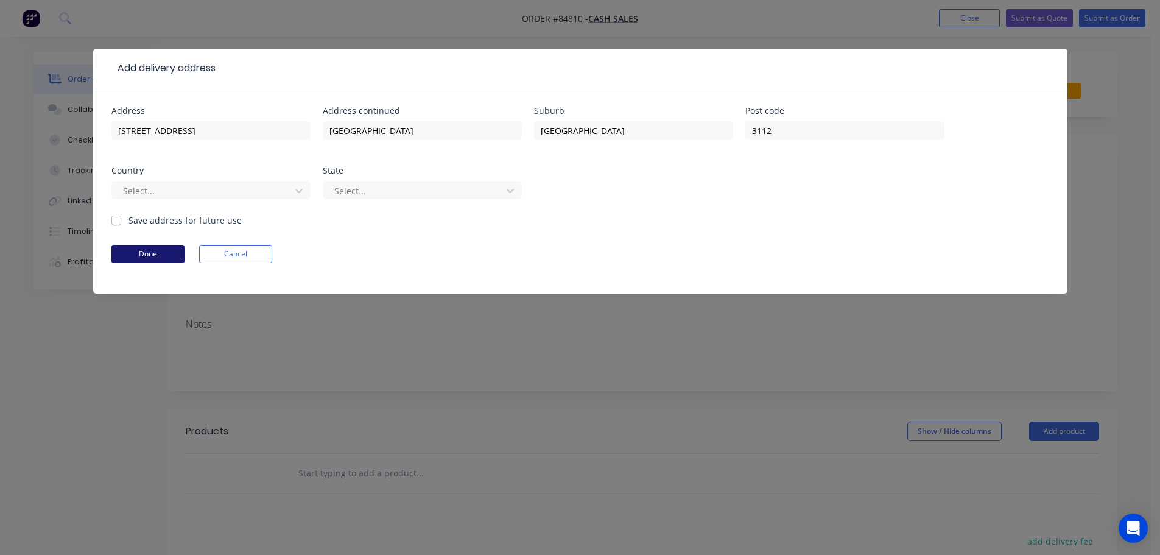
click at [167, 250] on button "Done" at bounding box center [147, 254] width 73 height 18
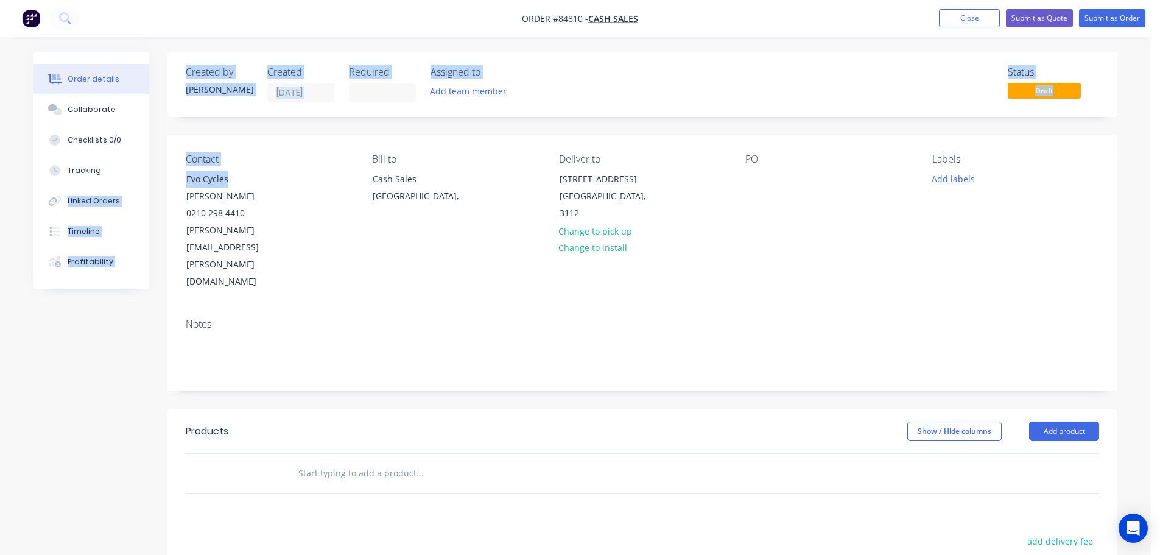
drag, startPoint x: 228, startPoint y: 179, endPoint x: 167, endPoint y: 176, distance: 61.0
click at [167, 176] on div "Order details Collaborate Checklists 0/0 Tracking Linked Orders Timeline Profit…" at bounding box center [575, 428] width 1108 height 753
click at [170, 177] on div "Contact Evo Cycles - Rory Sprong 0210 298 4410 rory.spong@evocycles.co.nz Bill …" at bounding box center [642, 222] width 950 height 174
click at [239, 154] on div "Contact" at bounding box center [269, 159] width 167 height 12
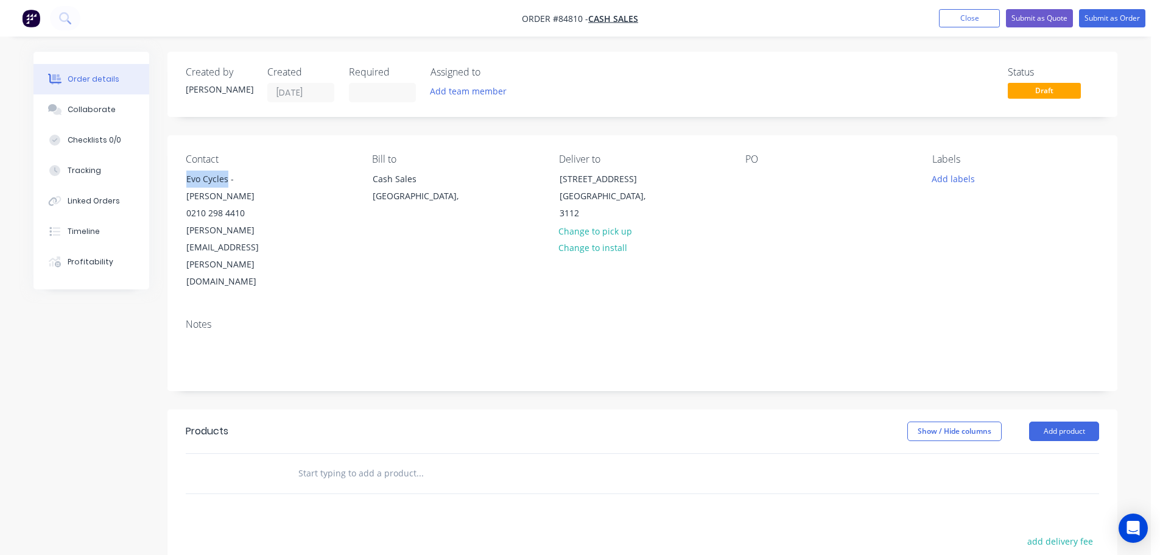
drag, startPoint x: 228, startPoint y: 178, endPoint x: 170, endPoint y: 180, distance: 57.9
click at [170, 180] on div "Contact Evo Cycles - Rory Sprong 0210 298 4410 rory.spong@evocycles.co.nz Bill …" at bounding box center [642, 222] width 950 height 174
copy div "Evo Cycles"
click at [753, 176] on div at bounding box center [754, 179] width 19 height 18
paste div
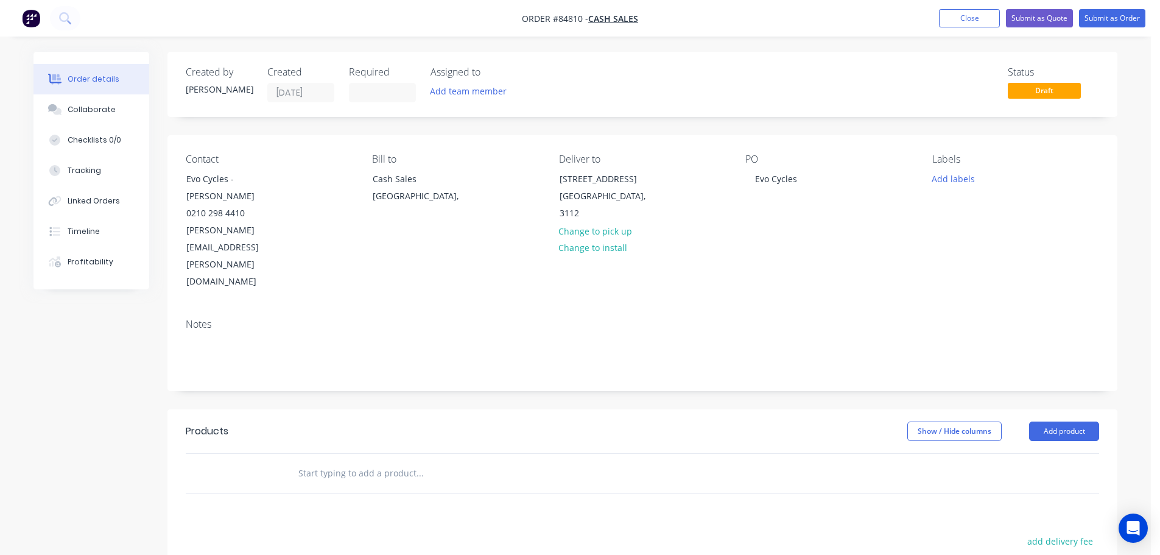
click at [314, 461] on input "text" at bounding box center [420, 473] width 244 height 24
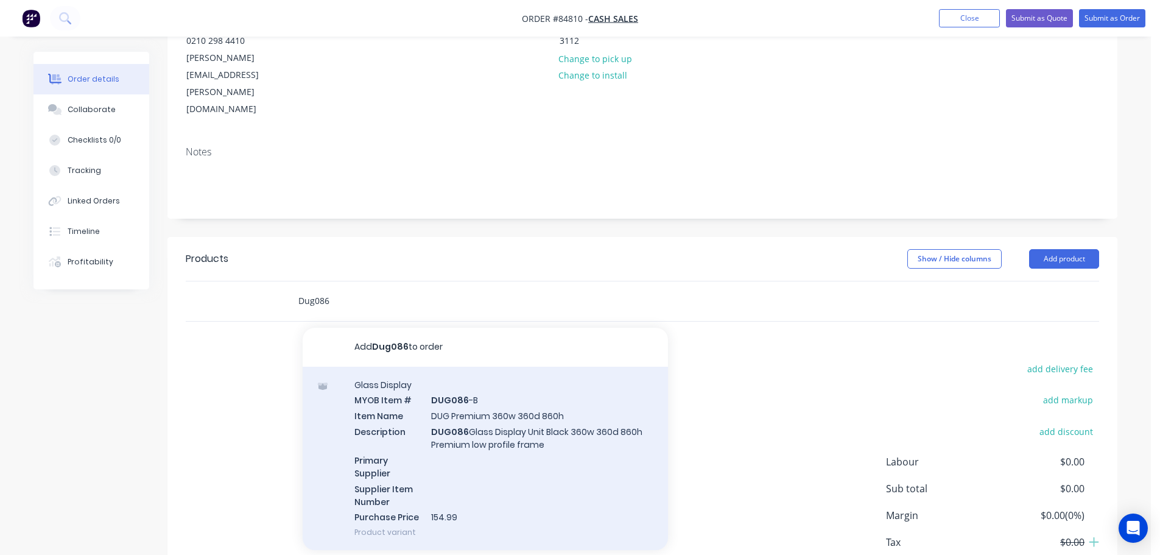
scroll to position [181, 0]
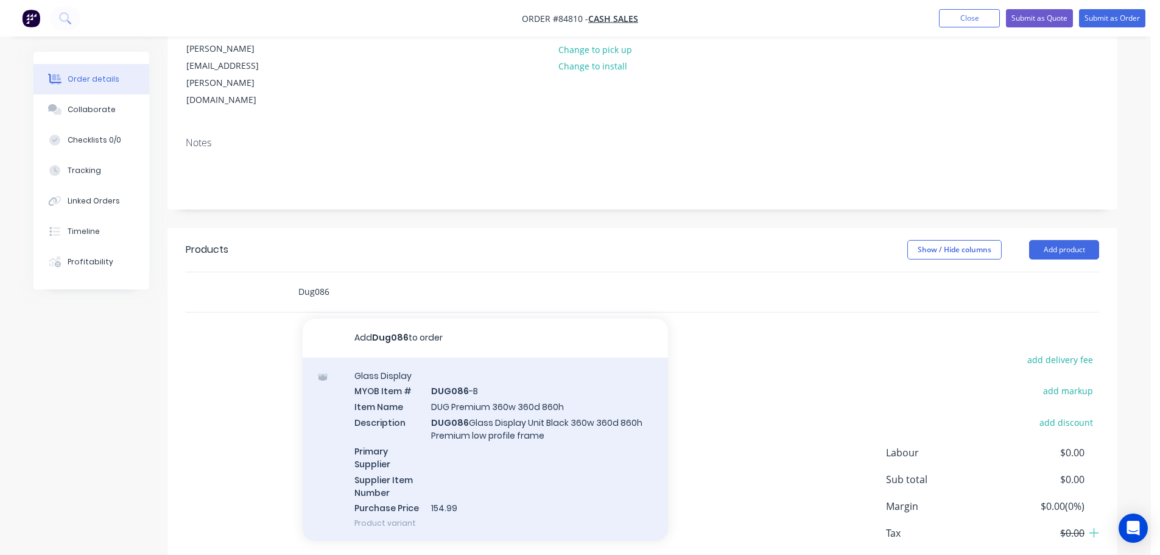
type input "Dug086"
click at [491, 410] on div "Glass Display MYOB Item # DUG086 -B Item Name DUG Premium 360w 360d 860h Descri…" at bounding box center [485, 449] width 365 height 184
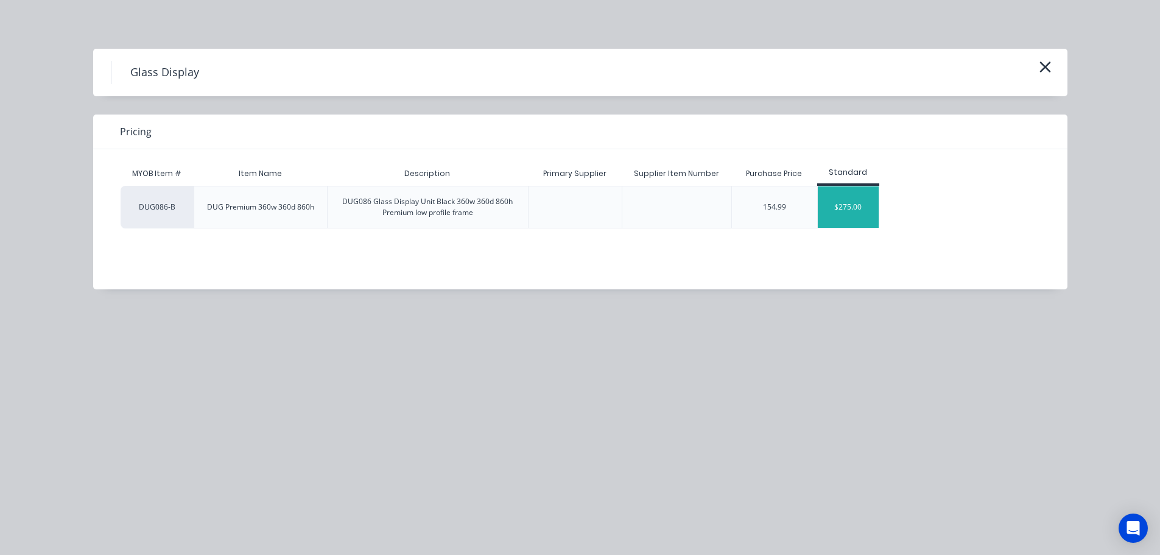
click at [858, 207] on div "$275.00" at bounding box center [848, 206] width 61 height 41
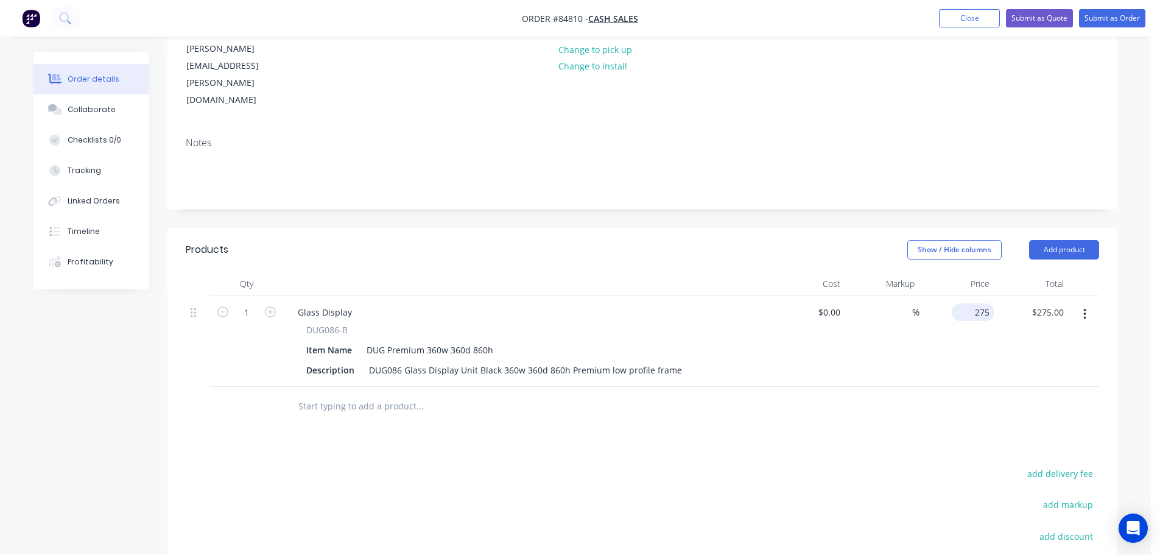
click at [978, 303] on input "275" at bounding box center [975, 312] width 38 height 18
click at [964, 296] on div "275 $275.00" at bounding box center [956, 341] width 75 height 91
type input "$302.50"
click at [902, 387] on div at bounding box center [642, 407] width 913 height 40
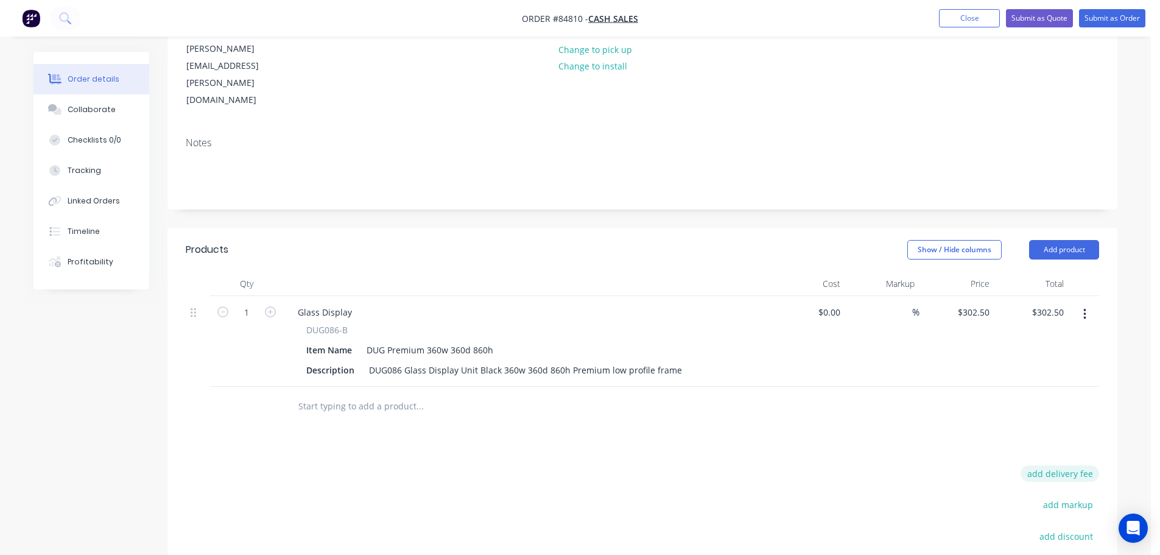
click at [1040, 465] on button "add delivery fee" at bounding box center [1059, 473] width 79 height 16
type input "45"
click at [882, 387] on div "Products Show / Hide columns Add product Qty Cost Markup Price Total 1 Glass Di…" at bounding box center [642, 472] width 950 height 488
drag, startPoint x: 307, startPoint y: 258, endPoint x: 354, endPoint y: 258, distance: 46.3
click at [354, 323] on div "DUG086-B" at bounding box center [526, 329] width 441 height 13
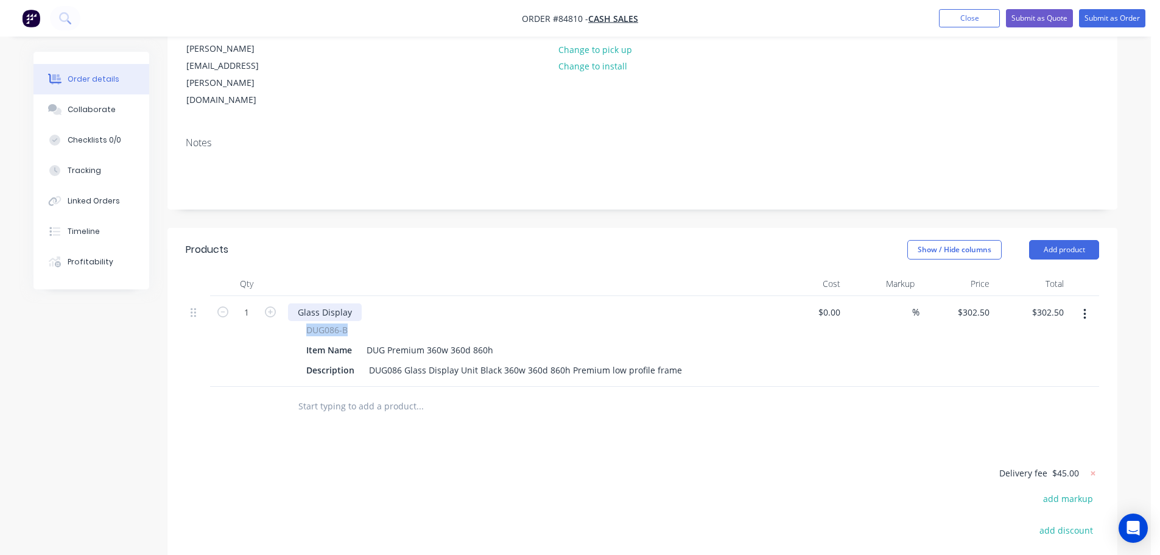
copy span "DUG086-B"
click at [335, 303] on div "Glass Display" at bounding box center [325, 312] width 74 height 18
paste div
click at [1048, 240] on button "Add product" at bounding box center [1064, 249] width 70 height 19
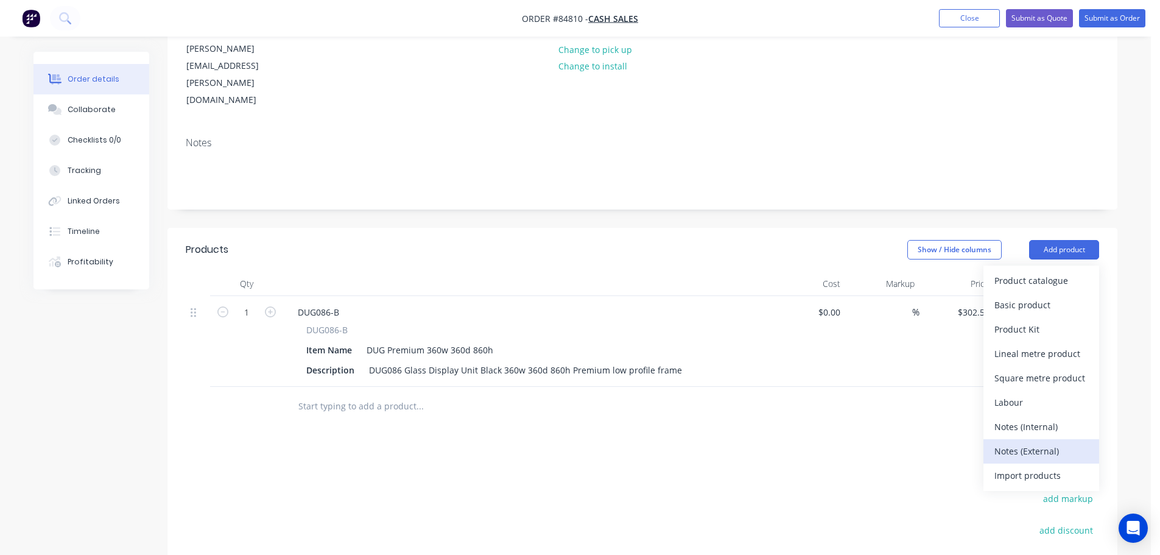
click at [1027, 442] on div "Notes (External)" at bounding box center [1041, 451] width 94 height 18
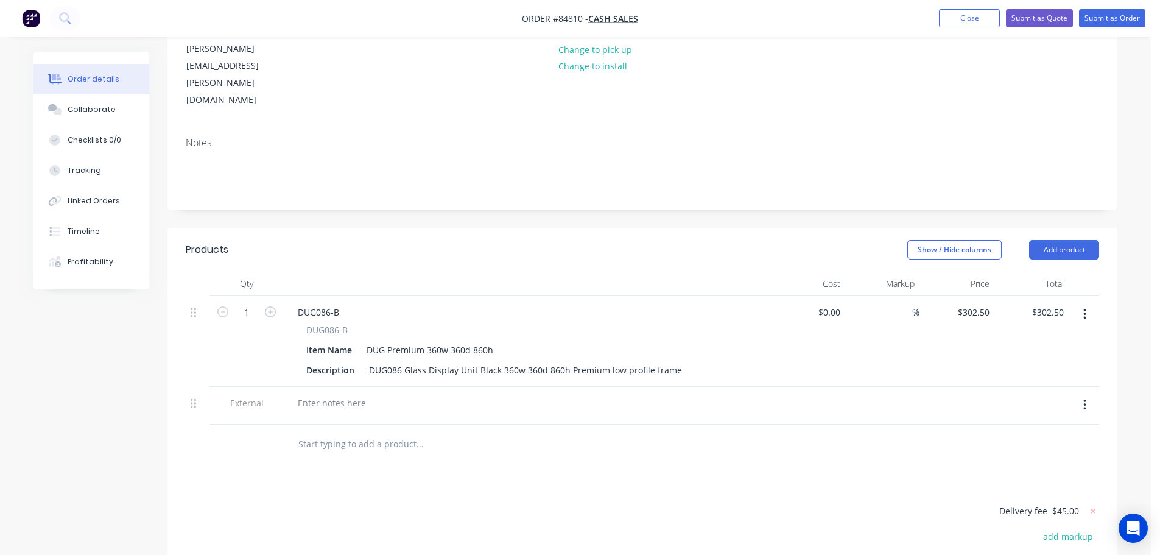
click at [333, 387] on div at bounding box center [526, 406] width 487 height 38
click at [328, 394] on div at bounding box center [332, 403] width 88 height 18
click at [396, 394] on div "customer GST number" at bounding box center [343, 403] width 111 height 18
click at [387, 394] on div "customer GST number# 107-141-103" at bounding box center [385, 403] width 195 height 18
click at [427, 424] on div at bounding box center [502, 444] width 438 height 40
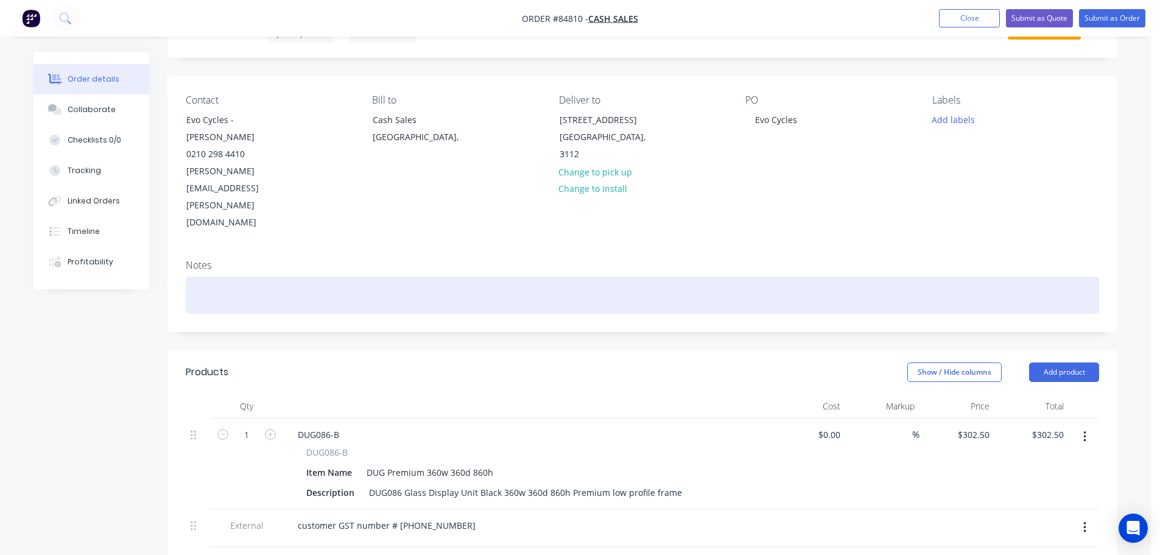
scroll to position [0, 0]
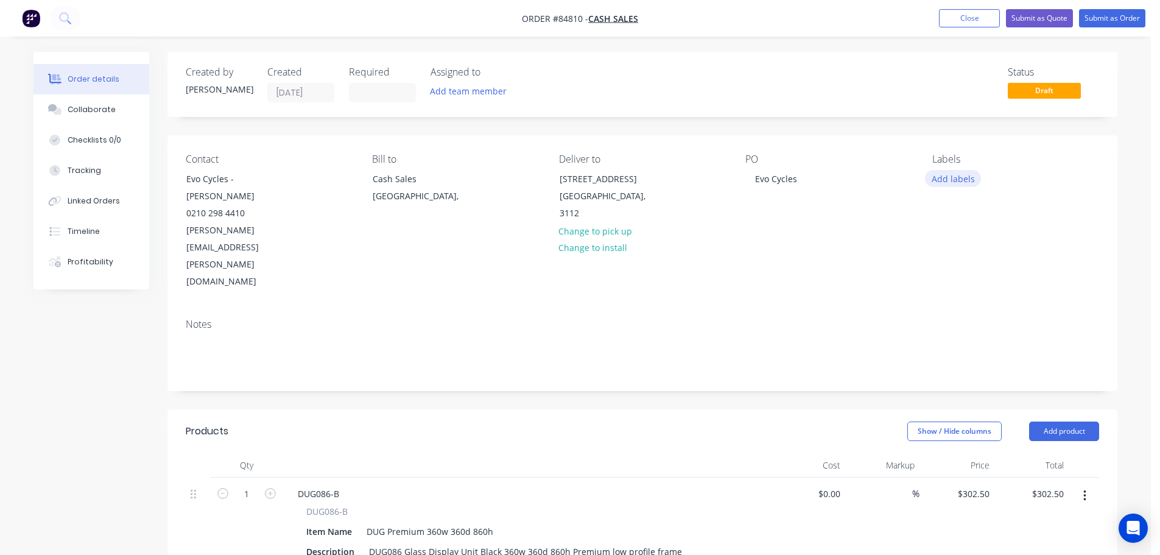
click at [971, 179] on button "Add labels" at bounding box center [953, 178] width 56 height 16
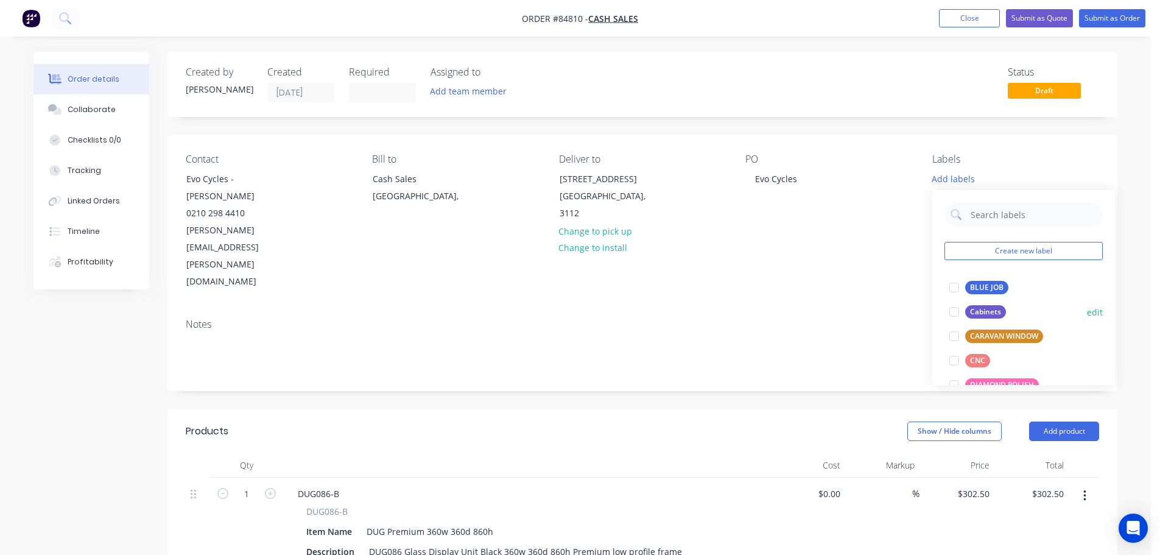
click at [977, 304] on button "Cabinets" at bounding box center [977, 311] width 66 height 17
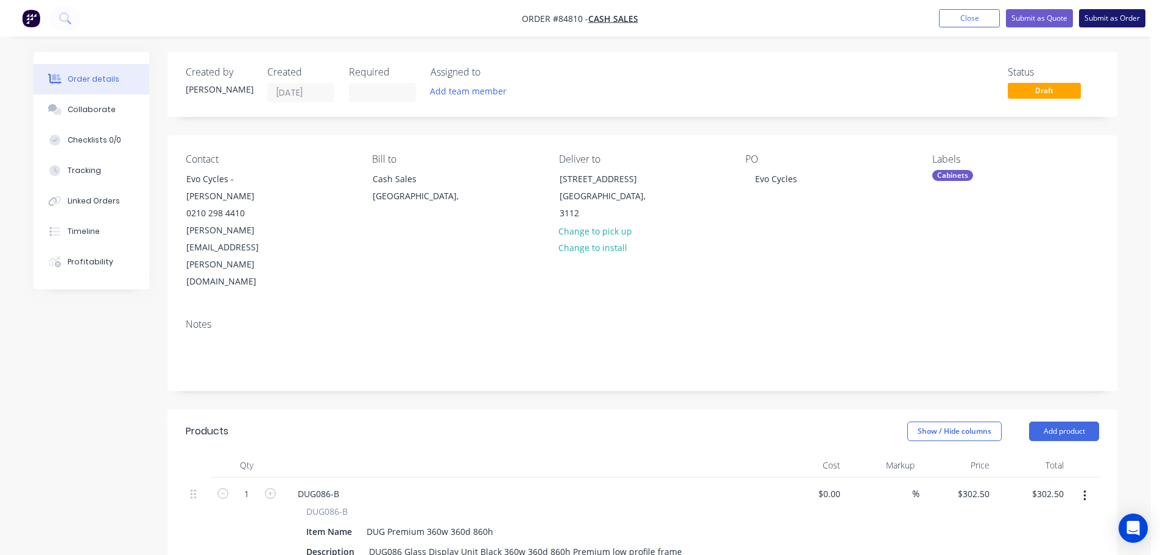
click at [1110, 24] on button "Submit as Order" at bounding box center [1112, 18] width 66 height 18
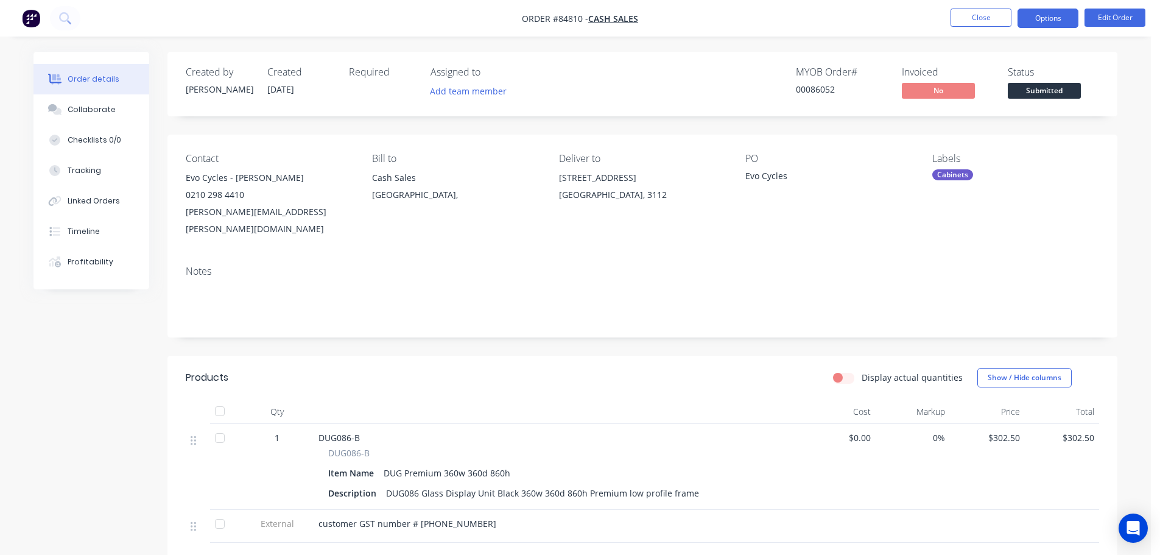
click at [1072, 22] on button "Options" at bounding box center [1047, 18] width 61 height 19
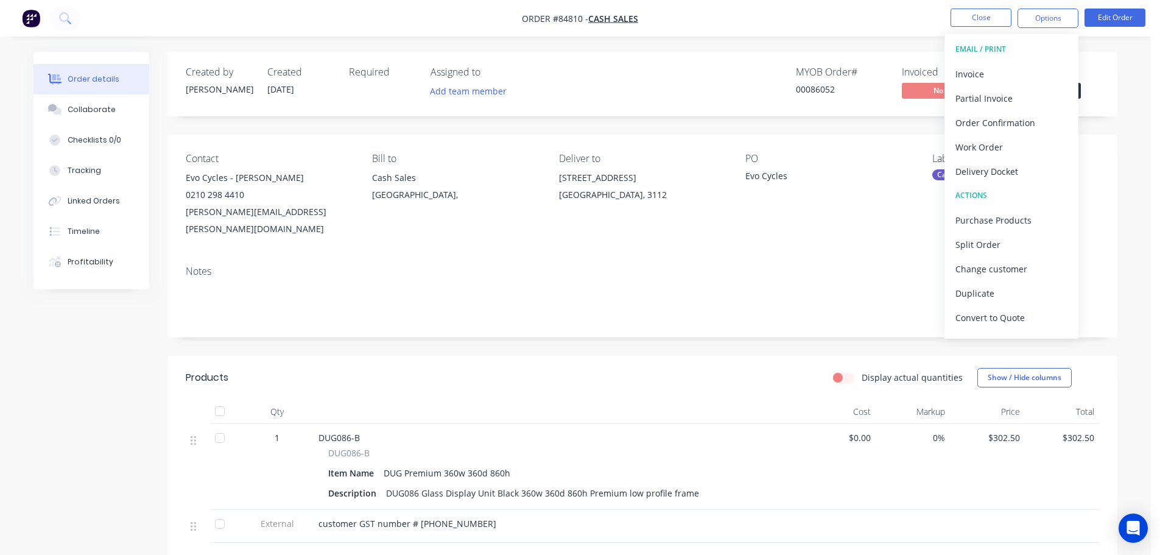
click at [1034, 58] on button "EMAIL / PRINT" at bounding box center [1011, 49] width 134 height 24
click at [1026, 66] on div "Invoice" at bounding box center [1011, 74] width 112 height 18
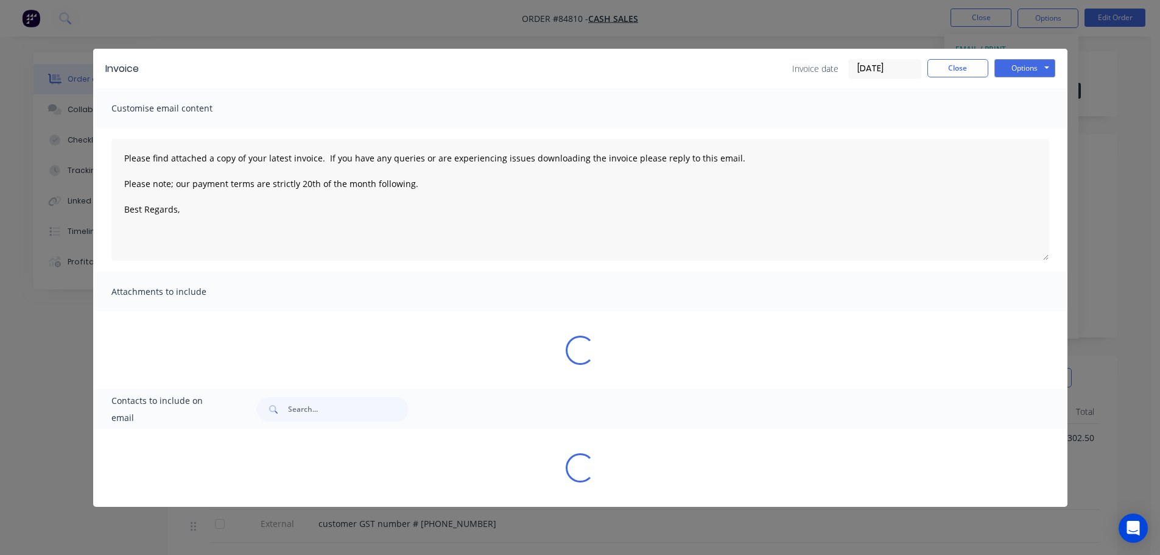
type textarea "Please find attached a copy of your latest invoice. If you have any queries or …"
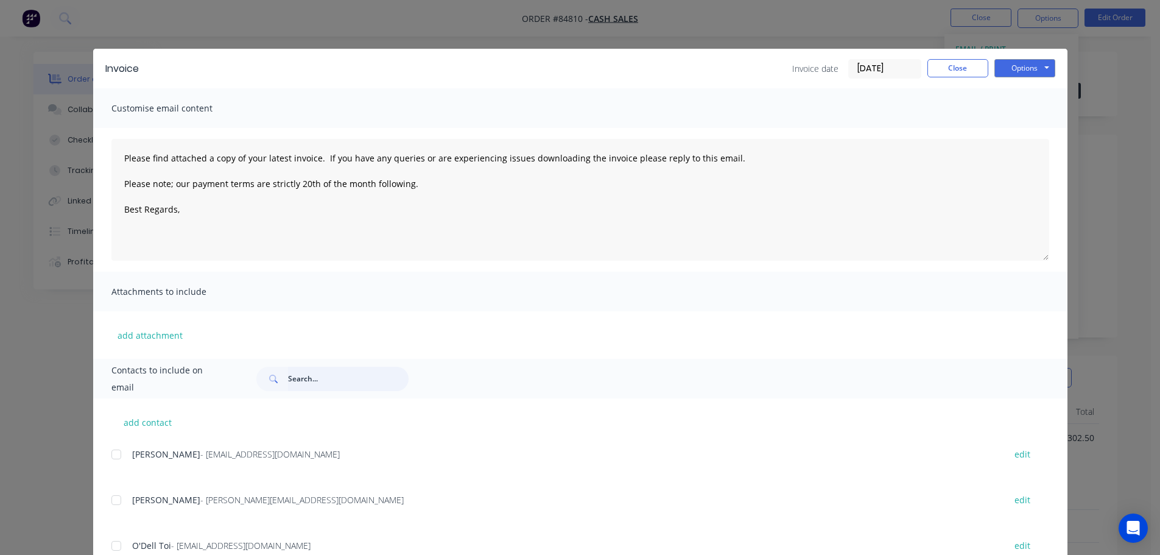
click at [369, 385] on input "text" at bounding box center [348, 379] width 121 height 24
type input "o"
type input "rory"
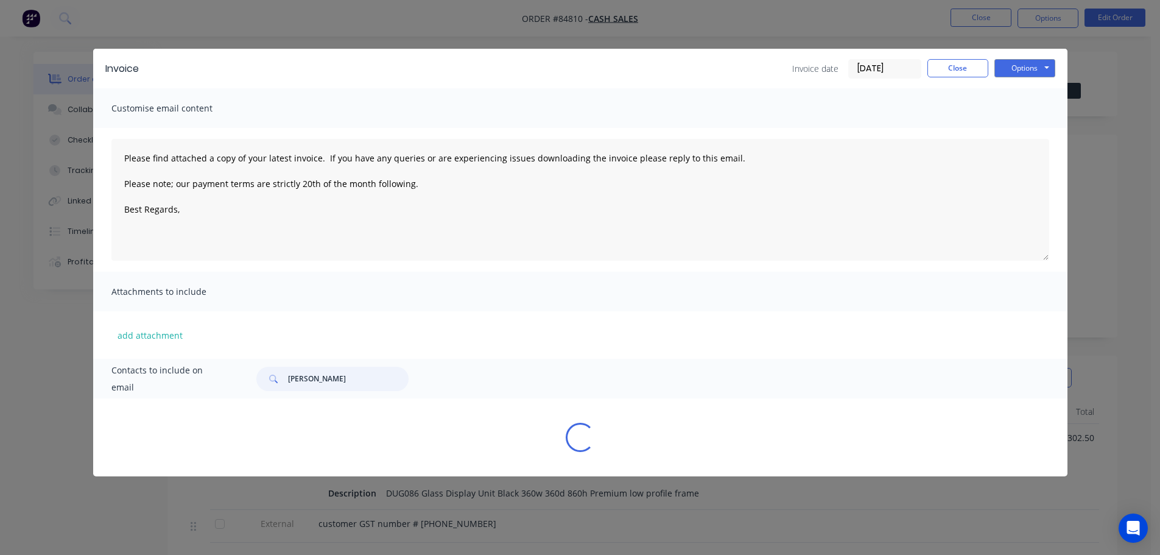
type textarea "Please find attached a copy of your latest invoice. If you have any queries or …"
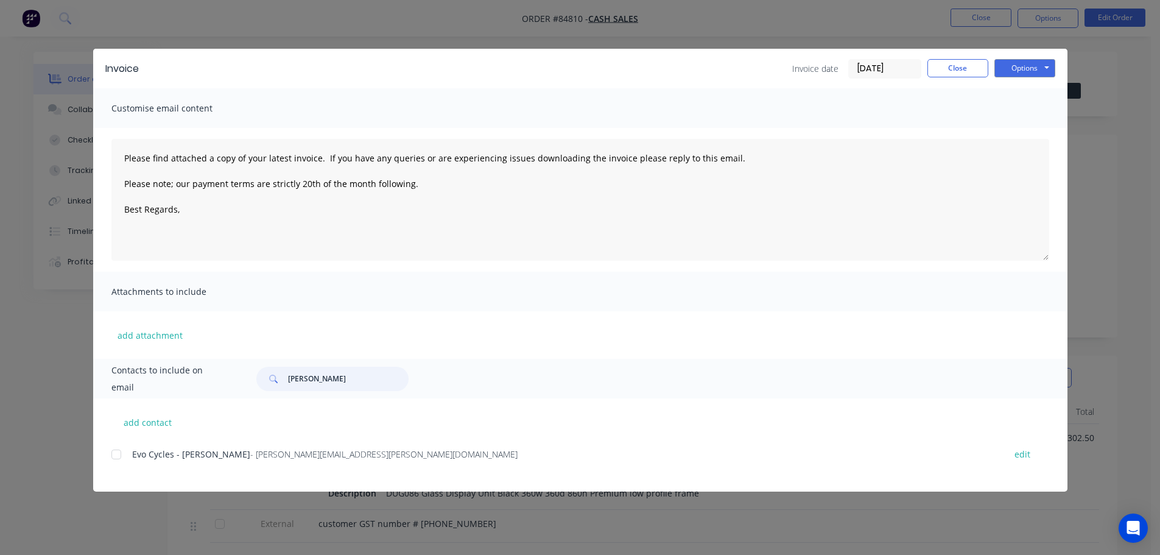
type input "rory"
click at [108, 454] on div "add contact Evo Cycles - Rory Sprong - rory.spong@evocycles.co.nz edit" at bounding box center [580, 444] width 974 height 93
click at [116, 452] on div at bounding box center [116, 454] width 24 height 24
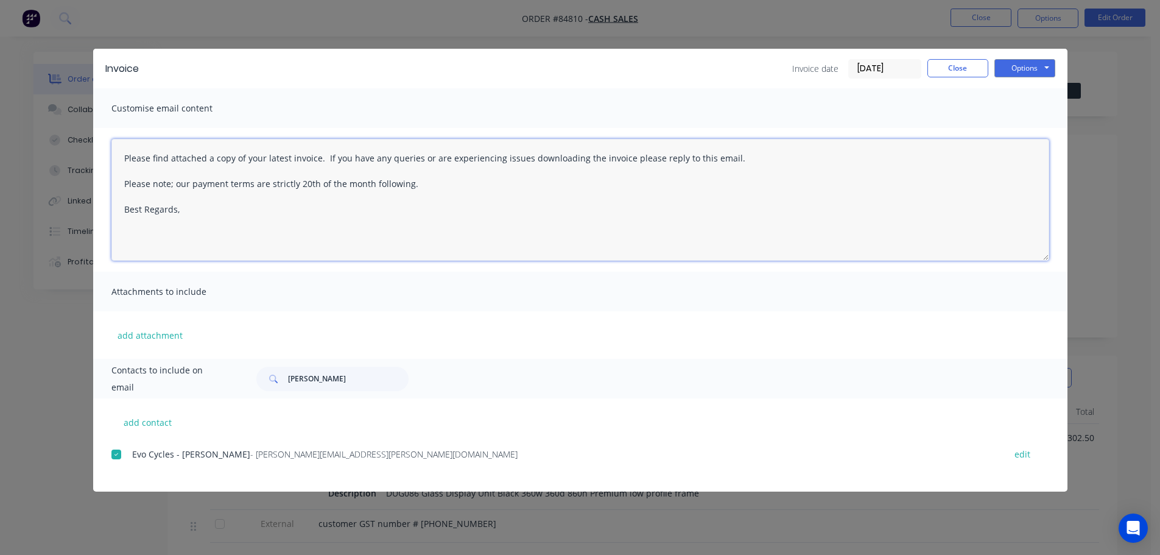
click at [248, 208] on textarea "Please find attached a copy of your latest invoice. If you have any queries or …" at bounding box center [580, 200] width 938 height 122
paste textarea "Thank you for your order, confirmation of your order is attached. Payment is re…"
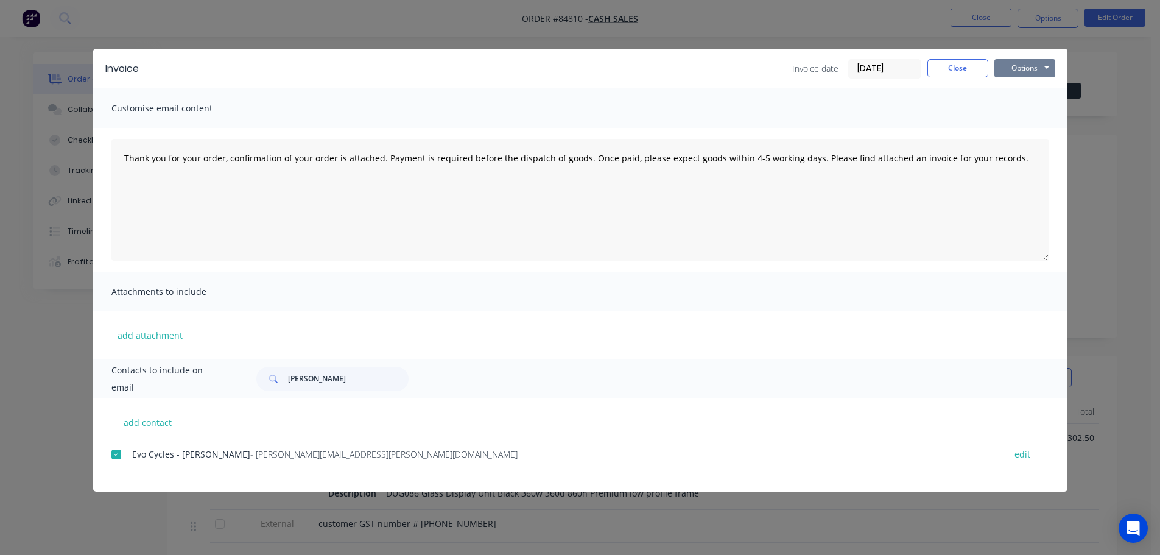
click at [1009, 68] on button "Options" at bounding box center [1024, 68] width 61 height 18
click at [1018, 124] on button "Email" at bounding box center [1033, 130] width 78 height 20
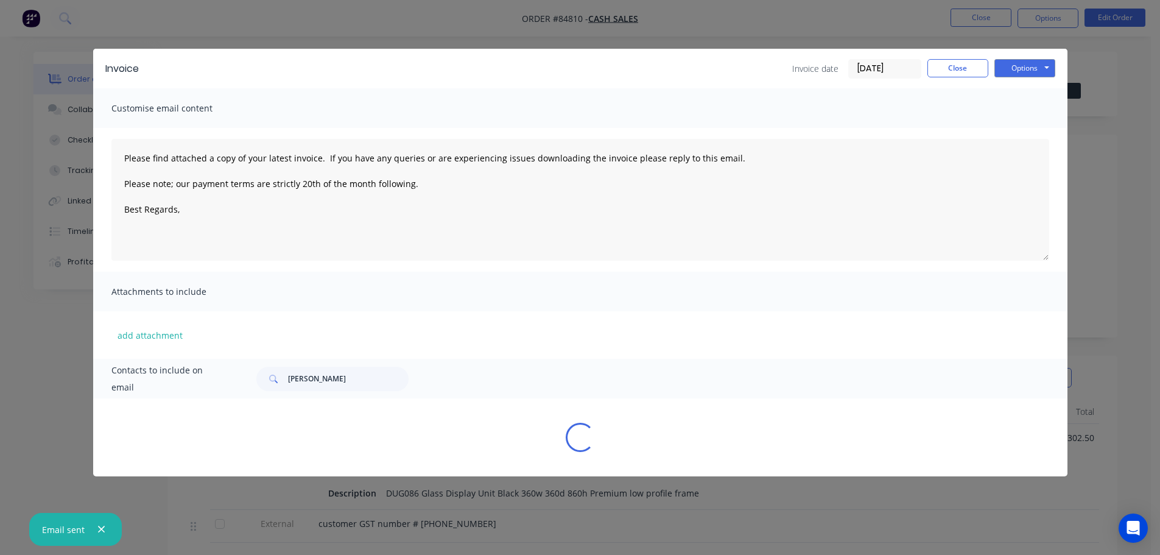
type textarea "Please find attached a copy of your latest invoice. If you have any queries or …"
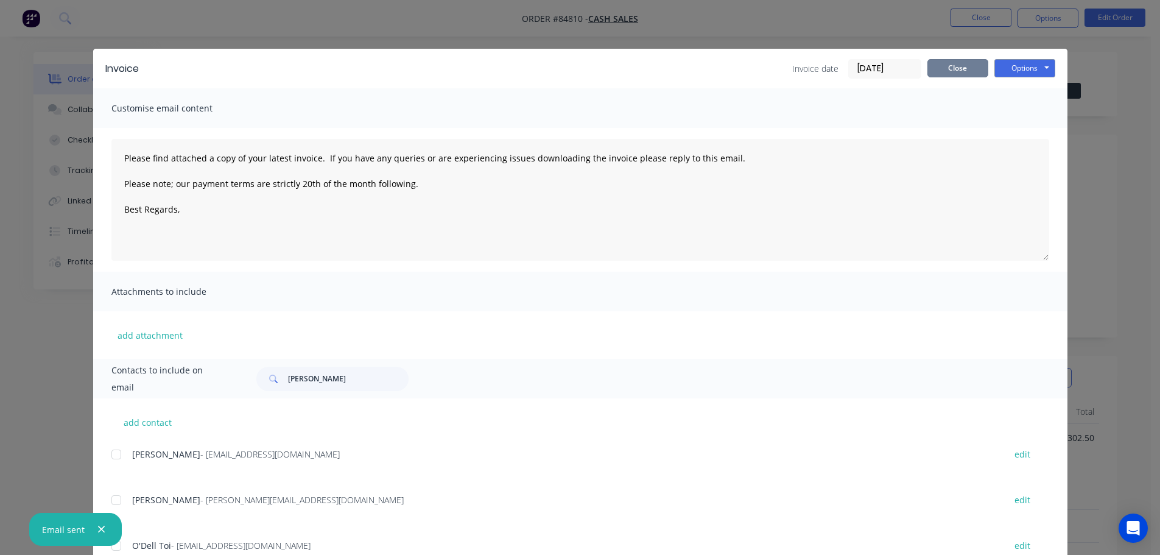
drag, startPoint x: 952, startPoint y: 67, endPoint x: 971, endPoint y: 58, distance: 20.7
click at [952, 67] on button "Close" at bounding box center [957, 68] width 61 height 18
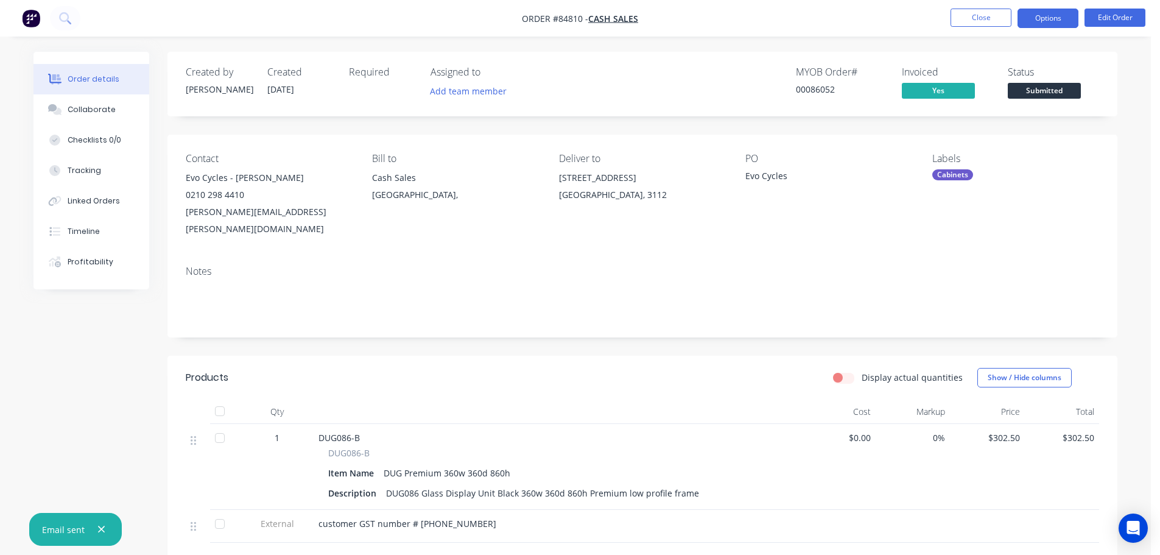
click at [1053, 18] on button "Options" at bounding box center [1047, 18] width 61 height 19
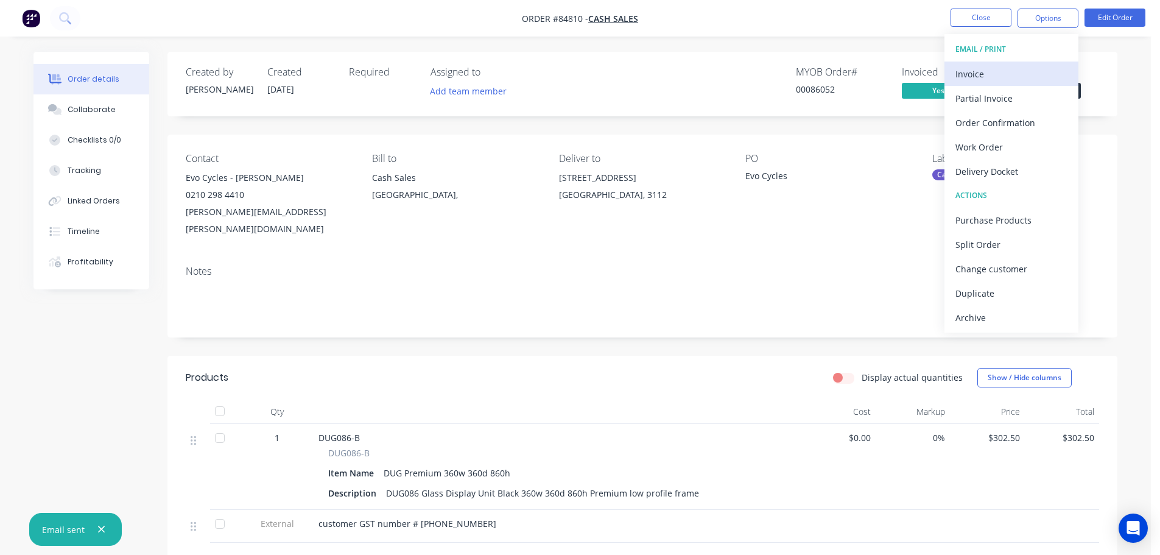
click at [1000, 75] on div "Invoice" at bounding box center [1011, 74] width 112 height 18
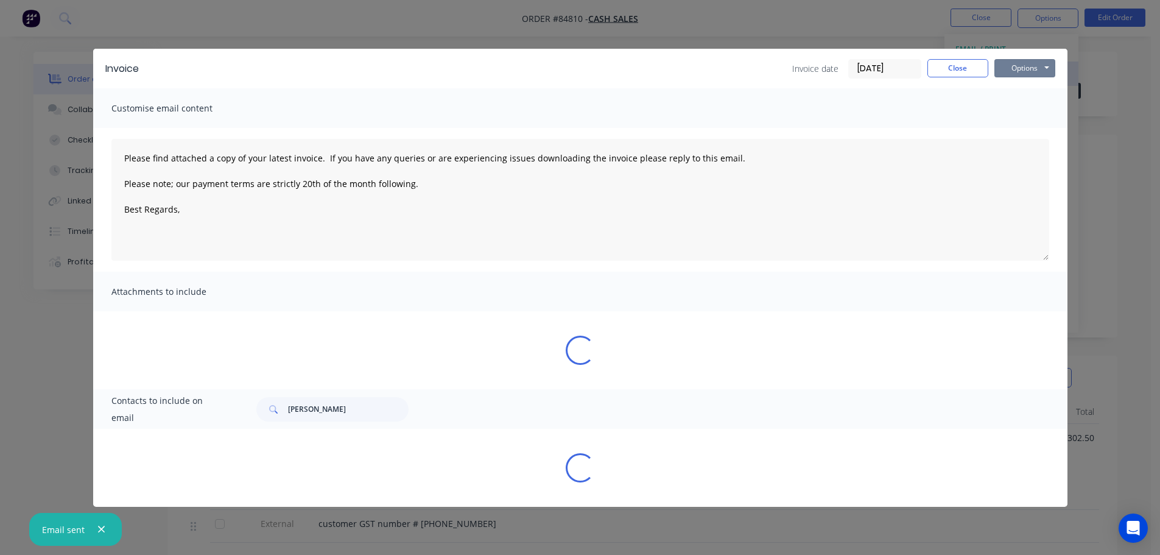
click at [1009, 69] on button "Options" at bounding box center [1024, 68] width 61 height 18
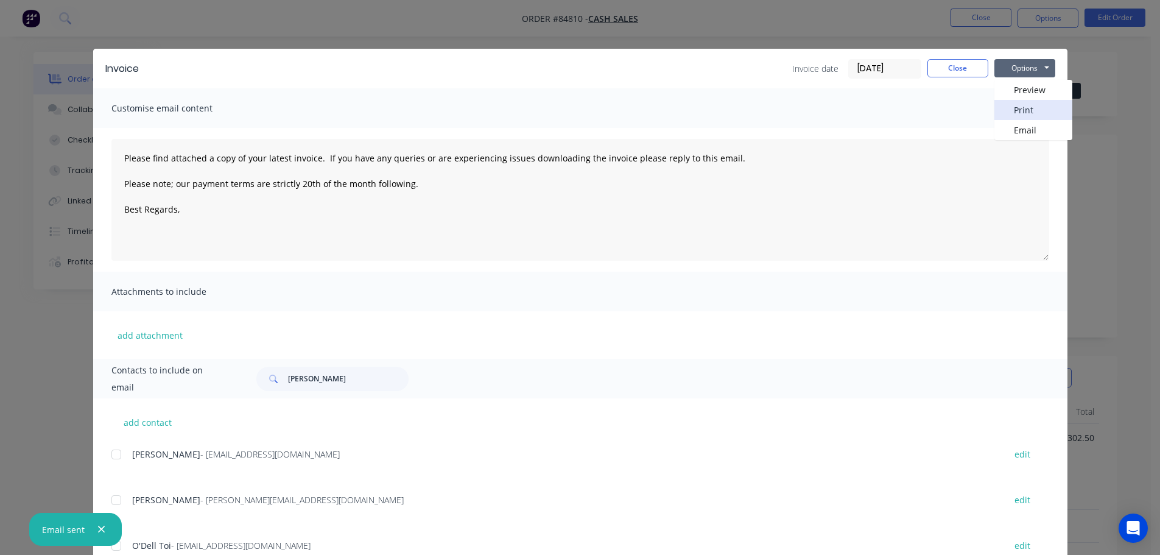
click at [1013, 109] on button "Print" at bounding box center [1033, 110] width 78 height 20
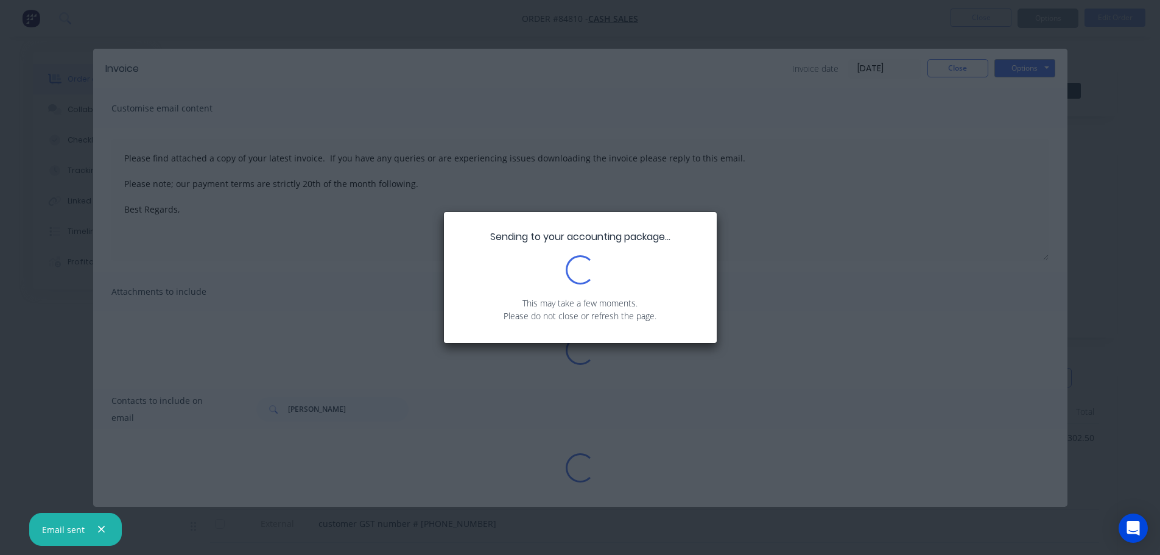
type textarea "Please find attached a copy of your latest invoice. If you have any queries or …"
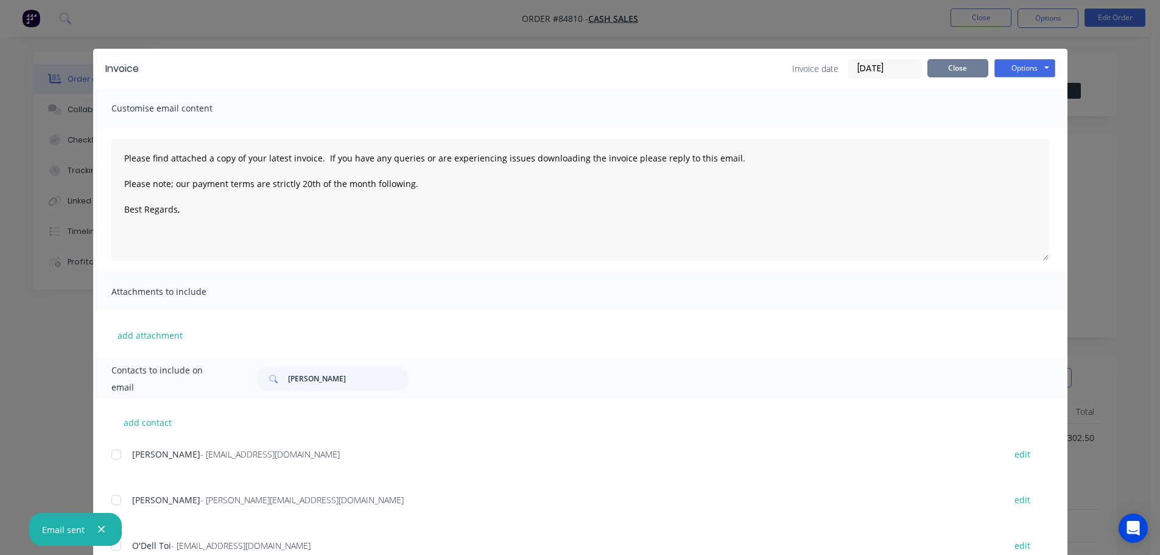
click at [967, 72] on button "Close" at bounding box center [957, 68] width 61 height 18
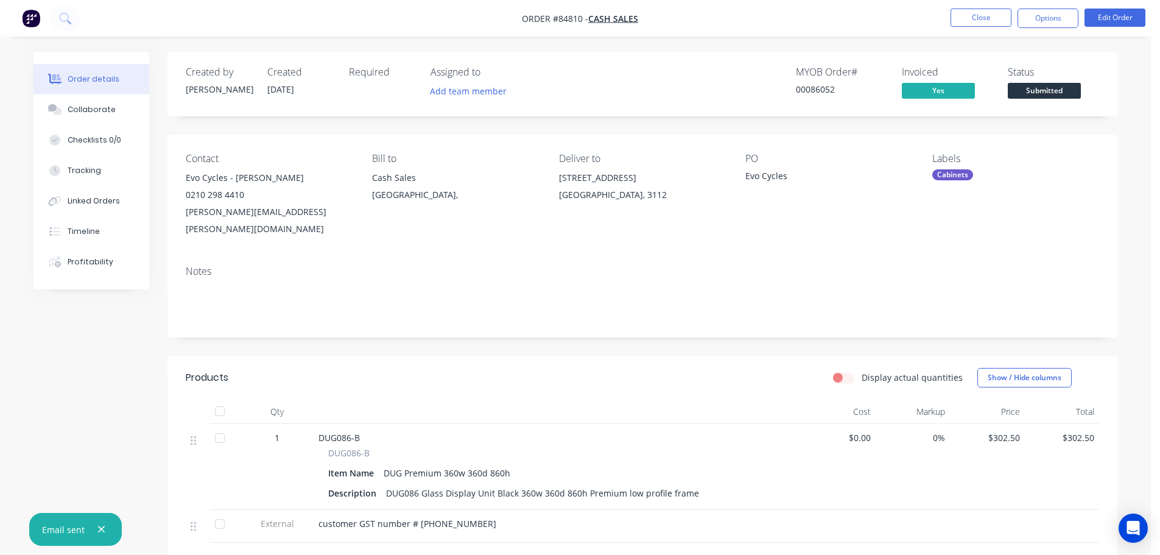
click at [1036, 97] on span "Submitted" at bounding box center [1044, 90] width 73 height 15
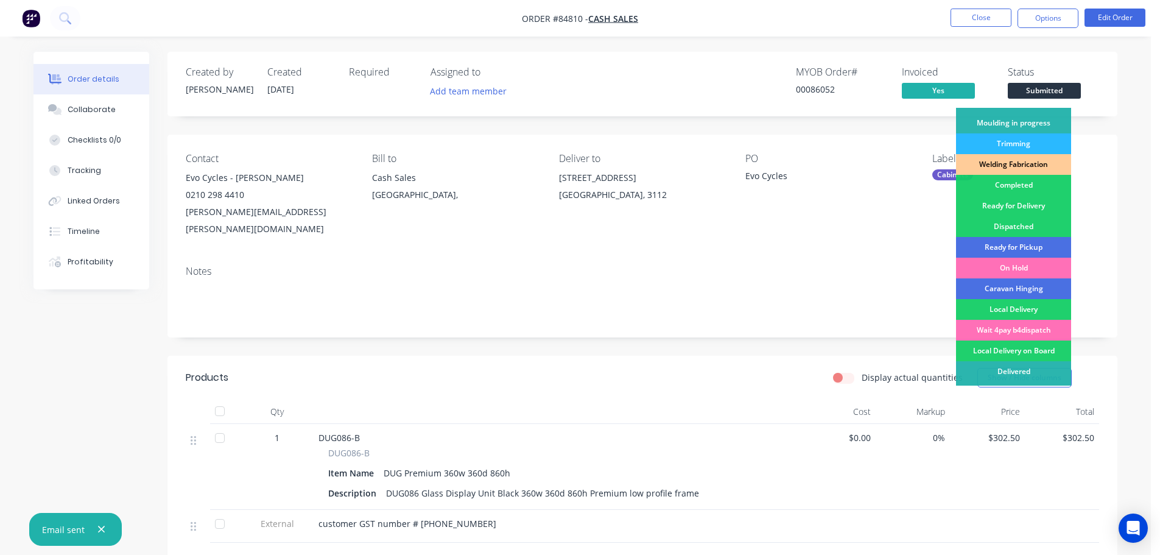
scroll to position [240, 0]
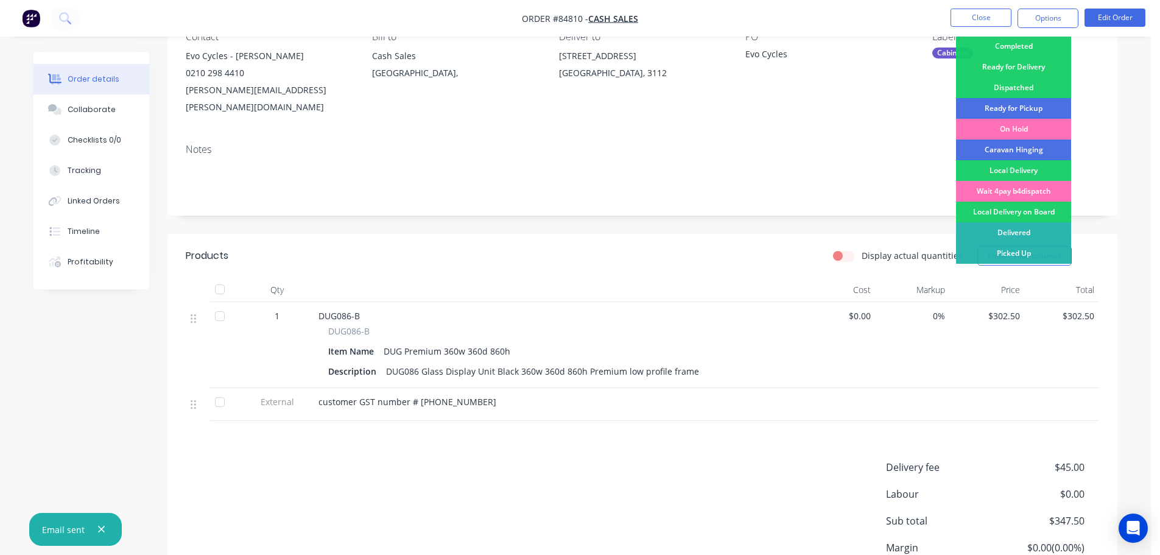
click at [1042, 309] on div "$302.50" at bounding box center [1062, 345] width 75 height 86
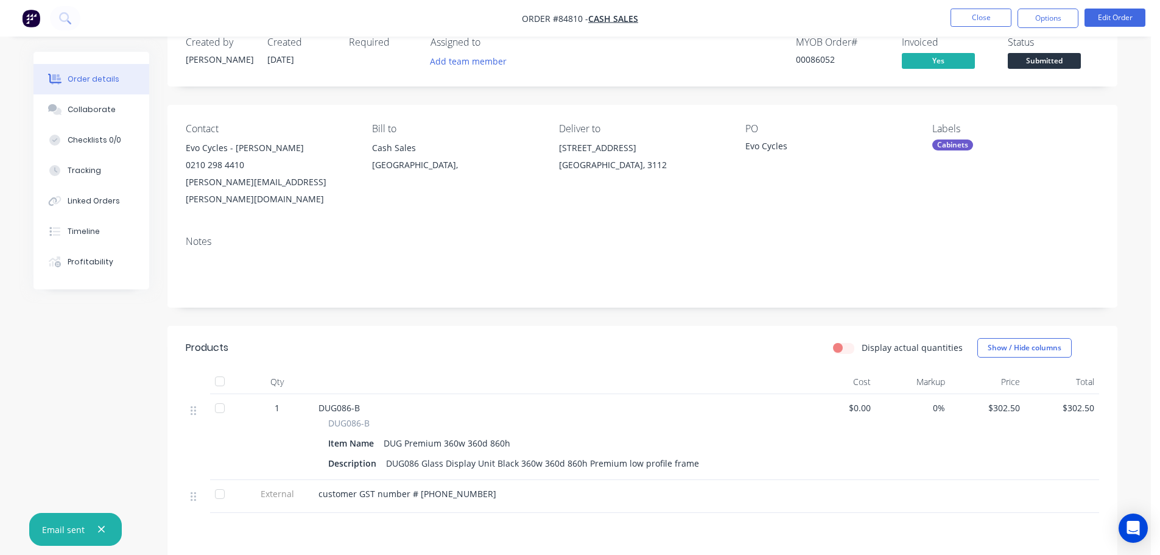
scroll to position [0, 0]
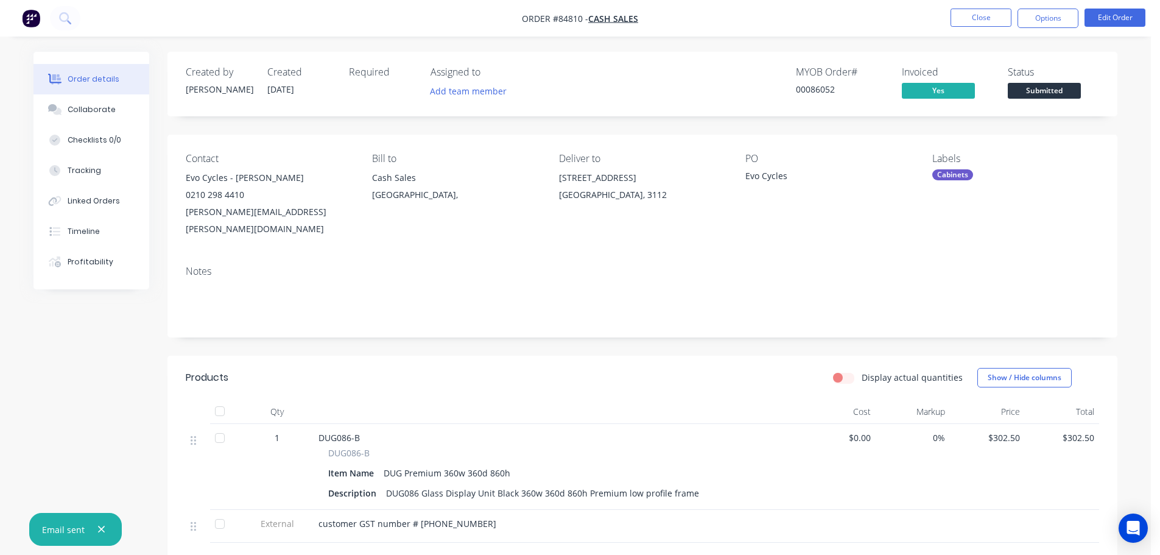
click at [1062, 97] on span "Submitted" at bounding box center [1044, 90] width 73 height 15
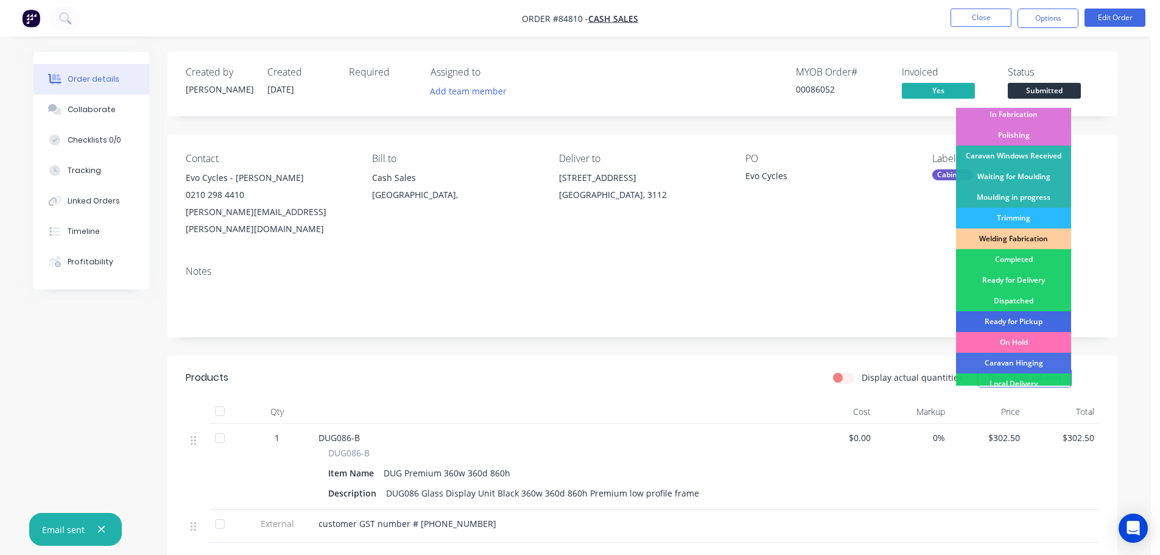
scroll to position [240, 0]
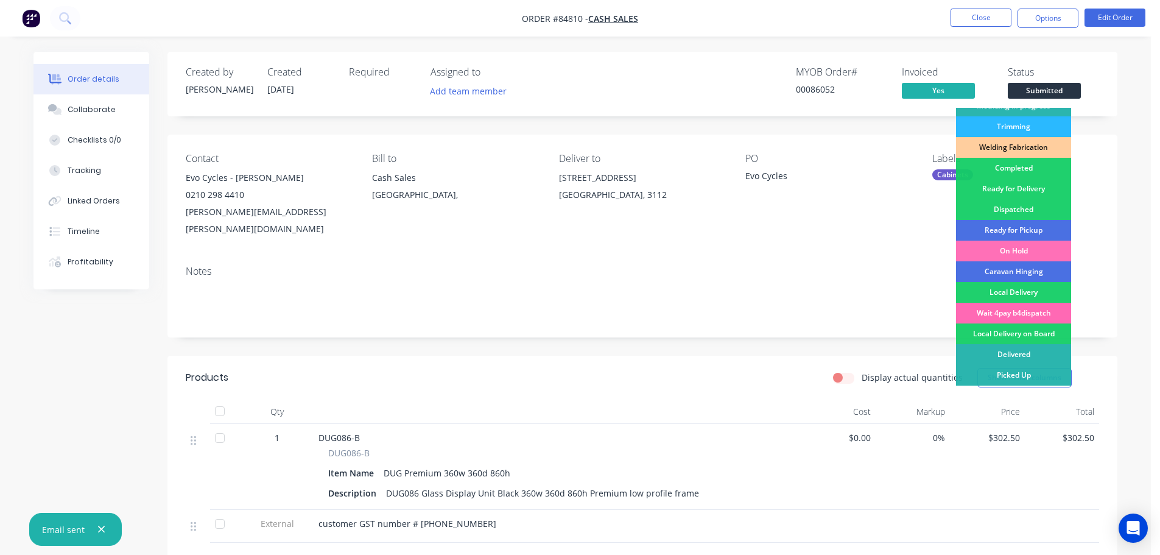
click at [1045, 314] on div "Wait 4pay b4dispatch" at bounding box center [1013, 313] width 115 height 21
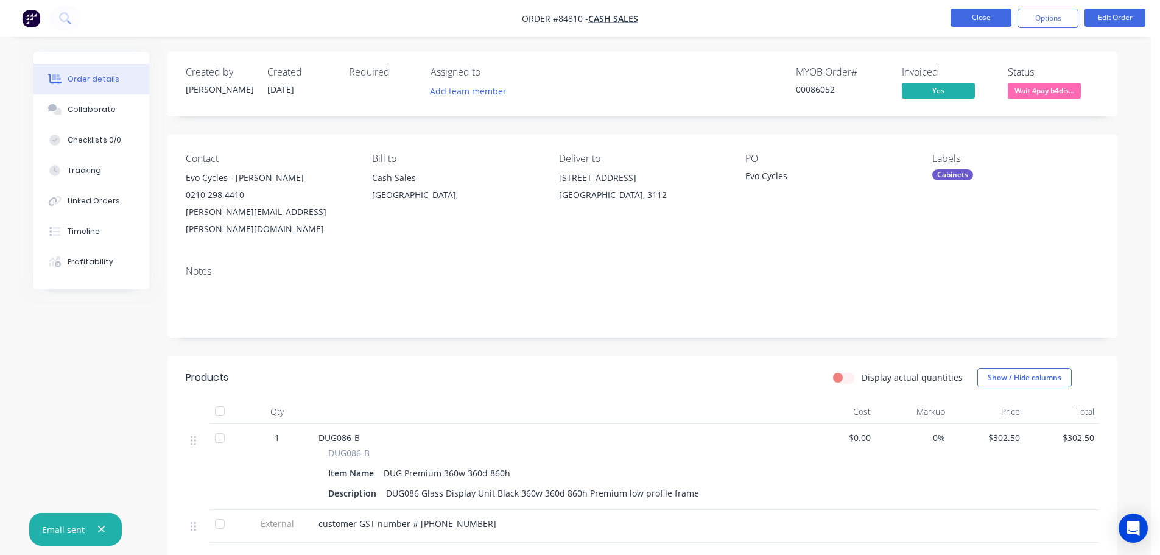
click at [967, 13] on button "Close" at bounding box center [980, 18] width 61 height 18
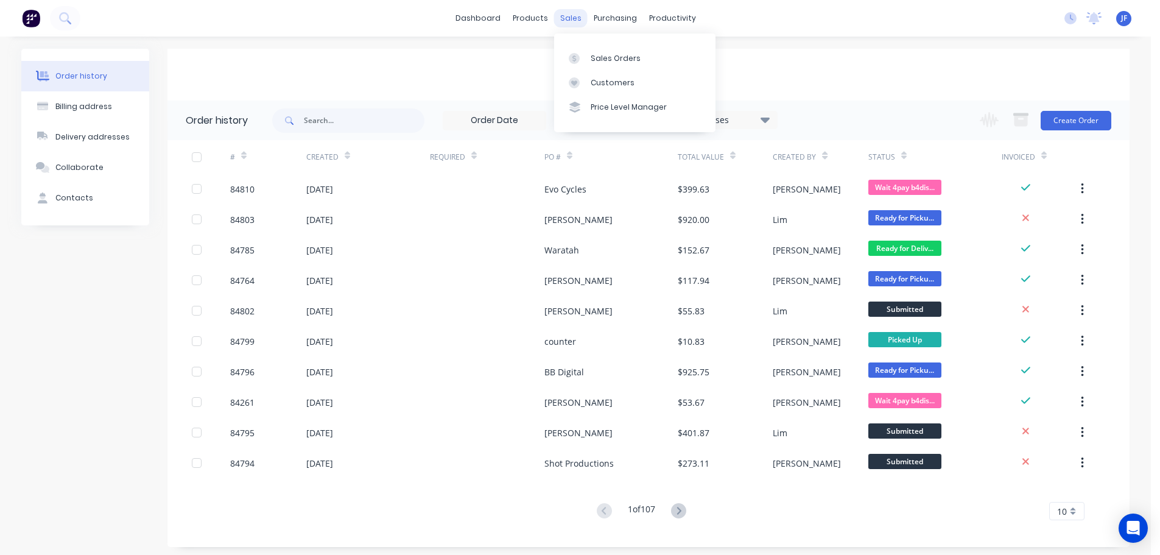
click at [575, 26] on div "sales" at bounding box center [570, 18] width 33 height 18
click at [605, 58] on div "Sales Orders" at bounding box center [616, 58] width 50 height 11
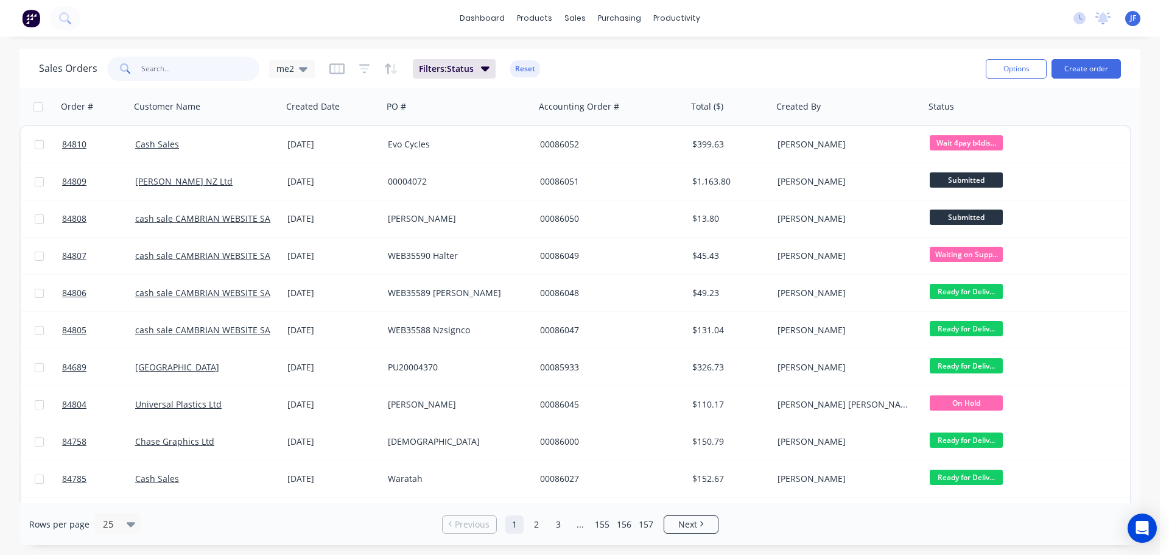
click at [225, 75] on input "text" at bounding box center [200, 69] width 119 height 24
paste input "PA5557"
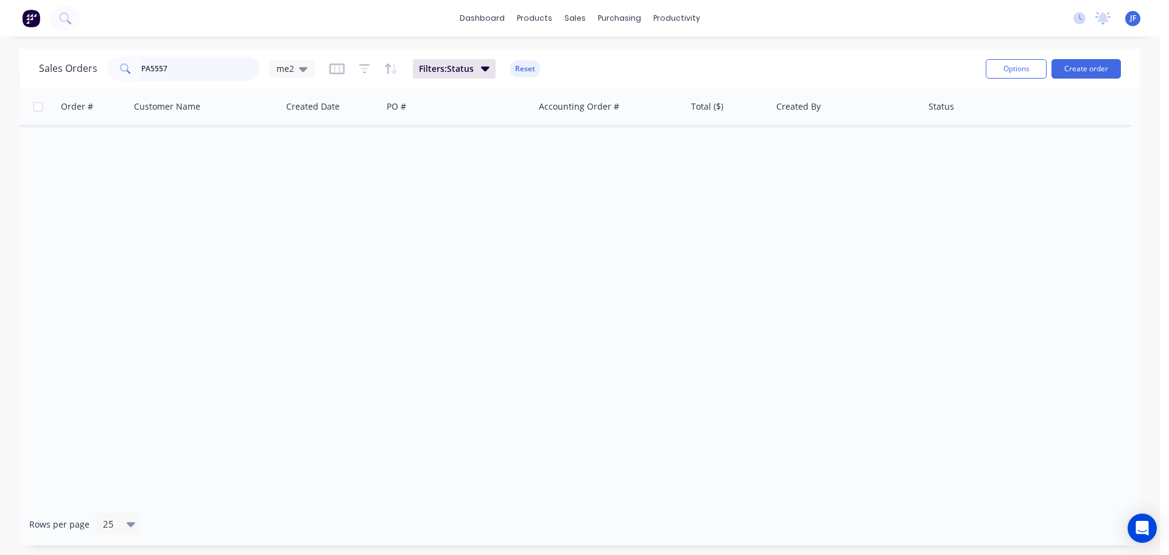
click at [160, 71] on input "PA5557" at bounding box center [200, 69] width 119 height 24
paste input "11325"
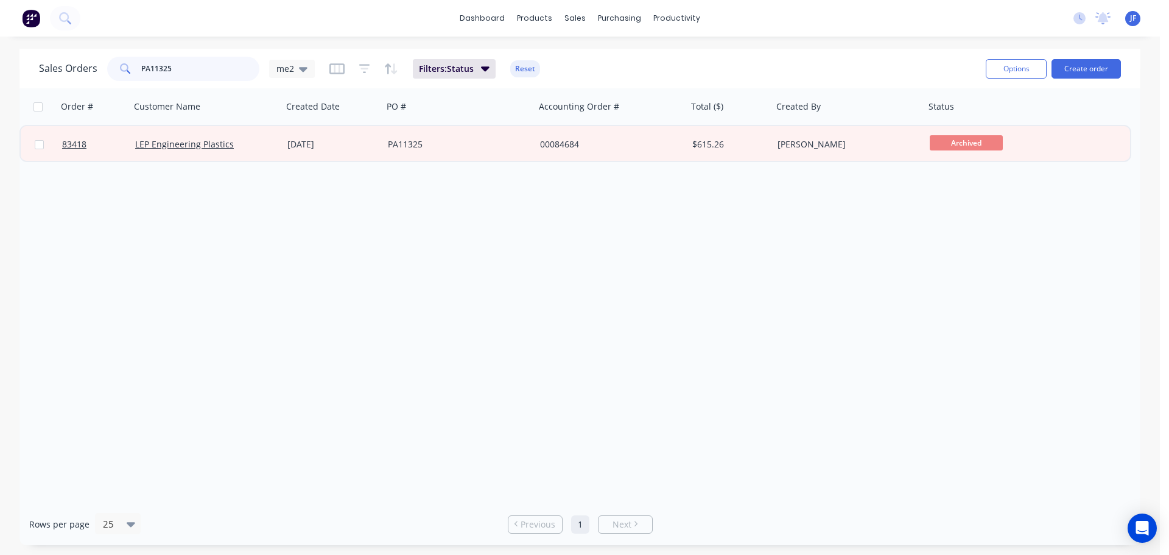
type input "PA11325"
click at [301, 158] on div "21 Jul 2025" at bounding box center [332, 144] width 100 height 37
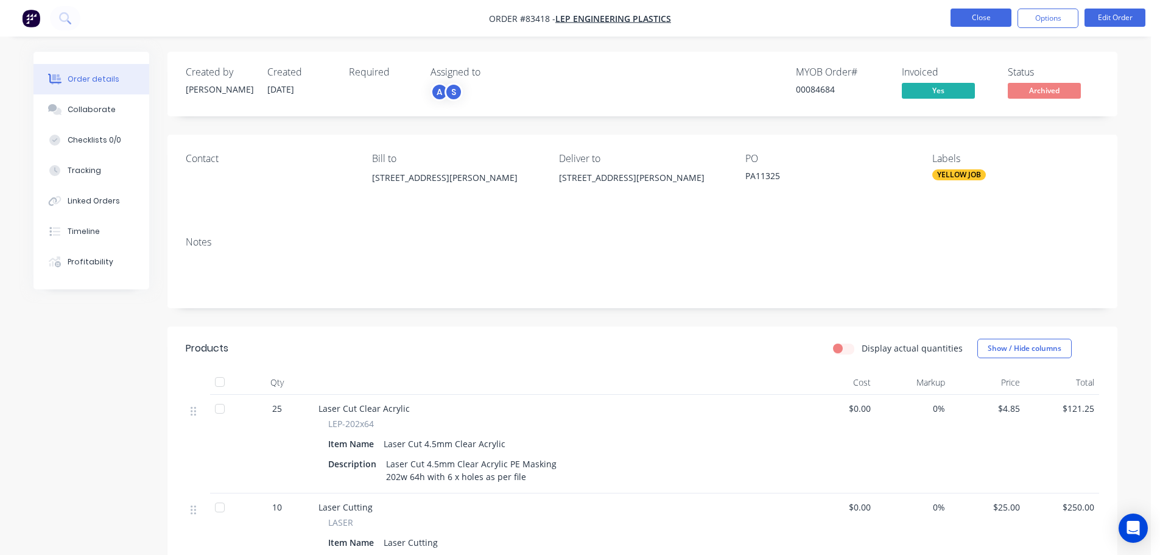
click at [978, 13] on button "Close" at bounding box center [980, 18] width 61 height 18
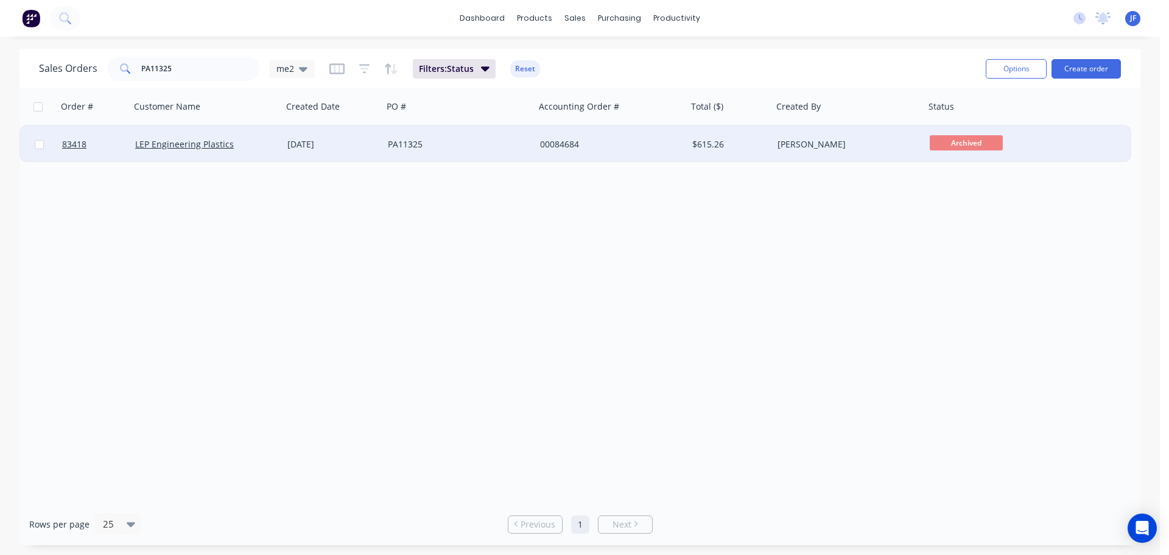
click at [244, 147] on div "LEP Engineering Plastics" at bounding box center [202, 144] width 135 height 12
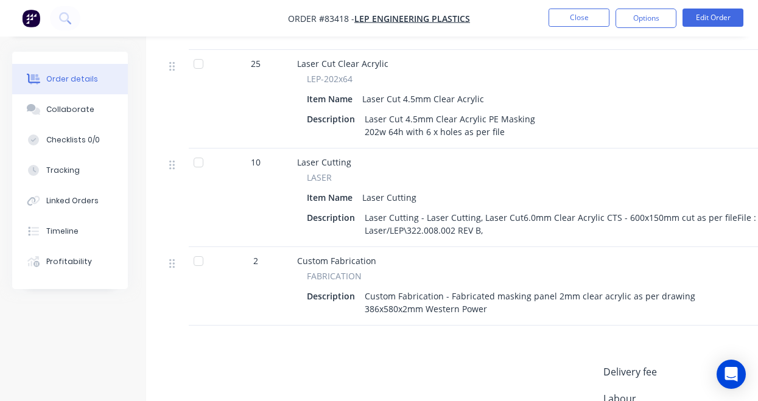
scroll to position [365, 0]
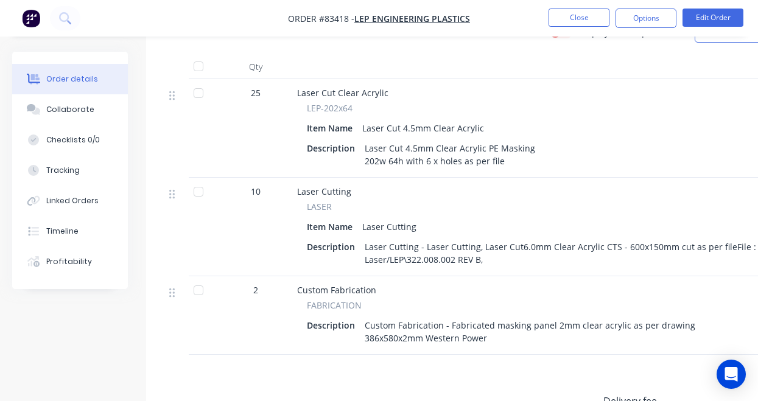
click at [482, 258] on div "Laser Cutting - Laser Cutting, Laser Cut6.0mm Clear Acrylic CTS - 600x150mm cut…" at bounding box center [562, 253] width 405 height 30
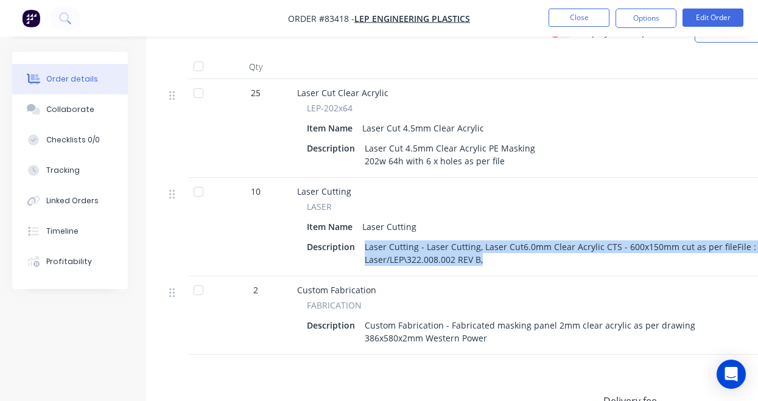
drag, startPoint x: 488, startPoint y: 258, endPoint x: 377, endPoint y: 247, distance: 110.8
click at [362, 247] on div "Laser Cutting - Laser Cutting, Laser Cut6.0mm Clear Acrylic CTS - 600x150mm cut…" at bounding box center [562, 253] width 405 height 30
copy div "Laser Cutting - Laser Cutting, Laser Cut6.0mm Clear Acrylic CTS - 600x150mm cut…"
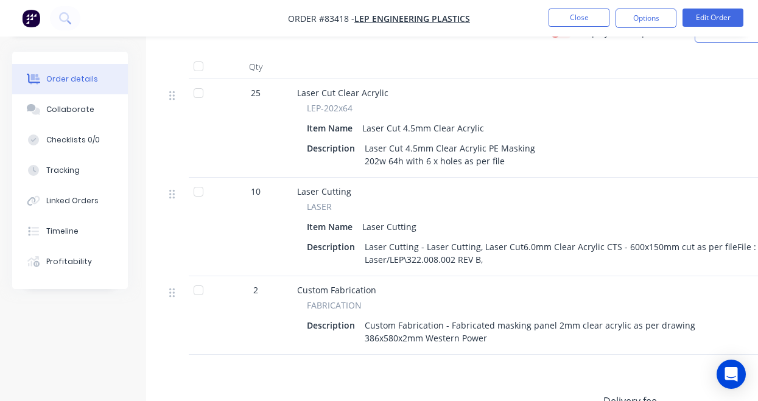
click at [452, 323] on div "Custom Fabrication - Fabricated masking panel 2mm clear acrylic as per drawing …" at bounding box center [530, 332] width 340 height 30
click at [497, 341] on div "Custom Fabrication - Fabricated masking panel 2mm clear acrylic as per drawing …" at bounding box center [530, 332] width 340 height 30
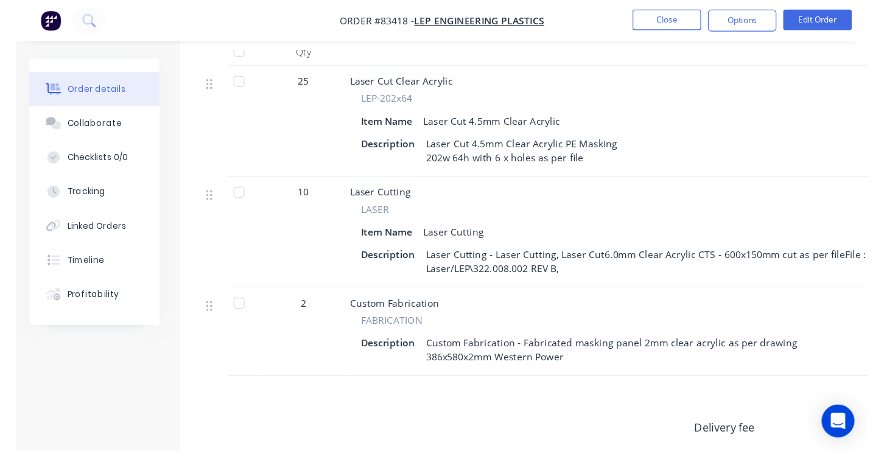
scroll to position [319, 0]
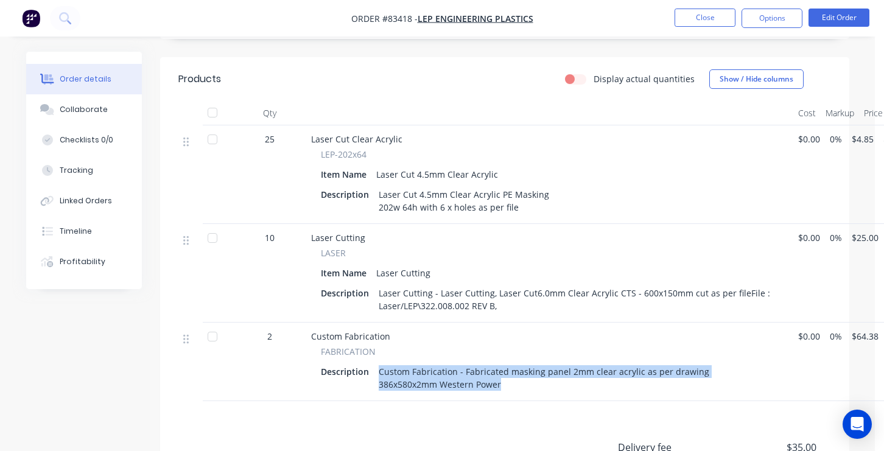
drag, startPoint x: 512, startPoint y: 385, endPoint x: 376, endPoint y: 368, distance: 136.9
click at [376, 368] on div "Custom Fabrication - Fabricated masking panel 2mm clear acrylic as per drawing …" at bounding box center [544, 378] width 340 height 30
copy div "Custom Fabrication - Fabricated masking panel 2mm clear acrylic as per drawing …"
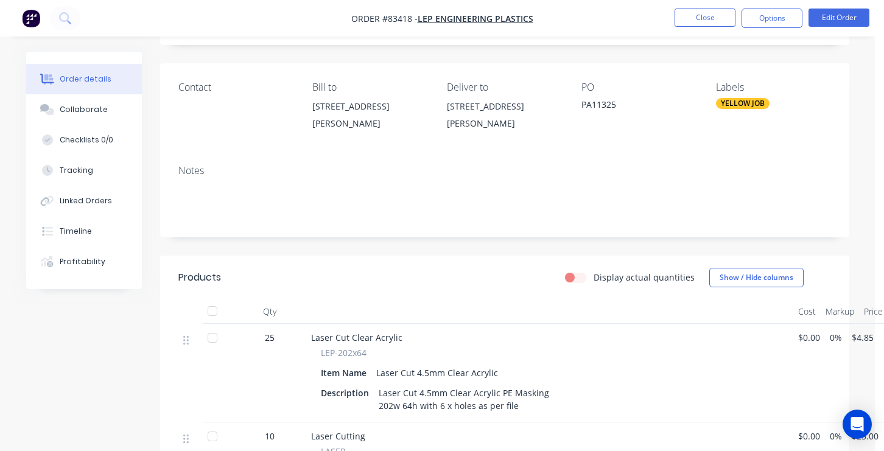
scroll to position [0, 0]
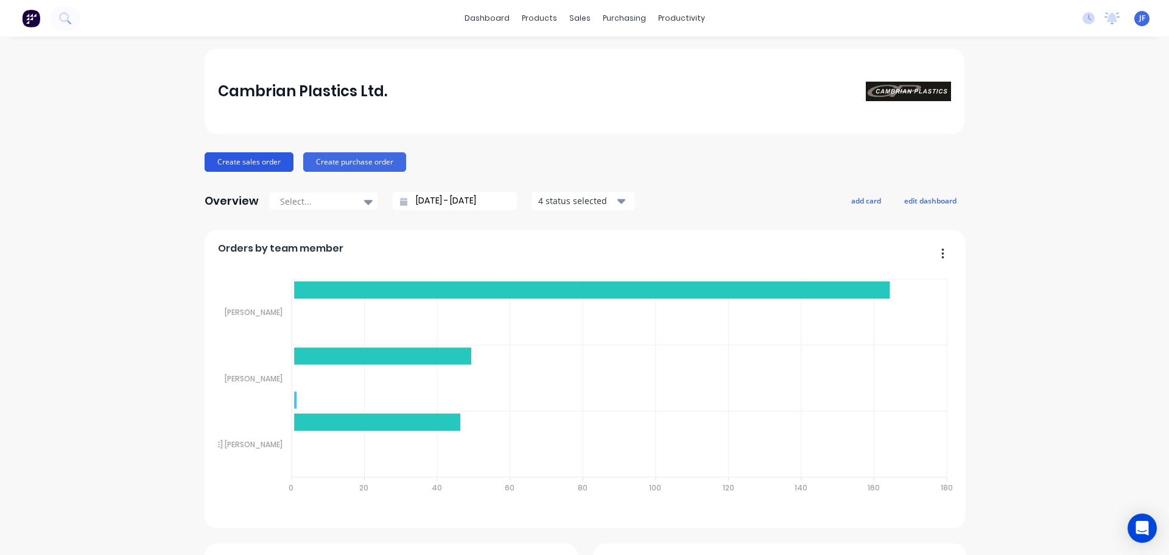
click at [267, 153] on button "Create sales order" at bounding box center [249, 161] width 89 height 19
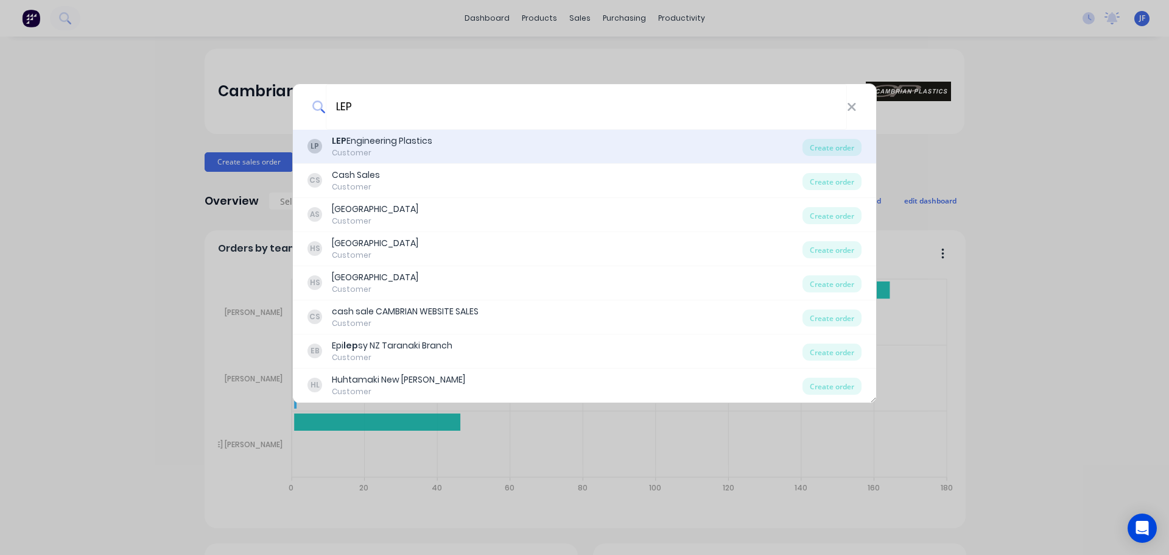
type input "LEP"
click at [385, 150] on div "Customer" at bounding box center [382, 152] width 100 height 11
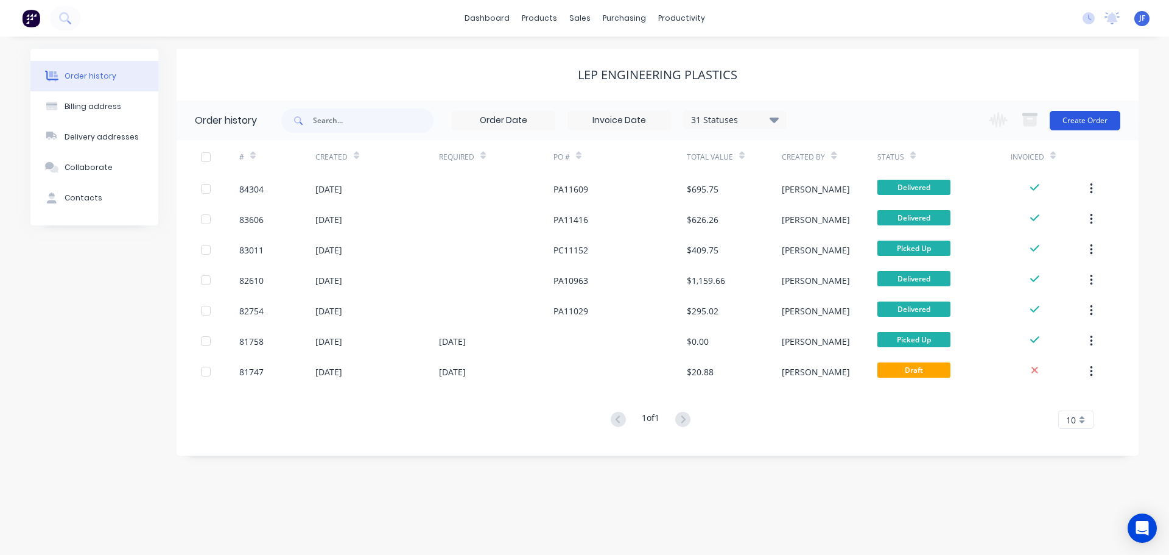
click at [566, 119] on button "Create Order" at bounding box center [1085, 120] width 71 height 19
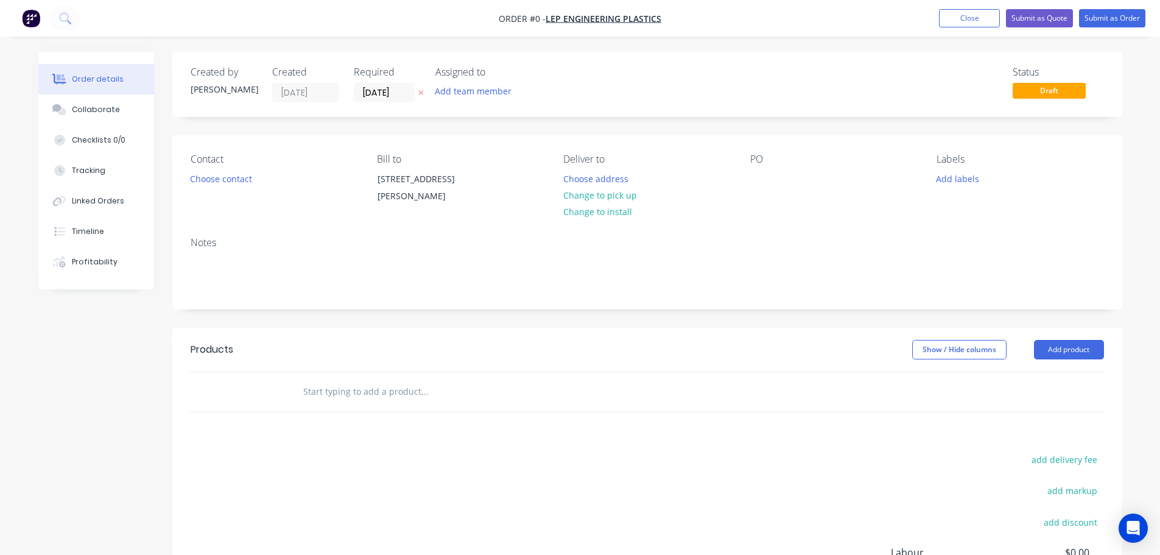
click at [419, 92] on icon "button" at bounding box center [420, 93] width 5 height 5
click at [566, 175] on div at bounding box center [759, 179] width 19 height 18
paste div
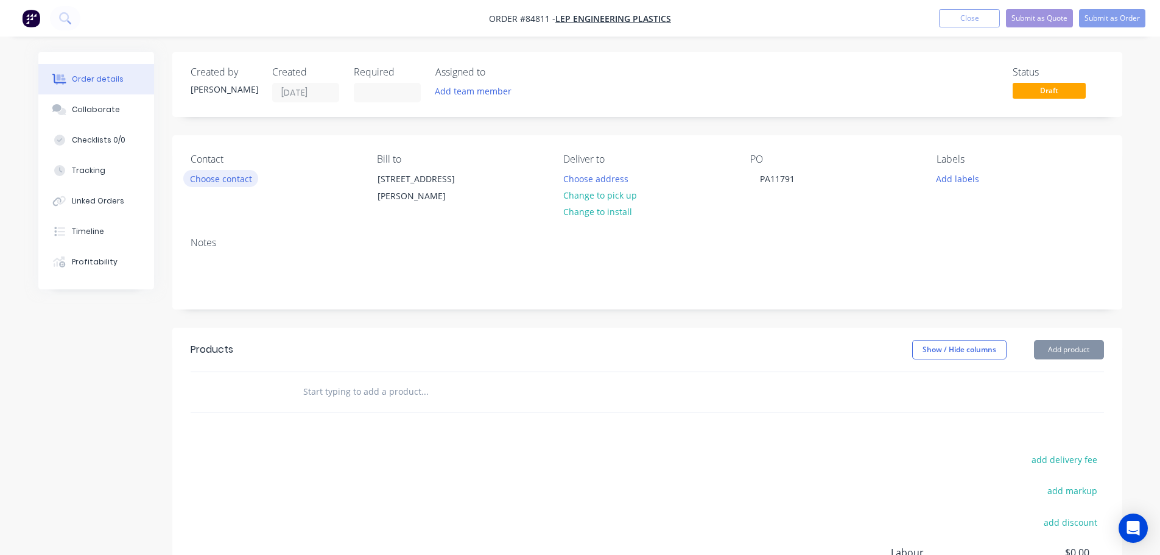
click at [203, 177] on button "Choose contact" at bounding box center [220, 178] width 75 height 16
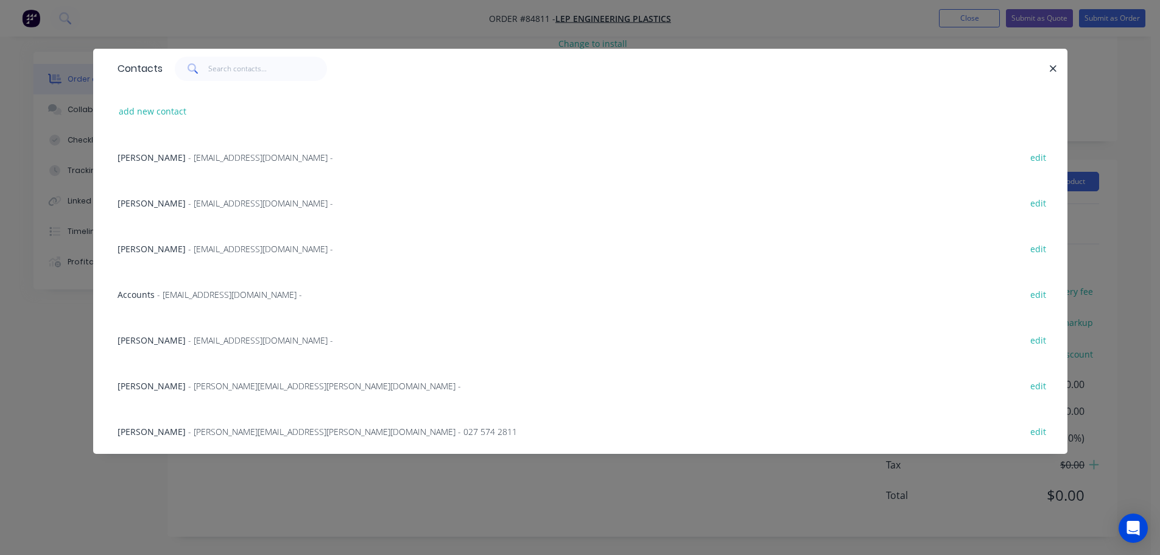
click at [160, 254] on span "[PERSON_NAME]" at bounding box center [152, 249] width 68 height 12
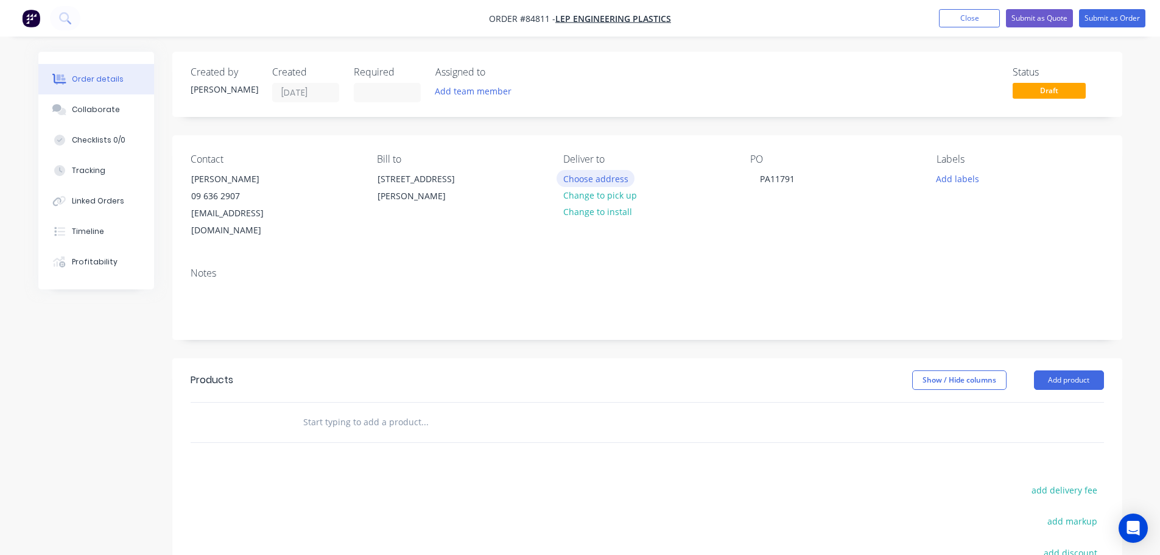
click at [566, 177] on button "Choose address" at bounding box center [595, 178] width 78 height 16
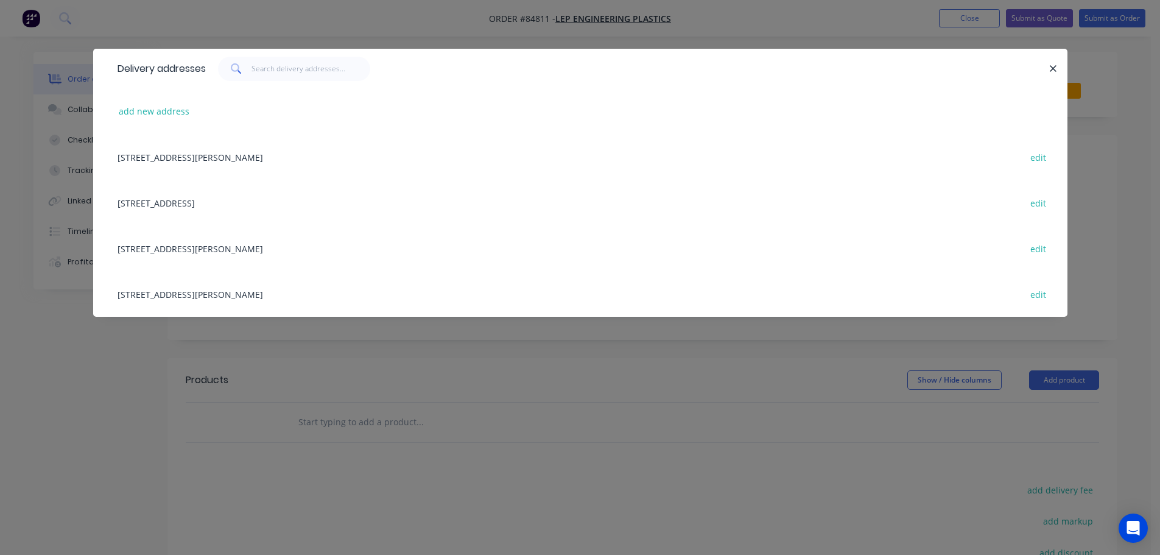
click at [154, 290] on div "[STREET_ADDRESS][PERSON_NAME] edit" at bounding box center [580, 294] width 938 height 46
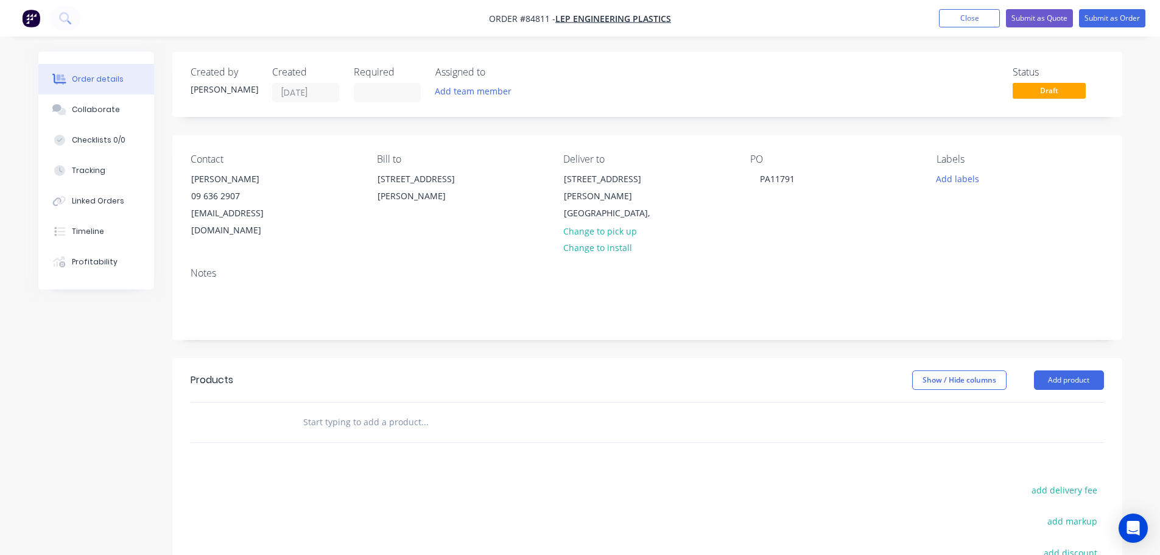
click at [510, 290] on input "text" at bounding box center [425, 422] width 244 height 24
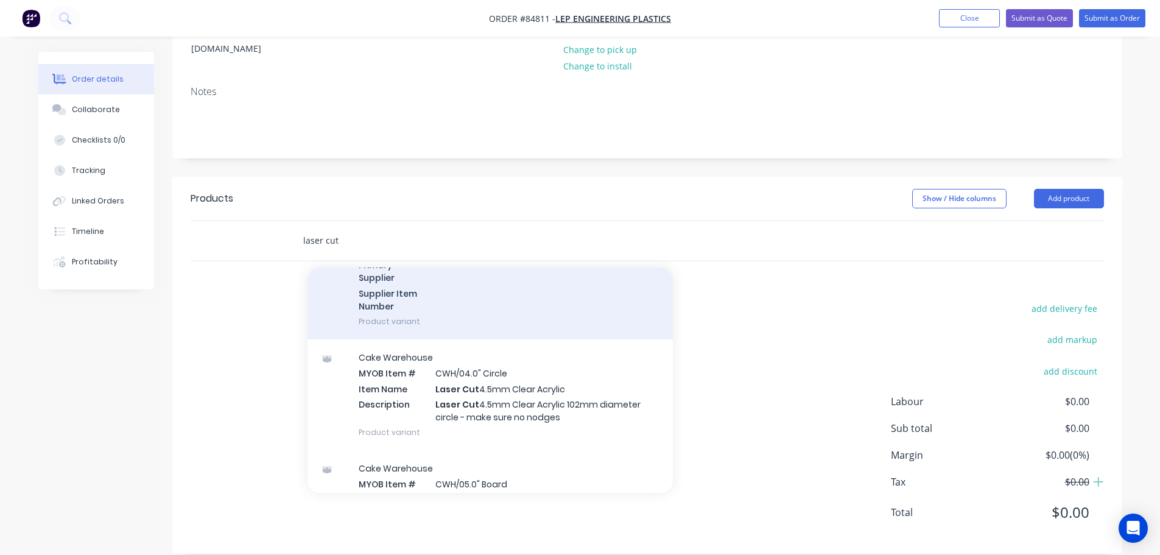
scroll to position [487, 0]
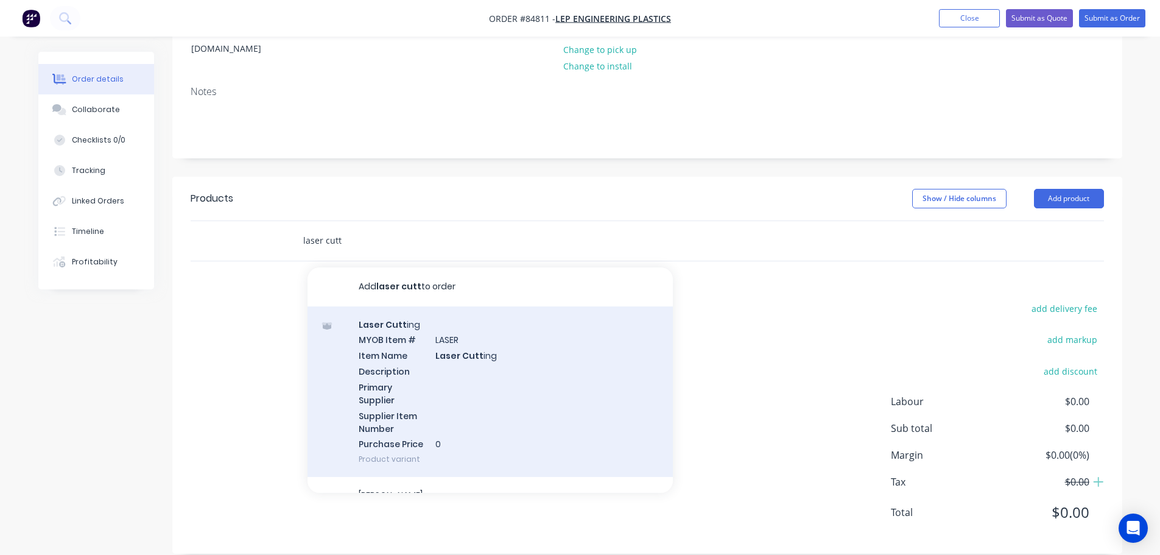
type input "laser cutt"
click at [435, 290] on div "Laser Cutt ing MYOB Item # LASER Item Name Laser Cutt ing Description Primary S…" at bounding box center [489, 391] width 365 height 171
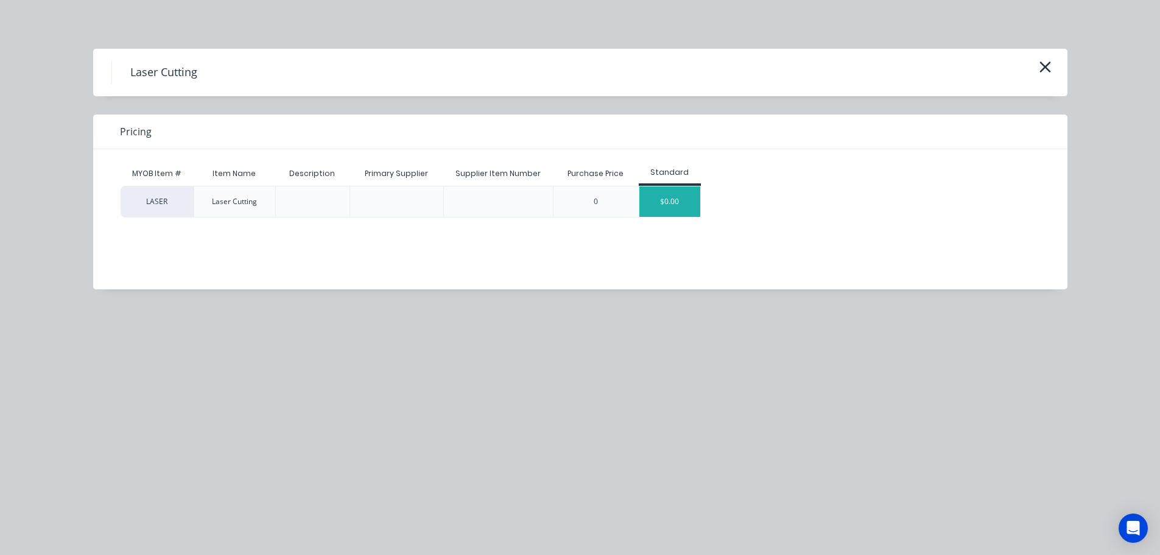
click at [566, 199] on div "$0.00" at bounding box center [669, 201] width 61 height 30
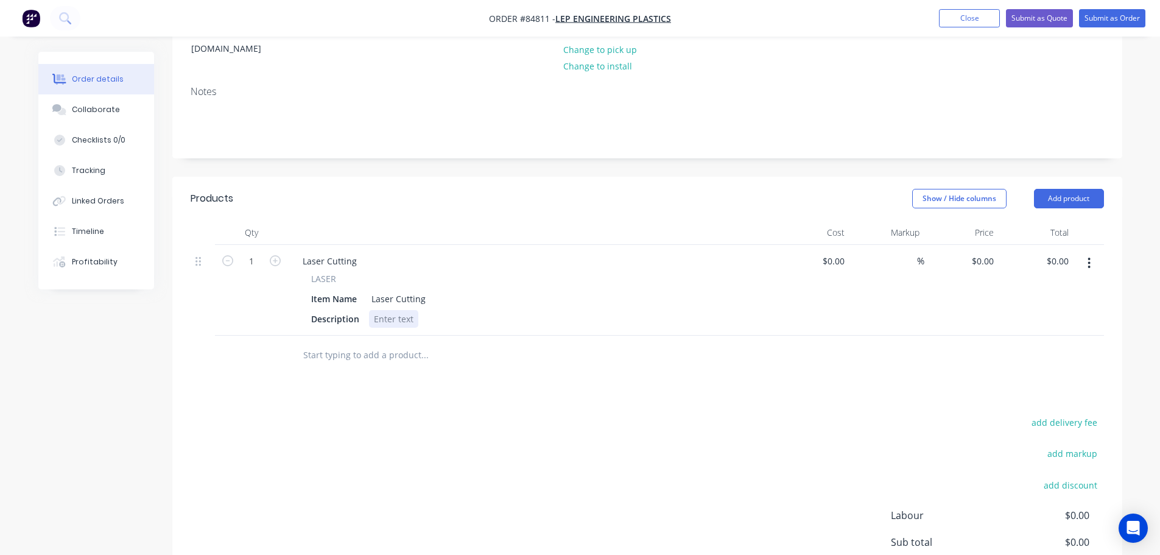
click at [386, 290] on div at bounding box center [393, 319] width 49 height 18
paste div
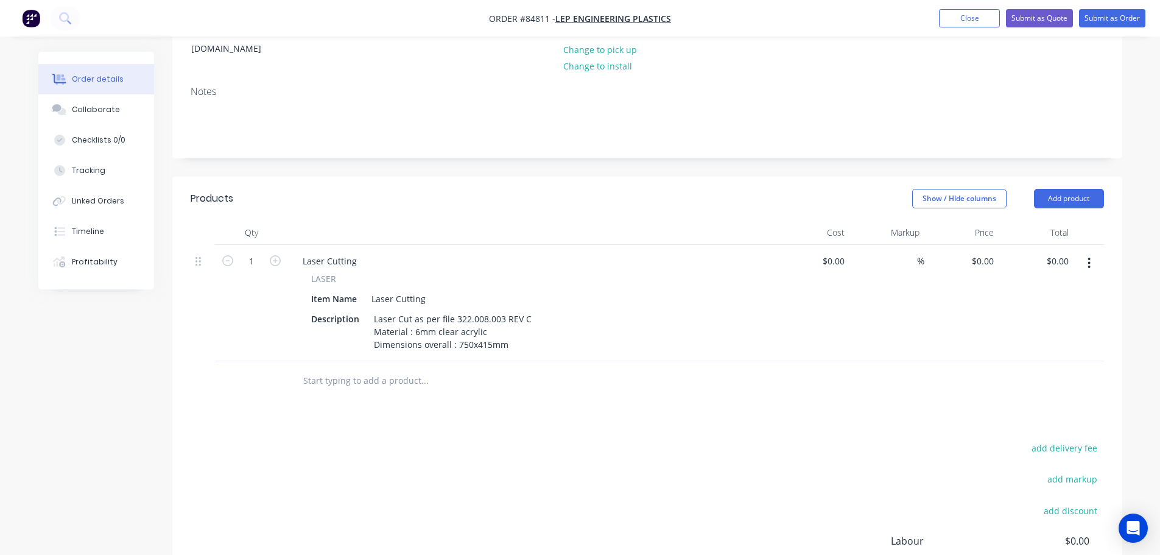
click at [448, 290] on div "Products Show / Hide columns Add product Qty Cost Markup Price Total 1 Laser Cu…" at bounding box center [647, 435] width 950 height 516
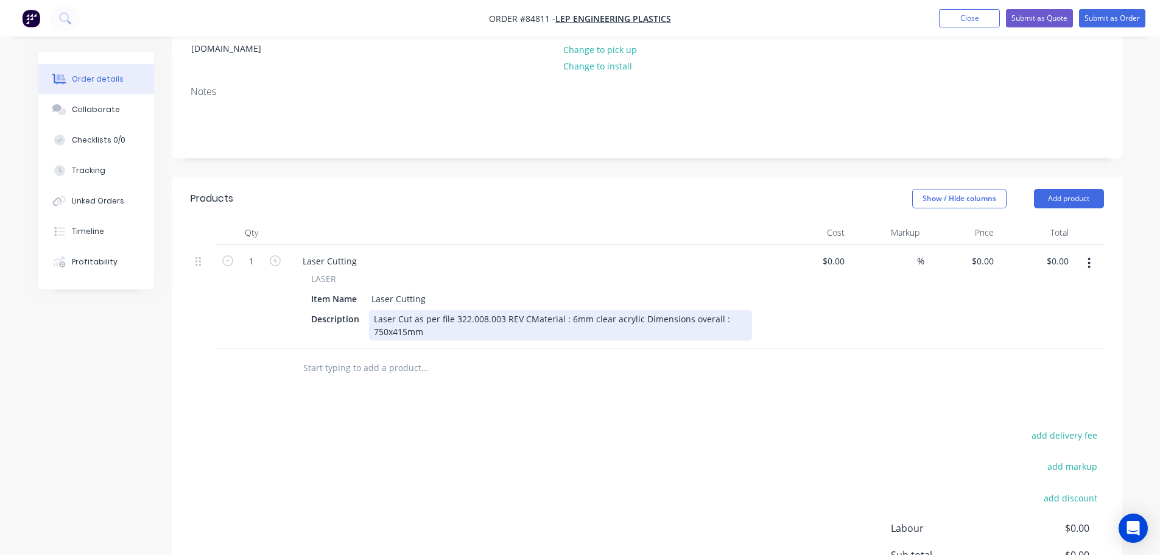
click at [529, 290] on div "Laser Cut as per file 322.008.003 REV CMaterial : 6mm clear acrylic Dimensions …" at bounding box center [560, 325] width 383 height 30
click at [485, 290] on div "Laser Cut as per file 322.008.003 REV C Material : 6mm clear acrylic Dimensions…" at bounding box center [499, 325] width 260 height 30
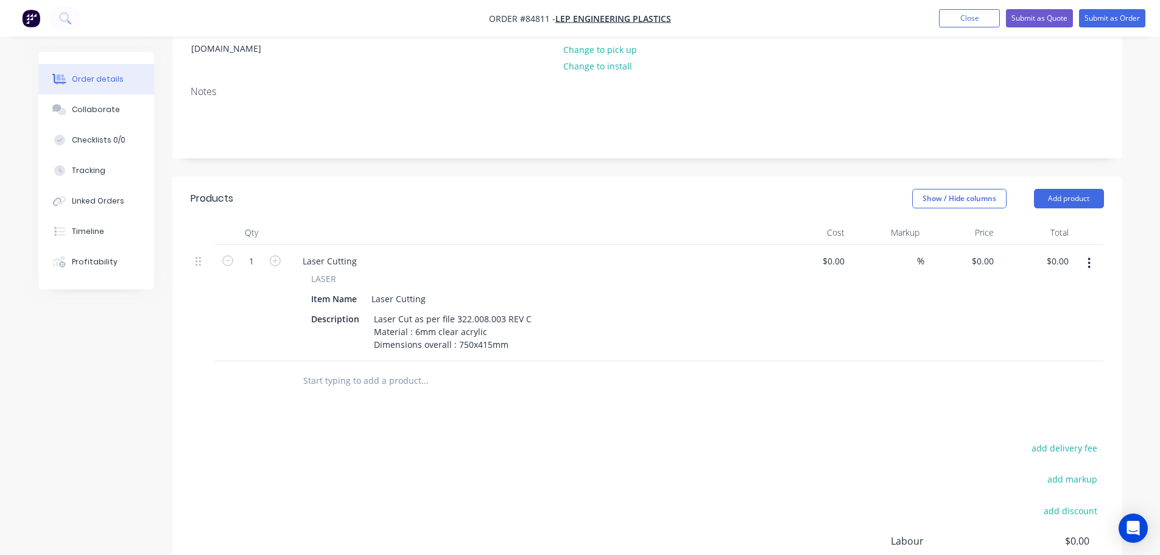
click at [566, 290] on div "Products Show / Hide columns Add product Qty Cost Markup Price Total 1 Laser Cu…" at bounding box center [647, 435] width 950 height 516
click at [508, 290] on div "Laser Cut as per file 322.008.003 REV C Material : 6mm clear acrylic Dimensions…" at bounding box center [452, 331] width 167 height 43
click at [530, 290] on div "Products Show / Hide columns Add product Qty Cost Markup Price Total 1 Laser Cu…" at bounding box center [647, 448] width 950 height 542
click at [566, 252] on button "button" at bounding box center [1089, 263] width 29 height 22
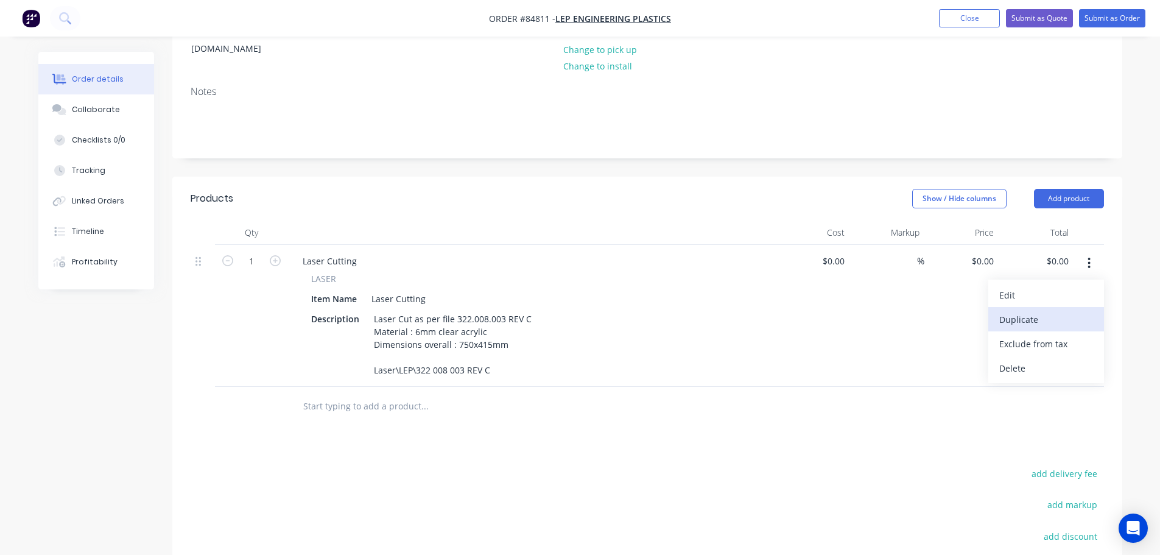
click at [566, 290] on div "Duplicate" at bounding box center [1046, 320] width 94 height 18
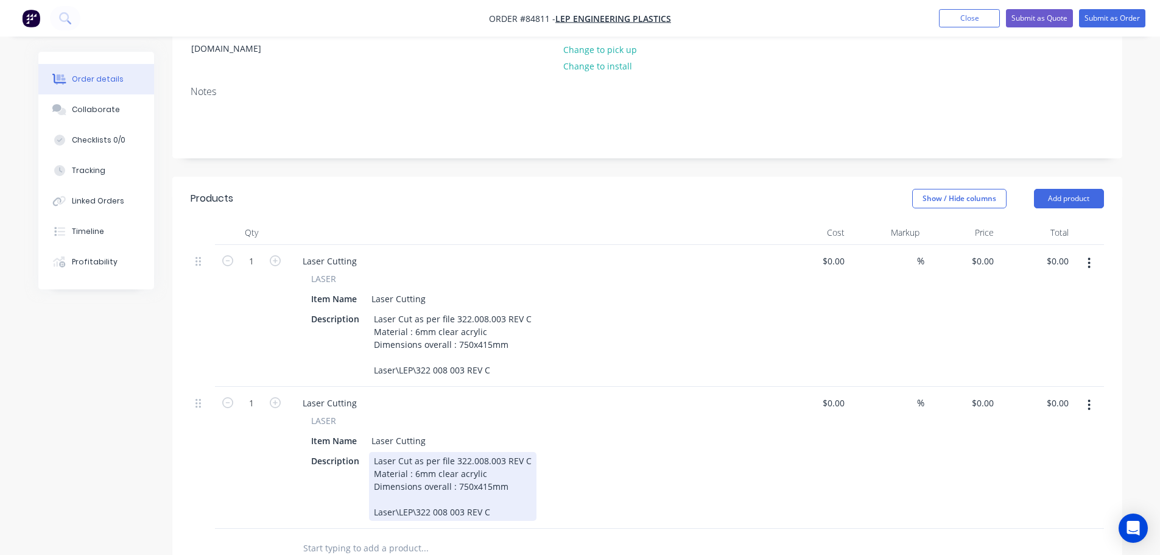
click at [492, 290] on div "Laser Cut as per file 322.008.003 REV C Material : 6mm clear acrylic Dimensions…" at bounding box center [452, 486] width 167 height 69
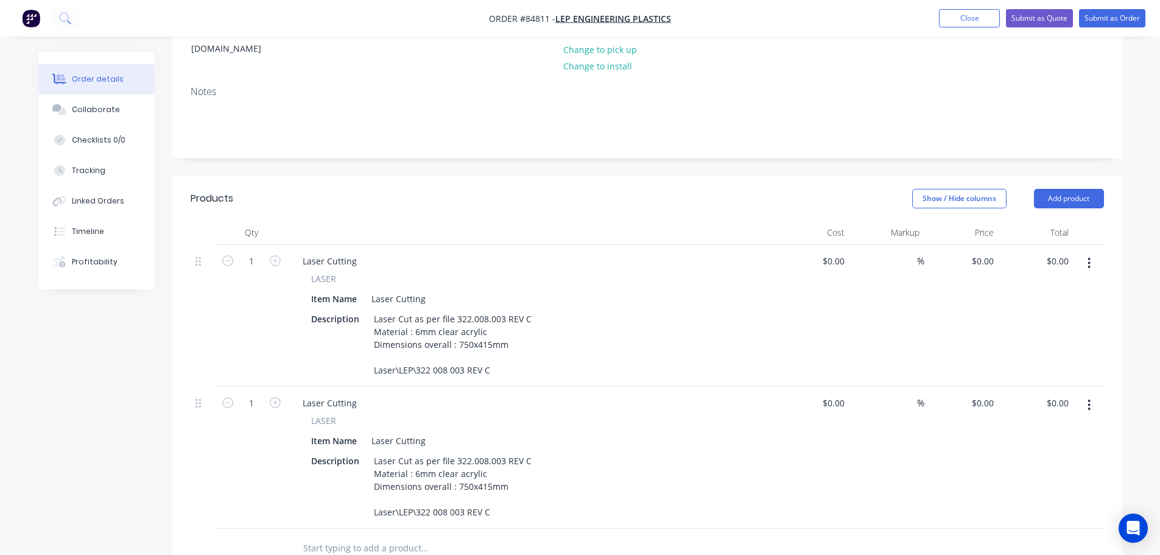
click at [566, 290] on div "$0.00 $0.00" at bounding box center [1035, 316] width 75 height 142
click at [566, 290] on button "button" at bounding box center [1089, 405] width 29 height 22
click at [566, 290] on div "Delete" at bounding box center [1046, 510] width 94 height 18
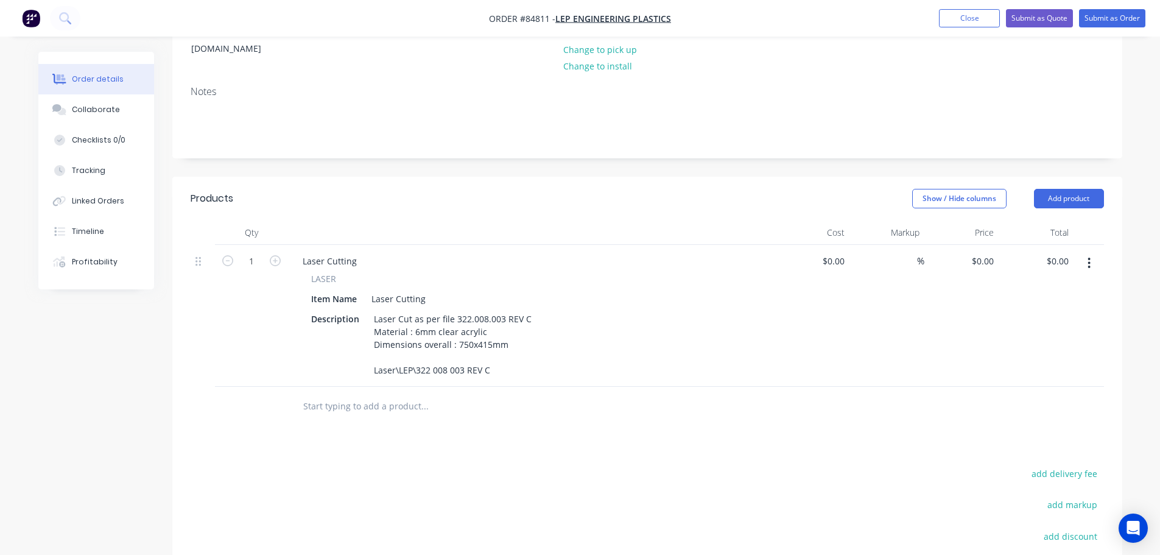
click at [427, 290] on input "text" at bounding box center [425, 406] width 244 height 24
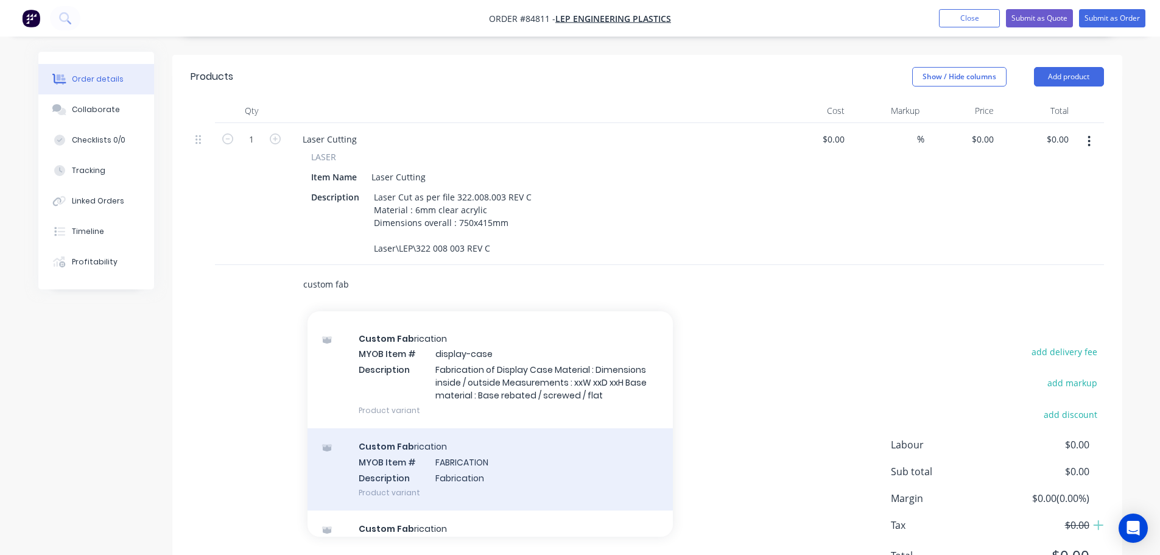
scroll to position [55, 0]
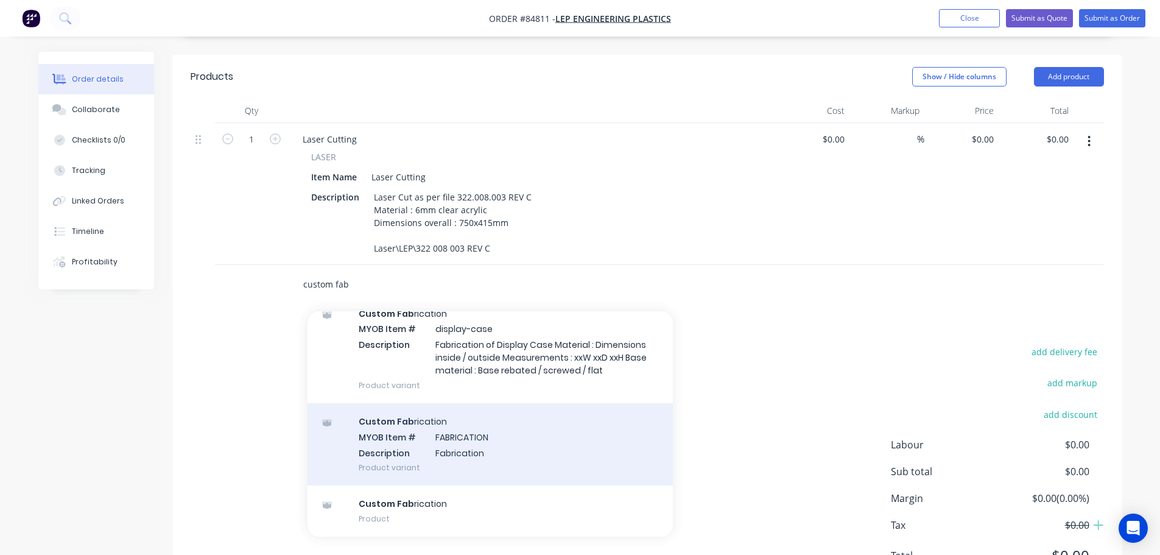
type input "custom fab"
click at [500, 290] on div "Custom Fab rication MYOB Item # FABRICATION Description Fabrication Product var…" at bounding box center [489, 444] width 365 height 82
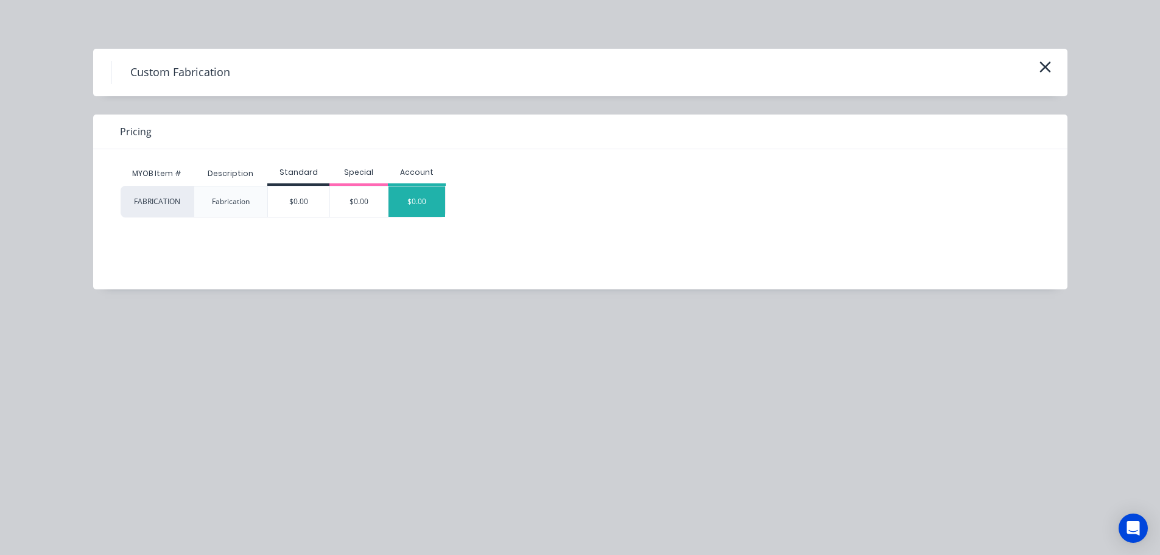
click at [415, 209] on div "$0.00" at bounding box center [416, 201] width 57 height 30
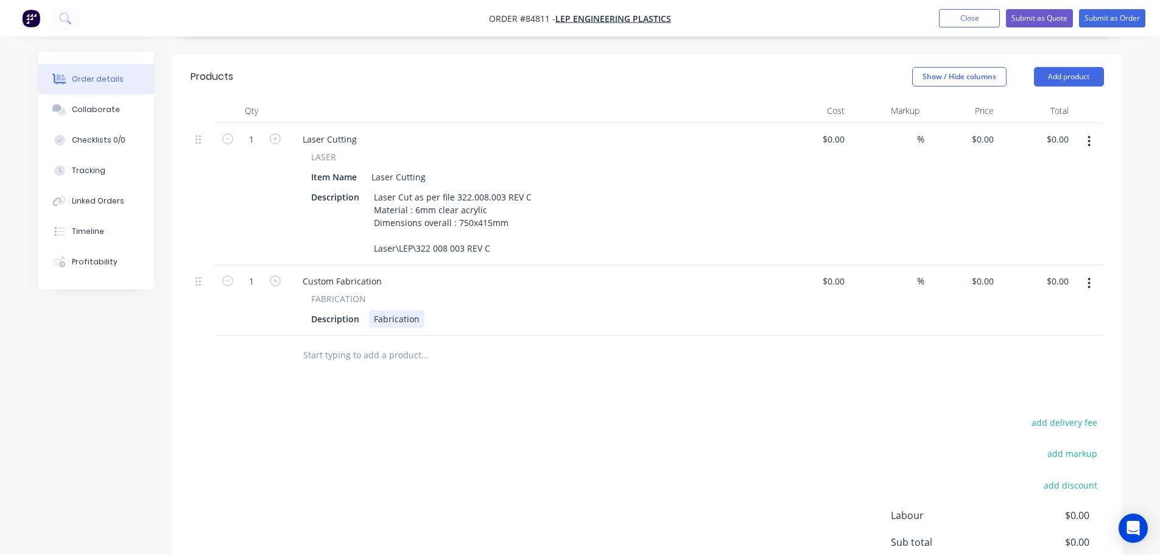
click at [378, 290] on div "Fabrication" at bounding box center [396, 319] width 55 height 18
paste div
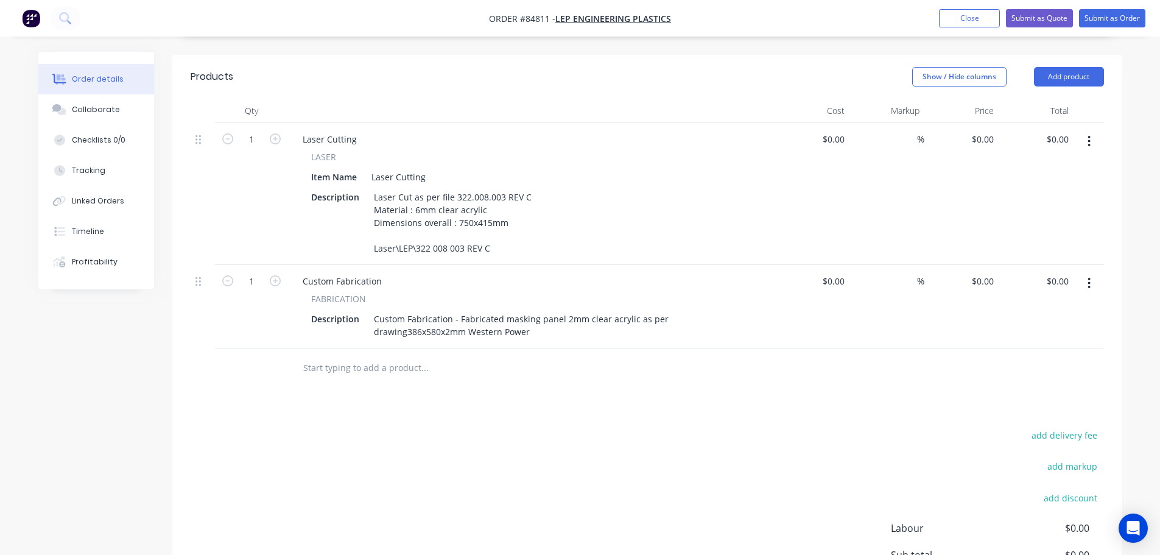
drag, startPoint x: 560, startPoint y: 370, endPoint x: 569, endPoint y: 353, distance: 19.3
click at [561, 290] on div at bounding box center [507, 368] width 438 height 40
click at [405, 290] on div "Custom Fabrication - Fabricated masking panel 2mm clear acrylic as per drawing3…" at bounding box center [560, 325] width 383 height 30
click at [258, 272] on input "1" at bounding box center [252, 281] width 32 height 18
type input "12"
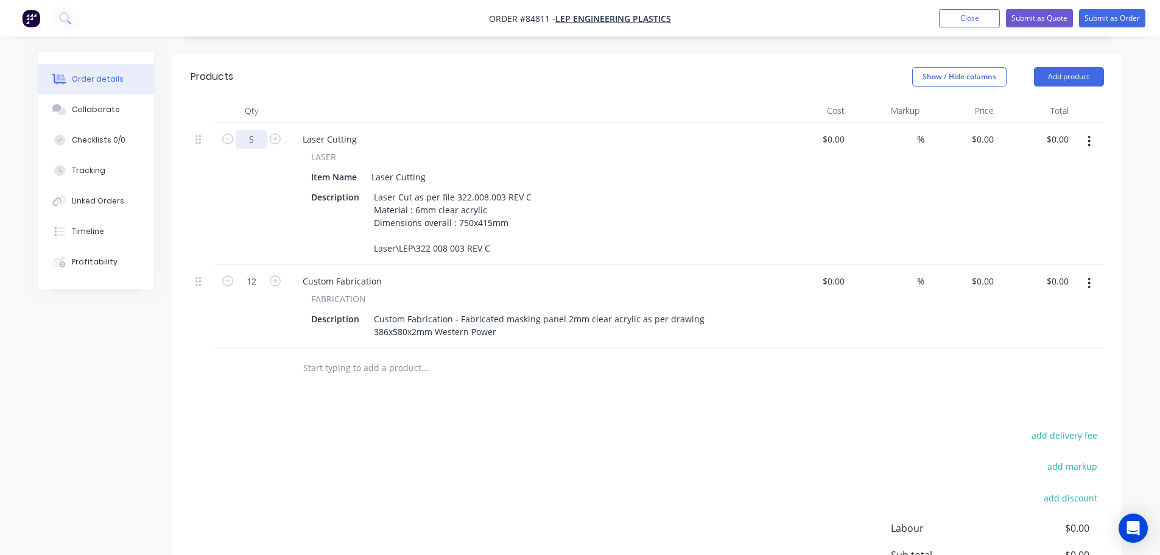
type input "5"
drag, startPoint x: 809, startPoint y: 405, endPoint x: 877, endPoint y: 296, distance: 129.4
click at [566, 290] on div "Products Show / Hide columns Add product Qty Cost Markup Price Total 5 Laser Cu…" at bounding box center [647, 367] width 950 height 625
click at [566, 272] on input "0" at bounding box center [991, 281] width 14 height 18
type input "64.38"
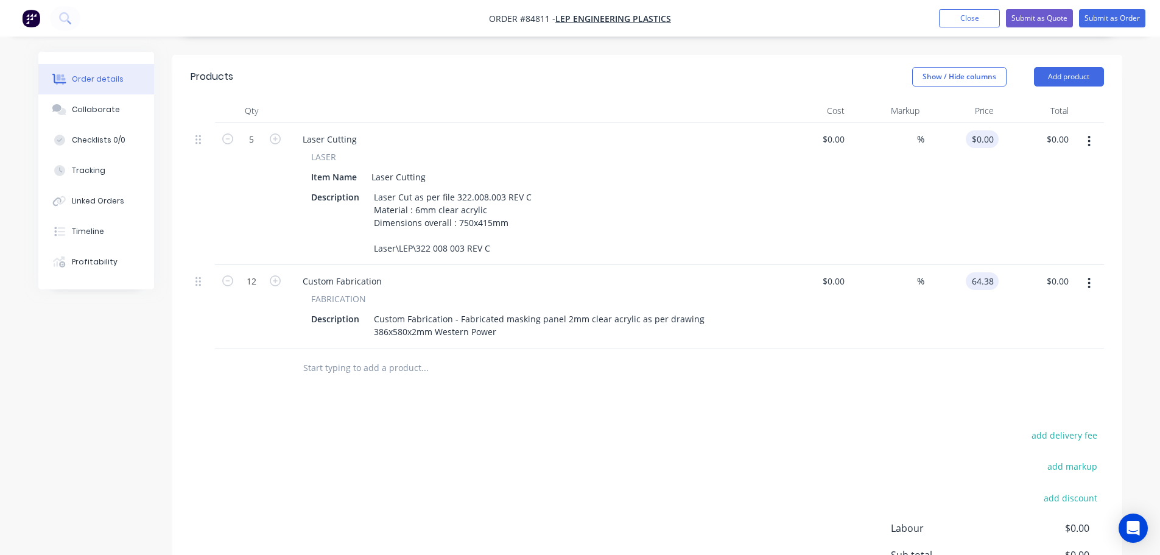
type input "0"
type input "$64.38"
type input "$772.56"
click at [566, 124] on div "0 $0.00" at bounding box center [961, 194] width 75 height 142
type input "$78.19"
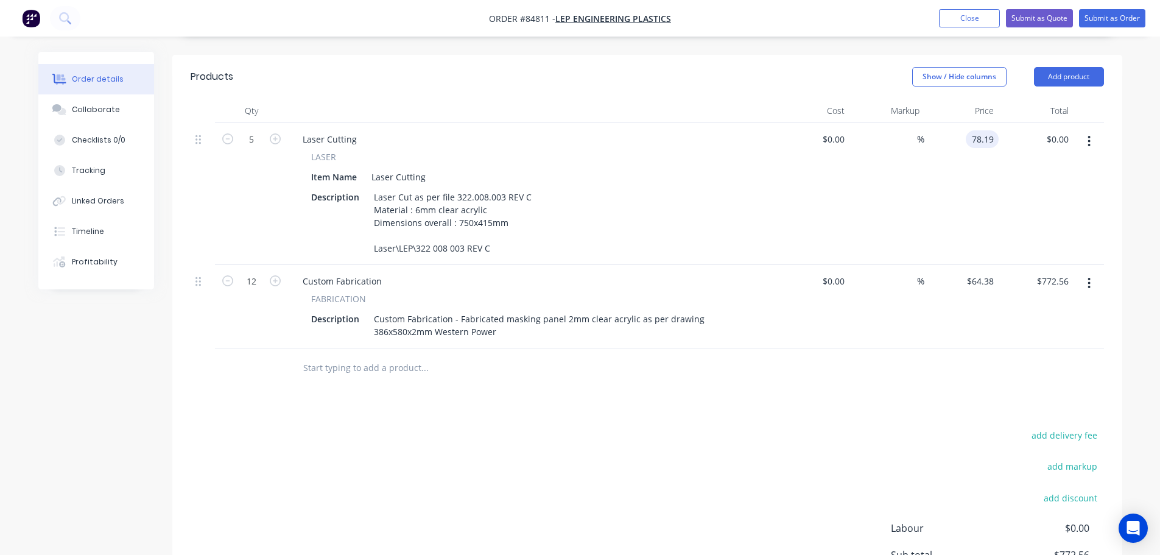
type input "$390.95"
click at [566, 180] on div "$78.19 $78.19" at bounding box center [961, 194] width 75 height 142
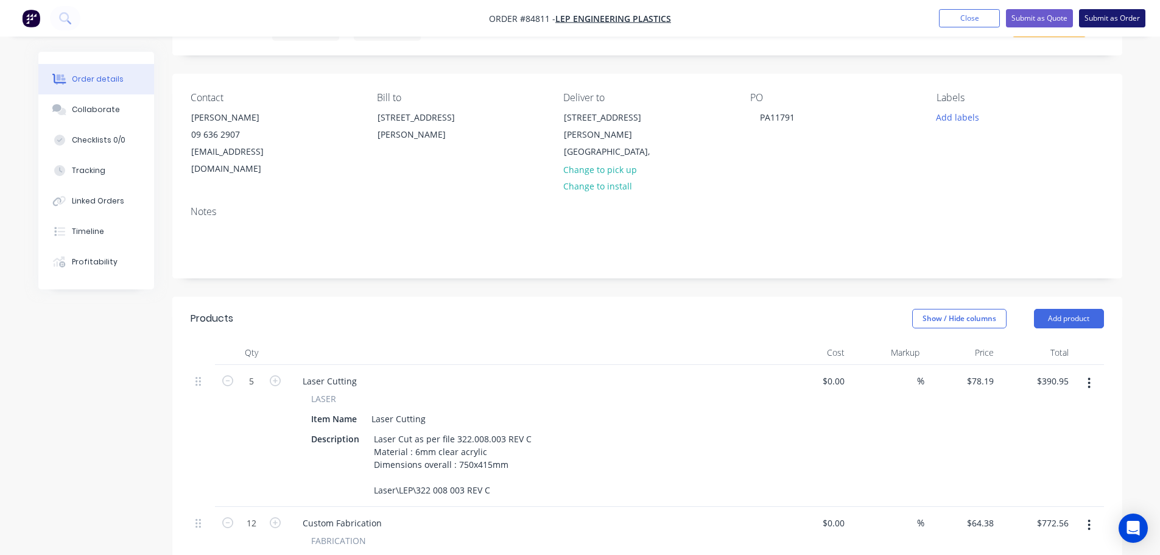
scroll to position [0, 0]
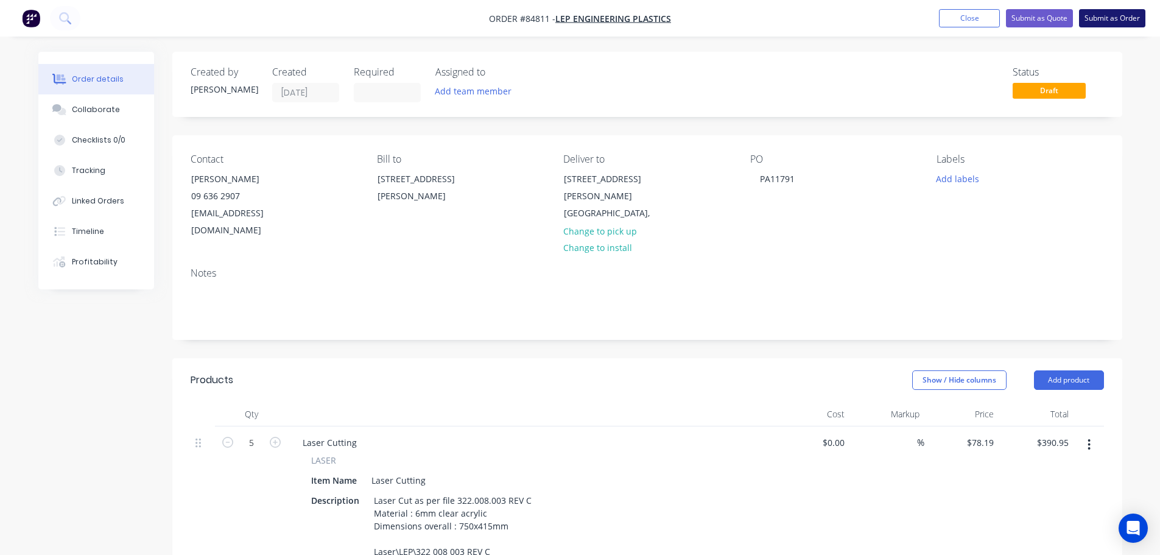
click at [566, 16] on button "Submit as Order" at bounding box center [1112, 18] width 66 height 18
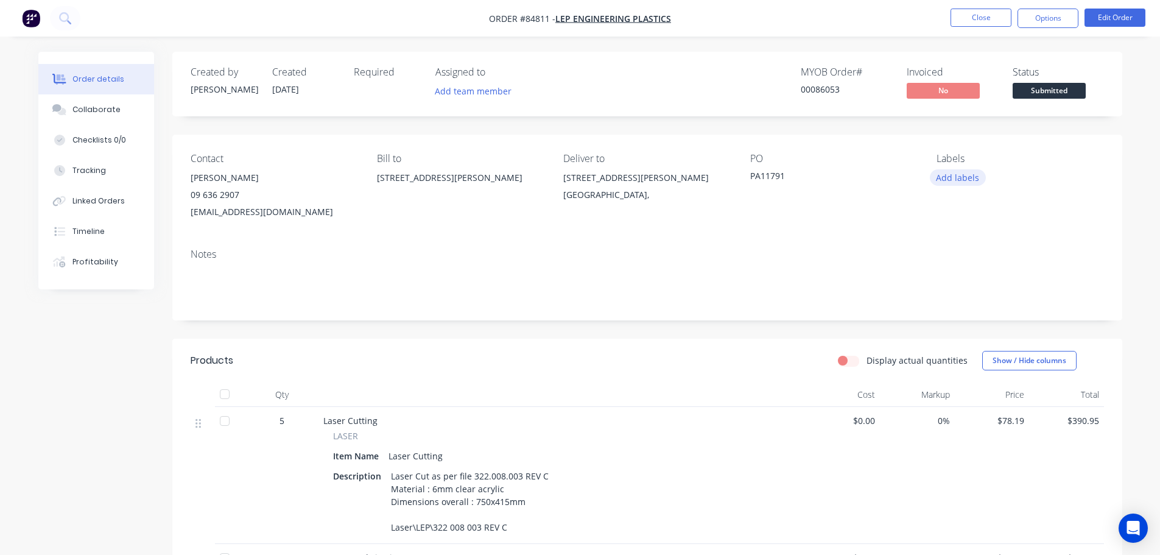
click at [566, 173] on button "Add labels" at bounding box center [958, 177] width 56 height 16
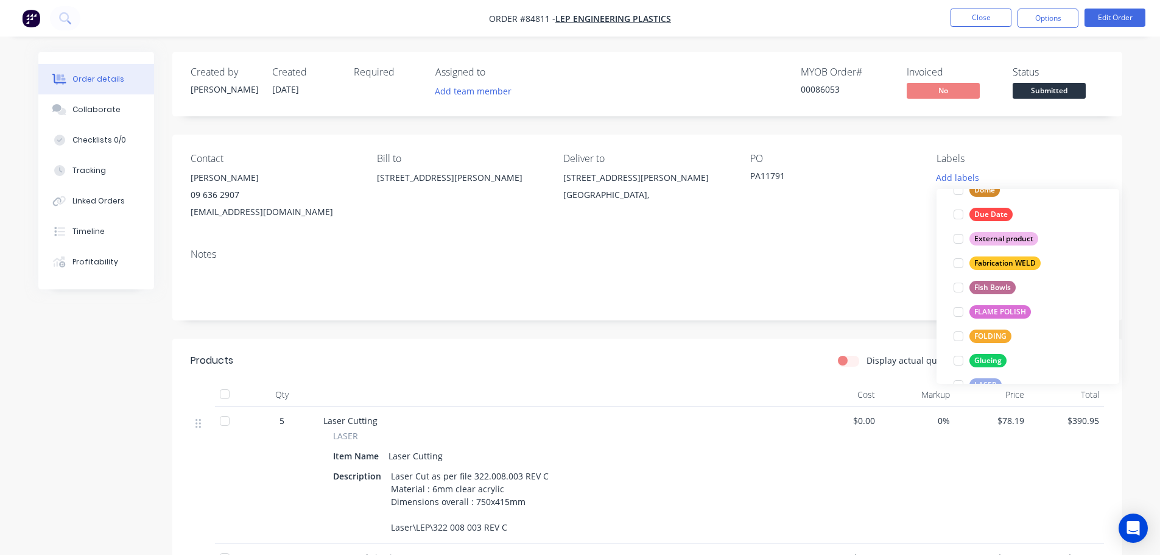
scroll to position [511, 0]
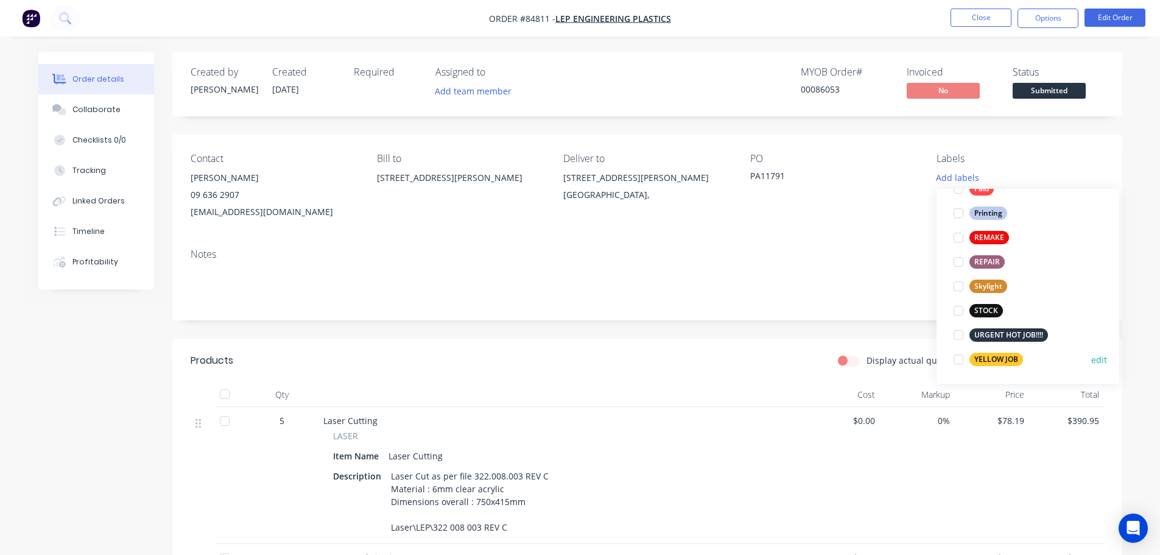
click at [566, 290] on div "YELLOW JOB" at bounding box center [996, 359] width 54 height 13
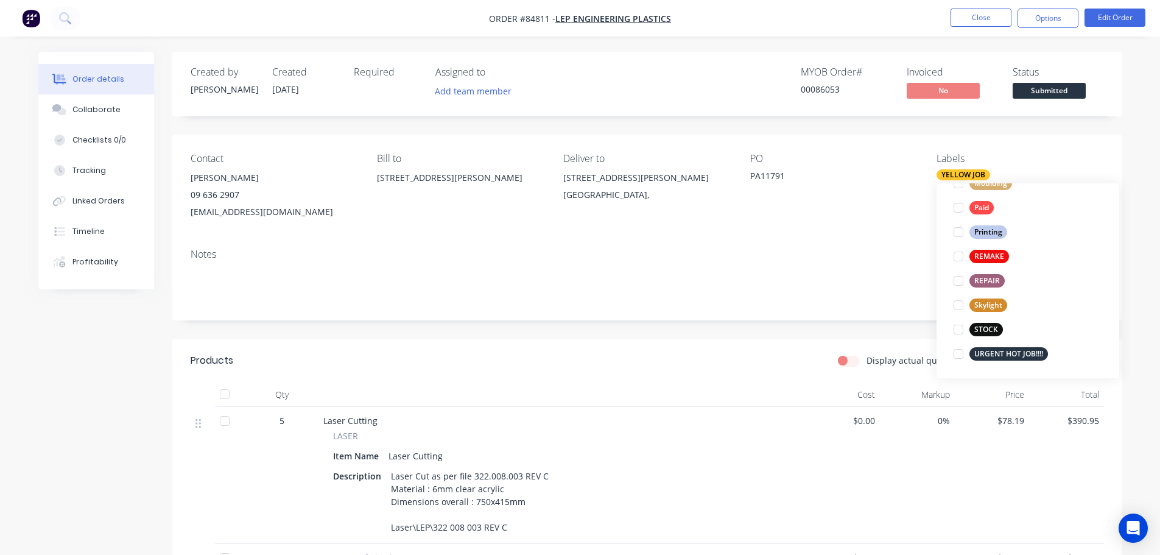
scroll to position [0, 0]
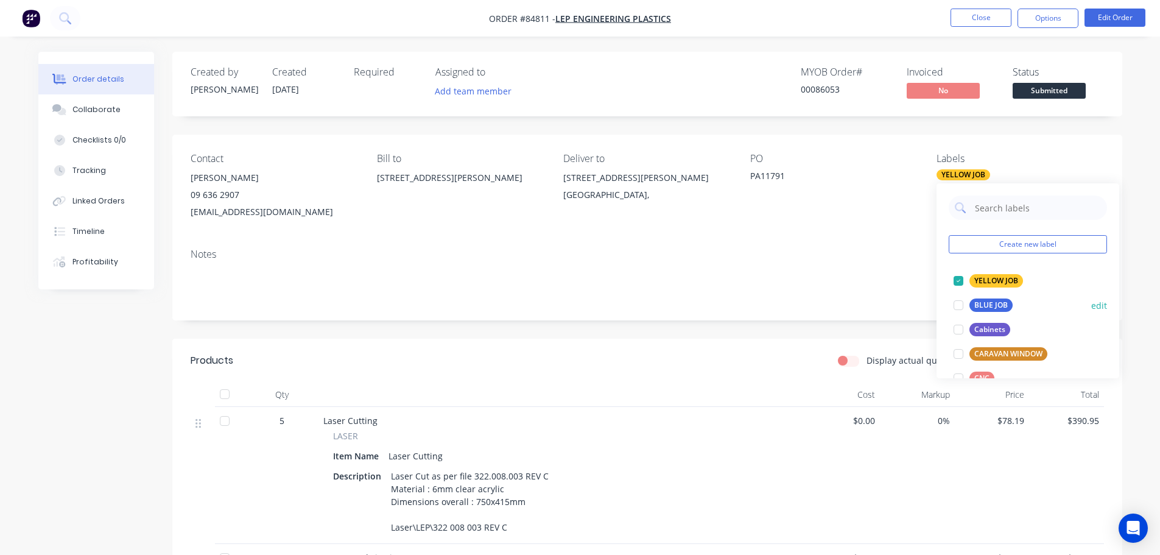
click at [566, 290] on div "BLUE JOB" at bounding box center [990, 304] width 43 height 13
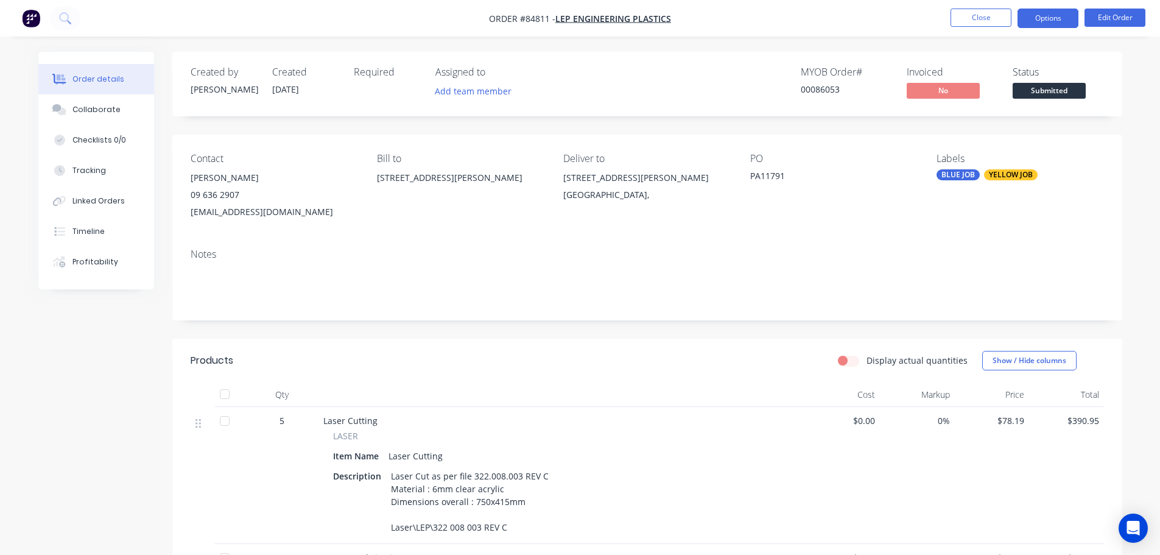
click at [566, 19] on button "Options" at bounding box center [1047, 18] width 61 height 19
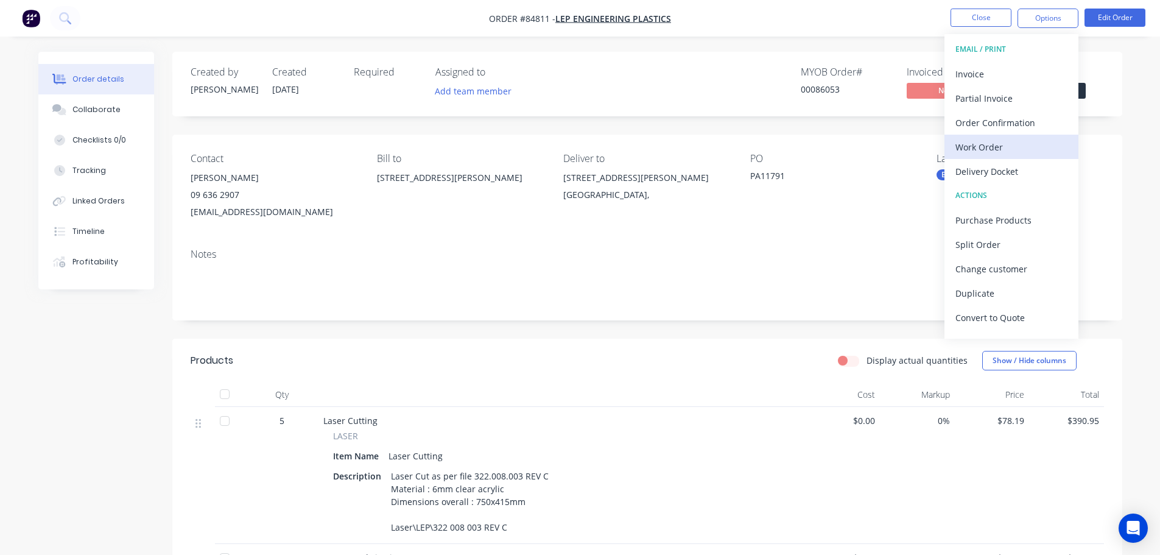
click at [566, 144] on div "Work Order" at bounding box center [1011, 147] width 112 height 18
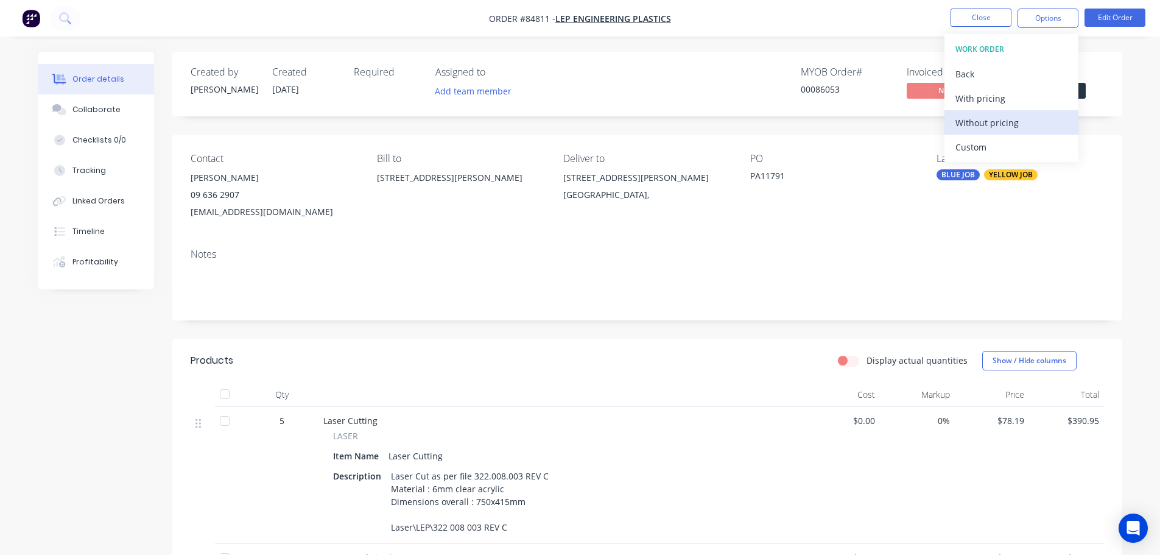
click at [566, 126] on div "Without pricing" at bounding box center [1011, 123] width 112 height 18
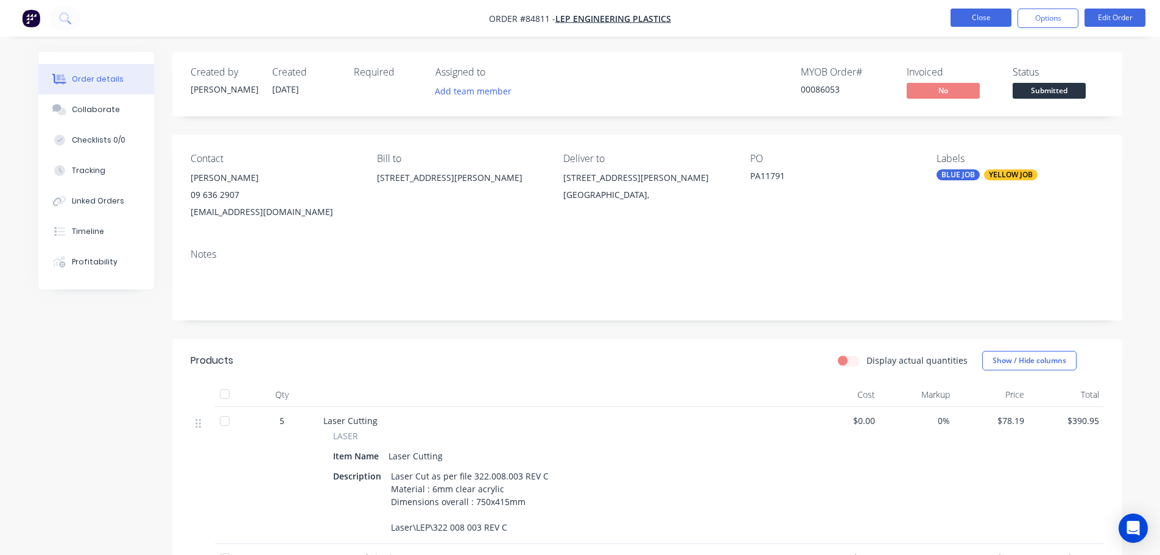
click at [566, 18] on button "Close" at bounding box center [980, 18] width 61 height 18
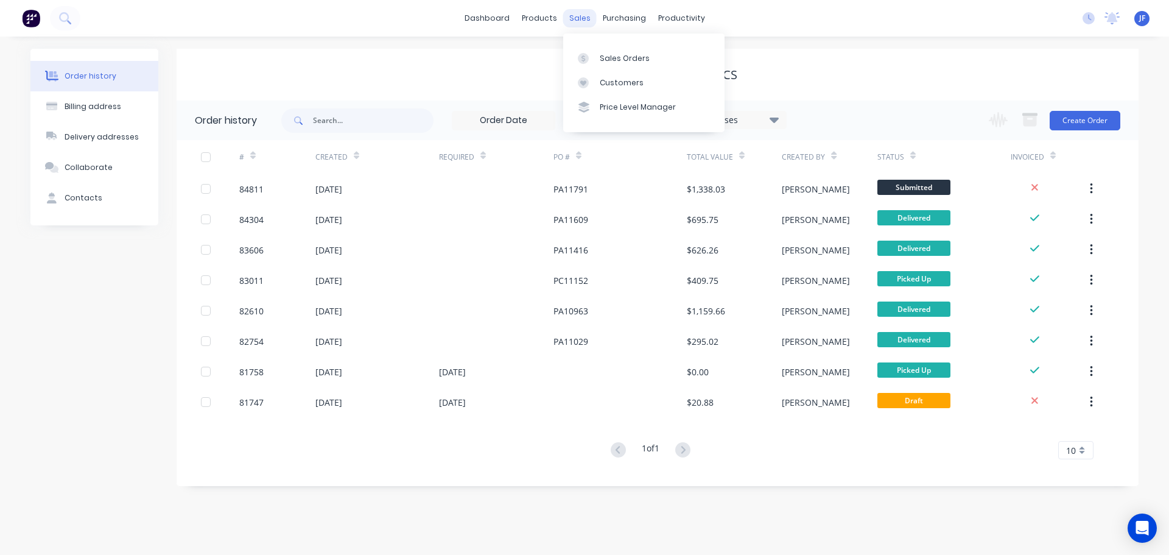
click at [566, 16] on div "sales" at bounding box center [579, 18] width 33 height 18
click at [566, 65] on link "Sales Orders" at bounding box center [643, 58] width 161 height 24
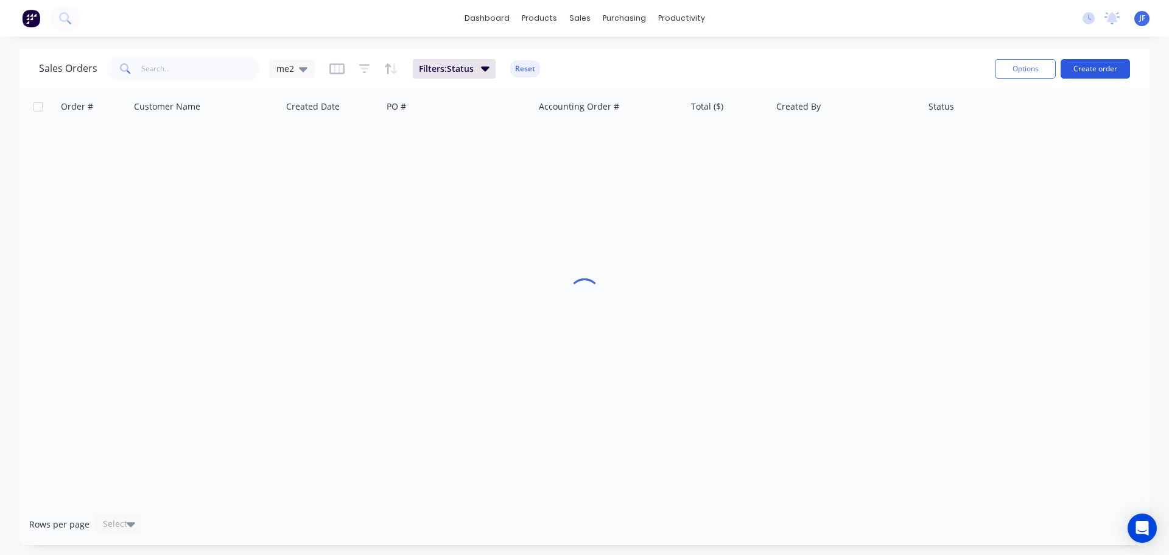
click at [566, 68] on button "Create order" at bounding box center [1095, 68] width 69 height 19
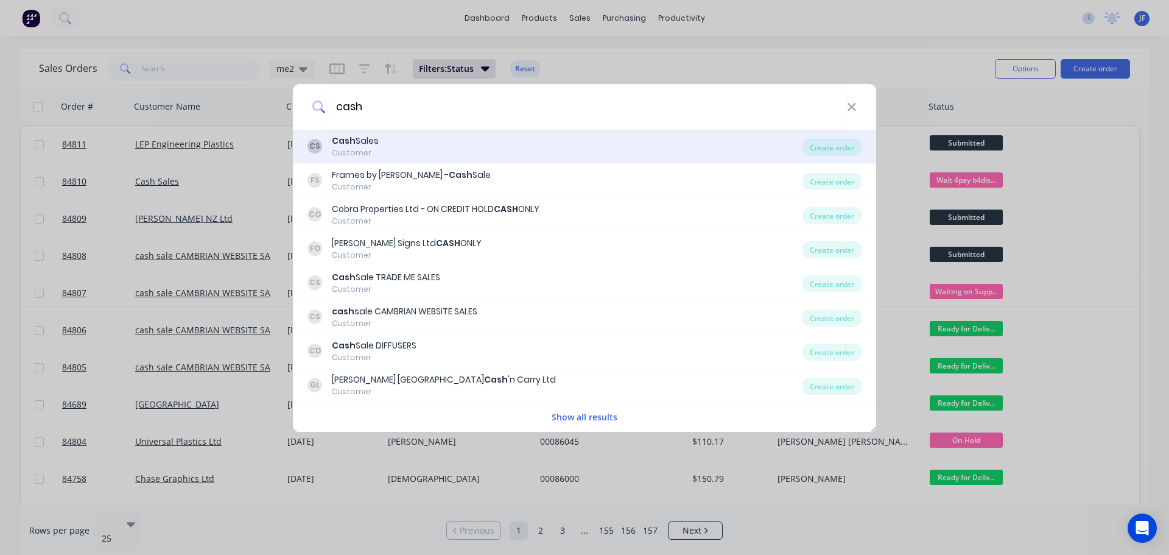
type input "cash"
click at [451, 147] on div "CS Cash Sales Customer" at bounding box center [554, 147] width 495 height 24
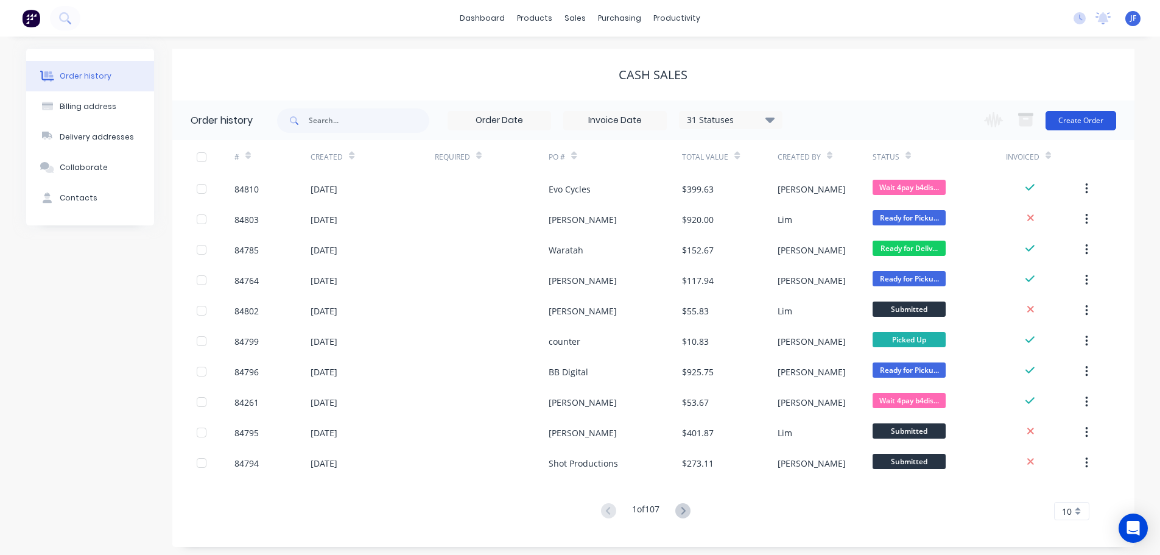
click at [566, 119] on button "Create Order" at bounding box center [1080, 120] width 71 height 19
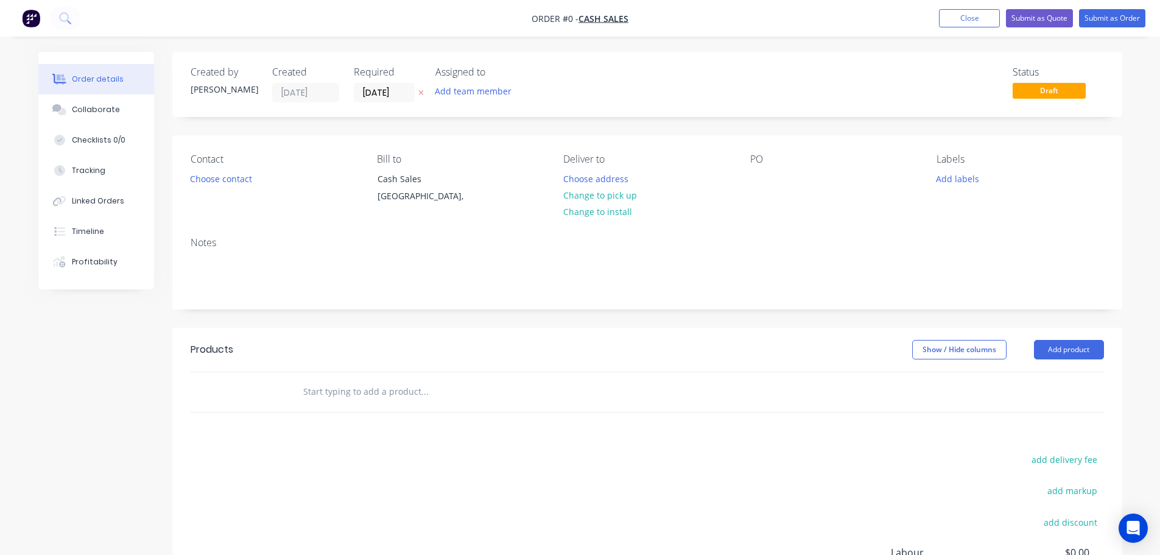
click at [426, 96] on button "button" at bounding box center [421, 93] width 13 height 14
click at [237, 178] on button "Choose contact" at bounding box center [220, 178] width 75 height 16
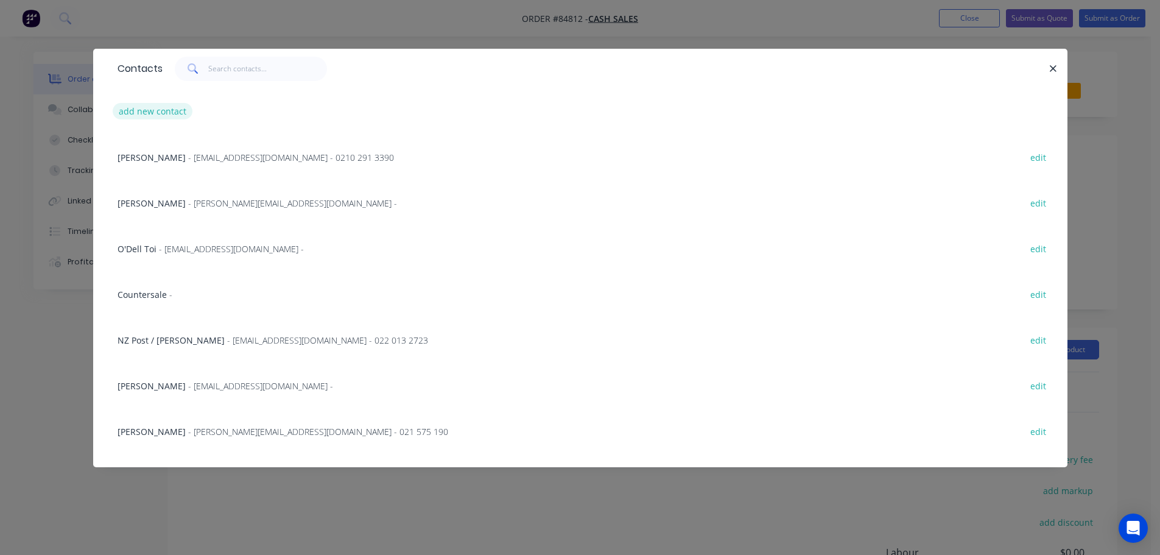
click at [153, 107] on button "add new contact" at bounding box center [153, 111] width 80 height 16
select select "NZ"
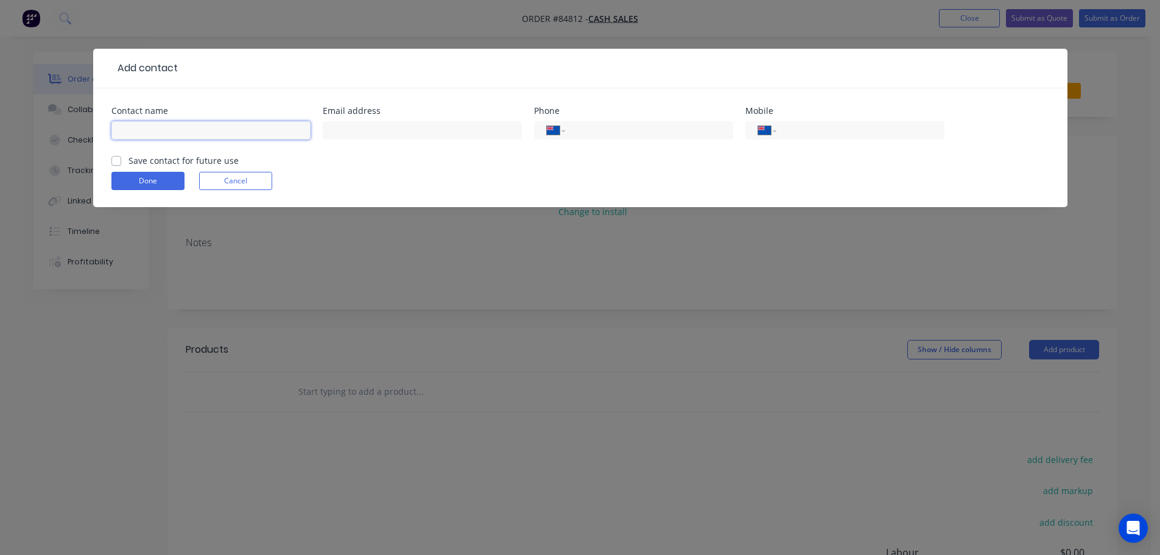
click at [254, 128] on input "text" at bounding box center [210, 130] width 199 height 18
paste input "[PERSON_NAME] [PERSON_NAME][EMAIL_ADDRESS][DOMAIN_NAME]"
drag, startPoint x: 174, startPoint y: 132, endPoint x: 326, endPoint y: 142, distance: 152.6
click at [326, 142] on div "Contact name [PERSON_NAME] [PERSON_NAME][EMAIL_ADDRESS][DOMAIN_NAME] Email addr…" at bounding box center [580, 130] width 938 height 47
type input "[PERSON_NAME]"
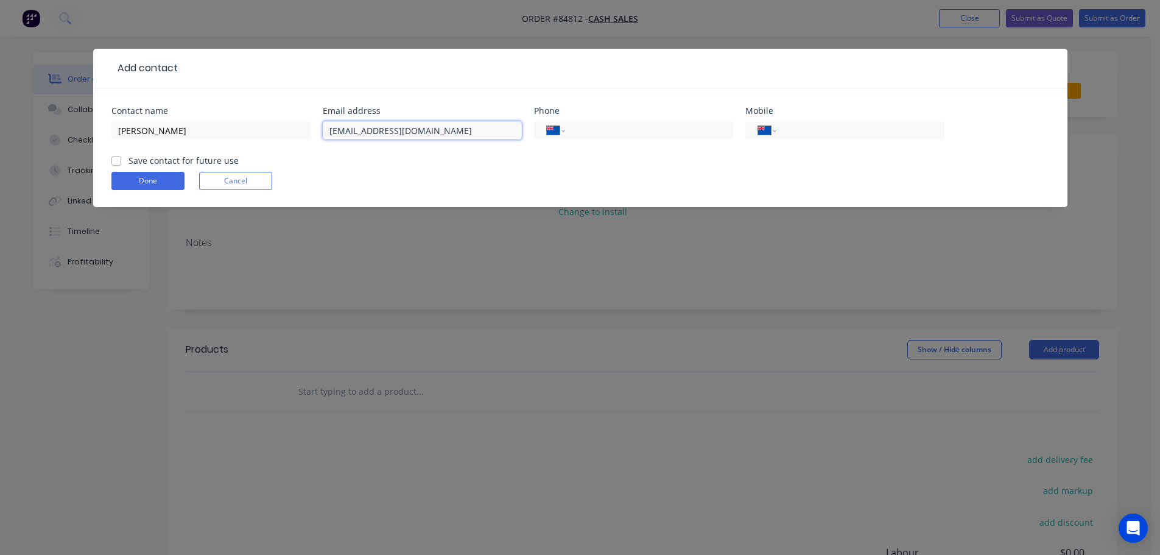
type input "[EMAIL_ADDRESS][DOMAIN_NAME]"
click at [142, 160] on label "Save contact for future use" at bounding box center [183, 160] width 110 height 13
click at [121, 160] on input "Save contact for future use" at bounding box center [116, 160] width 10 height 12
checkbox input "true"
click at [160, 181] on button "Done" at bounding box center [147, 181] width 73 height 18
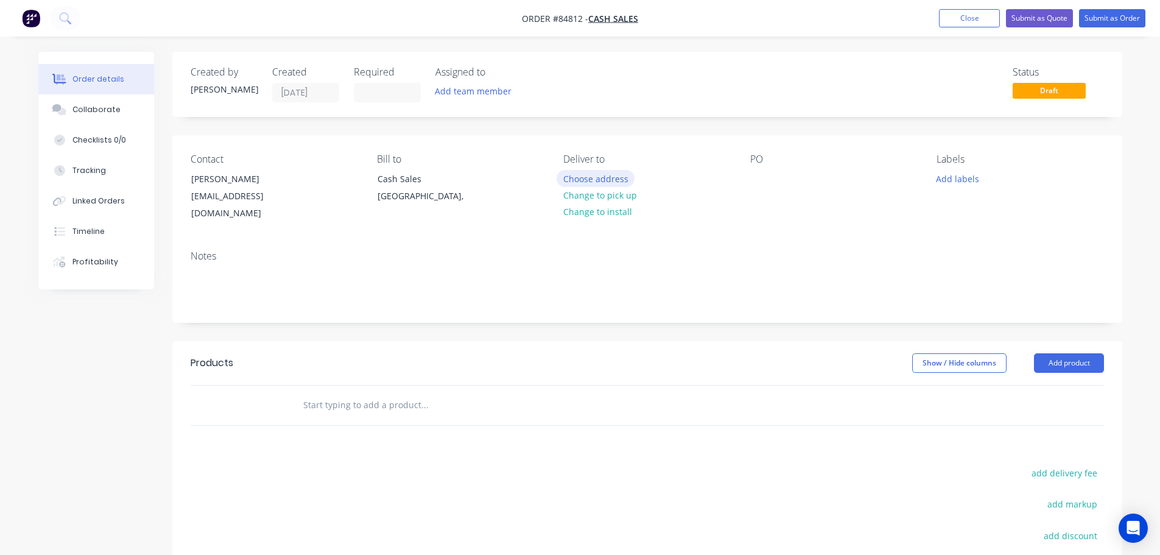
click at [566, 181] on button "Choose address" at bounding box center [595, 178] width 78 height 16
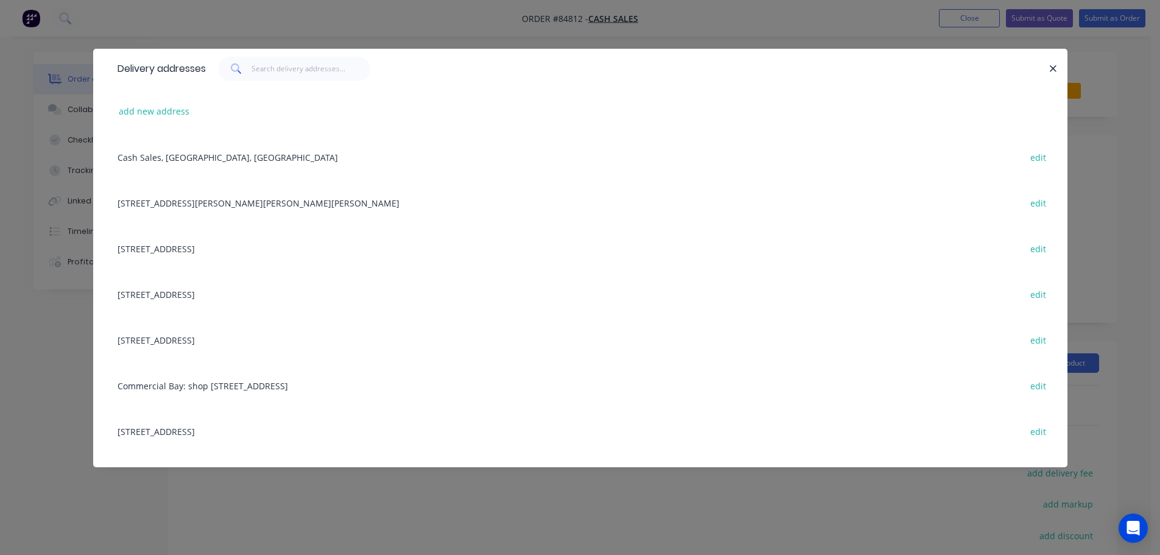
click at [375, 33] on div "Delivery addresses add new address Cash Sales, [GEOGRAPHIC_DATA], [GEOGRAPHIC_D…" at bounding box center [580, 277] width 1160 height 555
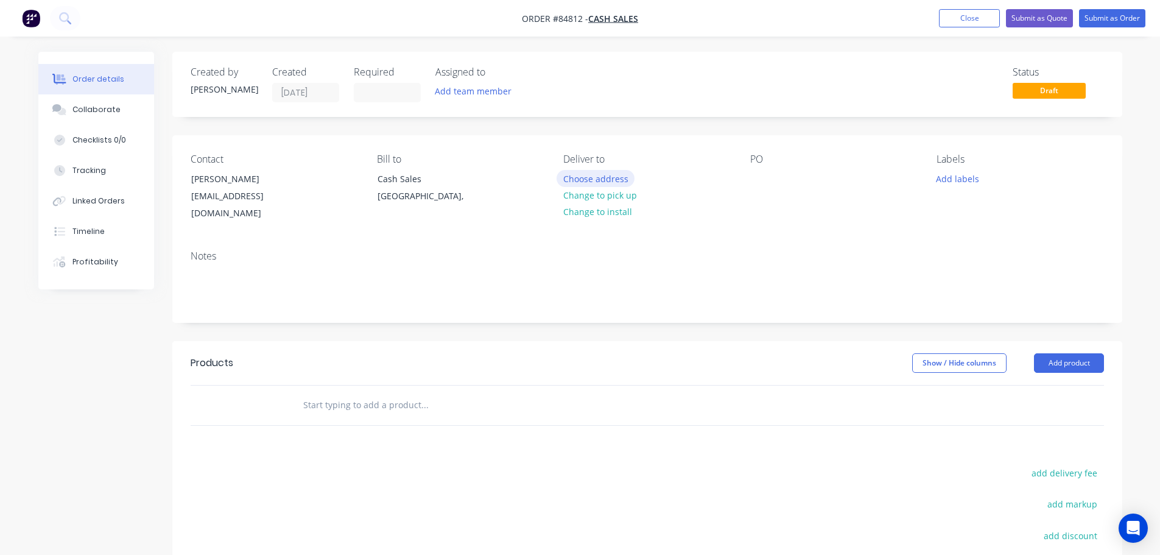
click at [566, 174] on button "Choose address" at bounding box center [595, 178] width 78 height 16
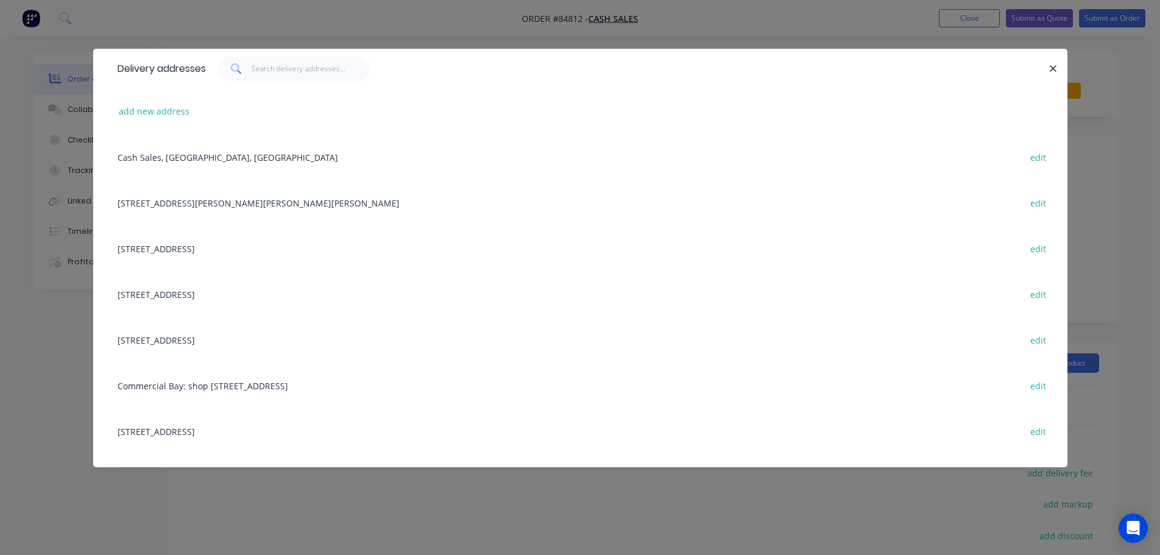
click at [103, 22] on div "Delivery addresses add new address Cash Sales, [GEOGRAPHIC_DATA], [GEOGRAPHIC_D…" at bounding box center [580, 277] width 1160 height 555
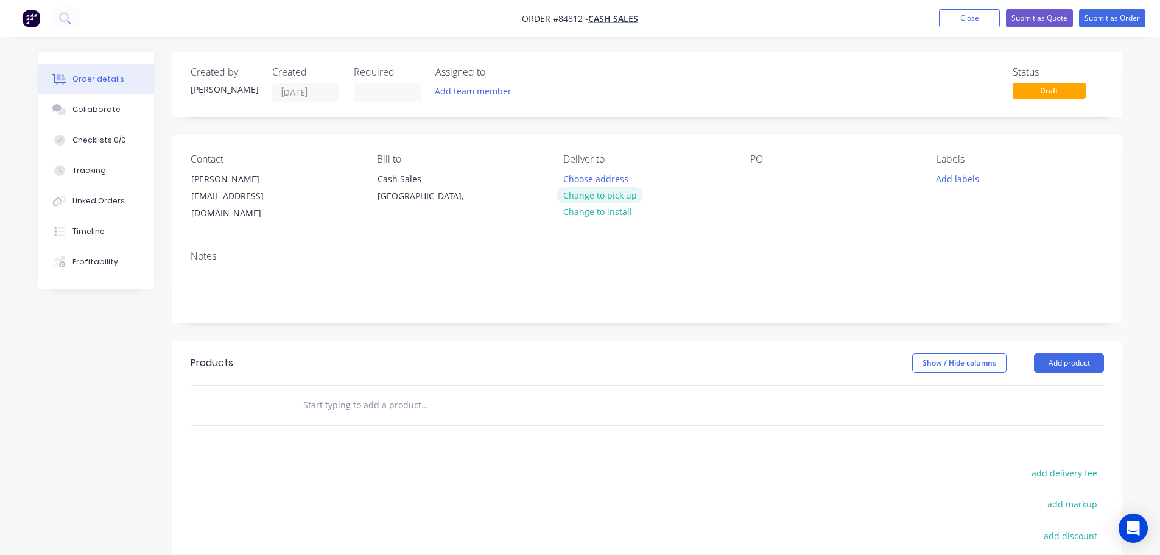
click at [566, 197] on button "Change to pick up" at bounding box center [599, 195] width 86 height 16
drag, startPoint x: 203, startPoint y: 181, endPoint x: 604, endPoint y: 191, distance: 401.3
click at [337, 185] on div "Contact [PERSON_NAME] [PERSON_NAME][EMAIL_ADDRESS][DOMAIN_NAME]" at bounding box center [274, 187] width 167 height 69
copy div "[PERSON_NAME]"
click at [566, 178] on div at bounding box center [759, 179] width 19 height 18
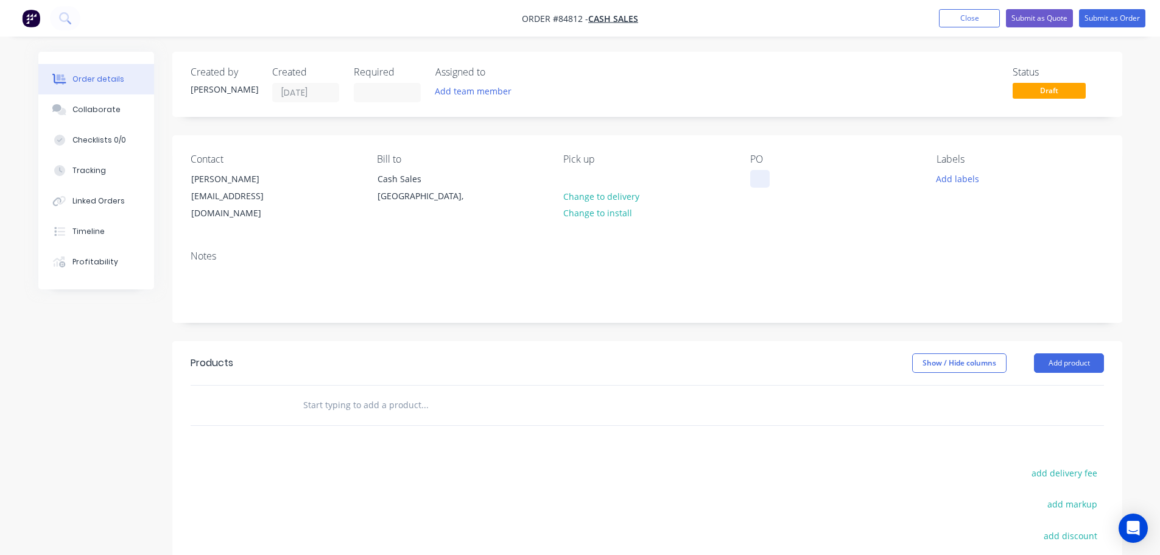
paste div
click at [363, 290] on input "text" at bounding box center [425, 405] width 244 height 24
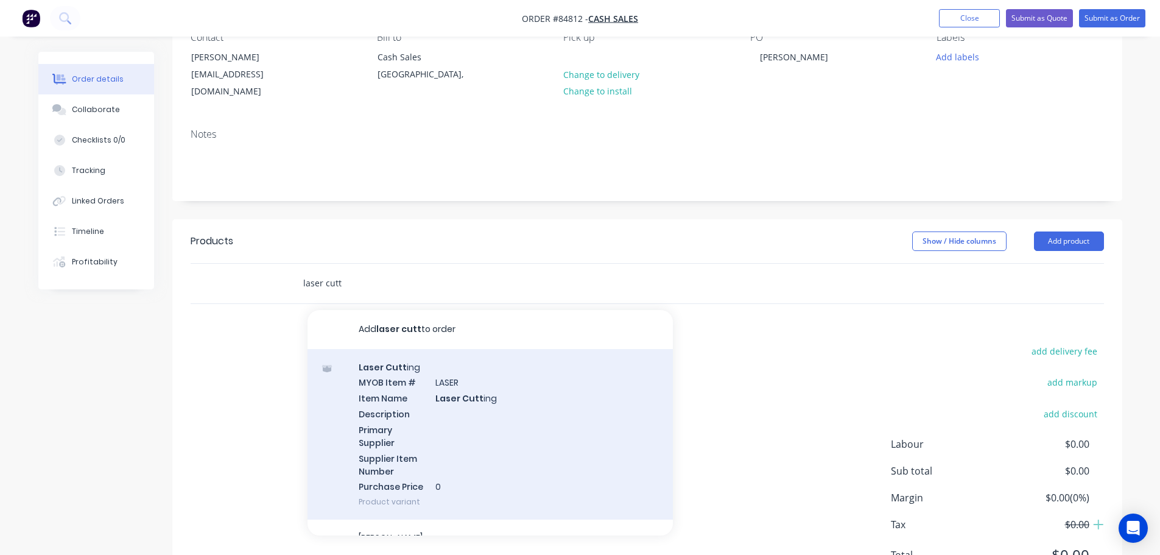
type input "laser cutt"
click at [436, 290] on div "Laser Cutt ing MYOB Item # LASER Item Name Laser Cutt ing Description Primary S…" at bounding box center [489, 434] width 365 height 171
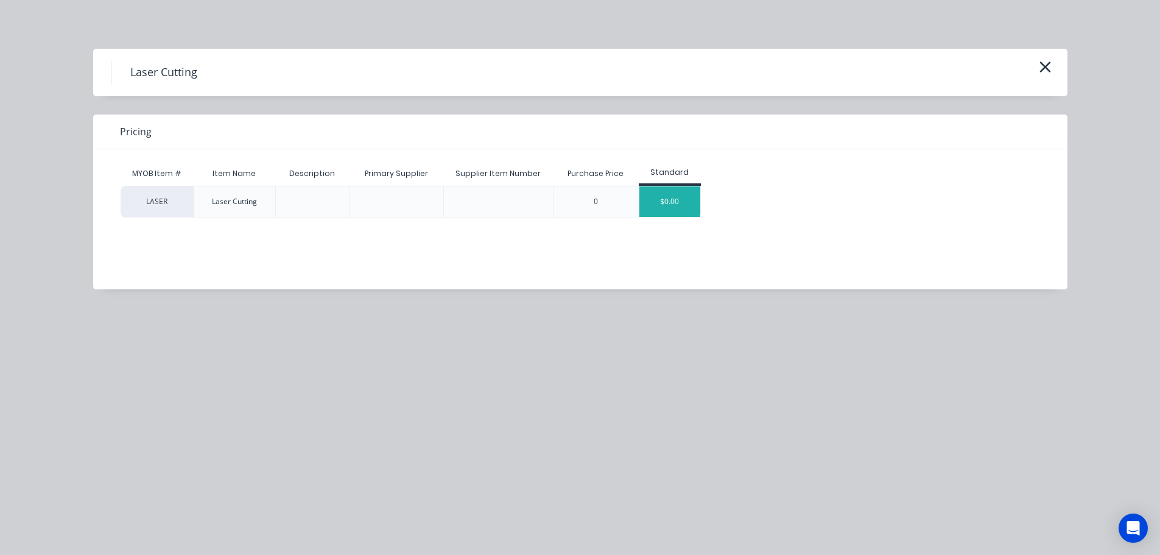
drag, startPoint x: 701, startPoint y: 196, endPoint x: 691, endPoint y: 198, distance: 10.0
click at [566, 198] on div "LASER Laser Cutting 0 $0.00" at bounding box center [571, 202] width 901 height 32
click at [566, 198] on div "$0.00" at bounding box center [669, 201] width 61 height 30
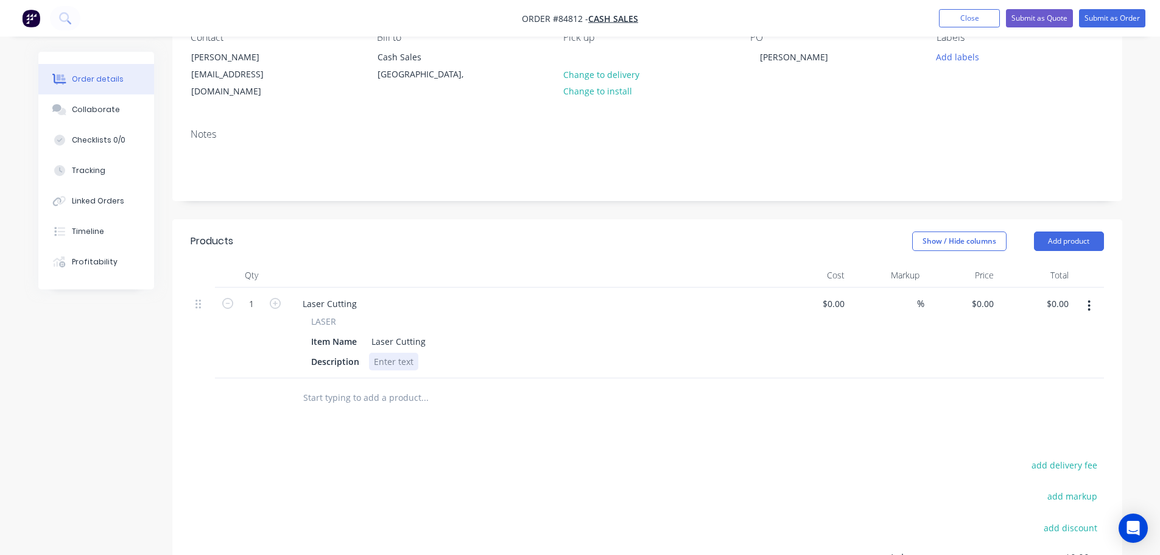
click at [396, 290] on div at bounding box center [393, 362] width 49 height 18
paste div
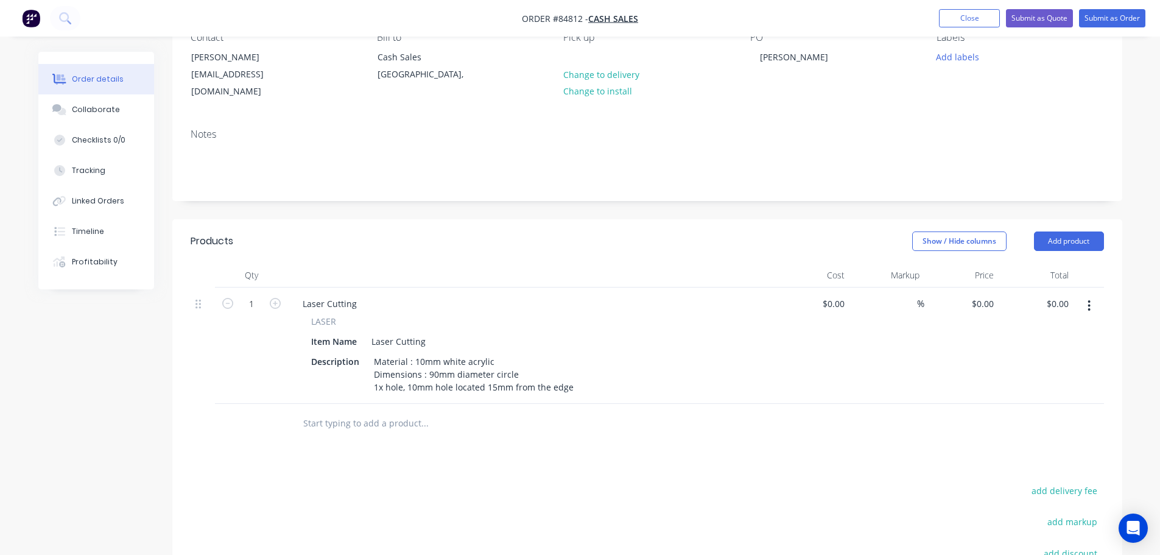
click at [390, 290] on div "Products Show / Hide columns Add product Qty Cost Markup Price Total 1 Laser Cu…" at bounding box center [647, 477] width 950 height 516
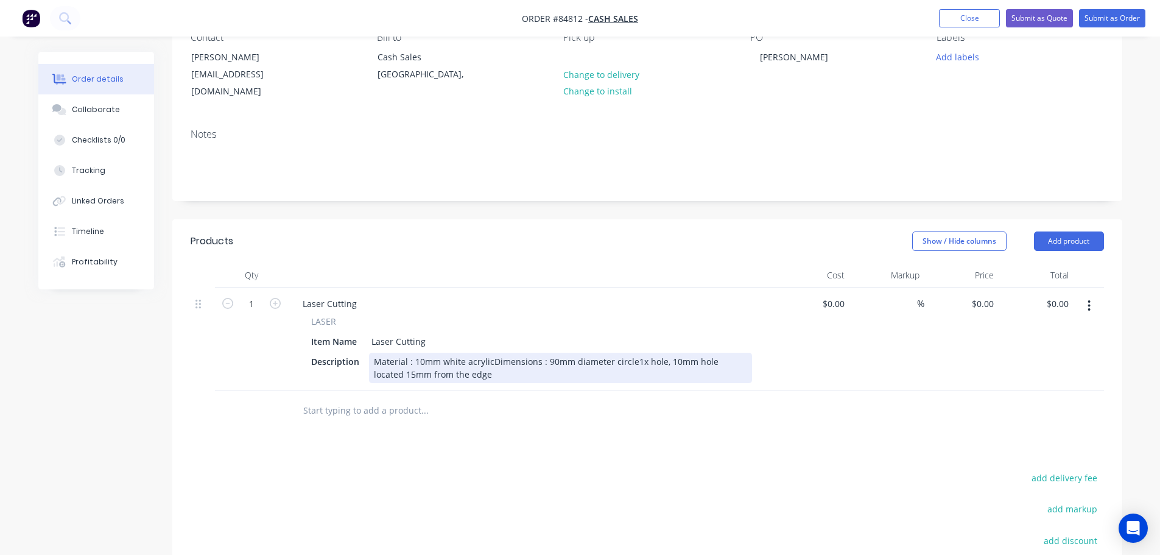
click at [491, 290] on div "Material : 10mm white acrylicDimensions : 90mm diameter circle1x hole, 10mm hol…" at bounding box center [560, 368] width 383 height 30
click at [511, 290] on div "Material : 10mm white acrylic Dimensions : 90mm diameter circle1x hole, 10mm ho…" at bounding box center [546, 368] width 354 height 30
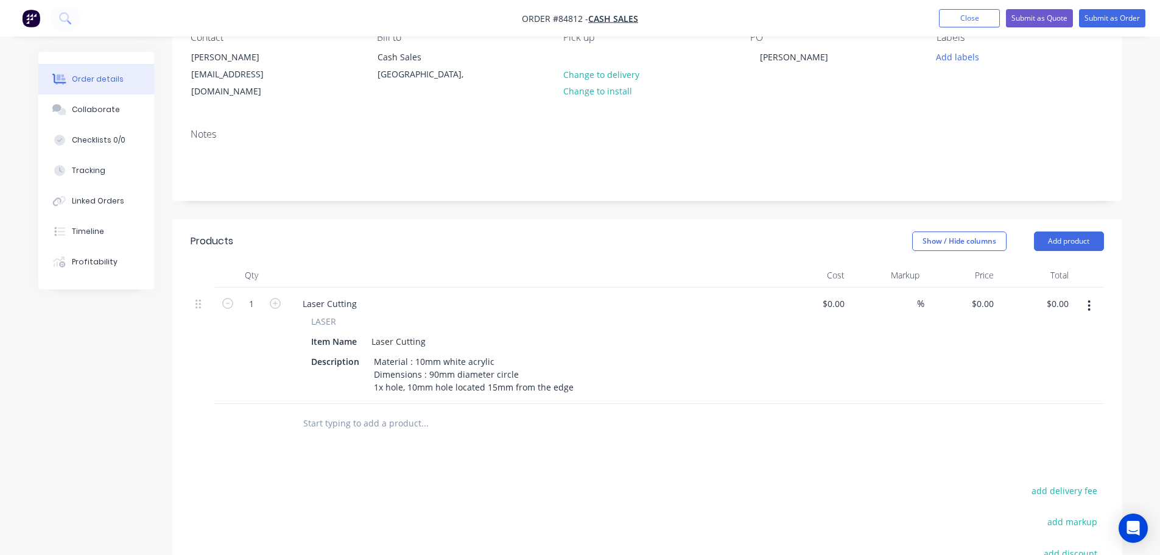
drag, startPoint x: 720, startPoint y: 441, endPoint x: 1014, endPoint y: 311, distance: 321.4
click at [566, 290] on div "Products Show / Hide columns Add product Qty Cost Markup Price Total 1 Laser Cu…" at bounding box center [647, 477] width 950 height 516
click at [566, 290] on icon "button" at bounding box center [1088, 305] width 3 height 13
click at [566, 290] on div "Duplicate" at bounding box center [1046, 362] width 94 height 18
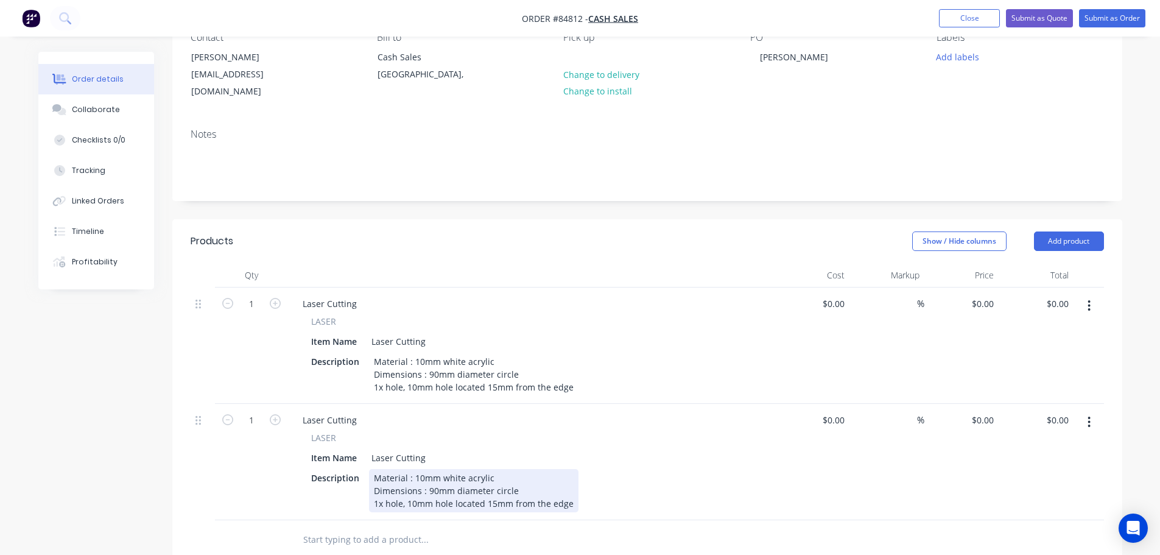
click at [511, 290] on div "Material : 10mm white acrylic Dimensions : 90mm diameter circle 1x hole, 10mm h…" at bounding box center [473, 490] width 209 height 43
drag, startPoint x: 511, startPoint y: 475, endPoint x: 379, endPoint y: 474, distance: 132.7
click at [379, 290] on div "Material : 10mm white acrylic Dimensions : 90mm diameter circle 1x hole, 10mm h…" at bounding box center [473, 490] width 209 height 43
paste div
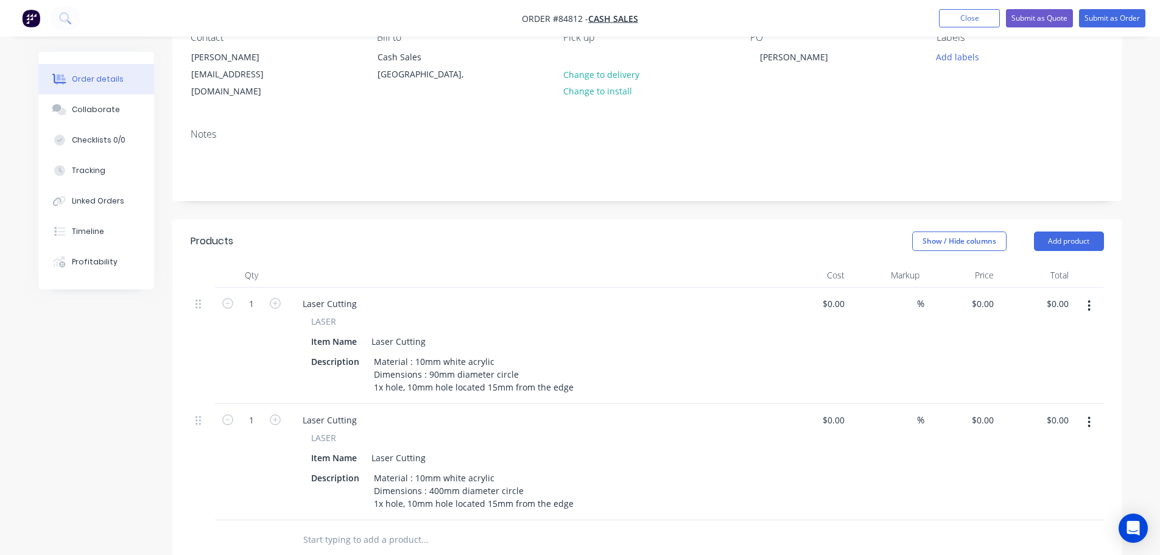
click at [560, 290] on div "Laser Cutting" at bounding box center [531, 420] width 477 height 18
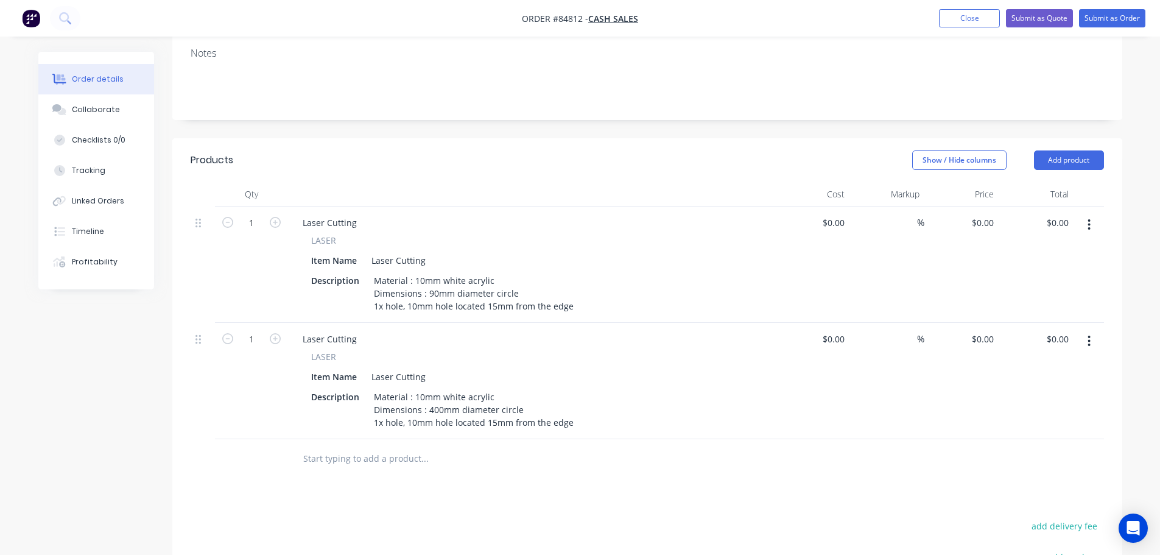
scroll to position [244, 0]
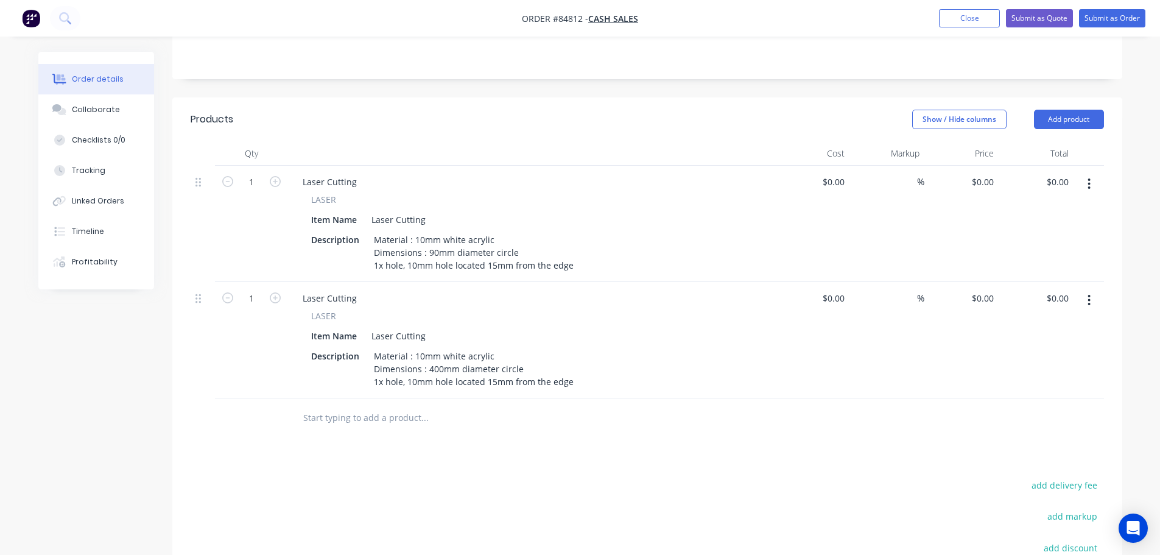
click at [566, 290] on icon "button" at bounding box center [1089, 300] width 2 height 11
click at [566, 290] on div "Duplicate" at bounding box center [1046, 357] width 94 height 18
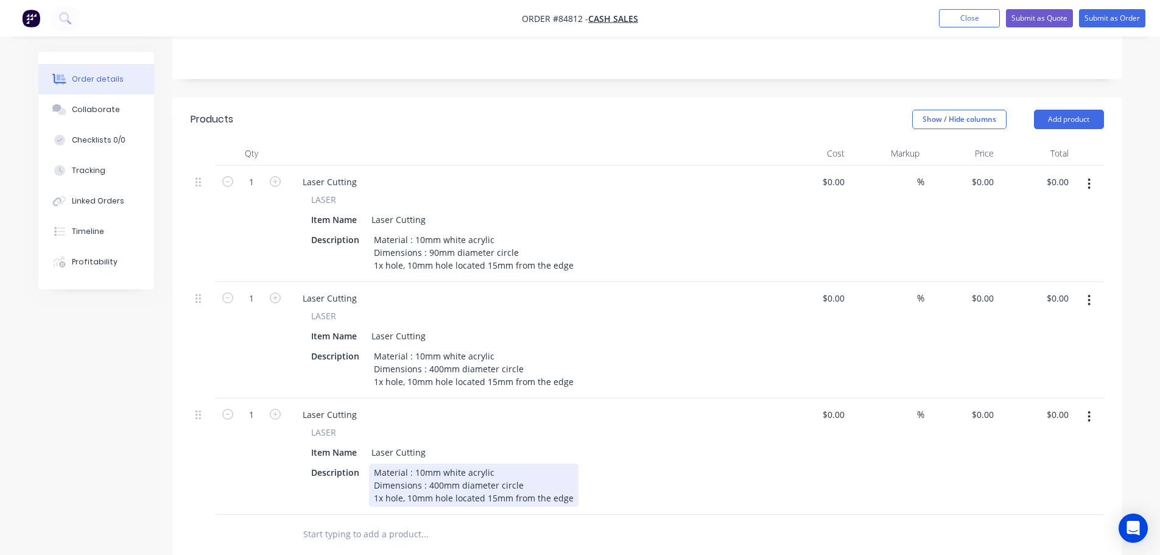
click at [445, 290] on div "Material : 10mm white acrylic Dimensions : 400mm diameter circle 1x hole, 10mm …" at bounding box center [473, 484] width 209 height 43
paste div
click at [566, 290] on div "Description Material : 10mm white acrylic Dimensions : 300mm diameter circle 1x…" at bounding box center [529, 484] width 446 height 43
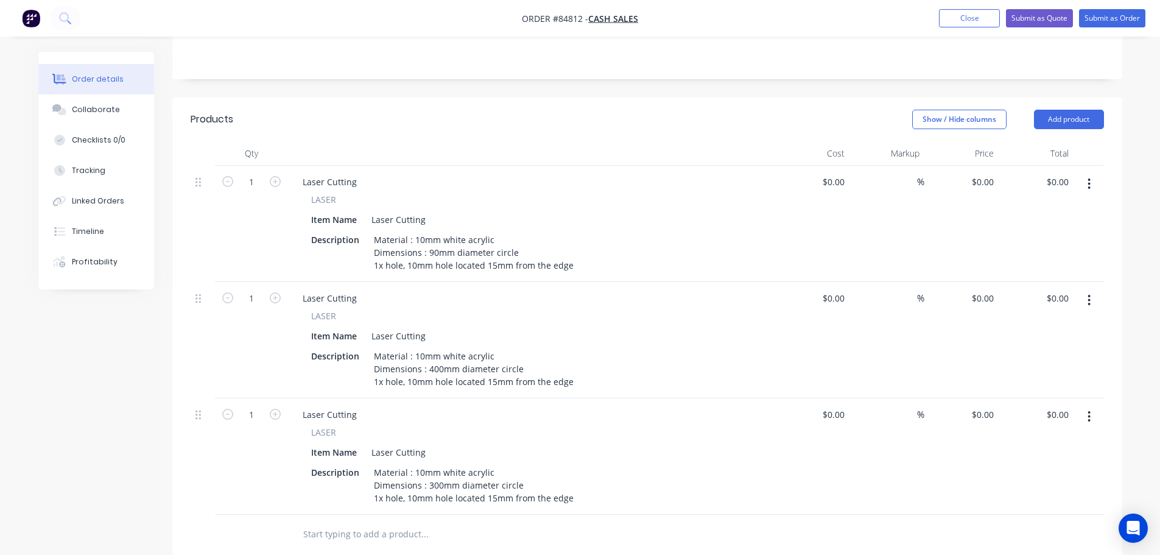
click at [566, 290] on button "button" at bounding box center [1089, 416] width 29 height 22
click at [566, 290] on button "Duplicate" at bounding box center [1046, 472] width 116 height 24
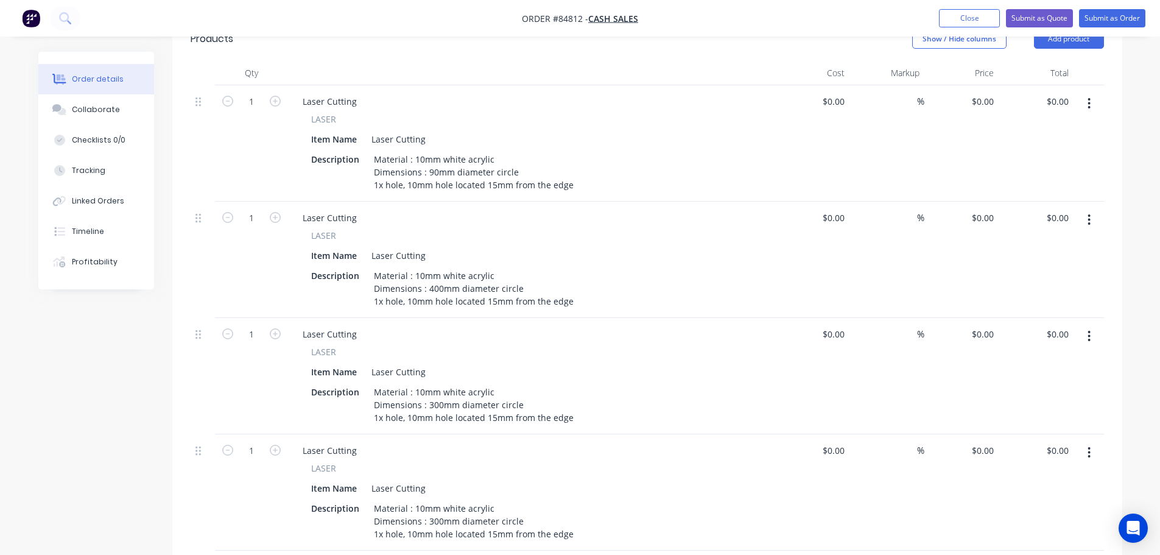
scroll to position [365, 0]
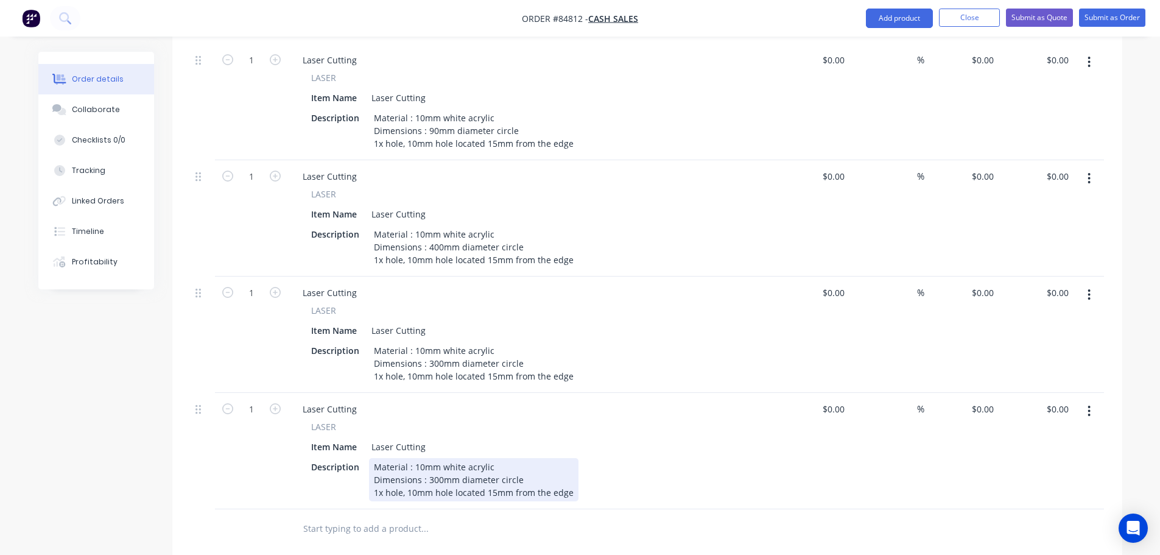
click at [438, 290] on div "Material : 10mm white acrylic Dimensions : 300mm diameter circle 1x hole, 10mm …" at bounding box center [473, 479] width 209 height 43
paste div
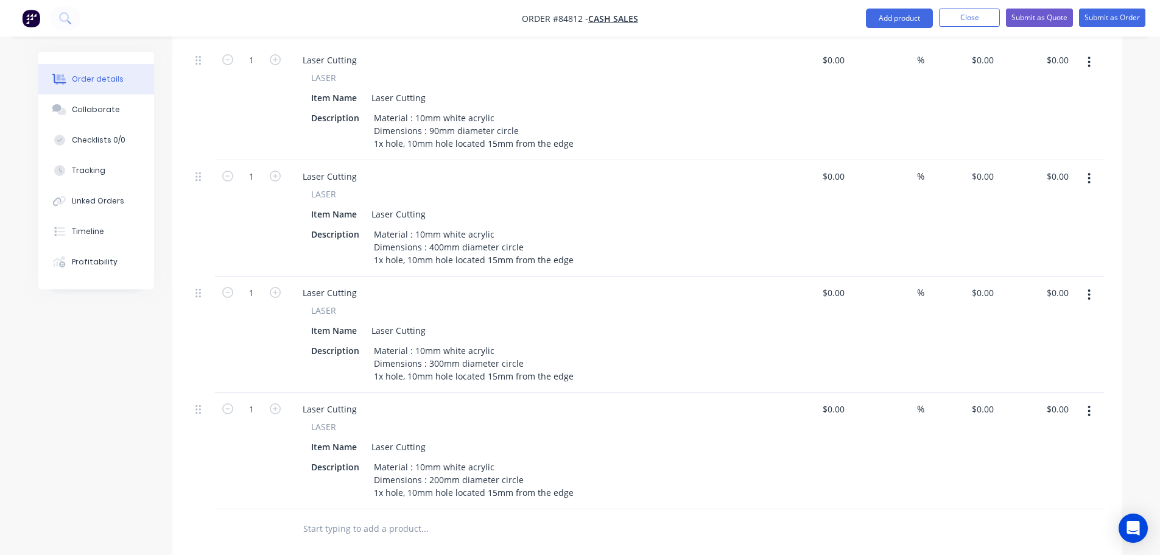
click at [401, 290] on input "text" at bounding box center [425, 528] width 244 height 24
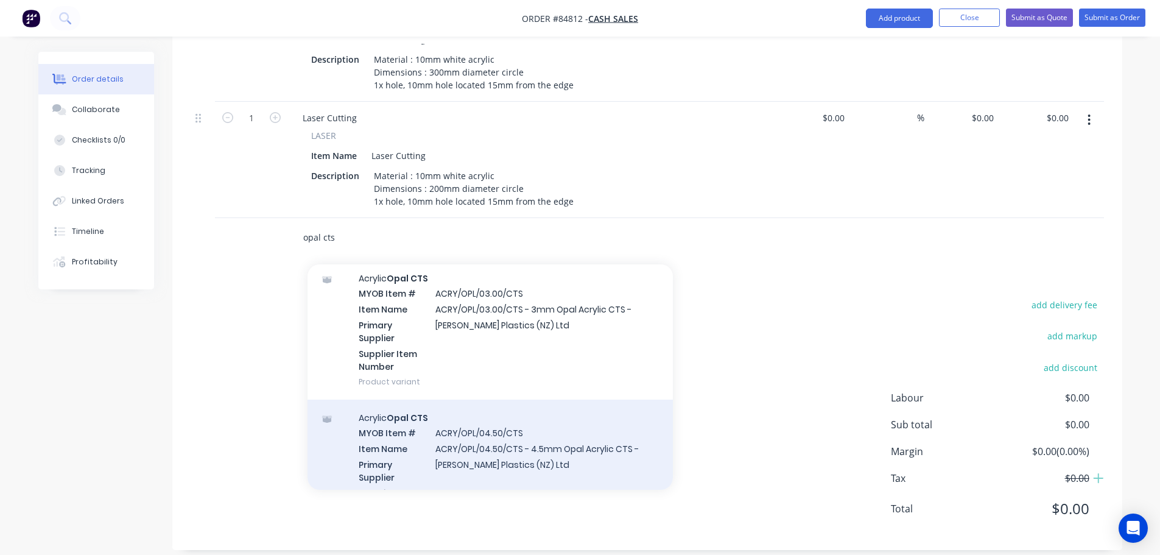
scroll to position [609, 0]
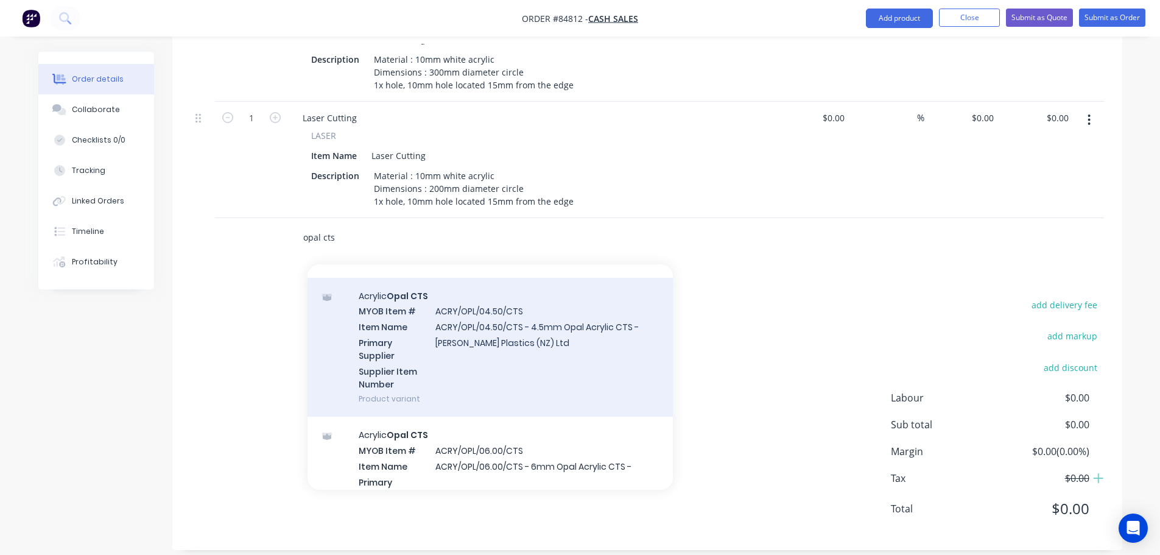
type input "opal cts"
click at [451, 290] on div "Acrylic Opal CTS MYOB Item # ACRY/OPL/04.50/CTS Item Name ACRY/OPL/04.50/CTS - …" at bounding box center [489, 347] width 365 height 139
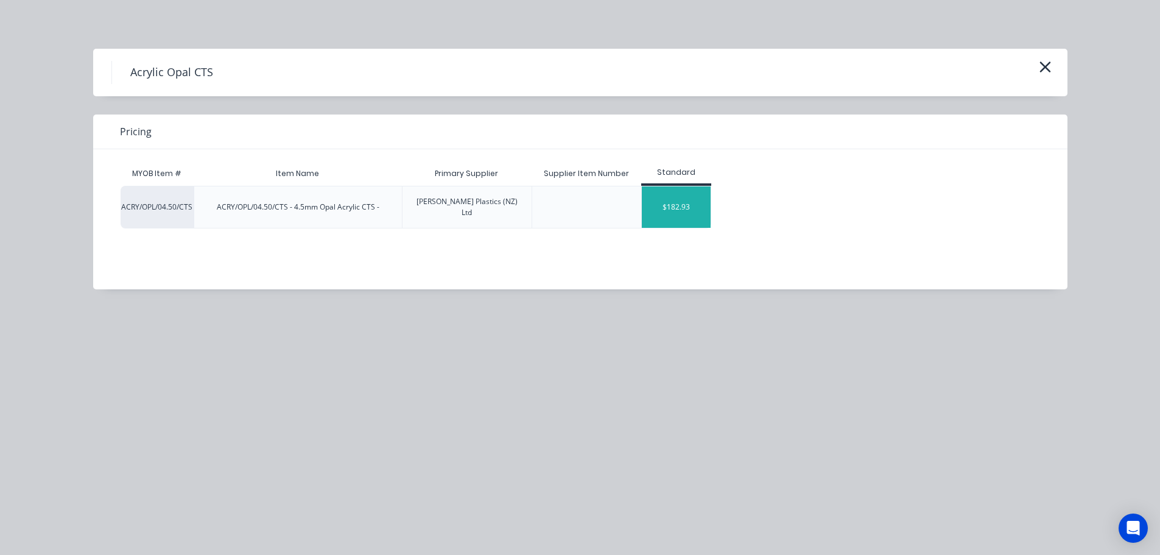
click at [566, 194] on div "$182.93" at bounding box center [676, 206] width 69 height 41
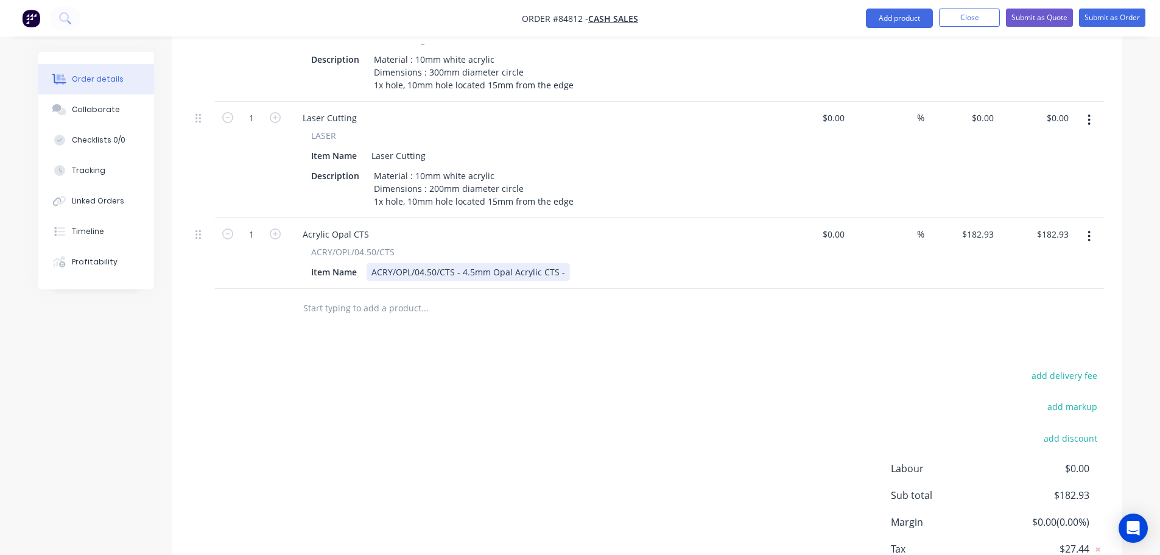
click at [563, 263] on div "ACRY/OPL/04.50/CTS - 4.5mm Opal Acrylic CTS -" at bounding box center [468, 272] width 203 height 18
click at [466, 290] on input "text" at bounding box center [425, 308] width 244 height 24
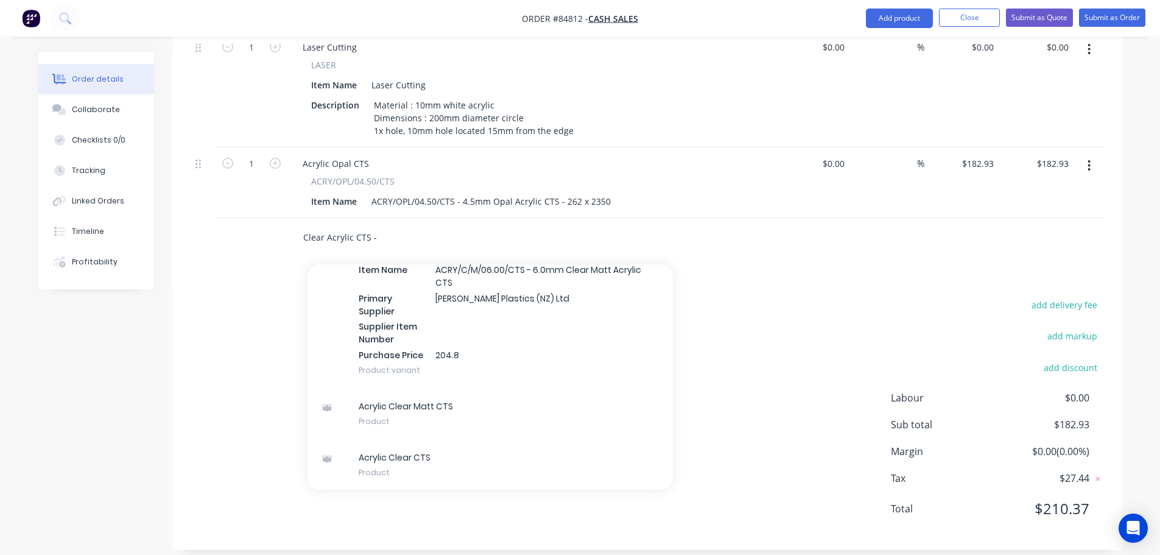
scroll to position [419, 0]
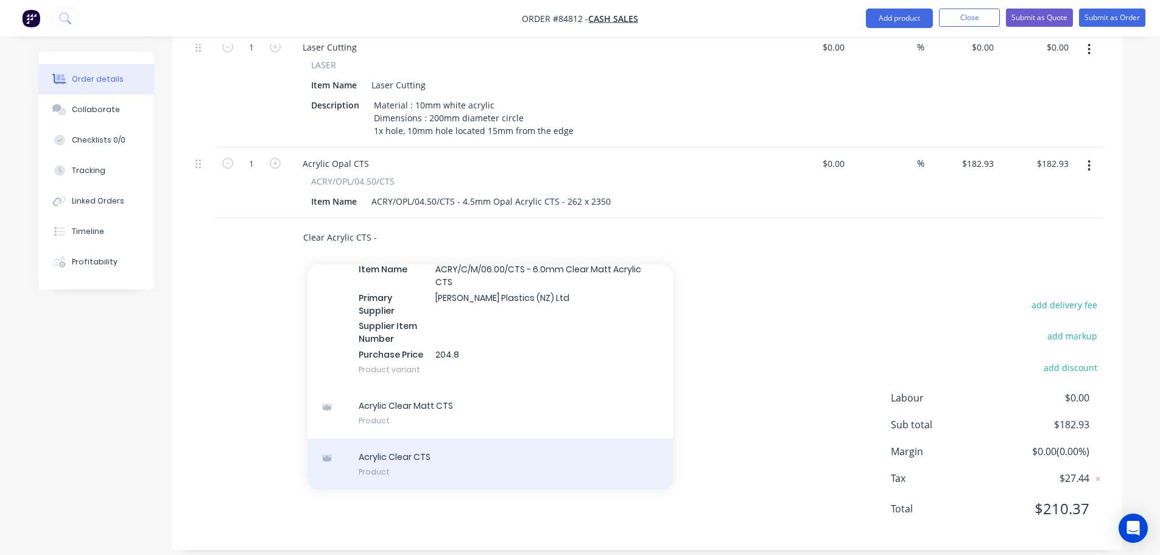
type input "Clear Acrylic CTS -"
click at [443, 290] on div "Acrylic Clear CTS Product" at bounding box center [489, 463] width 365 height 51
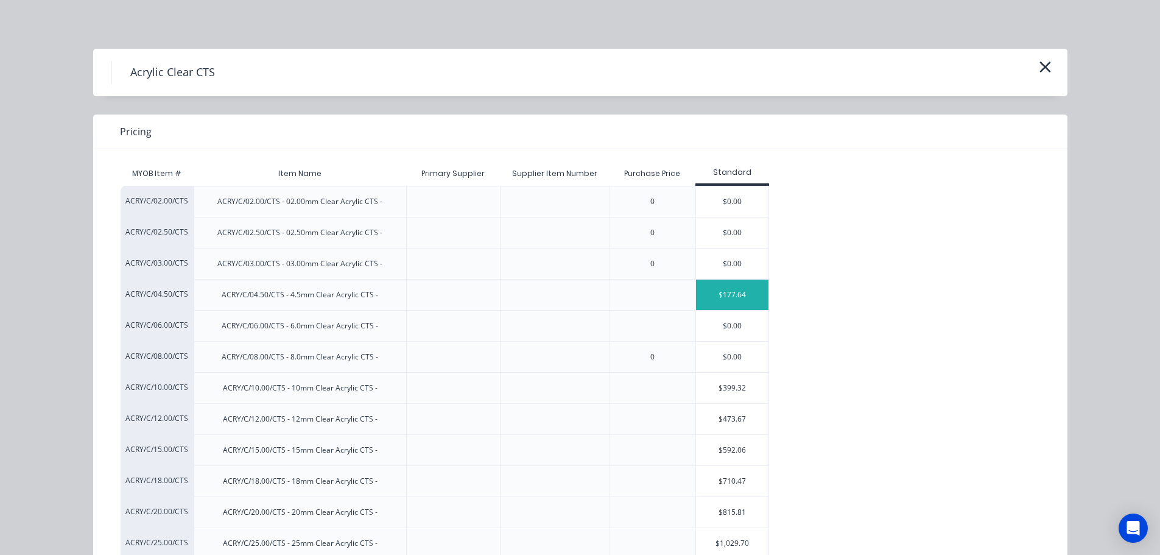
click at [566, 290] on div "$177.64" at bounding box center [732, 294] width 73 height 30
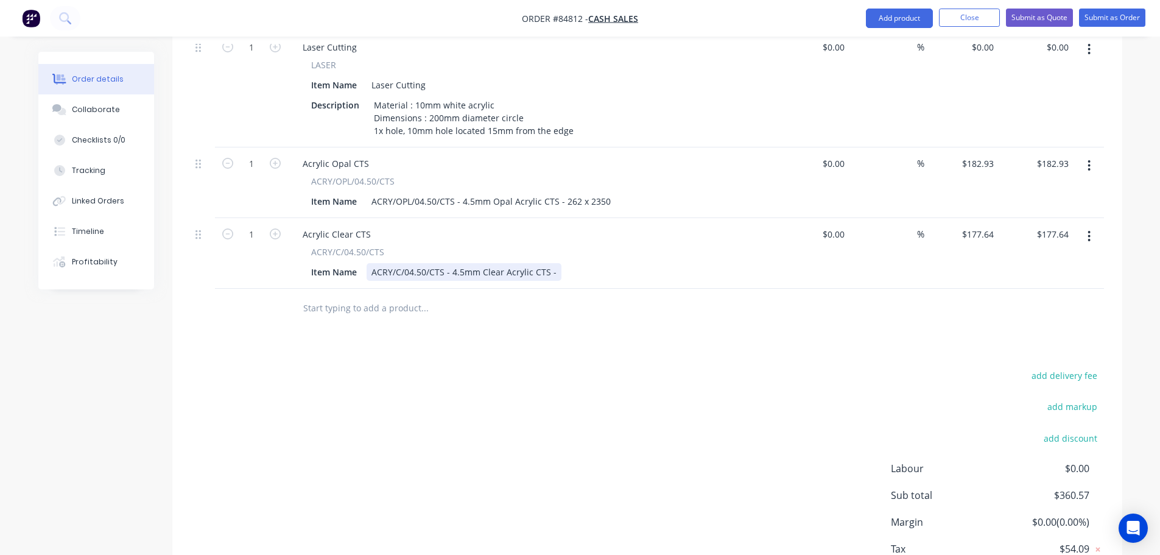
click at [555, 264] on div "ACRY/C/04.50/CTS - 4.5mm Clear Acrylic CTS -" at bounding box center [464, 272] width 195 height 18
click at [247, 225] on input "1" at bounding box center [252, 234] width 32 height 18
type input "8"
type input "$1,421.12"
click at [244, 155] on input "1" at bounding box center [252, 164] width 32 height 18
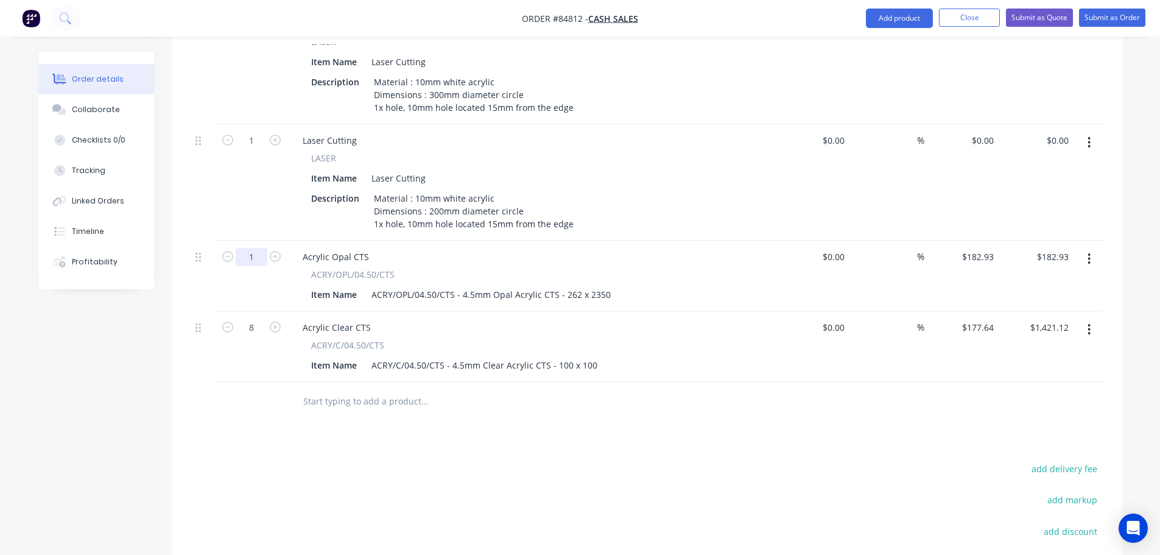
scroll to position [605, 0]
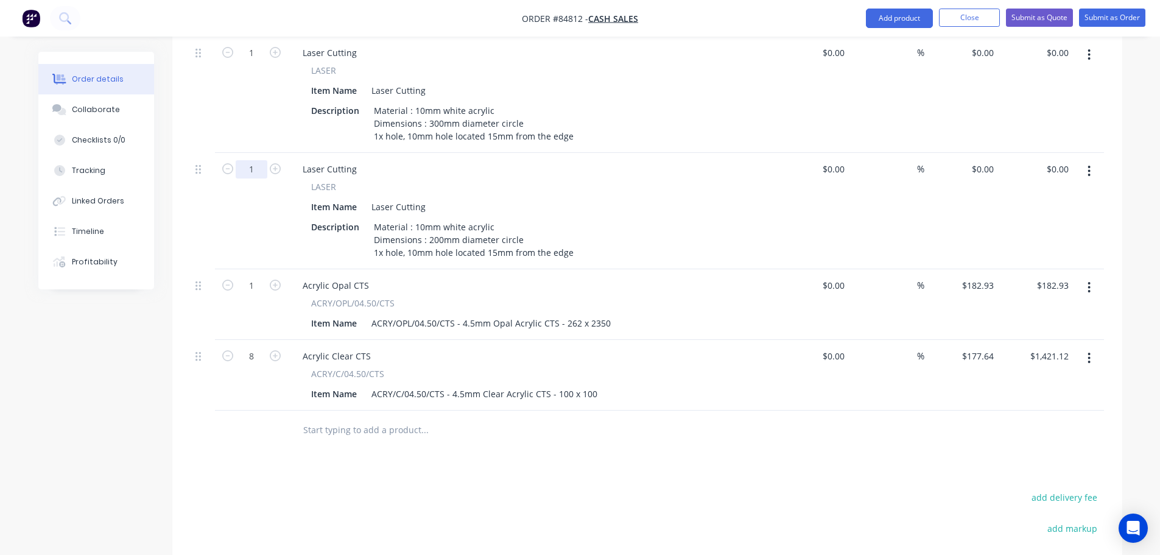
click at [250, 160] on input "1" at bounding box center [252, 169] width 32 height 18
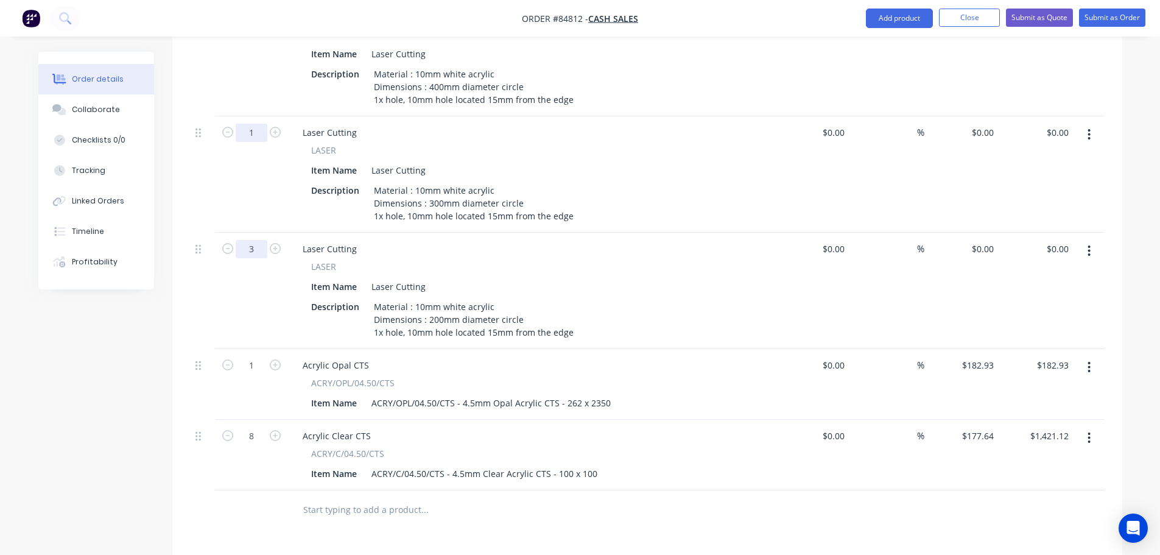
scroll to position [483, 0]
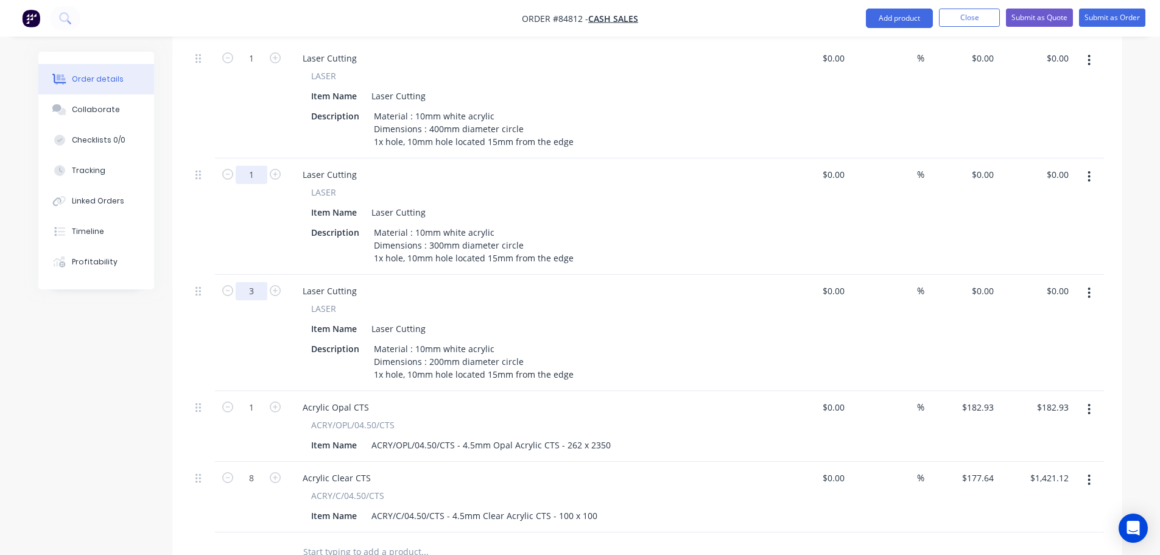
type input "3"
click at [254, 166] on input "1" at bounding box center [252, 175] width 32 height 18
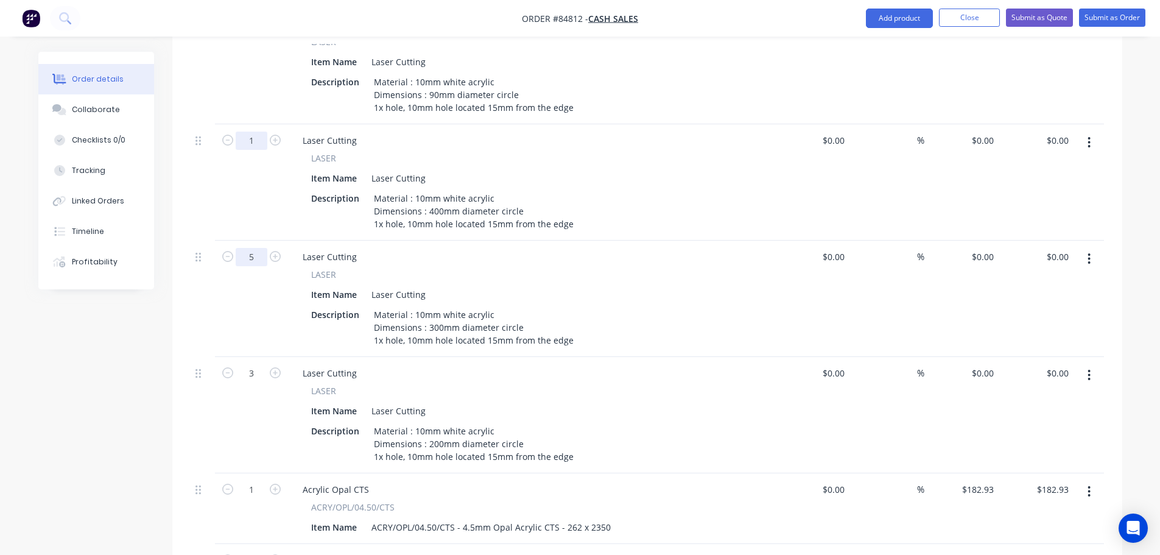
scroll to position [362, 0]
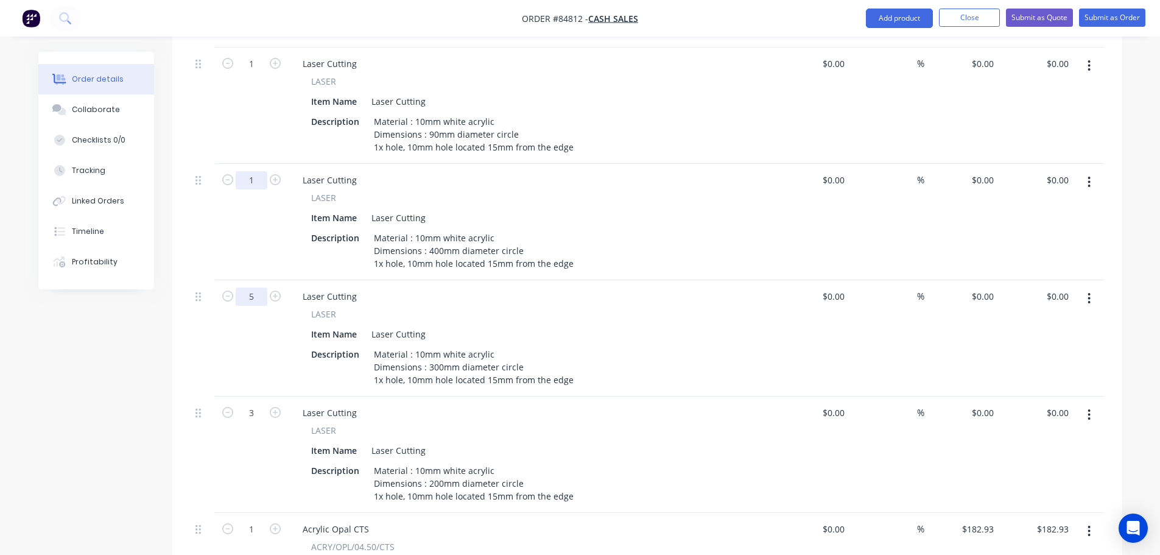
type input "5"
click at [252, 171] on input "1" at bounding box center [252, 180] width 32 height 18
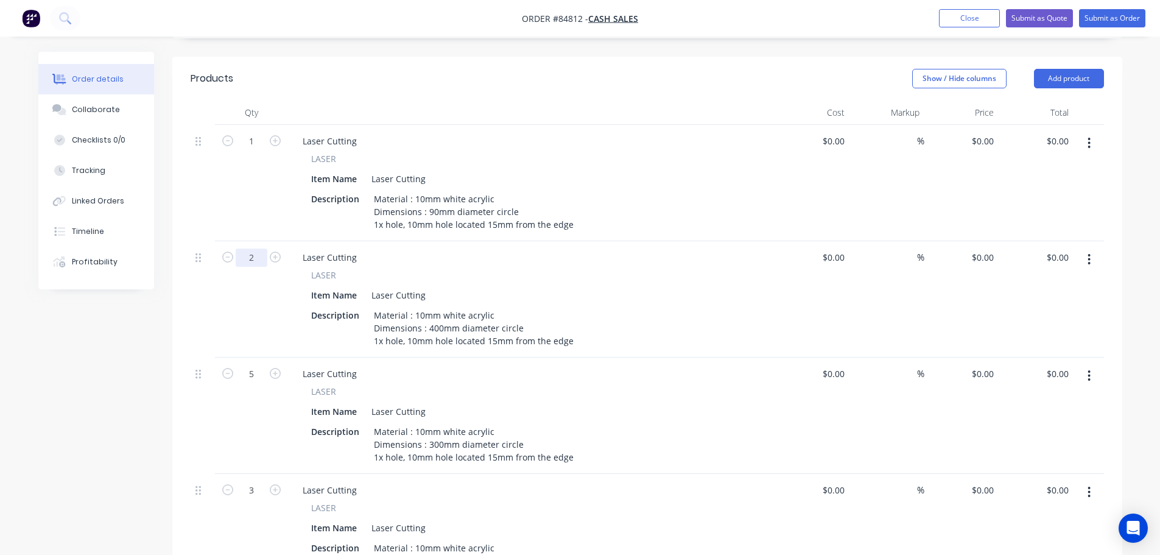
scroll to position [240, 0]
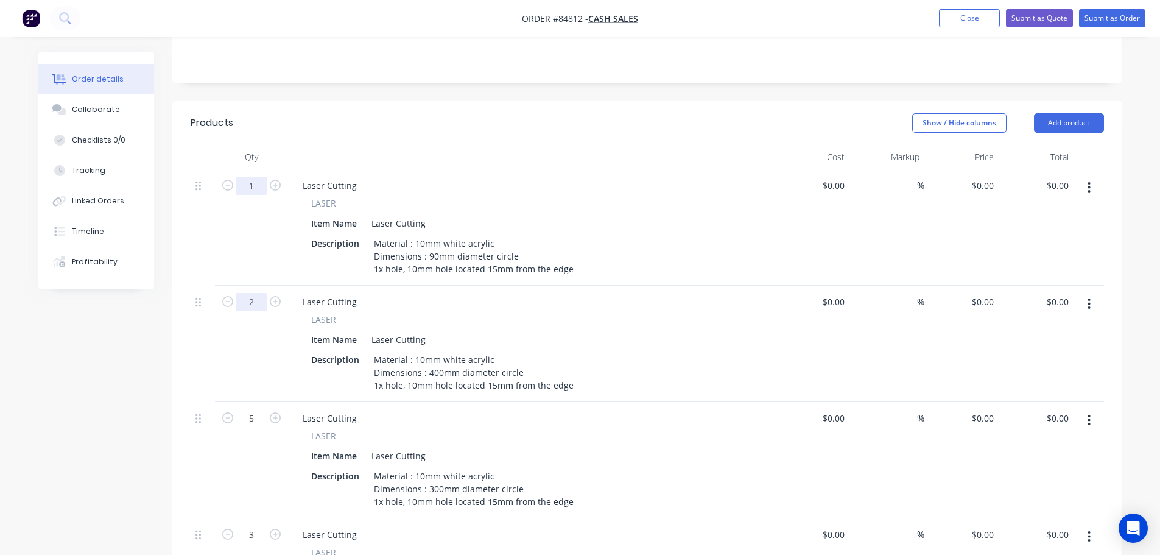
type input "2"
click at [253, 177] on input "1" at bounding box center [252, 186] width 32 height 18
type input "8"
click at [566, 175] on div "0 $0.00" at bounding box center [961, 227] width 75 height 116
type input "$7.75"
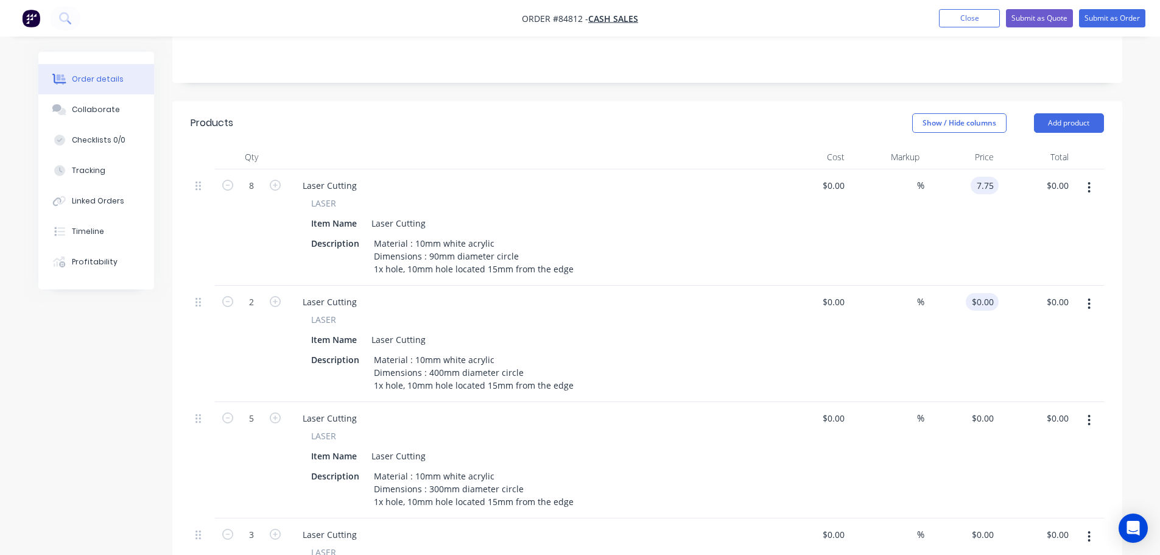
type input "$62.00"
click at [566, 290] on input "0" at bounding box center [984, 302] width 28 height 18
type input "$62.21"
type input "$124.42"
click at [566, 290] on input "0" at bounding box center [991, 418] width 14 height 18
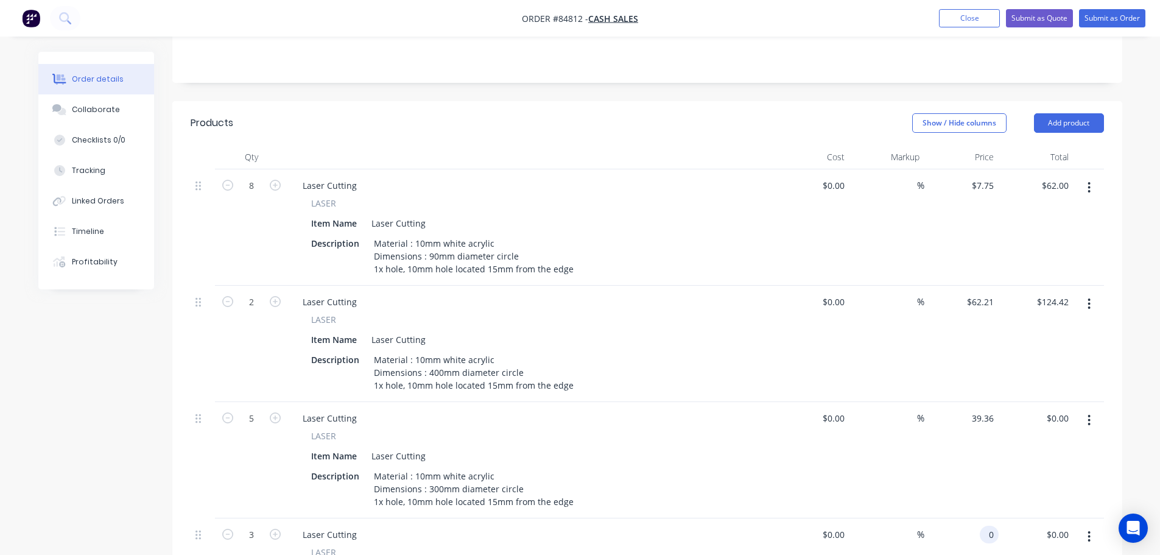
type input "$39.36"
type input "$196.80"
click at [566, 290] on div "0 0" at bounding box center [989, 534] width 19 height 18
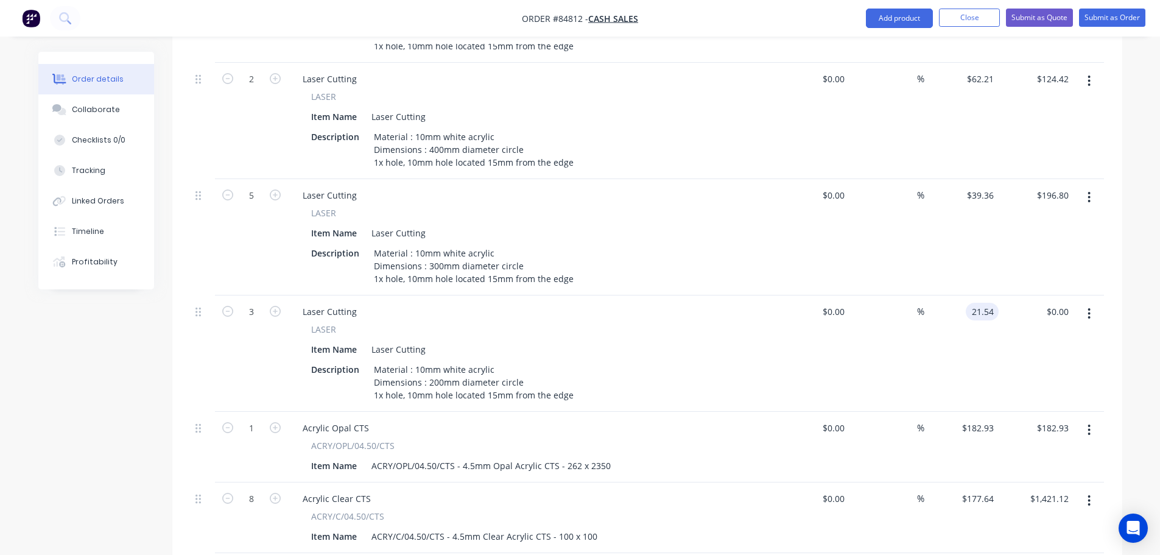
scroll to position [483, 0]
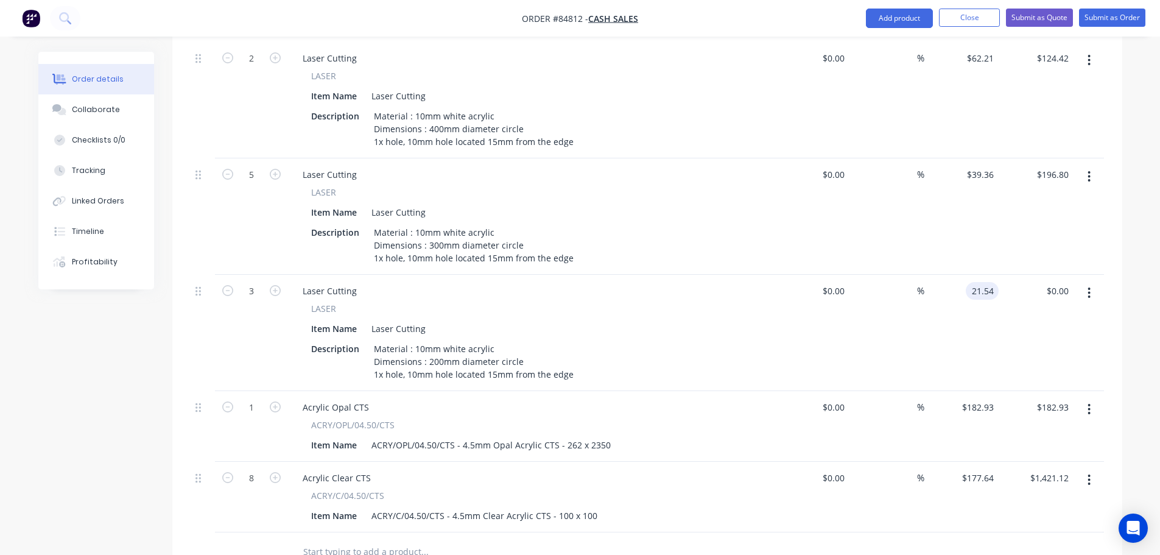
type input "$21.54"
type input "$64.62"
click at [566, 290] on div "182.93 $182.93" at bounding box center [961, 426] width 75 height 71
type input "$59.85"
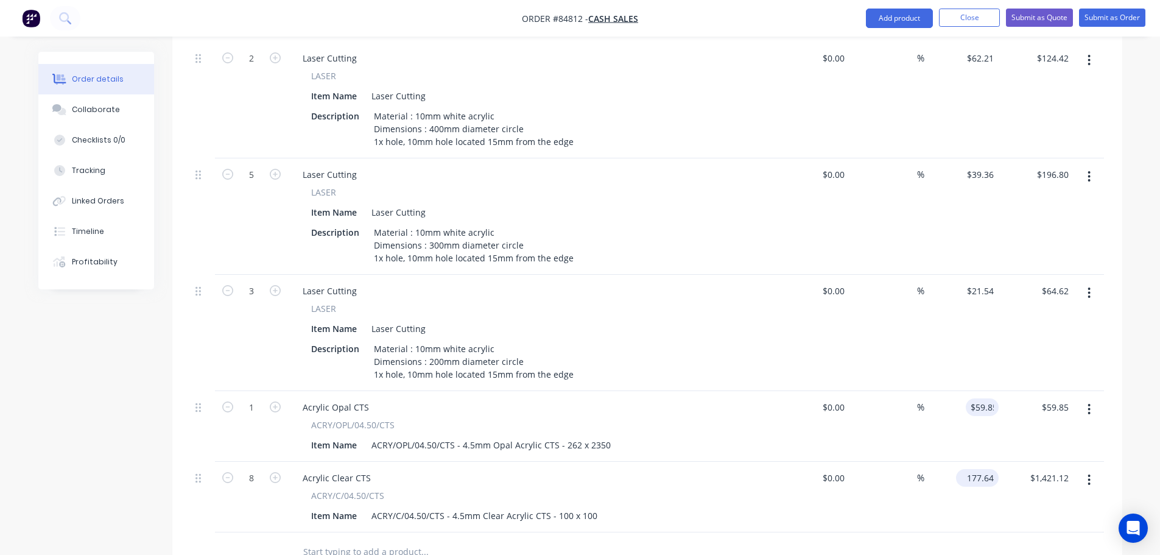
click at [566, 290] on div "177.64 $177.64" at bounding box center [977, 478] width 43 height 18
type input "$0.95"
type input "$7.60"
click at [566, 290] on div "$0.95 0.95" at bounding box center [961, 496] width 75 height 71
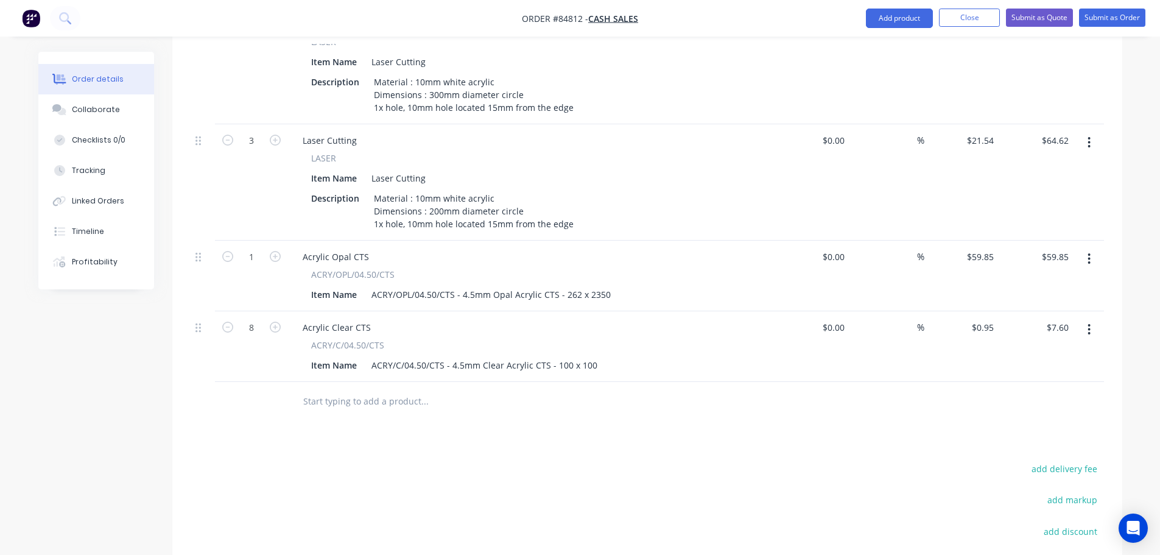
scroll to position [727, 0]
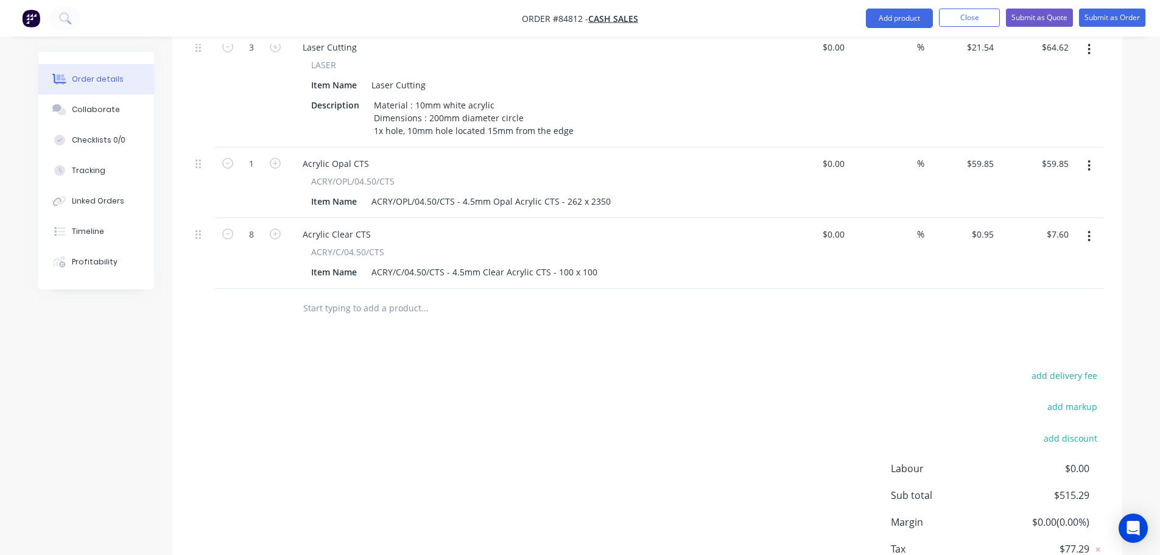
click at [379, 289] on div at bounding box center [507, 309] width 438 height 40
click at [382, 290] on input "text" at bounding box center [425, 308] width 244 height 24
type input "U"
click at [337, 290] on input "quote nnumber" at bounding box center [425, 308] width 244 height 24
type input "quote number"
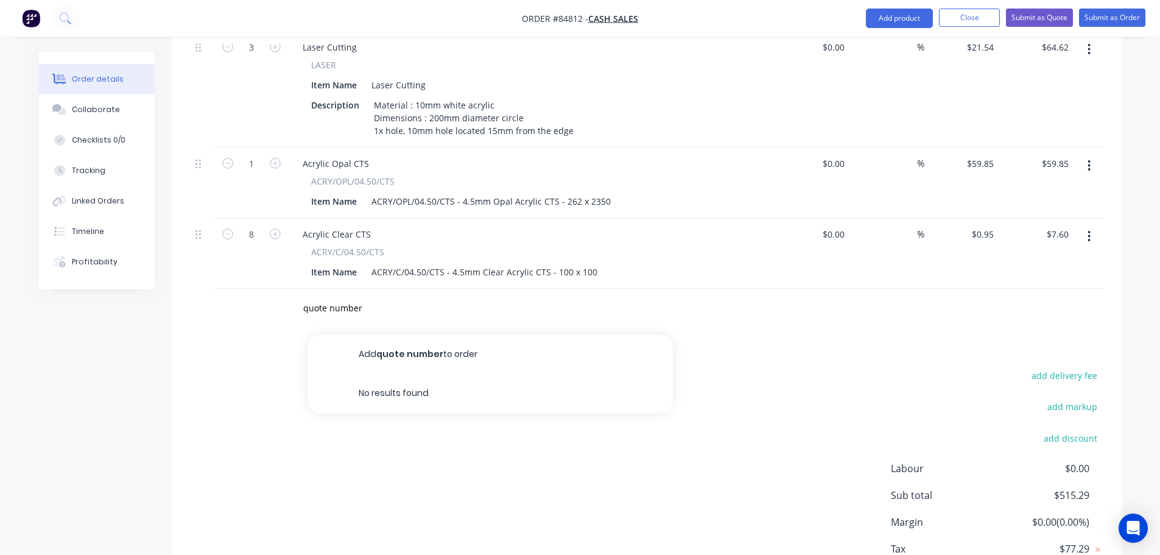
click at [407, 290] on button "Add quote number to order" at bounding box center [489, 354] width 365 height 39
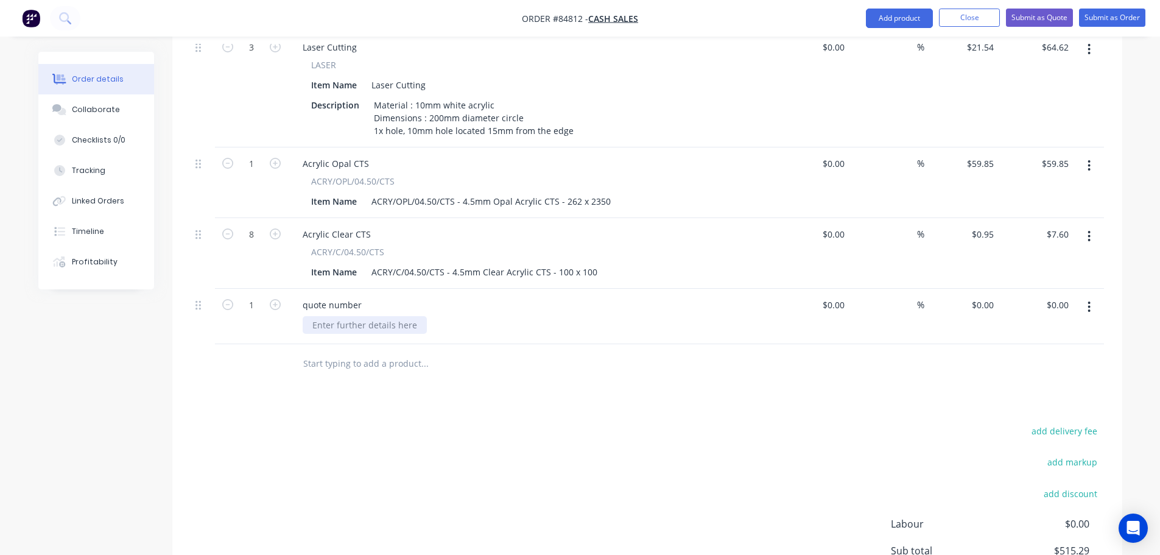
click at [360, 290] on div at bounding box center [365, 325] width 124 height 18
drag, startPoint x: 379, startPoint y: 388, endPoint x: 329, endPoint y: 351, distance: 61.9
click at [376, 290] on div "Products Show / Hide columns Add product Qty Cost Markup Price Total 8 Laser Cu…" at bounding box center [647, 145] width 950 height 1062
click at [230, 290] on icon "button" at bounding box center [227, 304] width 11 height 11
type input "0"
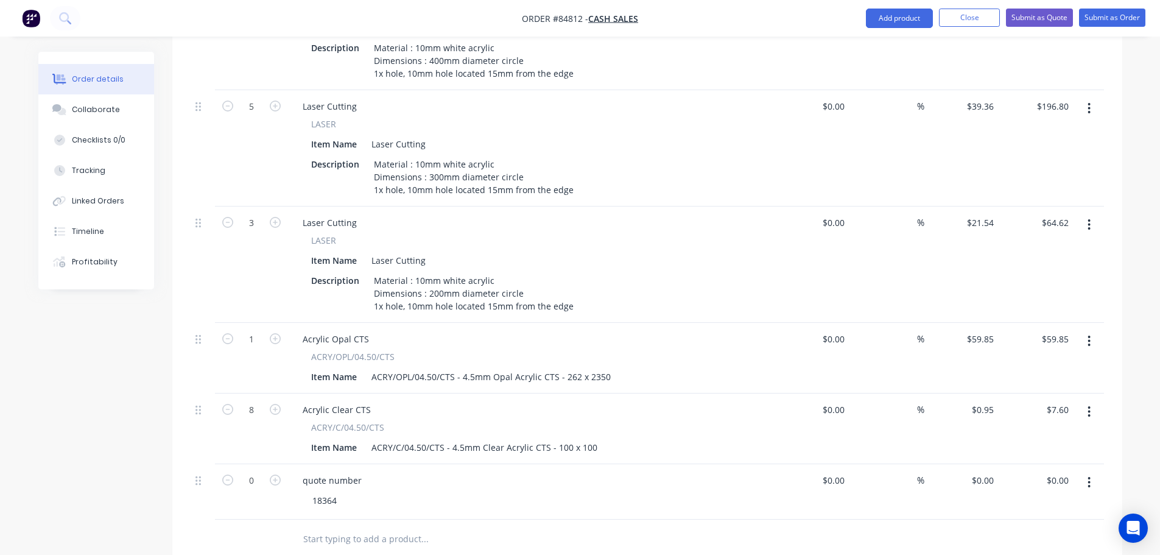
scroll to position [240, 0]
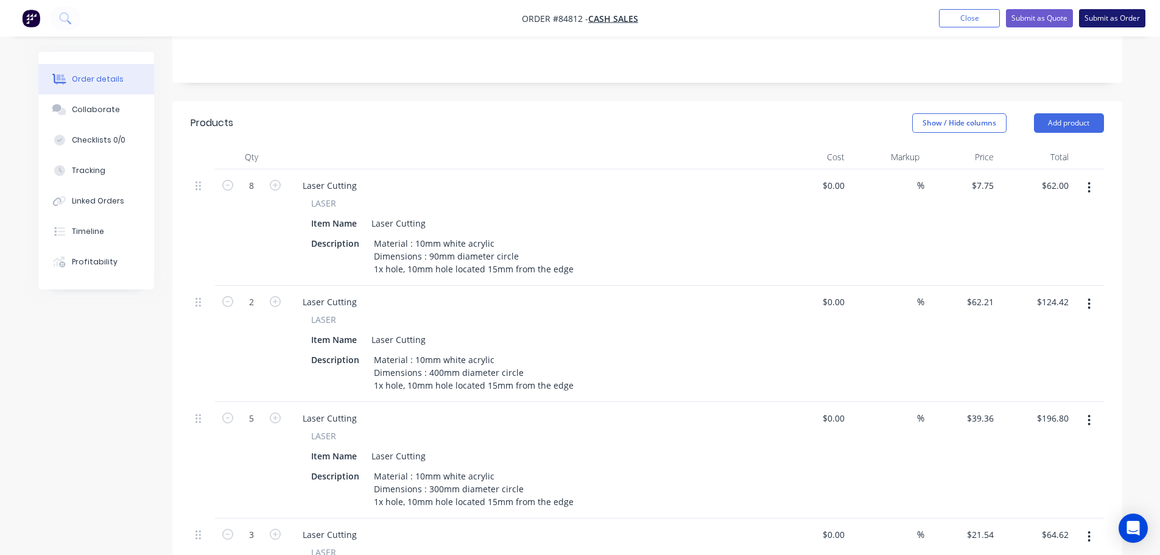
click at [566, 15] on button "Submit as Order" at bounding box center [1112, 18] width 66 height 18
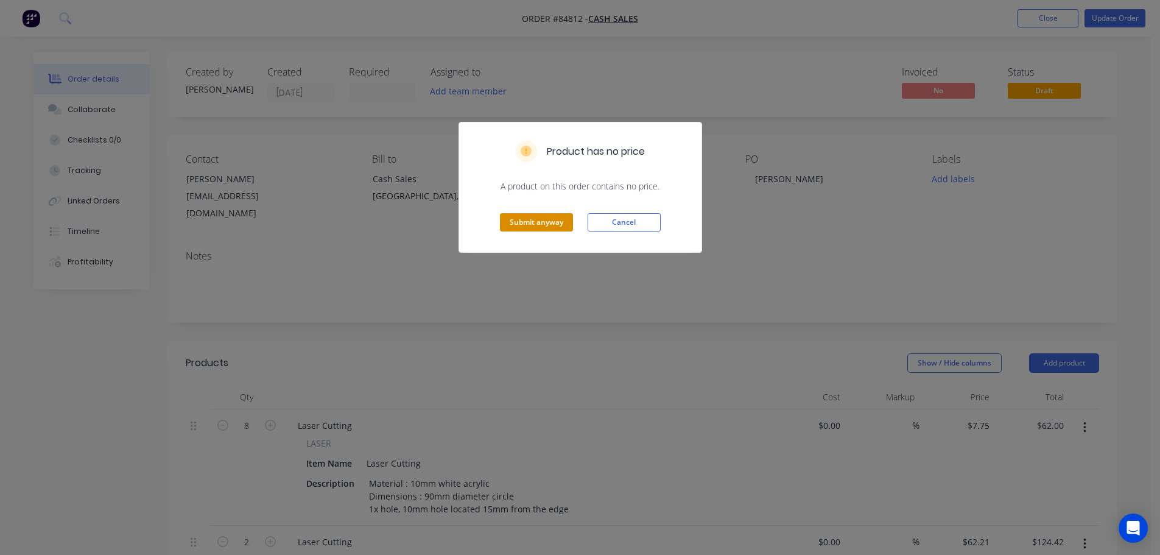
click at [563, 220] on button "Submit anyway" at bounding box center [536, 222] width 73 height 18
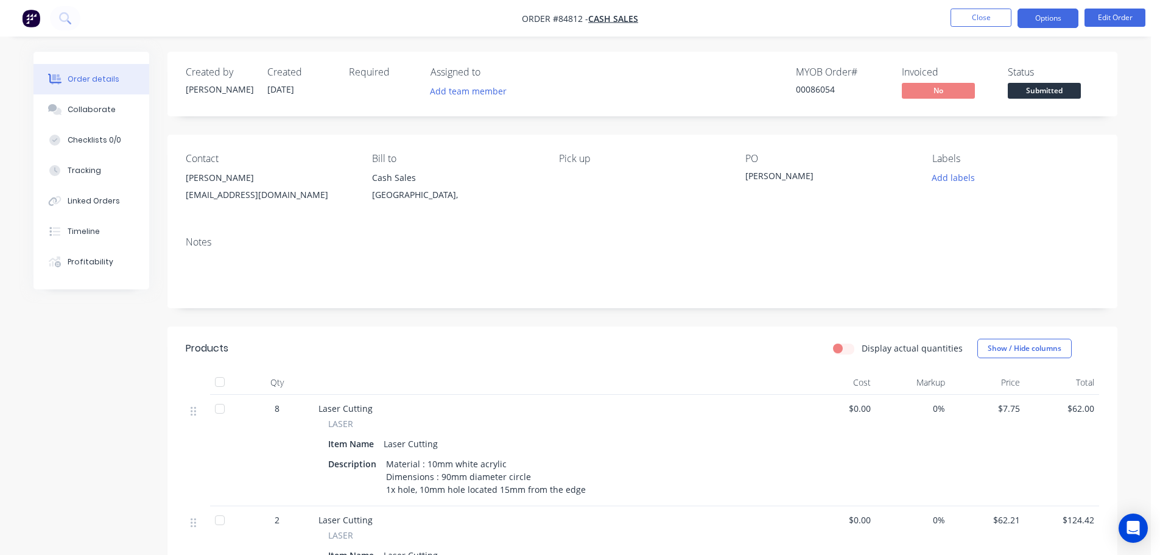
click at [566, 18] on button "Options" at bounding box center [1047, 18] width 61 height 19
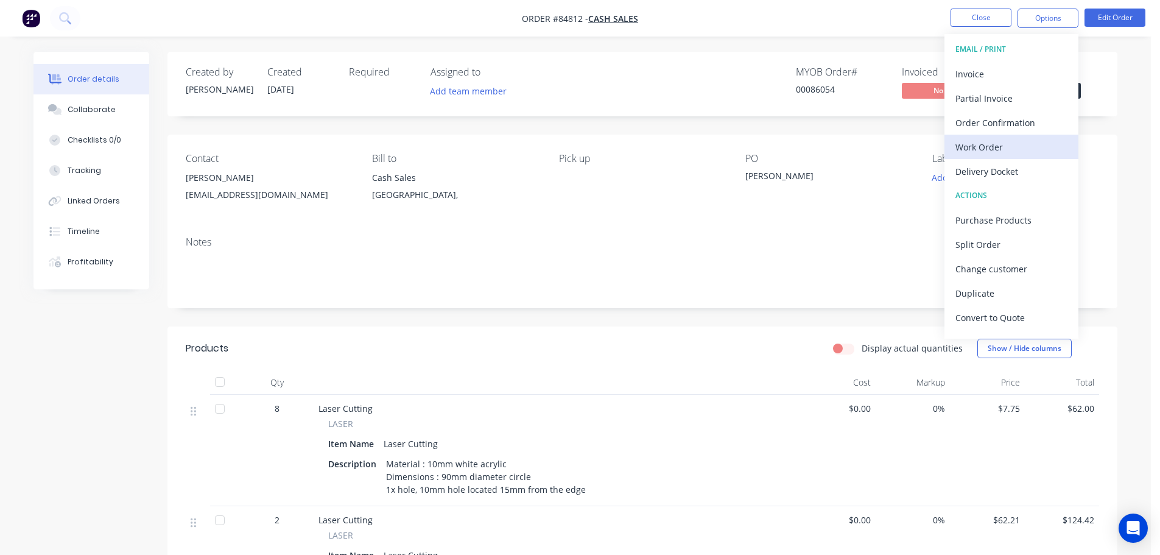
click at [566, 145] on div "Work Order" at bounding box center [1011, 147] width 112 height 18
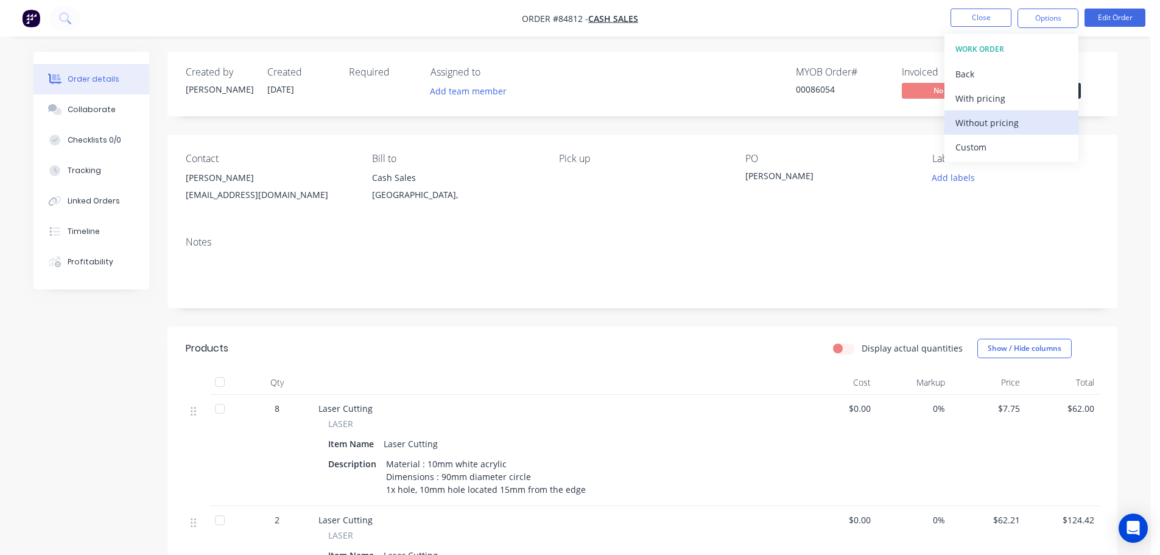
click at [566, 122] on div "Without pricing" at bounding box center [1011, 123] width 112 height 18
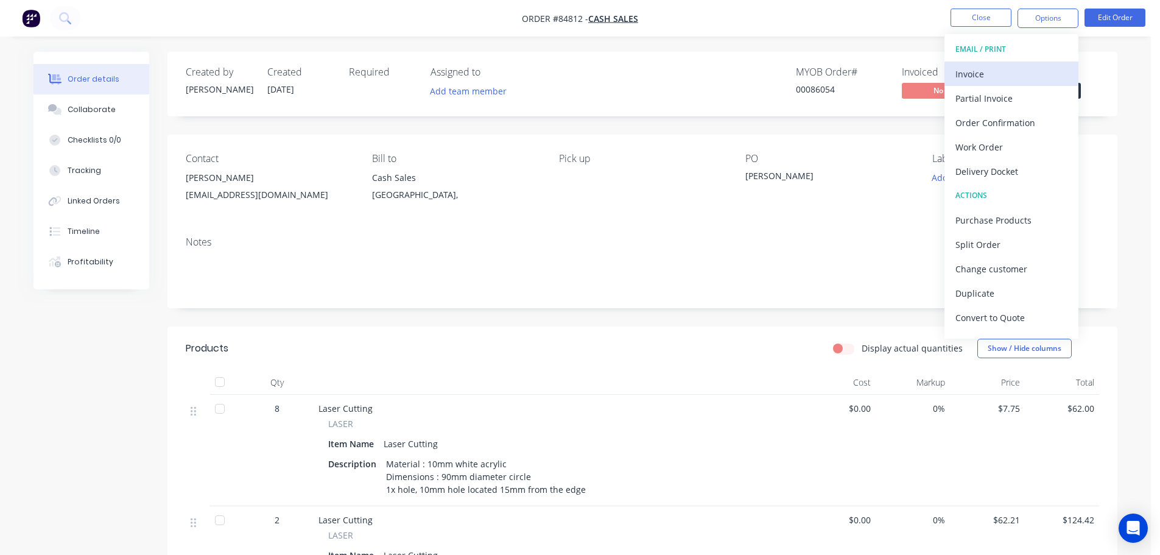
click at [566, 74] on div "Invoice" at bounding box center [1011, 74] width 112 height 18
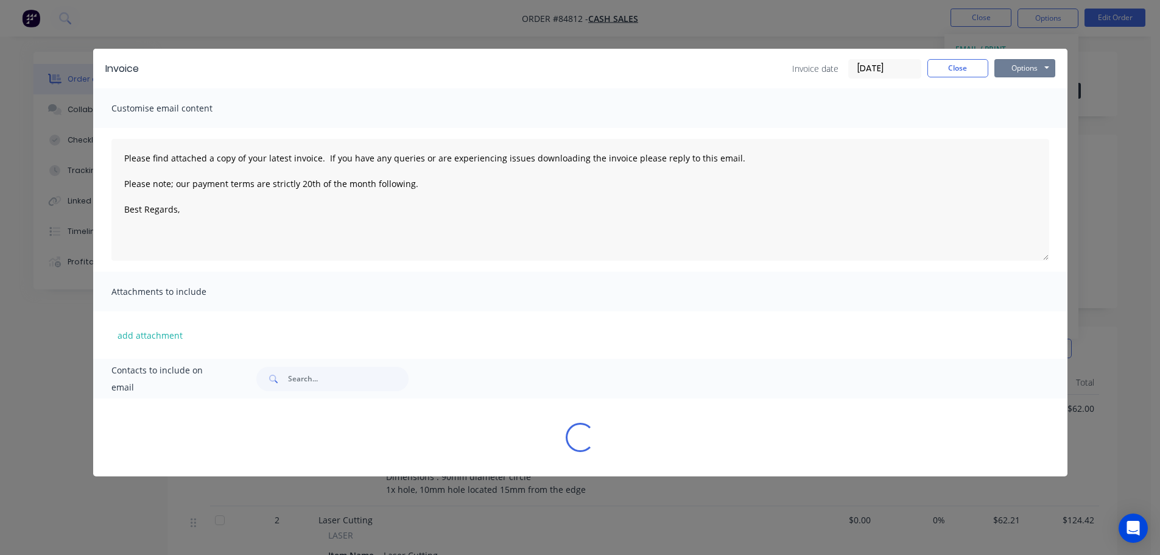
click at [566, 68] on button "Options" at bounding box center [1024, 68] width 61 height 18
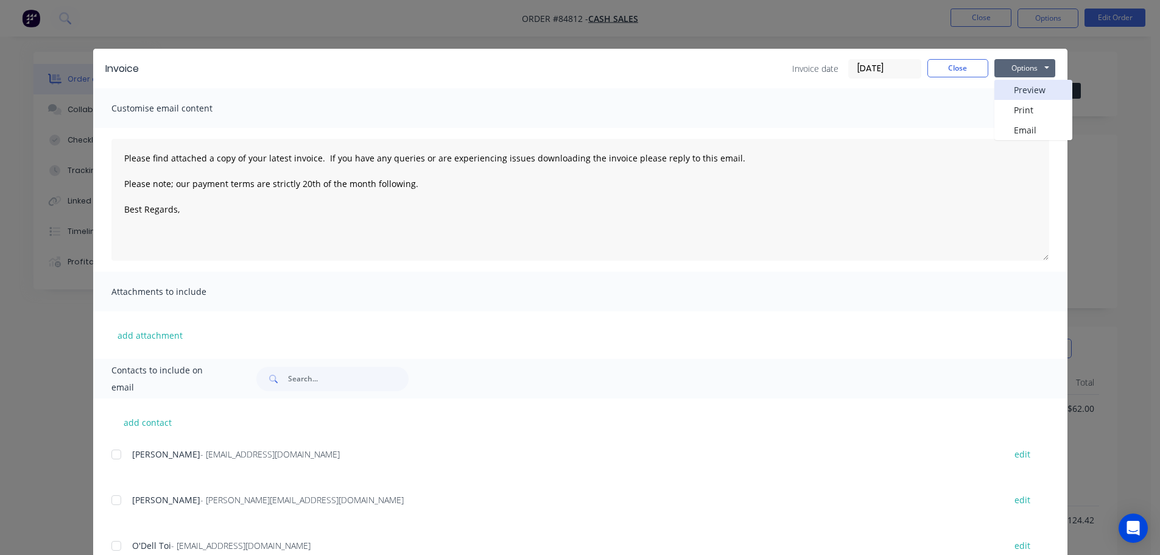
click at [566, 93] on button "Preview" at bounding box center [1033, 90] width 78 height 20
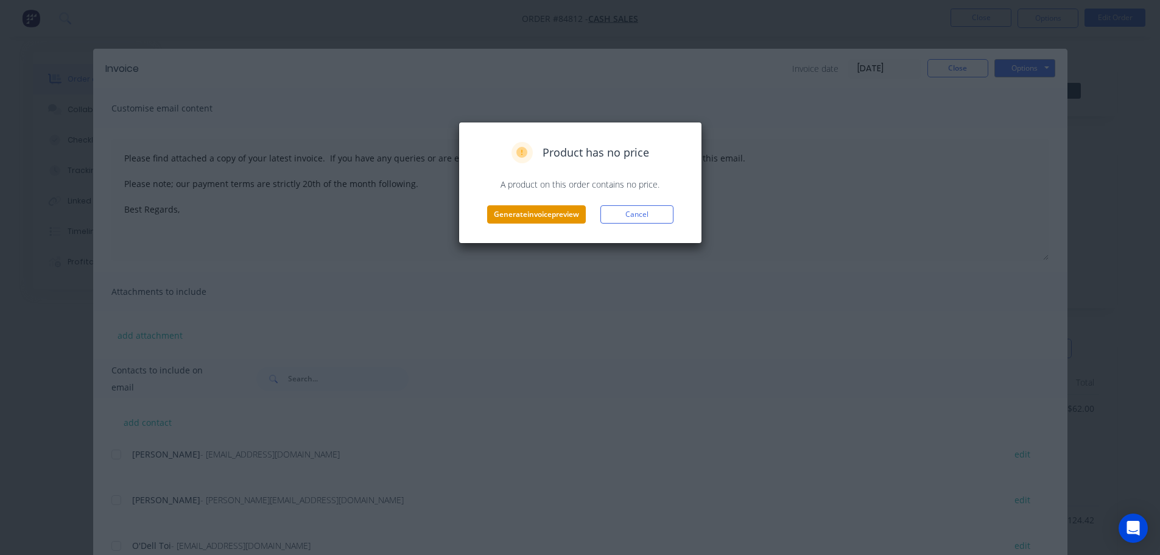
click at [503, 210] on button "Generate invoice preview" at bounding box center [536, 214] width 99 height 18
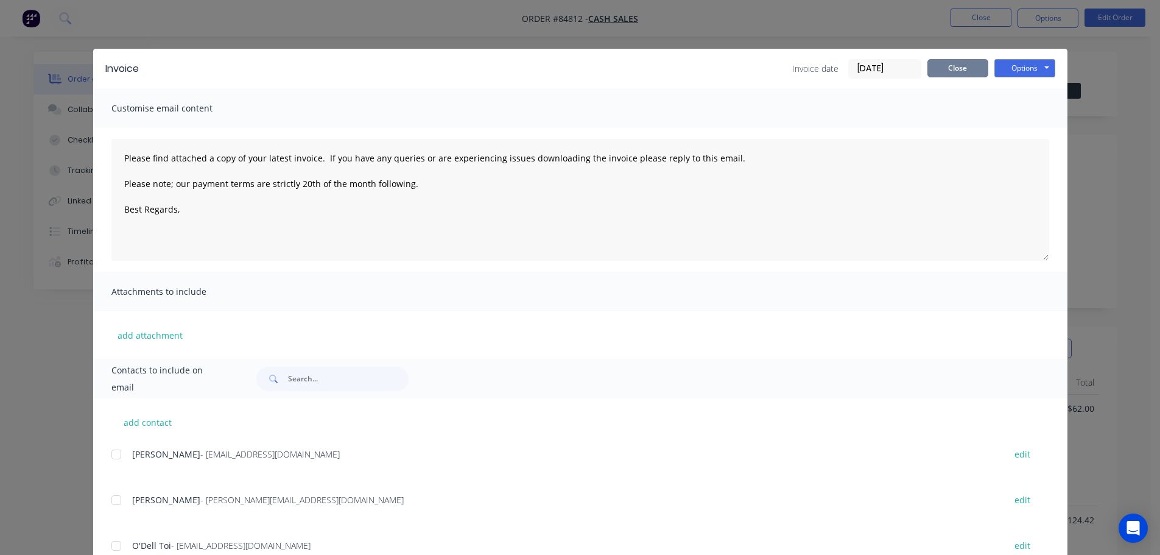
click at [566, 62] on button "Close" at bounding box center [957, 68] width 61 height 18
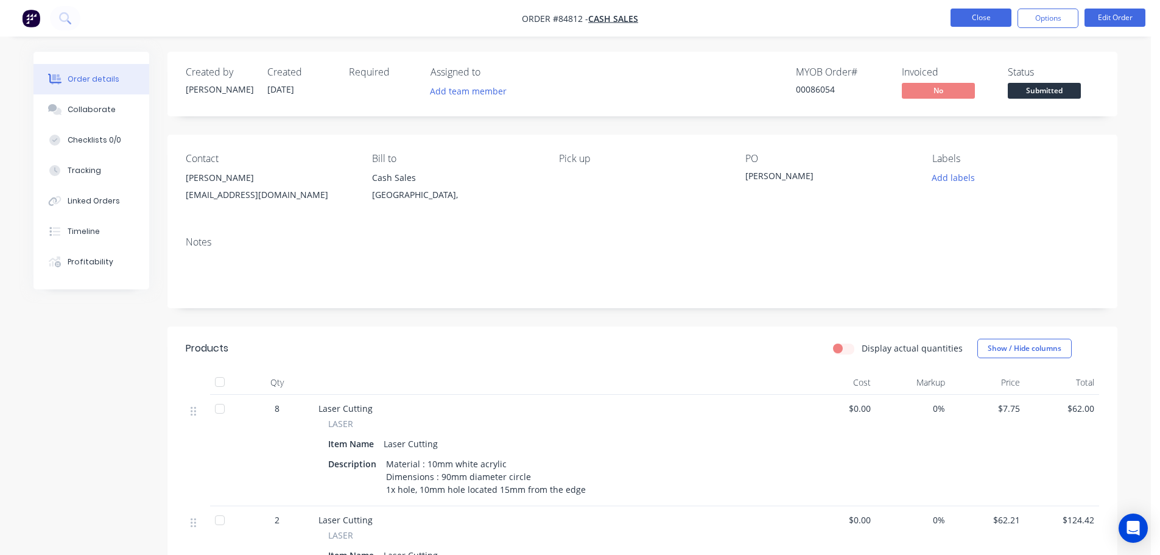
click at [566, 17] on button "Close" at bounding box center [980, 18] width 61 height 18
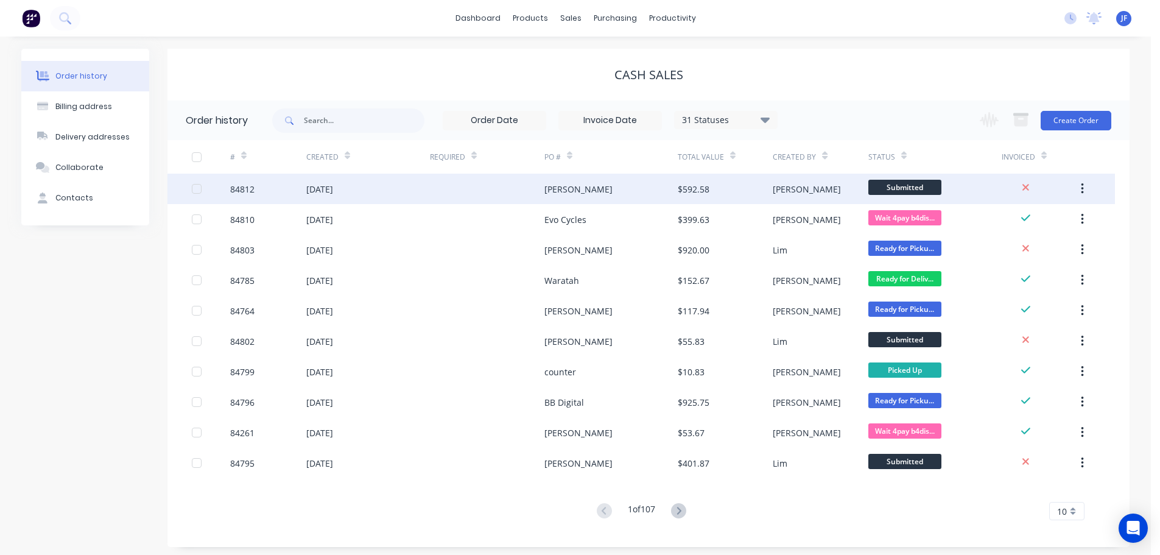
click at [566, 186] on div "[PERSON_NAME]" at bounding box center [820, 189] width 95 height 30
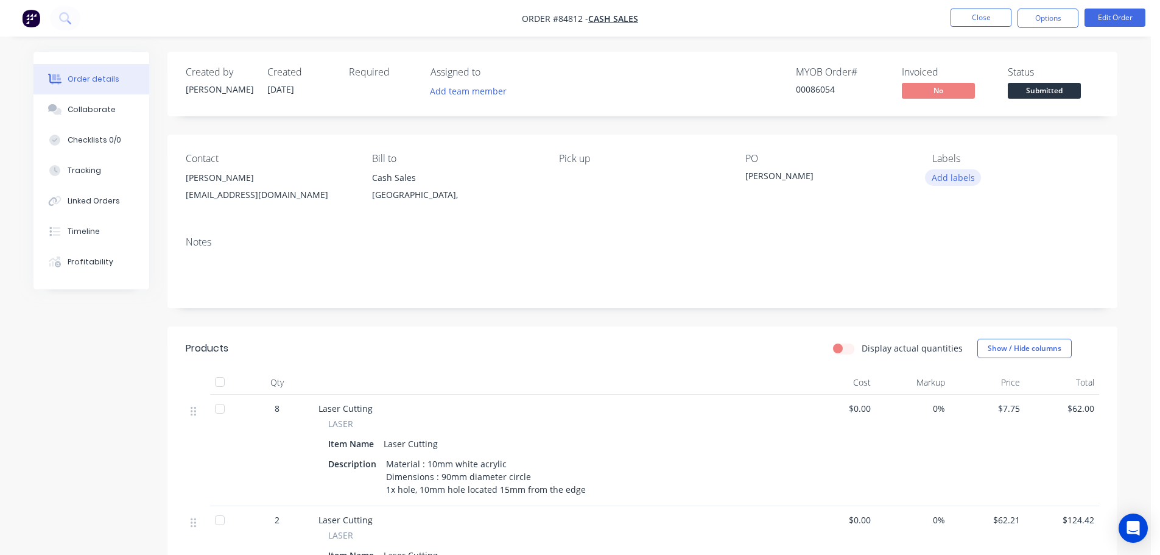
click at [566, 175] on button "Add labels" at bounding box center [953, 177] width 56 height 16
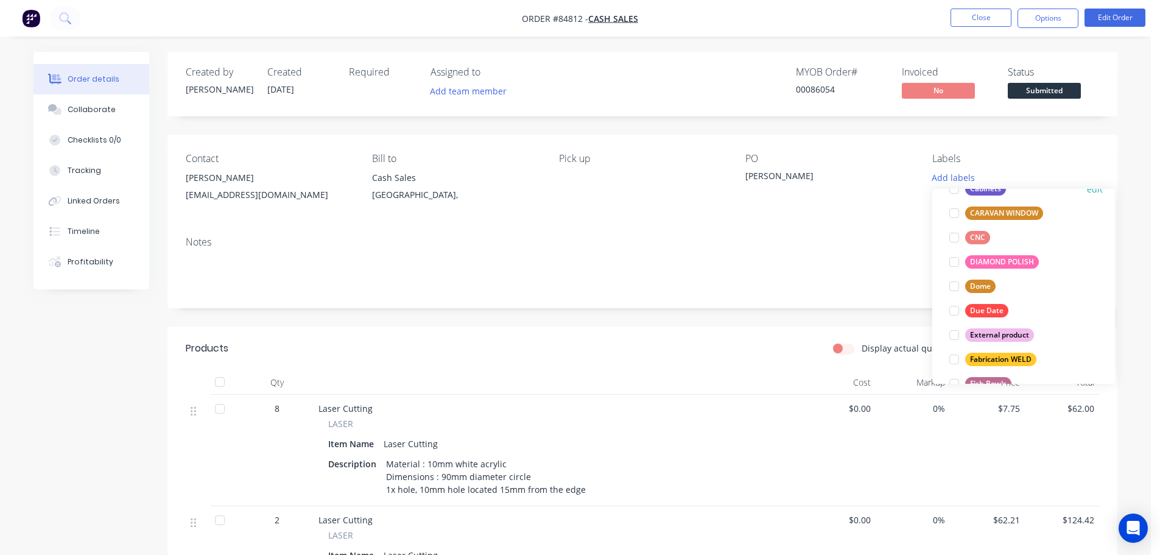
click at [566, 194] on div "Cabinets" at bounding box center [985, 188] width 41 height 13
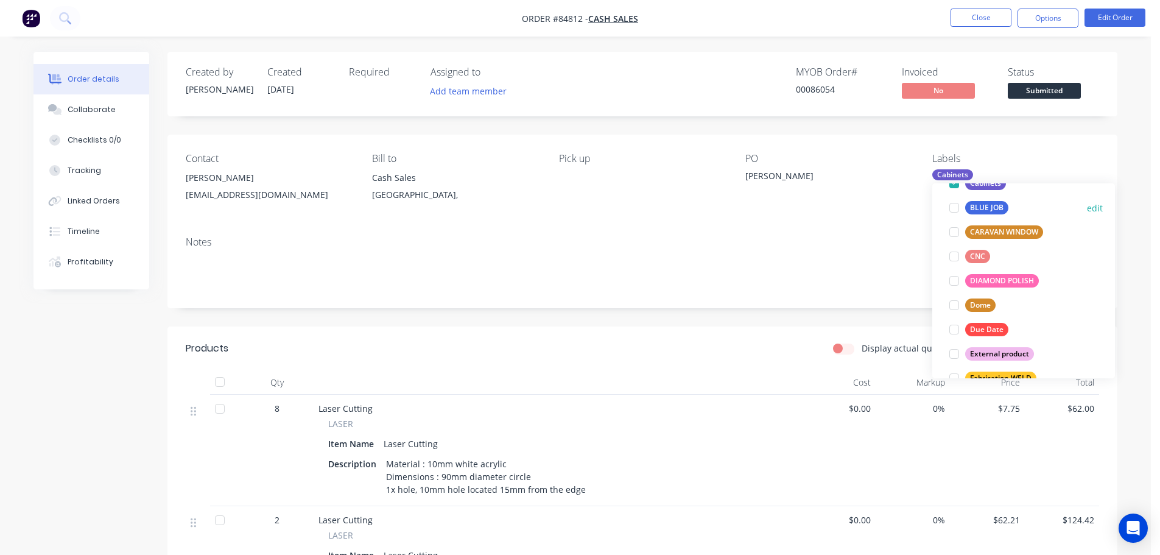
click at [566, 208] on div "BLUE JOB" at bounding box center [986, 207] width 43 height 13
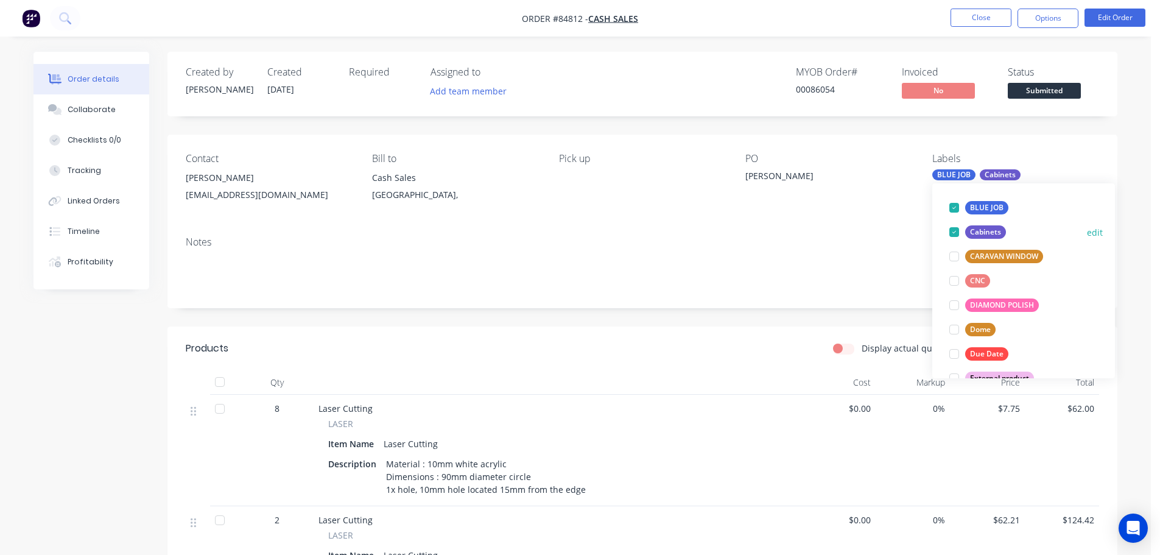
click at [566, 226] on div "Cabinets" at bounding box center [985, 231] width 41 height 13
click at [566, 209] on div "Contact [PERSON_NAME] [PERSON_NAME][EMAIL_ADDRESS][DOMAIN_NAME] Bill to Cash Sa…" at bounding box center [642, 181] width 950 height 92
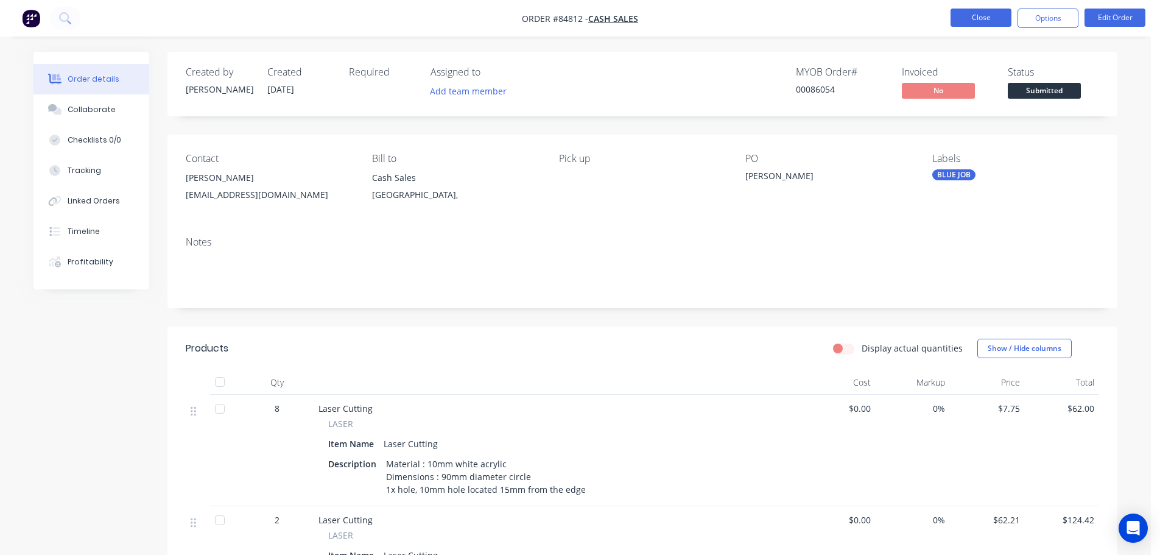
click at [566, 17] on button "Close" at bounding box center [980, 18] width 61 height 18
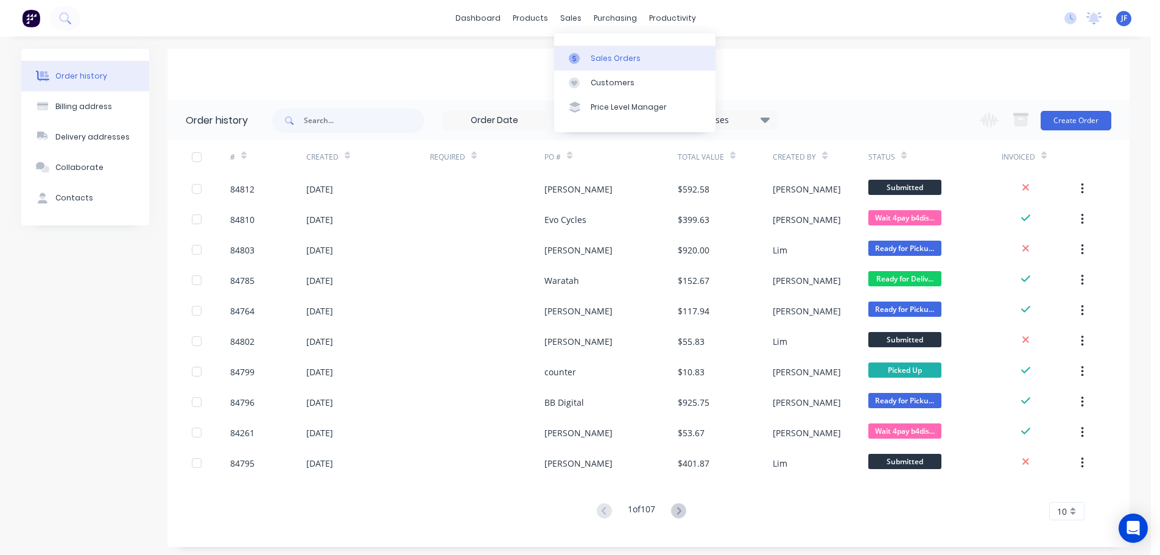
click at [566, 55] on icon at bounding box center [574, 58] width 11 height 11
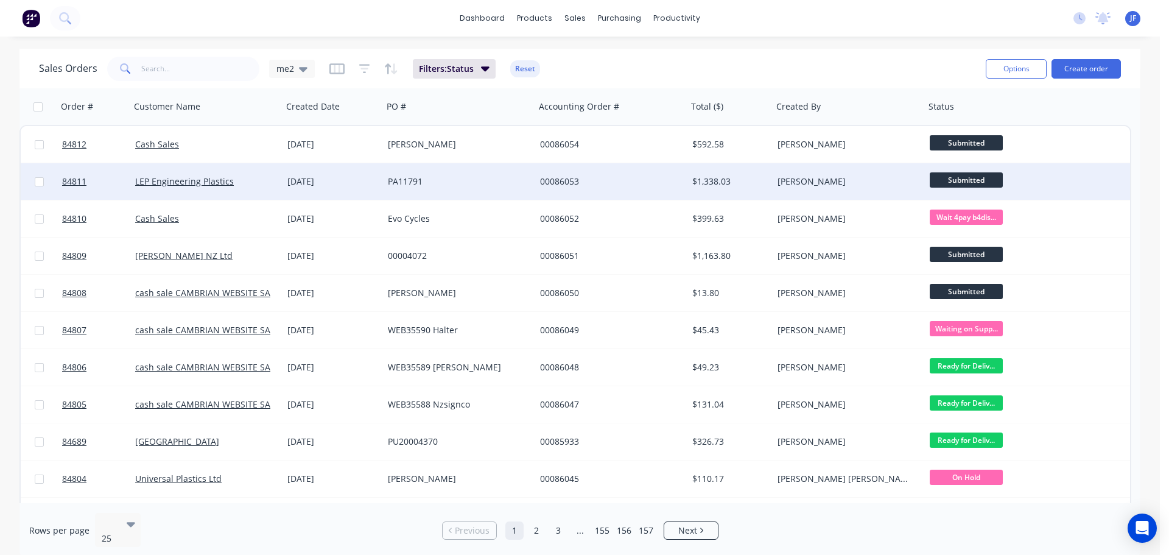
click at [485, 174] on div "PA11791" at bounding box center [459, 181] width 152 height 37
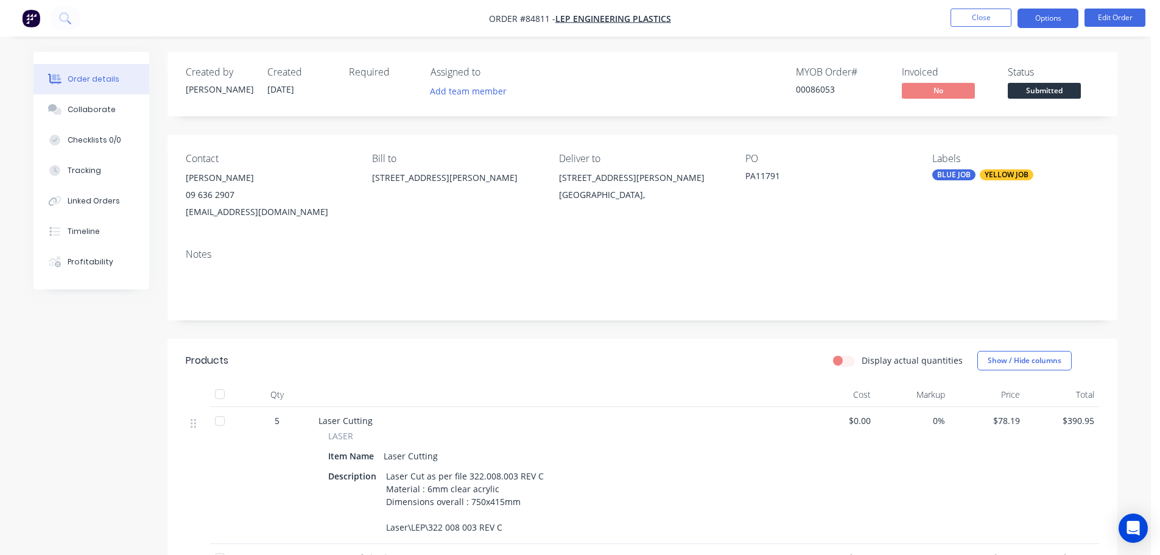
click at [566, 15] on button "Options" at bounding box center [1047, 18] width 61 height 19
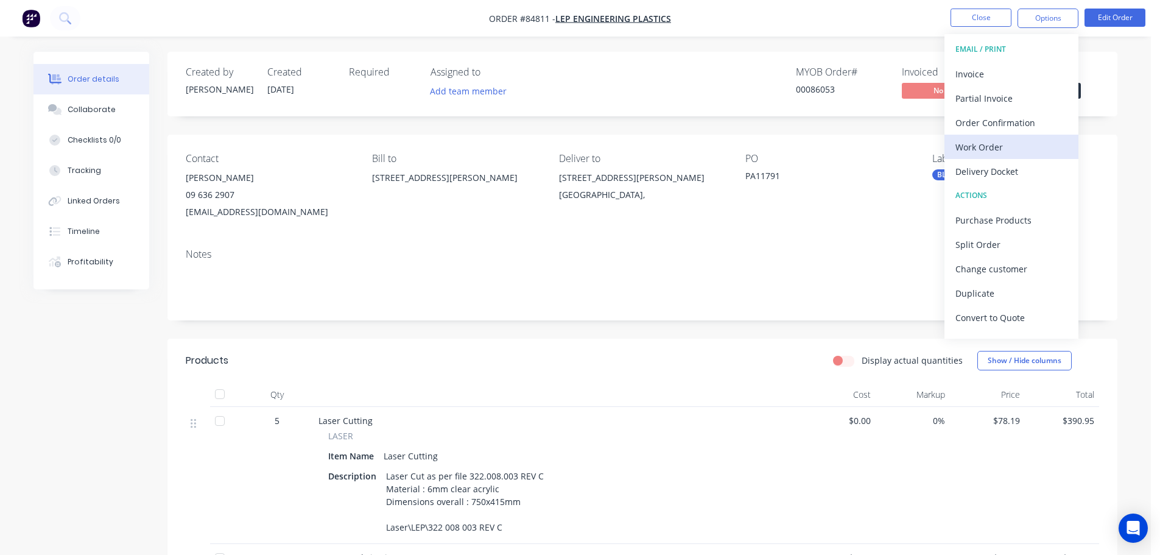
click at [566, 138] on div "Work Order" at bounding box center [1011, 147] width 112 height 18
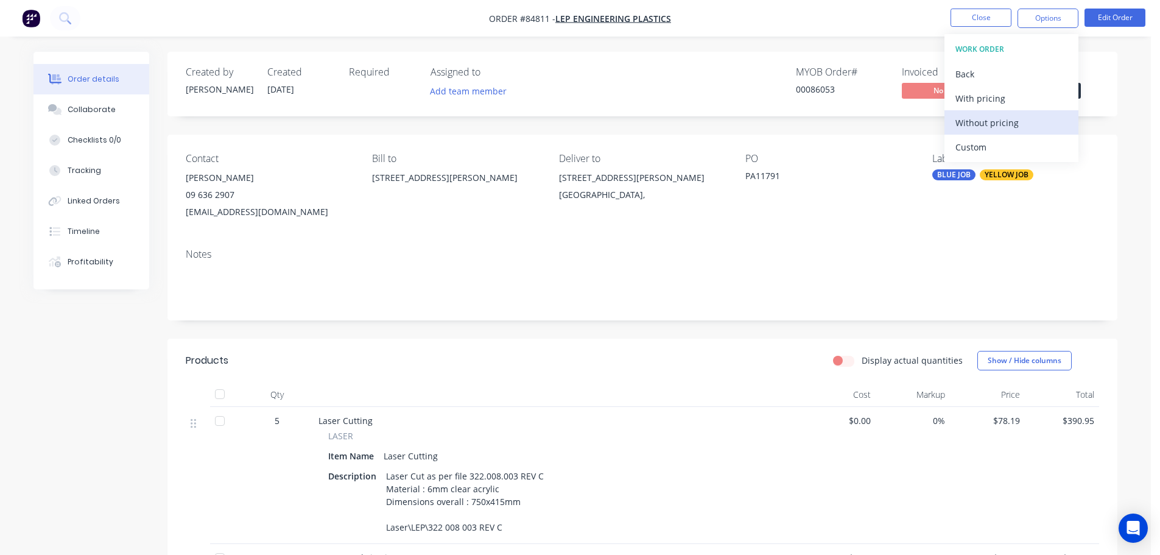
click at [566, 116] on div "Without pricing" at bounding box center [1011, 123] width 112 height 18
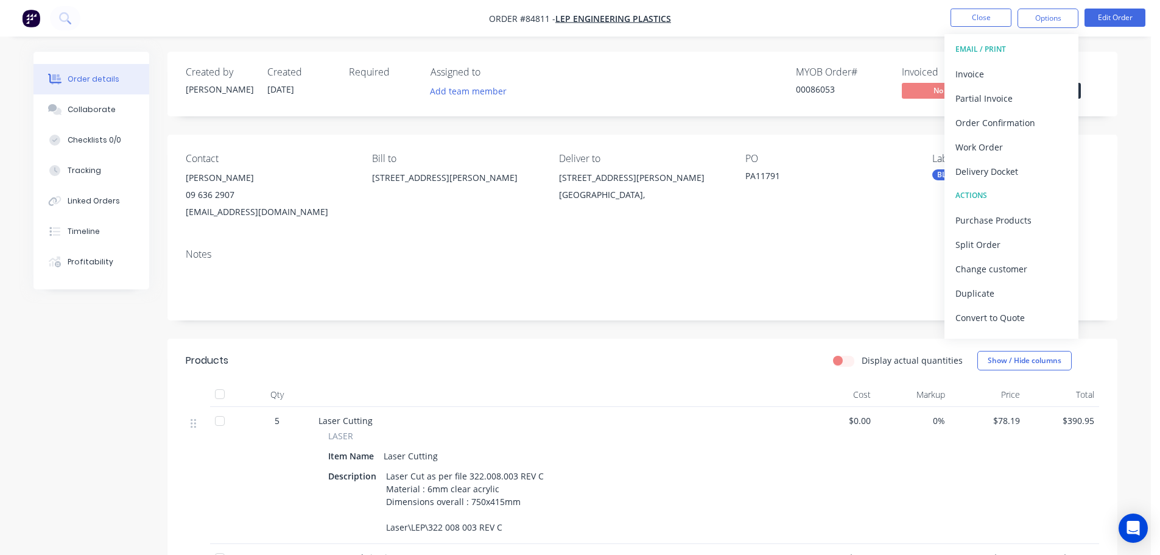
click at [566, 128] on div "Created by [PERSON_NAME] Created [DATE] Required Assigned to Add team member MY…" at bounding box center [642, 436] width 950 height 769
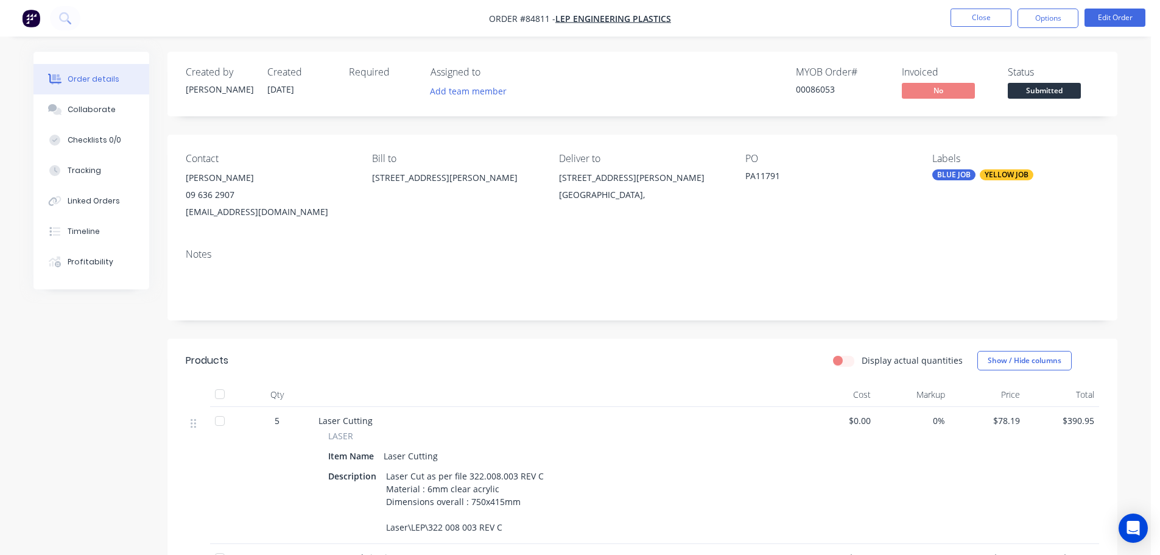
click at [566, 27] on li "Close" at bounding box center [980, 18] width 61 height 19
click at [566, 20] on button "Close" at bounding box center [980, 18] width 61 height 18
